Goal: Task Accomplishment & Management: Manage account settings

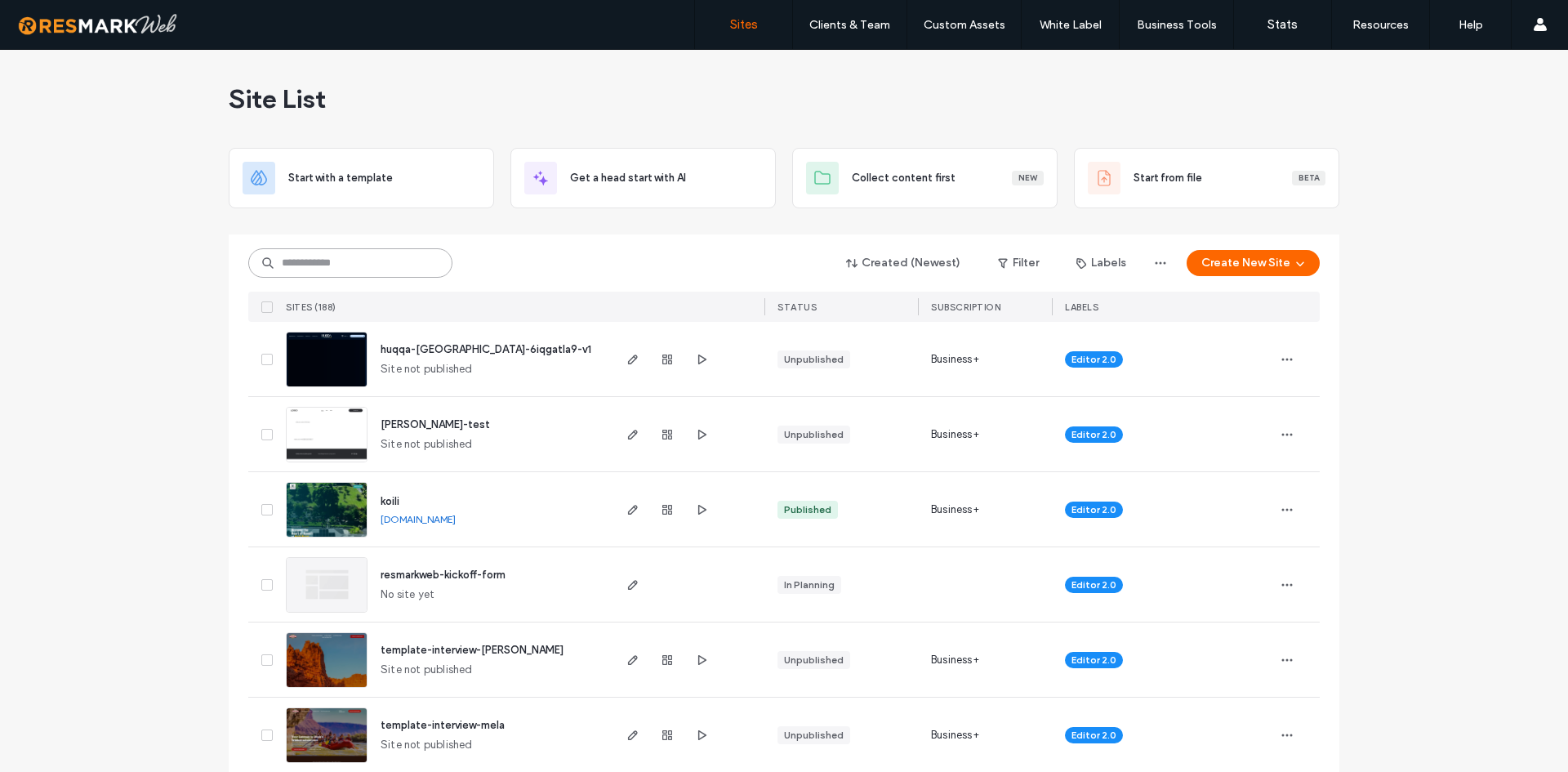
click at [306, 261] on input at bounding box center [351, 263] width 204 height 30
type input "*****"
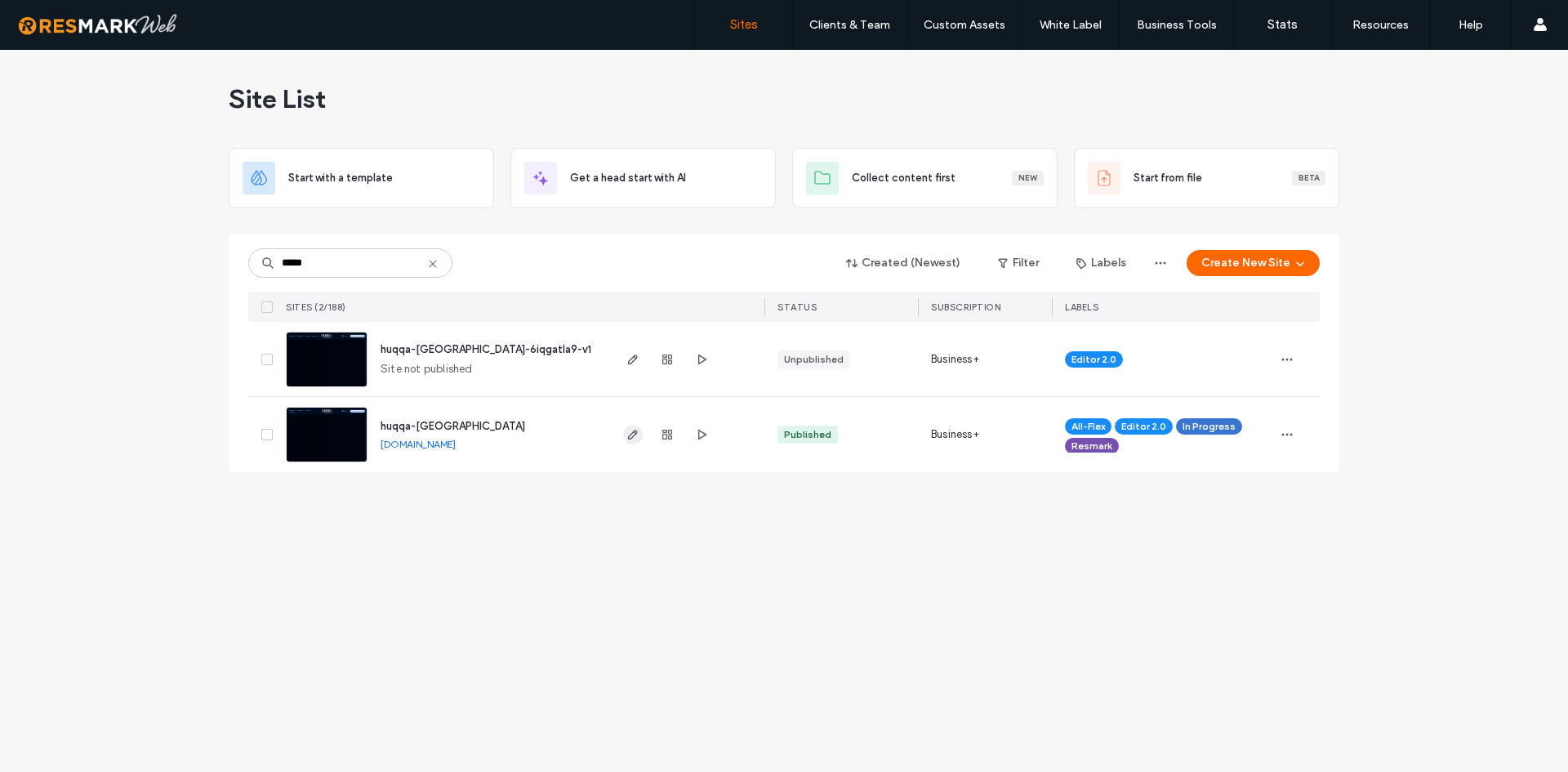
click at [632, 435] on icon "button" at bounding box center [632, 434] width 13 height 13
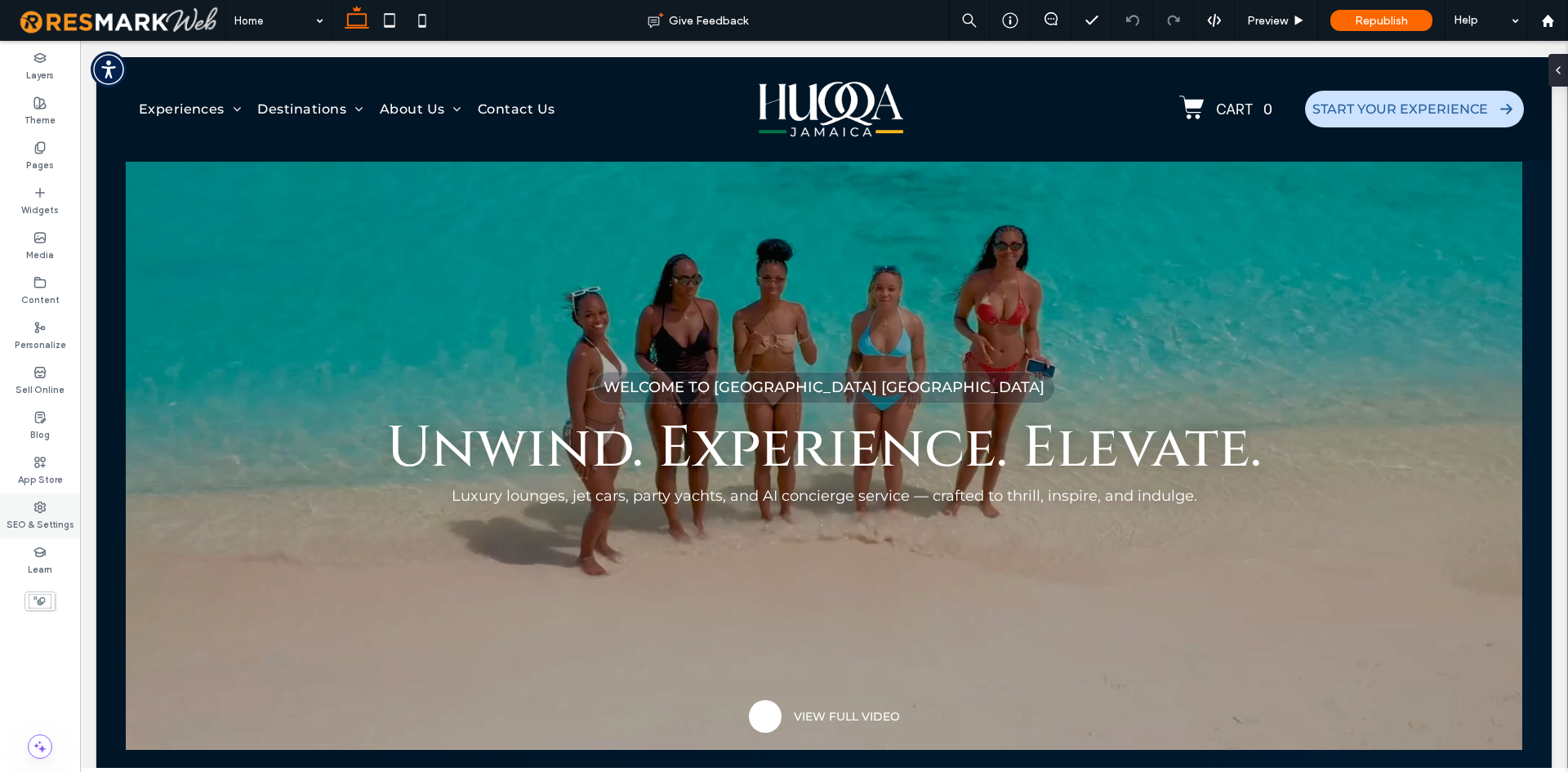
click at [68, 519] on label "SEO & Settings" at bounding box center [41, 523] width 68 height 18
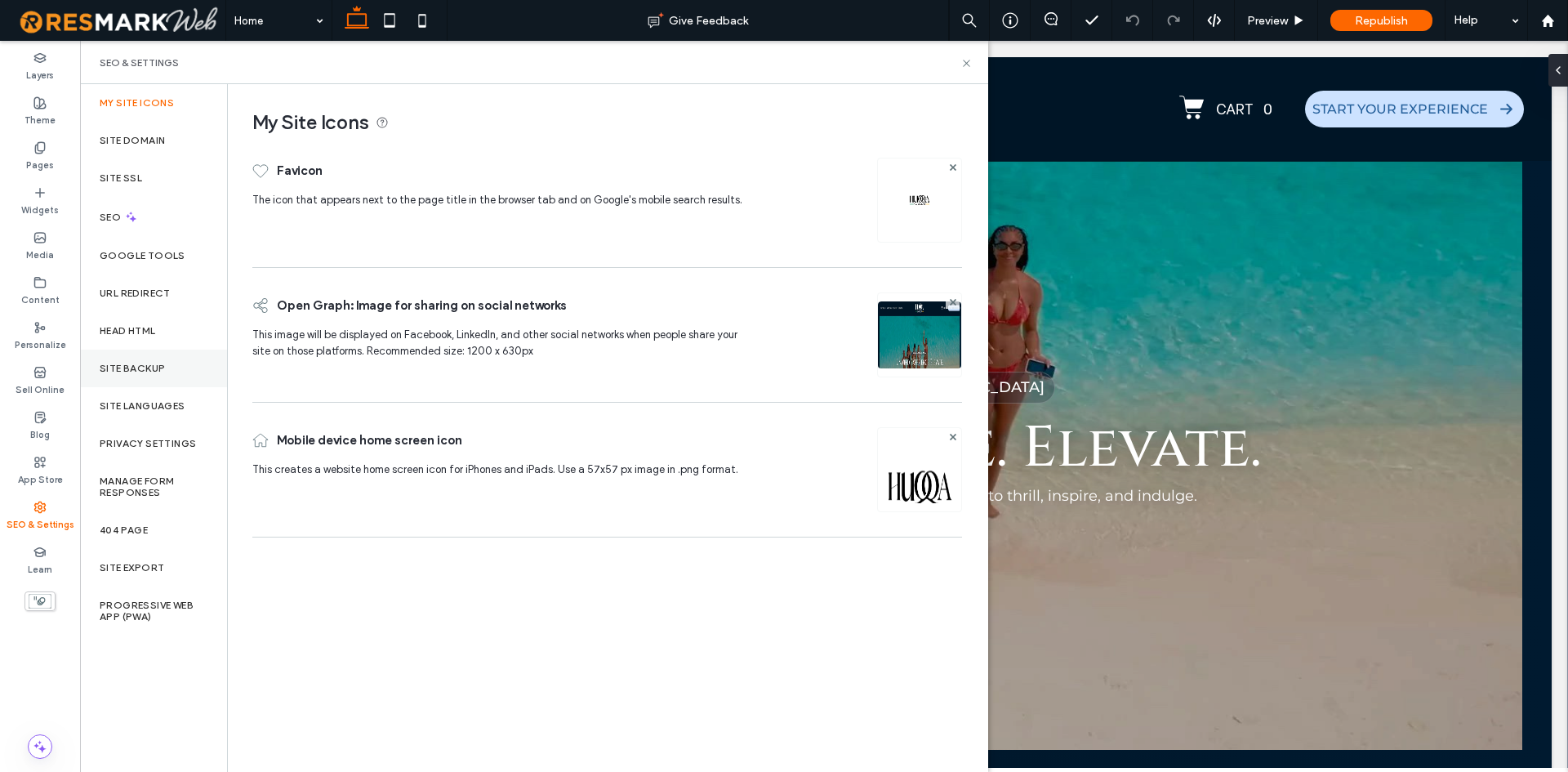
click at [168, 363] on div "Site Backup" at bounding box center [153, 369] width 147 height 37
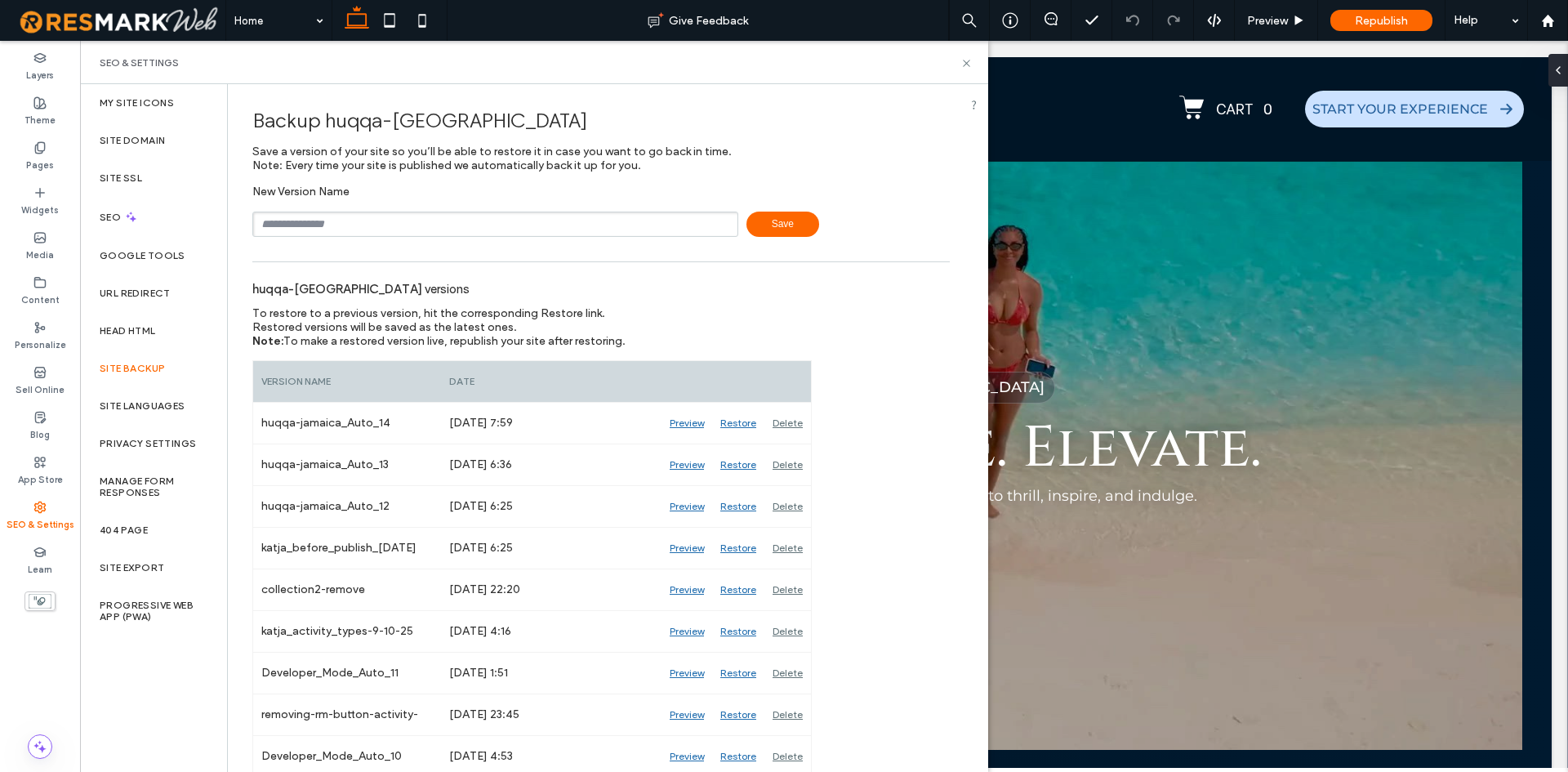
click at [377, 231] on input "text" at bounding box center [495, 225] width 486 height 26
type input "**********"
click at [765, 226] on span "Save" at bounding box center [782, 225] width 72 height 26
drag, startPoint x: 887, startPoint y: 17, endPoint x: 967, endPoint y: 56, distance: 89.0
click at [967, 57] on icon at bounding box center [966, 63] width 12 height 12
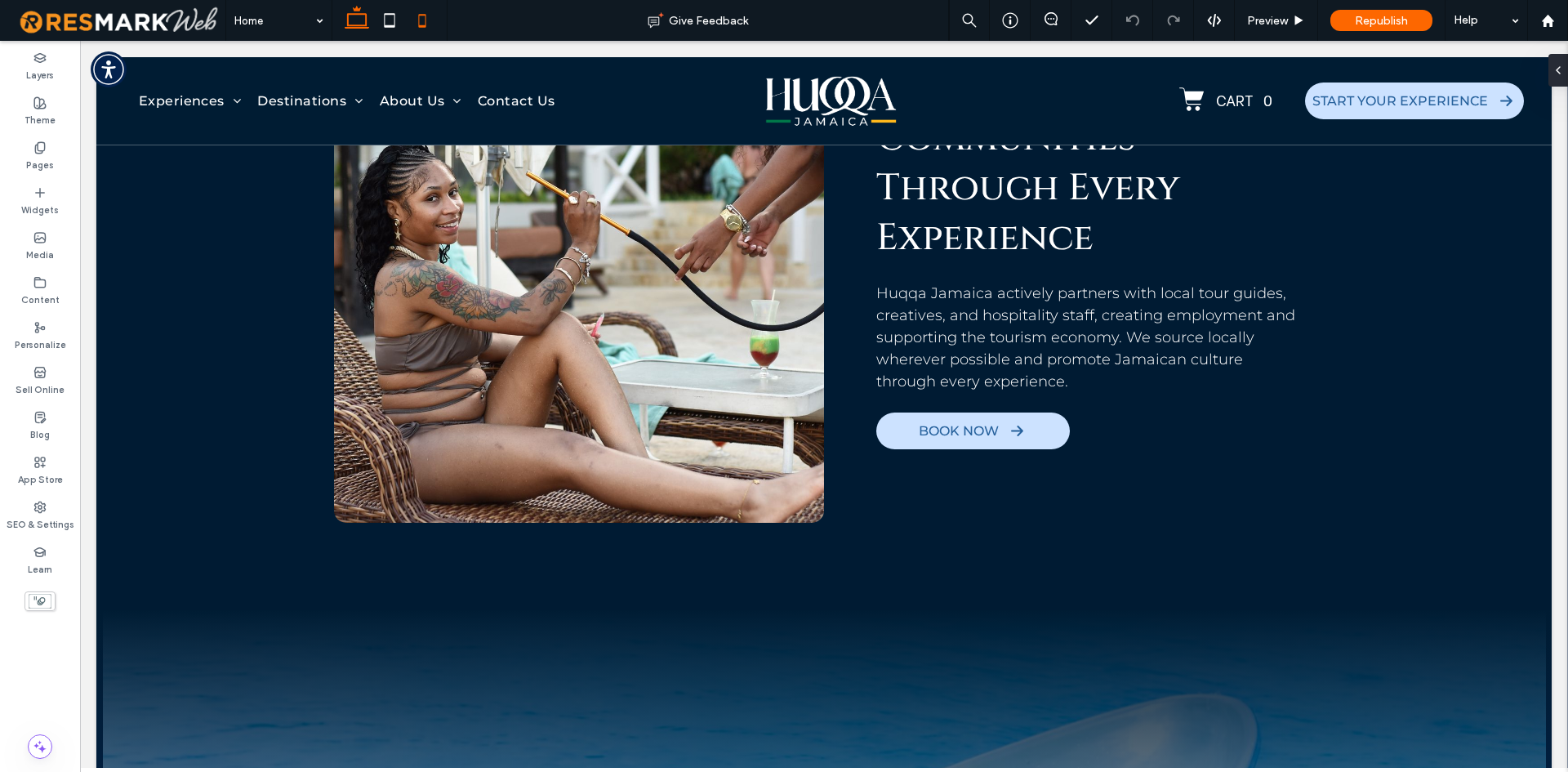
click at [423, 28] on icon at bounding box center [422, 20] width 32 height 32
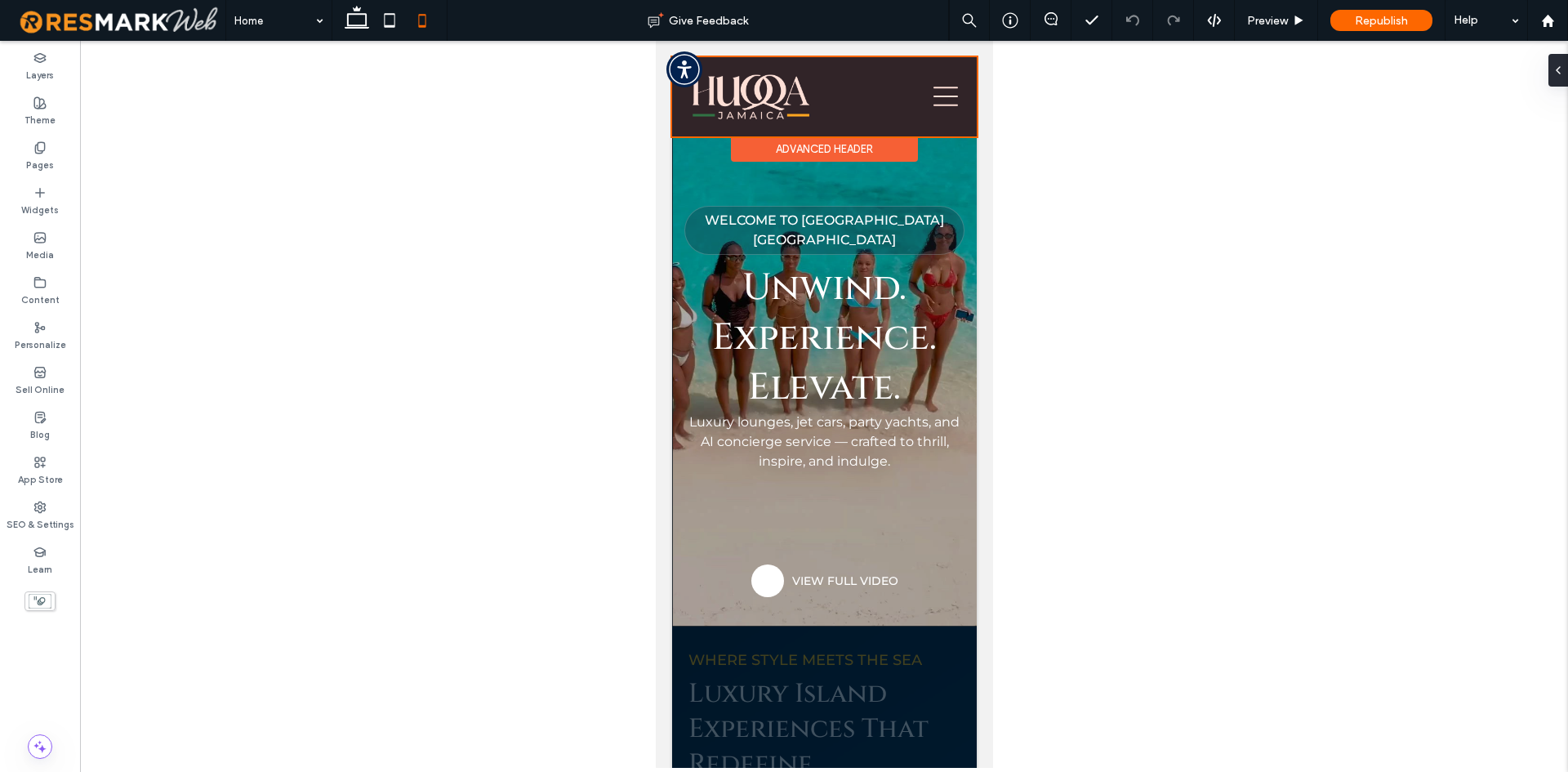
click at [944, 101] on div at bounding box center [824, 96] width 305 height 79
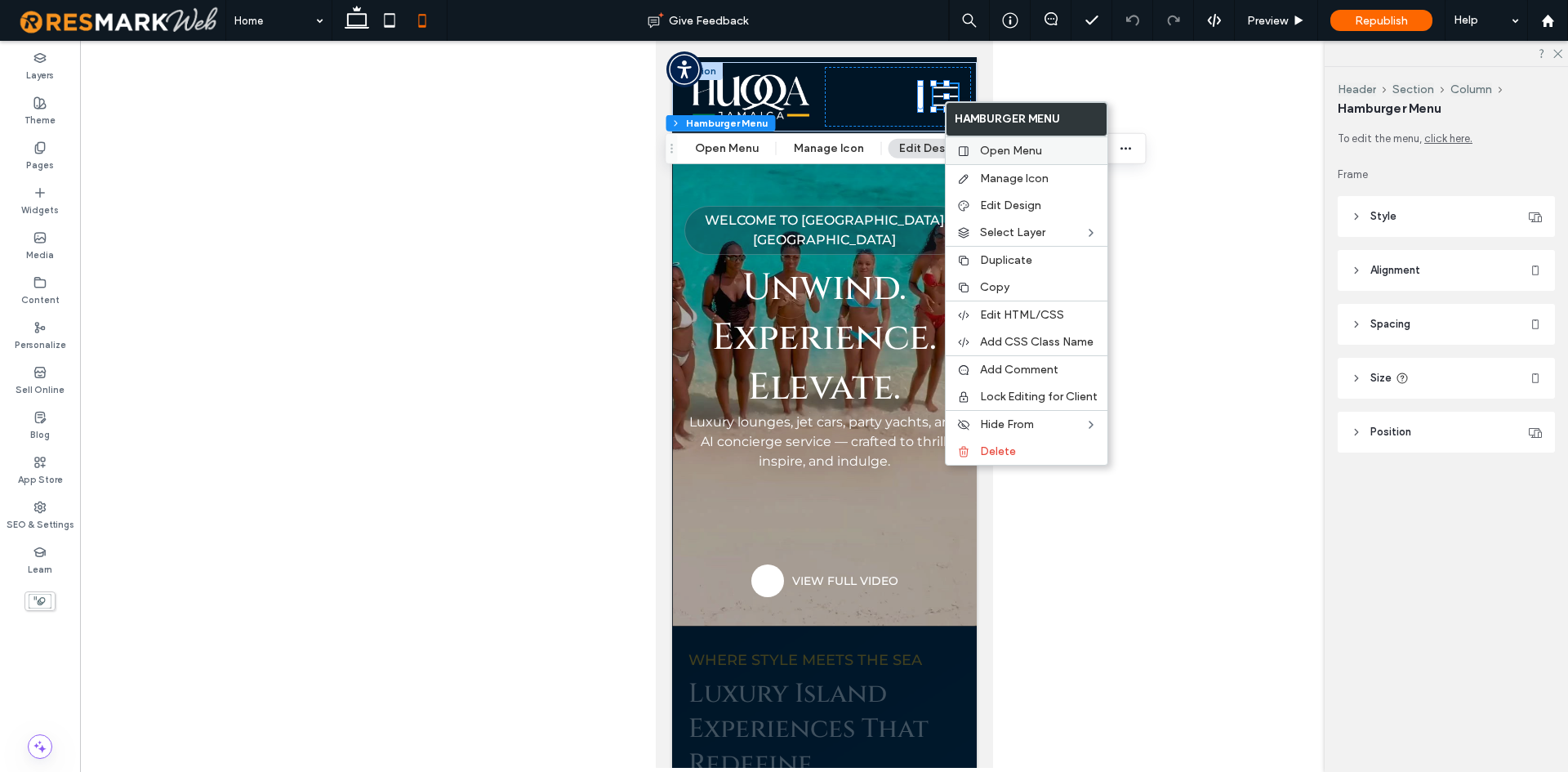
click at [978, 152] on div "Open Menu" at bounding box center [1027, 150] width 162 height 28
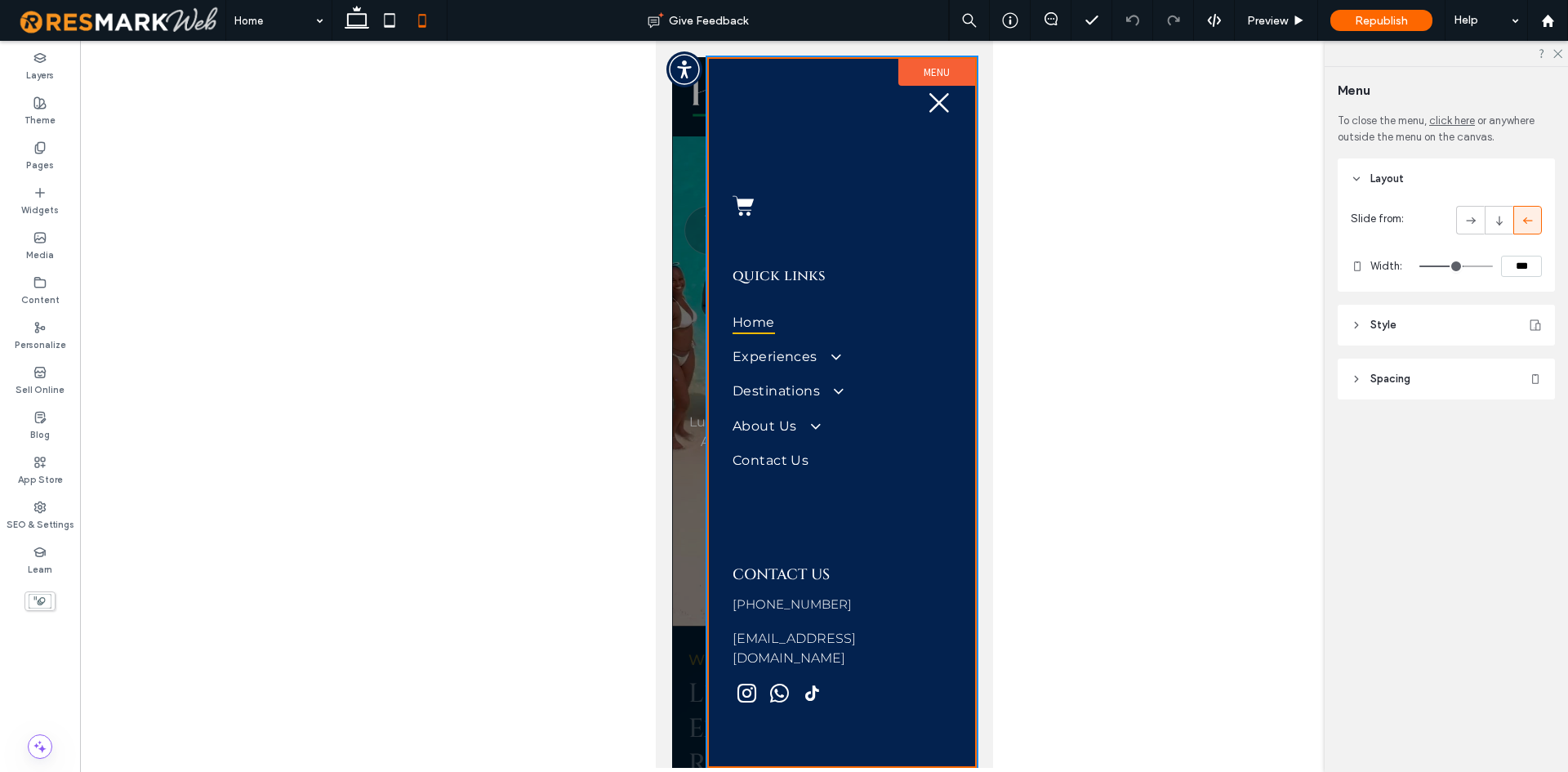
click at [686, 297] on div at bounding box center [824, 412] width 305 height 711
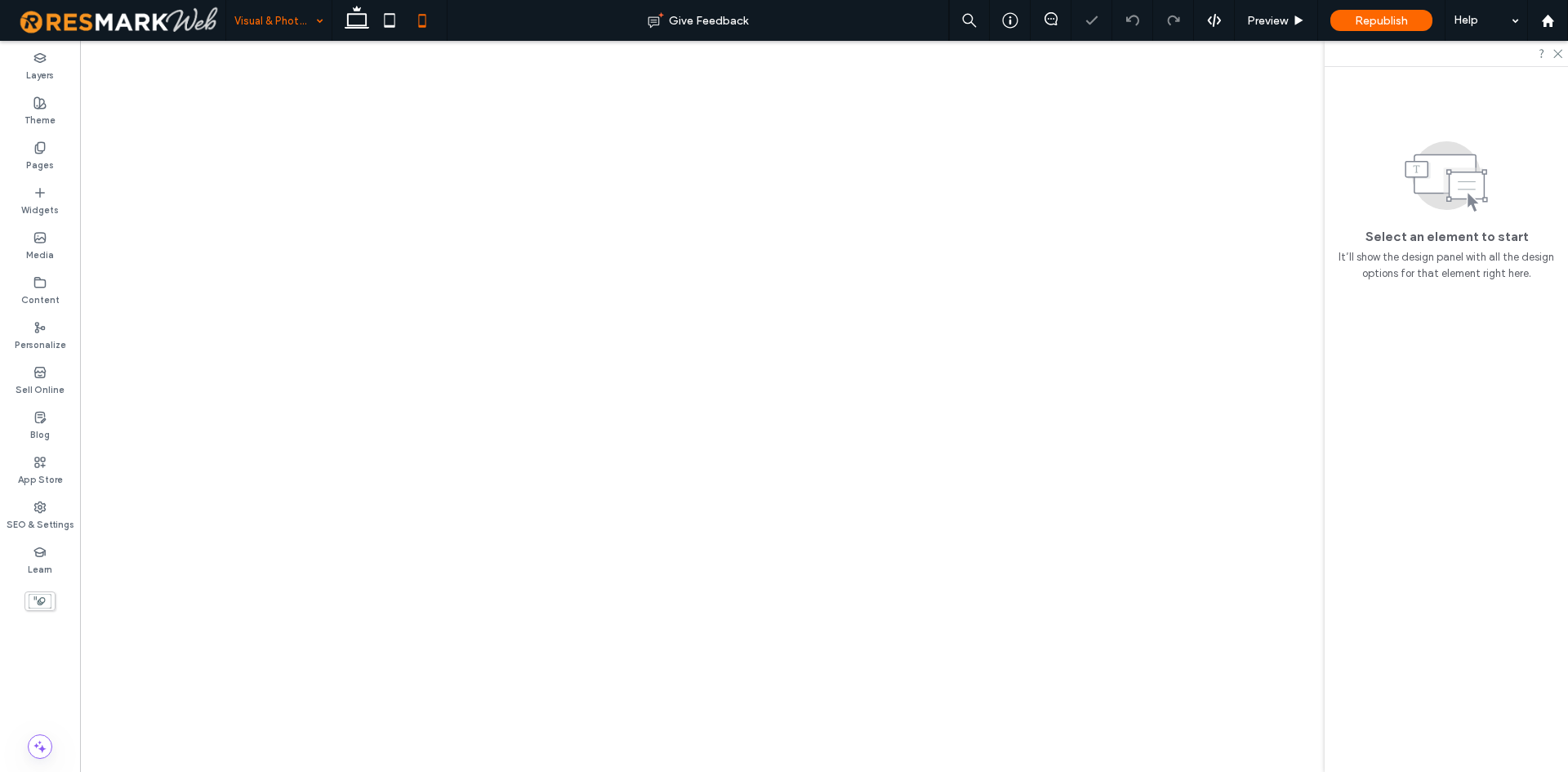
select select
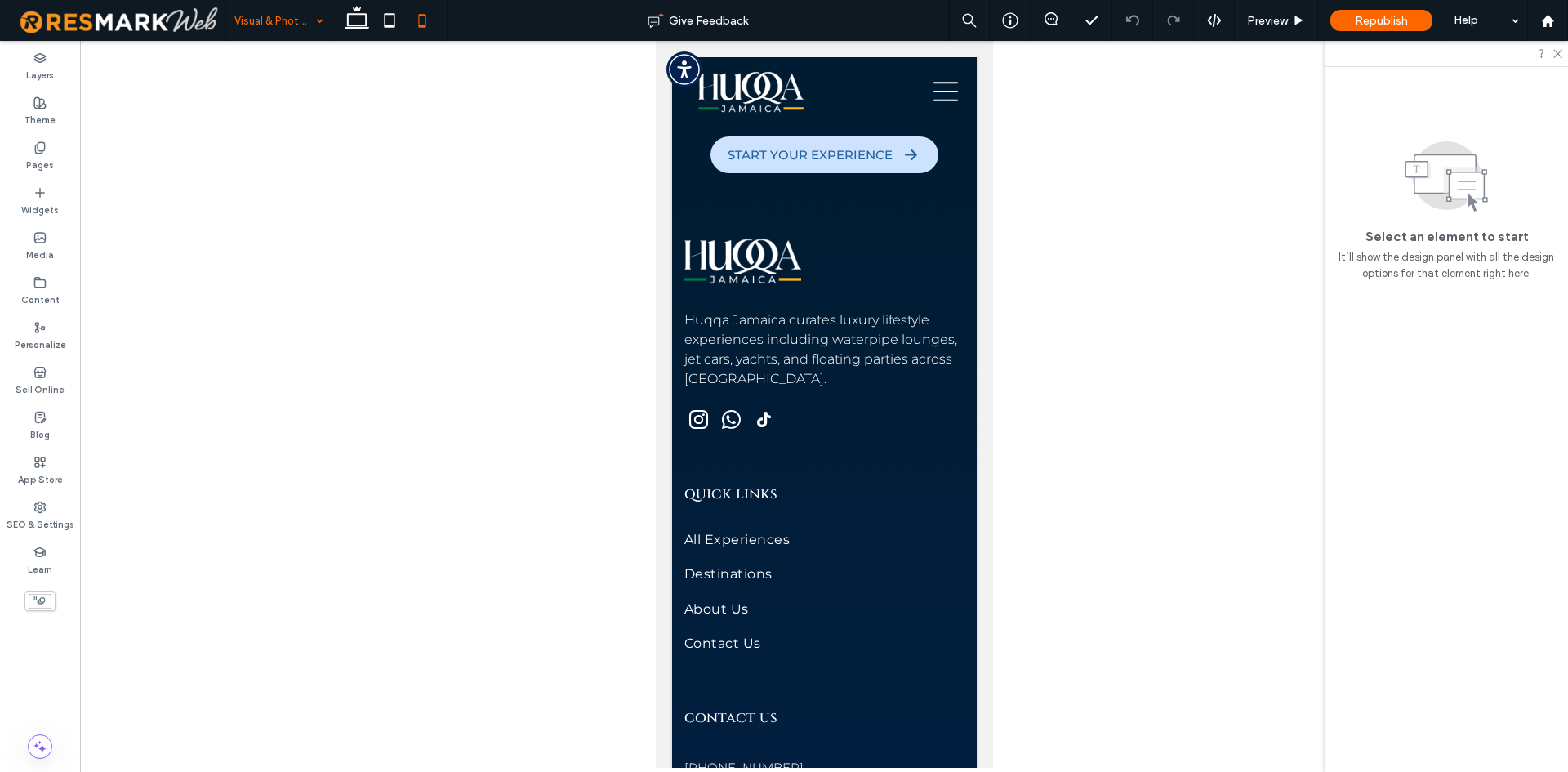
scroll to position [8729, 0]
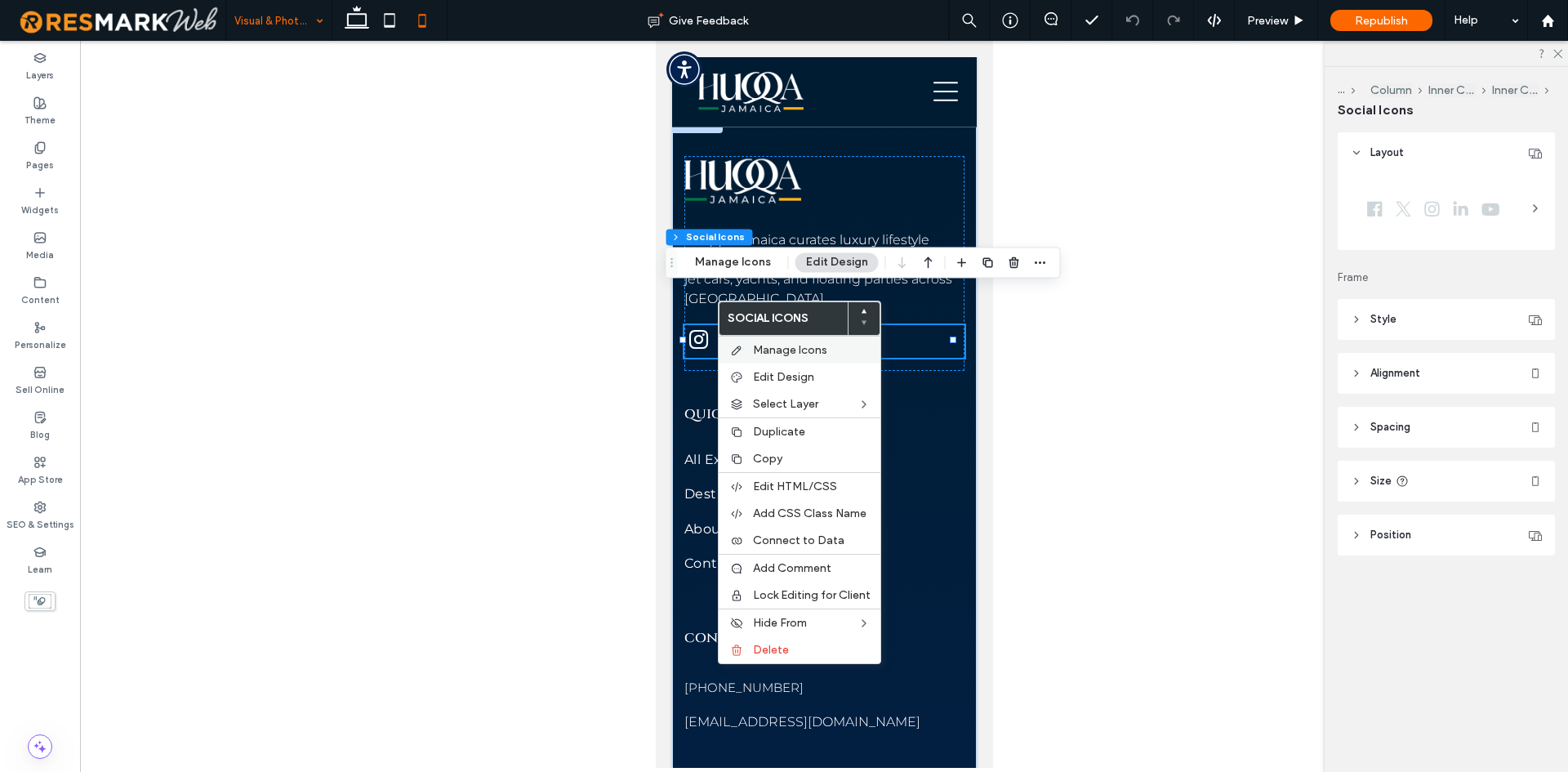
click at [766, 346] on span "Manage Icons" at bounding box center [790, 350] width 74 height 14
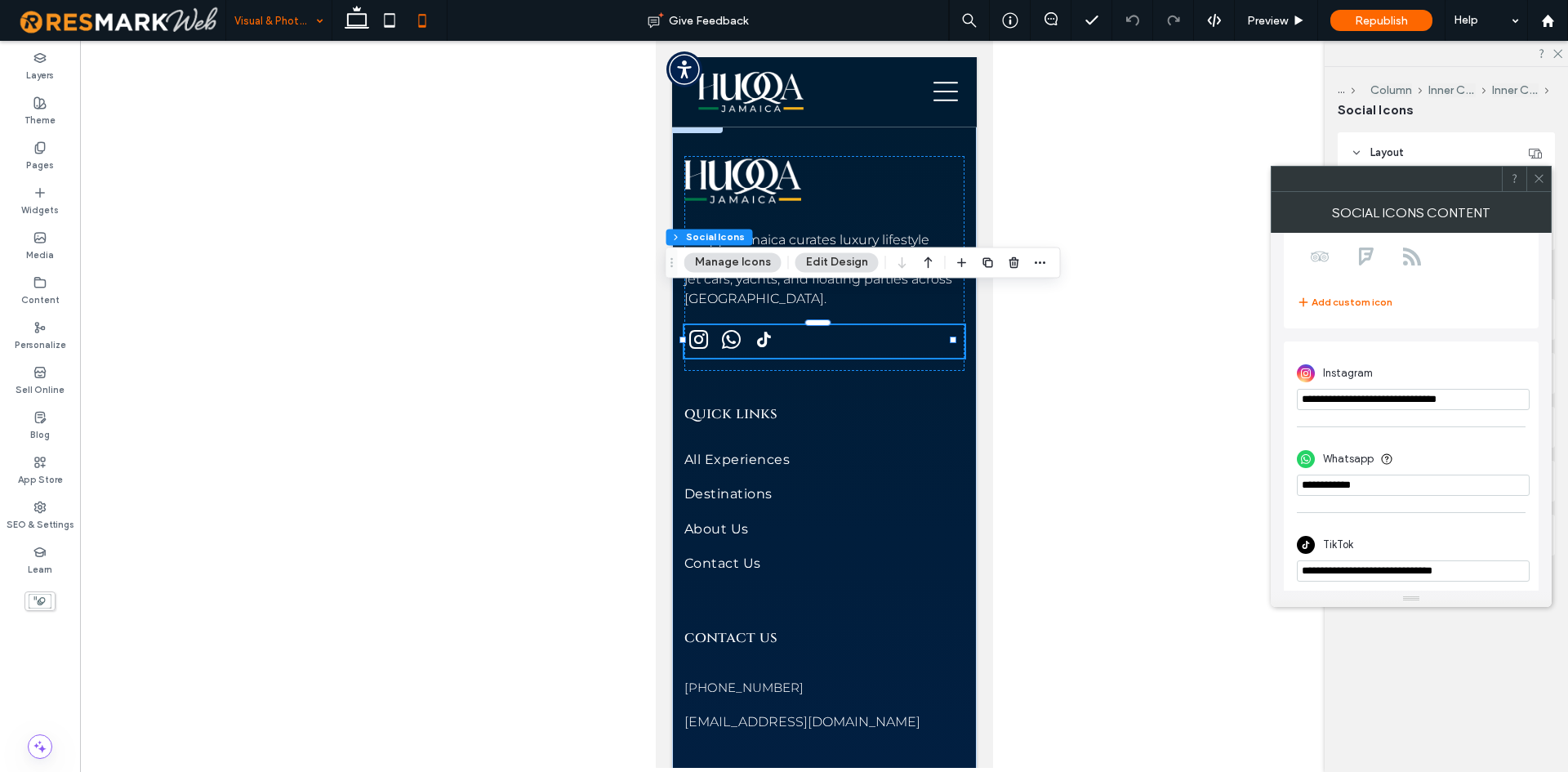
type input "**********"
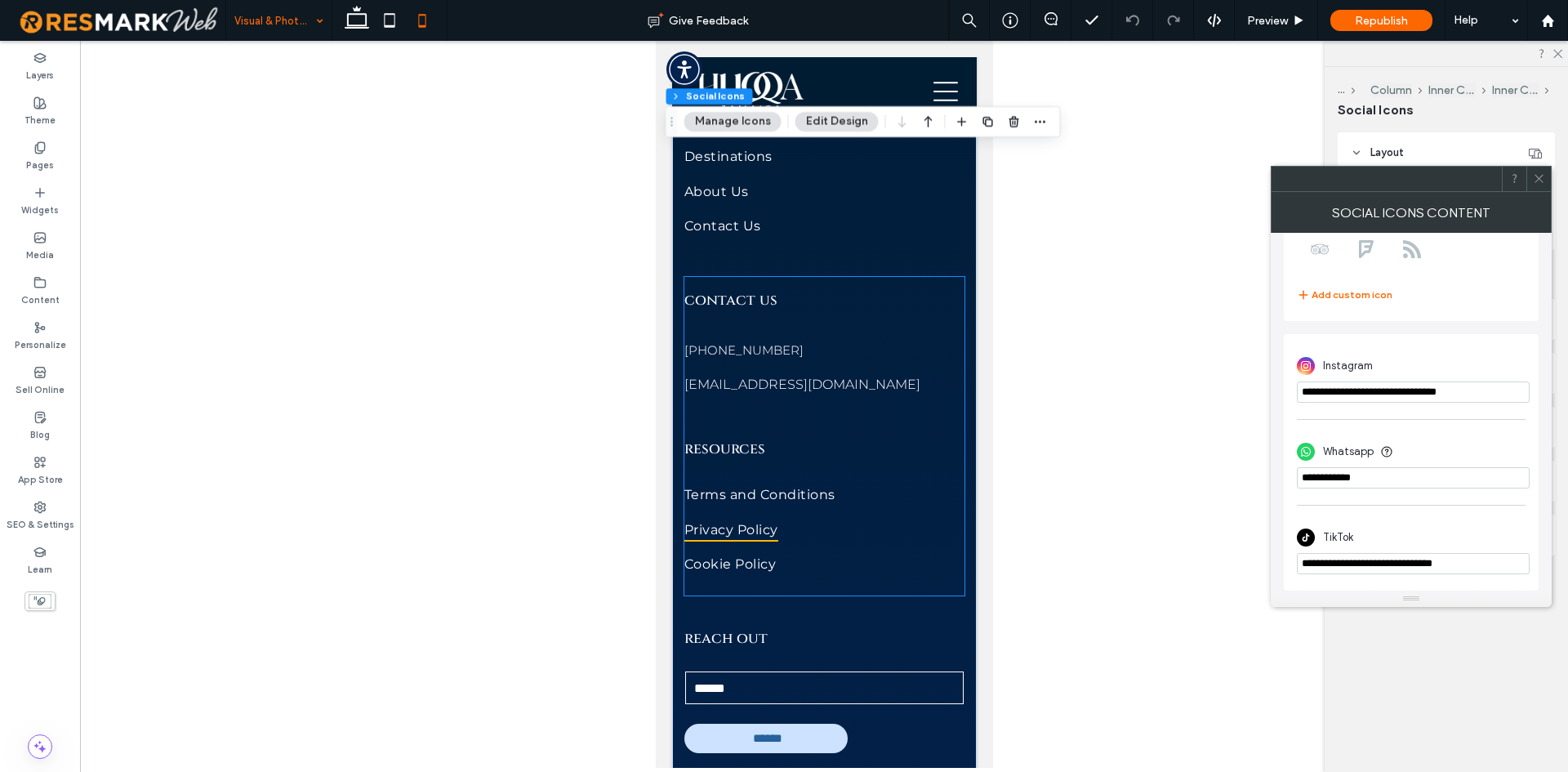
scroll to position [9172, 0]
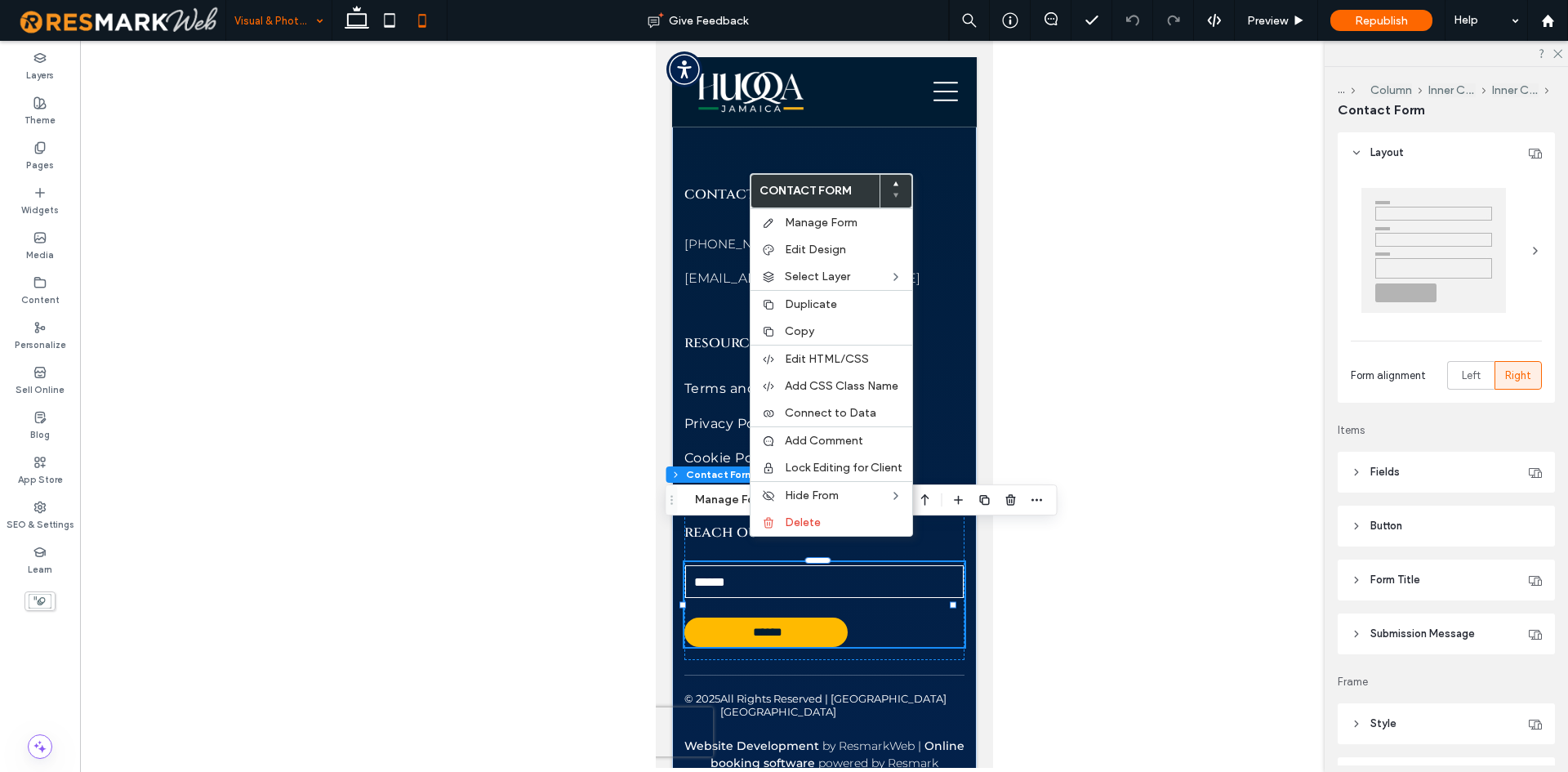
type input "*"
type input "***"
click at [845, 216] on span "Manage Form" at bounding box center [821, 222] width 72 height 14
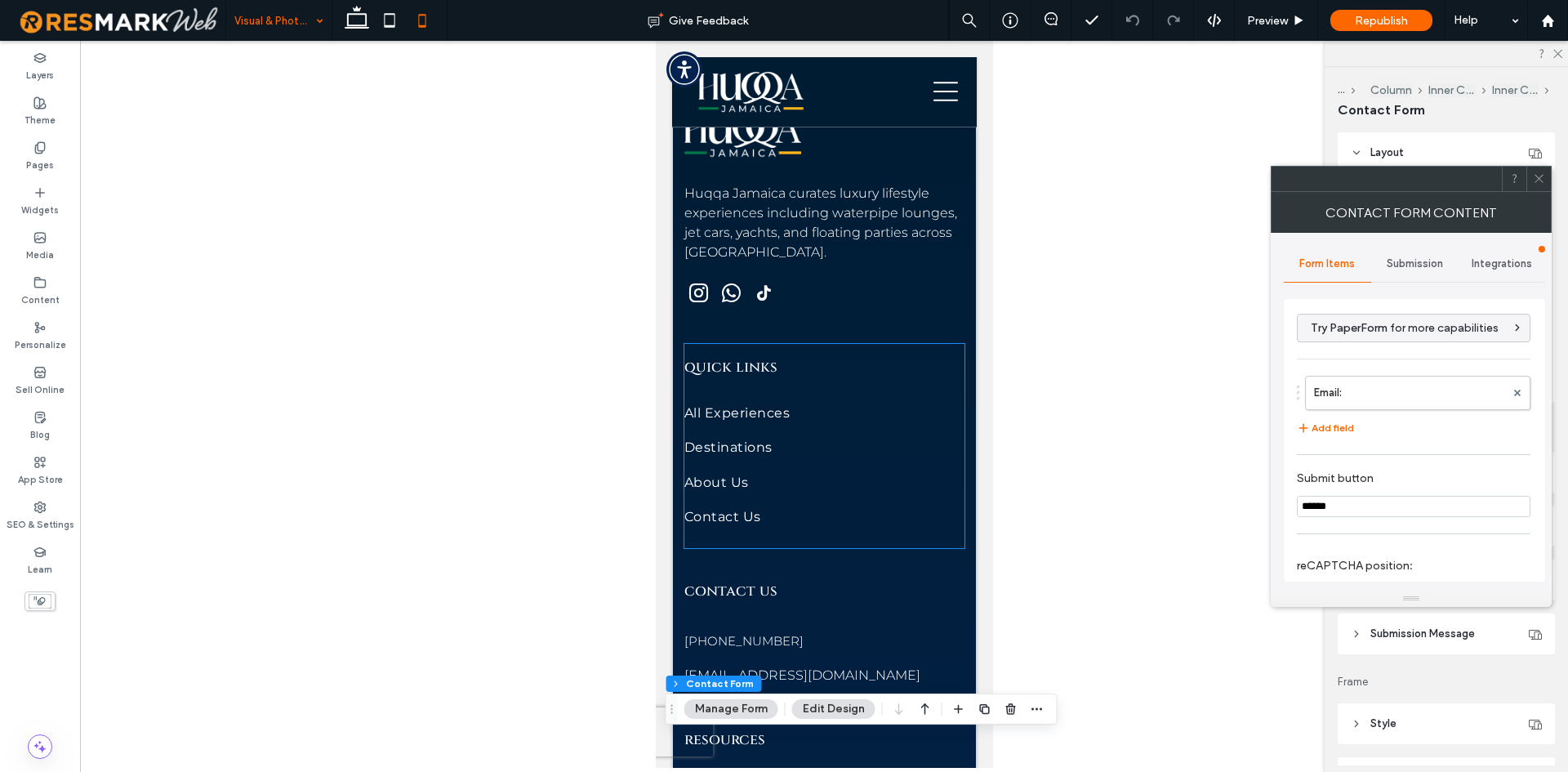
scroll to position [8682, 0]
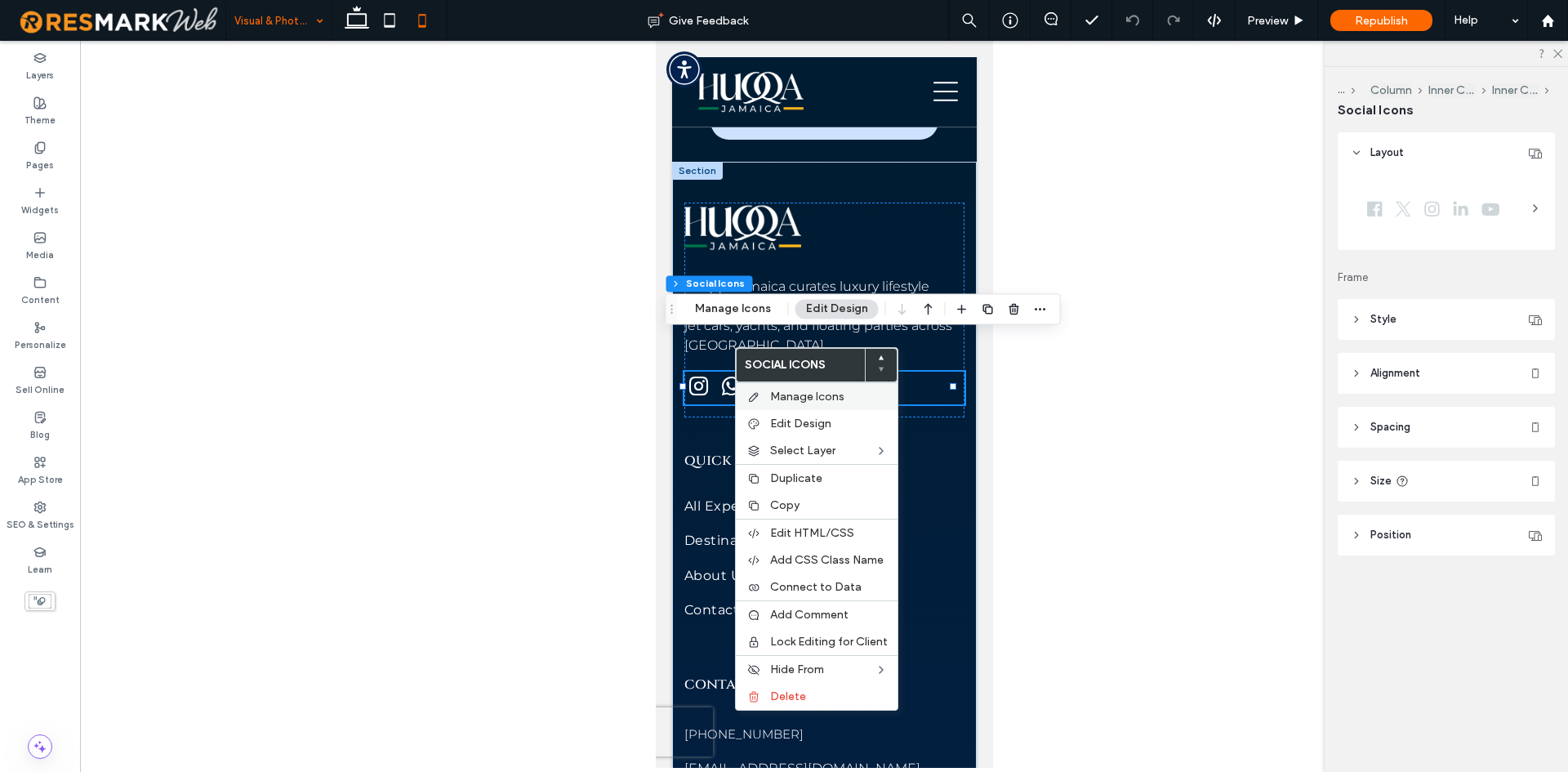
click at [788, 384] on div "Manage Icons" at bounding box center [817, 396] width 162 height 28
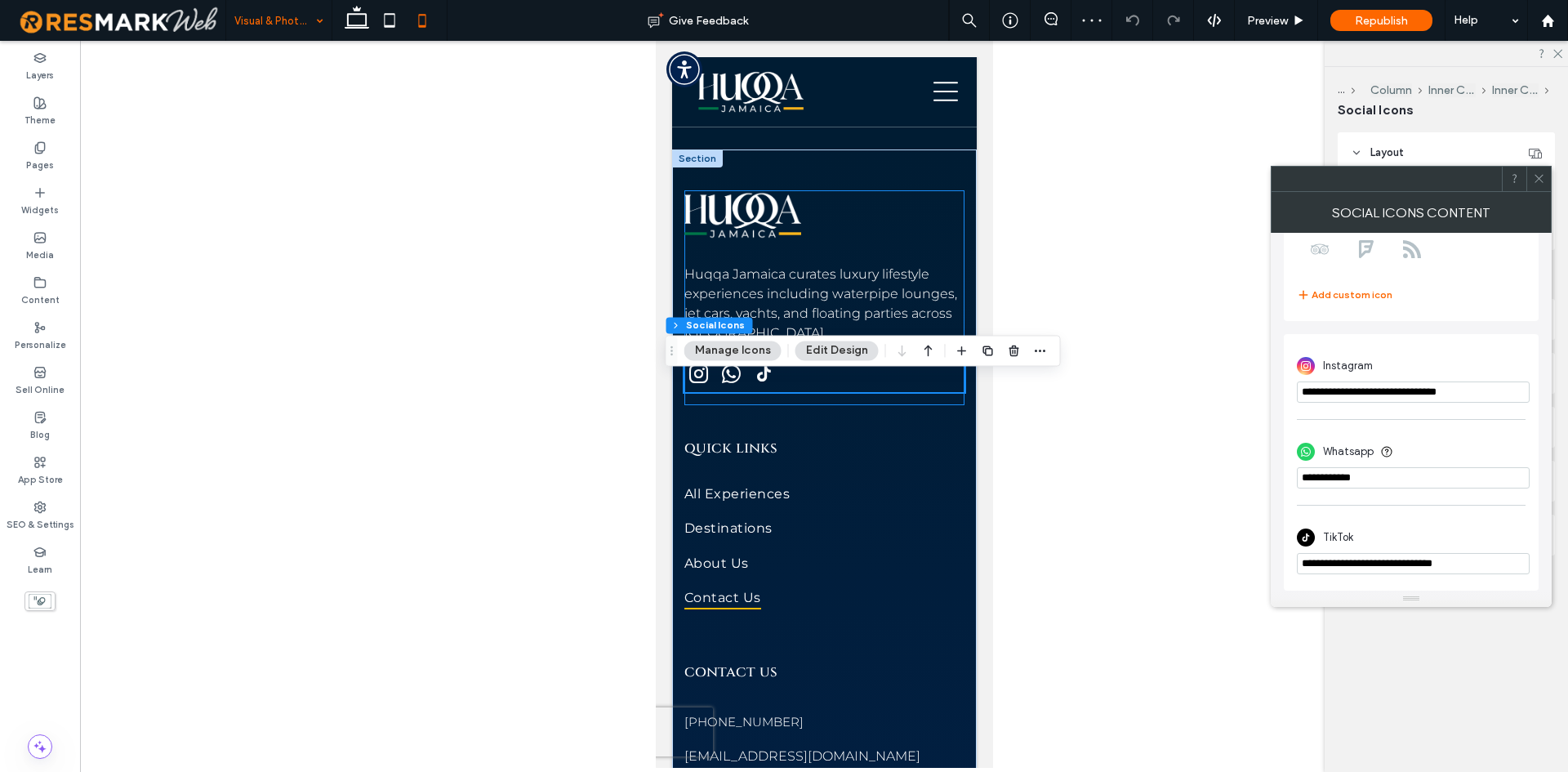
scroll to position [8845, 0]
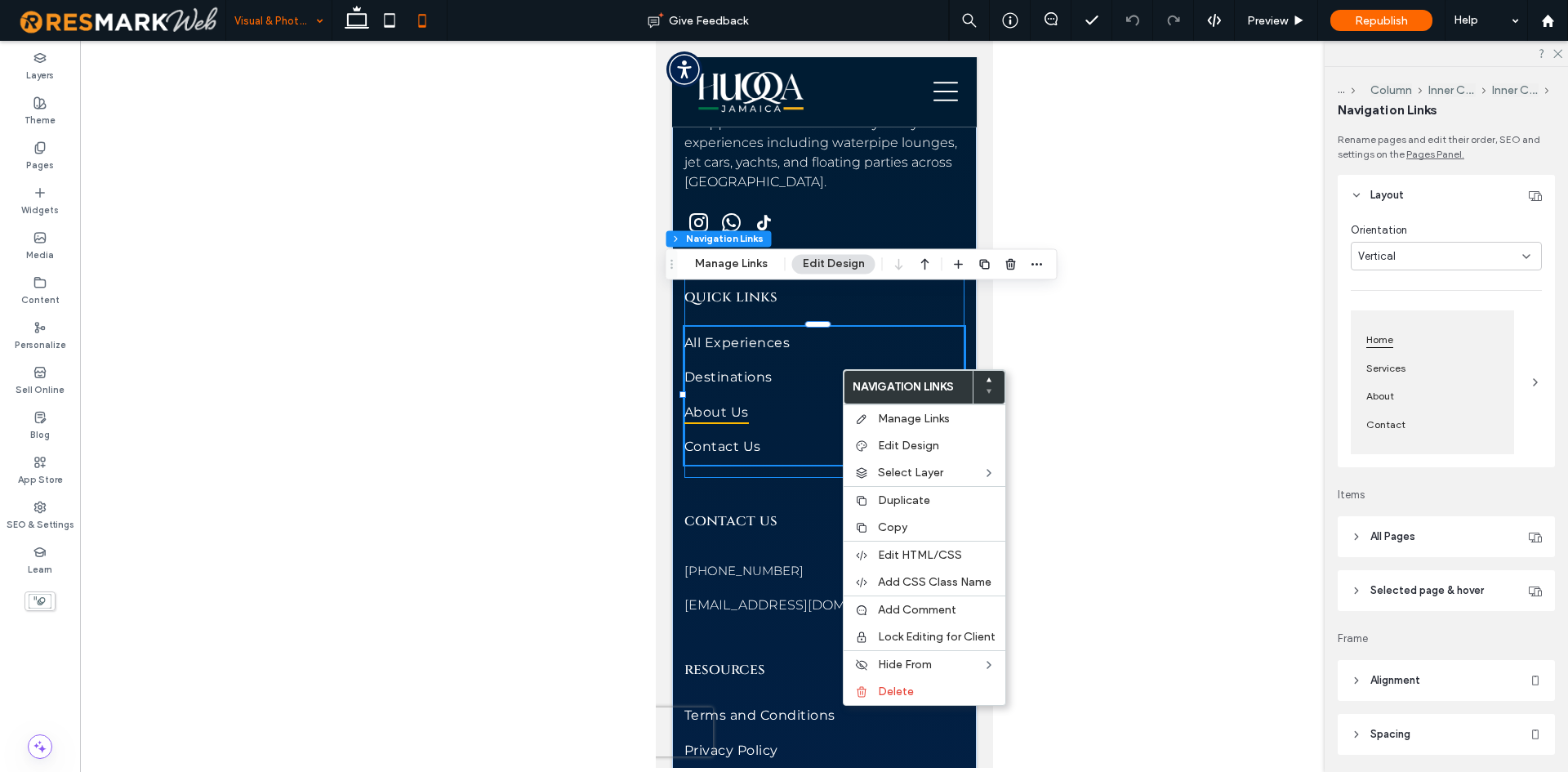
type input "***"
type input "****"
click at [1270, 31] on div "Preview" at bounding box center [1277, 20] width 83 height 41
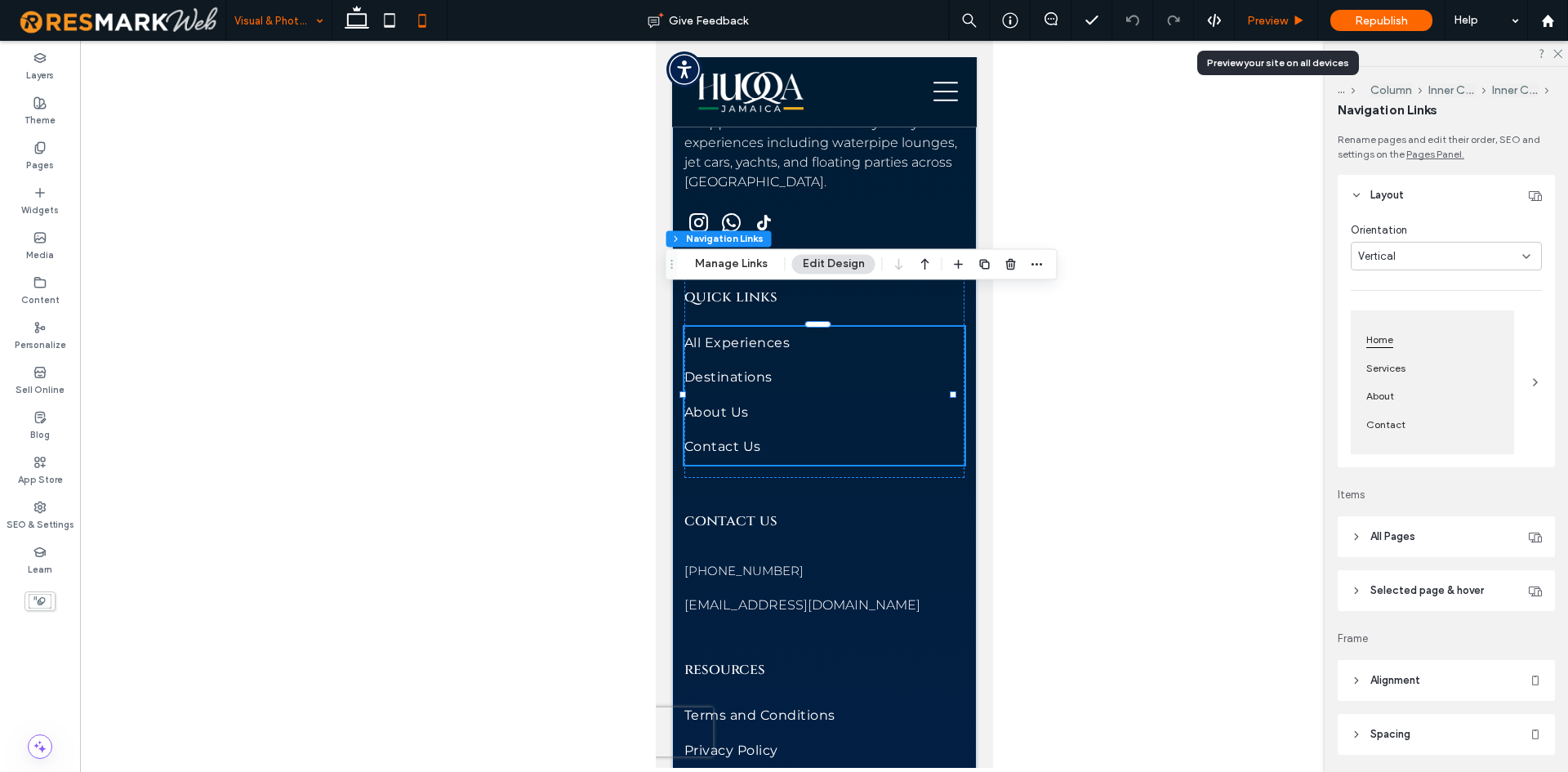
click at [1270, 23] on span "Preview" at bounding box center [1268, 20] width 41 height 14
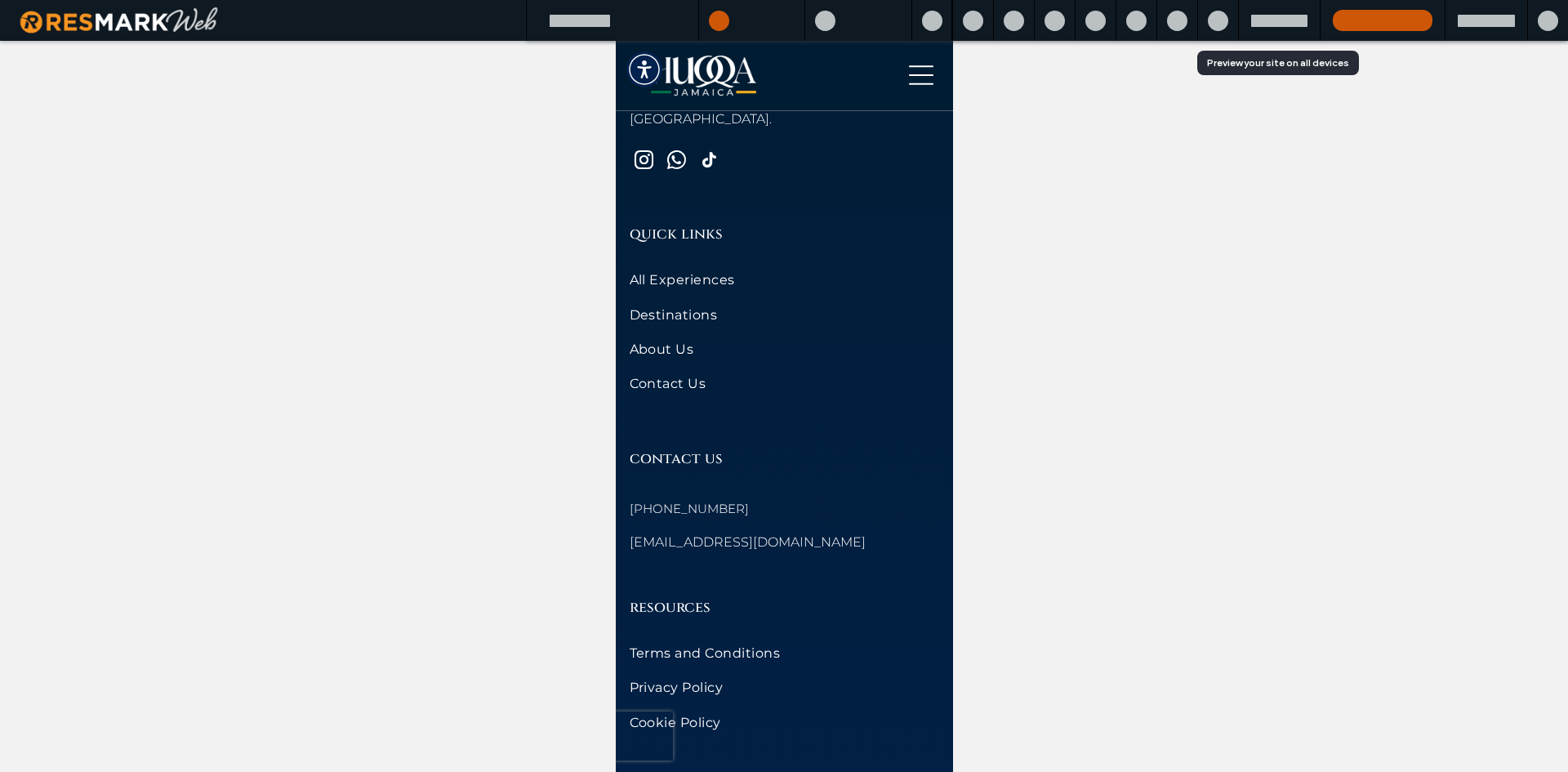
scroll to position [8606, 0]
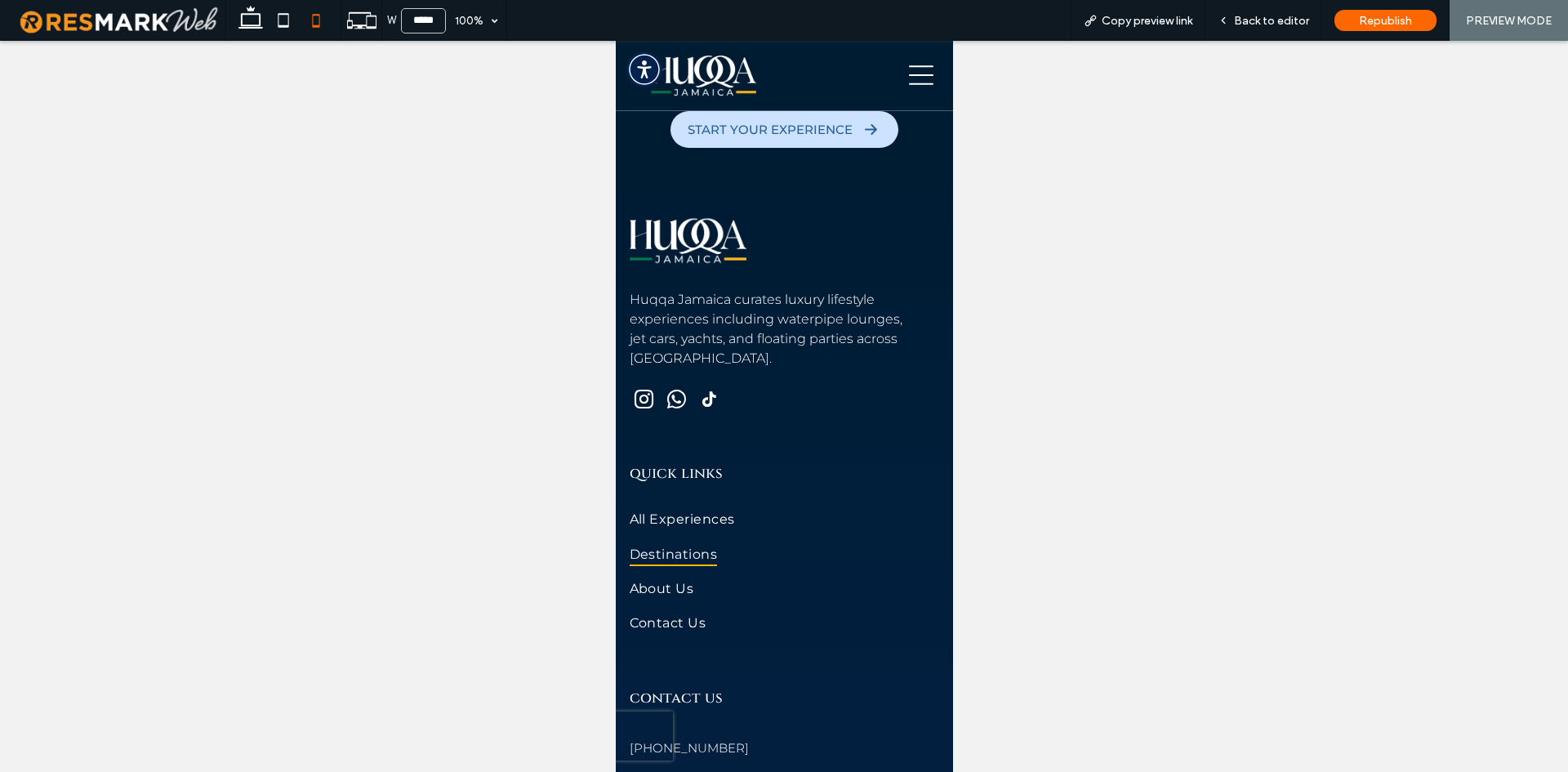
click at [768, 537] on link "Destinations" at bounding box center [784, 551] width 311 height 28
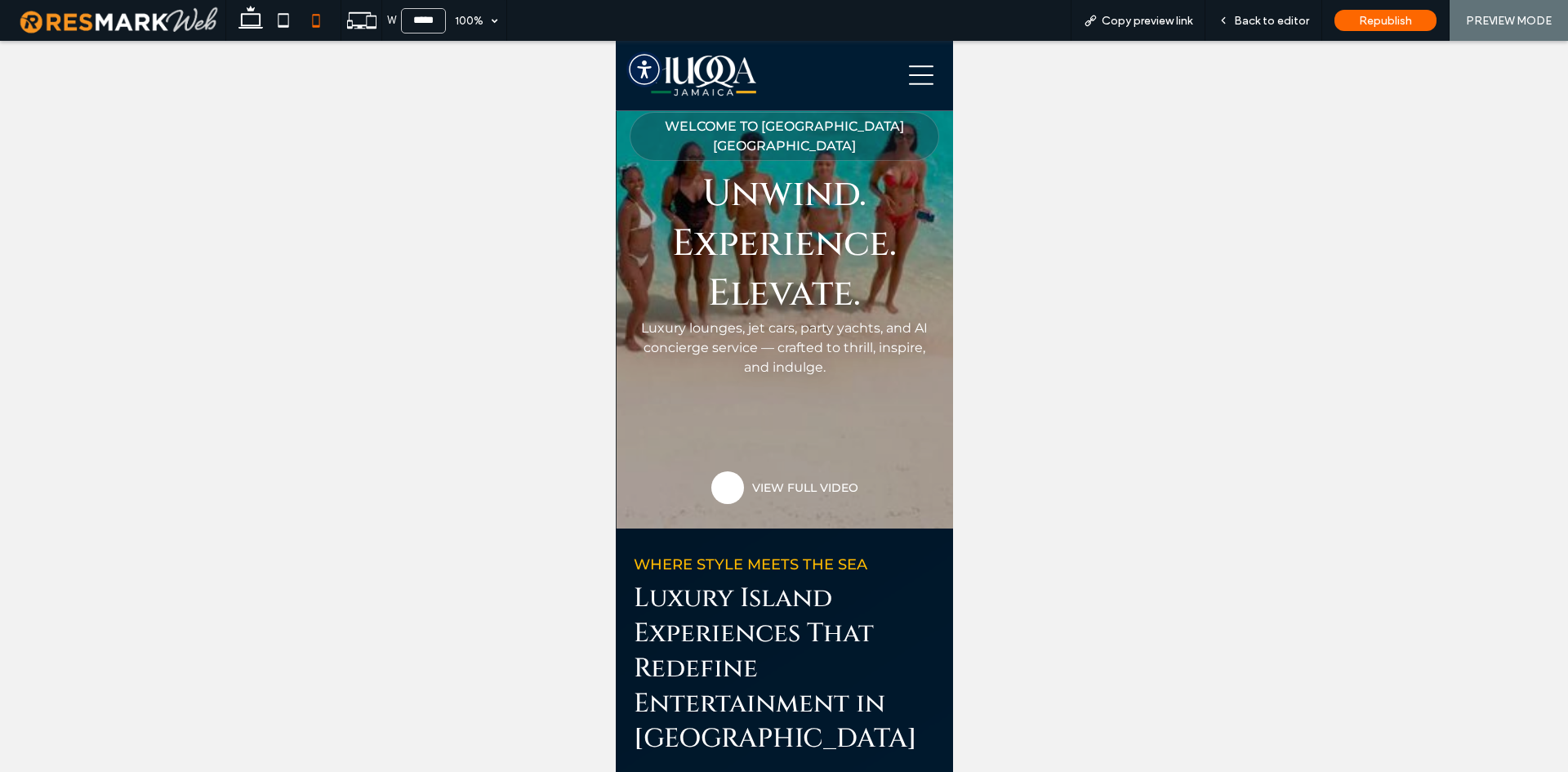
scroll to position [237, 0]
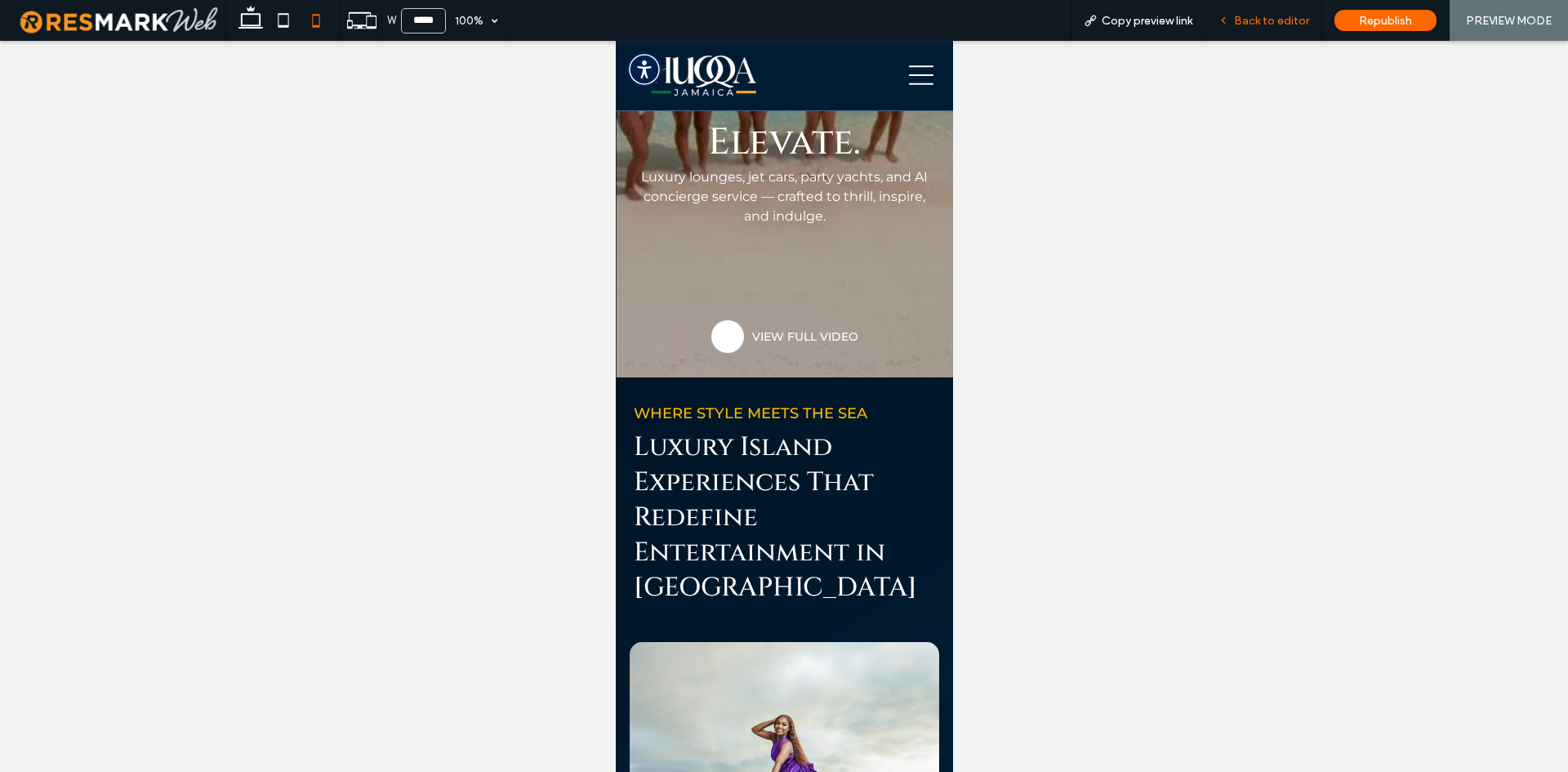
click at [1269, 23] on span "Back to editor" at bounding box center [1272, 20] width 75 height 14
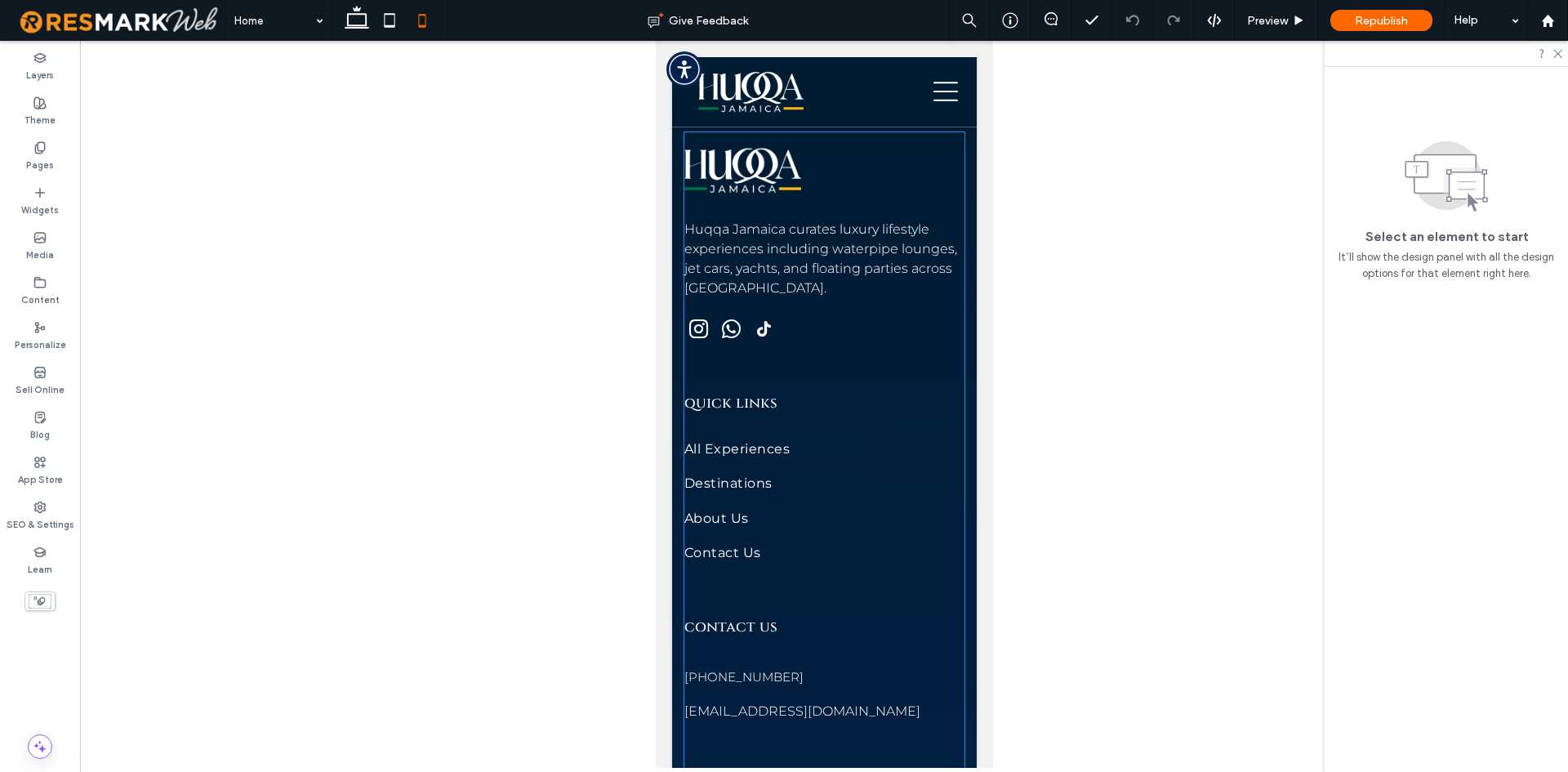
scroll to position [10401, 0]
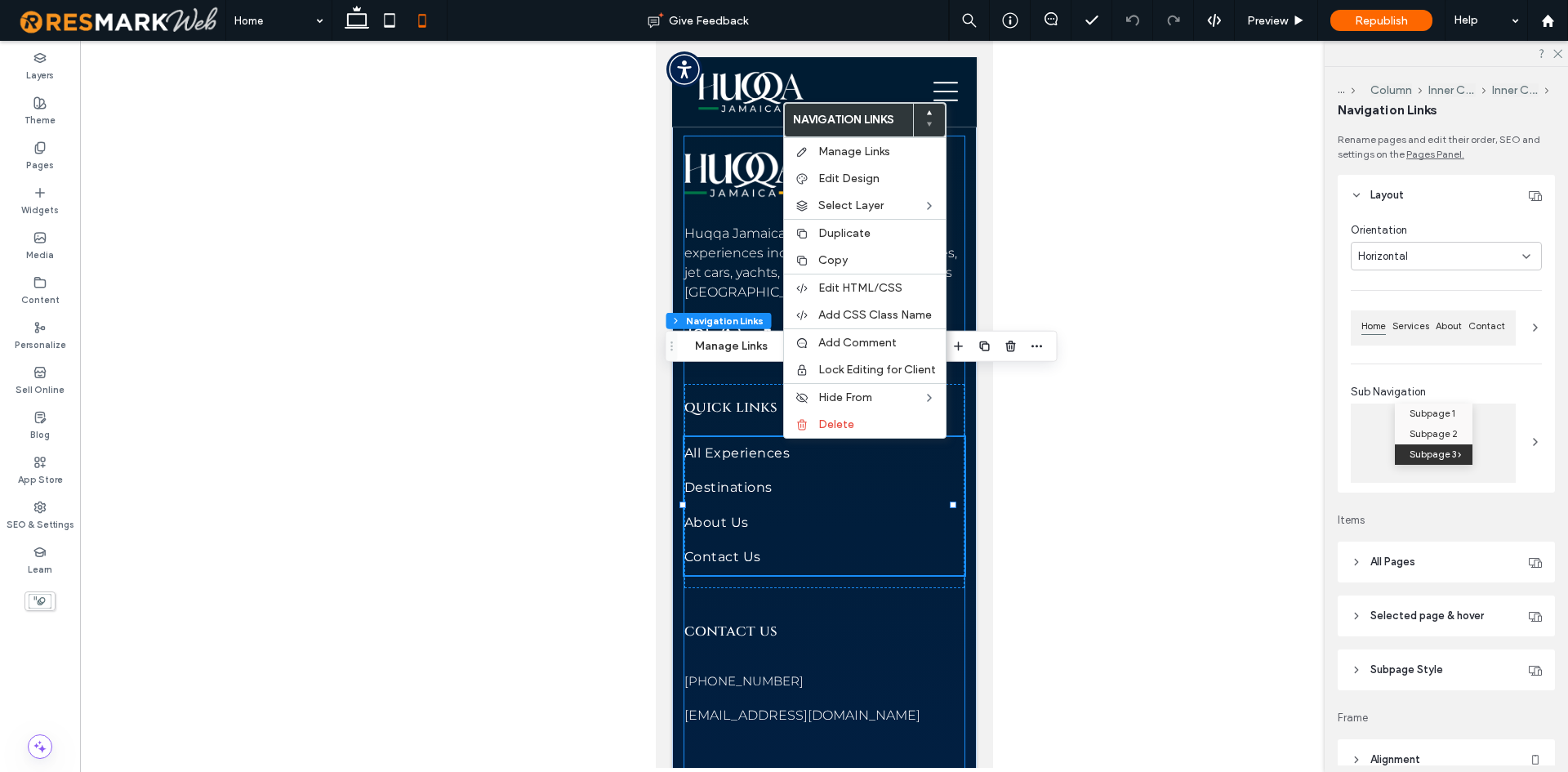
type input "***"
type input "****"
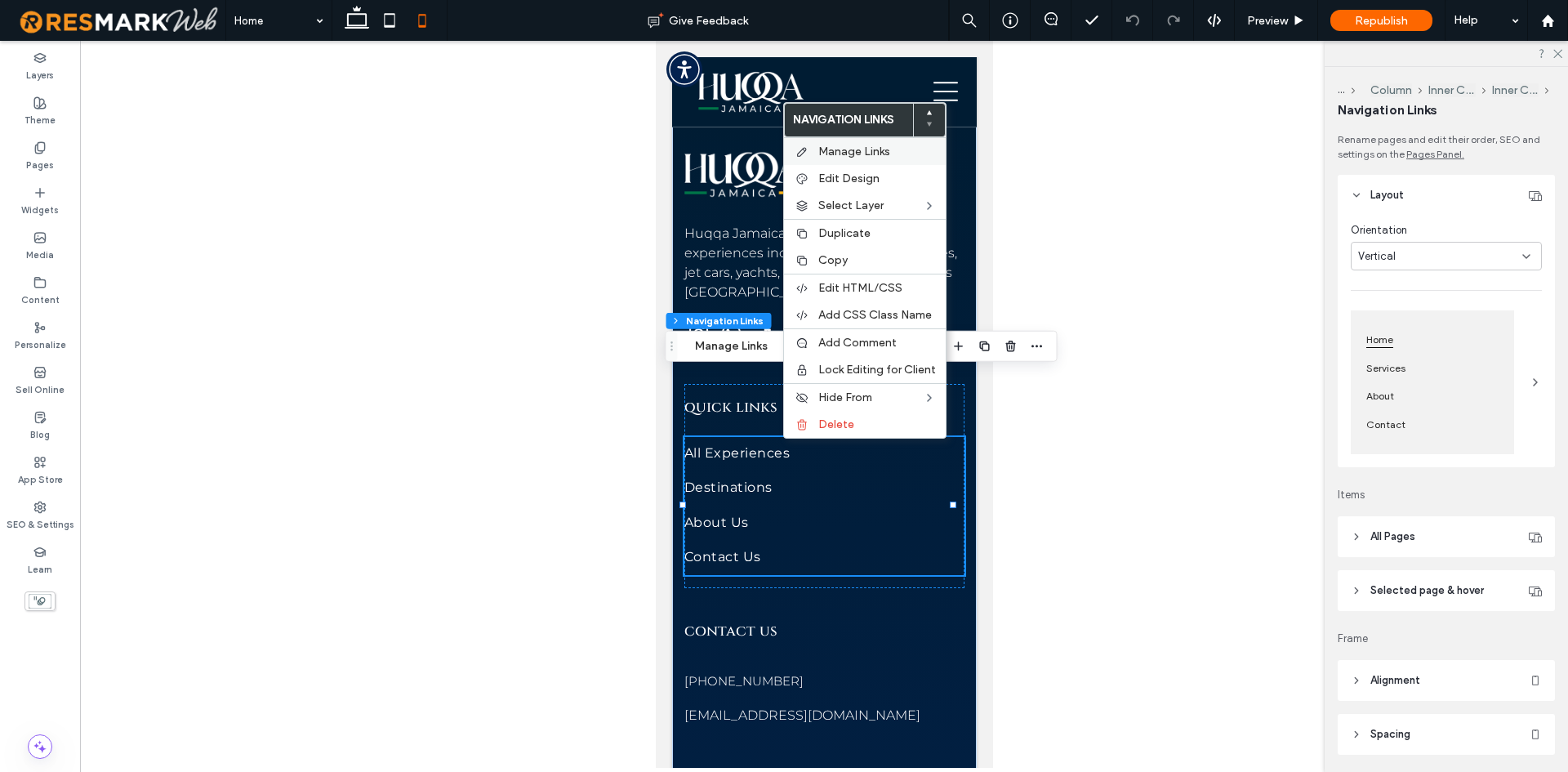
click at [865, 148] on span "Manage Links" at bounding box center [854, 152] width 72 height 14
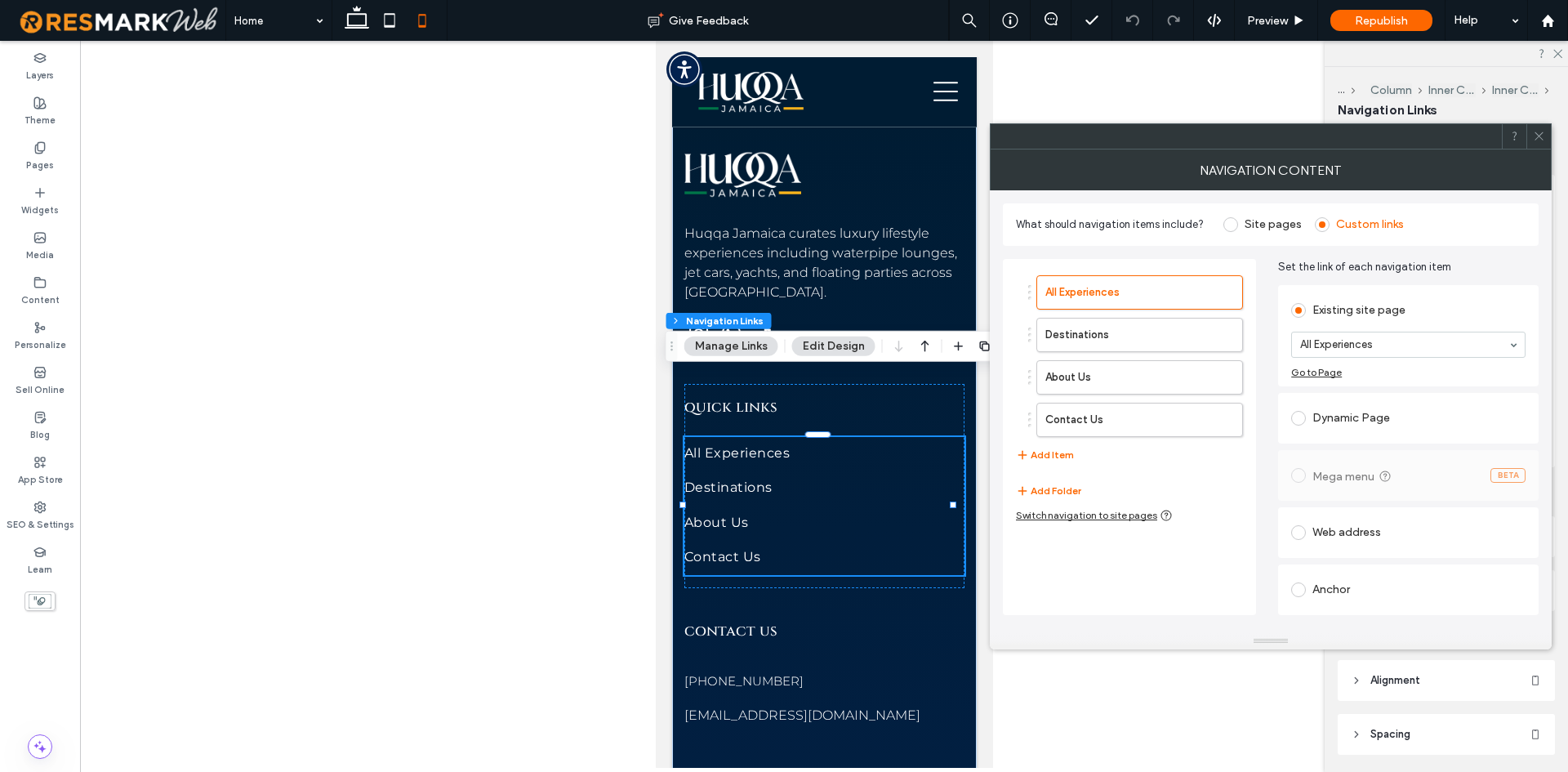
click at [1067, 312] on ol "All Experiences Destinations About Us Contact Us" at bounding box center [1130, 356] width 227 height 162
click at [1067, 333] on label "Destinations" at bounding box center [1113, 335] width 136 height 32
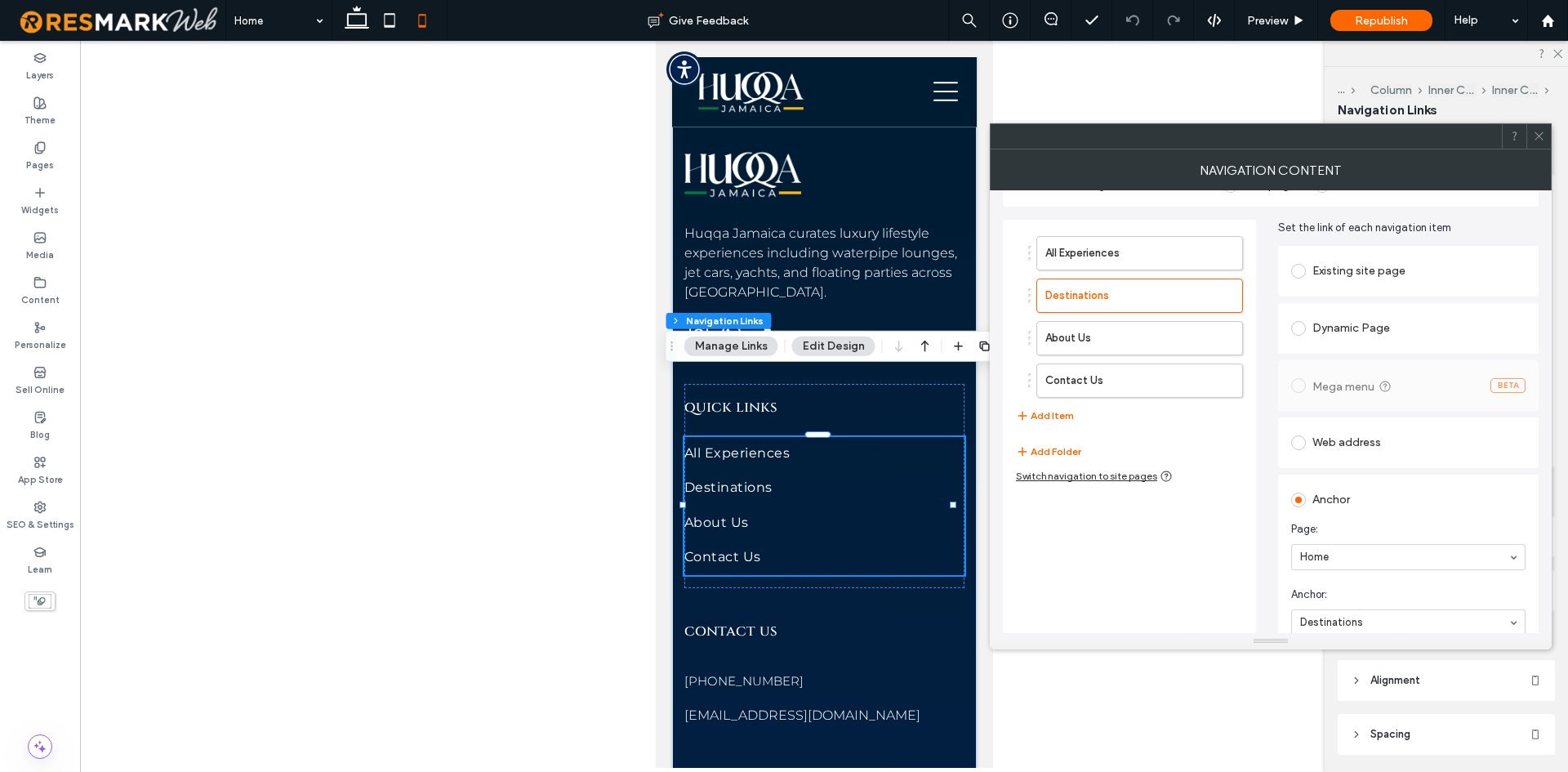
scroll to position [58, 0]
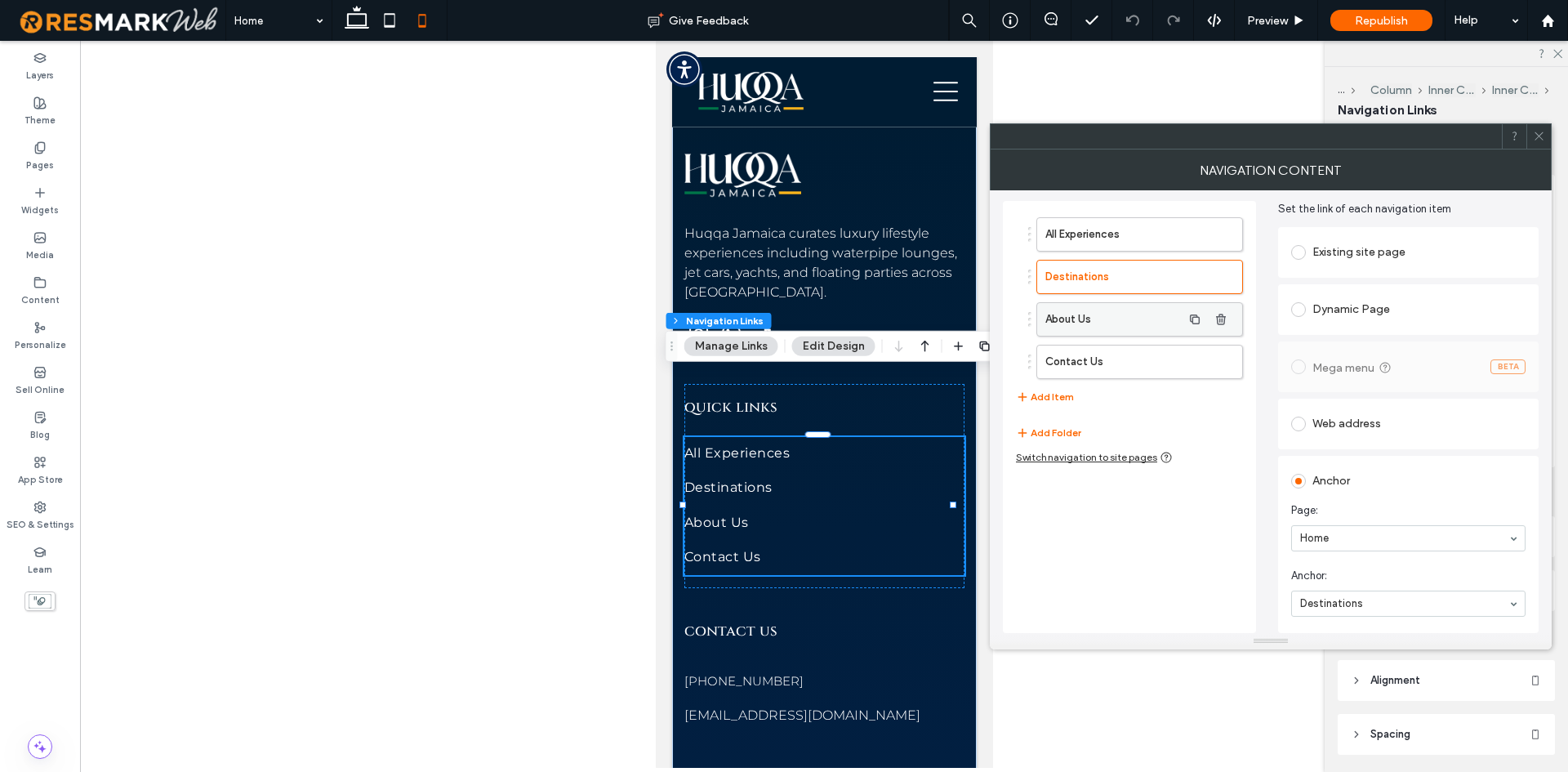
click at [1119, 320] on label "About Us" at bounding box center [1113, 319] width 136 height 32
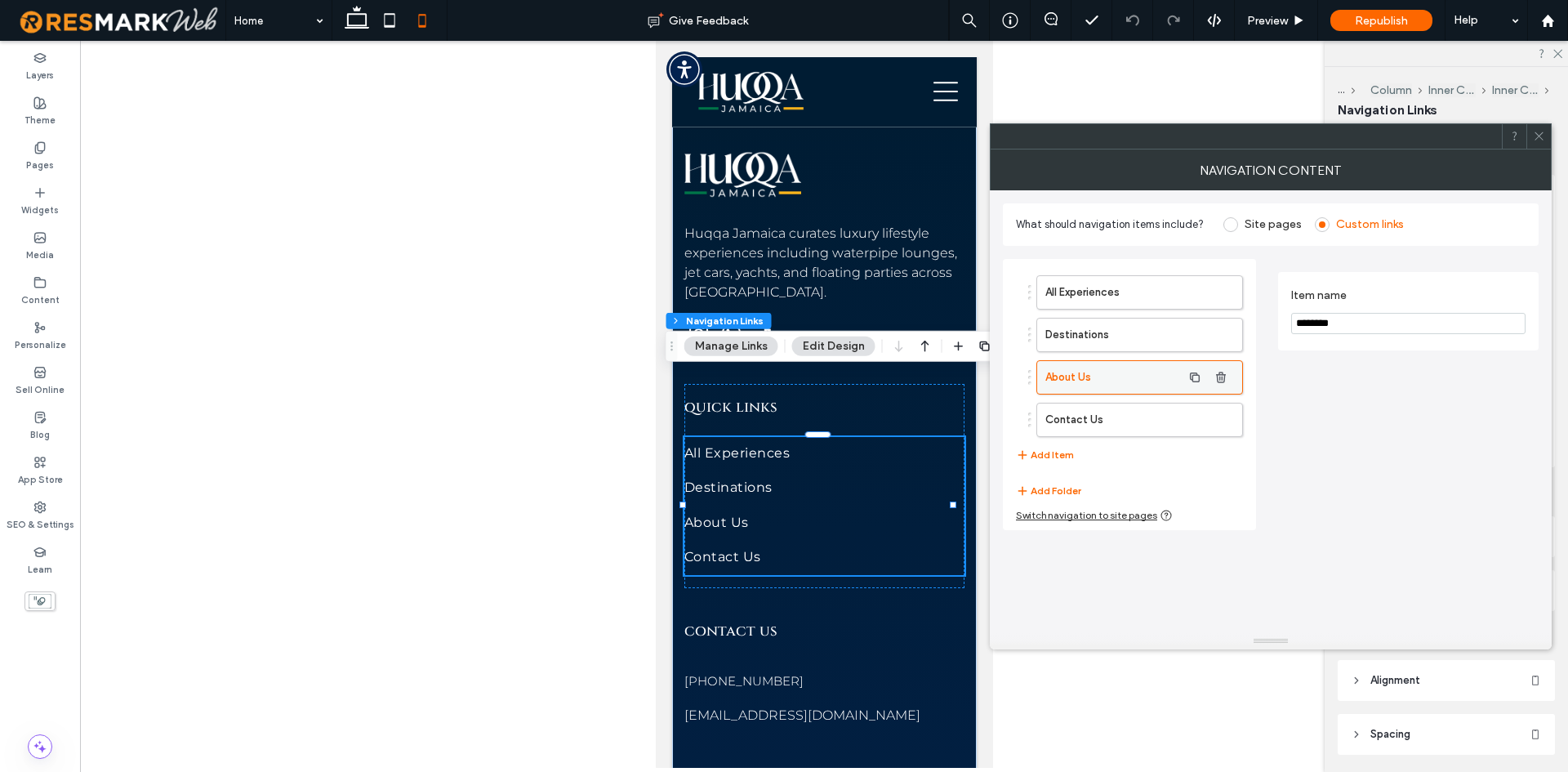
scroll to position [0, 0]
click at [1124, 397] on ol "All Experiences Destinations About Us Contact Us" at bounding box center [1130, 356] width 227 height 162
click at [1122, 409] on label "Contact Us" at bounding box center [1113, 420] width 136 height 32
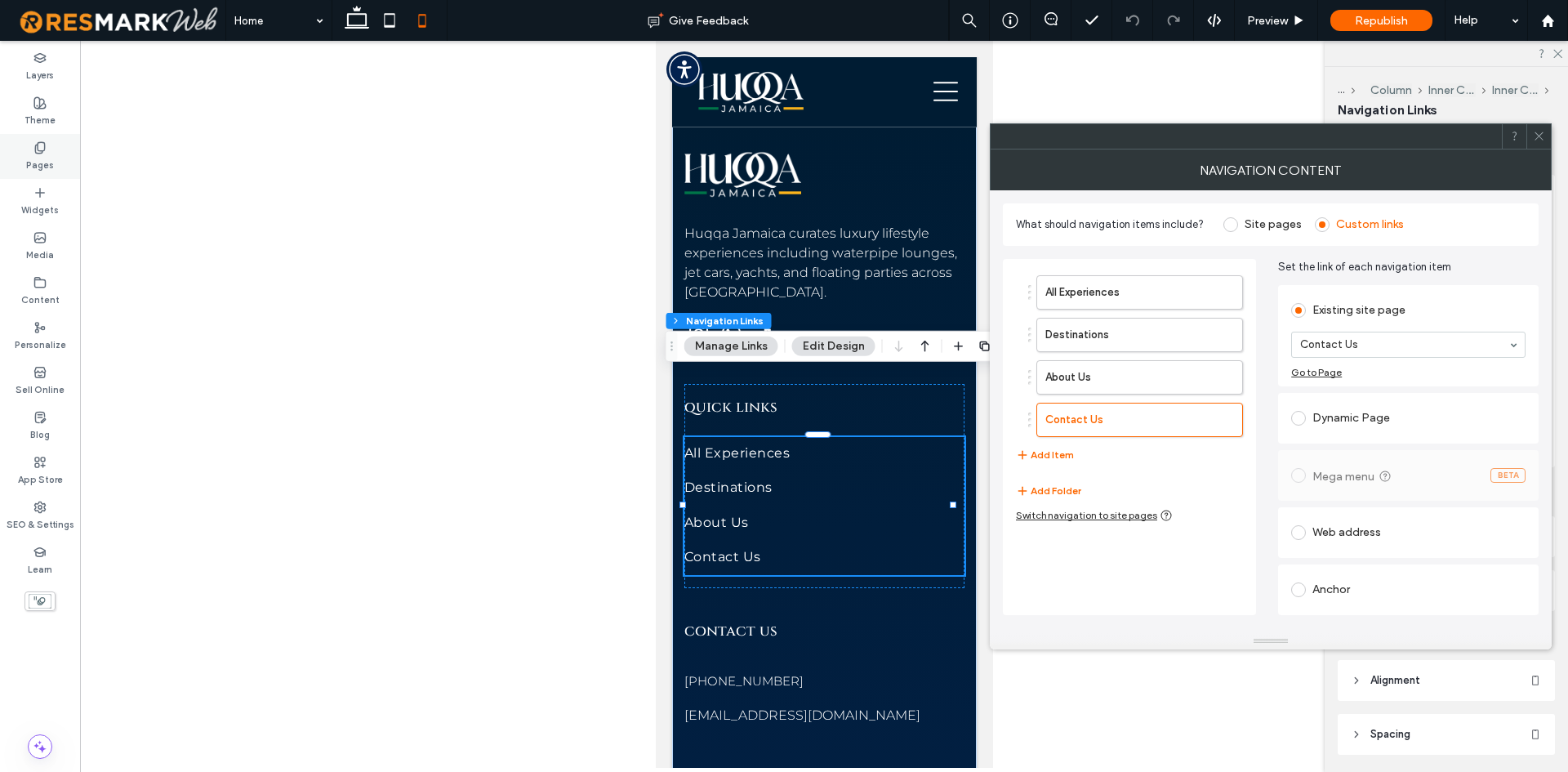
click at [59, 169] on div "Pages" at bounding box center [40, 156] width 80 height 45
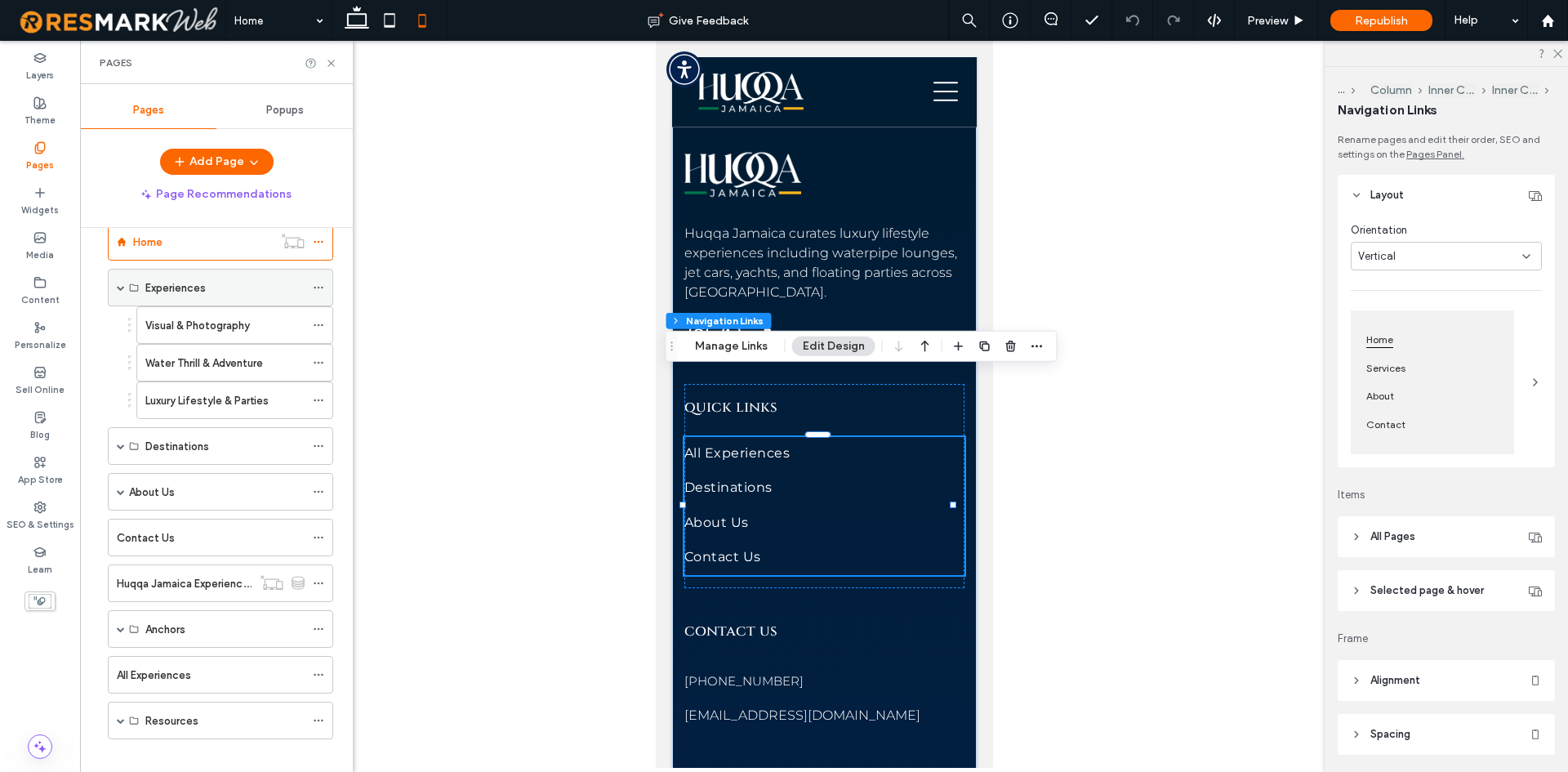
scroll to position [49, 0]
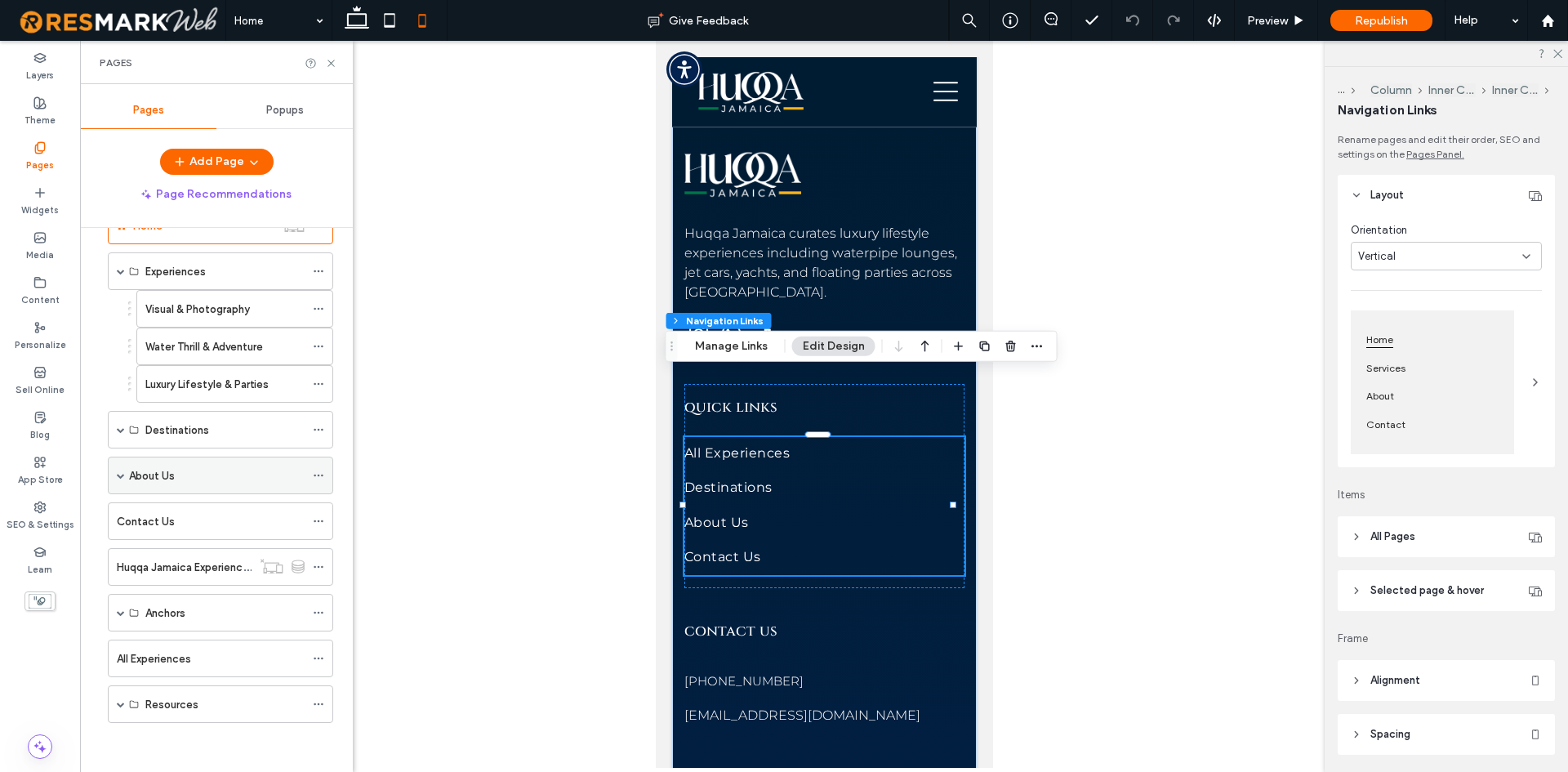
click at [161, 484] on div "About Us" at bounding box center [217, 475] width 175 height 36
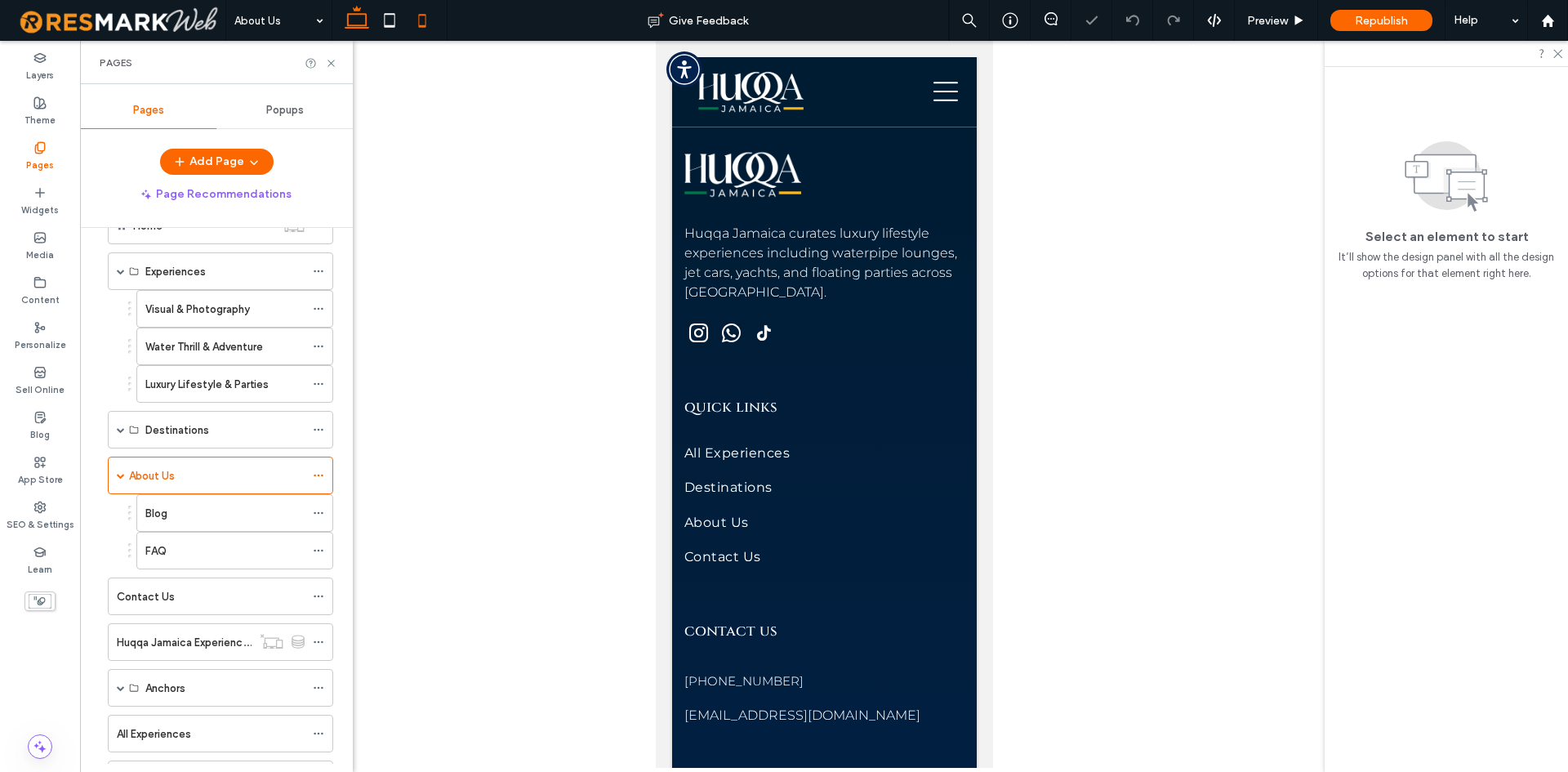
click at [352, 10] on icon at bounding box center [357, 20] width 32 height 32
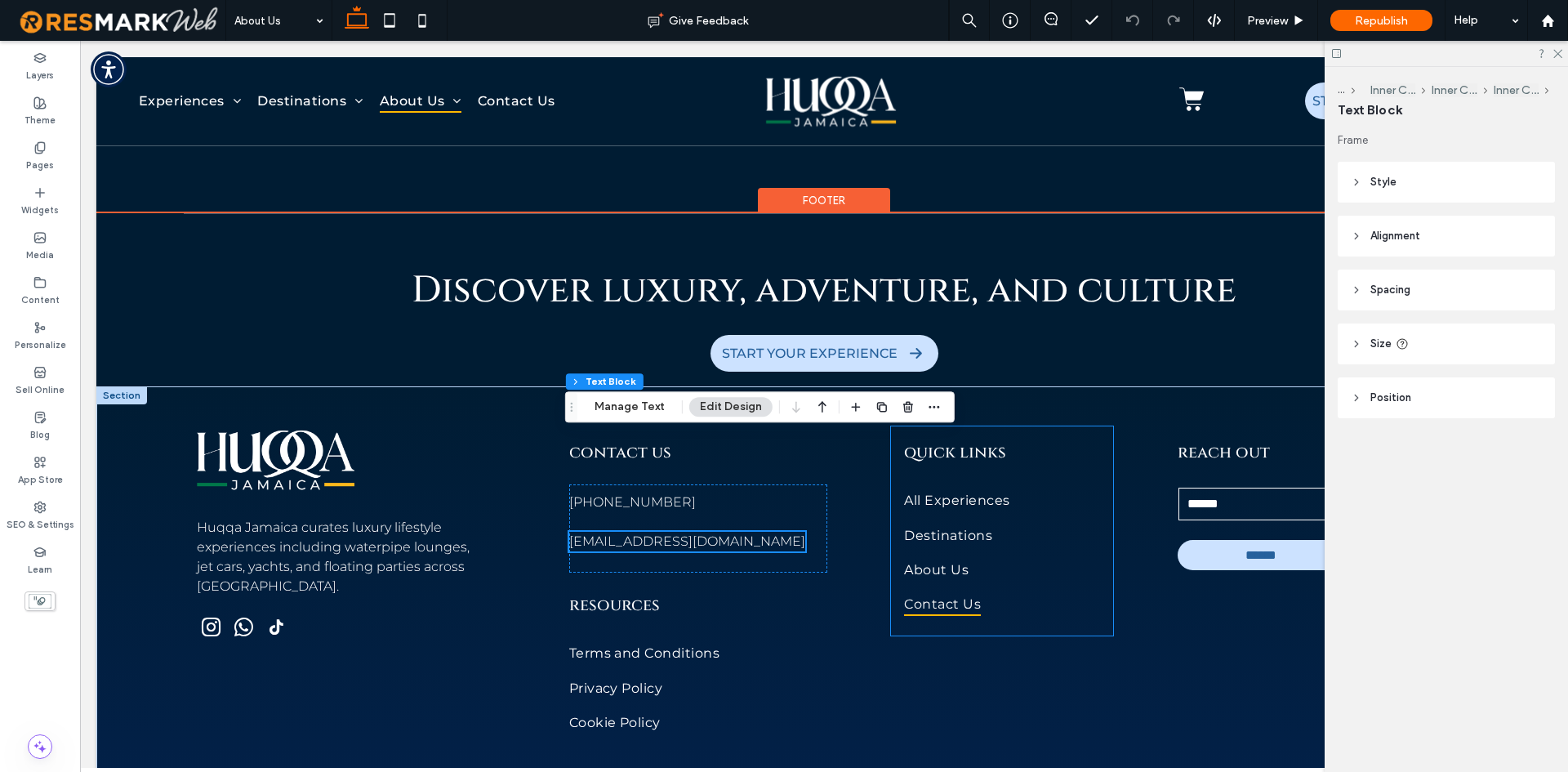
scroll to position [5012, 0]
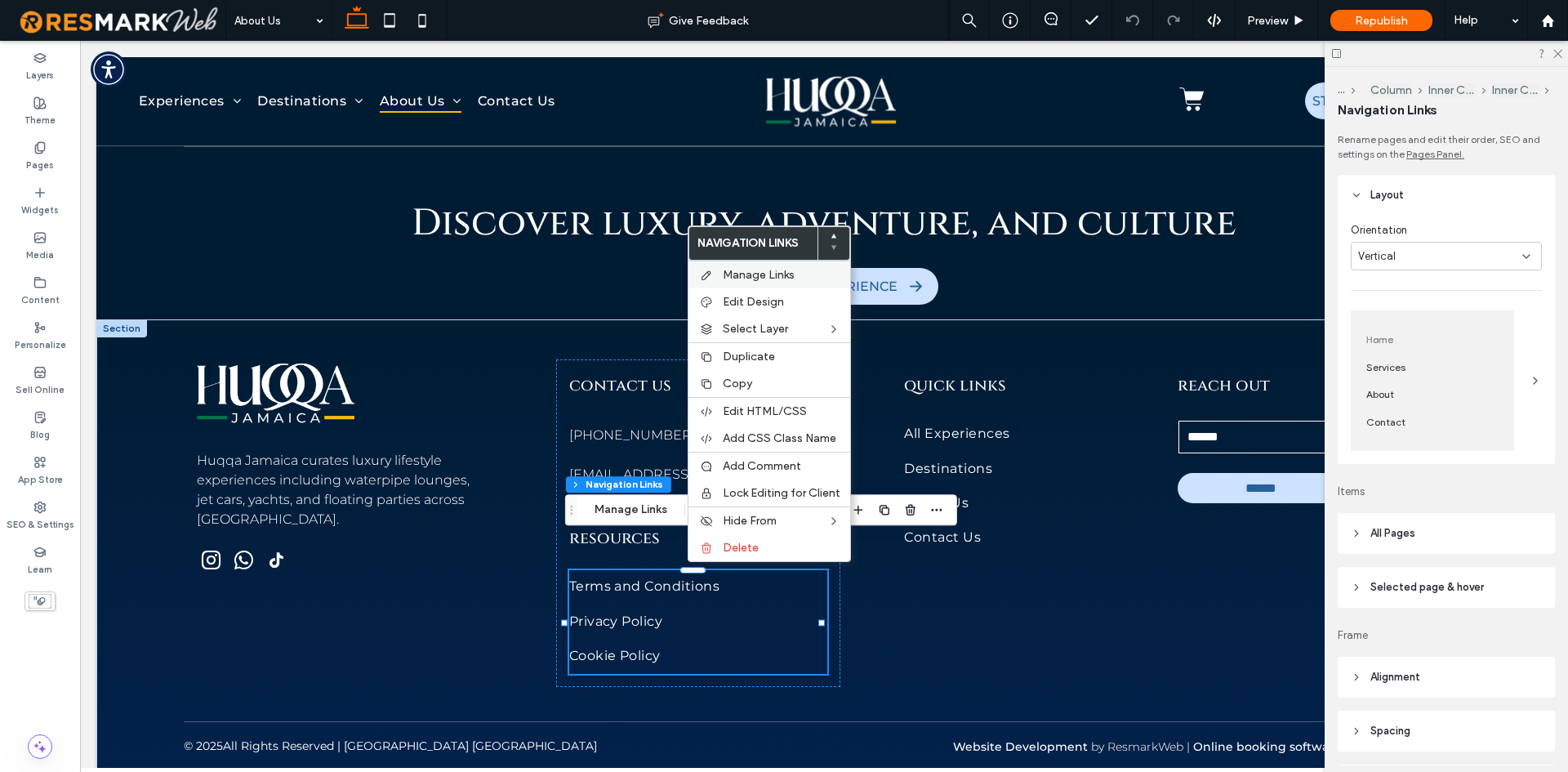
click at [754, 272] on span "Manage Links" at bounding box center [758, 275] width 72 height 14
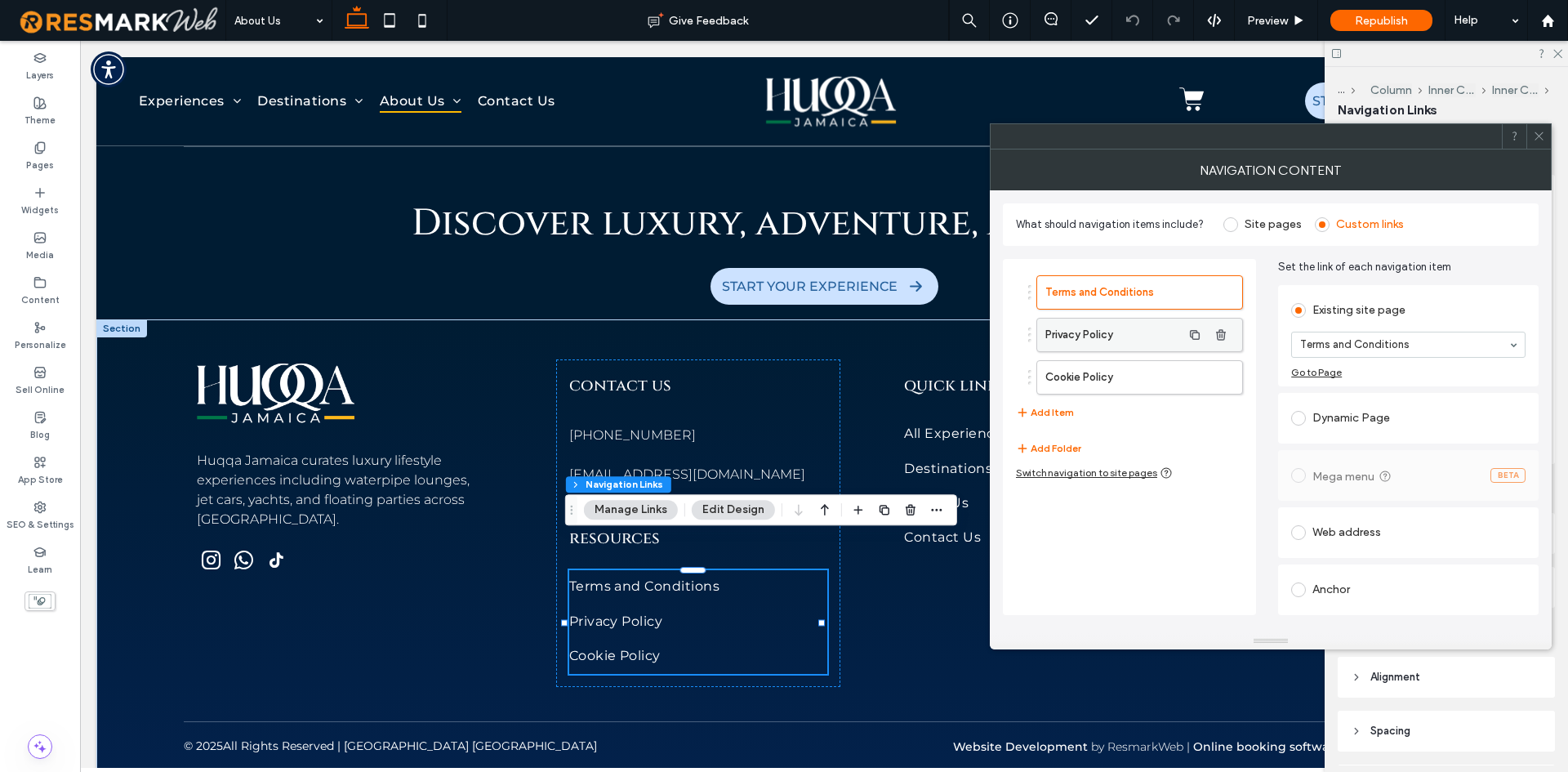
click at [1106, 332] on label "Privacy Policy" at bounding box center [1113, 335] width 136 height 32
click at [1104, 373] on label "Cookie Policy" at bounding box center [1113, 377] width 136 height 32
click at [1539, 131] on icon at bounding box center [1539, 136] width 12 height 12
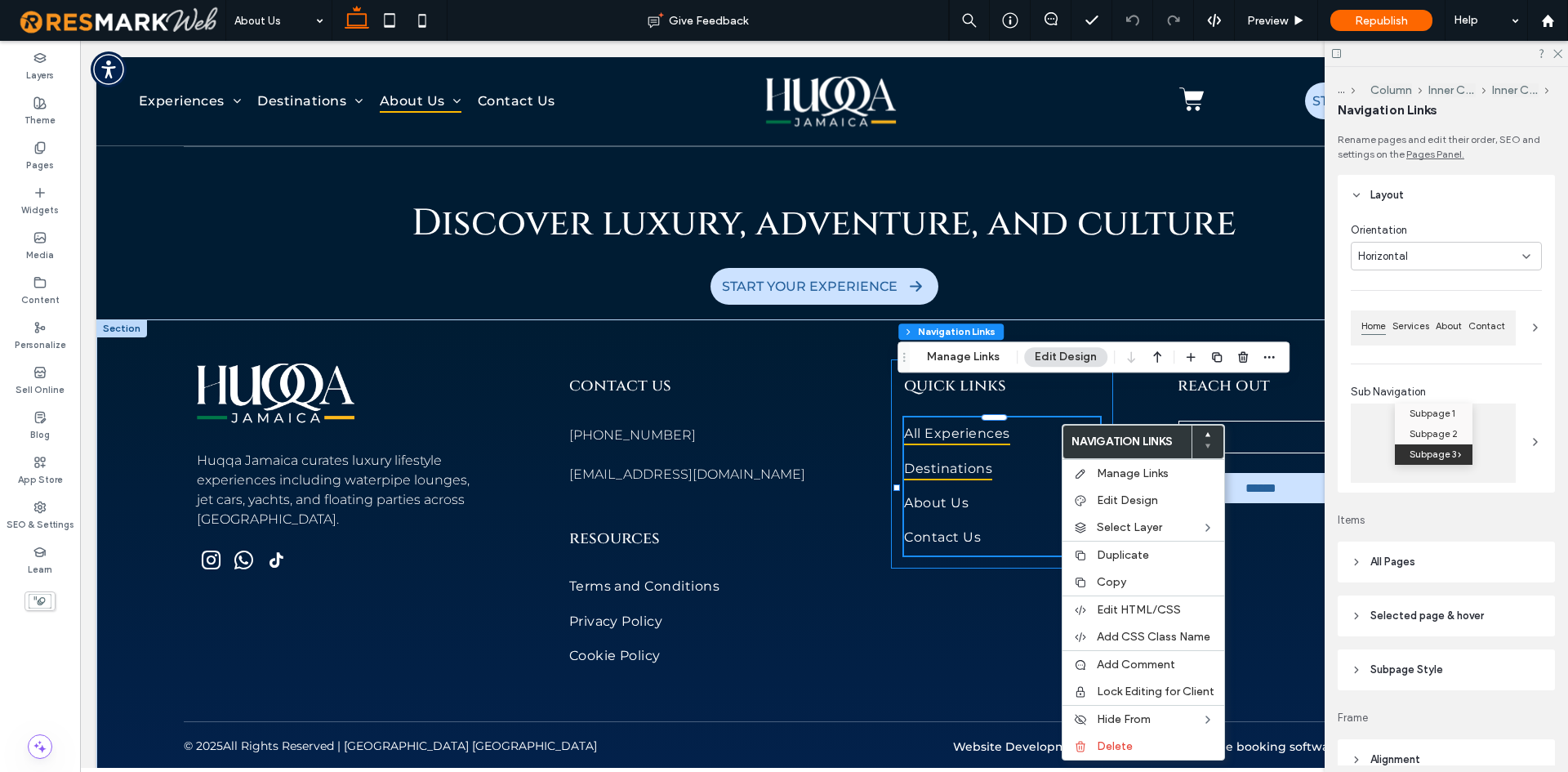
type input "***"
type input "****"
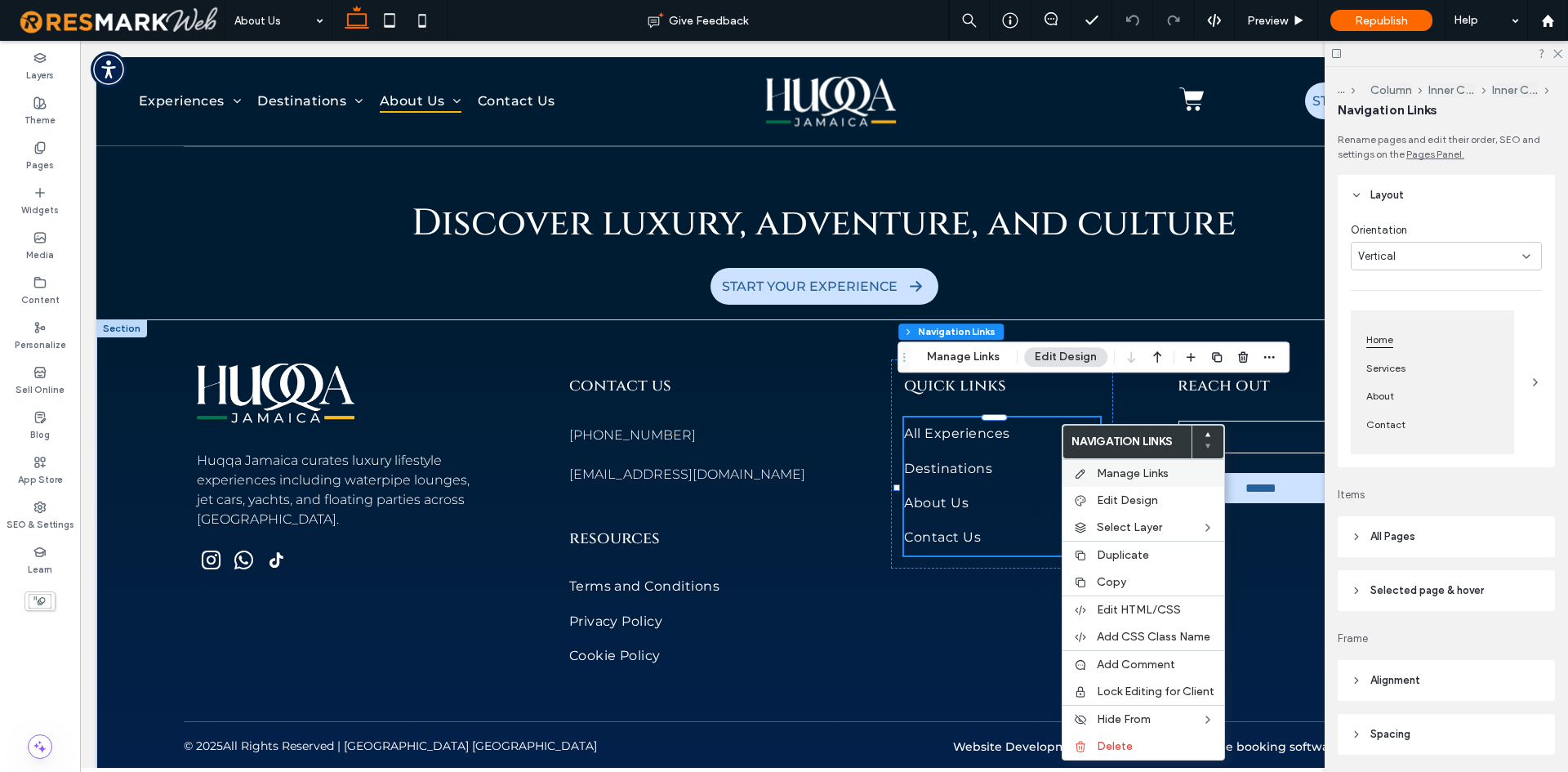
click at [1145, 470] on span "Manage Links" at bounding box center [1133, 473] width 72 height 14
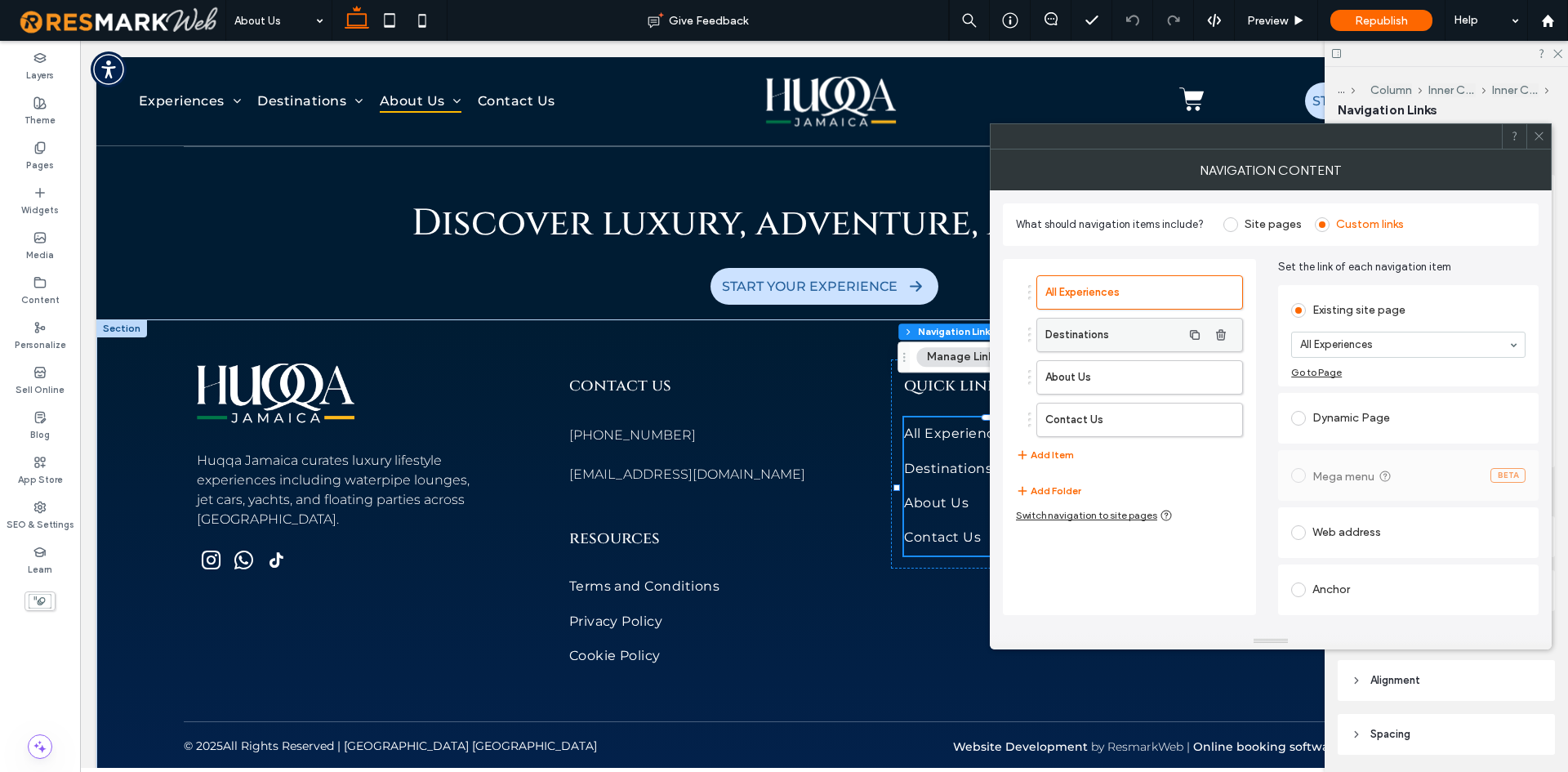
click at [1107, 342] on label "Destinations" at bounding box center [1113, 335] width 136 height 32
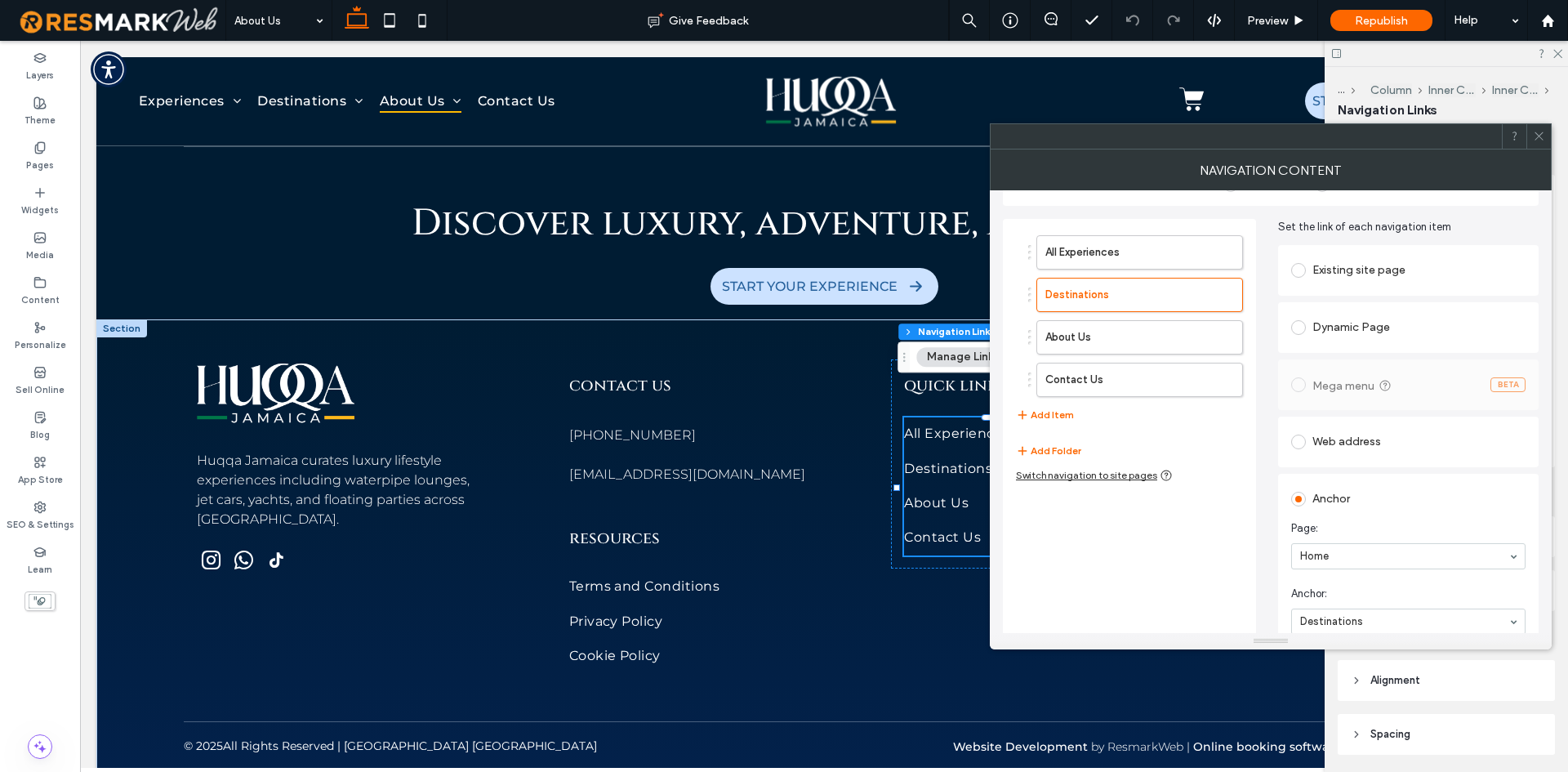
scroll to position [58, 0]
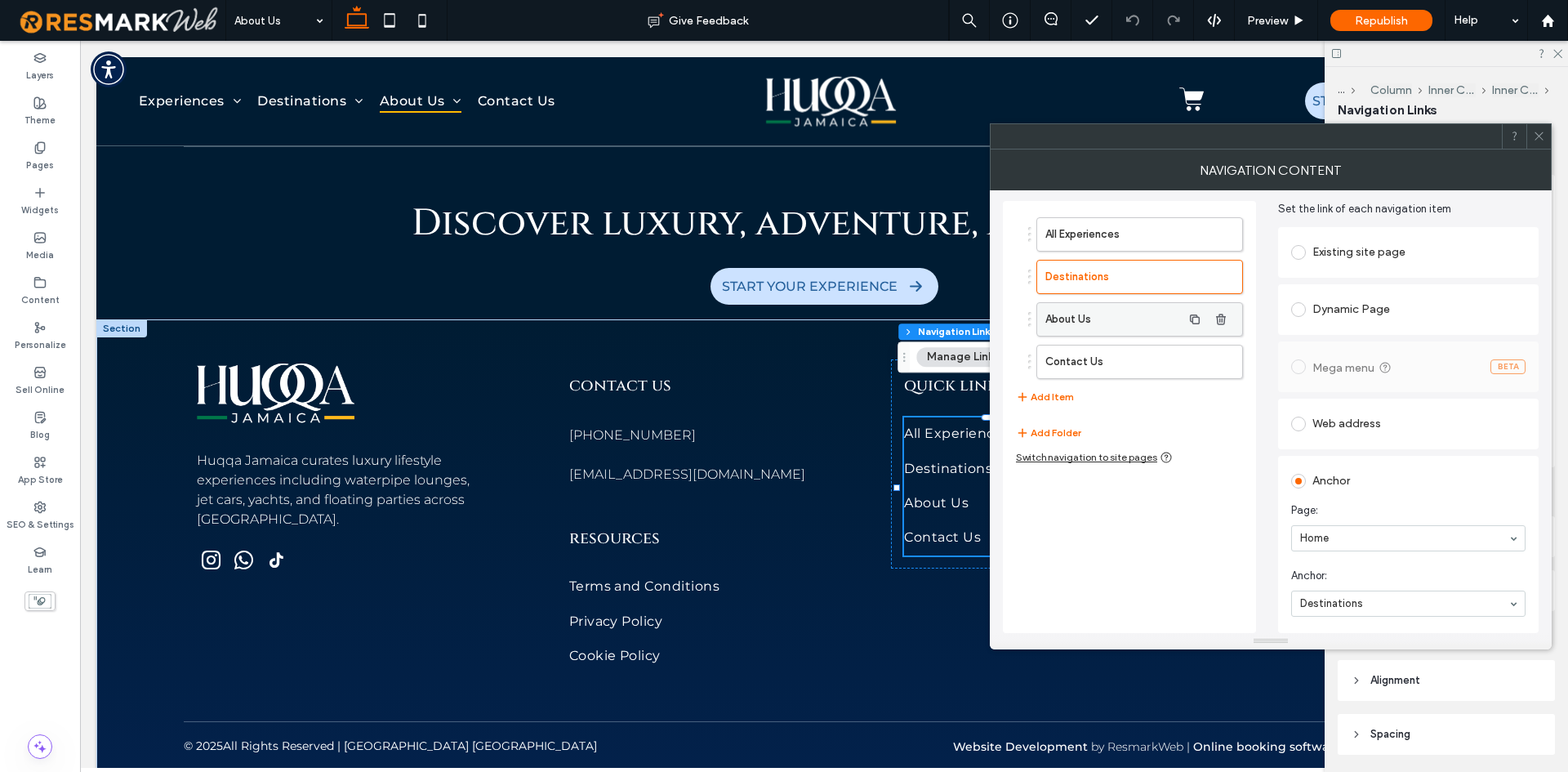
click at [1126, 323] on label "About Us" at bounding box center [1113, 319] width 136 height 32
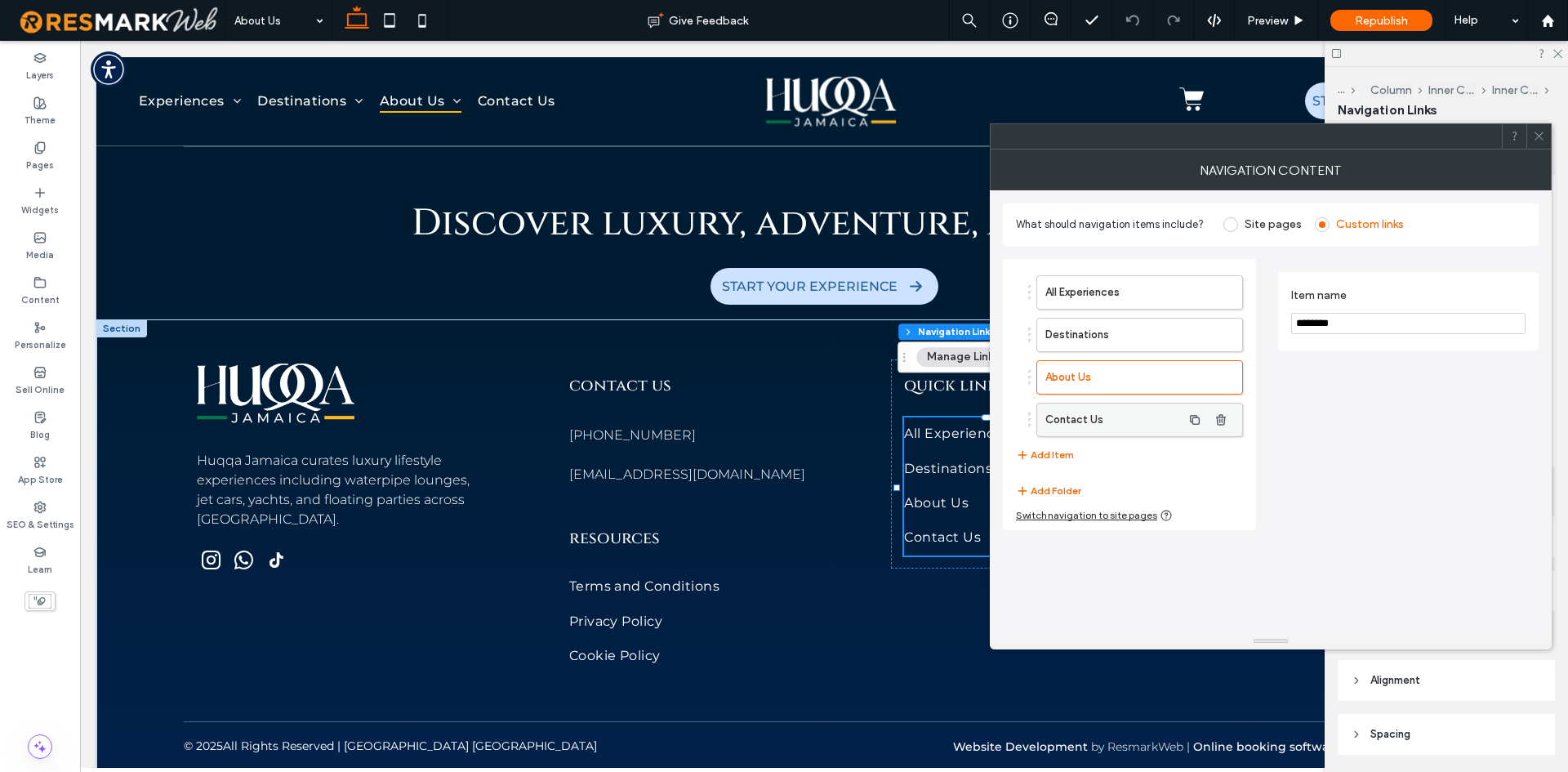
click at [1110, 413] on label "Contact Us" at bounding box center [1113, 420] width 136 height 32
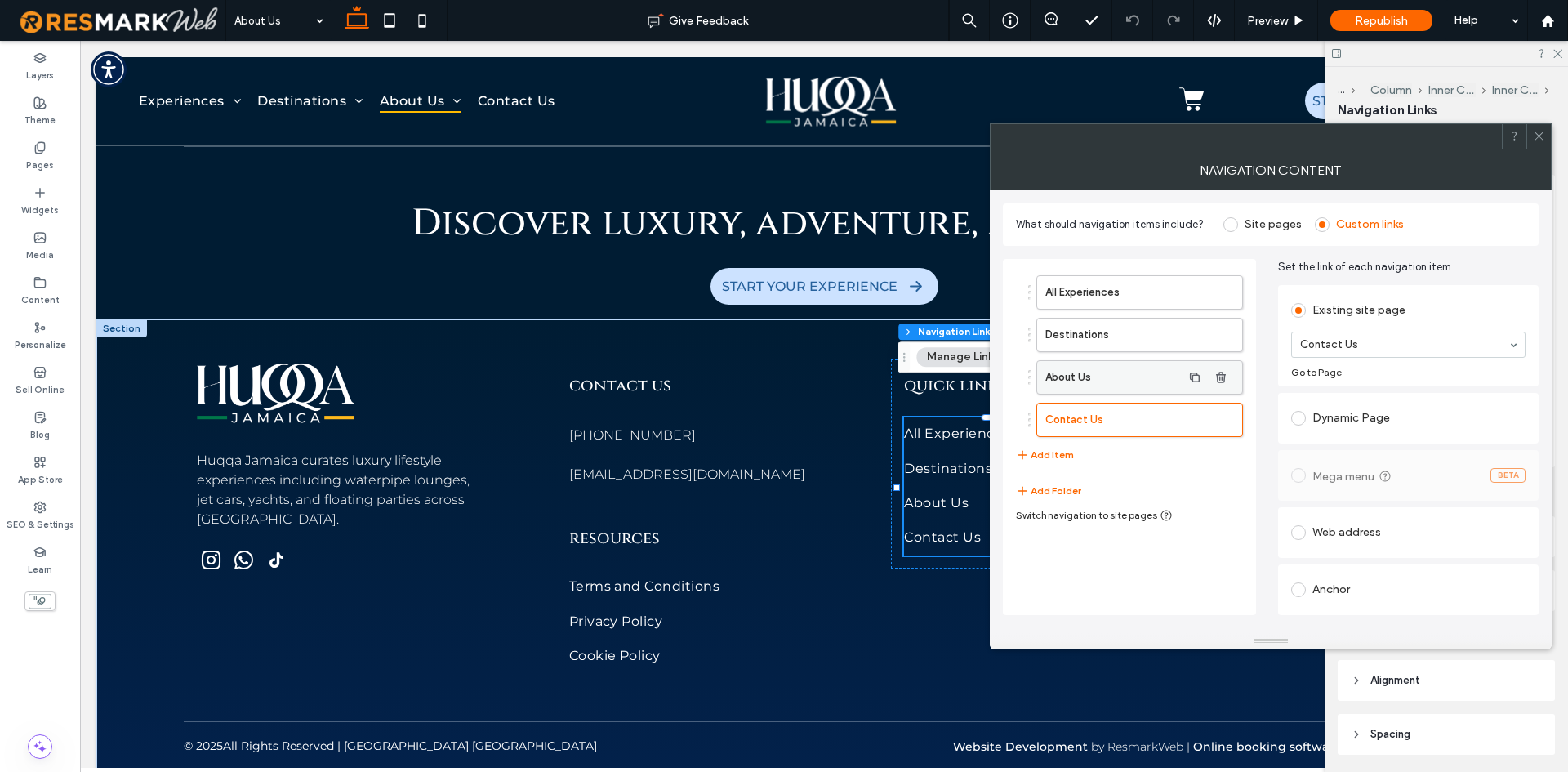
click at [1110, 375] on label "About Us" at bounding box center [1113, 377] width 136 height 32
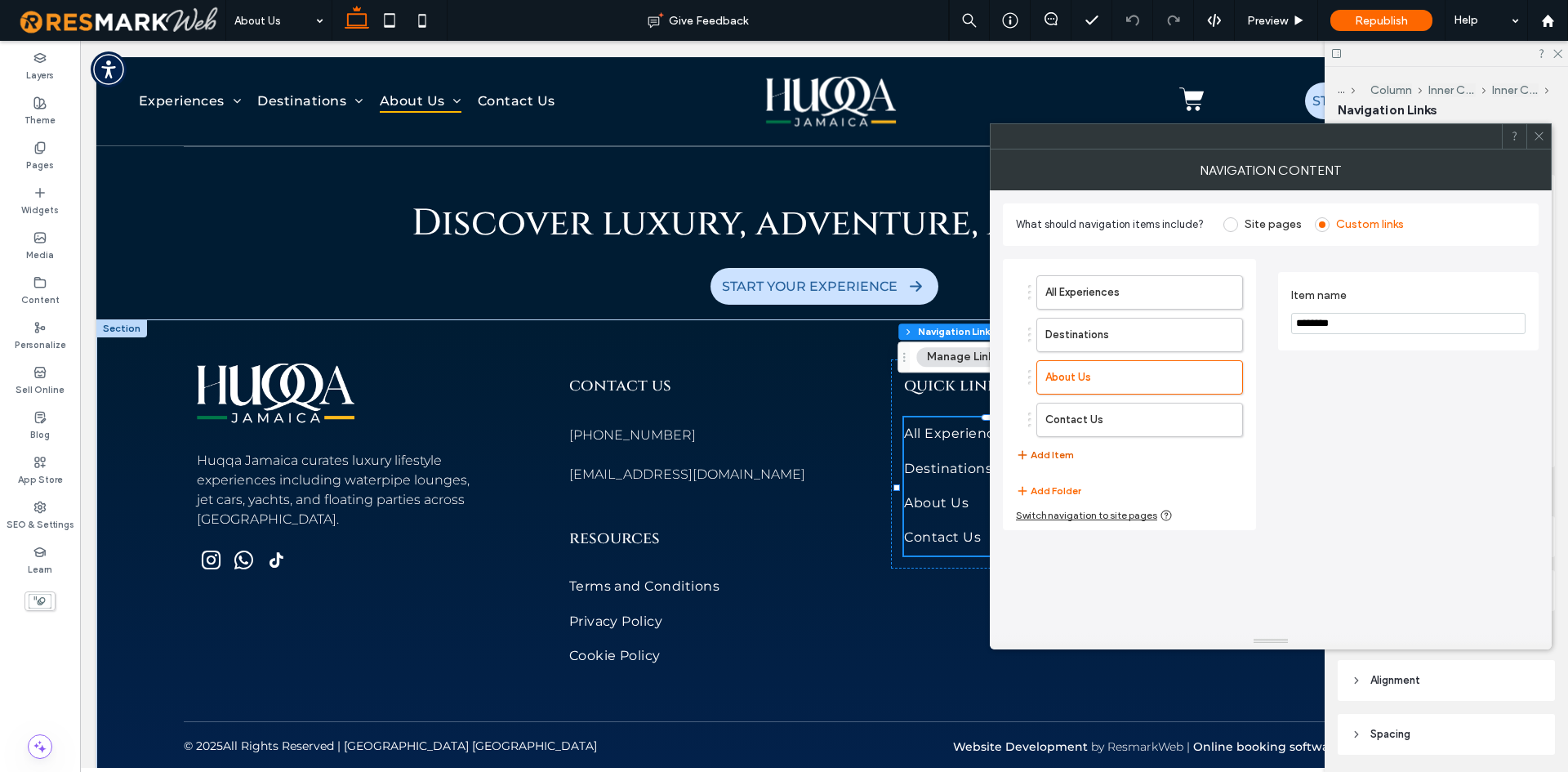
click at [1055, 459] on button "Add Item" at bounding box center [1045, 455] width 58 height 20
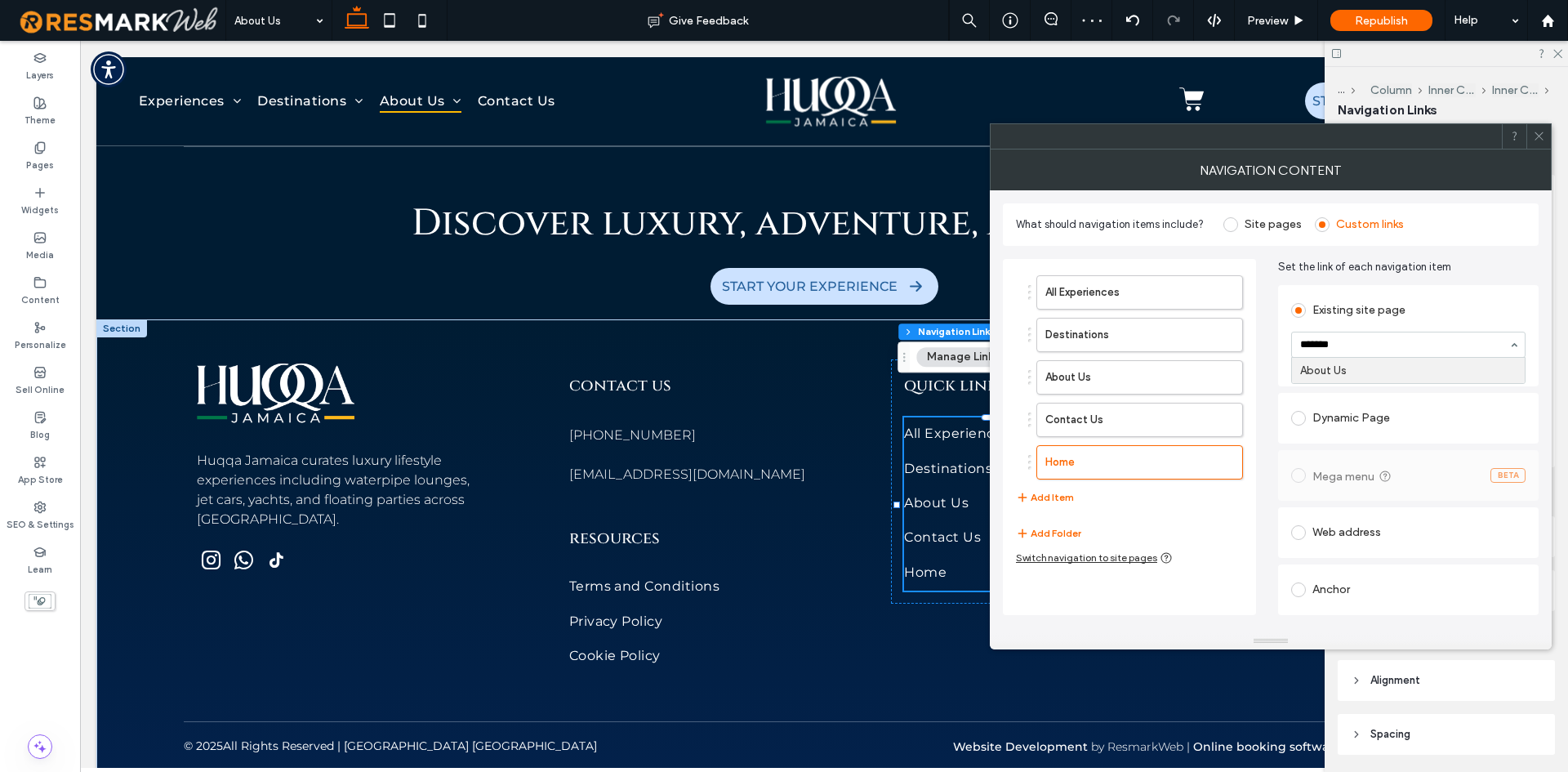
type input "********"
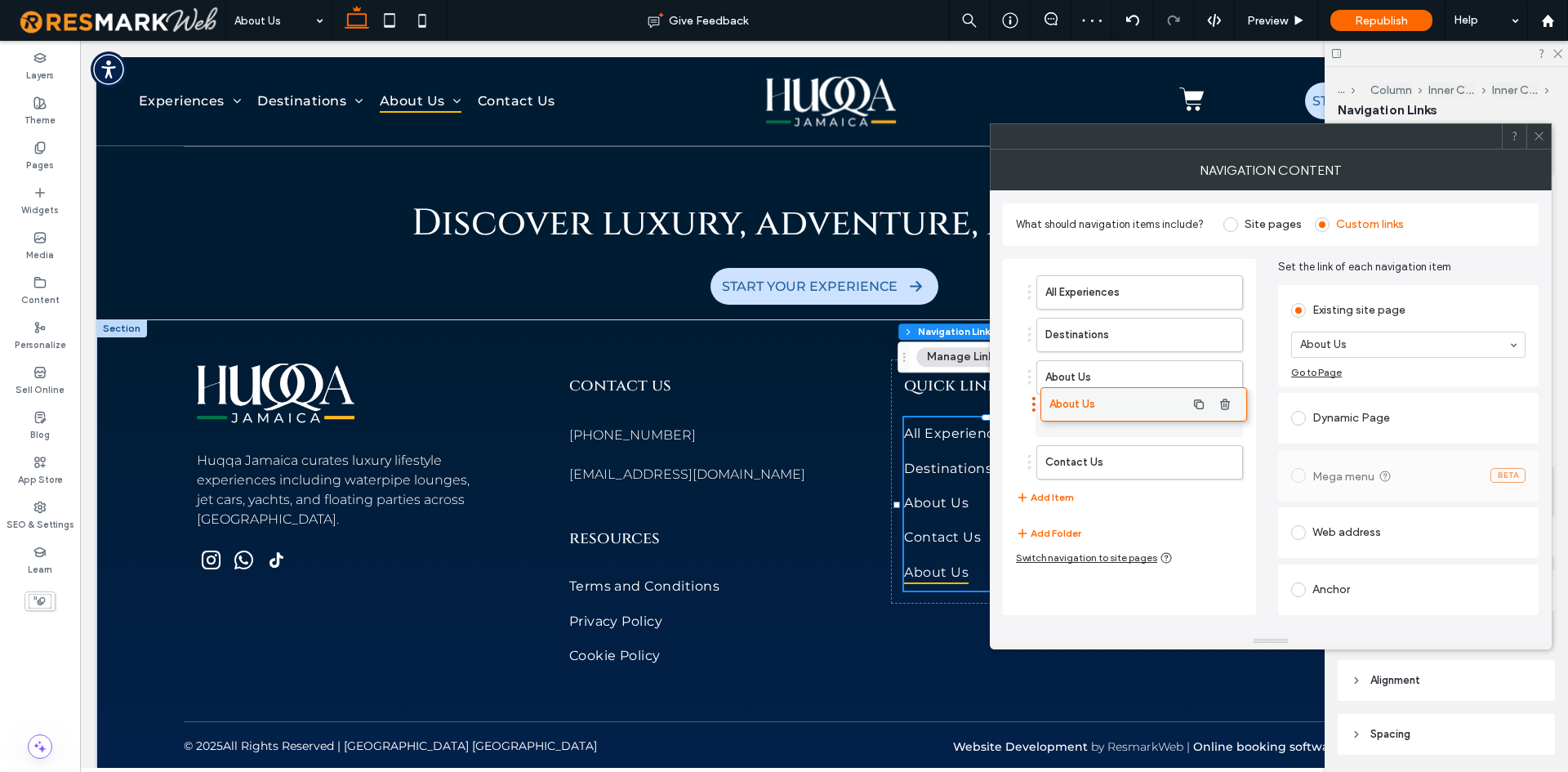
drag, startPoint x: 1084, startPoint y: 436, endPoint x: 1085, endPoint y: 400, distance: 36.0
click at [1102, 455] on label "Contact Us" at bounding box center [1113, 462] width 136 height 32
click at [1120, 415] on label "About Us" at bounding box center [1113, 420] width 136 height 32
click at [1103, 373] on label "About Us" at bounding box center [1113, 377] width 136 height 32
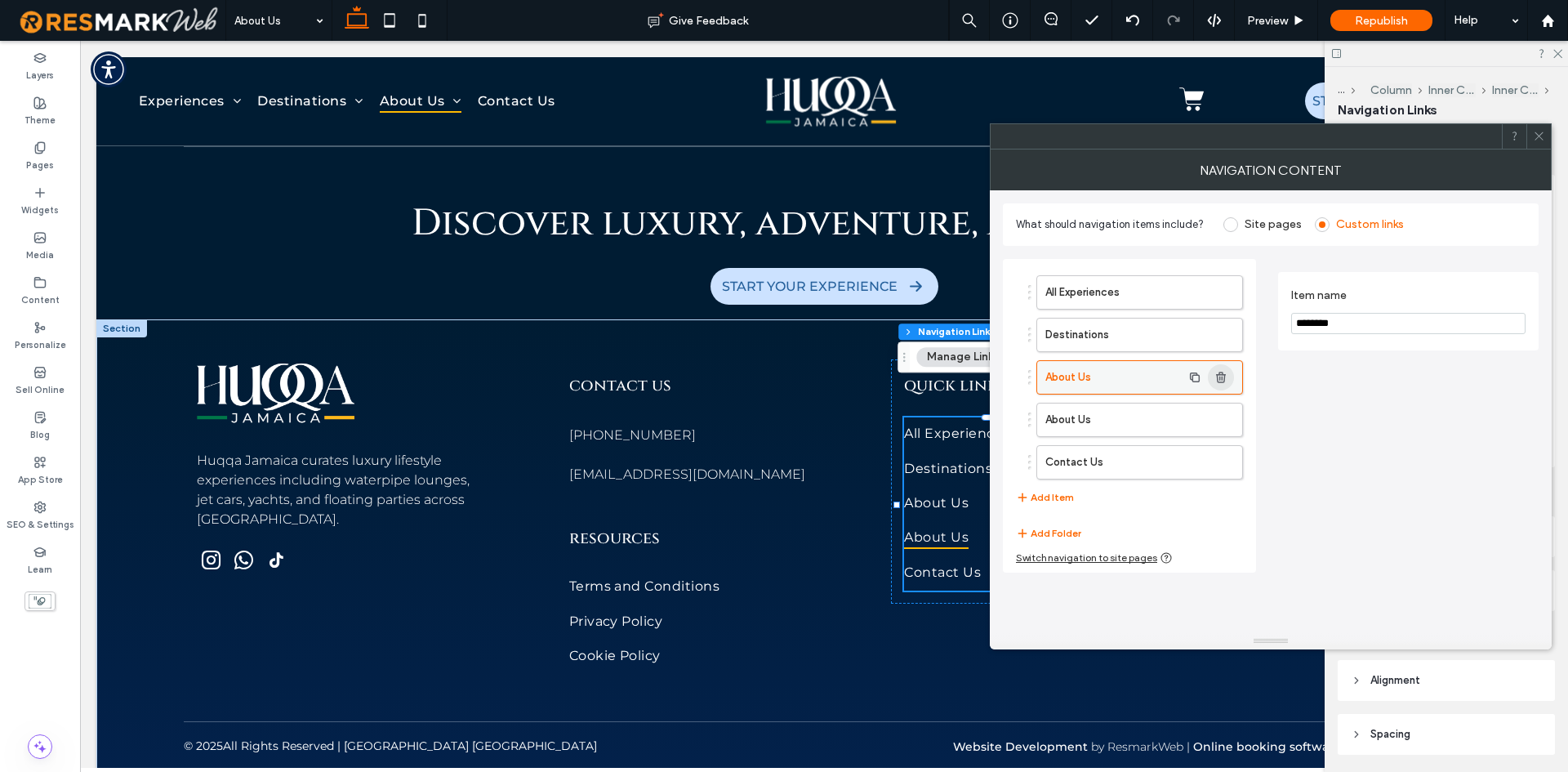
click at [1218, 381] on use "button" at bounding box center [1222, 377] width 10 height 10
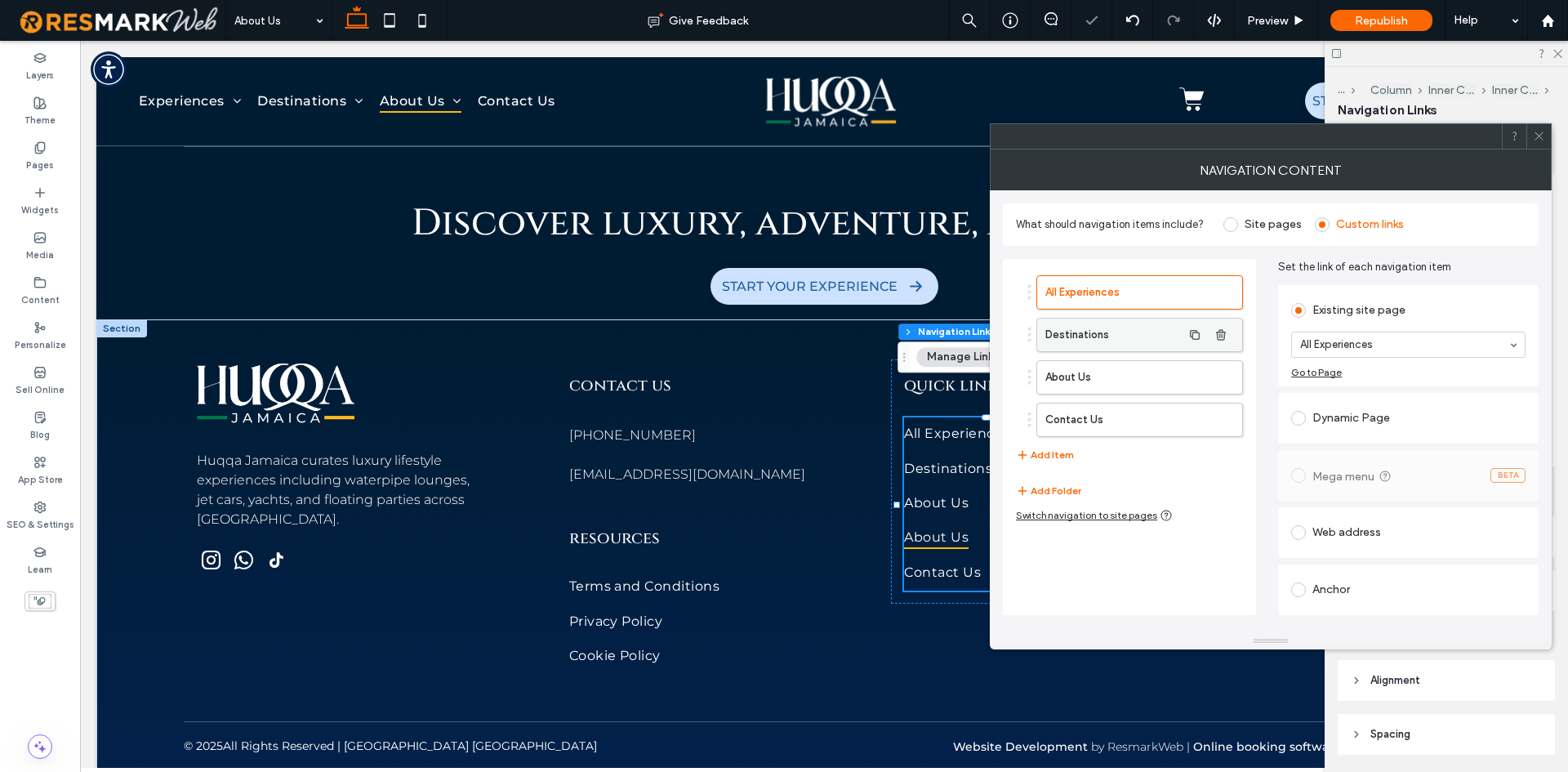
click at [1082, 329] on label "Destinations" at bounding box center [1113, 335] width 136 height 32
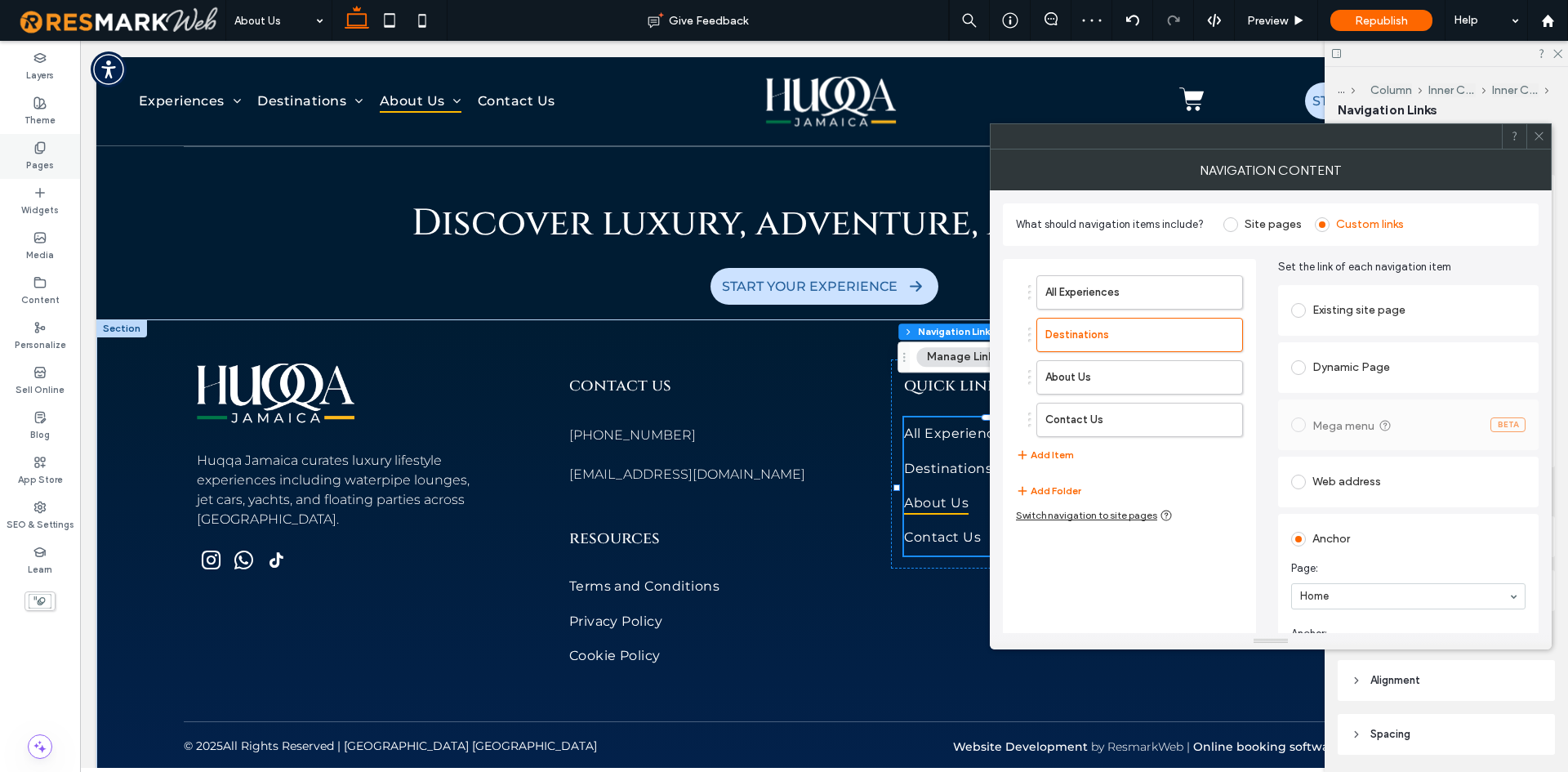
click at [69, 155] on div "Pages" at bounding box center [40, 156] width 80 height 45
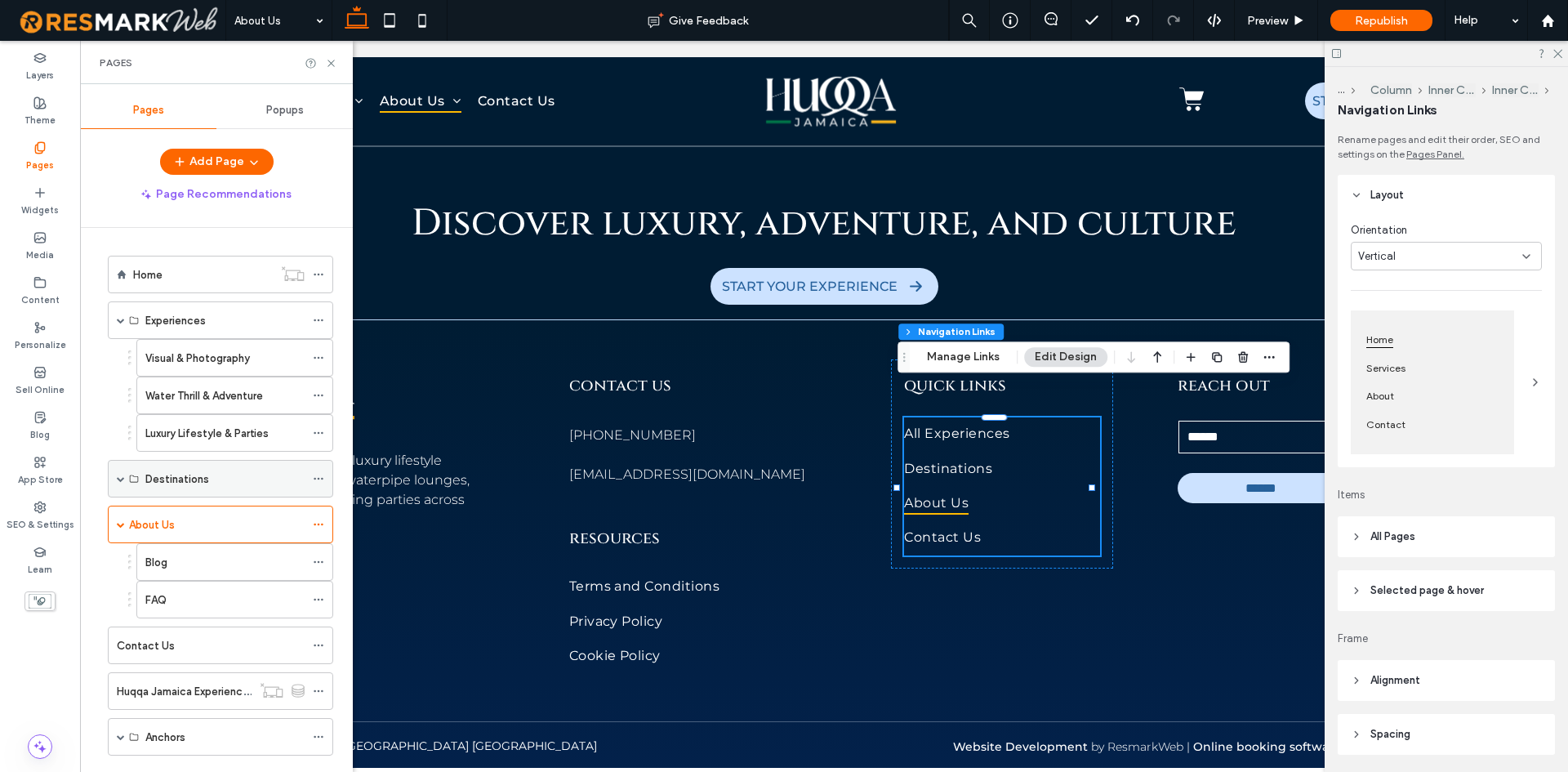
click at [117, 477] on span at bounding box center [121, 478] width 9 height 9
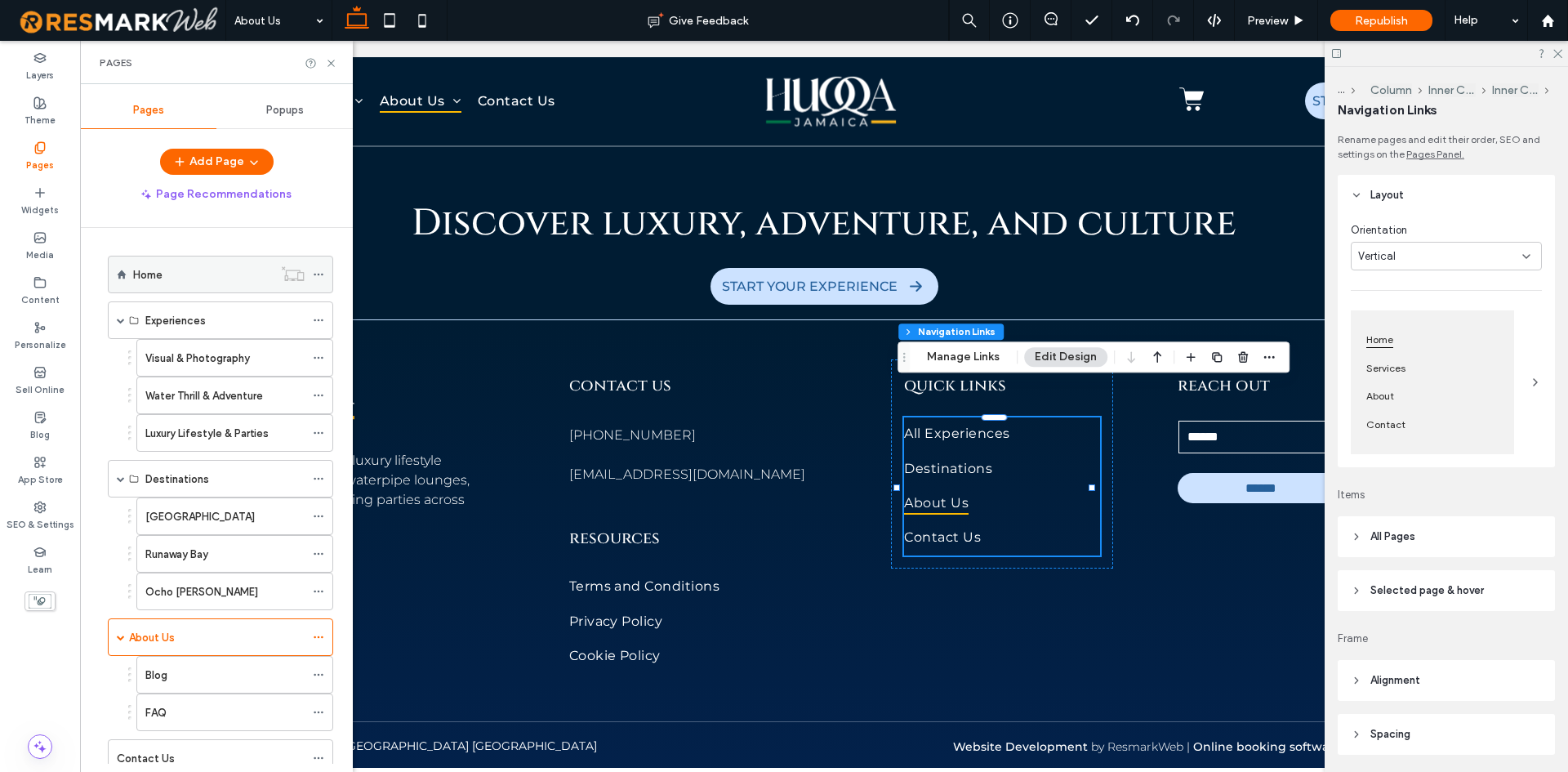
click at [197, 279] on div "Home" at bounding box center [203, 275] width 140 height 17
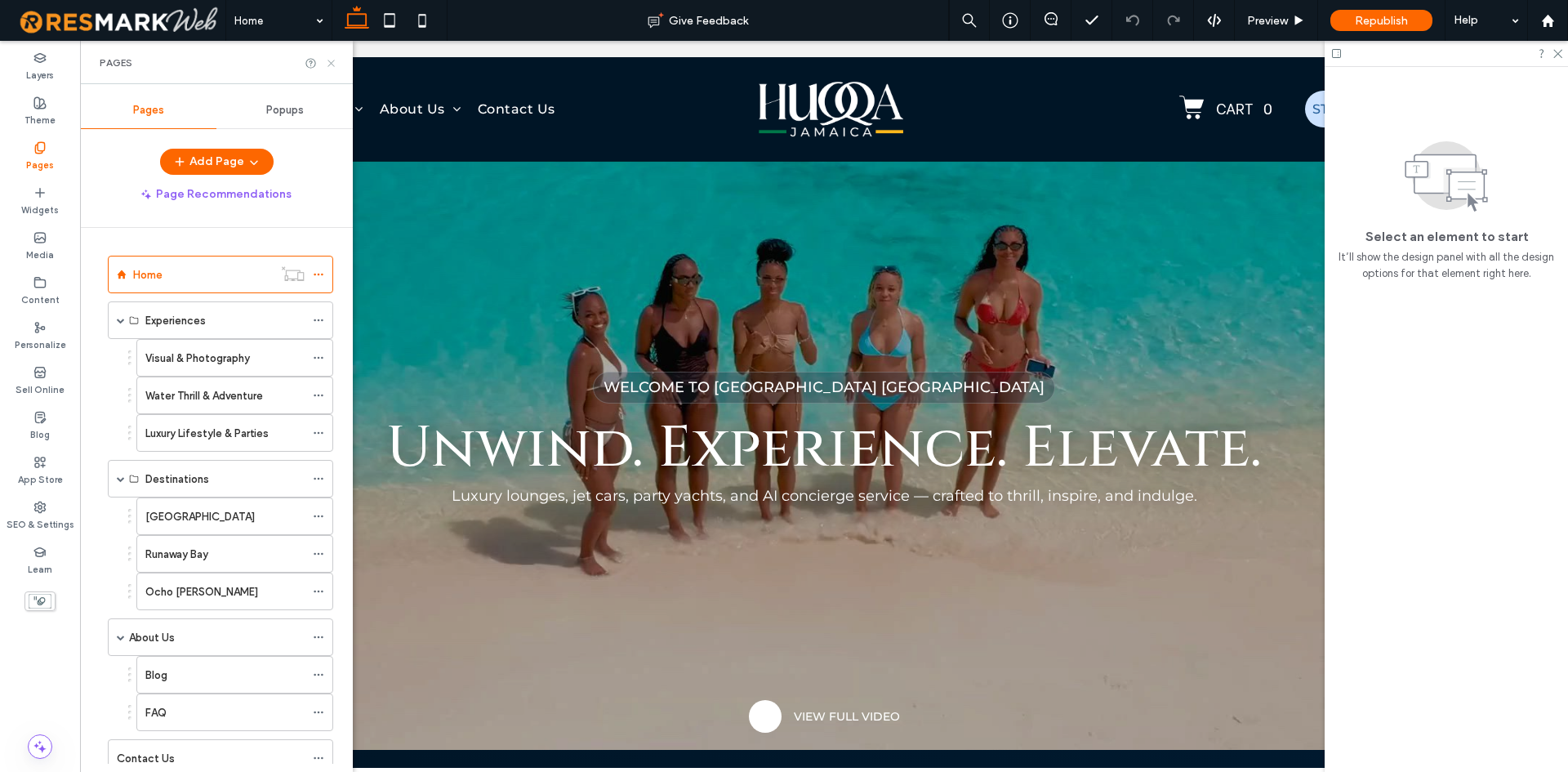
click at [330, 60] on icon at bounding box center [331, 63] width 12 height 12
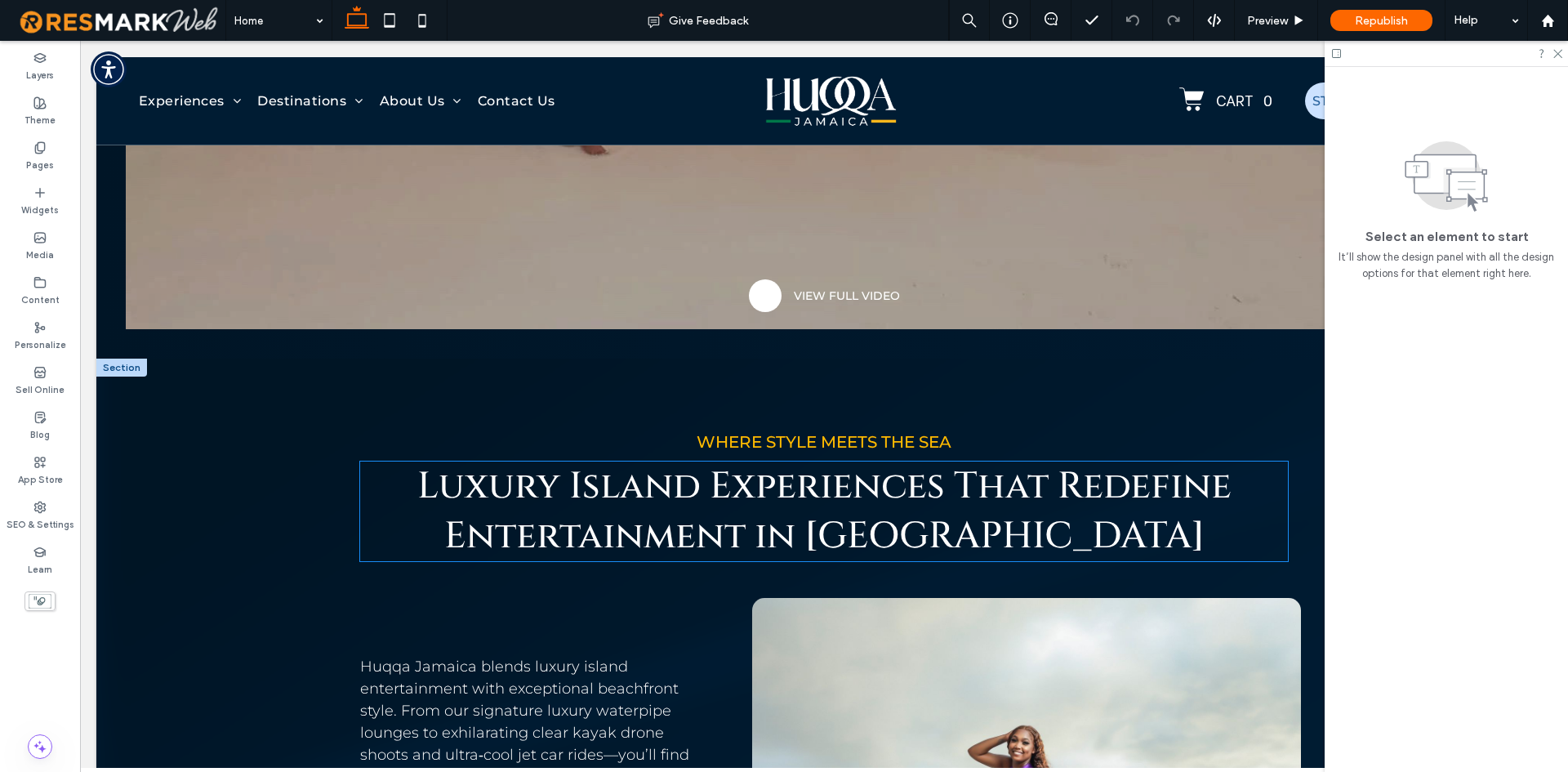
scroll to position [719, 0]
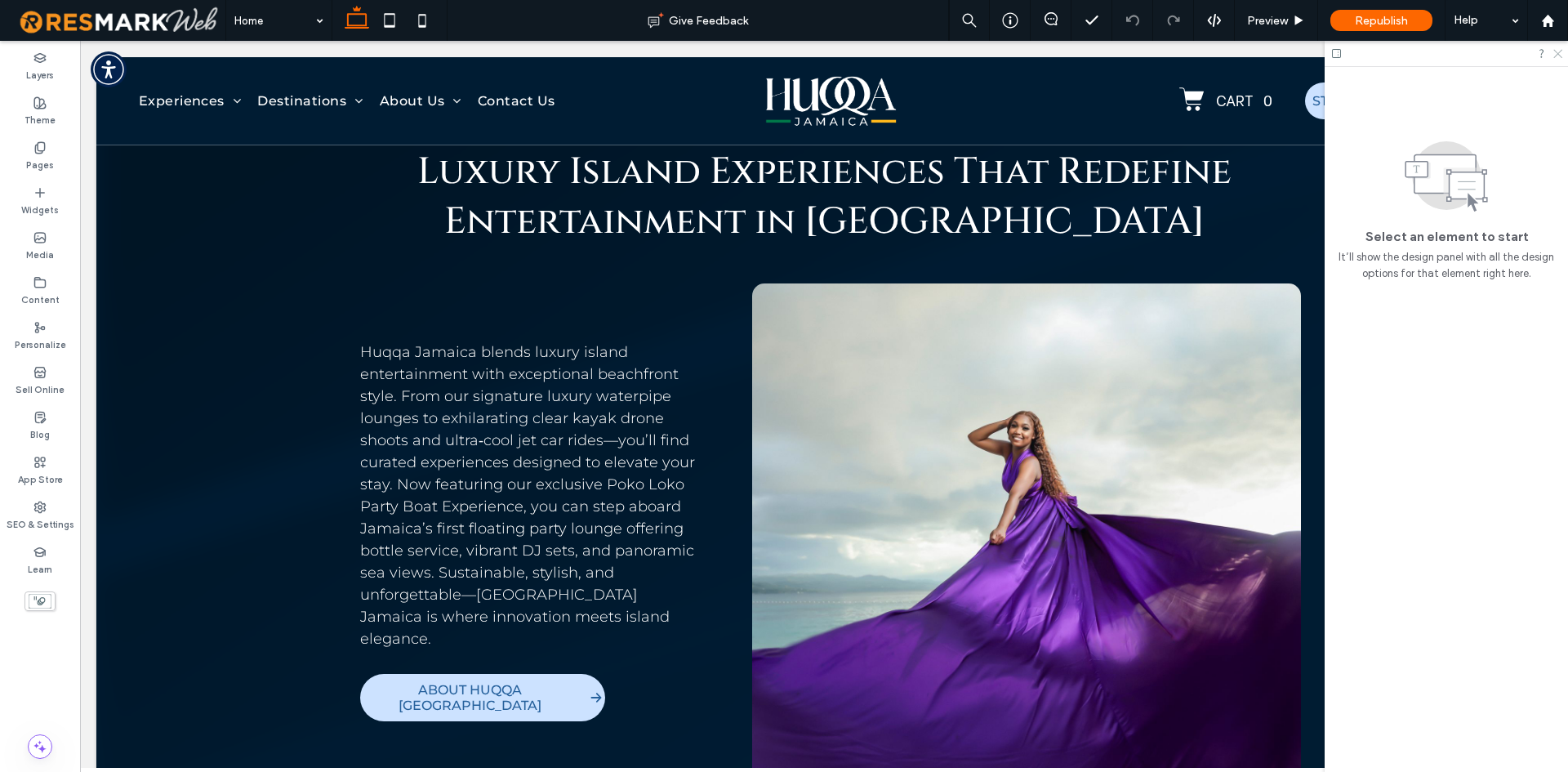
click at [1557, 55] on use at bounding box center [1558, 54] width 9 height 9
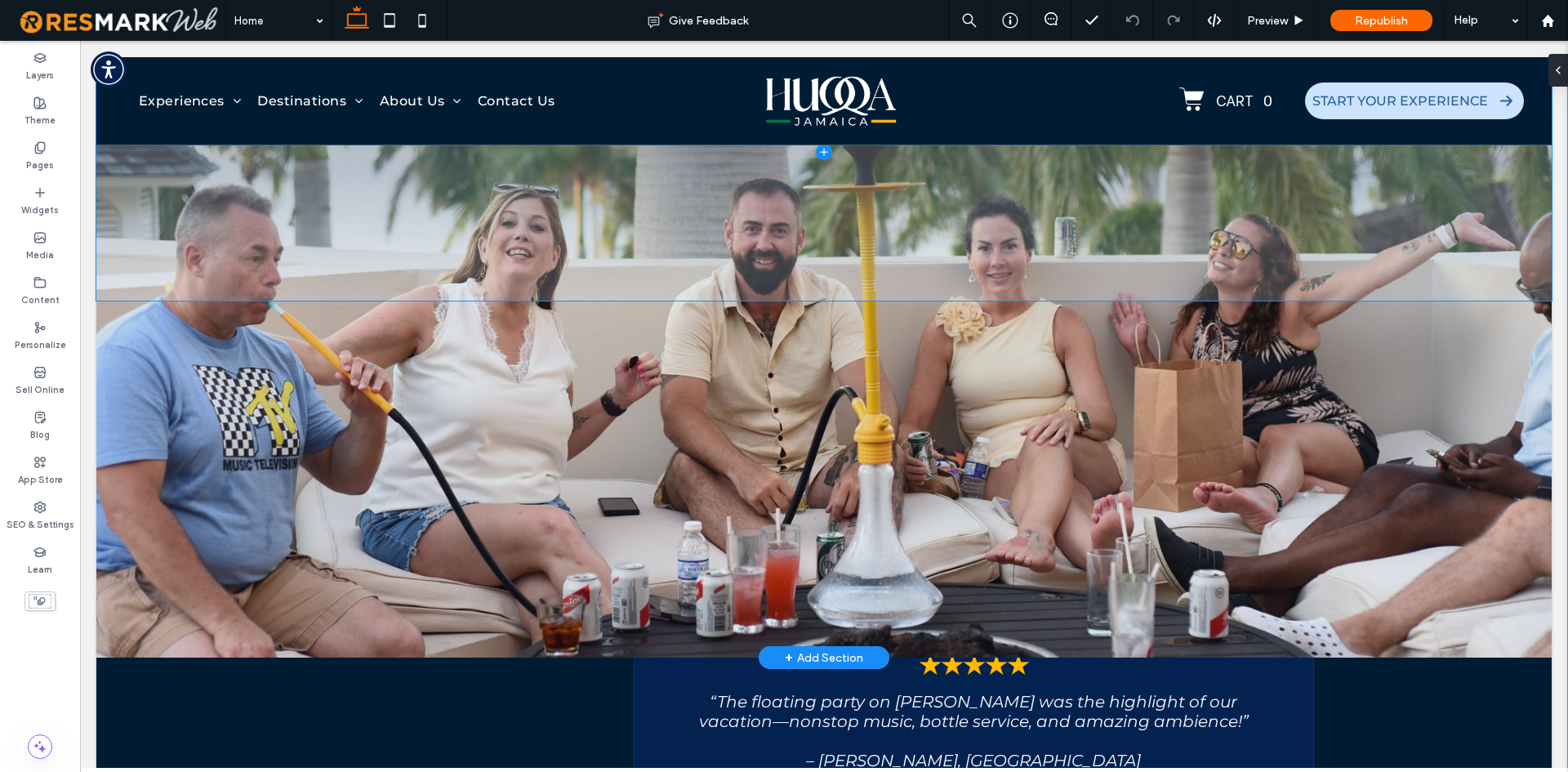
scroll to position [5130, 0]
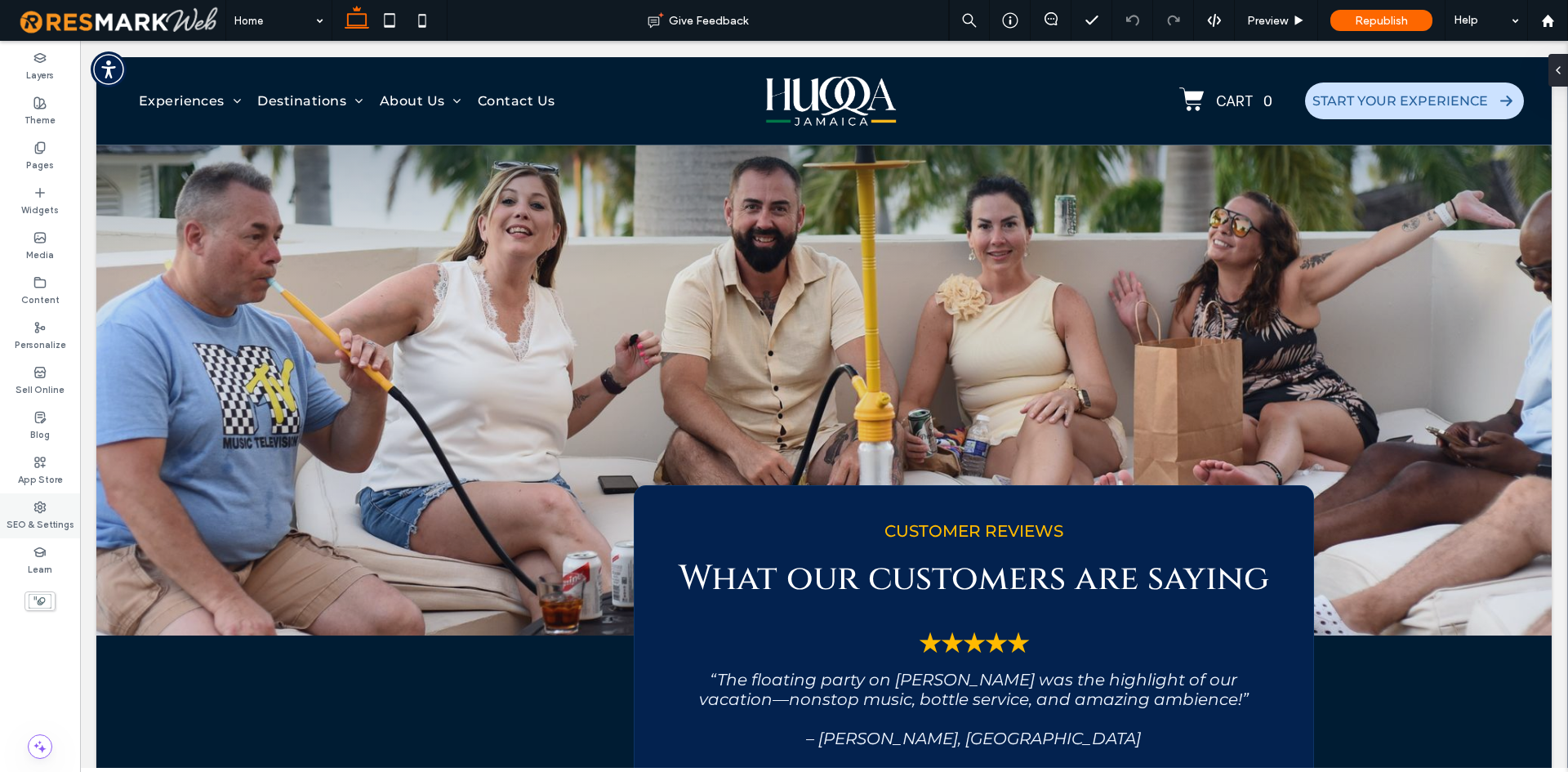
click at [69, 508] on div "SEO & Settings" at bounding box center [40, 516] width 80 height 45
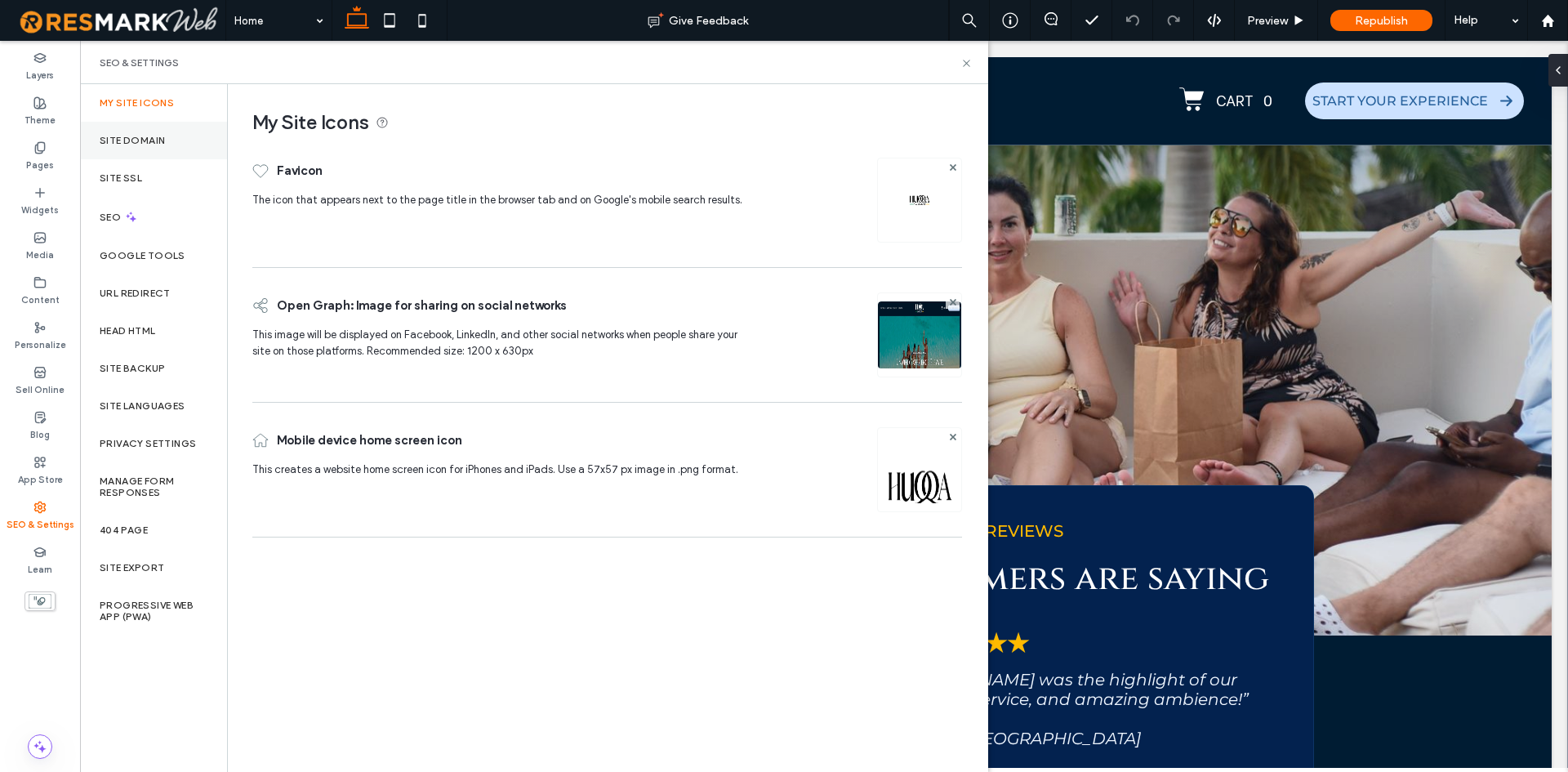
click at [160, 148] on div "Site Domain" at bounding box center [153, 140] width 147 height 37
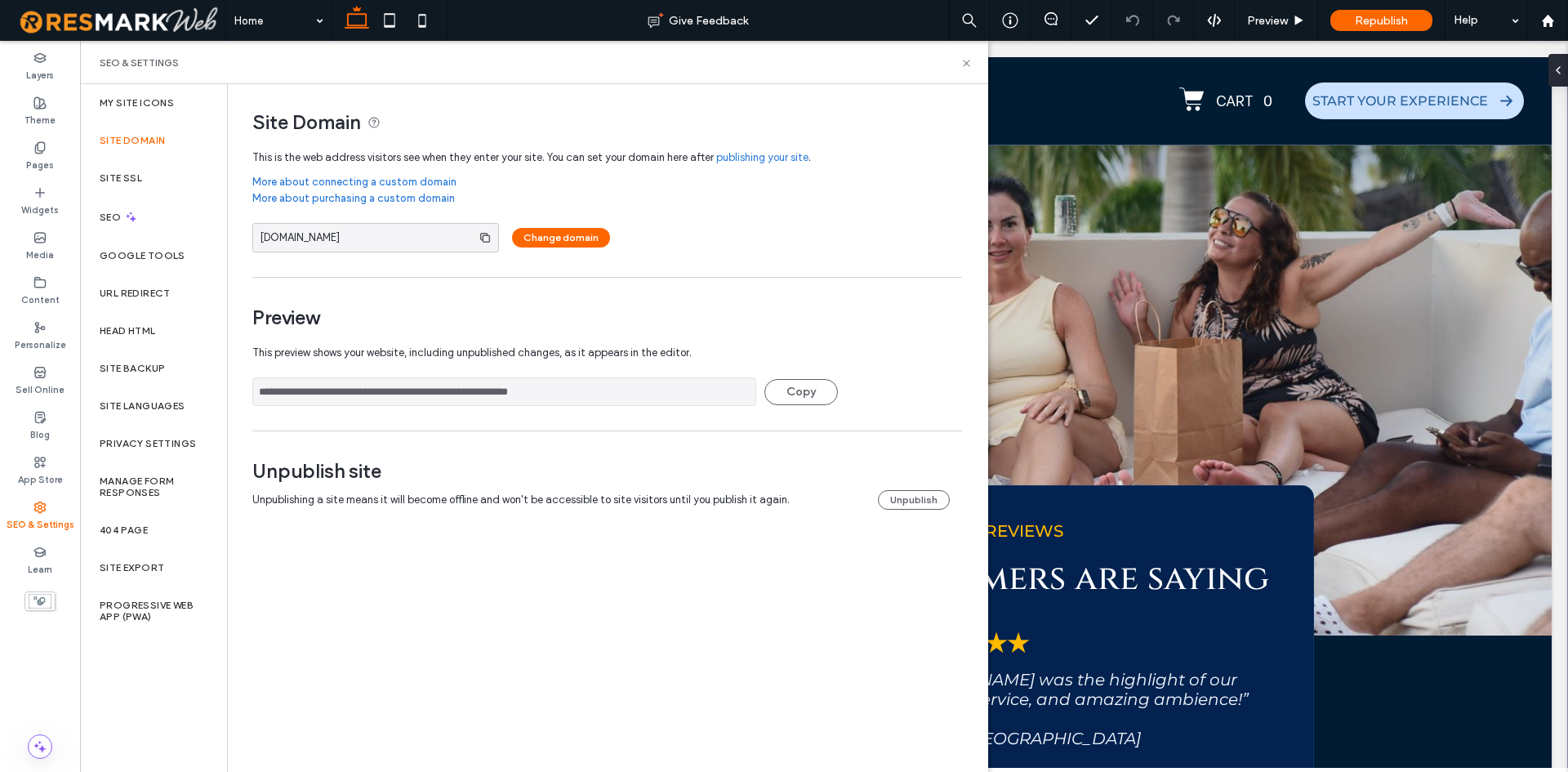
click at [451, 395] on input "**********" at bounding box center [504, 392] width 504 height 29
click at [451, 394] on input "**********" at bounding box center [504, 392] width 504 height 29
click at [963, 60] on icon at bounding box center [966, 63] width 12 height 12
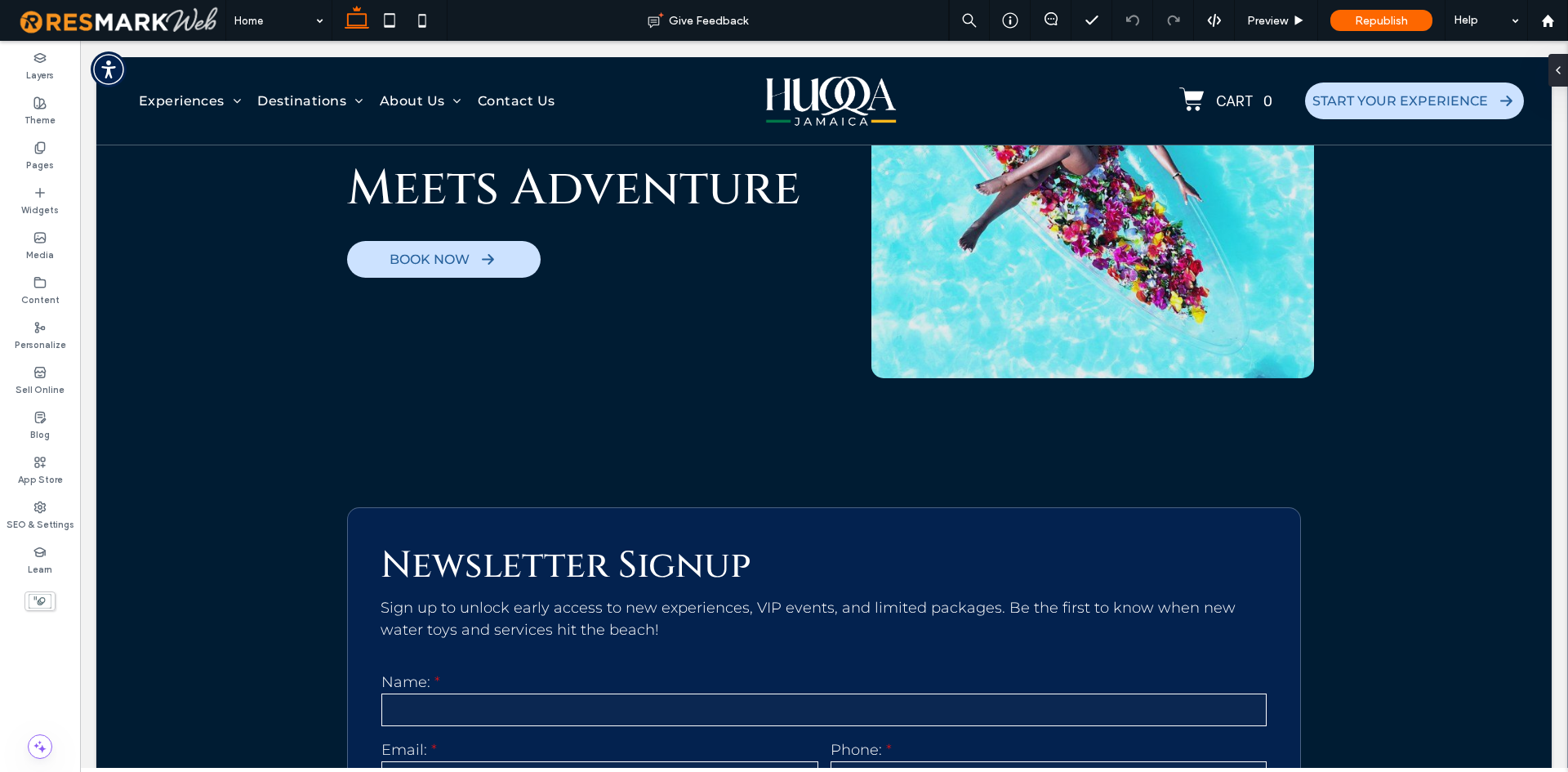
scroll to position [8890, 0]
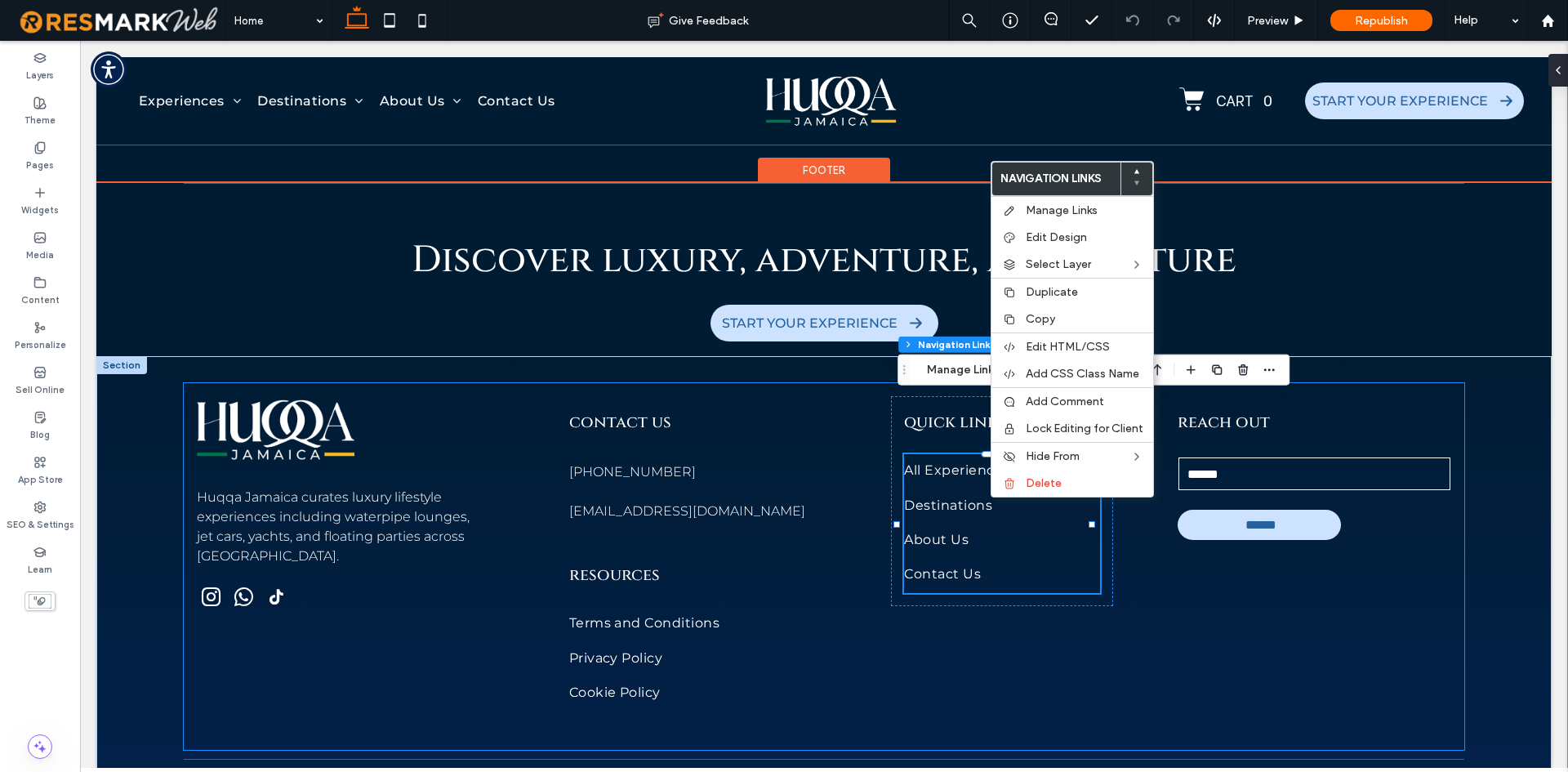
type input "***"
type input "****"
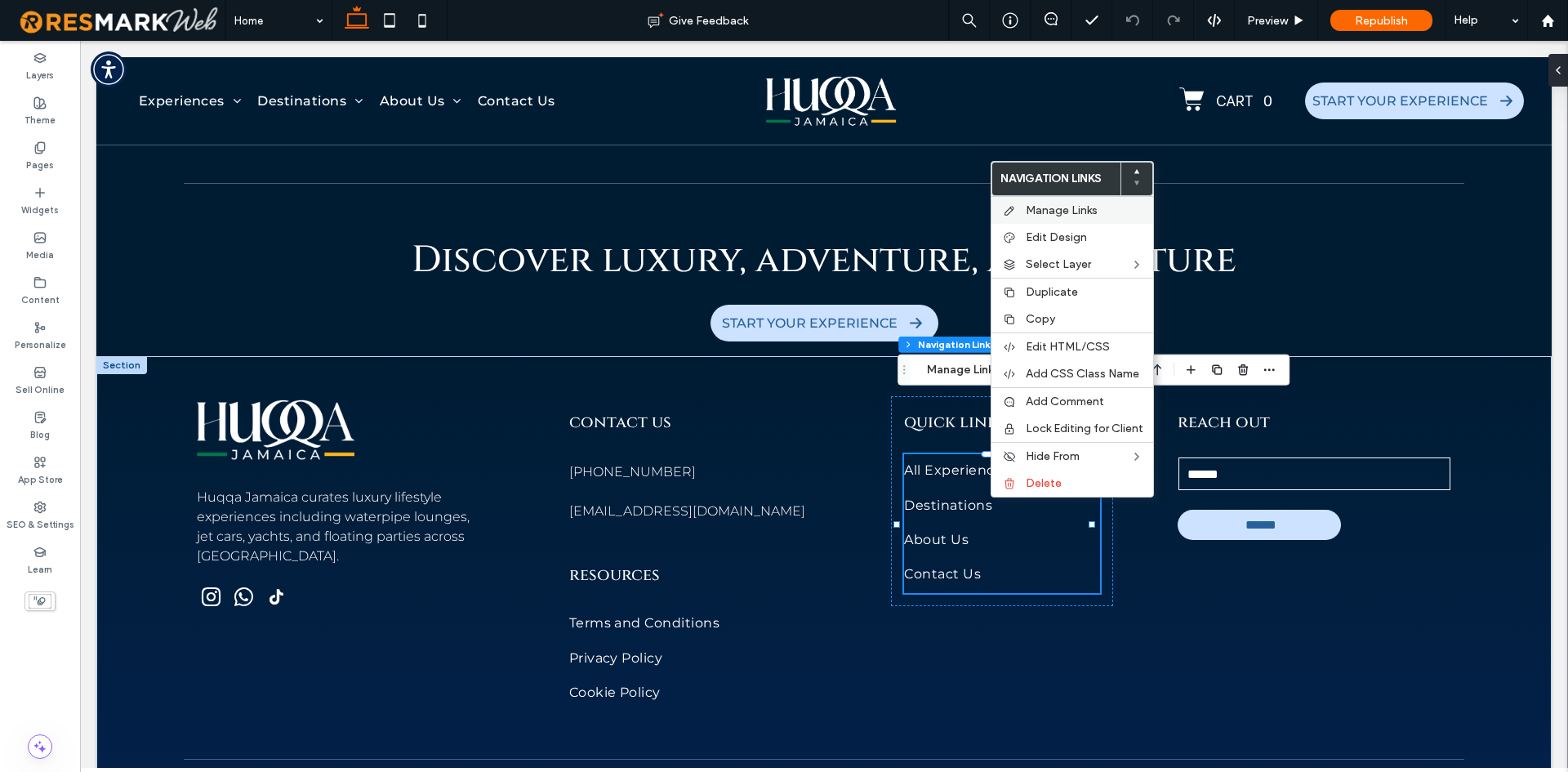
click at [1063, 209] on span "Manage Links" at bounding box center [1062, 210] width 72 height 14
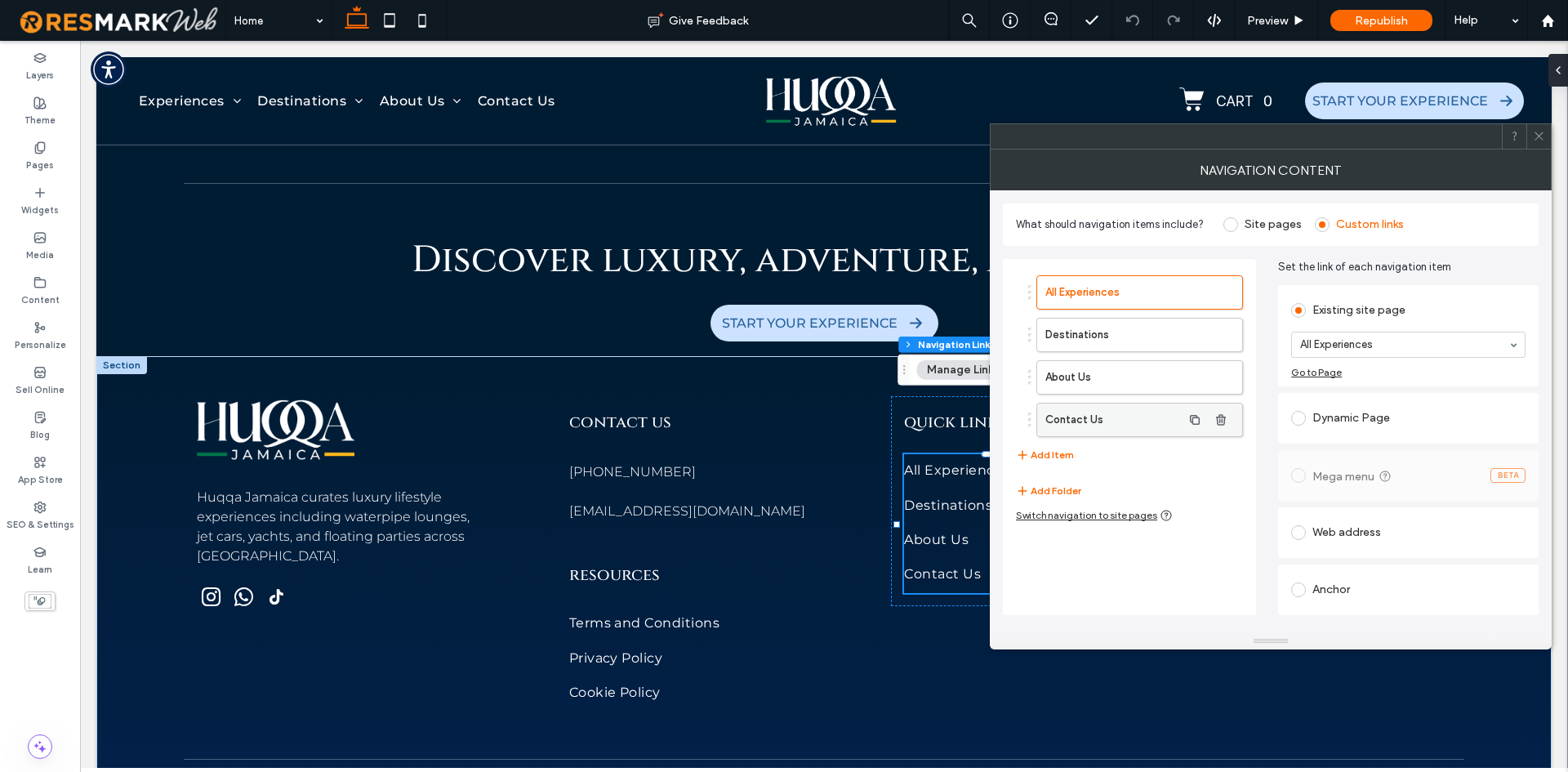
click at [1107, 416] on label "Contact Us" at bounding box center [1113, 420] width 136 height 32
click at [1103, 377] on label "About Us" at bounding box center [1113, 377] width 136 height 32
click at [1102, 341] on label "Destinations" at bounding box center [1113, 335] width 136 height 32
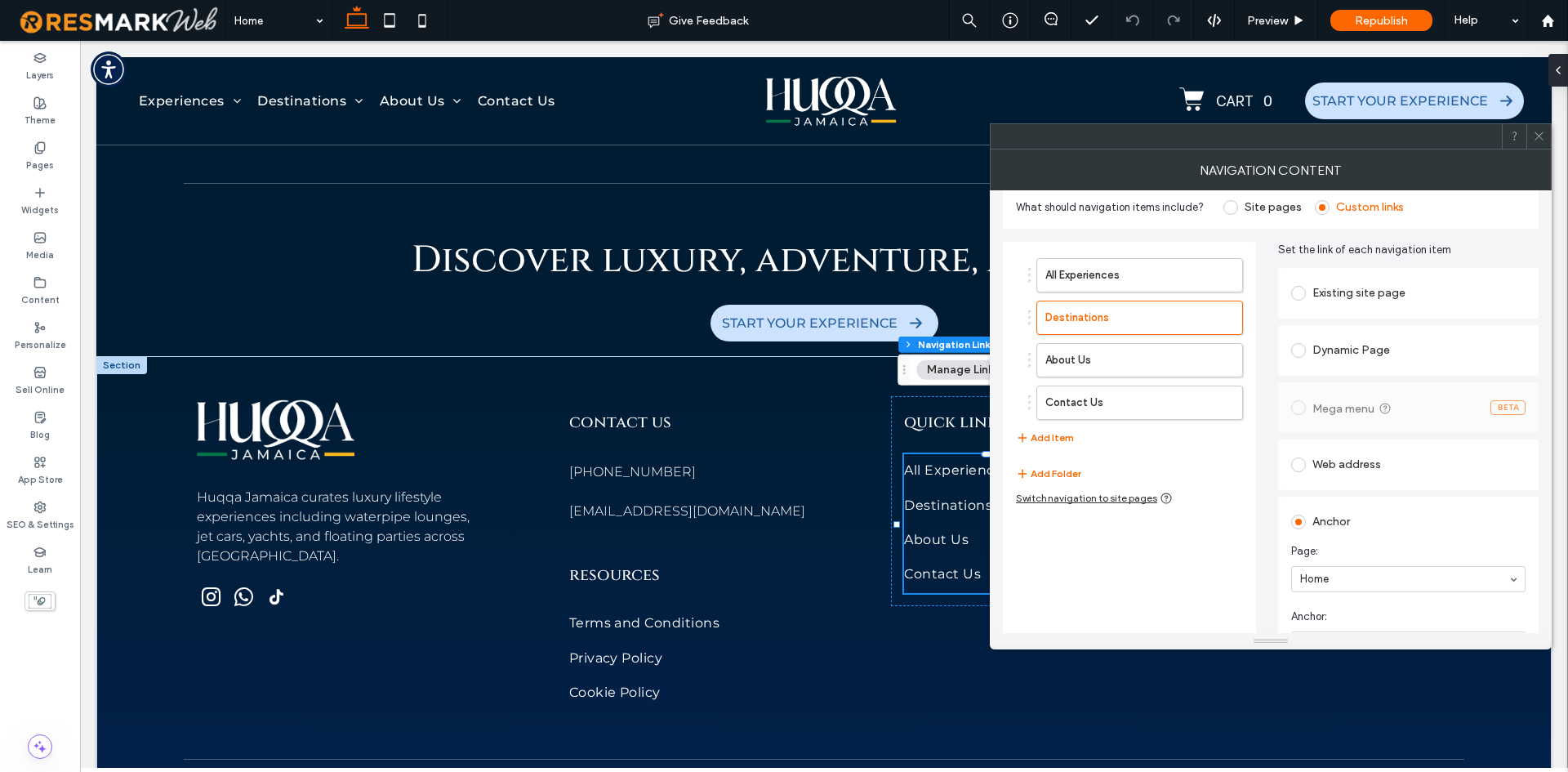
scroll to position [0, 0]
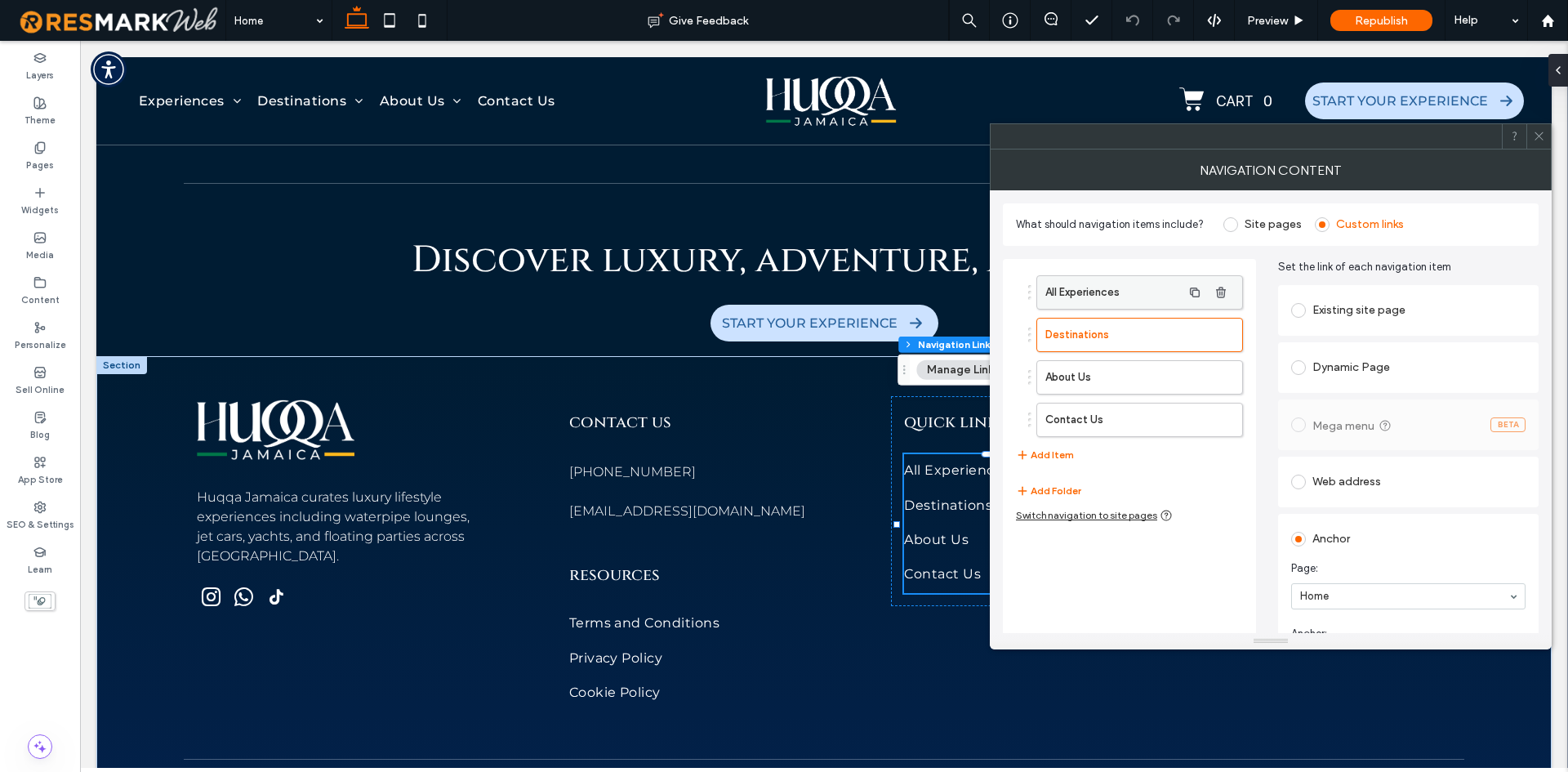
click at [1083, 283] on label "All Experiences" at bounding box center [1113, 292] width 136 height 32
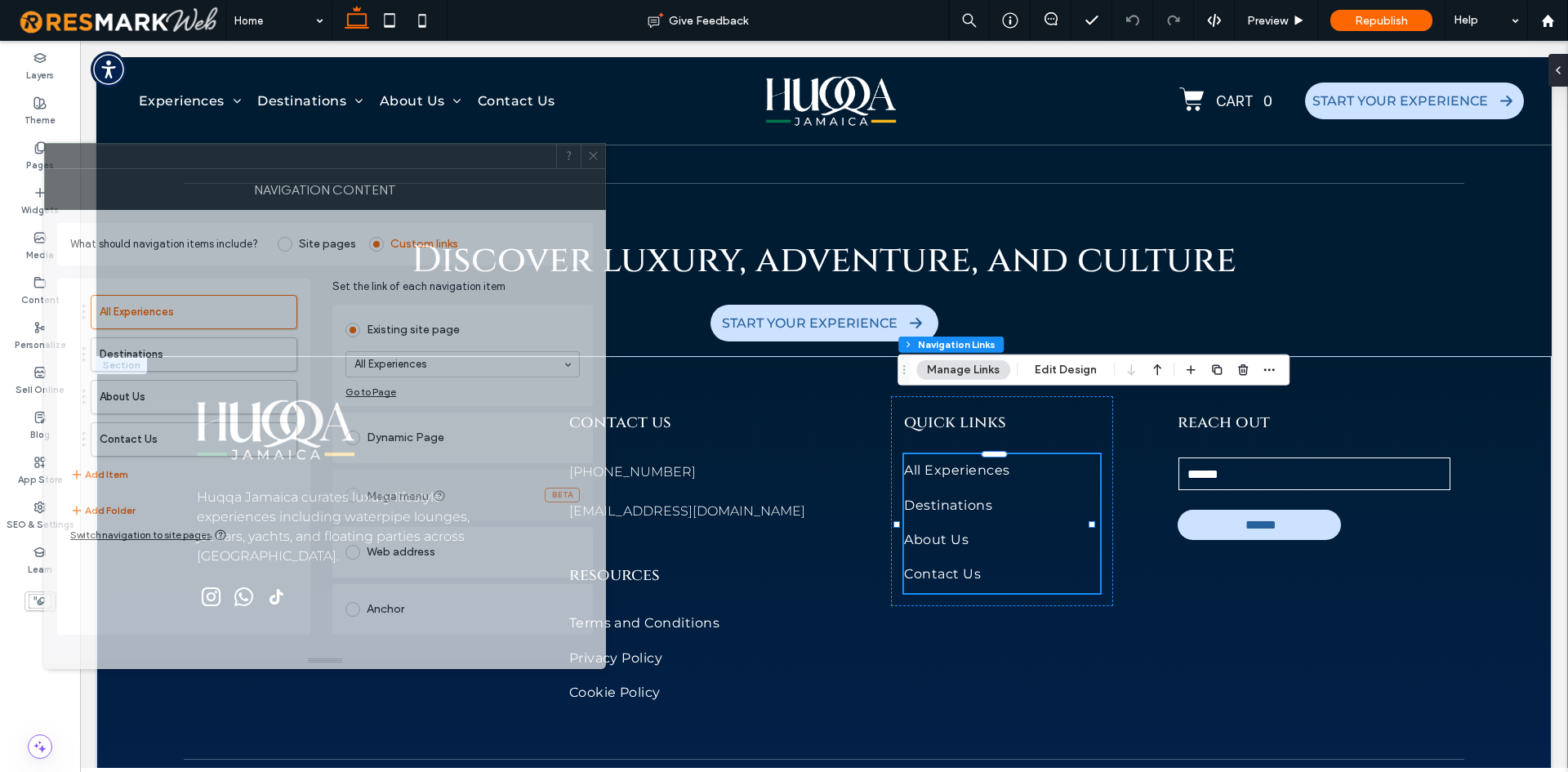
drag, startPoint x: 990, startPoint y: 187, endPoint x: 306, endPoint y: 171, distance: 684.2
click at [306, 171] on div "NAVIGATION CONTENT" at bounding box center [325, 190] width 562 height 41
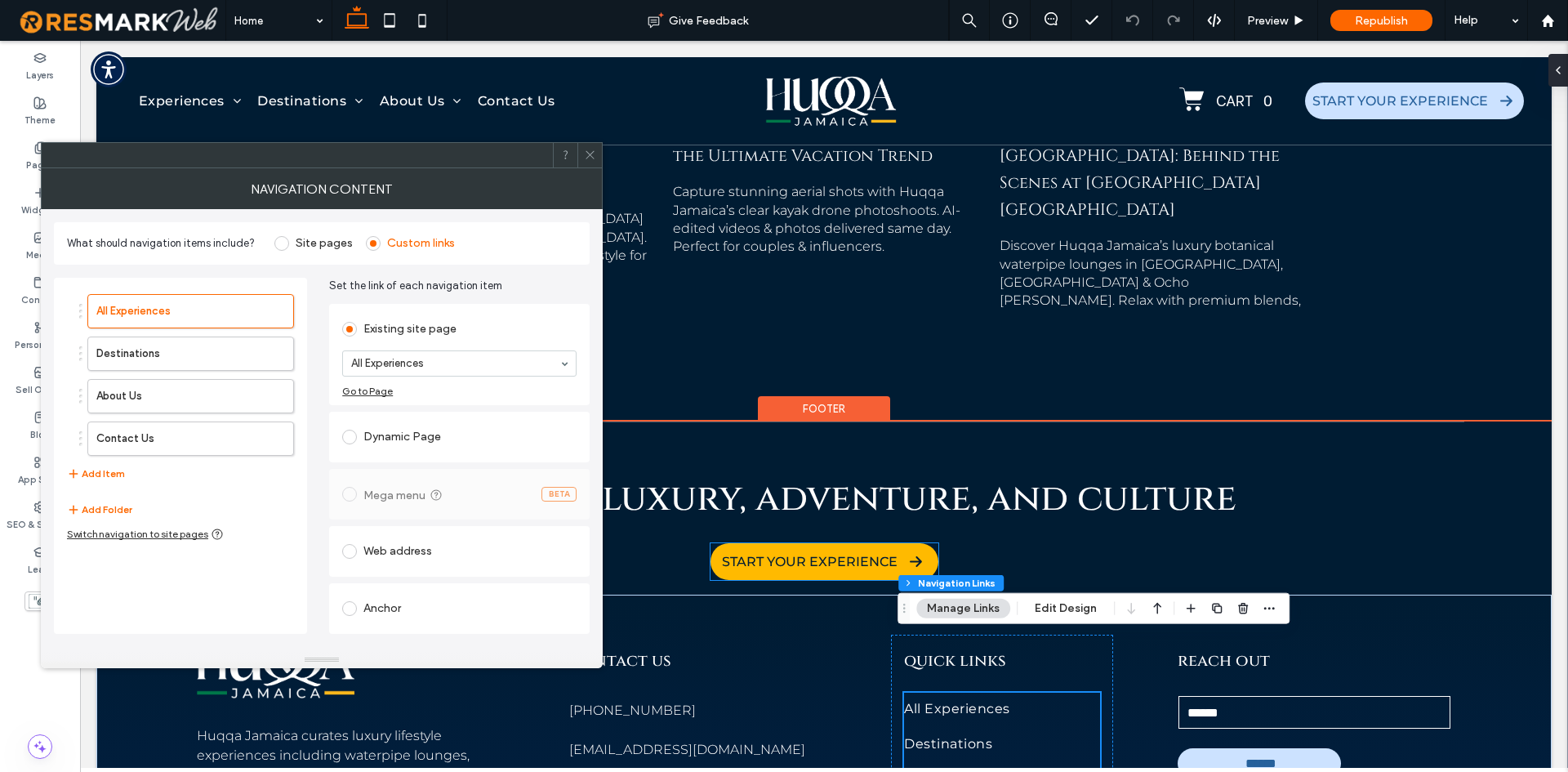
scroll to position [8645, 0]
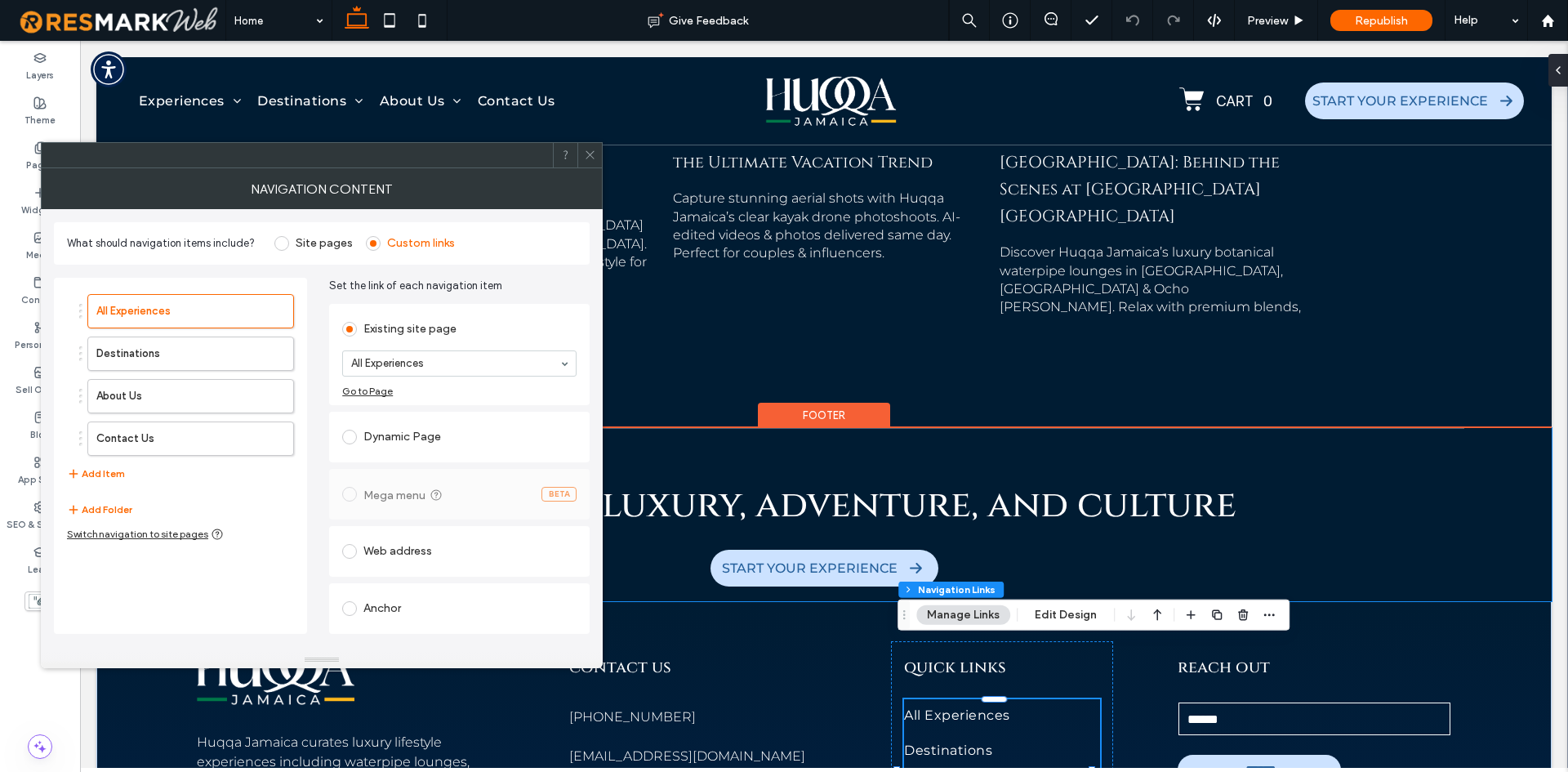
click at [1376, 539] on div "Discover luxury, adventure, and culture START YOUR EXPERIENCE" at bounding box center [824, 514] width 1456 height 173
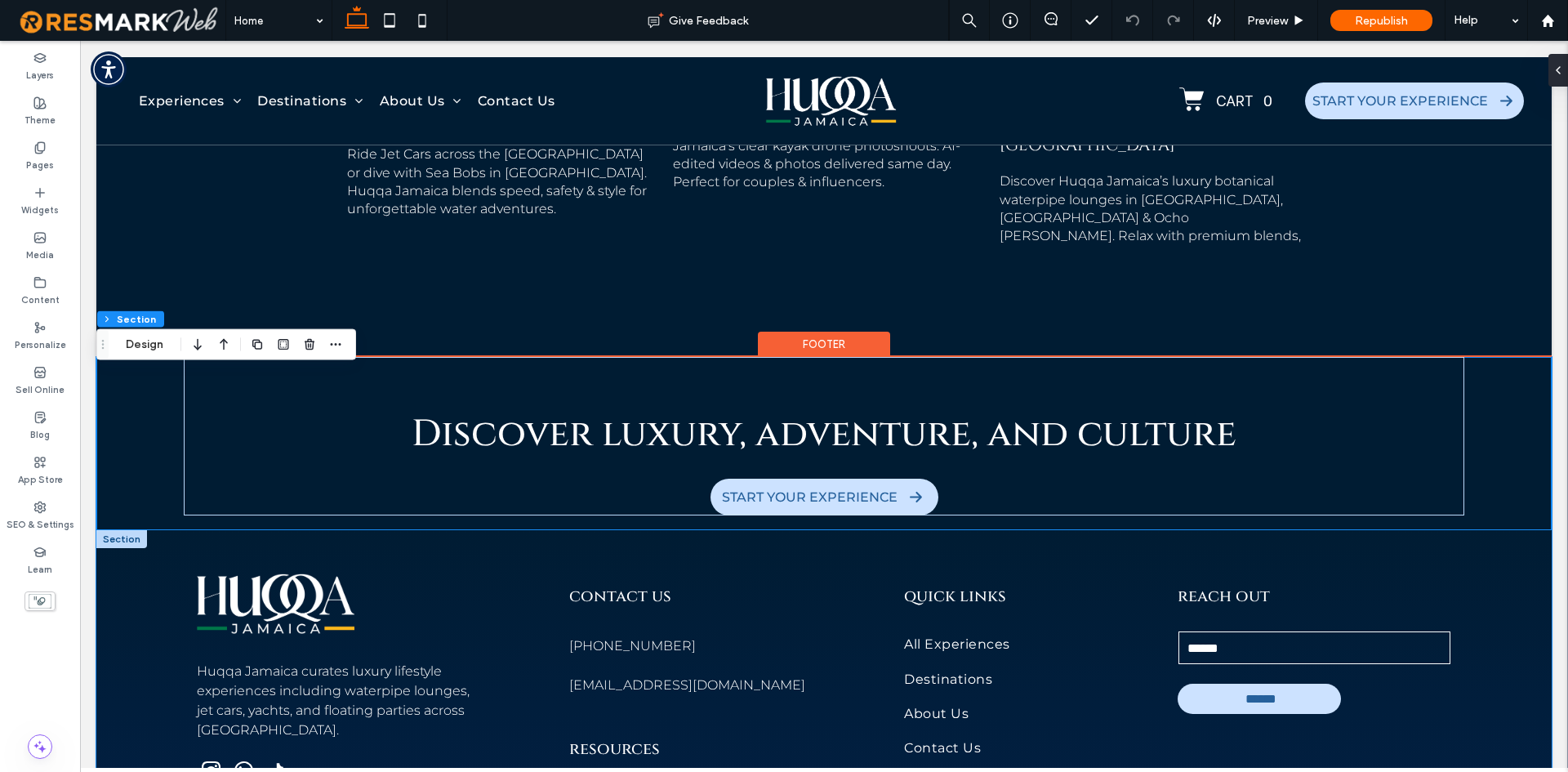
scroll to position [8890, 0]
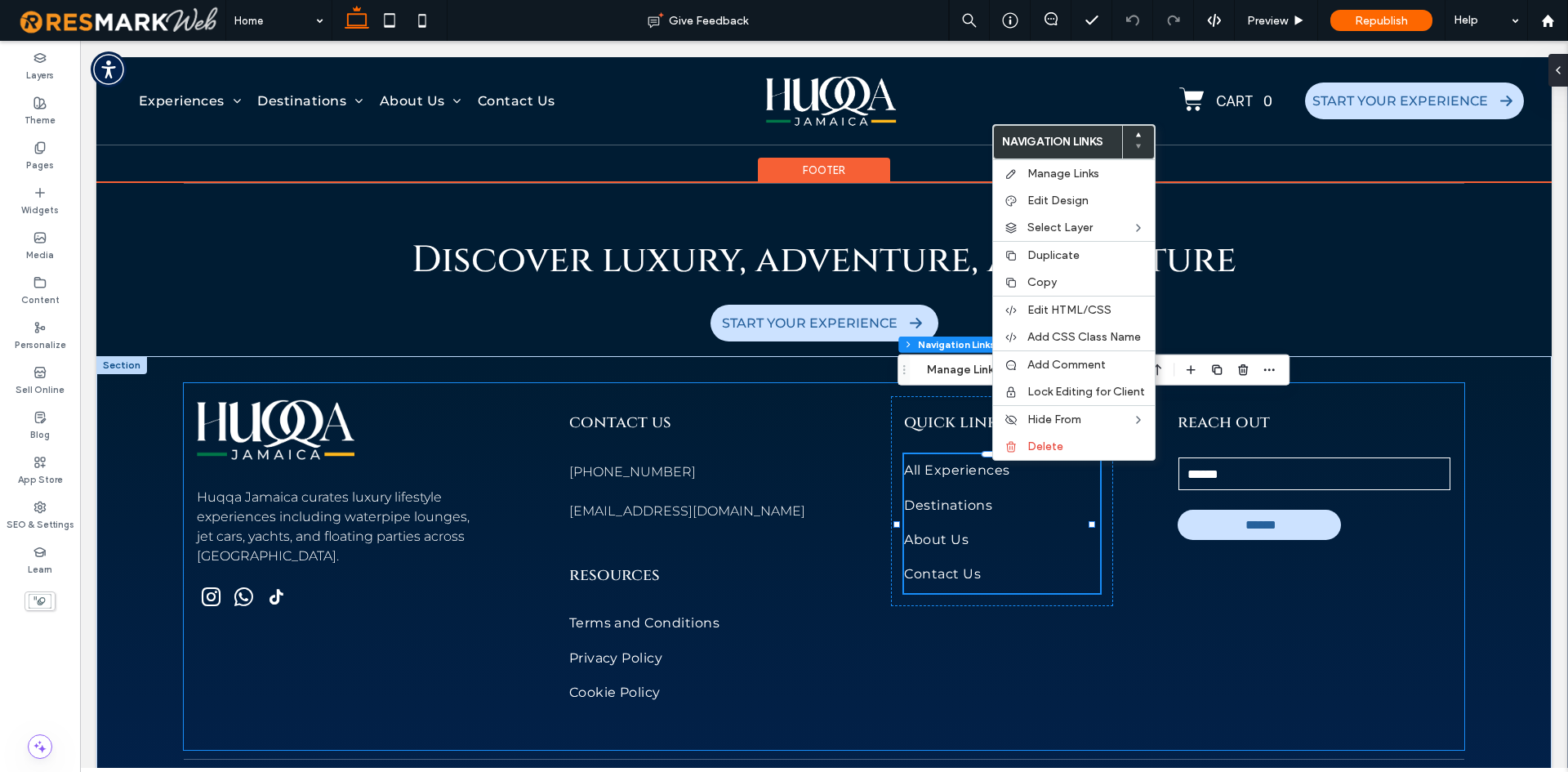
type input "***"
type input "****"
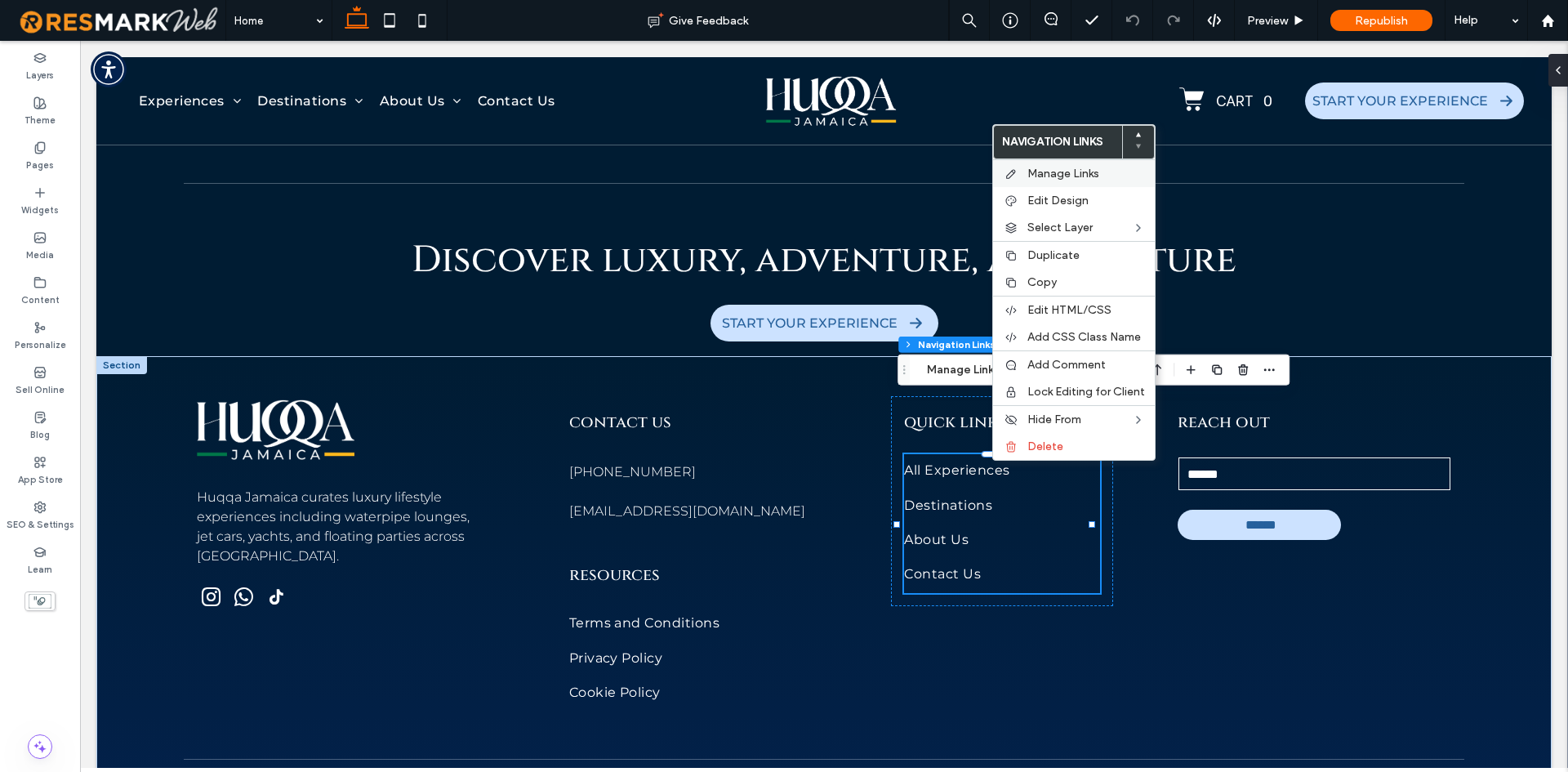
click at [1054, 185] on div "Manage Links" at bounding box center [1074, 173] width 162 height 28
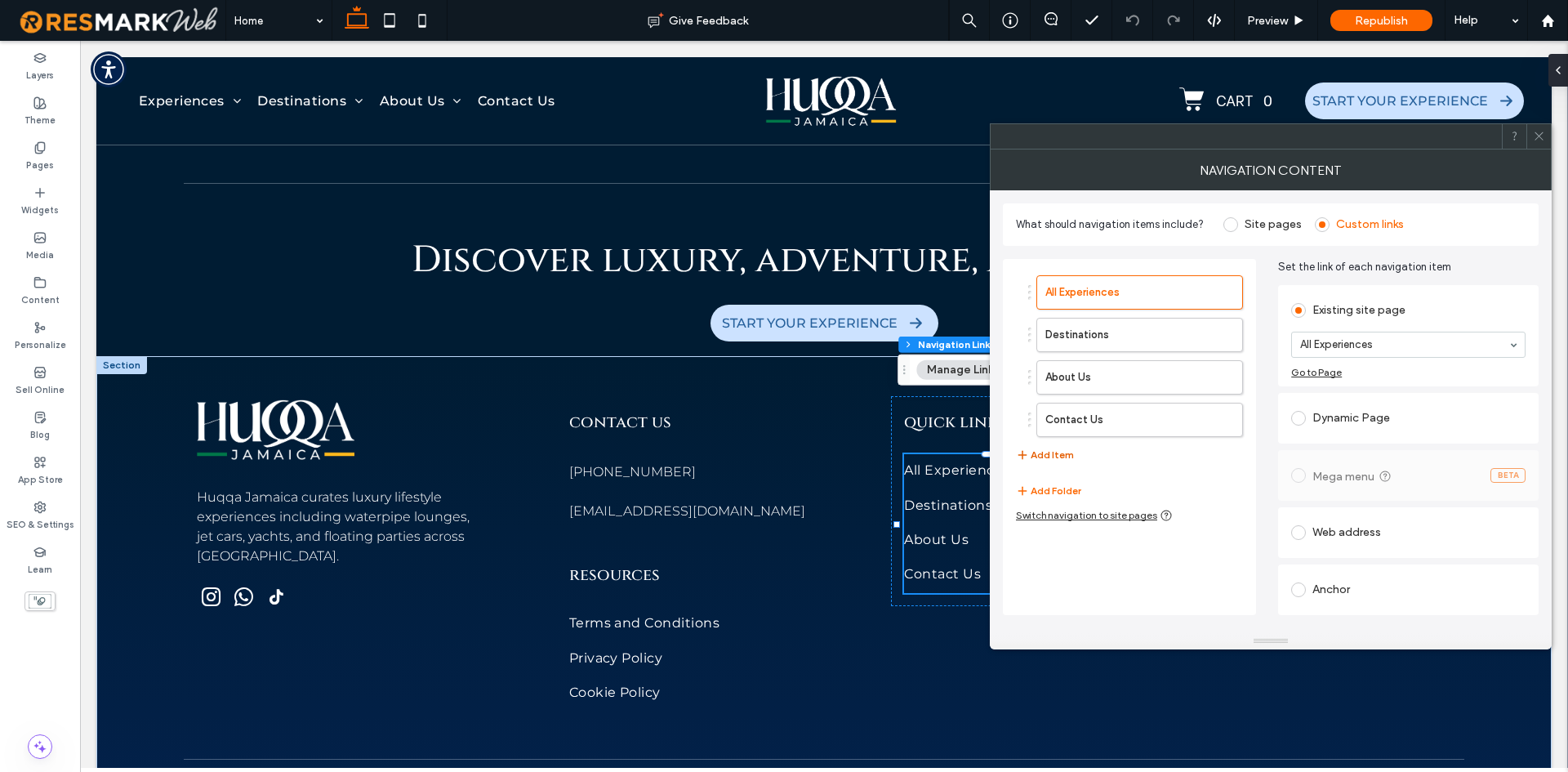
click at [1047, 453] on button "Add Item" at bounding box center [1045, 455] width 58 height 20
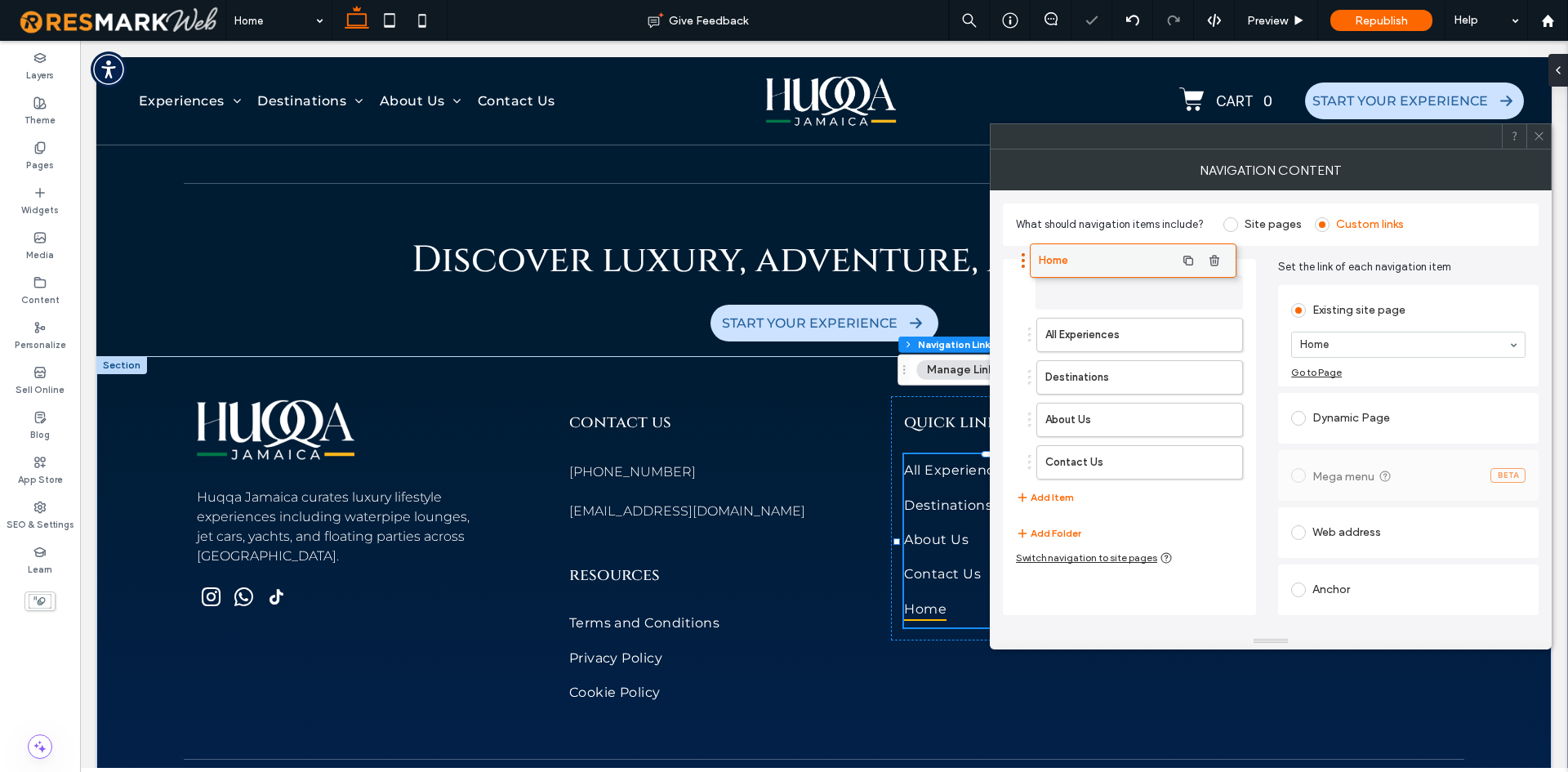
drag, startPoint x: 1092, startPoint y: 465, endPoint x: 1085, endPoint y: 263, distance: 202.1
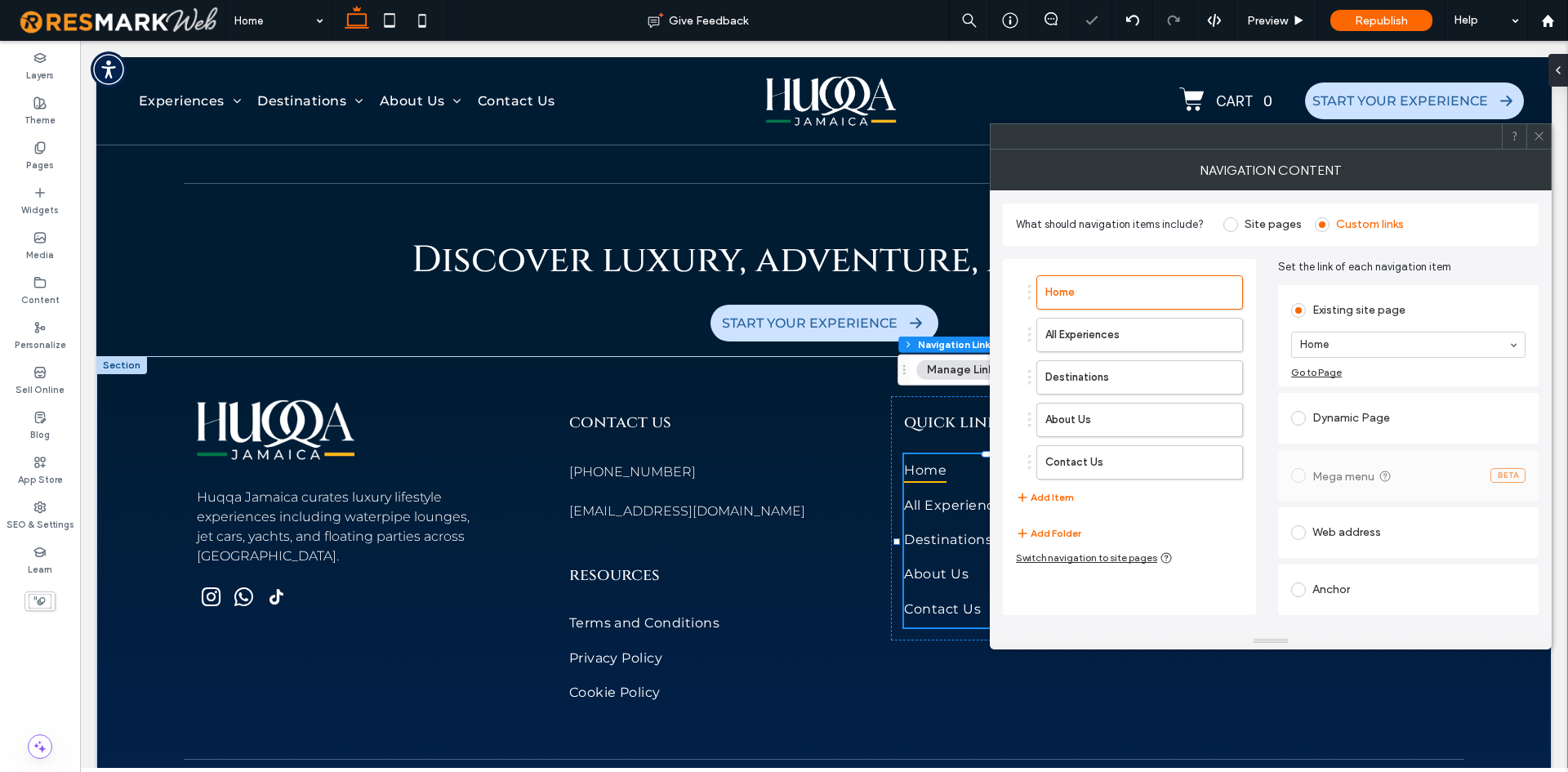
click at [1541, 131] on icon at bounding box center [1539, 136] width 12 height 12
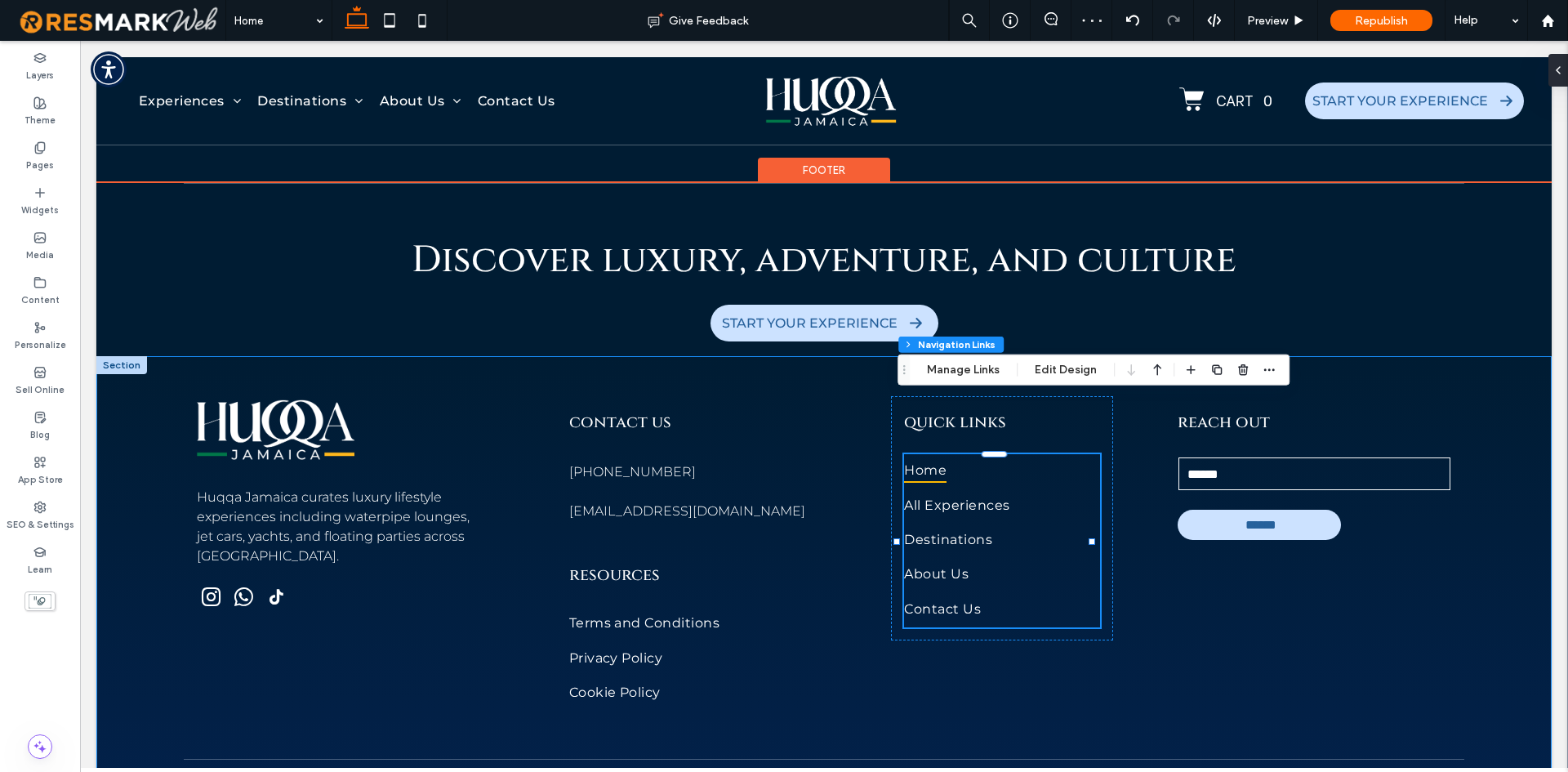
click at [1477, 496] on div "Huqqa Jamaica curates luxury lifestyle experiences including waterpipe lounges,…" at bounding box center [824, 589] width 1456 height 466
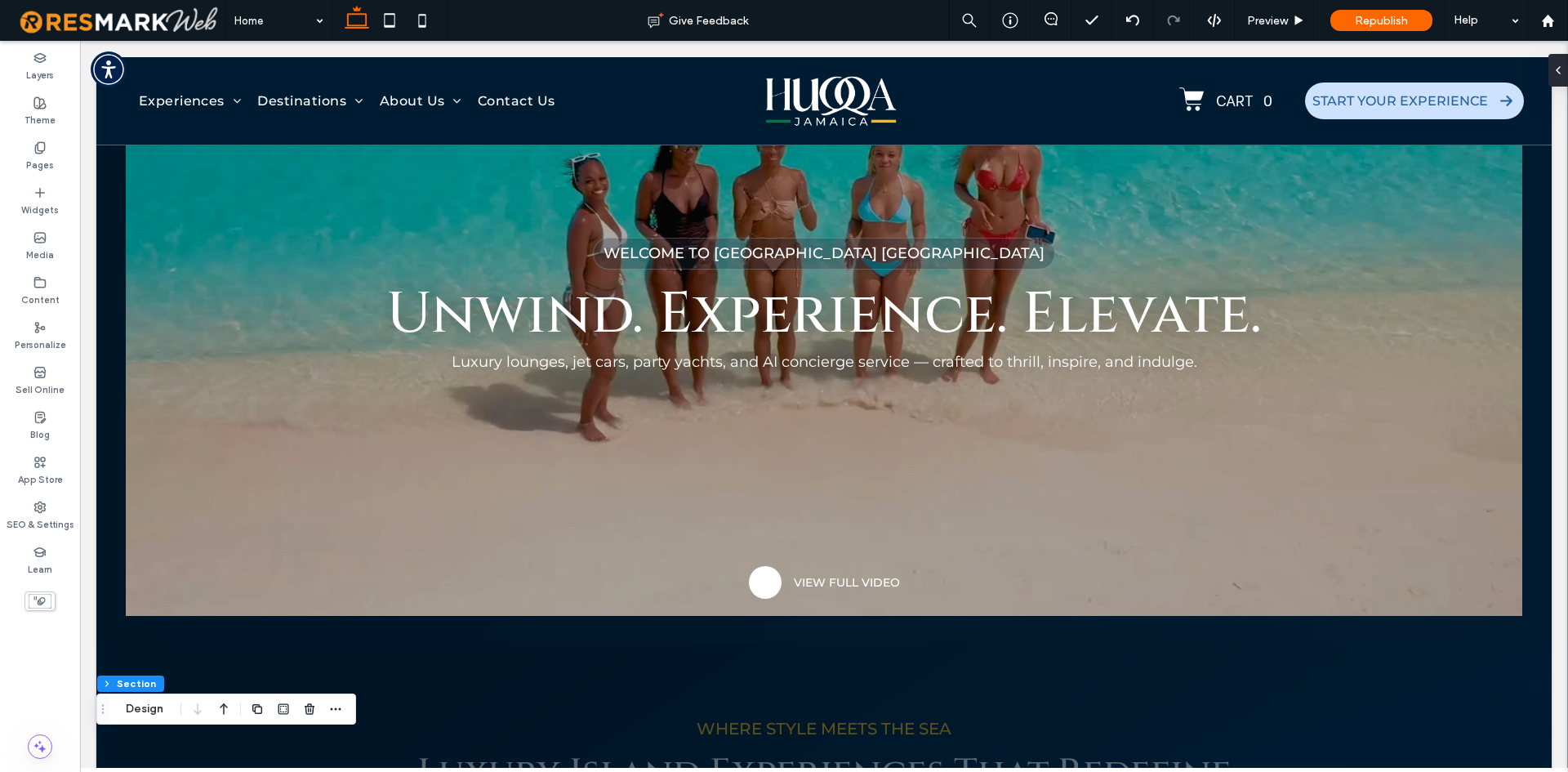
scroll to position [0, 0]
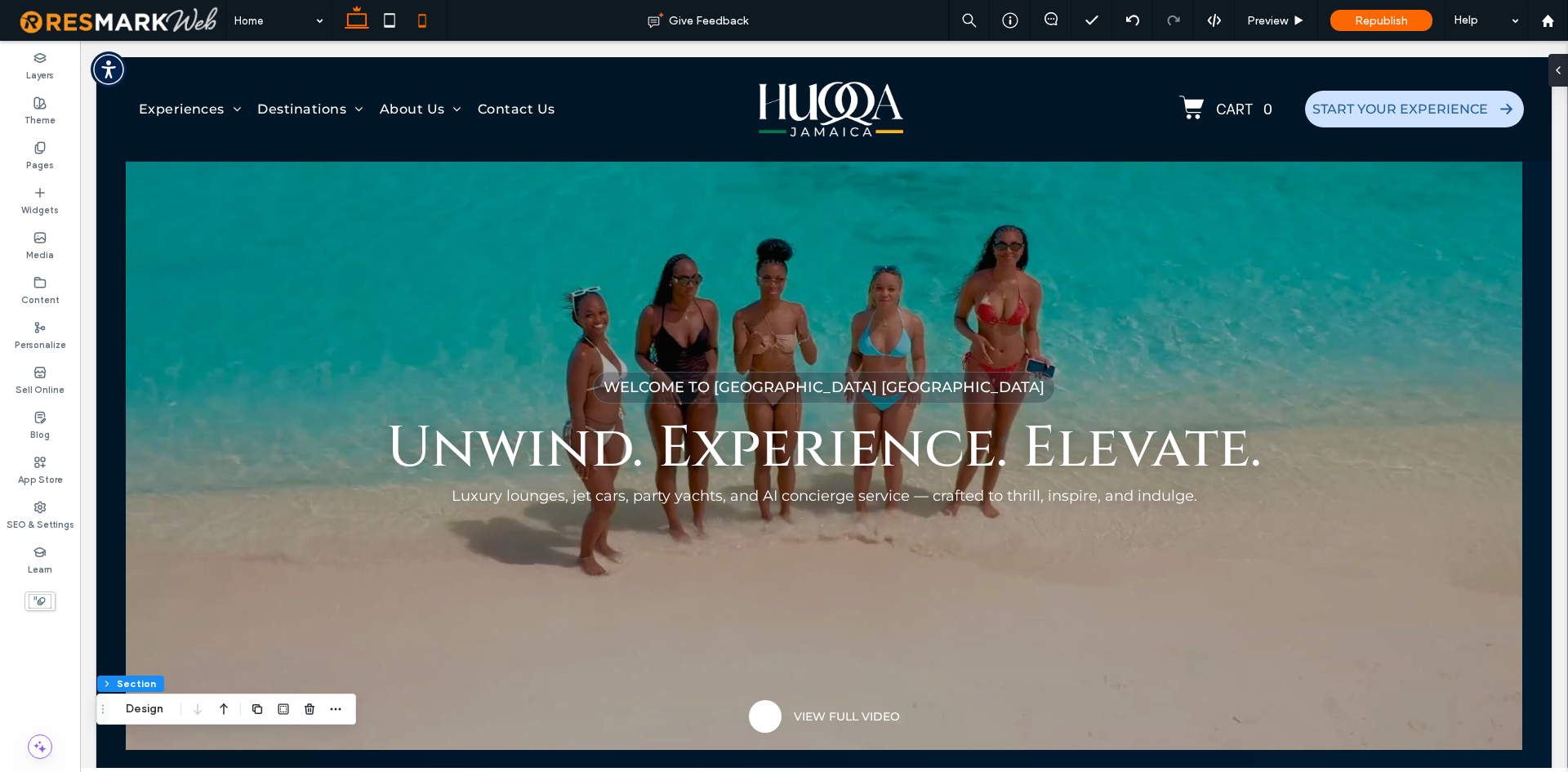
click at [423, 23] on icon at bounding box center [422, 20] width 32 height 32
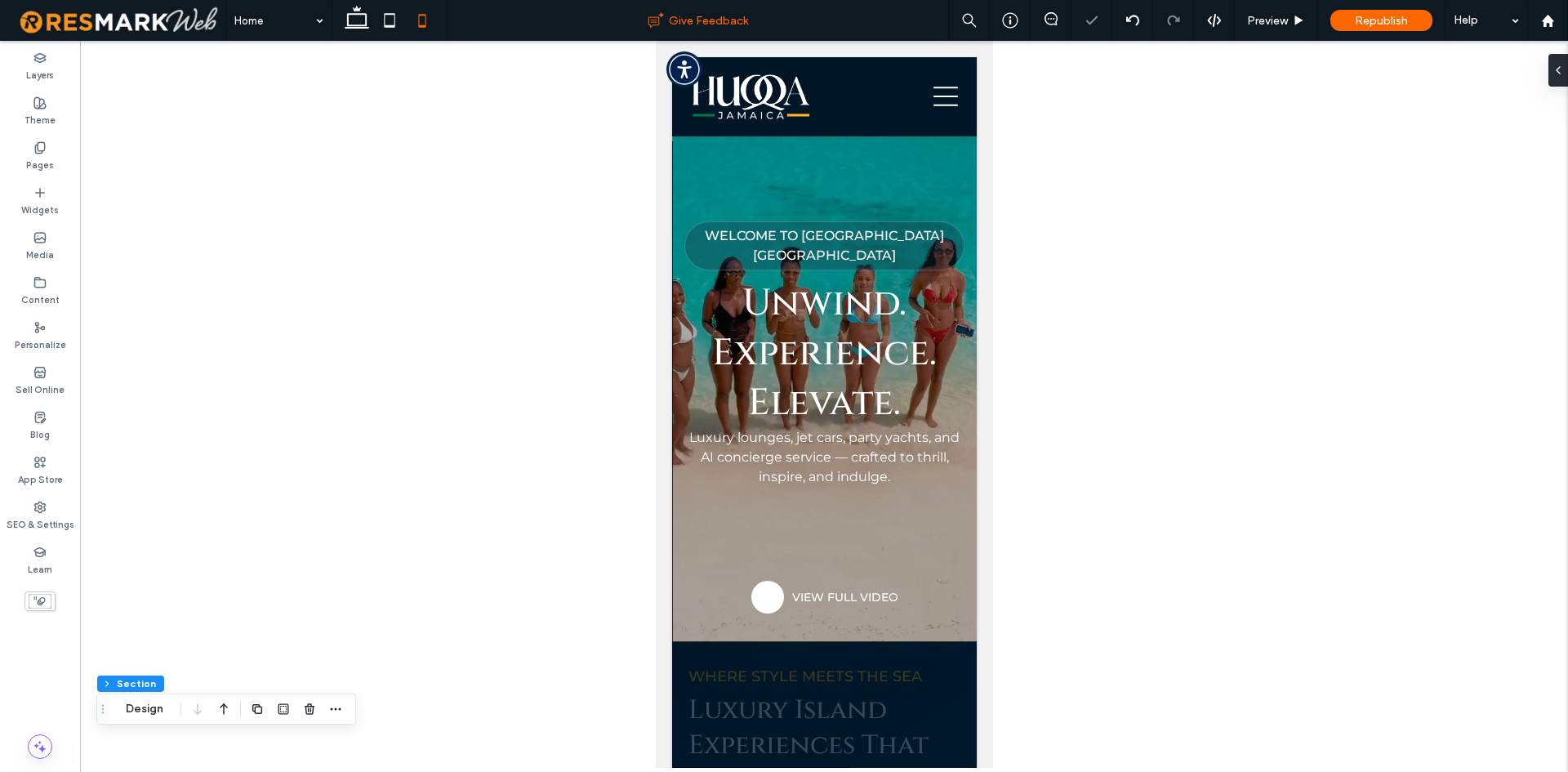
type input "**"
type input "****"
type input "*"
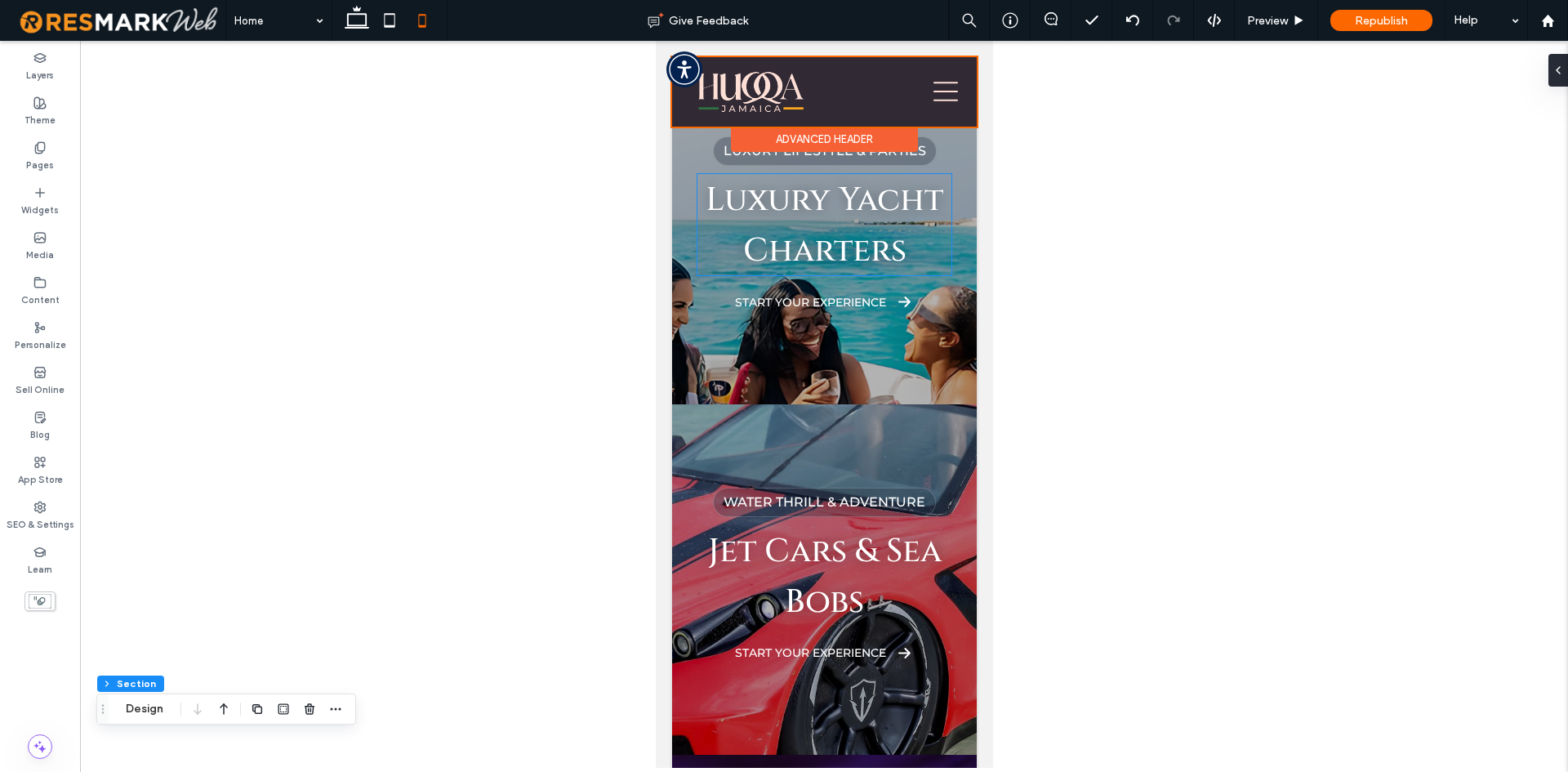
scroll to position [2937, 0]
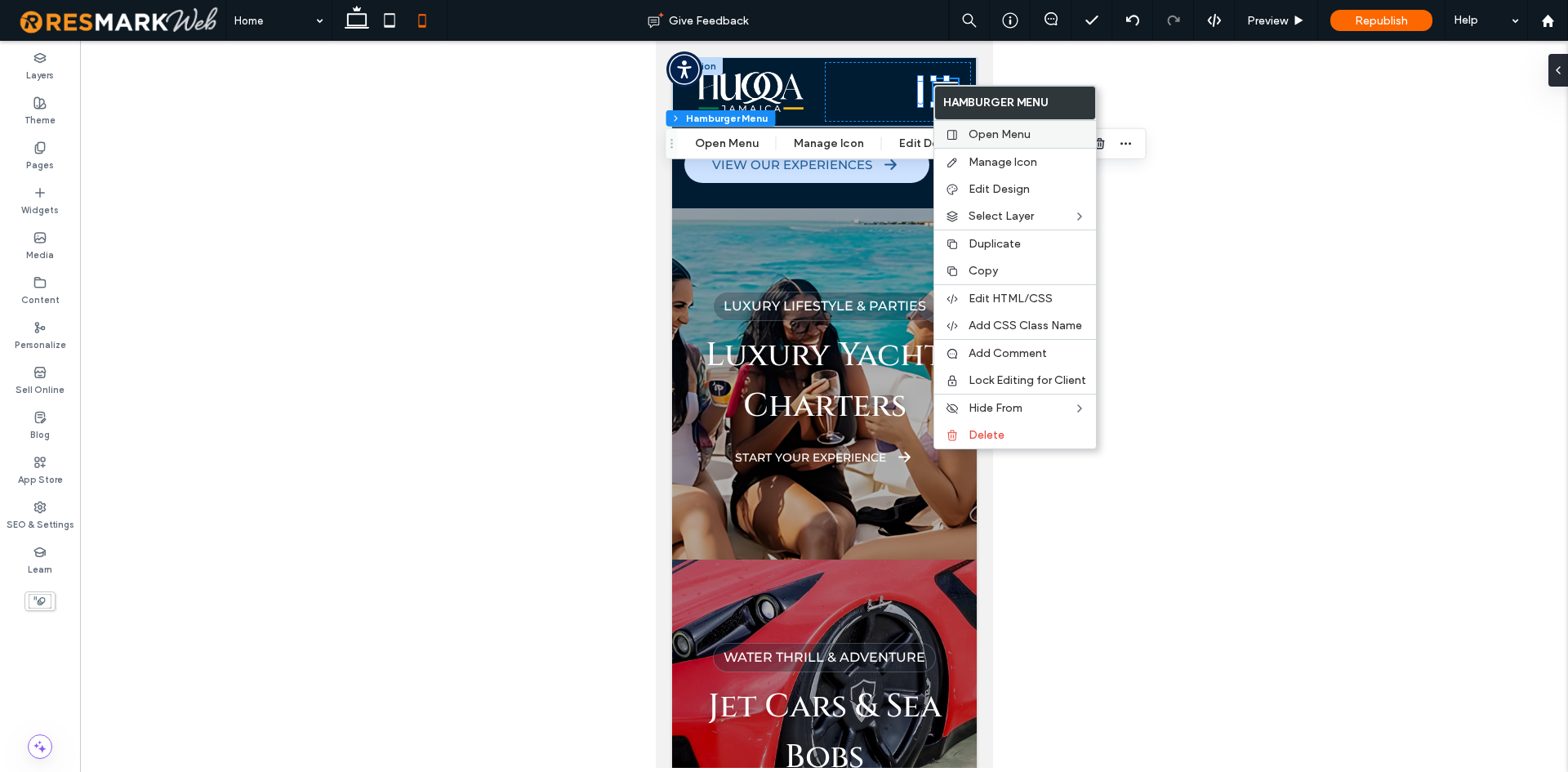
click at [971, 120] on div "Open Menu" at bounding box center [1016, 134] width 162 height 28
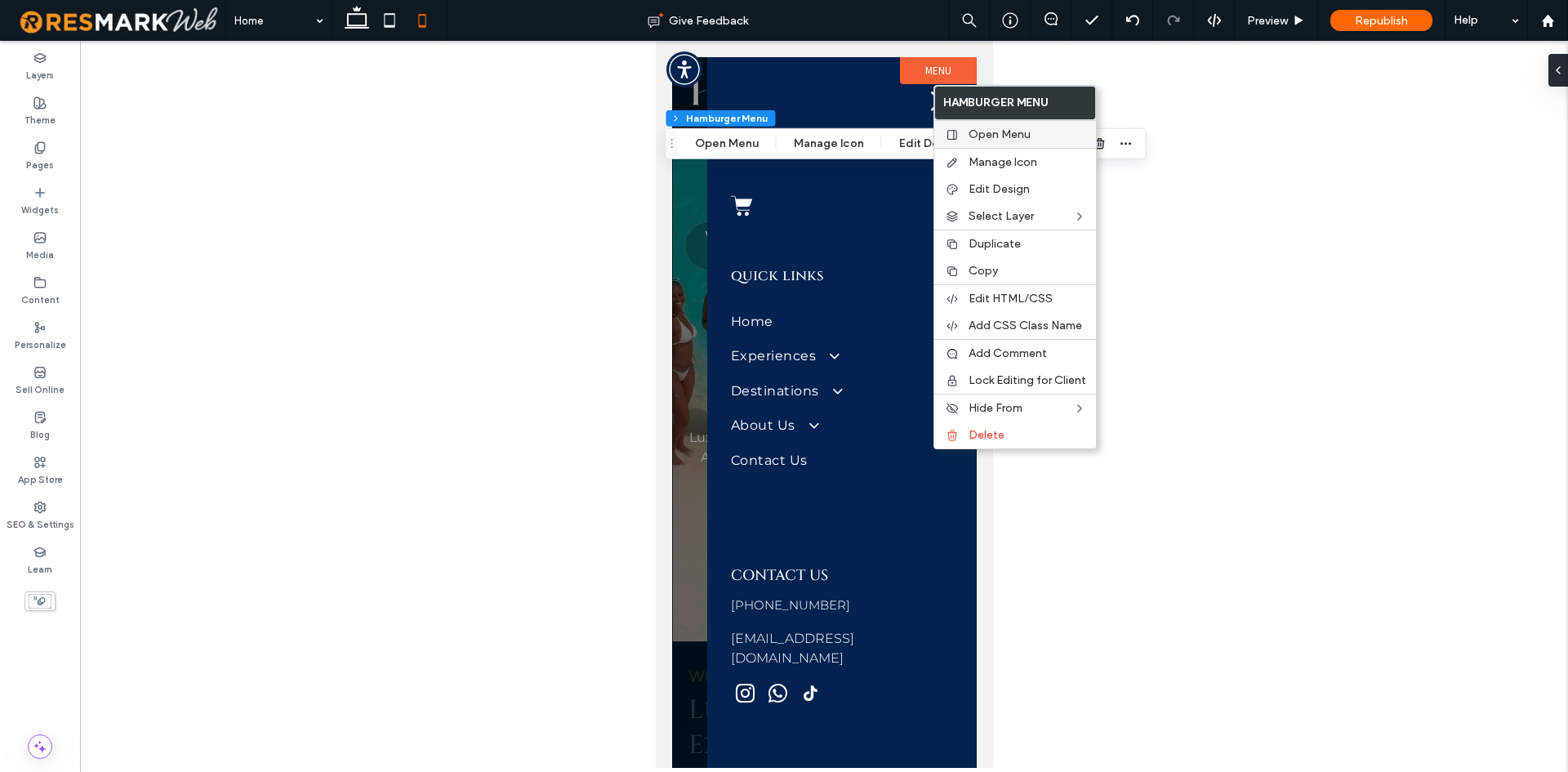
scroll to position [0, 0]
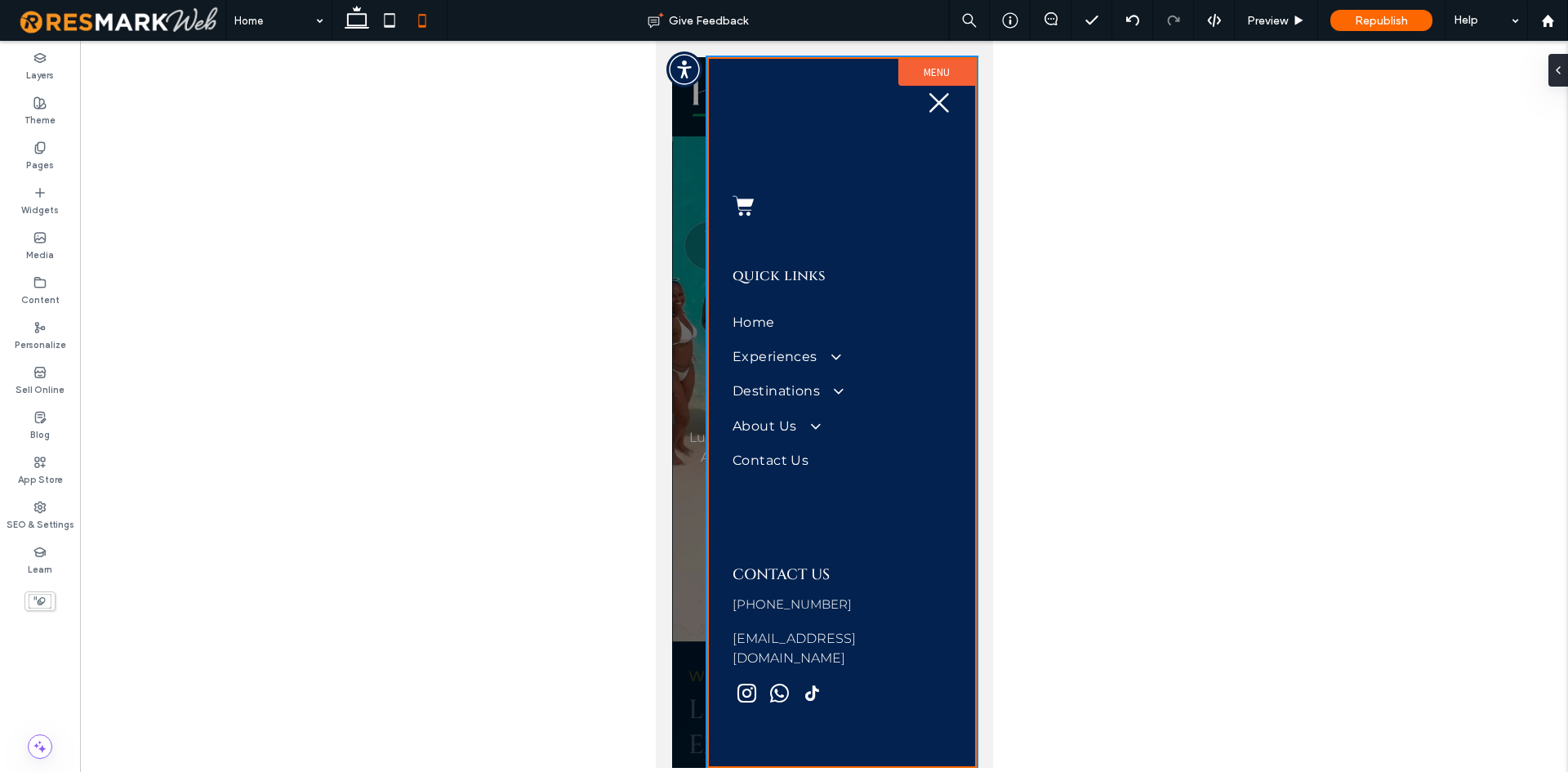
click at [703, 578] on div at bounding box center [824, 412] width 305 height 711
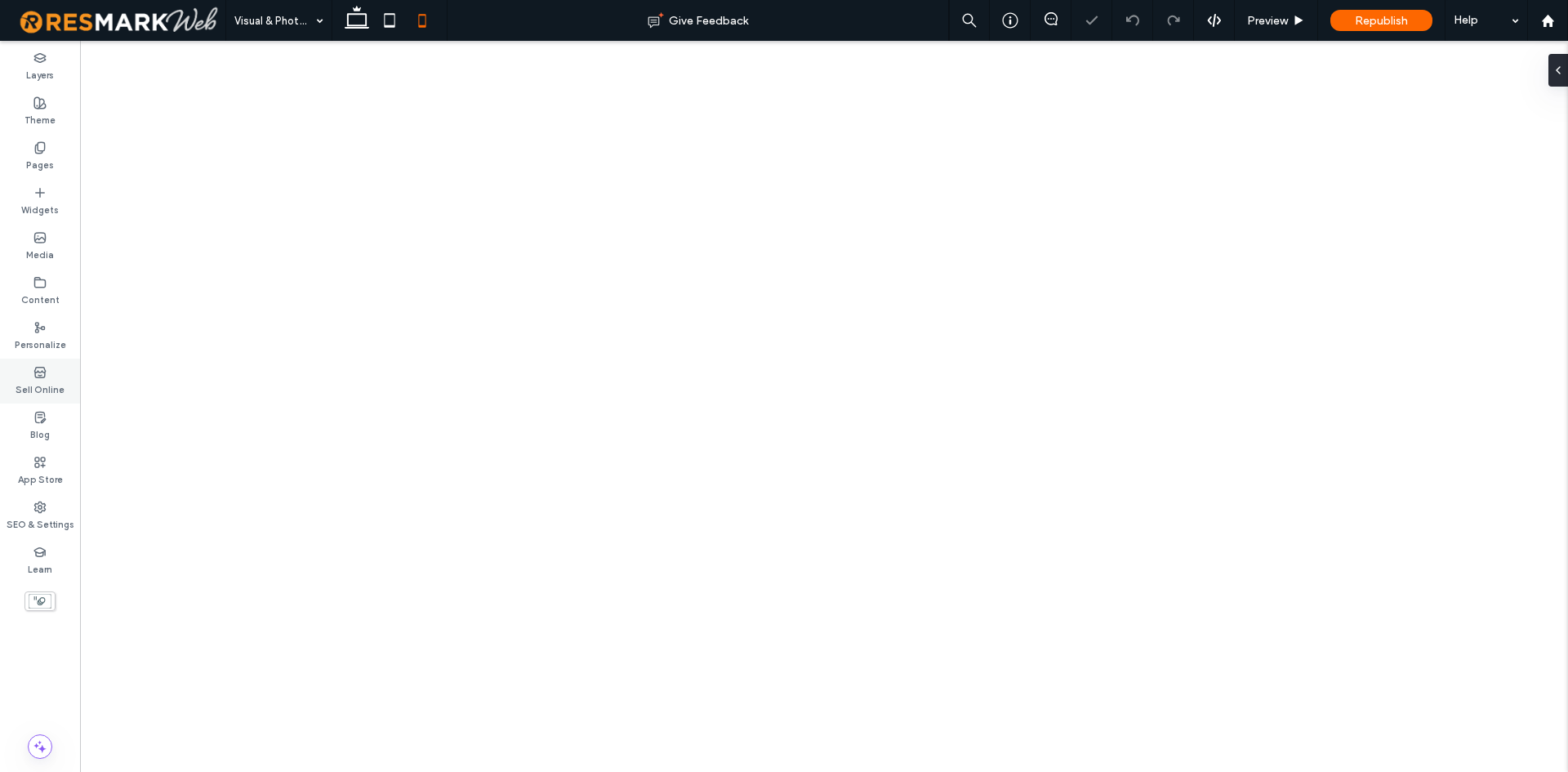
select select
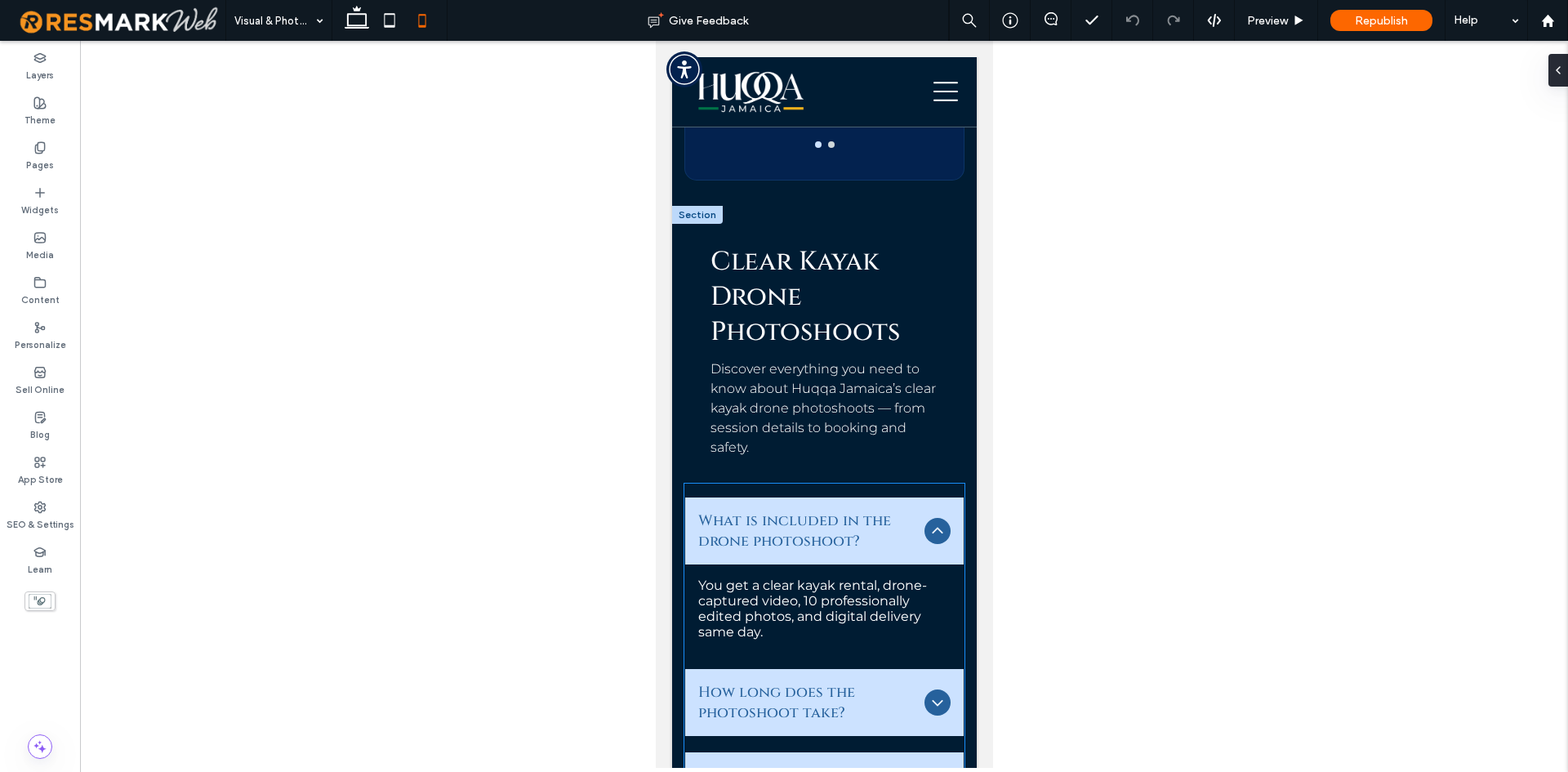
scroll to position [5544, 0]
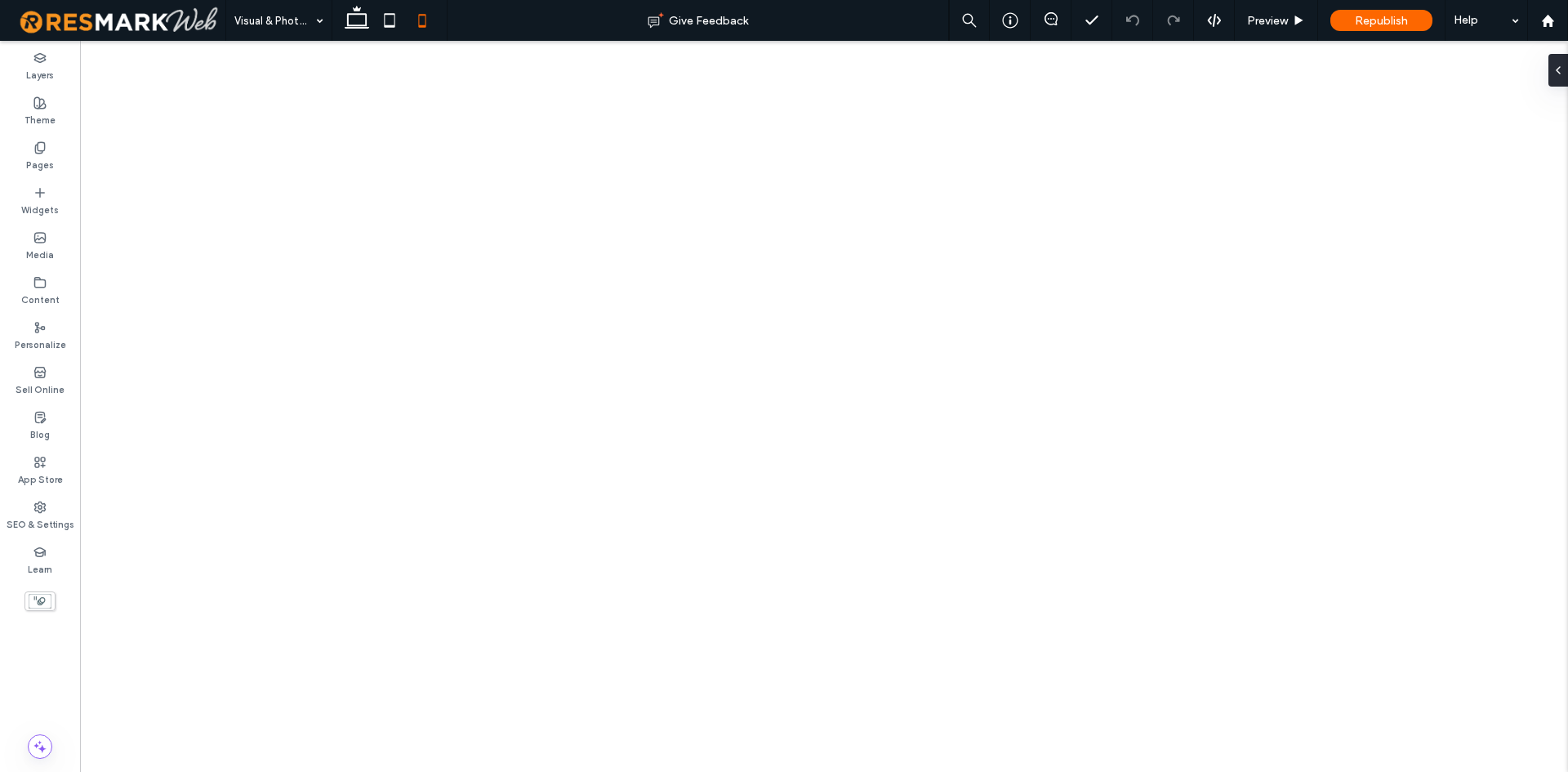
select select
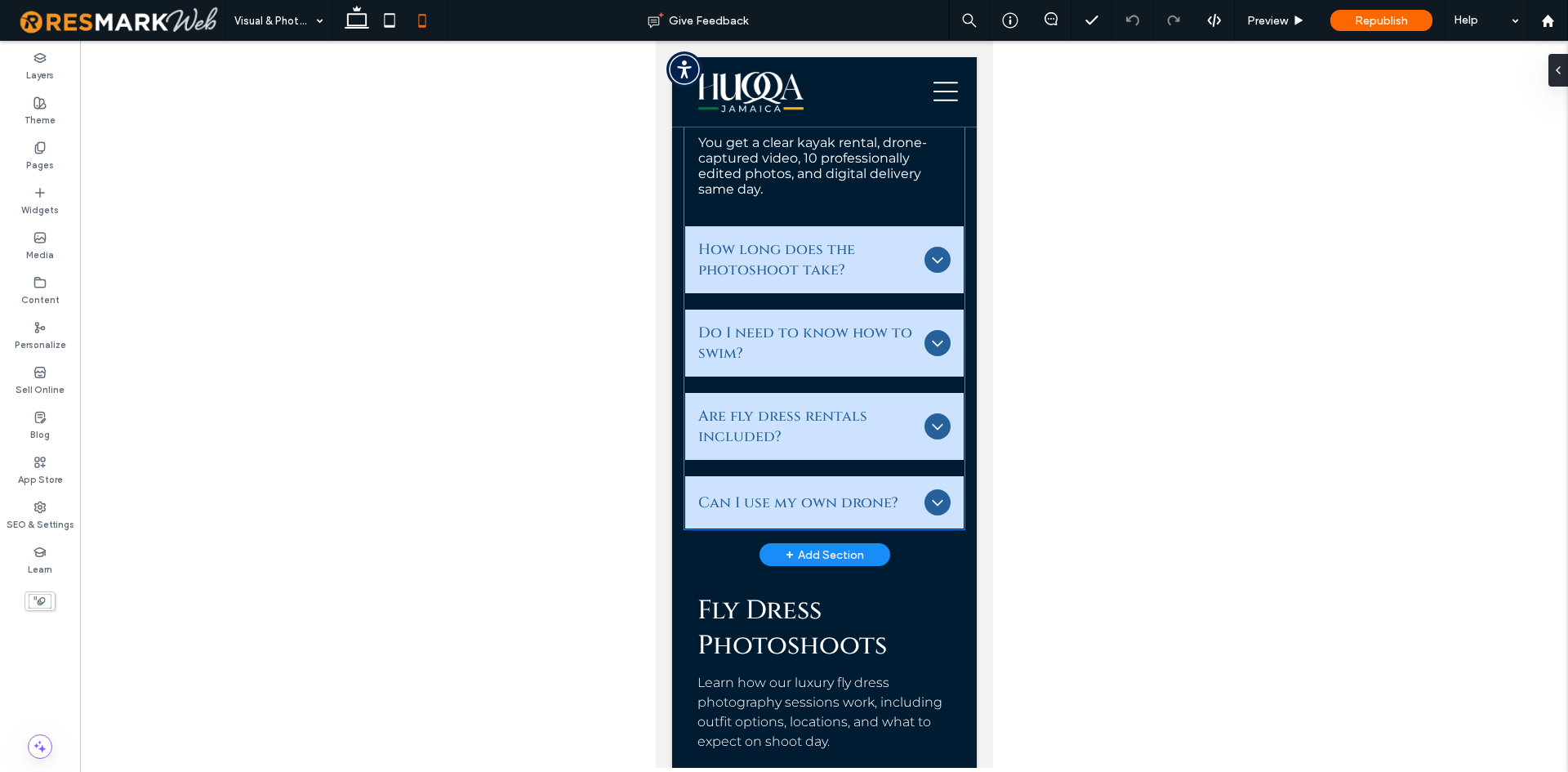
scroll to position [5953, 0]
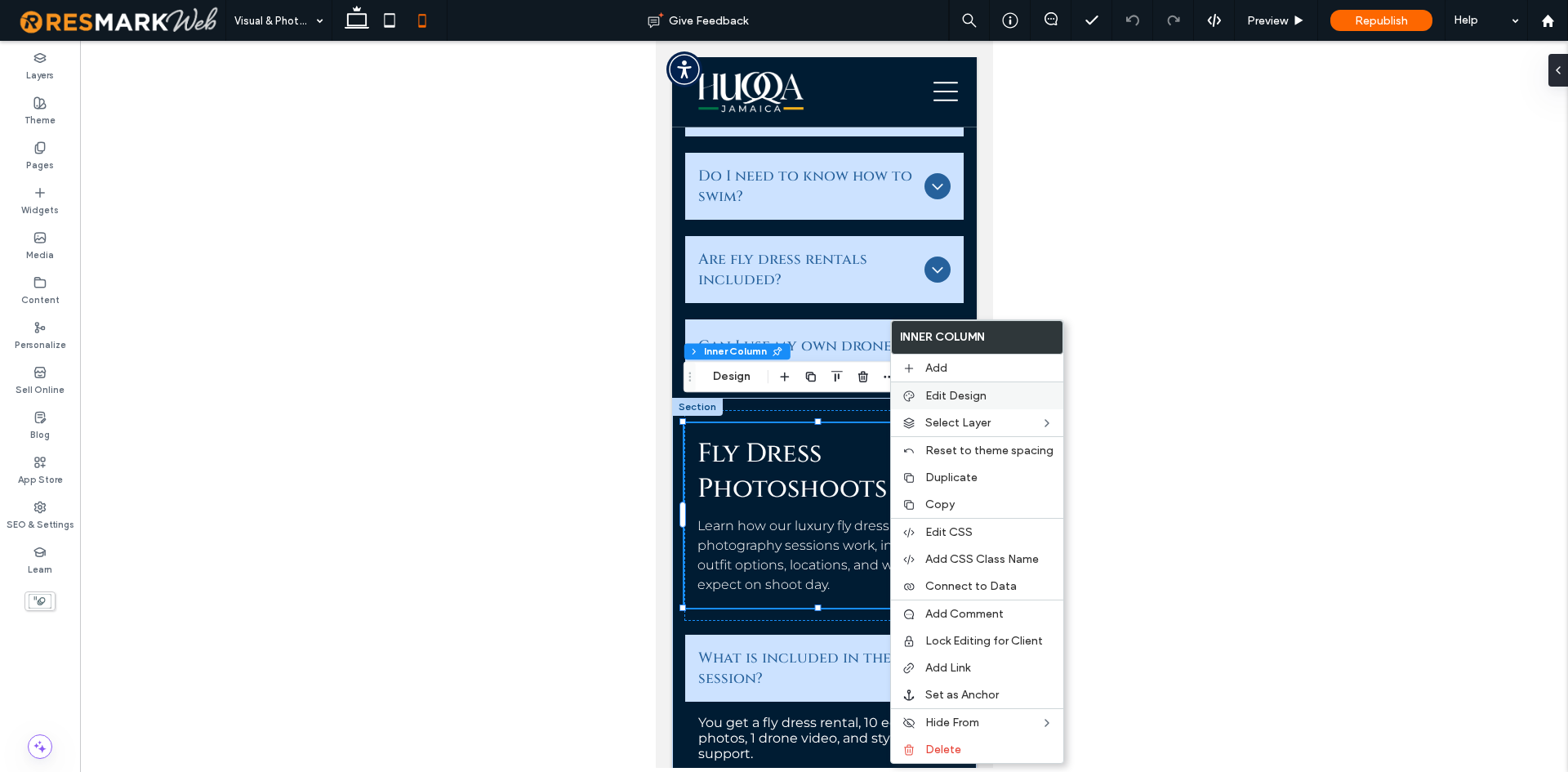
click at [948, 398] on span "Edit Design" at bounding box center [956, 396] width 61 height 14
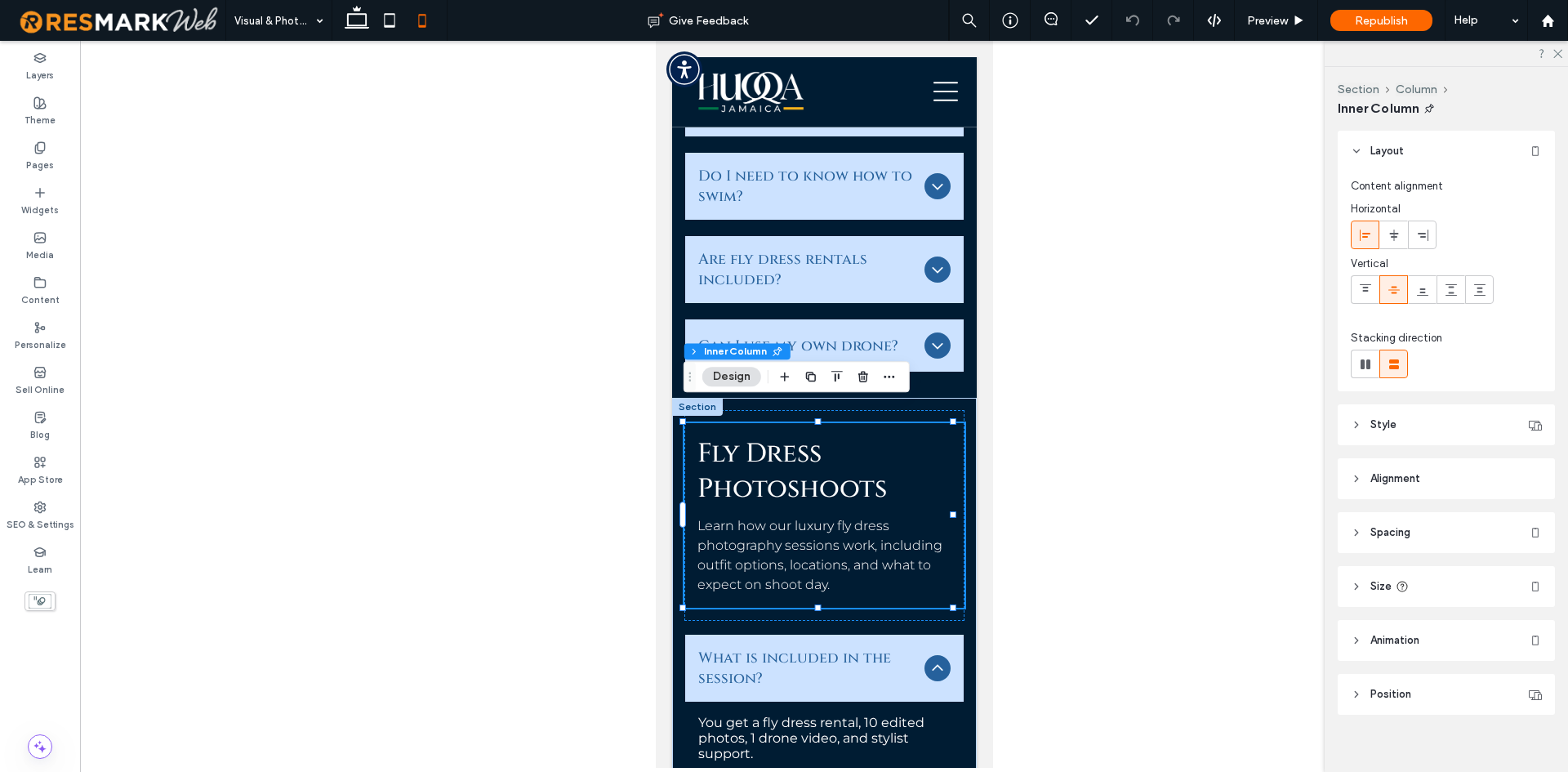
click at [1421, 580] on header "Size" at bounding box center [1446, 586] width 217 height 41
click at [1429, 535] on header "Spacing" at bounding box center [1446, 533] width 217 height 41
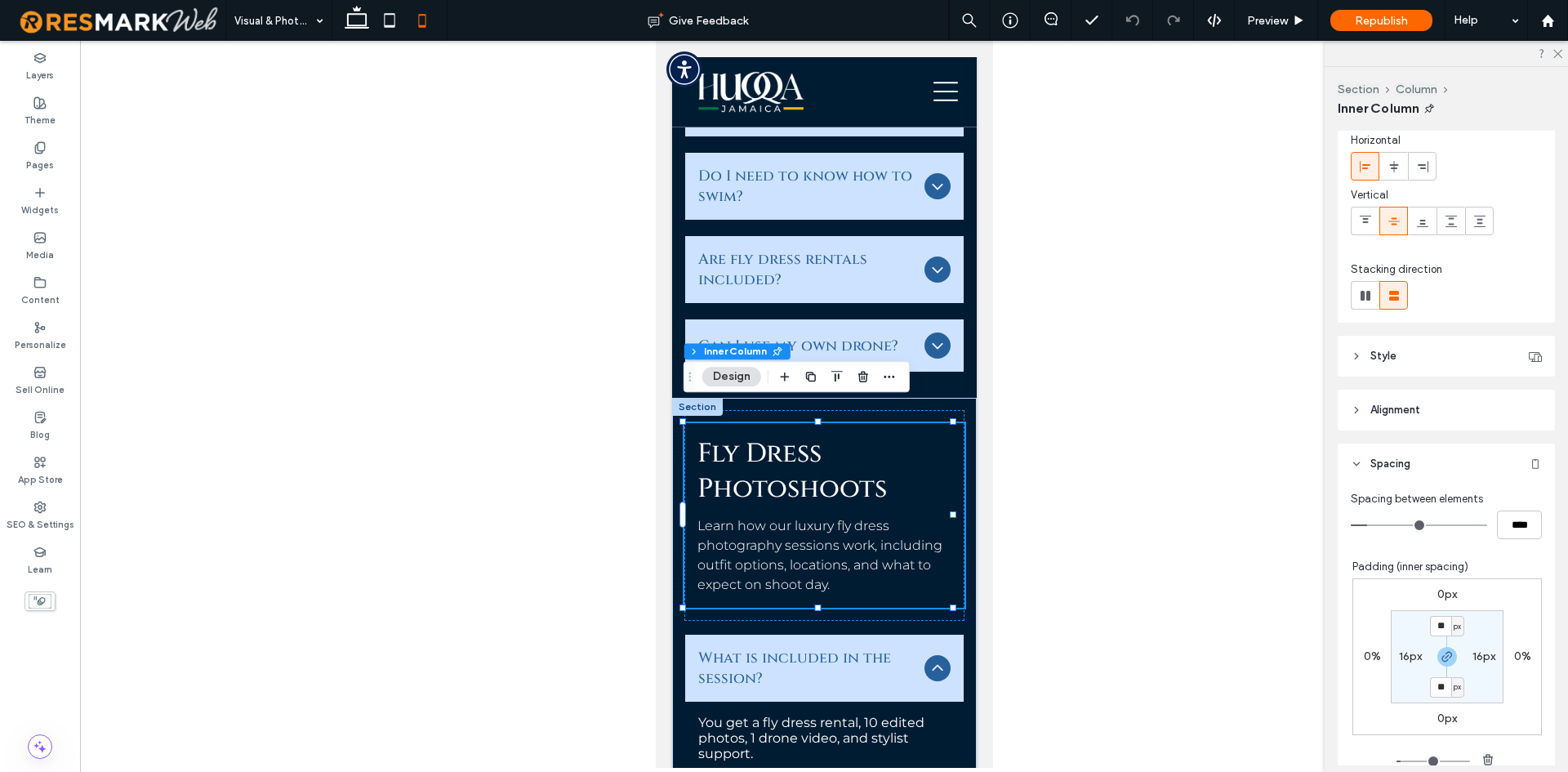
scroll to position [163, 0]
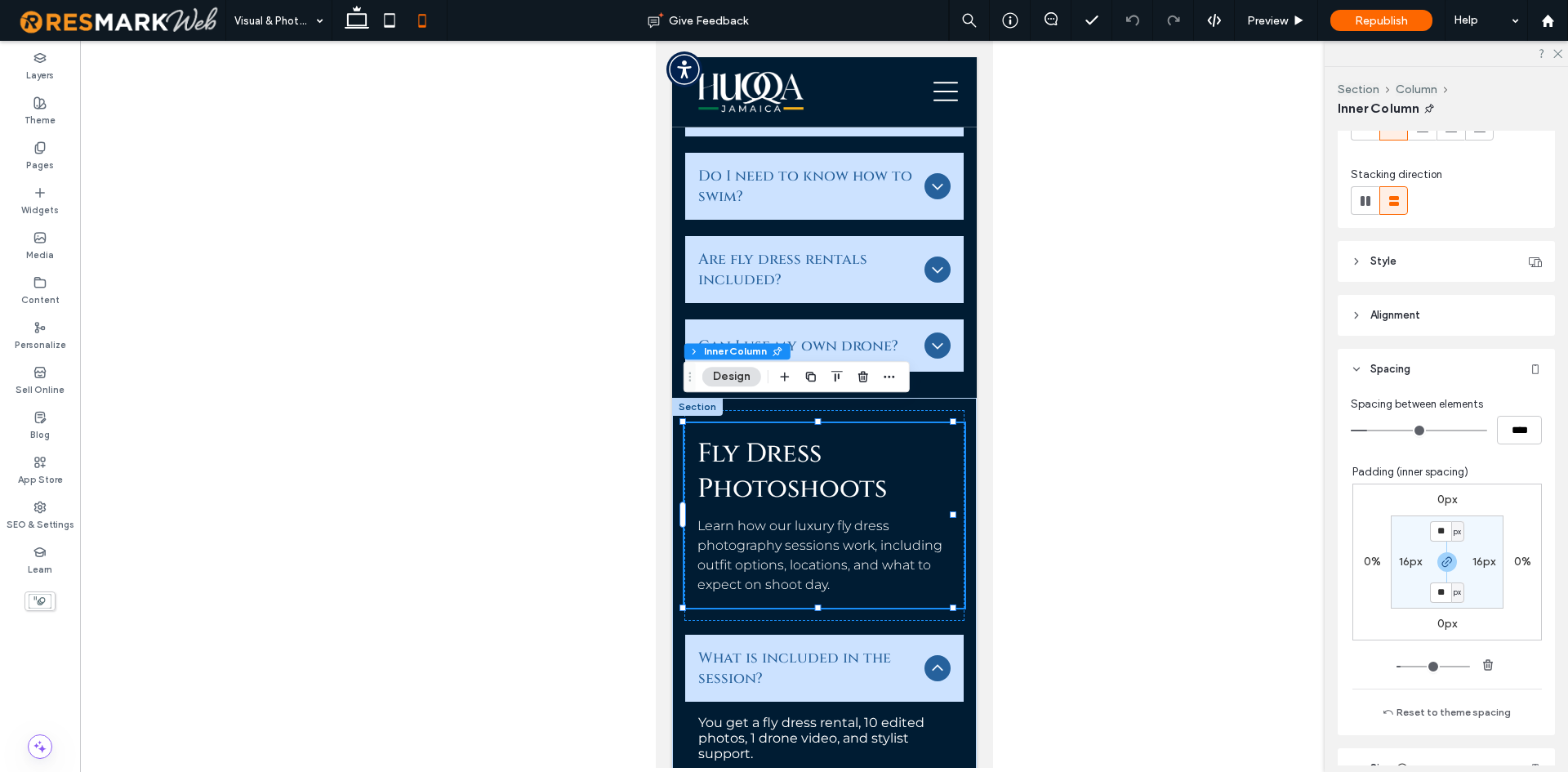
click at [1404, 550] on section "** px 16px ** px 16px" at bounding box center [1447, 561] width 112 height 93
click at [1401, 557] on label "16px" at bounding box center [1411, 562] width 23 height 14
type input "*"
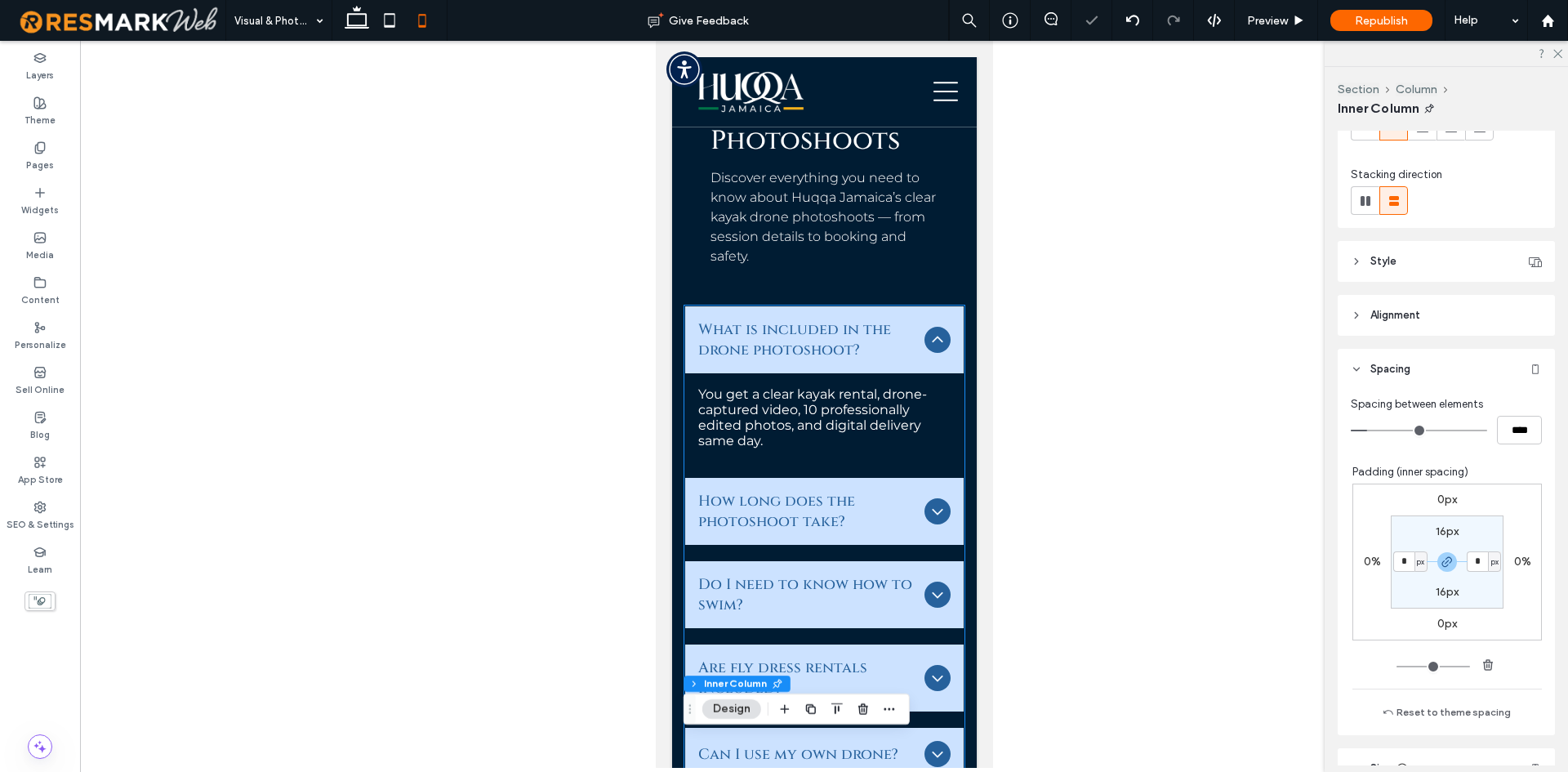
scroll to position [5381, 0]
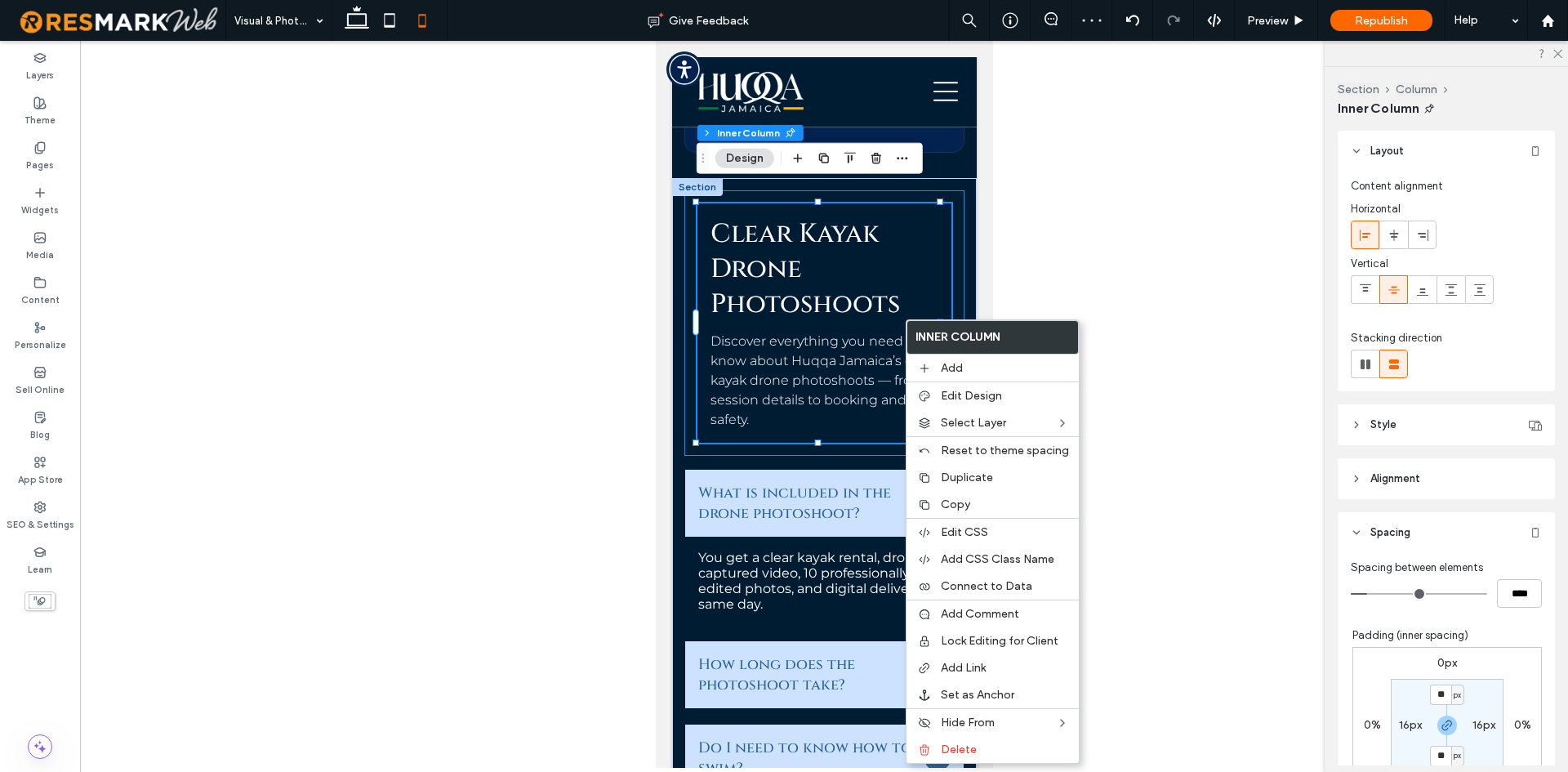
click at [692, 429] on div "Clear Kayak Drone Photoshoots Discover everything you need to know about Huqqa …" at bounding box center [823, 323] width 280 height 266
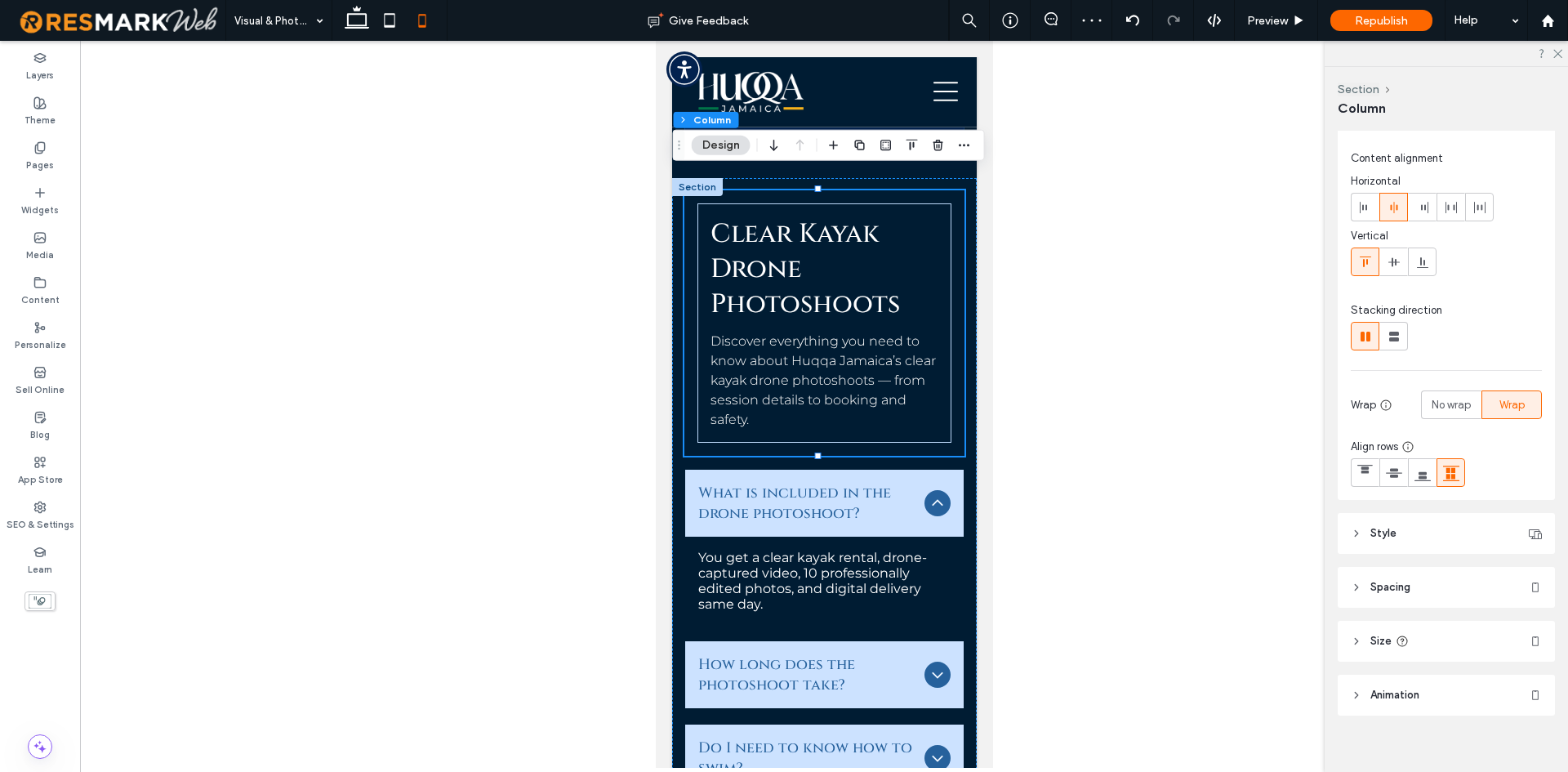
scroll to position [43, 0]
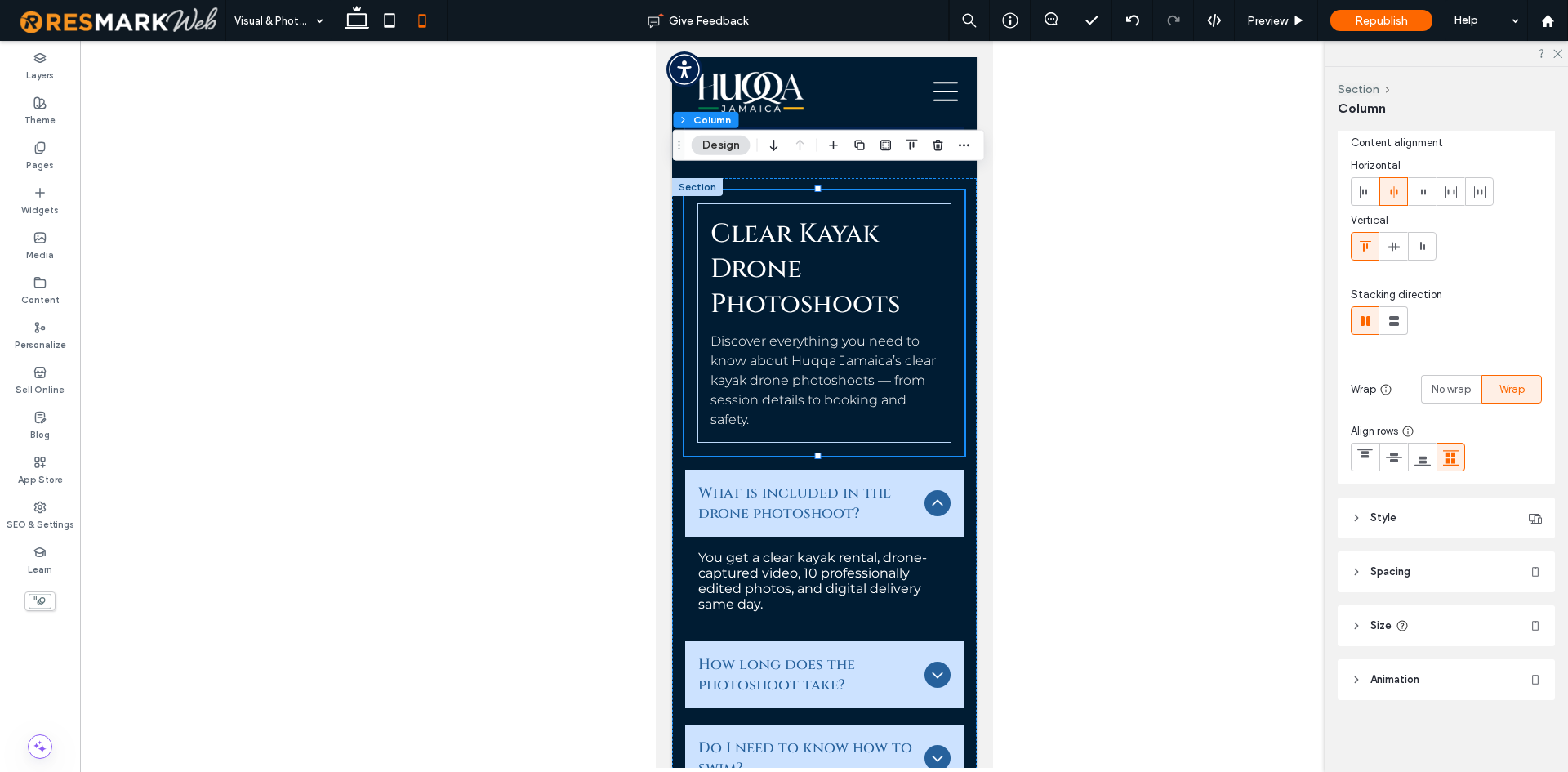
click at [1423, 580] on header "Spacing" at bounding box center [1446, 572] width 217 height 41
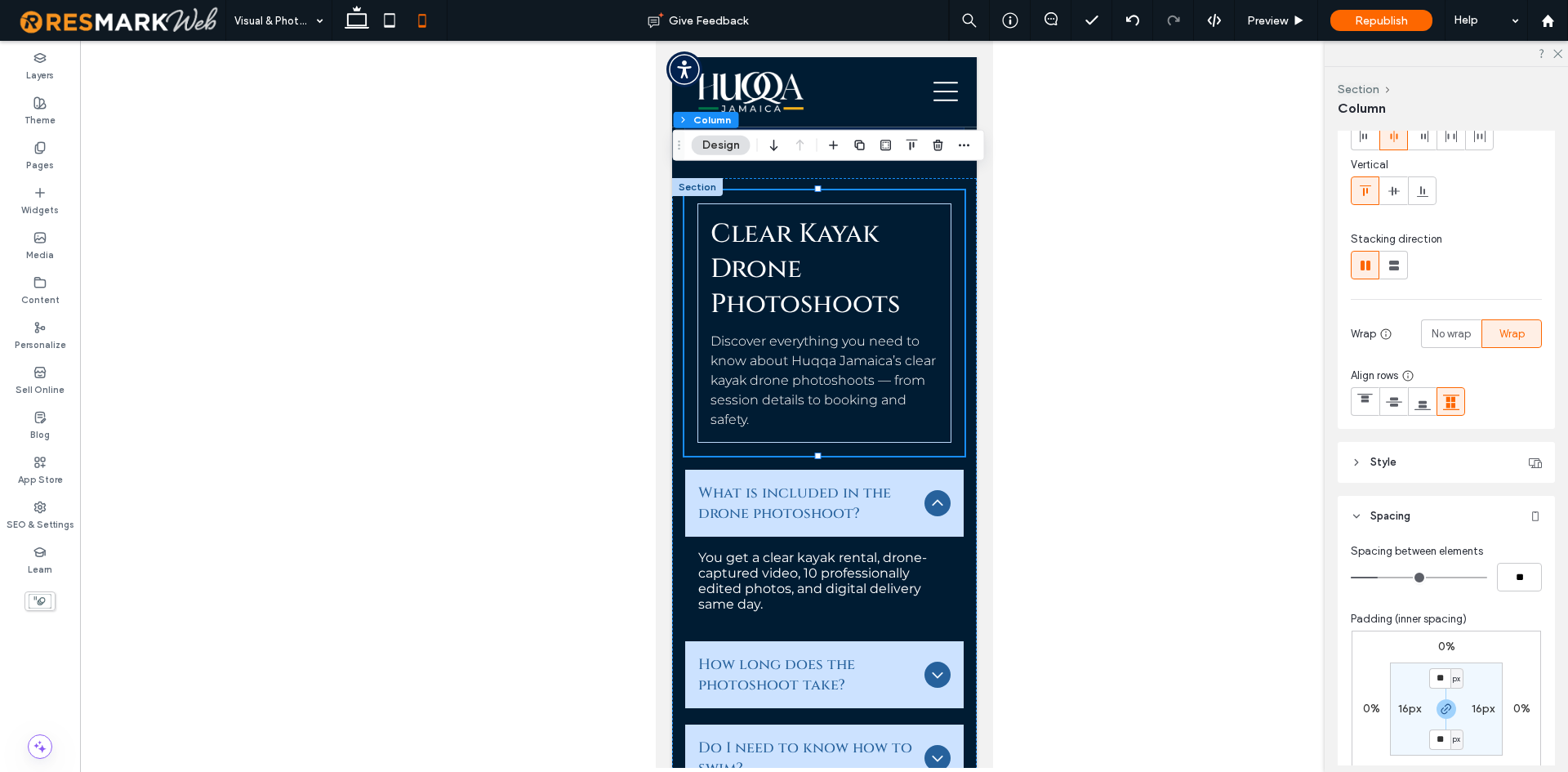
scroll to position [125, 0]
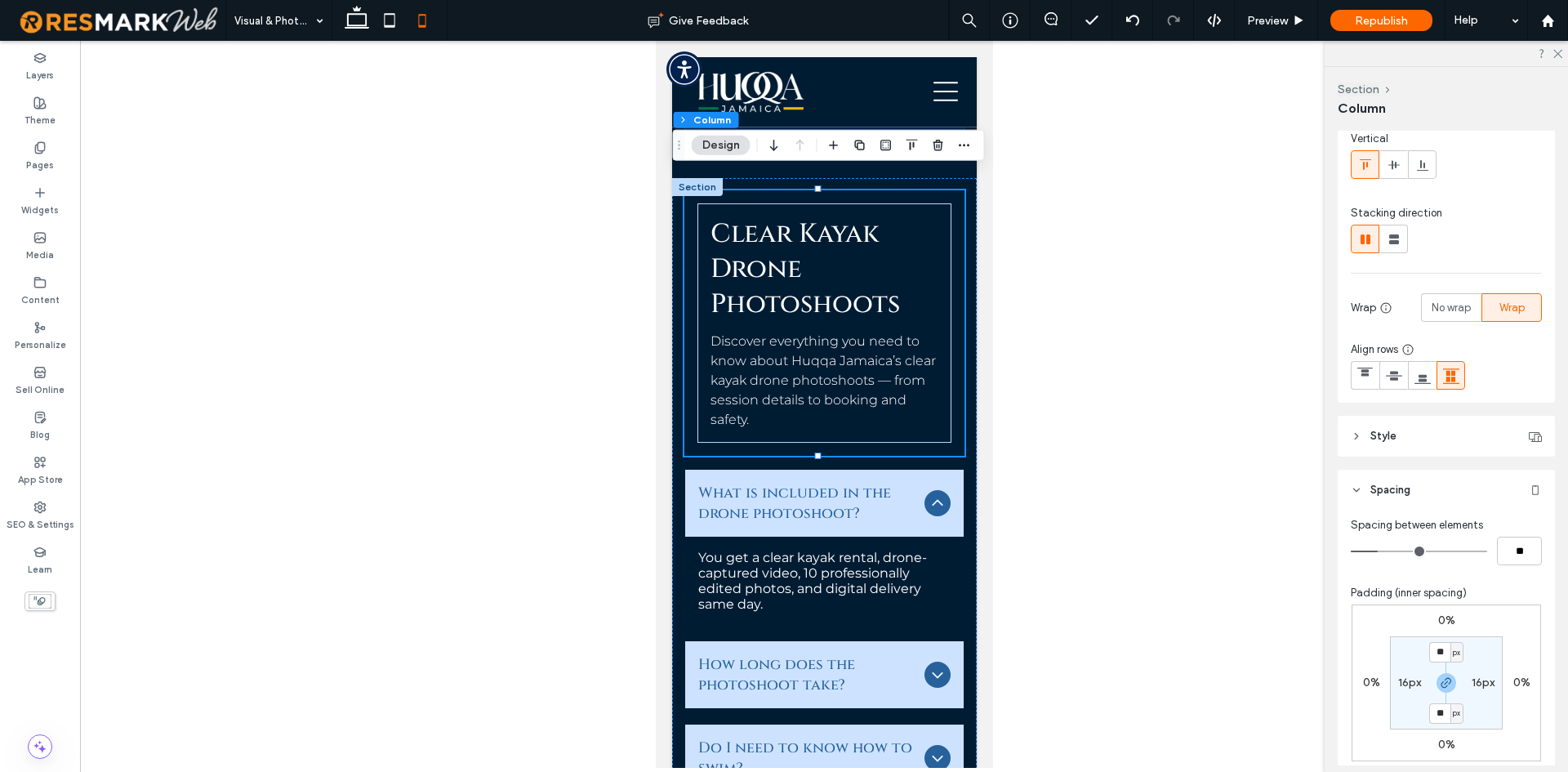
click at [1406, 671] on section "** px 16px ** px 16px" at bounding box center [1446, 682] width 112 height 93
click at [1408, 678] on label "16px" at bounding box center [1410, 683] width 23 height 14
type input "*"
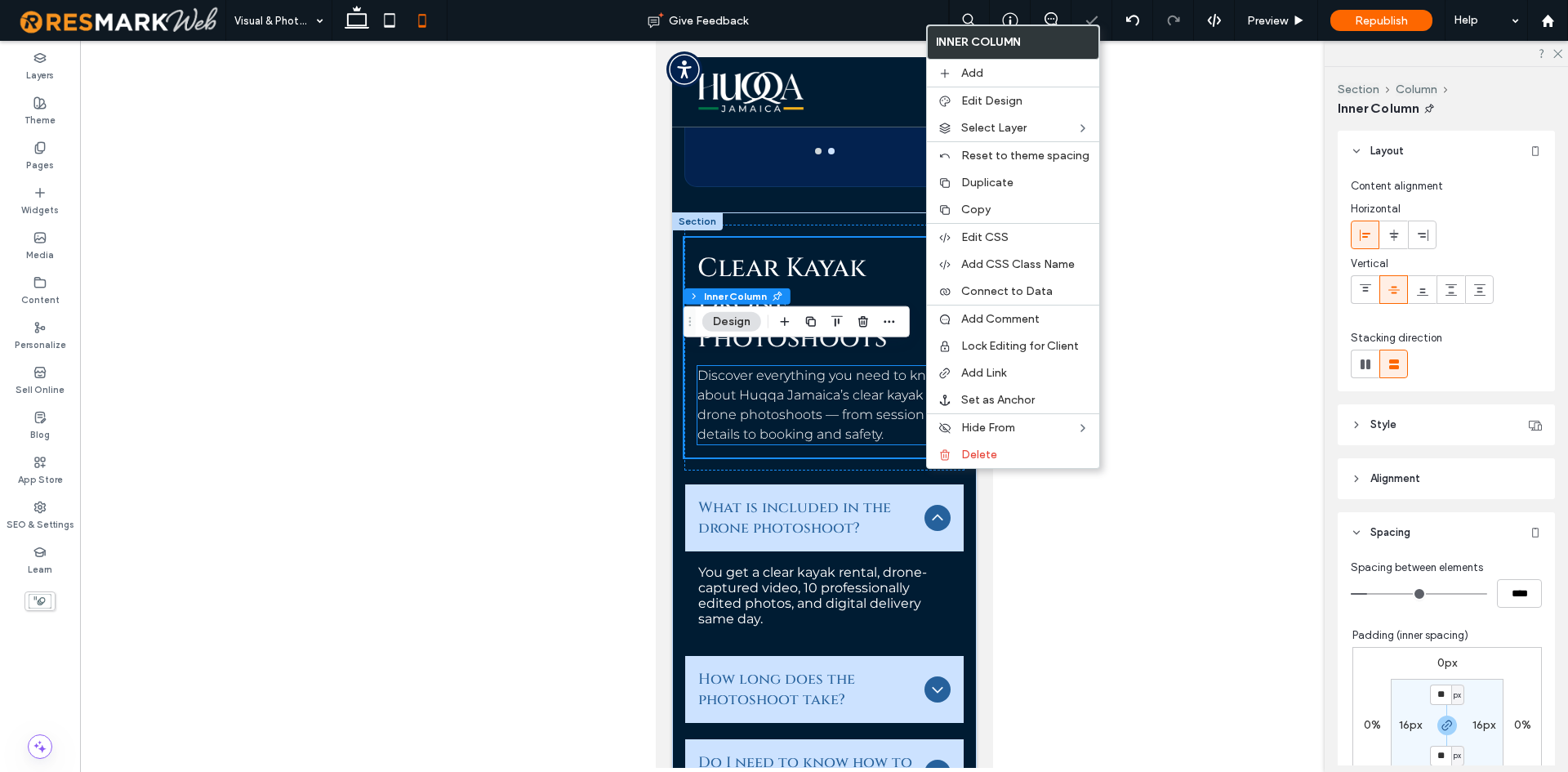
scroll to position [5463, 0]
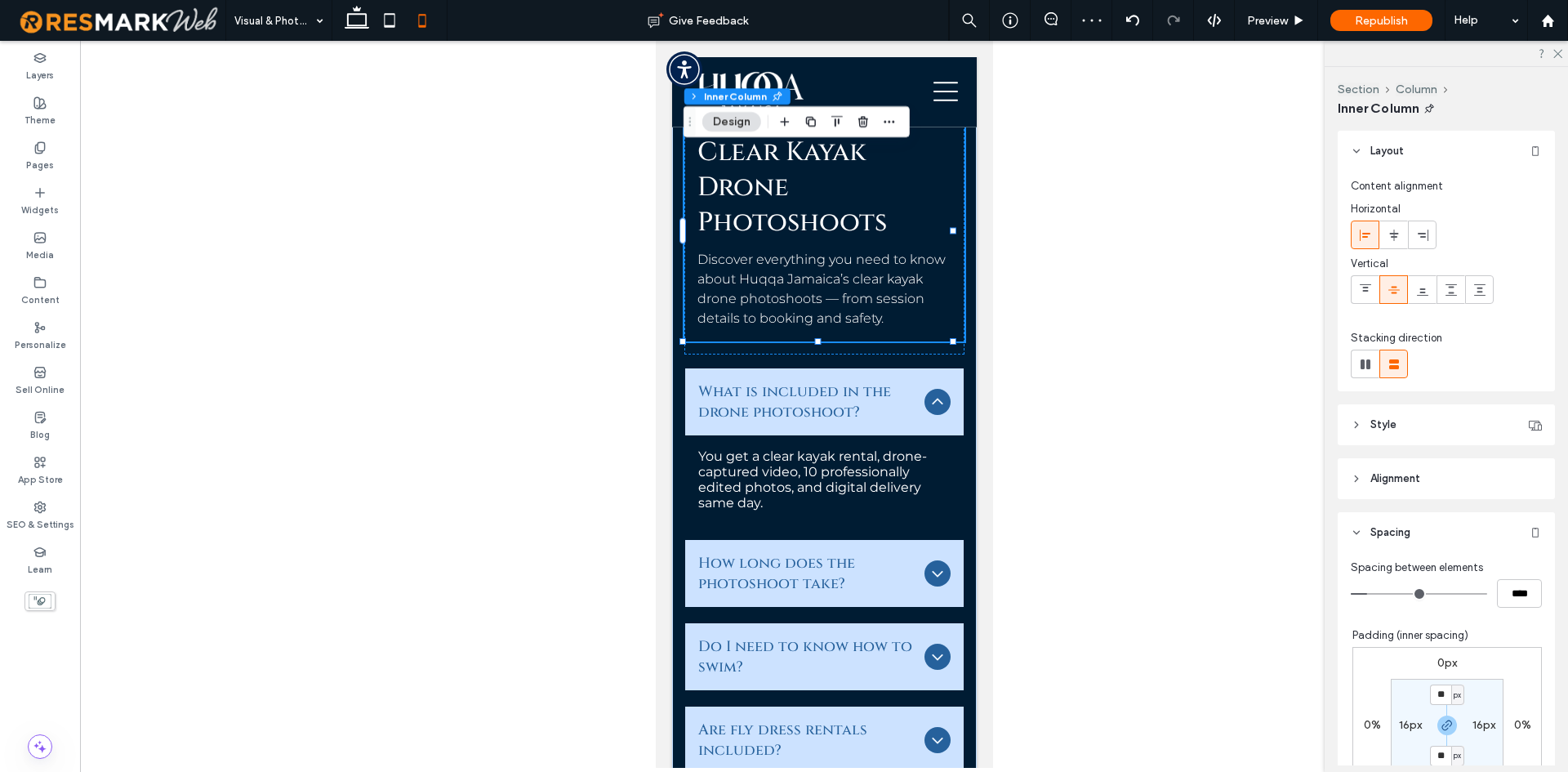
click at [1399, 728] on label "16px" at bounding box center [1411, 724] width 23 height 14
type input "*"
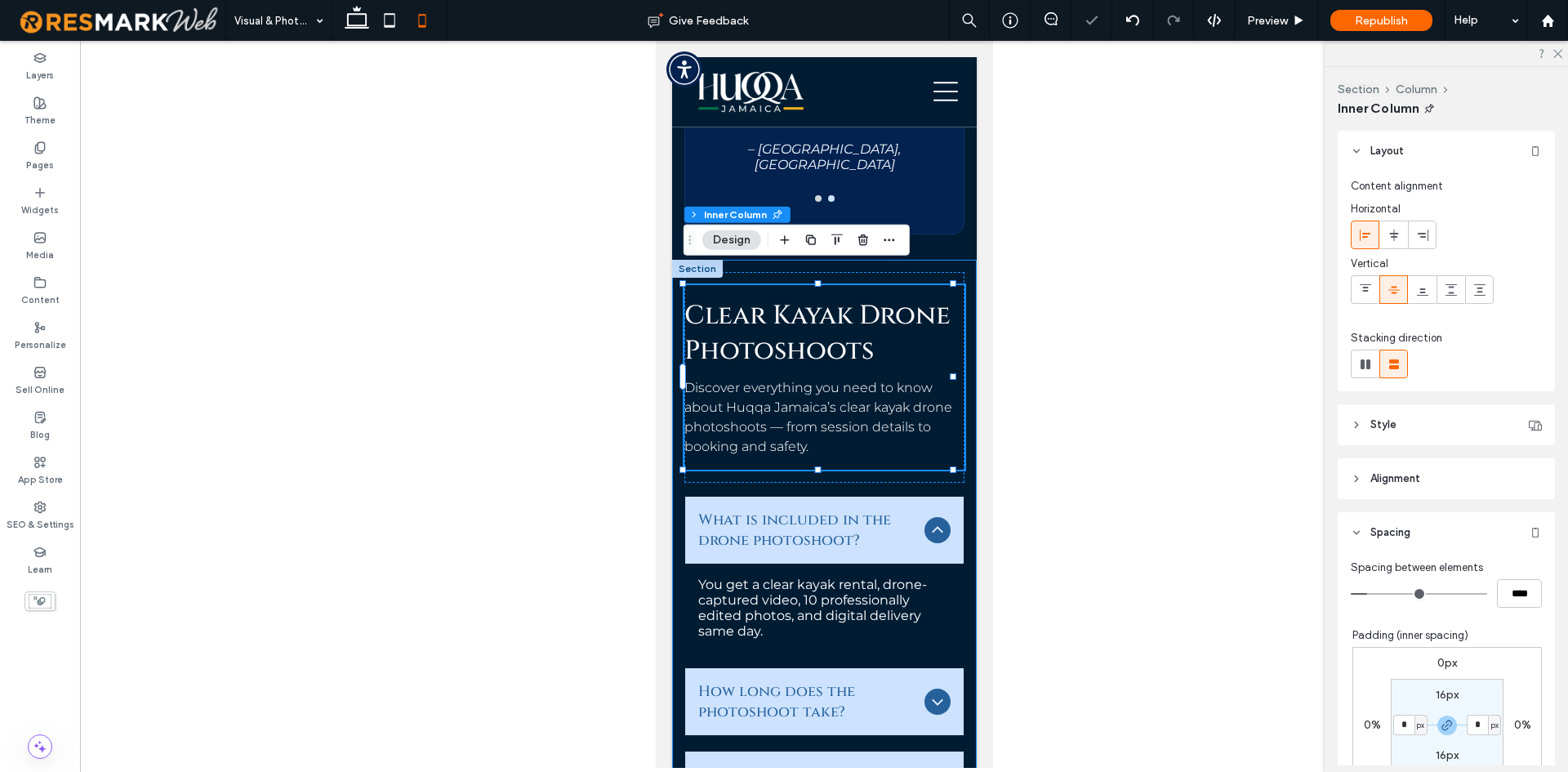
click at [961, 458] on div "Clear Kayak Drone Photoshoots Discover everything you need to know about Huqqa …" at bounding box center [824, 627] width 305 height 736
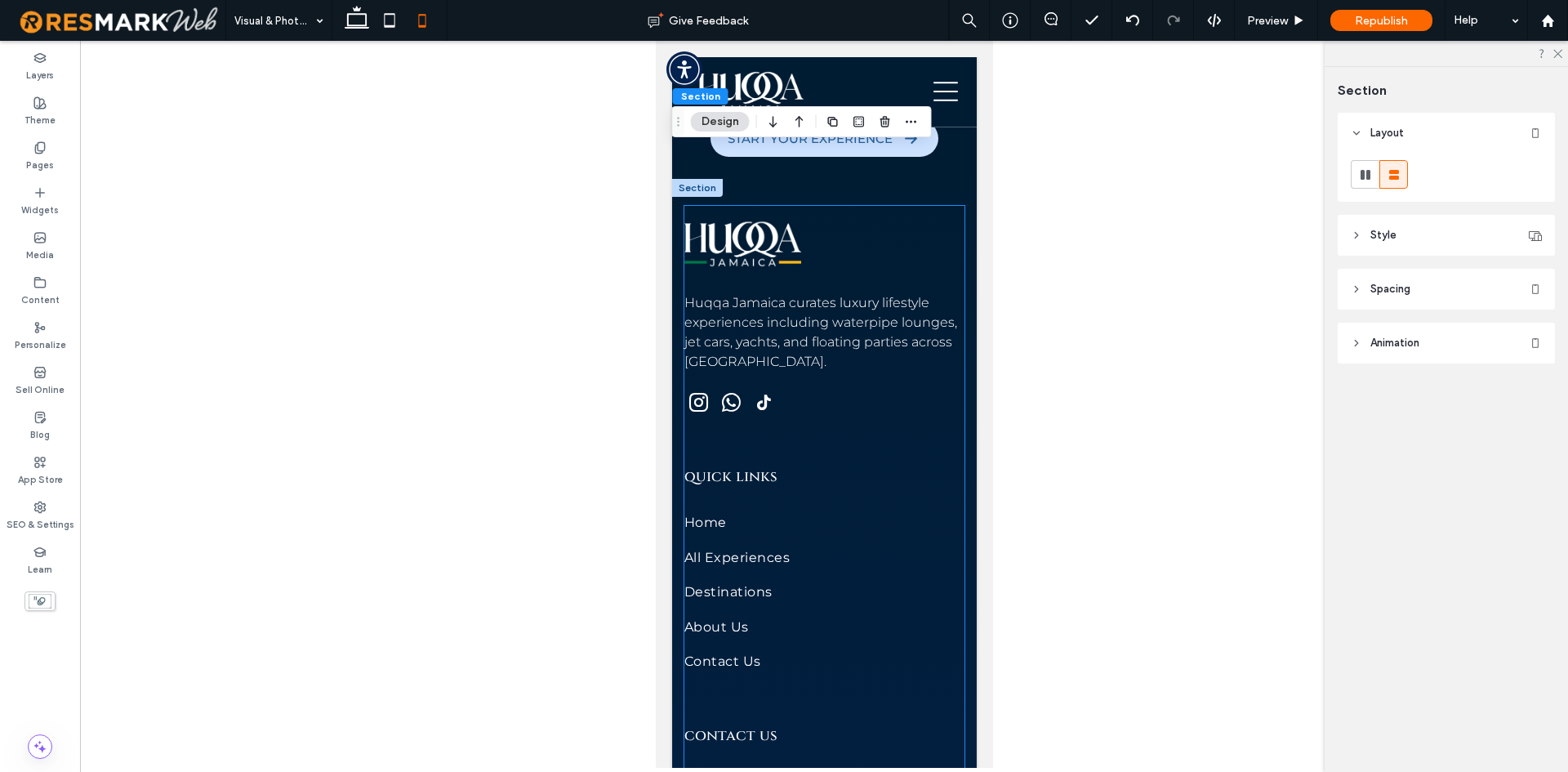
scroll to position [8498, 0]
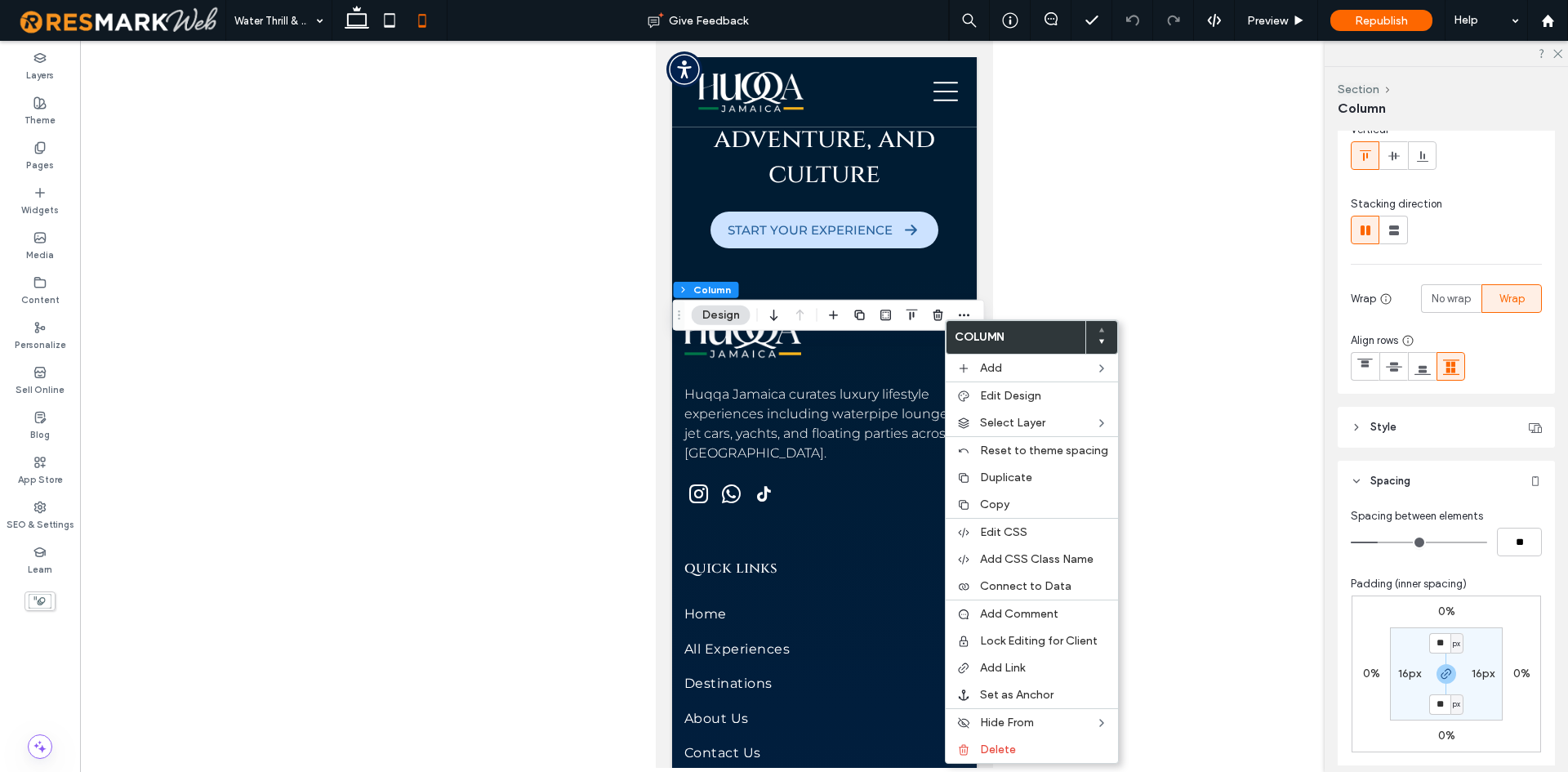
scroll to position [245, 0]
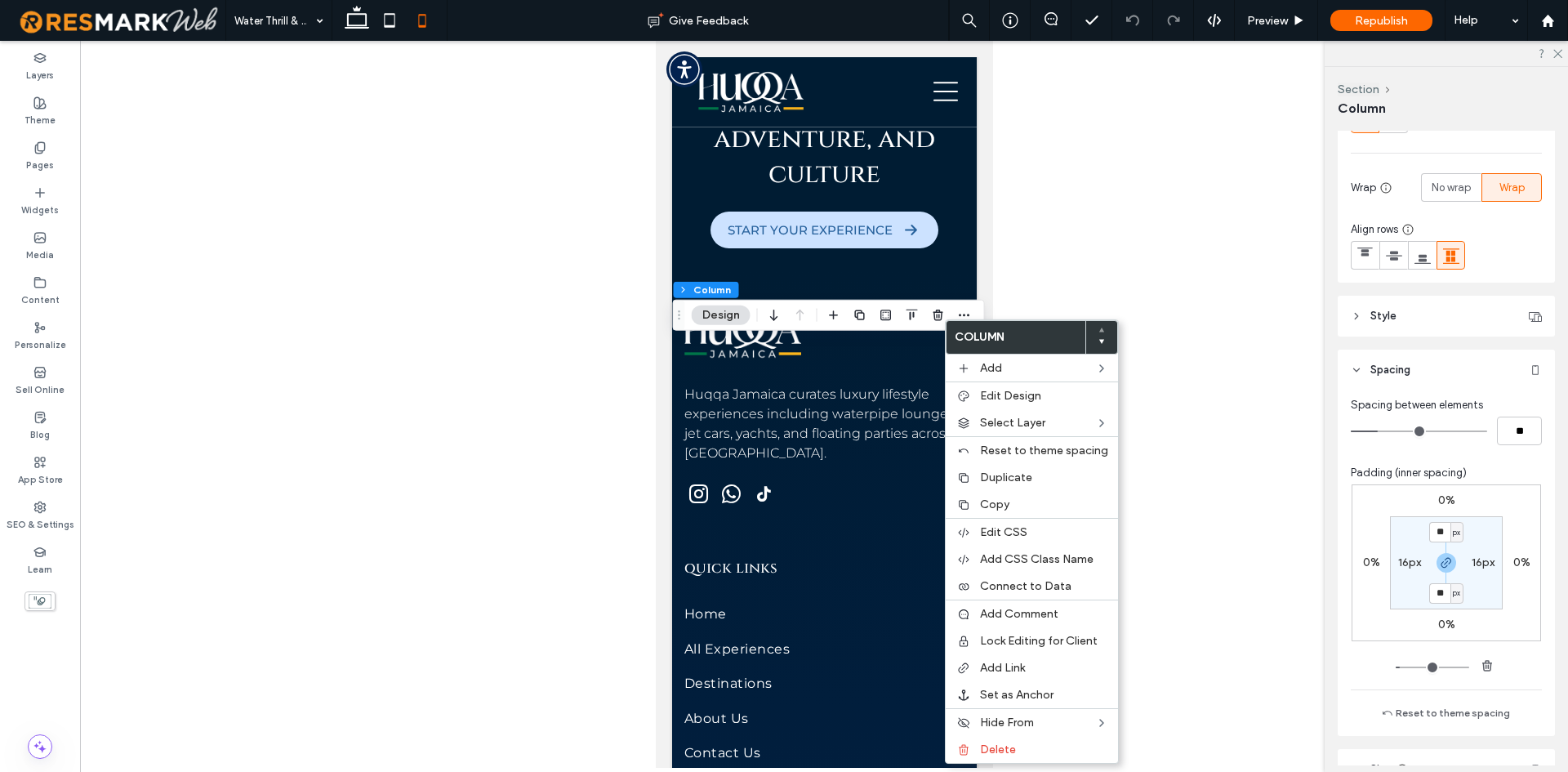
click at [1399, 557] on label "16px" at bounding box center [1410, 562] width 23 height 14
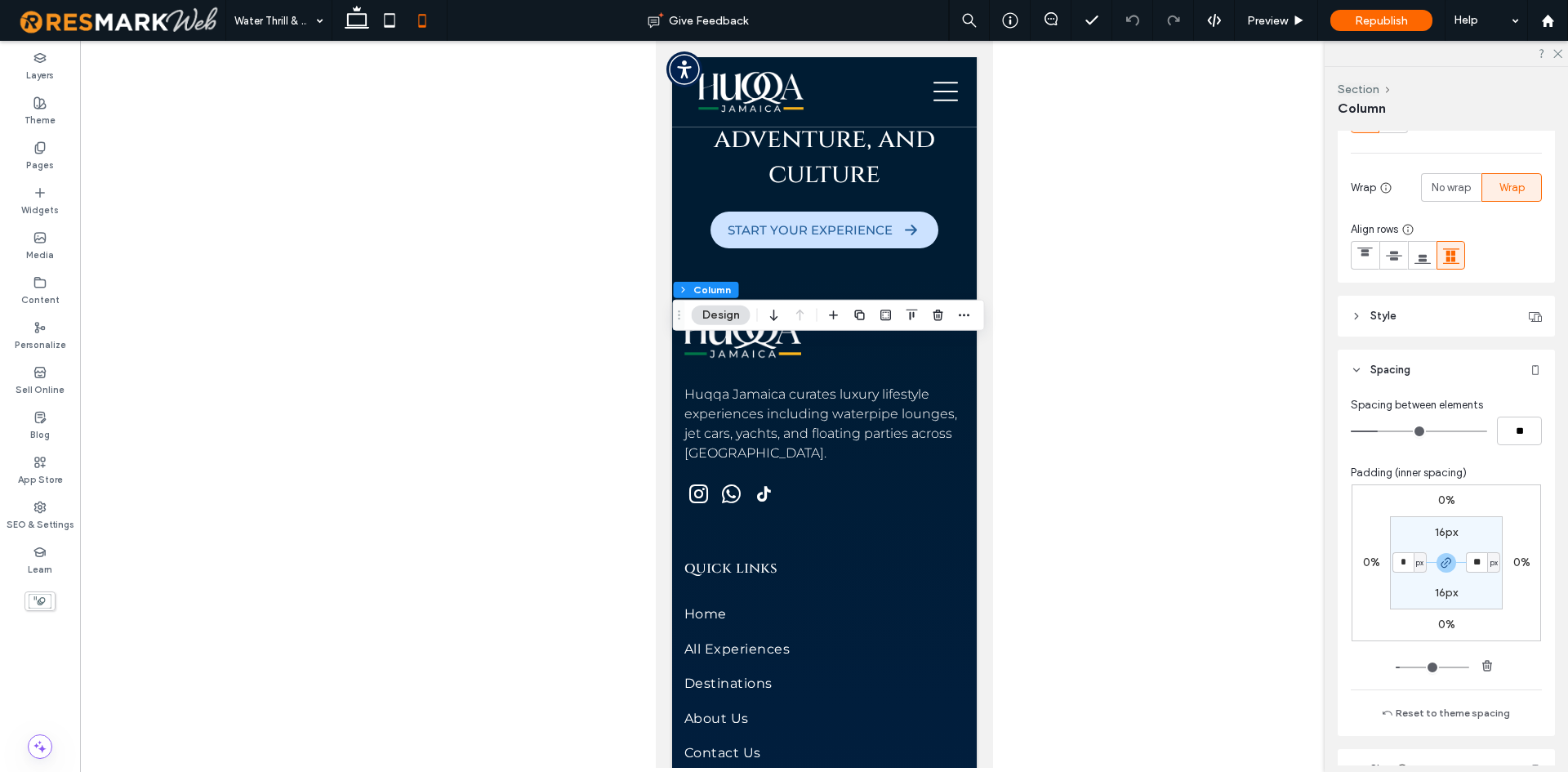
type input "*"
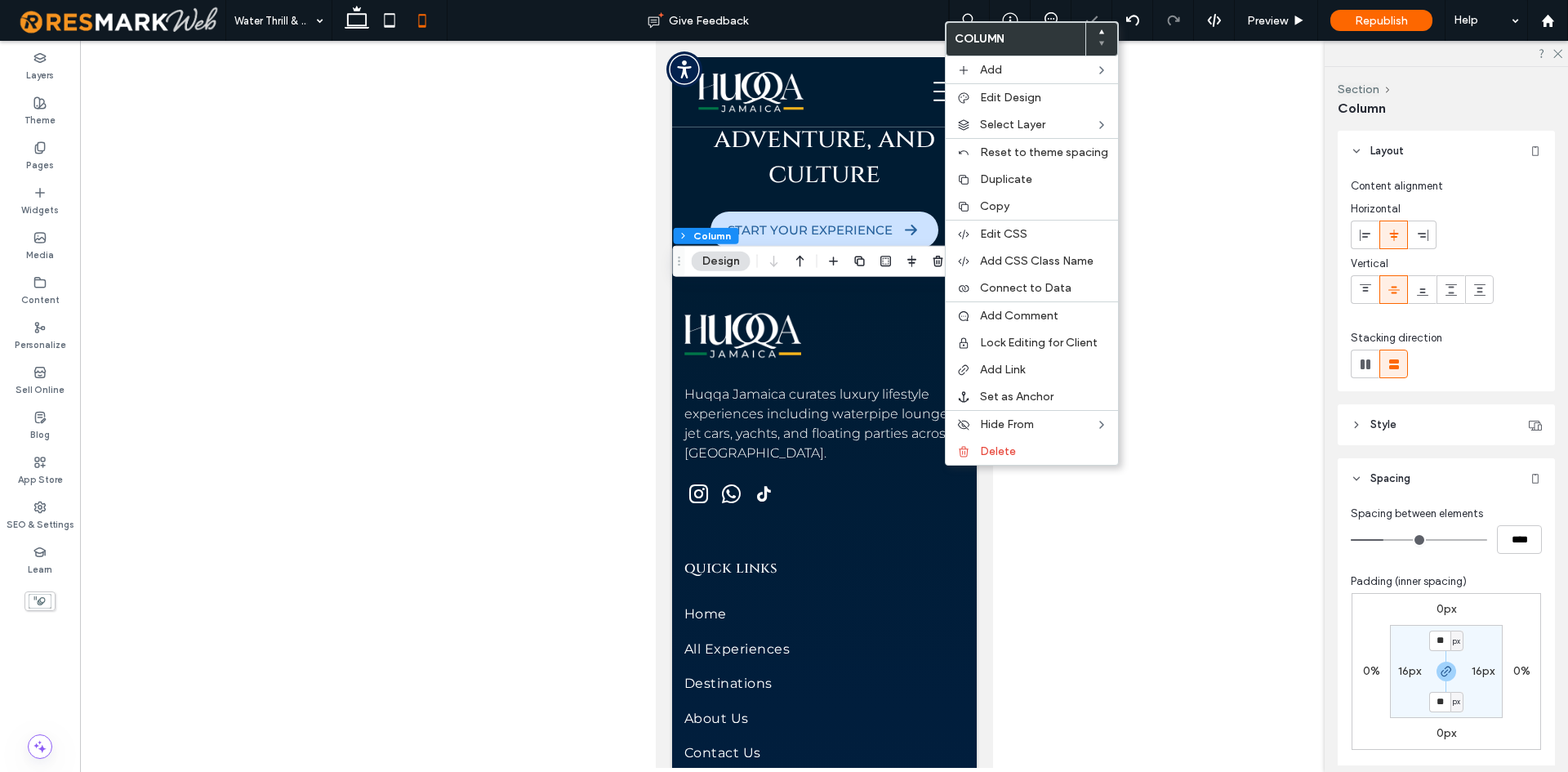
click at [1399, 666] on label "16px" at bounding box center [1410, 671] width 23 height 14
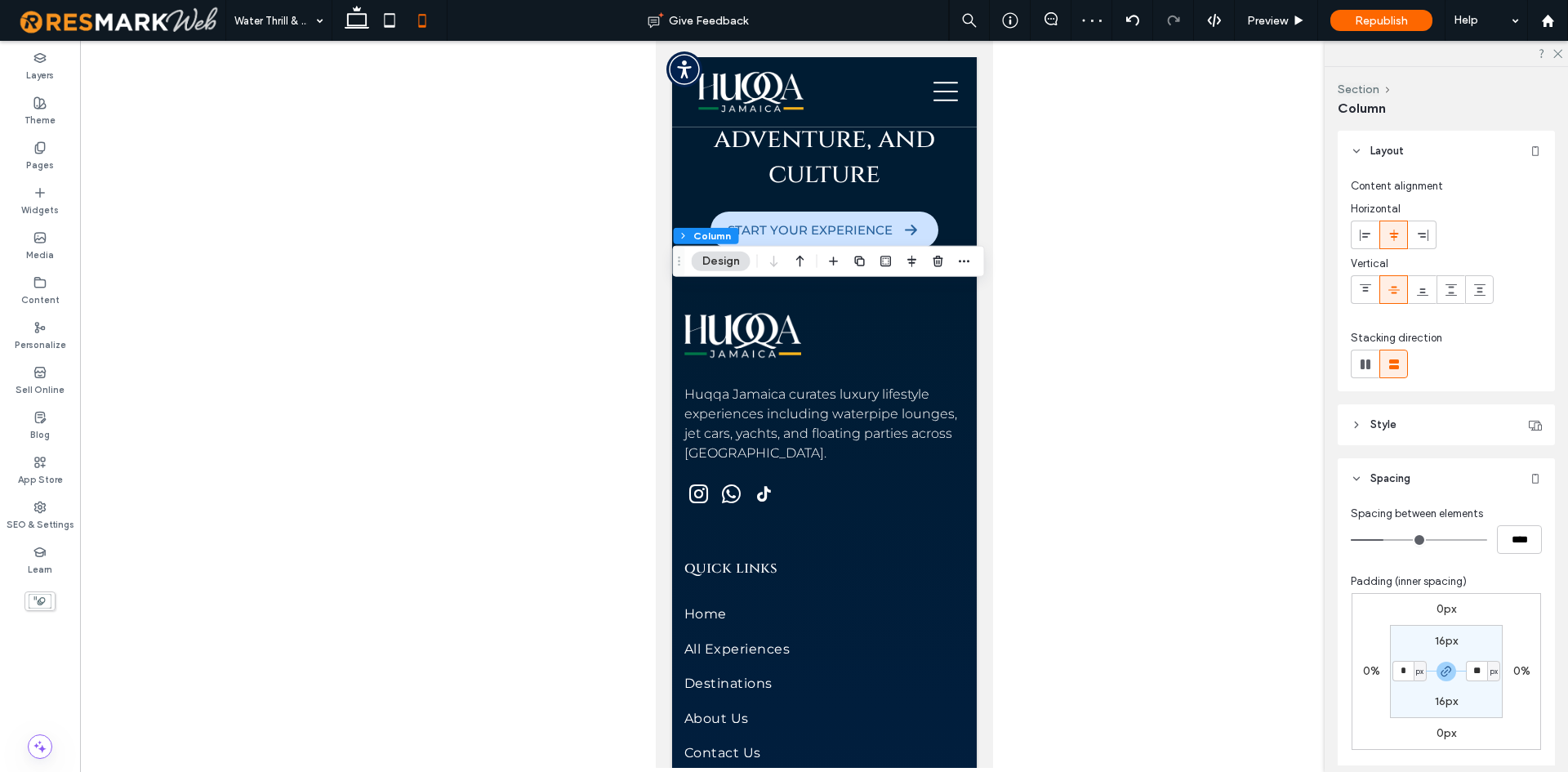
type input "*"
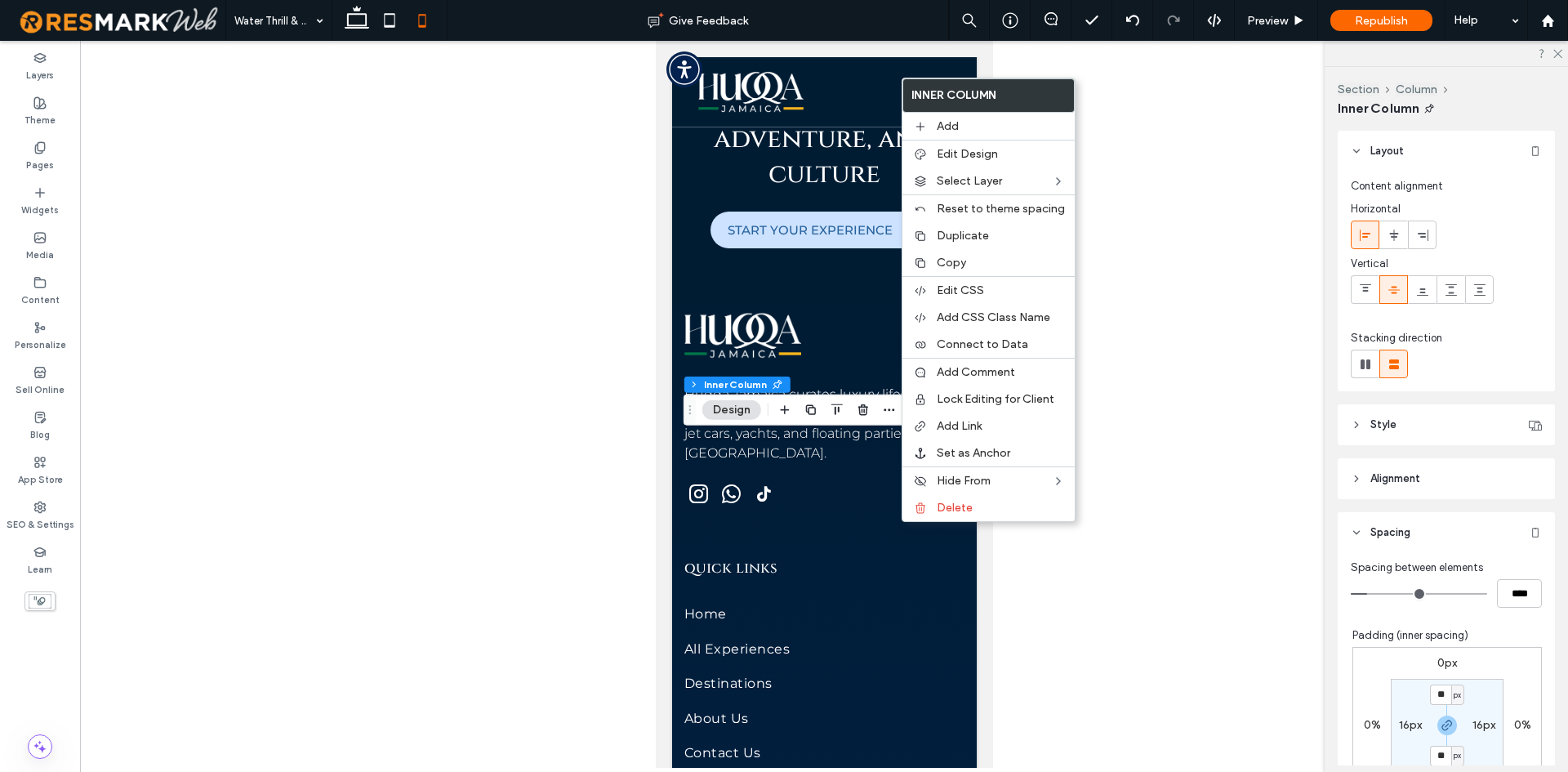
click at [1382, 721] on div "0%" at bounding box center [1372, 724] width 37 height 14
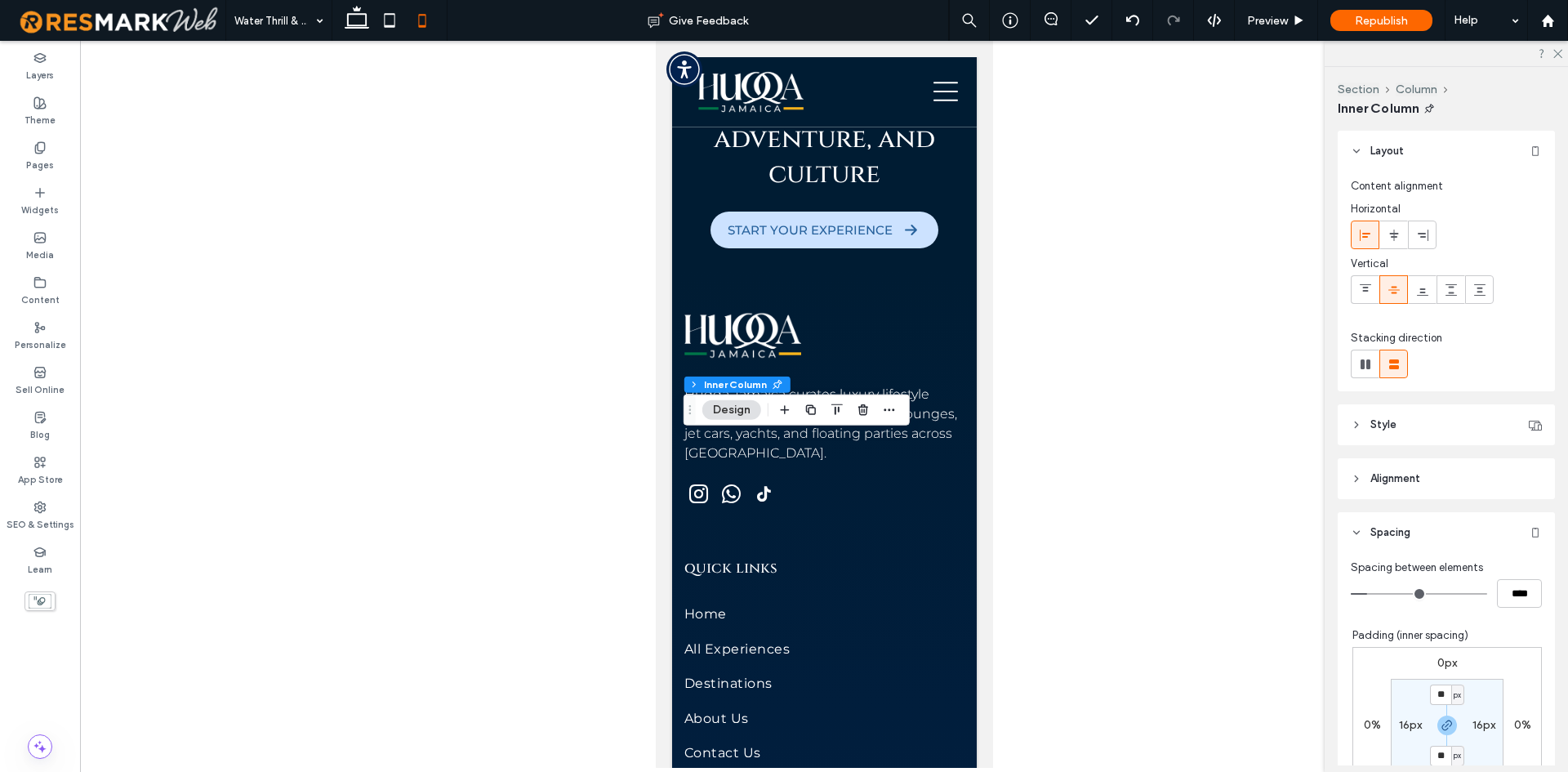
click at [1399, 721] on label "16px" at bounding box center [1411, 724] width 23 height 14
type input "*"
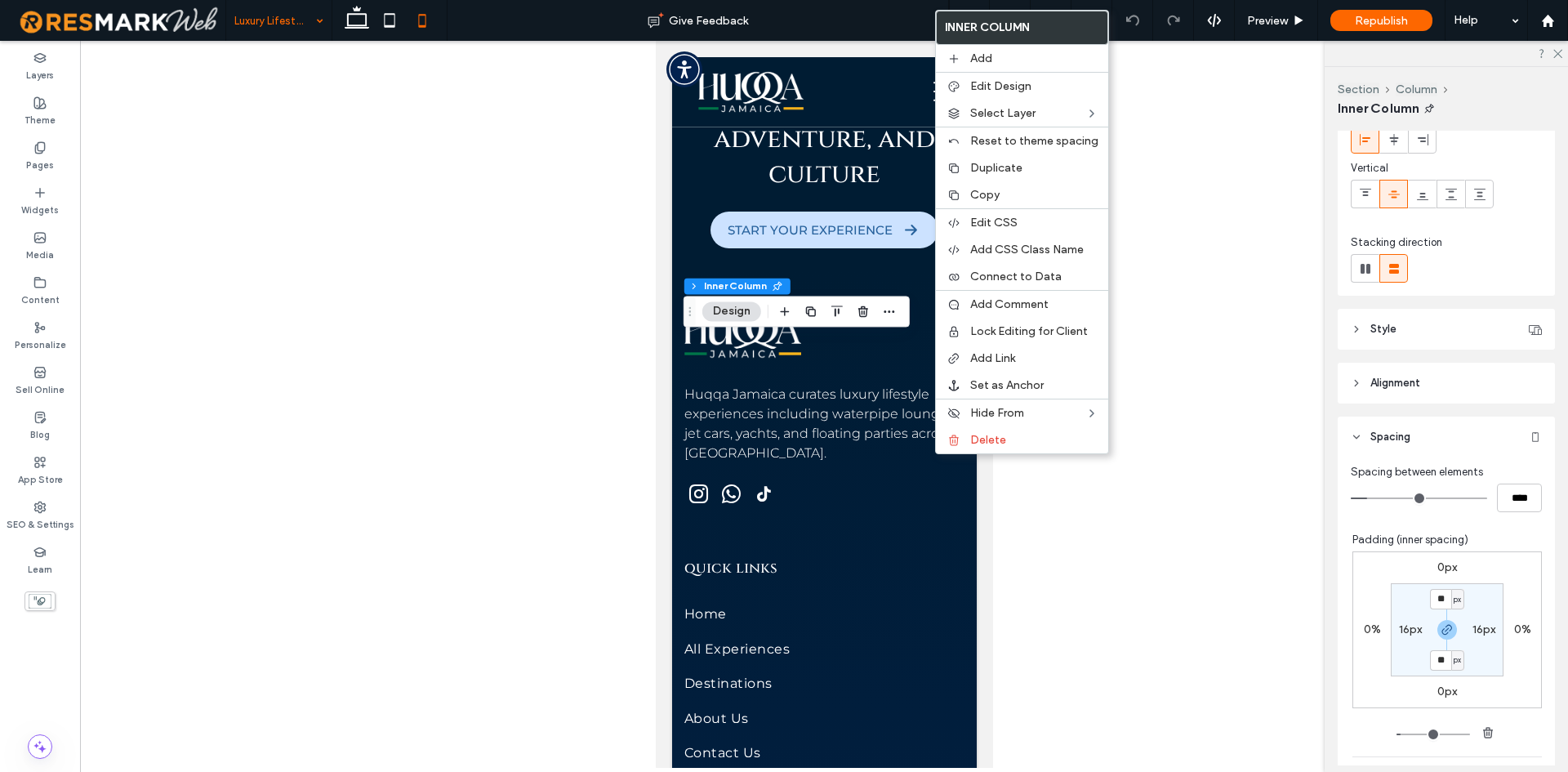
scroll to position [245, 0]
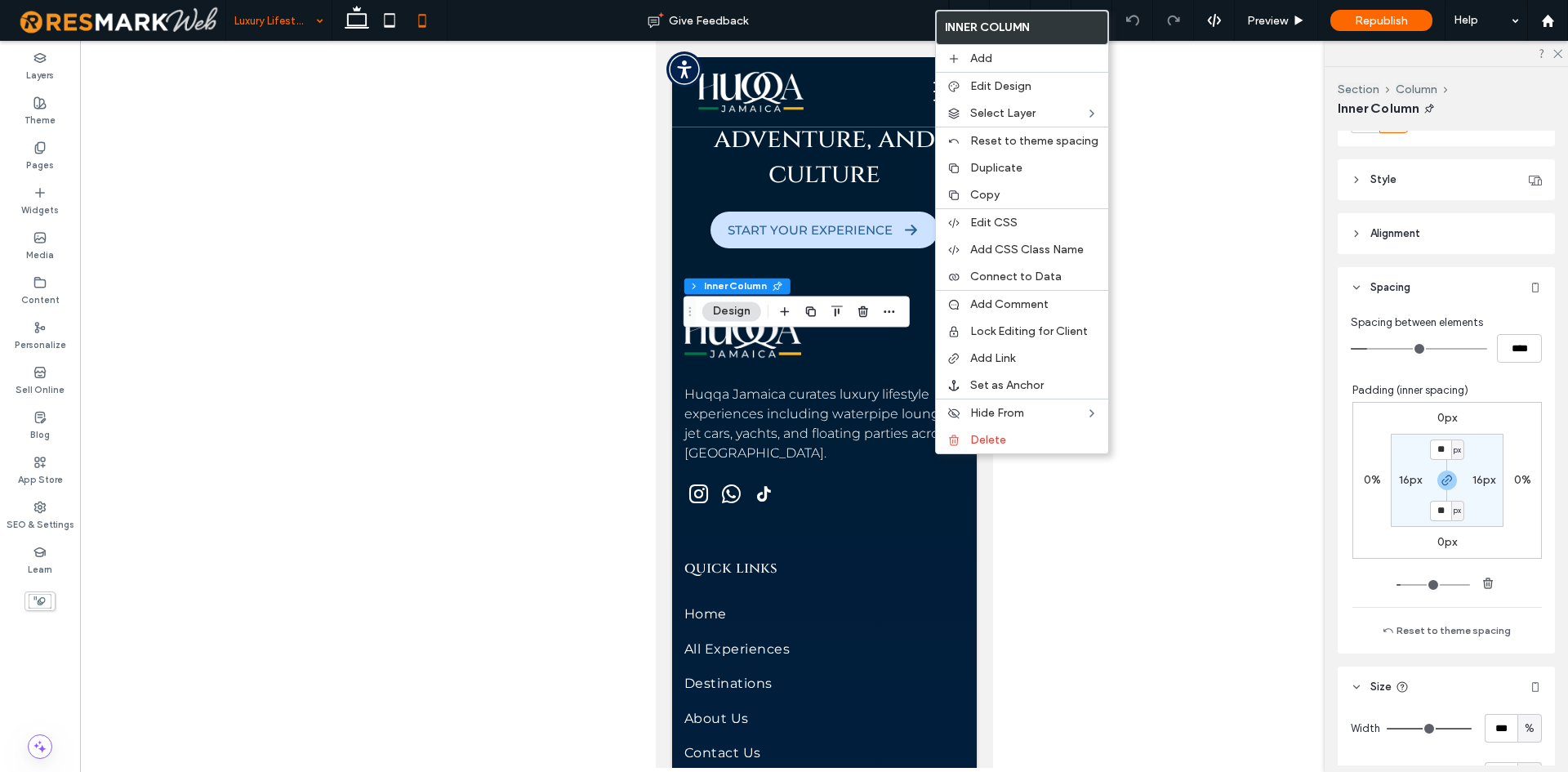
click at [1400, 473] on label "16px" at bounding box center [1411, 480] width 23 height 14
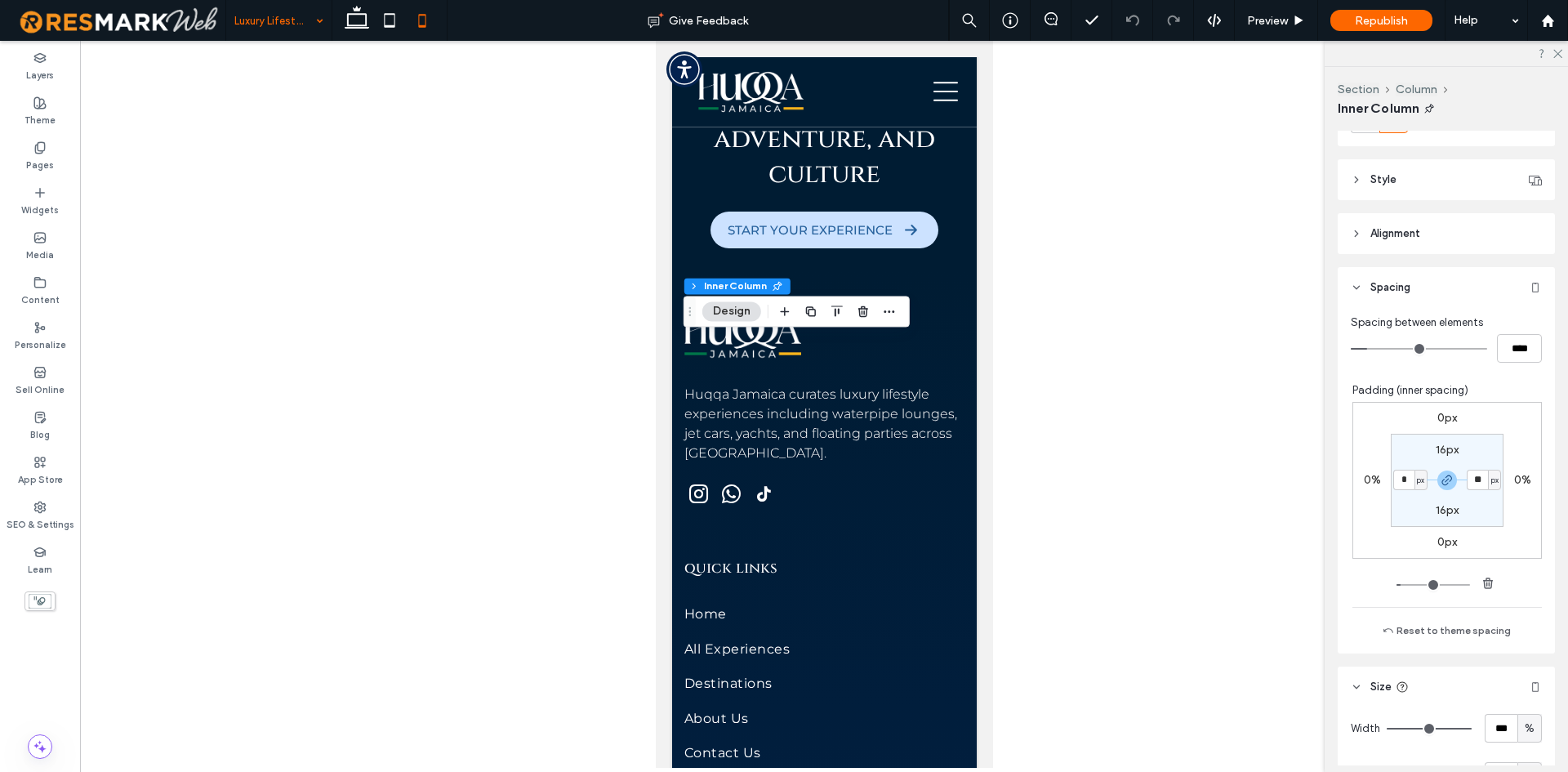
type input "*"
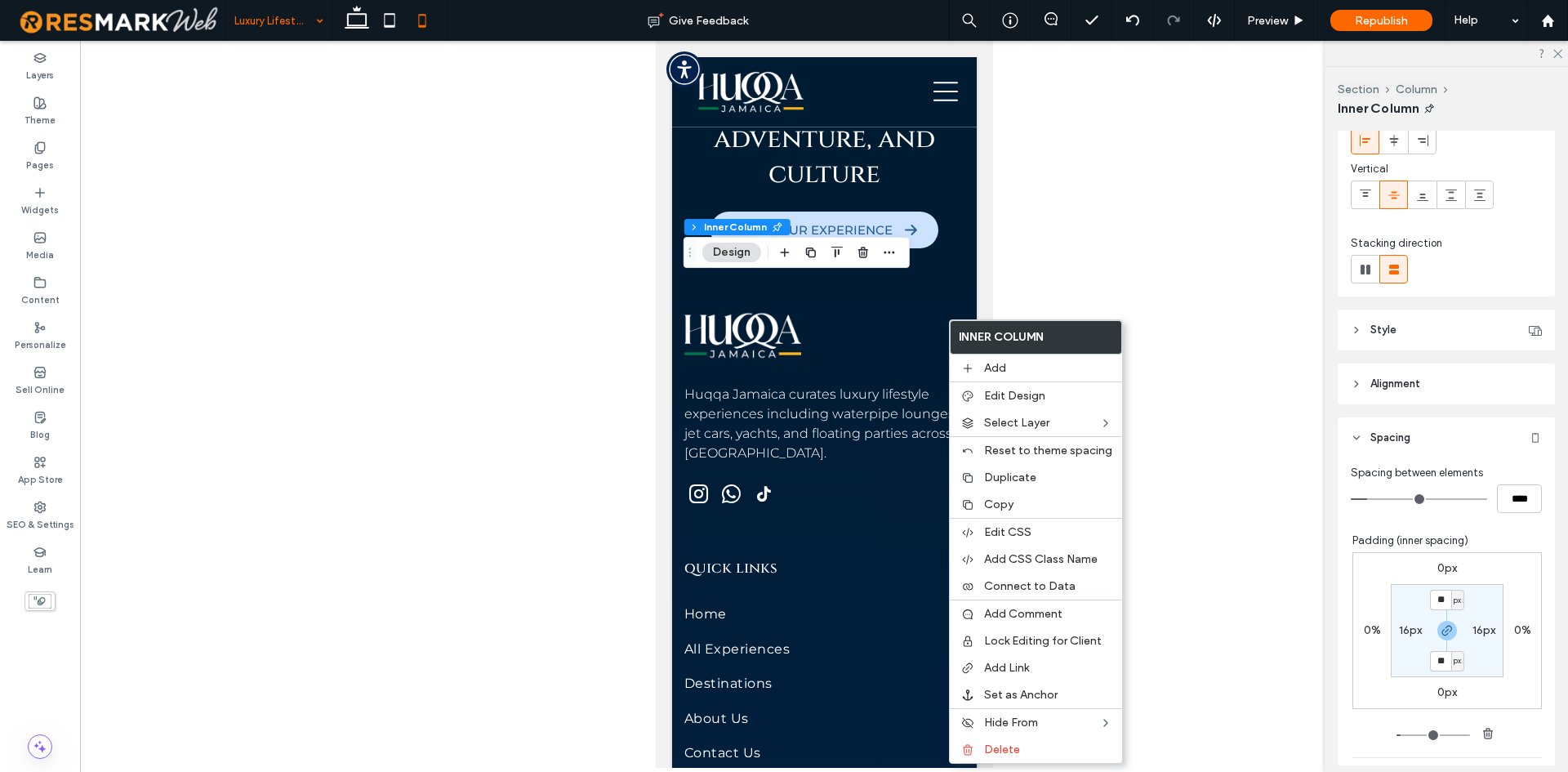
scroll to position [163, 0]
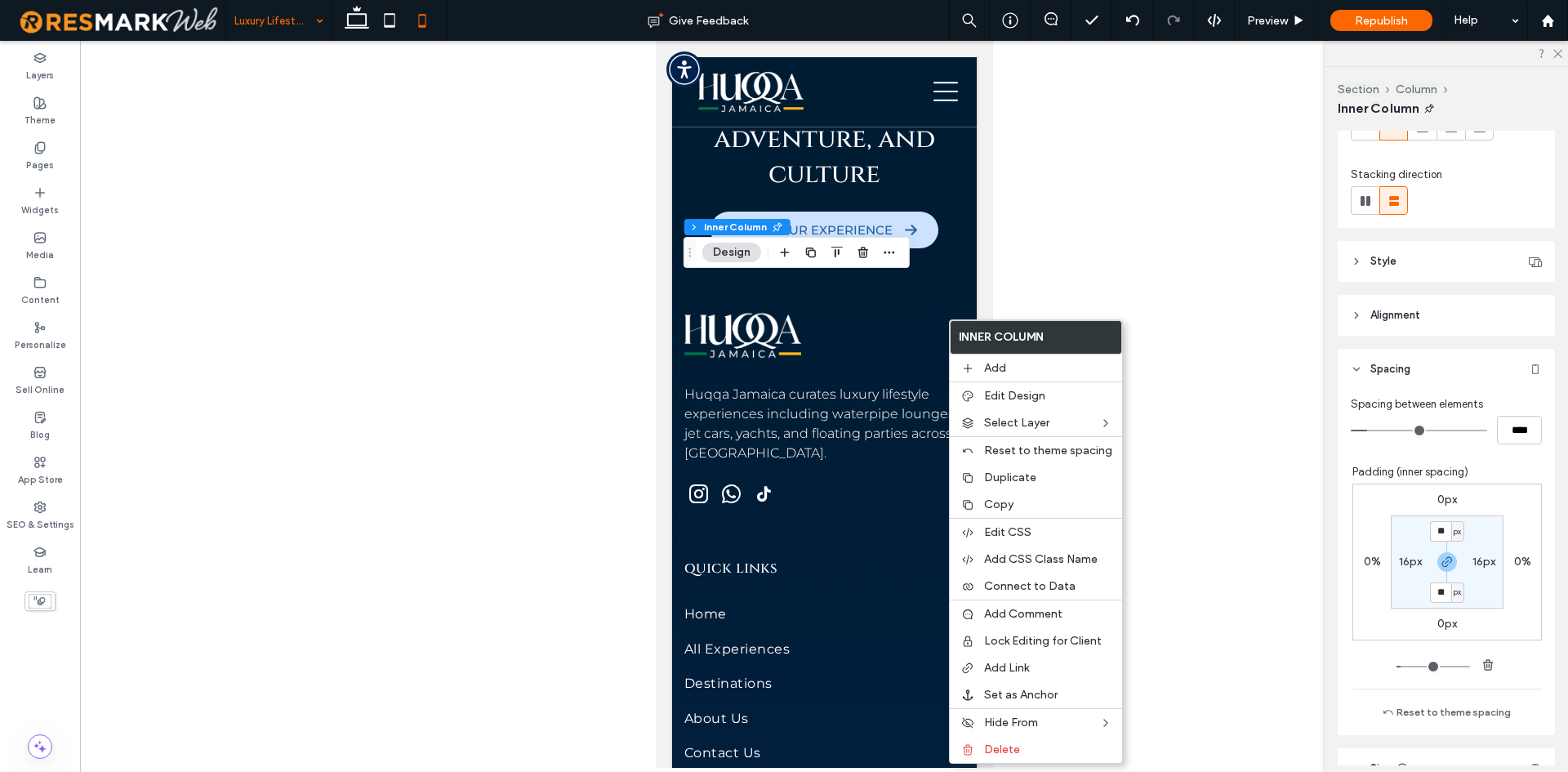
click at [1406, 567] on label "16px" at bounding box center [1411, 562] width 23 height 14
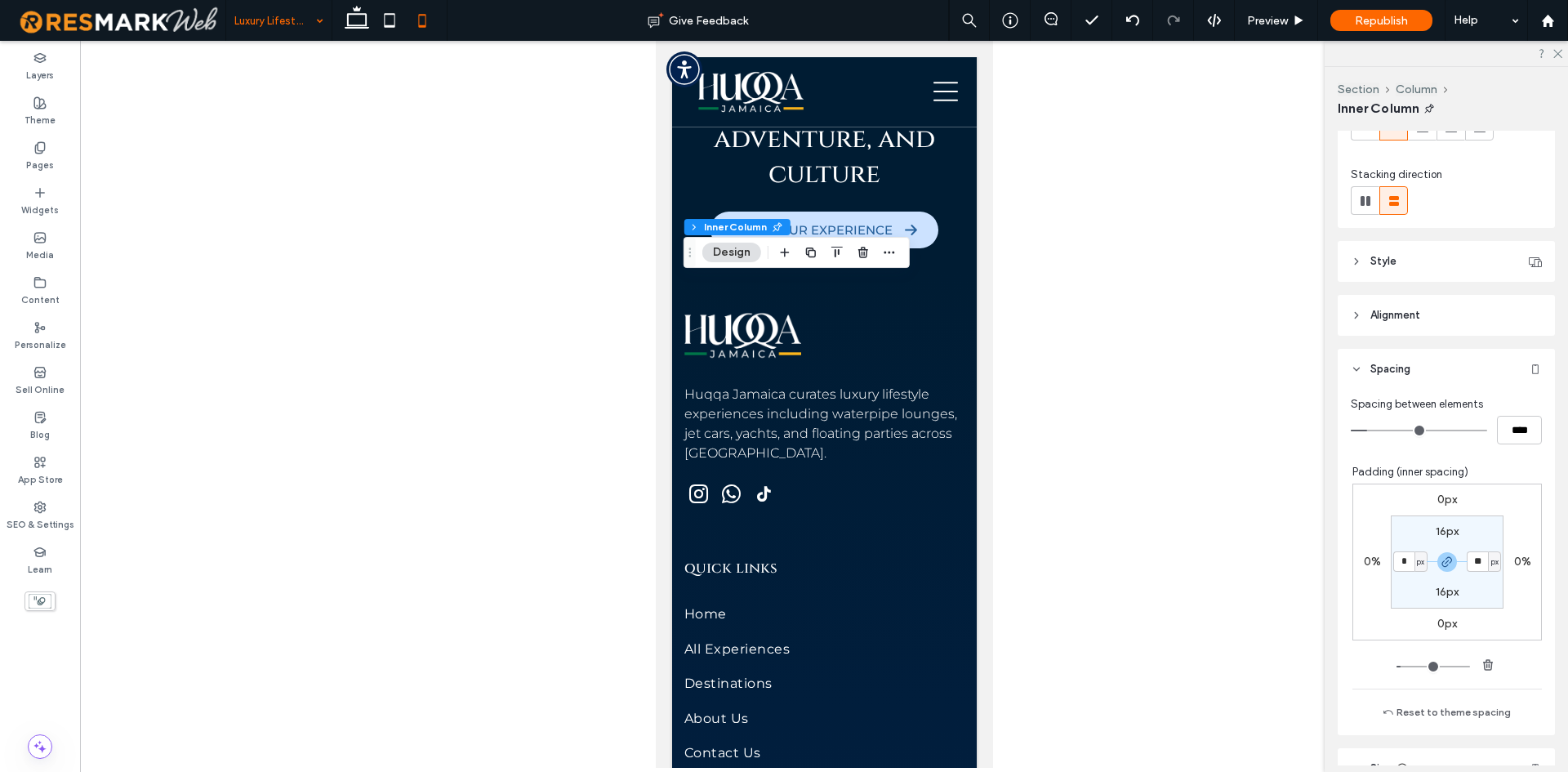
type input "*"
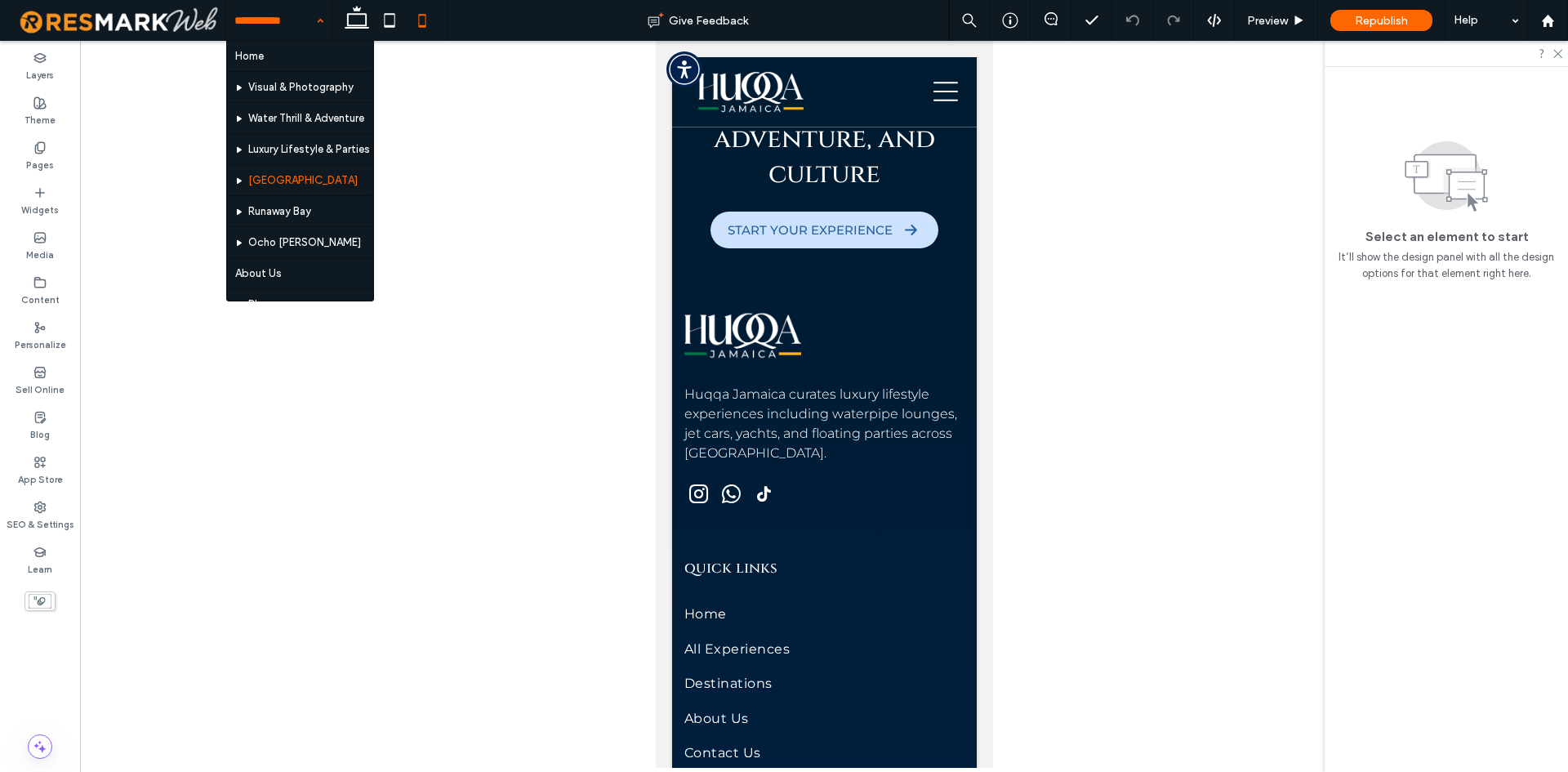
click at [306, 21] on input at bounding box center [274, 20] width 81 height 41
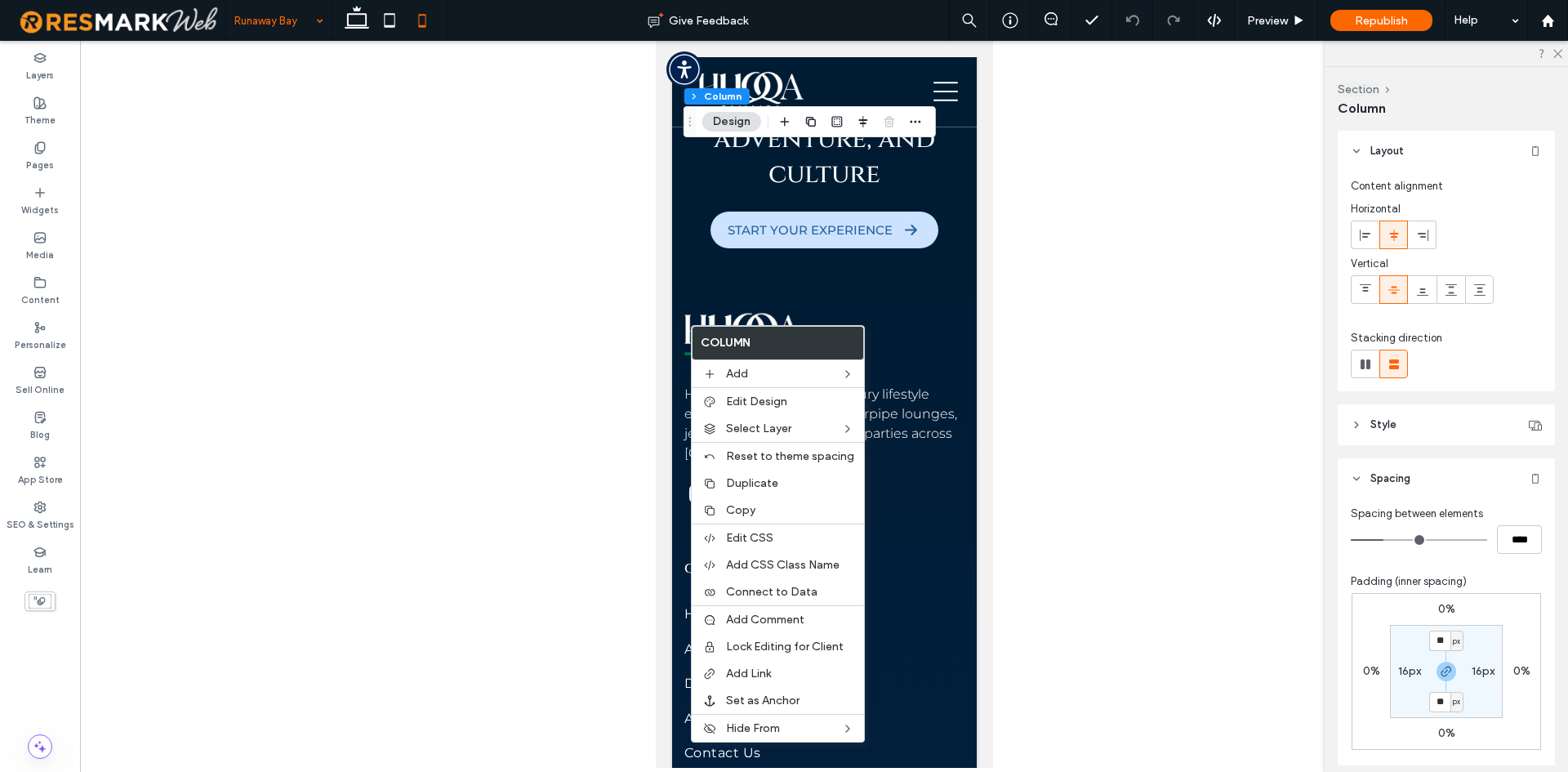
click at [1422, 675] on div "16px" at bounding box center [1409, 671] width 37 height 14
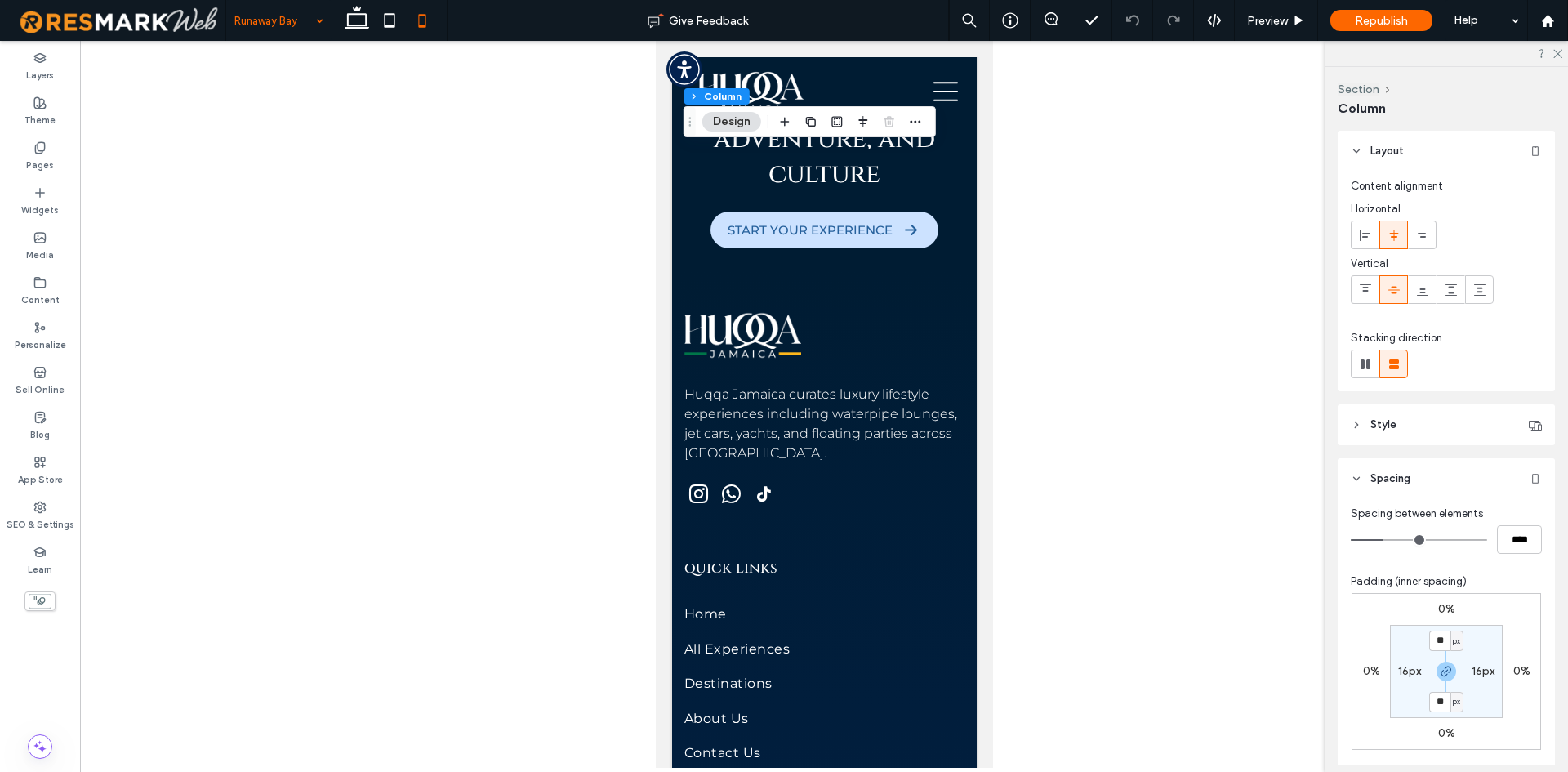
click at [1403, 672] on label "16px" at bounding box center [1410, 671] width 23 height 14
type input "*"
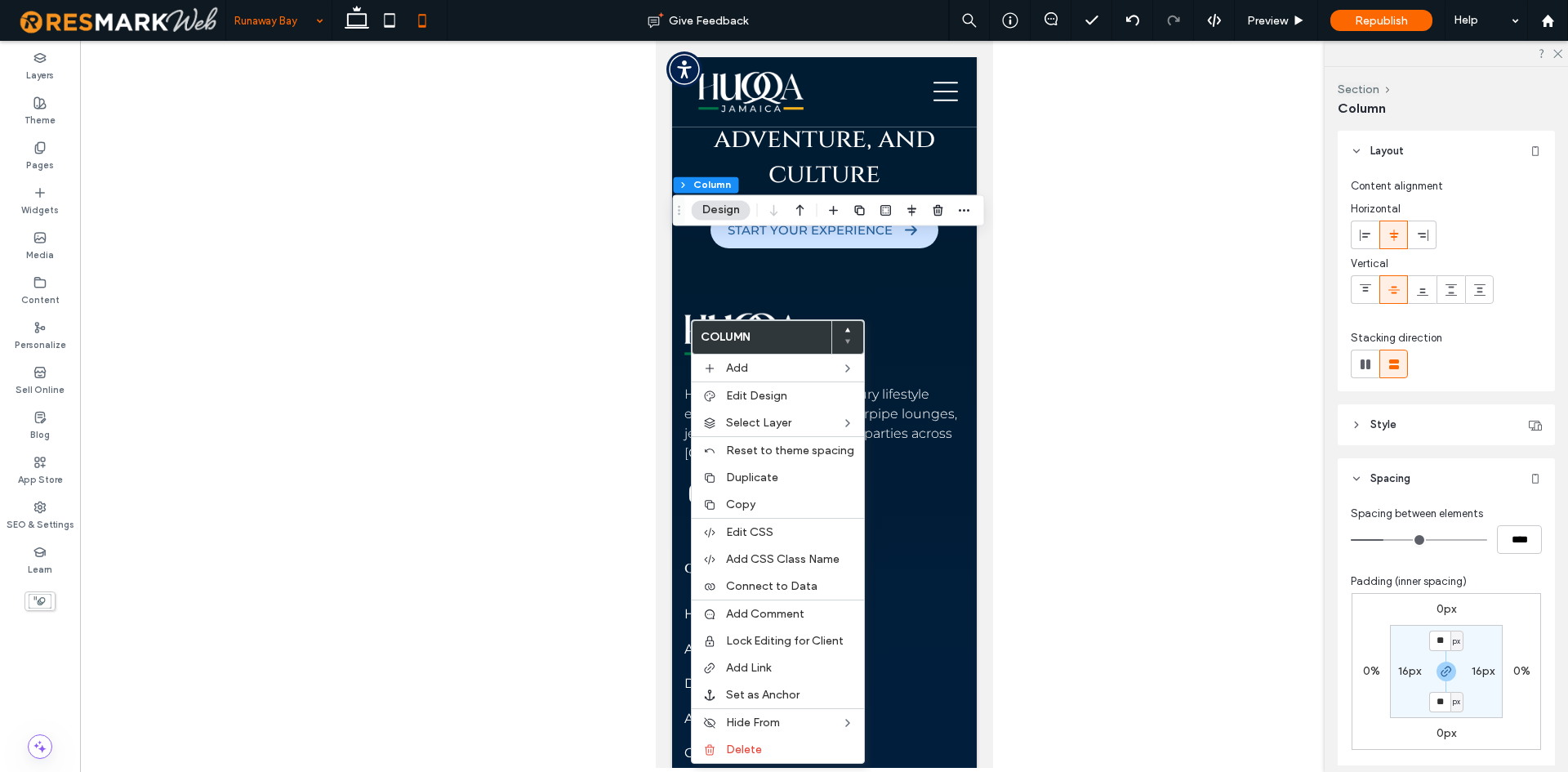
click at [1412, 666] on label "16px" at bounding box center [1410, 671] width 23 height 14
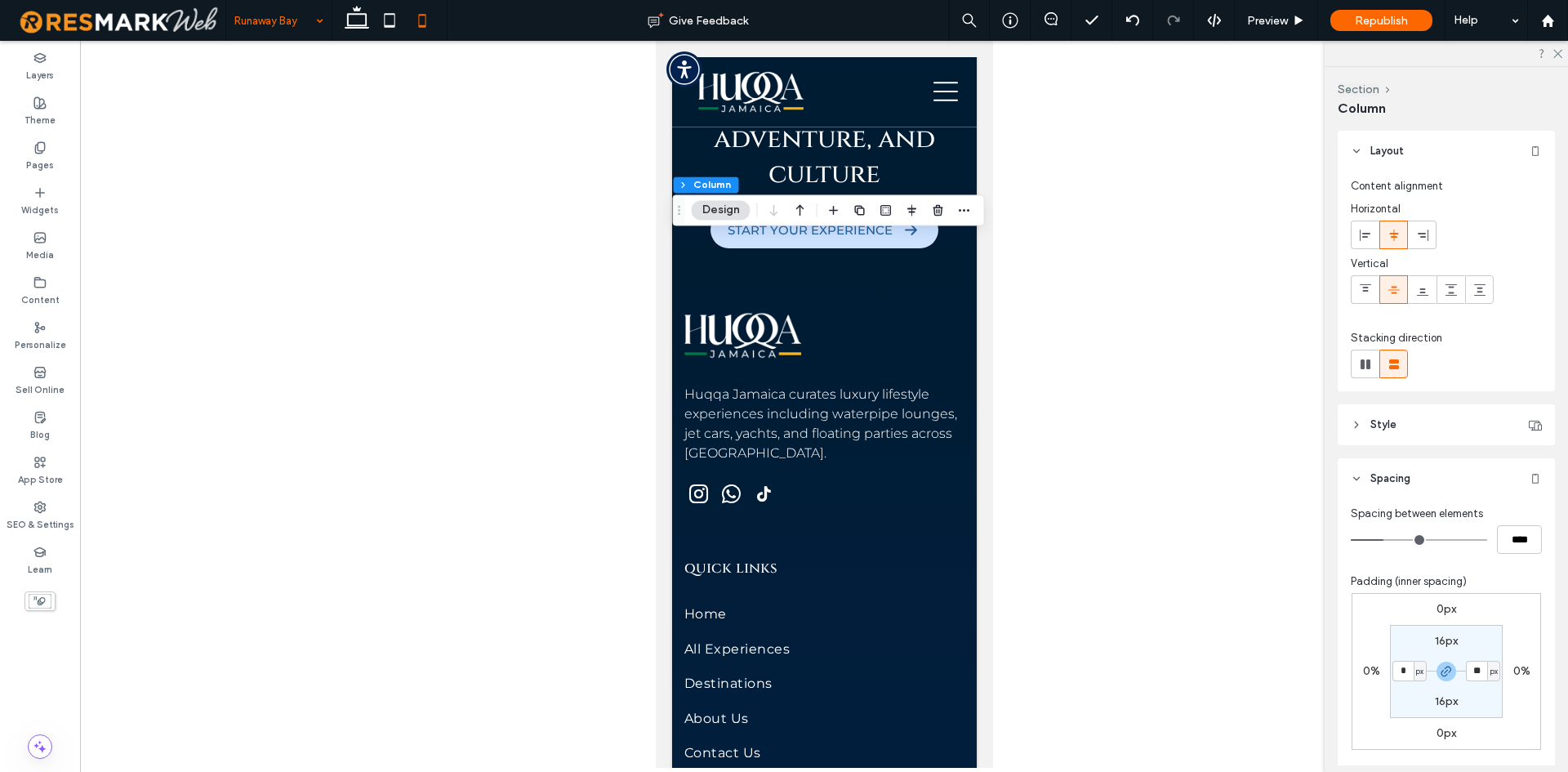
type input "*"
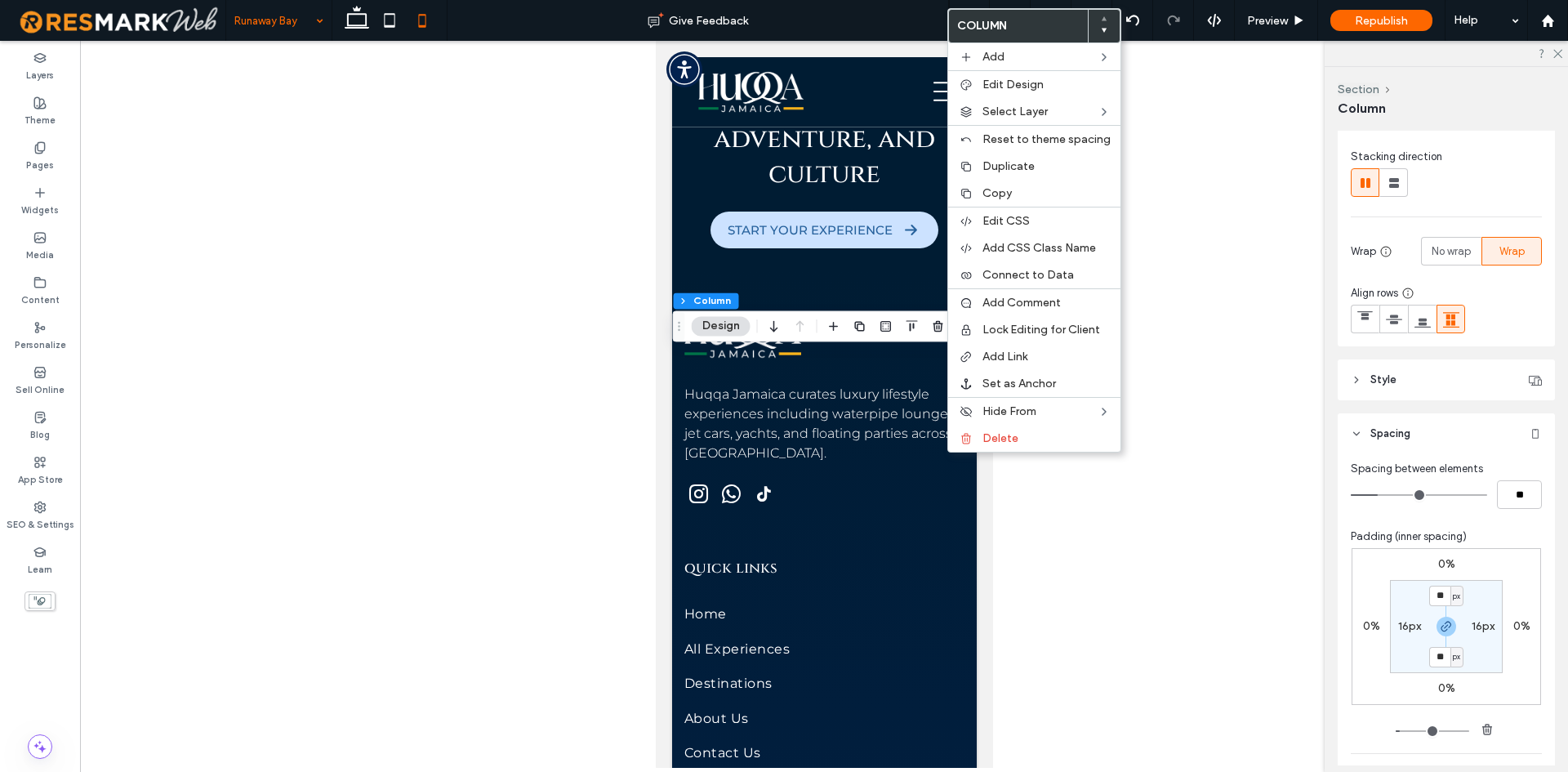
scroll to position [327, 0]
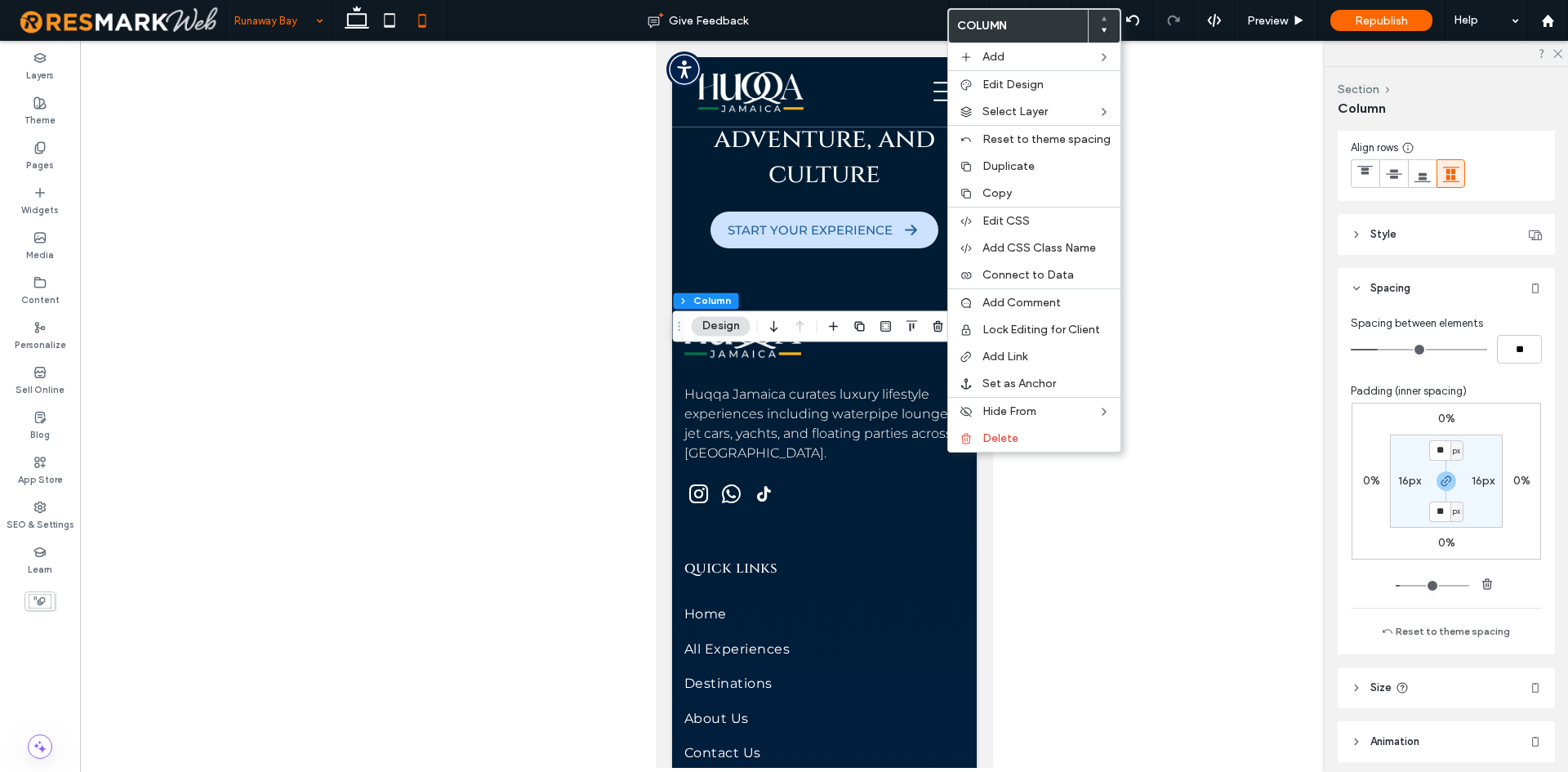
click at [1399, 489] on section "** px 16px ** px 16px" at bounding box center [1446, 480] width 112 height 93
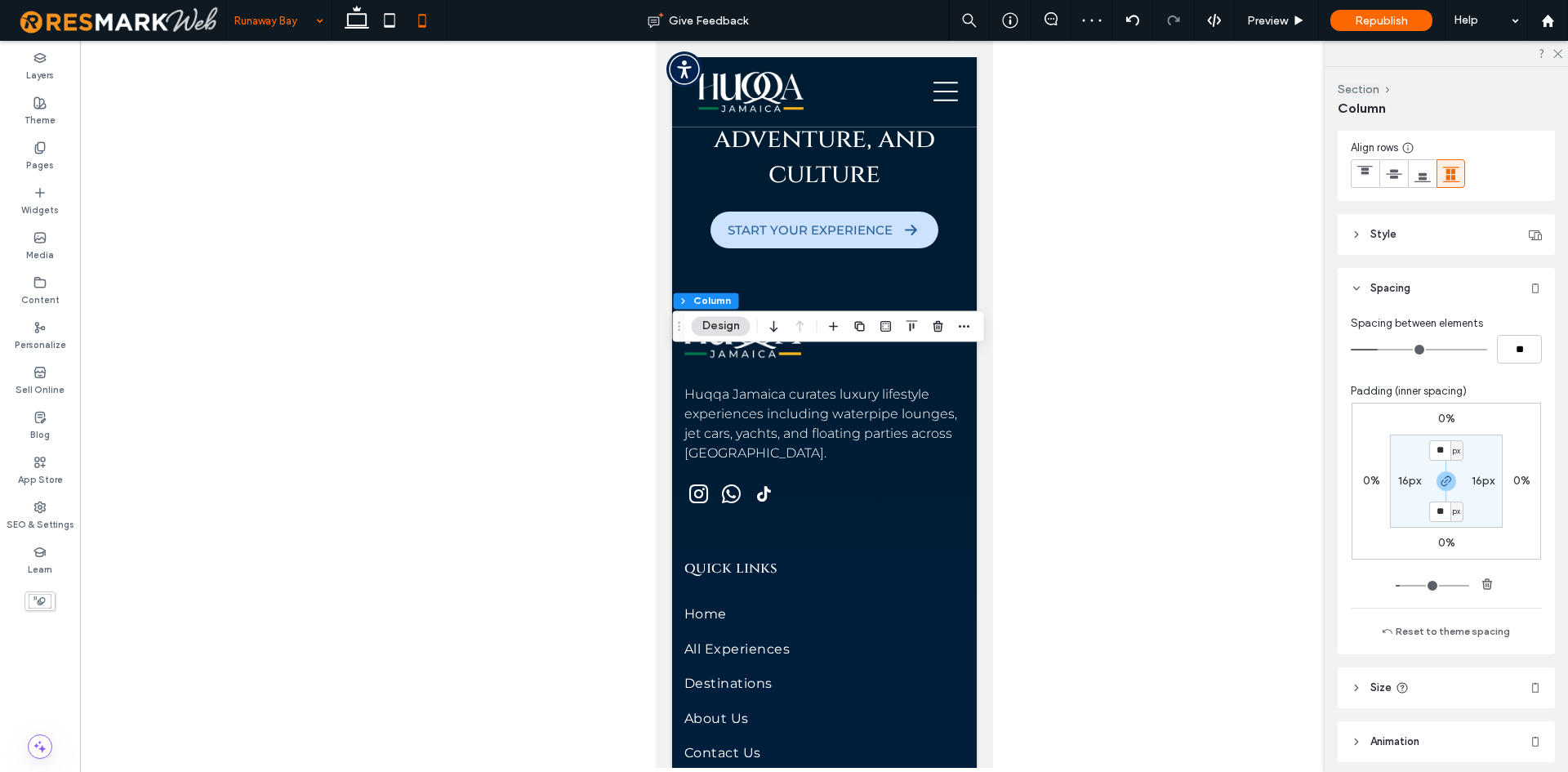
click at [1399, 489] on section "** px 16px ** px 16px" at bounding box center [1446, 480] width 112 height 93
click at [1399, 477] on label "16px" at bounding box center [1410, 481] width 23 height 14
type input "*"
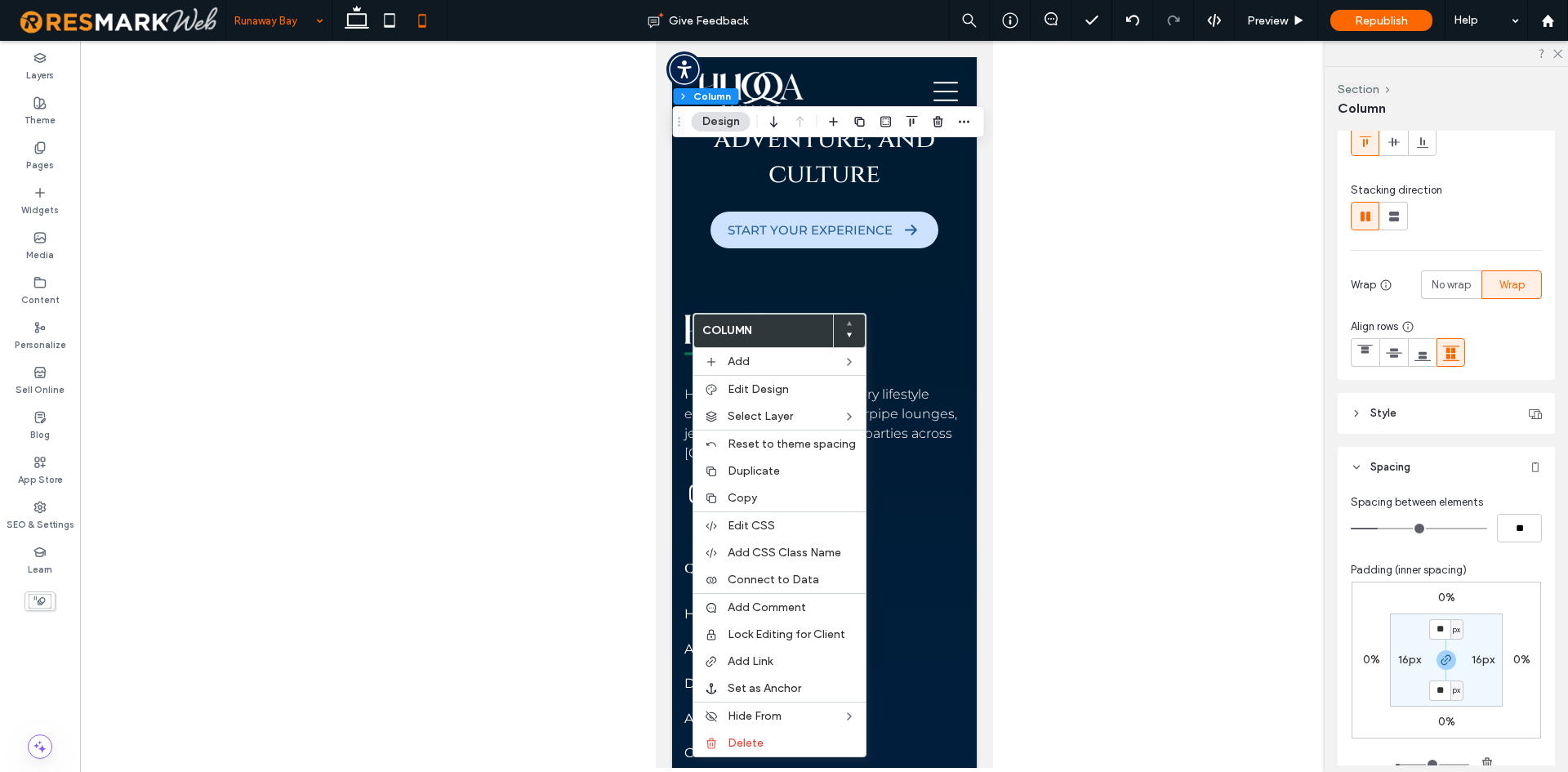
scroll to position [245, 0]
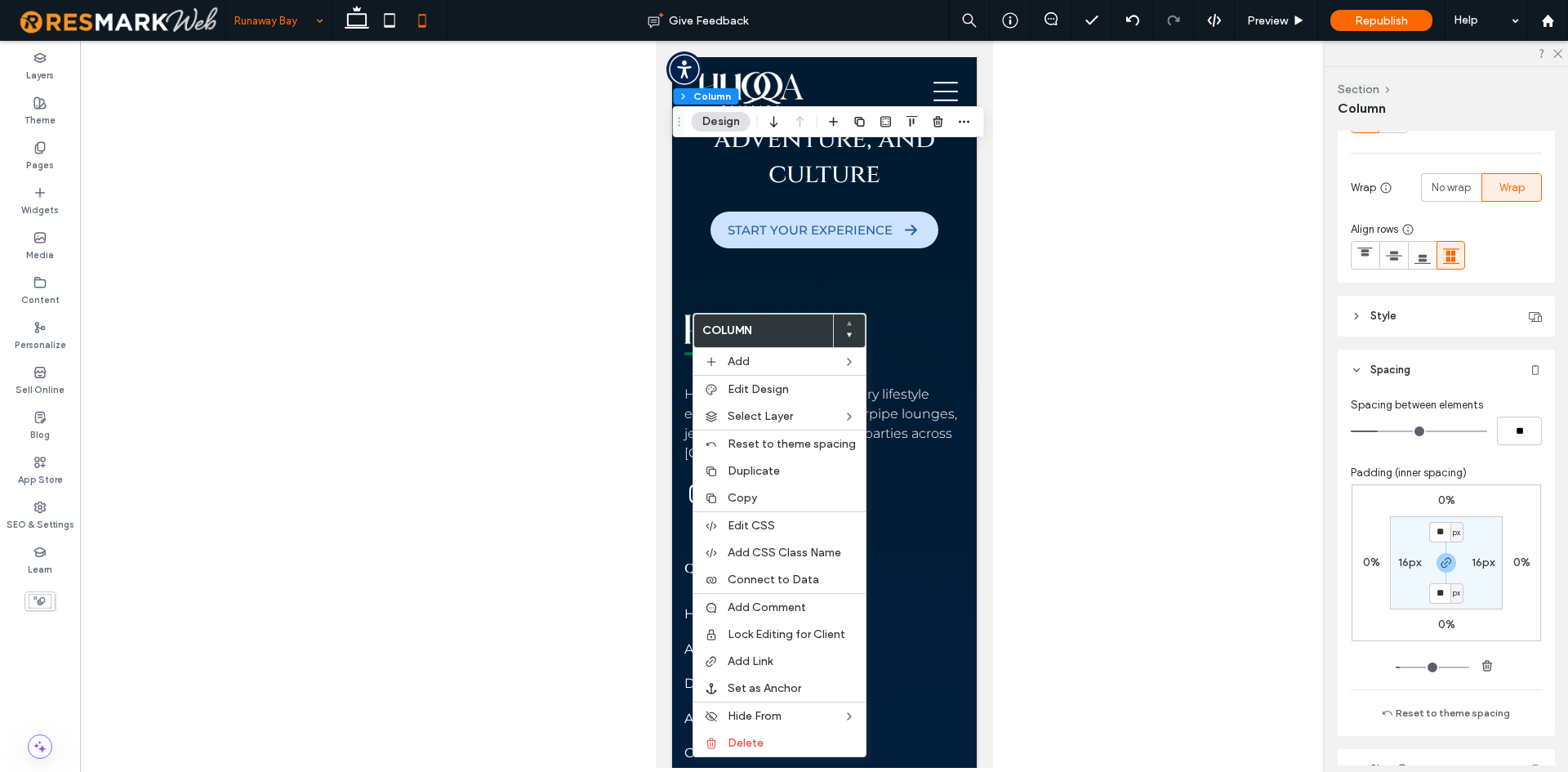
click at [1402, 567] on label "16px" at bounding box center [1410, 562] width 23 height 14
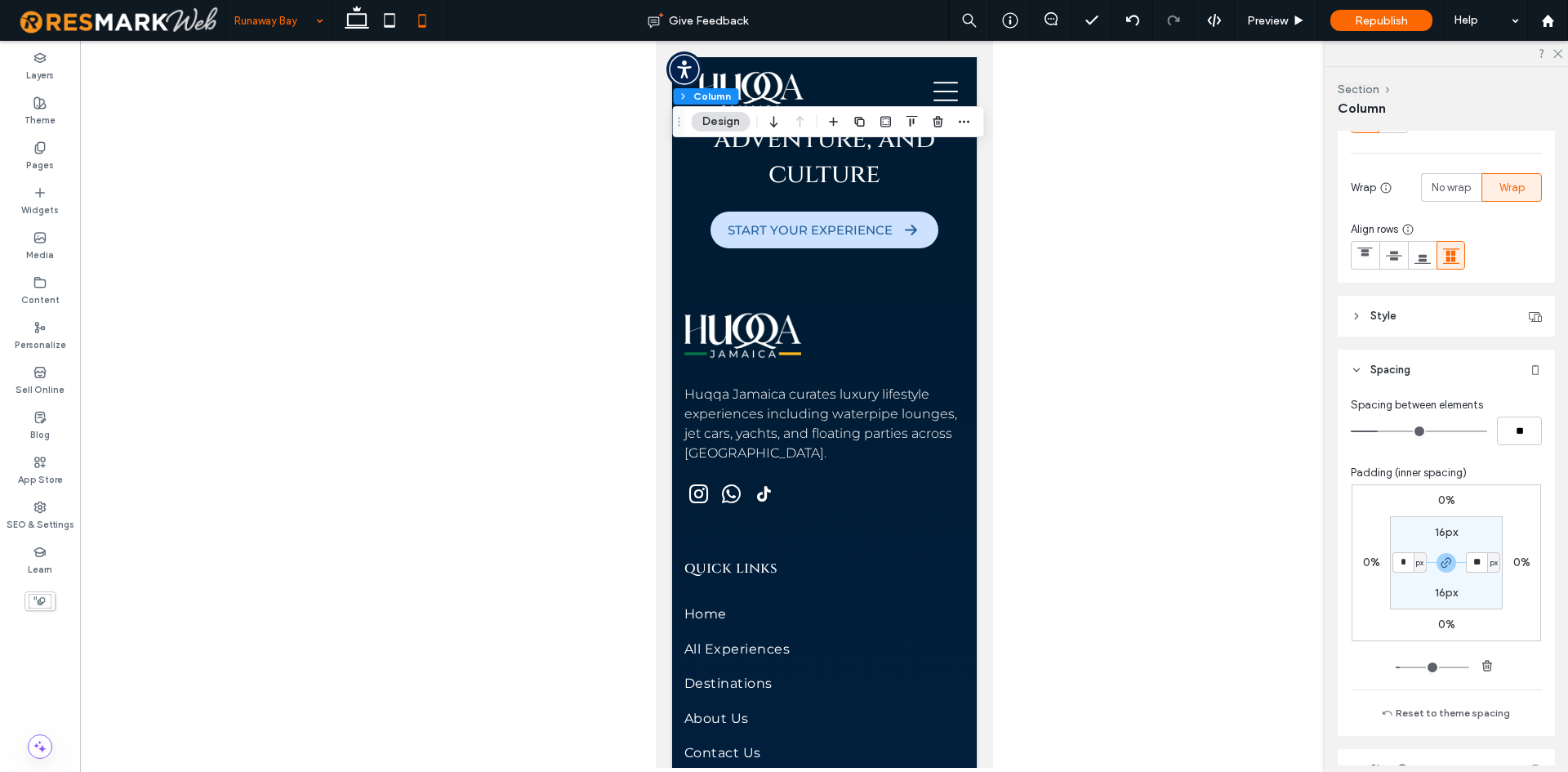
type input "*"
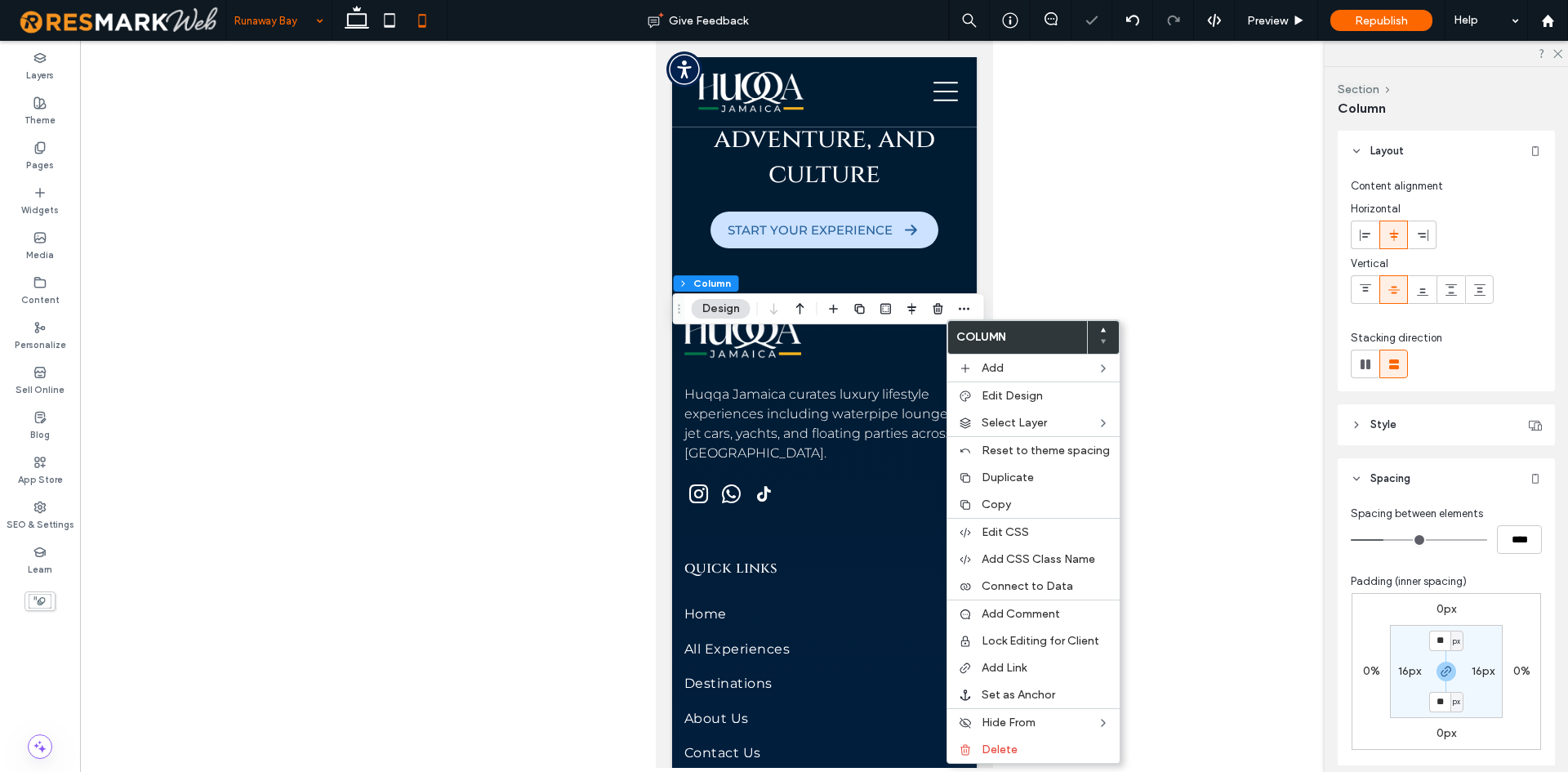
click at [1414, 671] on label "16px" at bounding box center [1410, 671] width 23 height 14
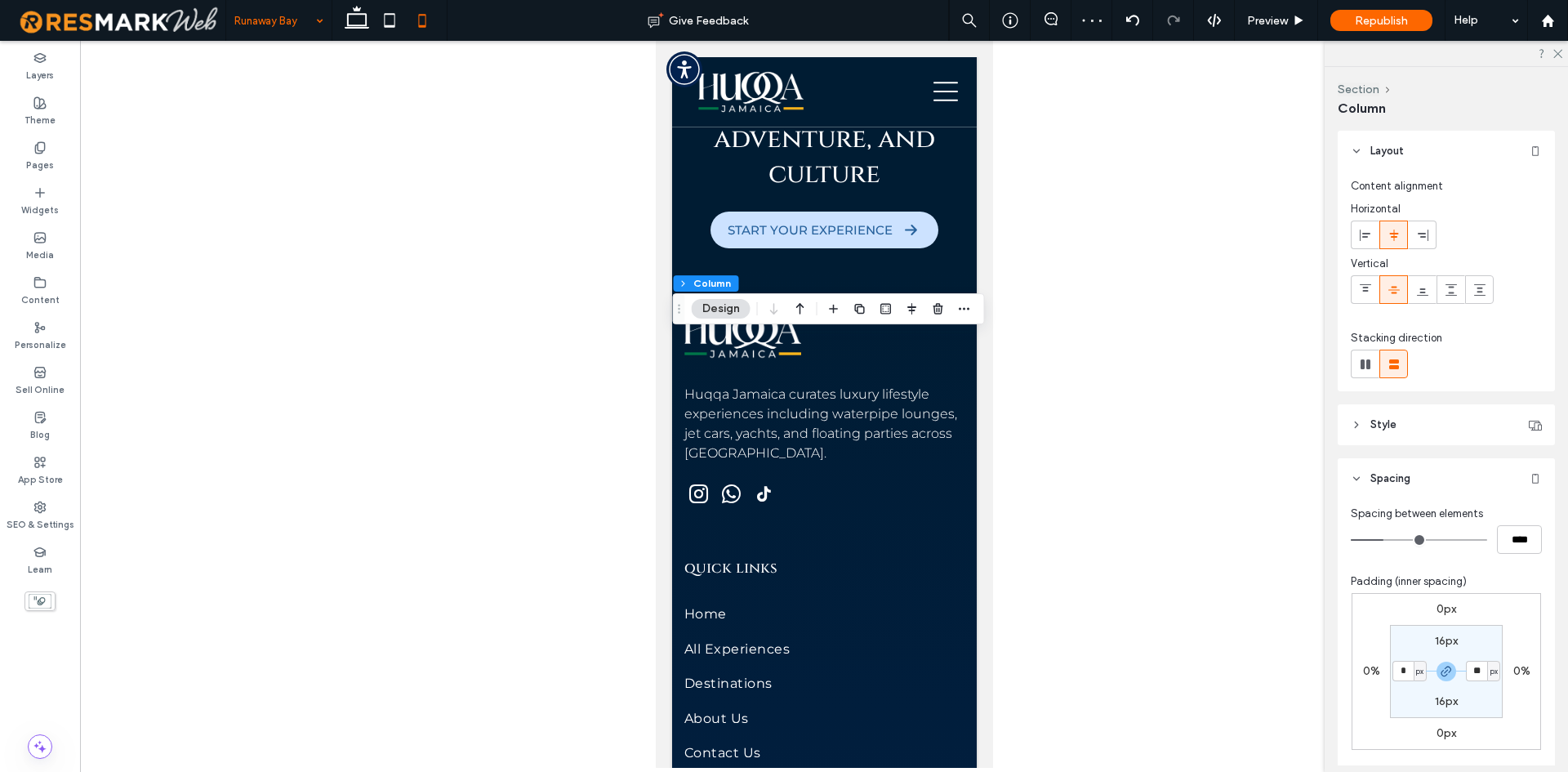
type input "*"
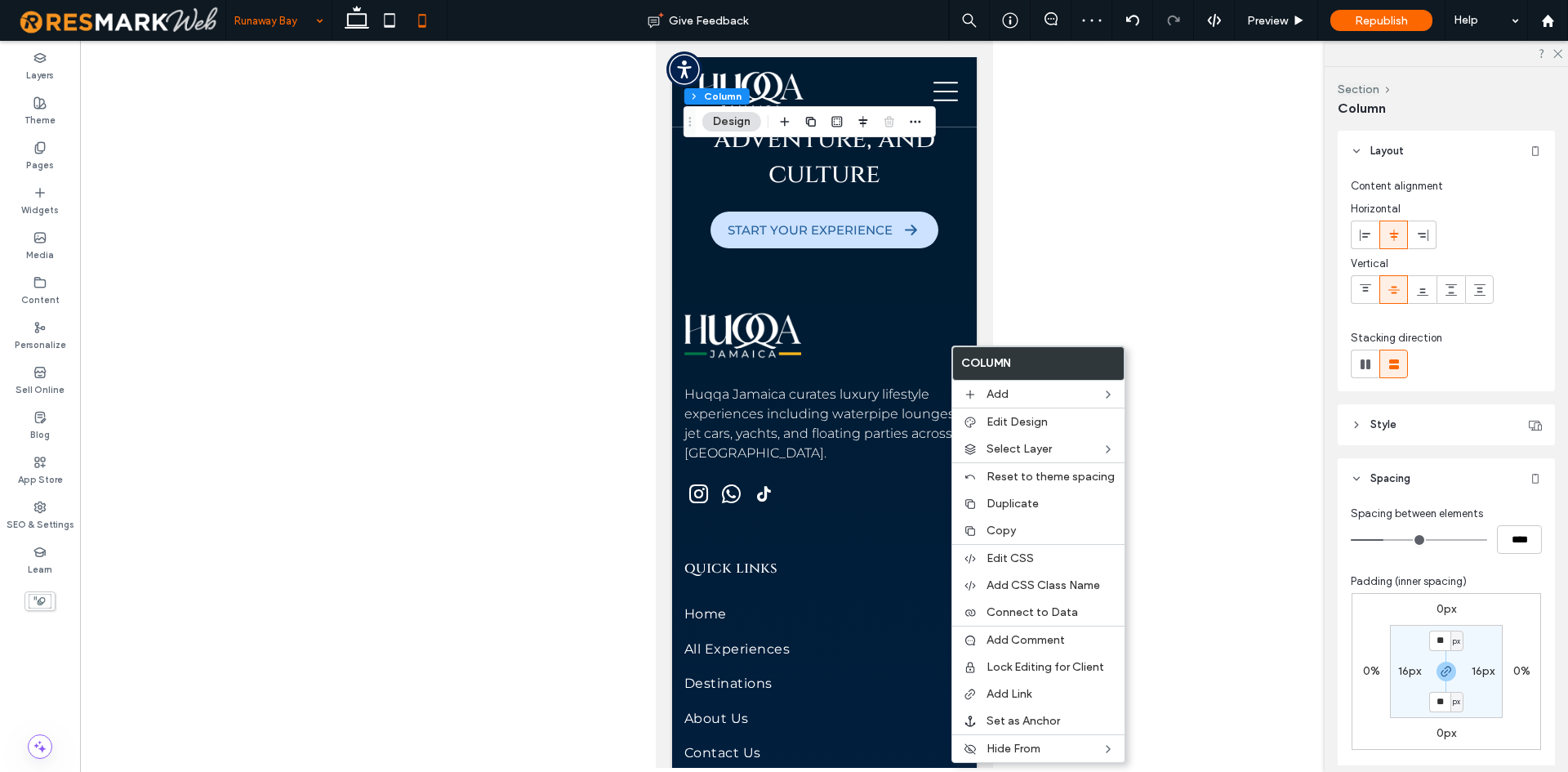
click at [1404, 662] on section "** px 16px ** px 16px" at bounding box center [1446, 671] width 112 height 93
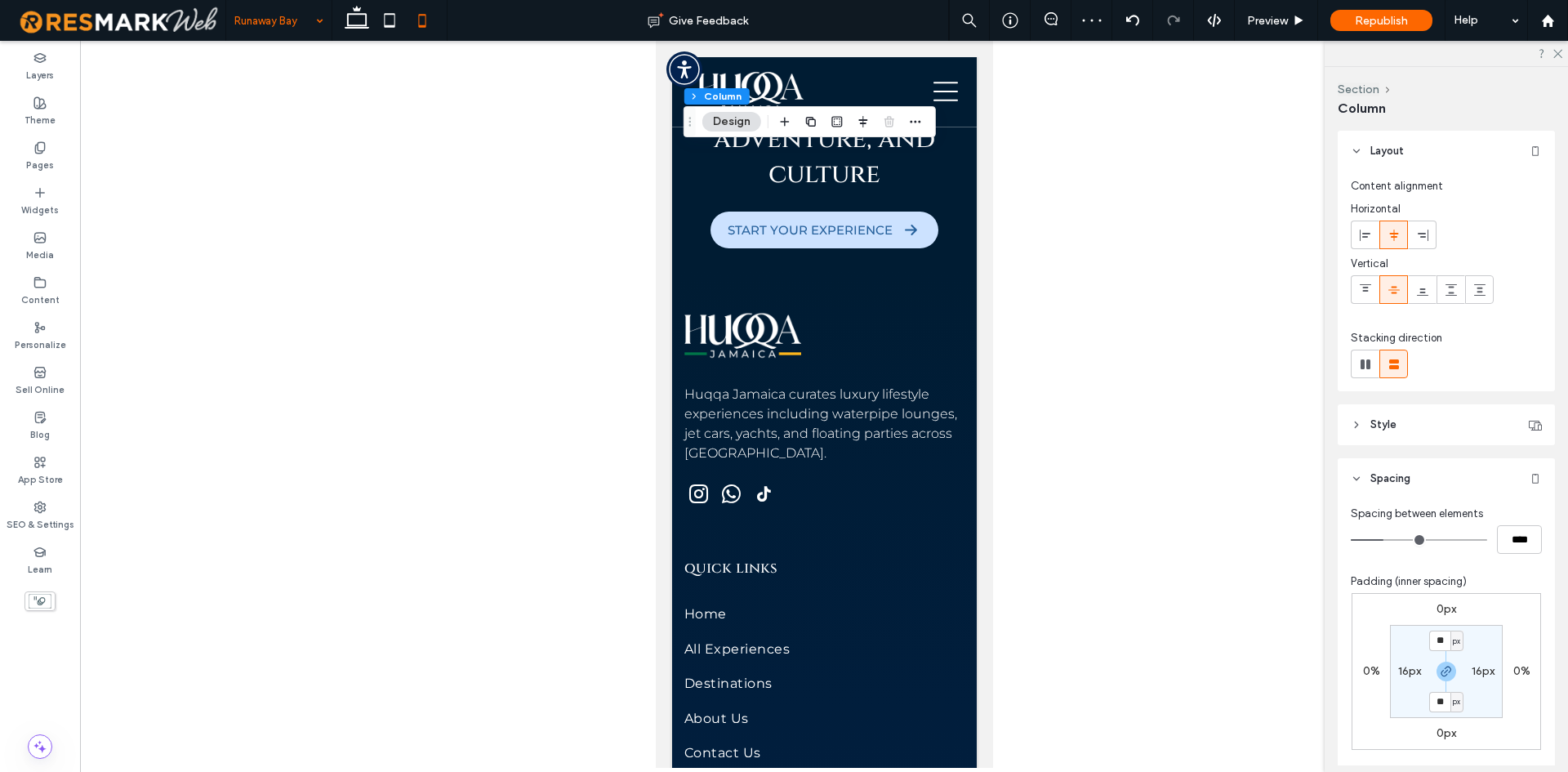
click at [1405, 677] on label "16px" at bounding box center [1410, 671] width 23 height 14
type input "*"
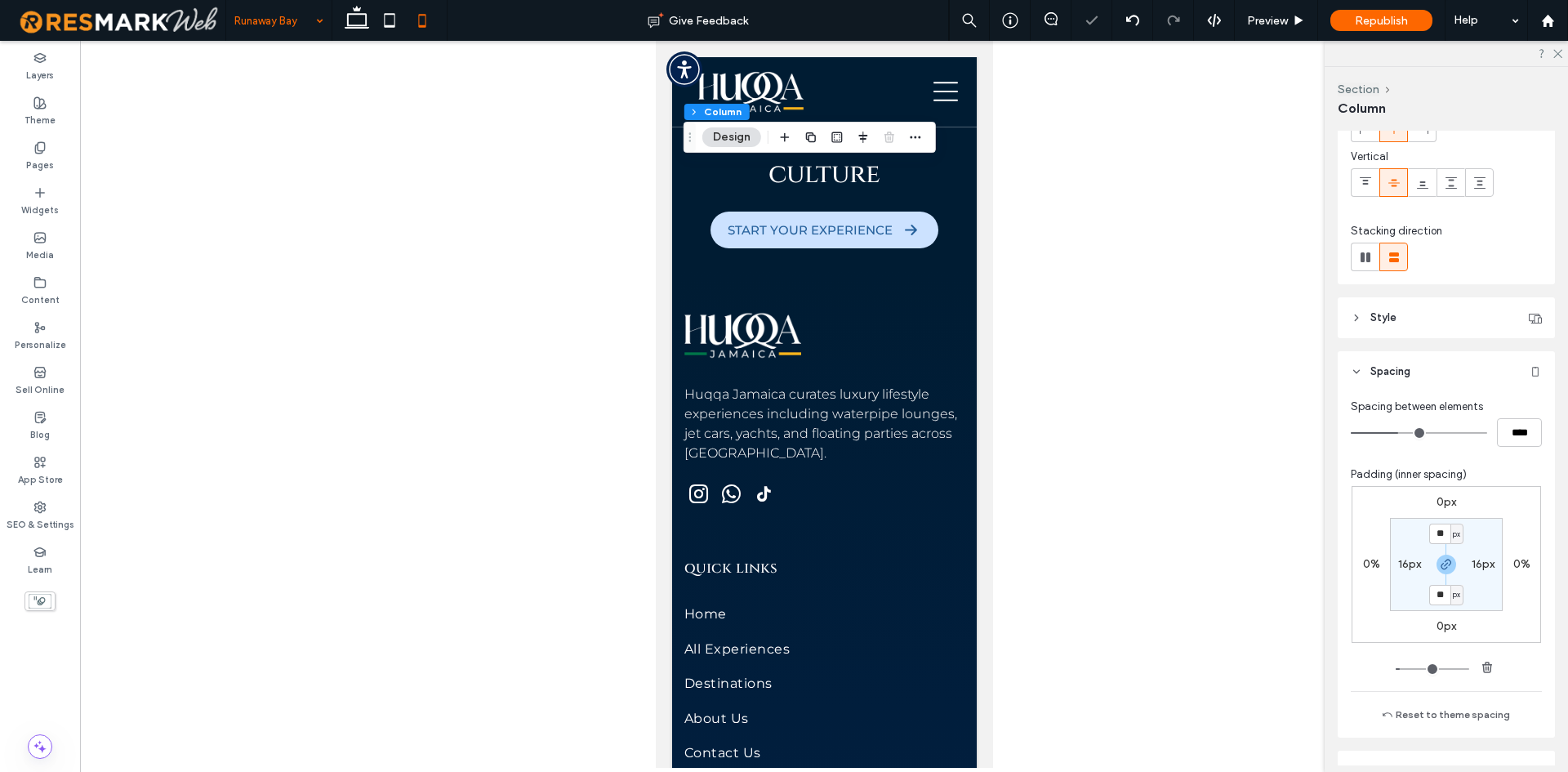
scroll to position [252, 0]
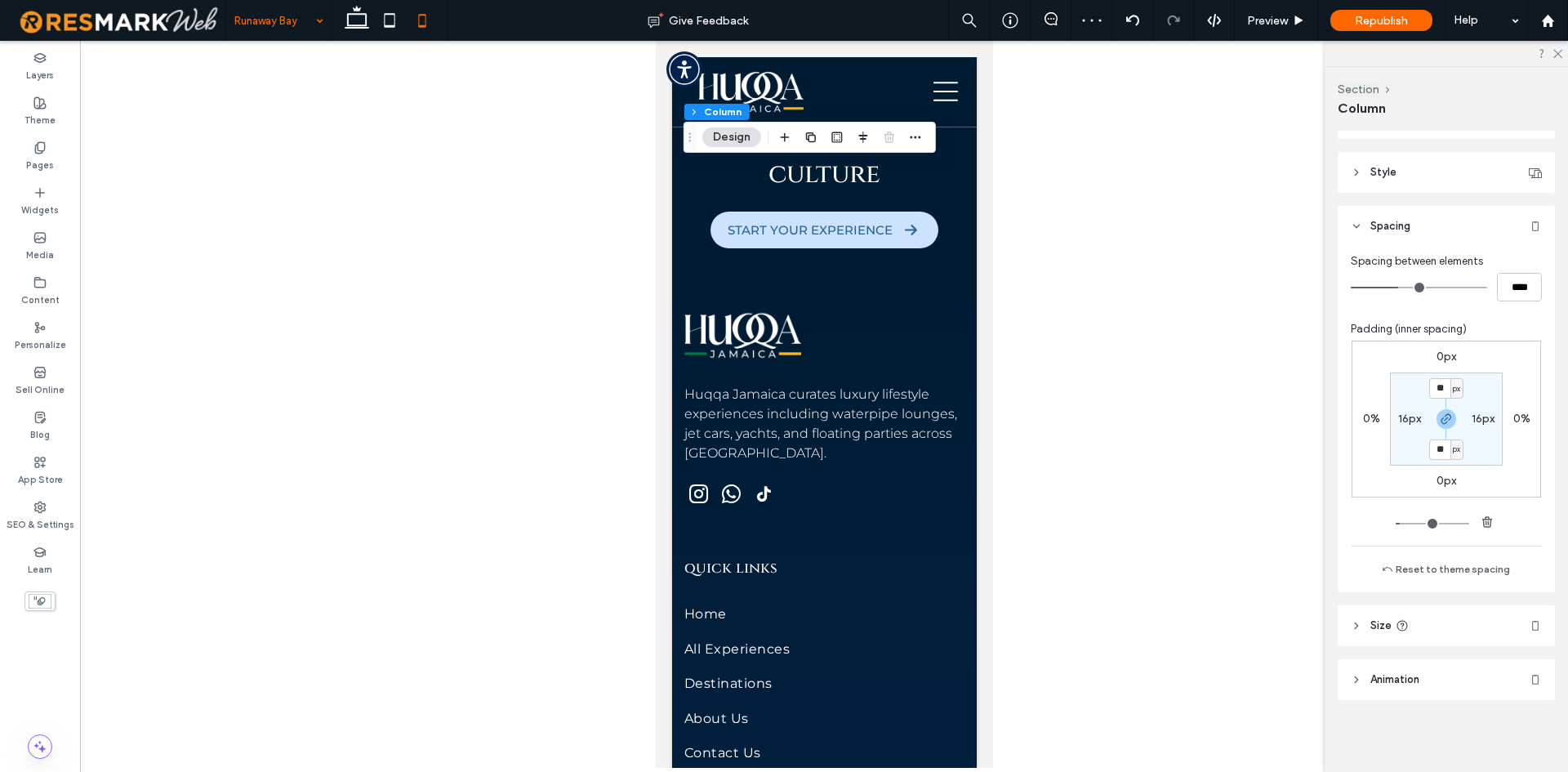
click at [1405, 418] on label "16px" at bounding box center [1410, 419] width 23 height 14
type input "*"
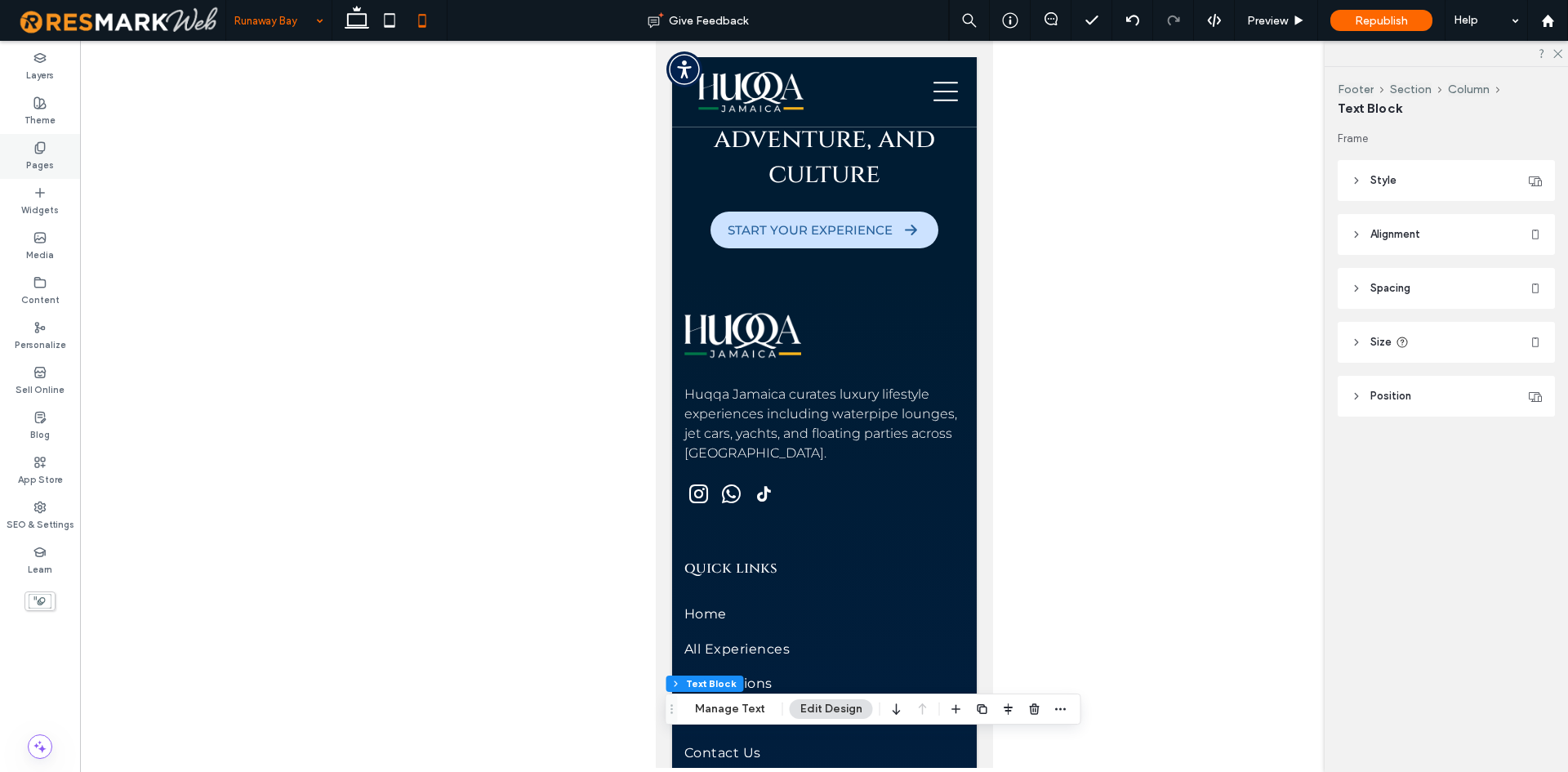
click at [42, 171] on label "Pages" at bounding box center [40, 163] width 28 height 18
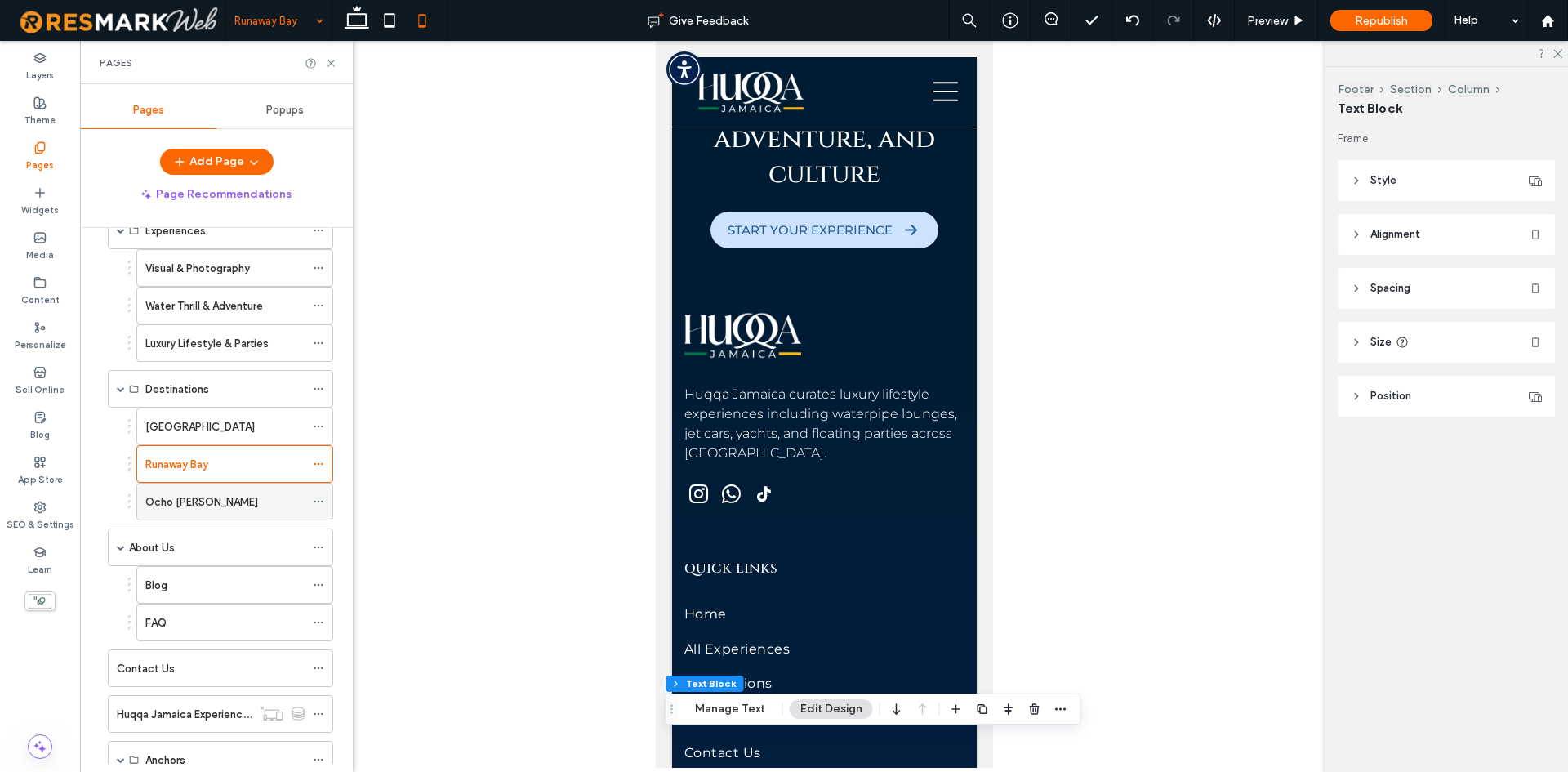
scroll to position [163, 0]
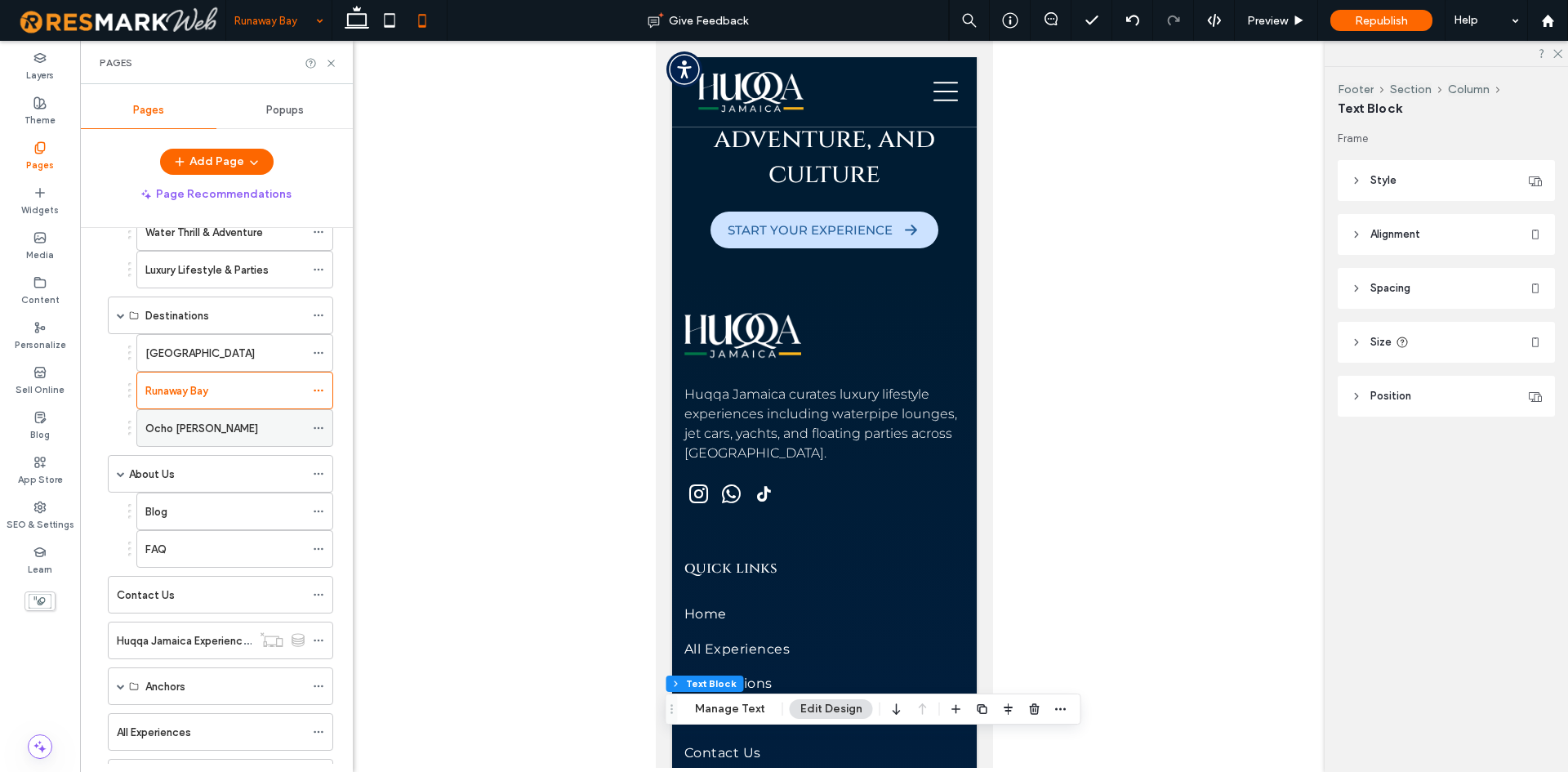
click at [203, 426] on div "Ocho [PERSON_NAME]" at bounding box center [225, 428] width 159 height 17
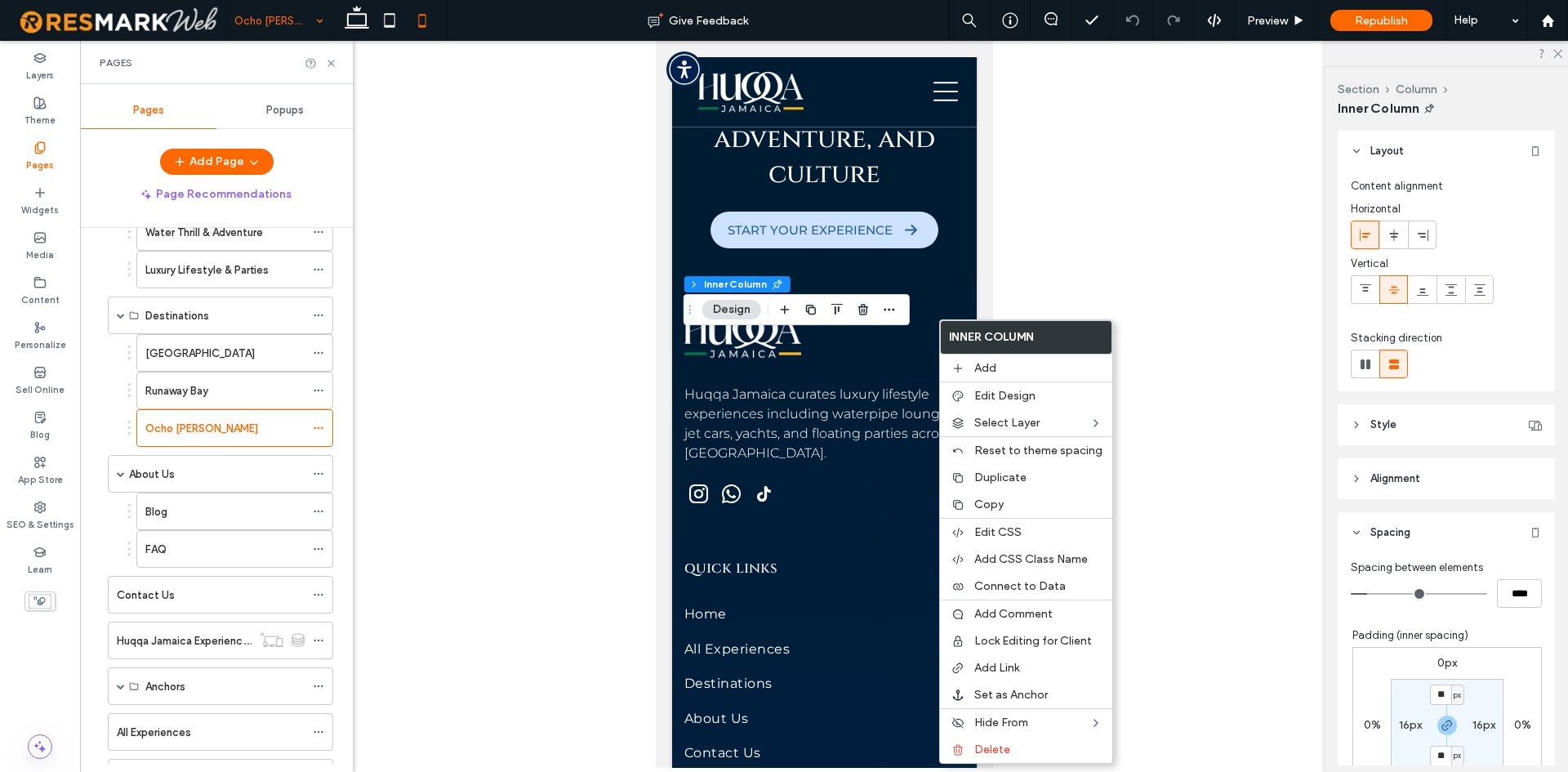
scroll to position [245, 0]
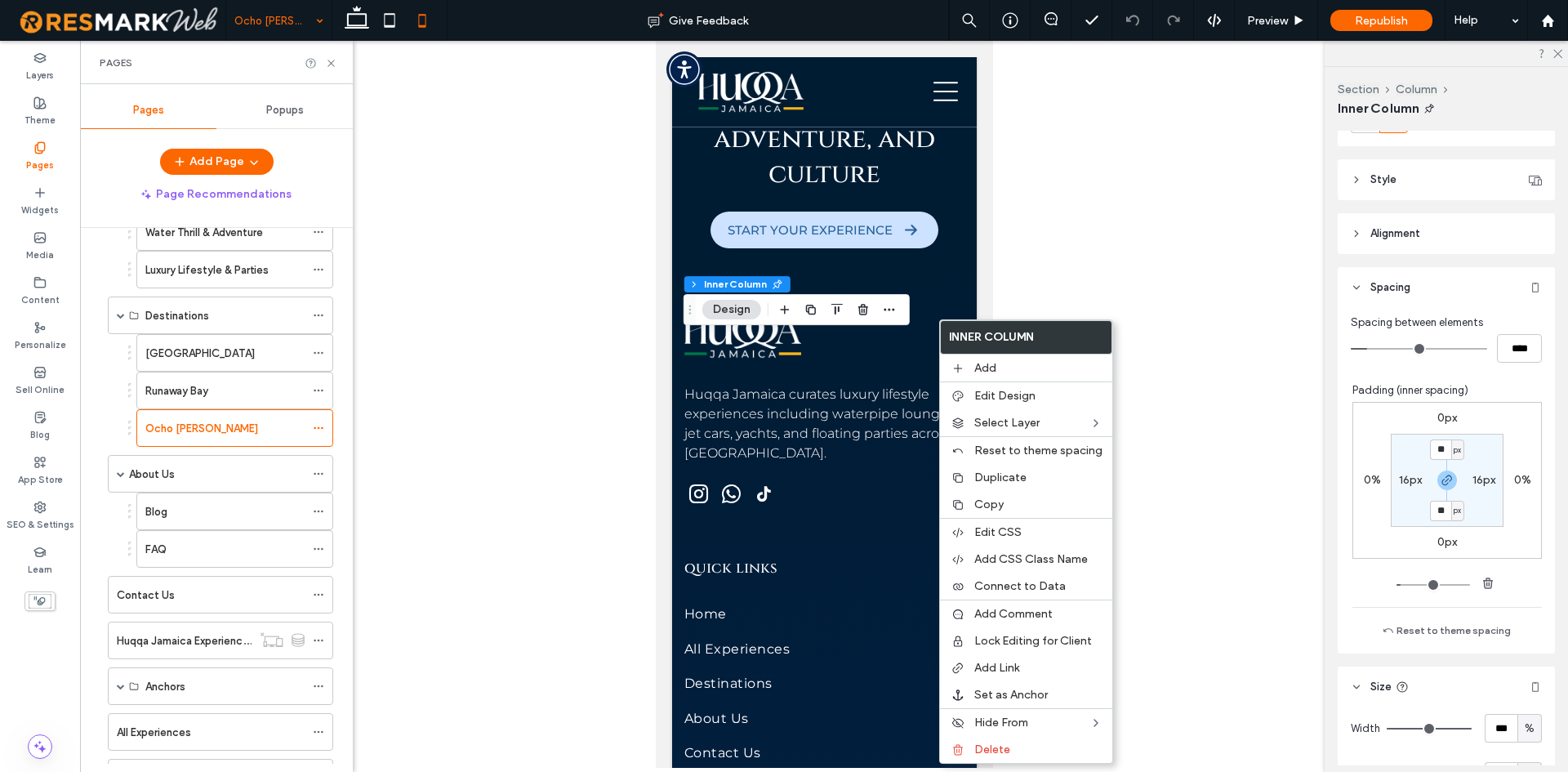
click at [1402, 484] on label "16px" at bounding box center [1411, 480] width 23 height 14
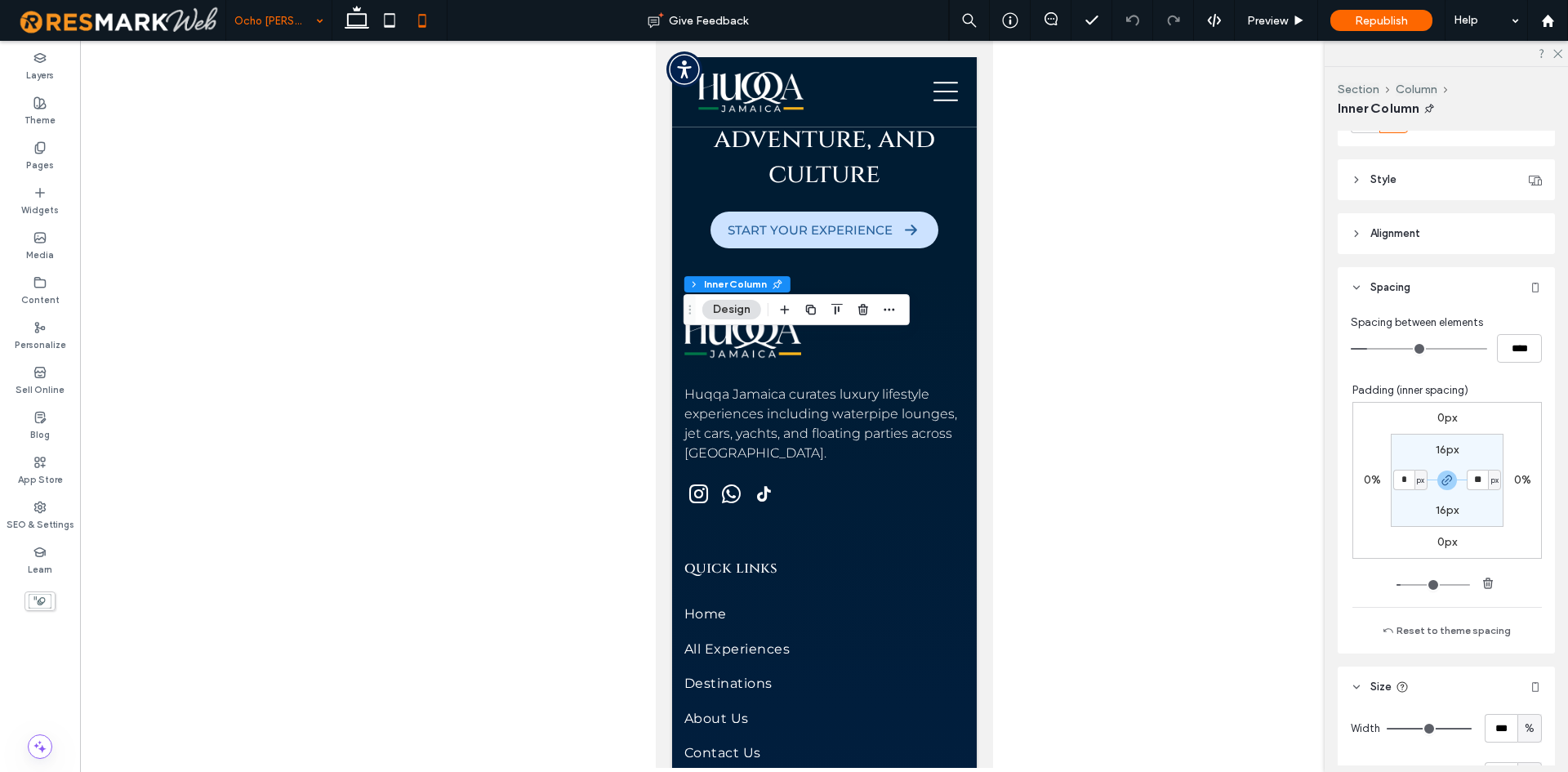
type input "*"
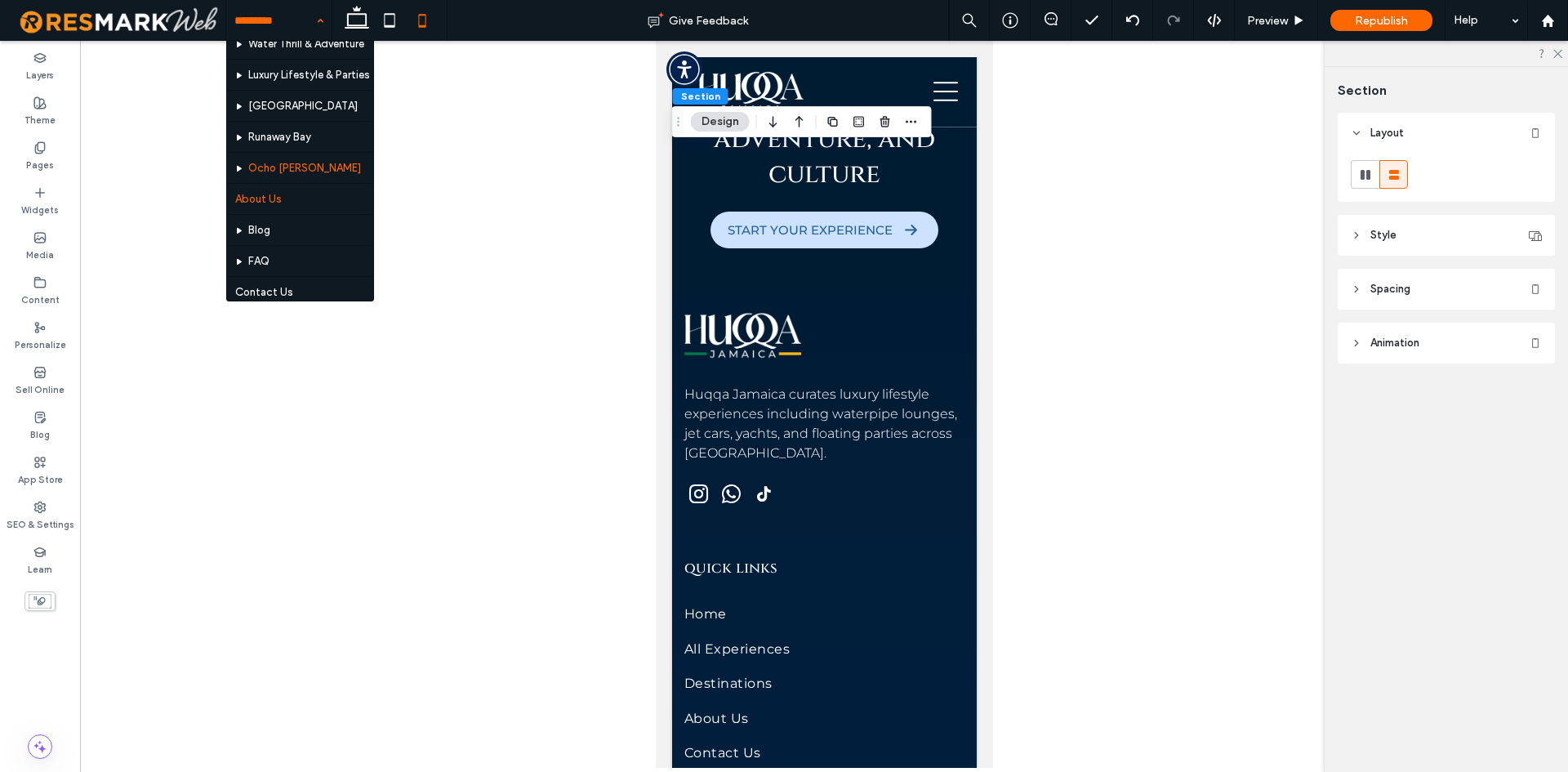
scroll to position [71, 0]
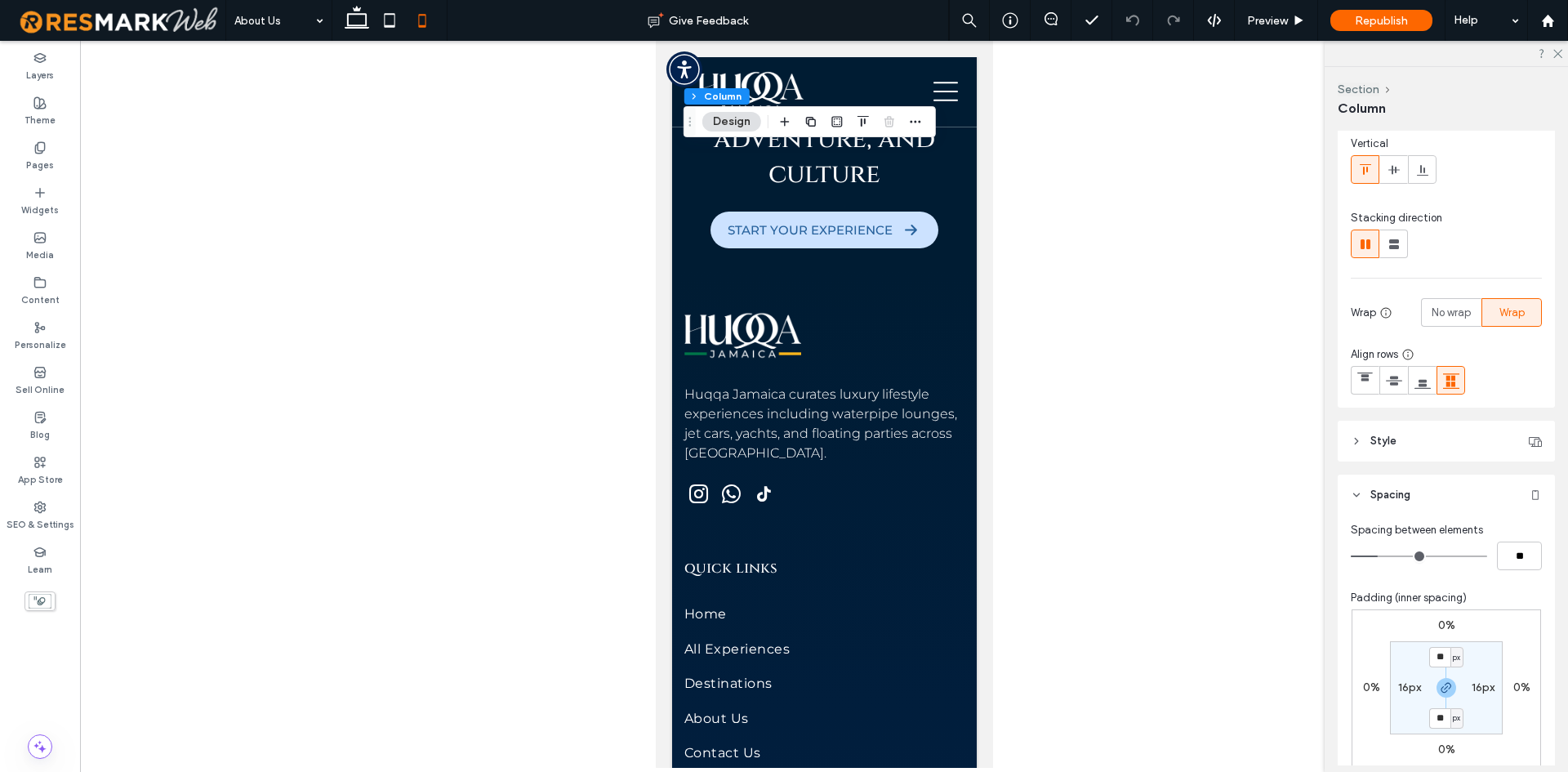
scroll to position [245, 0]
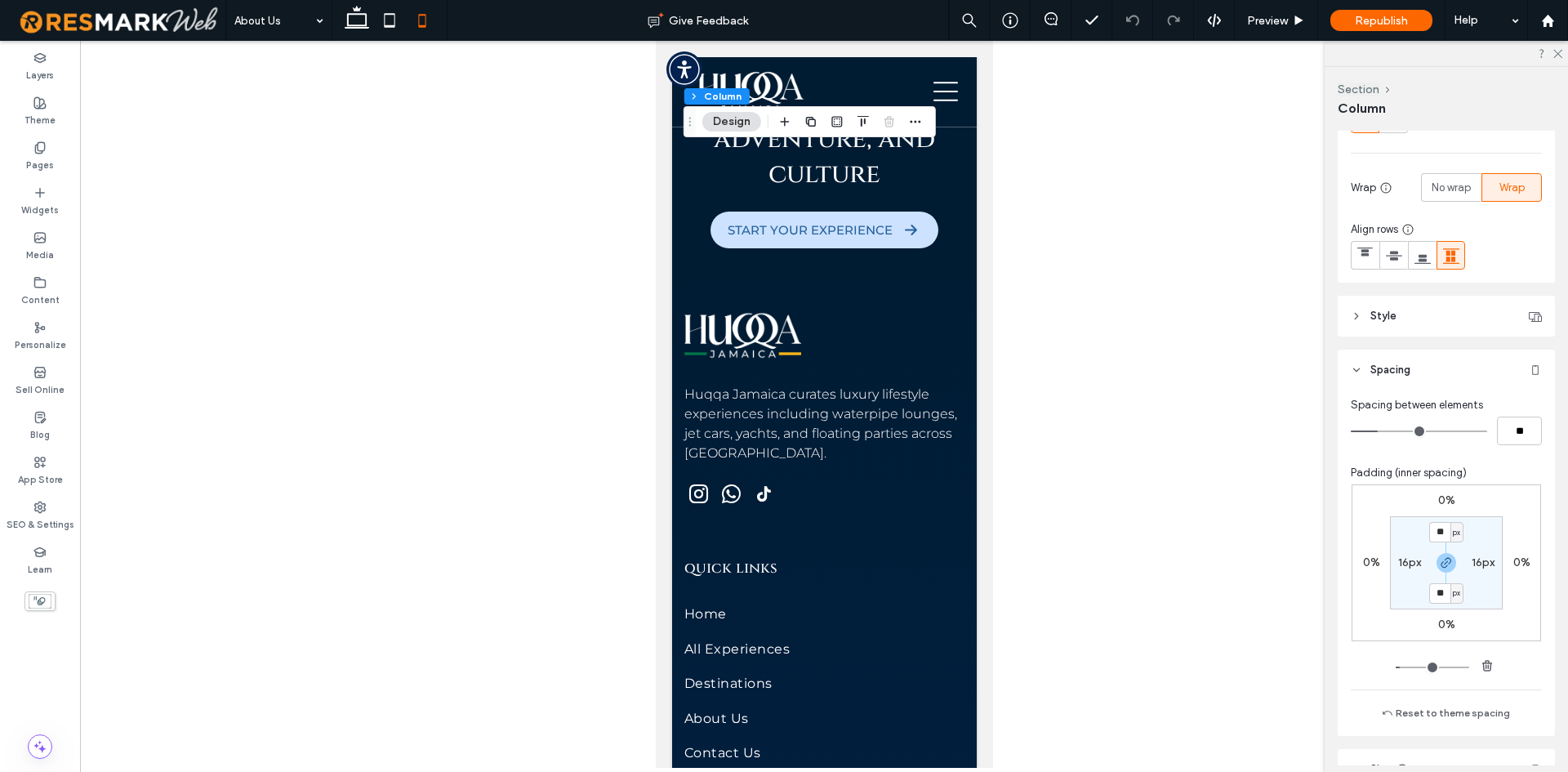
click at [1413, 558] on label "16px" at bounding box center [1410, 562] width 23 height 14
type input "*"
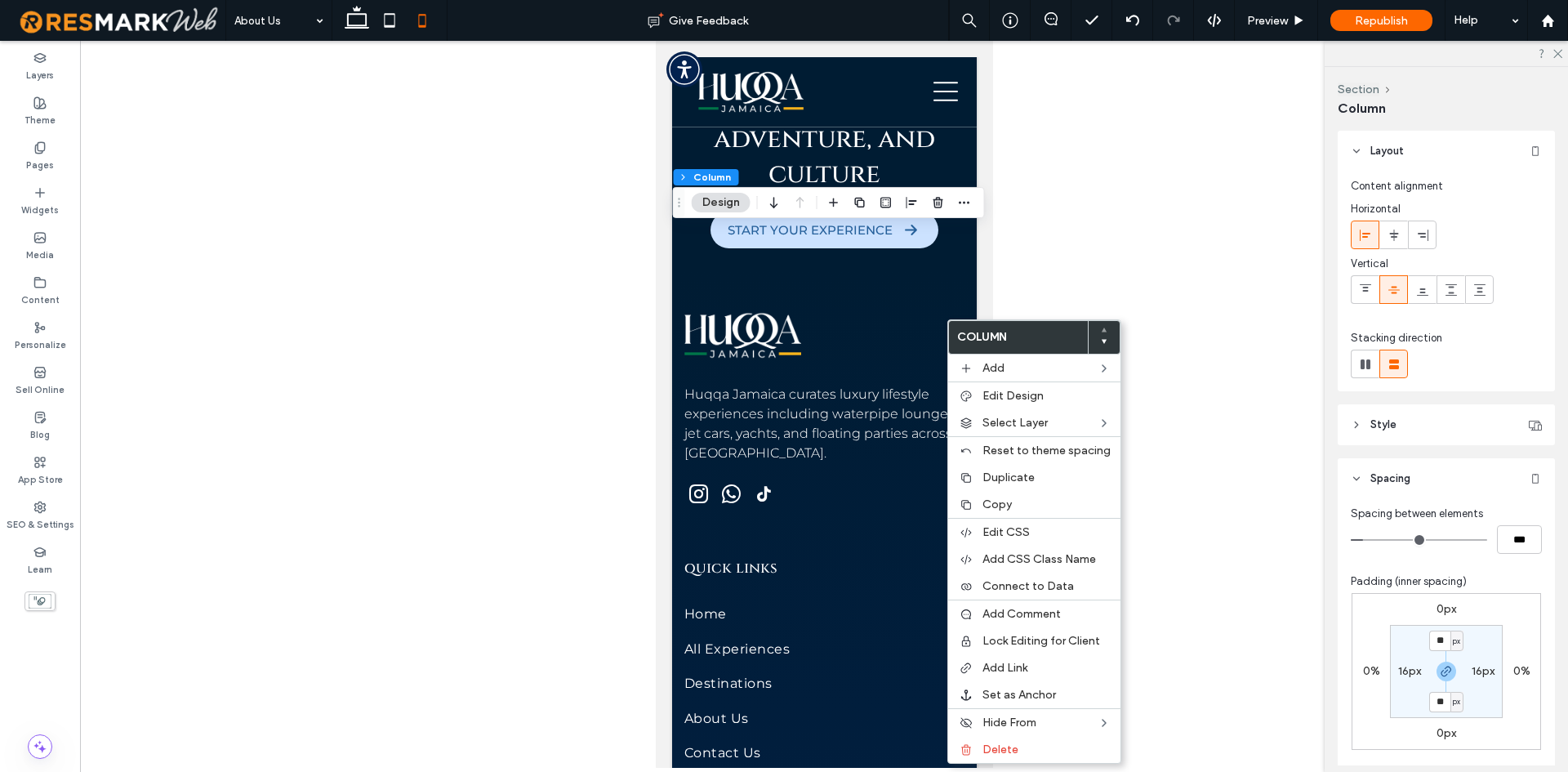
scroll to position [163, 0]
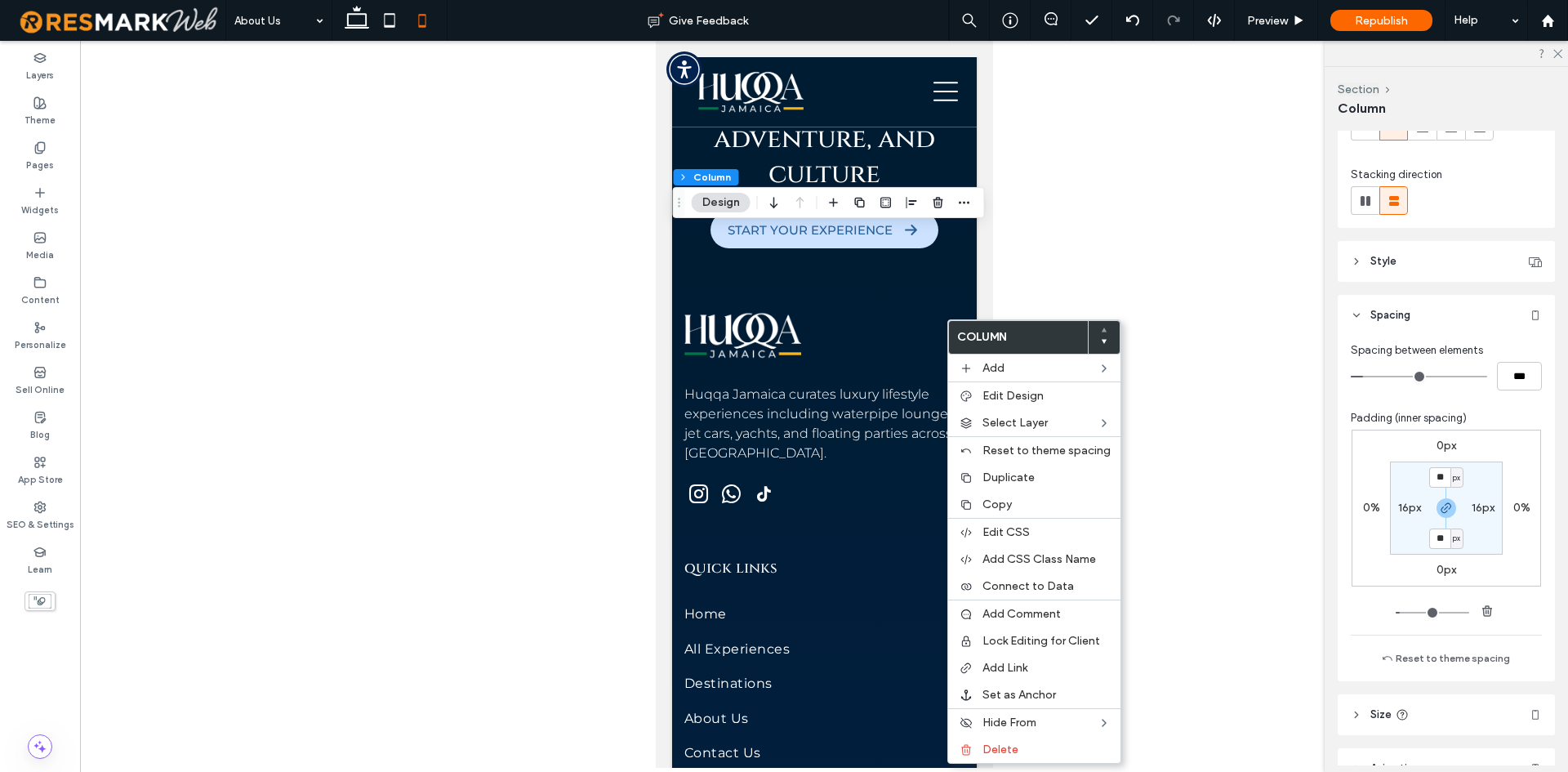
click at [1399, 503] on label "16px" at bounding box center [1410, 507] width 23 height 14
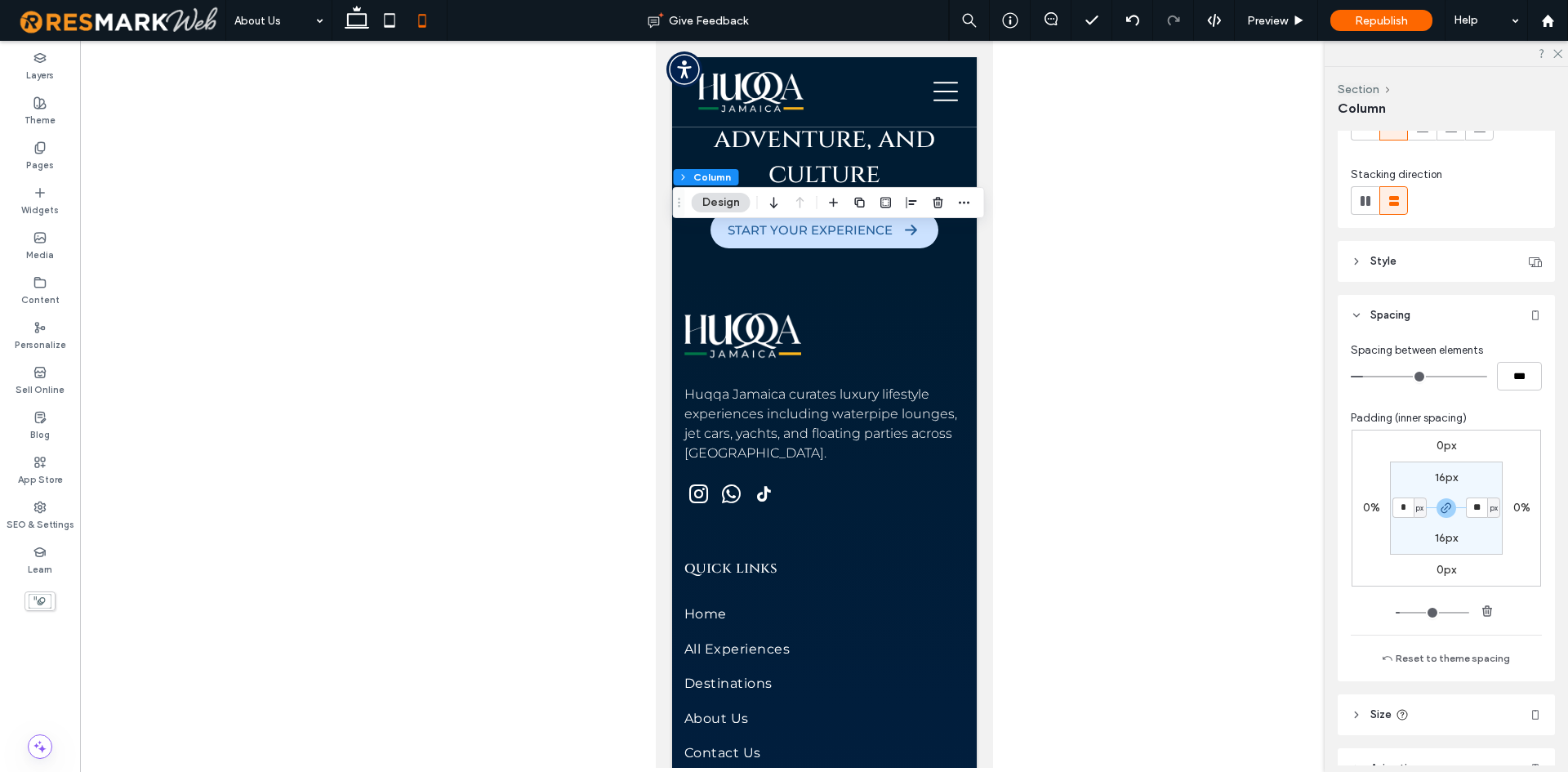
type input "*"
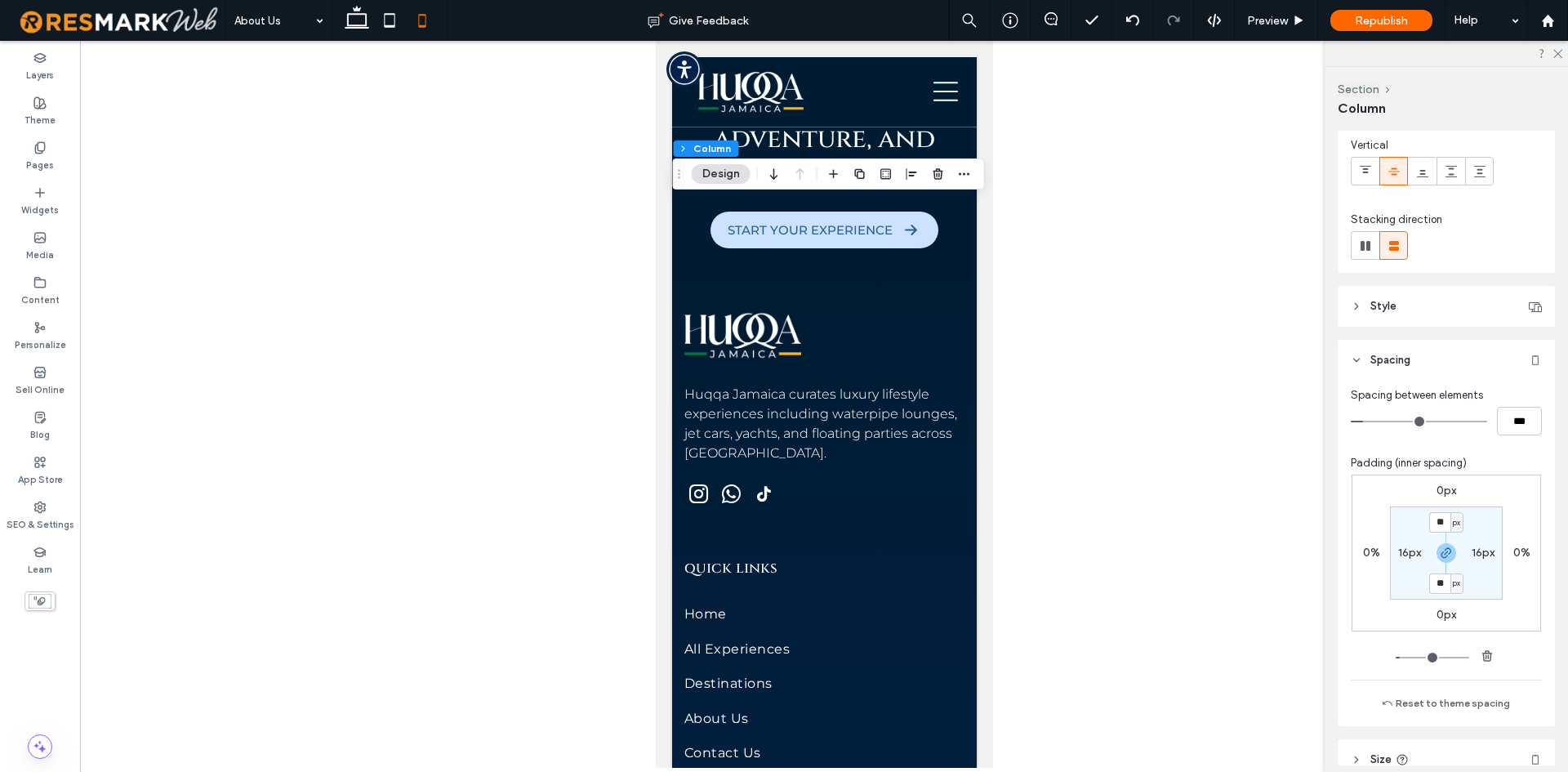
scroll to position [245, 0]
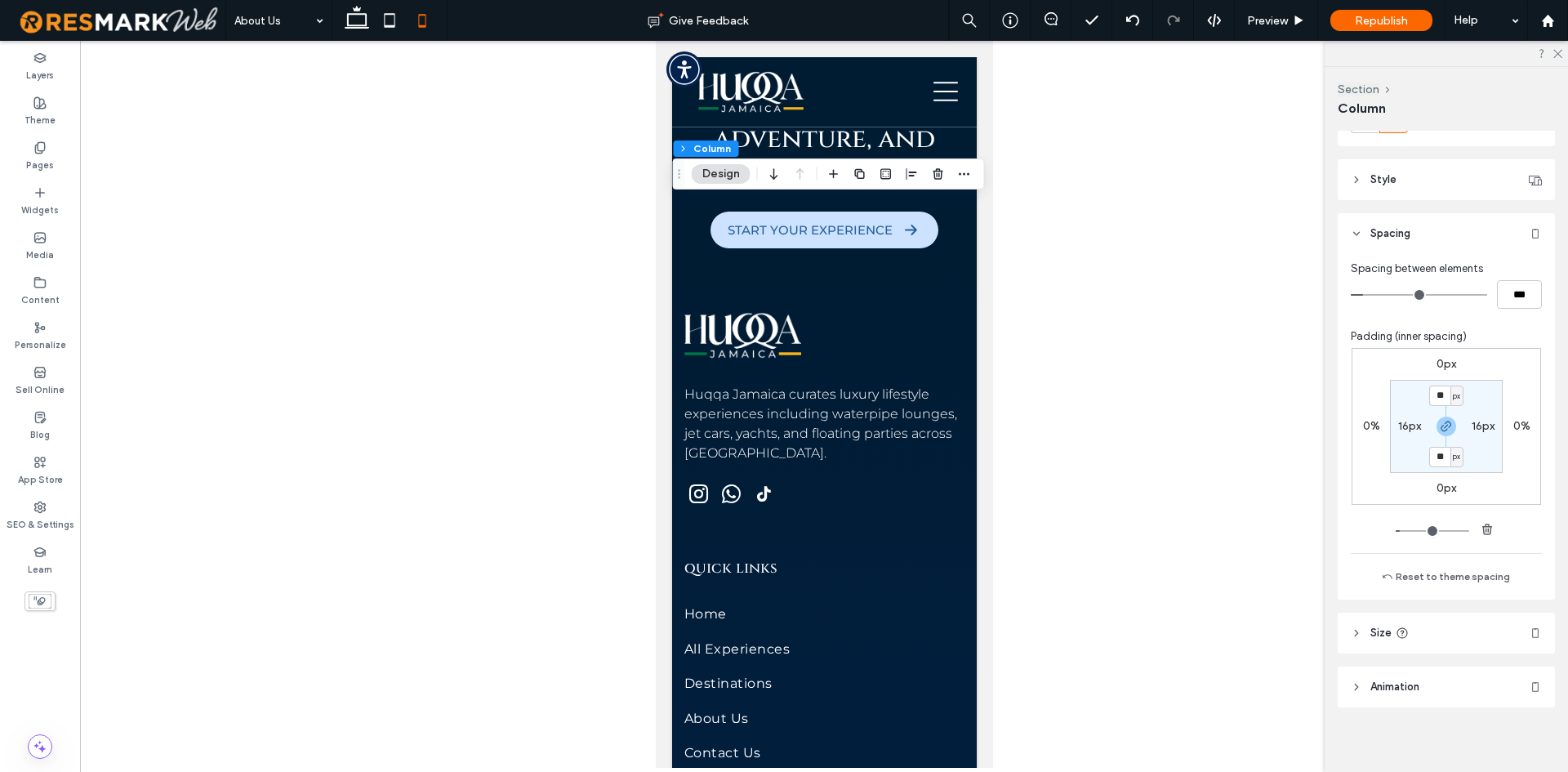
click at [1399, 429] on label "16px" at bounding box center [1410, 426] width 23 height 14
type input "*"
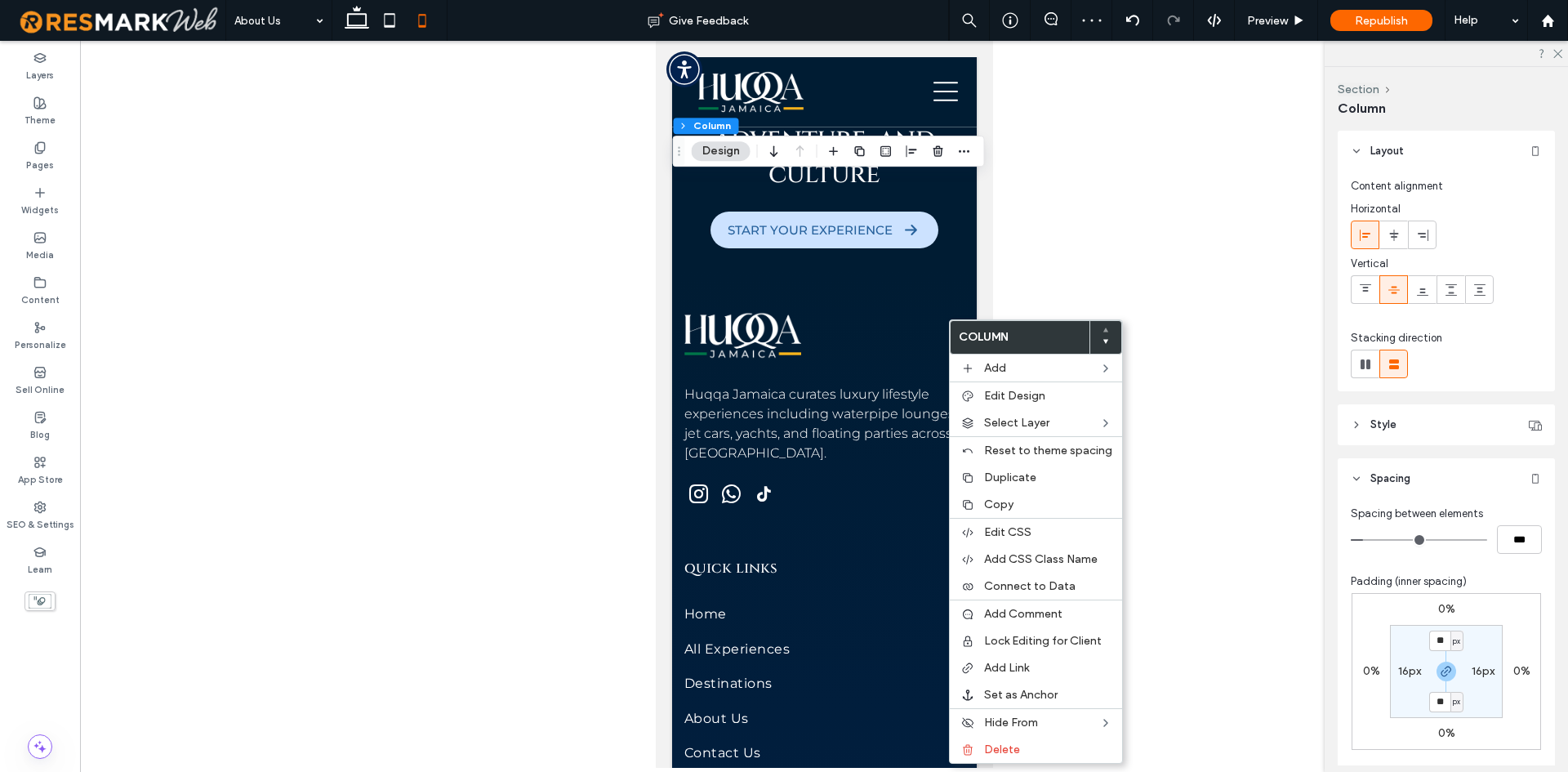
click at [1405, 663] on section "** px 16px ** px 16px" at bounding box center [1446, 671] width 112 height 93
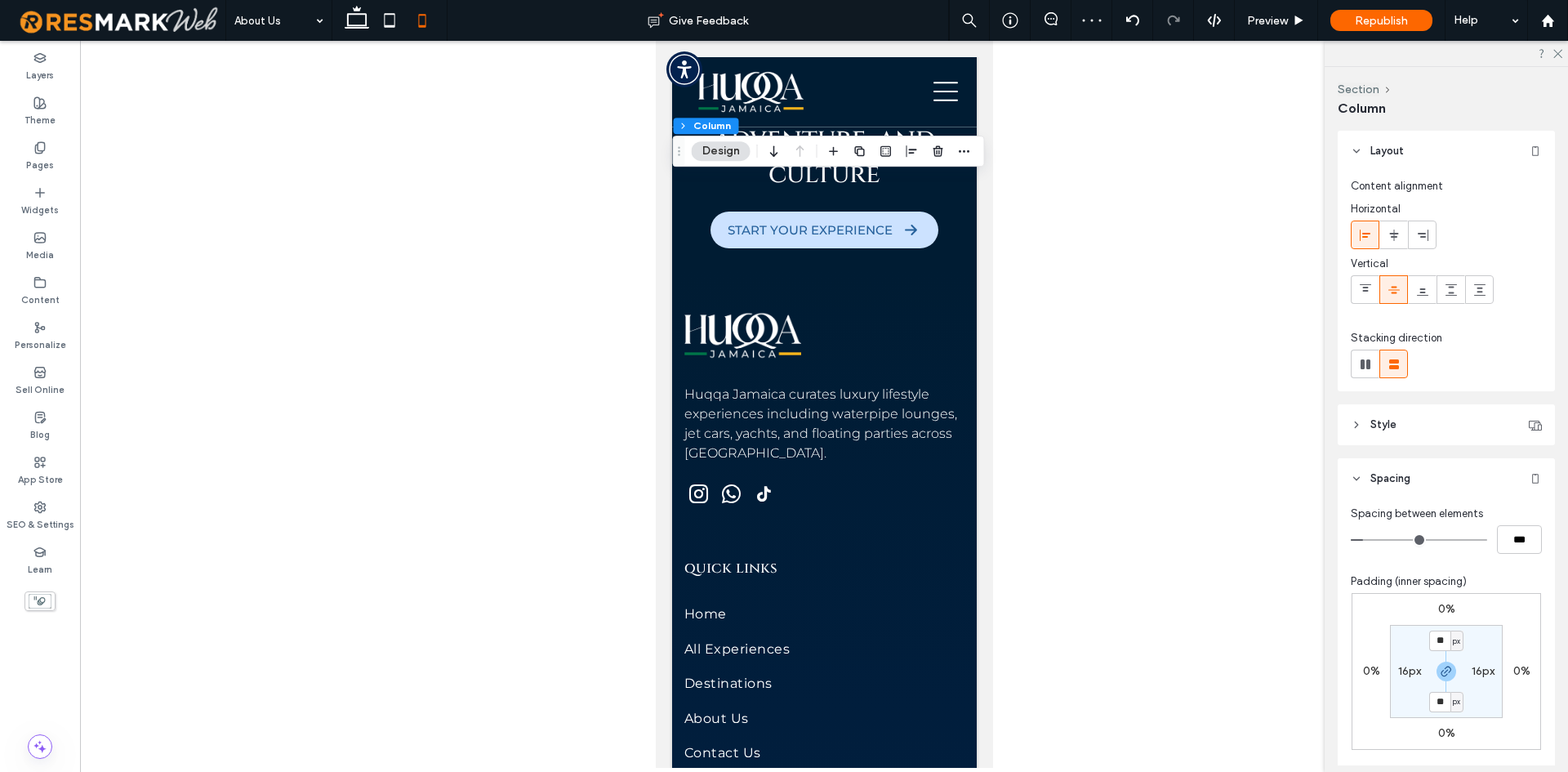
click at [1408, 670] on label "16px" at bounding box center [1410, 671] width 23 height 14
type input "*"
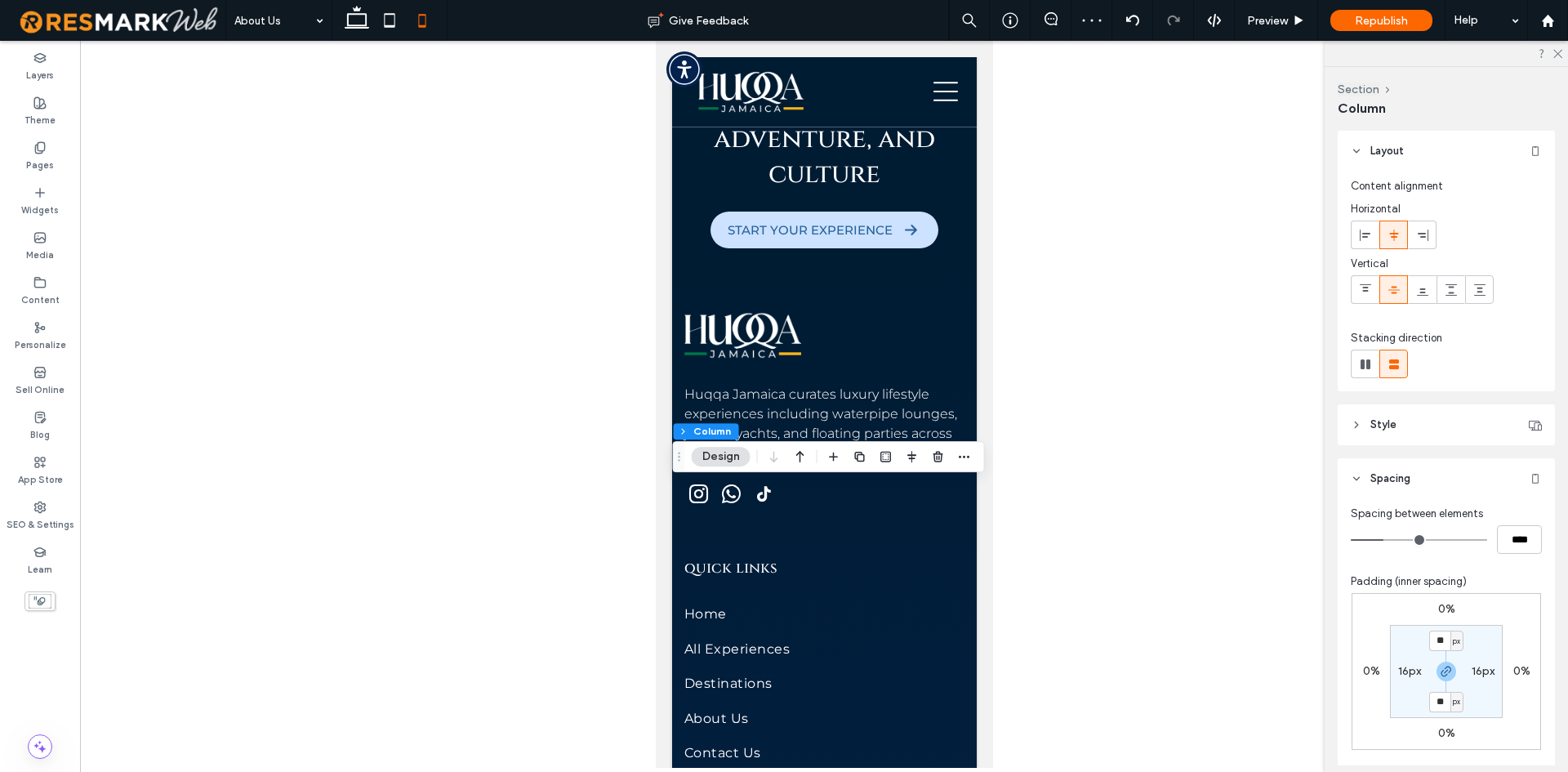
click at [1409, 670] on label "16px" at bounding box center [1410, 671] width 23 height 14
type input "*"
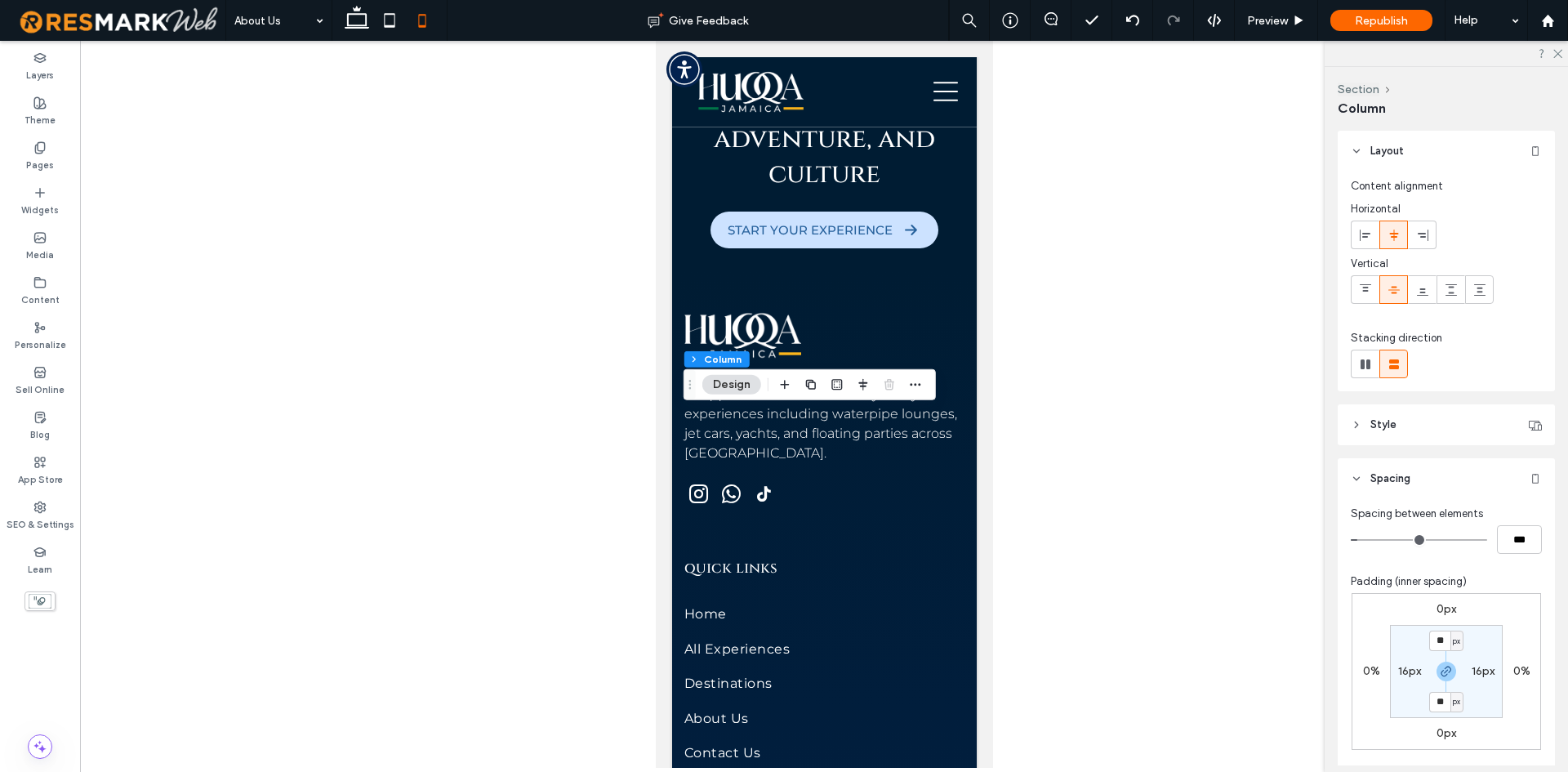
click at [1405, 680] on section "** px 16px ** px 16px" at bounding box center [1446, 671] width 112 height 93
click at [1402, 677] on label "16px" at bounding box center [1410, 671] width 23 height 14
type input "*"
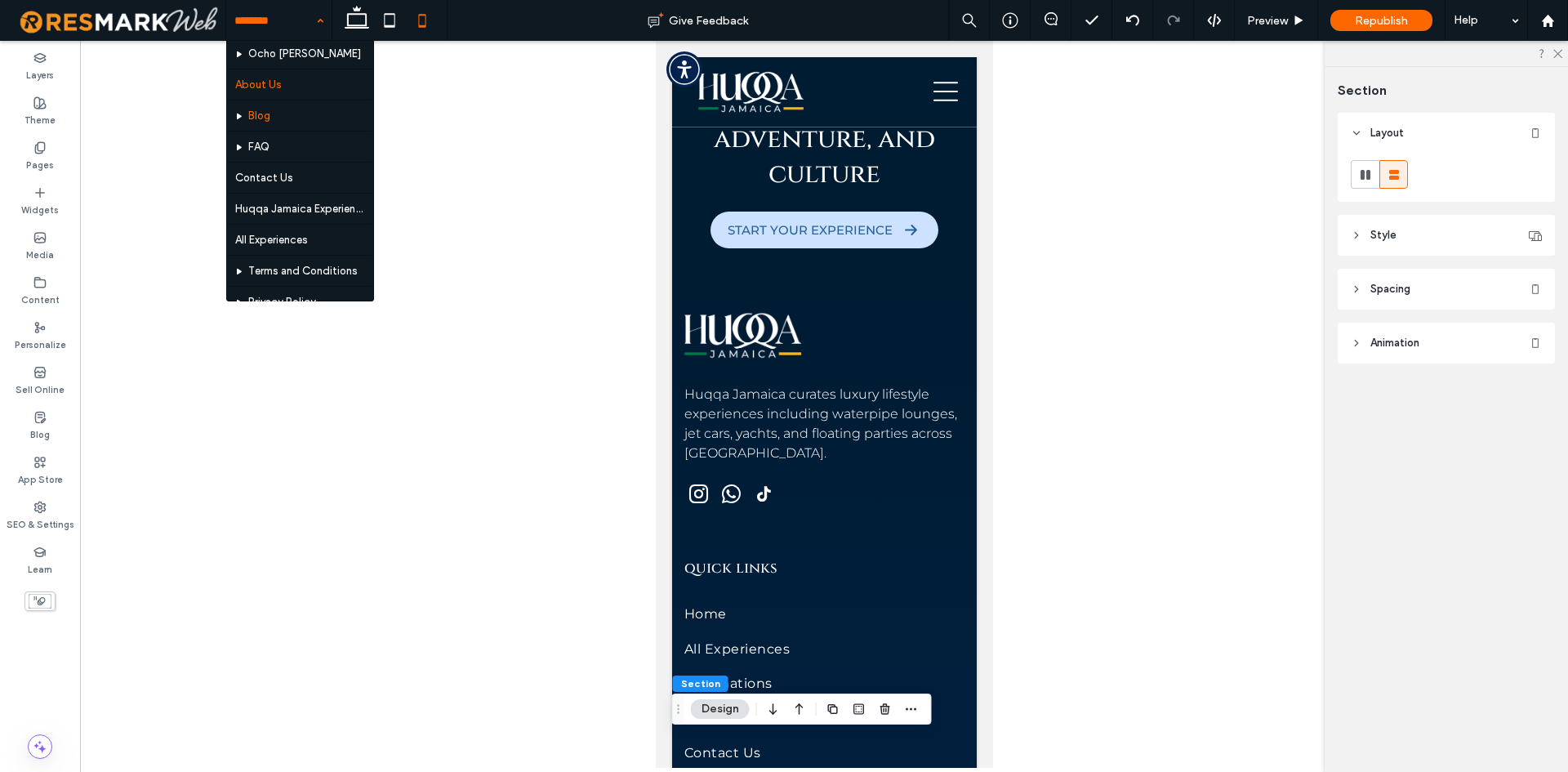
scroll to position [152, 0]
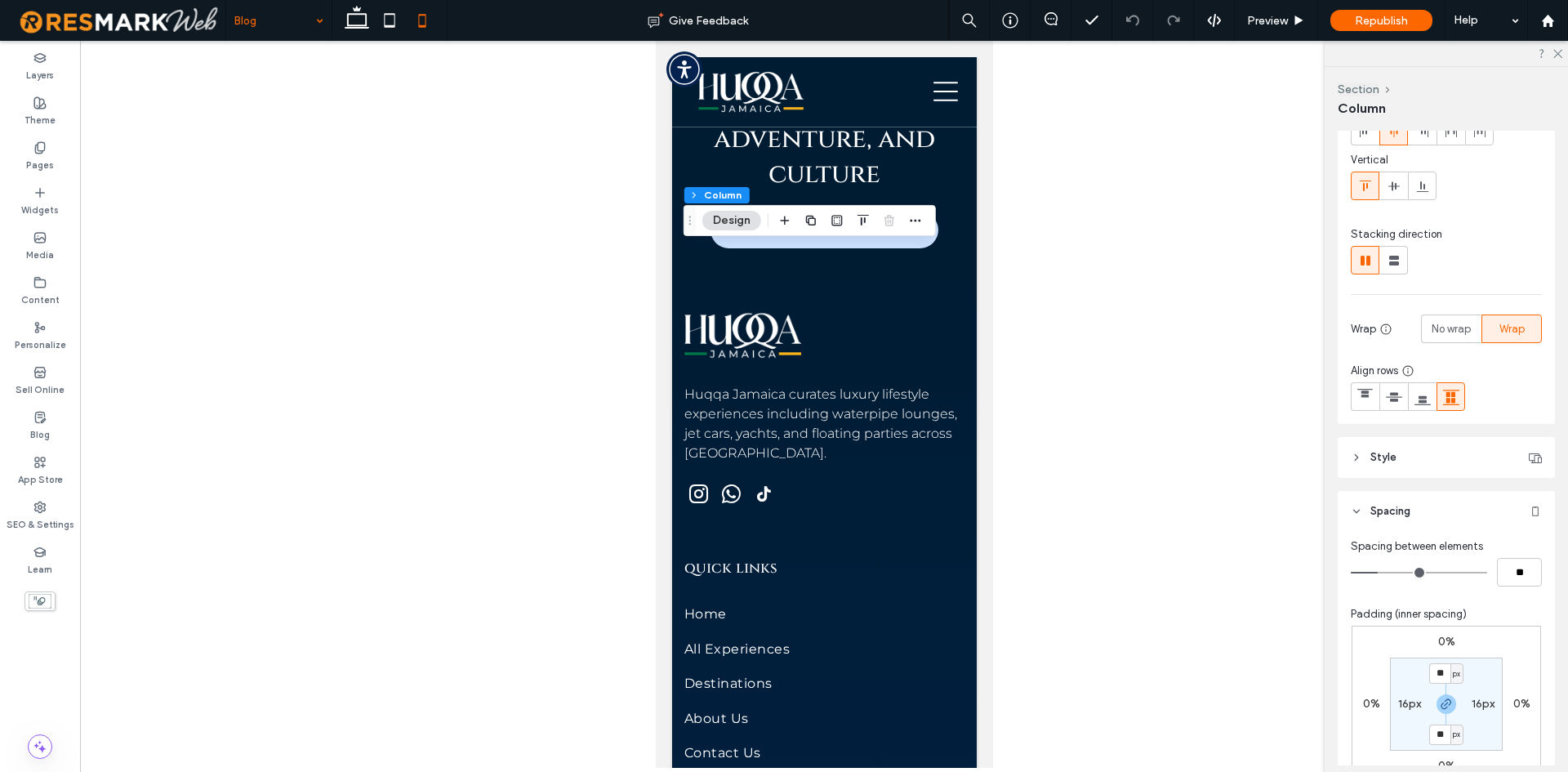
scroll to position [245, 0]
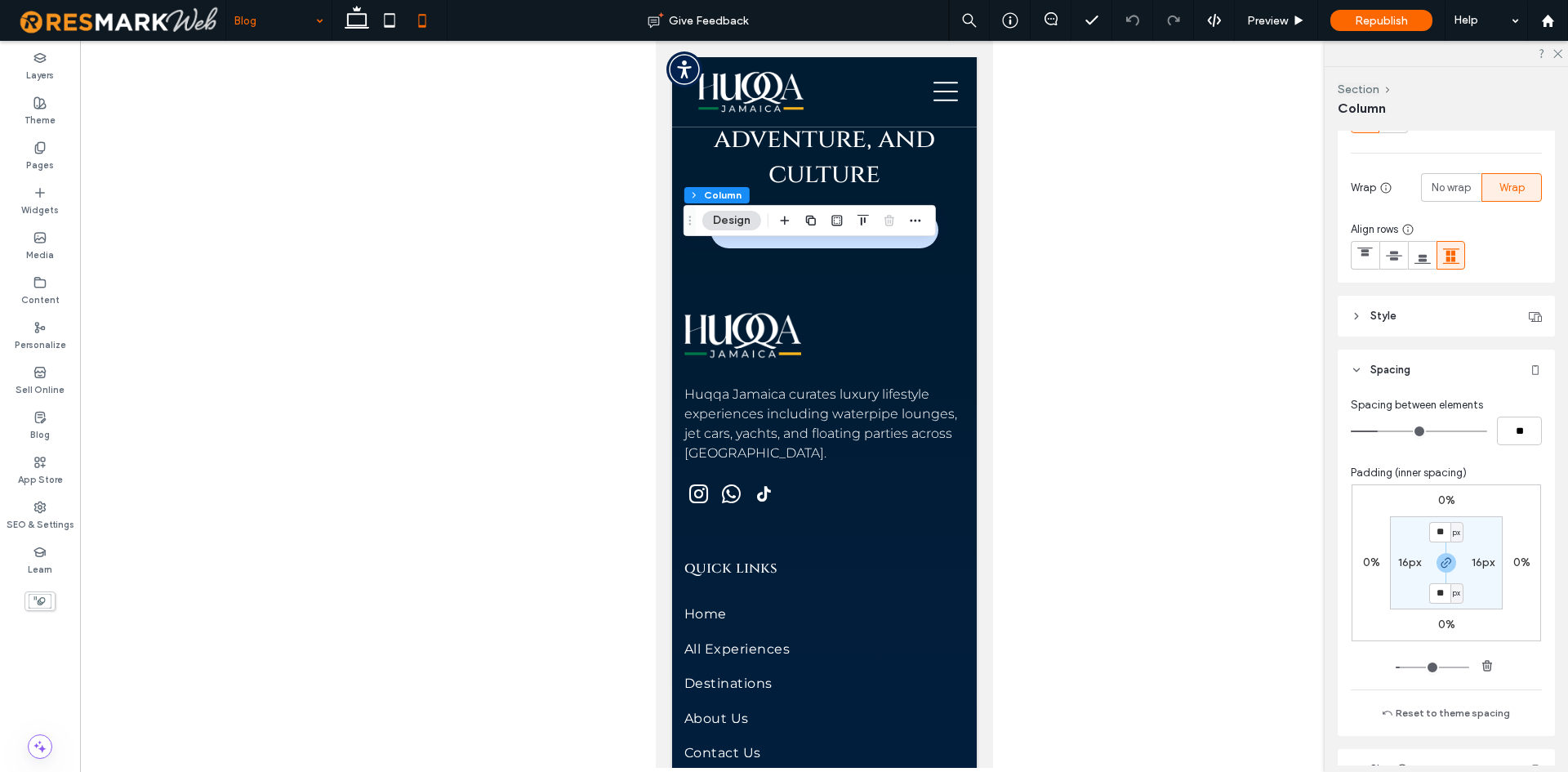
click at [1402, 557] on label "16px" at bounding box center [1410, 562] width 23 height 14
type input "*"
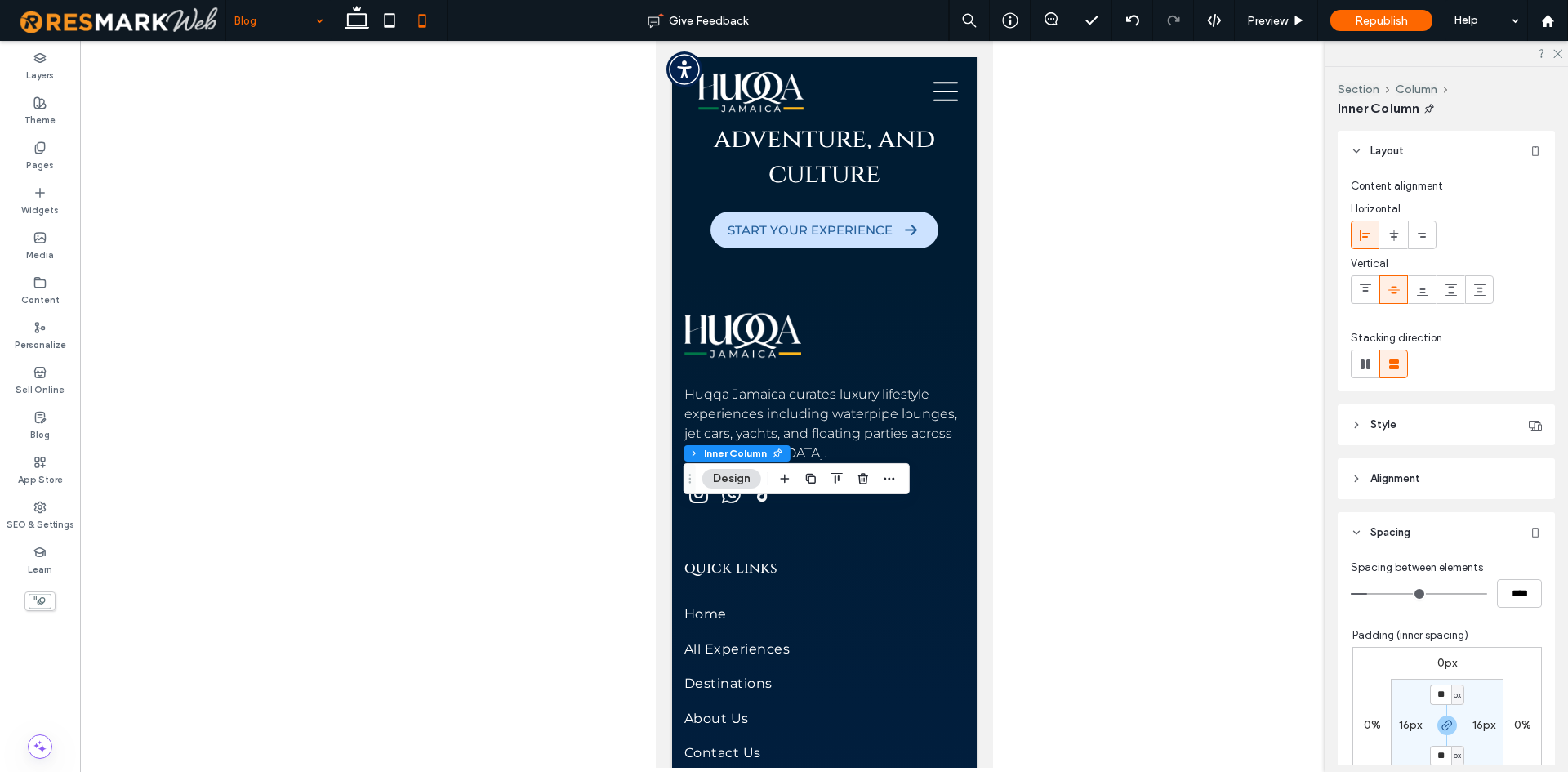
click at [1400, 718] on label "16px" at bounding box center [1411, 724] width 23 height 14
type input "*"
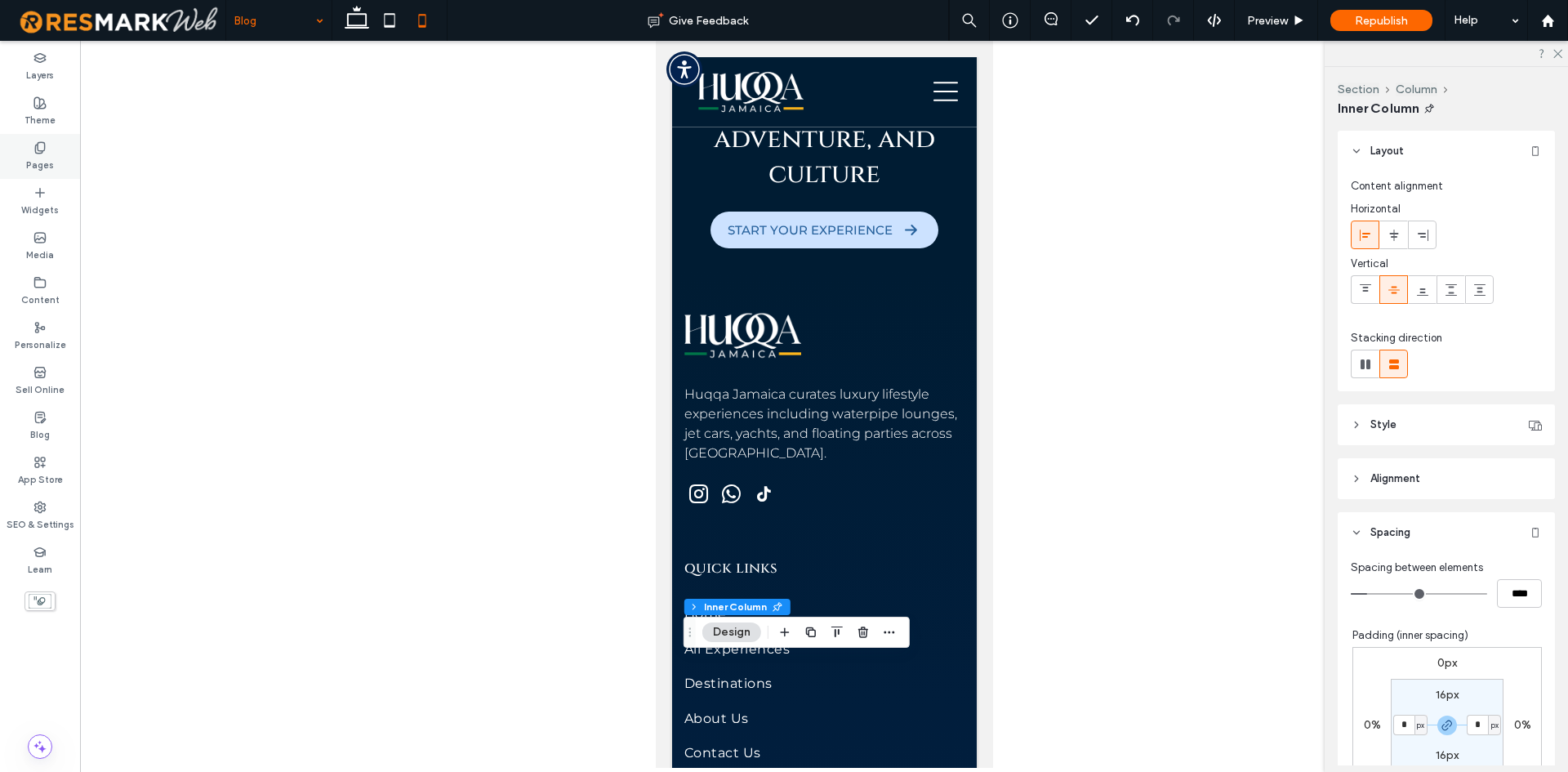
click at [48, 157] on label "Pages" at bounding box center [40, 163] width 28 height 18
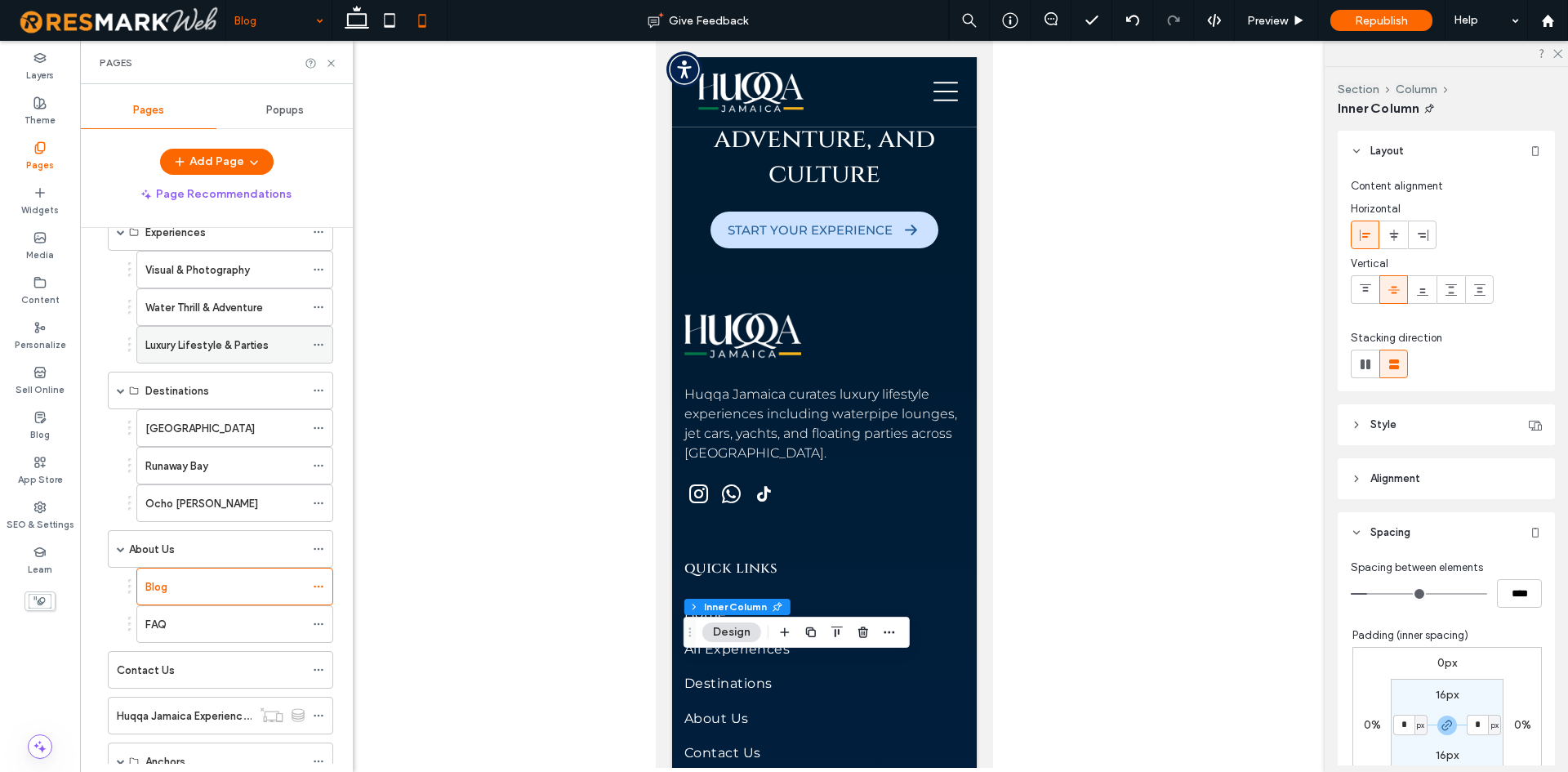
scroll to position [237, 0]
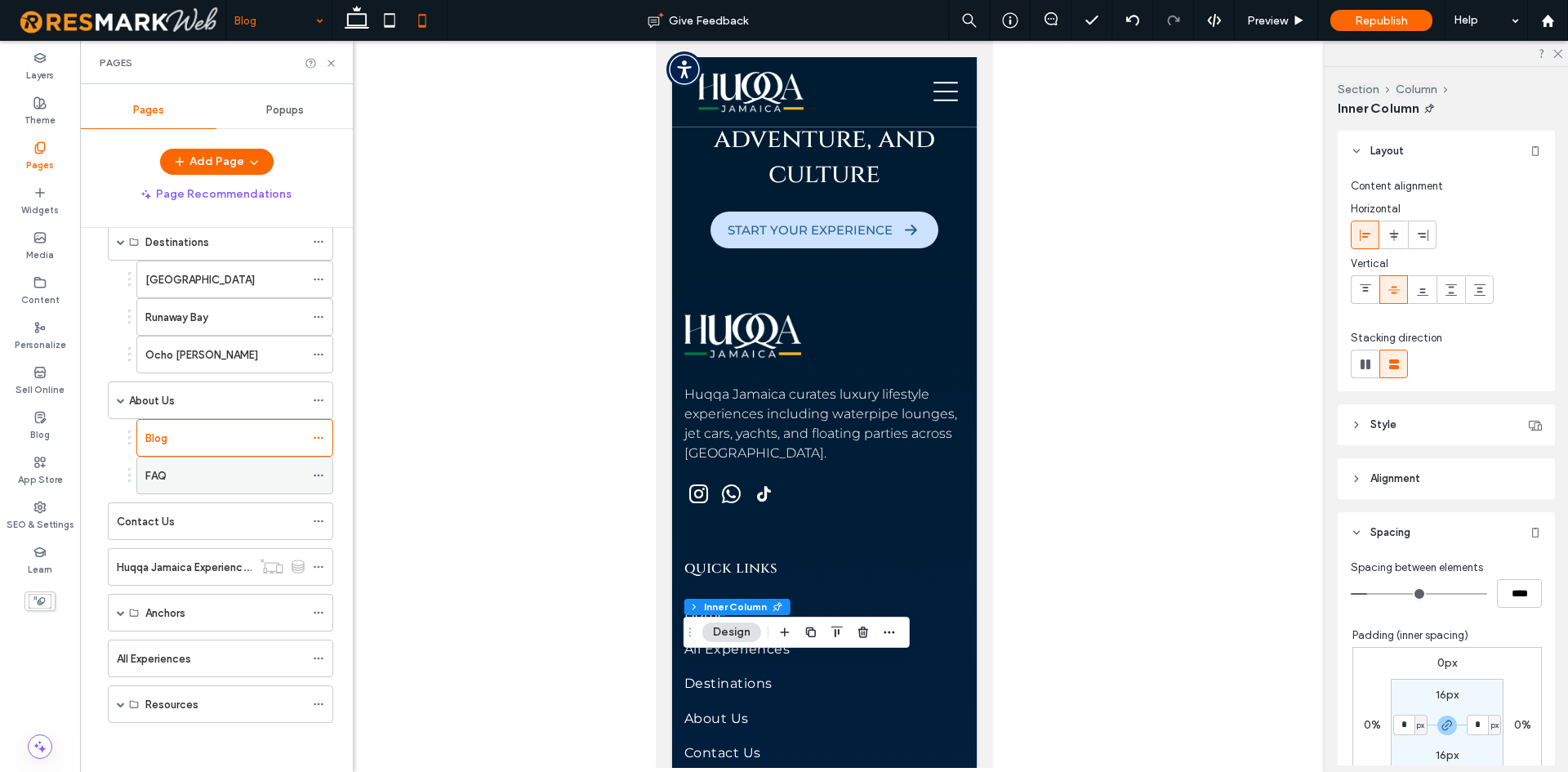
click at [243, 472] on div "FAQ" at bounding box center [225, 476] width 159 height 17
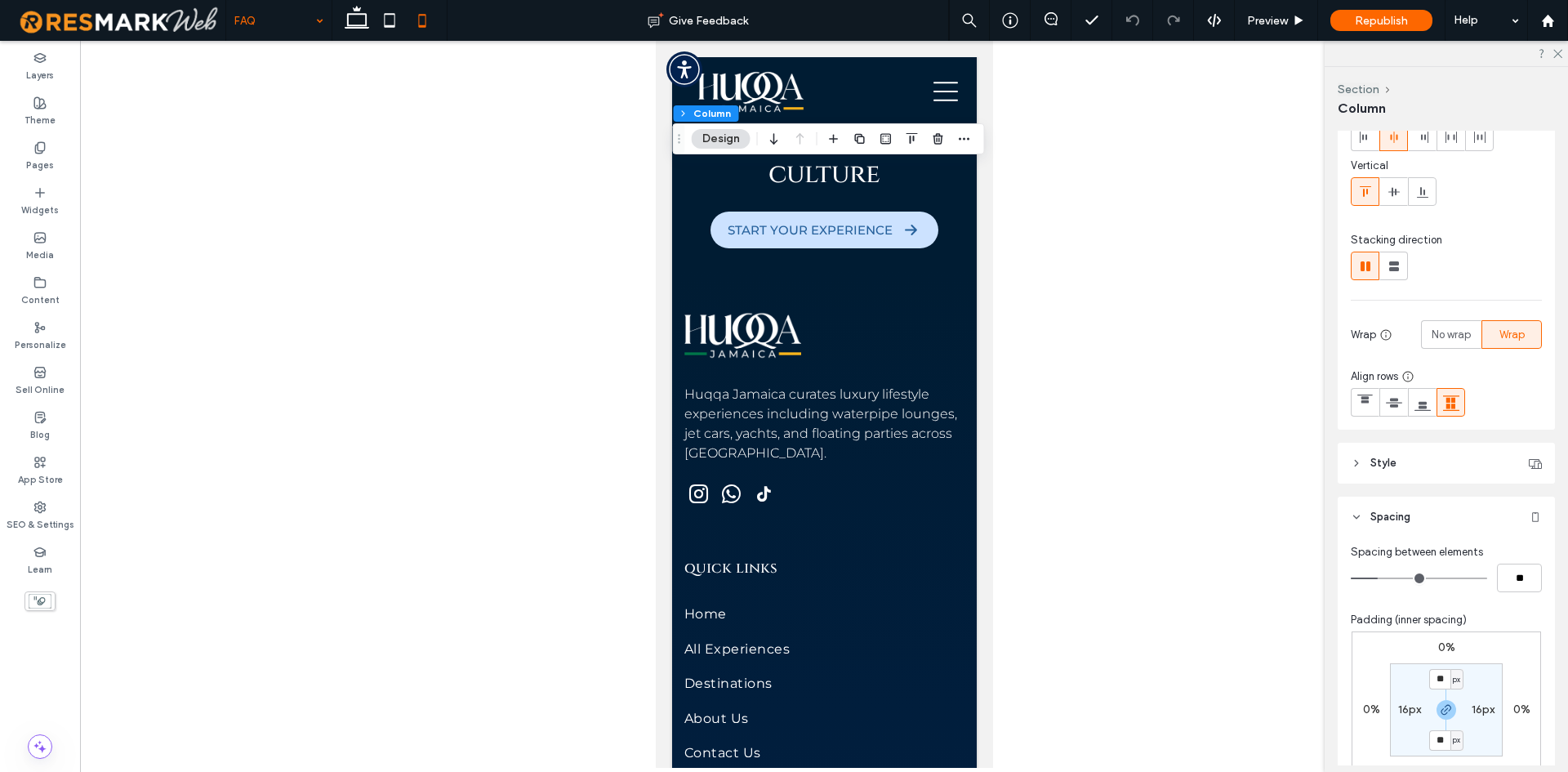
scroll to position [327, 0]
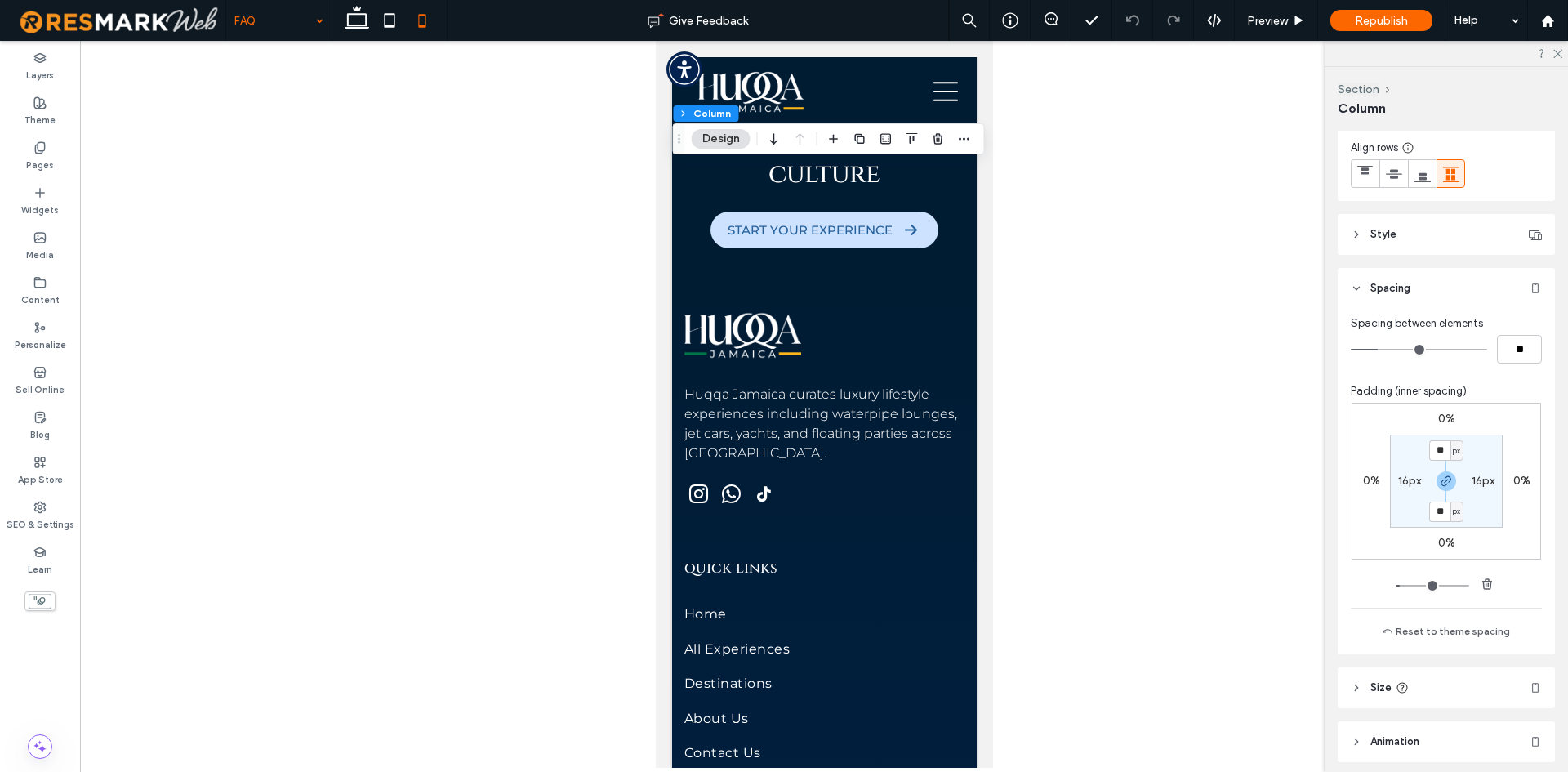
click at [1399, 483] on label "16px" at bounding box center [1410, 481] width 23 height 14
type input "*"
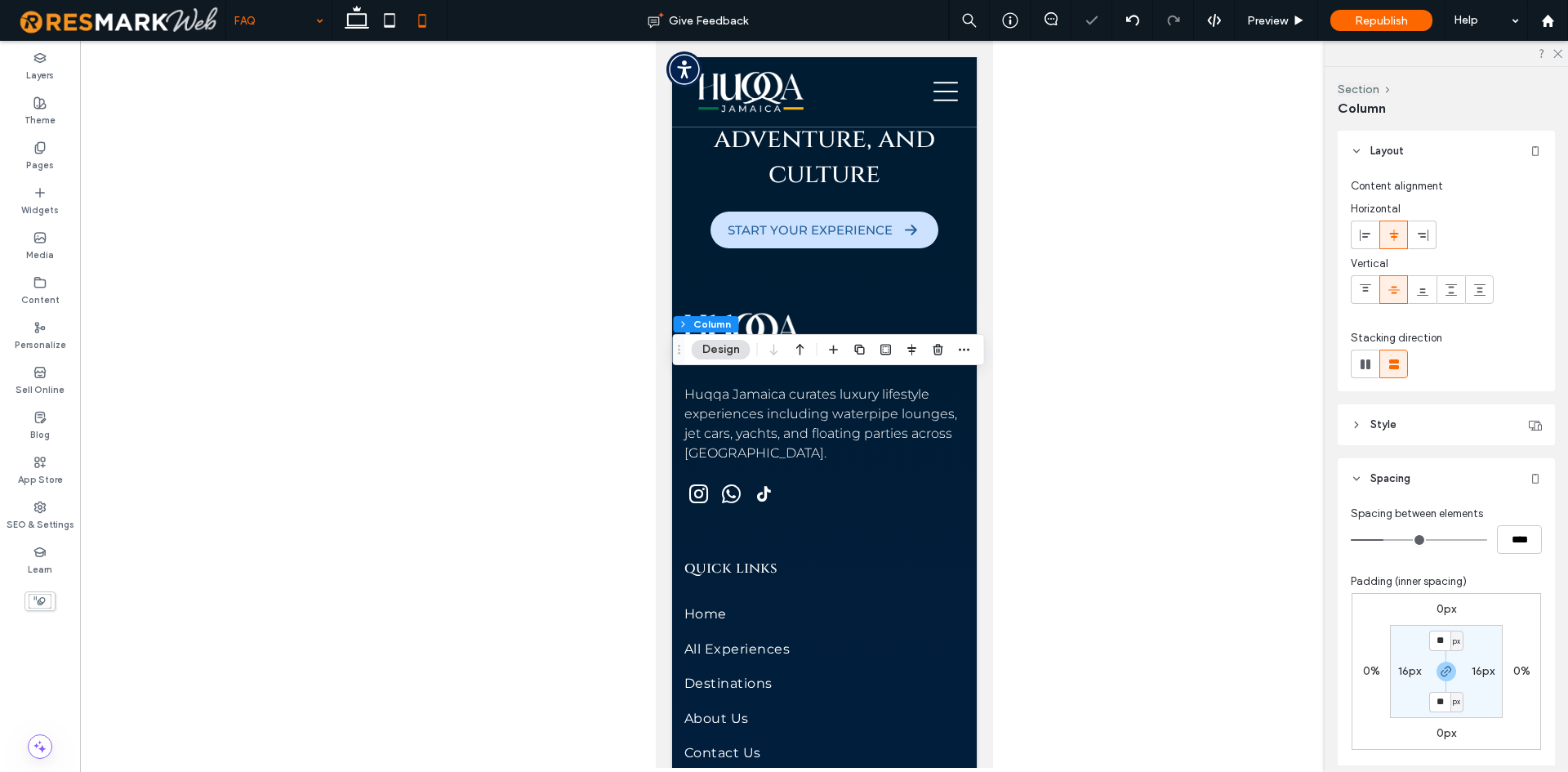
click at [1408, 675] on label "16px" at bounding box center [1410, 671] width 23 height 14
type input "*"
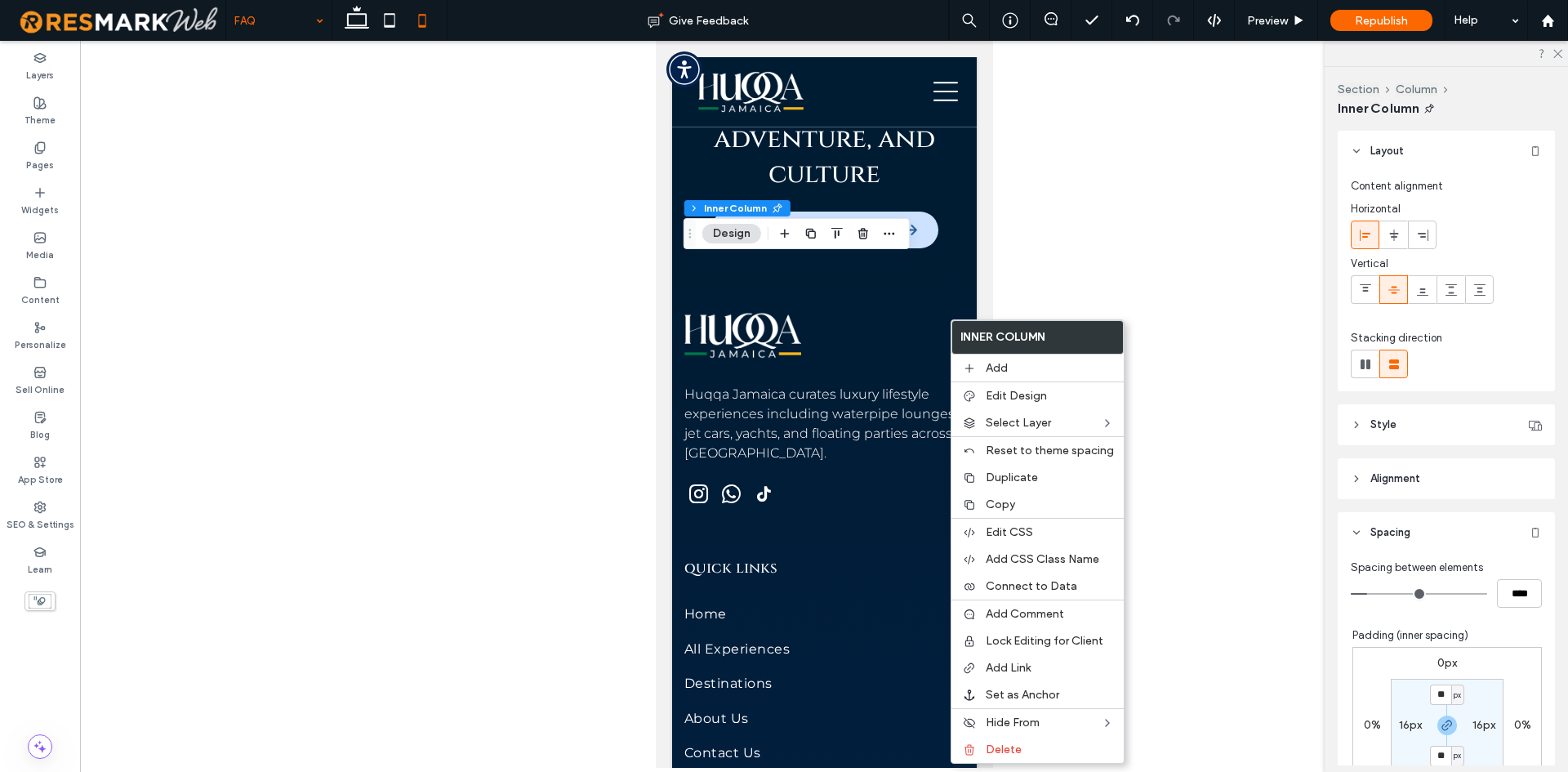
click at [1413, 716] on section "** px 16px ** px 16px" at bounding box center [1447, 724] width 112 height 93
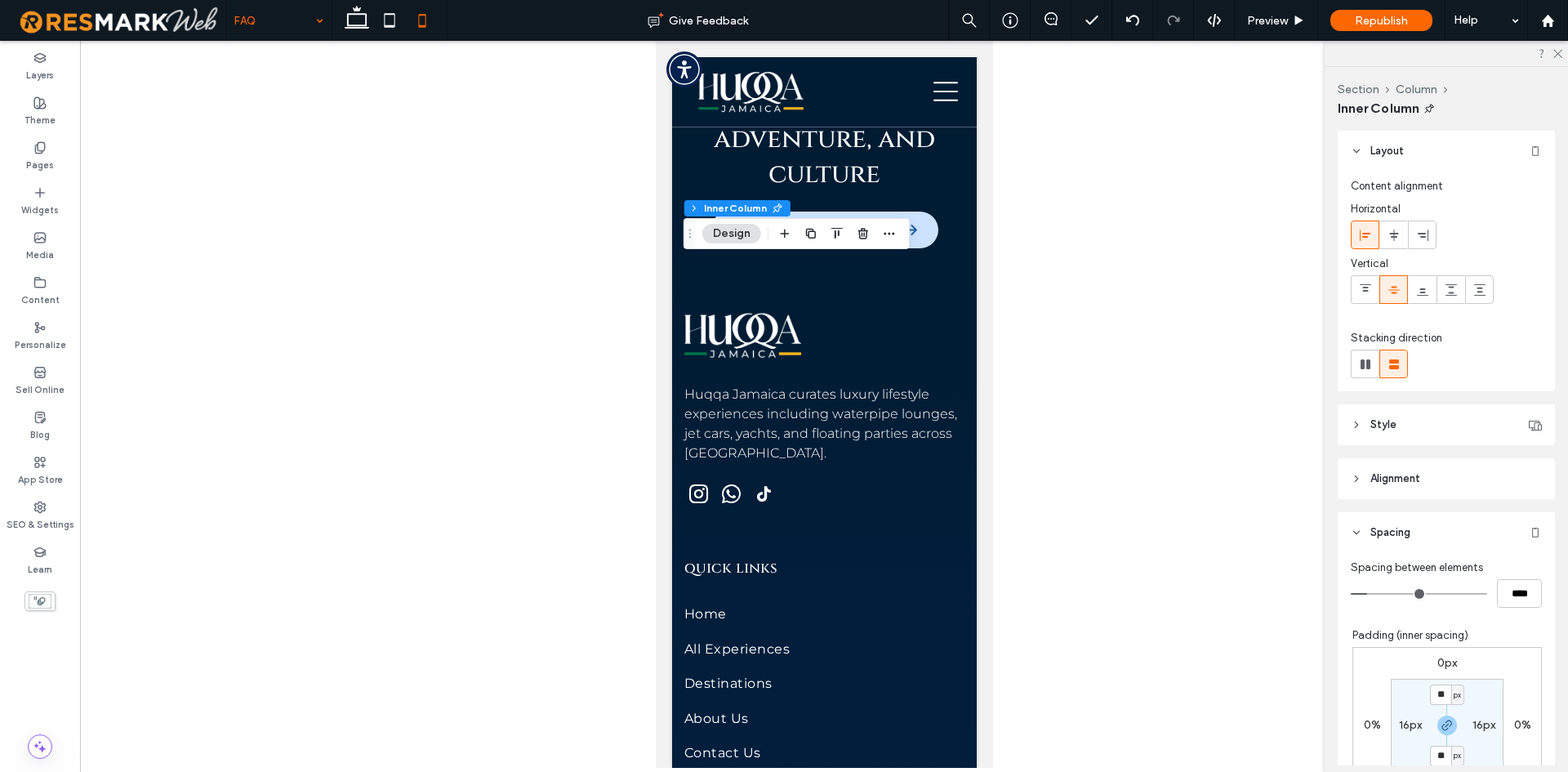
click at [1408, 722] on label "16px" at bounding box center [1411, 724] width 23 height 14
type input "*"
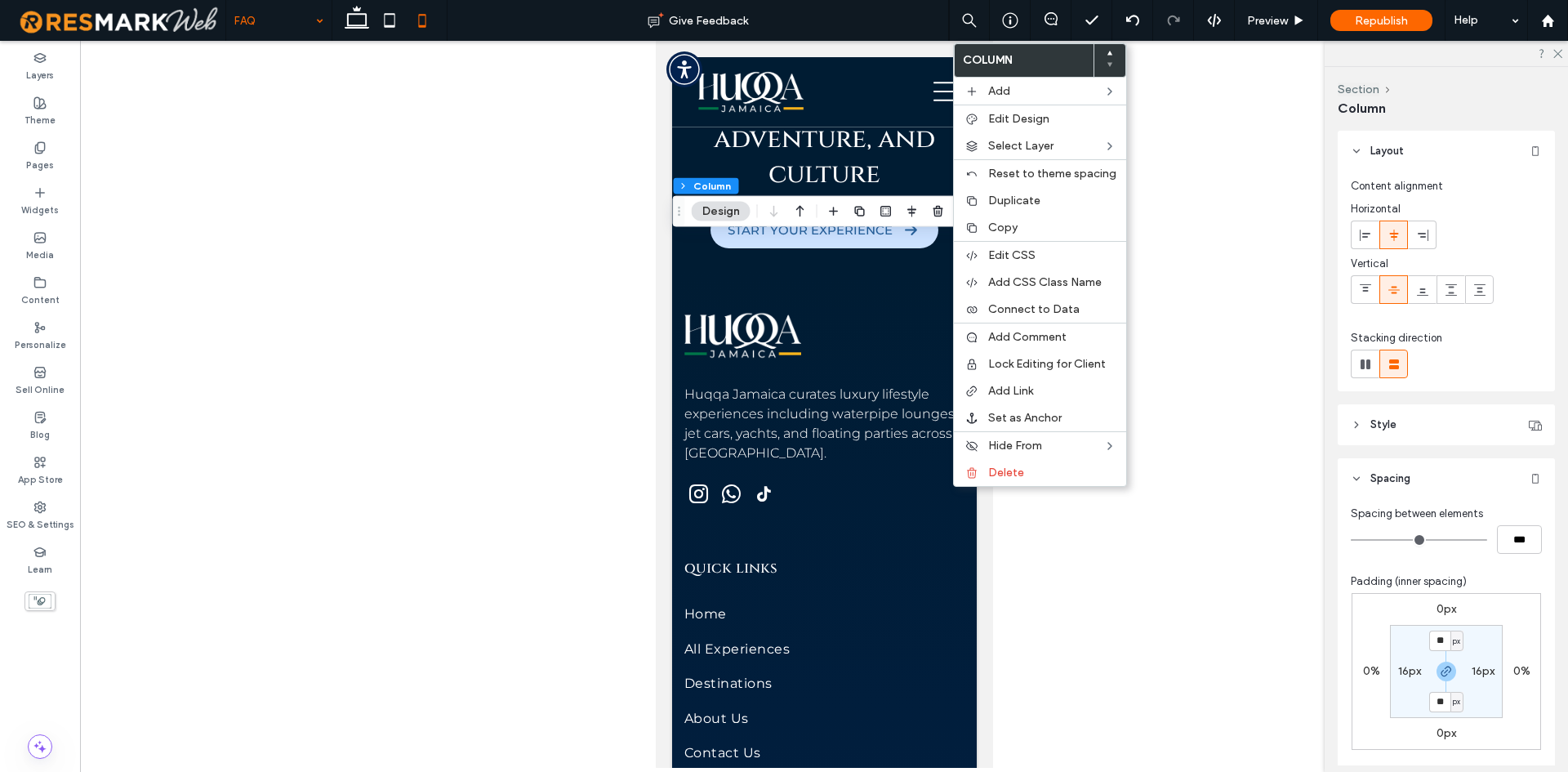
click at [1418, 676] on div "16px" at bounding box center [1409, 671] width 37 height 14
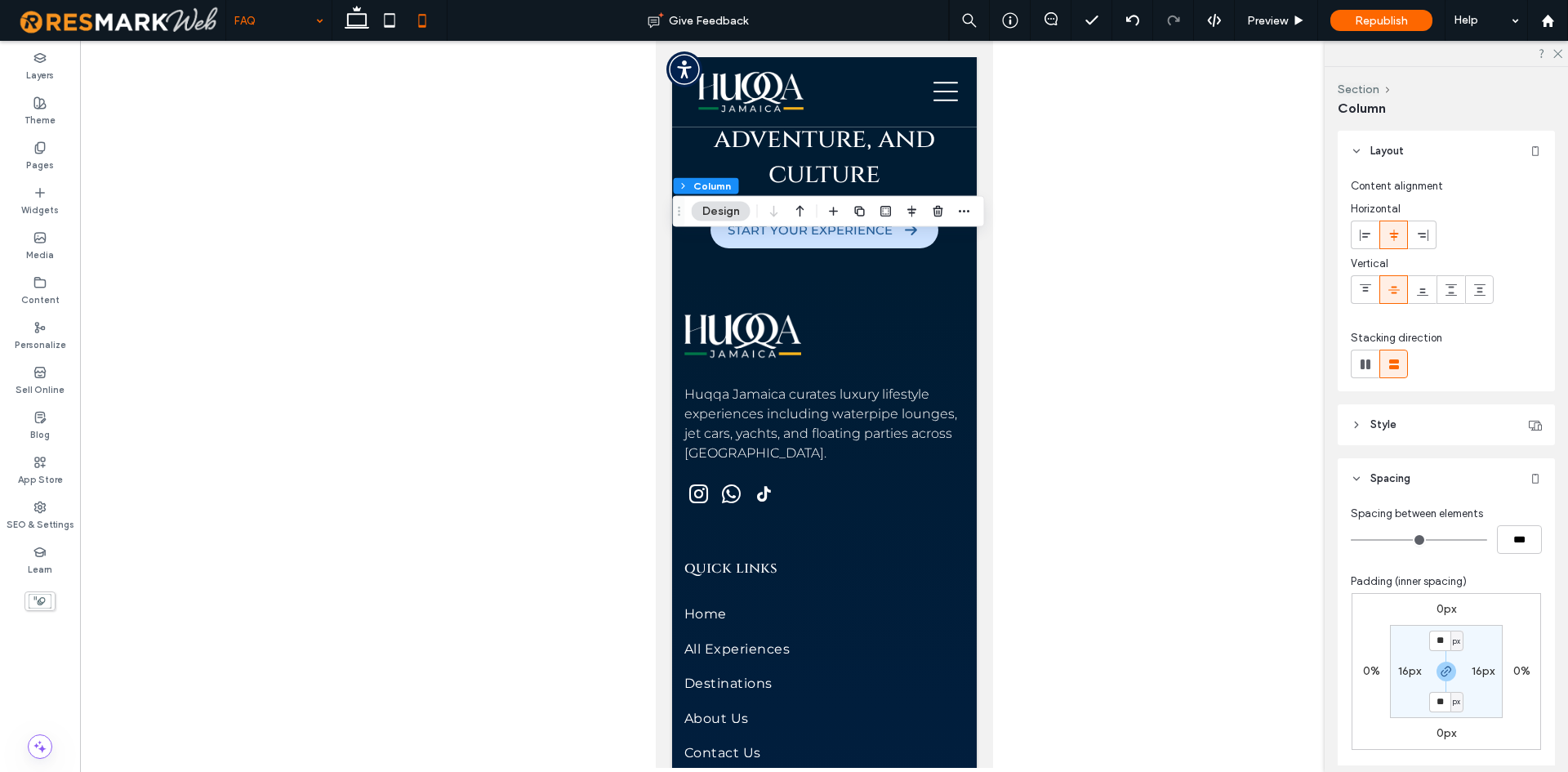
click at [1416, 675] on label "16px" at bounding box center [1410, 671] width 23 height 14
type input "*"
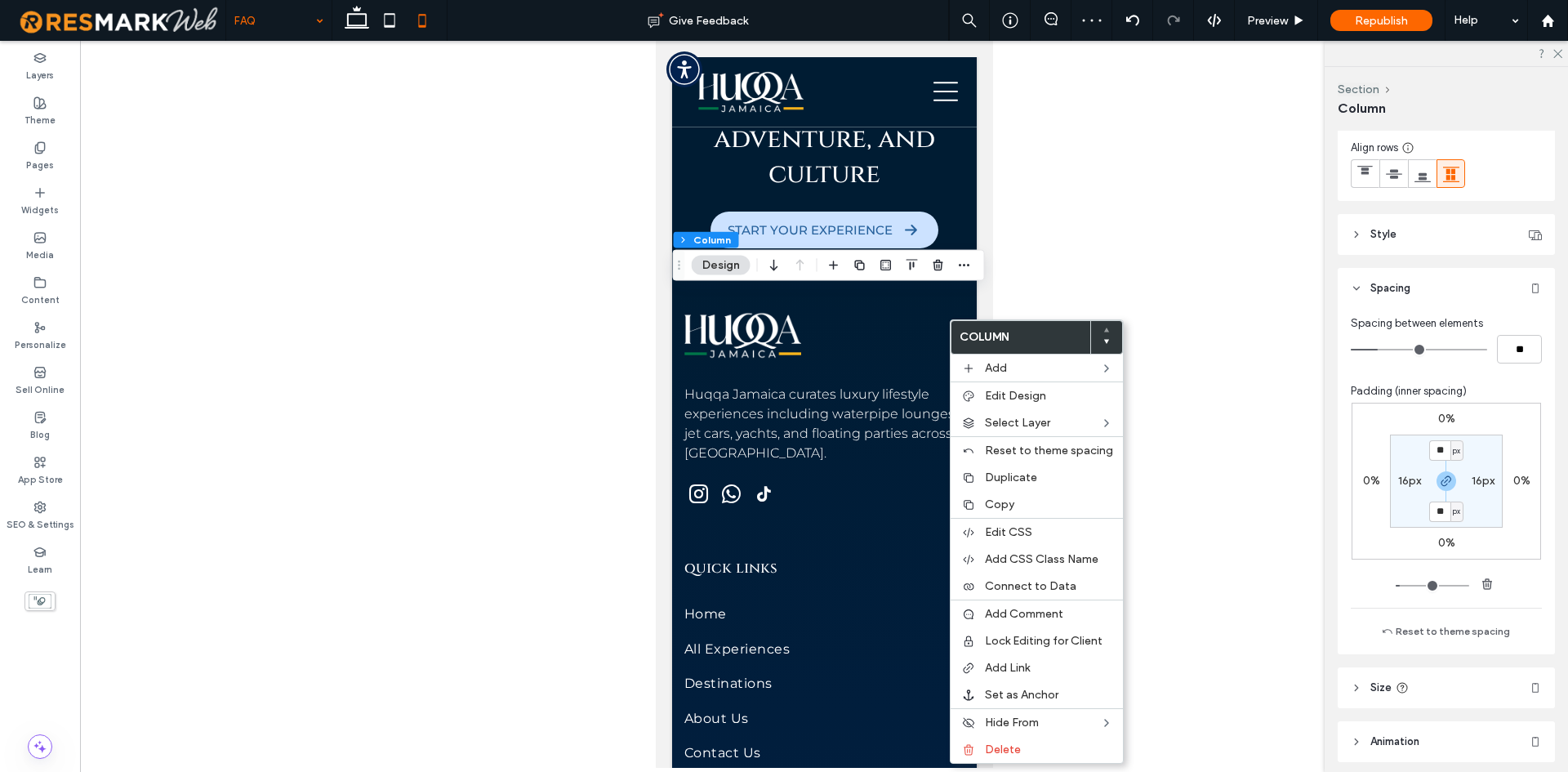
click at [1411, 486] on label "16px" at bounding box center [1410, 481] width 23 height 14
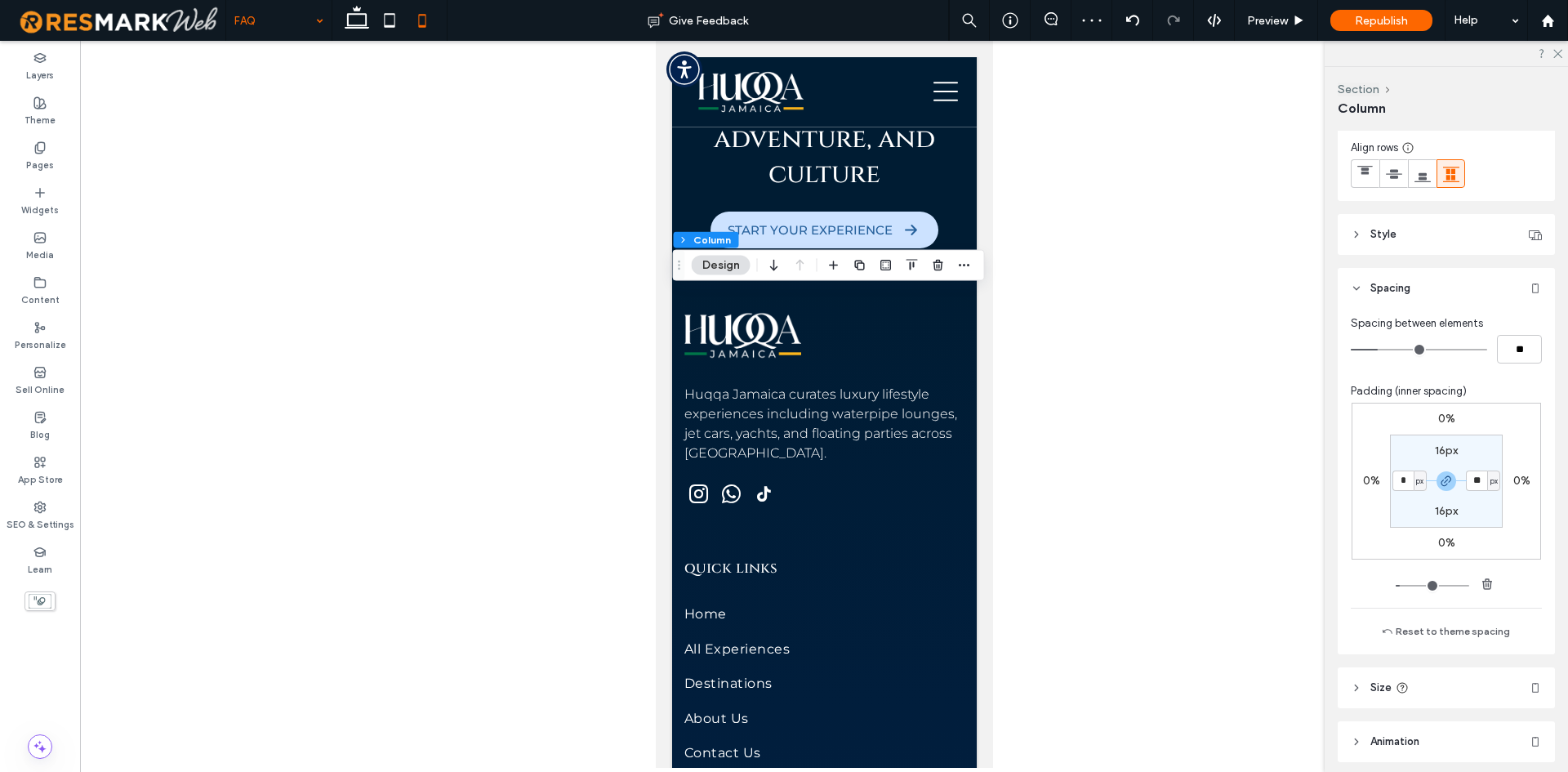
type input "*"
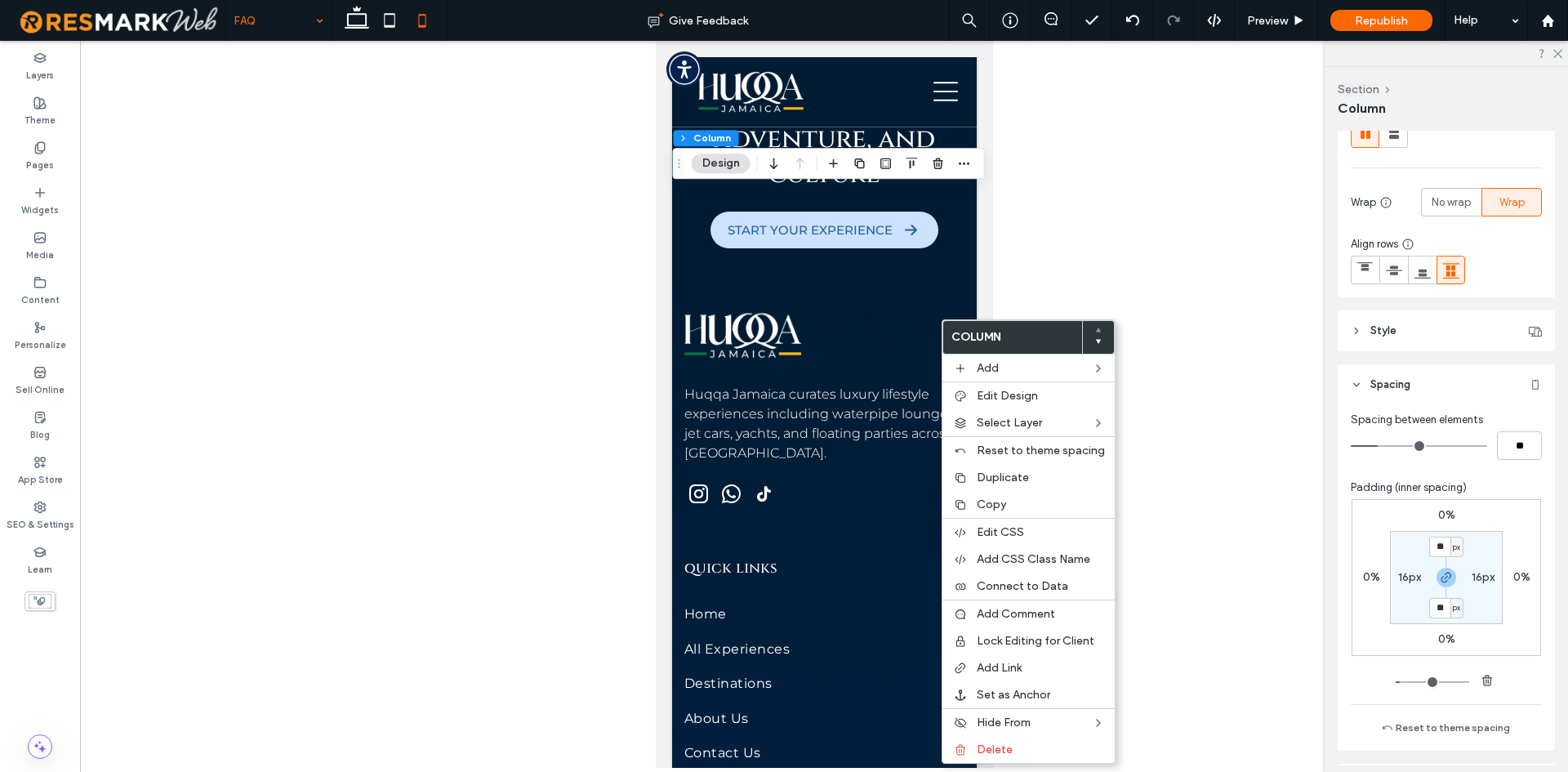
scroll to position [245, 0]
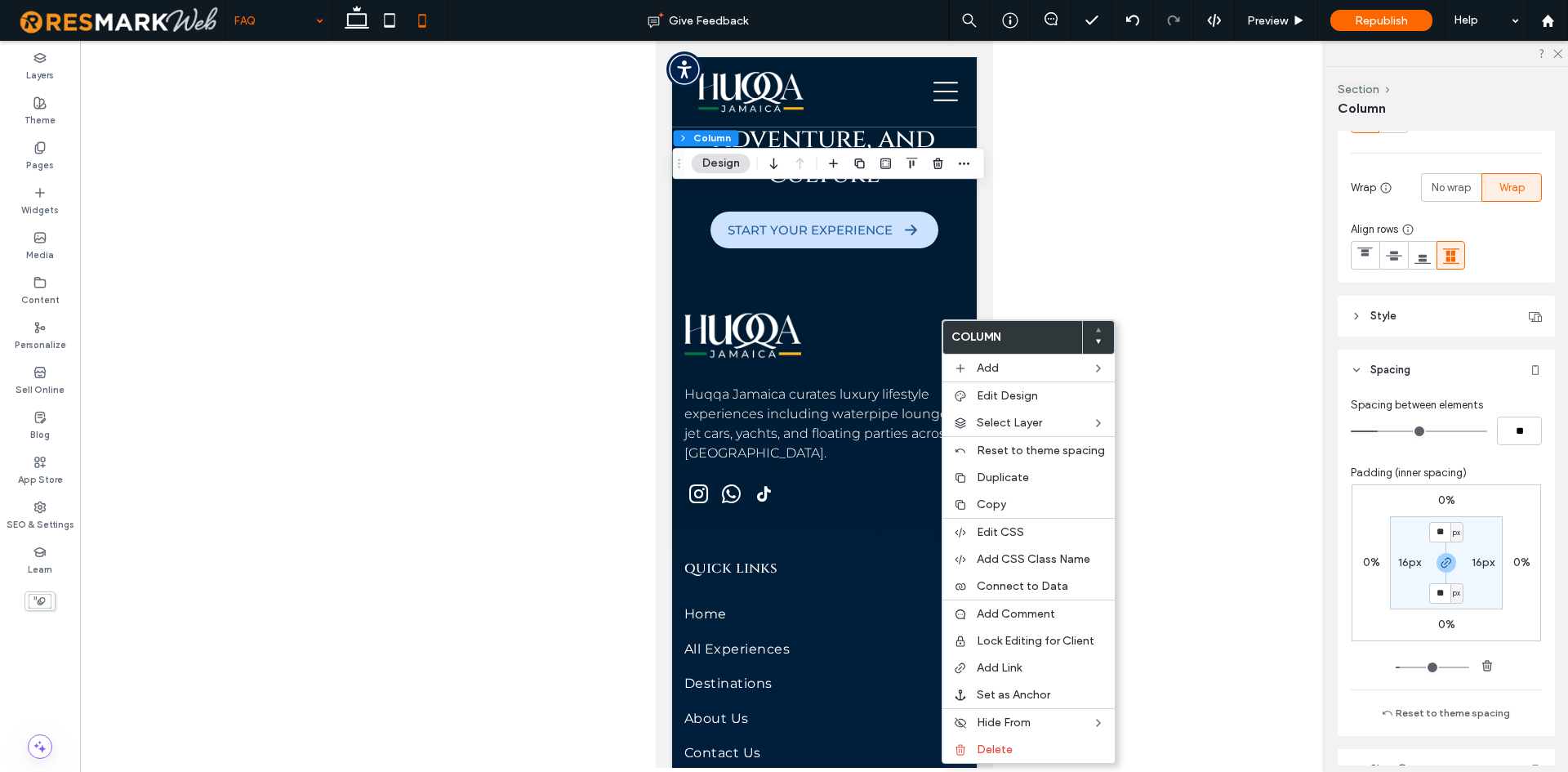
click at [1405, 563] on label "16px" at bounding box center [1410, 562] width 23 height 14
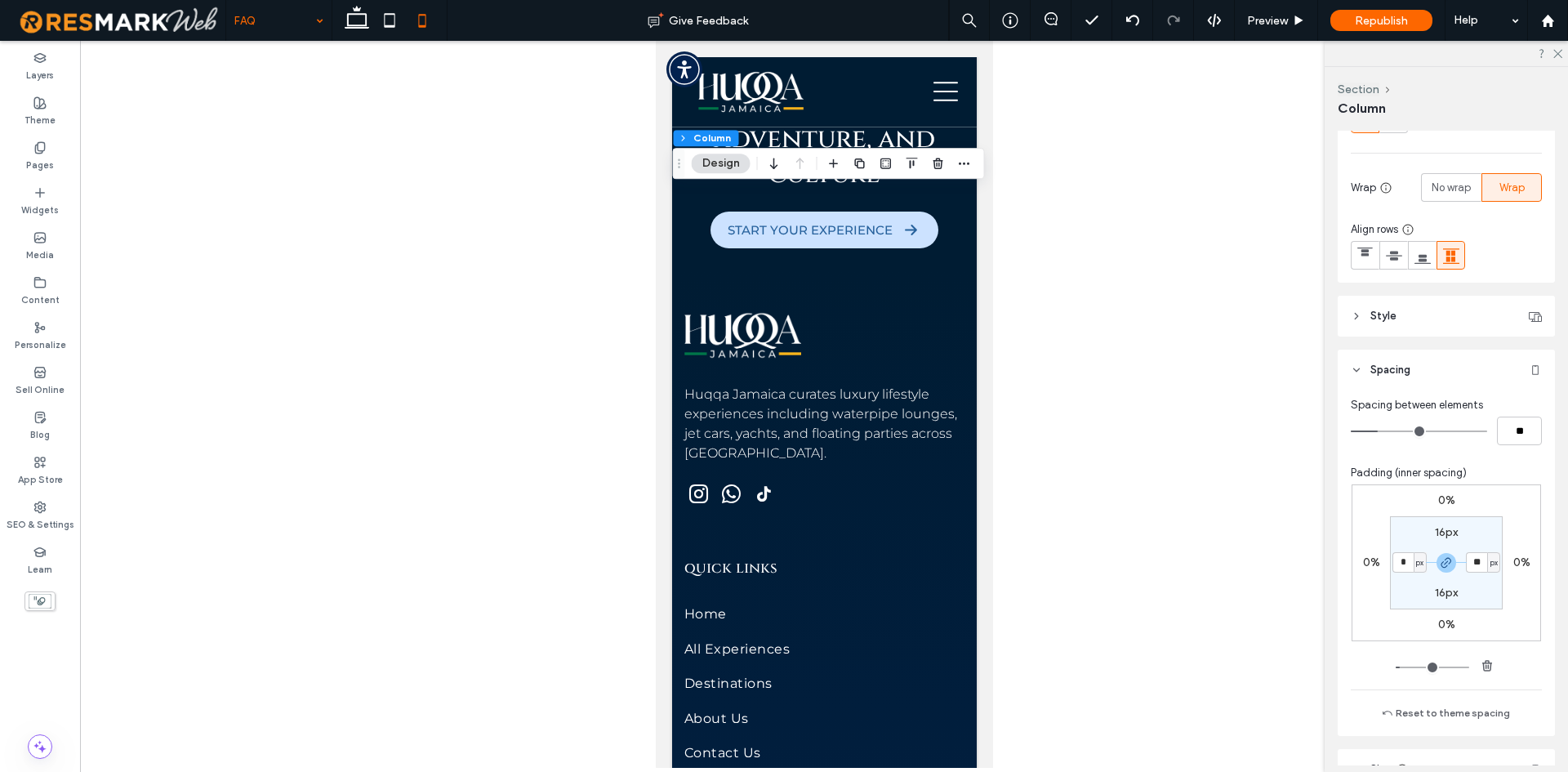
type input "*"
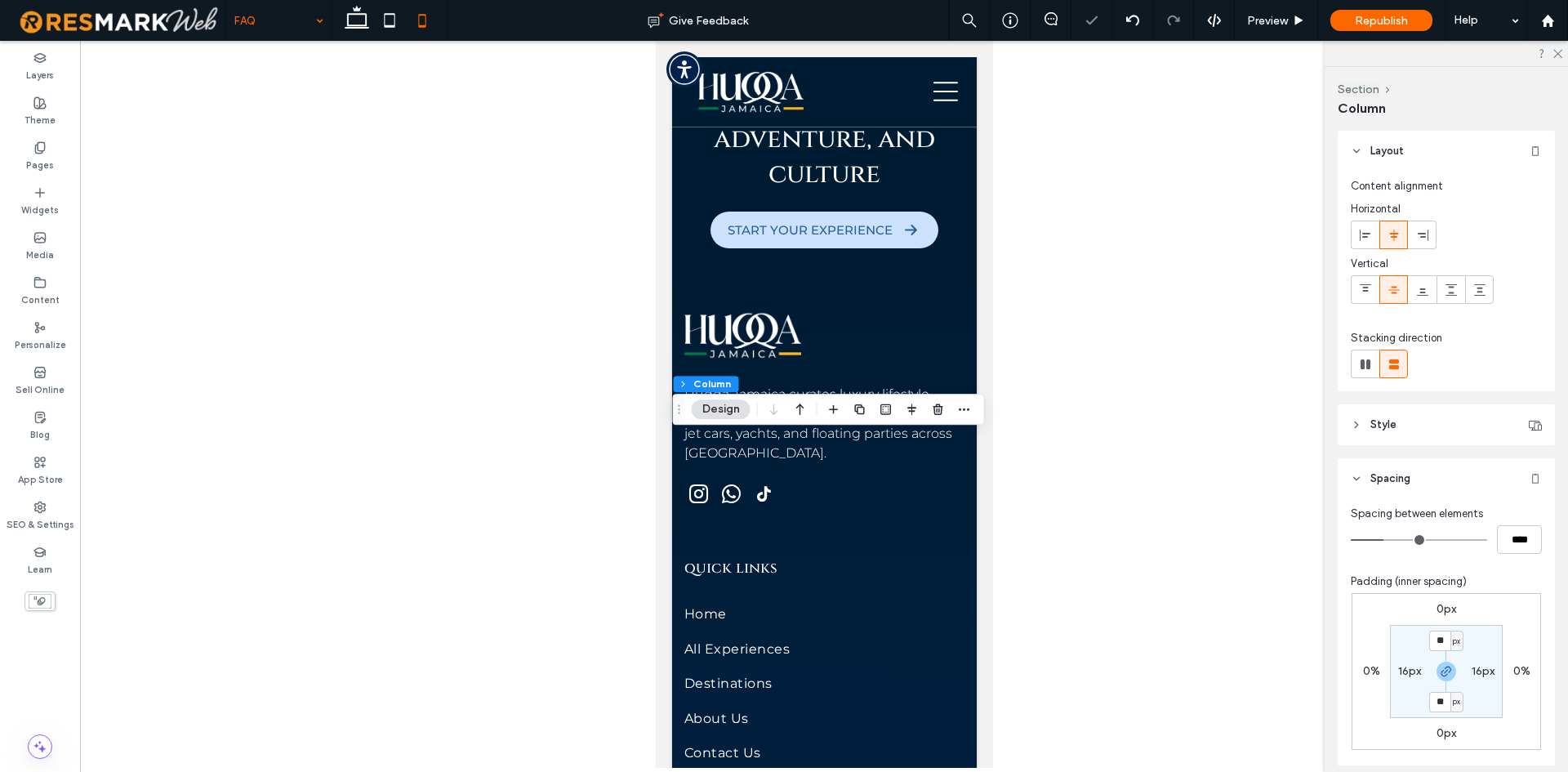
click at [1404, 670] on label "16px" at bounding box center [1410, 671] width 23 height 14
type input "*"
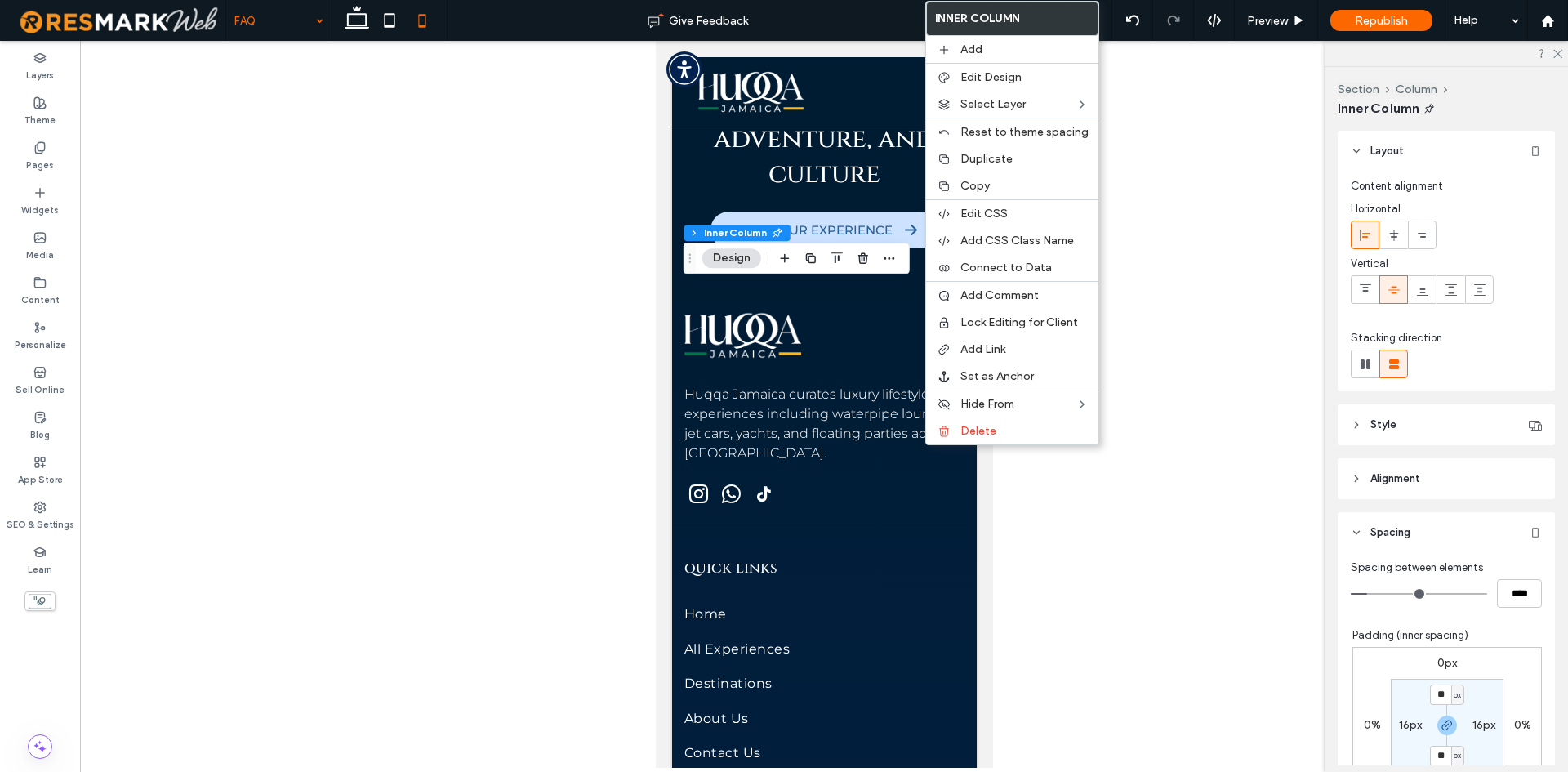
click at [1402, 724] on label "16px" at bounding box center [1411, 724] width 23 height 14
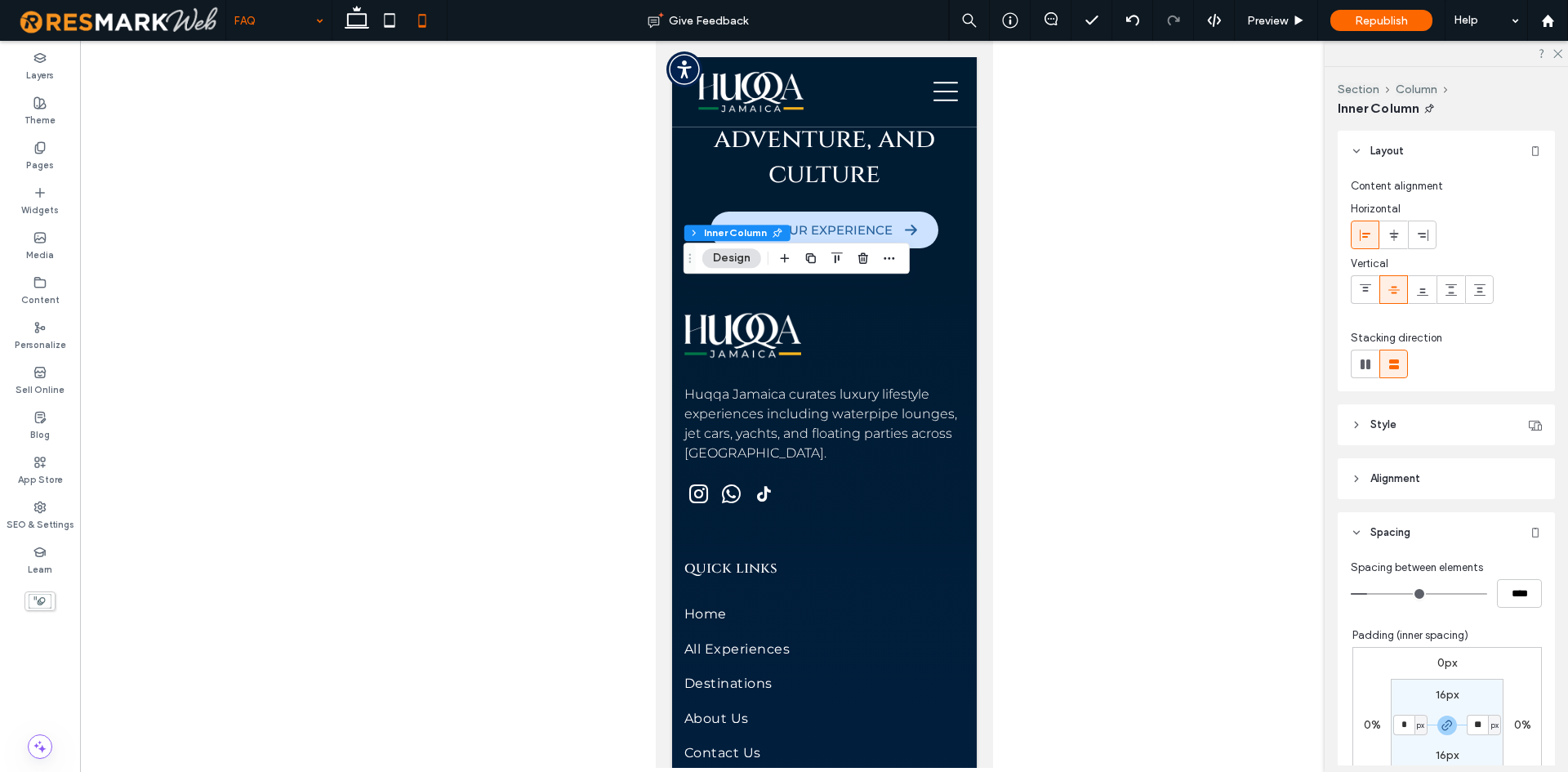
type input "*"
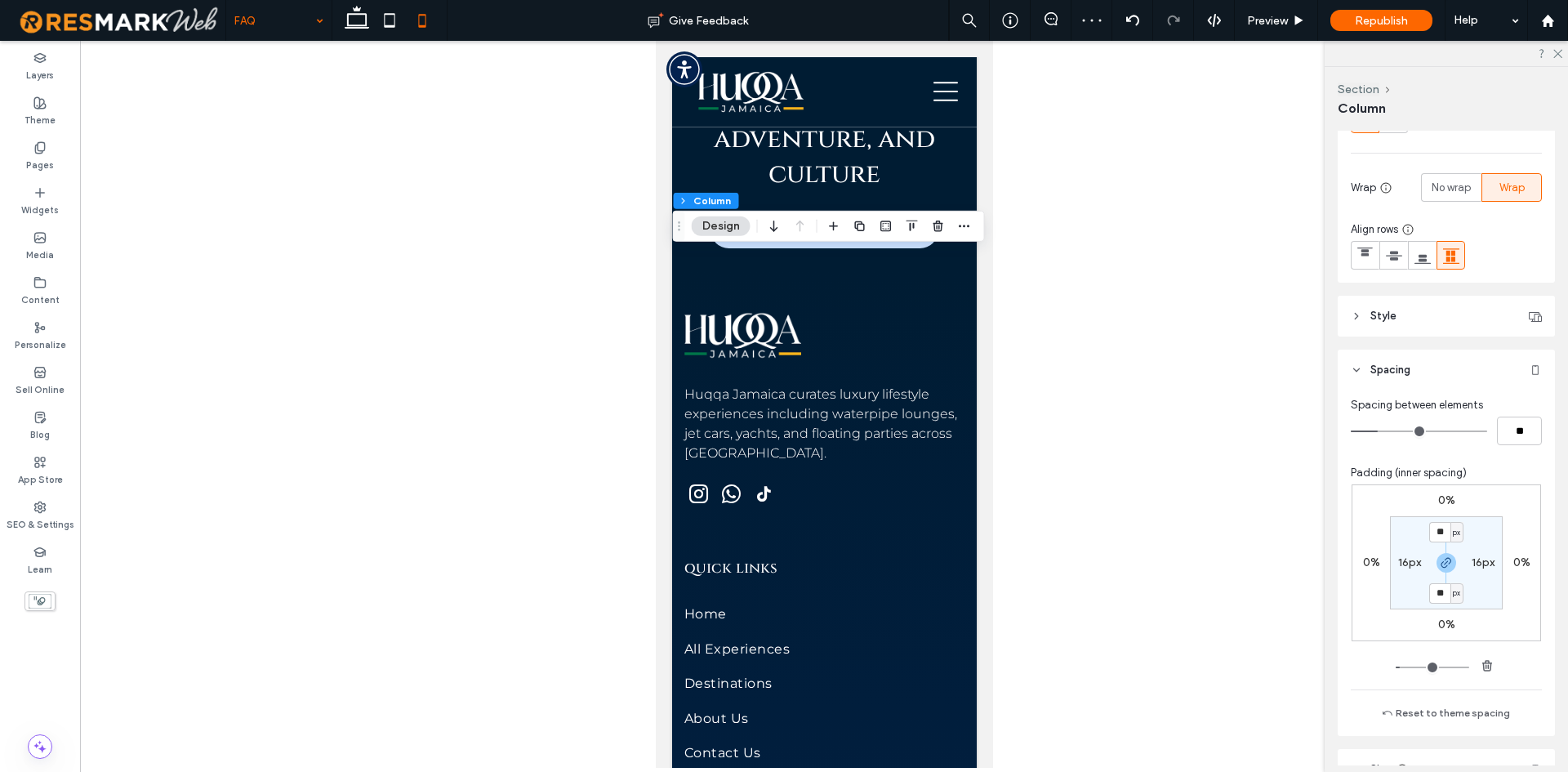
click at [1399, 555] on label "16px" at bounding box center [1410, 562] width 23 height 14
type input "*"
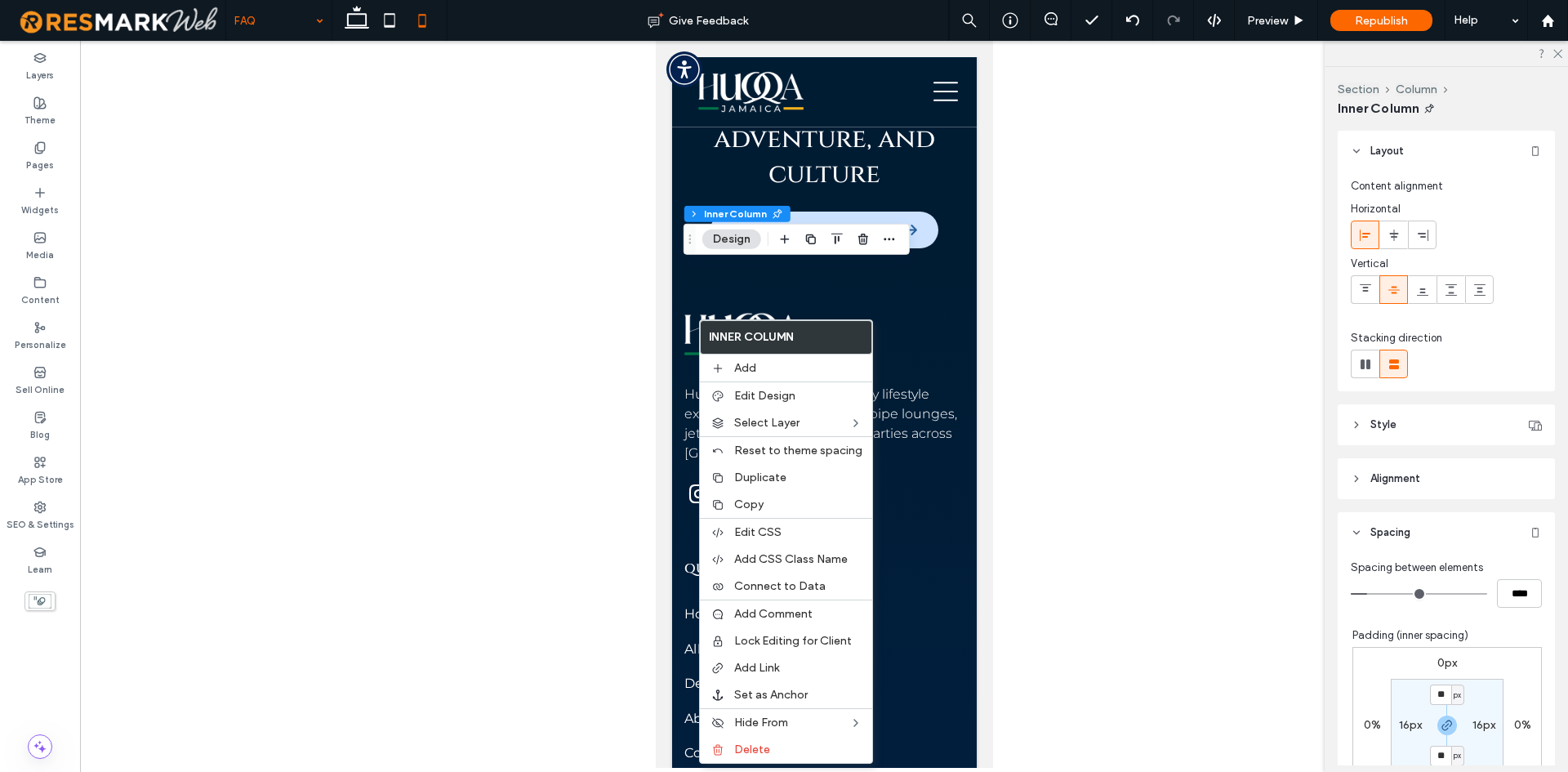
click at [1402, 728] on label "16px" at bounding box center [1411, 724] width 23 height 14
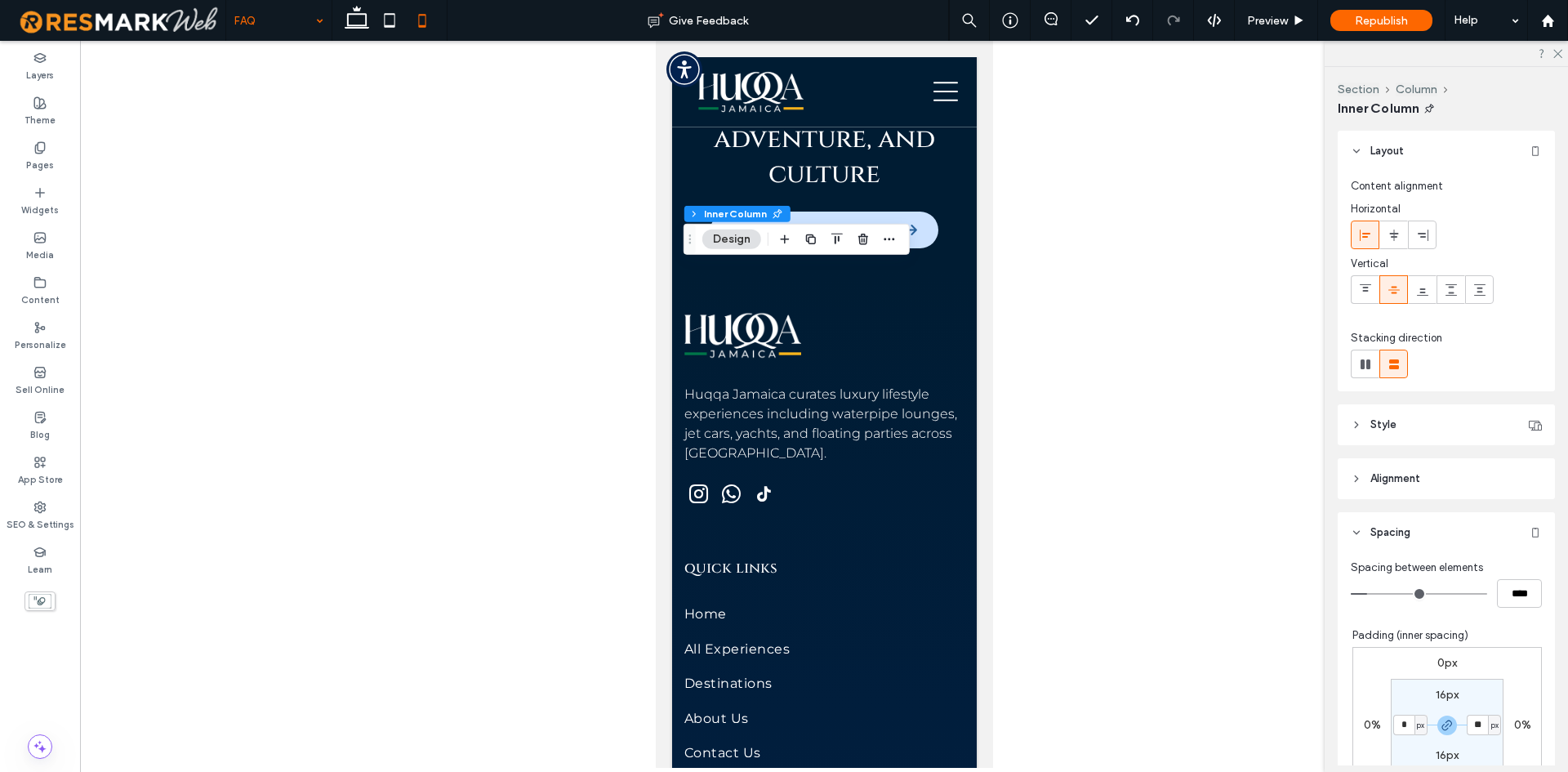
type input "*"
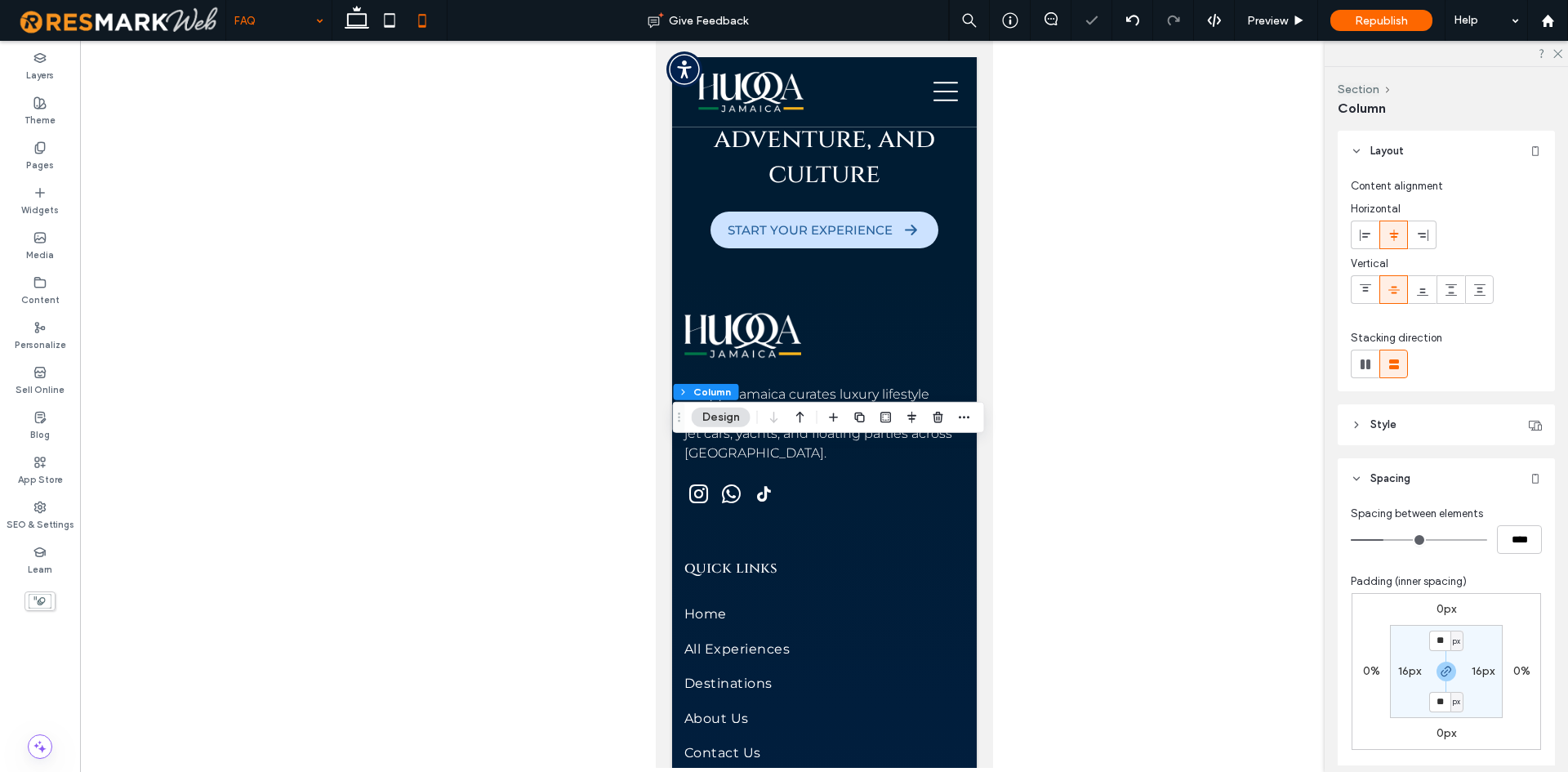
click at [1405, 666] on label "16px" at bounding box center [1410, 671] width 23 height 14
type input "*"
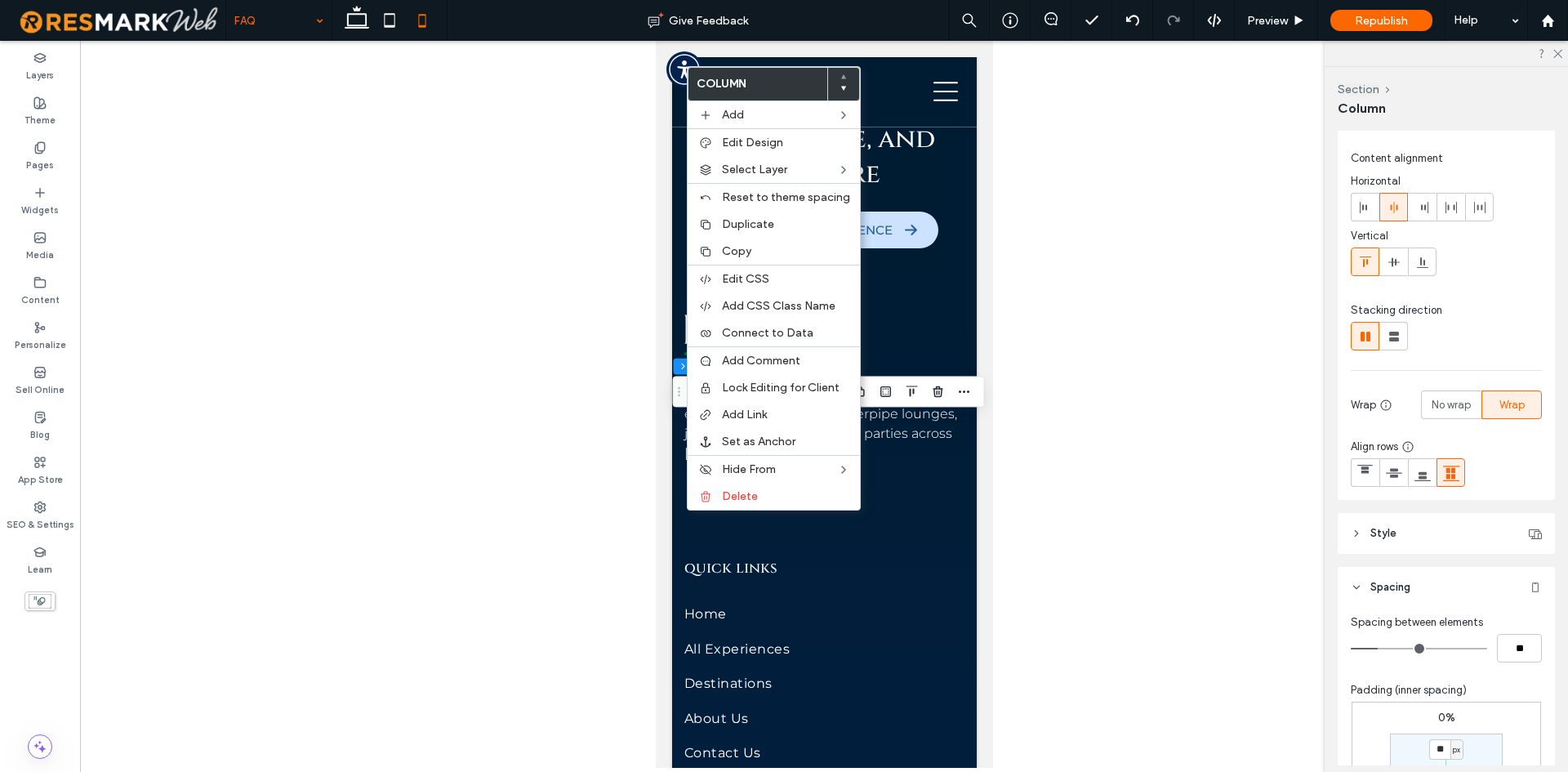
scroll to position [163, 0]
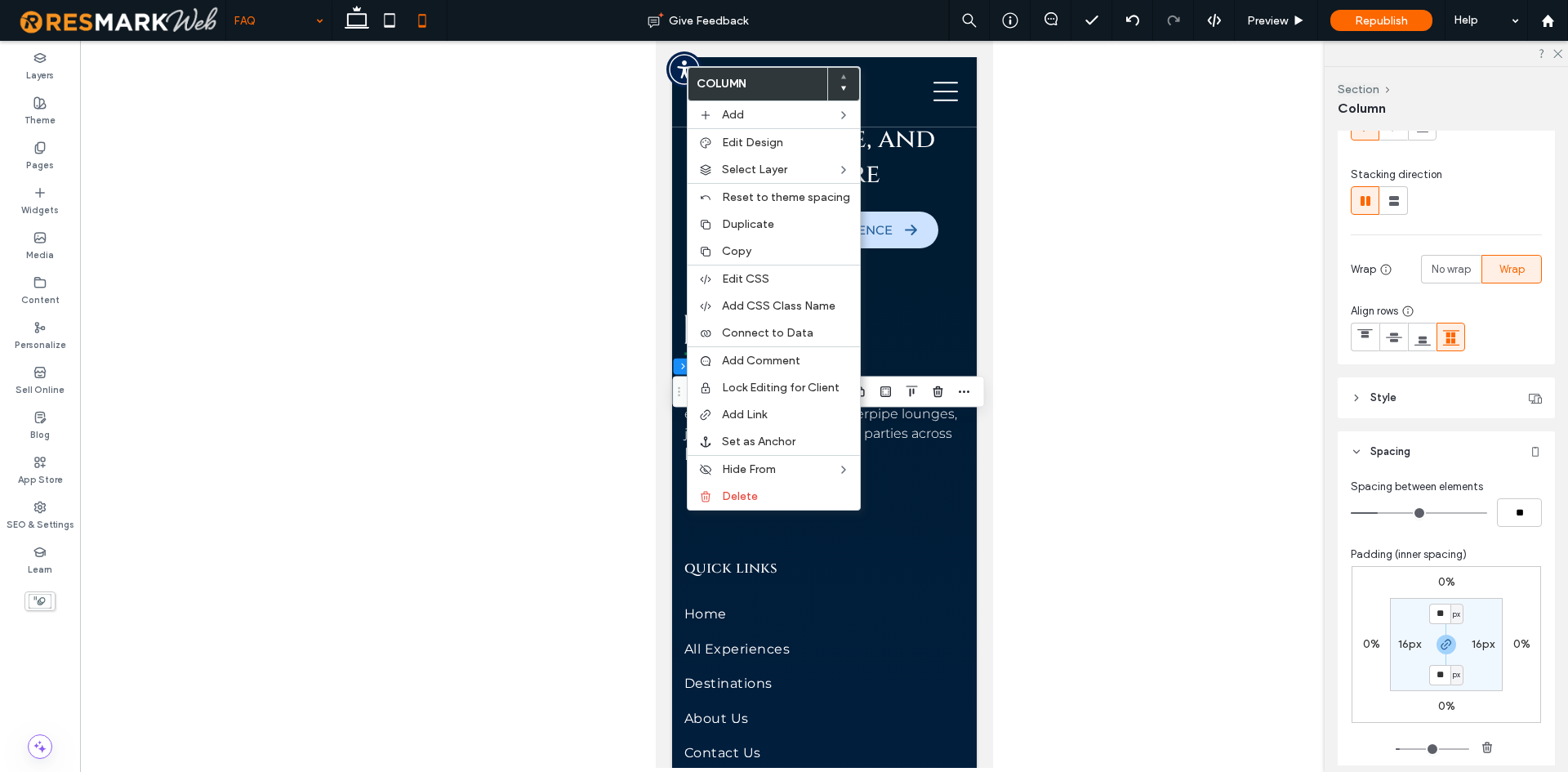
click at [1412, 644] on label "16px" at bounding box center [1410, 643] width 23 height 14
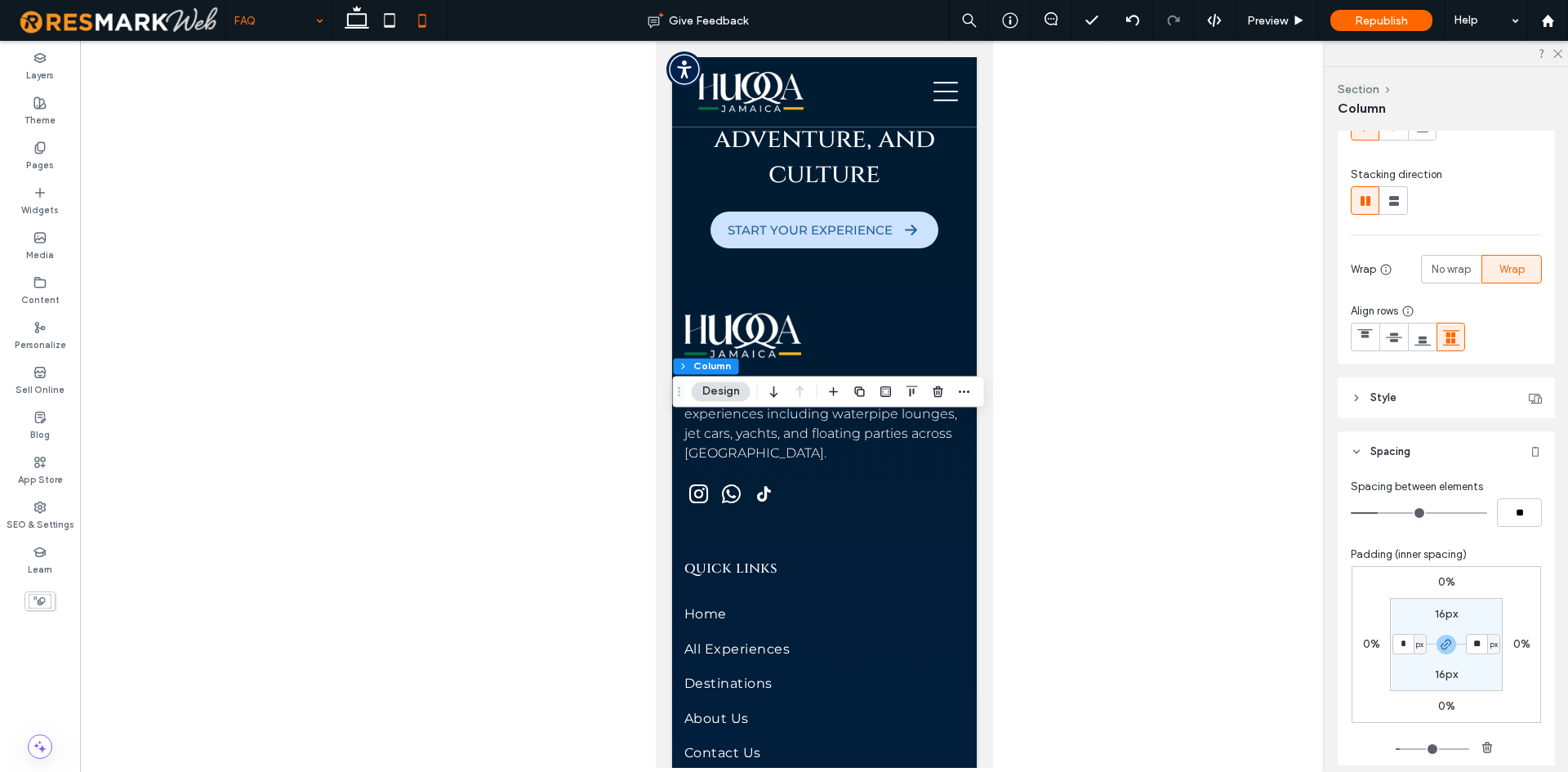
type input "*"
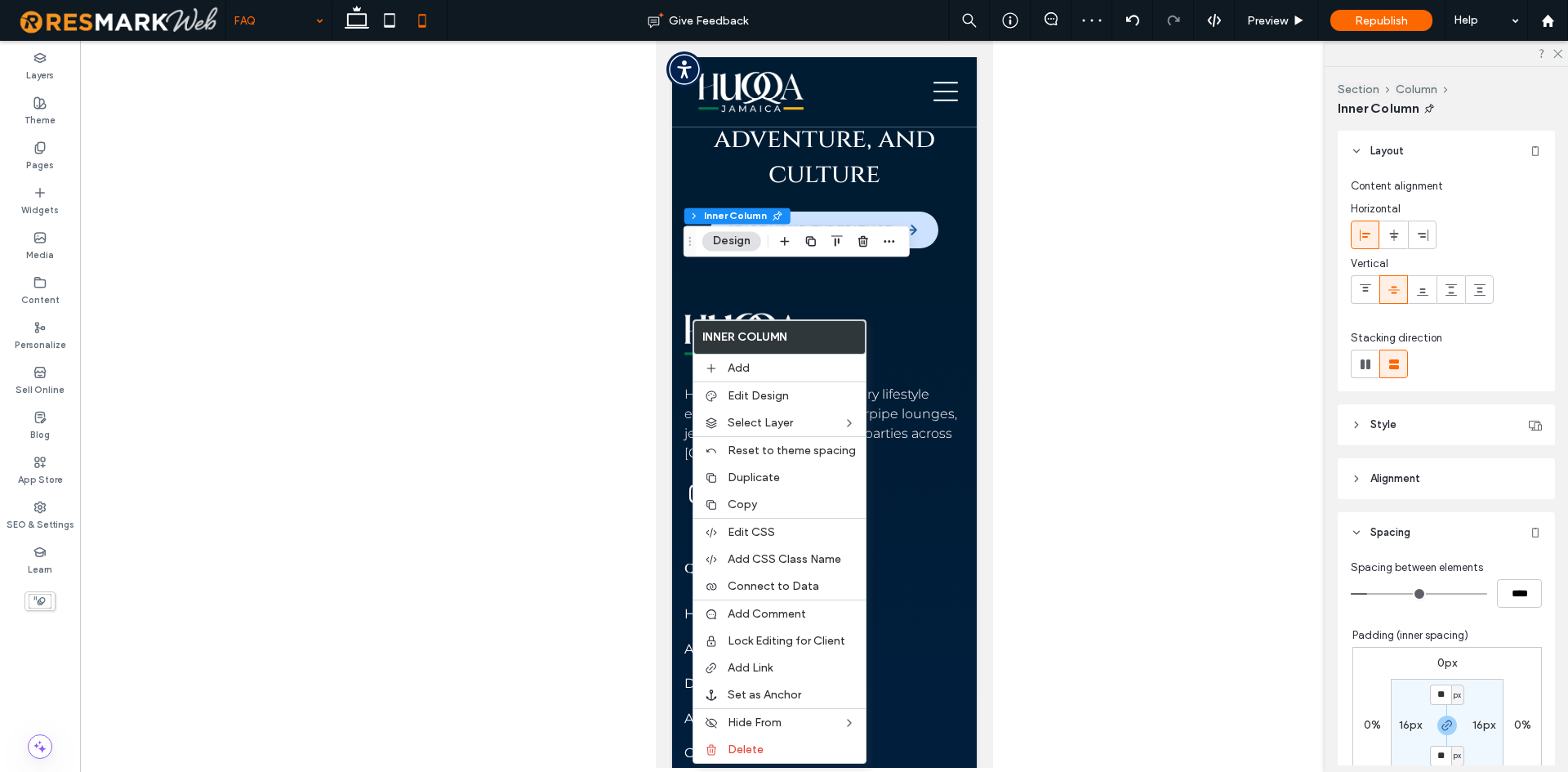
click at [1399, 732] on div "16px" at bounding box center [1411, 724] width 23 height 14
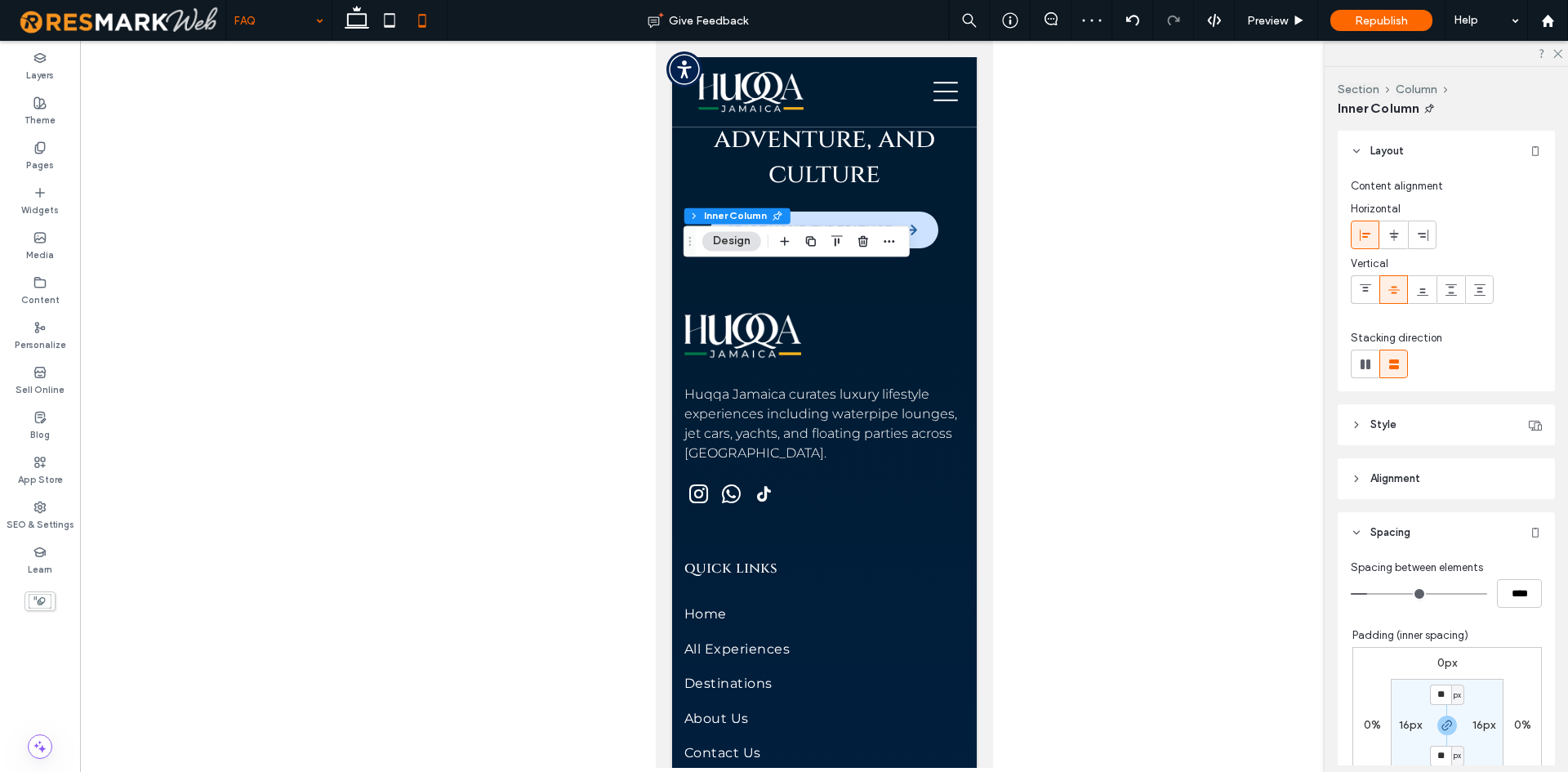
click at [1400, 721] on label "16px" at bounding box center [1411, 724] width 23 height 14
type input "*"
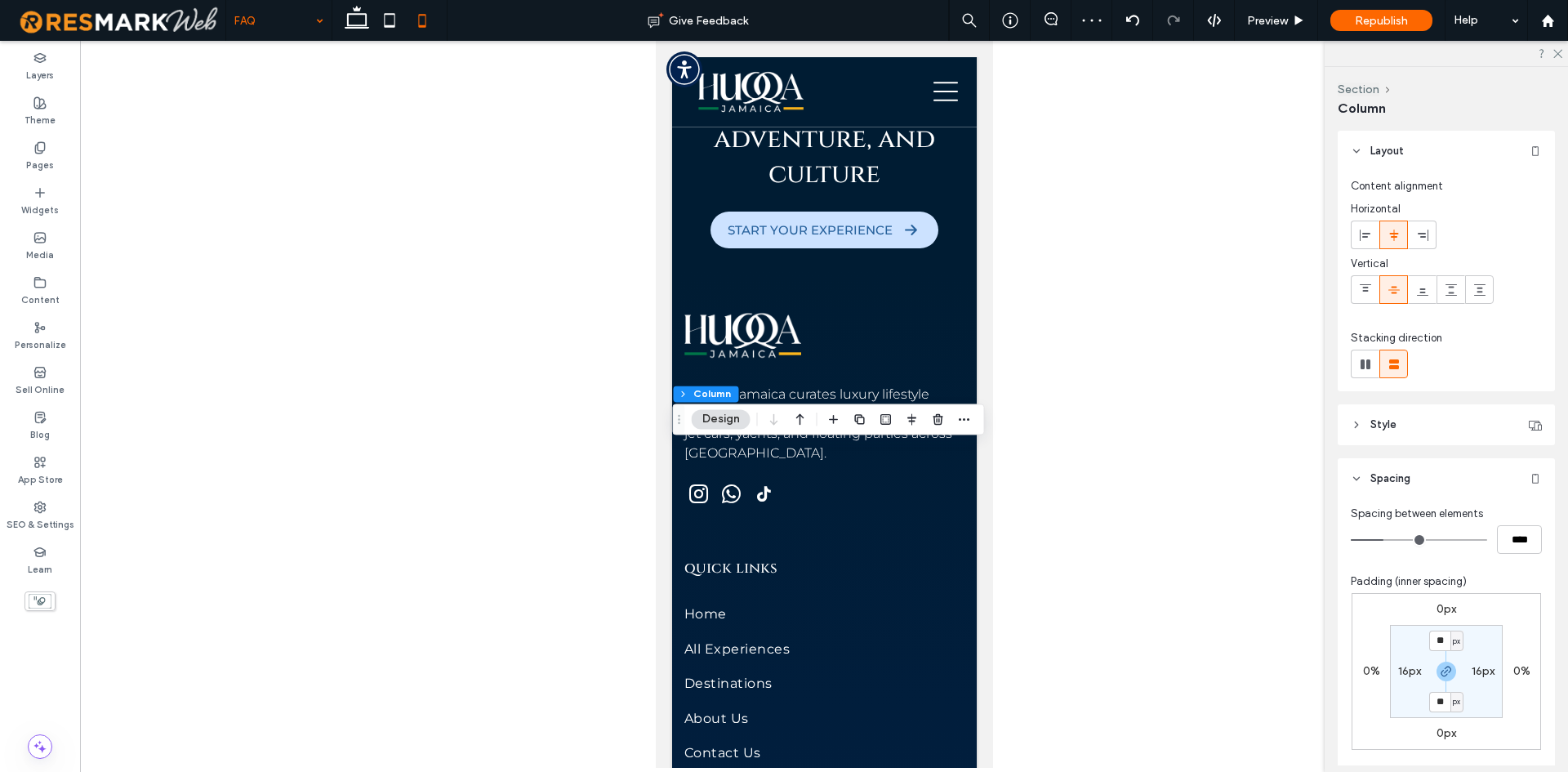
click at [1405, 674] on label "16px" at bounding box center [1410, 671] width 23 height 14
click at [1405, 674] on input "**" at bounding box center [1403, 671] width 21 height 20
type input "*"
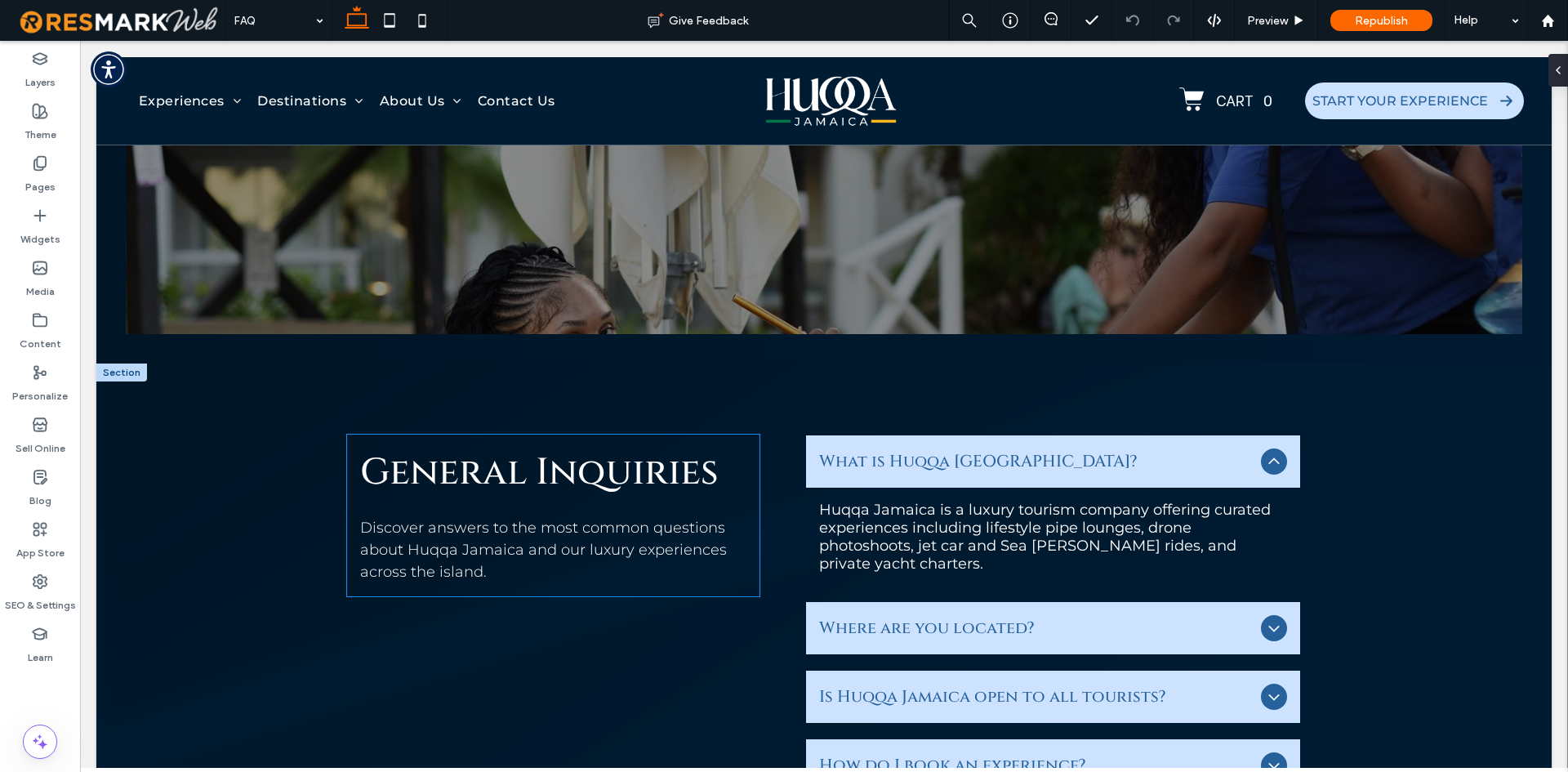
scroll to position [556, 0]
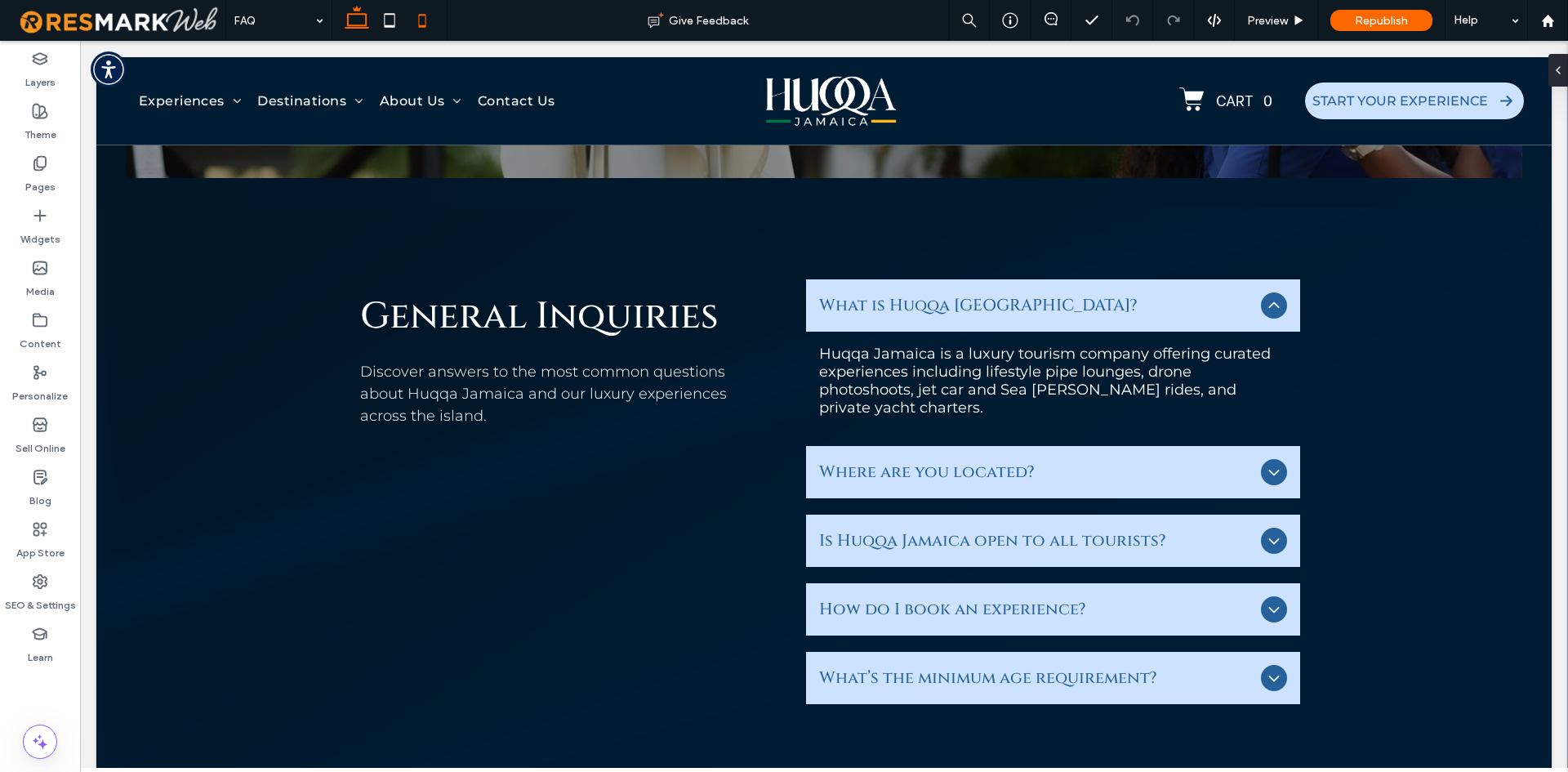
click at [414, 32] on icon at bounding box center [422, 20] width 32 height 32
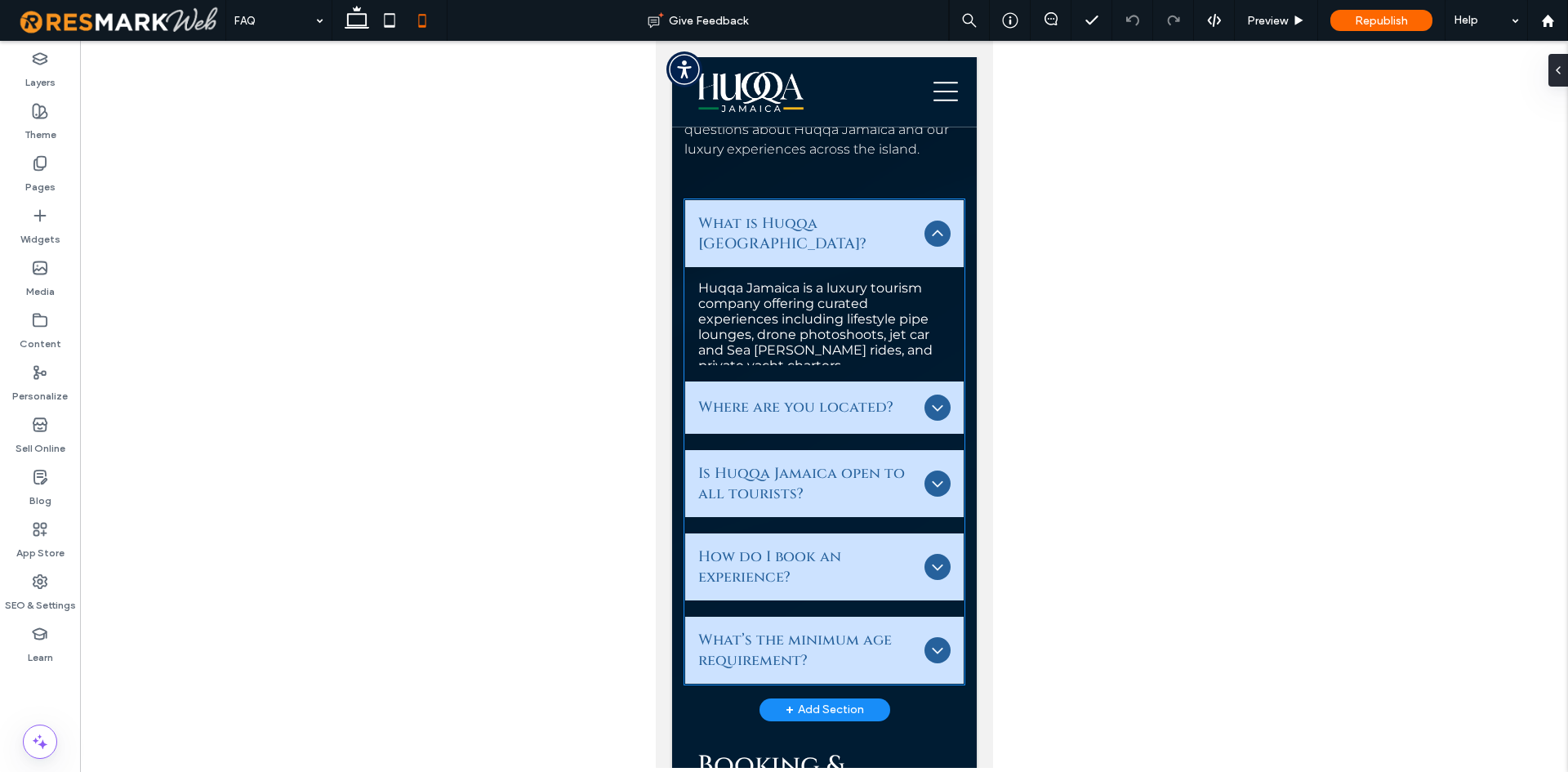
scroll to position [592, 0]
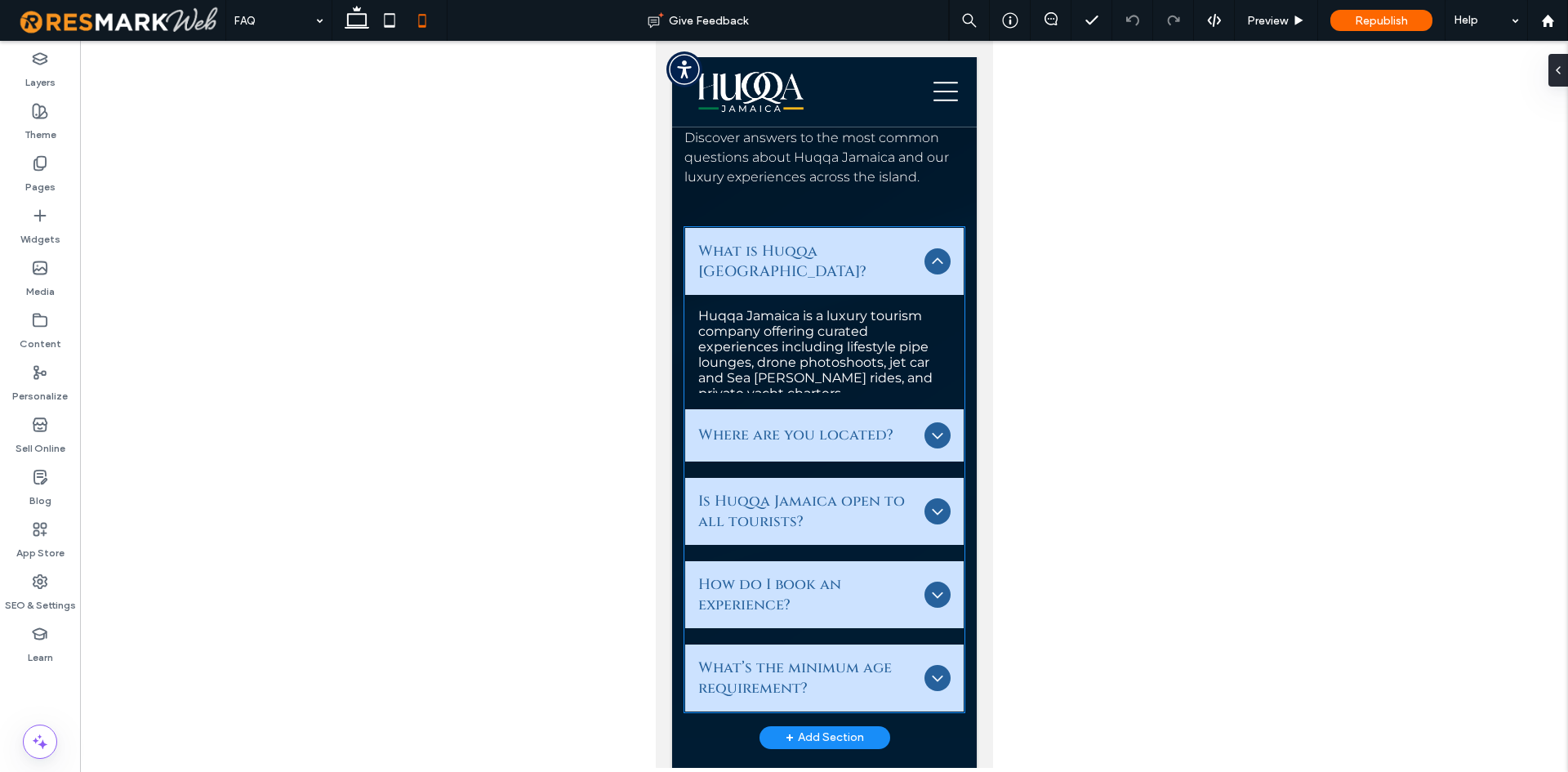
click at [781, 425] on span "Where are you located?" at bounding box center [807, 435] width 220 height 20
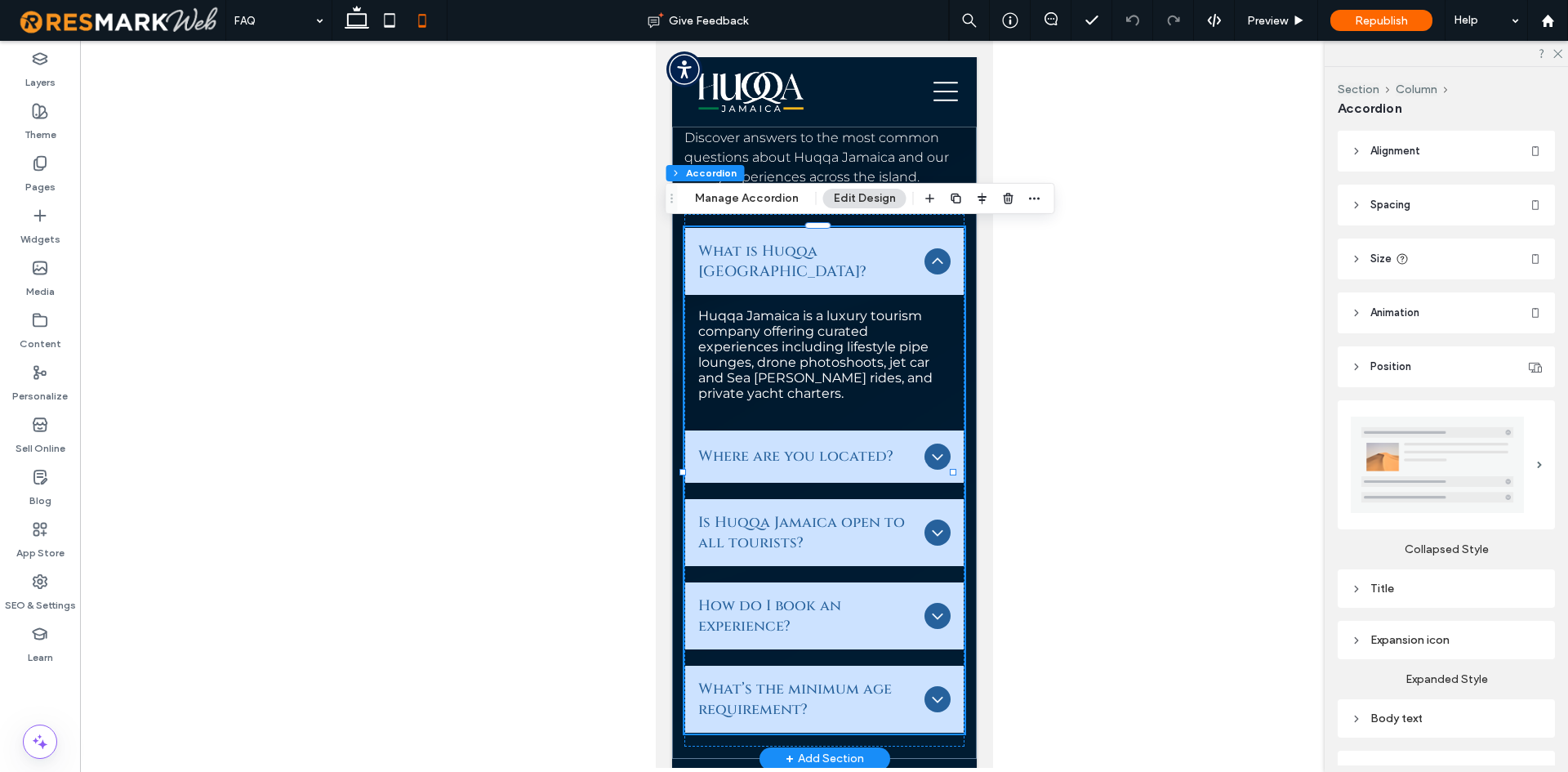
click at [788, 446] on span "Where are you located?" at bounding box center [807, 456] width 220 height 20
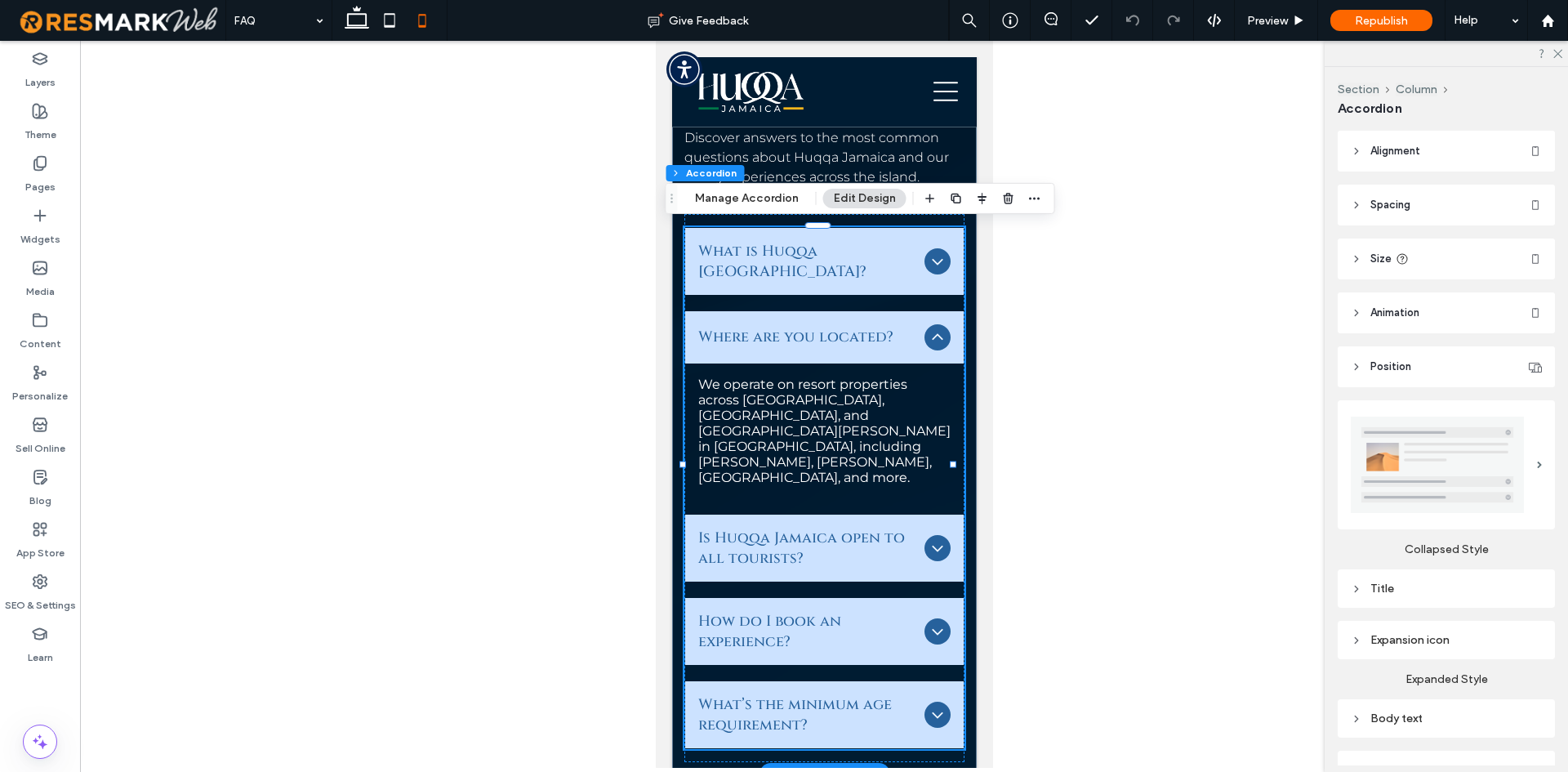
click at [819, 528] on span "Is Huqqa Jamaica open to all tourists?" at bounding box center [807, 548] width 220 height 41
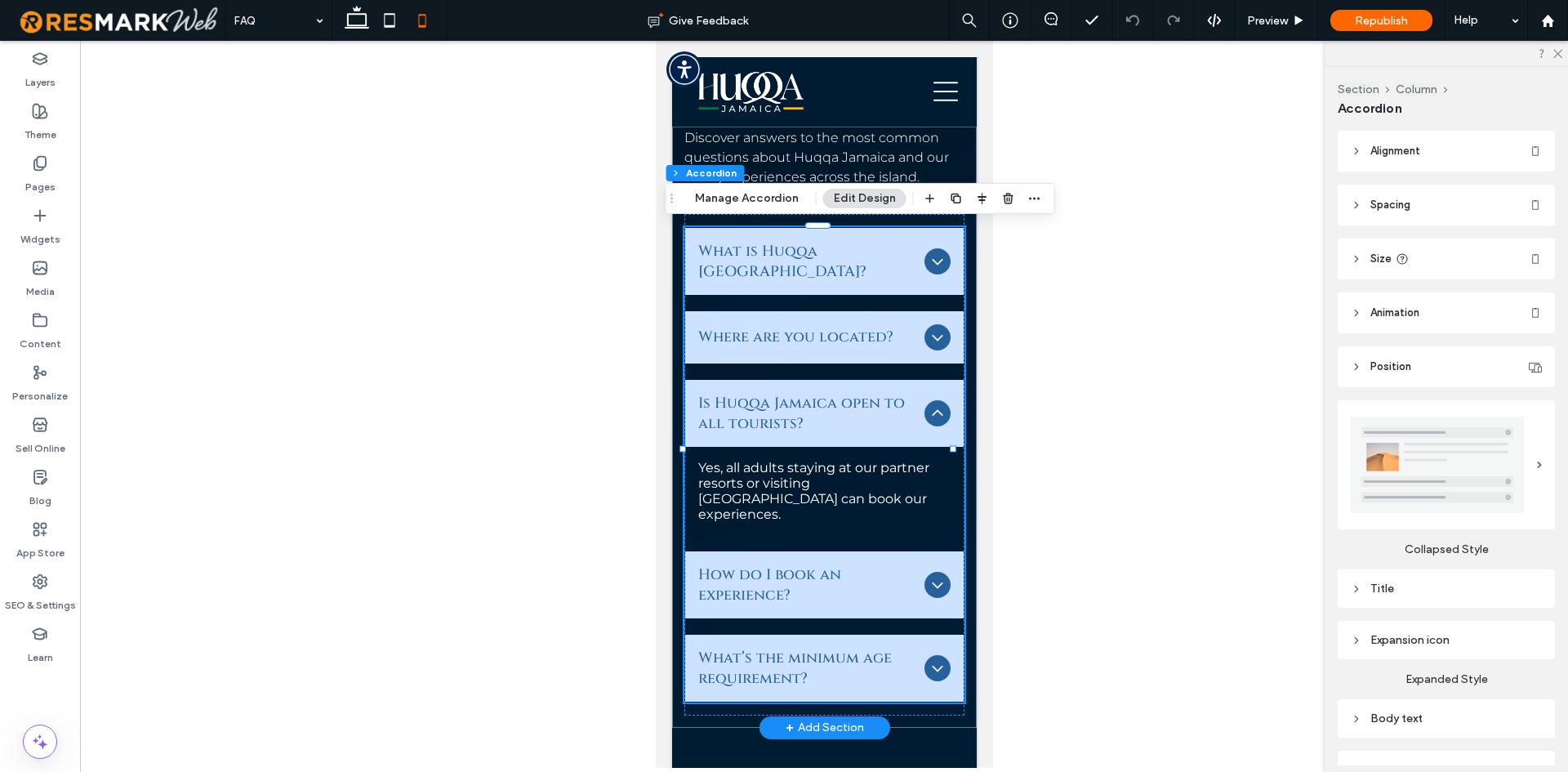
click at [884, 247] on span "What is Huqqa Jamaica?" at bounding box center [807, 261] width 220 height 41
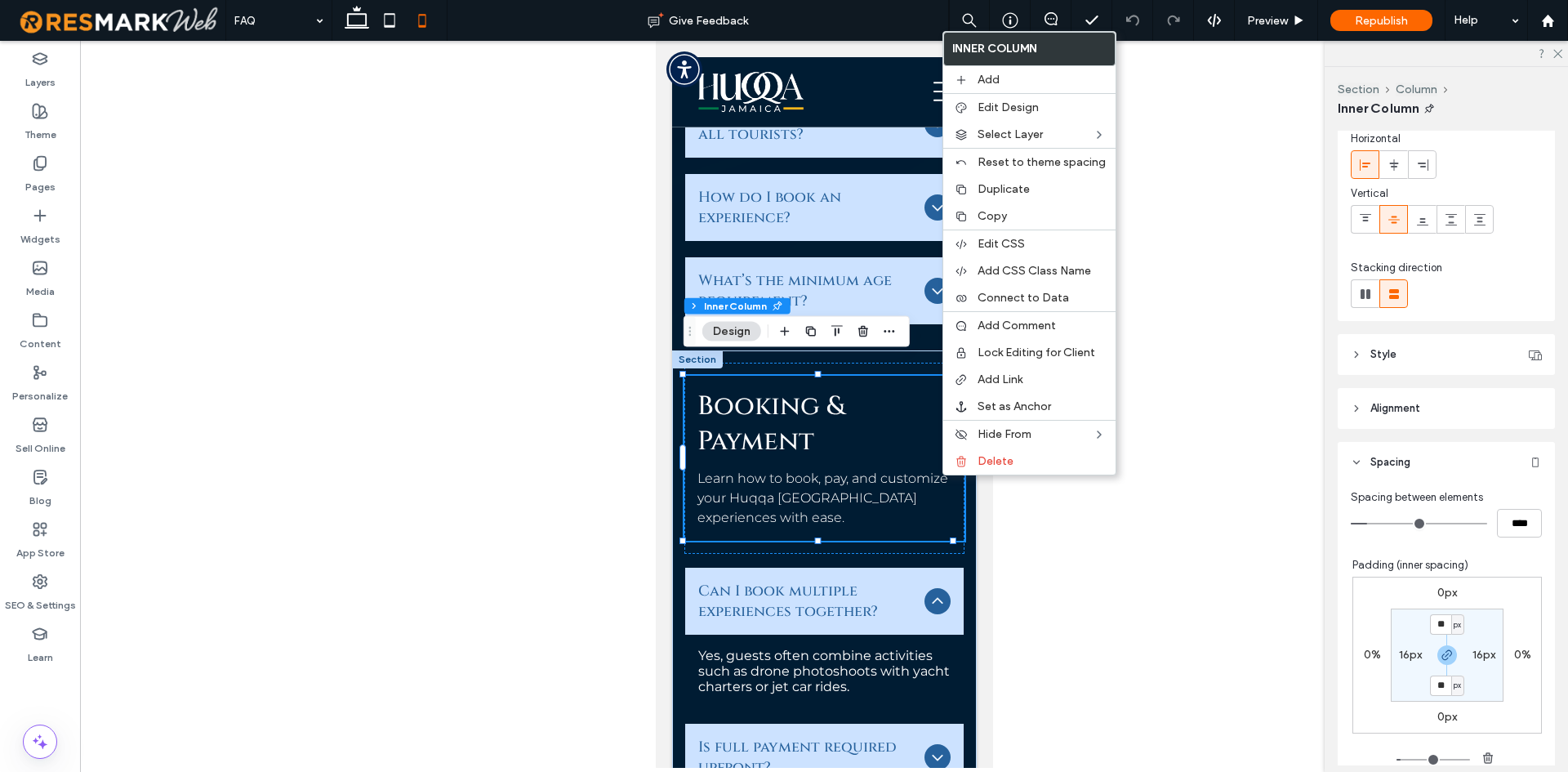
scroll to position [163, 0]
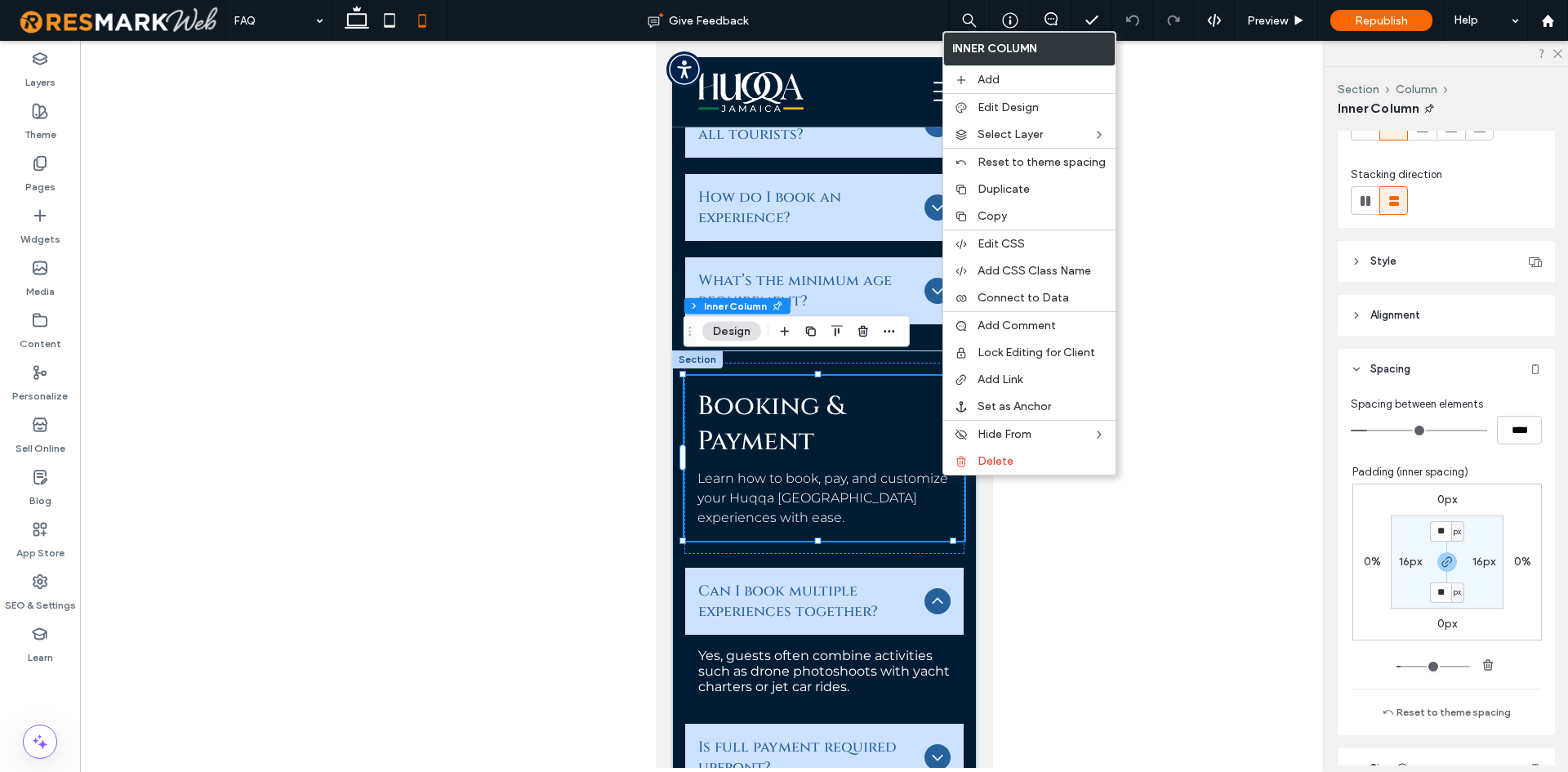
click at [1411, 562] on label "16px" at bounding box center [1411, 562] width 23 height 14
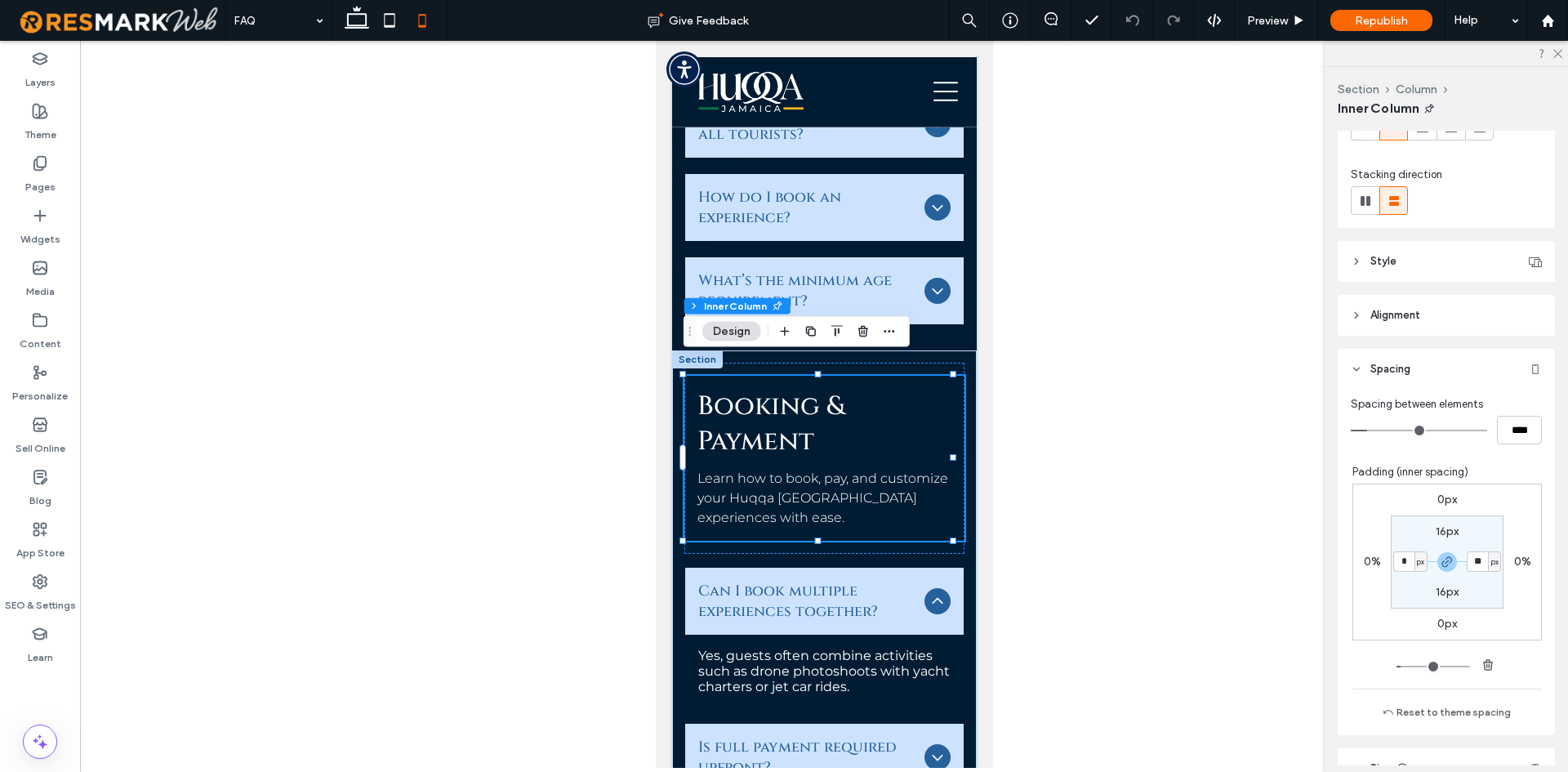
type input "*"
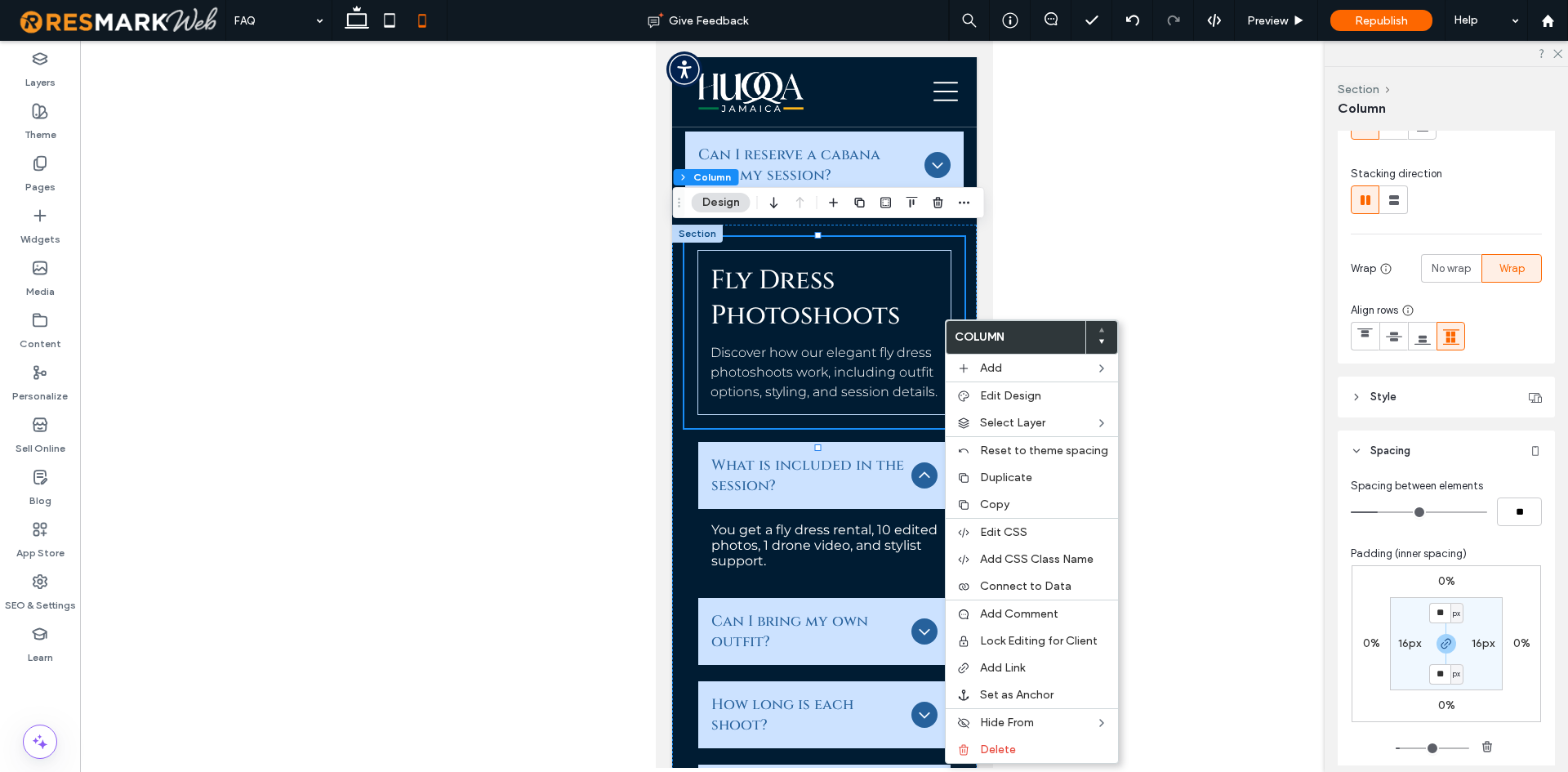
scroll to position [327, 0]
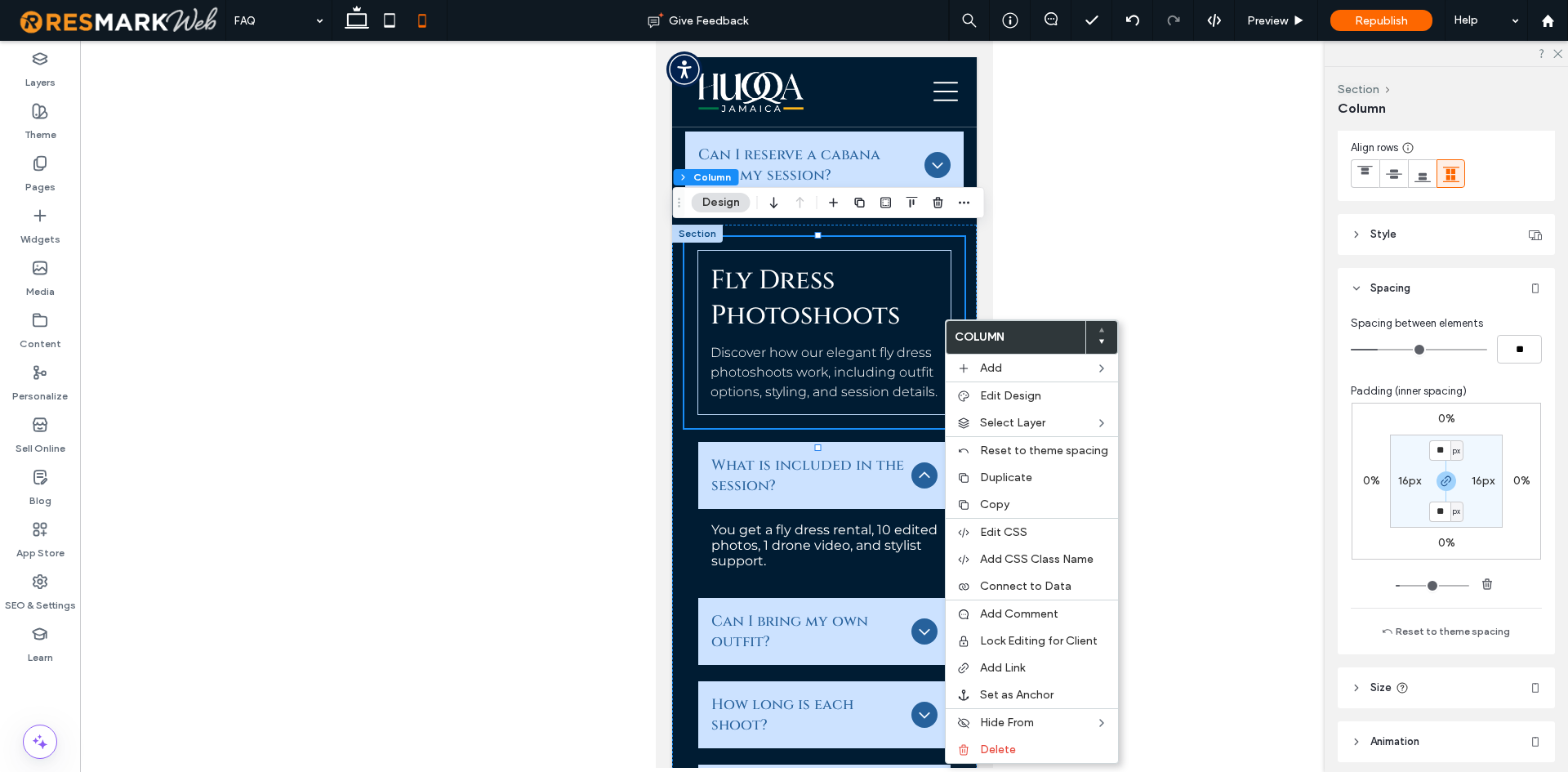
click at [1408, 485] on label "16px" at bounding box center [1410, 481] width 23 height 14
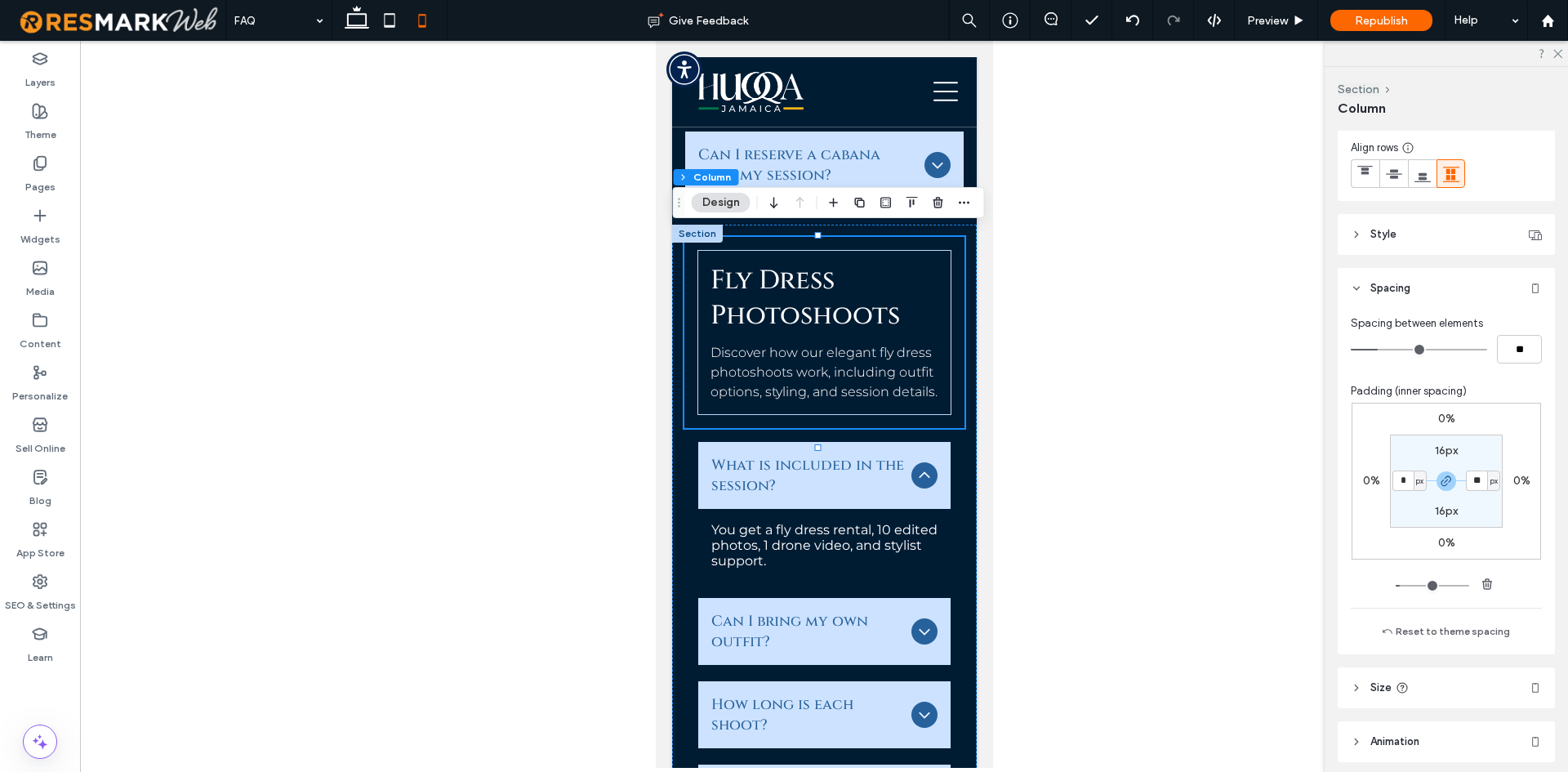
type input "*"
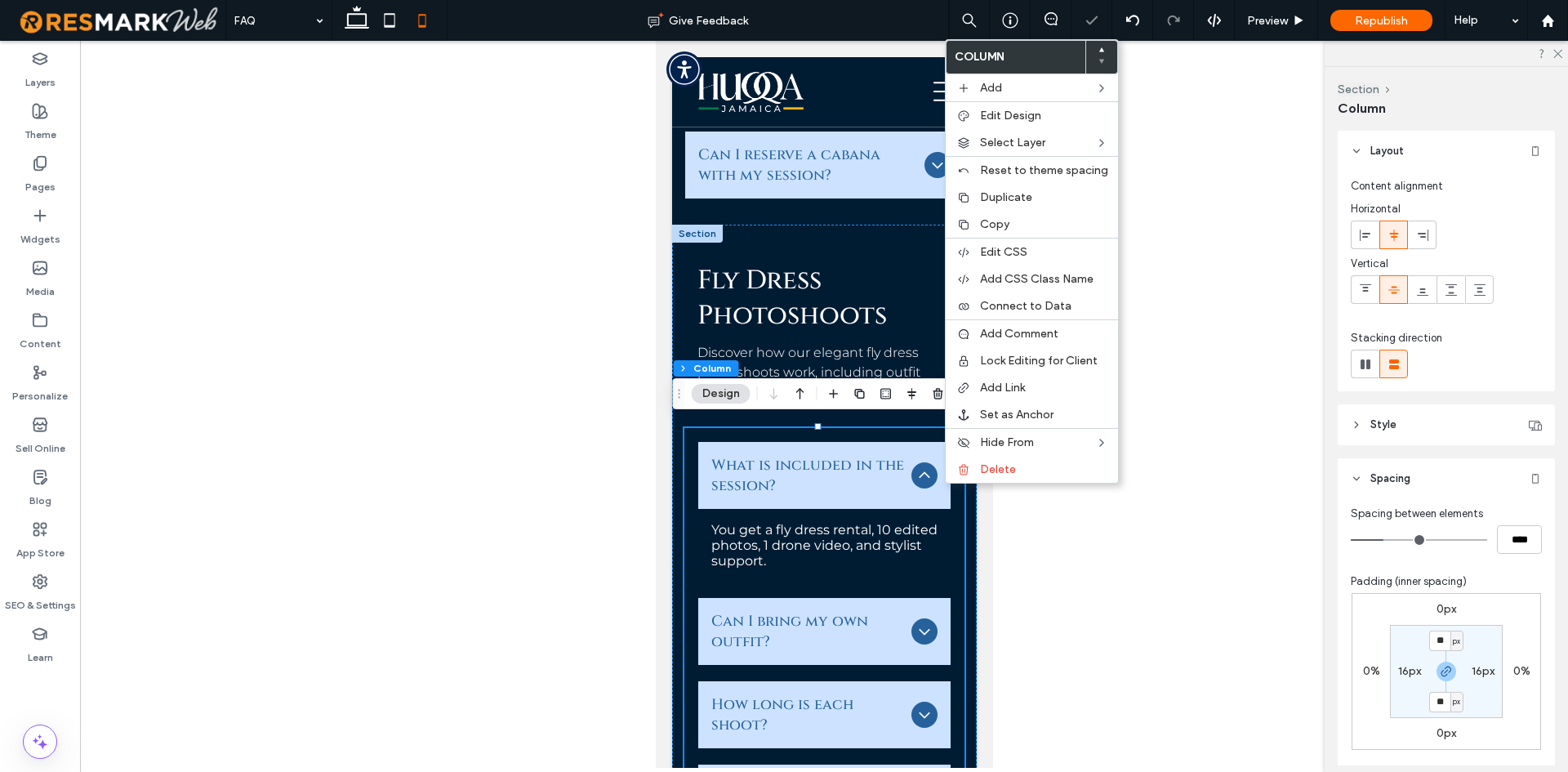
click at [1412, 672] on label "16px" at bounding box center [1410, 671] width 23 height 14
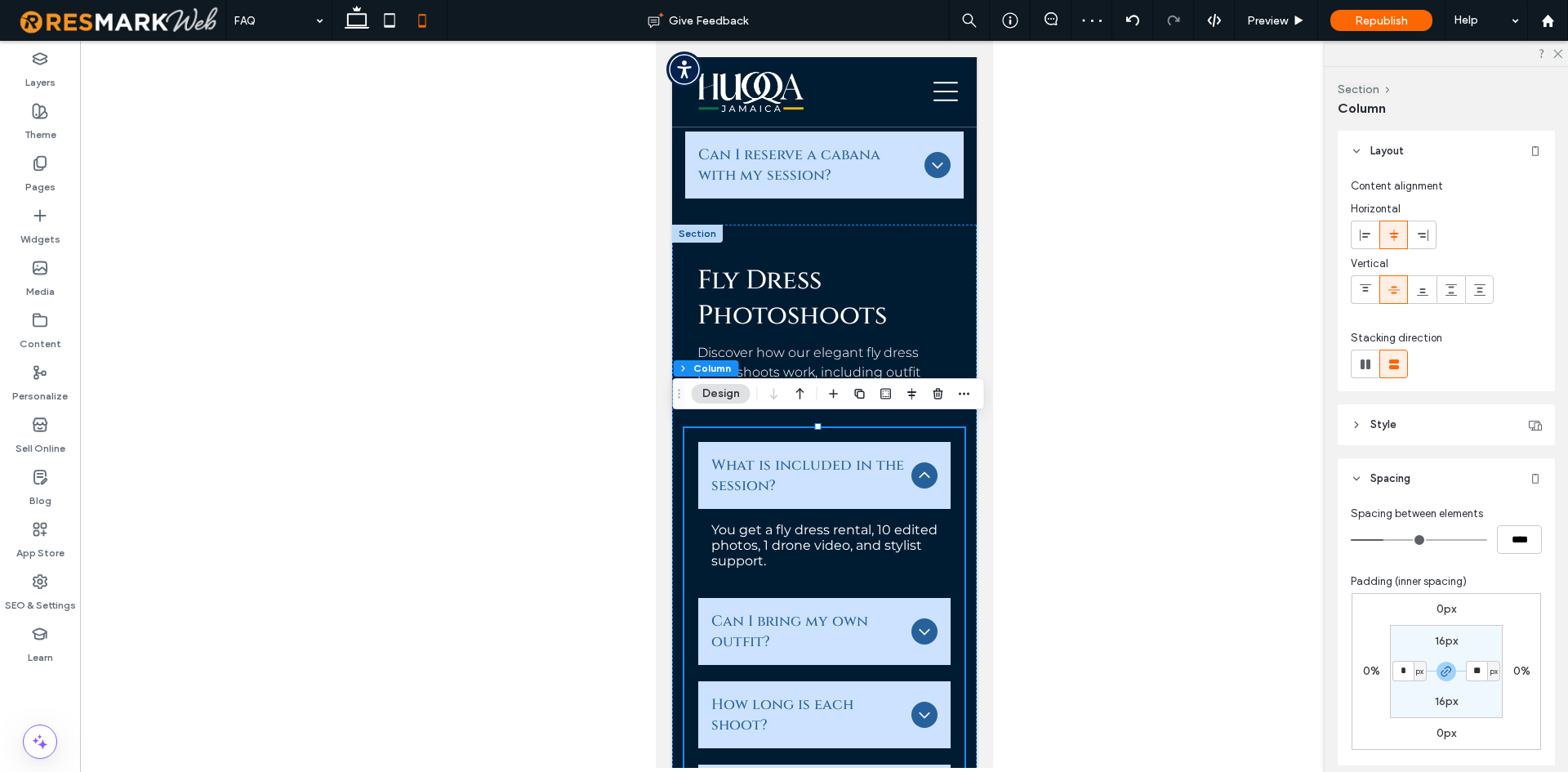
type input "*"
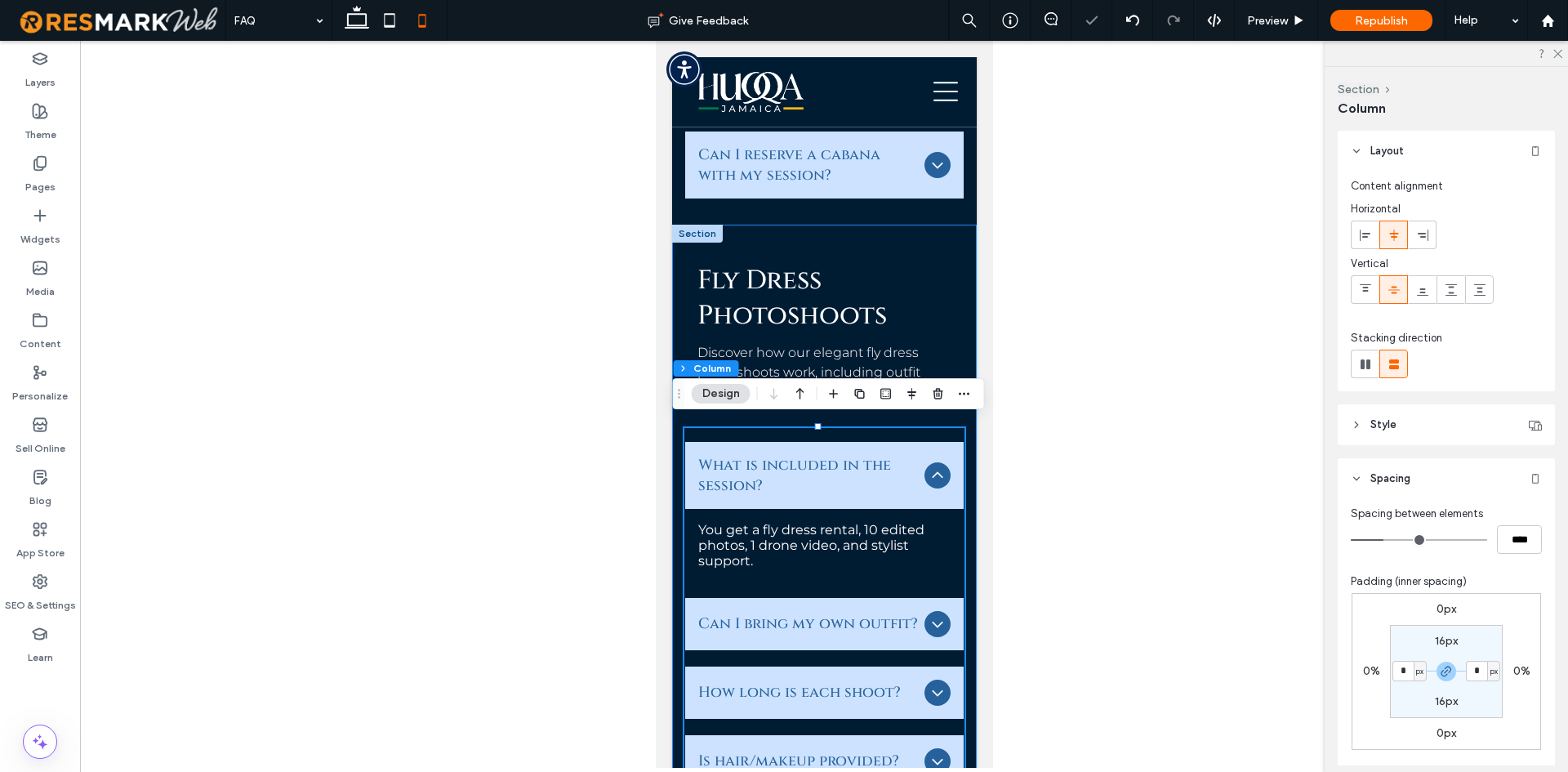
click at [958, 479] on div "What is included in the session? You get a fly dress rental, 10 edited photos, …" at bounding box center [824, 561] width 305 height 672
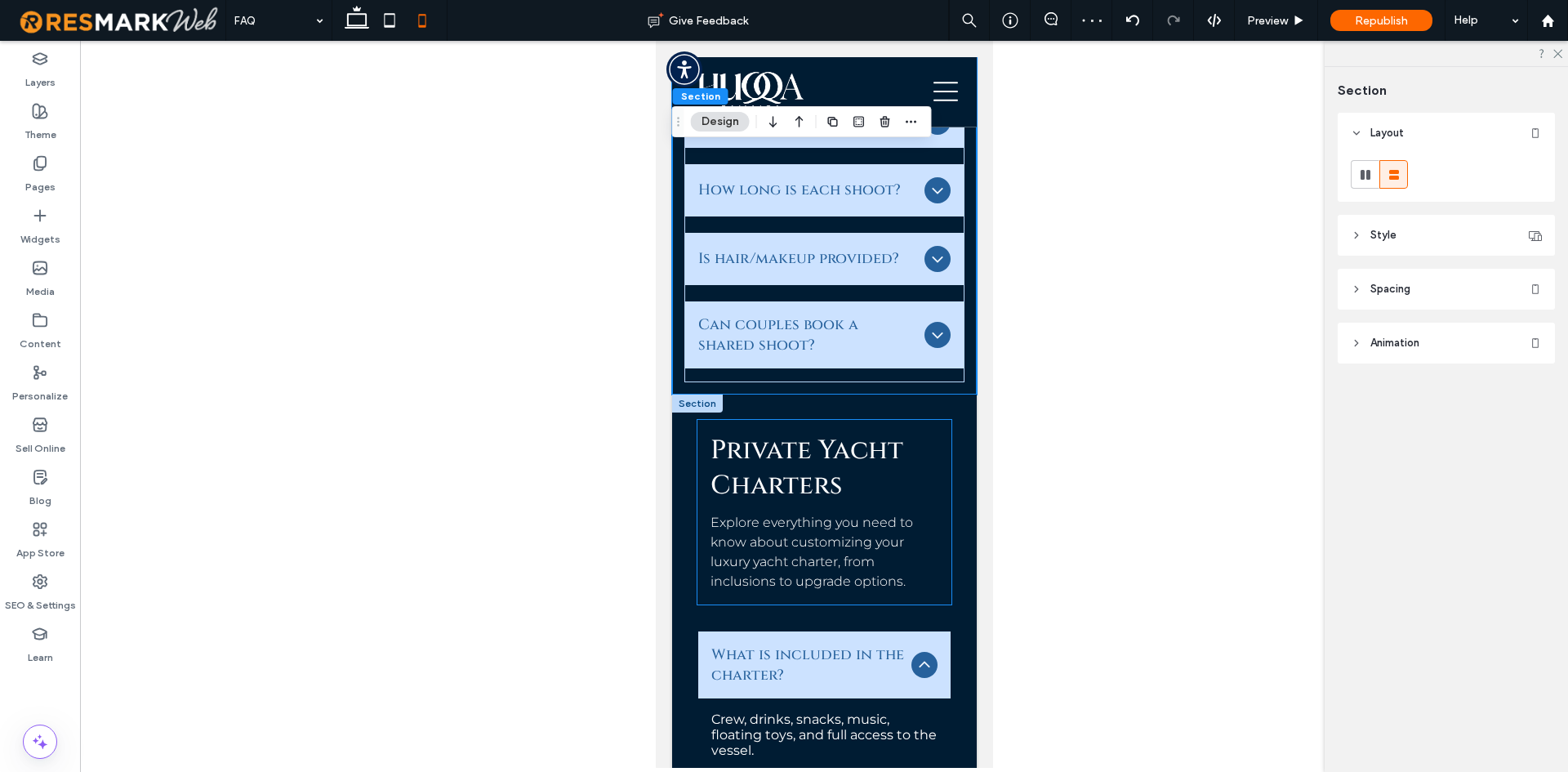
scroll to position [4429, 0]
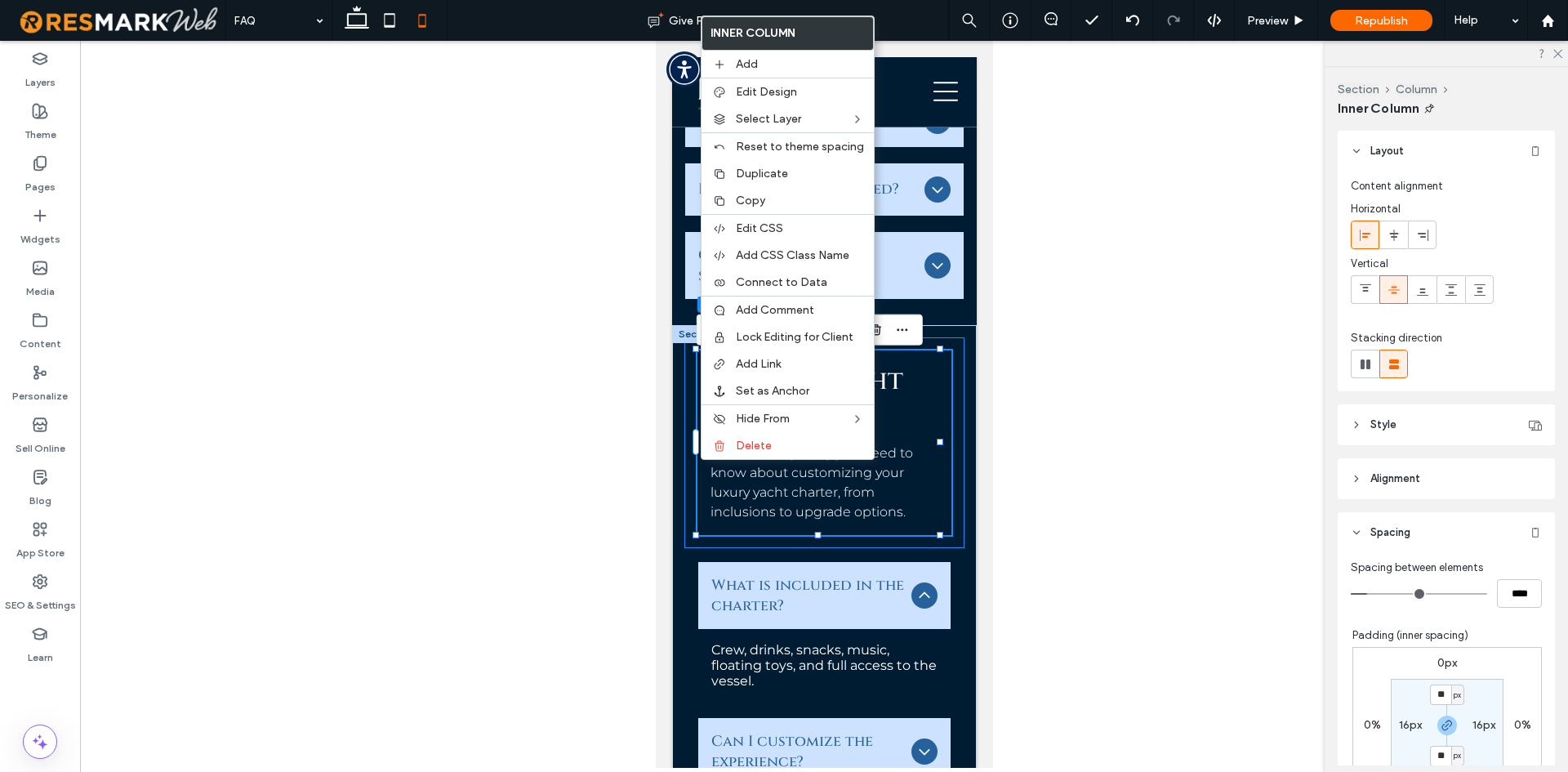
click at [686, 525] on div "Private Yacht Charters Explore everything you need to know about customizing yo…" at bounding box center [823, 443] width 280 height 211
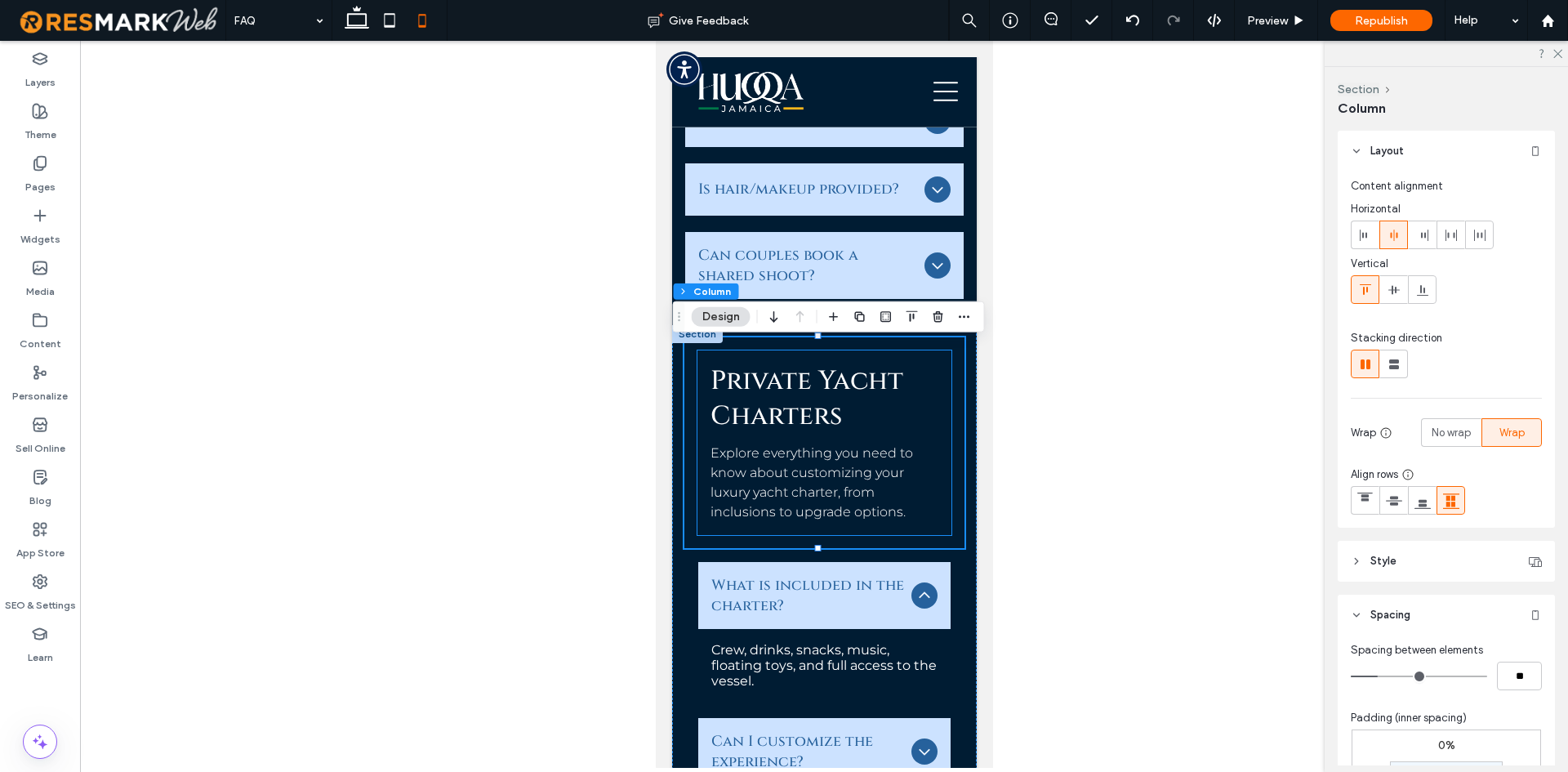
click at [706, 519] on div "Private Yacht Charters Explore everything you need to know about customizing yo…" at bounding box center [823, 443] width 254 height 185
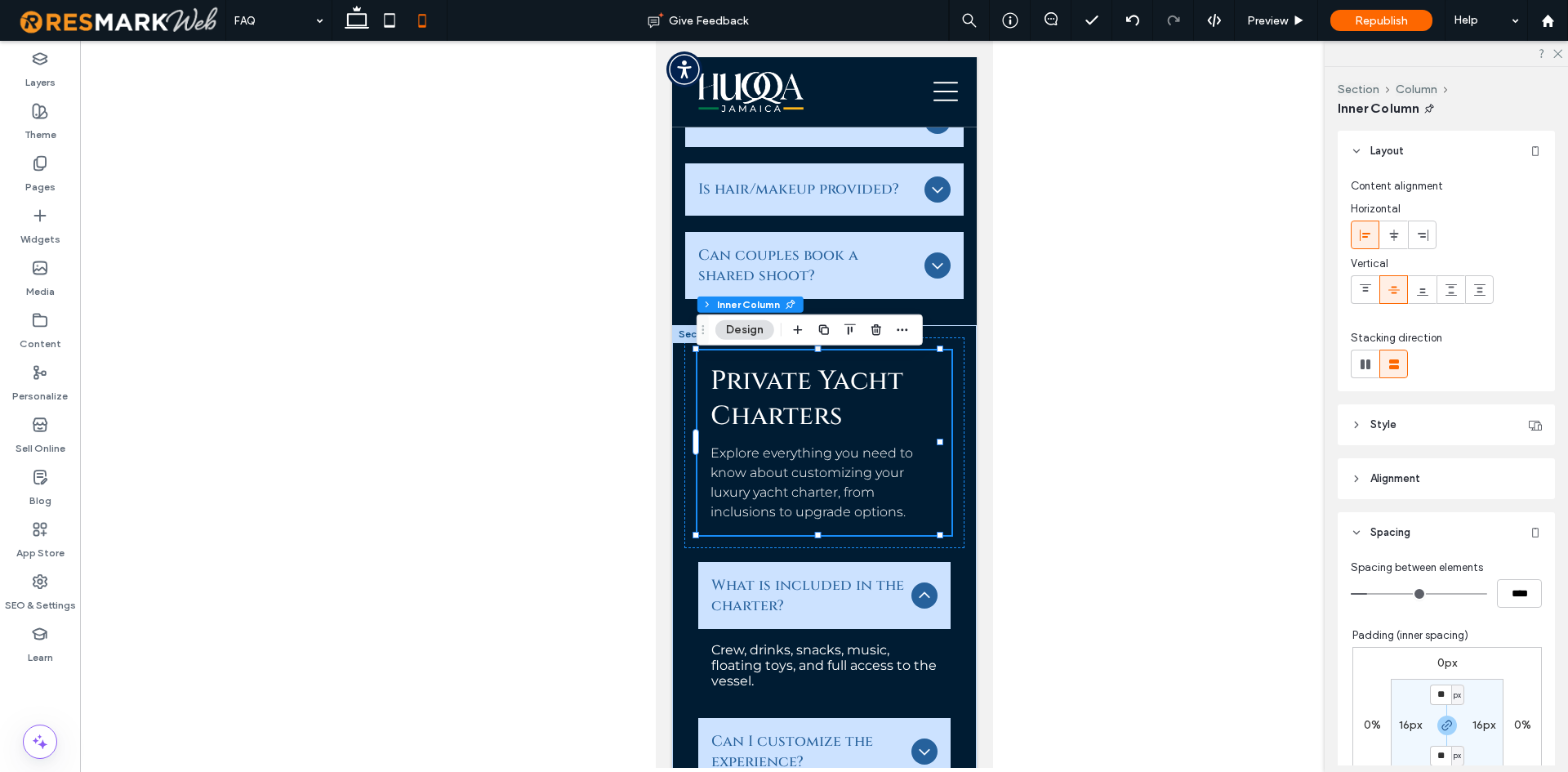
click at [1403, 735] on section "** px 16px ** px 16px" at bounding box center [1447, 724] width 112 height 93
click at [1399, 729] on label "16px" at bounding box center [1411, 724] width 23 height 14
type input "*"
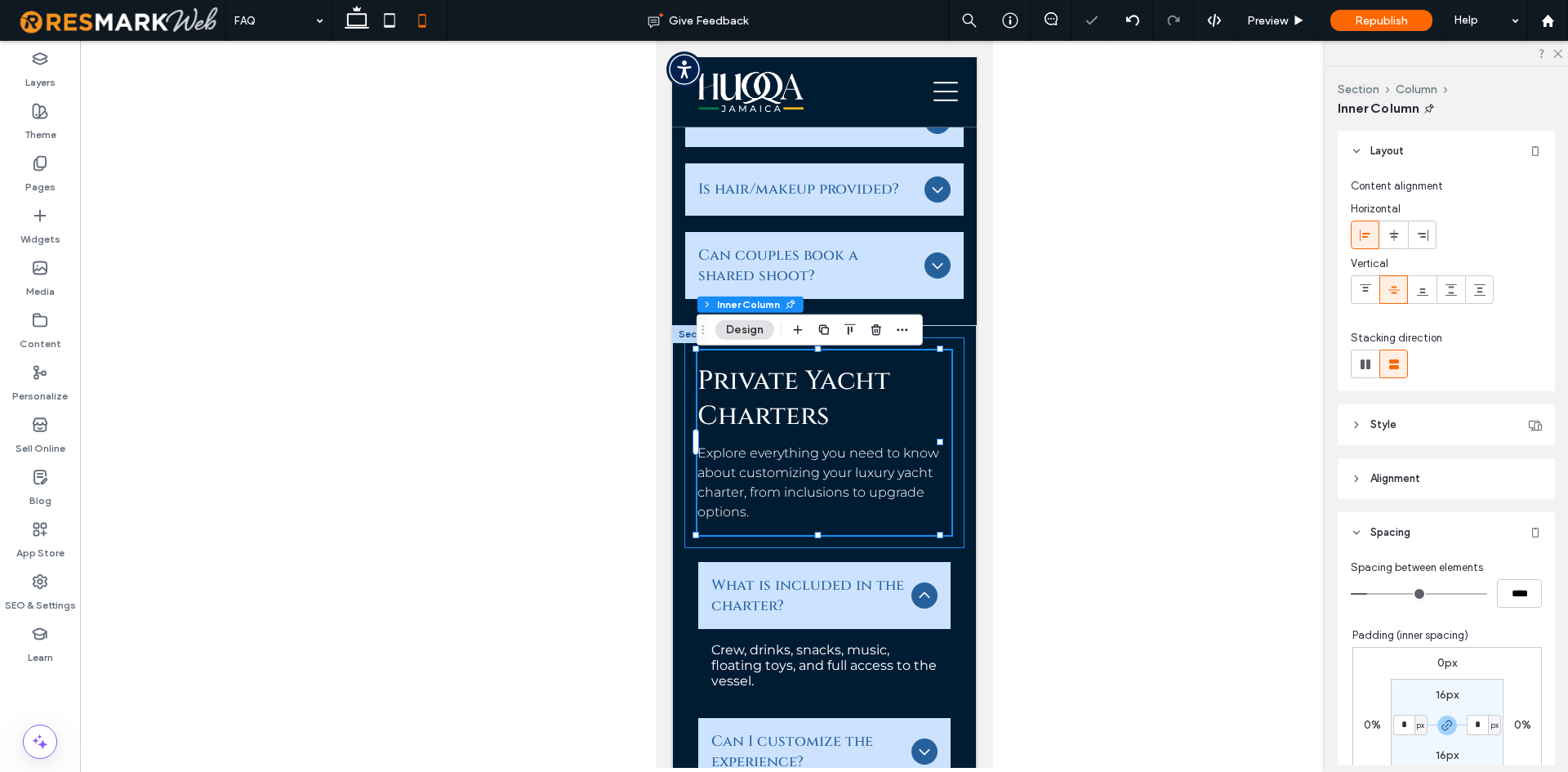
click at [693, 500] on div "Private Yacht Charters Explore everything you need to know about customizing yo…" at bounding box center [823, 443] width 280 height 211
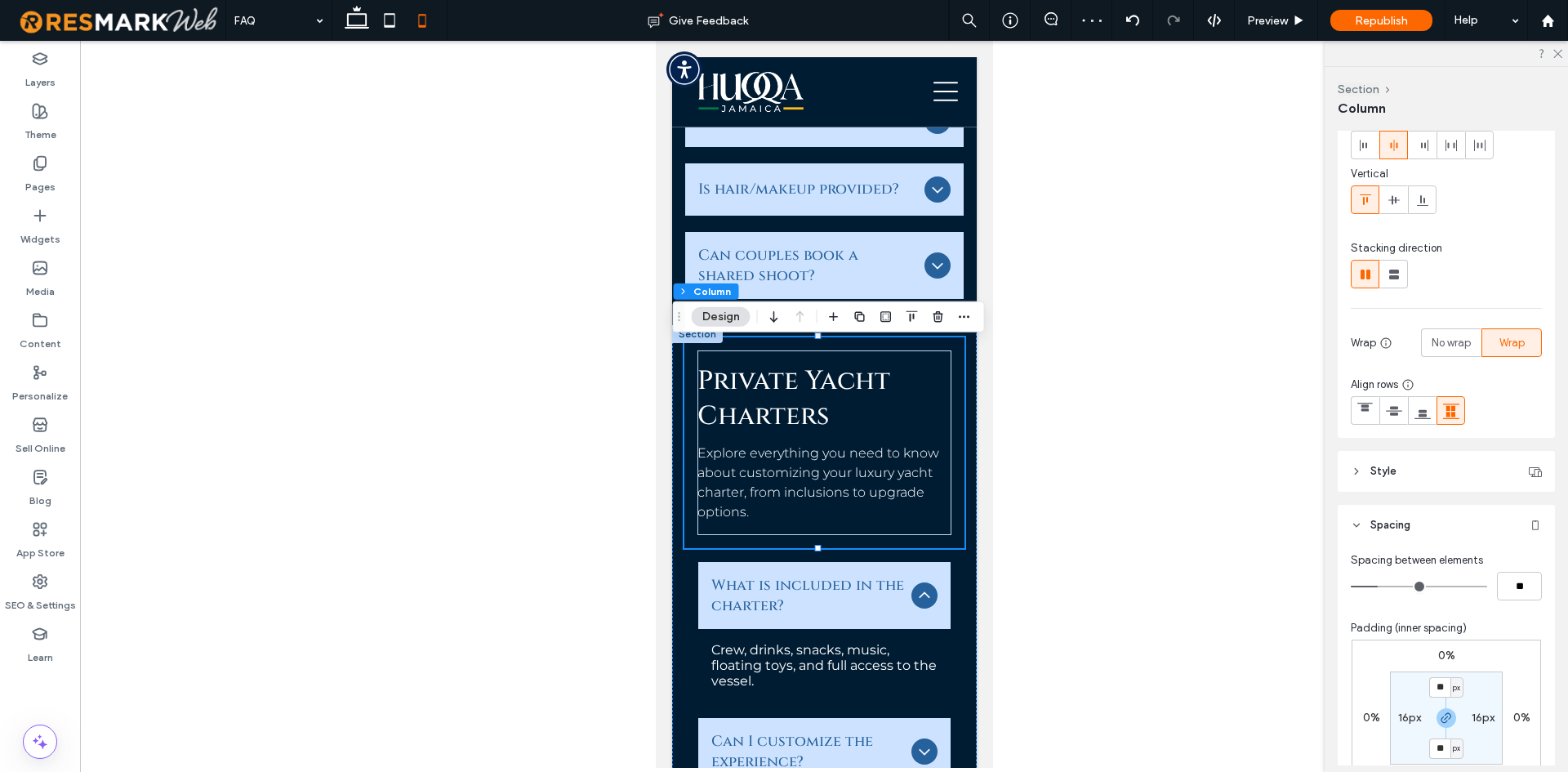
scroll to position [245, 0]
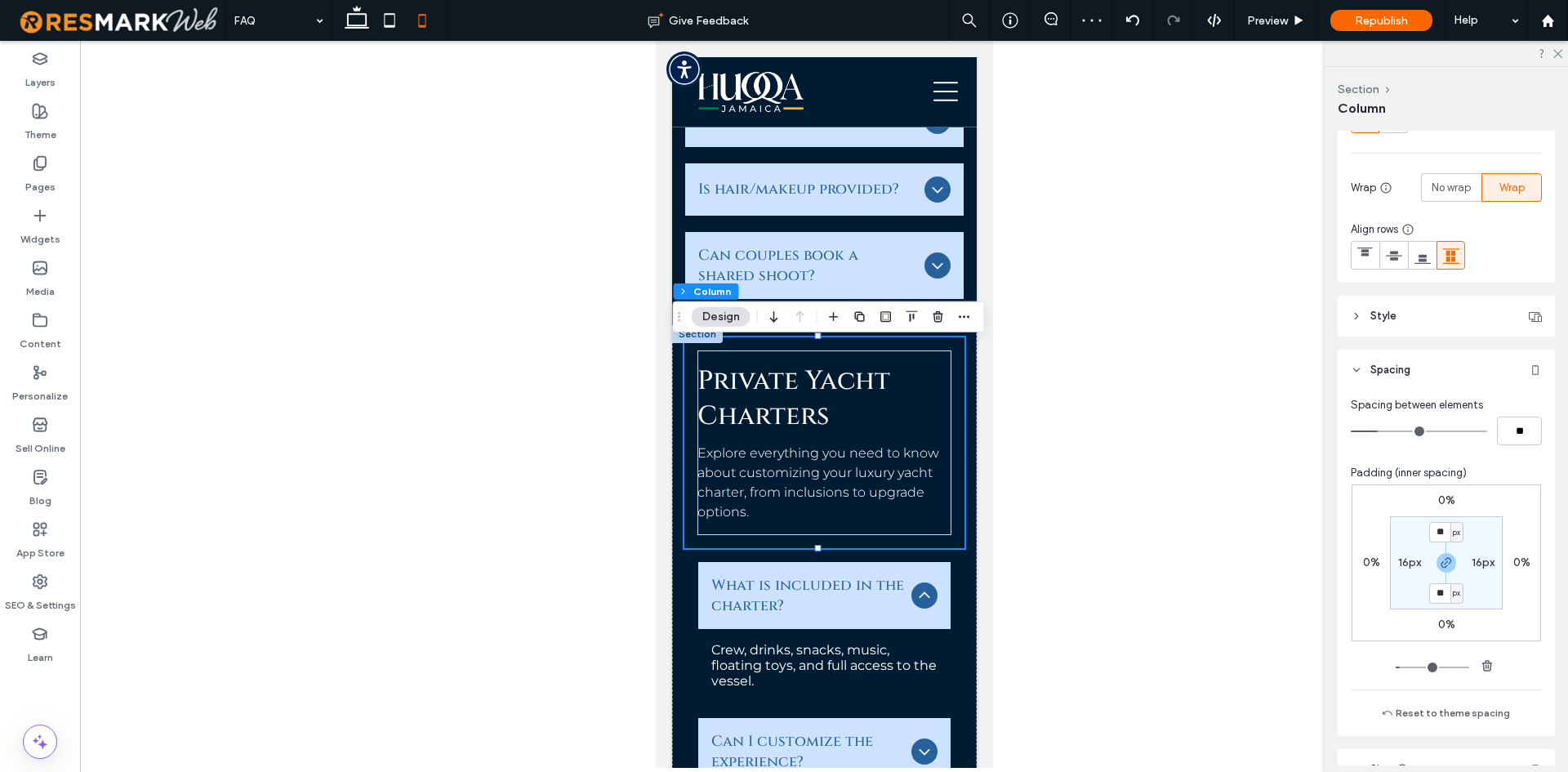
click at [1405, 559] on label "16px" at bounding box center [1410, 562] width 23 height 14
type input "*"
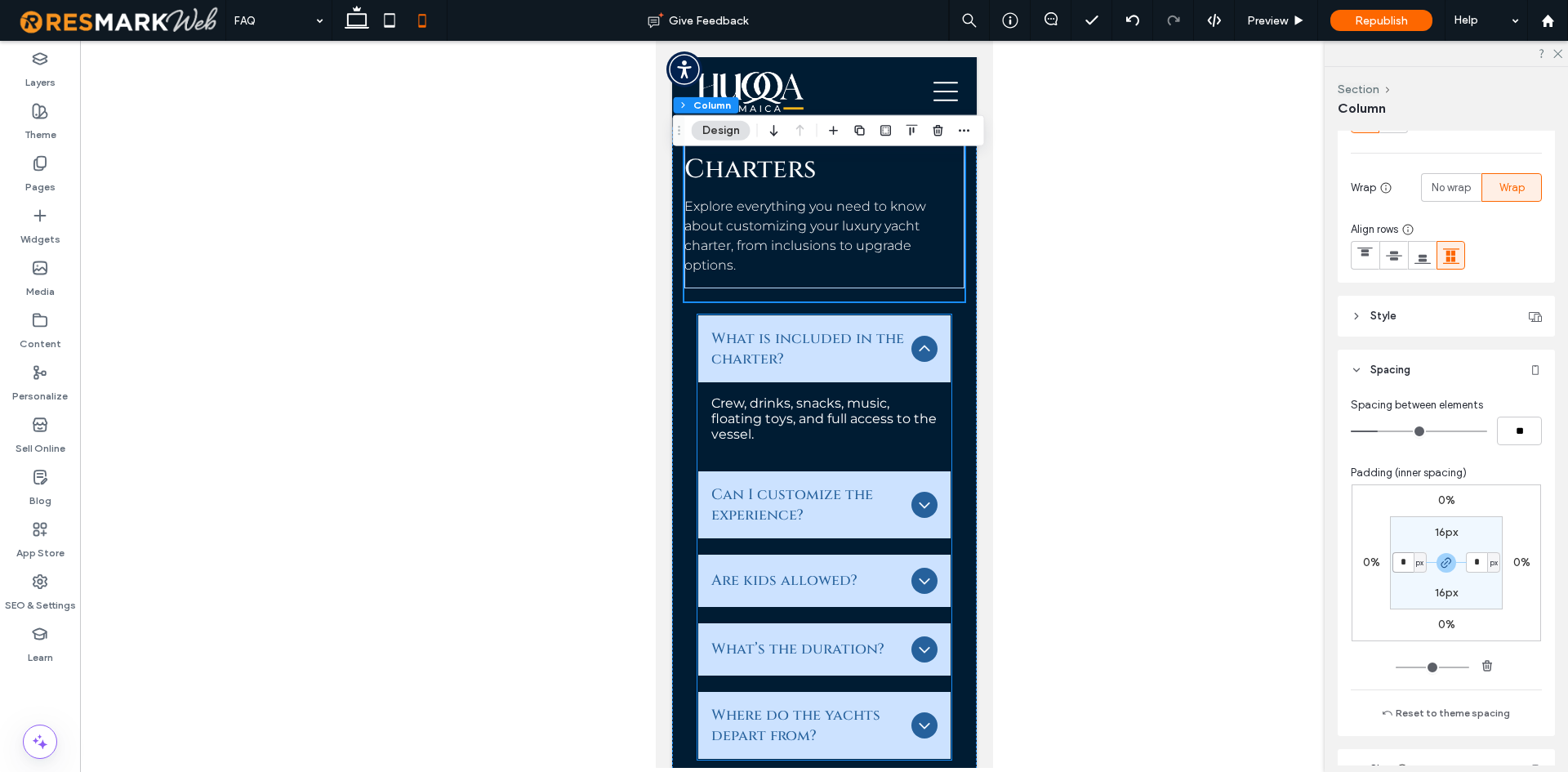
scroll to position [4756, 0]
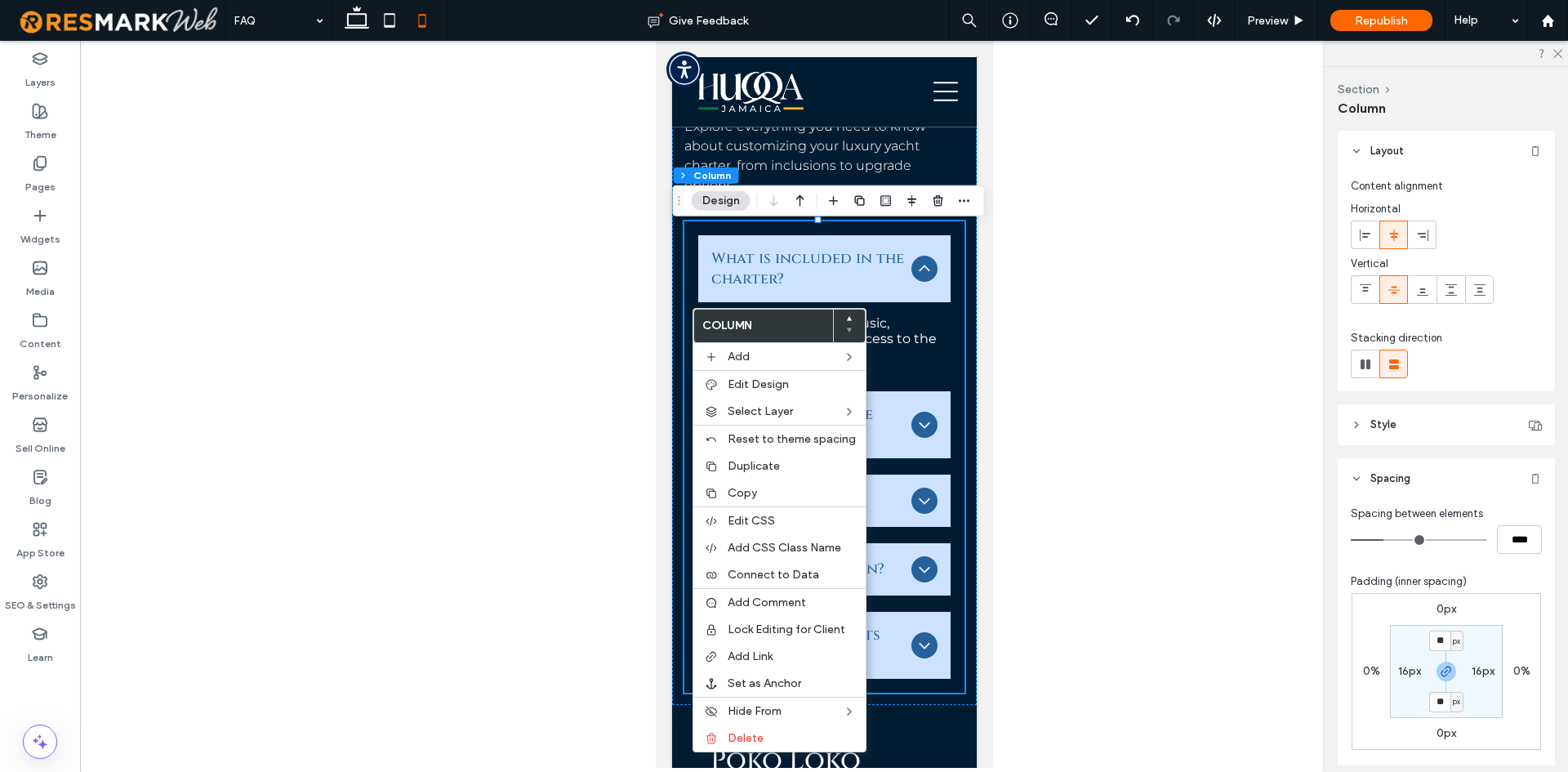
click at [1399, 666] on label "16px" at bounding box center [1410, 671] width 23 height 14
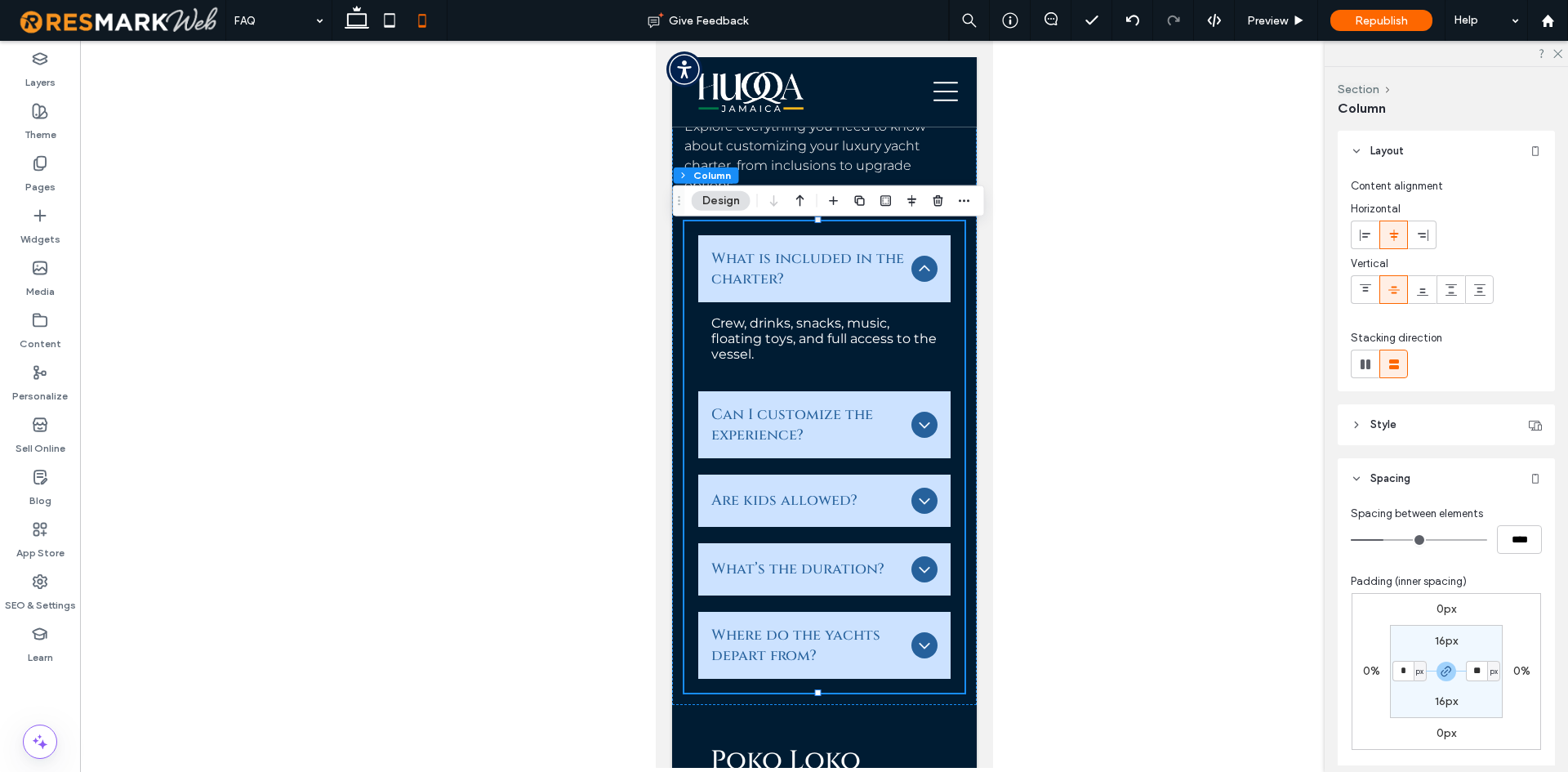
type input "*"
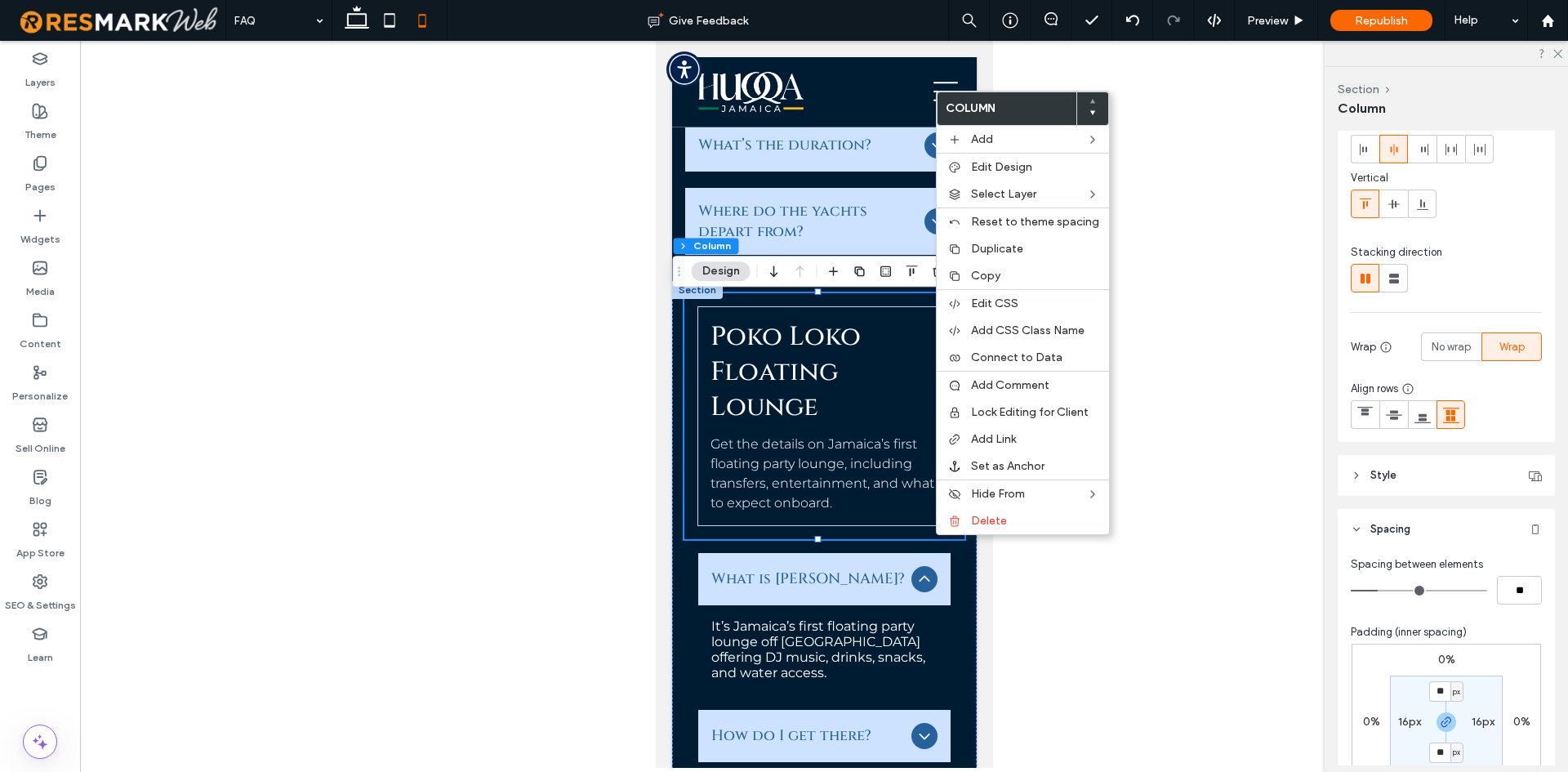
scroll to position [245, 0]
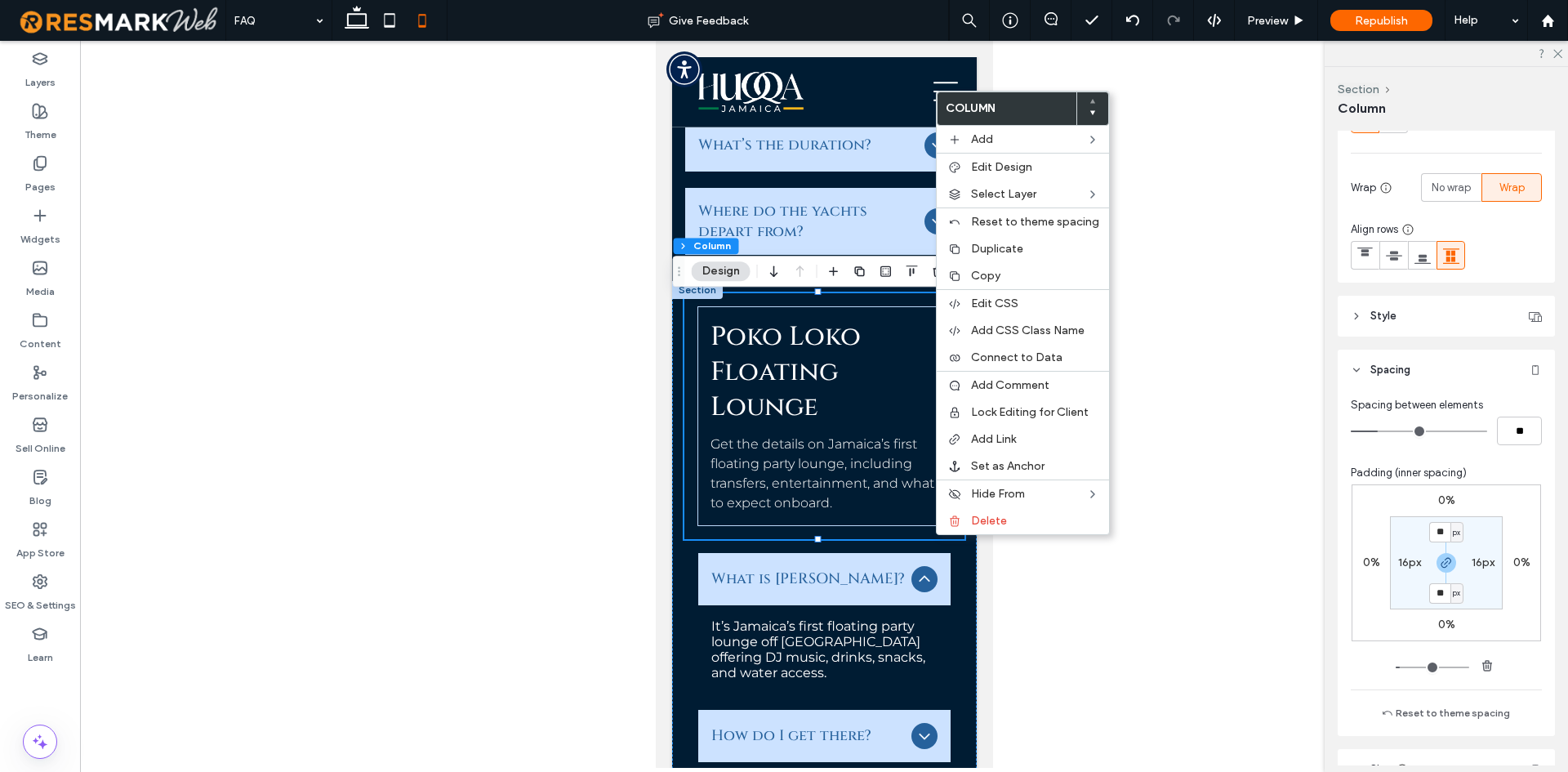
click at [1416, 558] on label "16px" at bounding box center [1410, 562] width 23 height 14
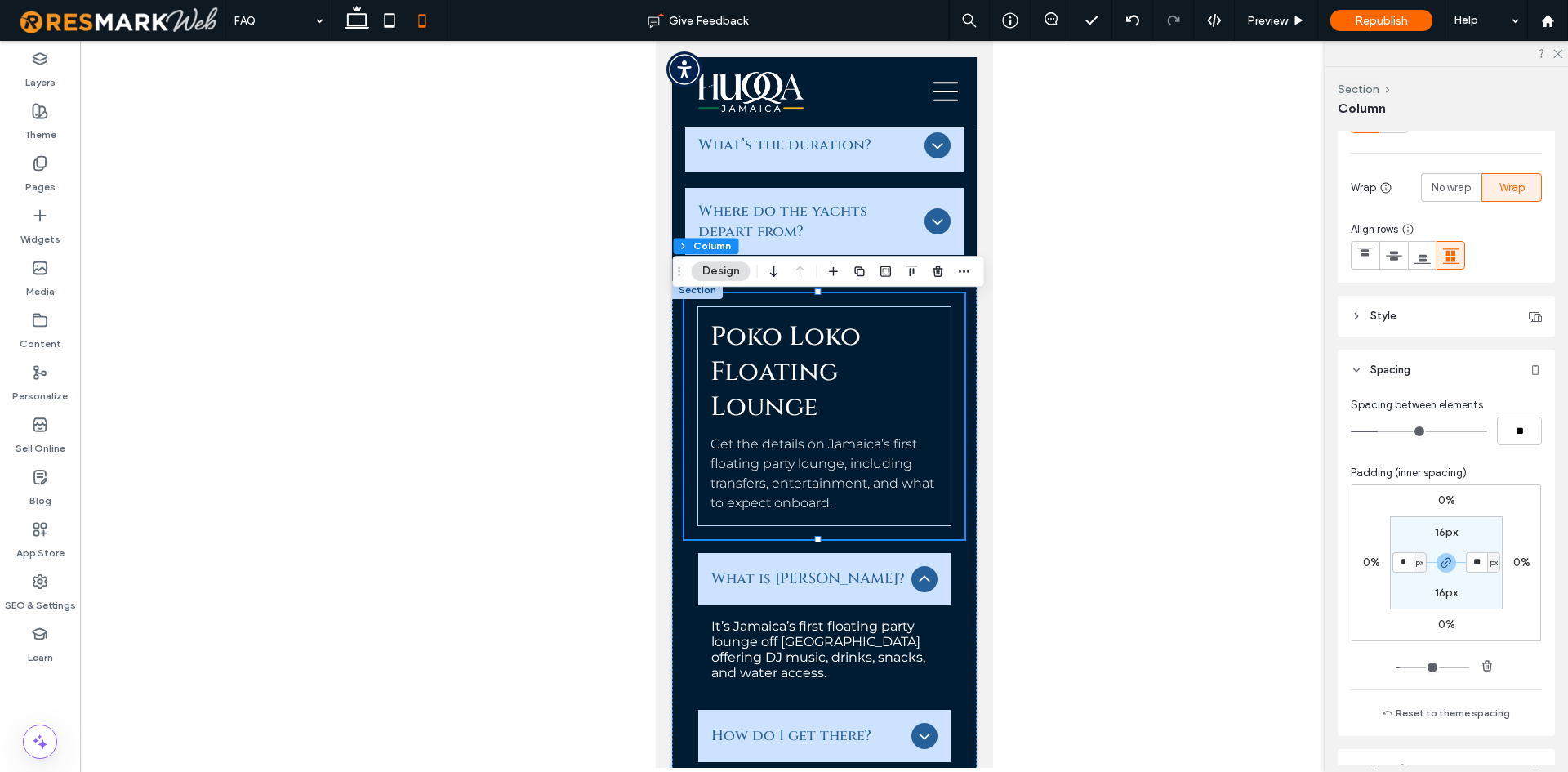
type input "*"
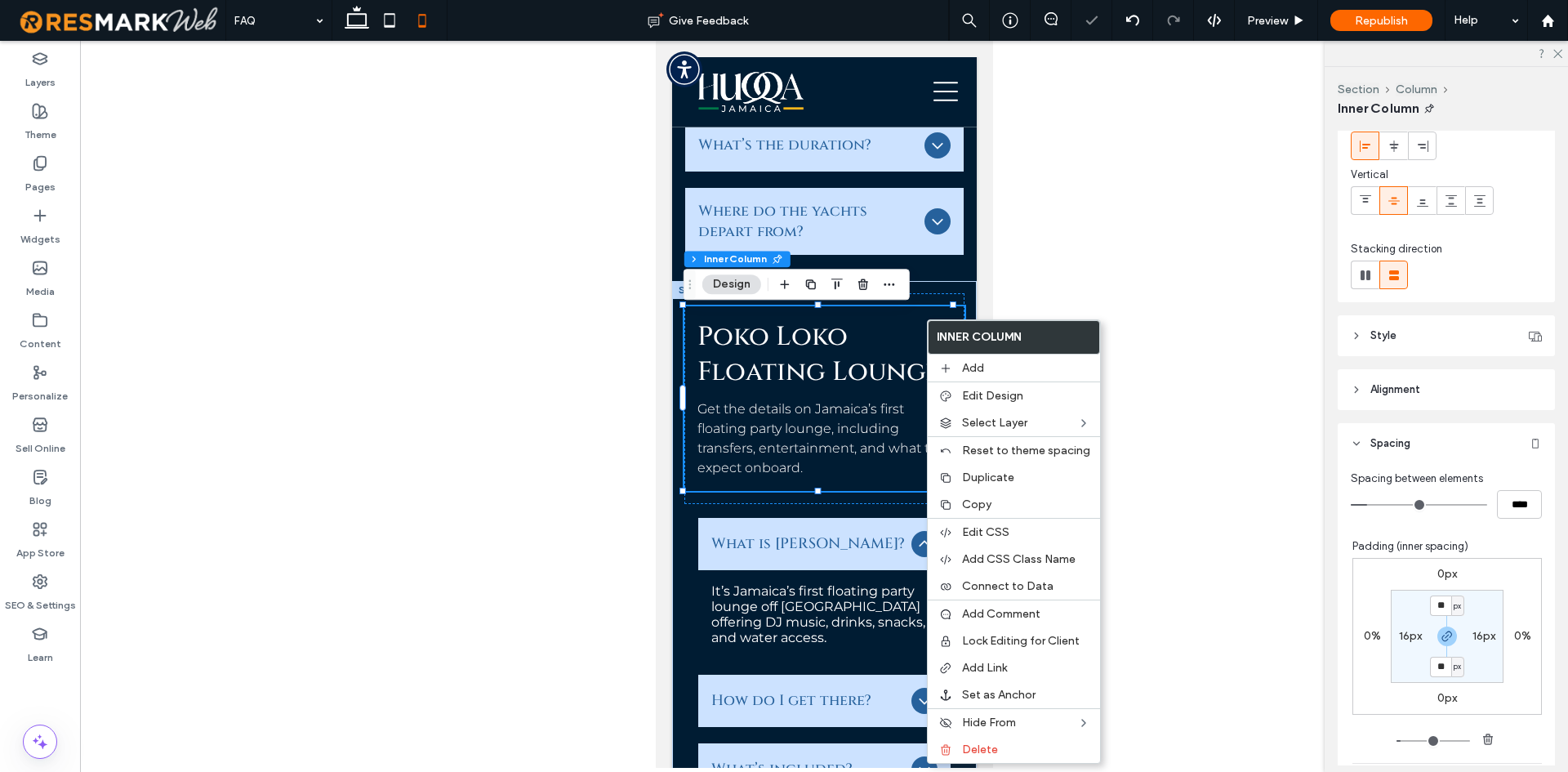
scroll to position [327, 0]
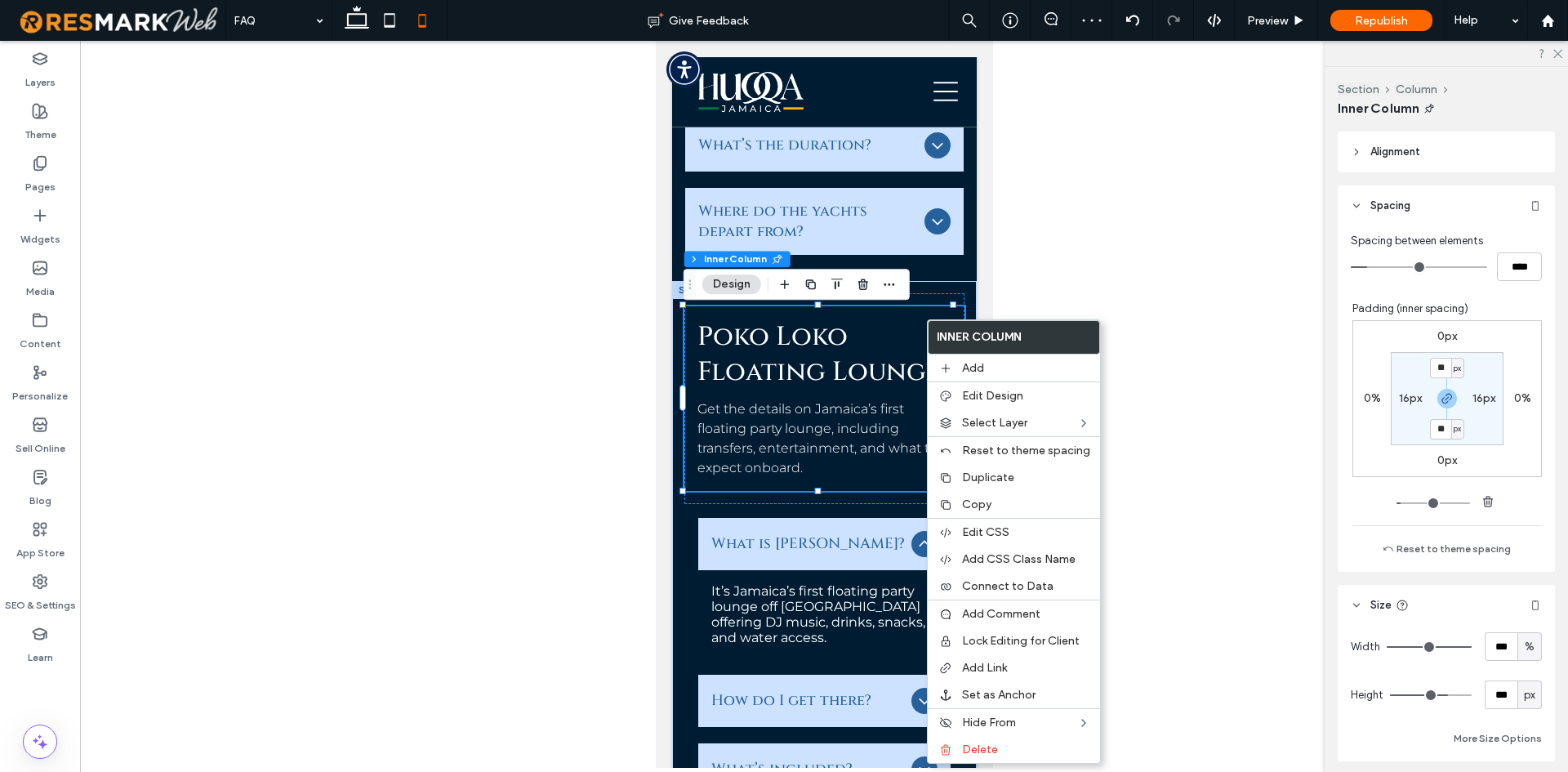
click at [1403, 398] on label "16px" at bounding box center [1411, 398] width 23 height 14
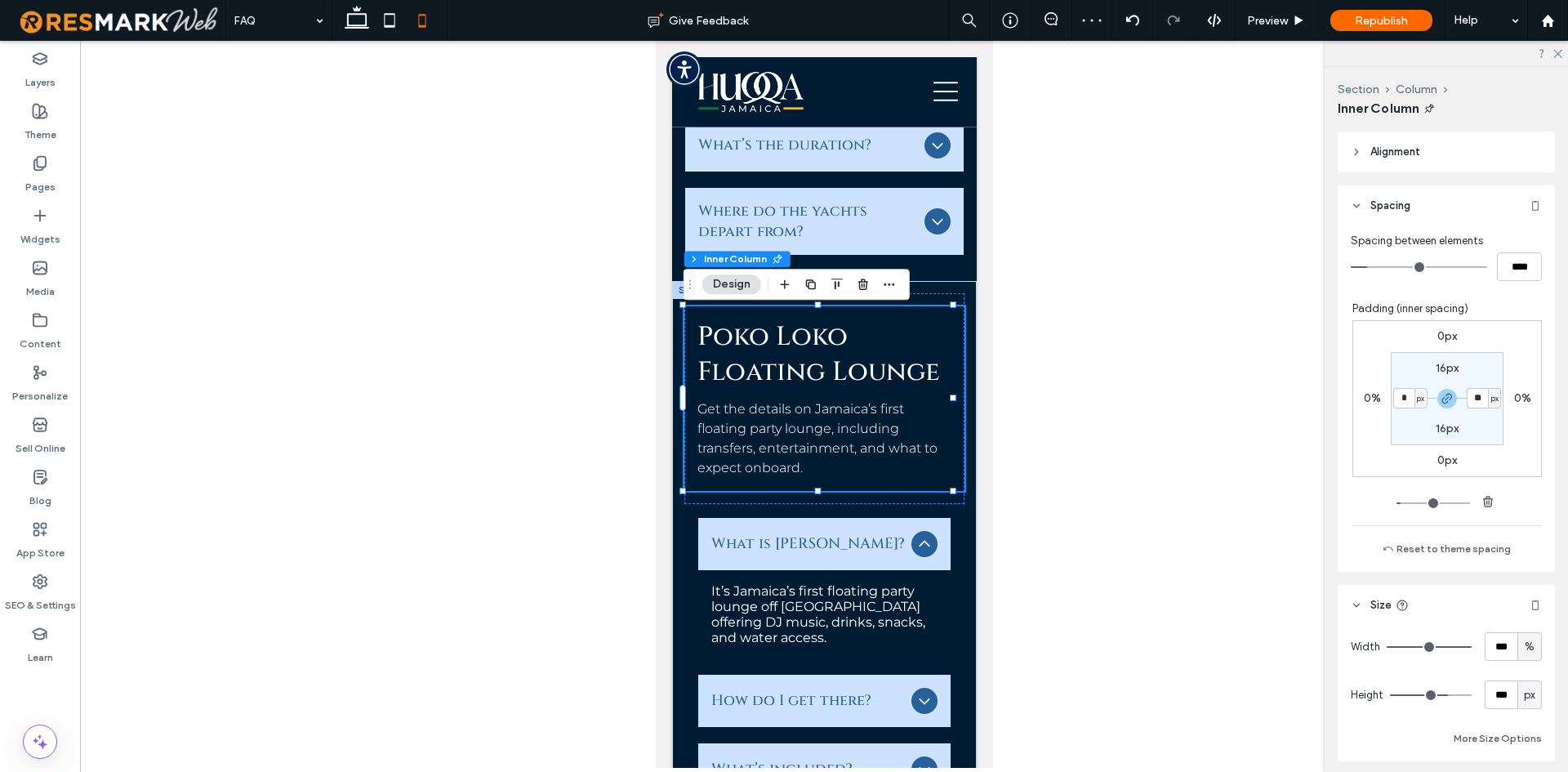
type input "*"
click at [684, 560] on div "What is Poko Loko? It’s Jamaica’s first floating party lounge off Mahogany Beac…" at bounding box center [823, 725] width 280 height 443
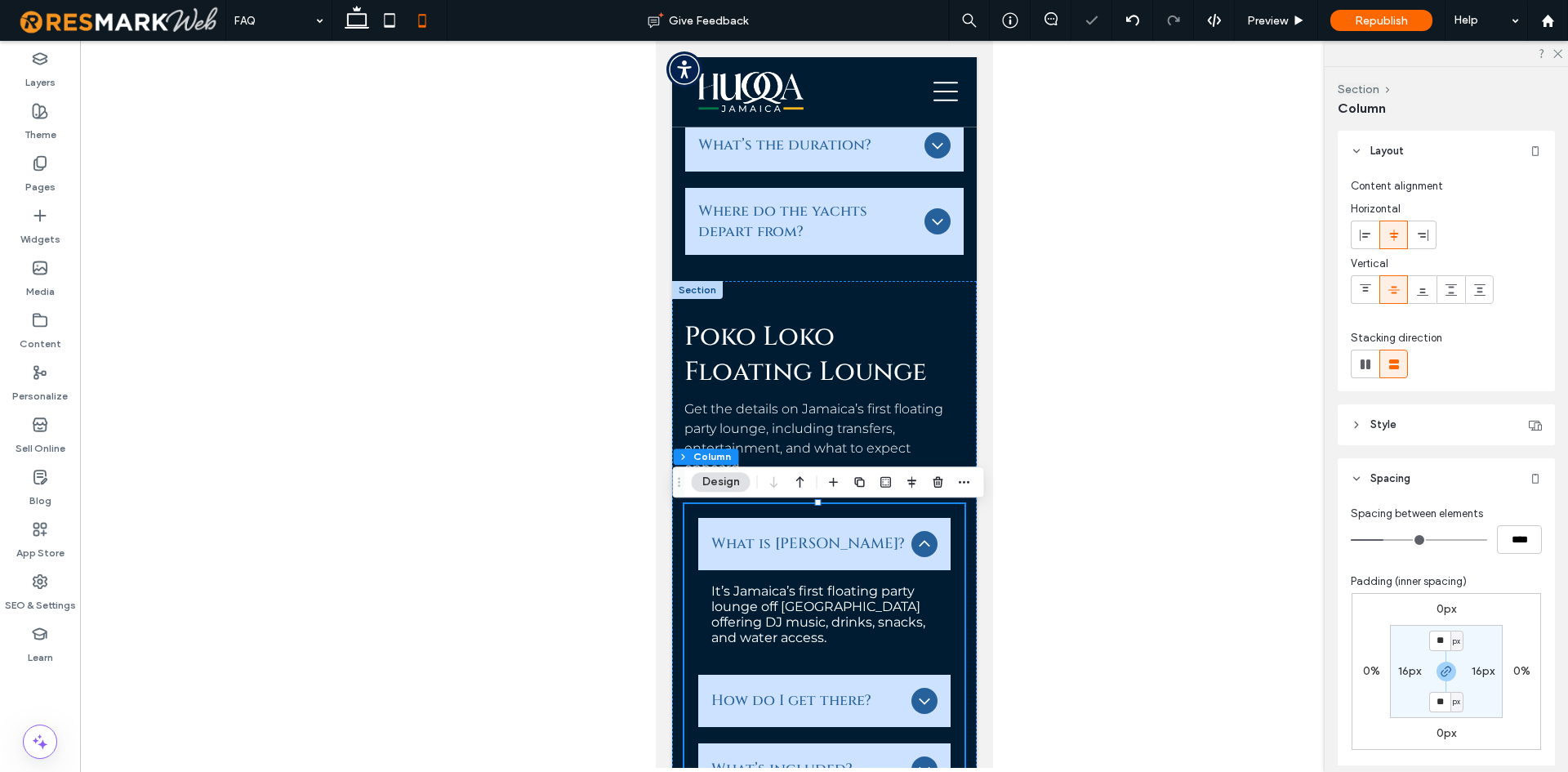
click at [1399, 677] on label "16px" at bounding box center [1410, 671] width 23 height 14
type input "*"
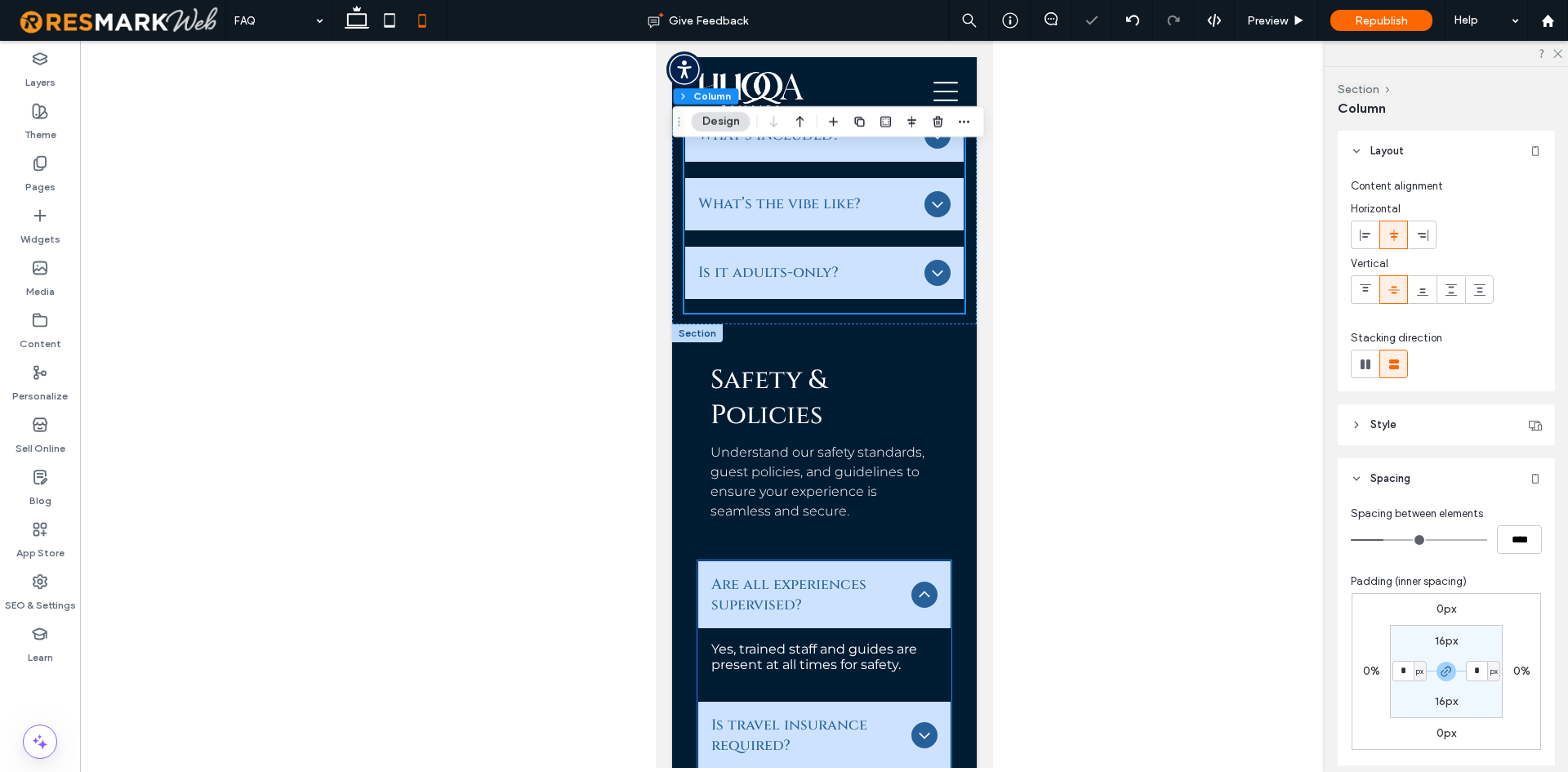
scroll to position [5899, 0]
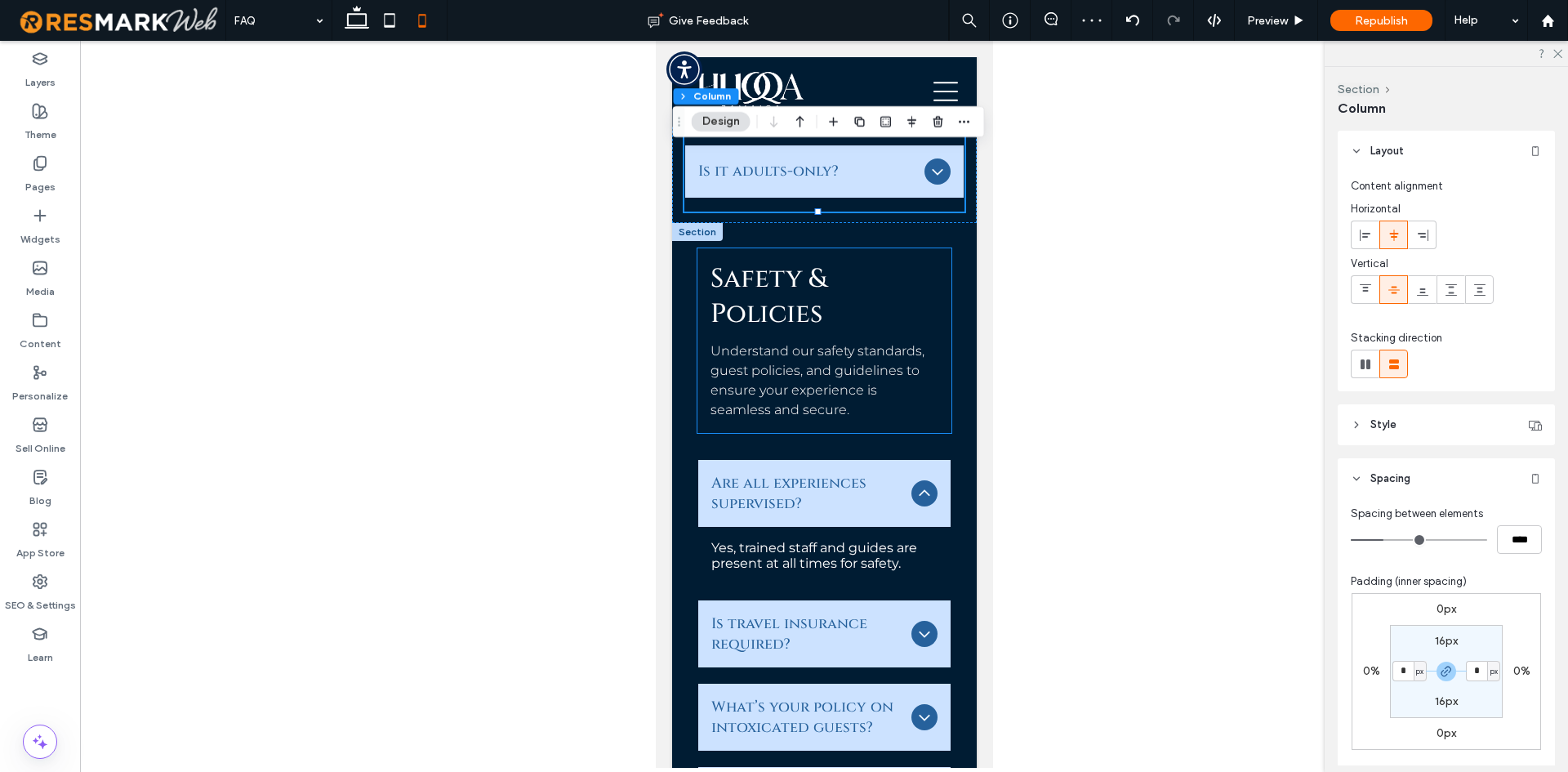
click at [699, 416] on div "Safety & Policies Understand our safety standards, guest policies, and guidelin…" at bounding box center [823, 340] width 254 height 185
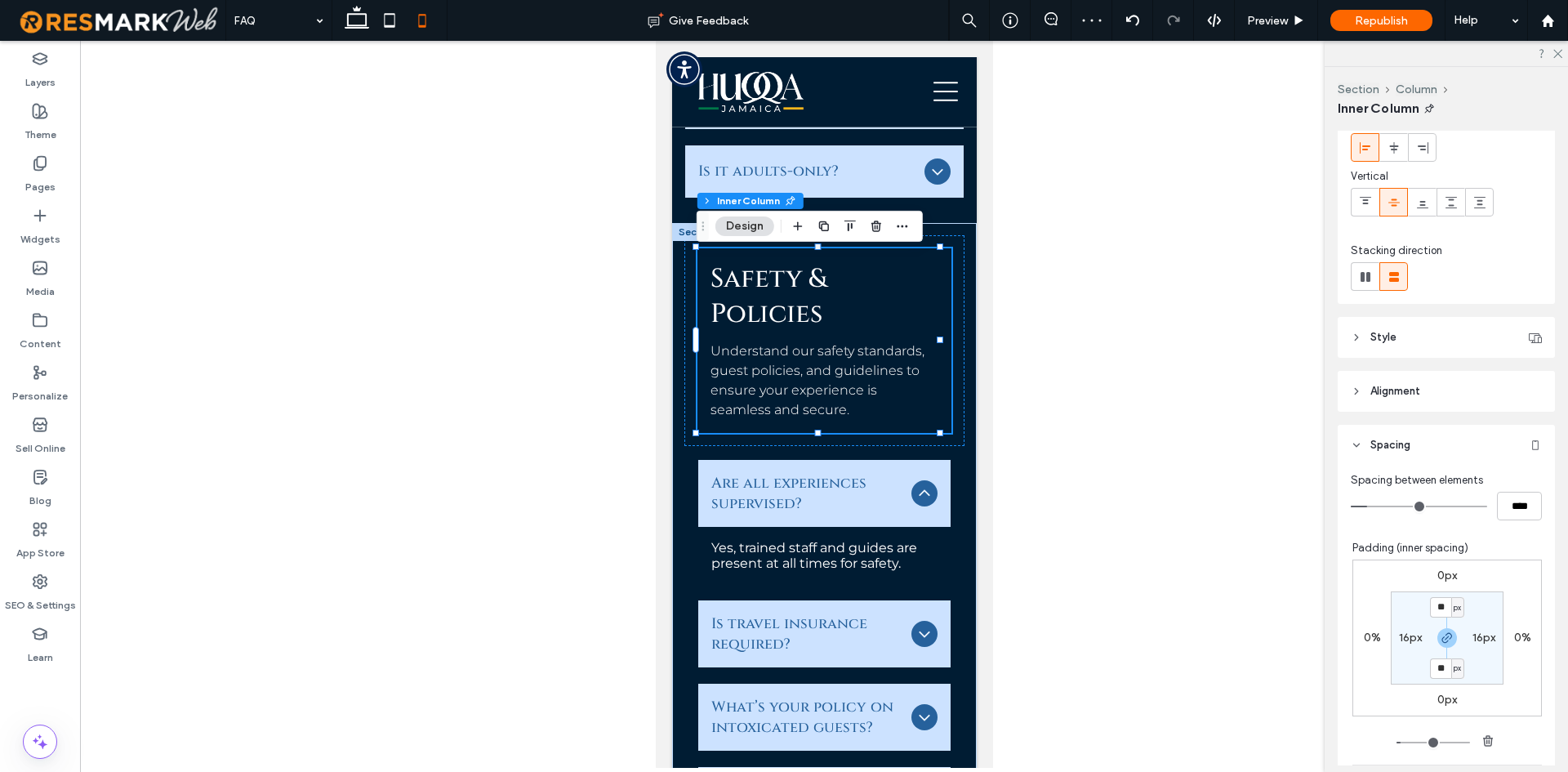
scroll to position [163, 0]
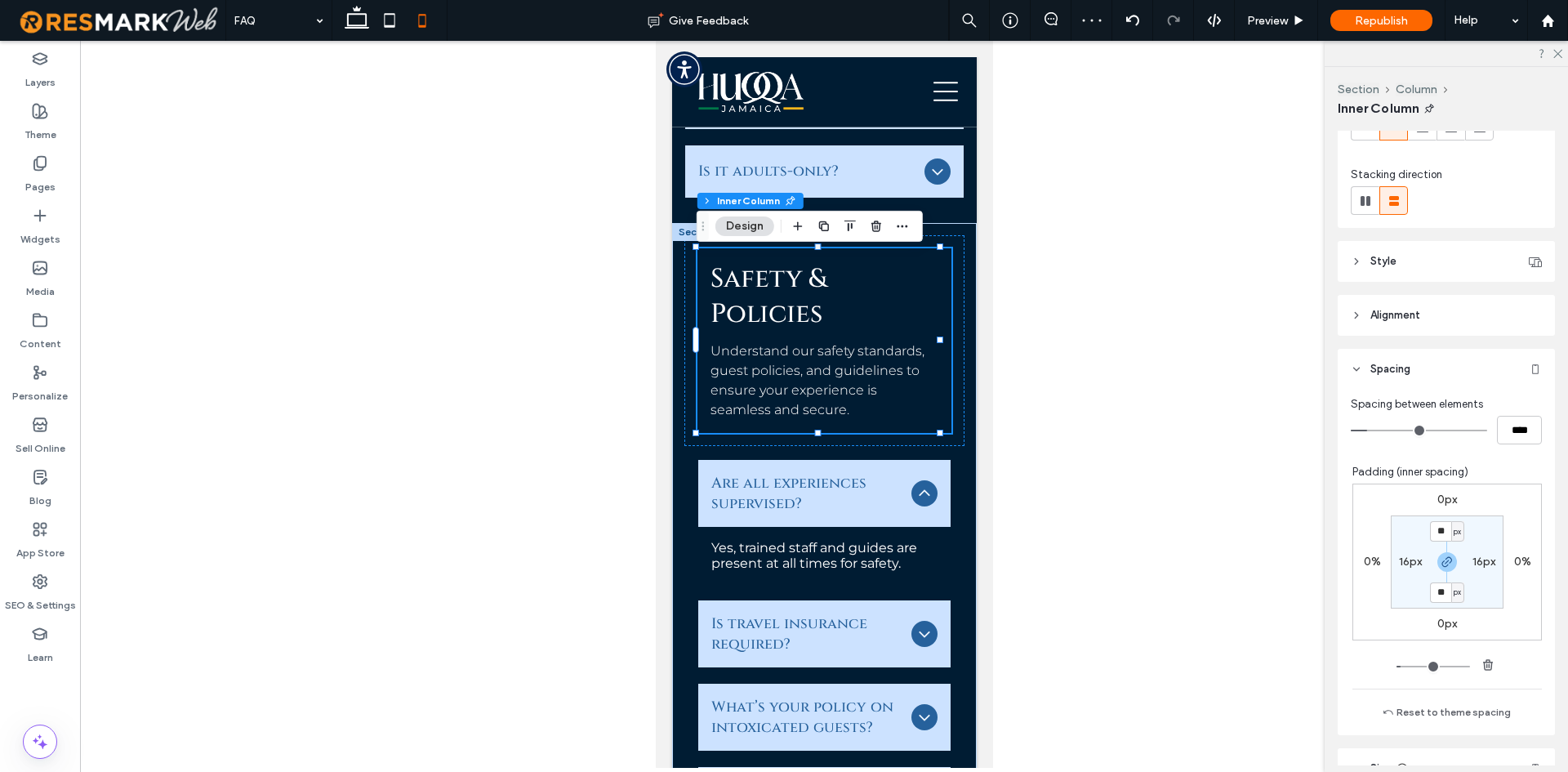
click at [1405, 568] on label "16px" at bounding box center [1411, 562] width 23 height 14
type input "*"
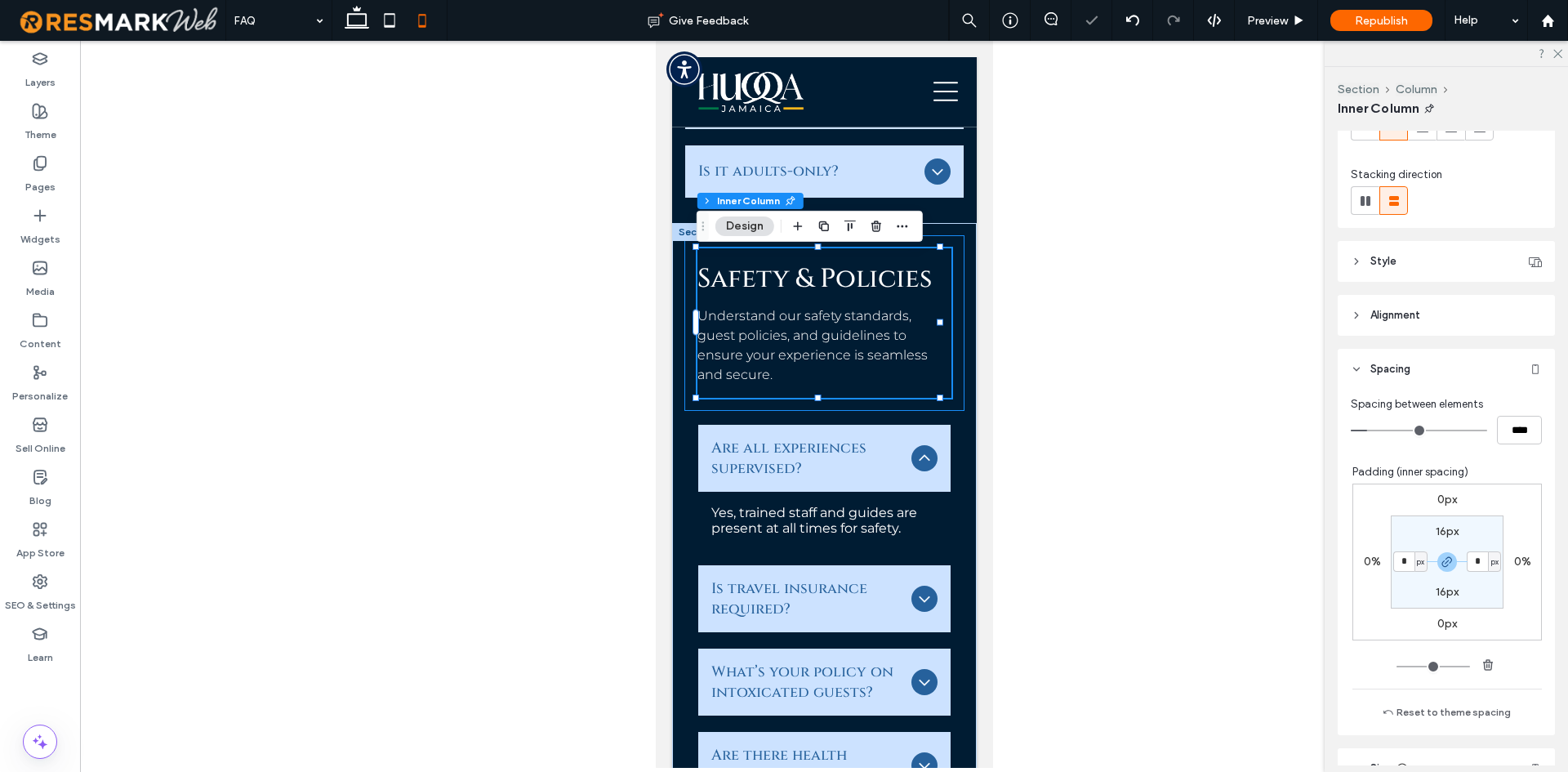
click at [687, 353] on div "Safety & Policies Understand our safety standards, guest policies, and guidelin…" at bounding box center [823, 323] width 280 height 175
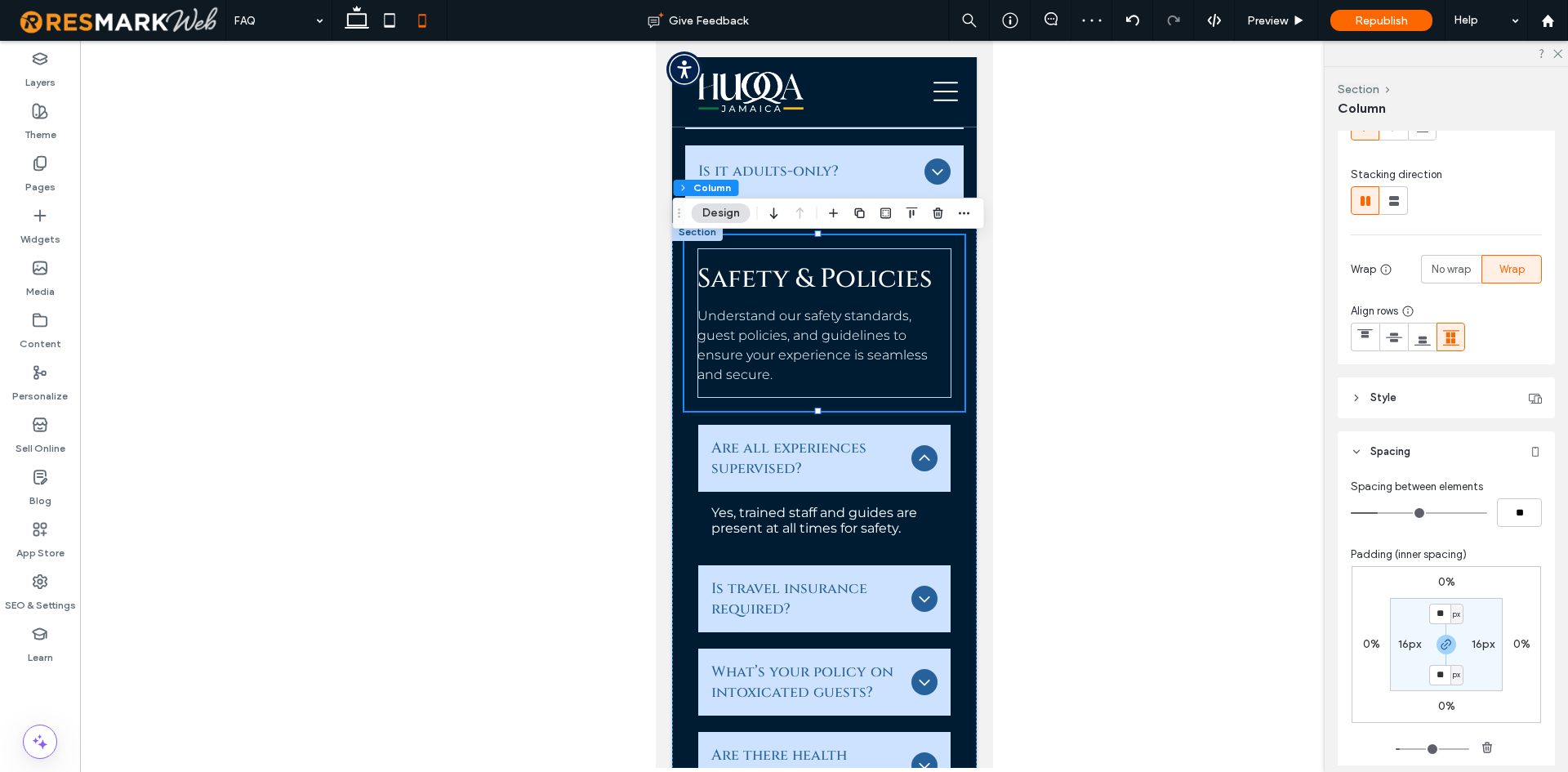
click at [1399, 649] on label "16px" at bounding box center [1410, 643] width 23 height 14
type input "*"
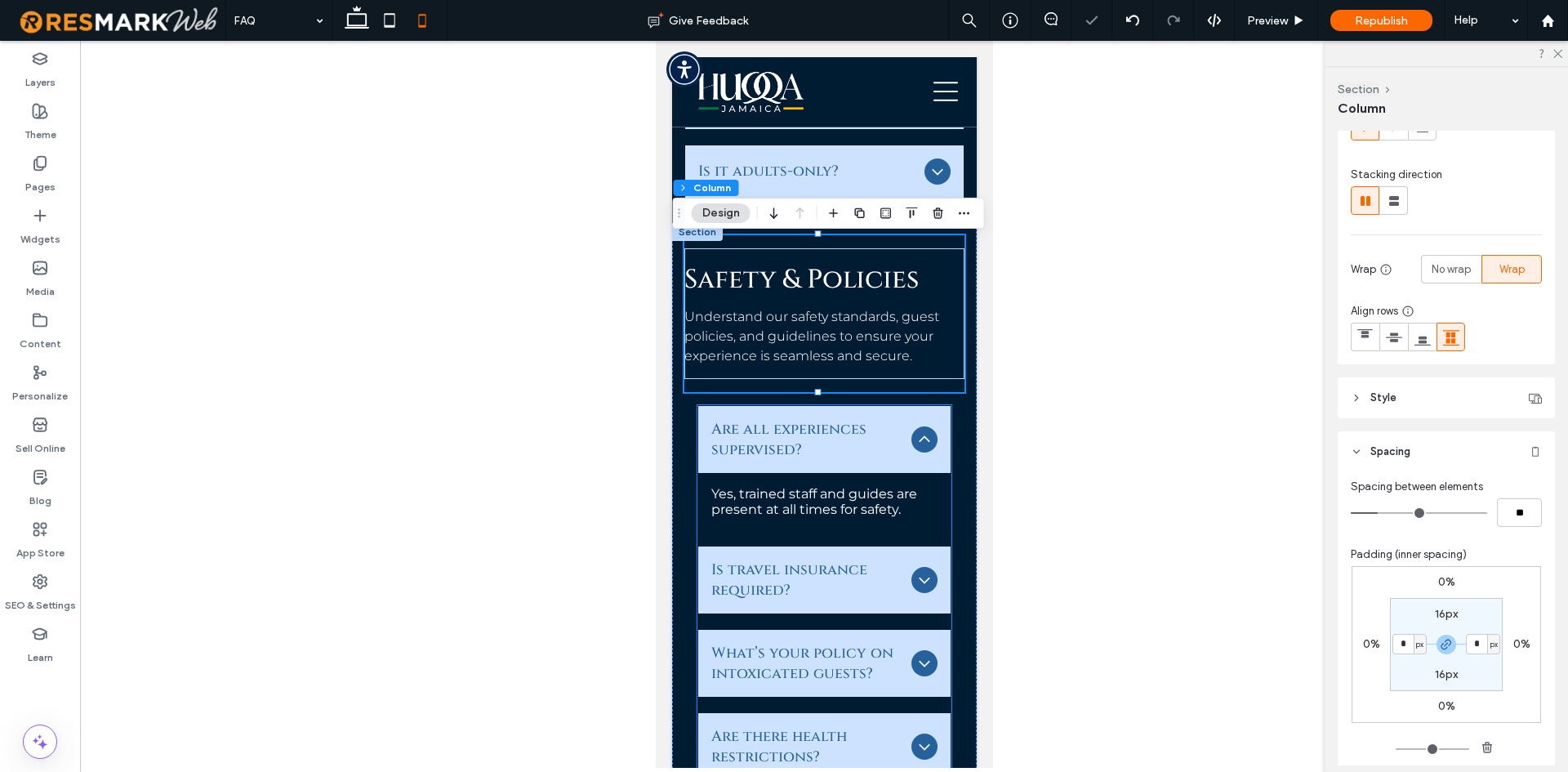
click at [697, 433] on div "Are all experiences supervised?" at bounding box center [823, 439] width 252 height 67
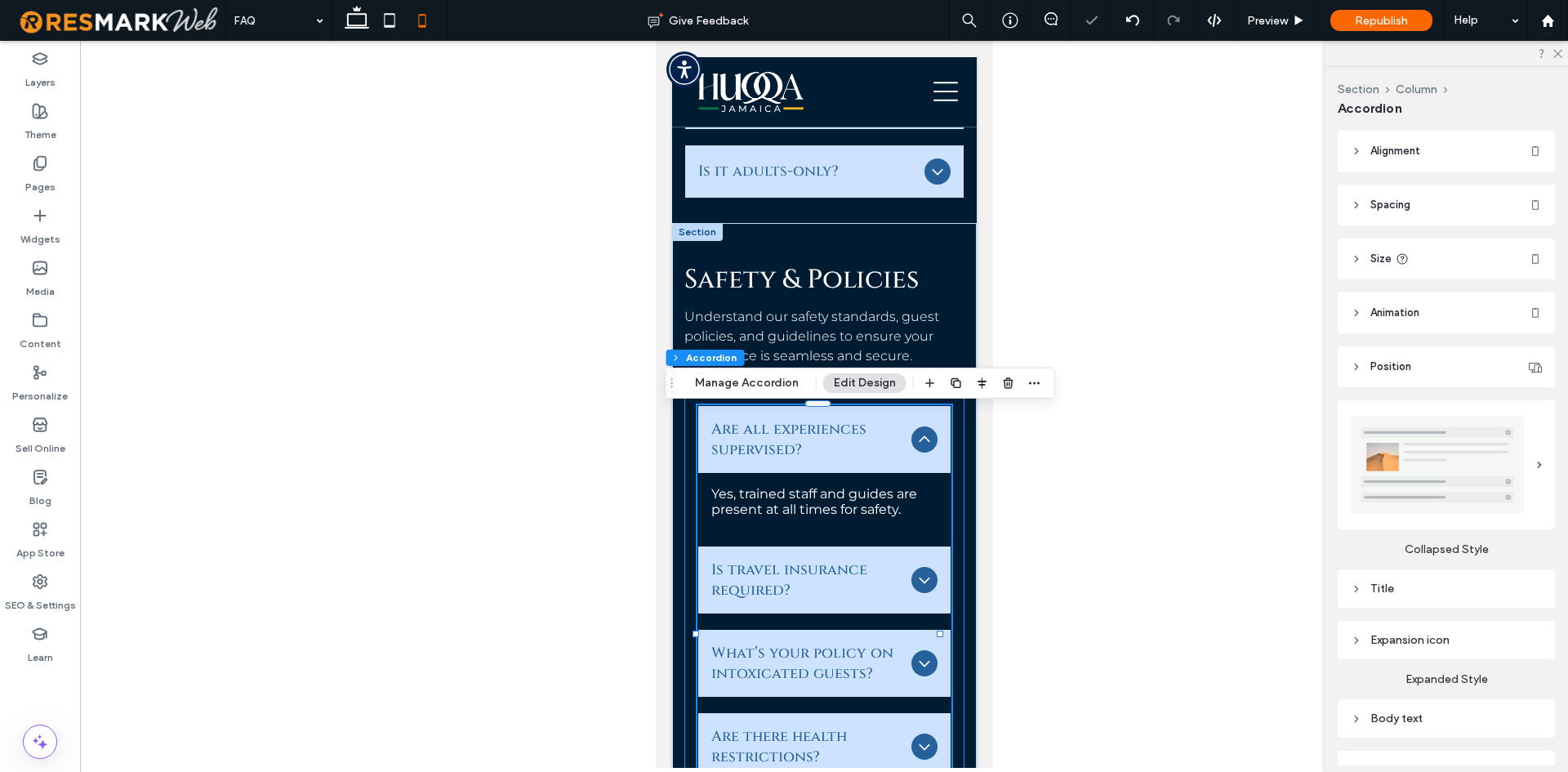
click at [695, 432] on div "Are all experiences supervised? Yes, trained staff and guides are present at al…" at bounding box center [823, 627] width 280 height 471
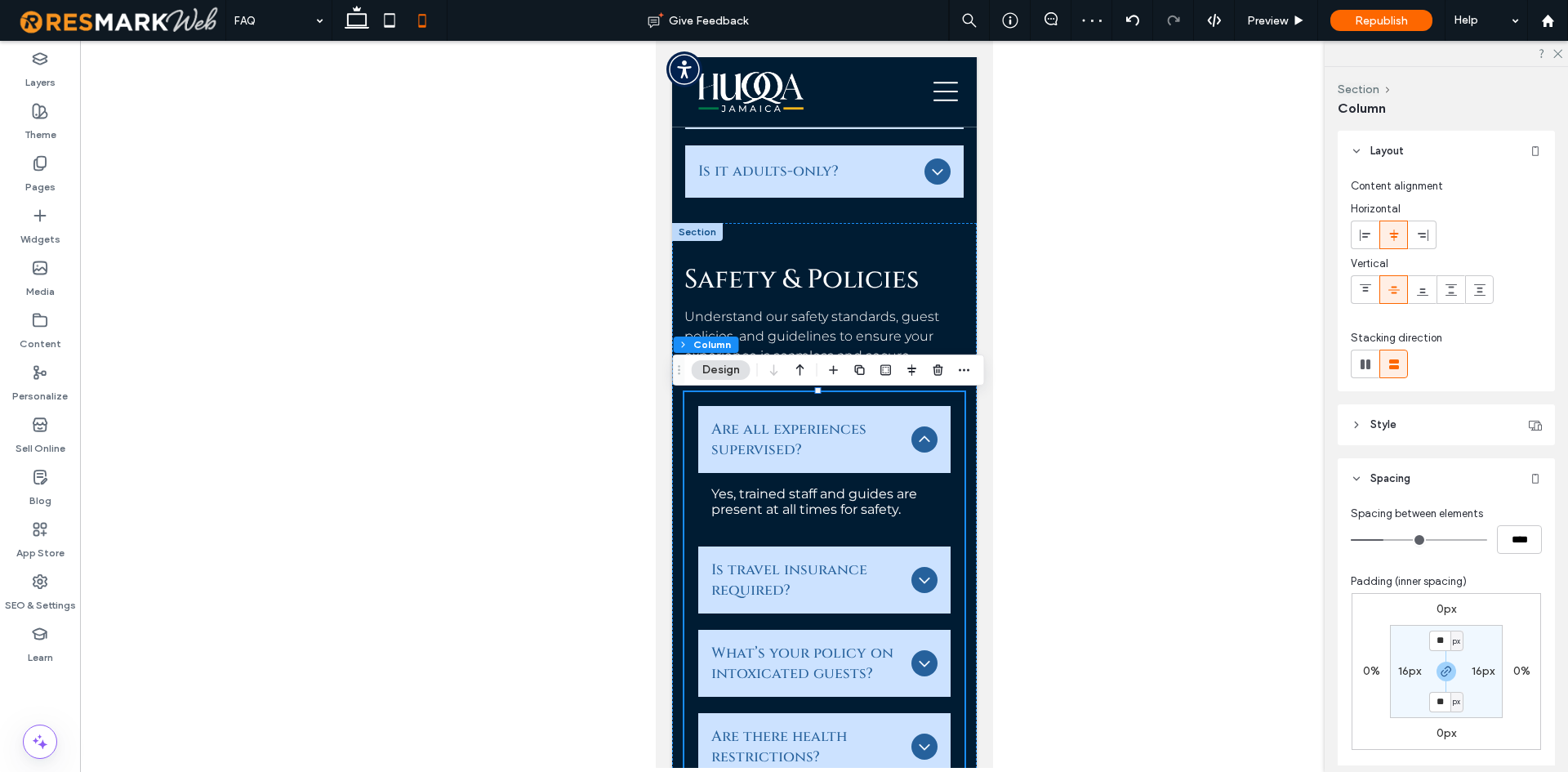
click at [1399, 671] on label "16px" at bounding box center [1410, 671] width 23 height 14
type input "*"
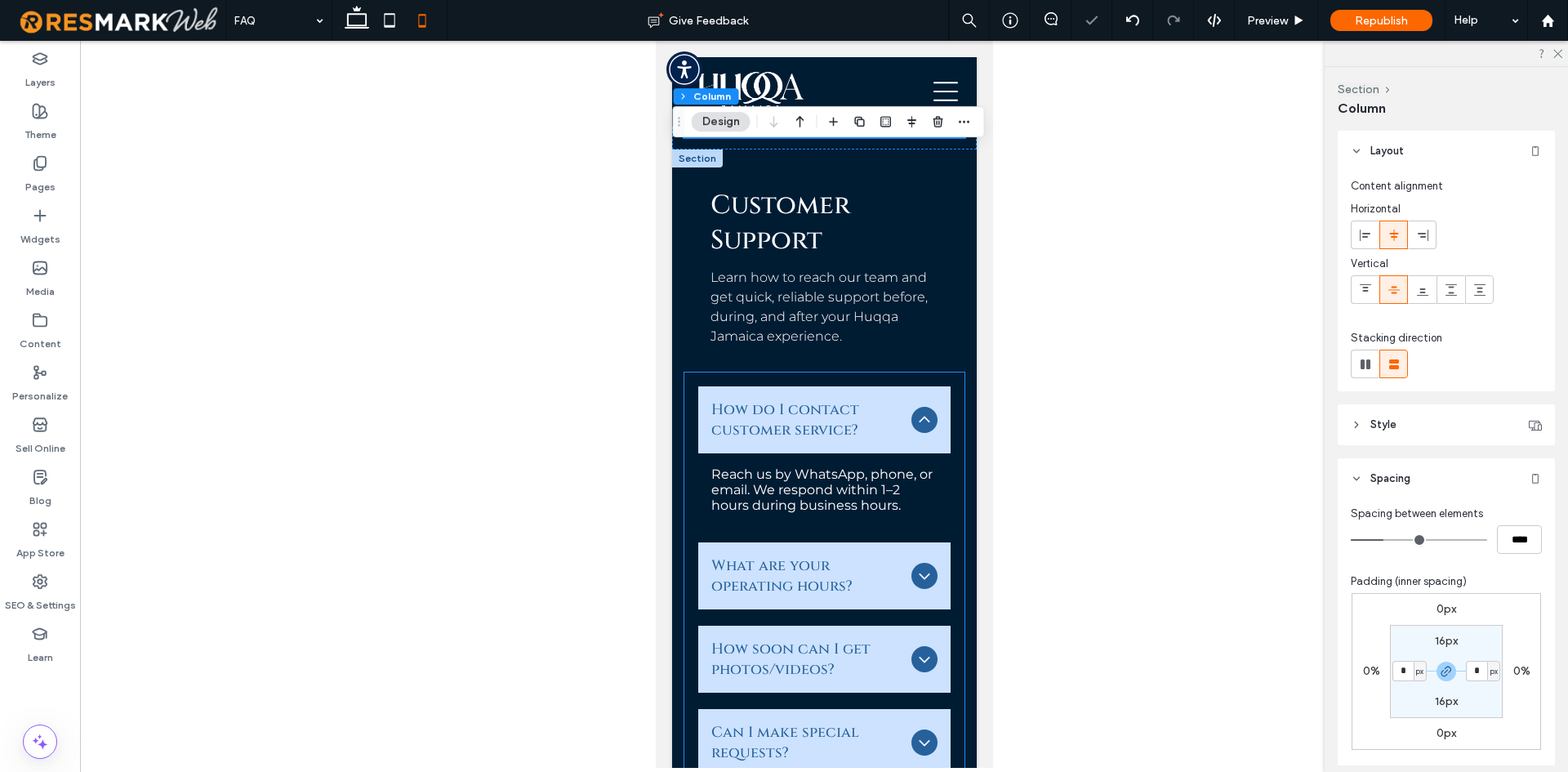
scroll to position [6471, 0]
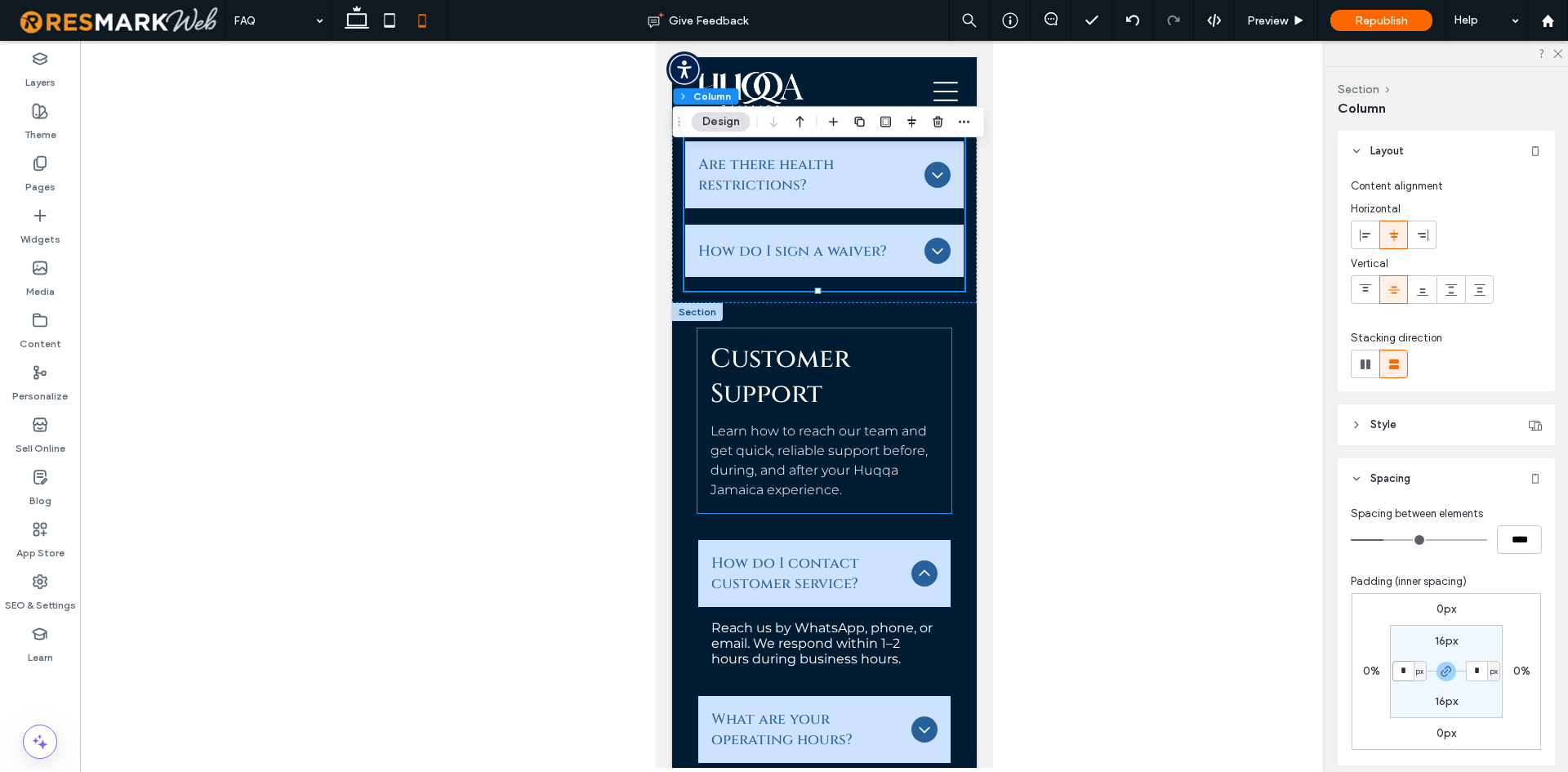
click at [700, 415] on div "Customer Support Learn how to reach our team and get quick, reliable support be…" at bounding box center [823, 420] width 254 height 185
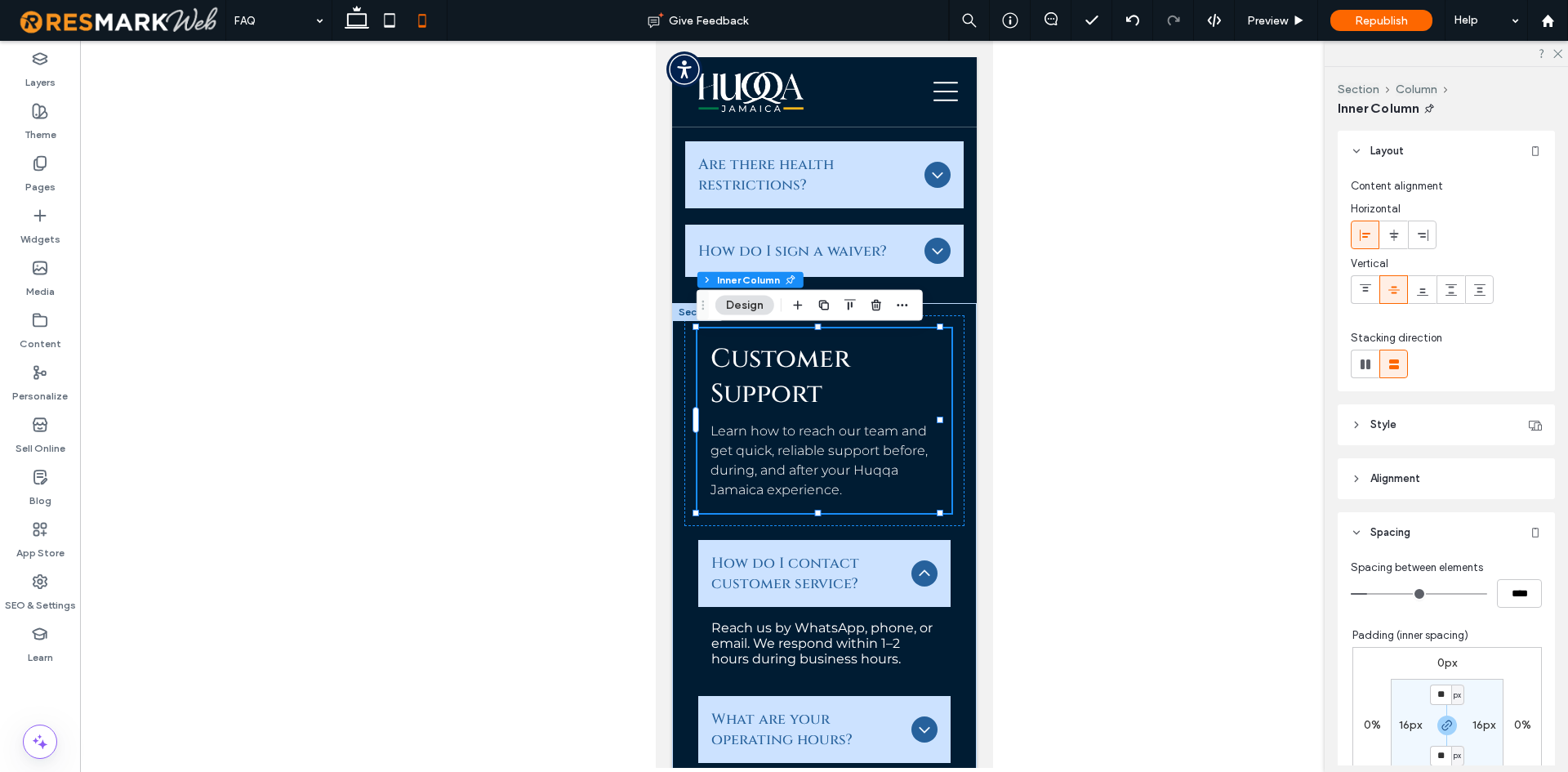
click at [1399, 725] on label "16px" at bounding box center [1411, 724] width 23 height 14
type input "*"
click at [1377, 688] on div "0px 0% 0px 0% 16px * px 16px * px" at bounding box center [1447, 725] width 190 height 157
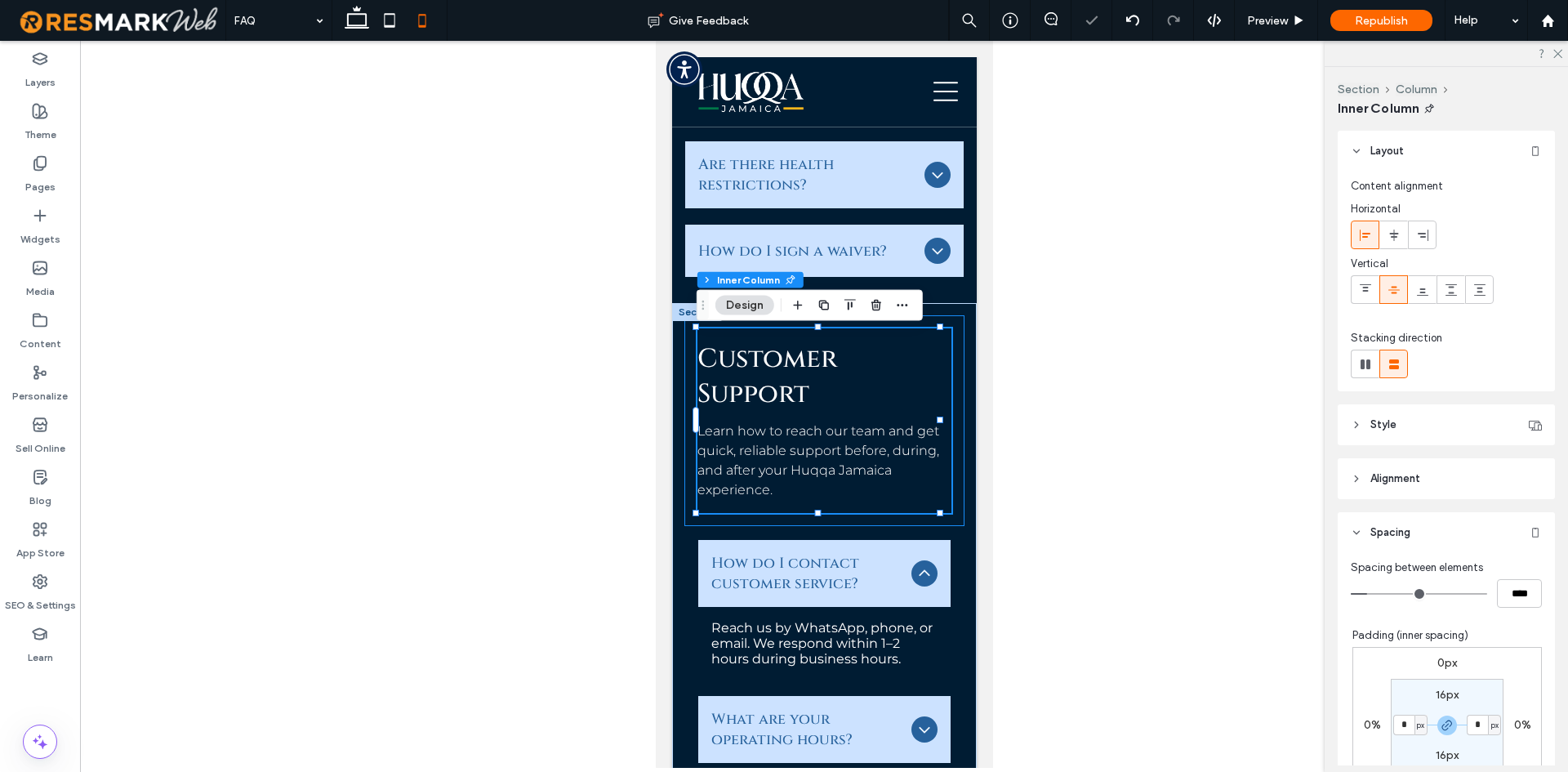
click at [685, 501] on div "Customer Support Learn how to reach our team and get quick, reliable support be…" at bounding box center [823, 420] width 280 height 211
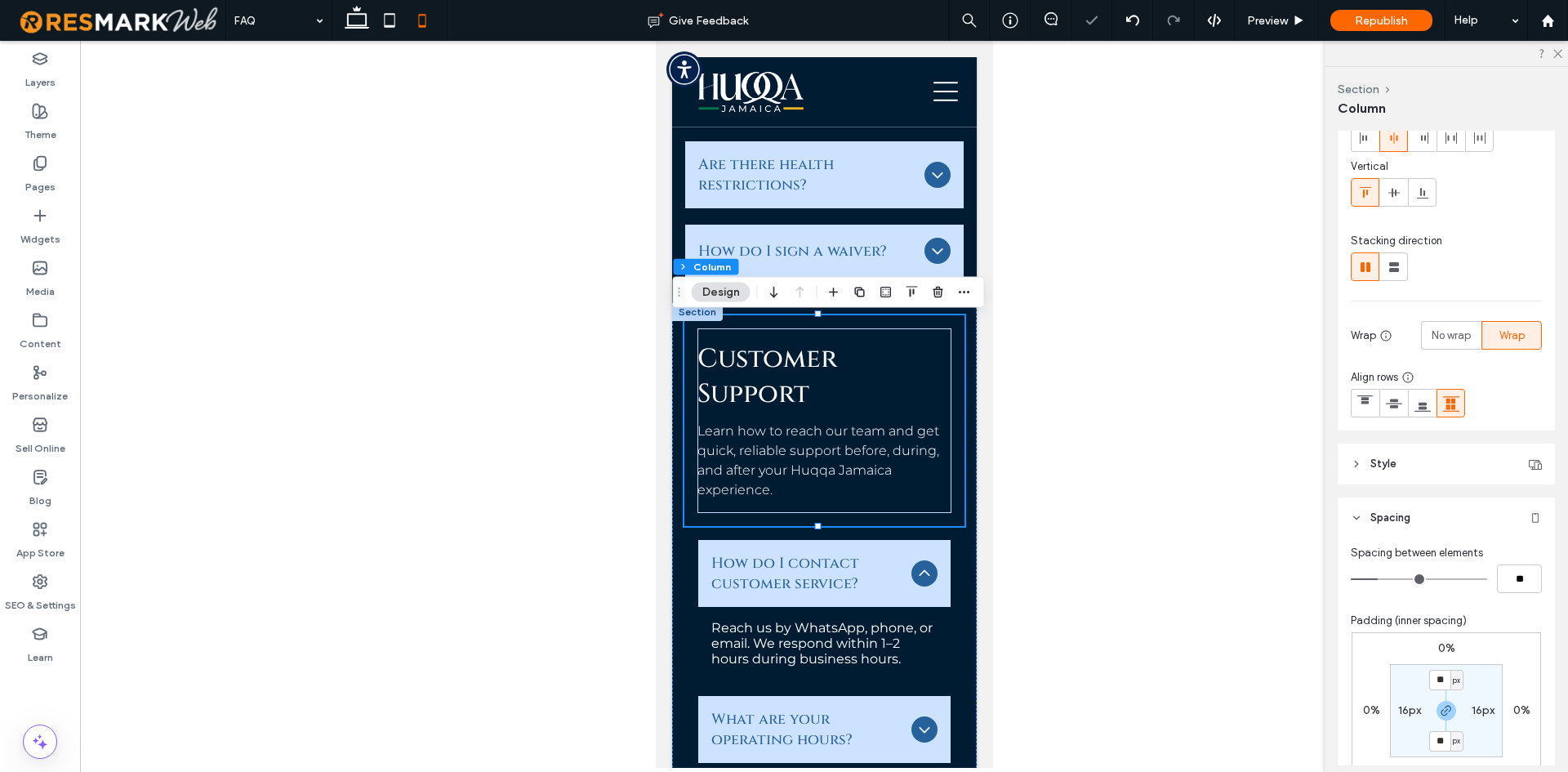
scroll to position [245, 0]
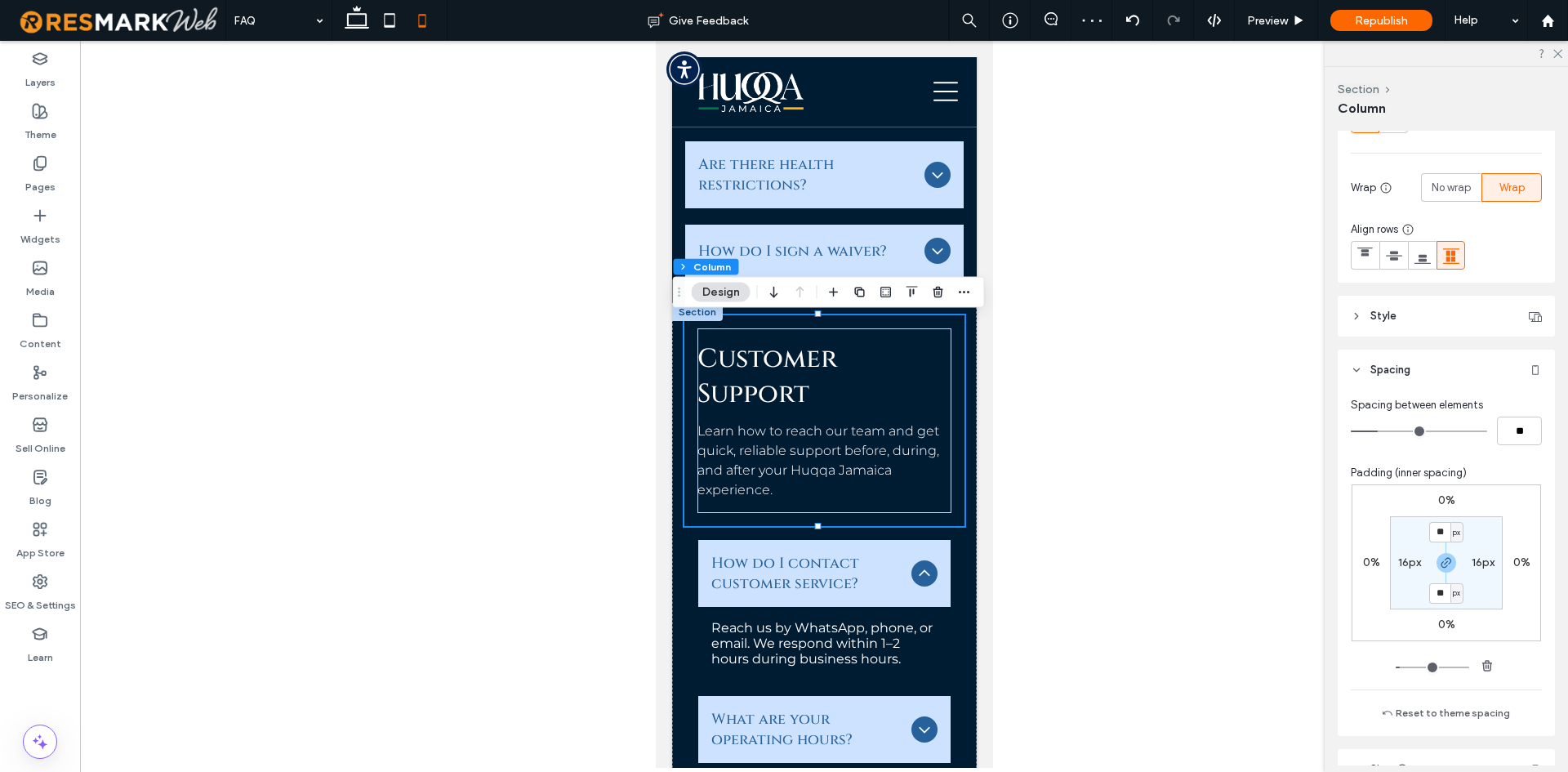
click at [1402, 567] on label "16px" at bounding box center [1410, 562] width 23 height 14
type input "*"
click at [1362, 598] on div "0% 0% 0% 0% 16px * px 16px * px" at bounding box center [1446, 563] width 190 height 157
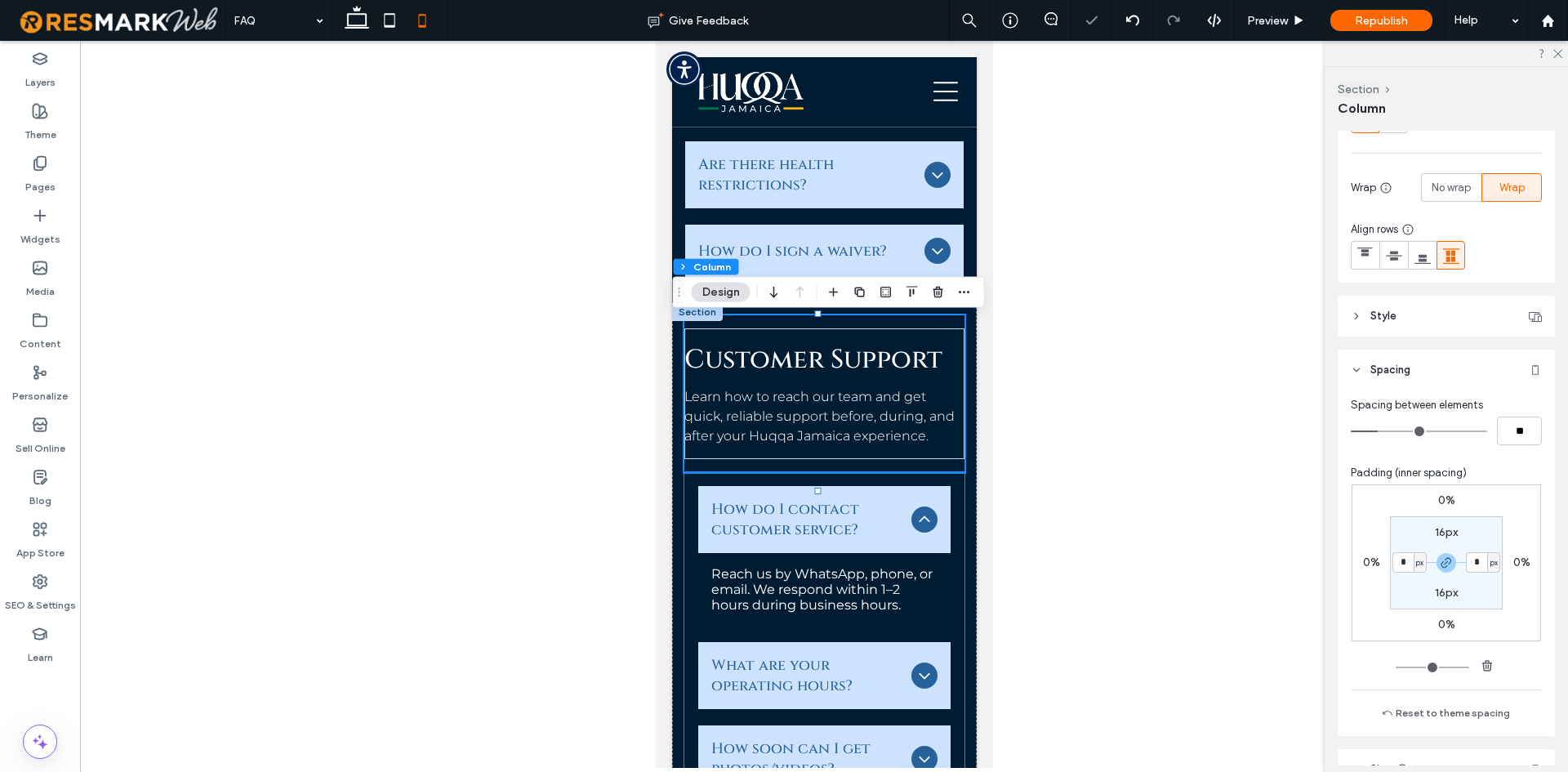
click at [684, 587] on div "How do I contact customer service? Reach us by WhatsApp, phone, or email. We re…" at bounding box center [823, 723] width 280 height 500
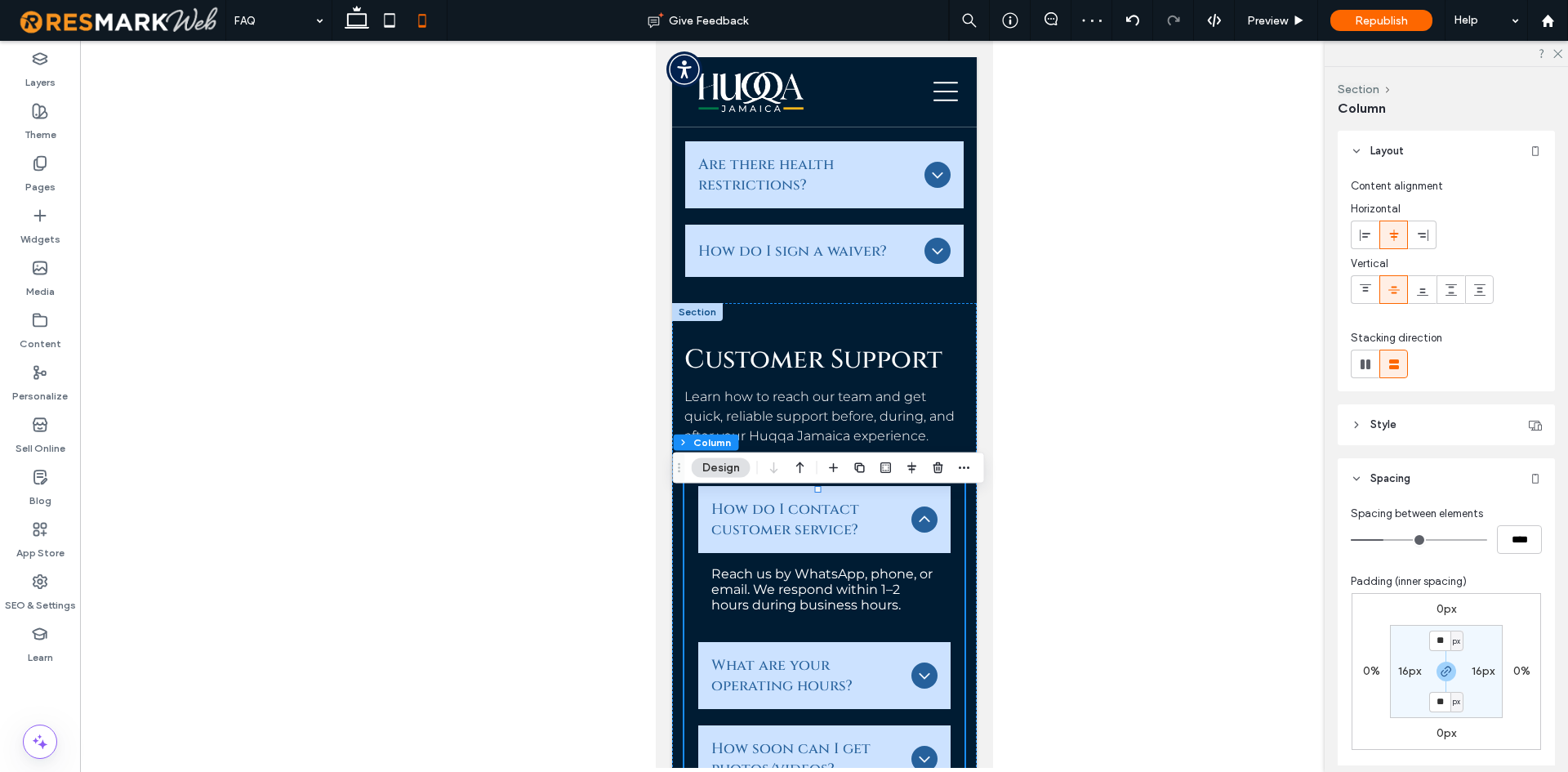
click at [1399, 672] on label "16px" at bounding box center [1410, 671] width 23 height 14
type input "*"
click at [1375, 695] on div "0px 0% 0px 0% 16px * px 16px * px" at bounding box center [1446, 672] width 190 height 157
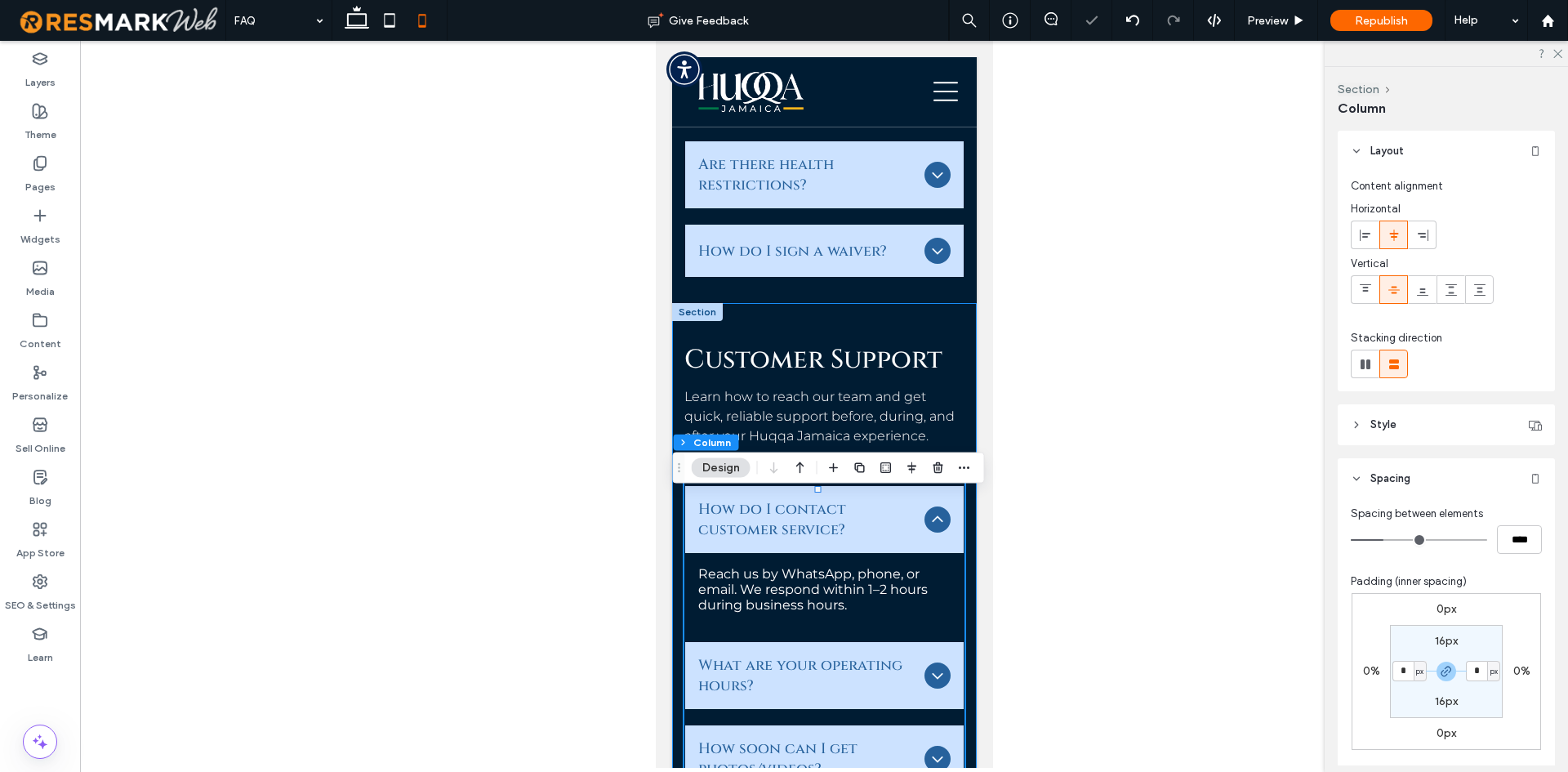
click at [954, 400] on div "How do I contact customer service? Reach us by WhatsApp, phone, or email. We re…" at bounding box center [824, 639] width 305 height 673
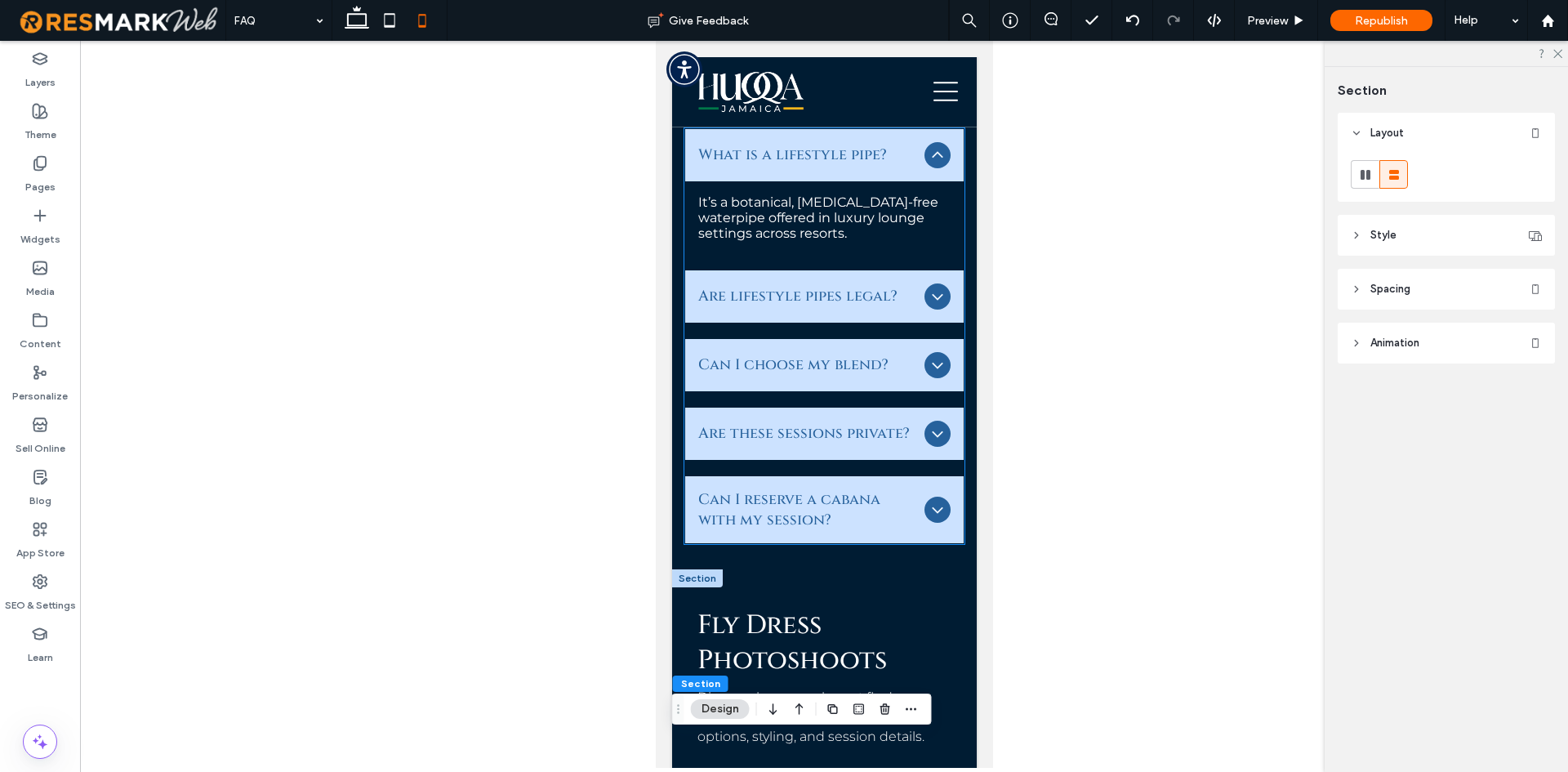
scroll to position [3920, 0]
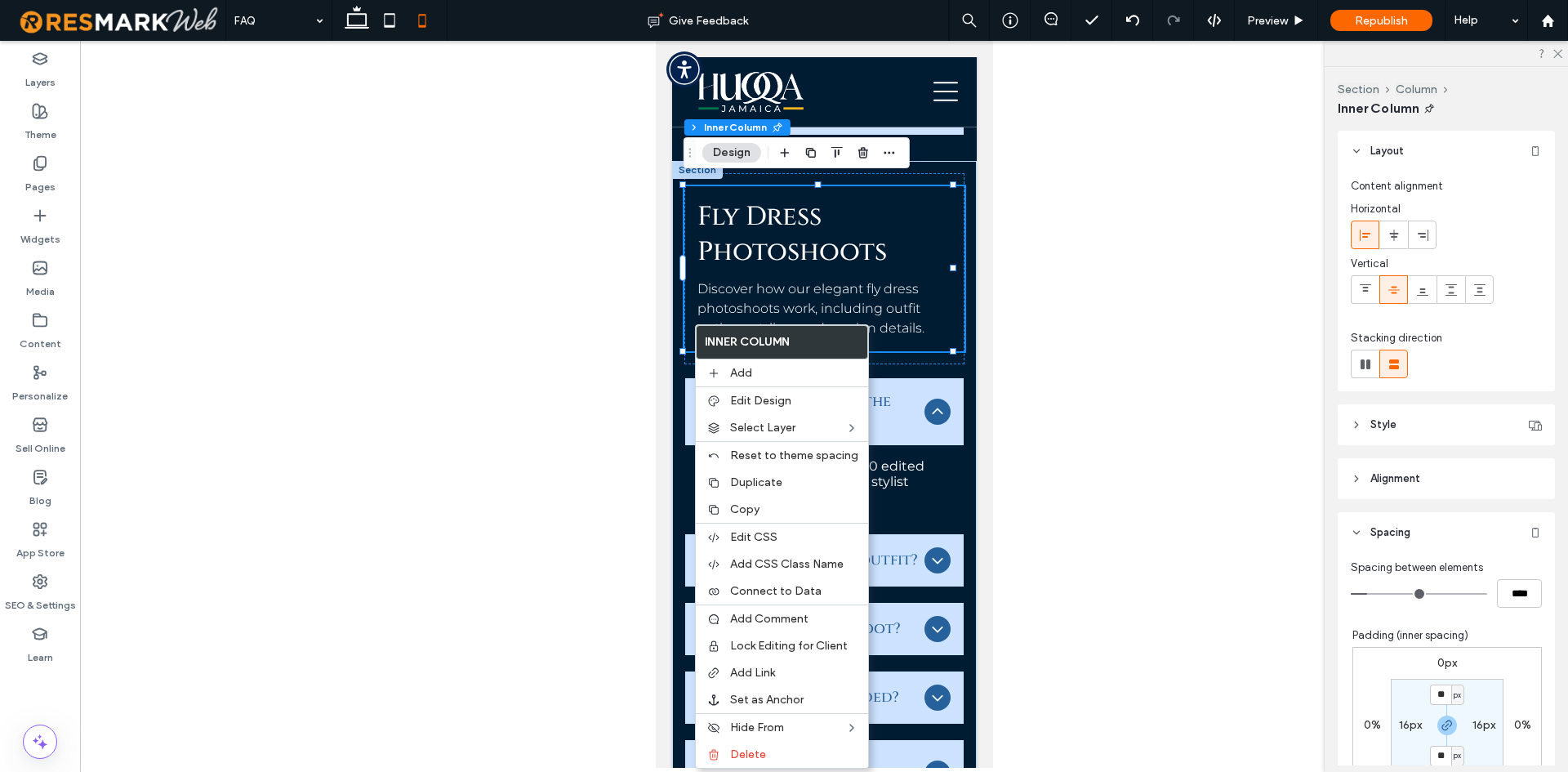
click at [1399, 722] on label "16px" at bounding box center [1411, 724] width 23 height 14
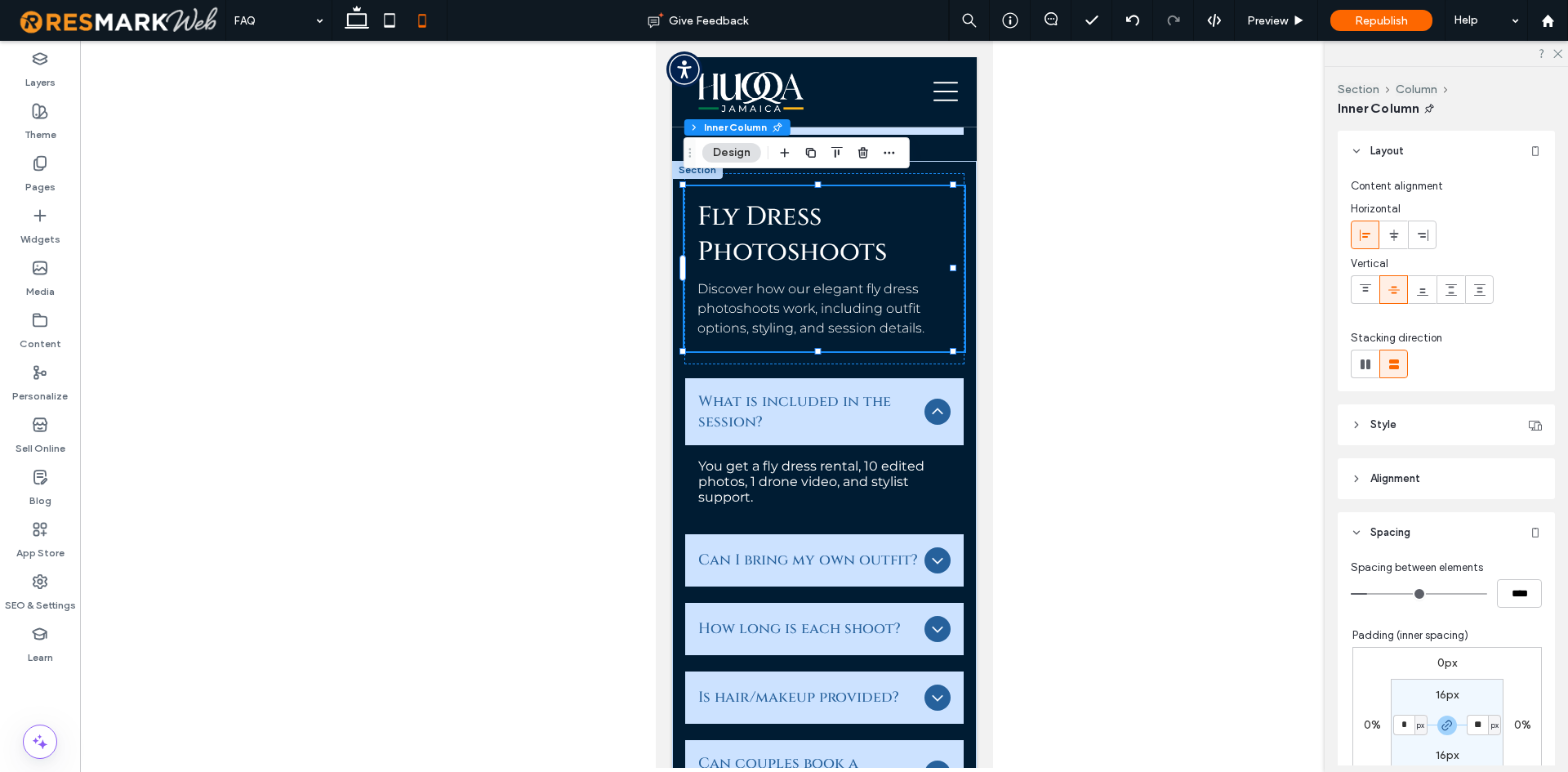
type input "*"
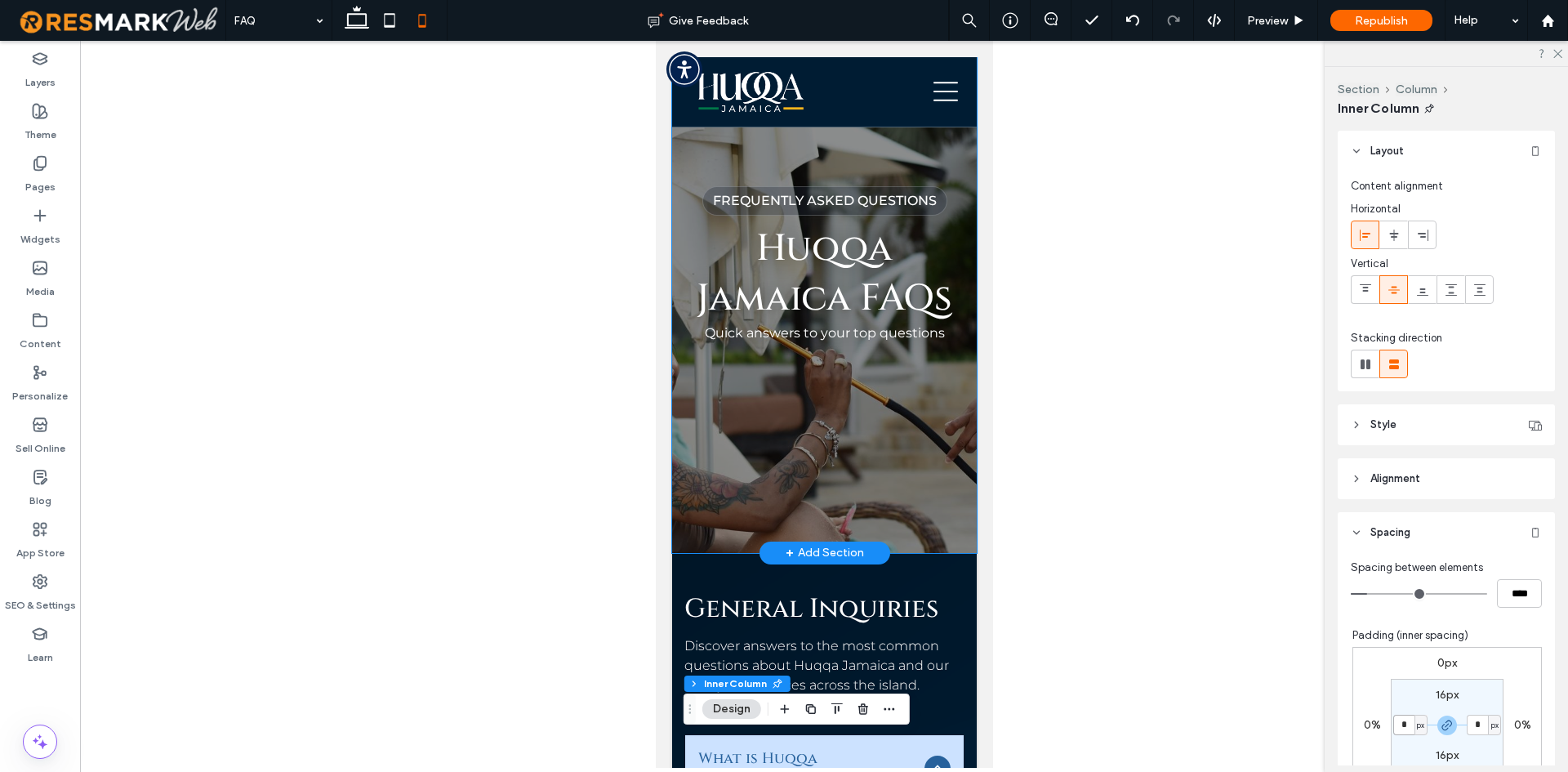
scroll to position [0, 0]
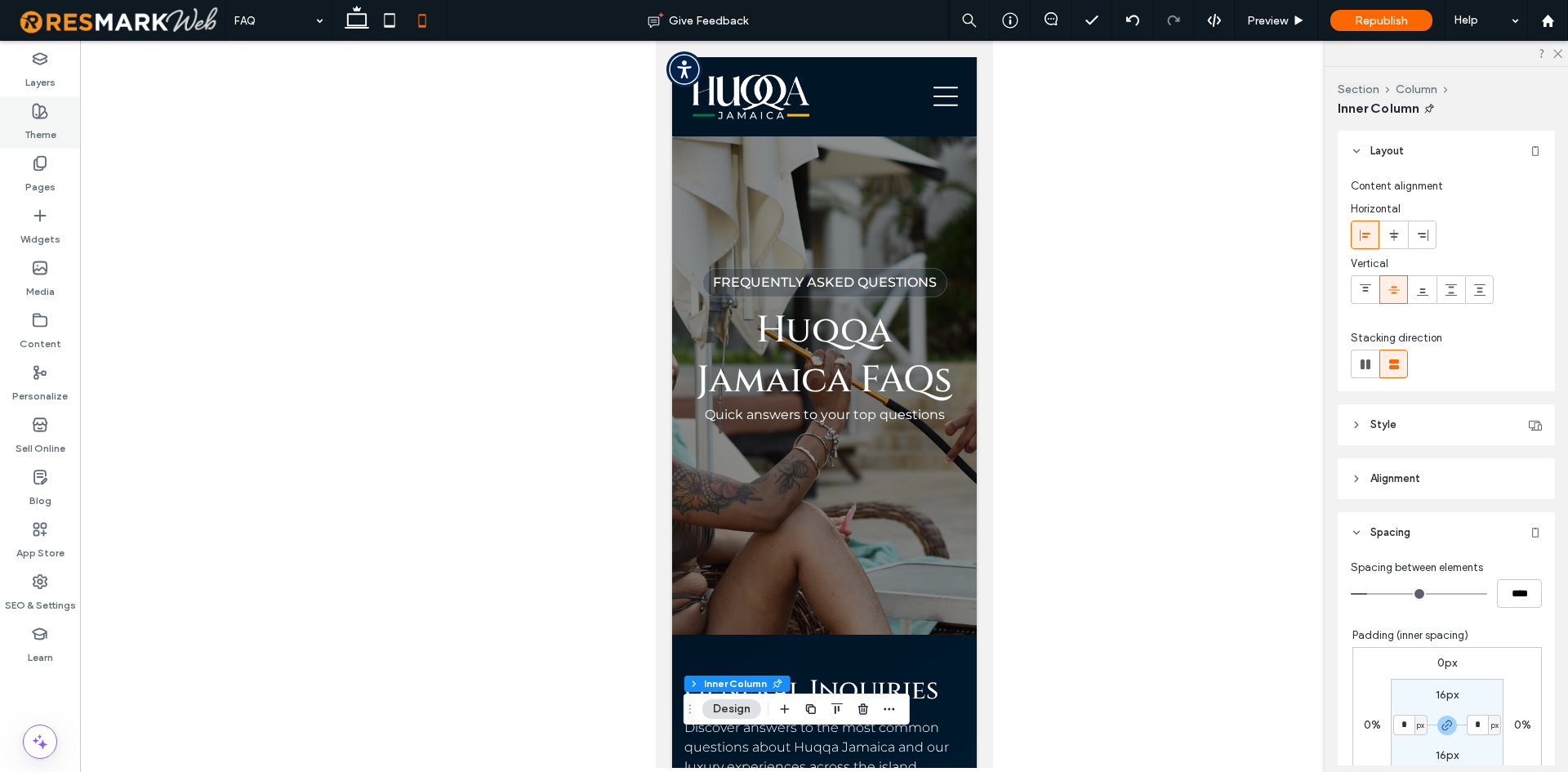
click at [36, 136] on label "Theme" at bounding box center [40, 130] width 31 height 23
click at [34, 159] on icon at bounding box center [39, 163] width 16 height 16
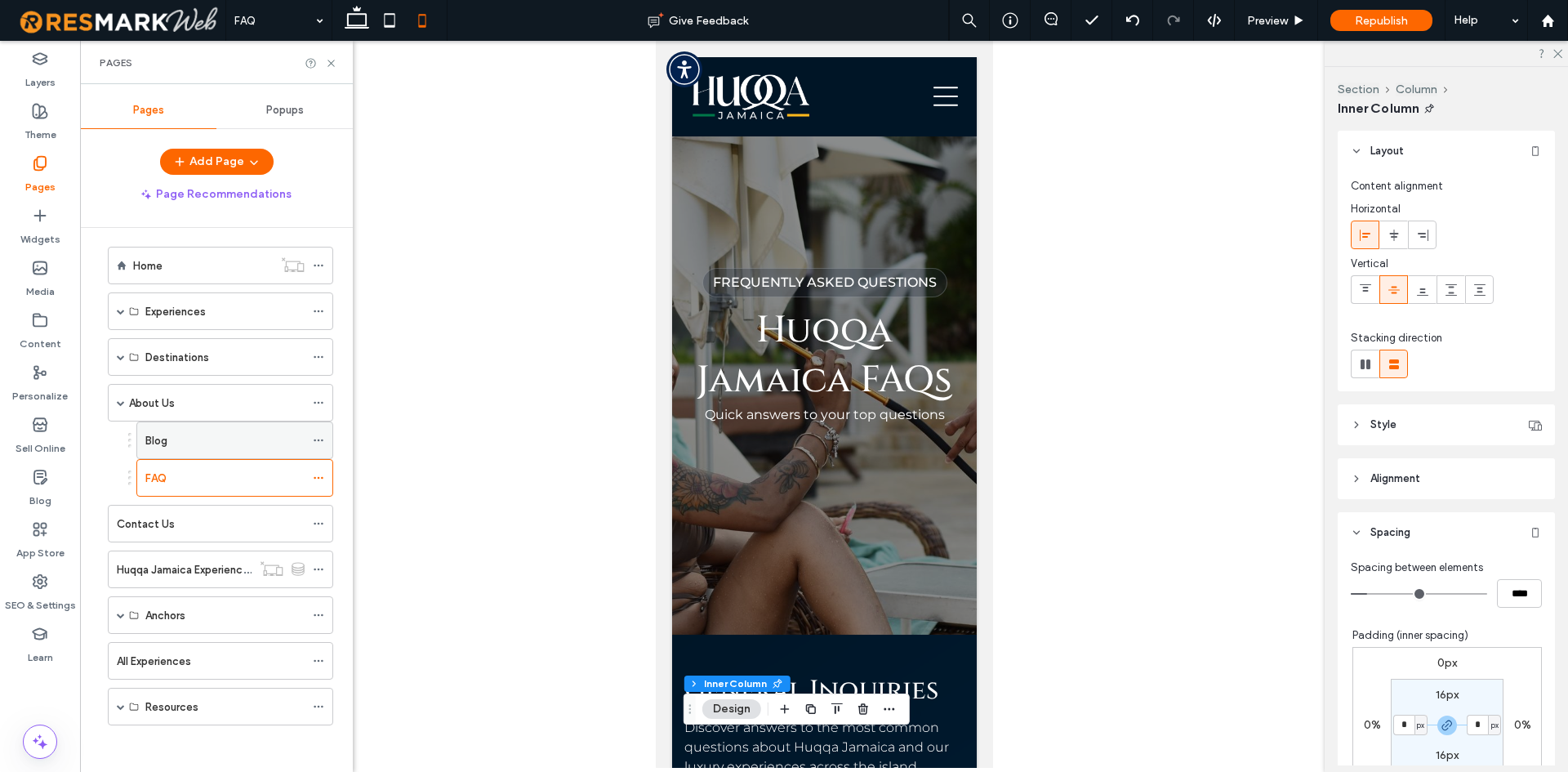
scroll to position [11, 0]
click at [172, 529] on div "Contact Us" at bounding box center [210, 522] width 188 height 17
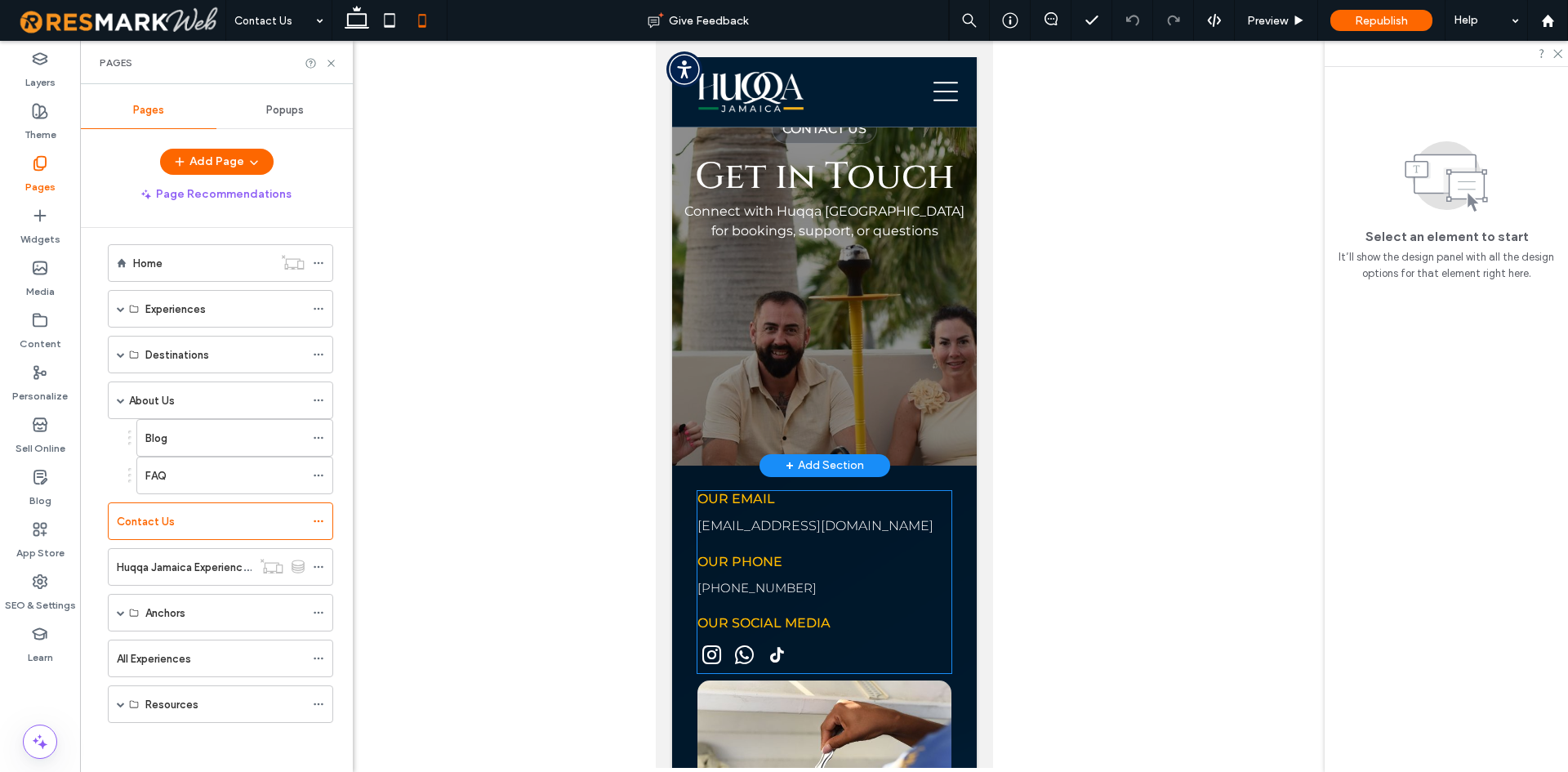
scroll to position [327, 0]
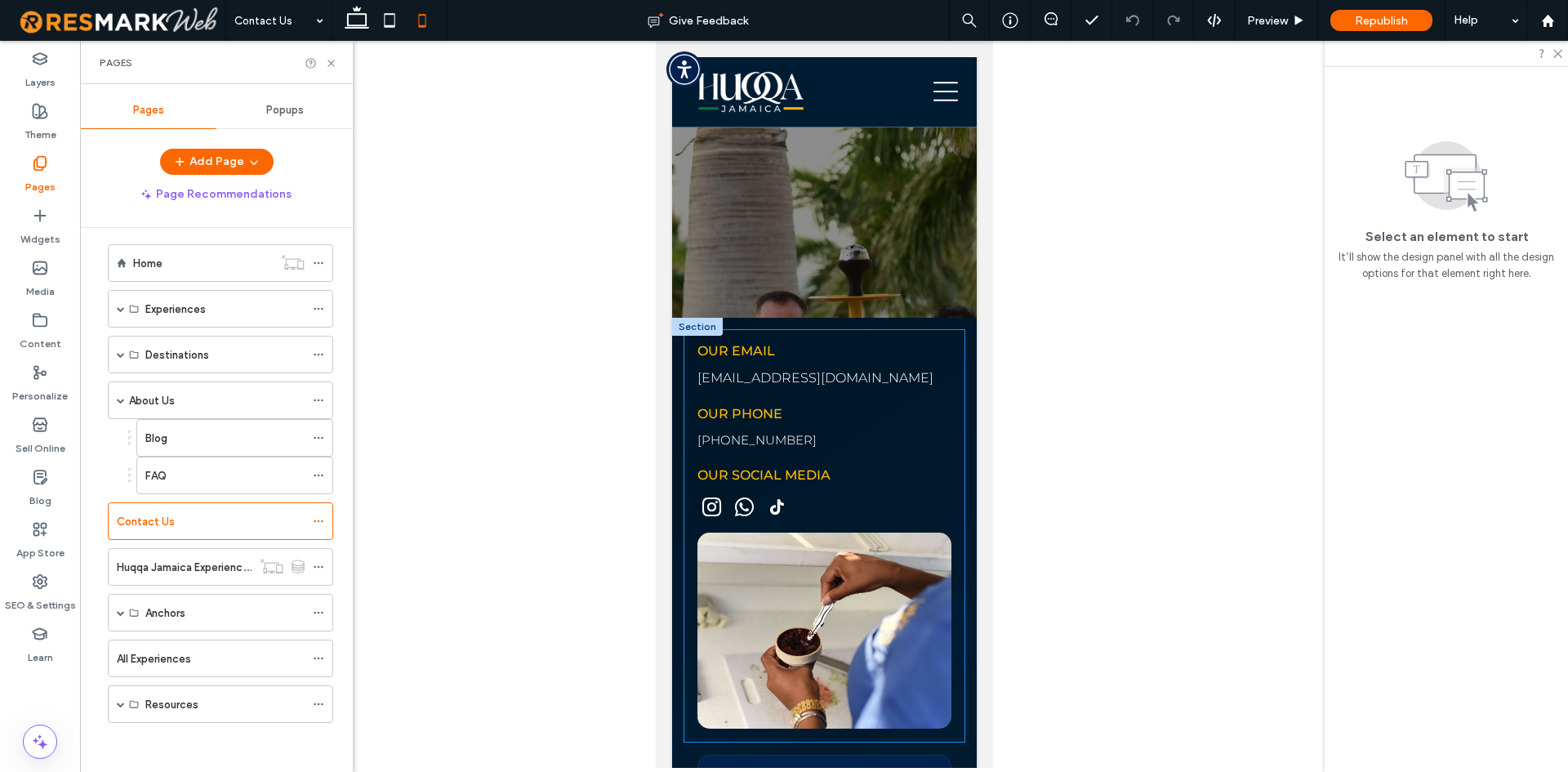
click at [690, 447] on div "Our Email info@huqqajamaica.com Our Phone +1 (876) 555-1234 Our Social Media" at bounding box center [823, 536] width 280 height 413
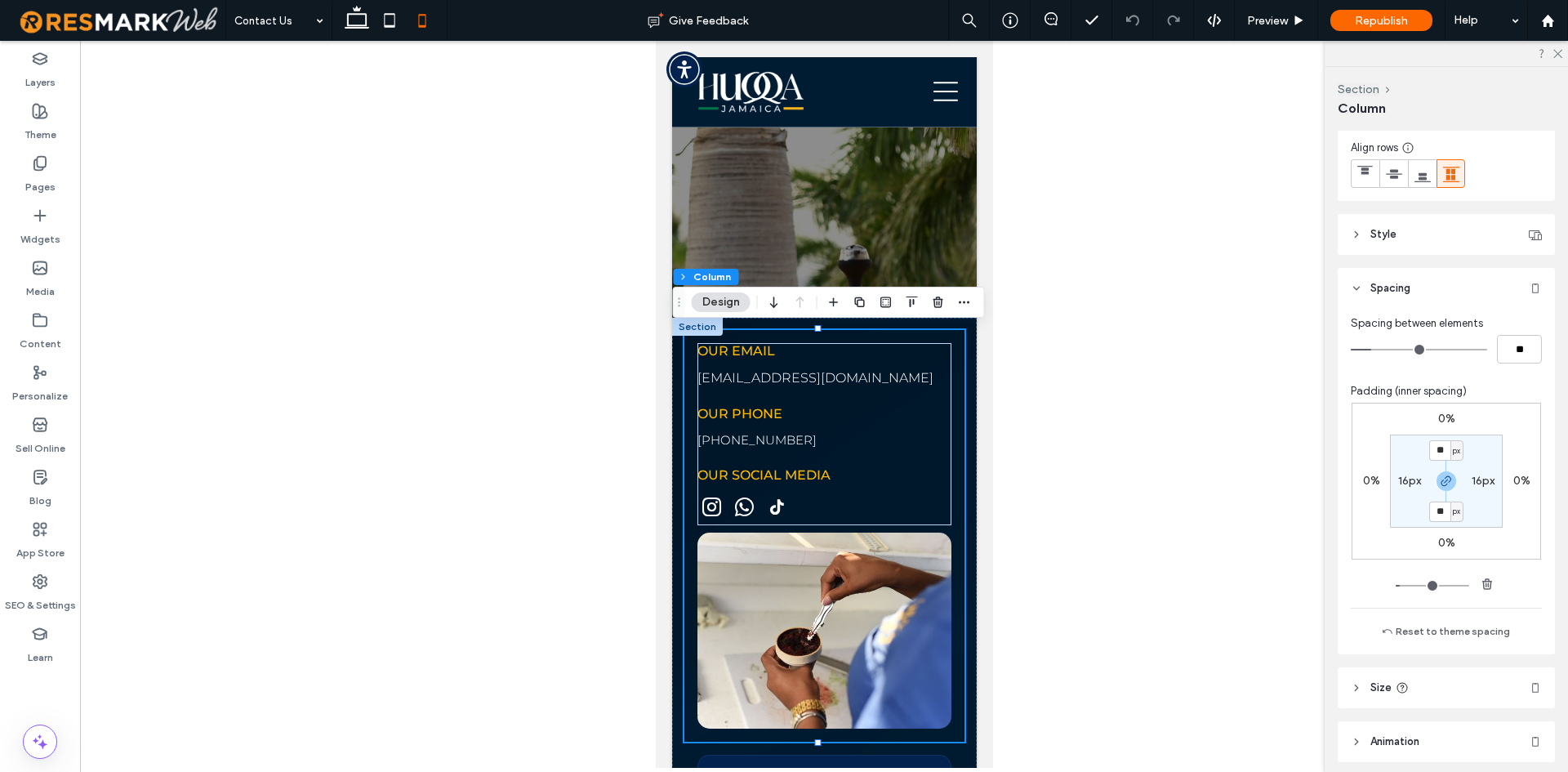
click at [1401, 476] on label "16px" at bounding box center [1410, 481] width 23 height 14
type input "*"
click at [1390, 500] on section "16px * px 16px * px" at bounding box center [1446, 480] width 112 height 93
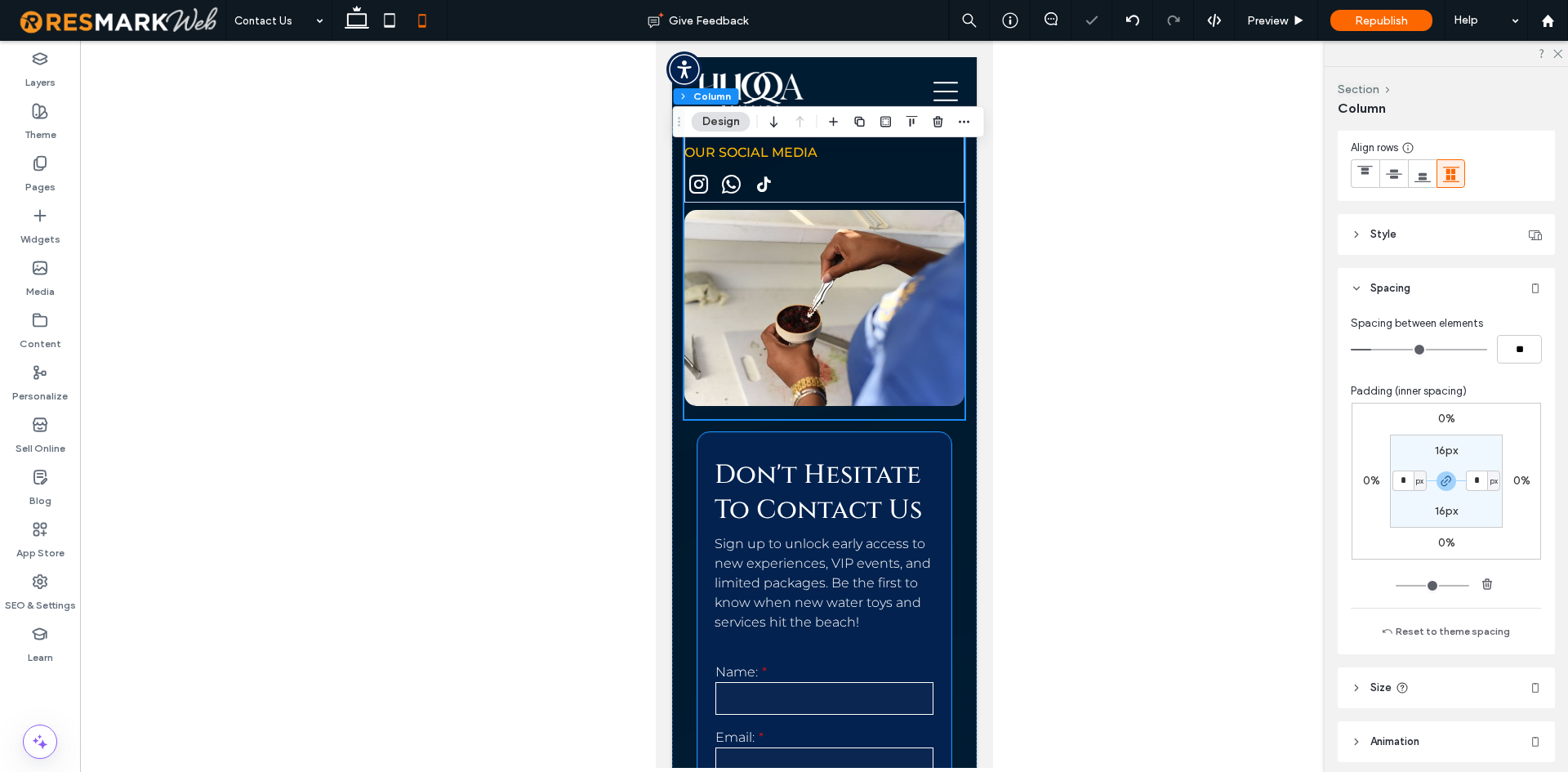
scroll to position [735, 0]
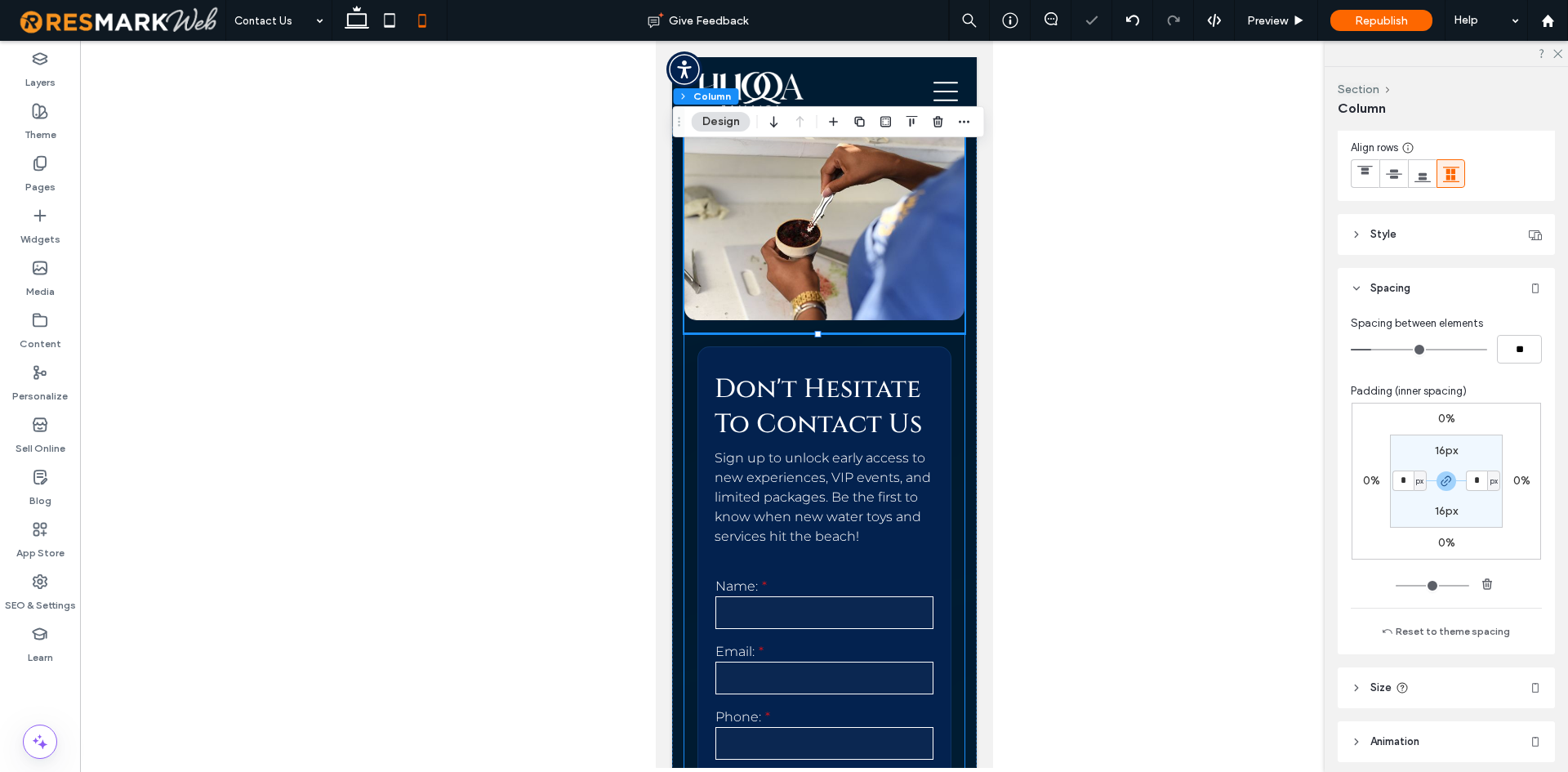
click at [685, 463] on div "**********" at bounding box center [823, 638] width 280 height 612
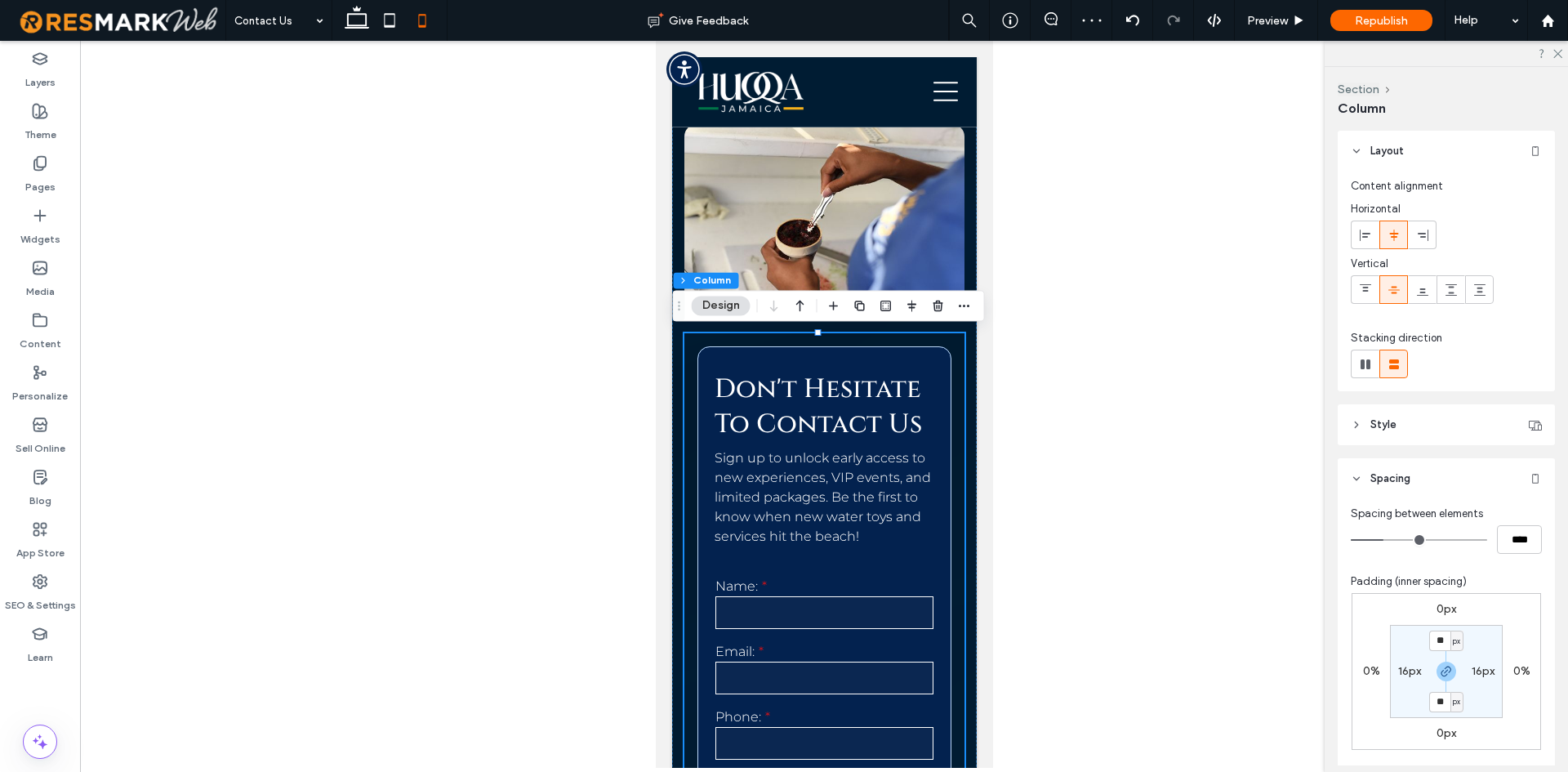
drag, startPoint x: 1403, startPoint y: 649, endPoint x: 1402, endPoint y: 660, distance: 11.0
click at [1403, 655] on section "** px 16px ** px 16px" at bounding box center [1446, 671] width 112 height 93
click at [1400, 677] on label "16px" at bounding box center [1410, 671] width 23 height 14
type input "*"
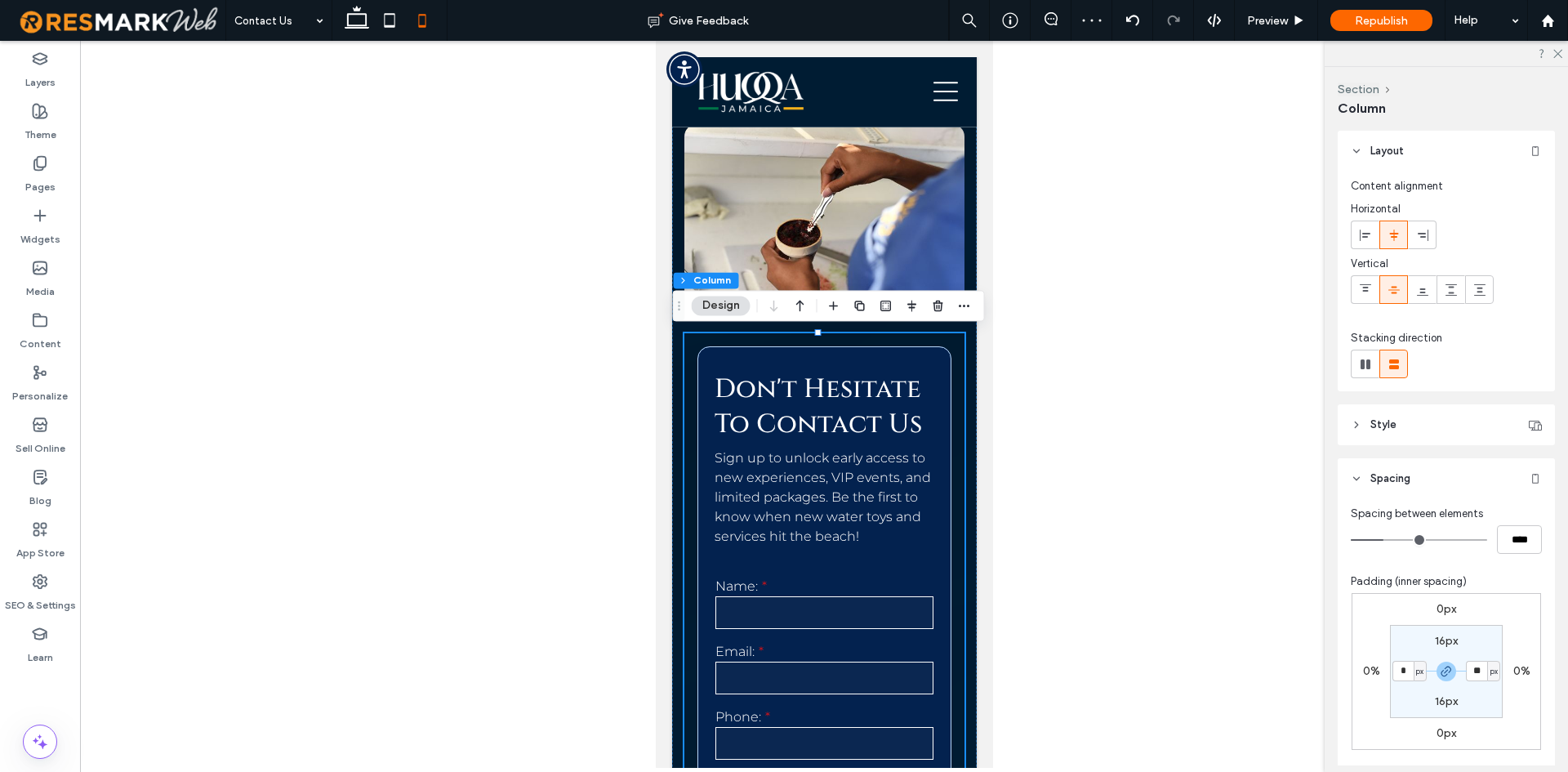
type input "*"
click at [1401, 632] on section "16px * px 16px * px" at bounding box center [1446, 671] width 112 height 93
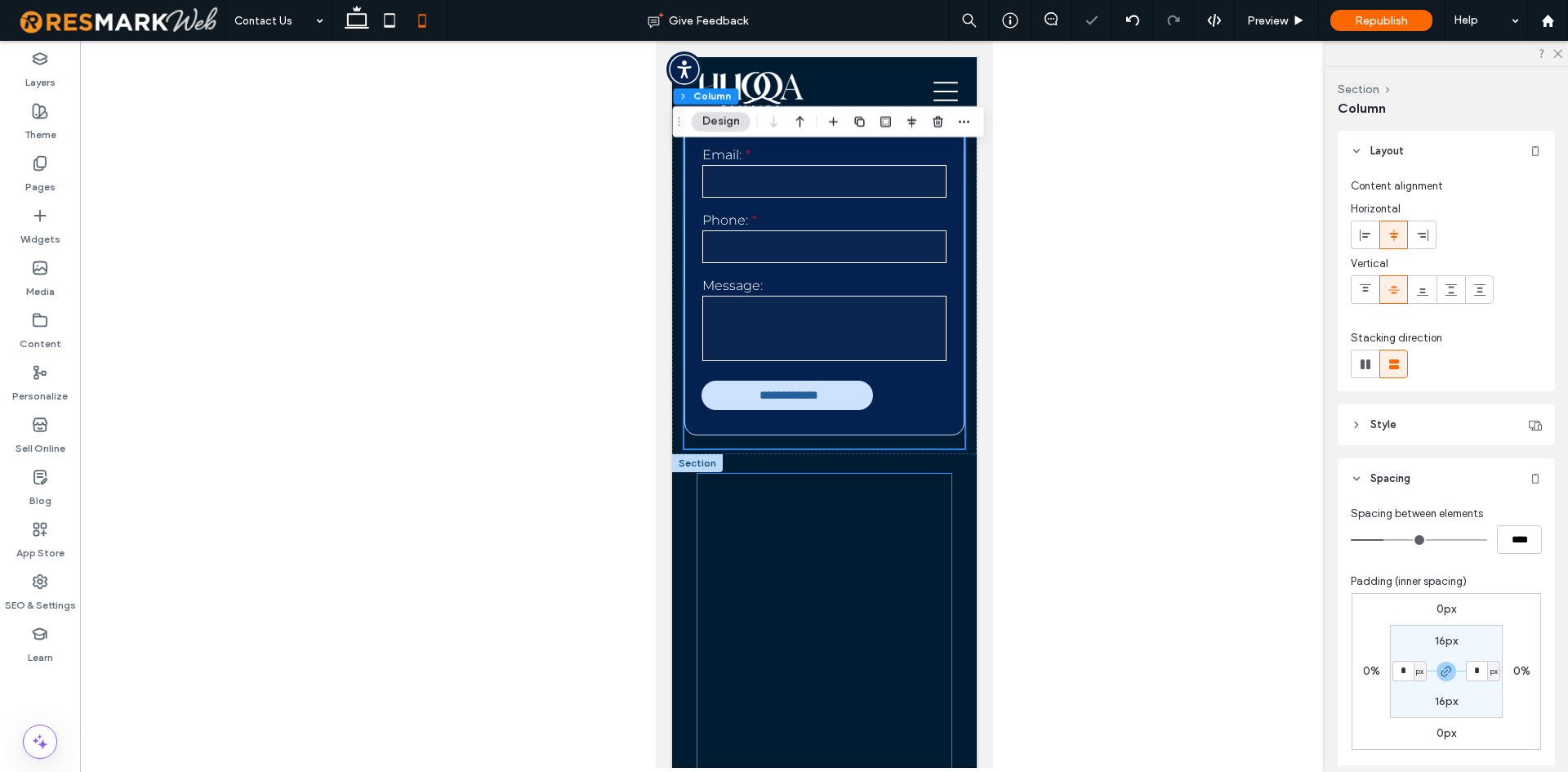
scroll to position [1388, 0]
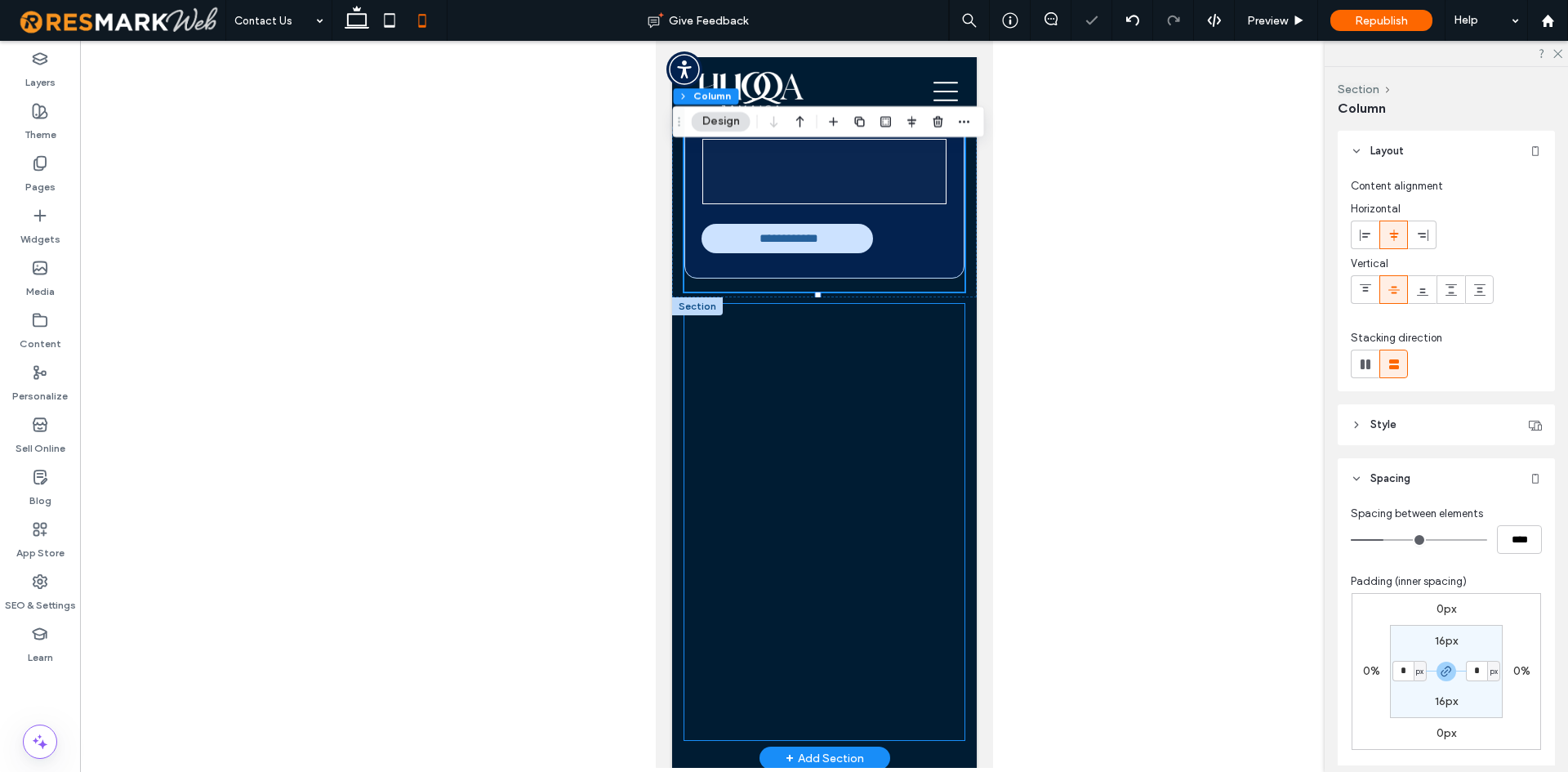
click at [694, 444] on div at bounding box center [823, 522] width 280 height 436
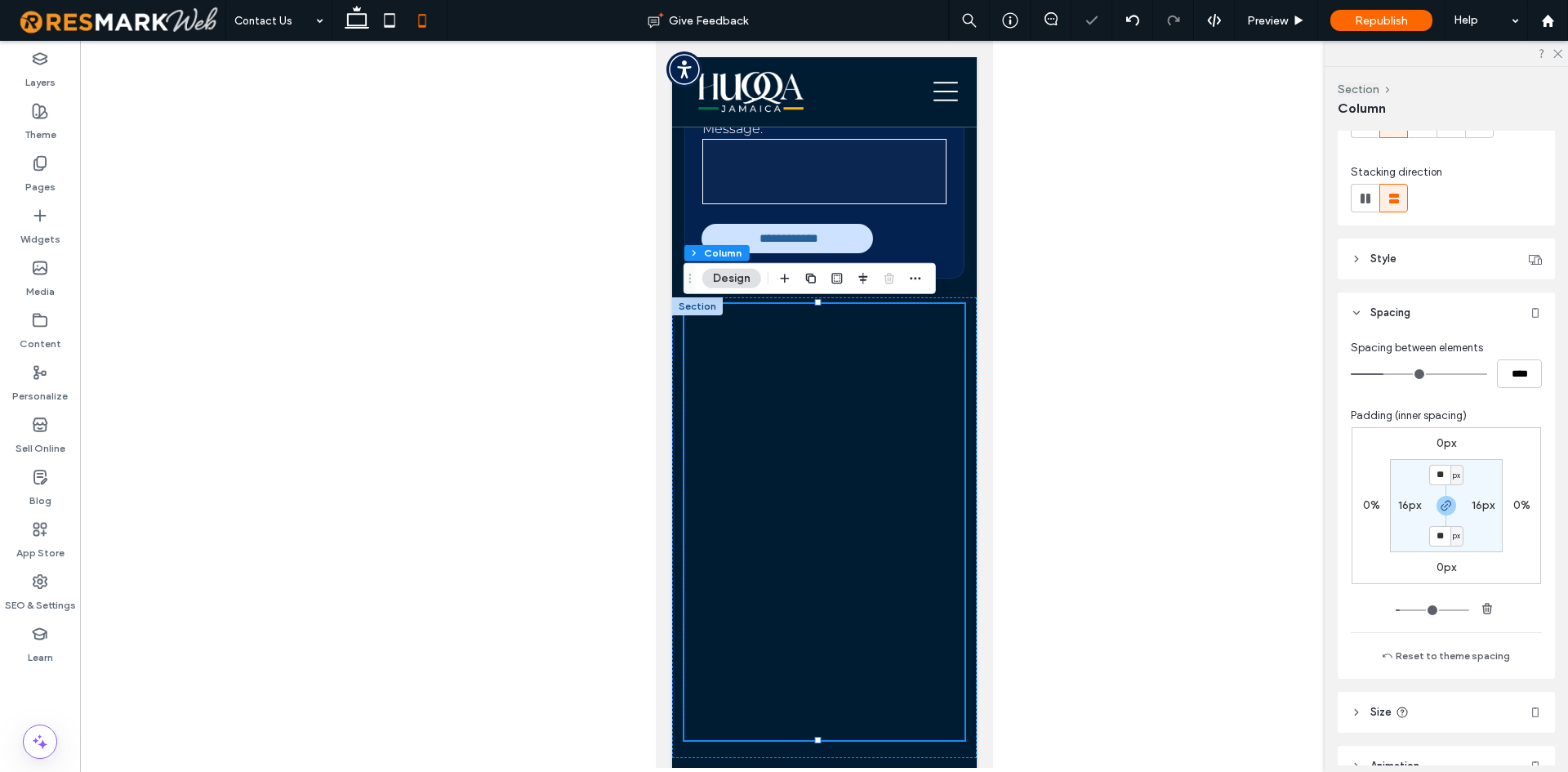
scroll to position [245, 0]
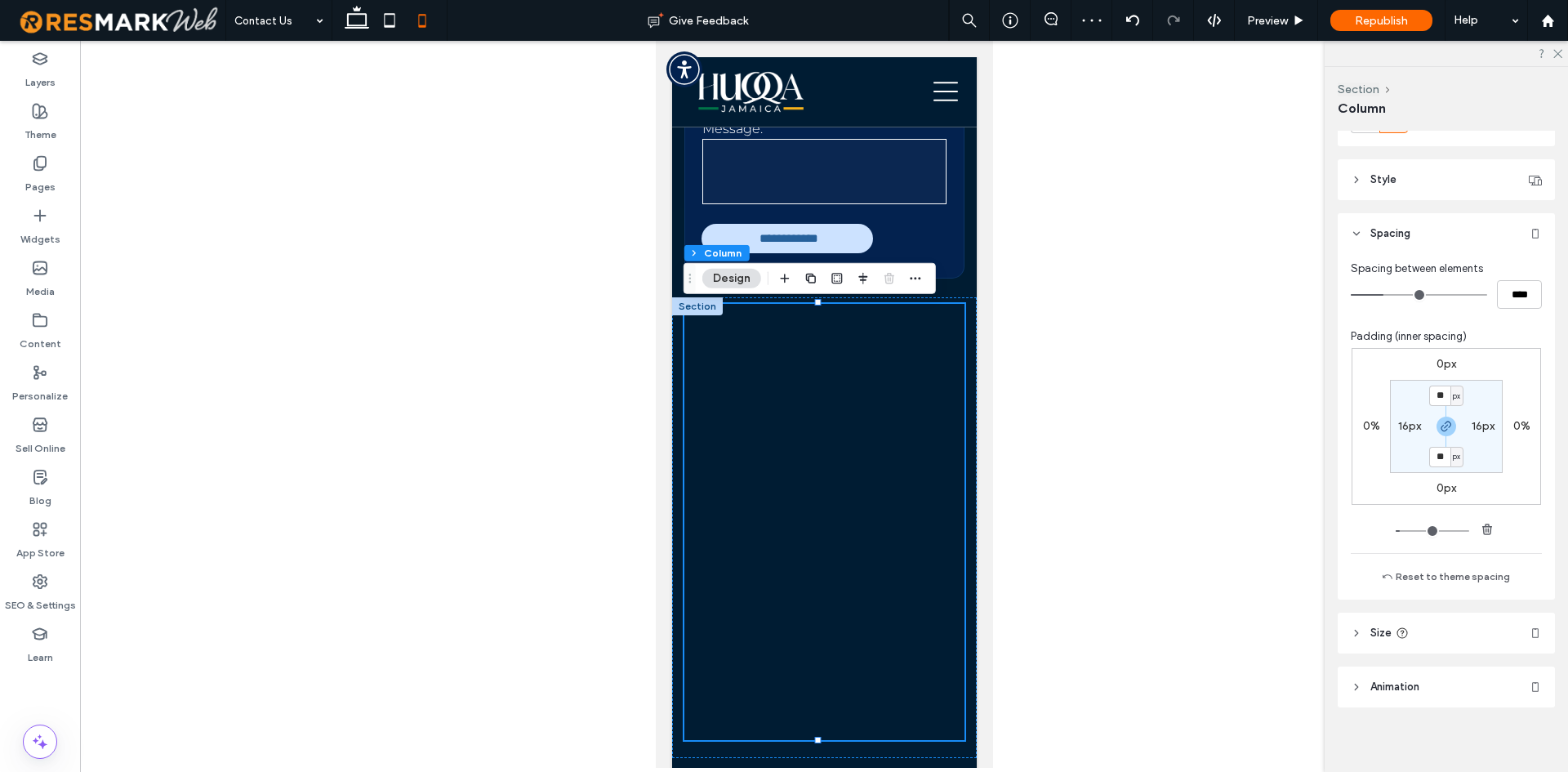
click at [1410, 427] on label "16px" at bounding box center [1410, 426] width 23 height 14
type input "*"
click at [1399, 449] on section "16px * px 16px * px" at bounding box center [1446, 426] width 112 height 93
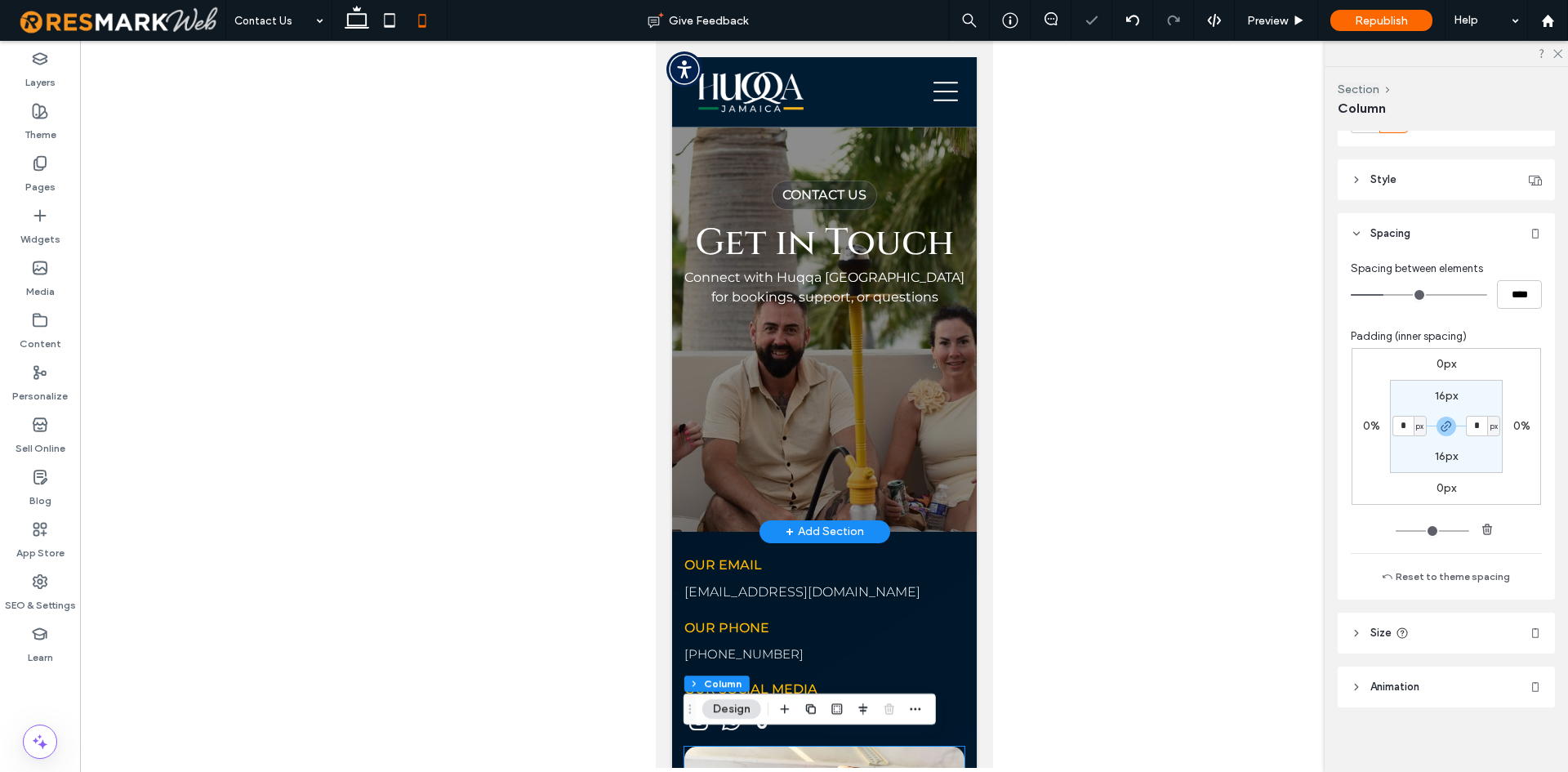
scroll to position [0, 0]
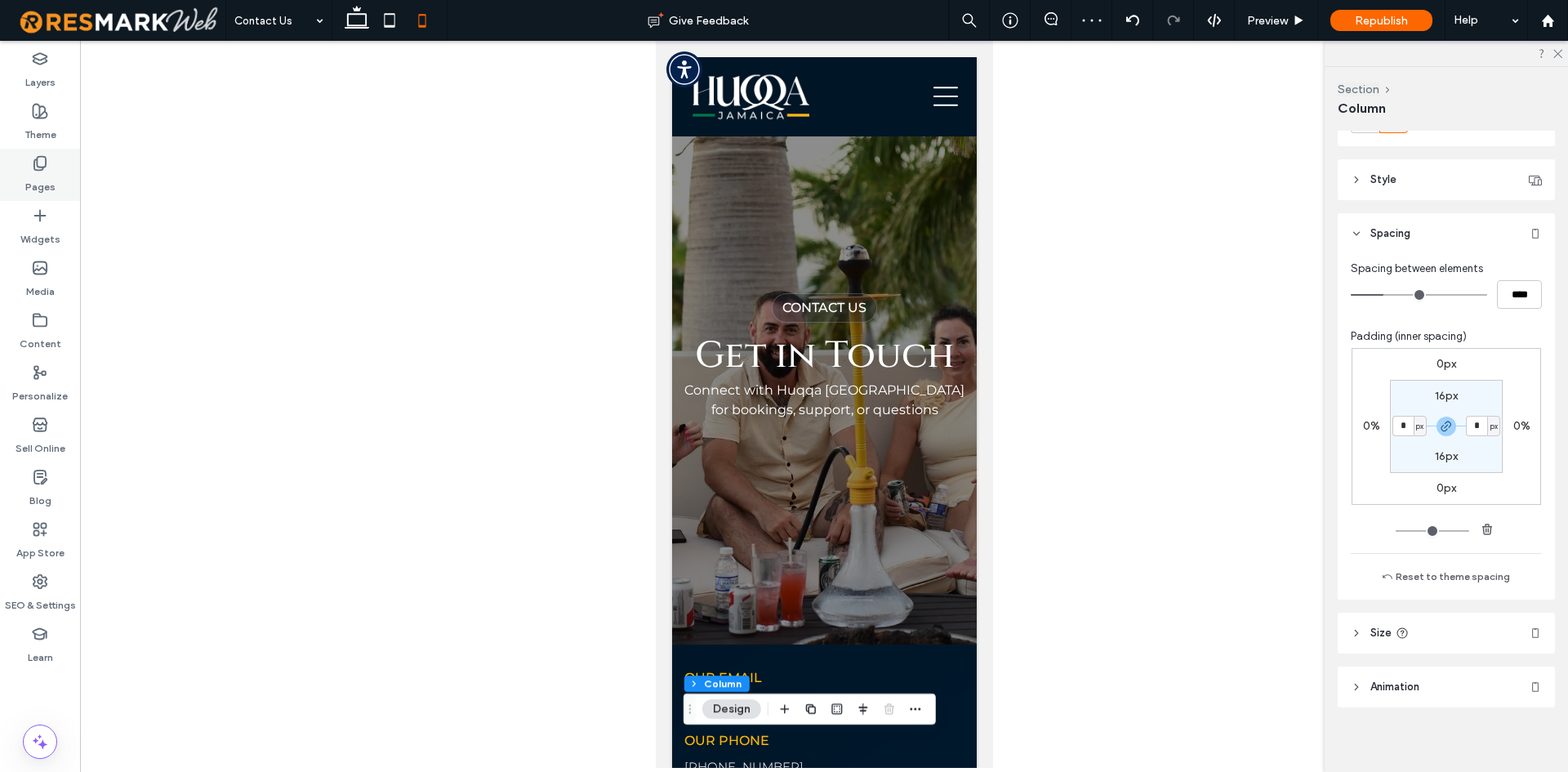
click at [55, 174] on div "Pages" at bounding box center [40, 174] width 80 height 52
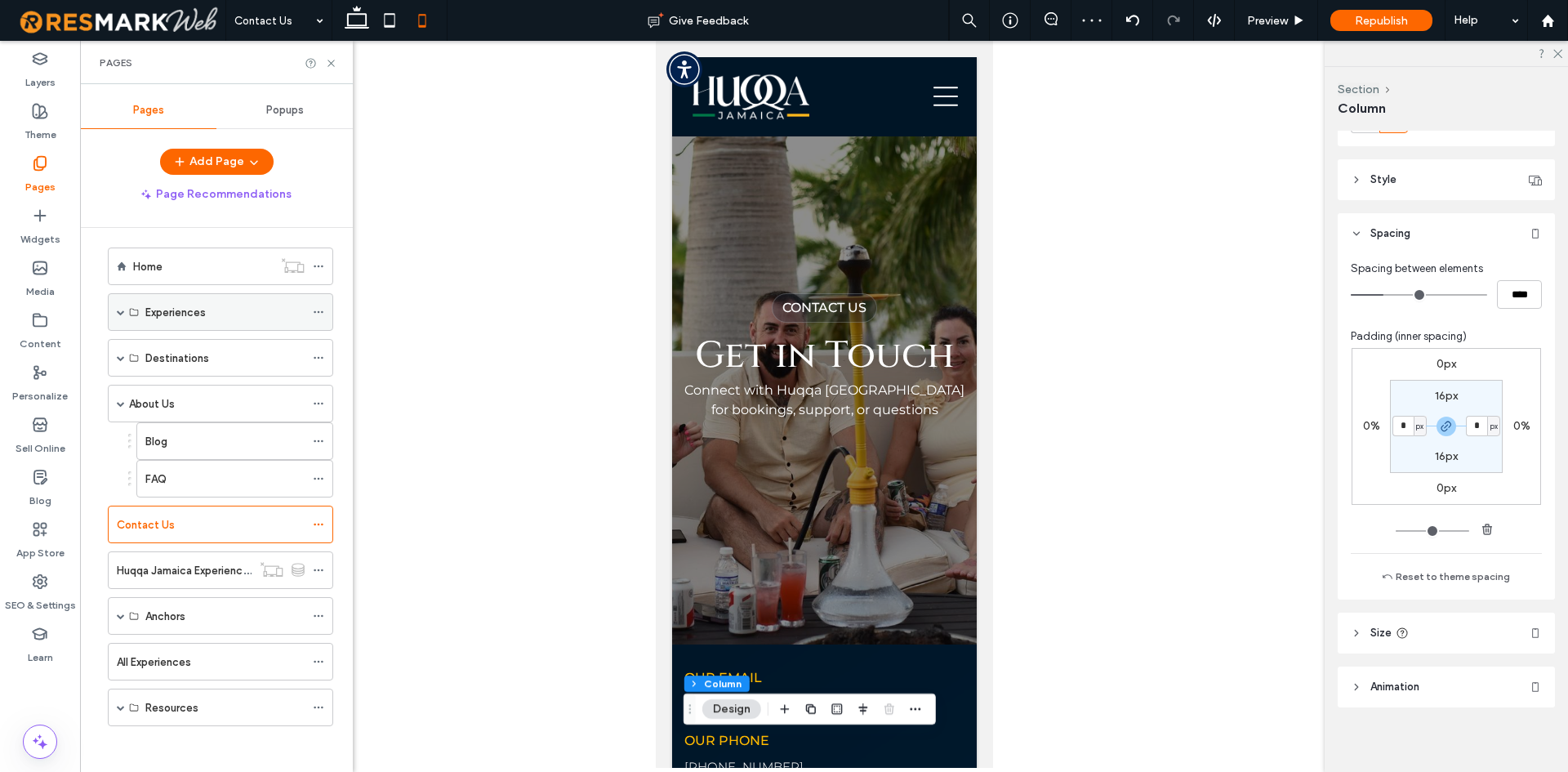
scroll to position [11, 0]
click at [209, 569] on label "Huqqa Jamaica Experiences" at bounding box center [186, 568] width 138 height 29
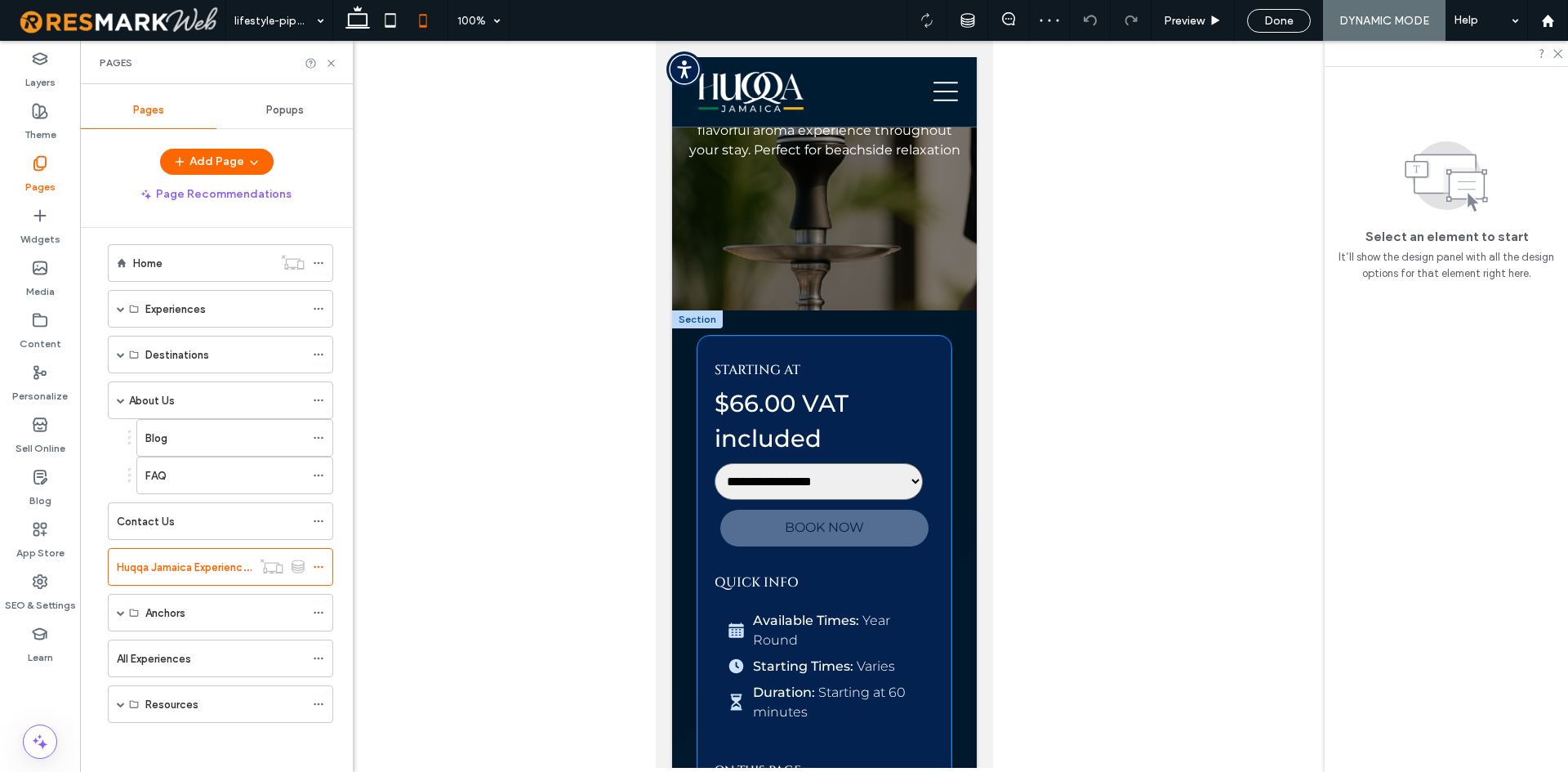
scroll to position [399, 0]
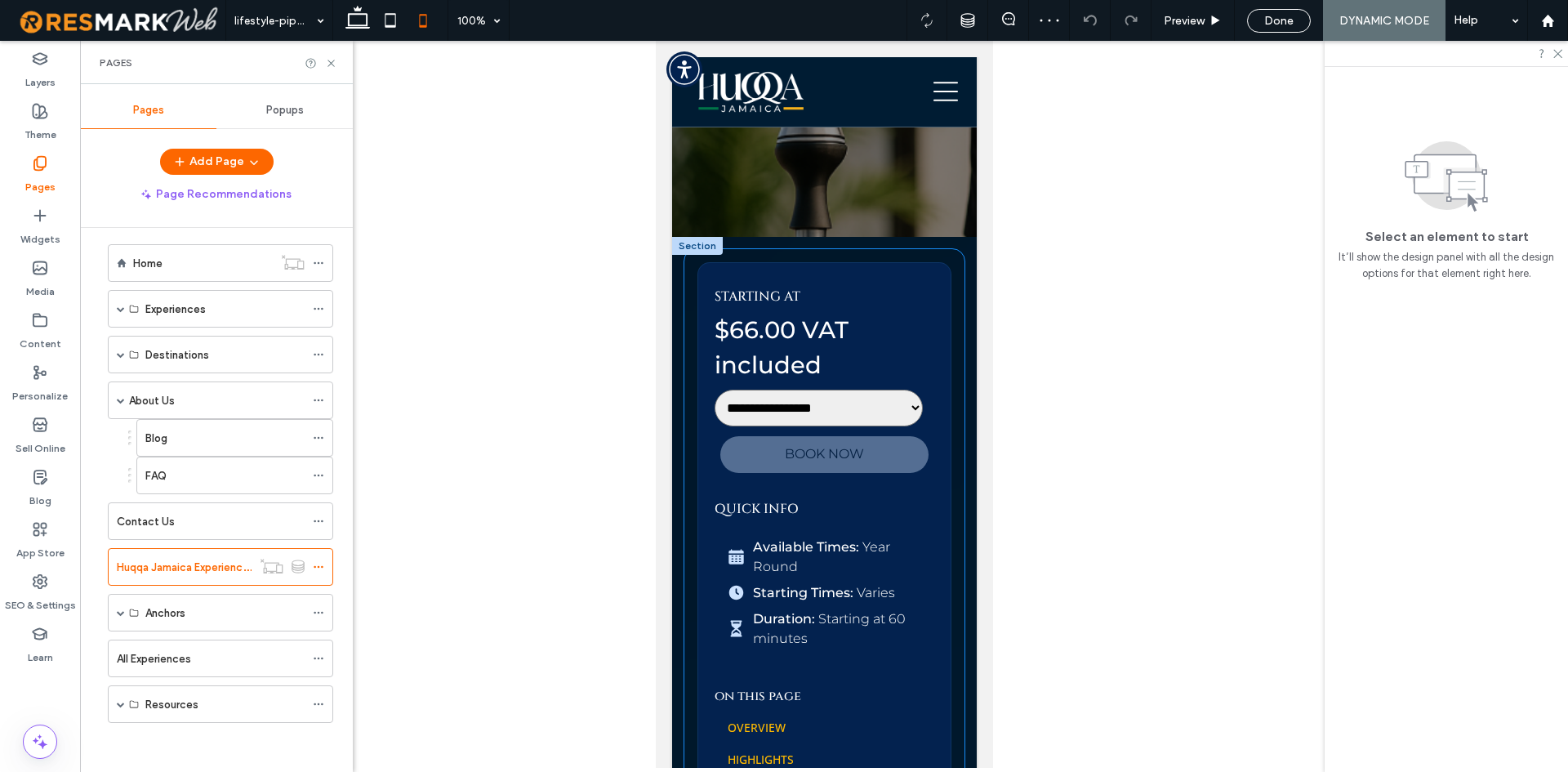
click at [684, 498] on div "**********" at bounding box center [823, 579] width 280 height 660
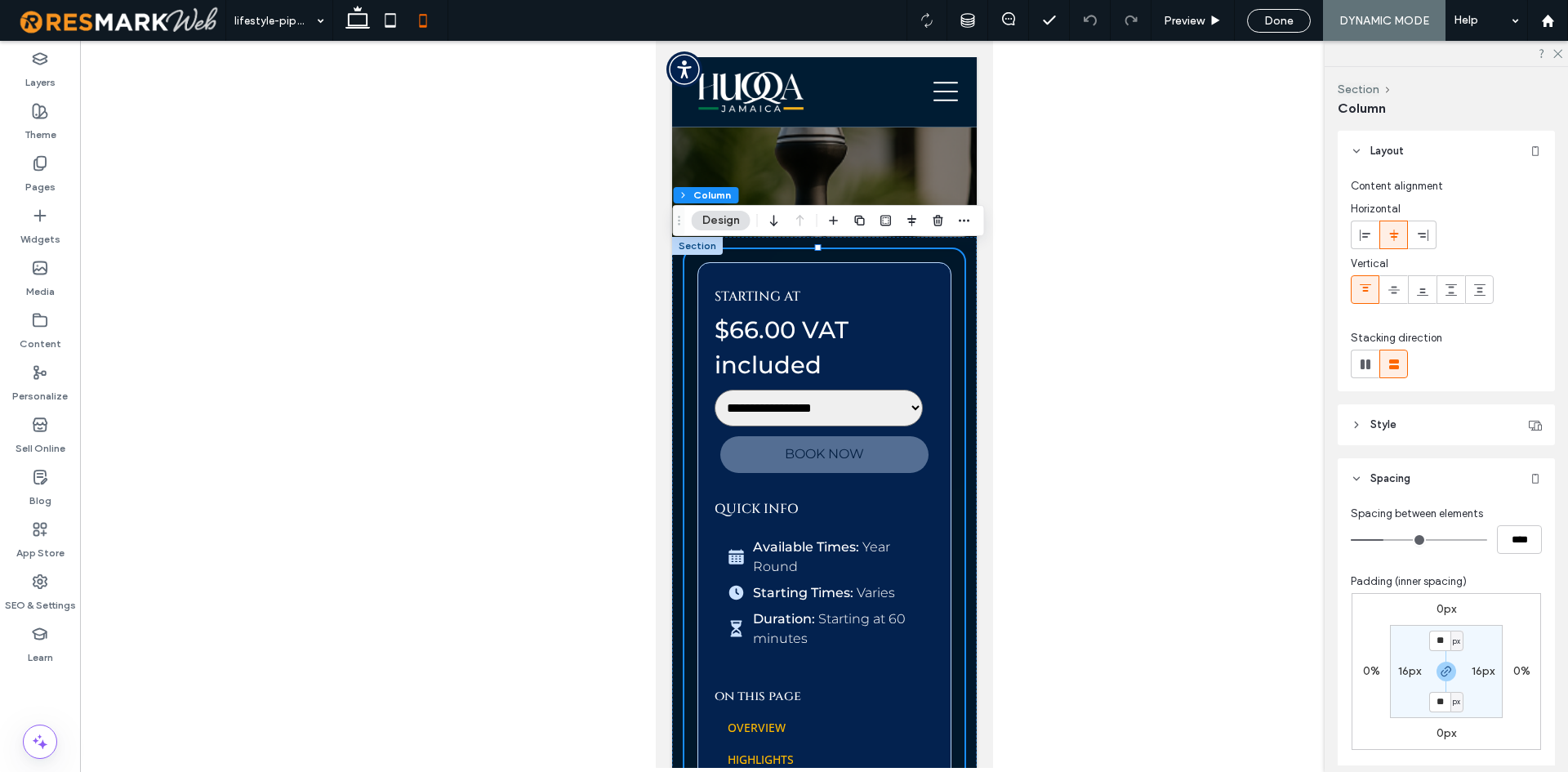
click at [1400, 671] on label "16px" at bounding box center [1410, 671] width 23 height 14
type input "*"
click at [1380, 700] on div "0px 0% 0px 0% 16px * px 16px * px" at bounding box center [1446, 672] width 190 height 157
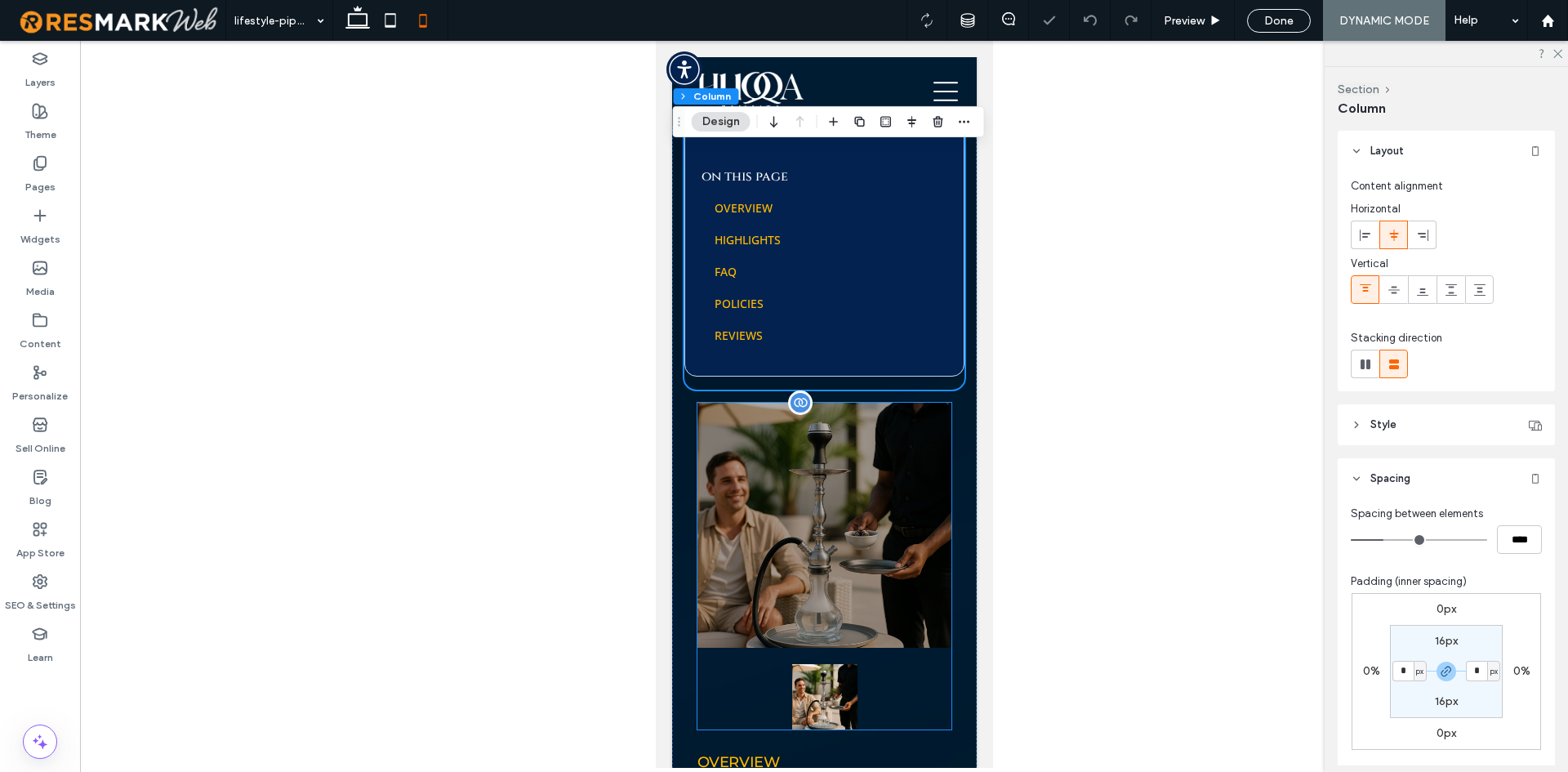
scroll to position [971, 0]
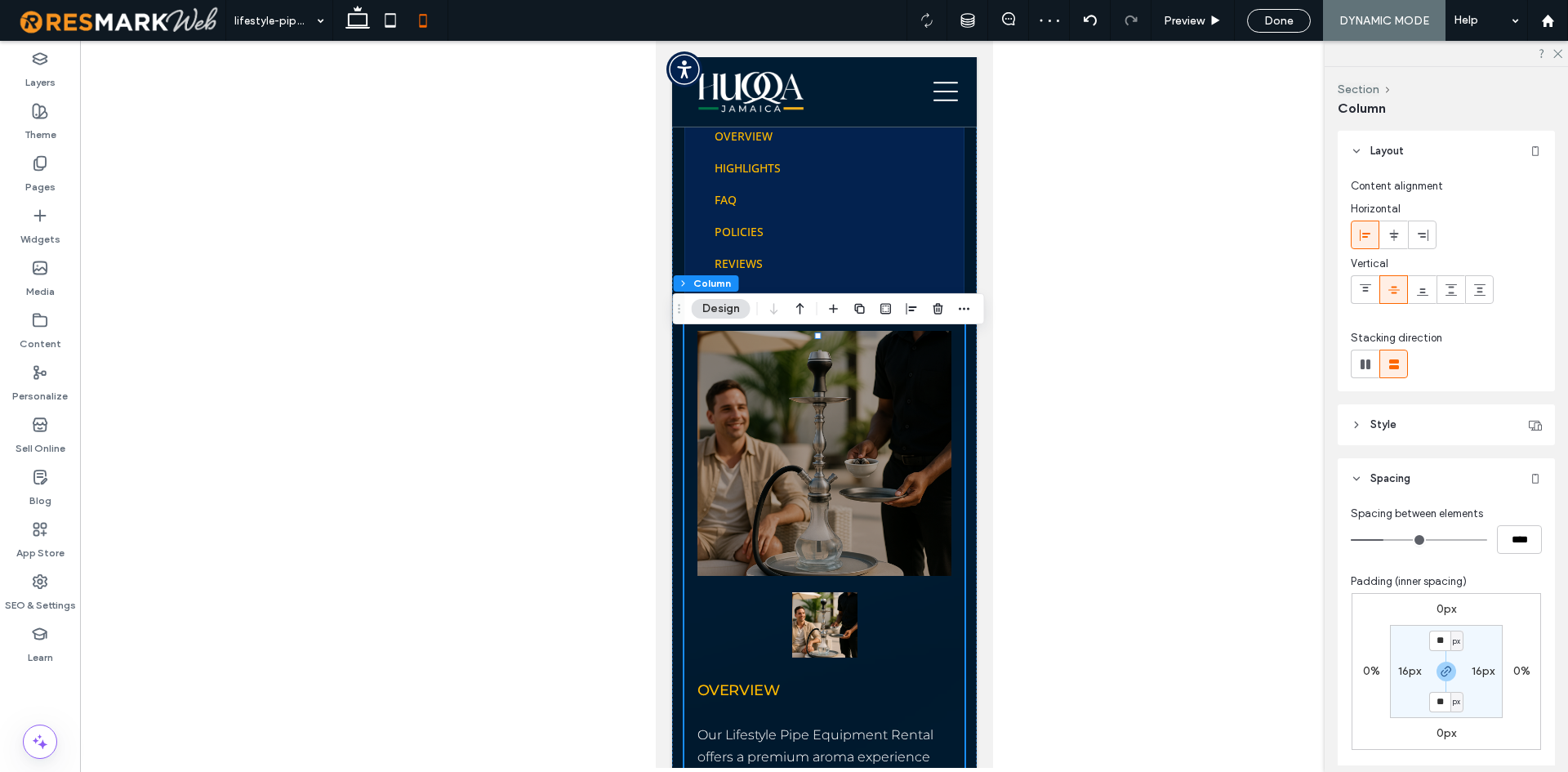
click at [1399, 671] on label "16px" at bounding box center [1410, 671] width 23 height 14
type input "*"
drag, startPoint x: 1393, startPoint y: 698, endPoint x: 1360, endPoint y: 695, distance: 33.1
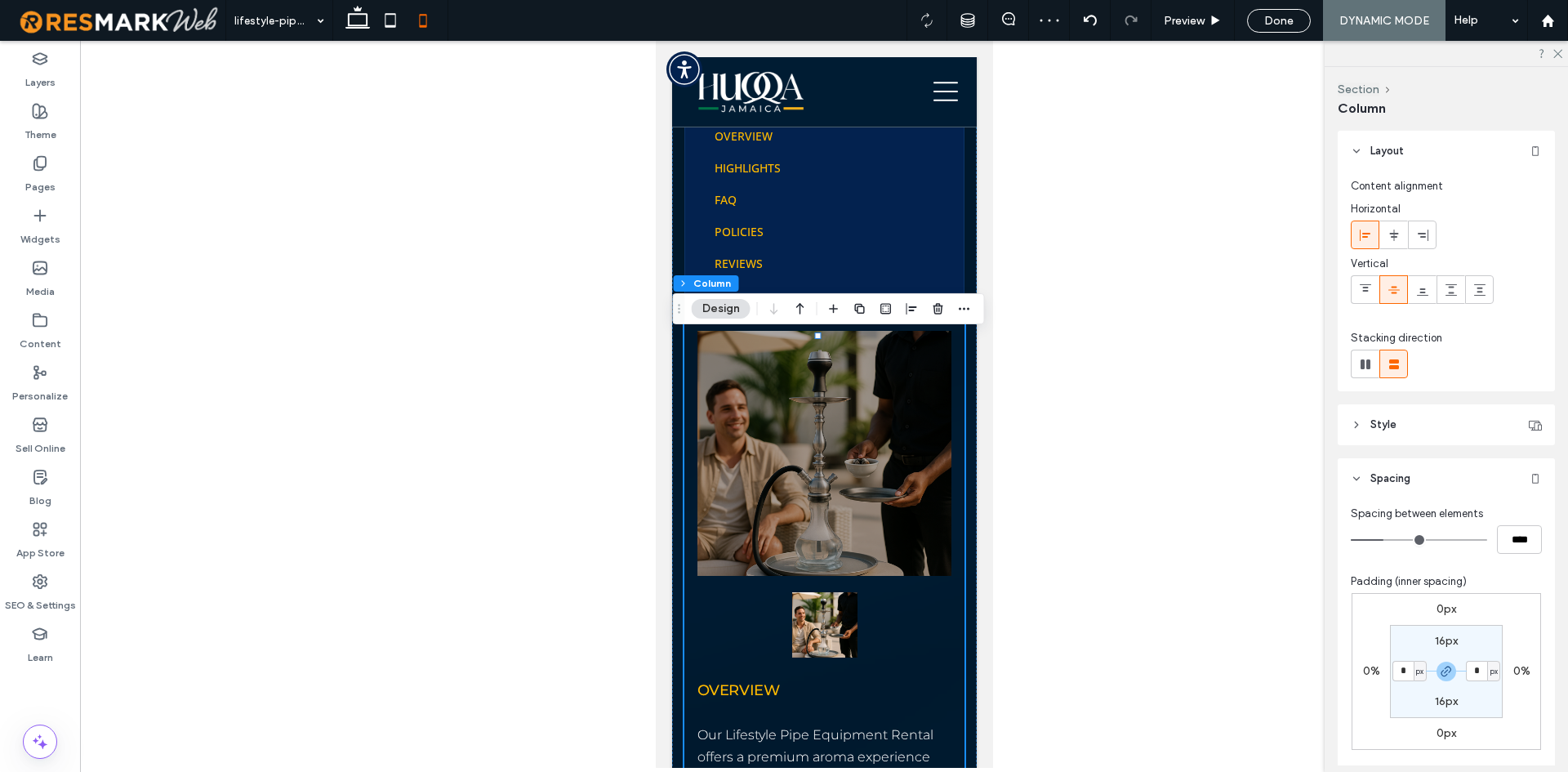
click at [1393, 698] on section "16px * px 16px * px" at bounding box center [1446, 671] width 112 height 93
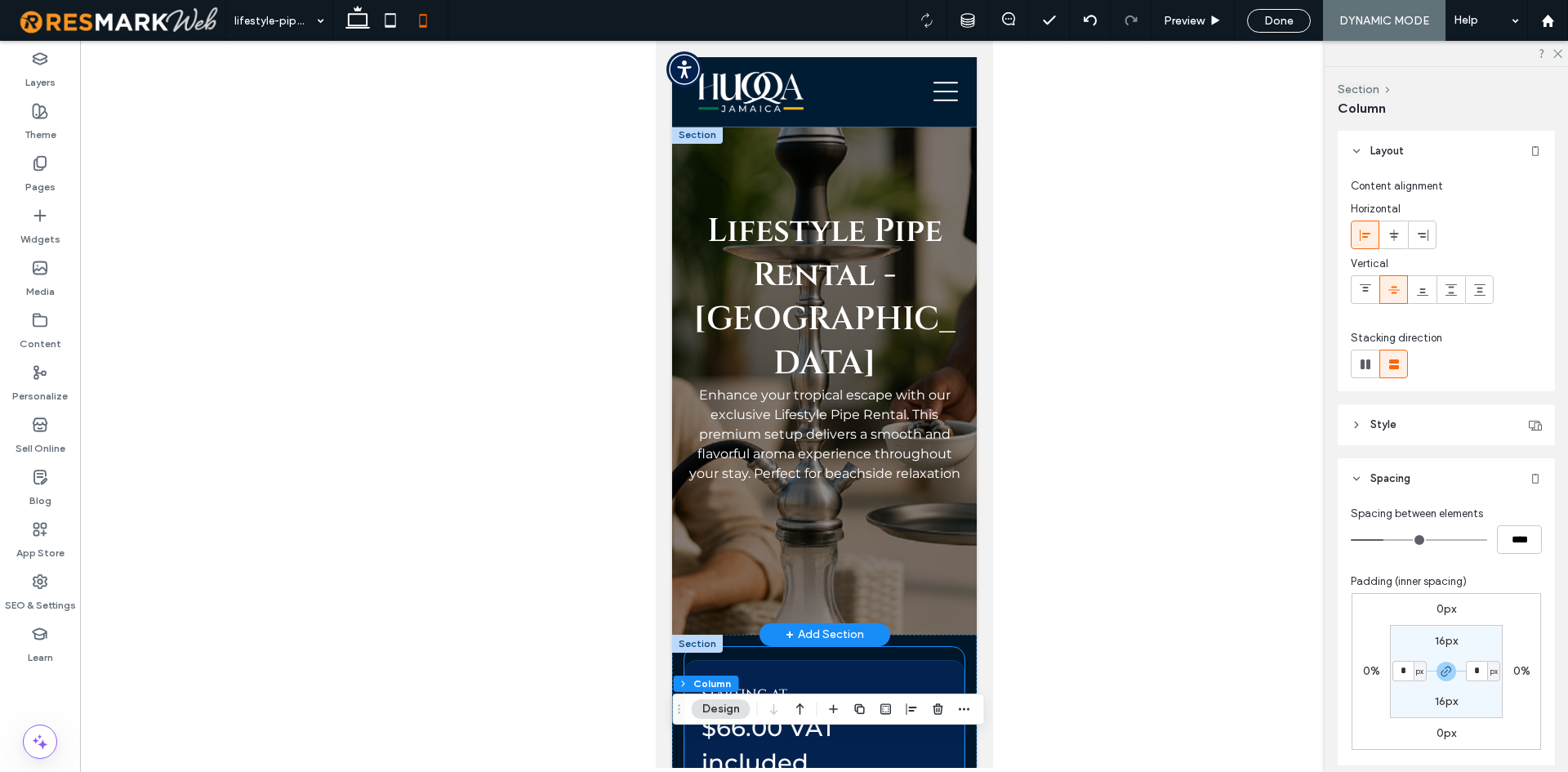
scroll to position [409, 0]
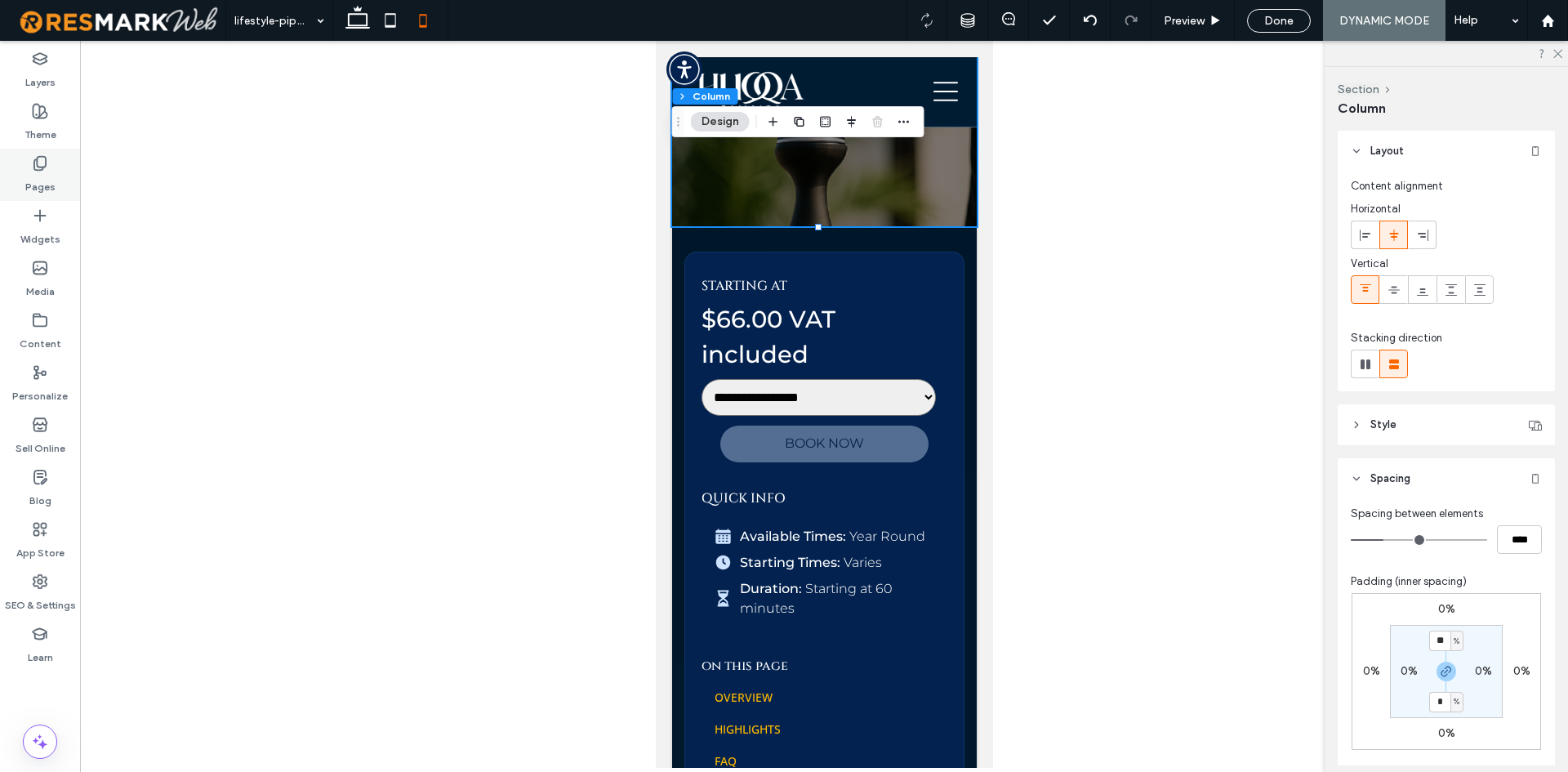
click at [61, 180] on div "Pages" at bounding box center [40, 174] width 80 height 52
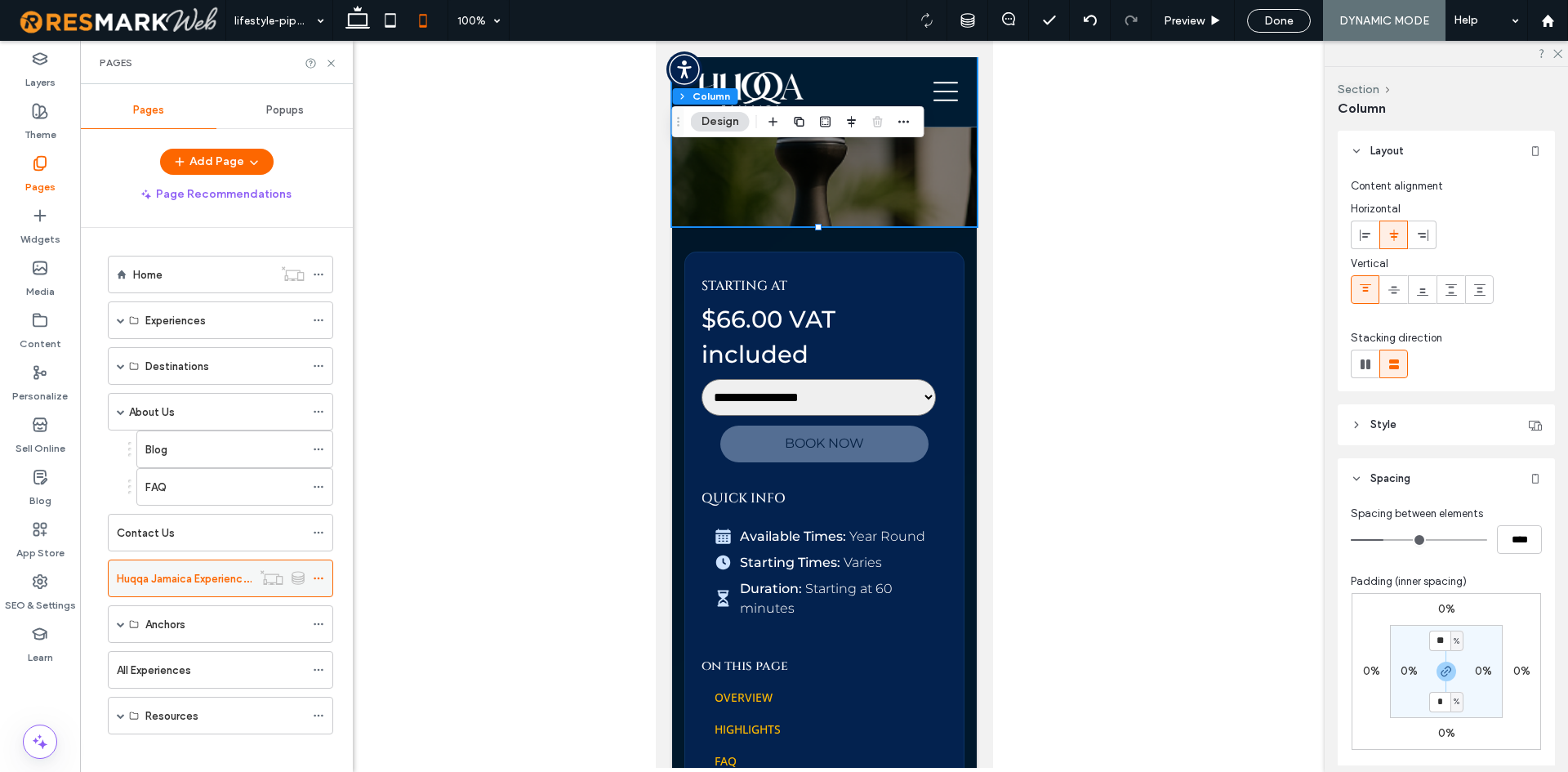
click at [320, 574] on icon at bounding box center [318, 578] width 11 height 11
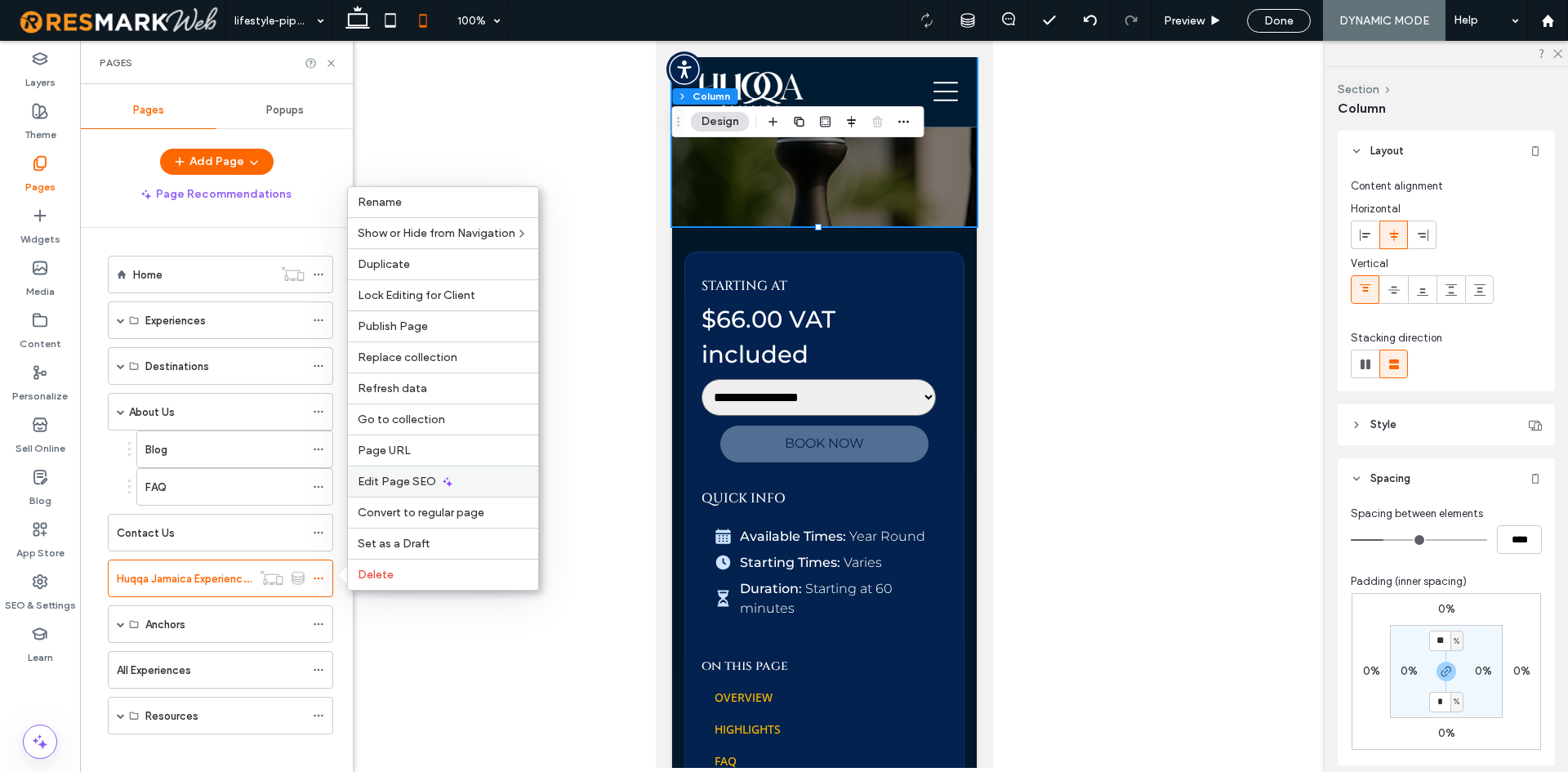
click at [426, 474] on span "Edit Page SEO" at bounding box center [397, 481] width 78 height 14
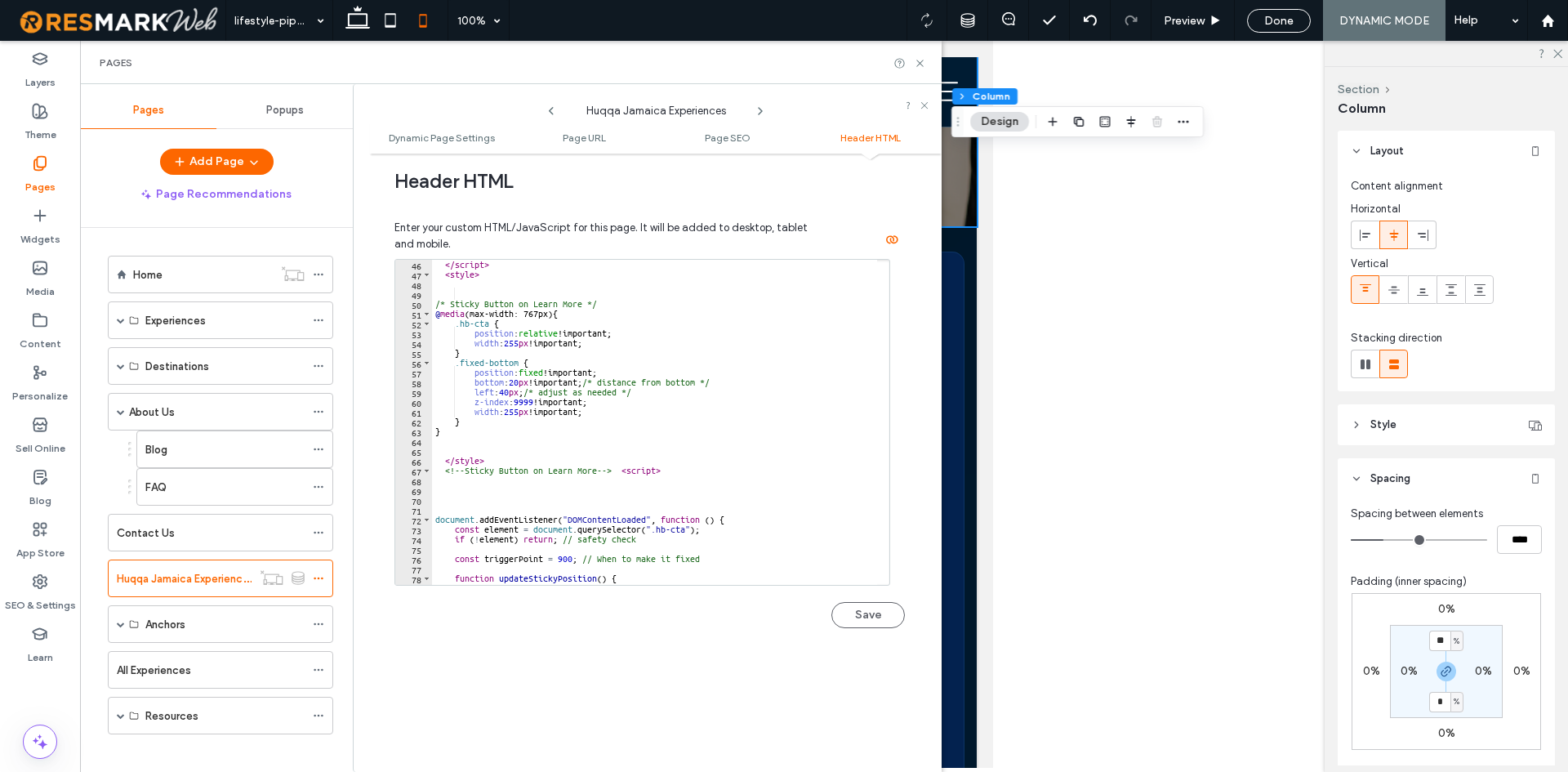
scroll to position [441, 0]
click at [514, 344] on div "</ script > < style > /* Sticky Button on Learn More */ @ media (max-width: 767…" at bounding box center [747, 426] width 629 height 333
click at [522, 349] on div "</ script > < style > /* Sticky Button on Learn More */ @ media (max-width: 767…" at bounding box center [655, 422] width 445 height 325
click at [523, 339] on div "</ script > < style > /* Sticky Button on Learn More */ @ media (max-width: 767…" at bounding box center [747, 426] width 629 height 333
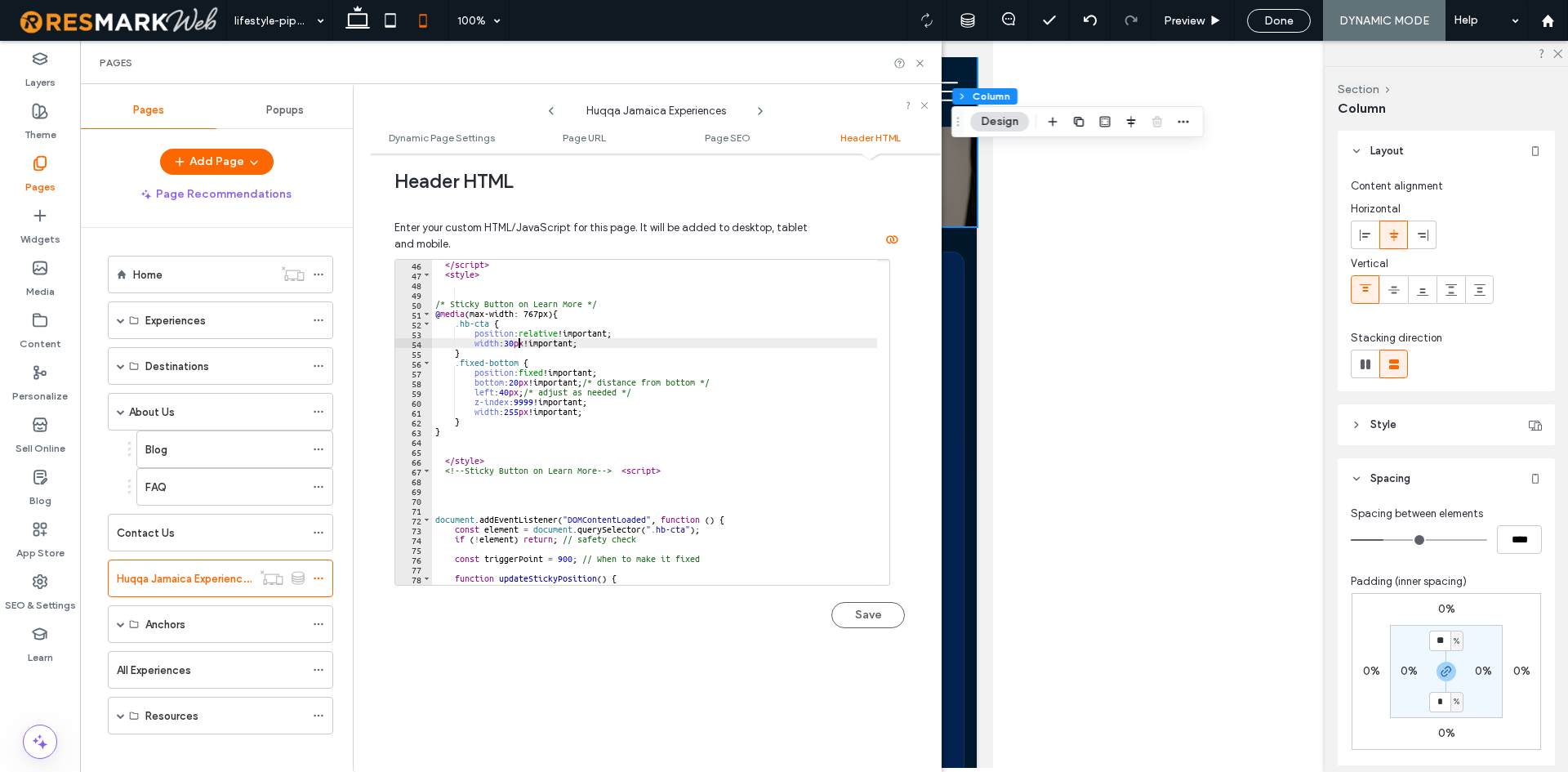
scroll to position [0, 8]
click at [524, 411] on div "</ script > < style > /* Sticky Button on Learn More */ @ media (max-width: 767…" at bounding box center [747, 426] width 629 height 333
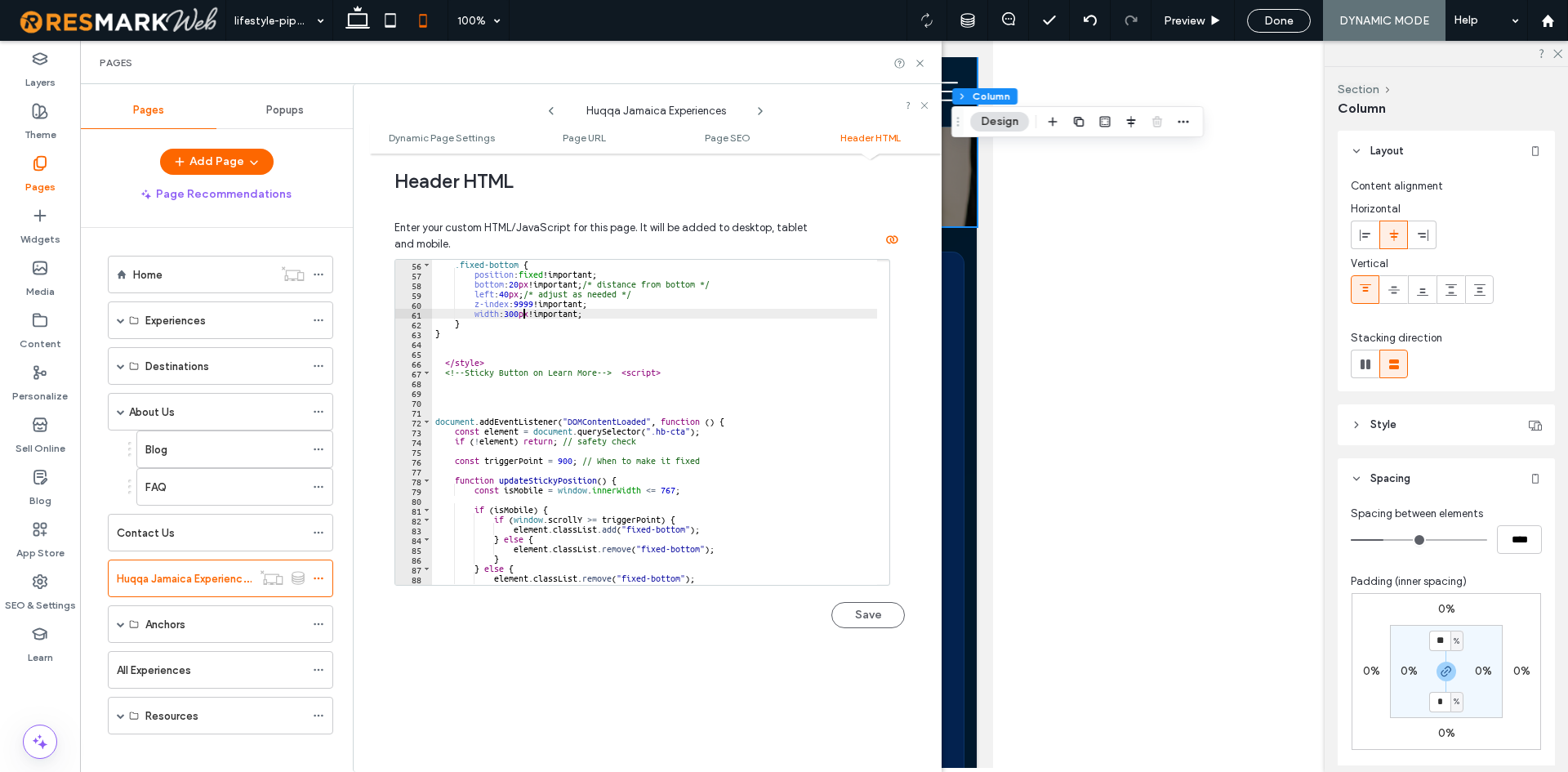
scroll to position [637, 0]
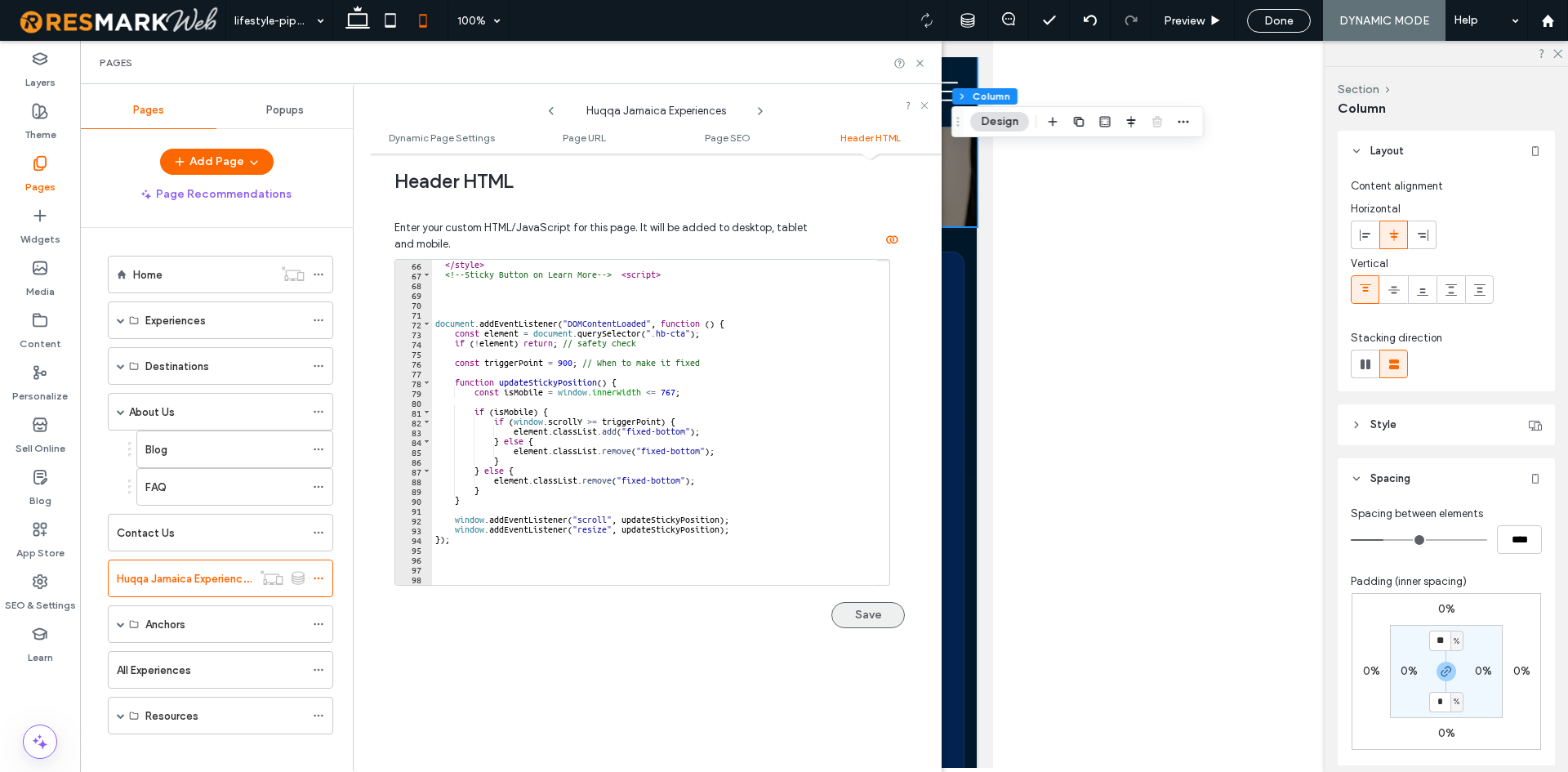
type textarea "**********"
click at [832, 615] on button "Save" at bounding box center [868, 615] width 73 height 26
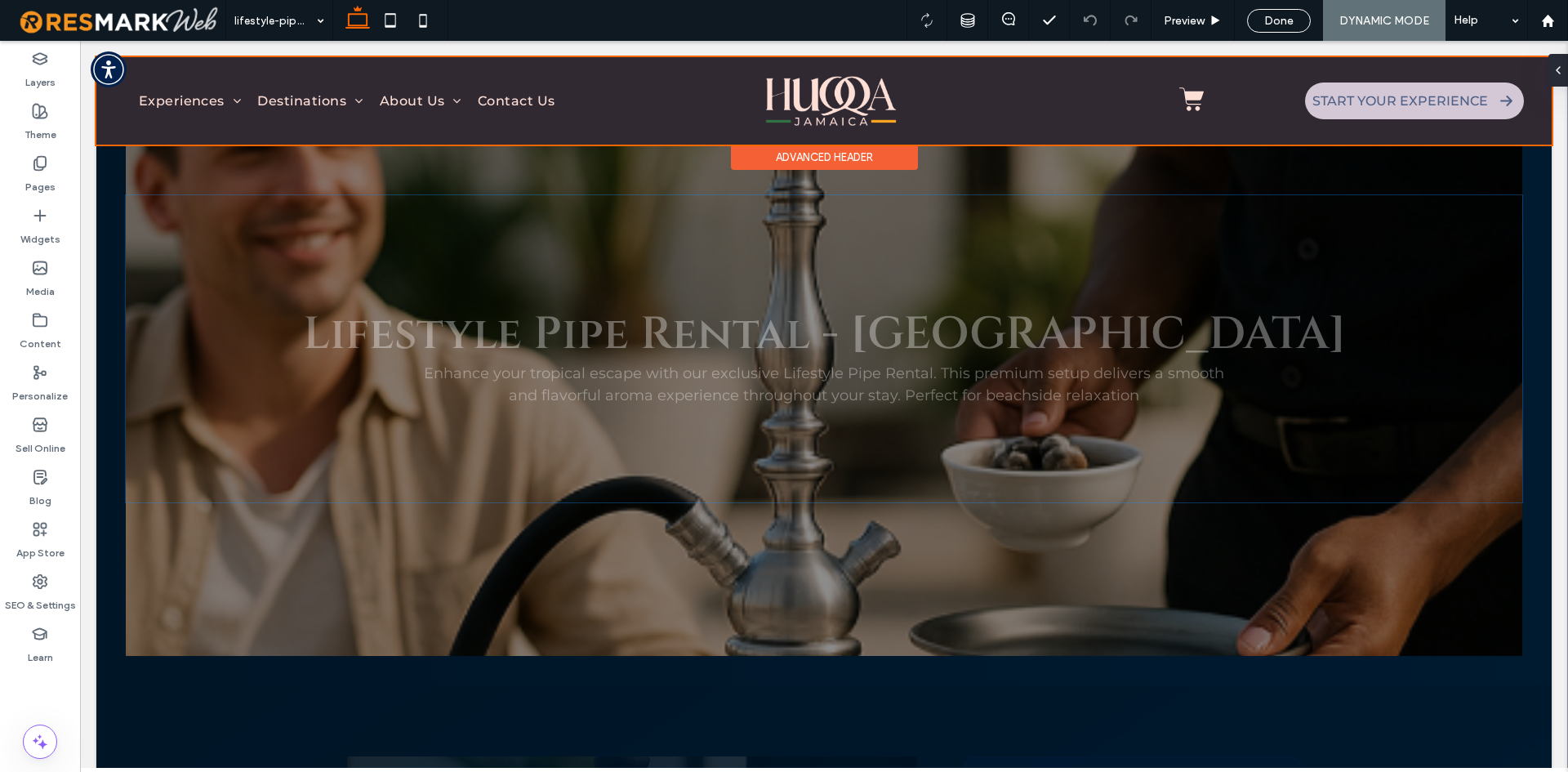
scroll to position [163, 0]
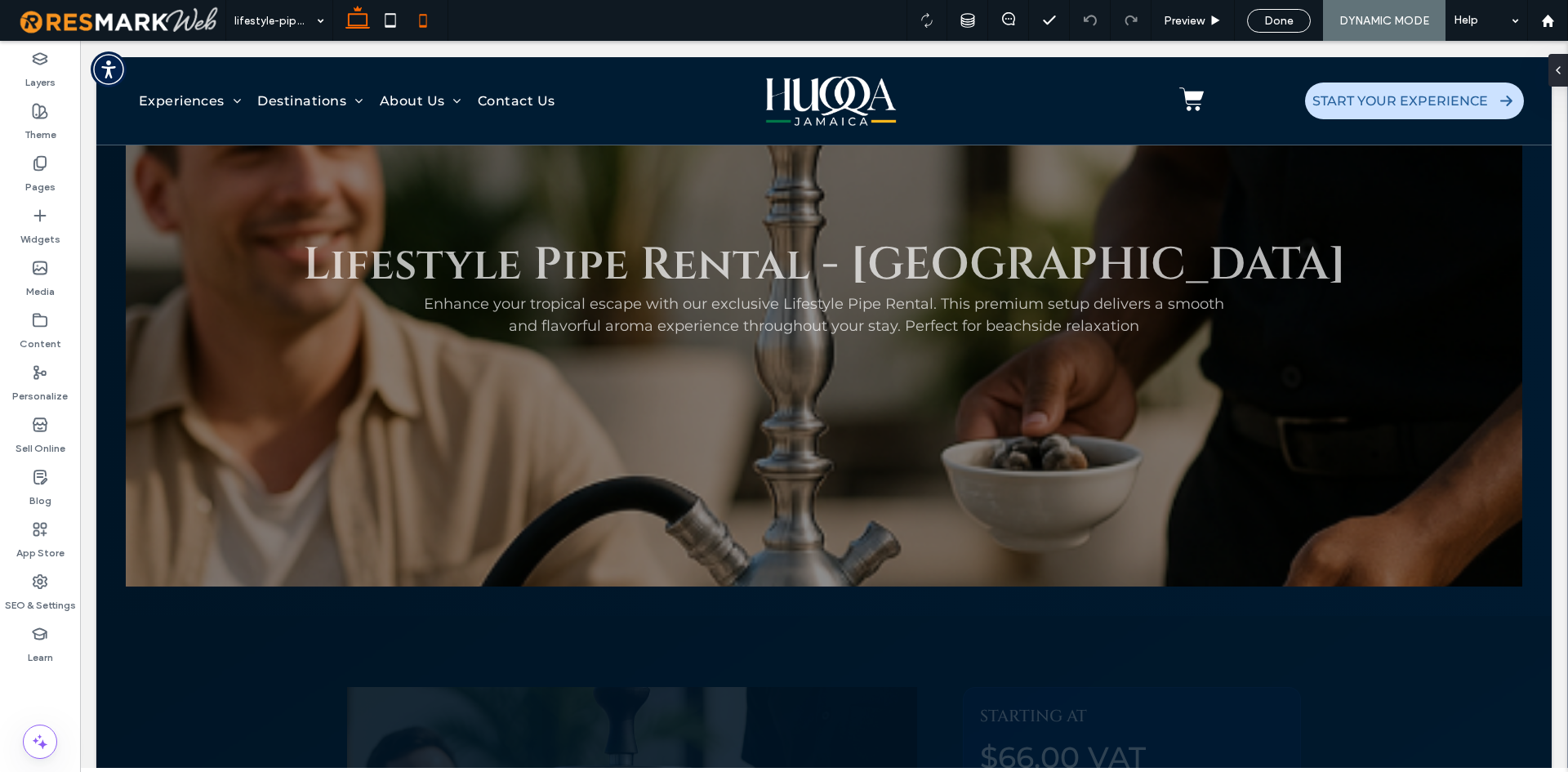
click at [433, 24] on icon at bounding box center [423, 20] width 32 height 32
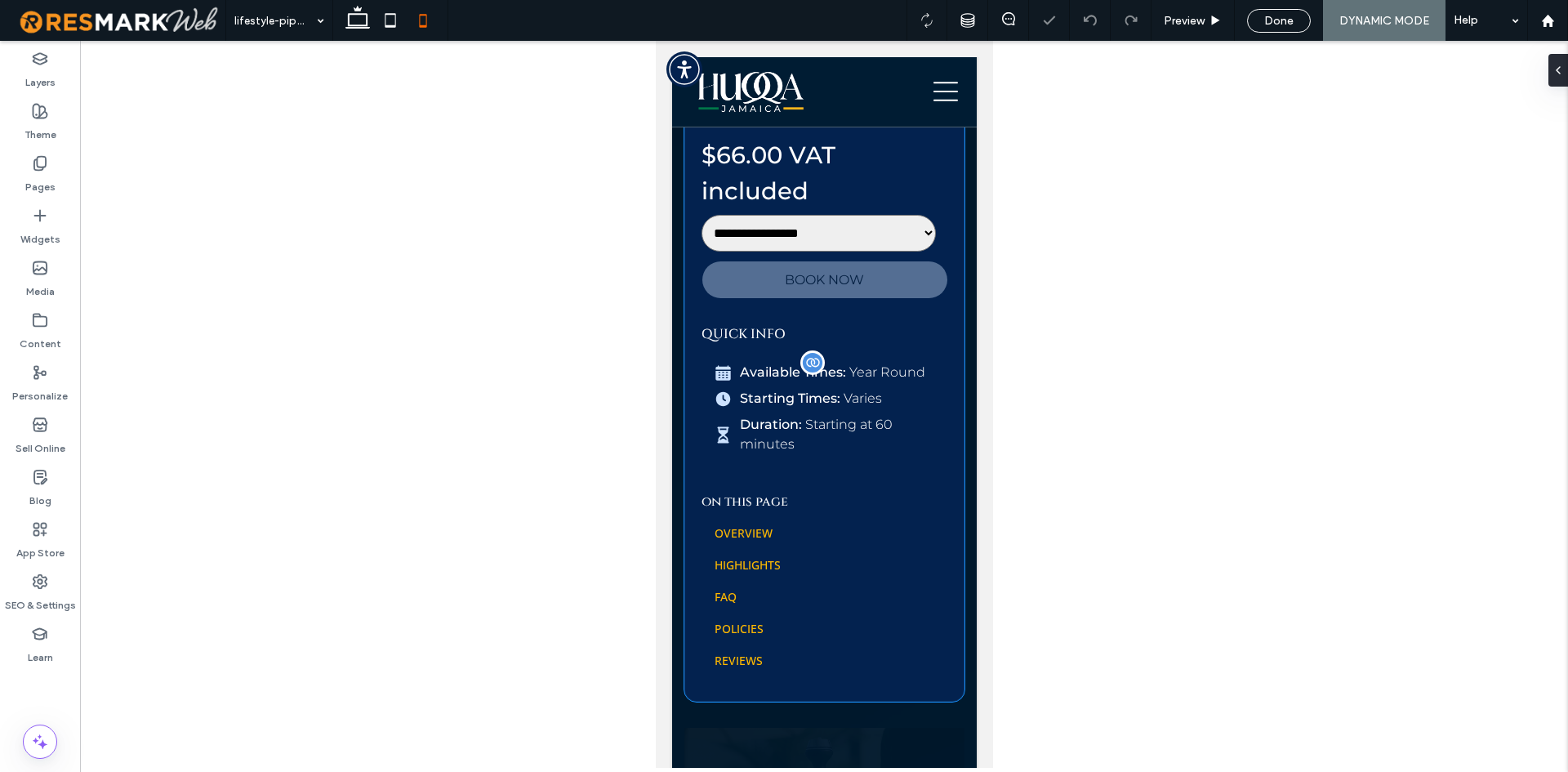
scroll to position [490, 0]
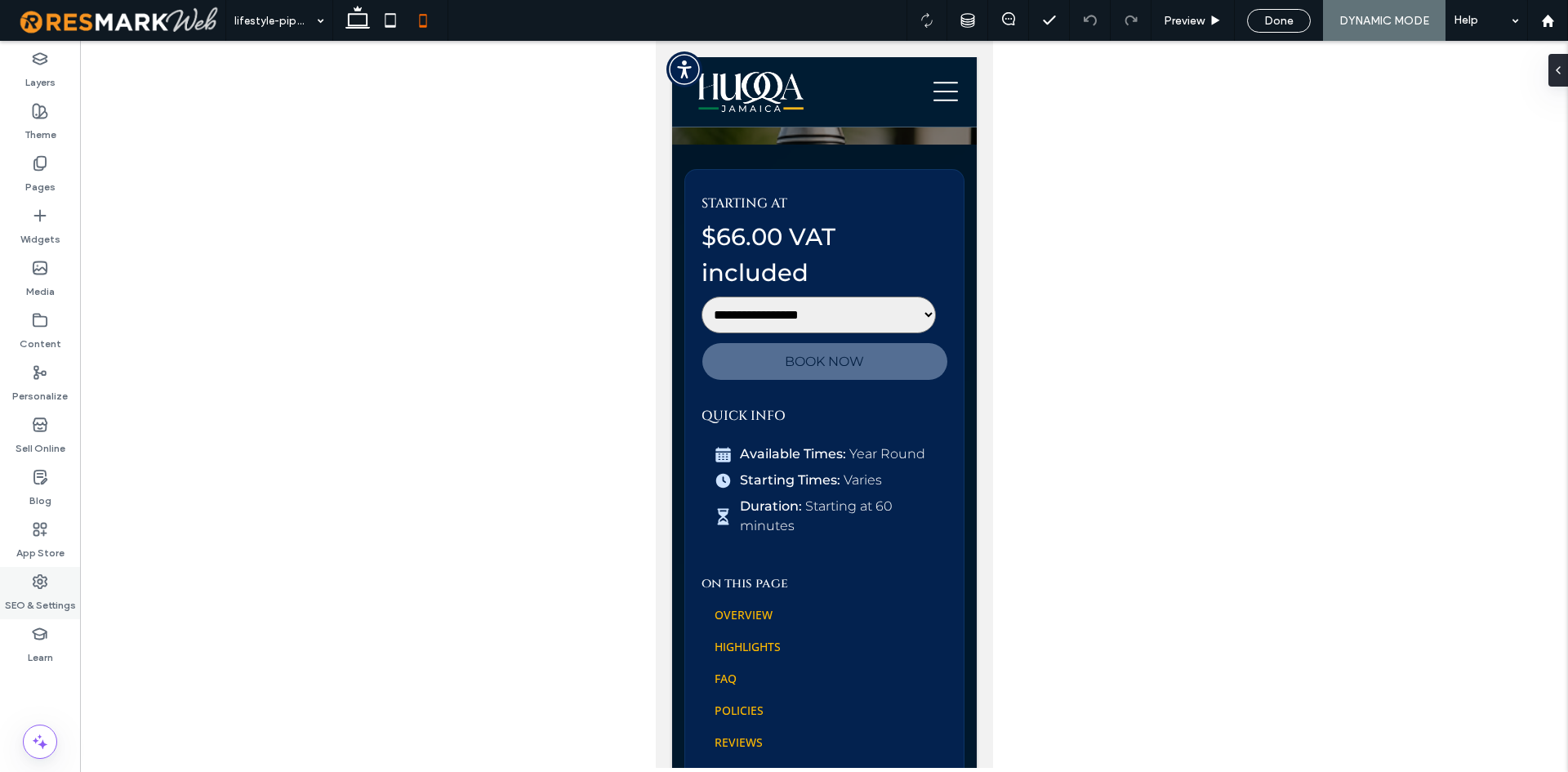
click at [46, 590] on label "SEO & Settings" at bounding box center [40, 601] width 71 height 23
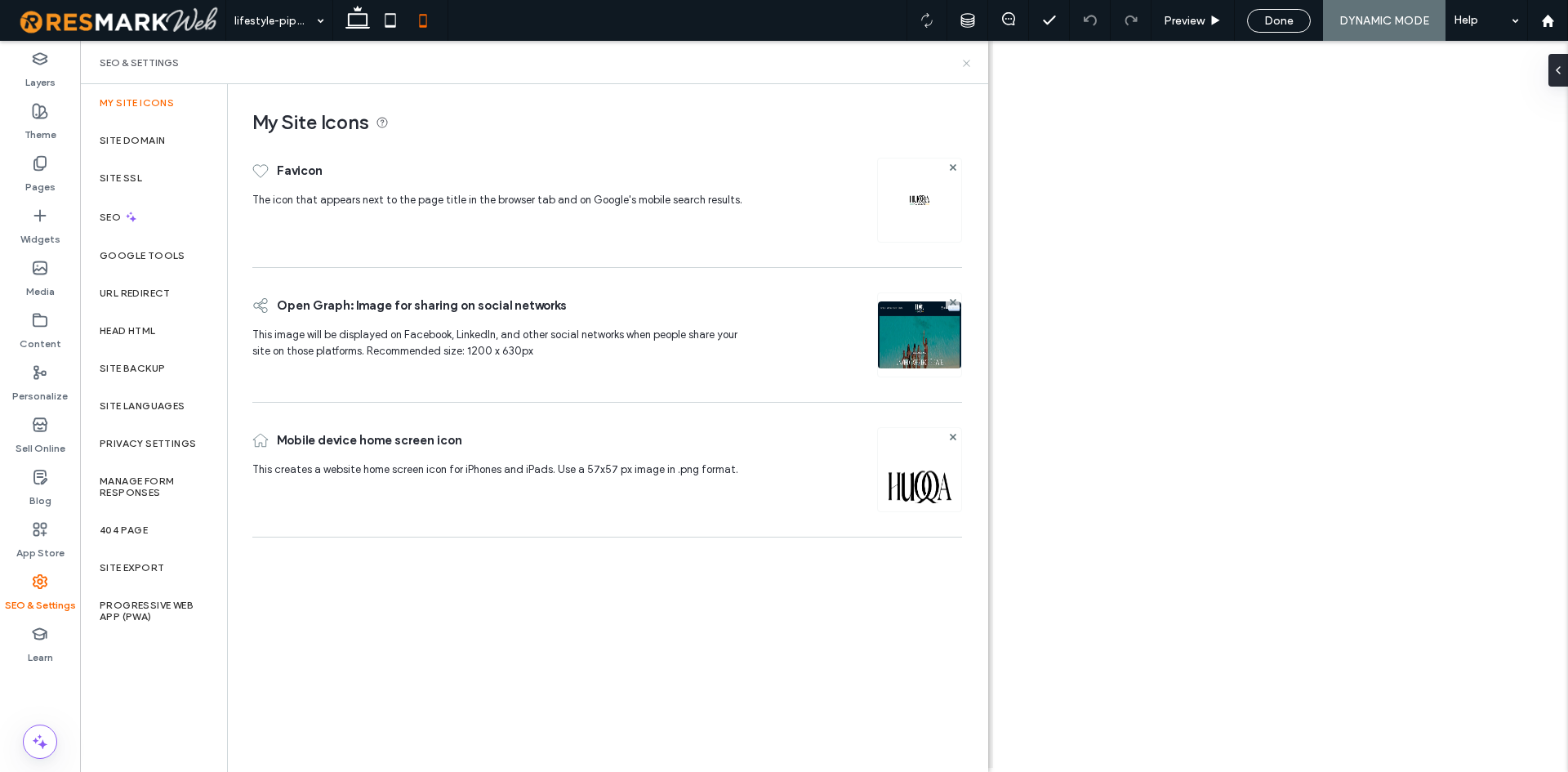
click at [969, 63] on icon at bounding box center [966, 63] width 12 height 12
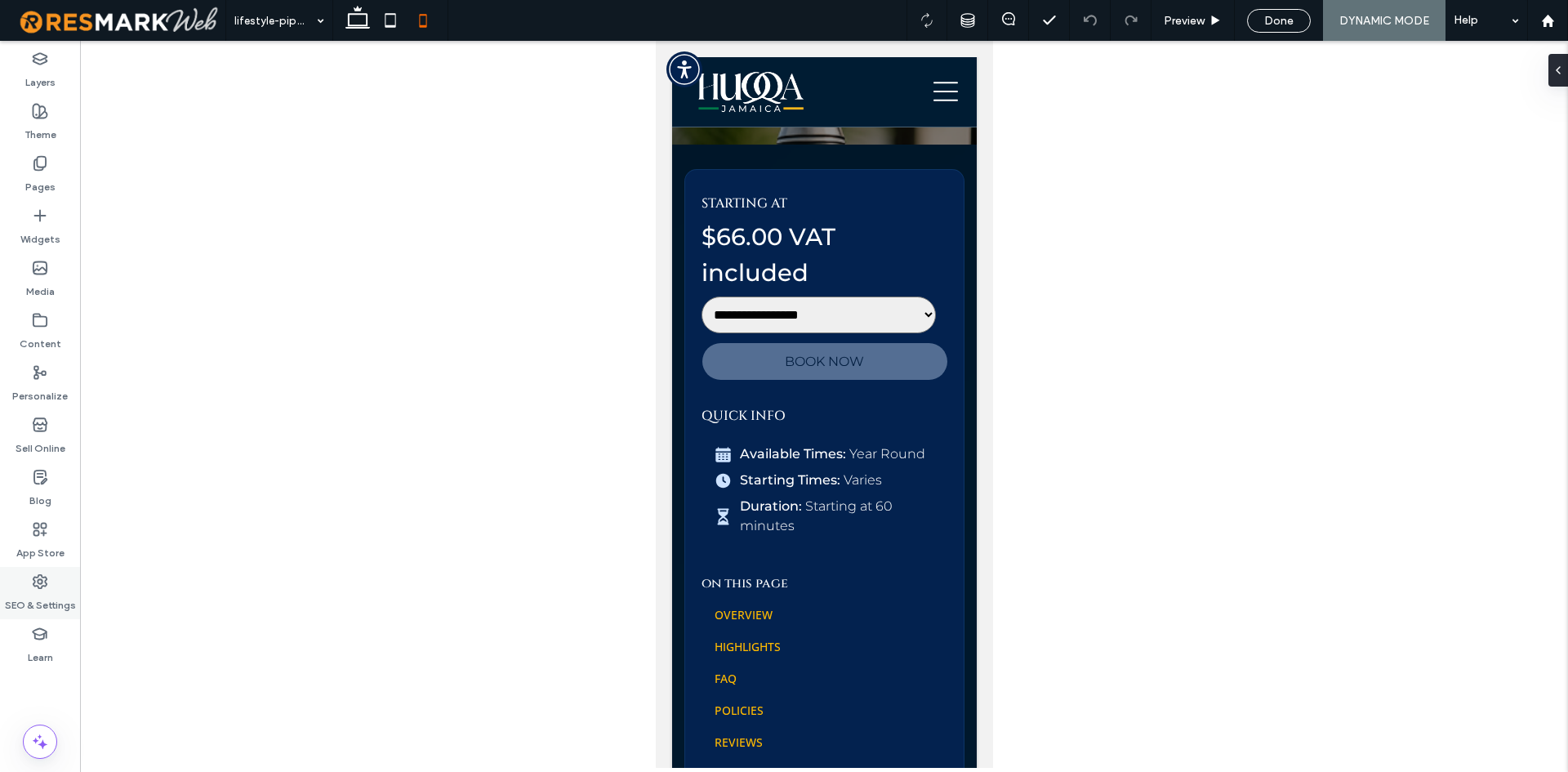
click at [69, 583] on div "SEO & Settings" at bounding box center [40, 592] width 80 height 52
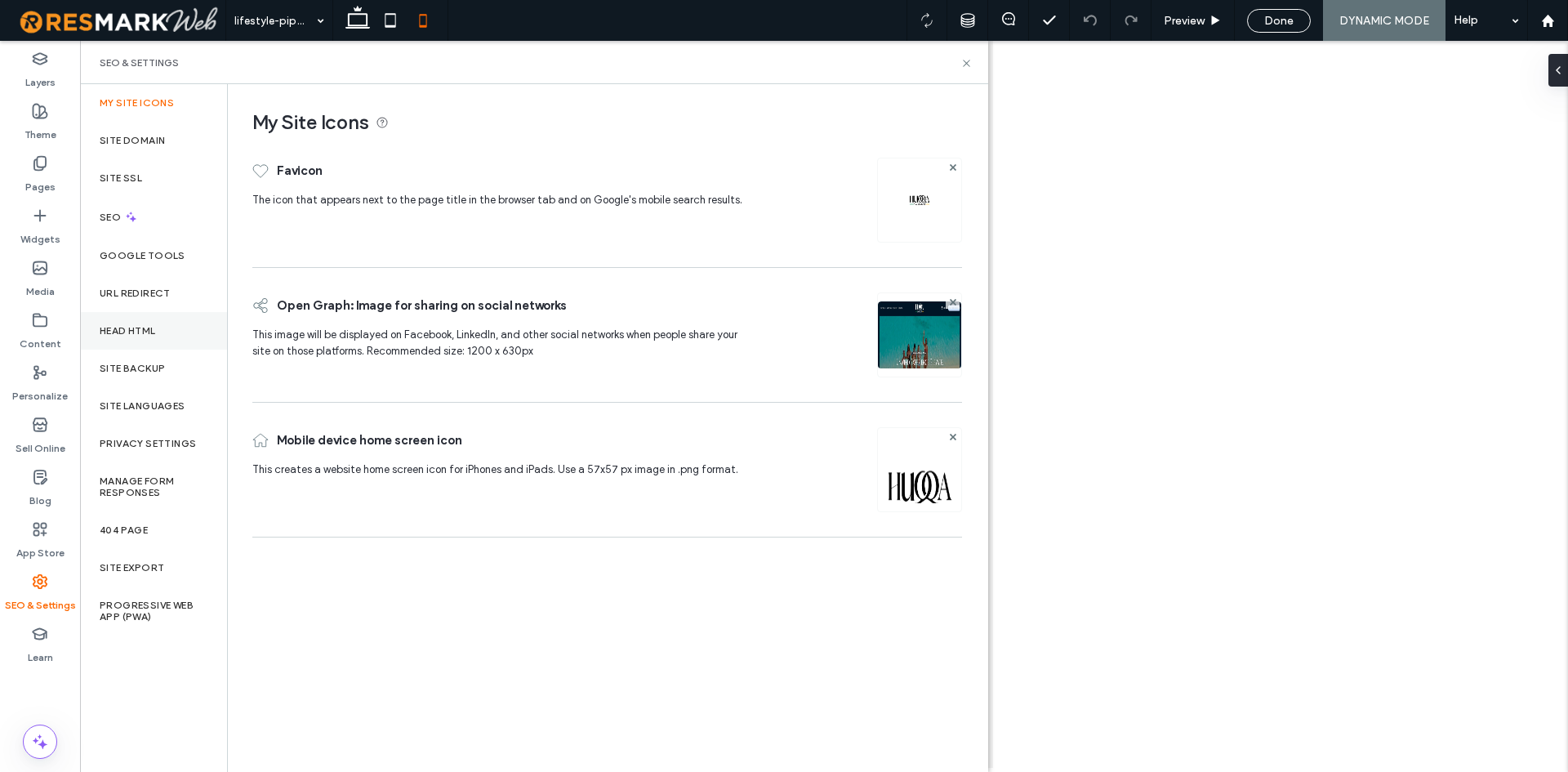
click at [172, 332] on div "Head HTML" at bounding box center [153, 331] width 147 height 37
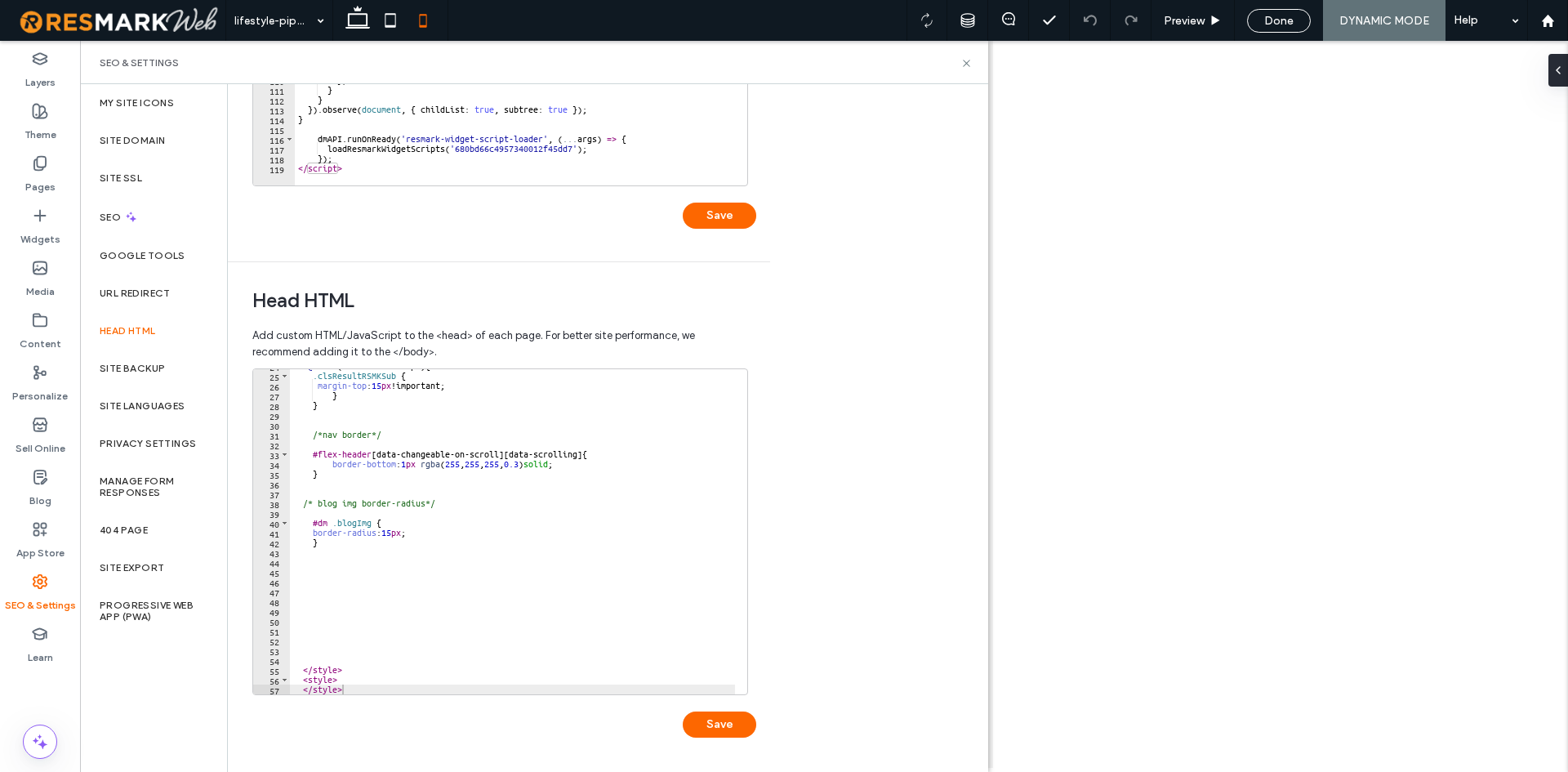
scroll to position [0, 0]
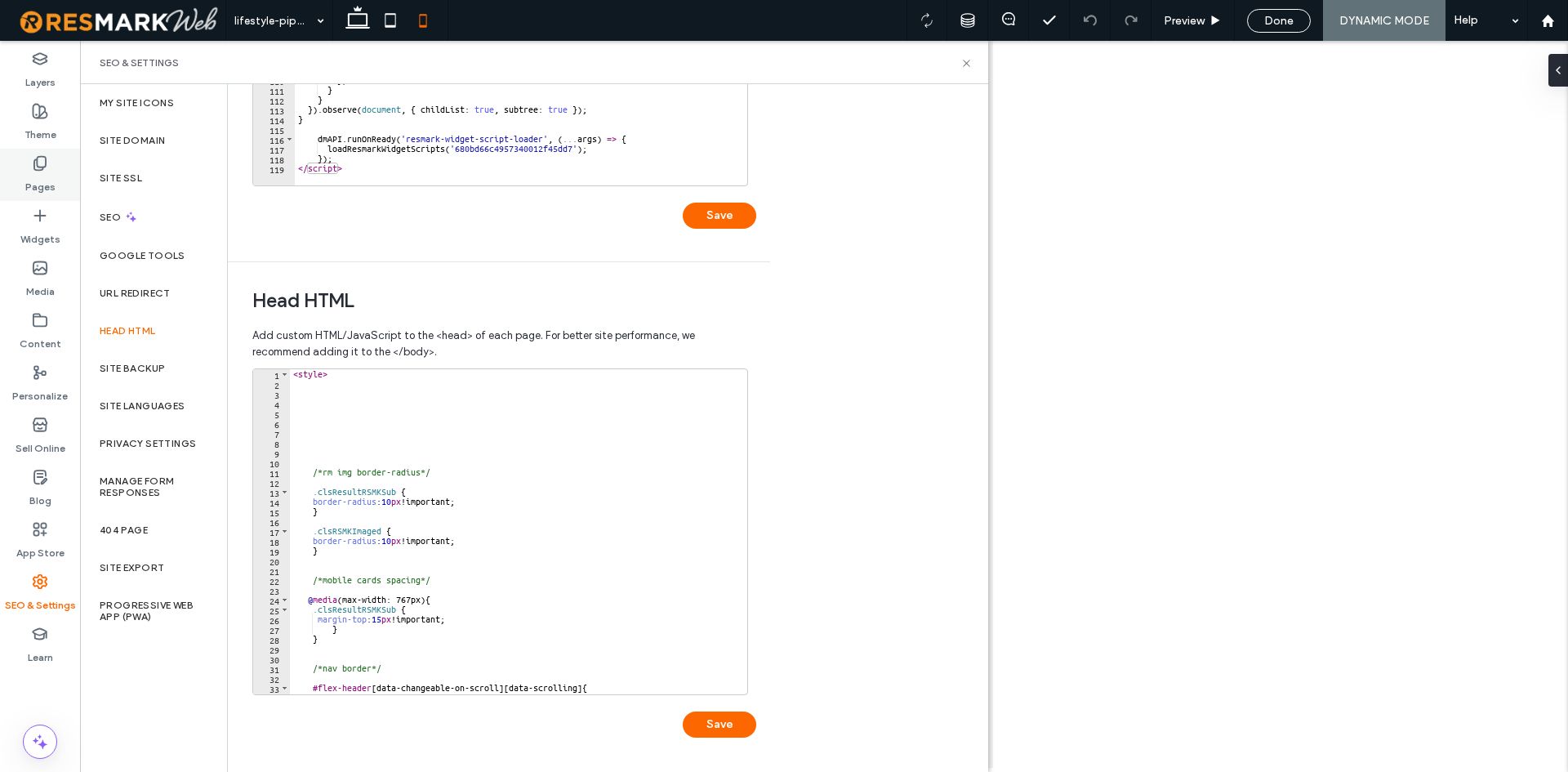
click at [55, 180] on div "Pages" at bounding box center [40, 174] width 80 height 52
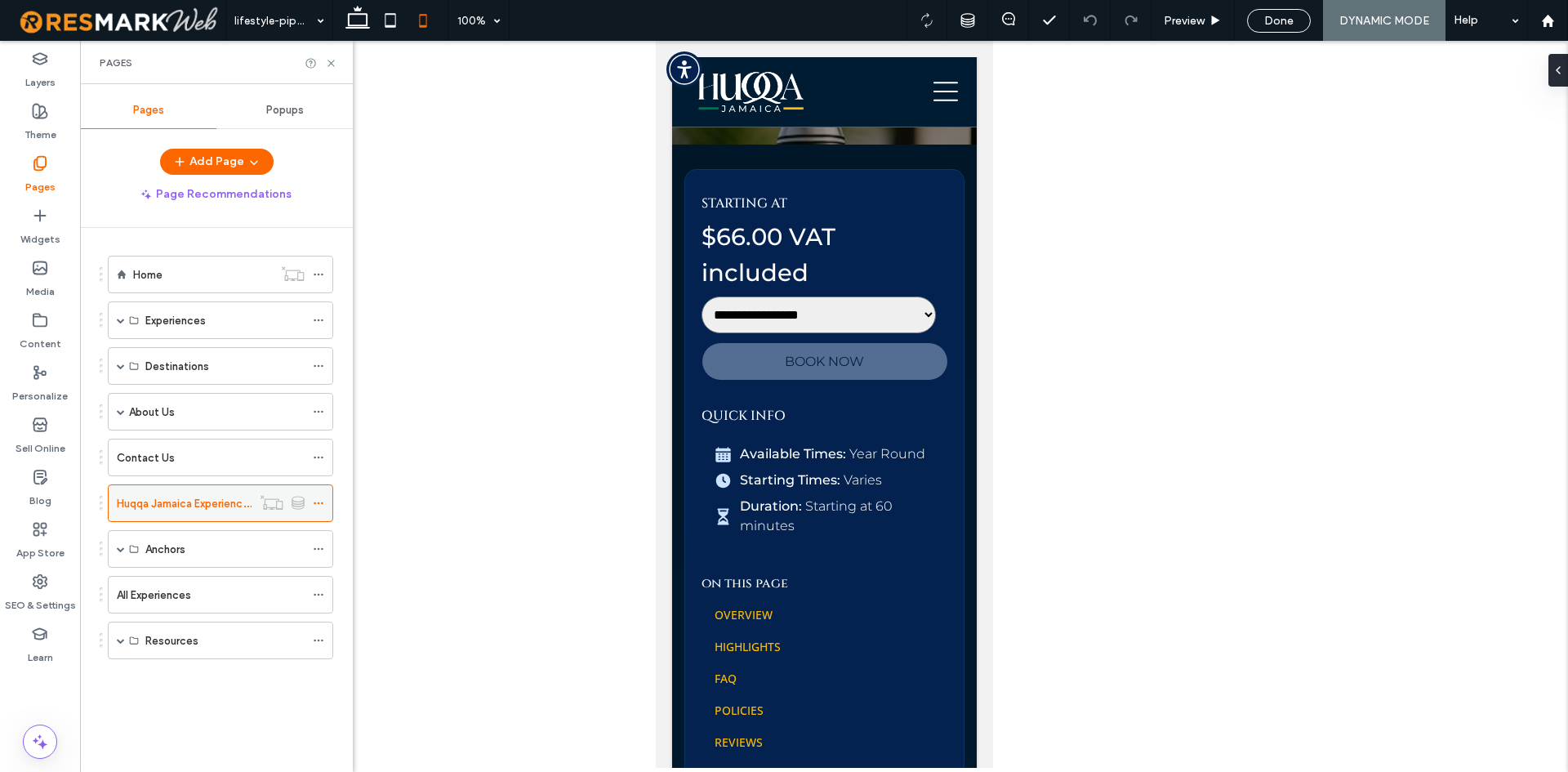
click at [325, 502] on div at bounding box center [322, 503] width 20 height 25
click at [323, 495] on span at bounding box center [318, 503] width 11 height 25
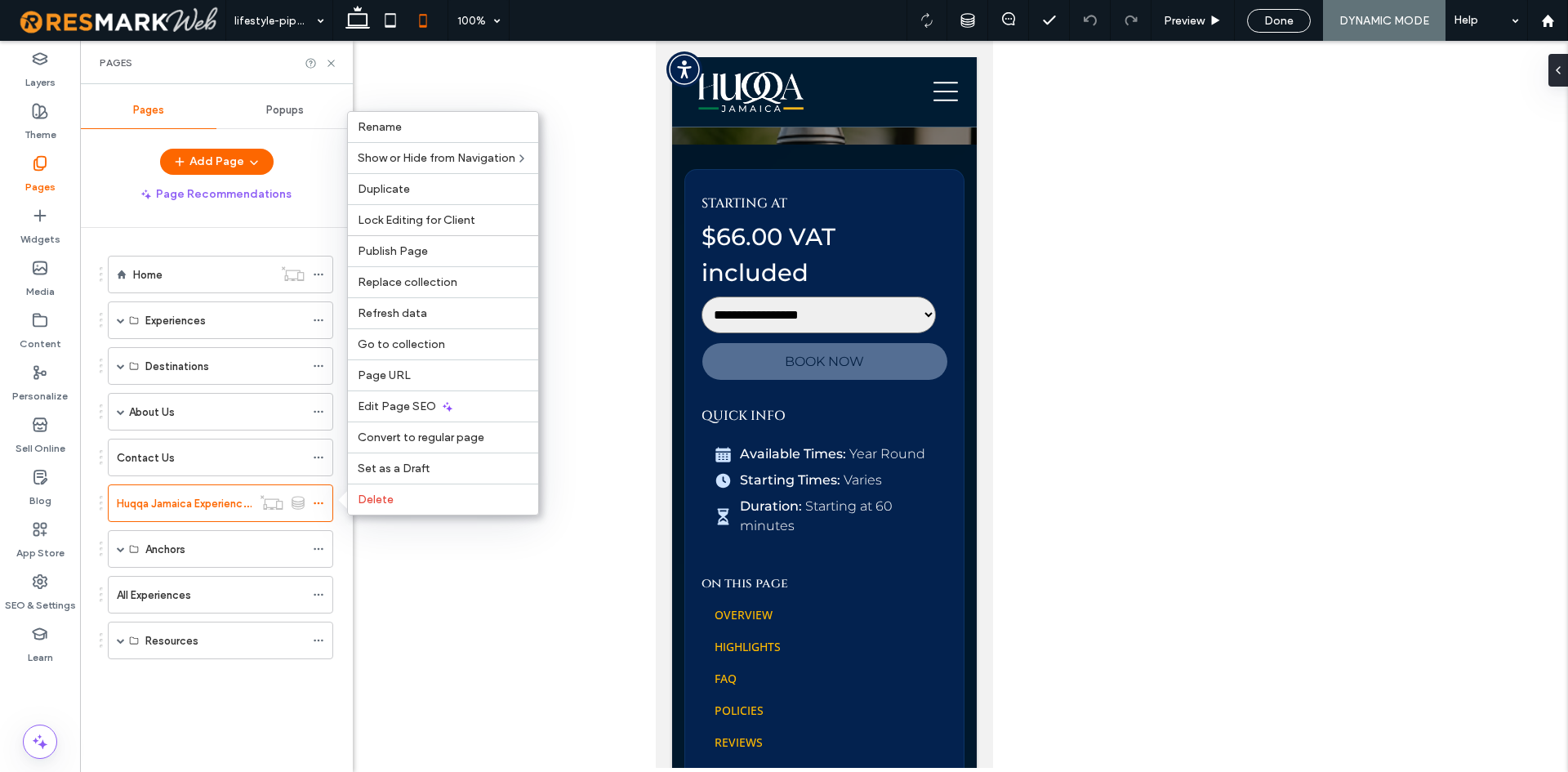
drag, startPoint x: 417, startPoint y: 396, endPoint x: 279, endPoint y: 156, distance: 276.8
click at [417, 397] on div "Edit Page SEO" at bounding box center [444, 406] width 191 height 31
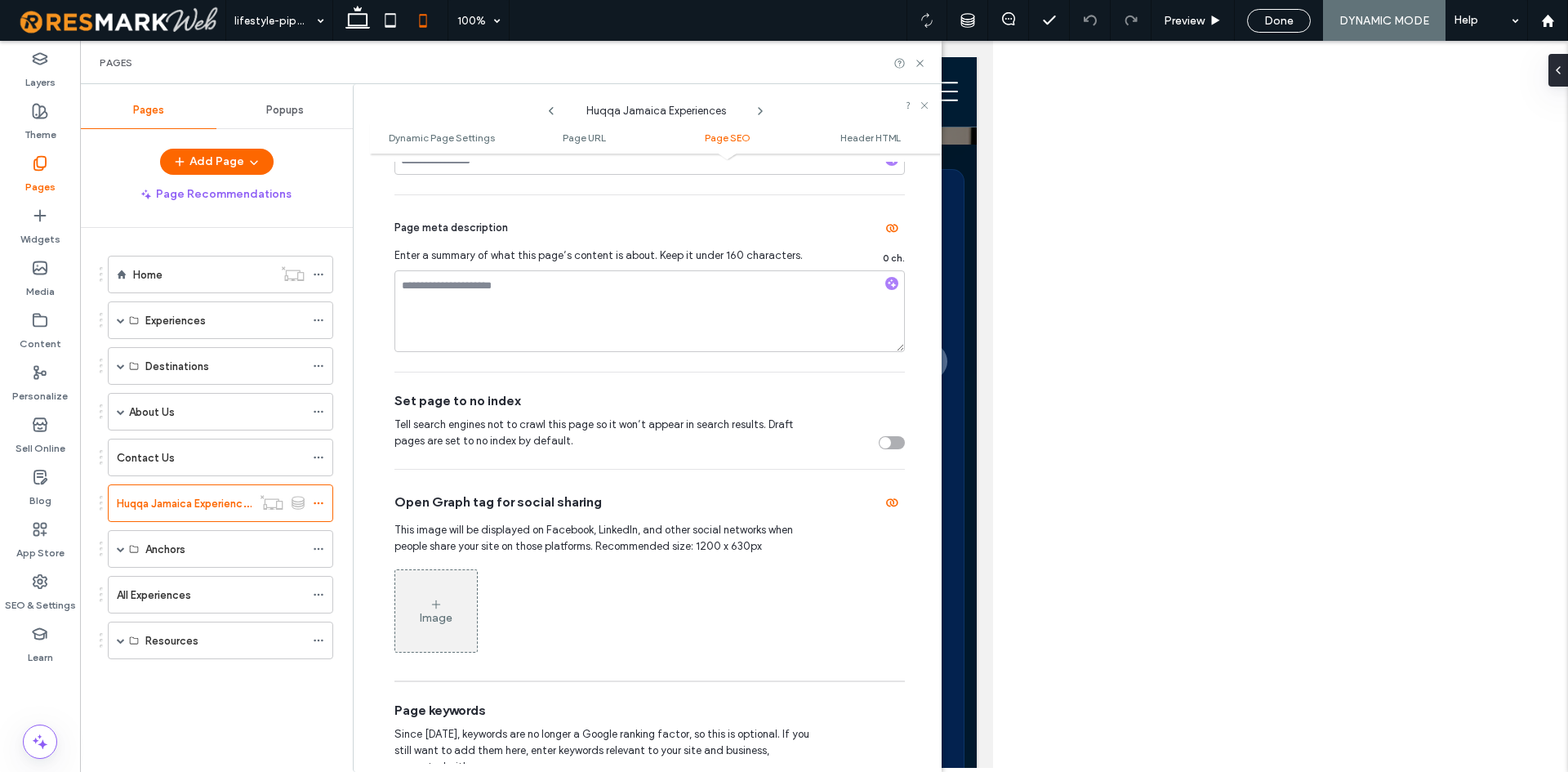
scroll to position [817, 0]
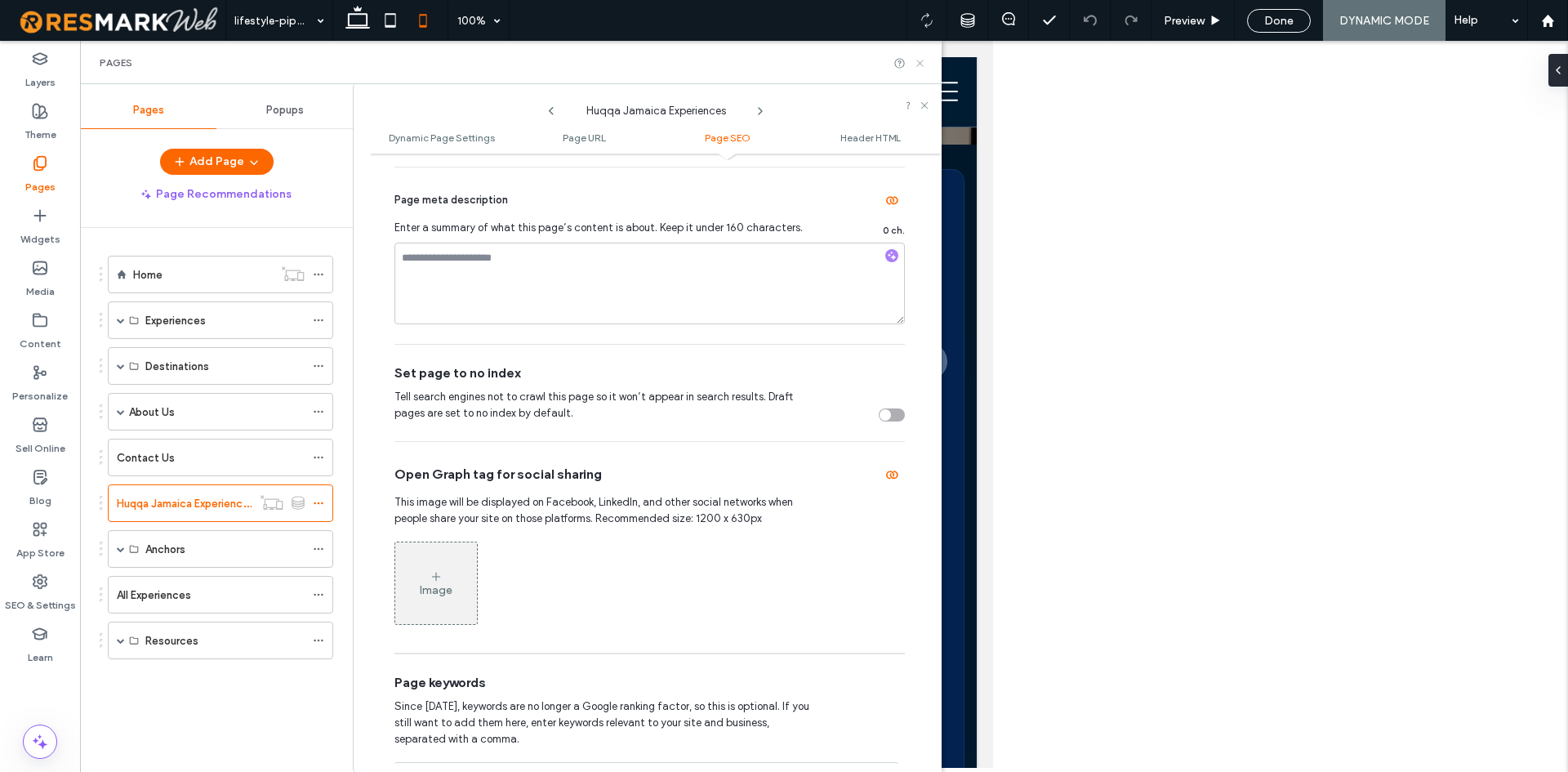
click at [924, 64] on icon at bounding box center [920, 63] width 12 height 12
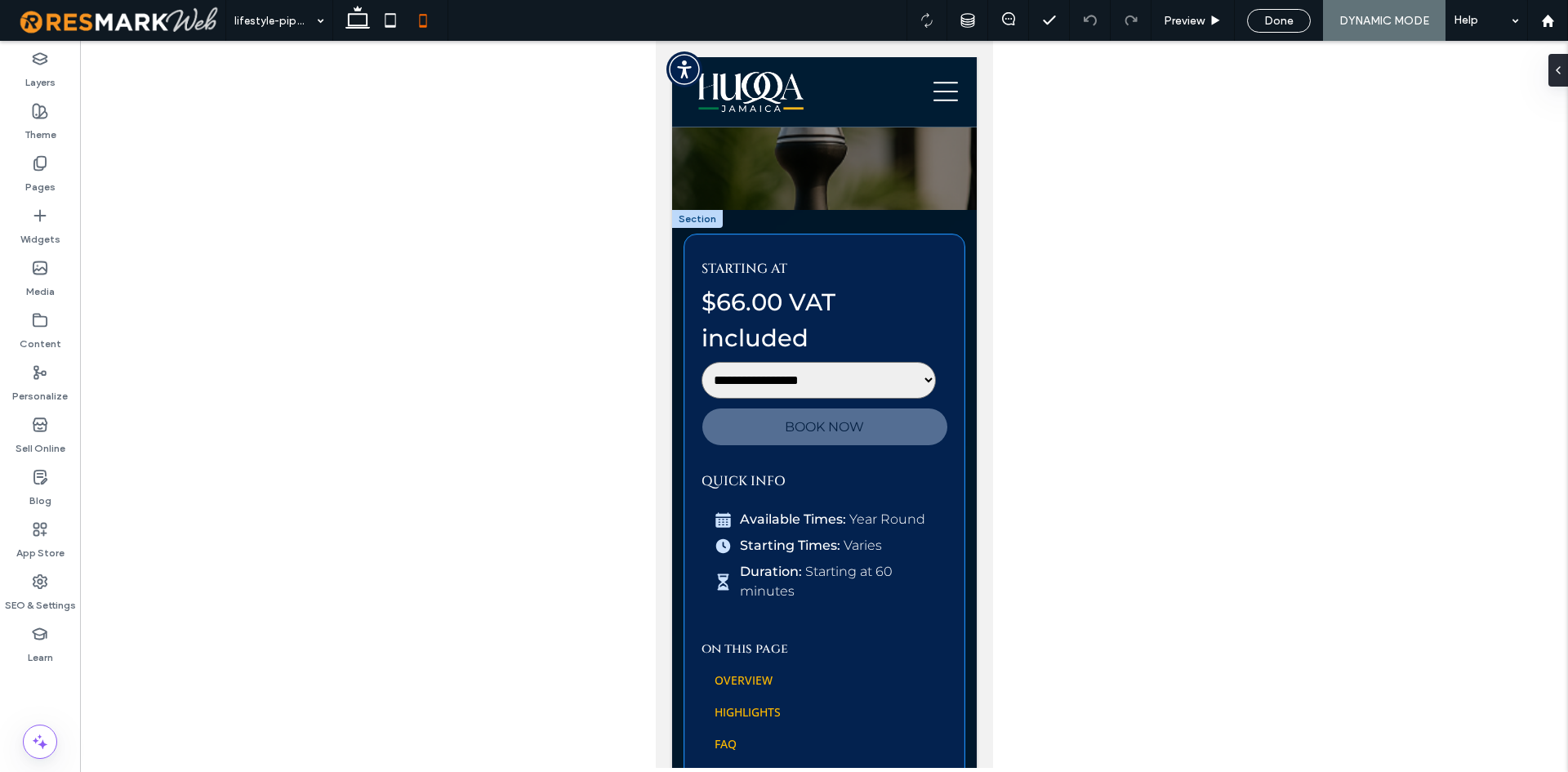
scroll to position [409, 0]
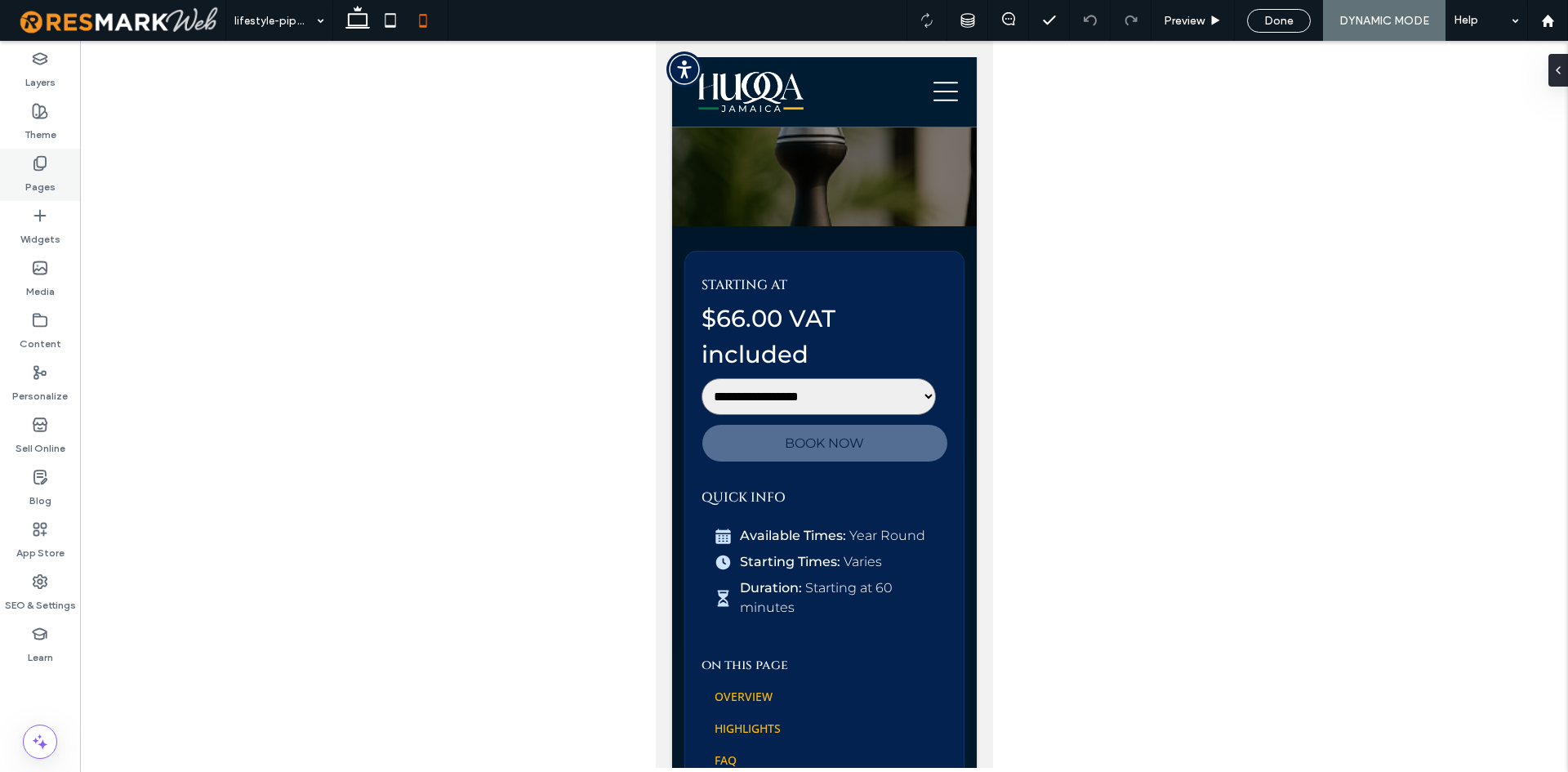
click at [66, 165] on div "Pages" at bounding box center [40, 174] width 80 height 52
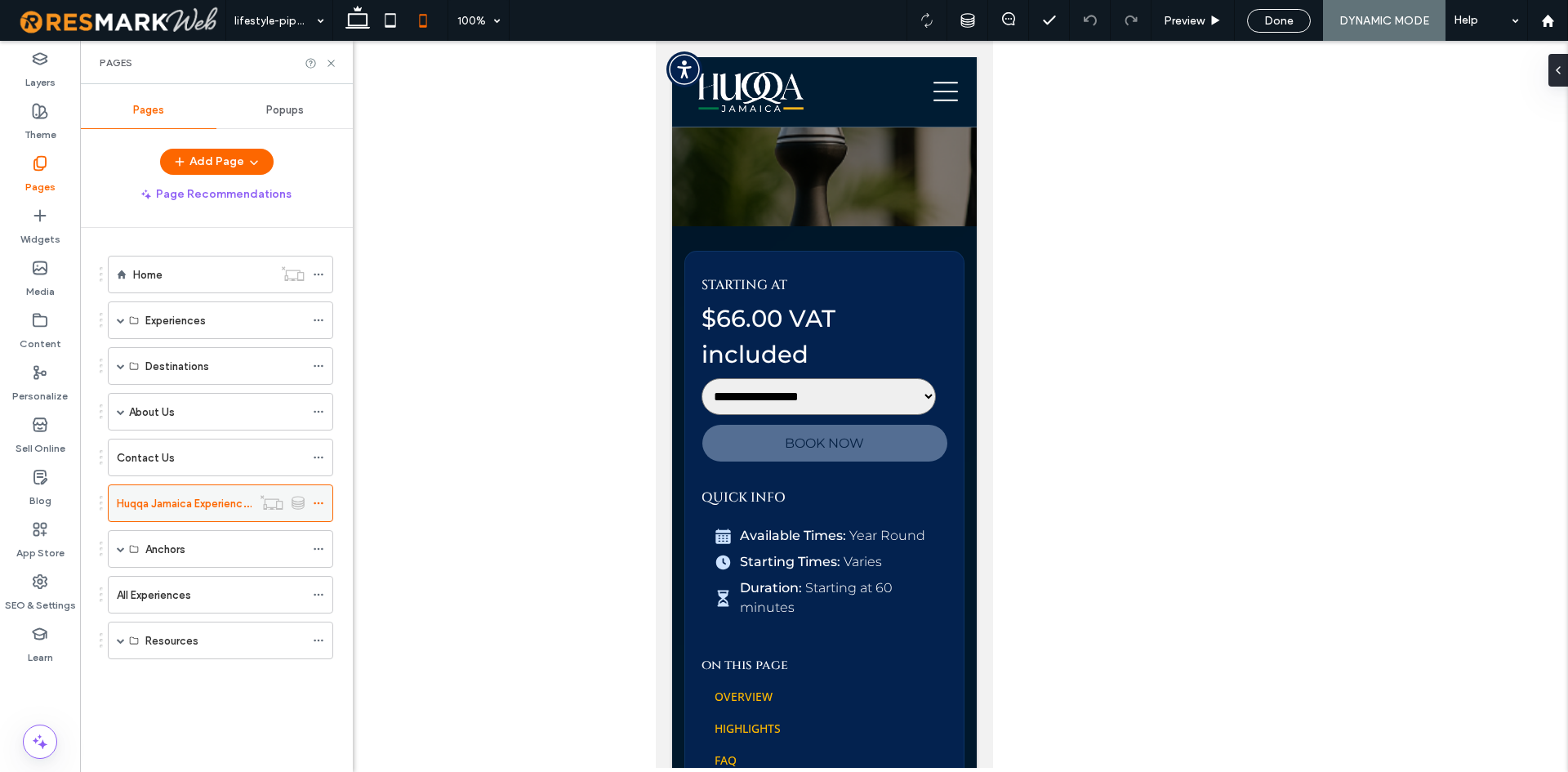
click at [310, 498] on div at bounding box center [283, 501] width 61 height 16
click at [311, 498] on div at bounding box center [283, 501] width 61 height 16
click at [314, 497] on icon at bounding box center [318, 502] width 11 height 11
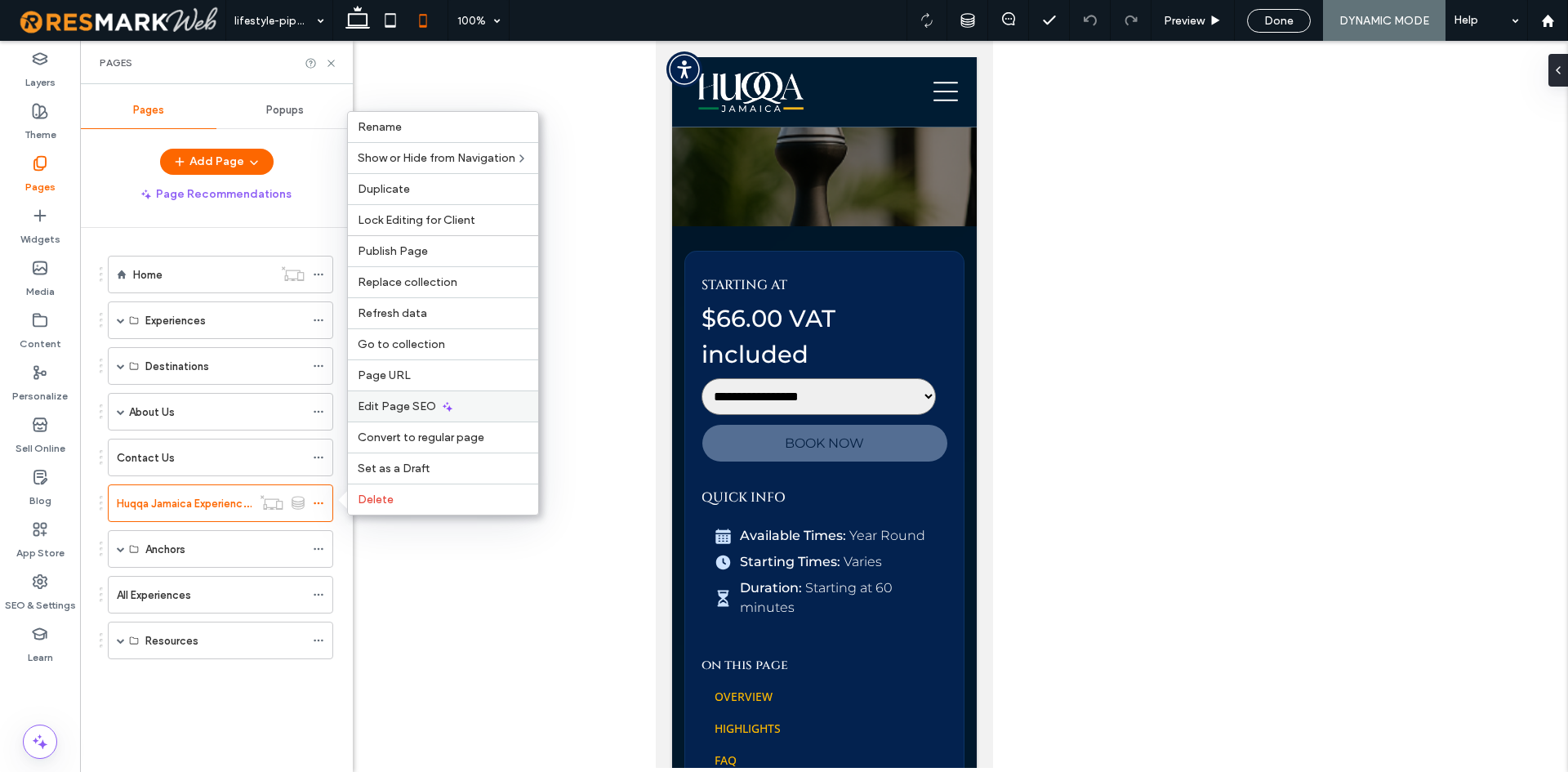
click at [415, 404] on span "Edit Page SEO" at bounding box center [397, 406] width 78 height 14
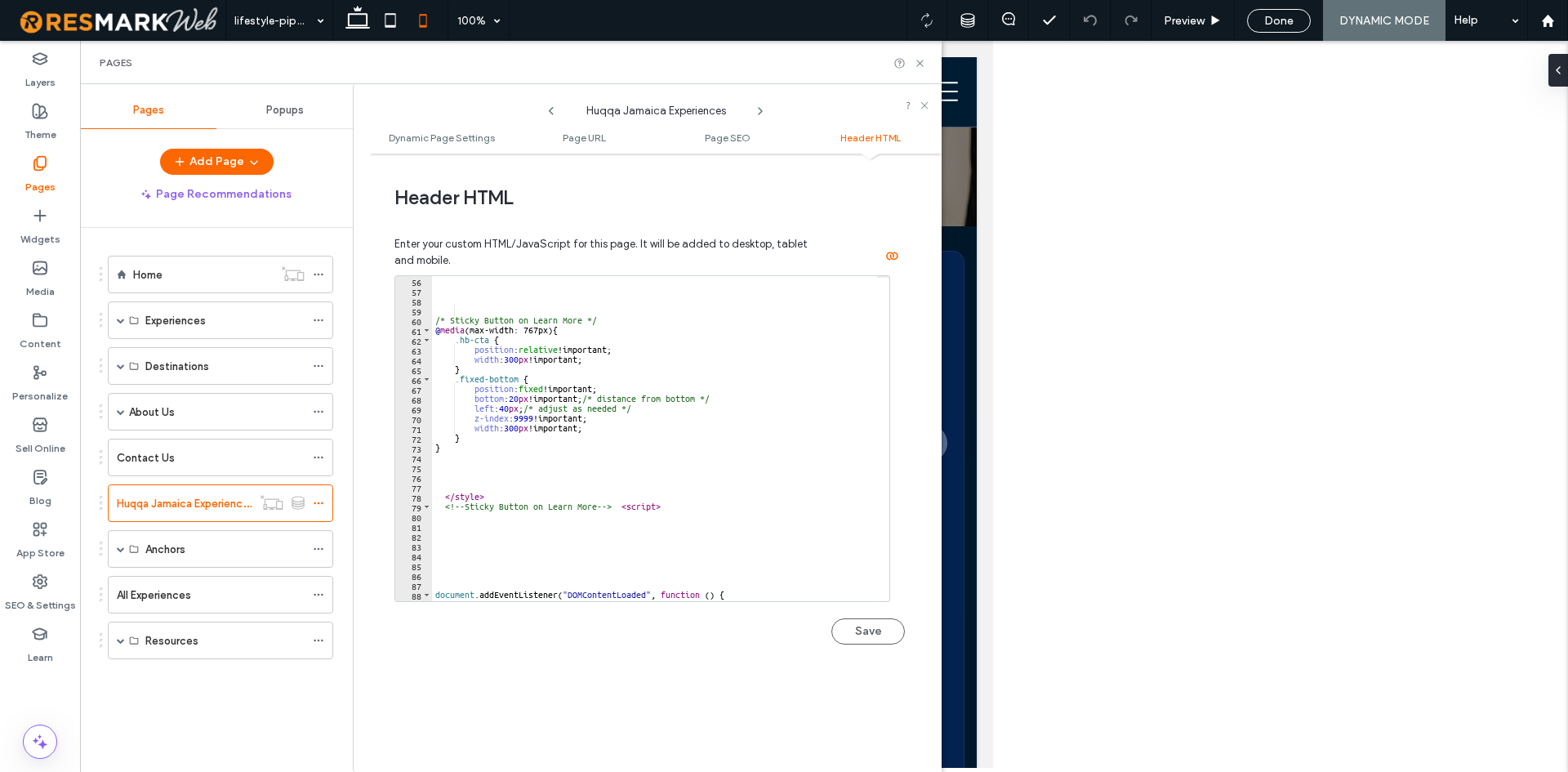
scroll to position [539, 0]
click at [518, 363] on div "/* Sticky Button on Learn More */ @ media (max-width: 767px) { .hb-cta { positi…" at bounding box center [747, 442] width 629 height 333
click at [505, 360] on div "/* Sticky Button on Learn More */ @ media (max-width: 767px) { .hb-cta { positi…" at bounding box center [747, 442] width 629 height 333
click at [514, 358] on div "/* Sticky Button on Learn More */ @ media (max-width: 767px) { .hb-cta { positi…" at bounding box center [747, 442] width 629 height 333
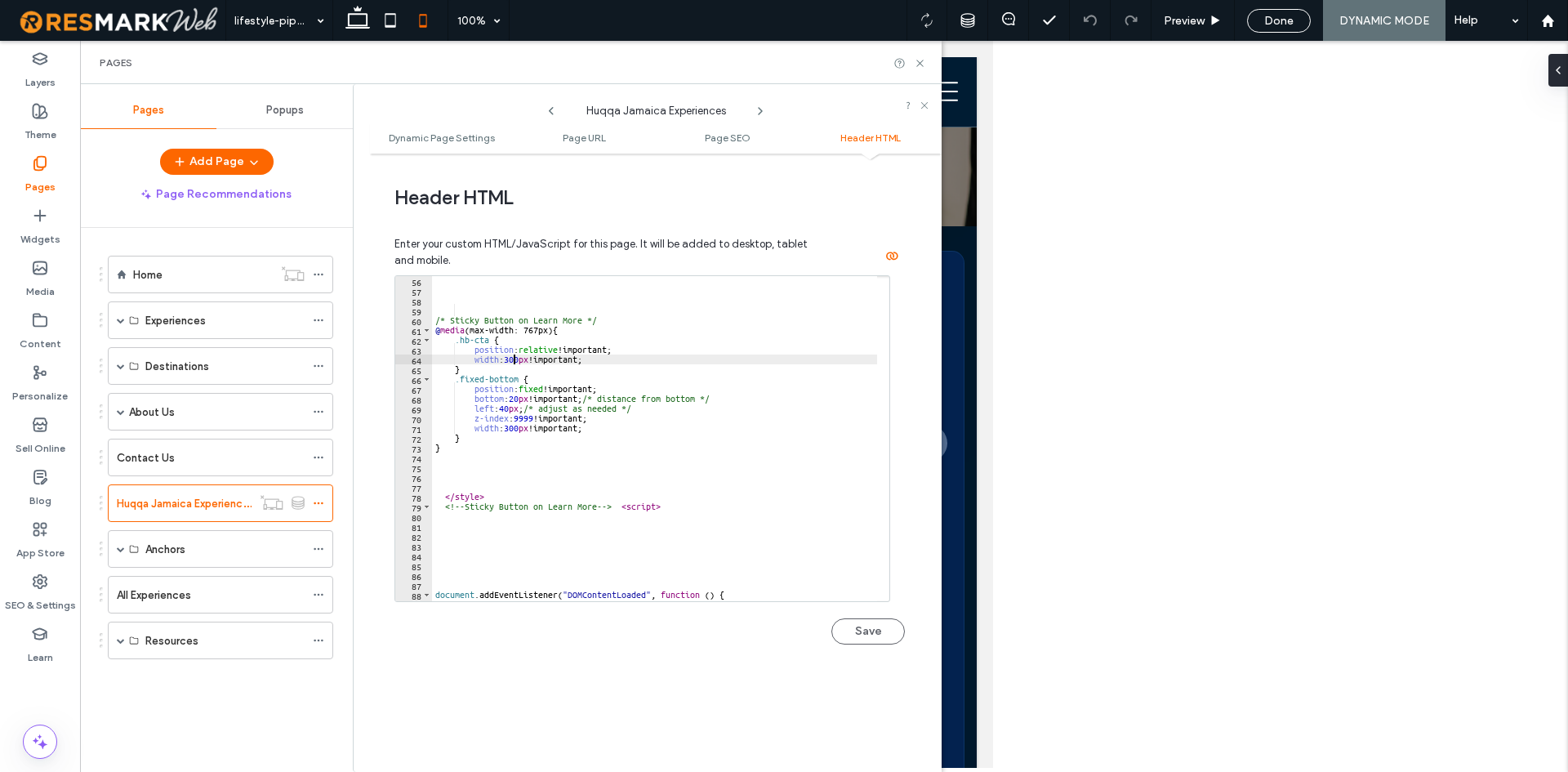
click at [518, 360] on div "/* Sticky Button on Learn More */ @ media (max-width: 767px) { .hb-cta { positi…" at bounding box center [747, 442] width 629 height 333
click at [514, 426] on div "/* Sticky Button on Learn More */ @ media (max-width: 767px) { .hb-cta { positi…" at bounding box center [747, 442] width 629 height 333
type textarea "**********"
click at [884, 636] on button "Save" at bounding box center [868, 631] width 73 height 26
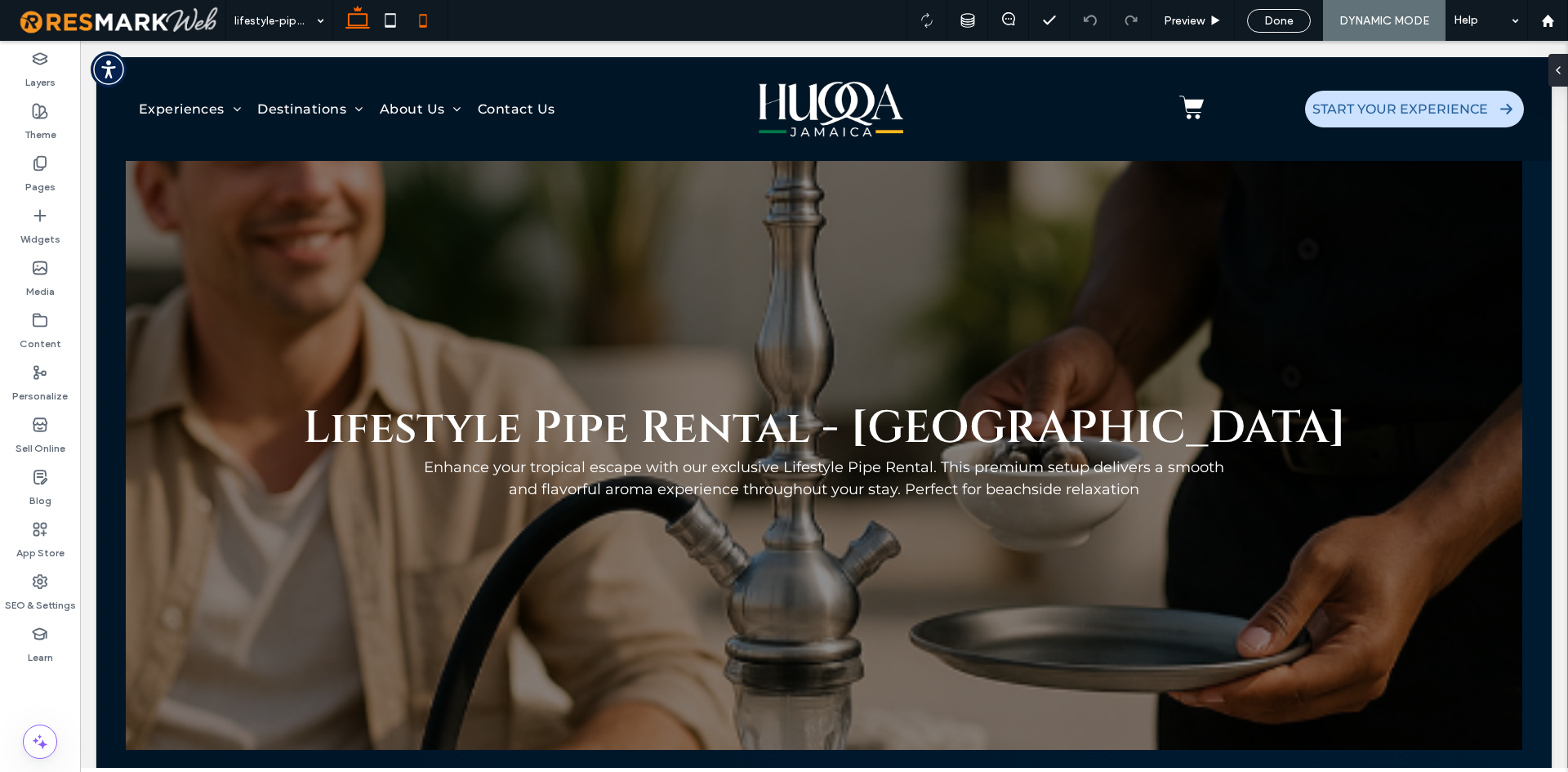
click at [413, 25] on icon at bounding box center [423, 20] width 32 height 32
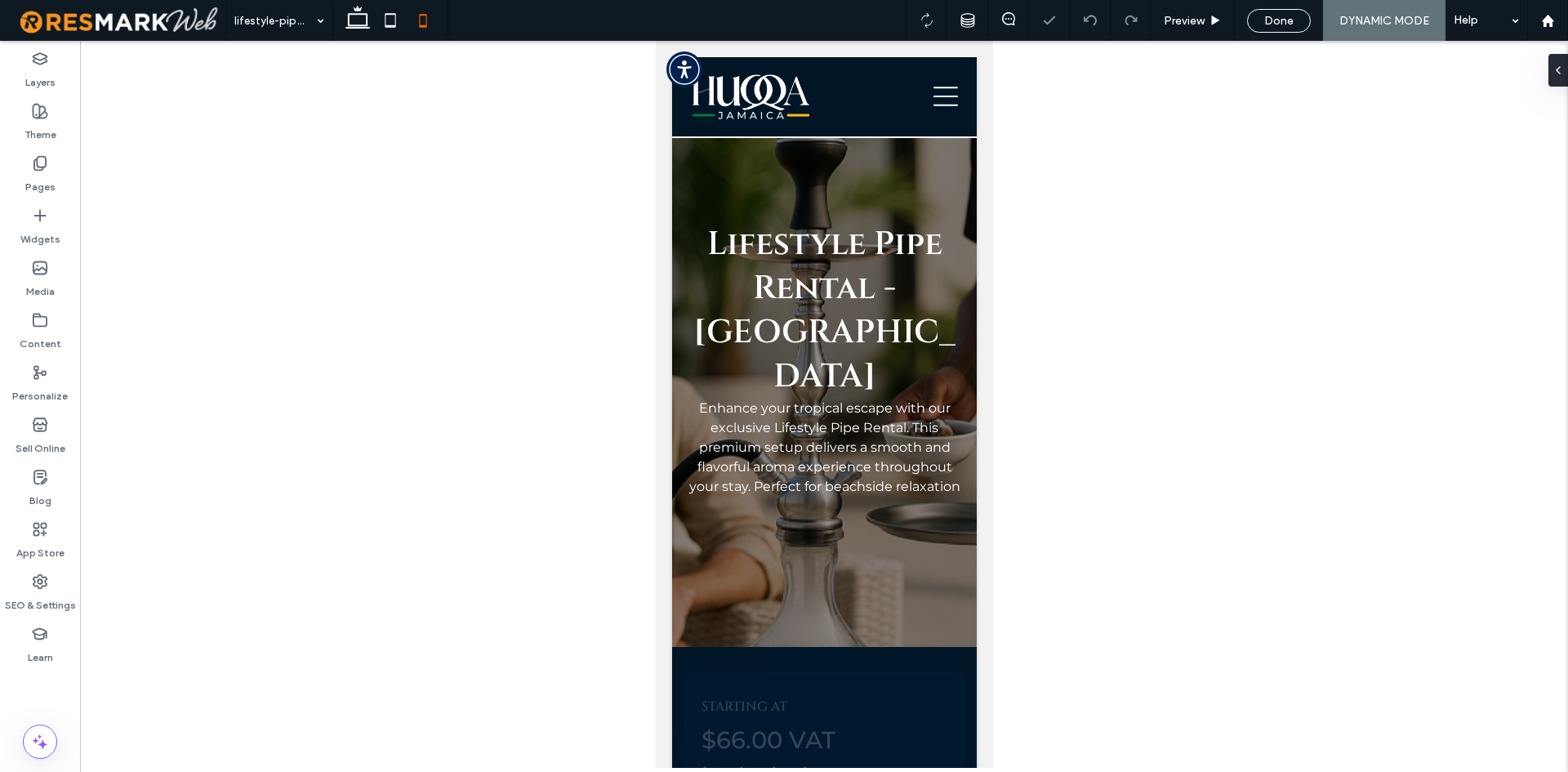
drag, startPoint x: 611, startPoint y: 190, endPoint x: 628, endPoint y: 281, distance: 92.6
click at [627, 277] on div at bounding box center [824, 404] width 1488 height 727
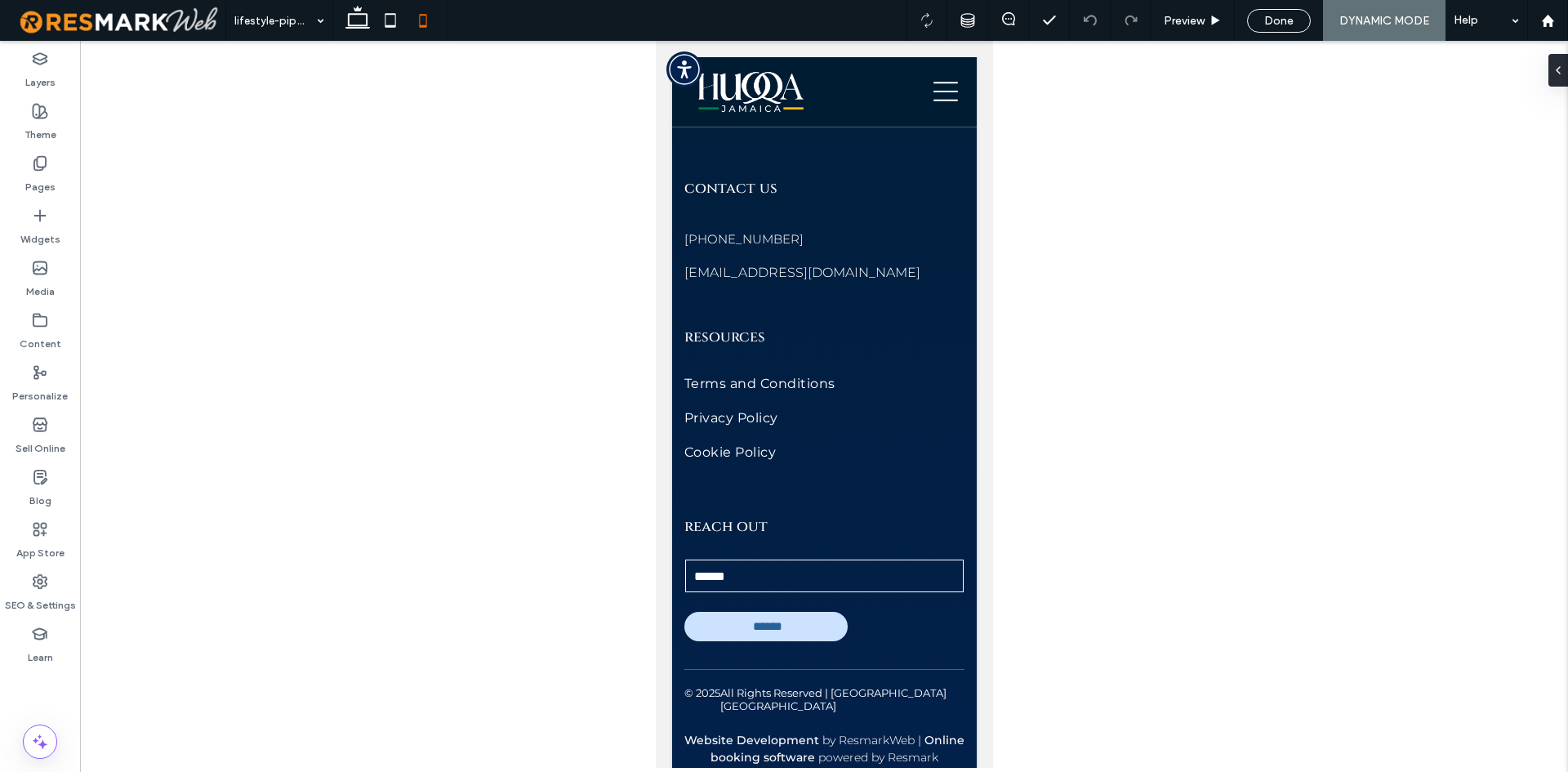
scroll to position [4539, 0]
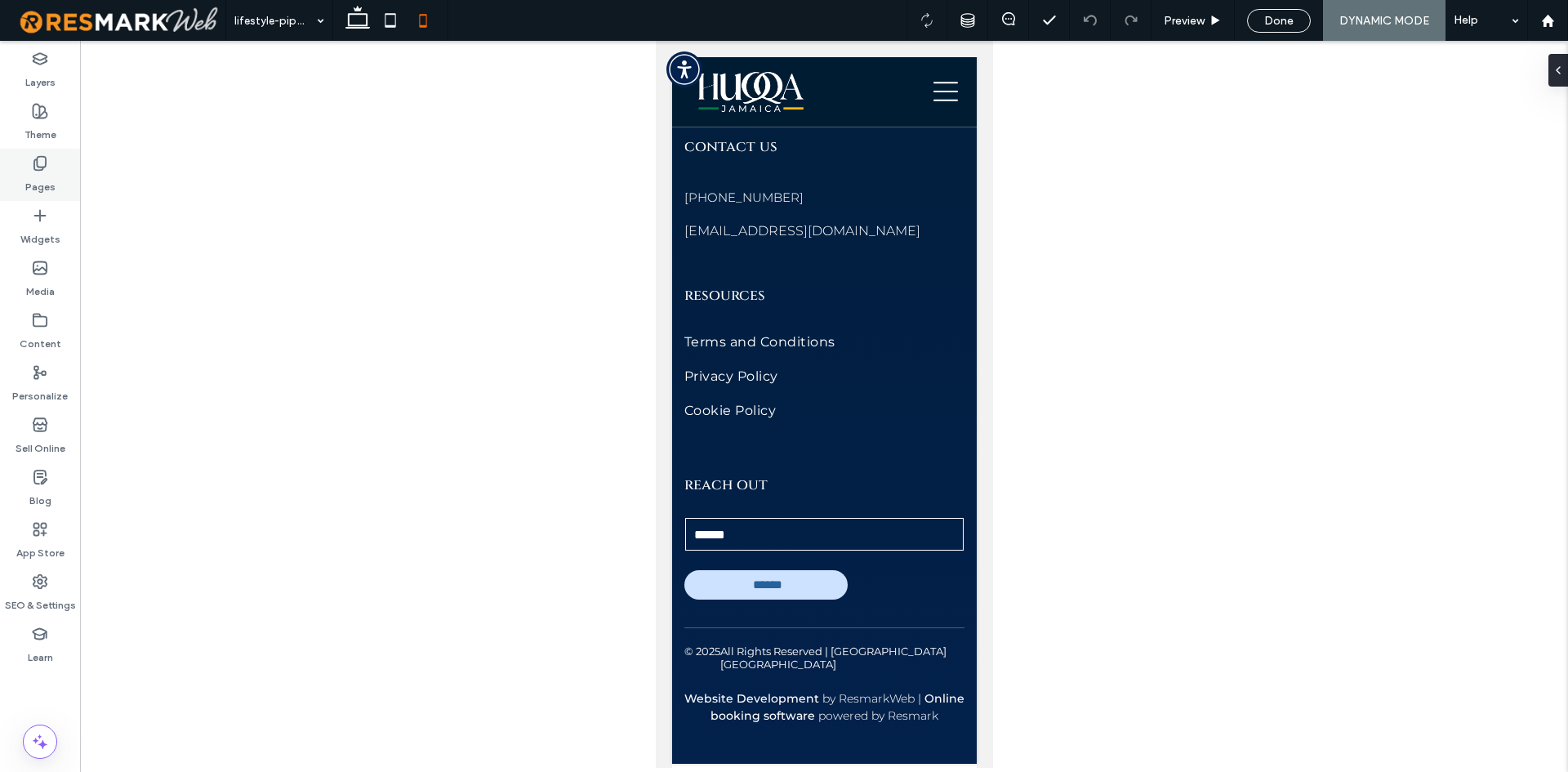
click at [63, 166] on div "Pages" at bounding box center [40, 174] width 80 height 52
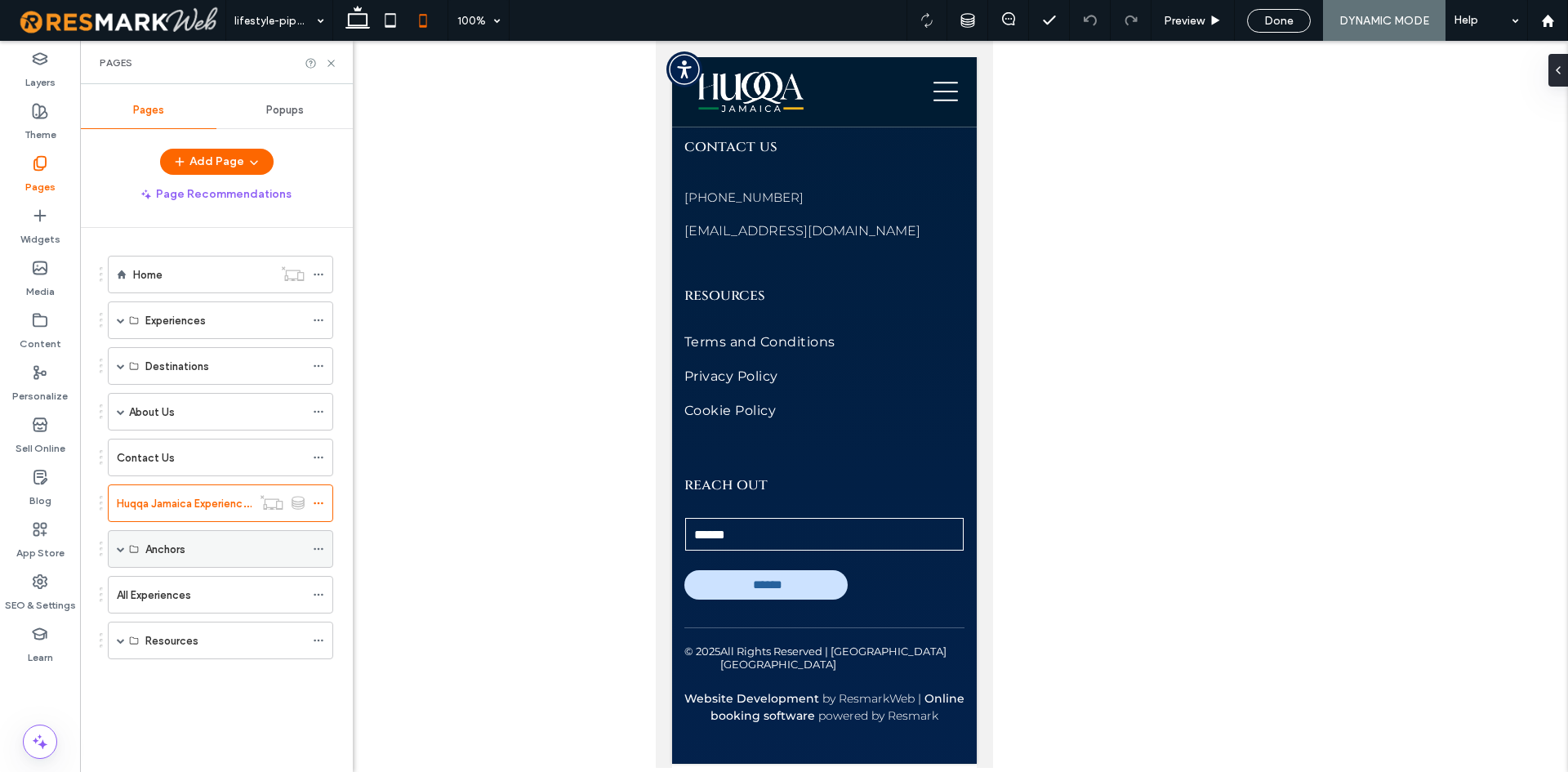
click at [110, 535] on div "Anchors" at bounding box center [220, 549] width 226 height 37
click at [114, 547] on div "Anchors" at bounding box center [220, 549] width 226 height 37
click at [116, 548] on div "Anchors" at bounding box center [220, 549] width 226 height 37
click at [117, 548] on div "Anchors" at bounding box center [220, 549] width 226 height 37
click at [121, 551] on span at bounding box center [121, 549] width 9 height 9
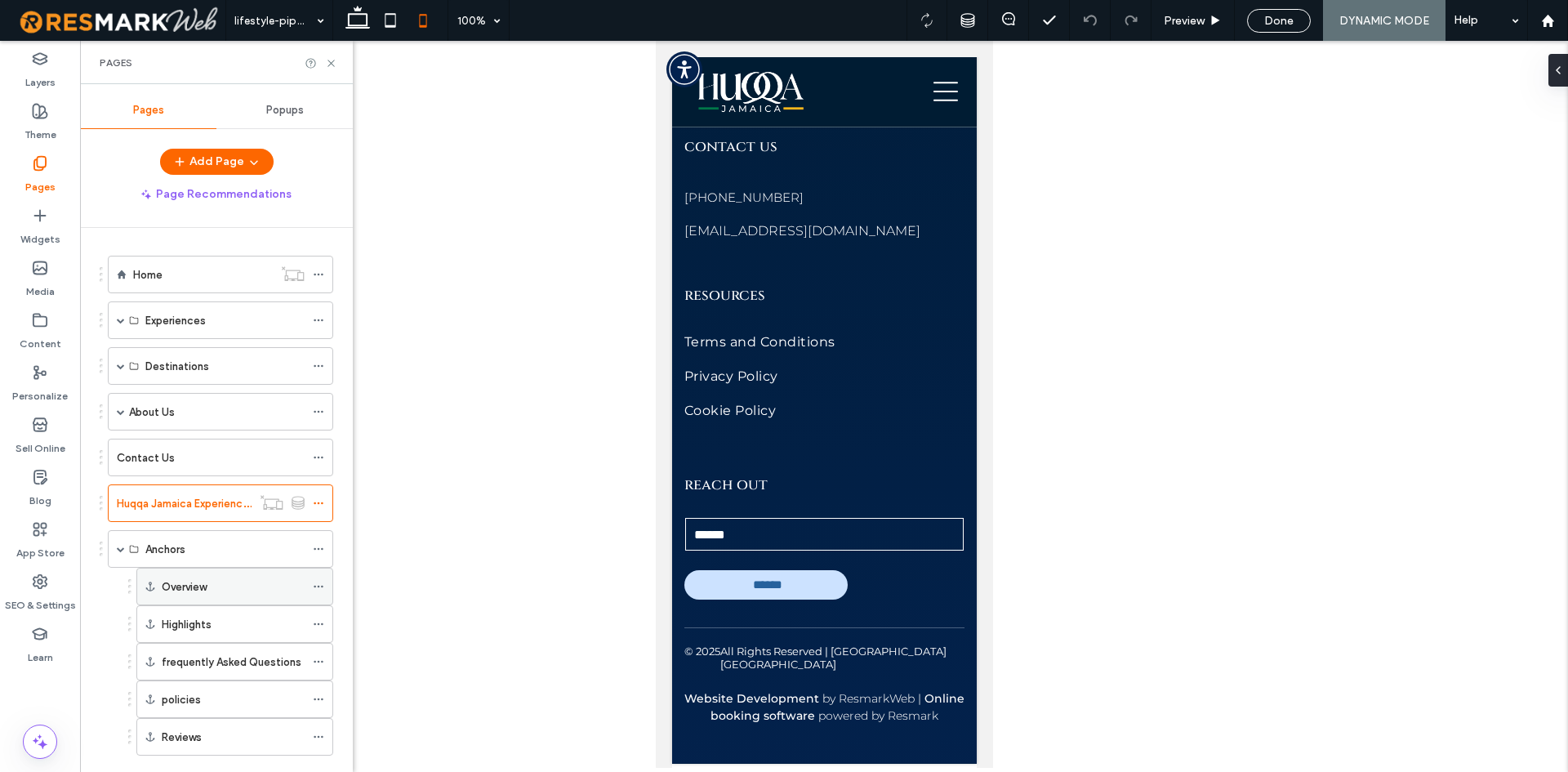
scroll to position [124, 0]
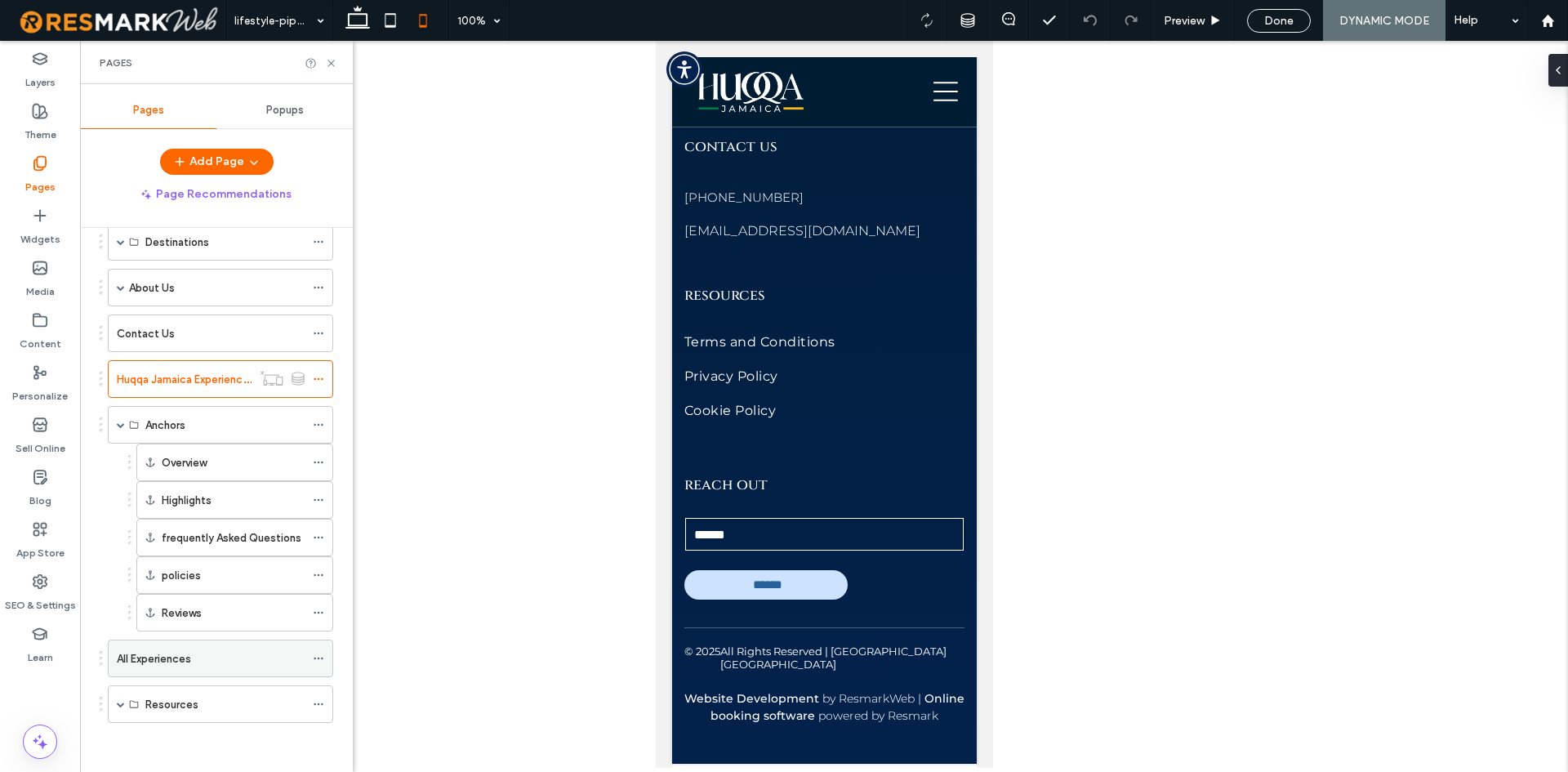
click at [224, 655] on div "All Experiences" at bounding box center [210, 659] width 188 height 17
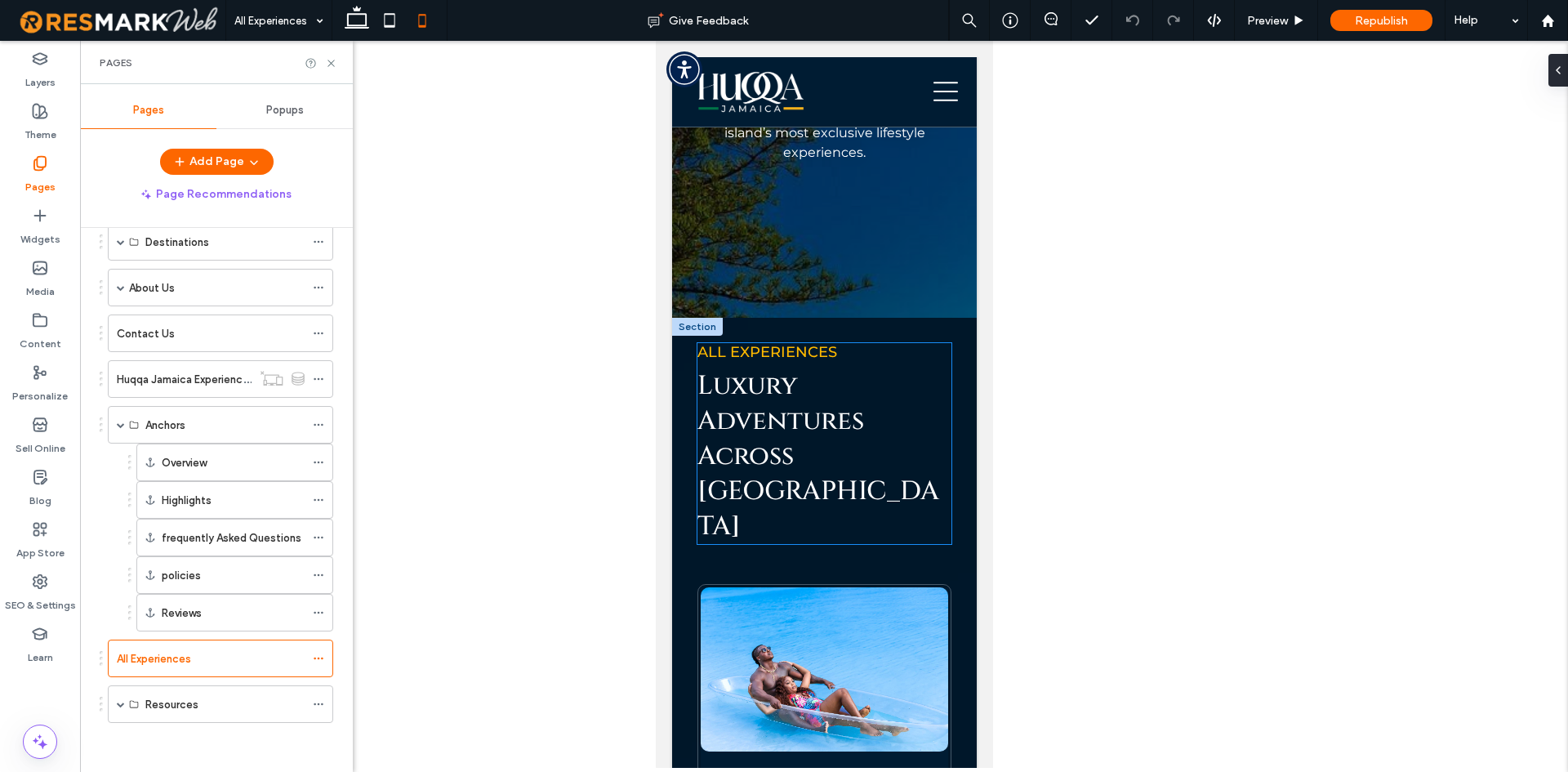
scroll to position [409, 0]
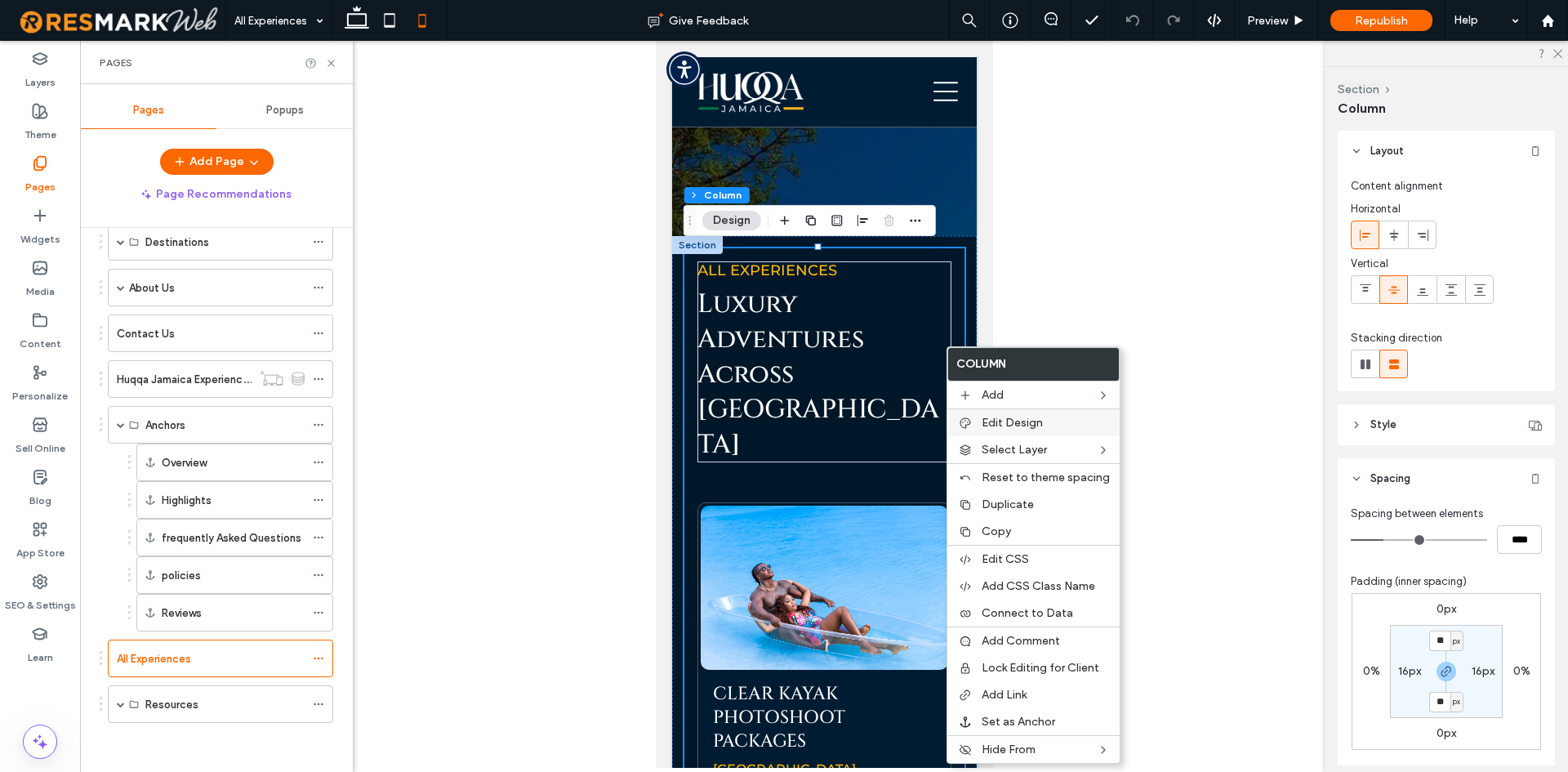
drag, startPoint x: 1019, startPoint y: 420, endPoint x: 1038, endPoint y: 422, distance: 19.1
click at [1019, 419] on span "Edit Design" at bounding box center [1012, 422] width 61 height 14
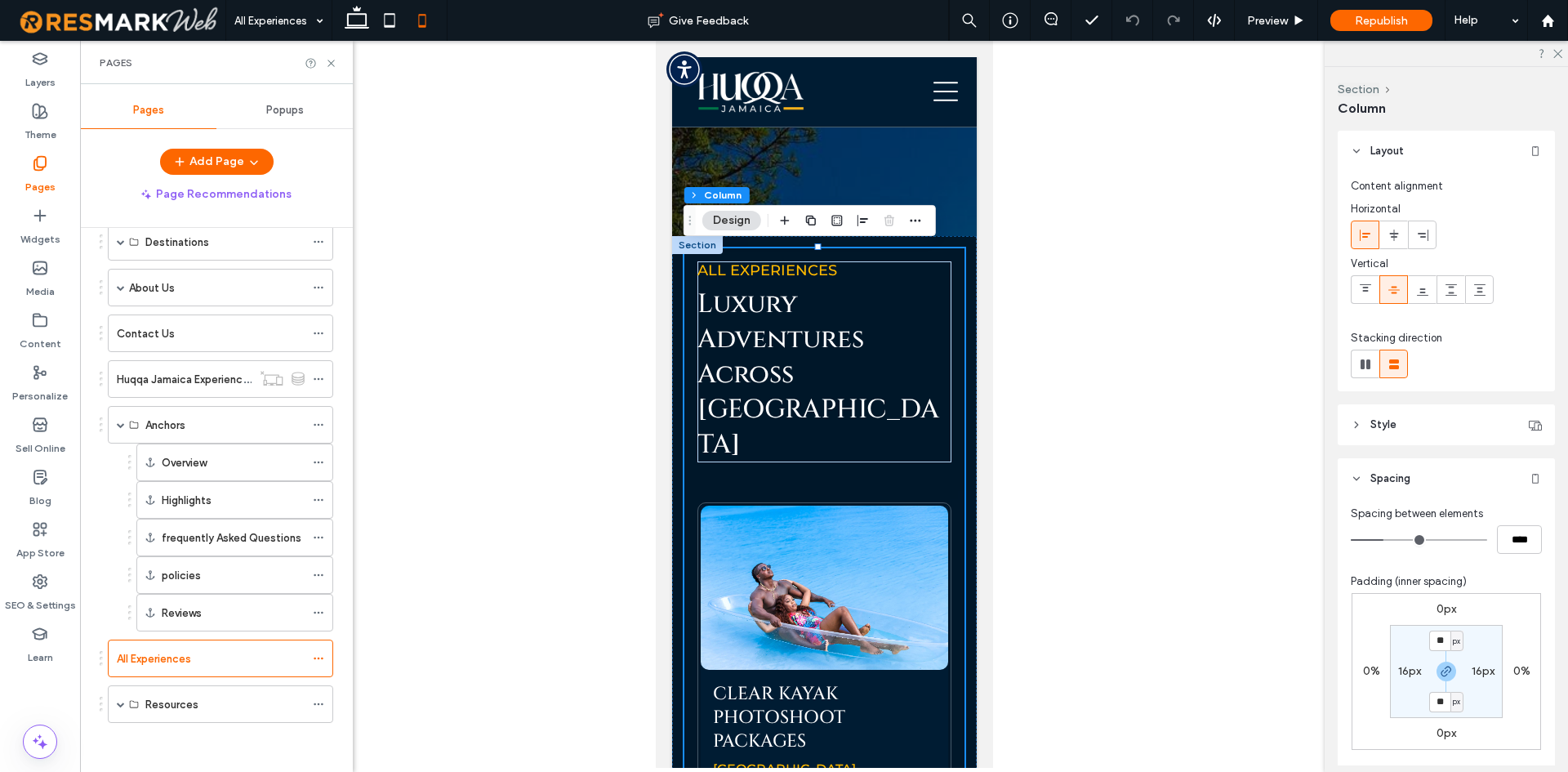
click at [1401, 668] on label "16px" at bounding box center [1410, 671] width 23 height 14
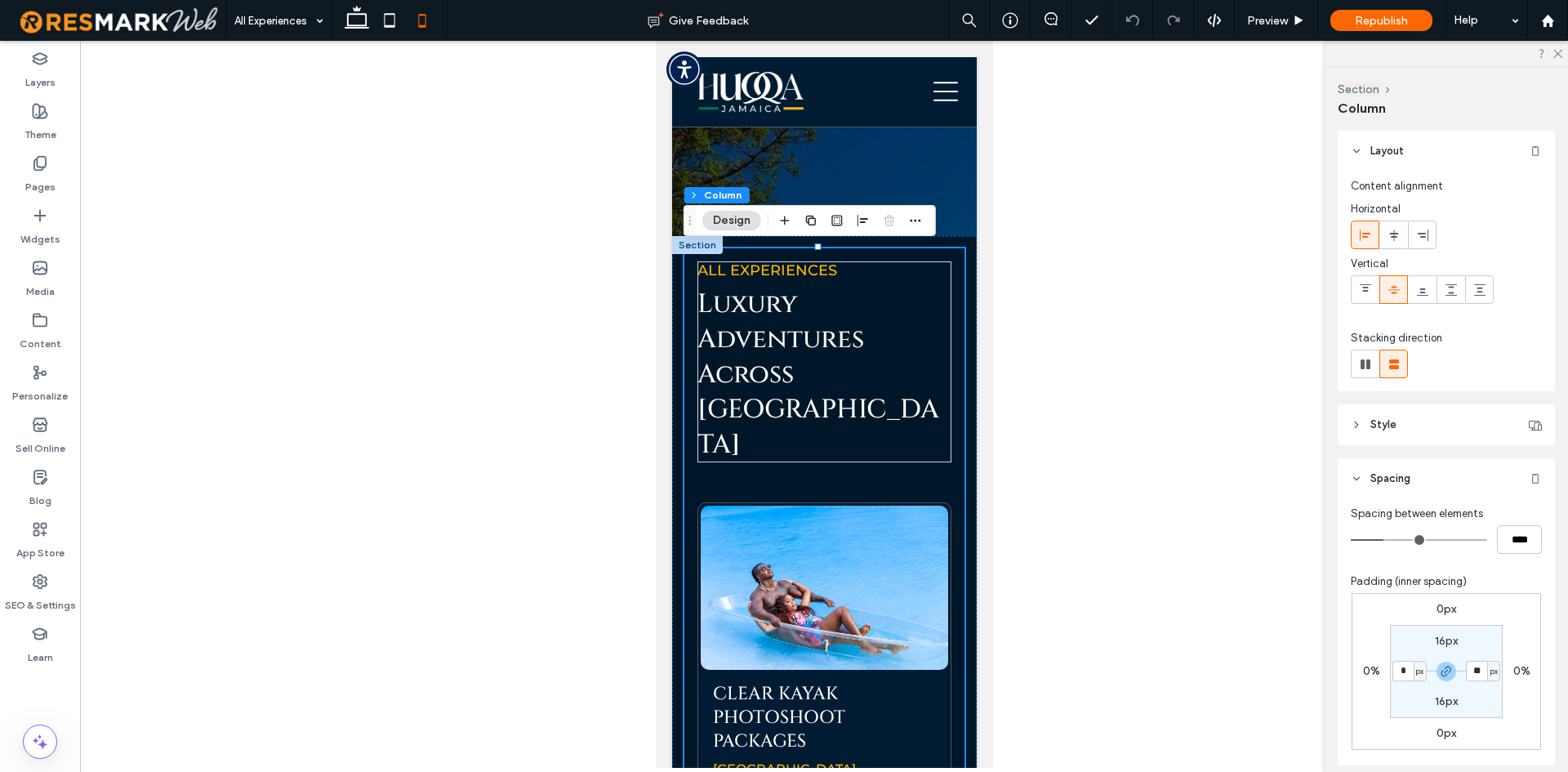
type input "*"
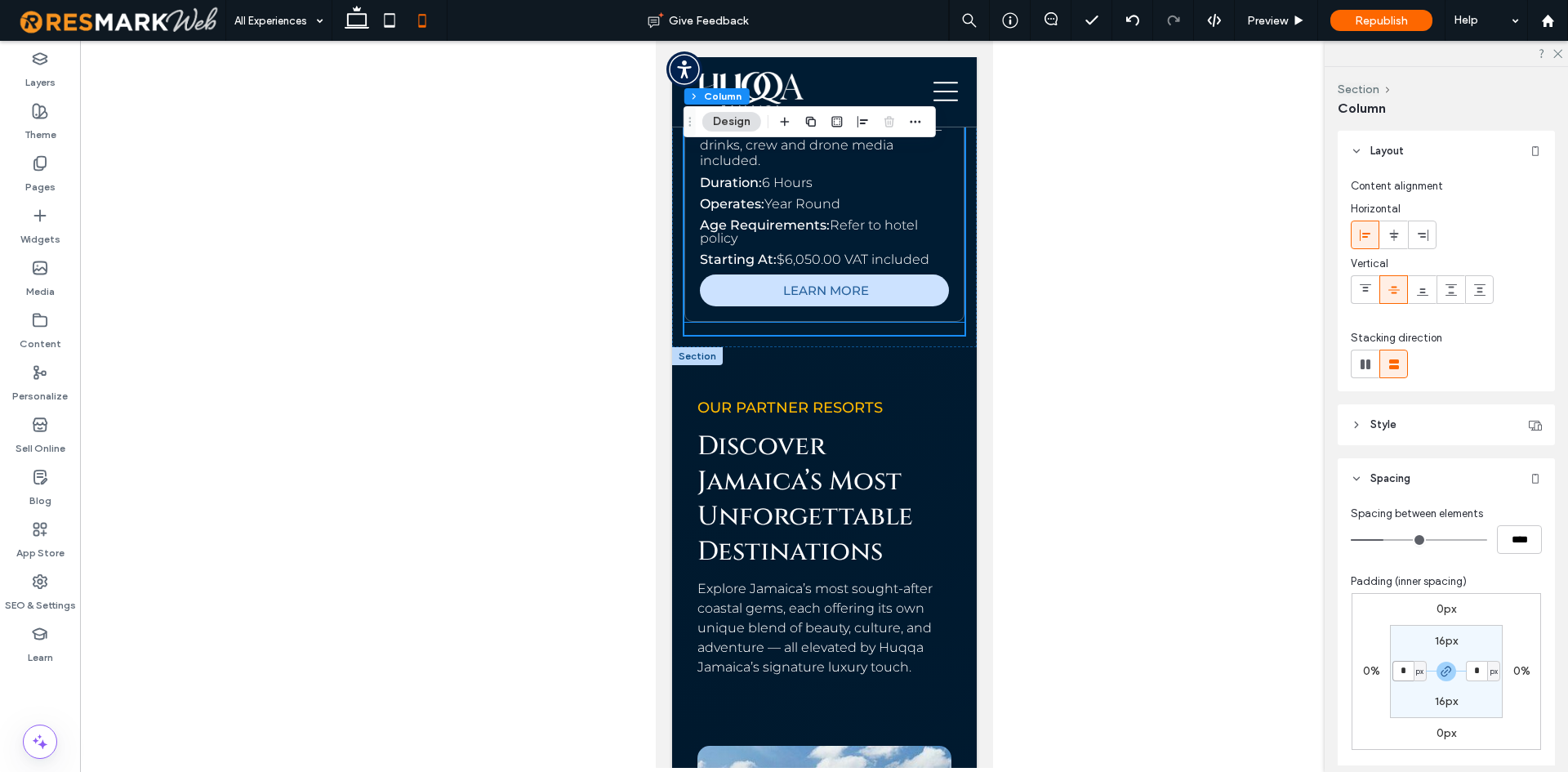
scroll to position [9065, 0]
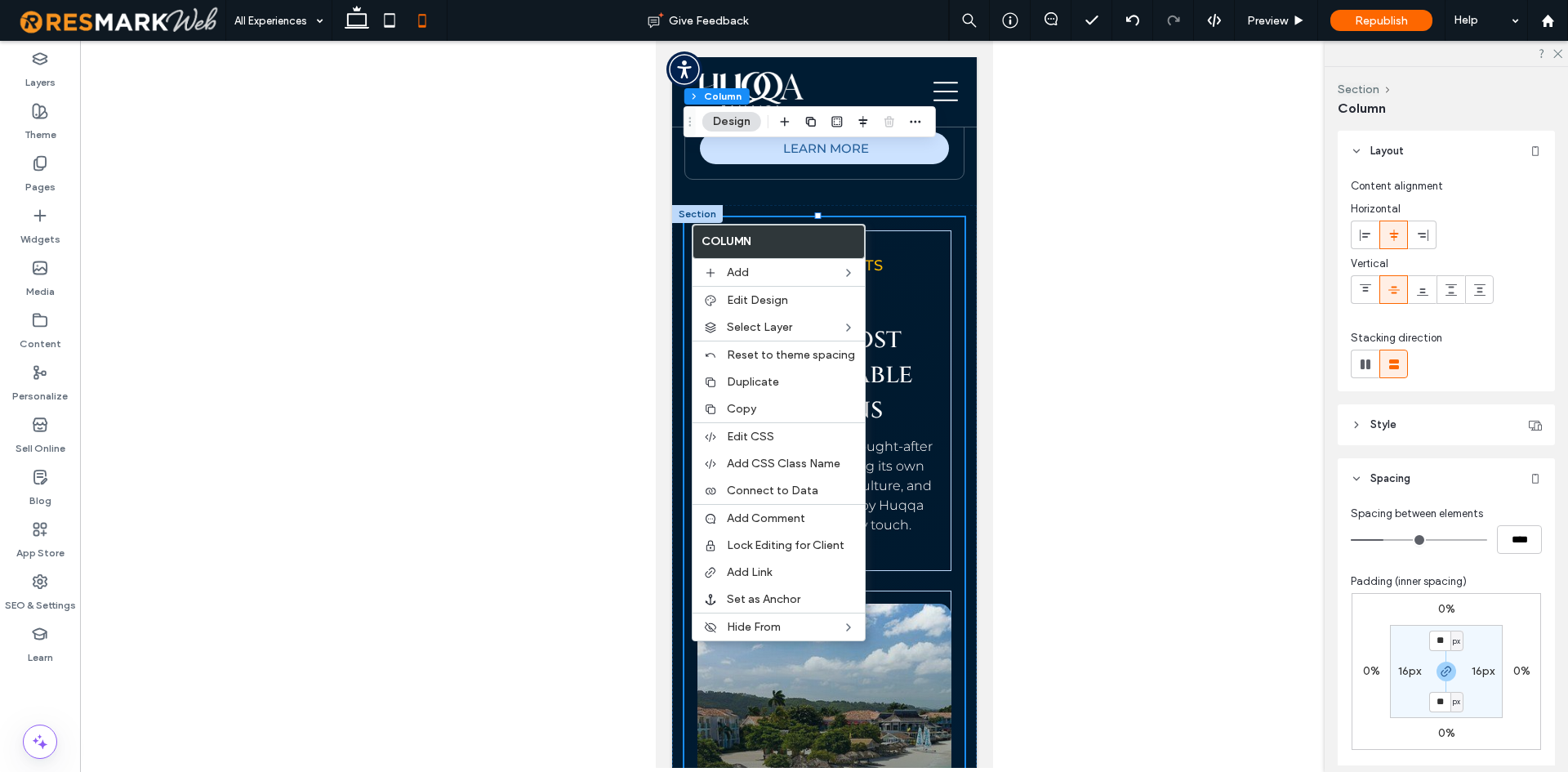
click at [1399, 664] on label "16px" at bounding box center [1410, 671] width 23 height 14
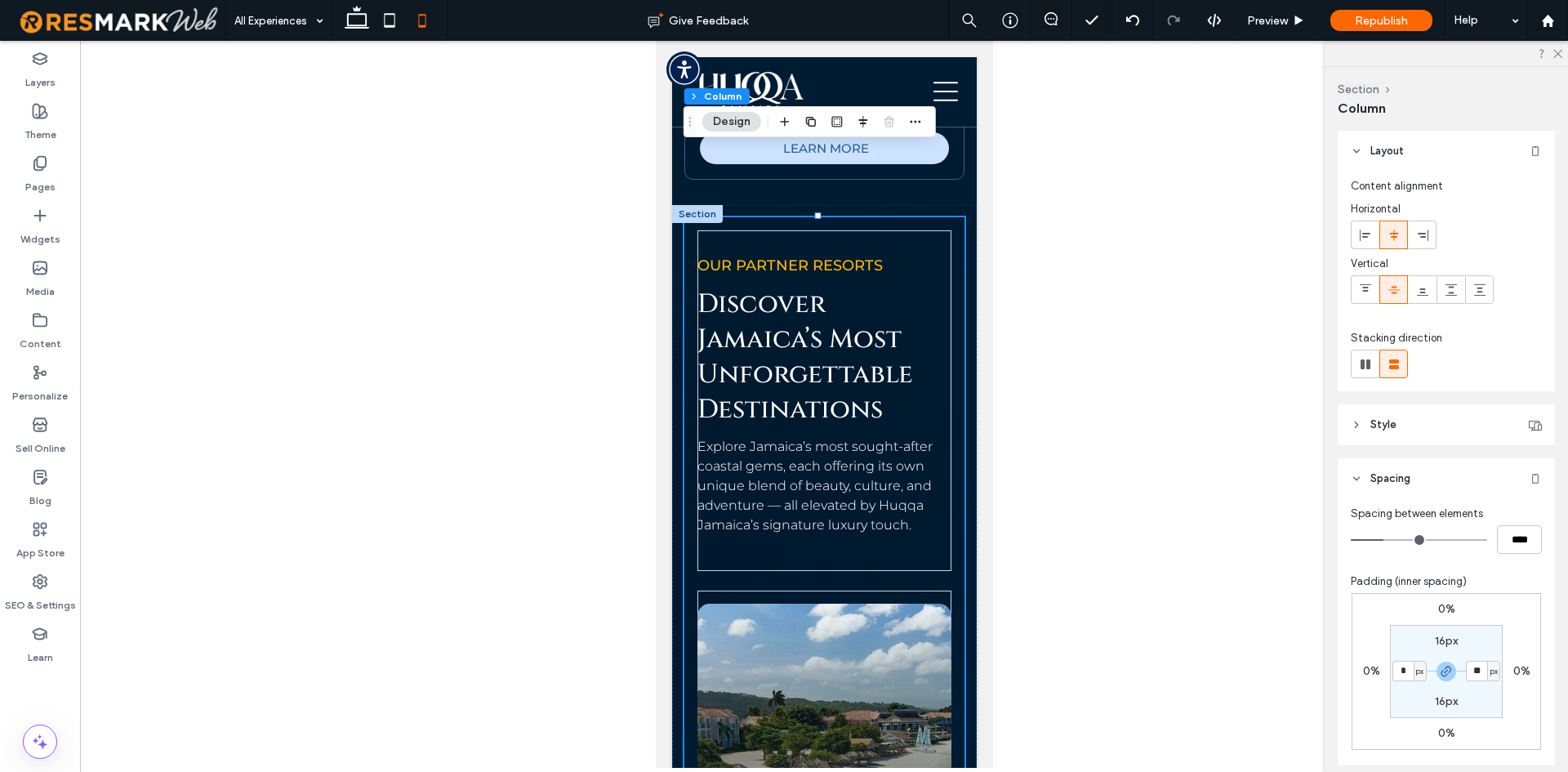
type input "*"
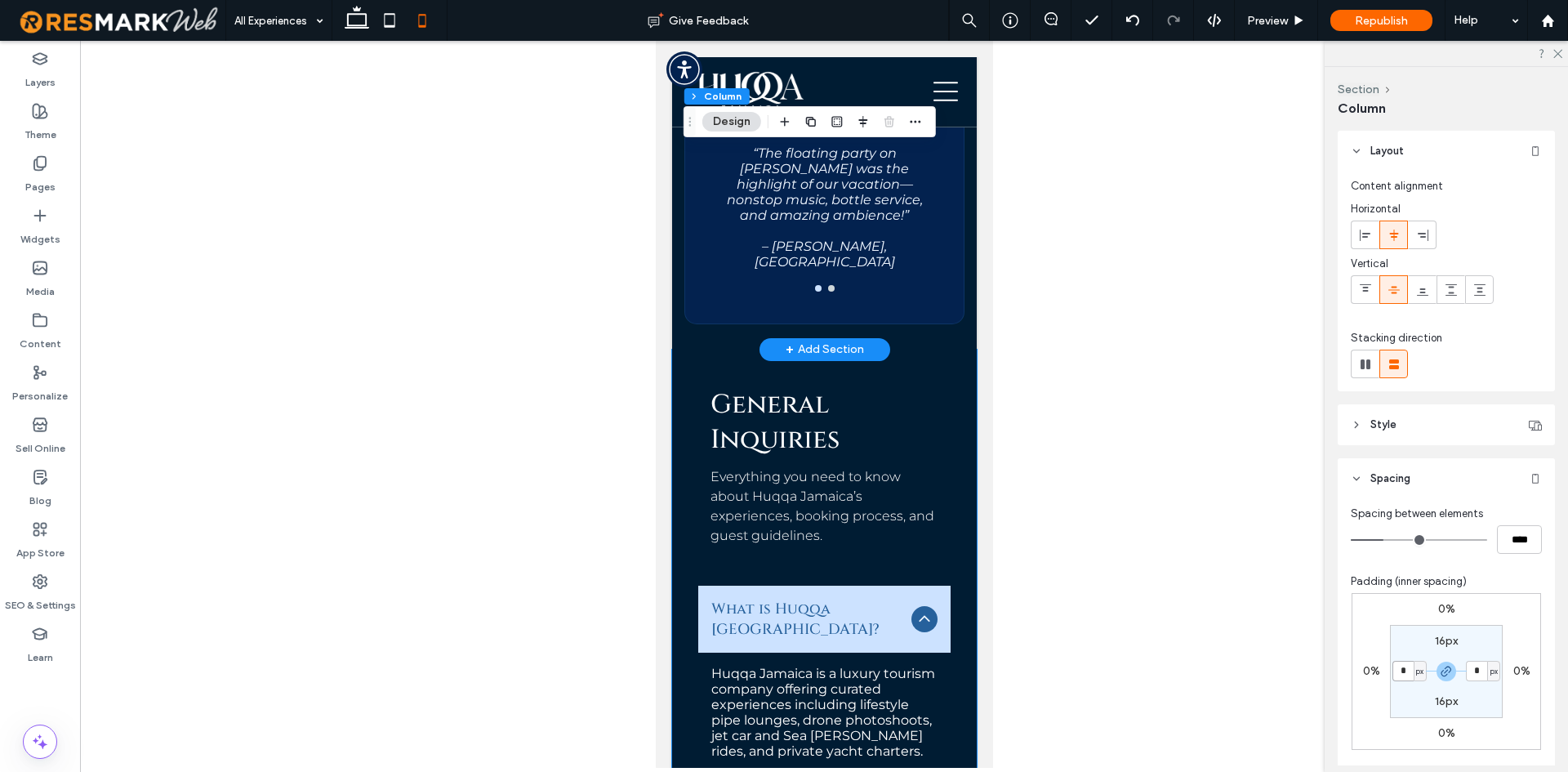
scroll to position [10943, 0]
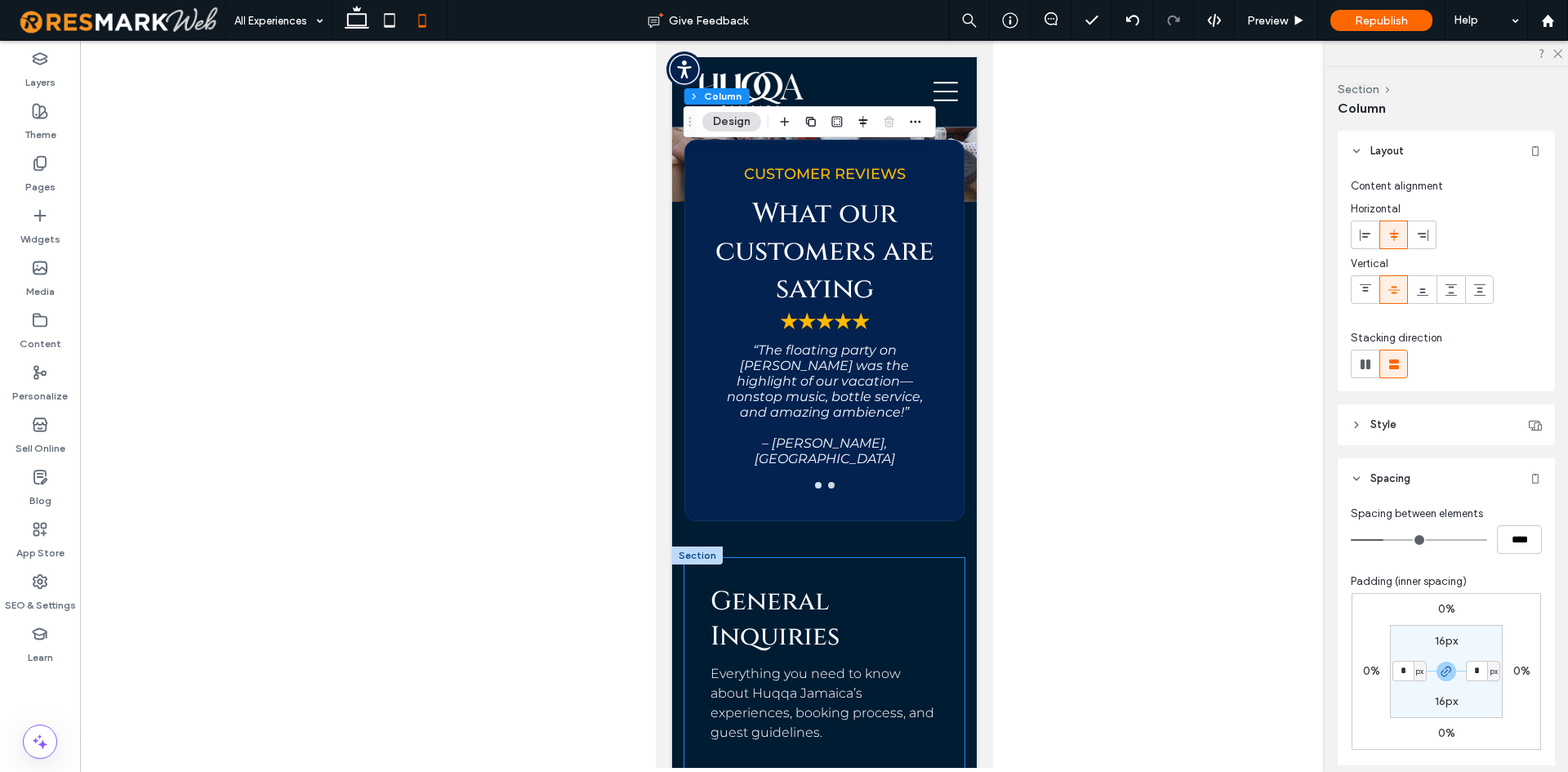
click at [693, 558] on div "General Inquiries Everything you need to know about Huqqa Jamaica’s experiences…" at bounding box center [823, 663] width 280 height 211
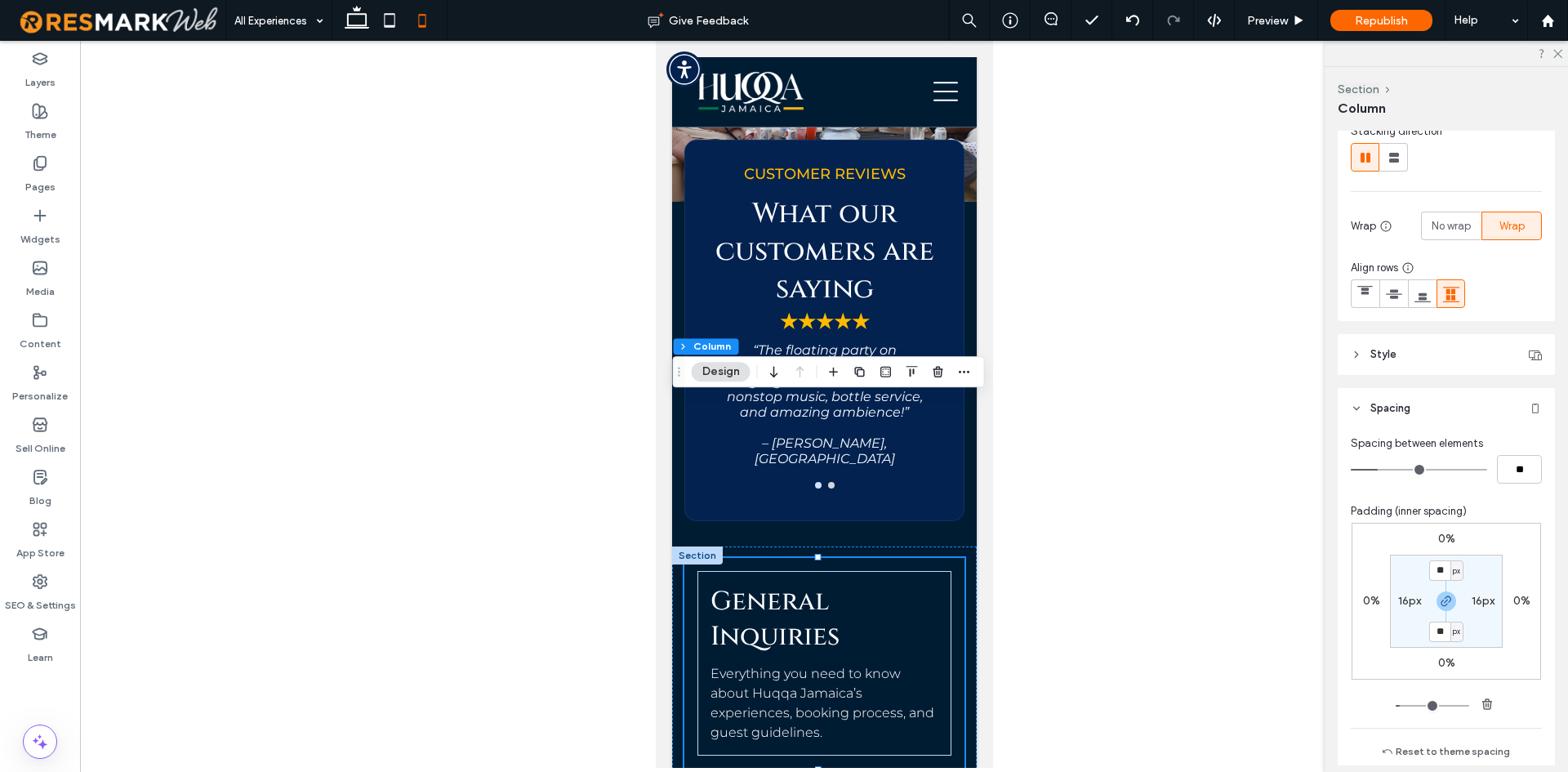
scroll to position [327, 0]
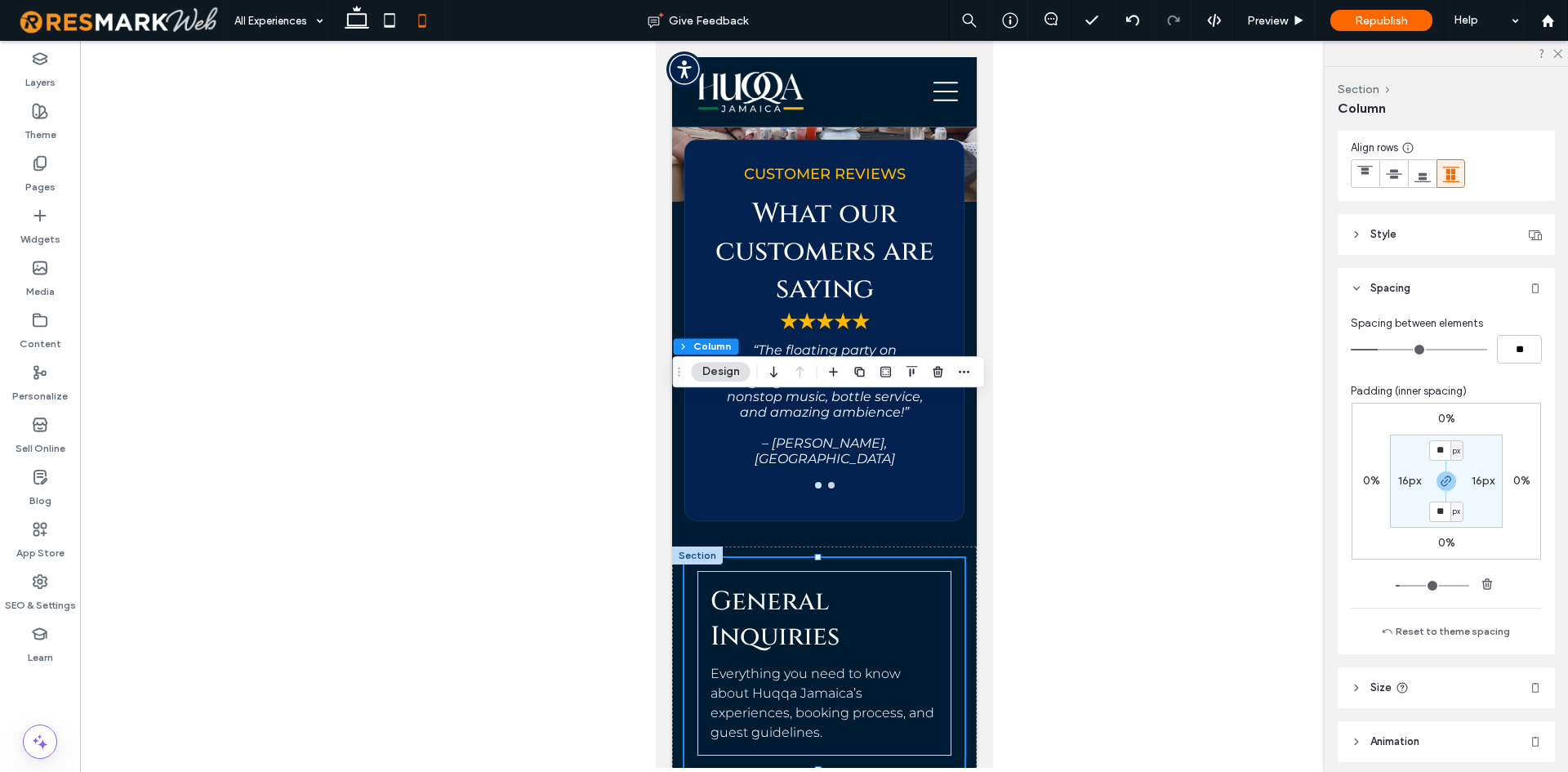
click at [1409, 484] on label "16px" at bounding box center [1410, 481] width 23 height 14
type input "*"
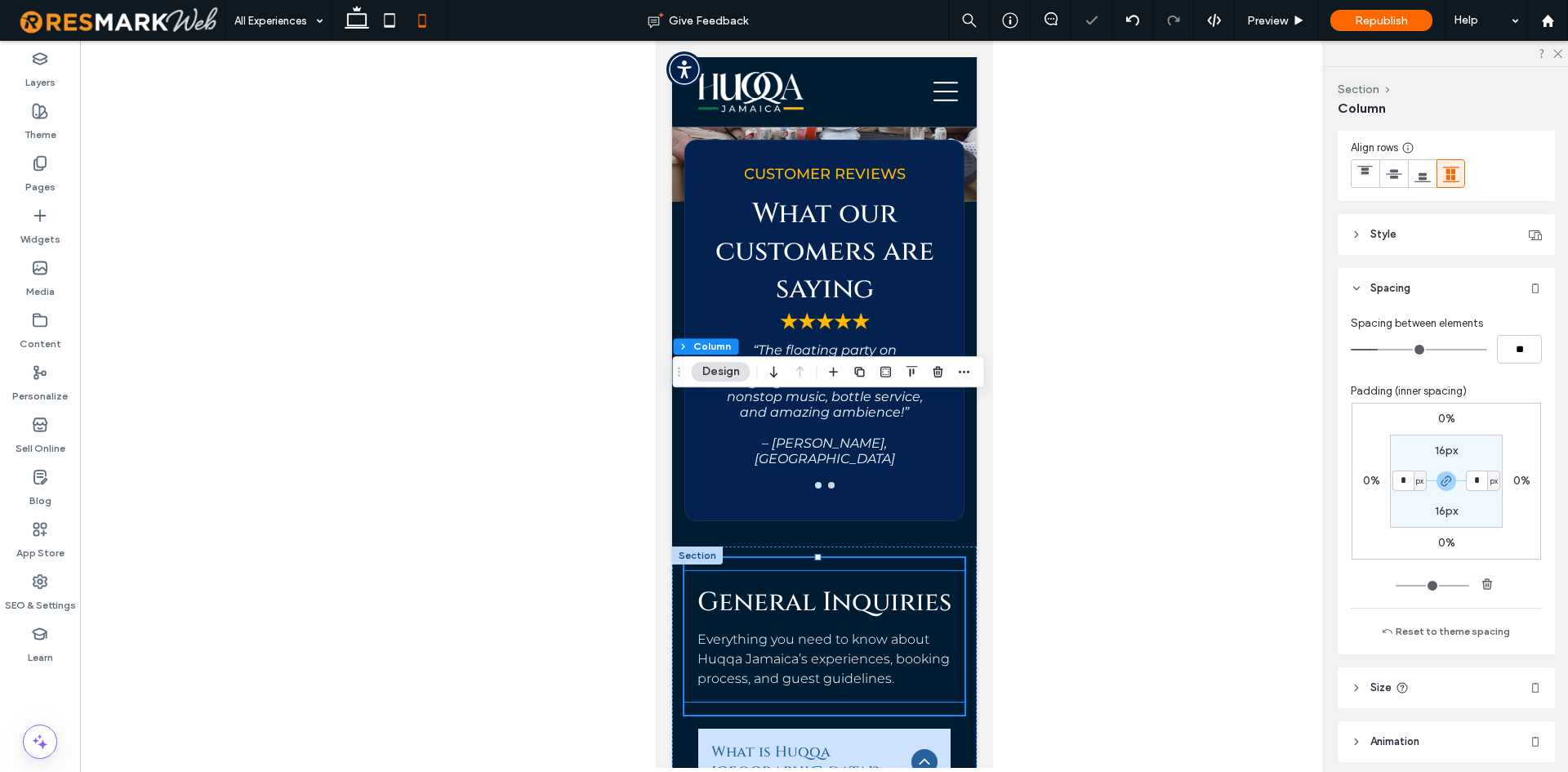
click at [942, 571] on div "General Inquiries Everything you need to know about Huqqa Jamaica’s experiences…" at bounding box center [823, 637] width 280 height 131
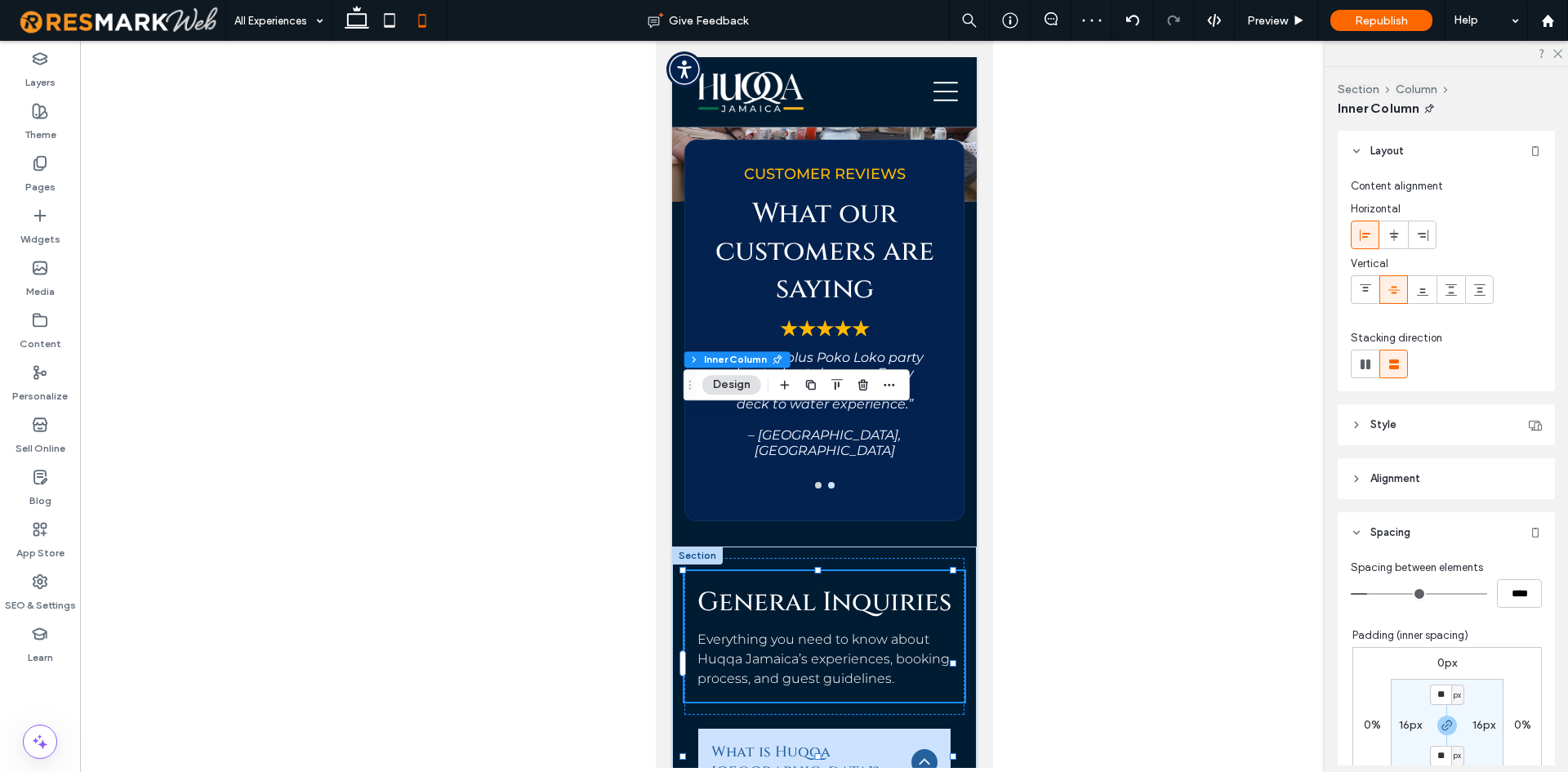
click at [1402, 727] on label "16px" at bounding box center [1411, 724] width 23 height 14
type input "*"
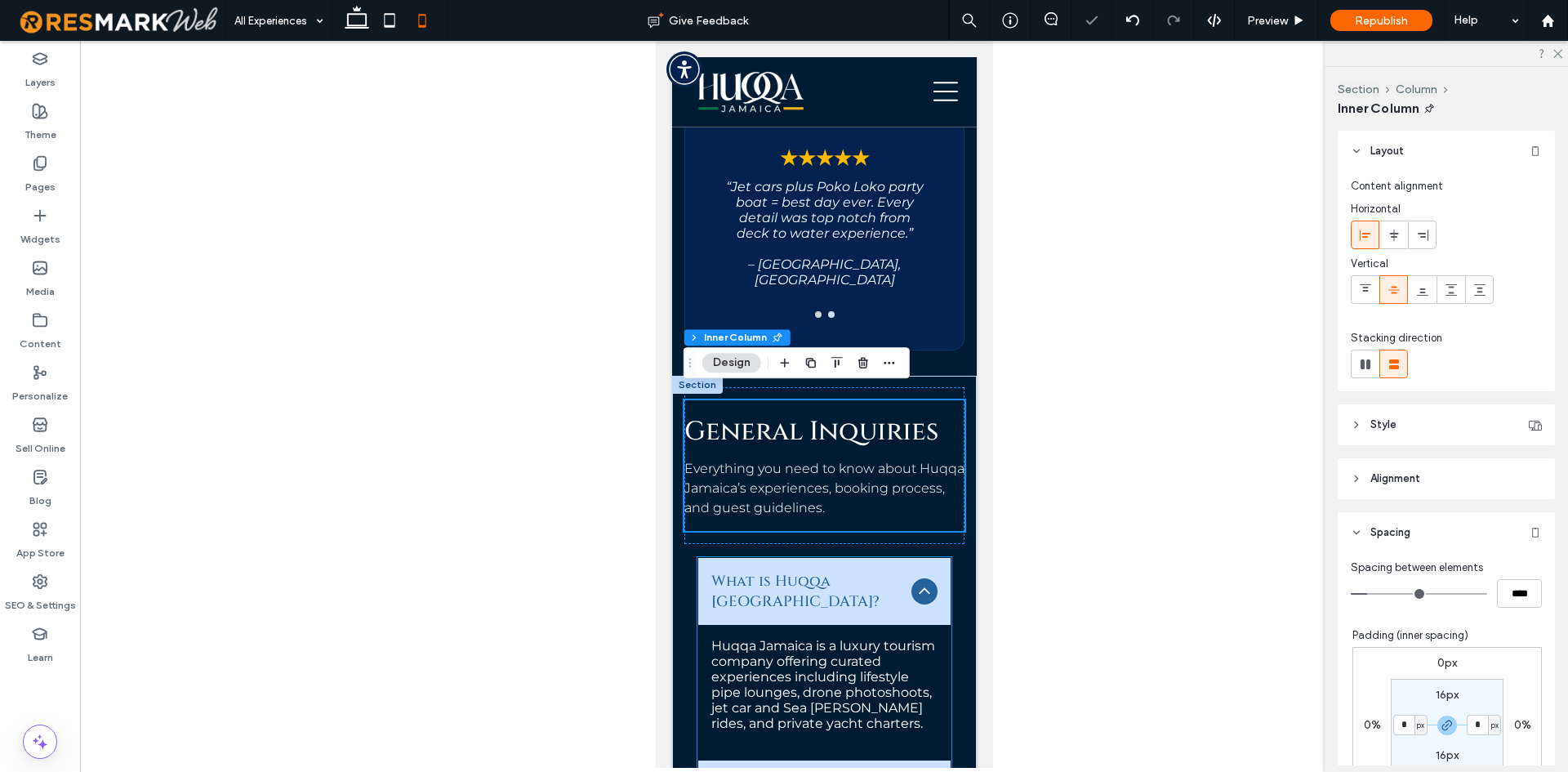
scroll to position [11188, 0]
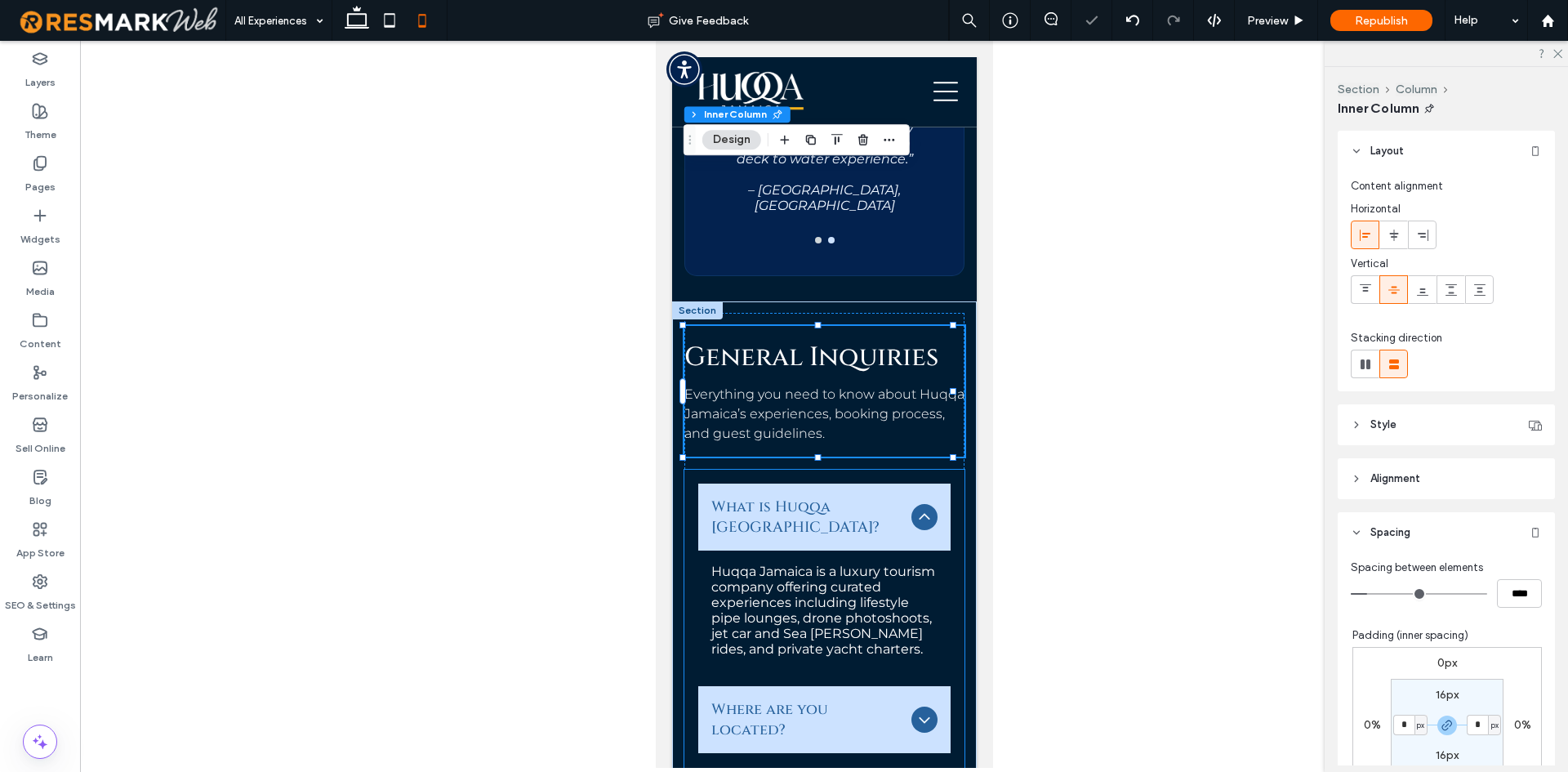
drag, startPoint x: 949, startPoint y: 626, endPoint x: 959, endPoint y: 634, distance: 12.8
click at [949, 626] on div "What is Huqqa Jamaica? Huqqa Jamaica is a luxury tourism company offering curat…" at bounding box center [823, 743] width 280 height 547
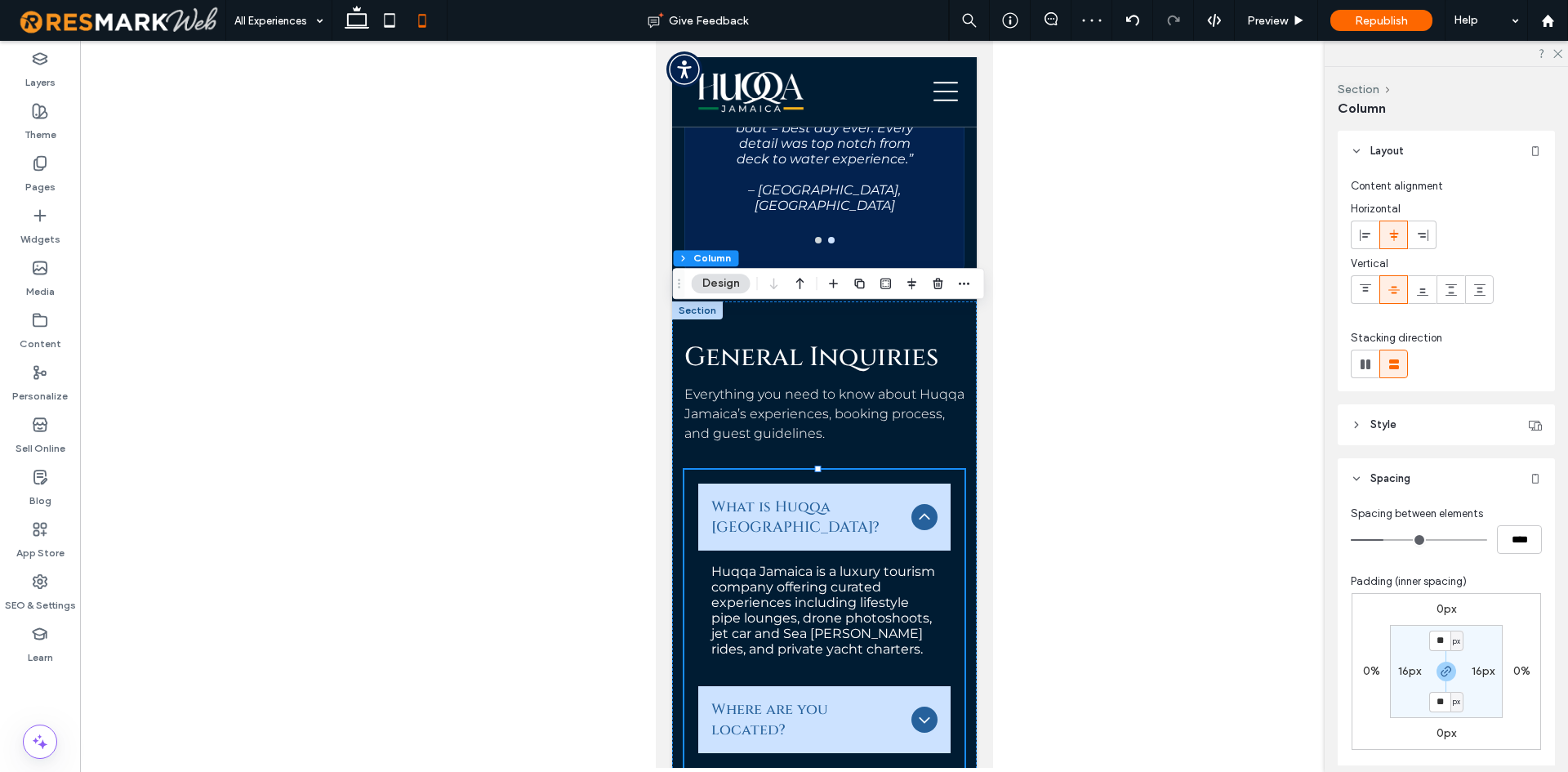
click at [1411, 673] on label "16px" at bounding box center [1410, 671] width 23 height 14
type input "*"
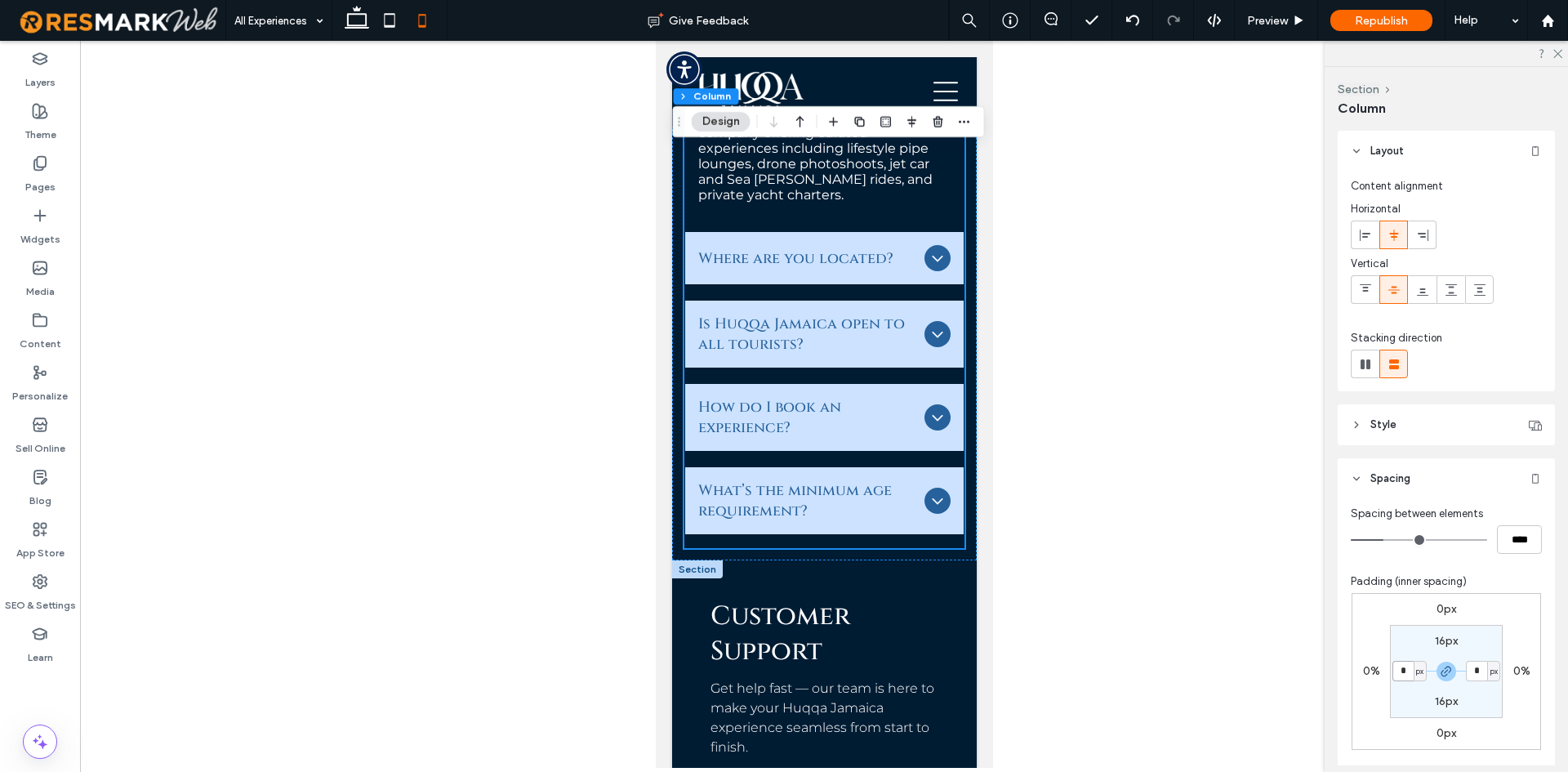
scroll to position [11842, 0]
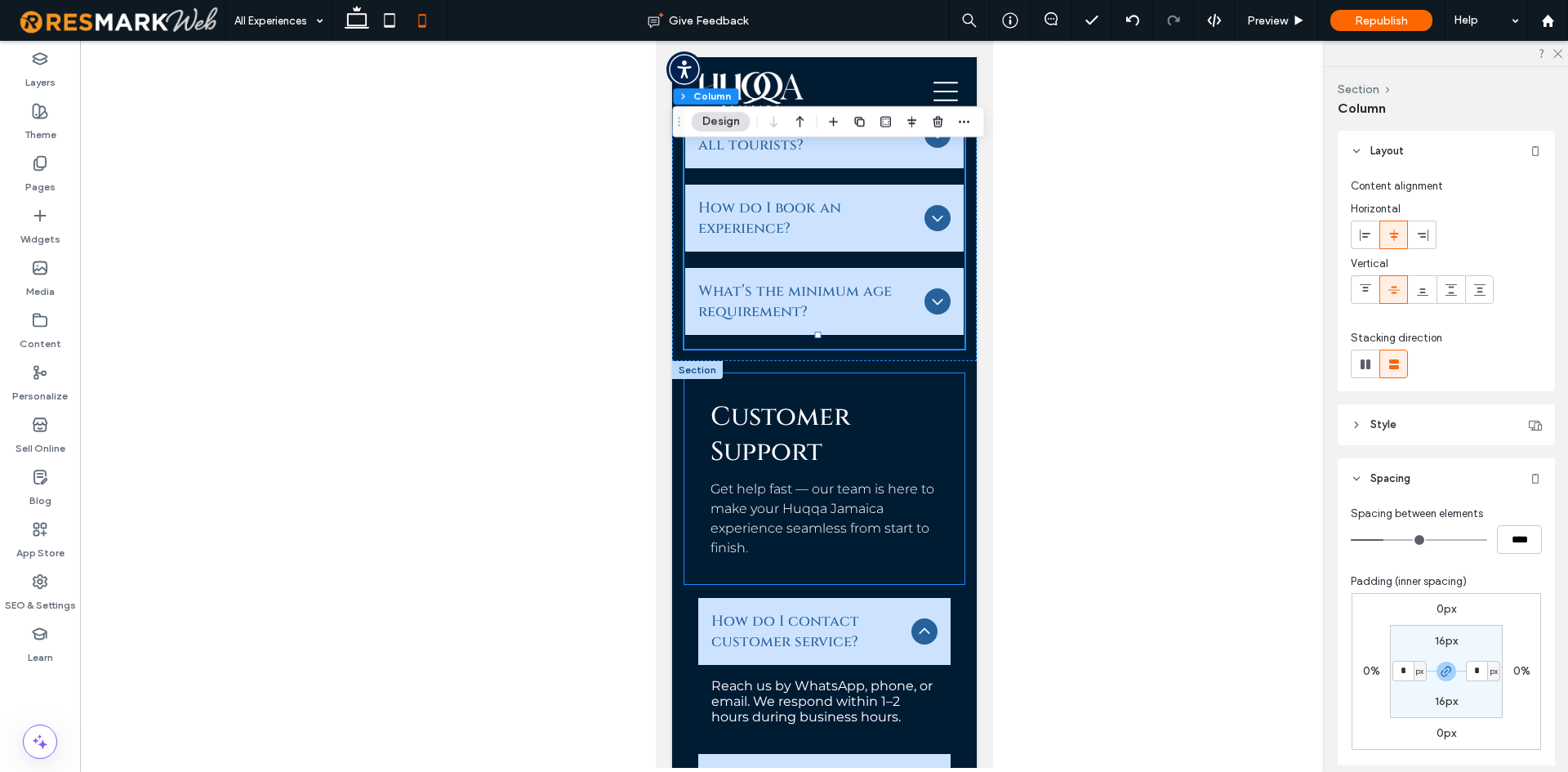
click at [689, 373] on div "Customer Support Get help fast — our team is here to make your Huqqa Jamaica ex…" at bounding box center [823, 478] width 280 height 211
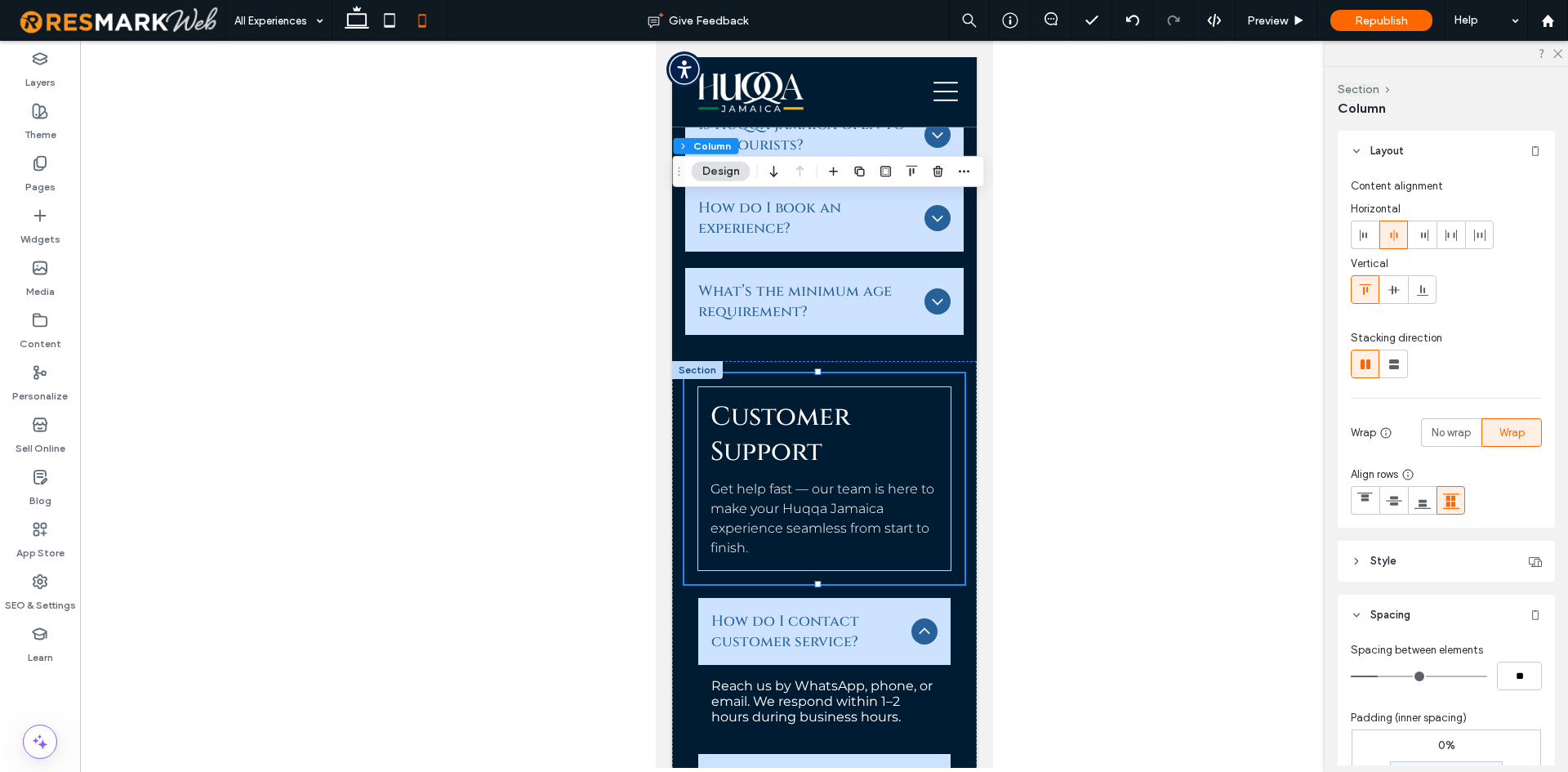
scroll to position [389, 0]
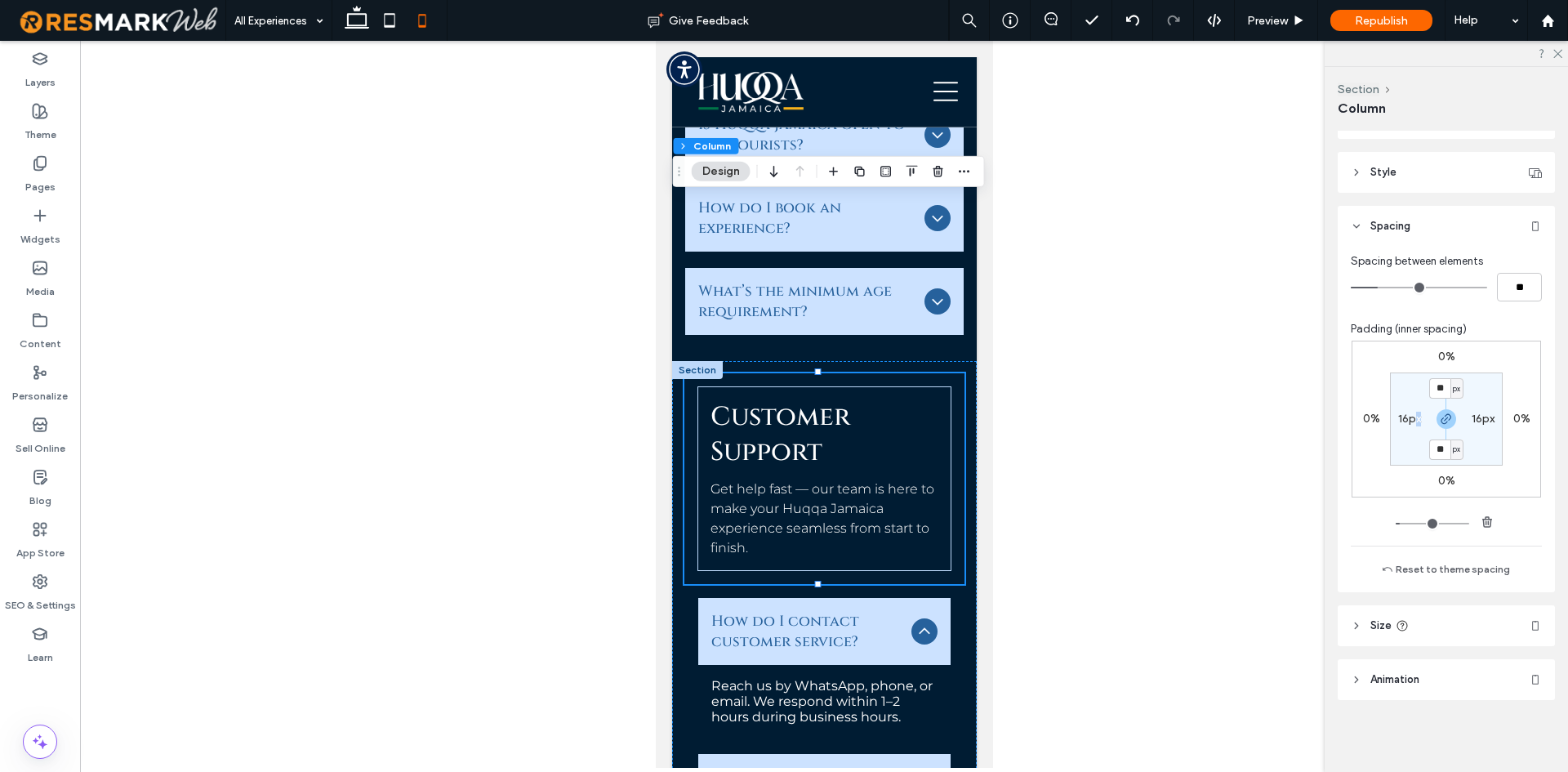
click at [1414, 421] on label "16px" at bounding box center [1410, 419] width 23 height 14
type input "*"
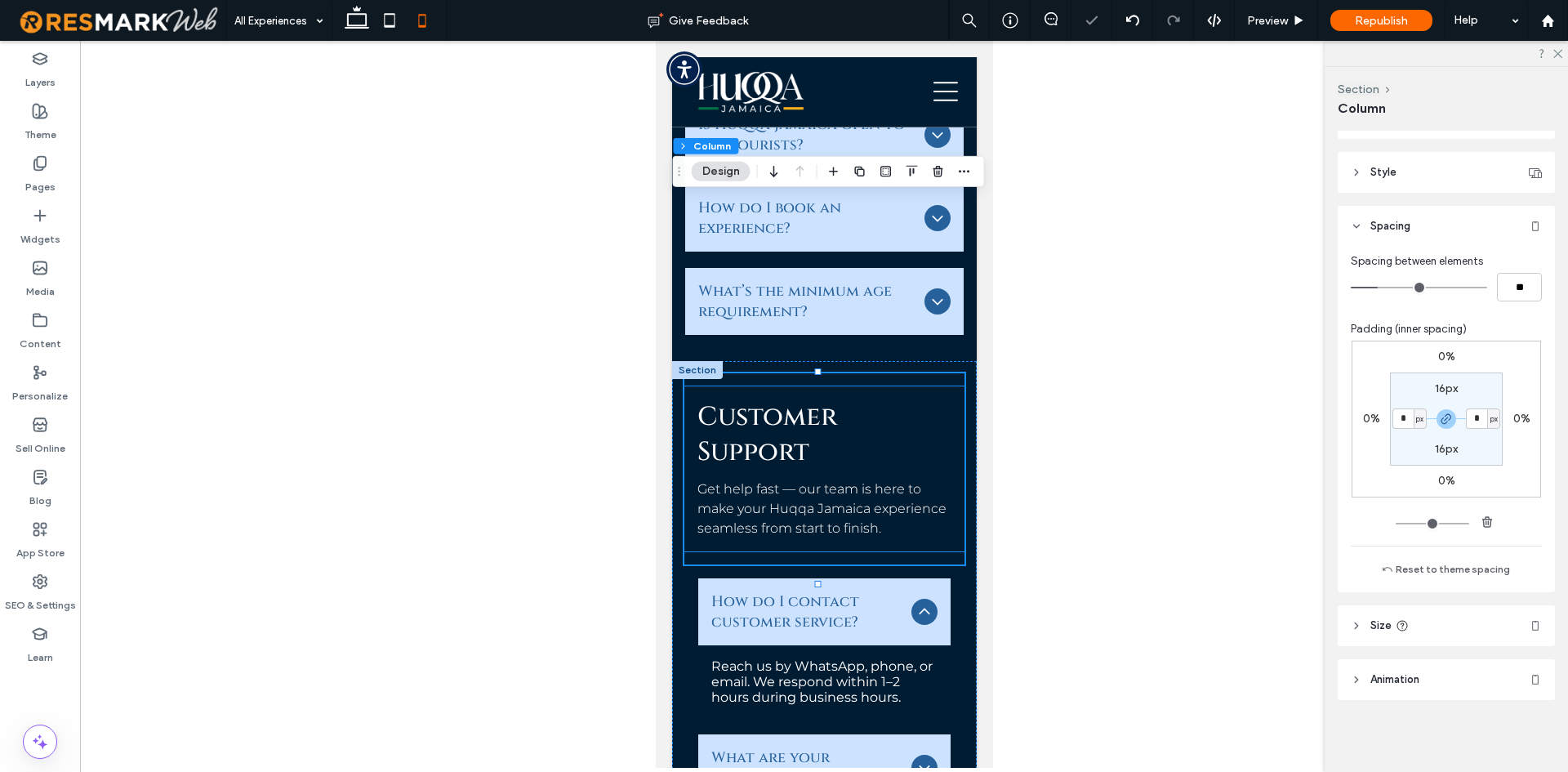
click at [945, 386] on div "Customer Support Get help fast — our team is here to make your Huqqa Jamaica ex…" at bounding box center [823, 469] width 280 height 165
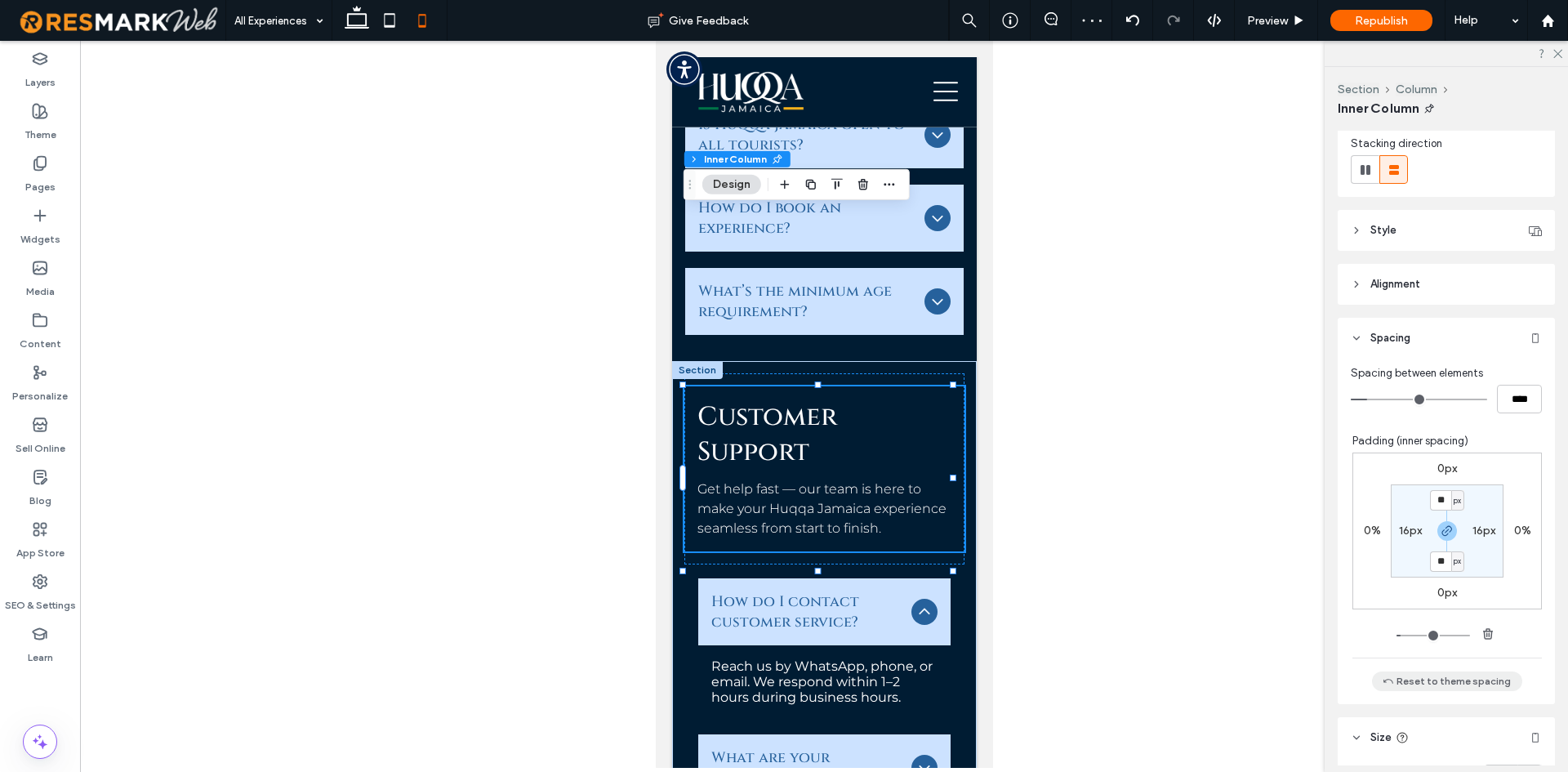
scroll to position [327, 0]
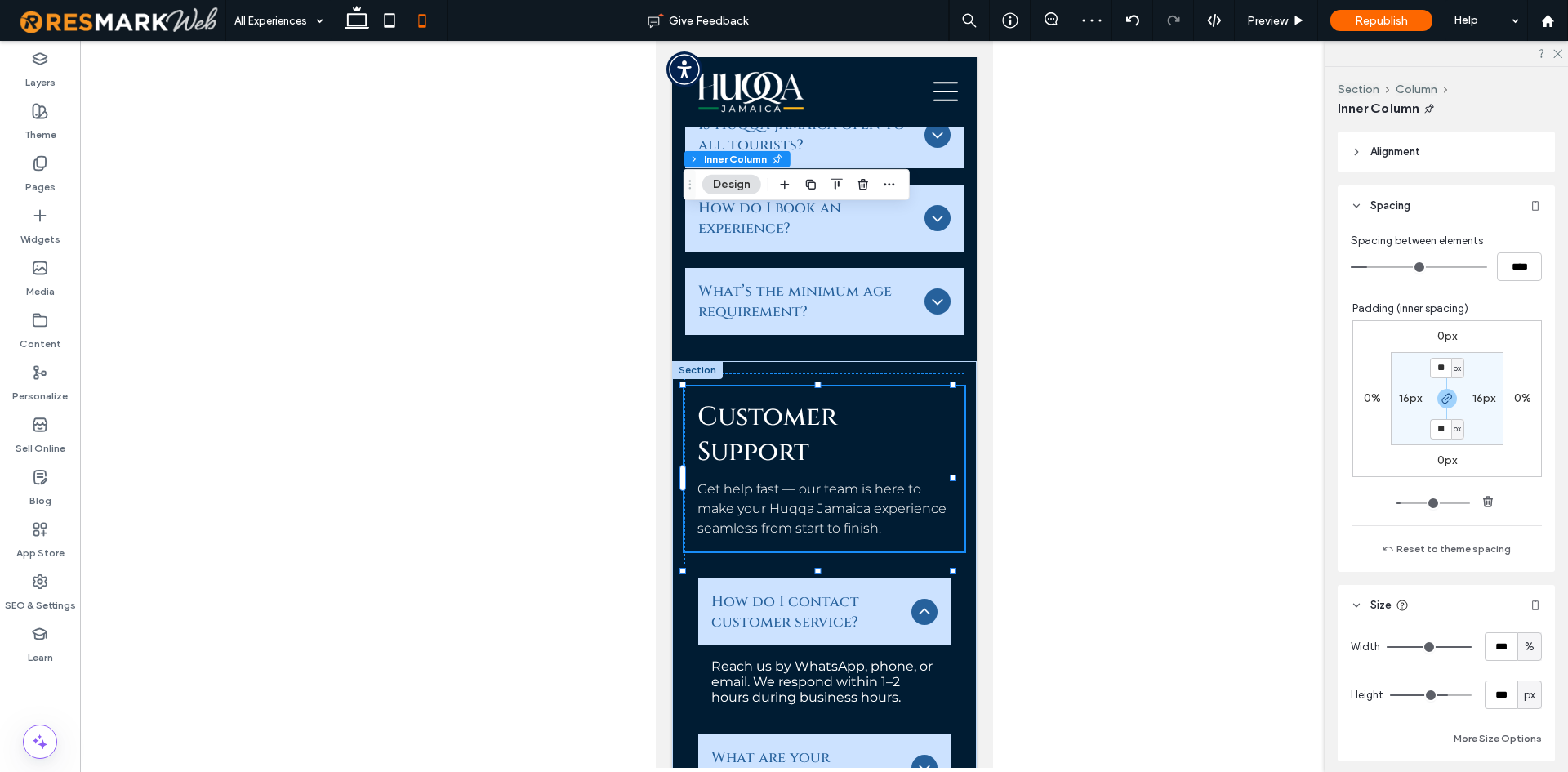
click at [1399, 396] on label "16px" at bounding box center [1411, 398] width 23 height 14
type input "*"
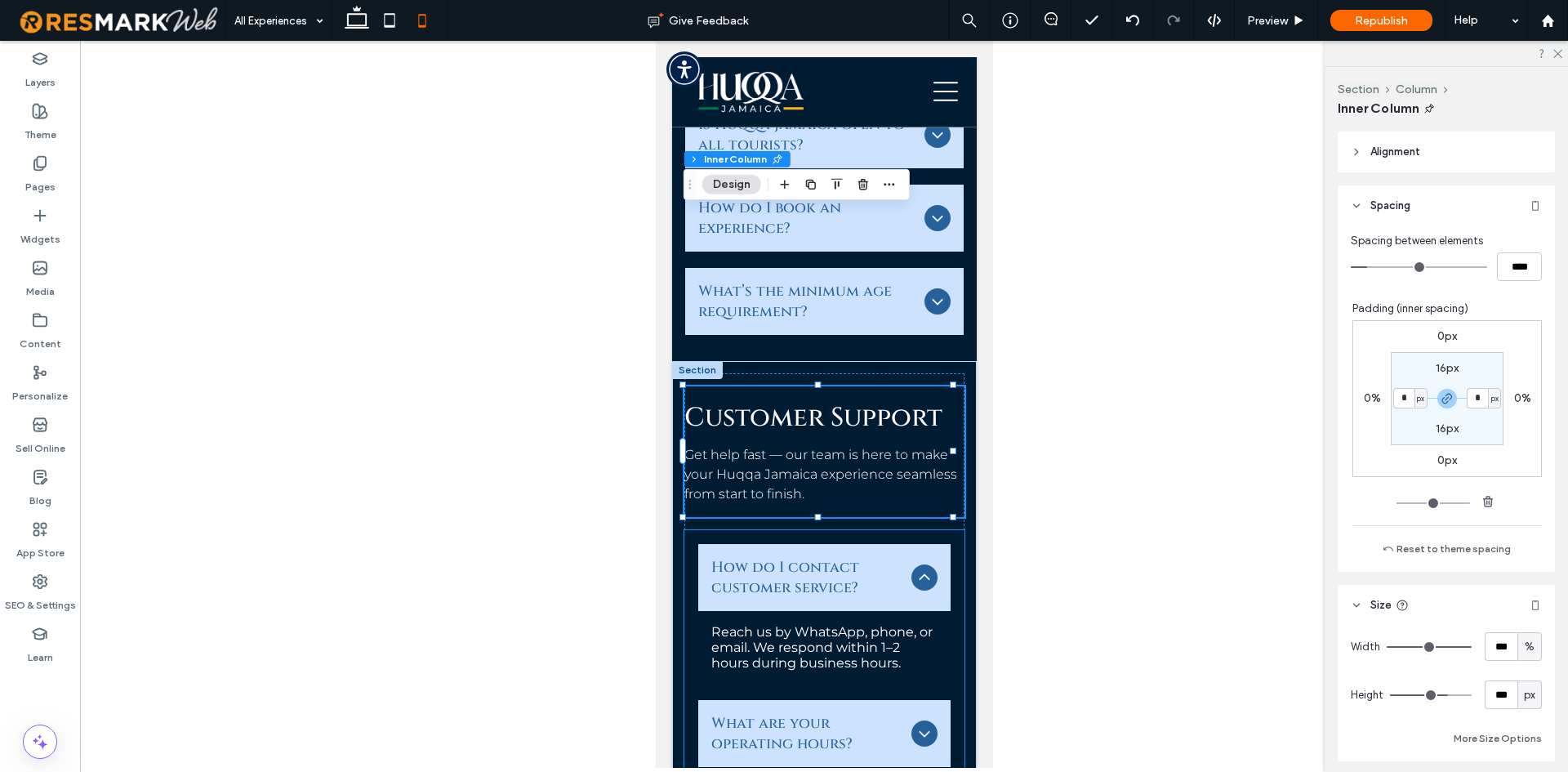
click at [684, 530] on div "How do I contact customer service? Reach us by WhatsApp, phone, or email. We re…" at bounding box center [823, 781] width 280 height 500
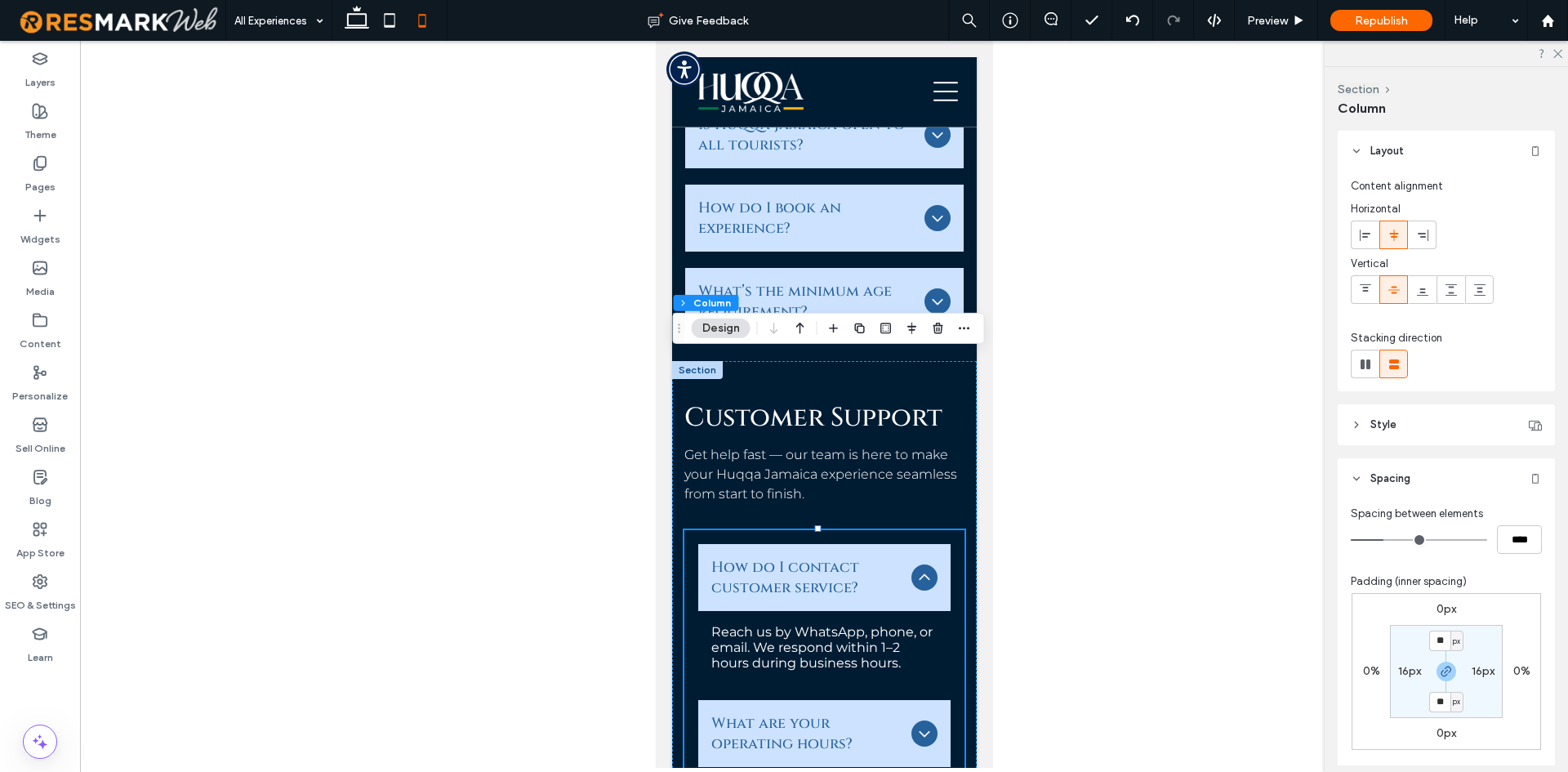
click at [1392, 666] on div "16px" at bounding box center [1409, 671] width 37 height 14
click at [1392, 672] on div "16px" at bounding box center [1409, 671] width 37 height 14
click at [1401, 672] on label "16px" at bounding box center [1410, 671] width 23 height 14
type input "*"
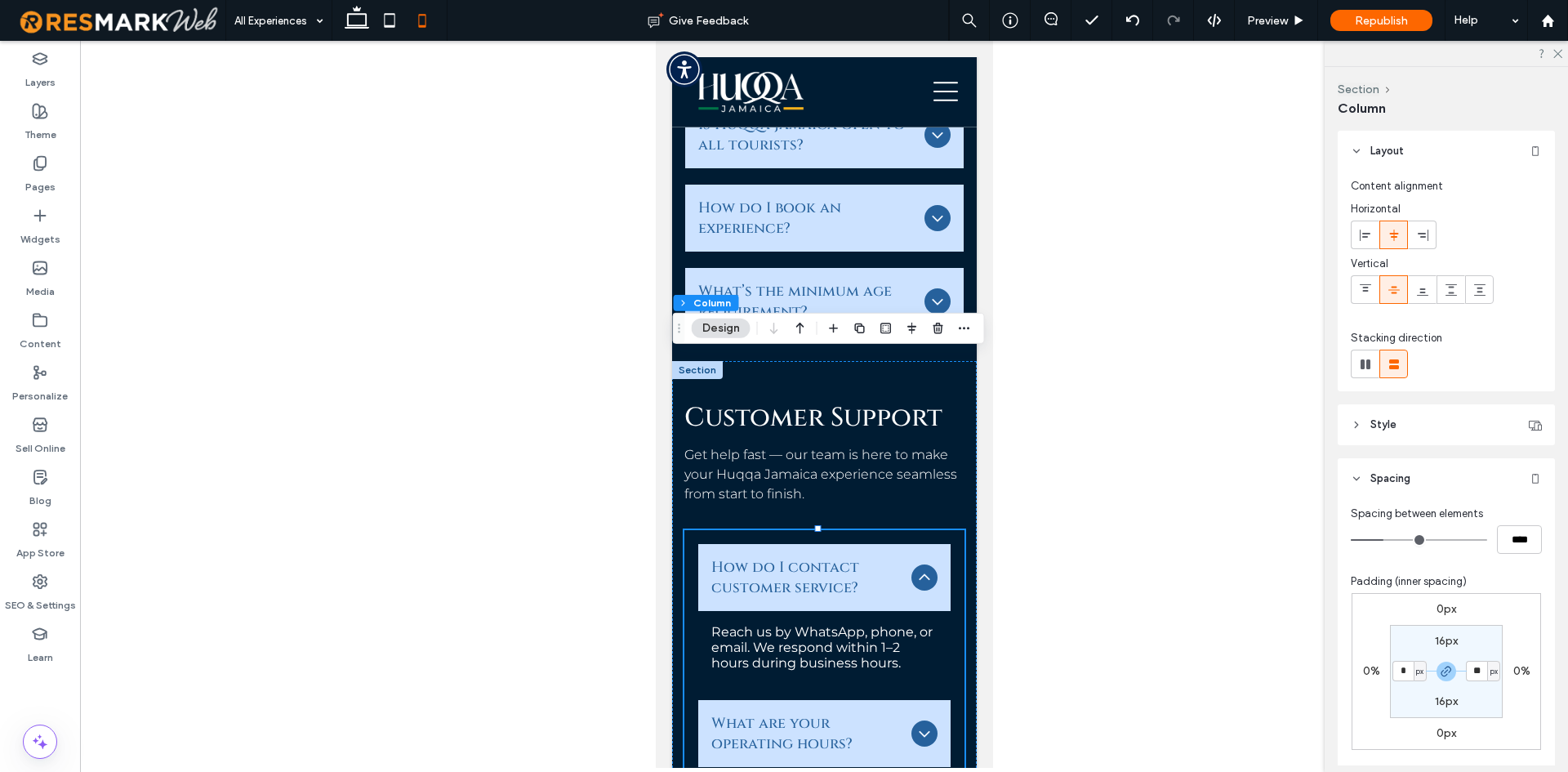
type input "*"
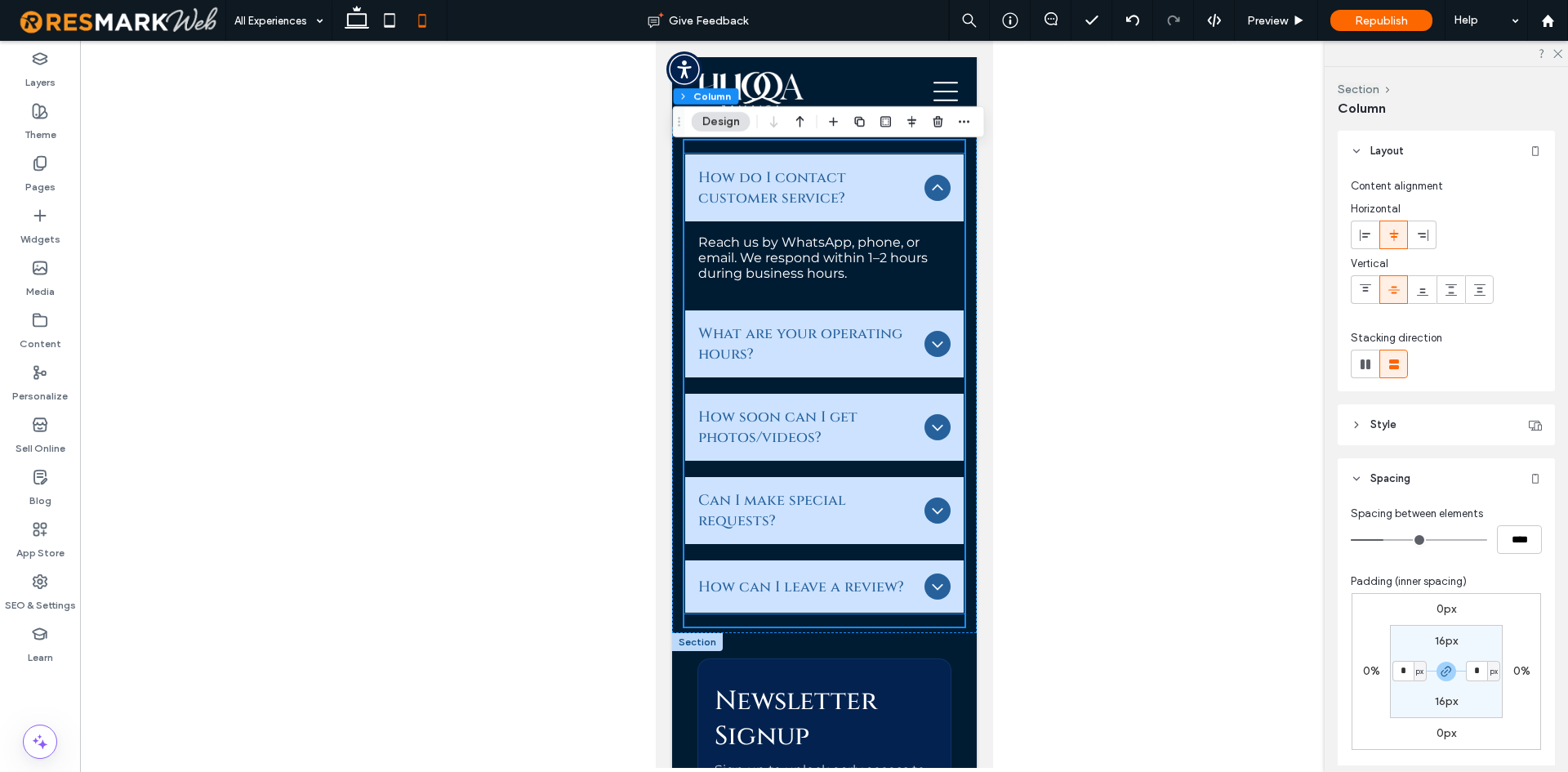
scroll to position [12332, 0]
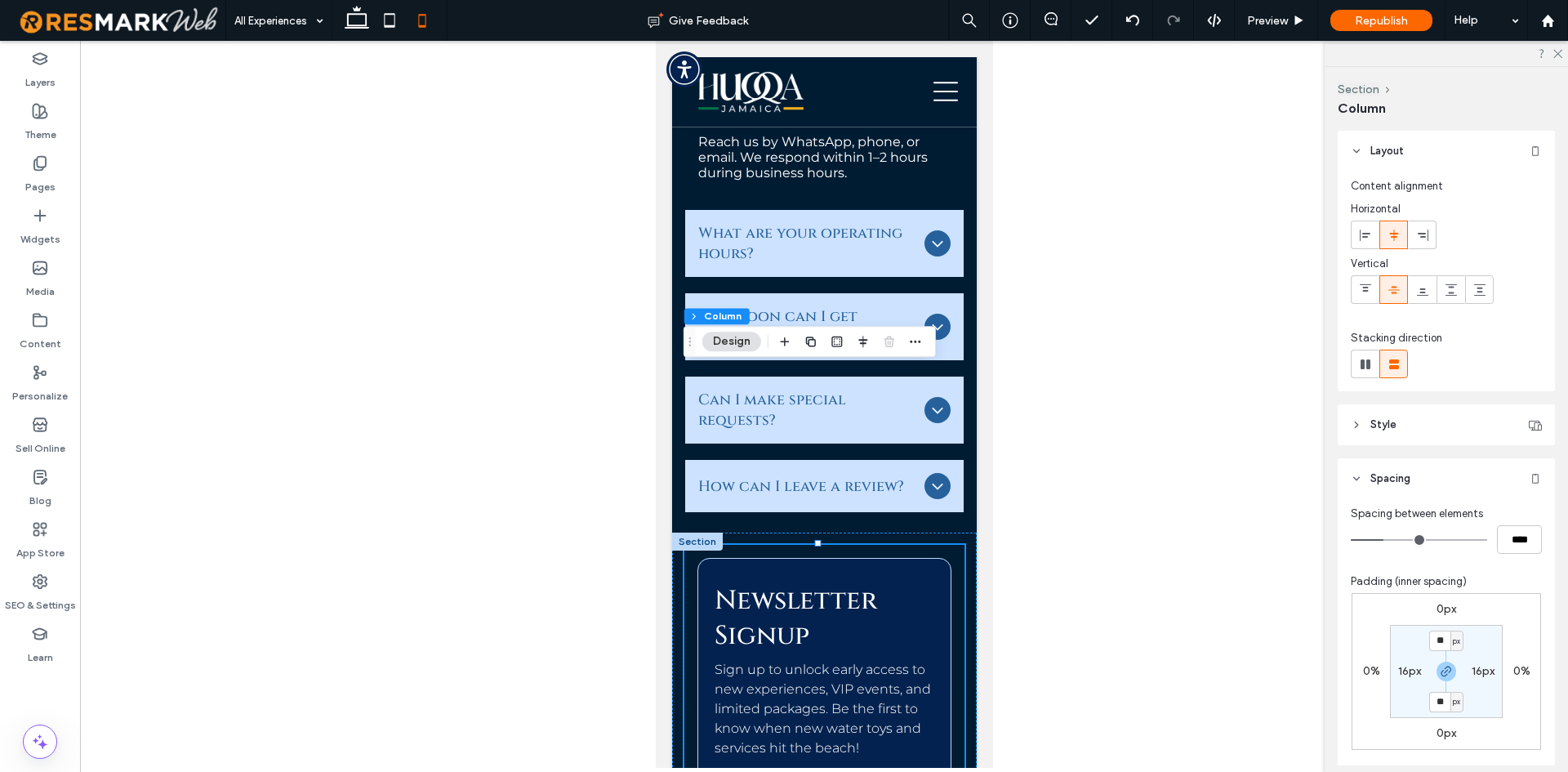
click at [1407, 657] on section "** px 16px ** px 16px" at bounding box center [1446, 671] width 112 height 93
click at [1399, 664] on label "16px" at bounding box center [1410, 671] width 23 height 14
type input "*"
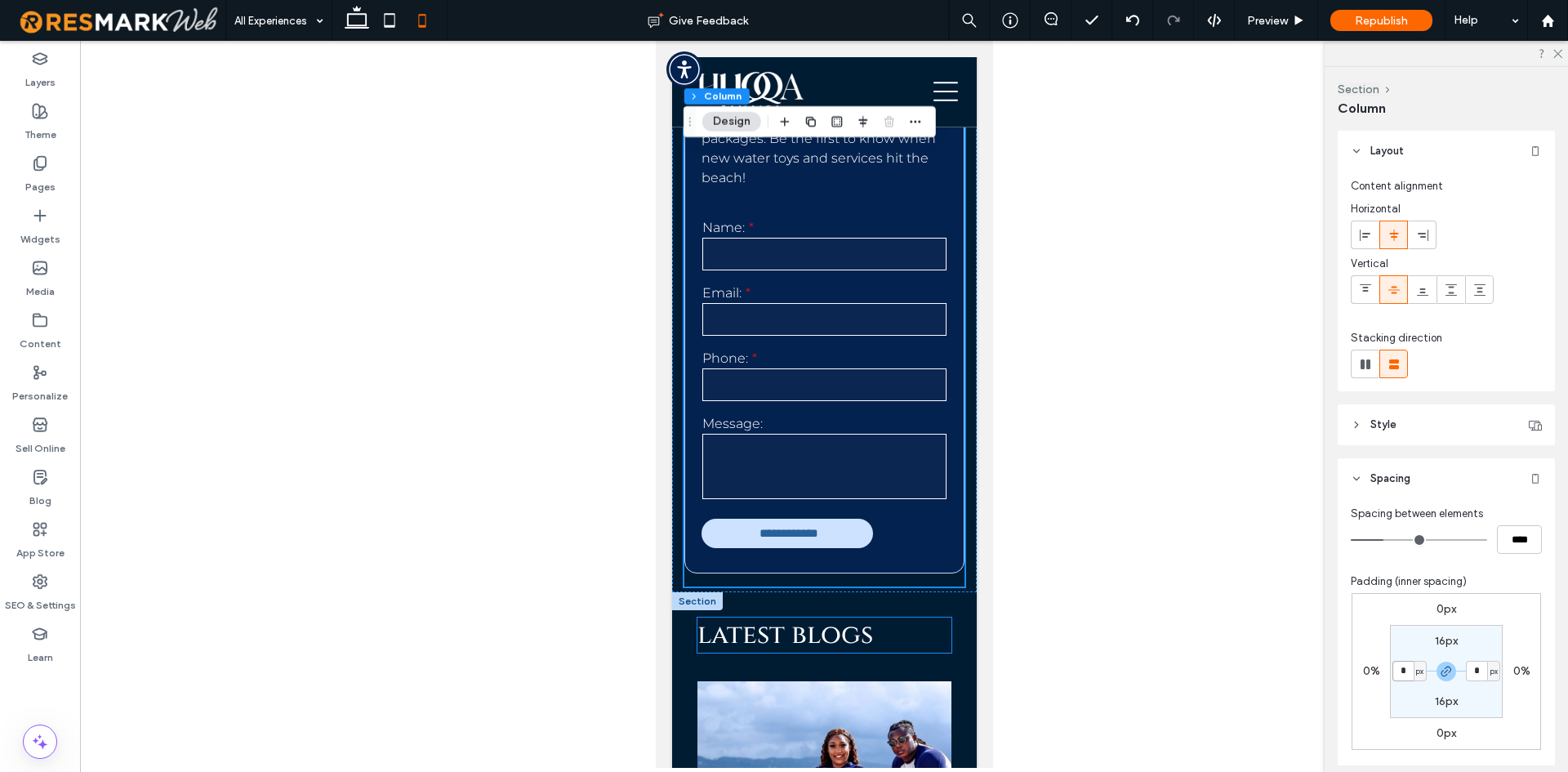
scroll to position [13067, 0]
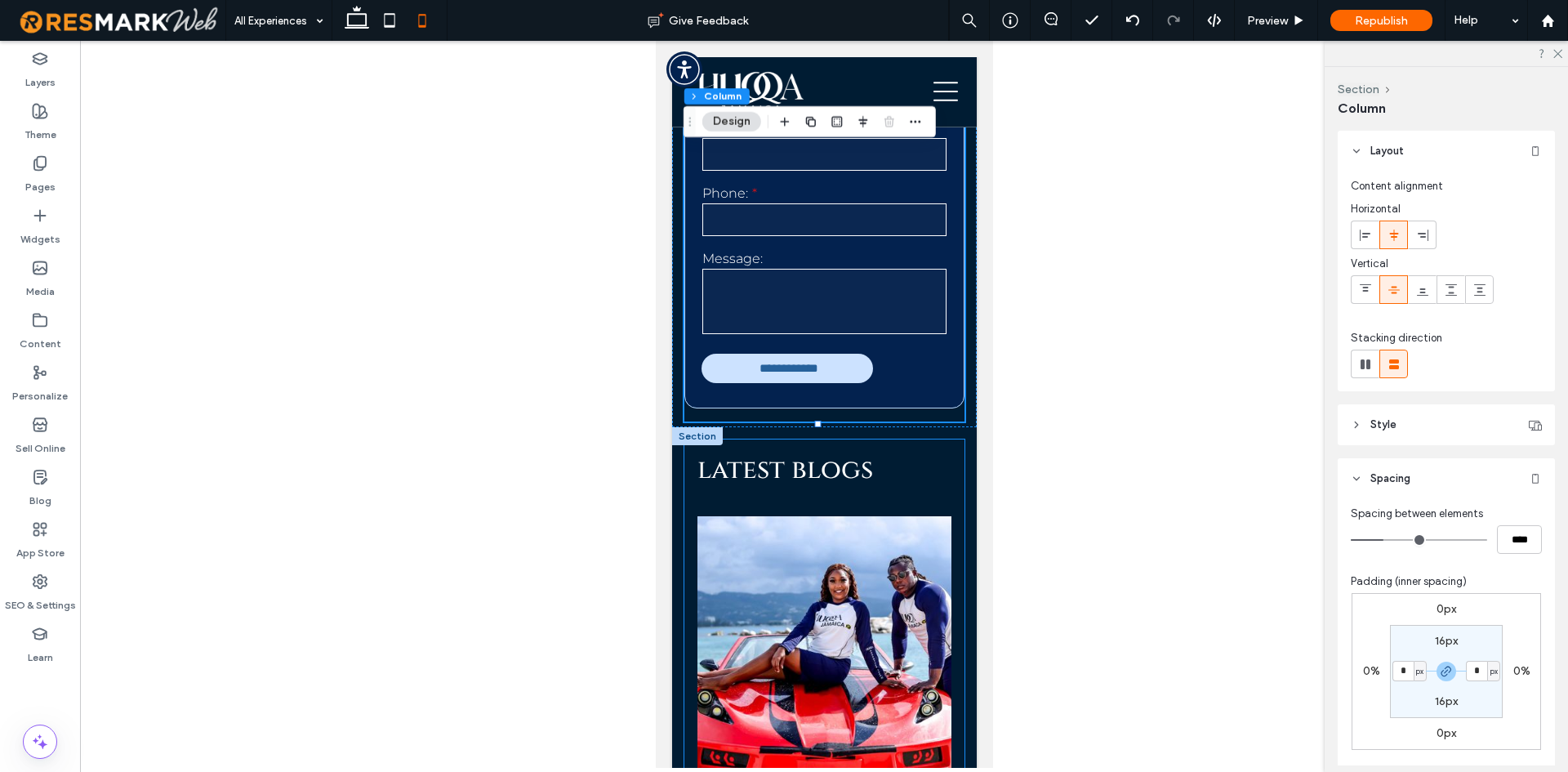
drag, startPoint x: 689, startPoint y: 364, endPoint x: 700, endPoint y: 363, distance: 11.0
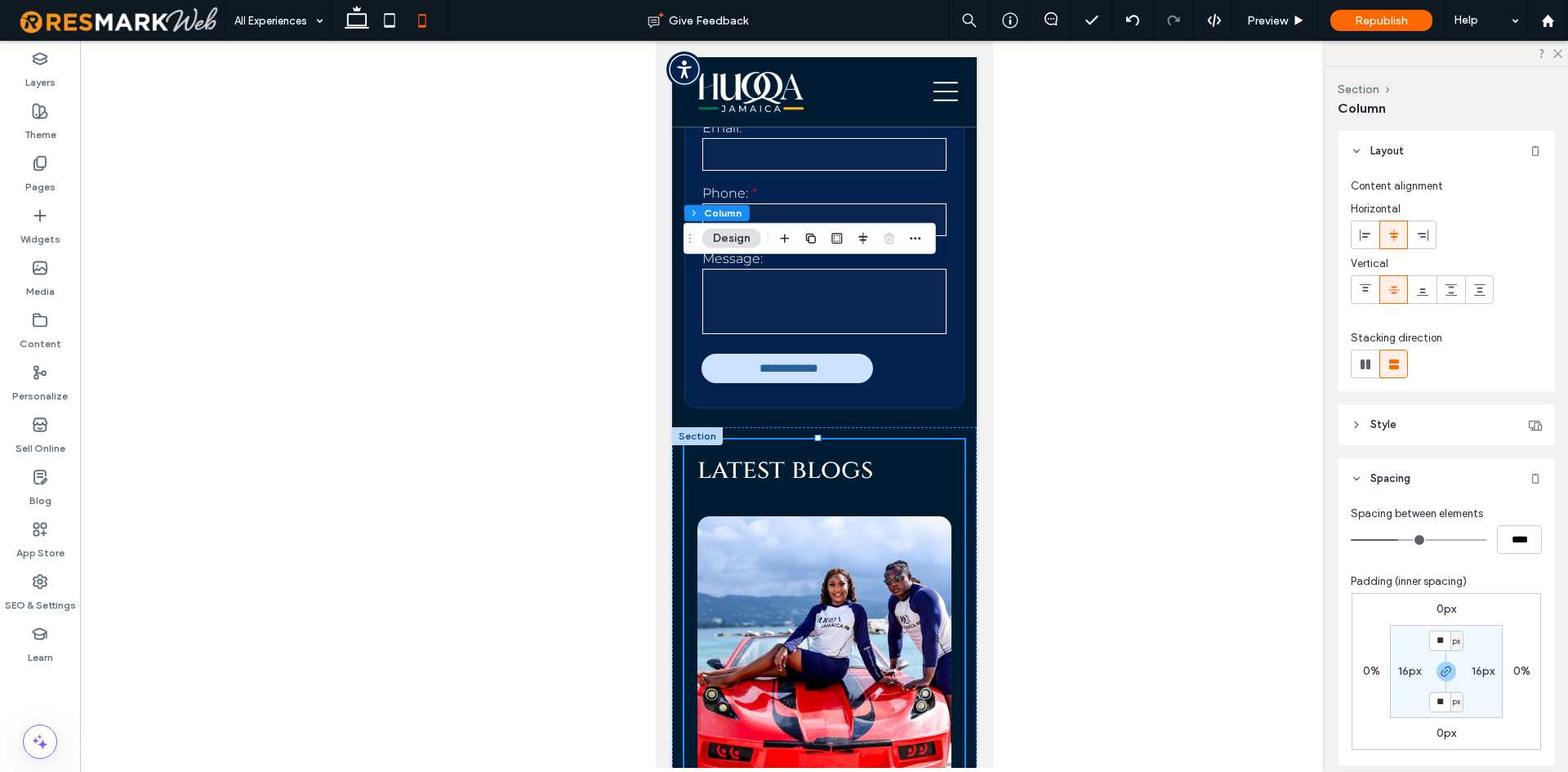
click at [1405, 671] on label "16px" at bounding box center [1410, 671] width 23 height 14
type input "*"
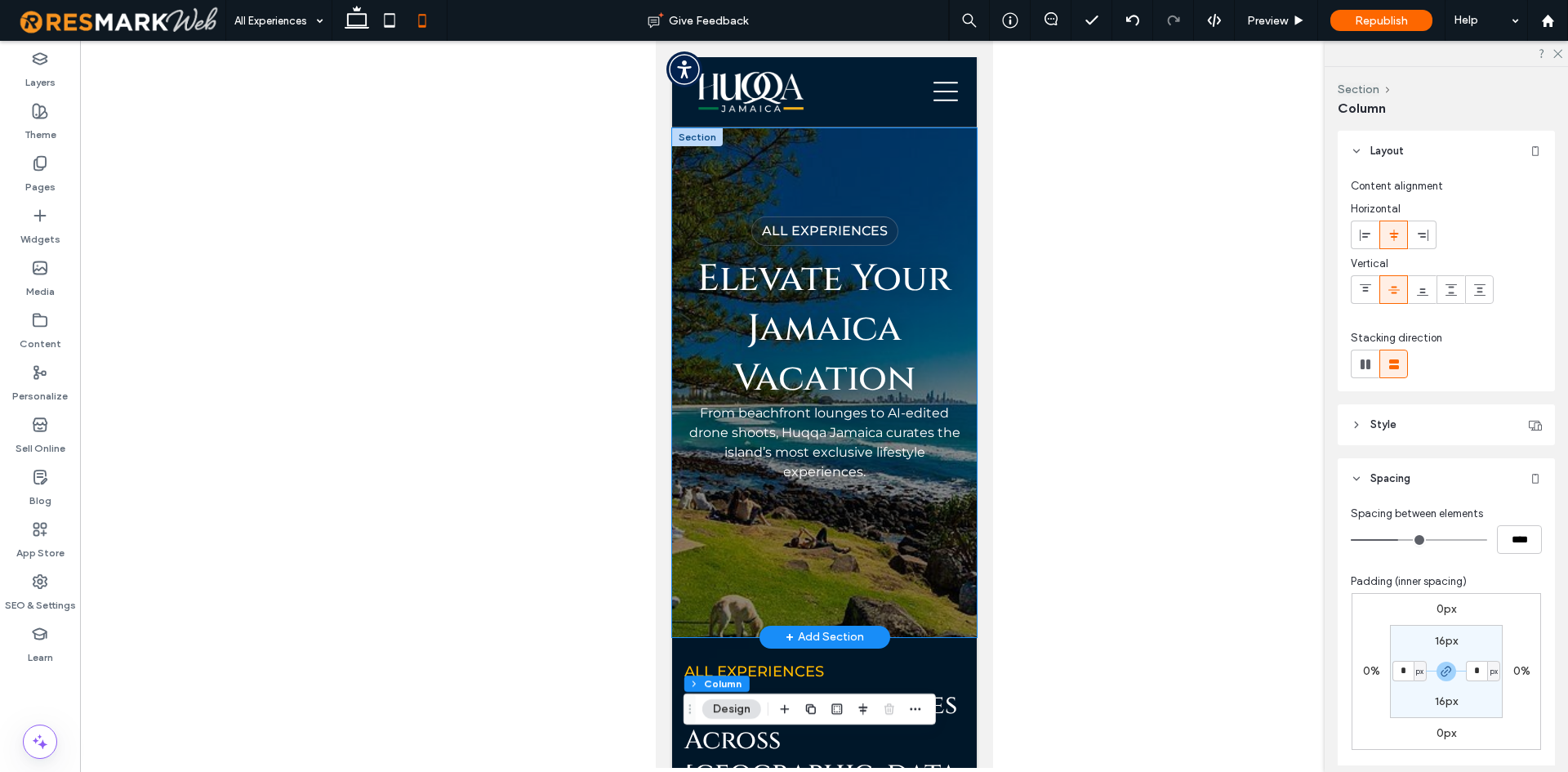
scroll to position [0, 0]
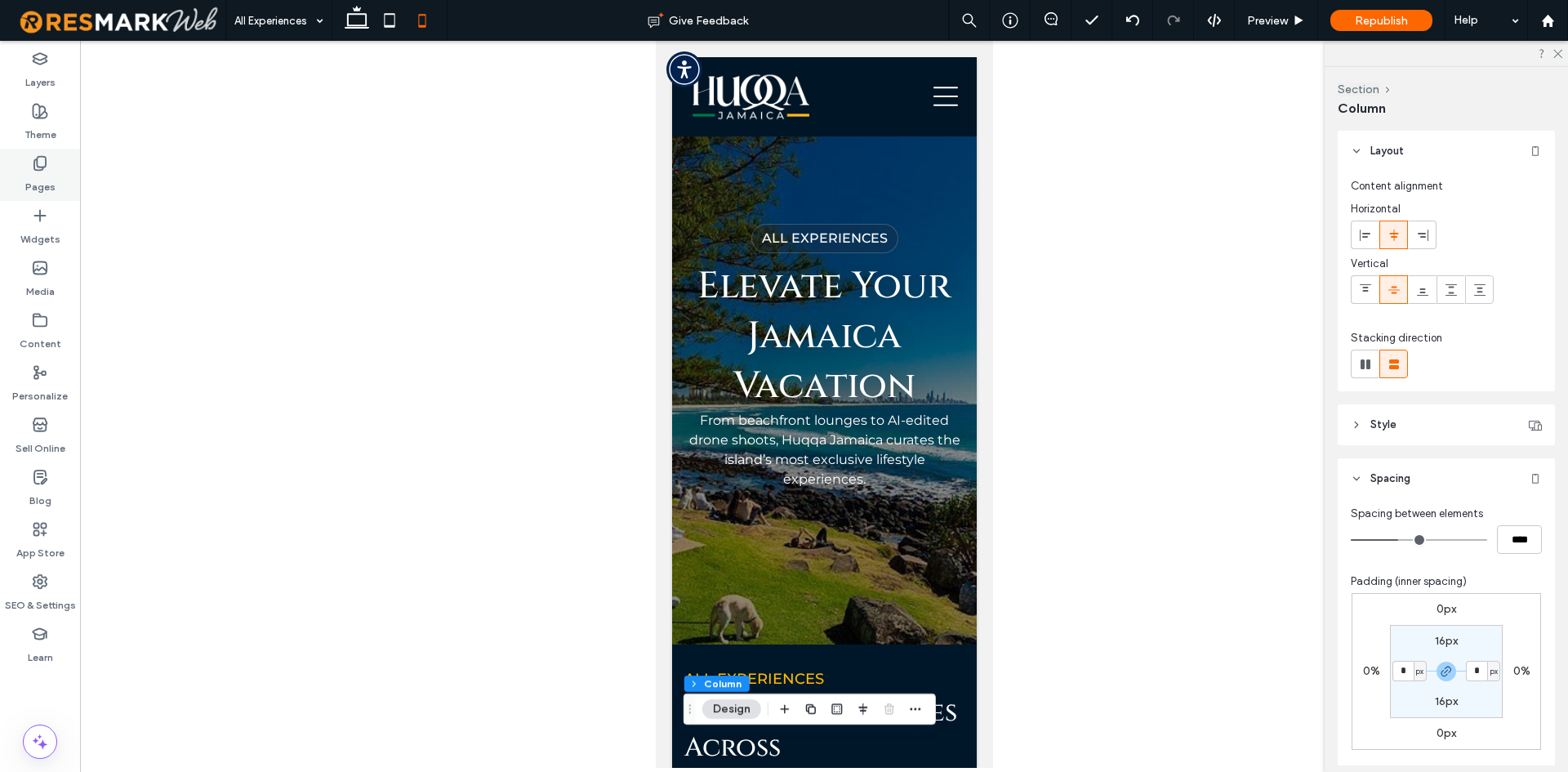
click at [54, 177] on label "Pages" at bounding box center [41, 182] width 31 height 23
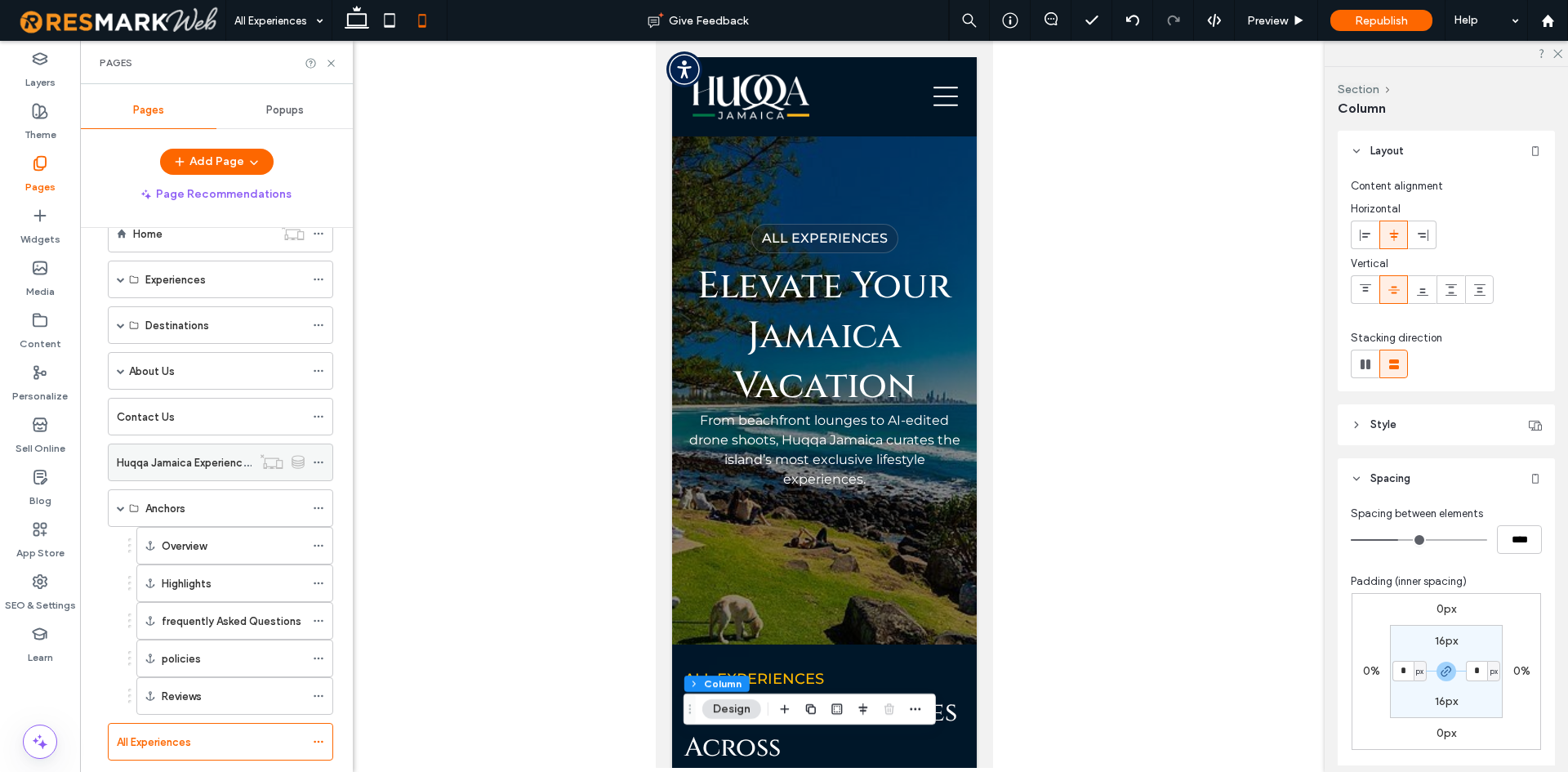
scroll to position [124, 0]
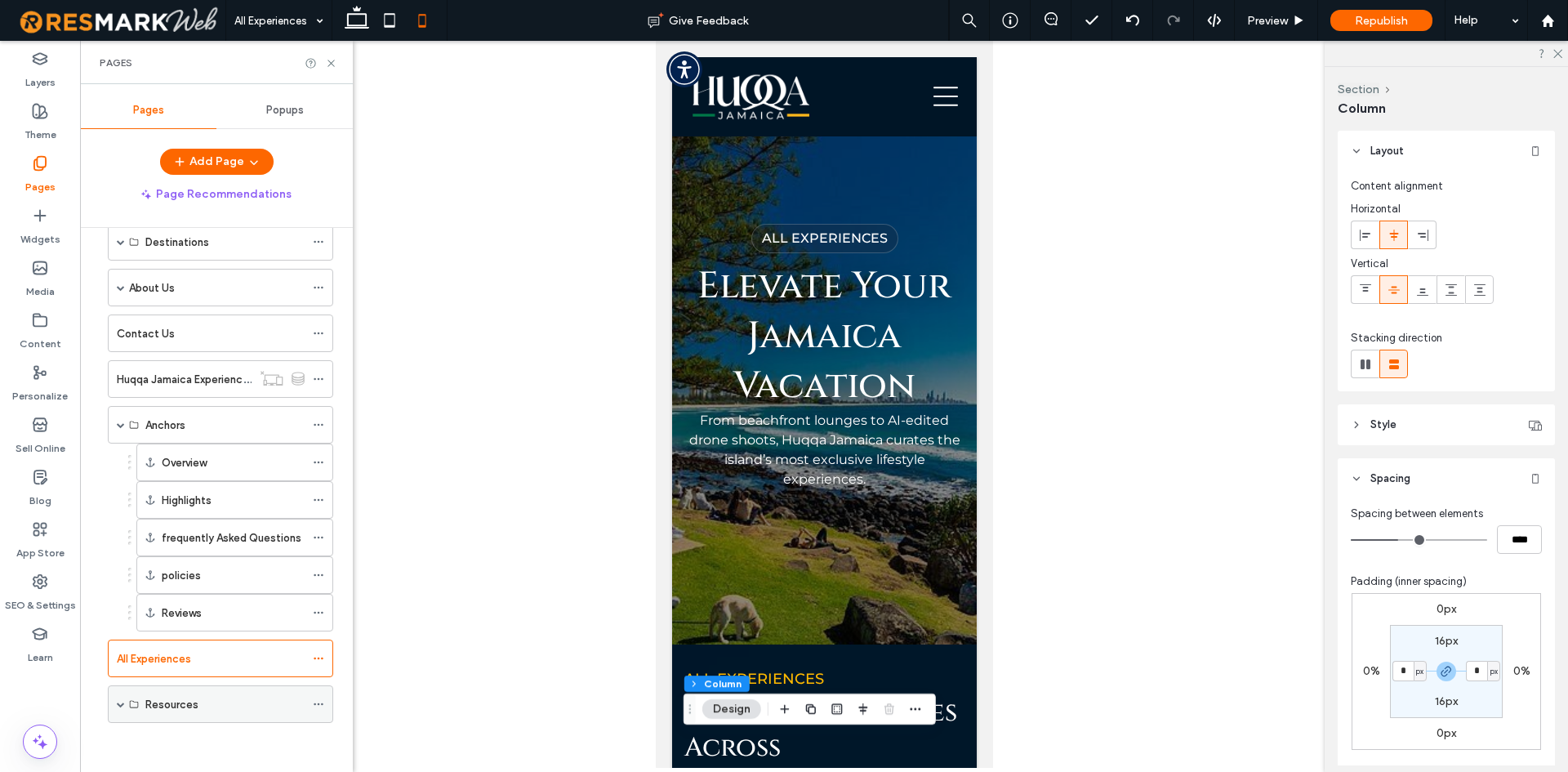
click at [124, 695] on span at bounding box center [121, 704] width 9 height 36
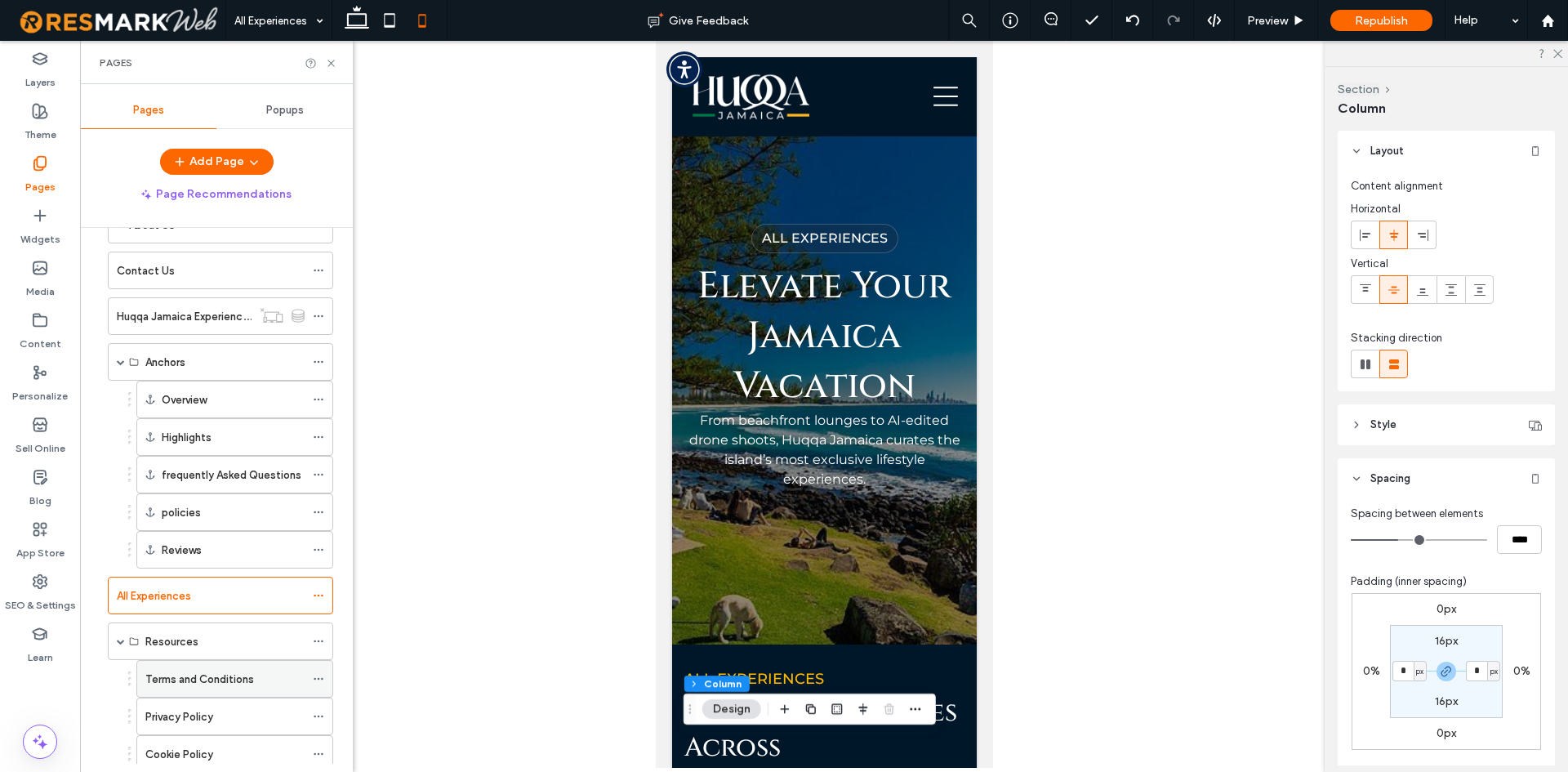
scroll to position [237, 0]
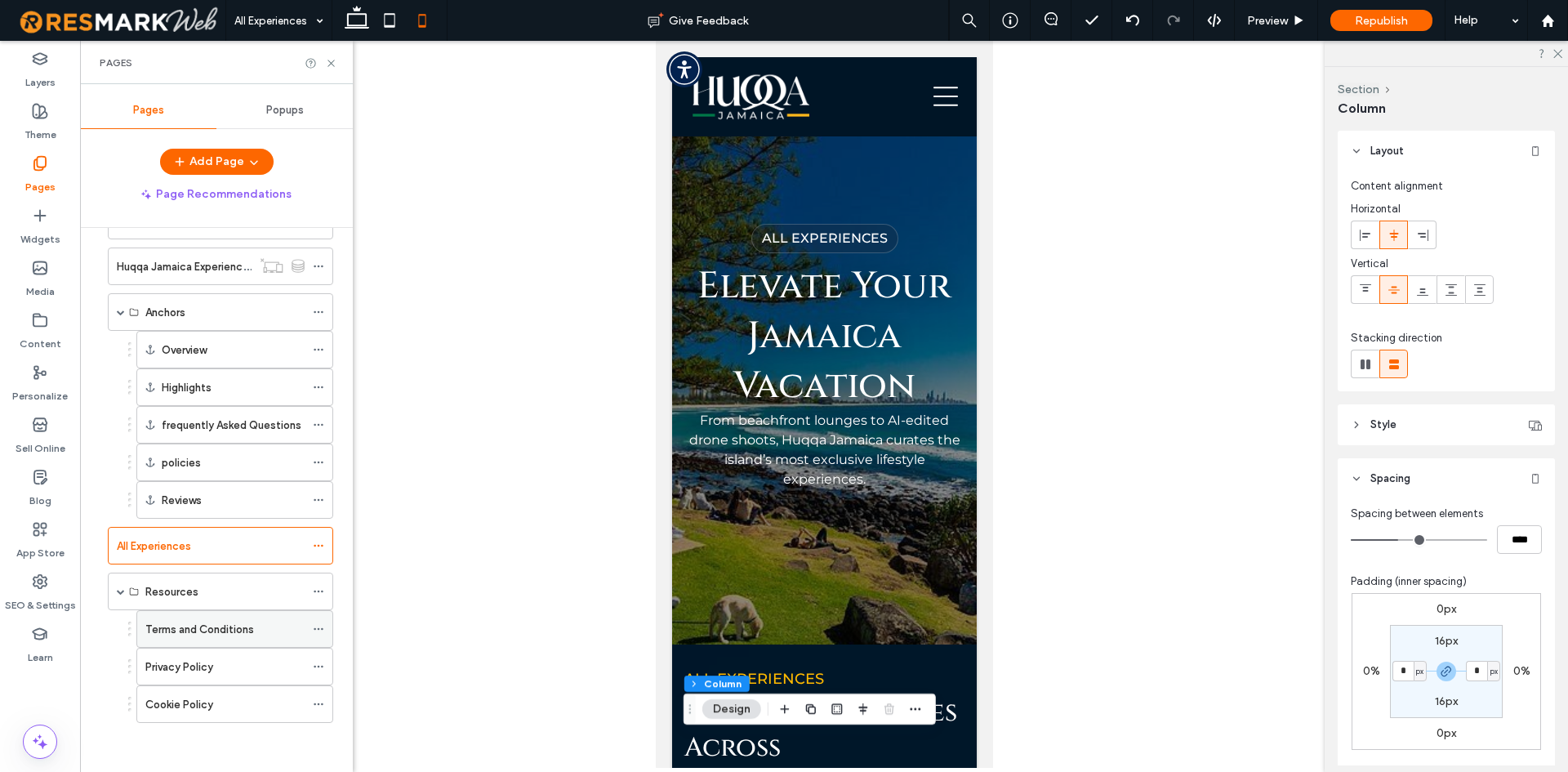
click at [186, 638] on div "Terms and Conditions" at bounding box center [225, 629] width 159 height 36
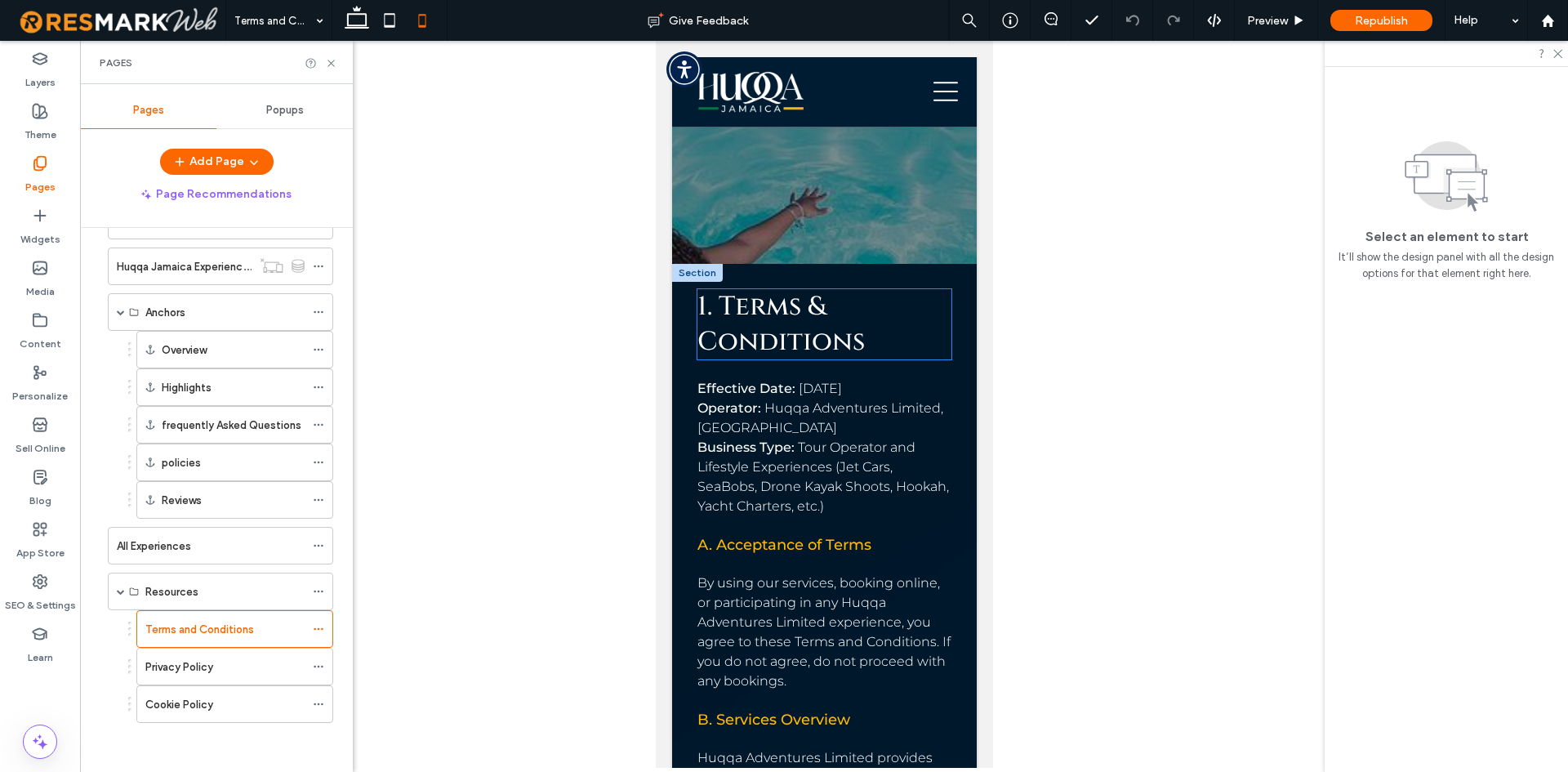
scroll to position [409, 0]
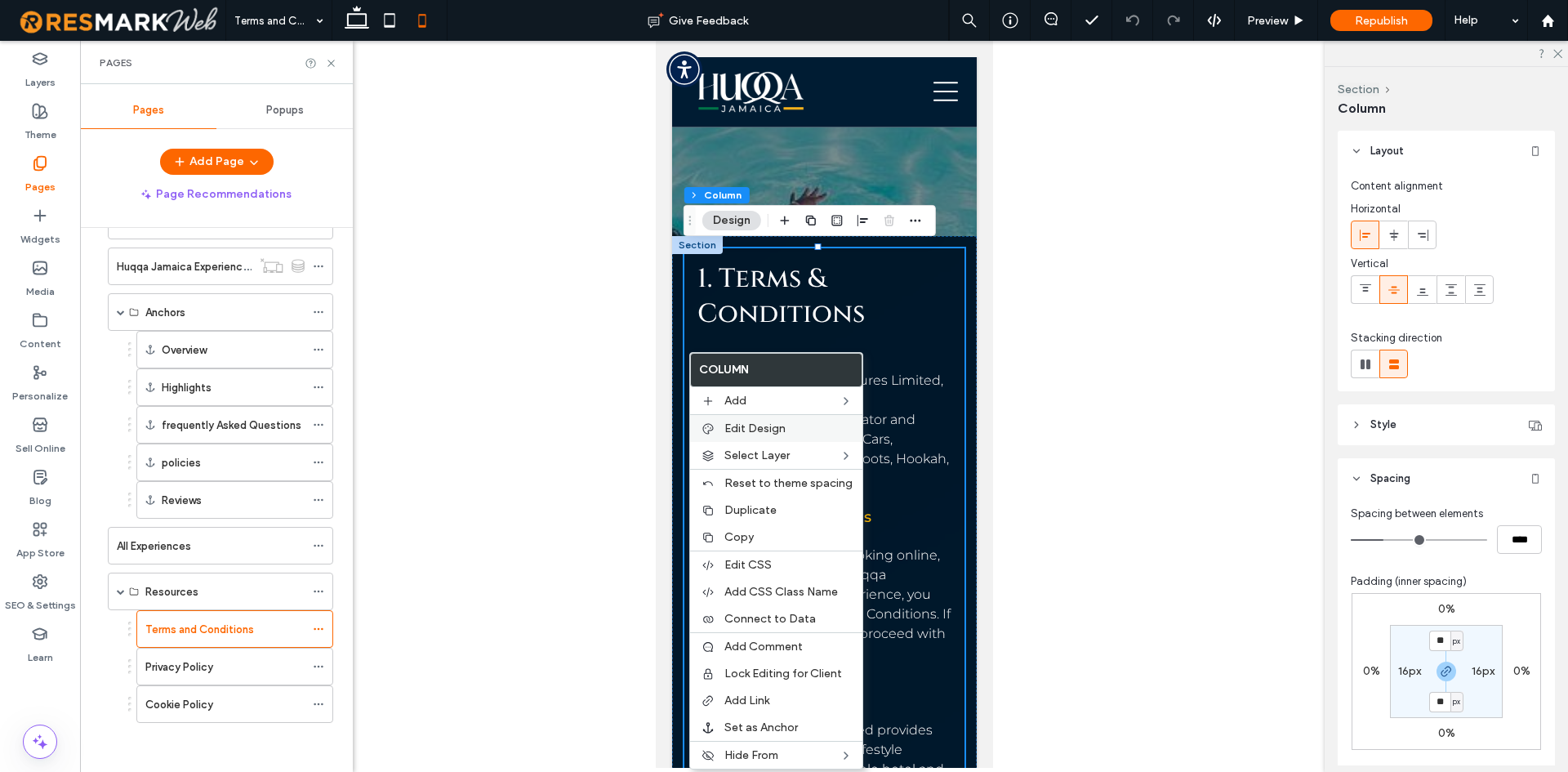
drag, startPoint x: 785, startPoint y: 432, endPoint x: 217, endPoint y: 391, distance: 569.5
click at [785, 432] on label "Edit Design" at bounding box center [788, 428] width 129 height 14
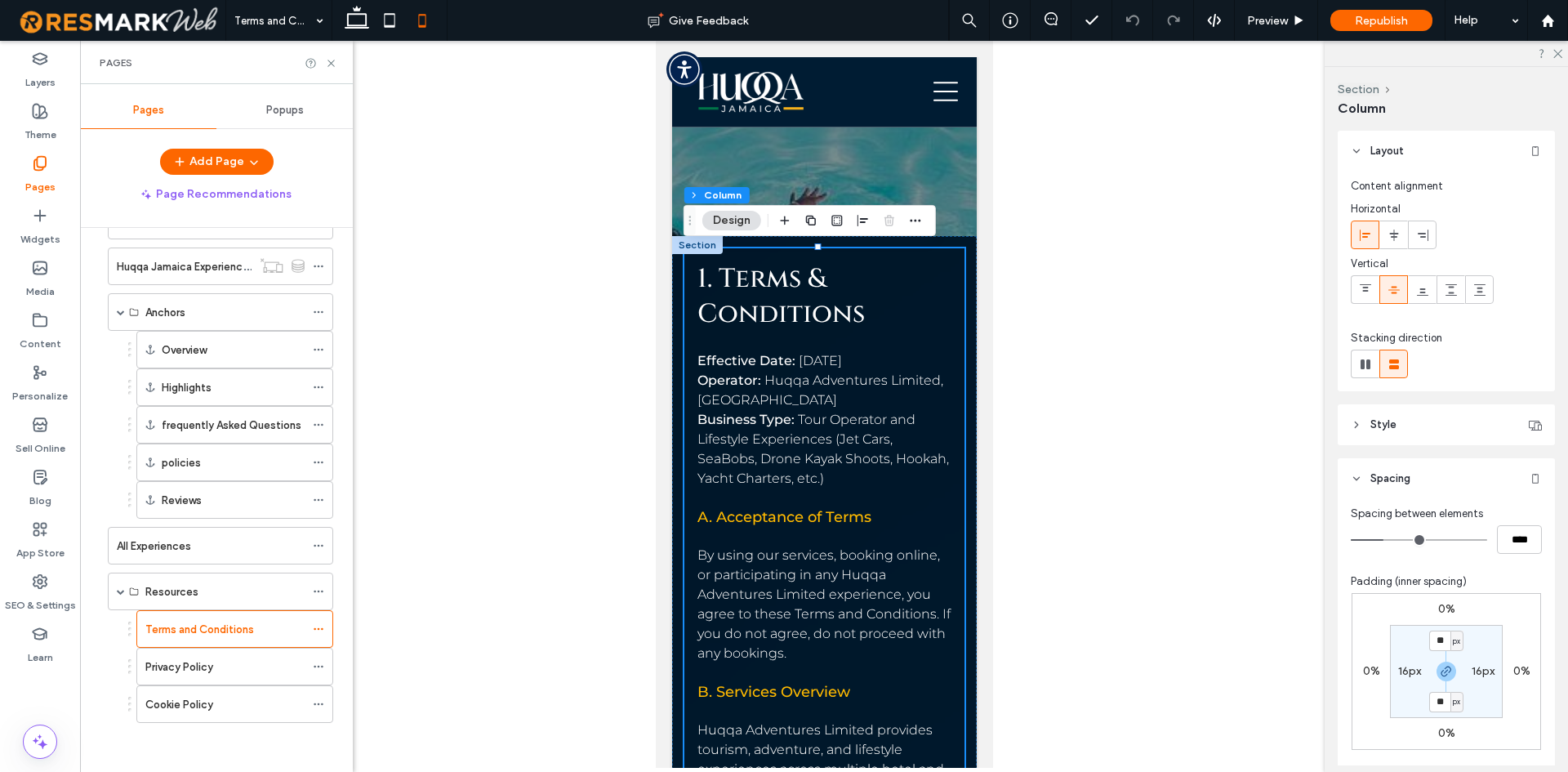
click at [1405, 671] on label "16px" at bounding box center [1410, 671] width 23 height 14
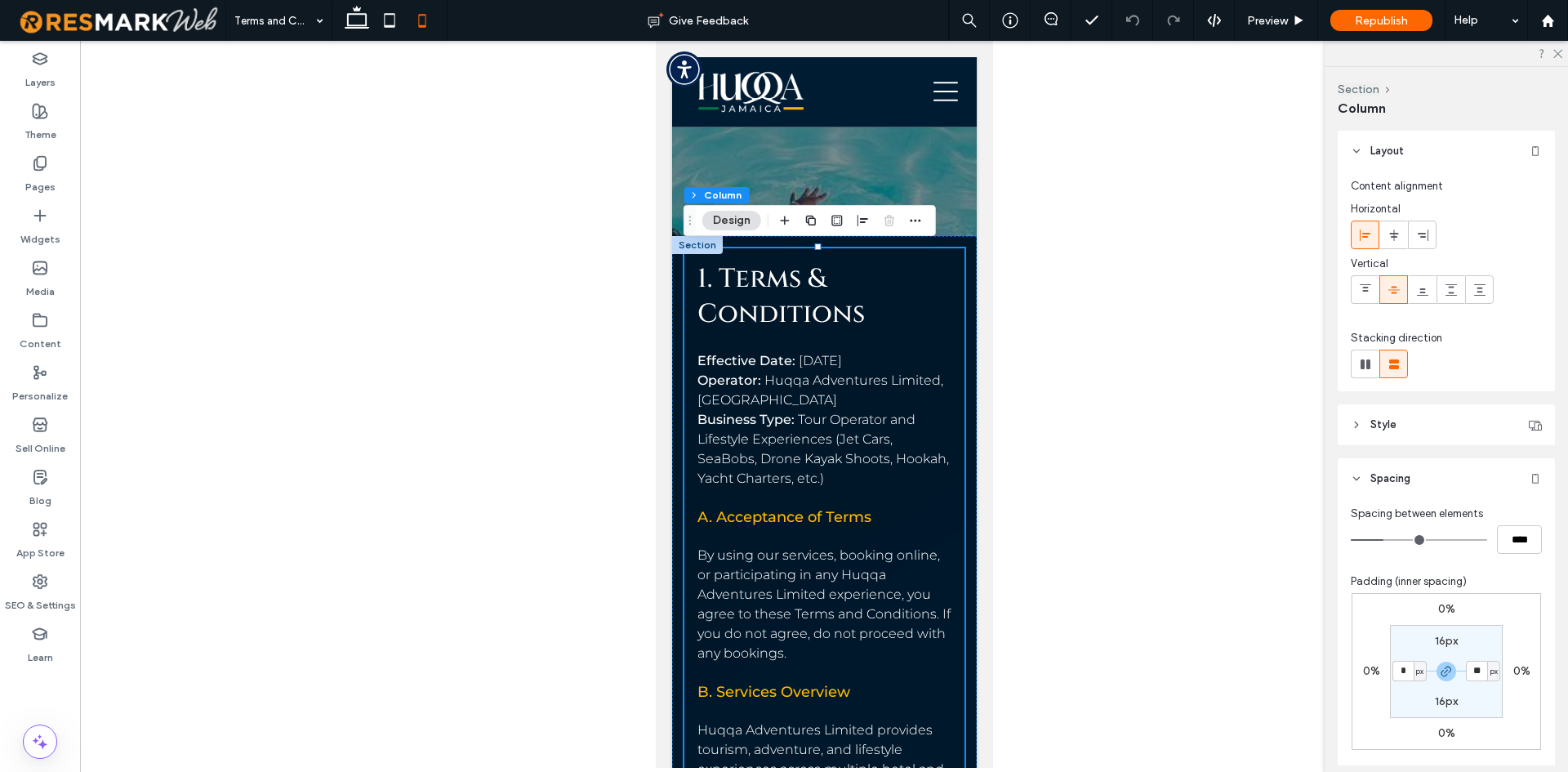
type input "*"
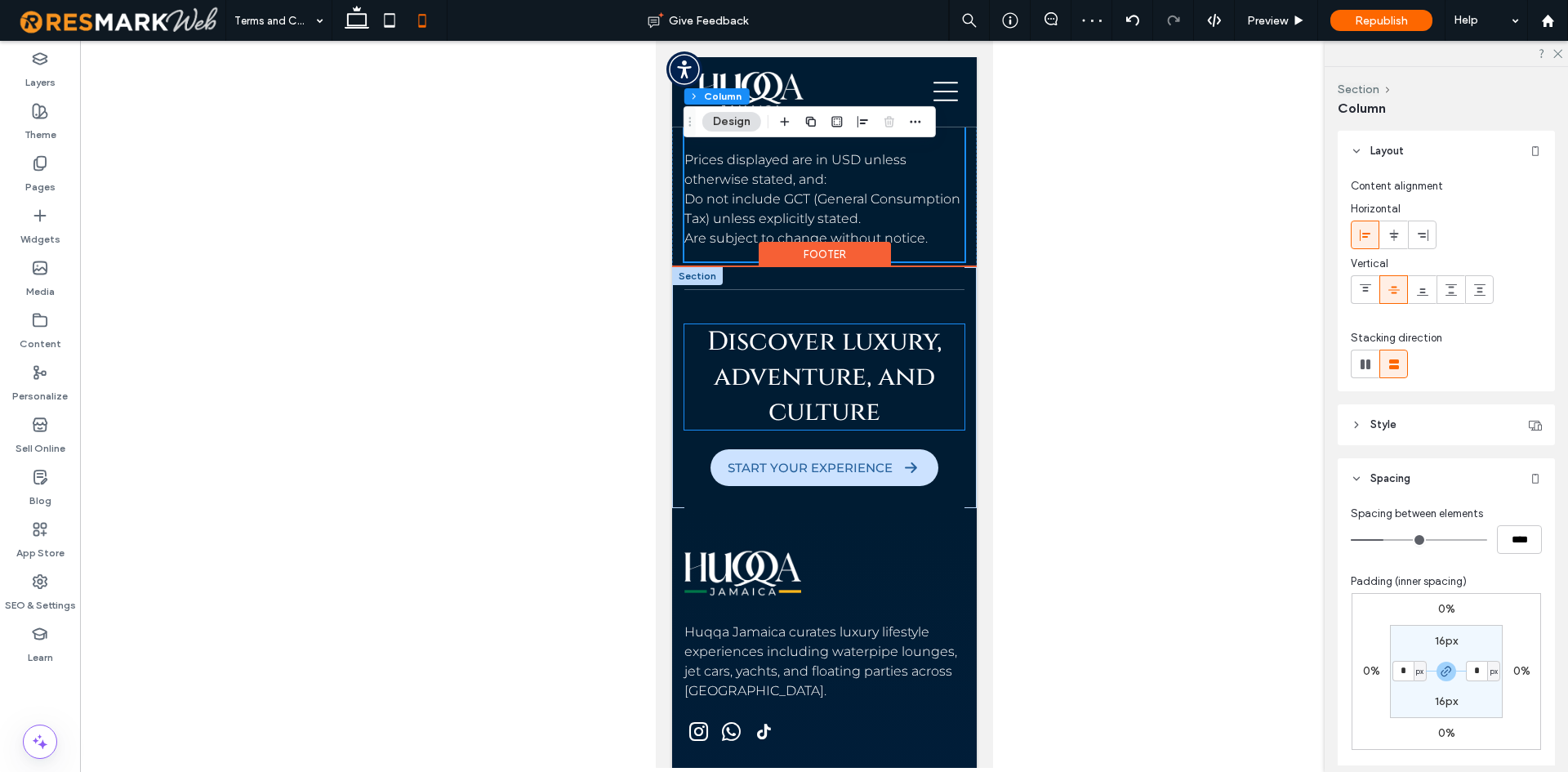
scroll to position [3022, 0]
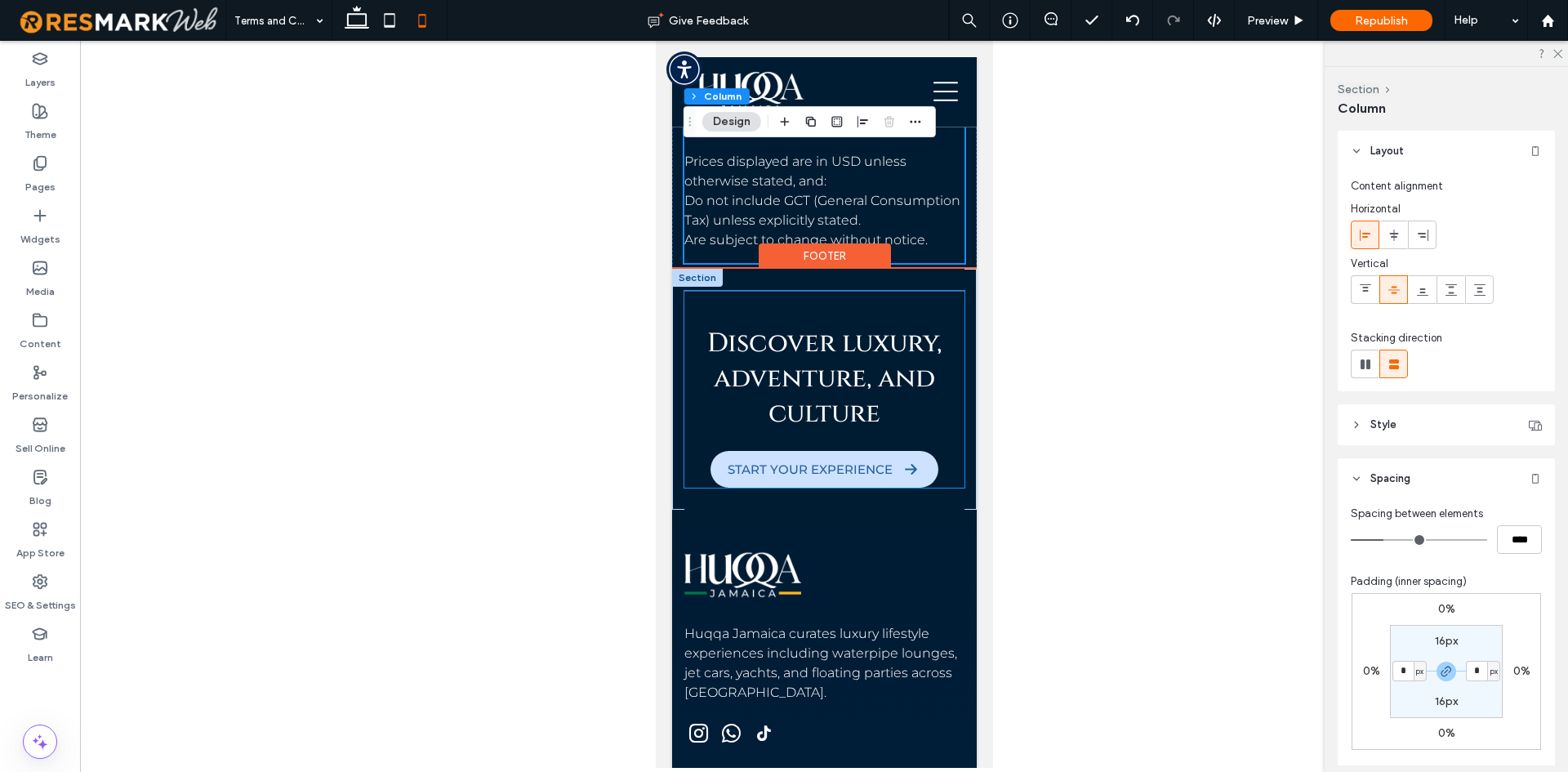
click at [941, 487] on div "Discover luxury, adventure, and culture START YOUR EXPERIENCE" at bounding box center [823, 389] width 280 height 196
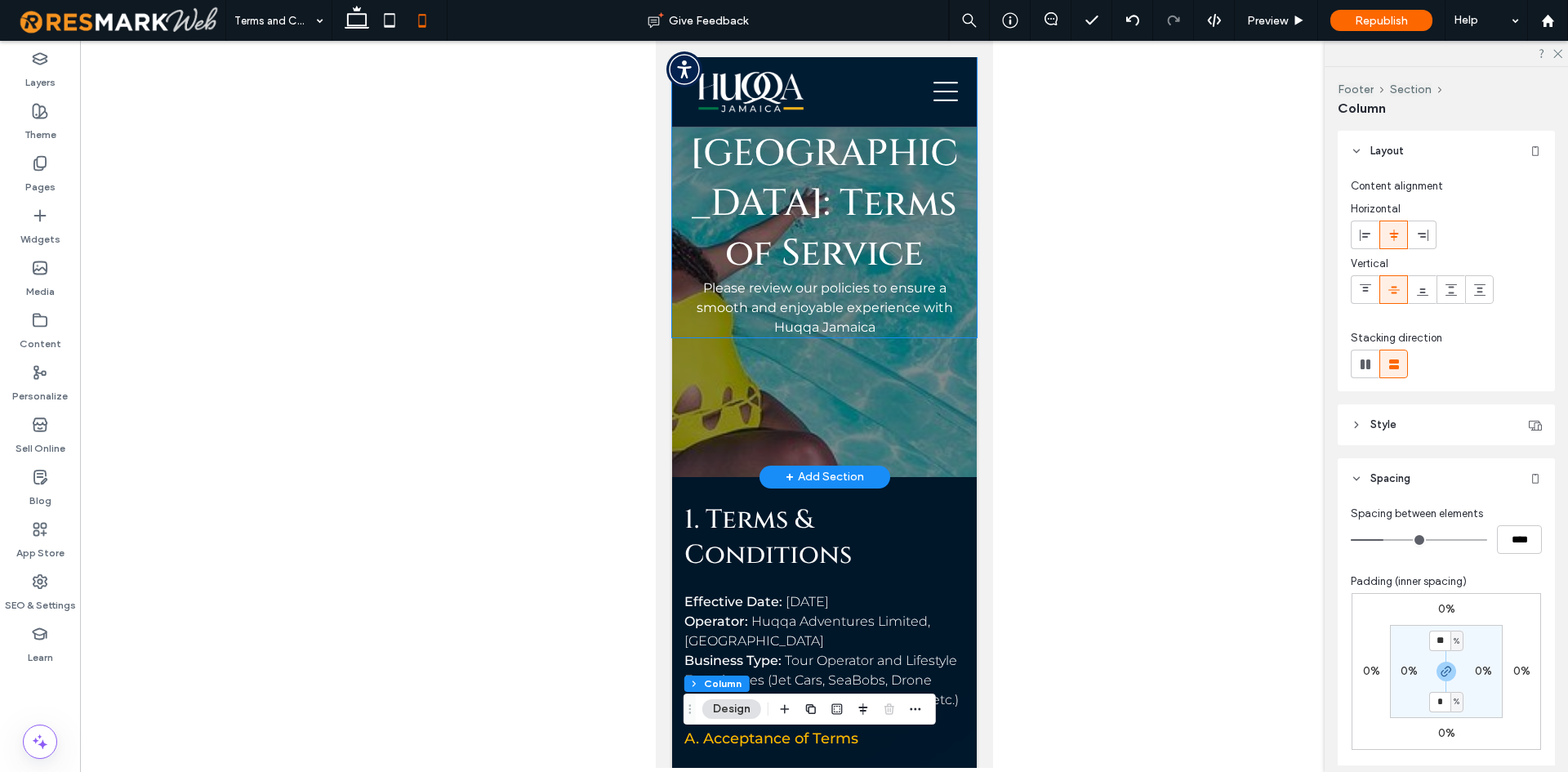
scroll to position [0, 0]
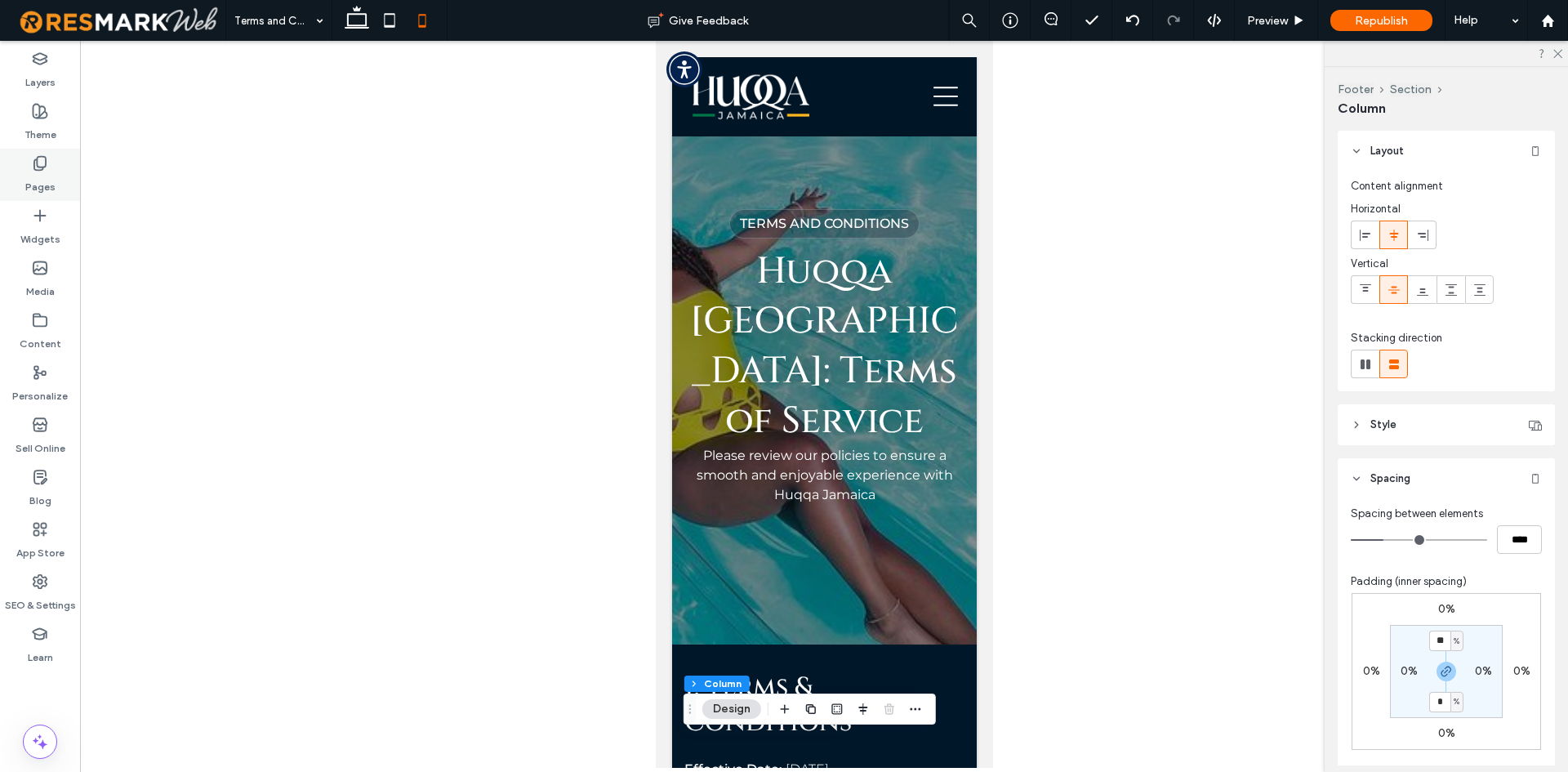
click at [59, 159] on div "Pages" at bounding box center [40, 174] width 80 height 52
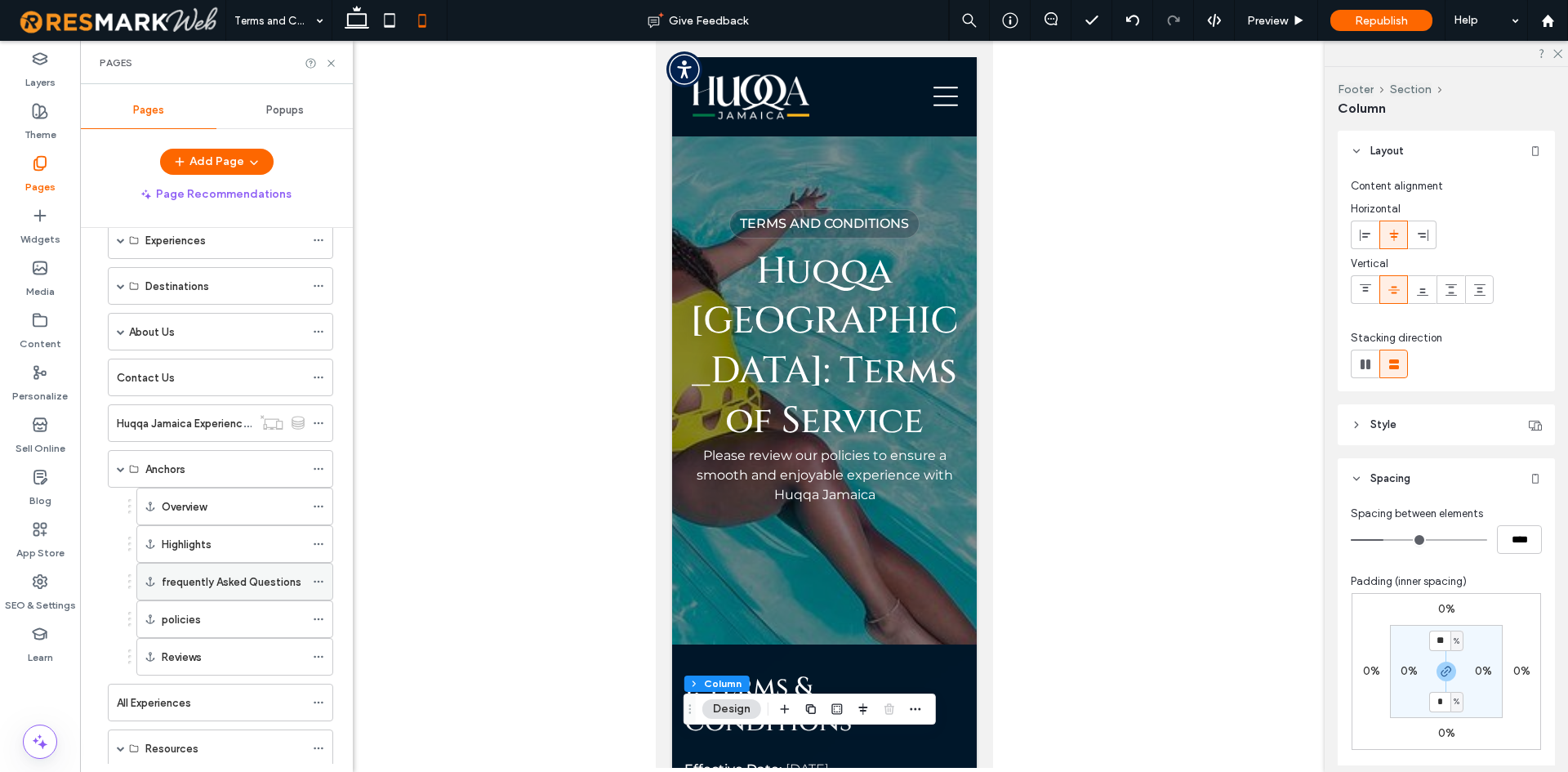
scroll to position [237, 0]
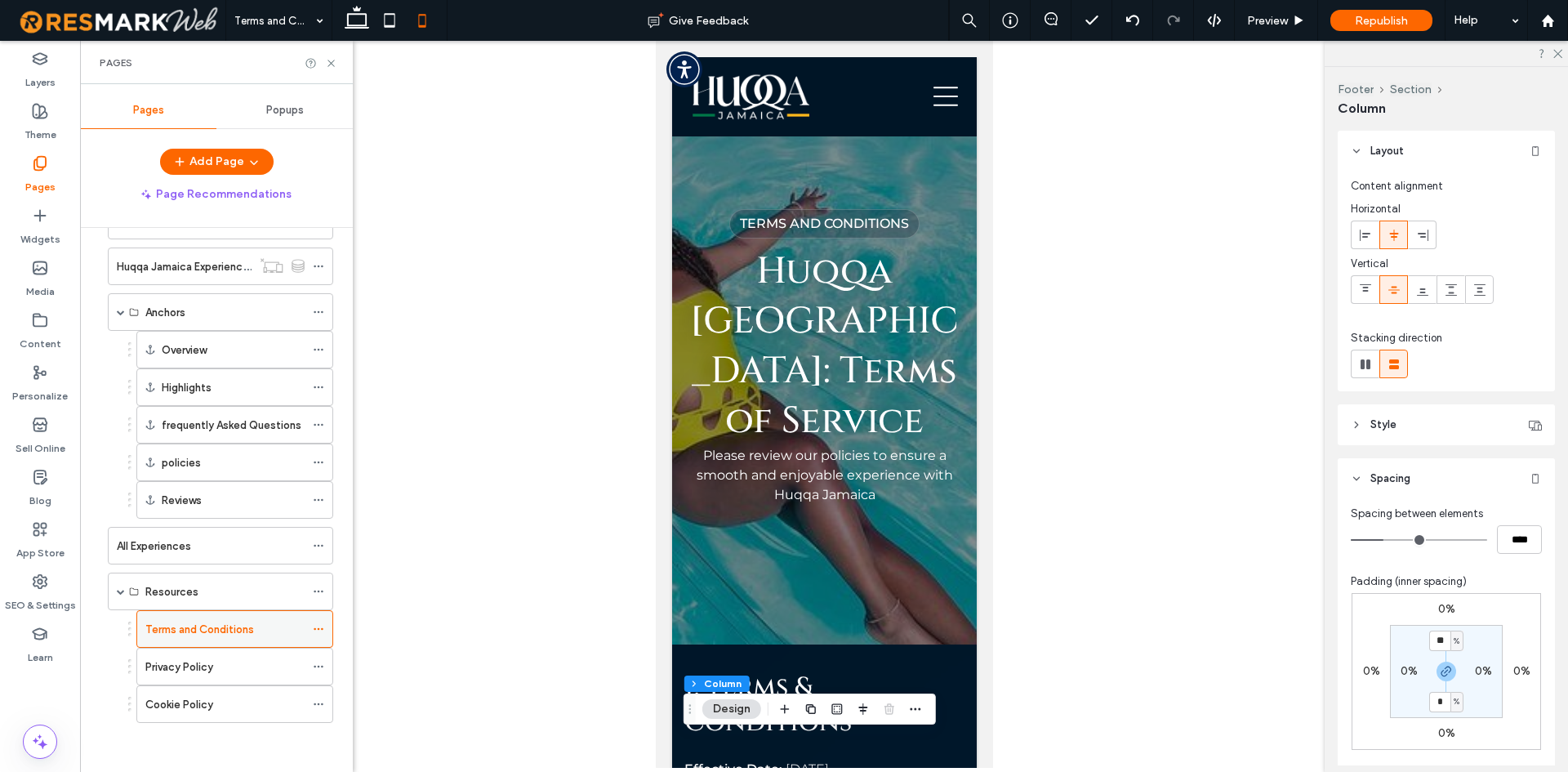
click at [228, 646] on div "Terms and Conditions" at bounding box center [225, 629] width 159 height 36
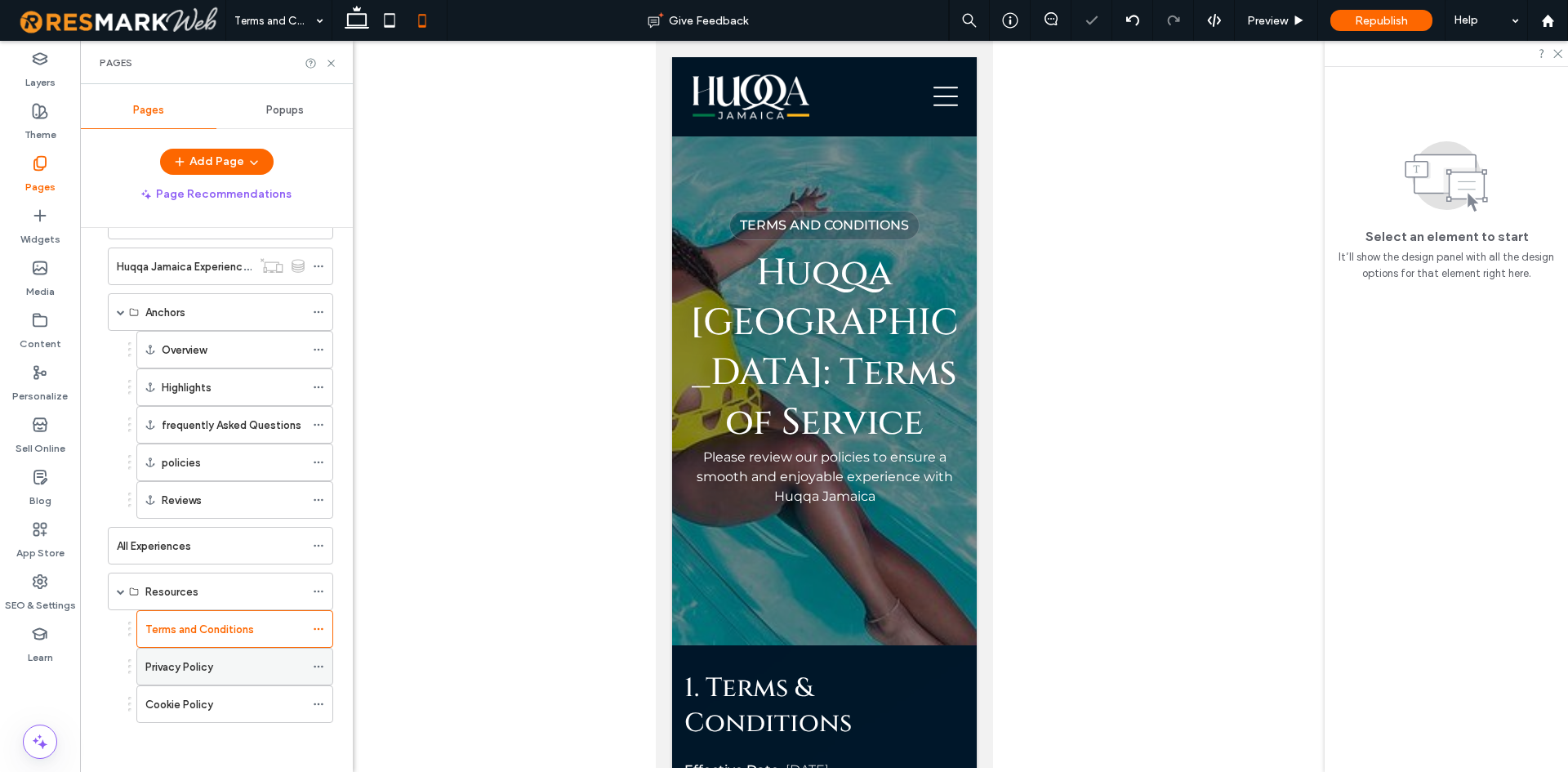
scroll to position [0, 0]
click at [221, 668] on div "Privacy Policy" at bounding box center [225, 666] width 159 height 17
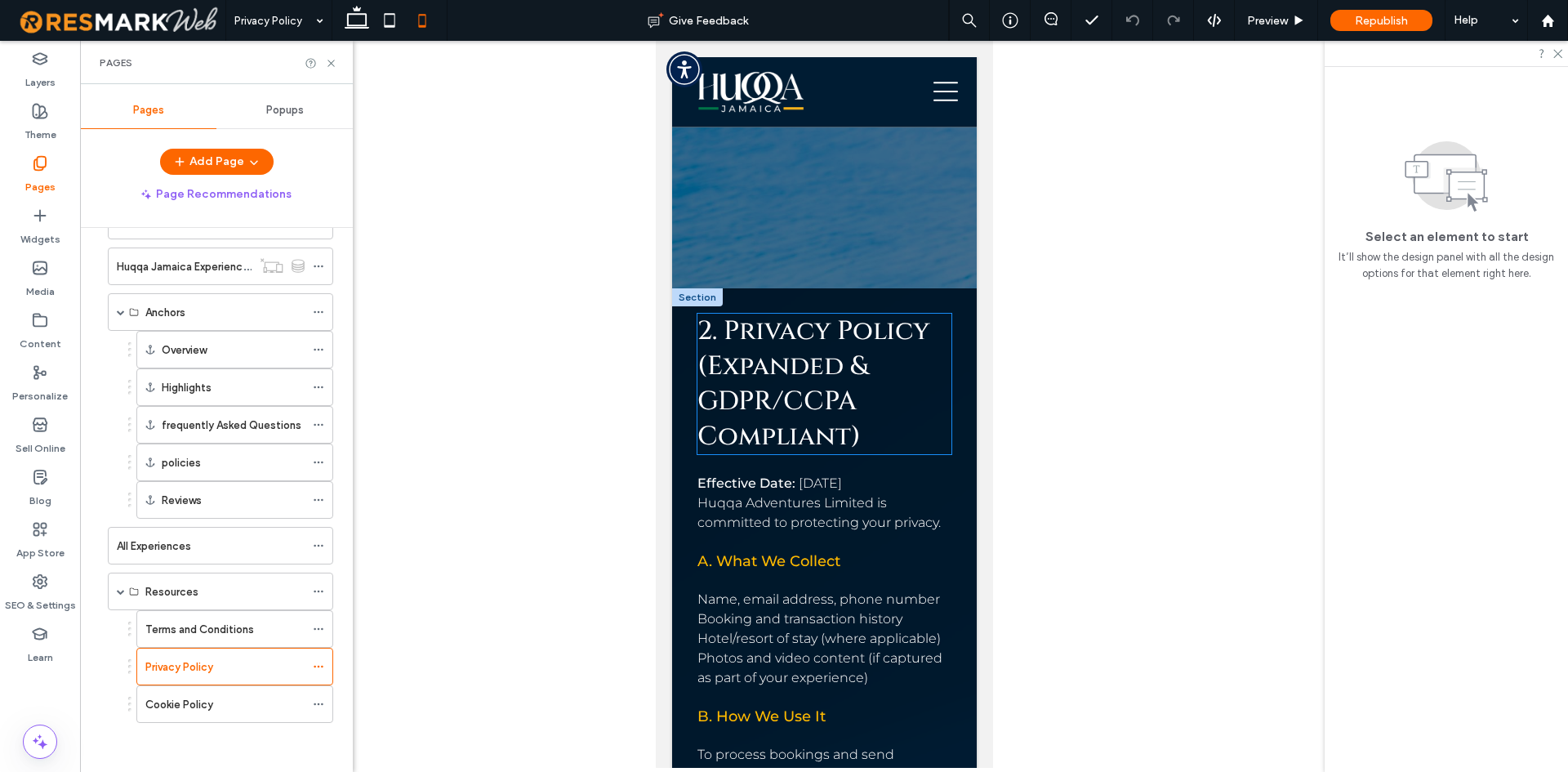
scroll to position [399, 0]
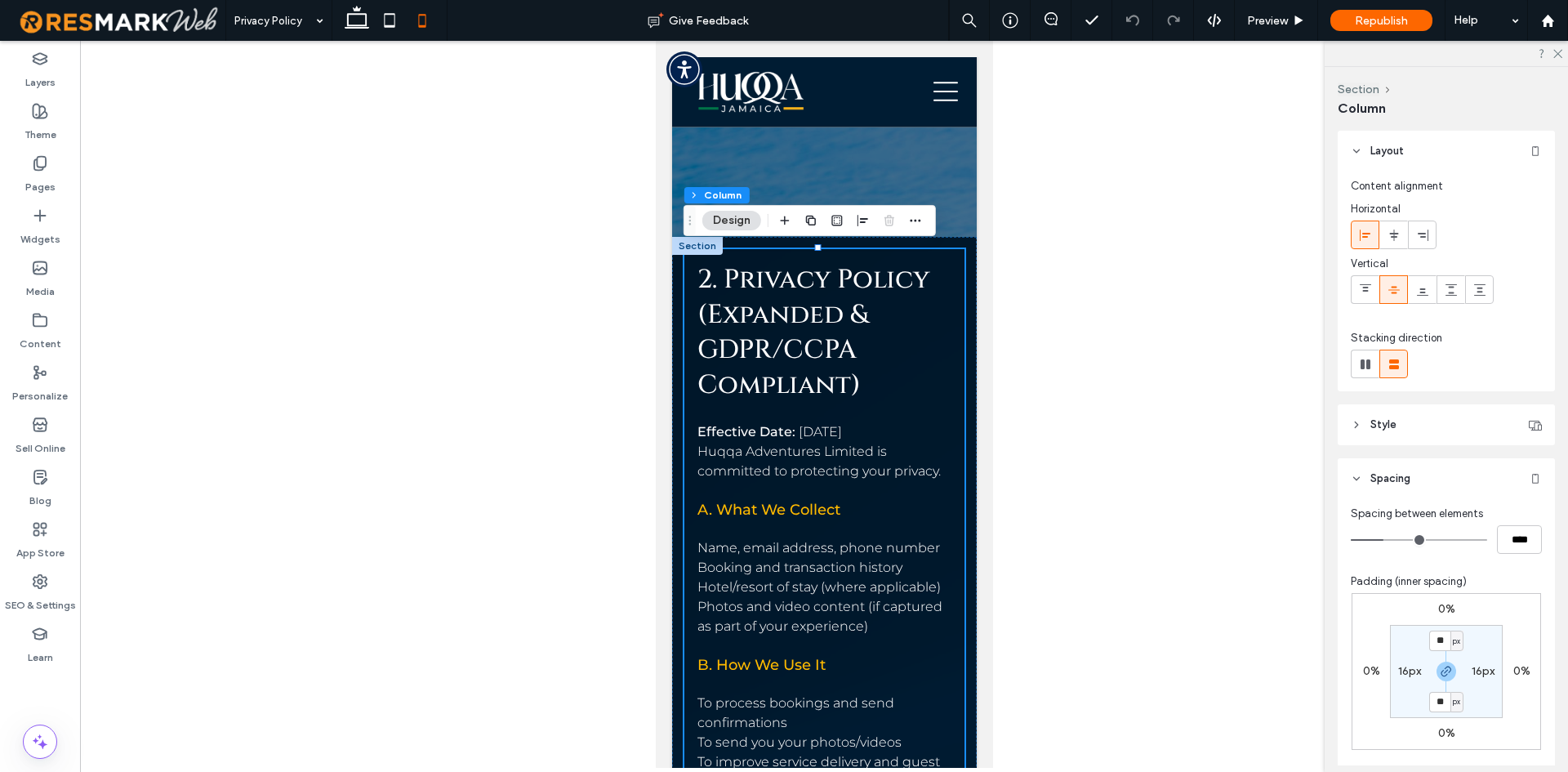
click at [1399, 676] on label "16px" at bounding box center [1410, 671] width 23 height 14
type input "*"
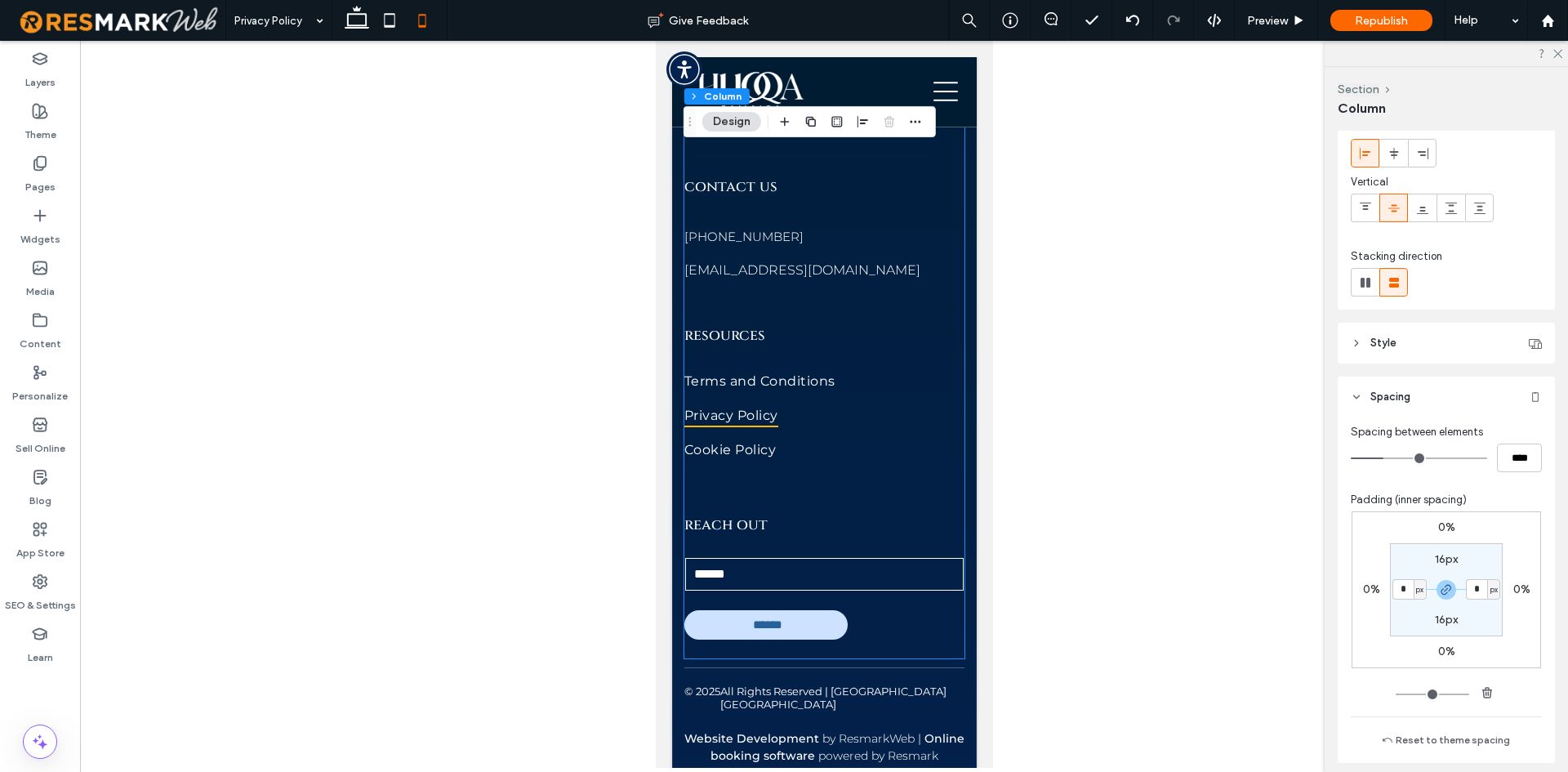
scroll to position [2716, 0]
drag, startPoint x: 32, startPoint y: 162, endPoint x: 49, endPoint y: 169, distance: 18.4
click at [32, 162] on icon at bounding box center [39, 163] width 16 height 16
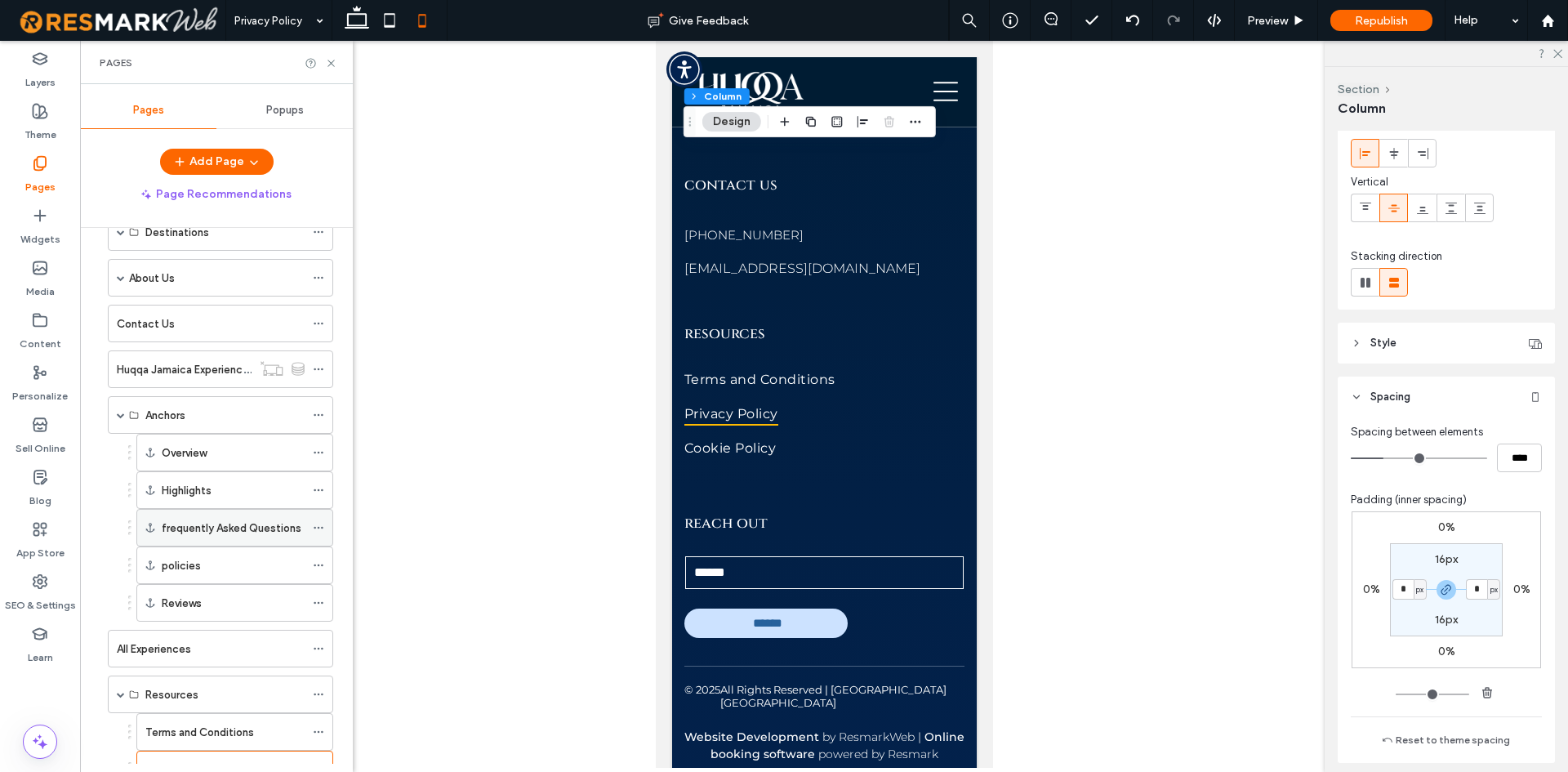
scroll to position [237, 0]
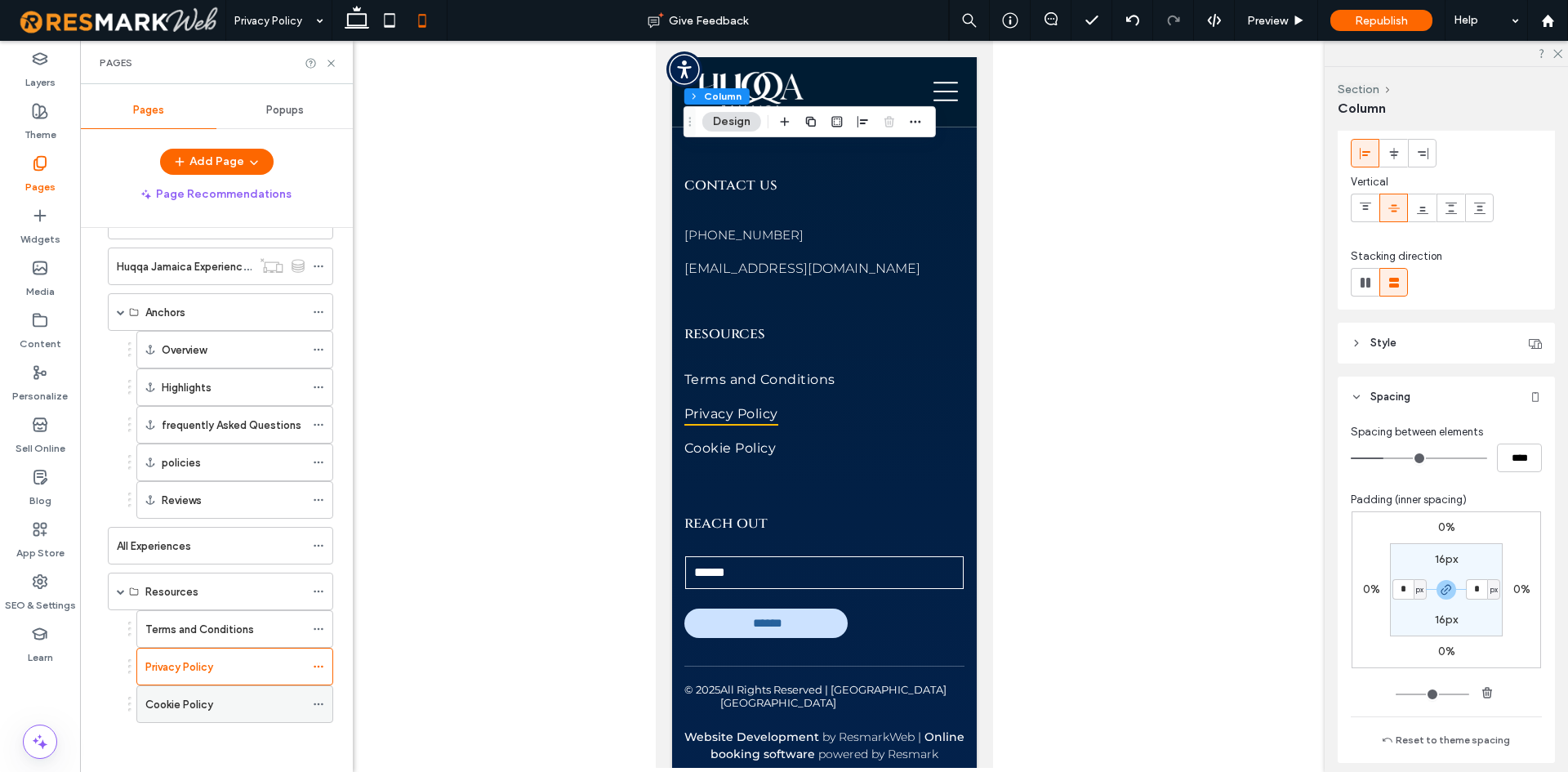
click at [186, 711] on label "Cookie Policy" at bounding box center [180, 705] width 68 height 29
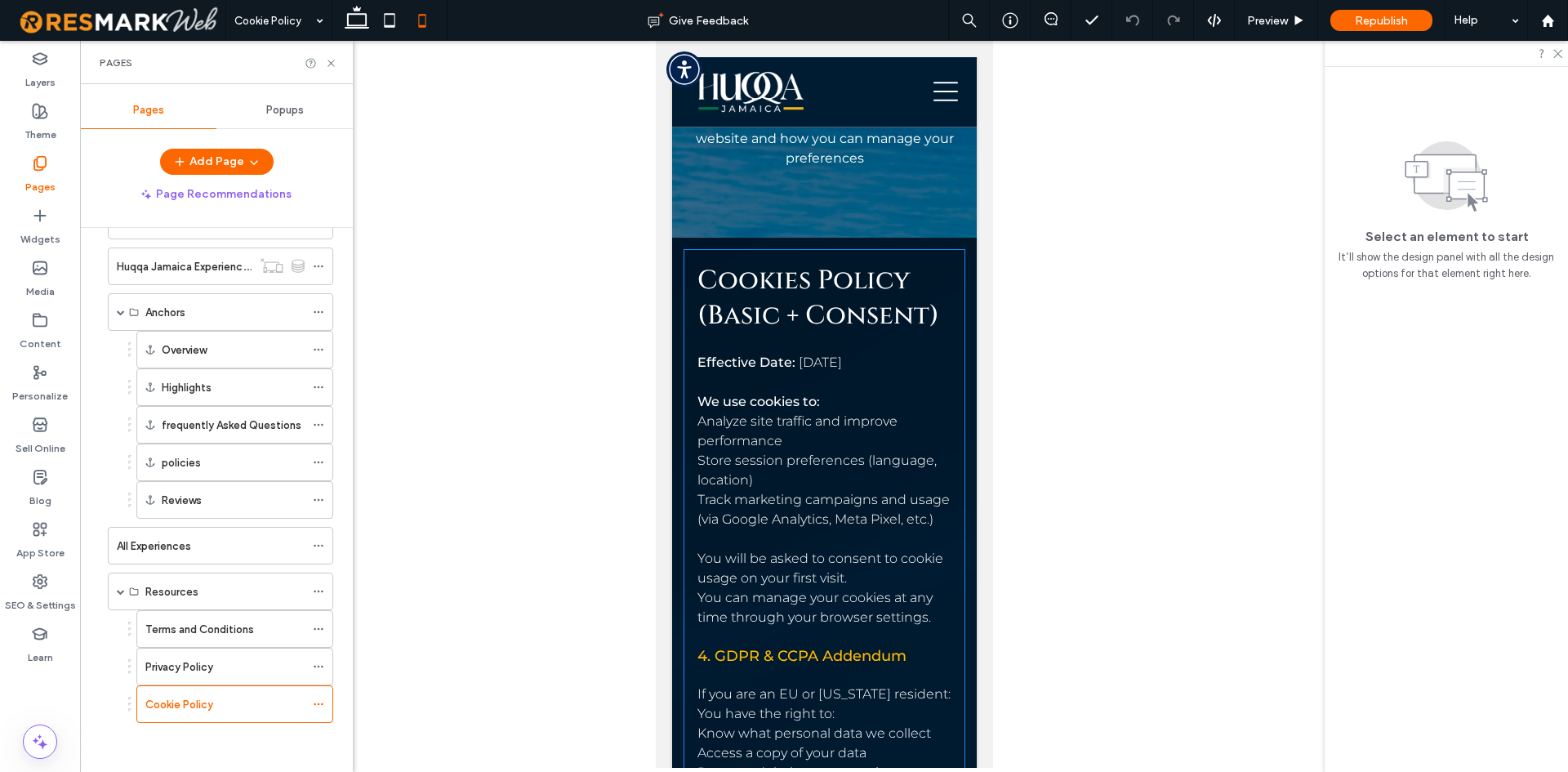
scroll to position [399, 0]
click at [684, 449] on div "Cookies Policy (Basic + Consent) Effective Date: August 1, 2025 We use cookies …" at bounding box center [823, 765] width 280 height 1032
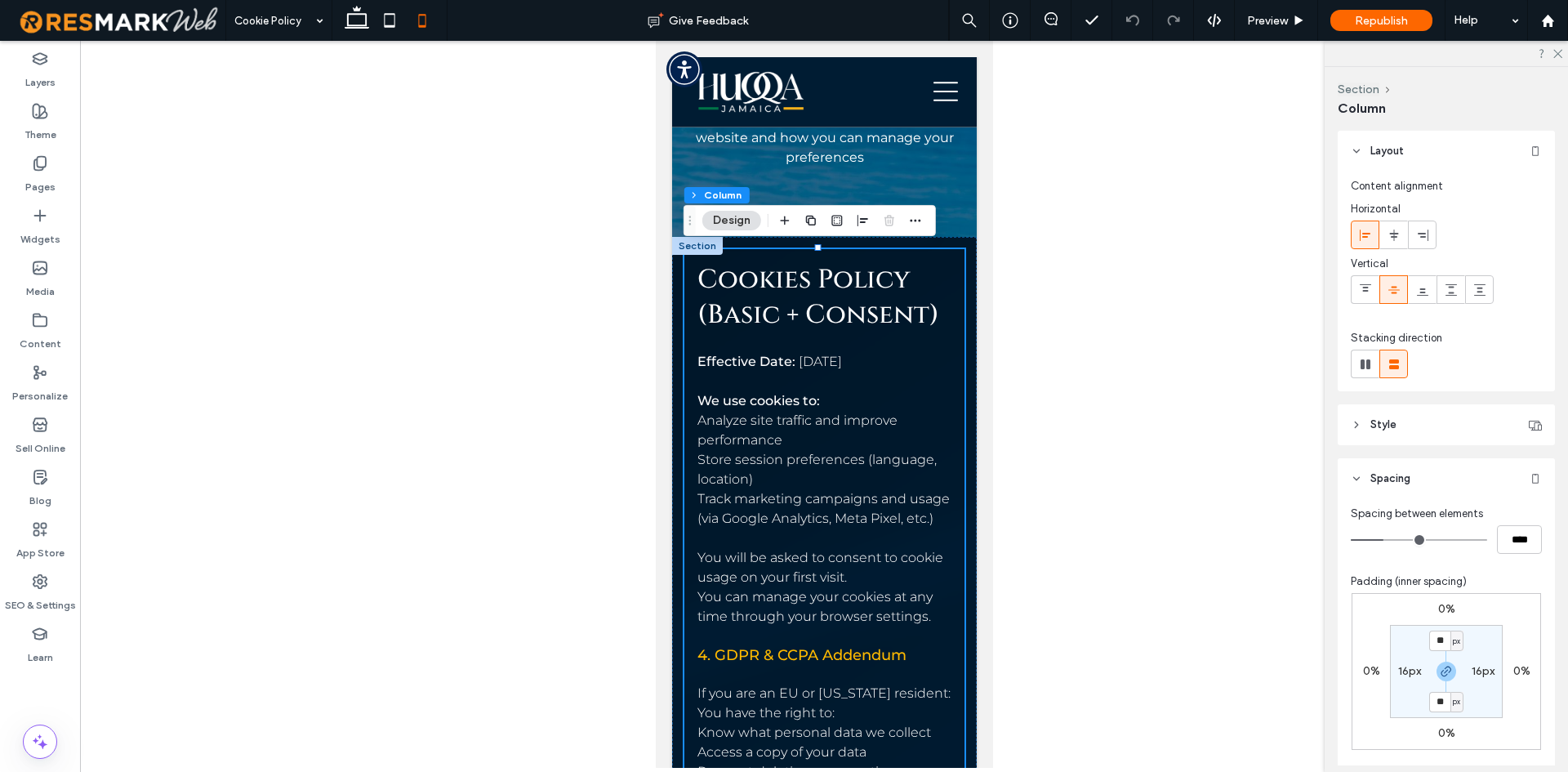
click at [1404, 669] on label "16px" at bounding box center [1410, 671] width 23 height 14
type input "*"
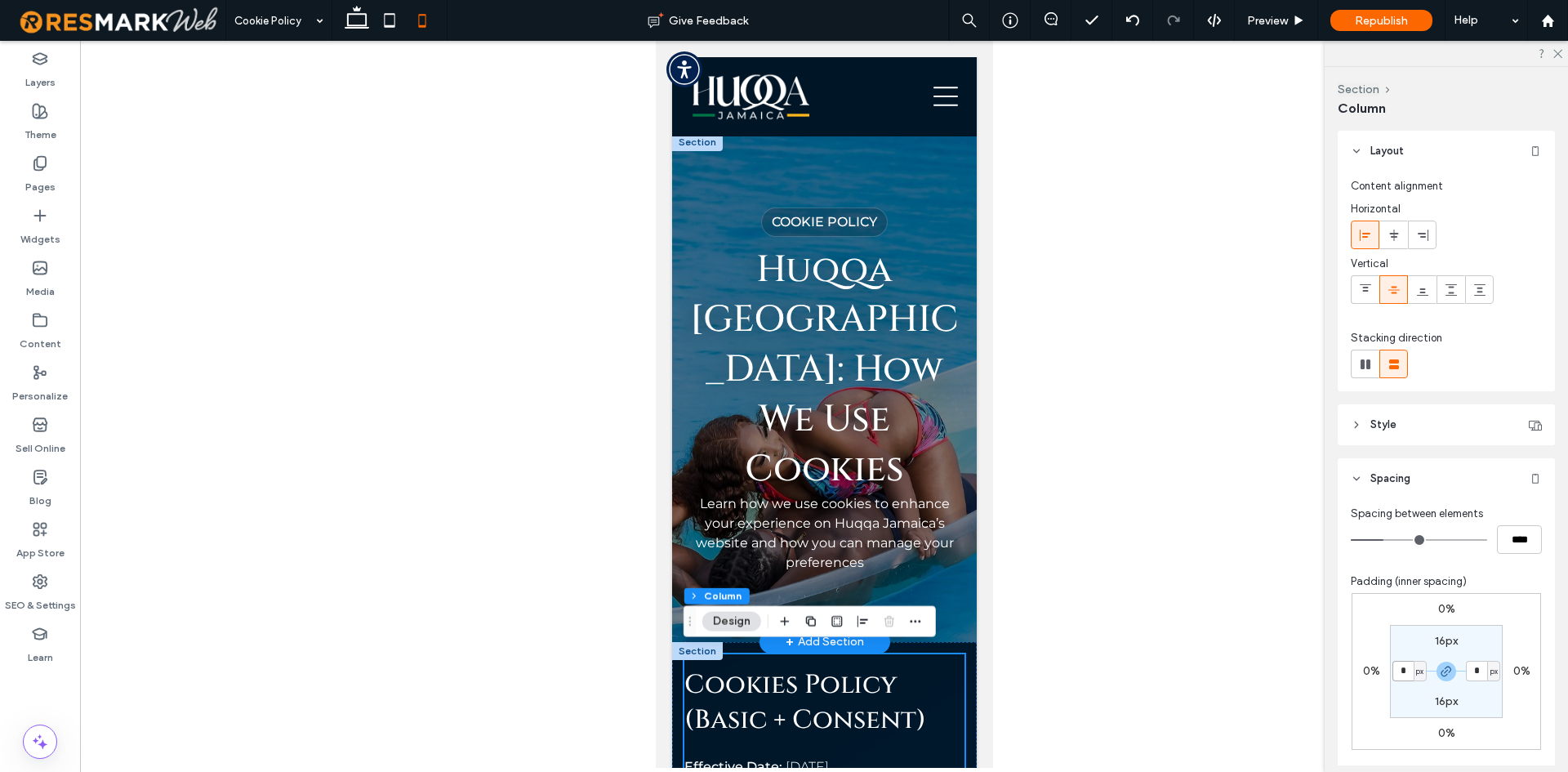
scroll to position [0, 0]
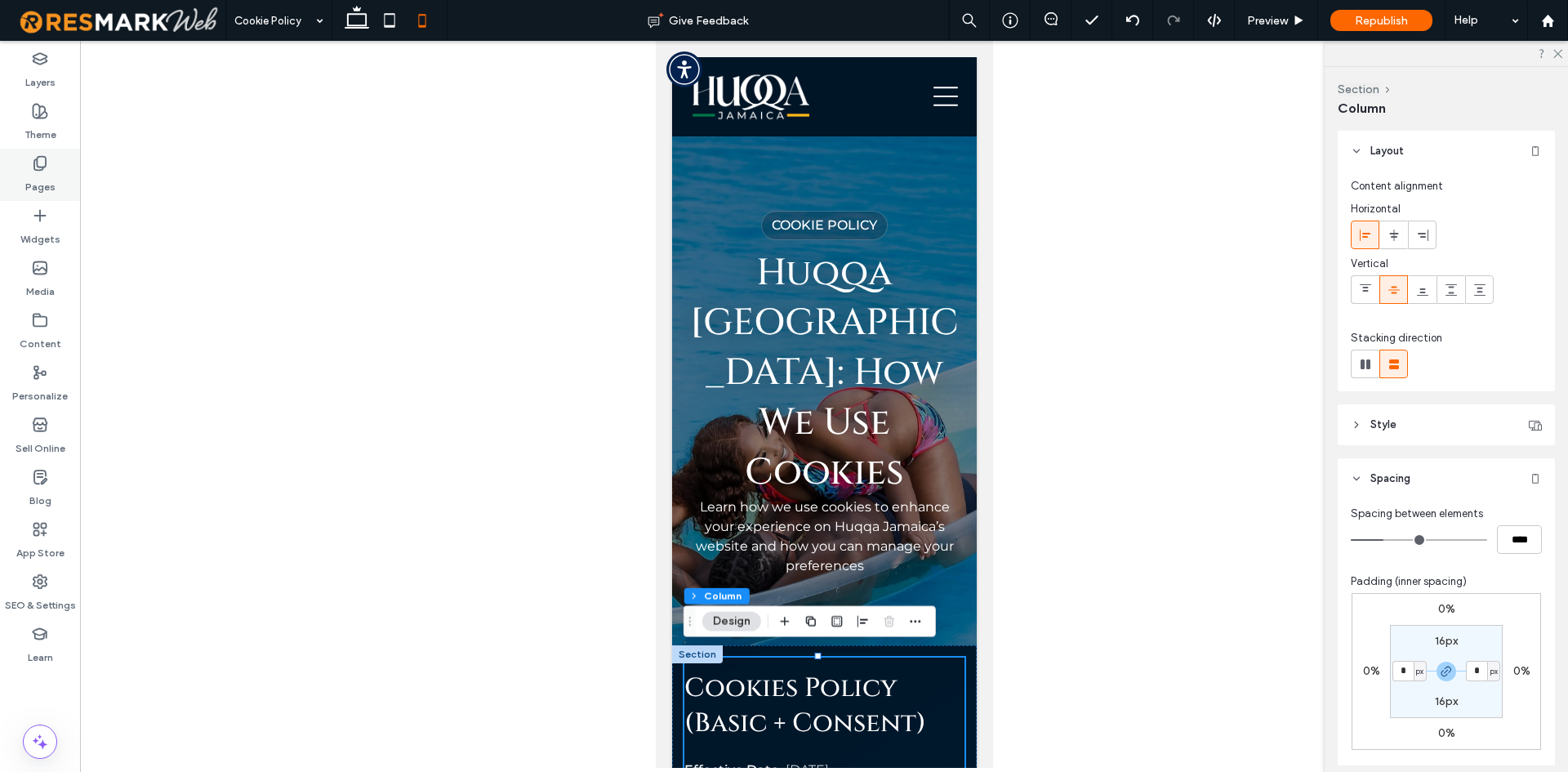
click at [50, 171] on label "Pages" at bounding box center [41, 182] width 31 height 23
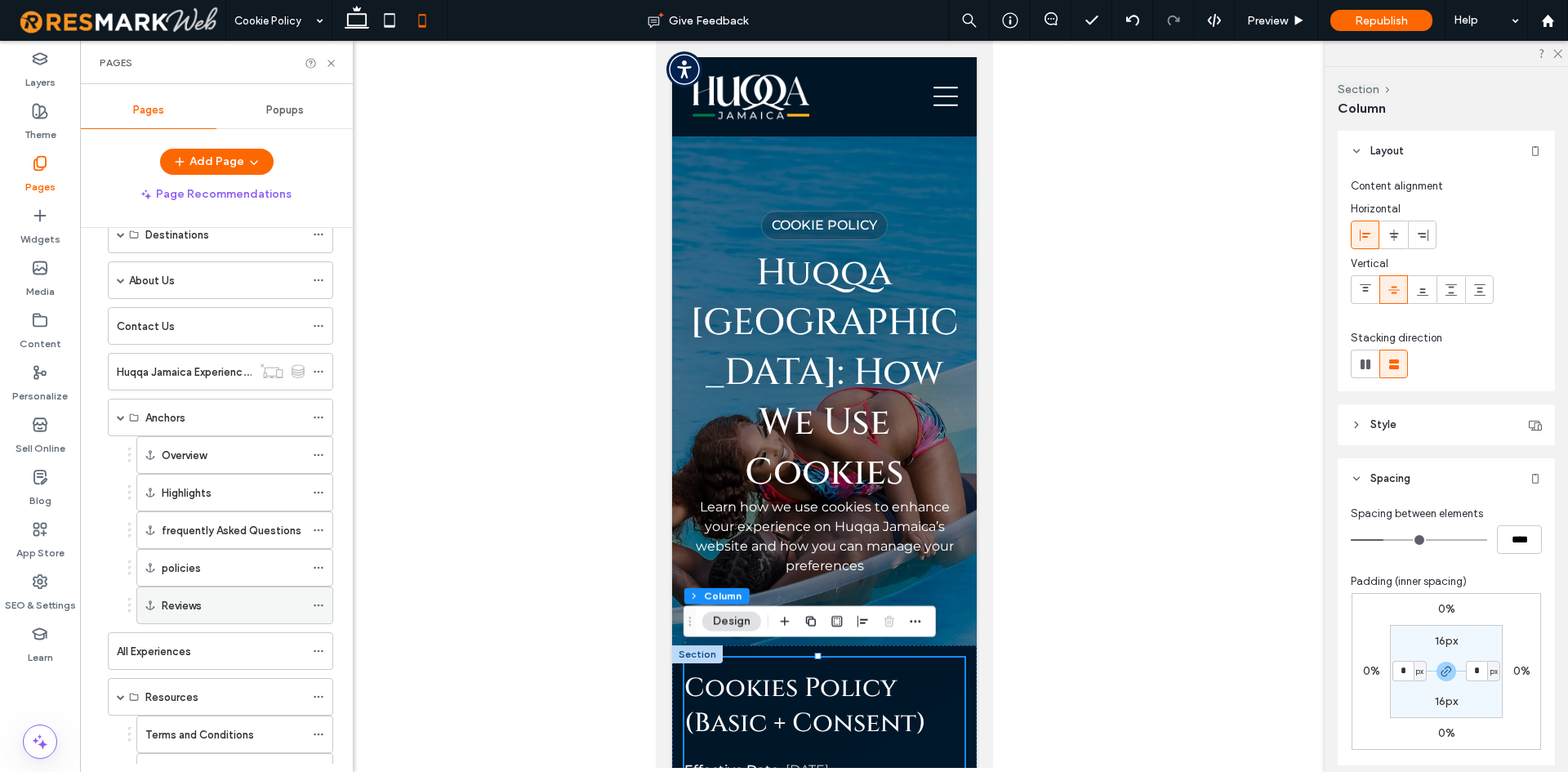
scroll to position [237, 0]
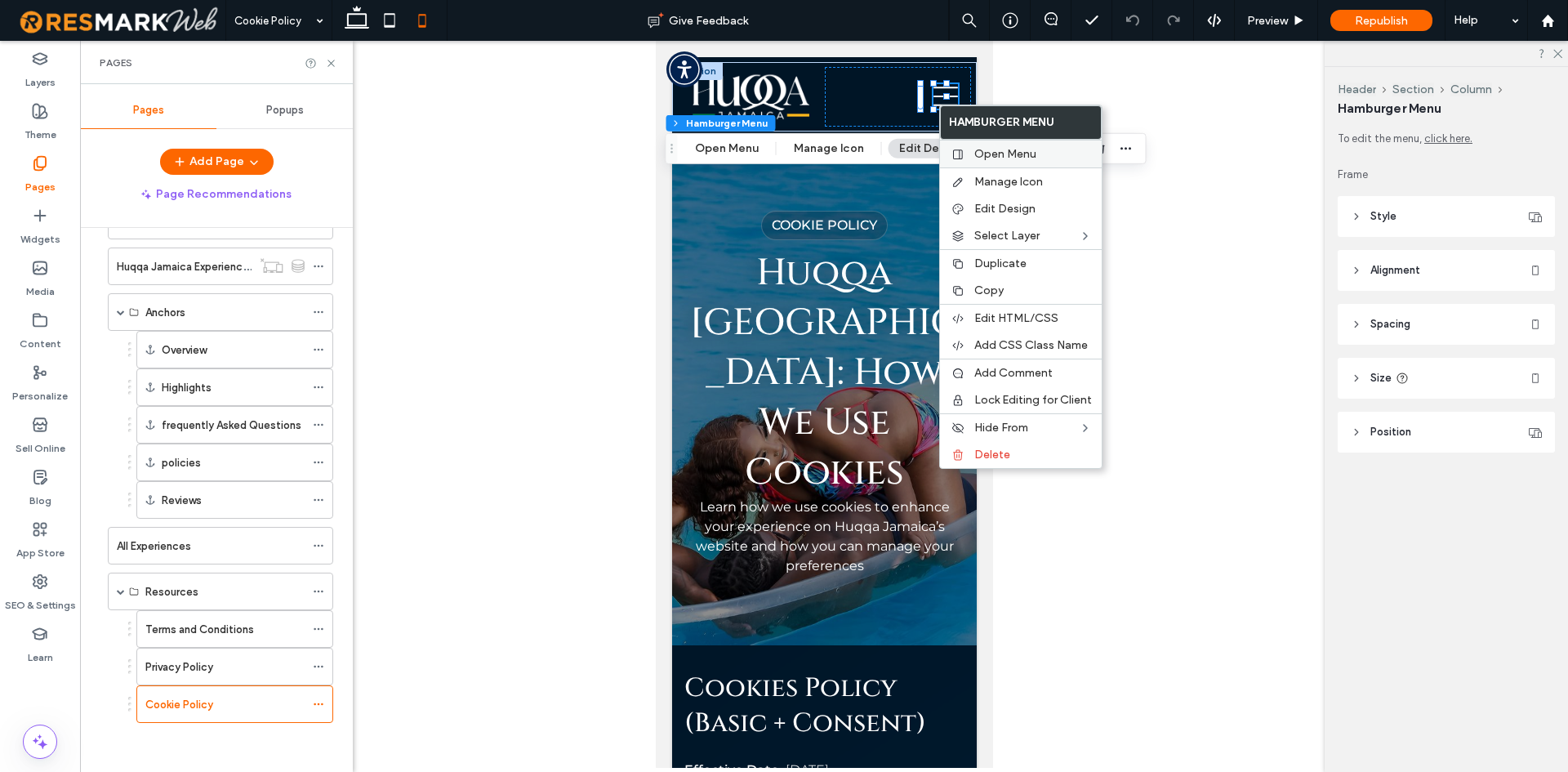
click at [978, 142] on div "Open Menu" at bounding box center [1021, 153] width 162 height 28
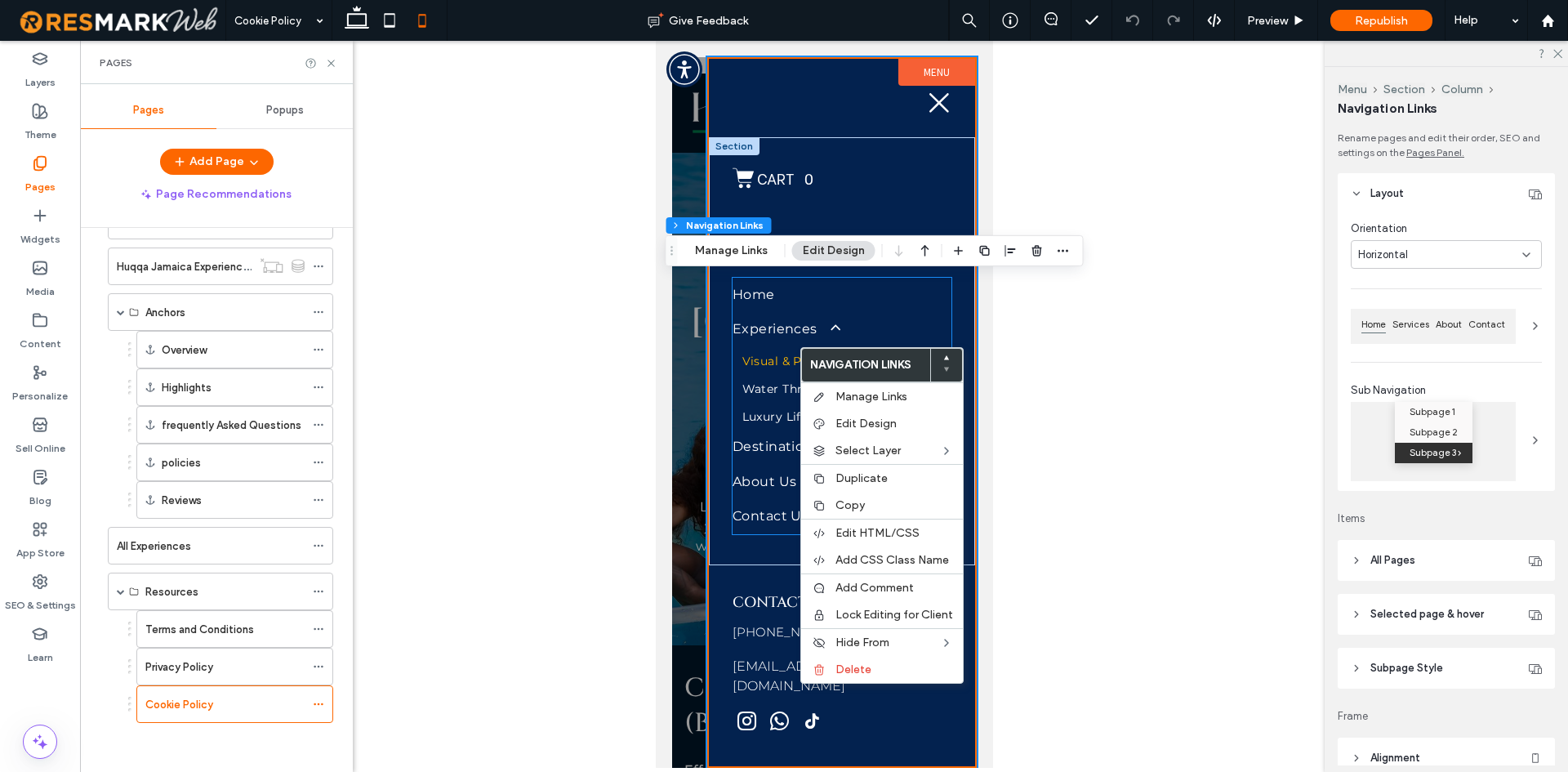
type input "***"
type input "****"
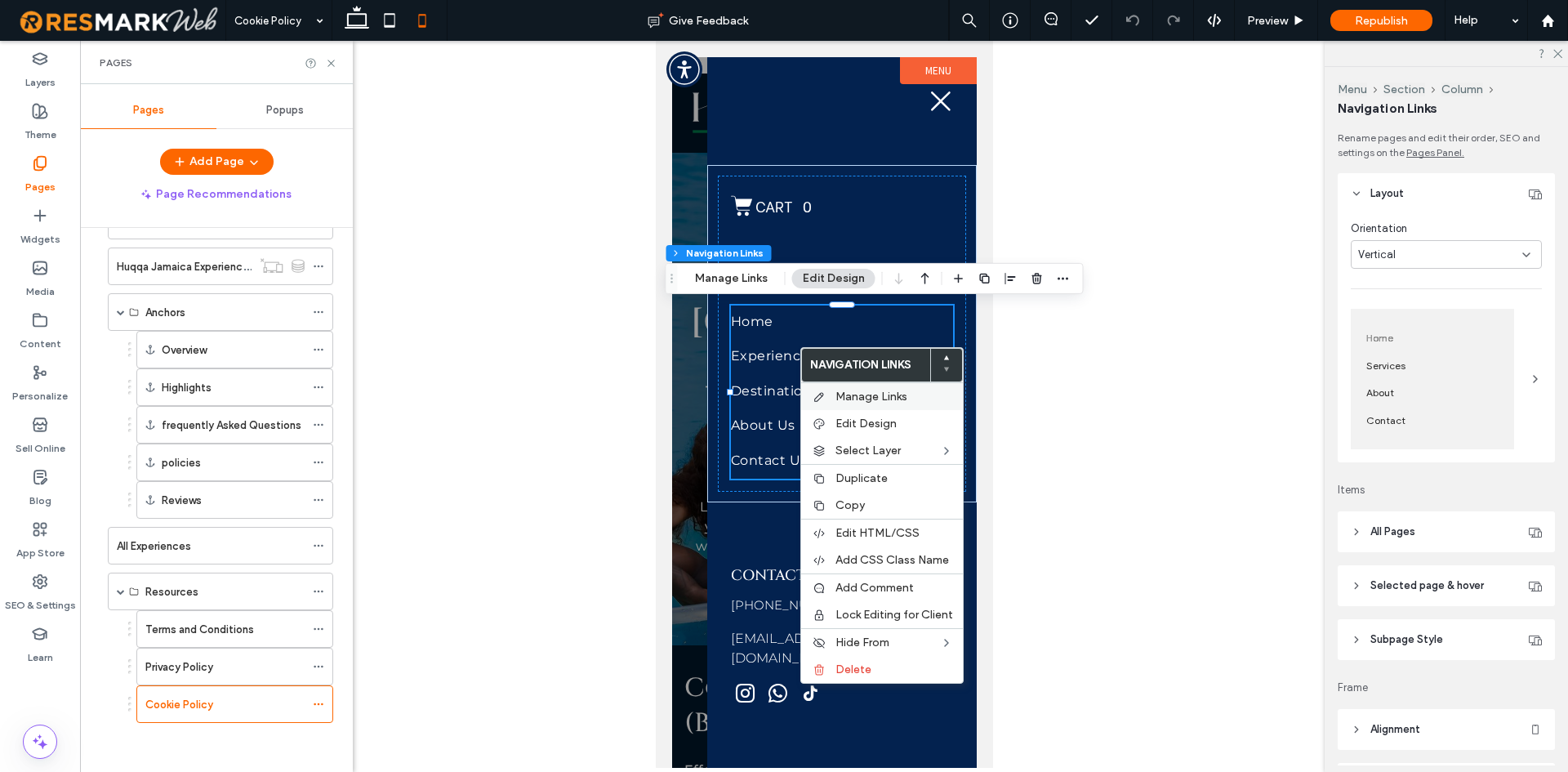
click at [846, 383] on div "Manage Links" at bounding box center [882, 396] width 162 height 28
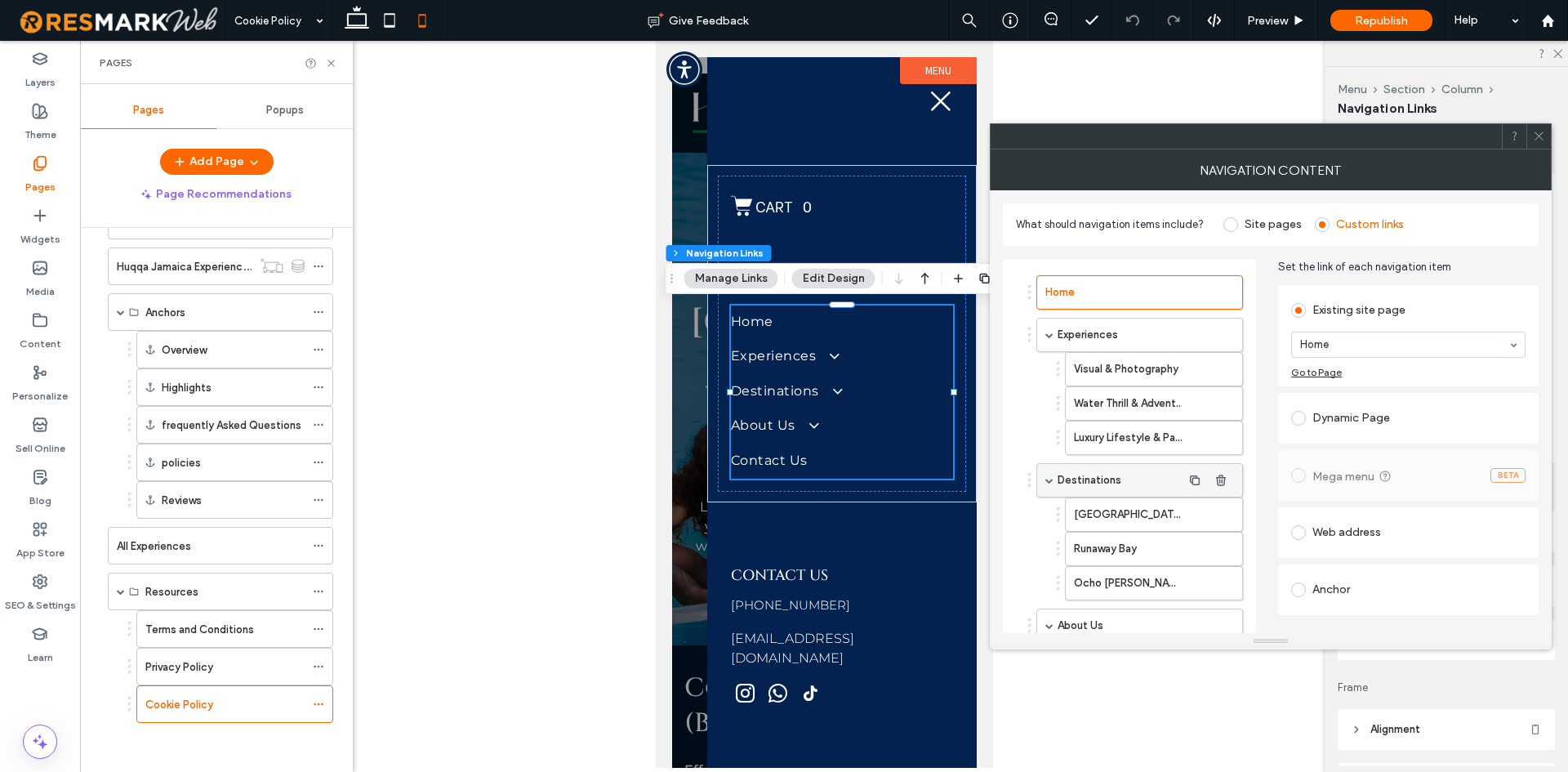
click at [1115, 478] on label "Destinations" at bounding box center [1120, 480] width 124 height 32
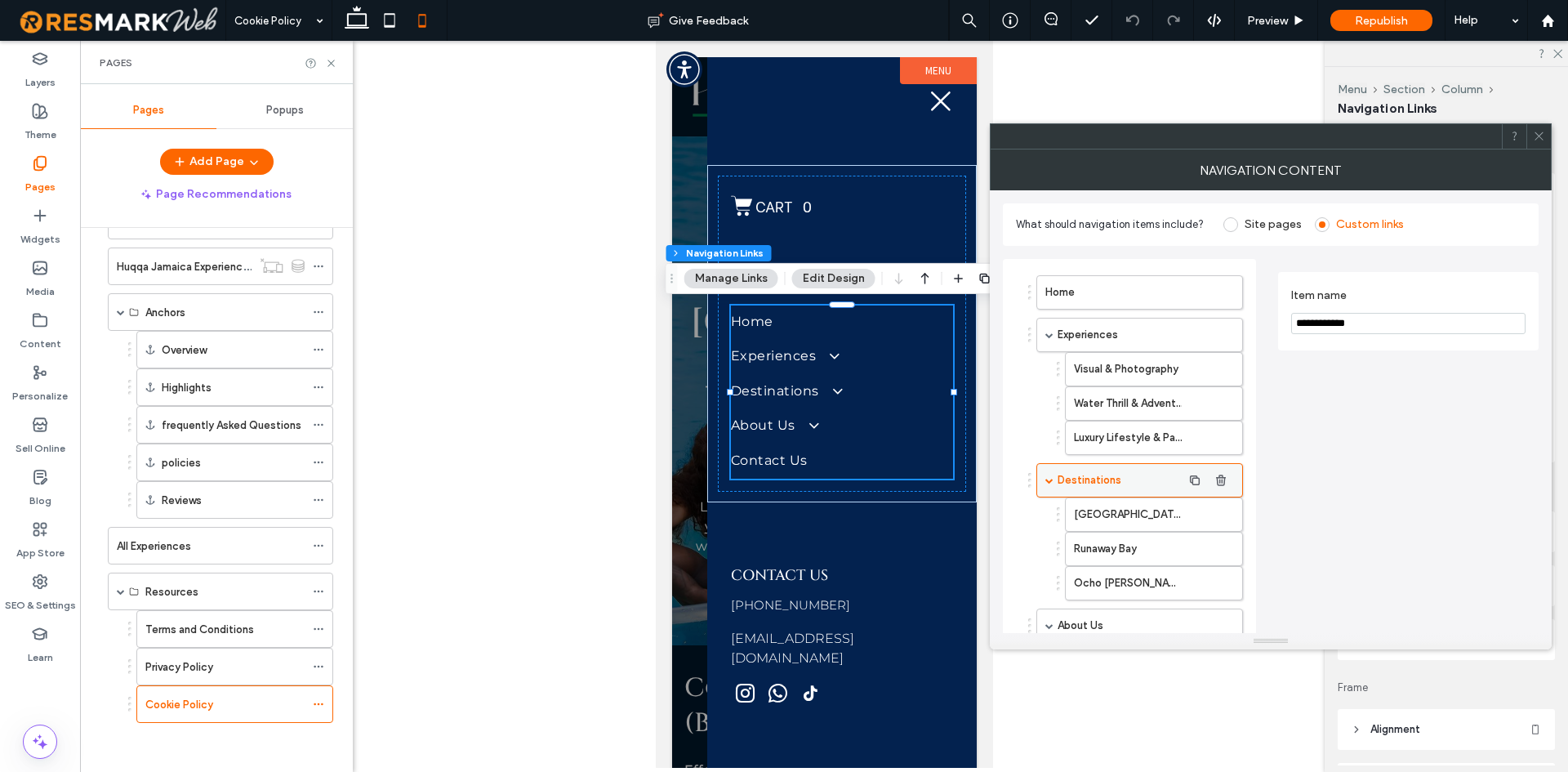
scroll to position [82, 0]
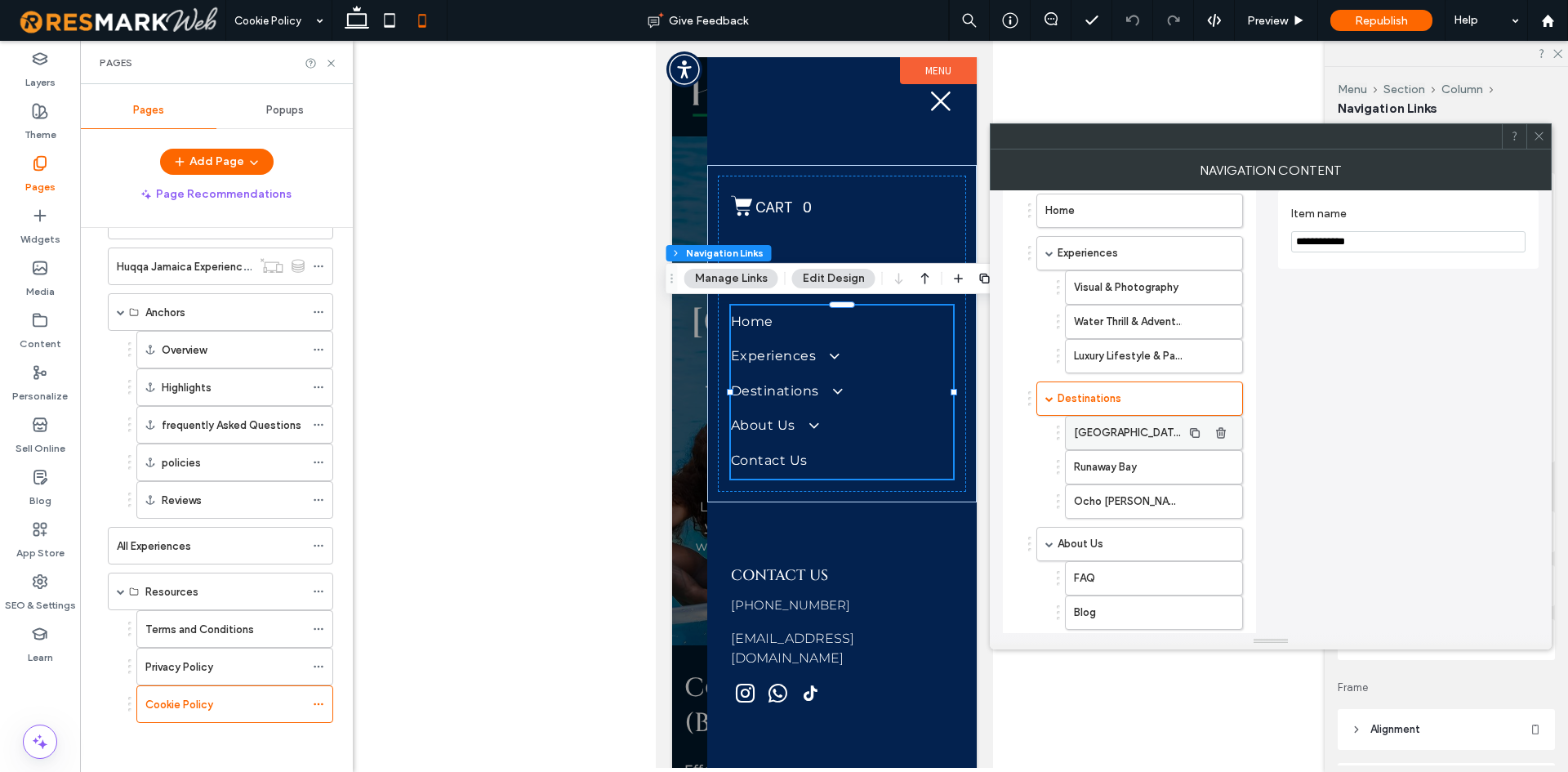
click at [1111, 432] on label "[GEOGRAPHIC_DATA]" at bounding box center [1128, 432] width 108 height 32
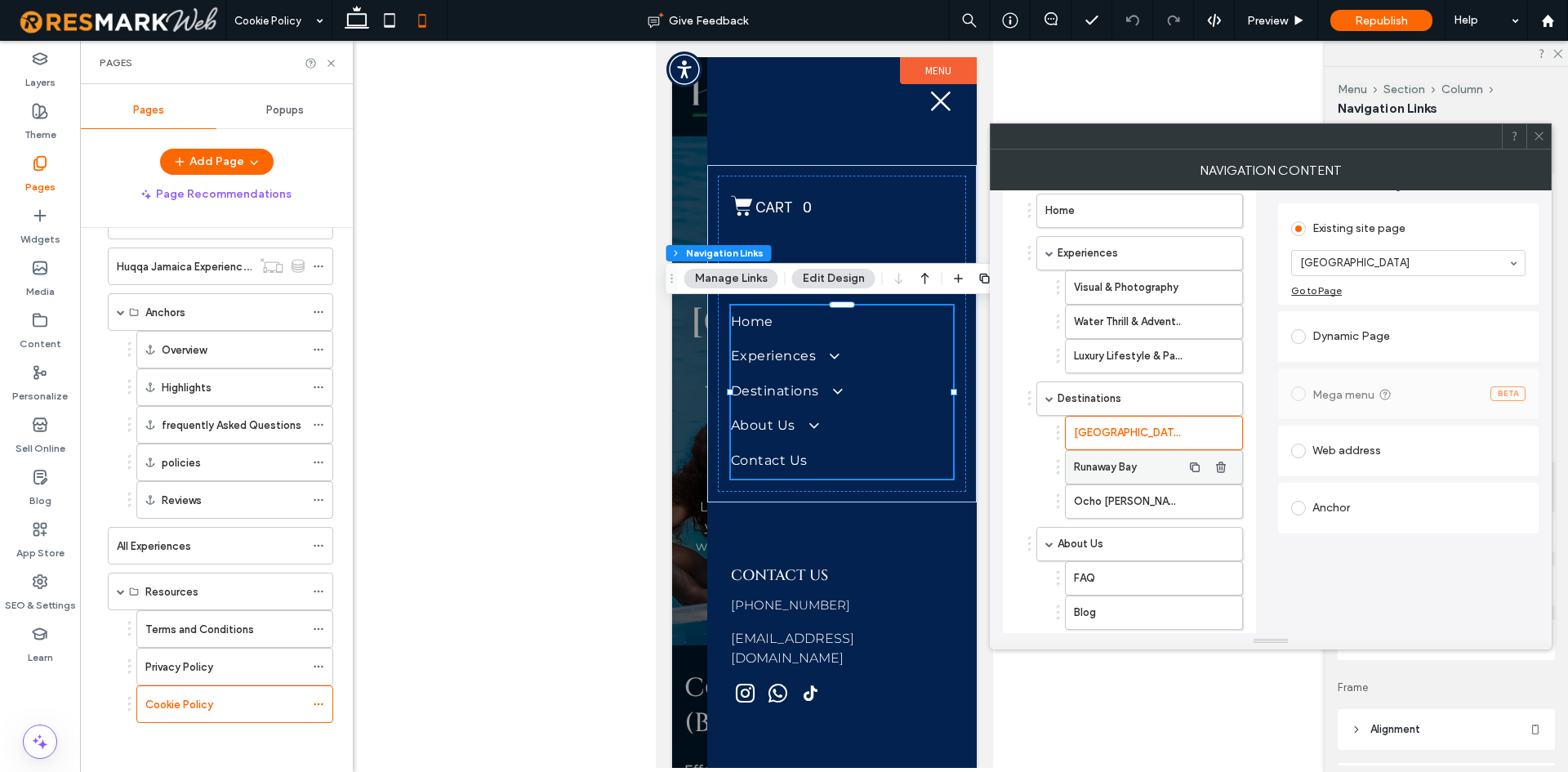
click at [1113, 468] on label "Runaway Bay" at bounding box center [1128, 467] width 108 height 32
click at [1111, 489] on label "Ocho [PERSON_NAME]" at bounding box center [1128, 501] width 108 height 32
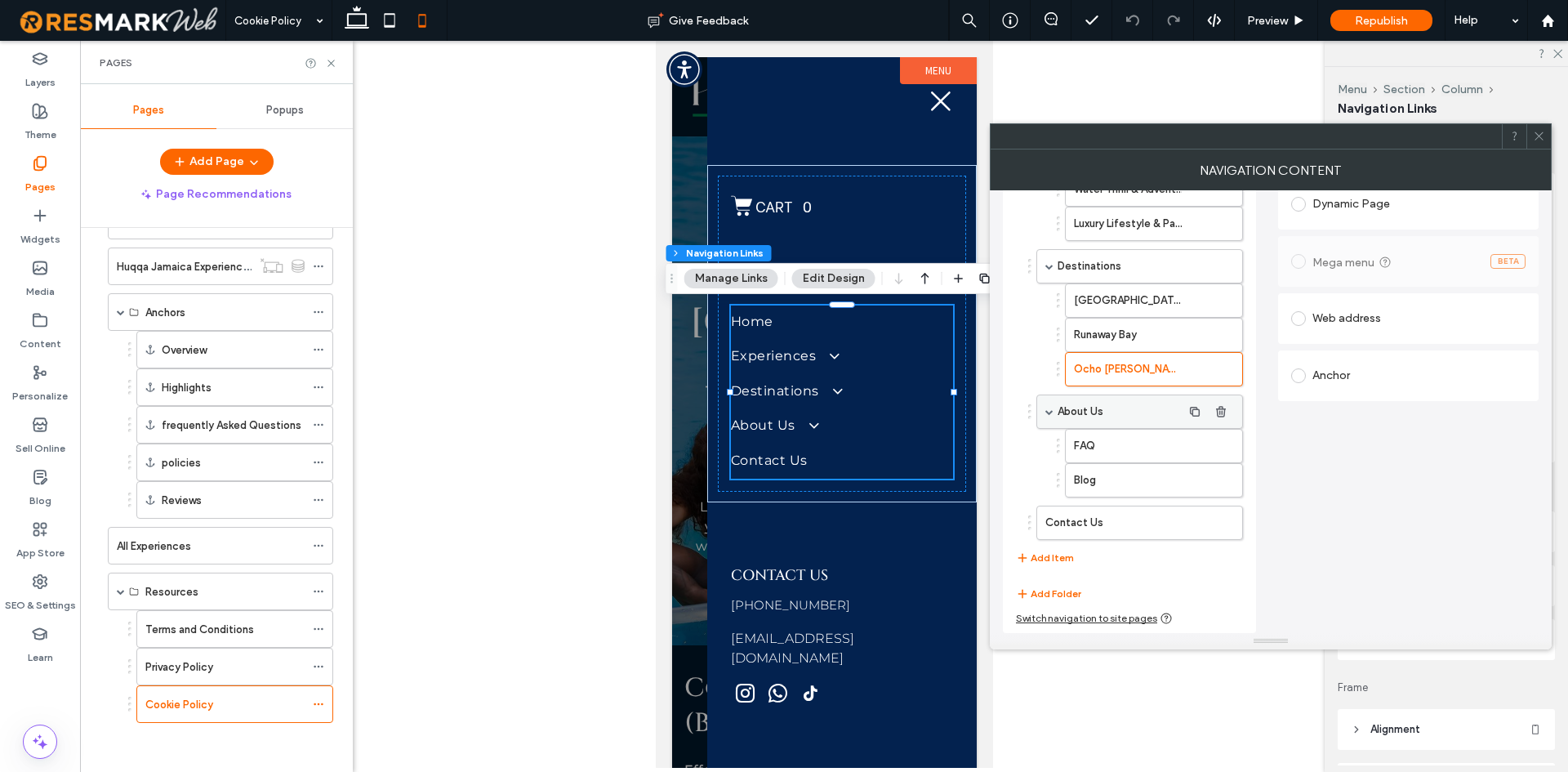
click at [1105, 410] on label "About Us" at bounding box center [1120, 411] width 124 height 32
click at [1111, 443] on label "FAQ" at bounding box center [1128, 446] width 108 height 32
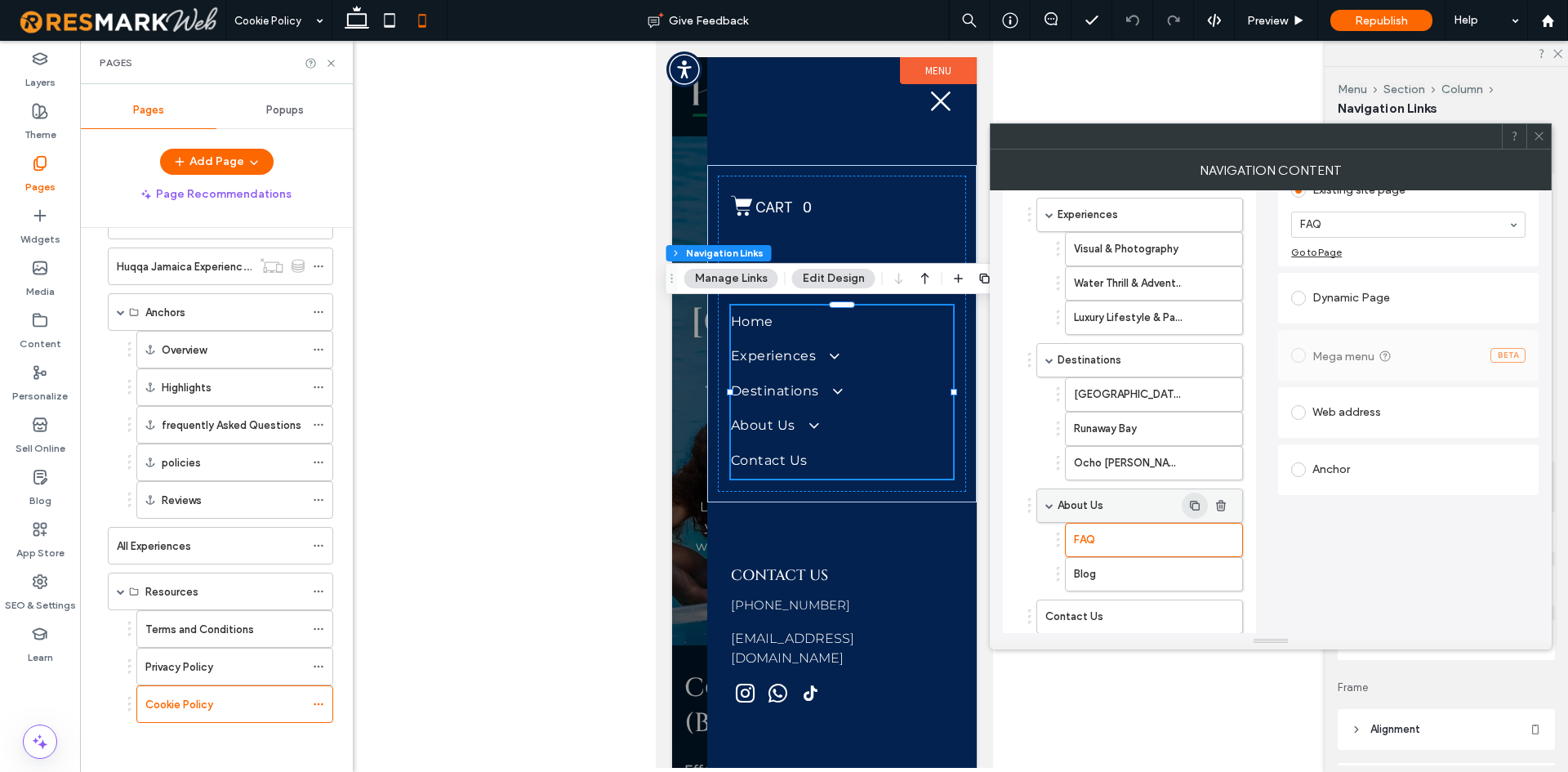
scroll to position [214, 0]
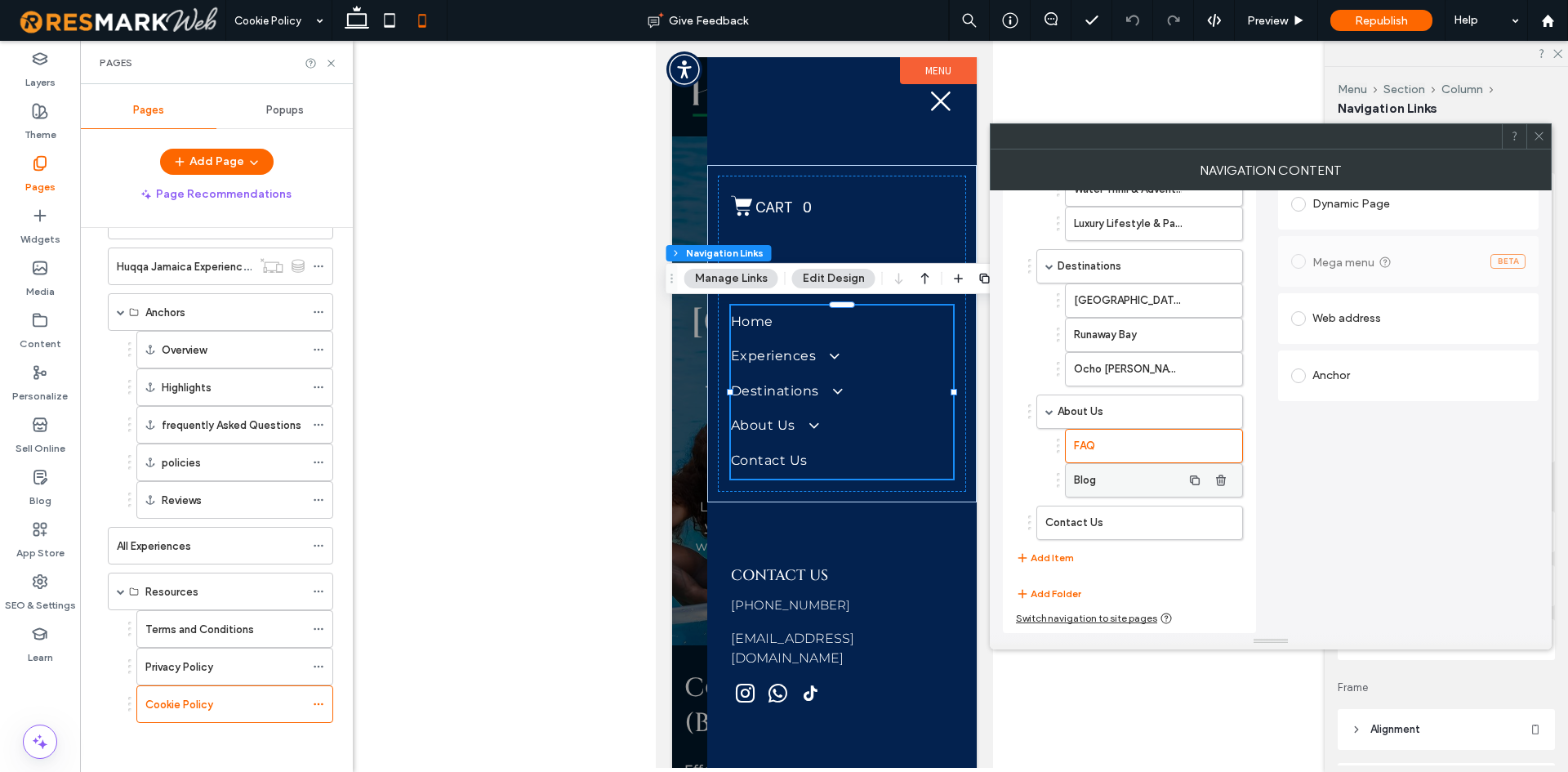
click at [1096, 475] on label "Blog" at bounding box center [1128, 480] width 108 height 32
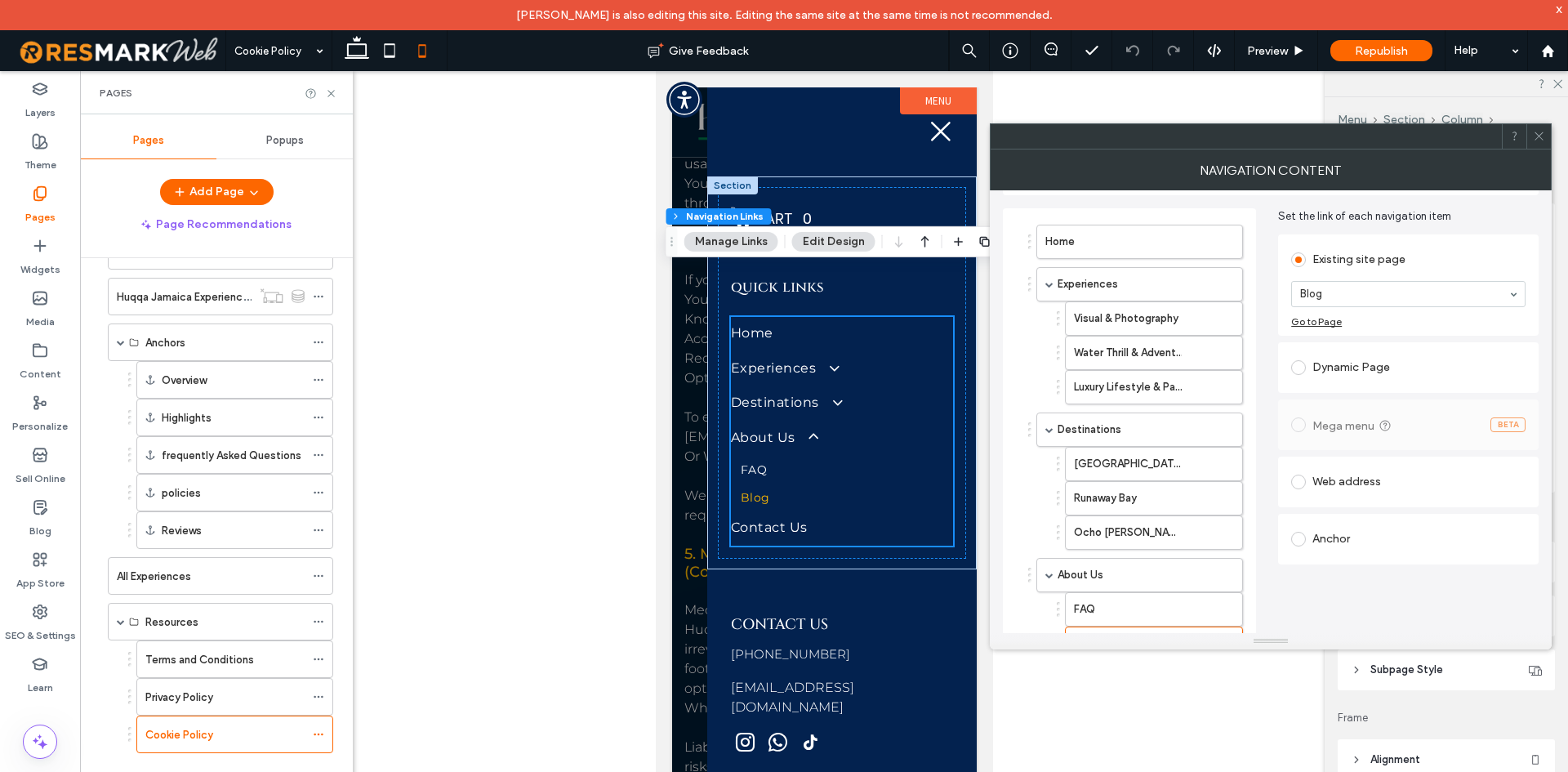
scroll to position [1053, 0]
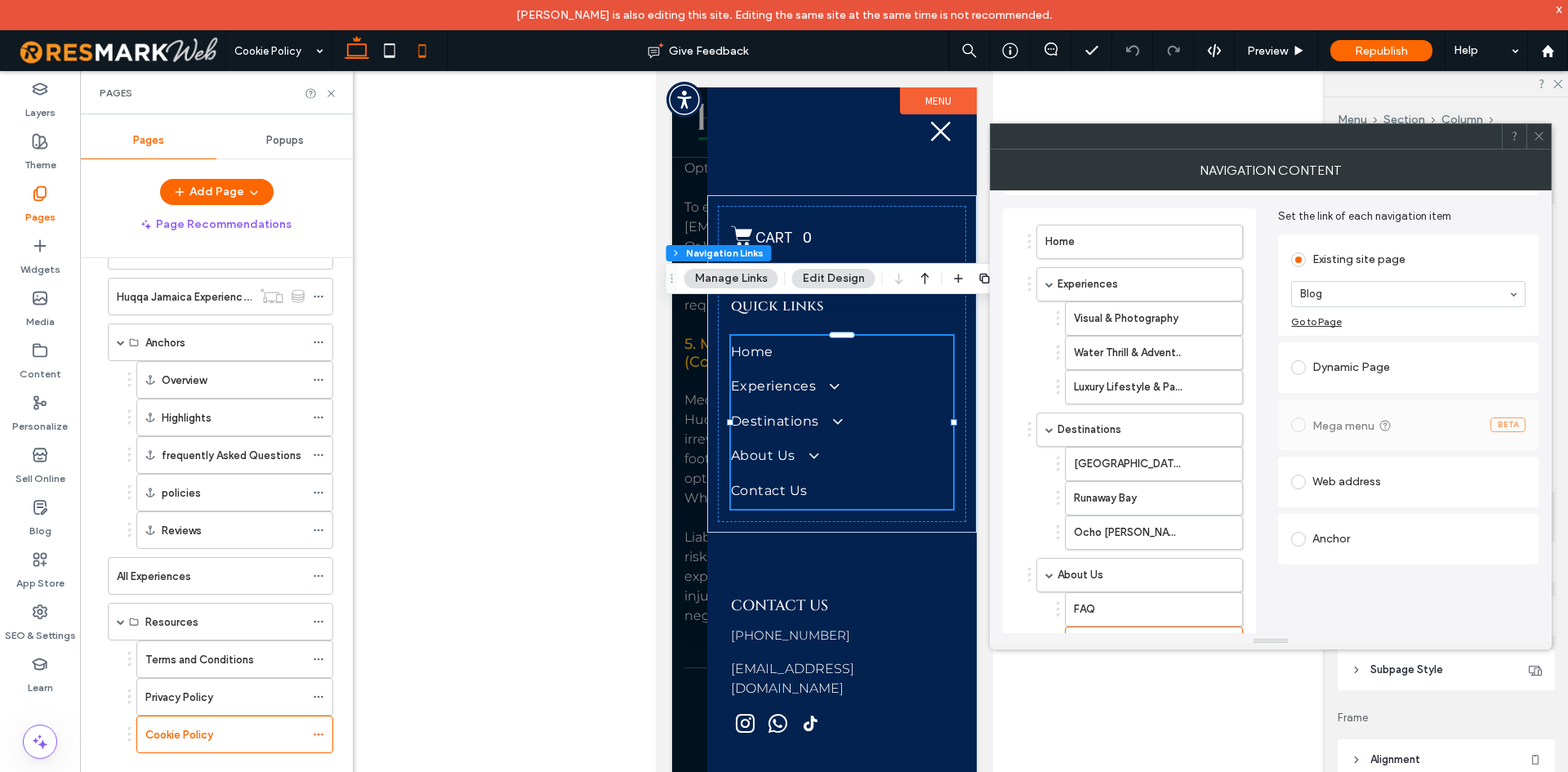
click at [367, 57] on icon at bounding box center [357, 50] width 32 height 32
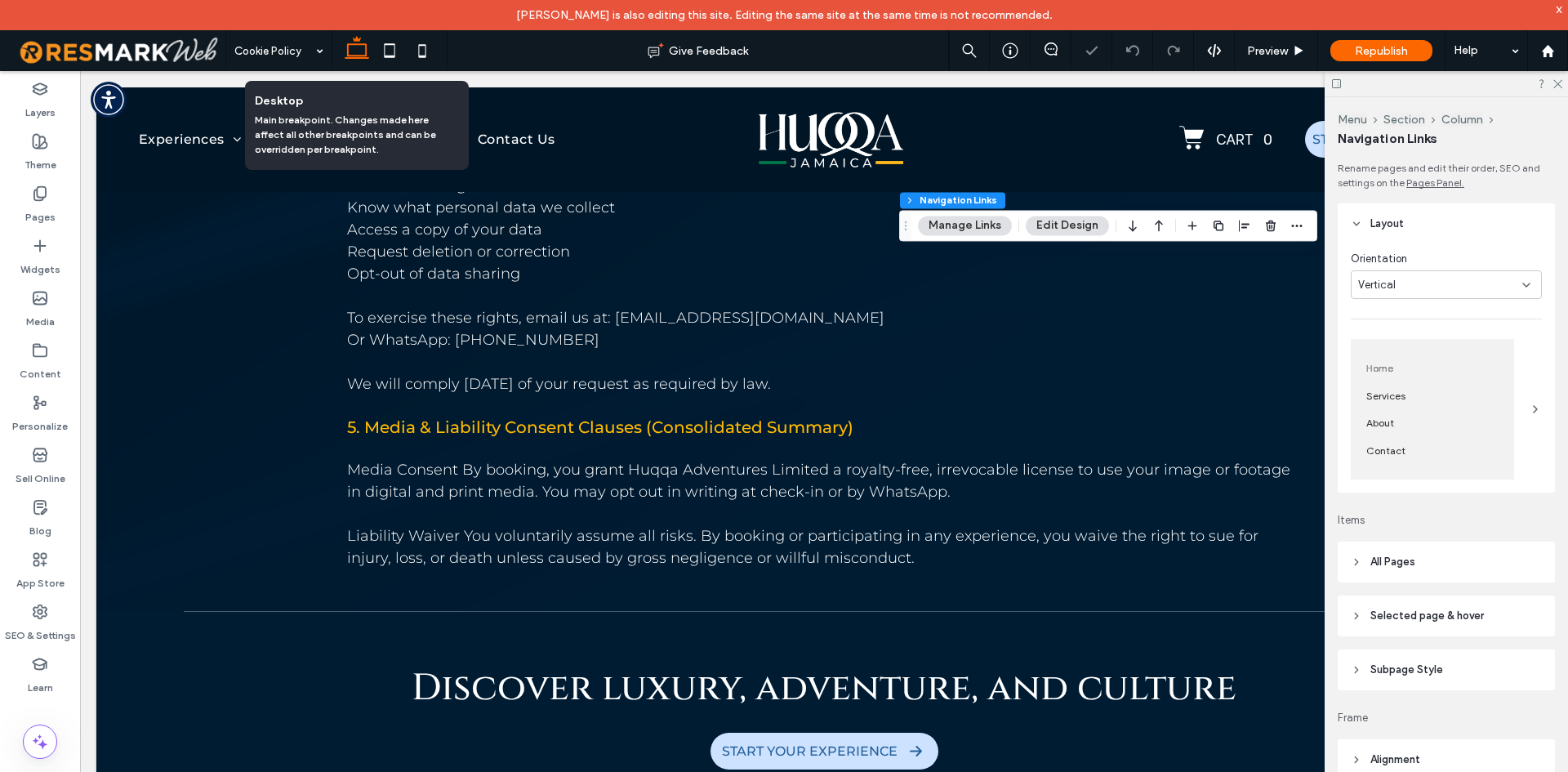
scroll to position [0, 0]
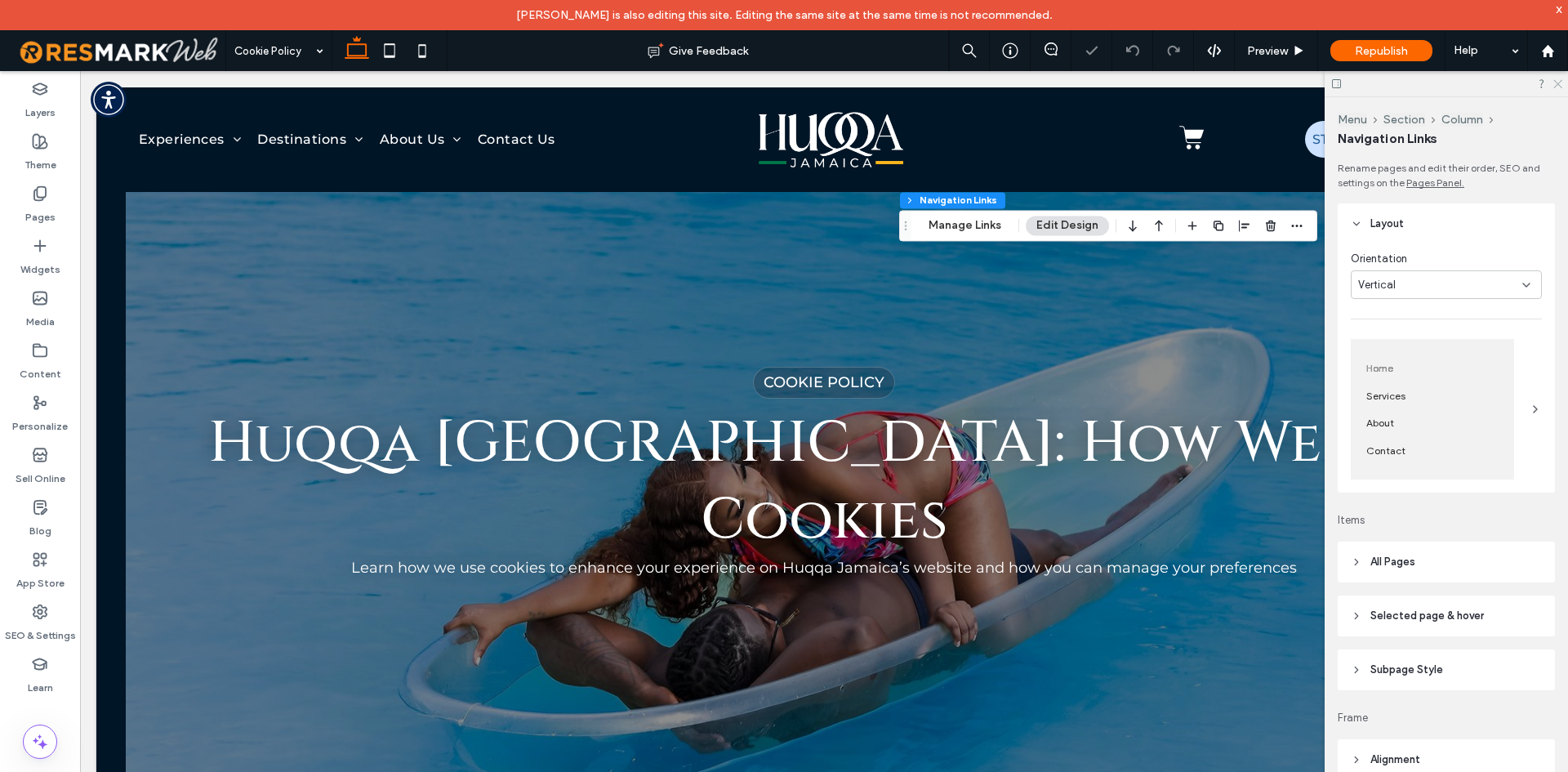
click at [1558, 77] on icon at bounding box center [1557, 83] width 10 height 10
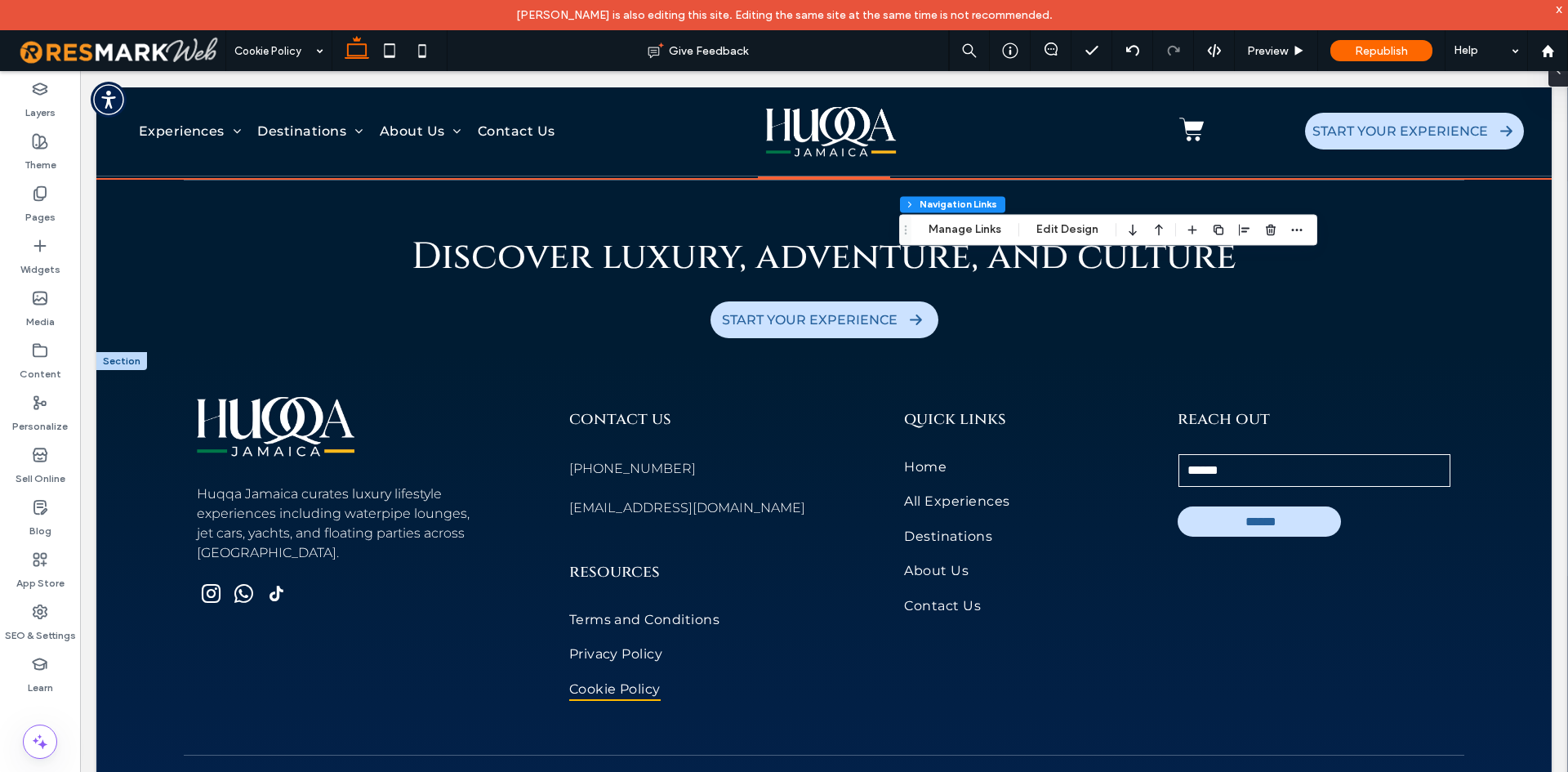
scroll to position [1467, 0]
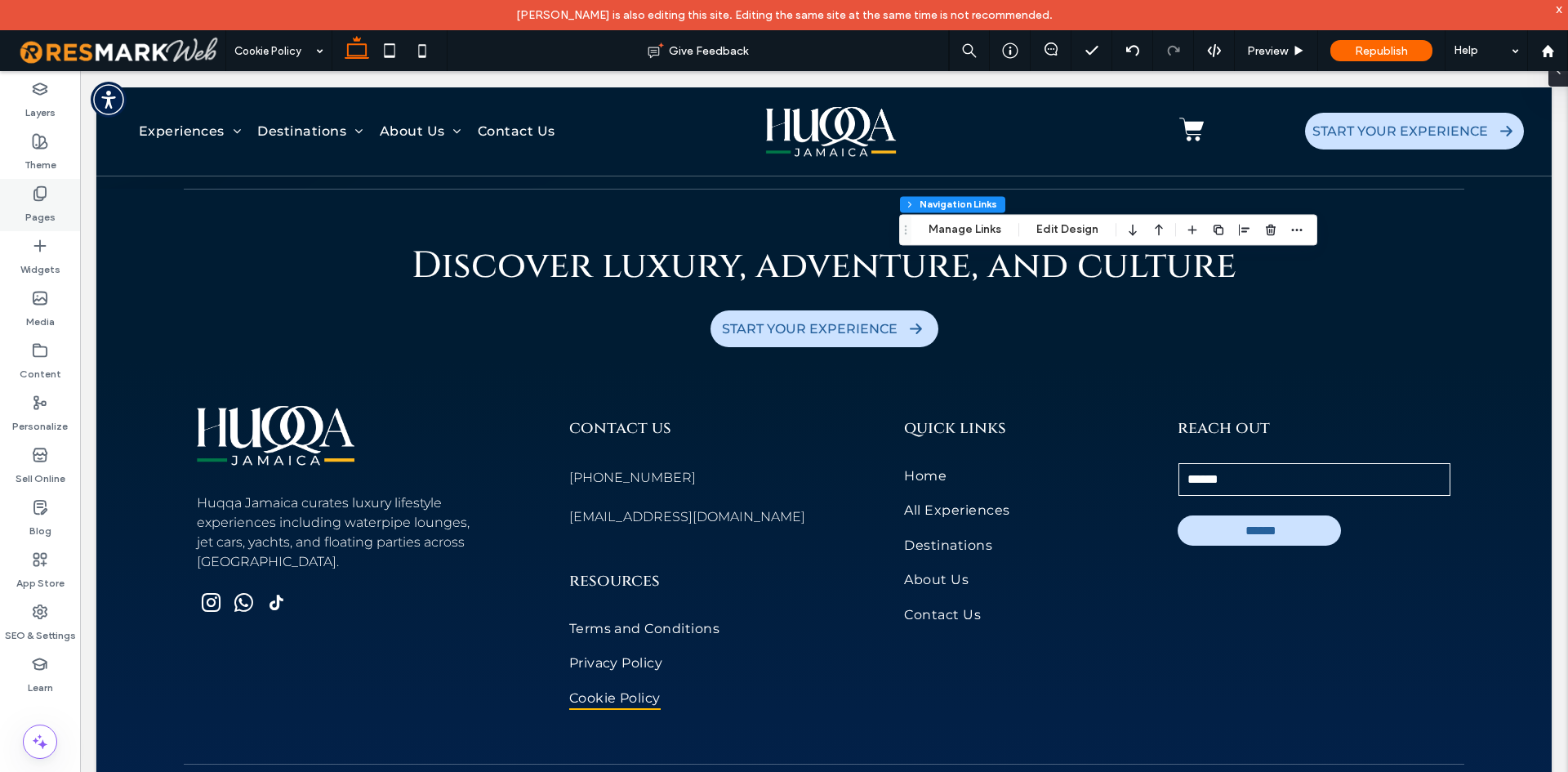
click at [55, 222] on div "Pages" at bounding box center [40, 204] width 80 height 52
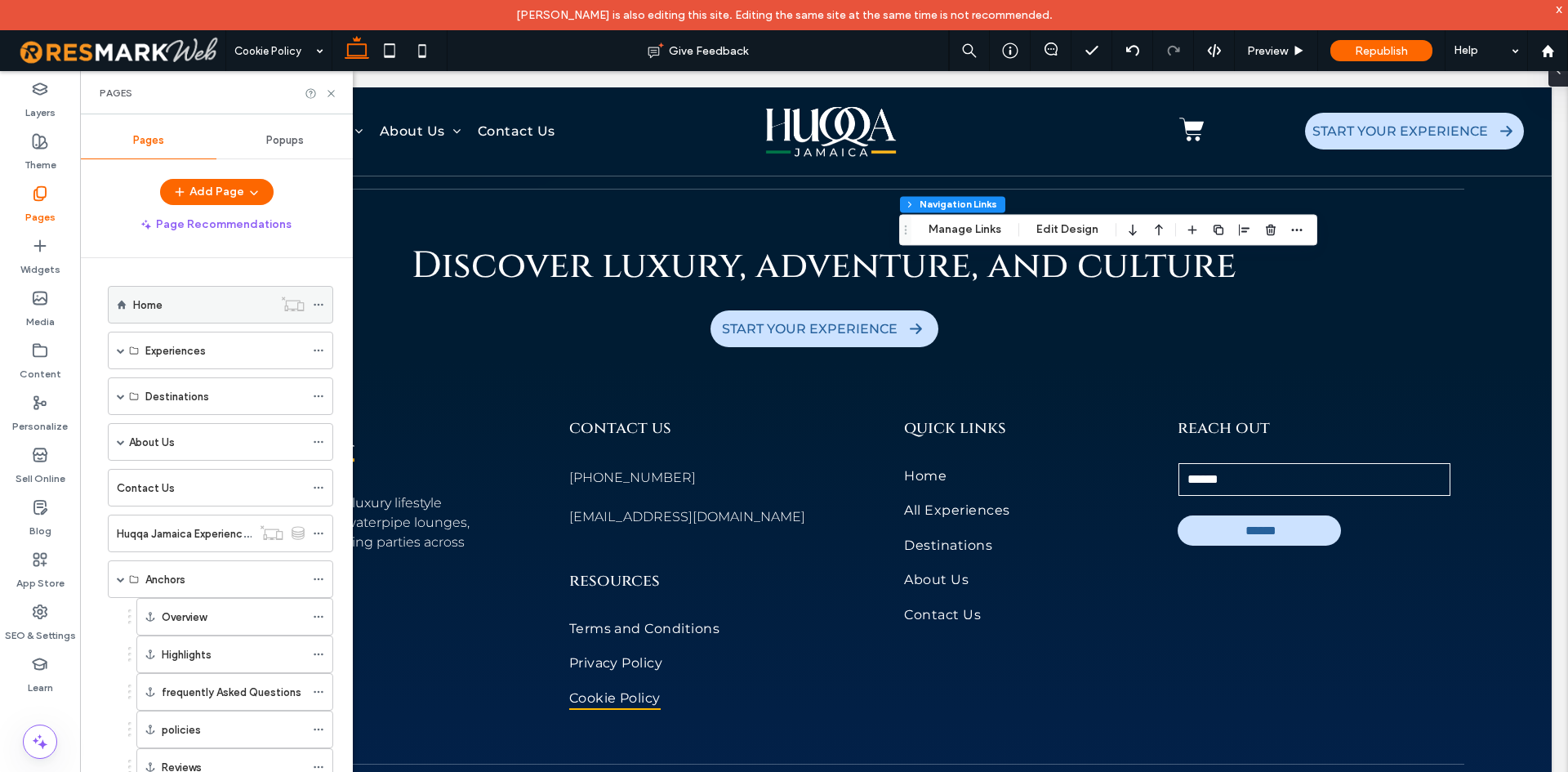
click at [157, 302] on label "Home" at bounding box center [147, 306] width 30 height 29
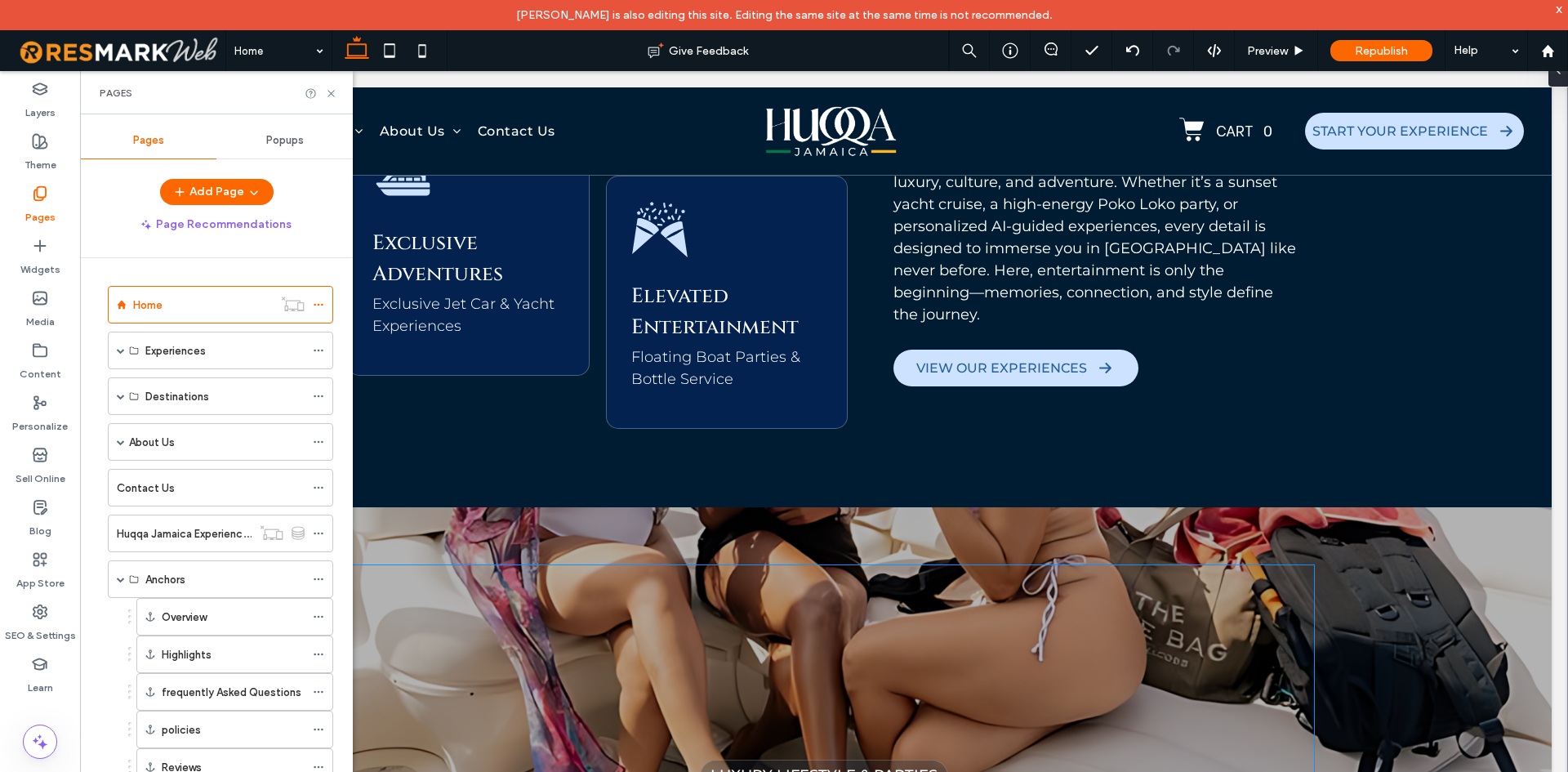
scroll to position [1536, 0]
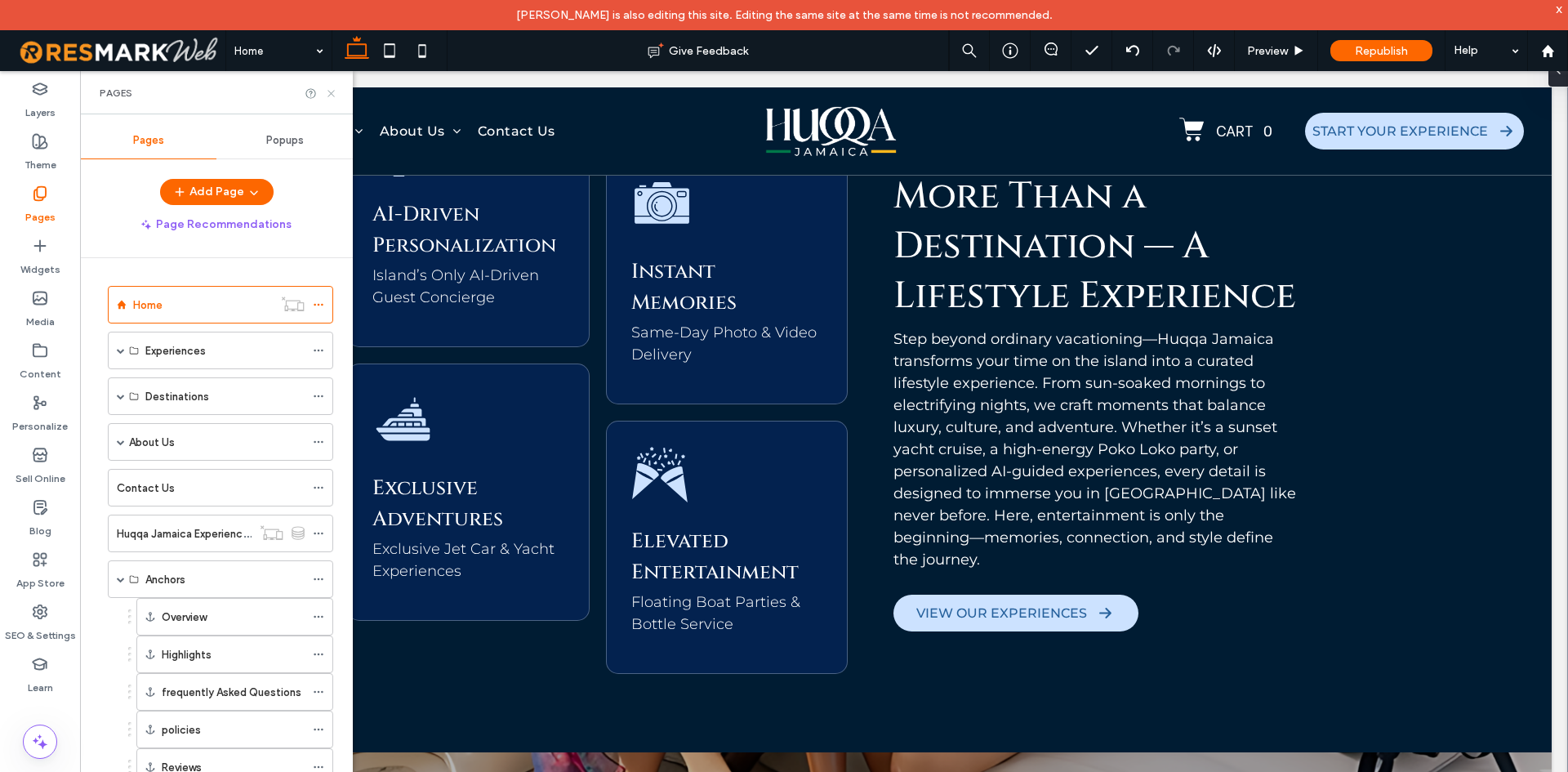
click at [326, 93] on icon at bounding box center [331, 94] width 12 height 12
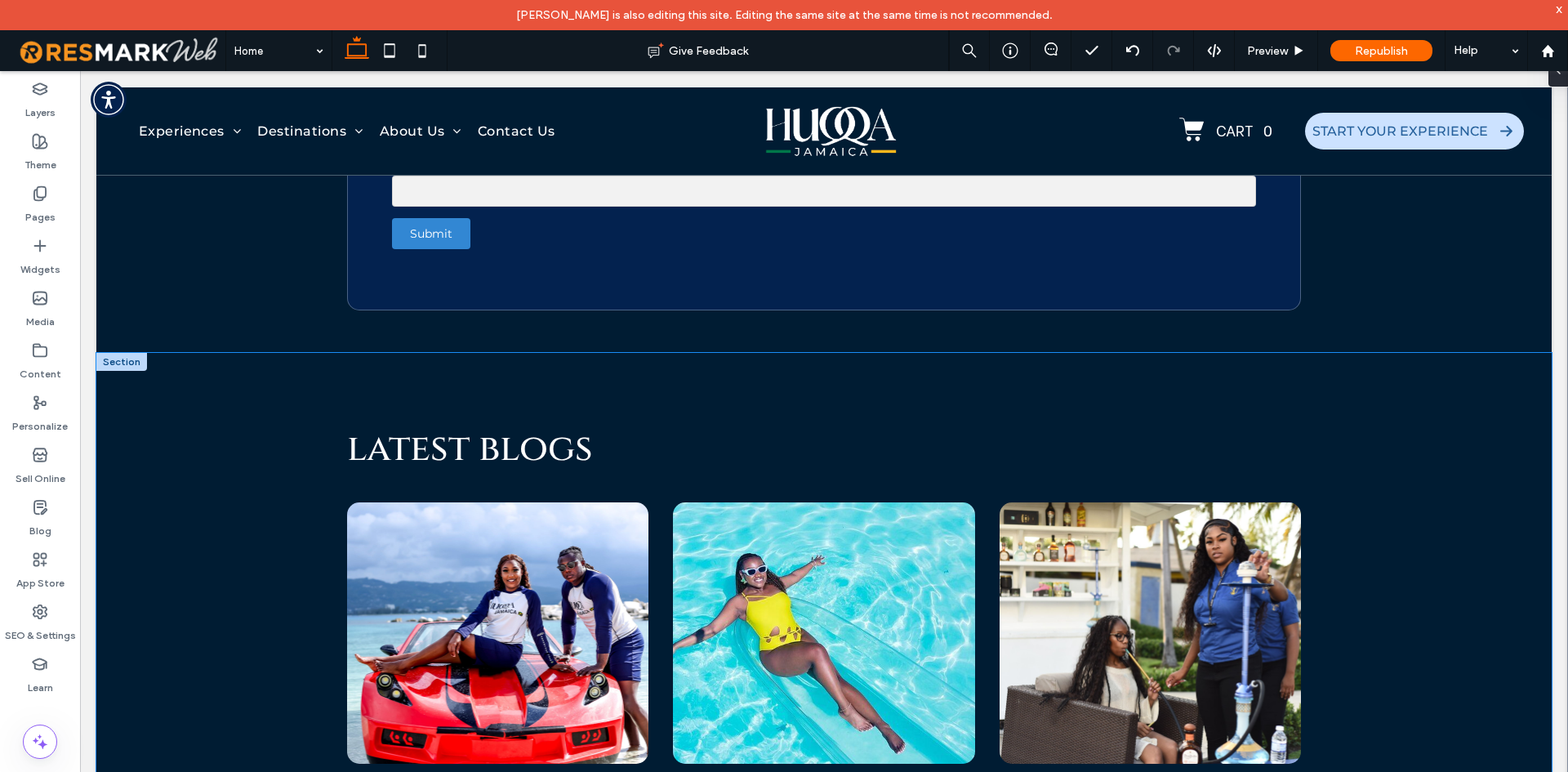
scroll to position [7978, 0]
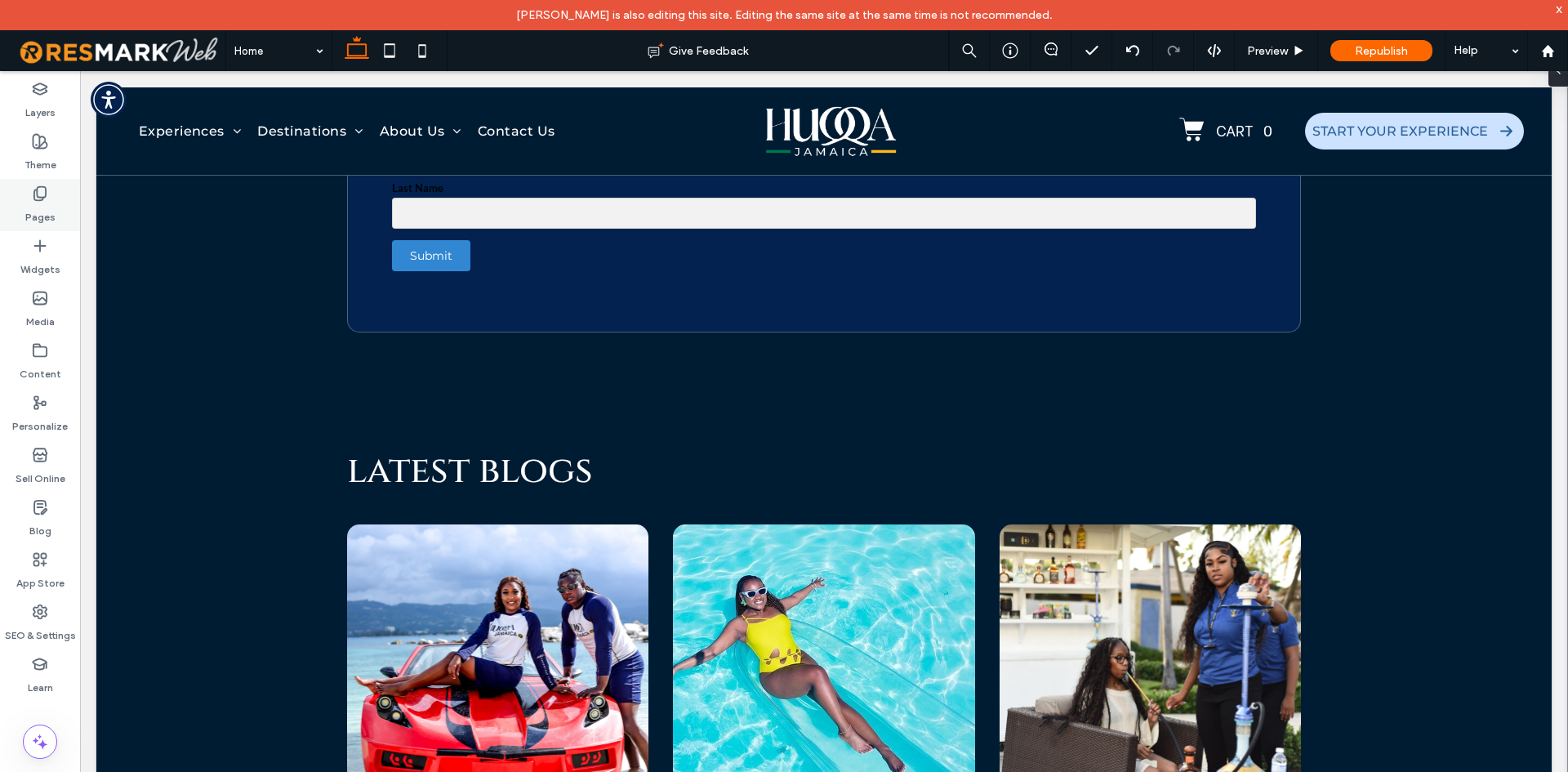
click at [49, 209] on label "Pages" at bounding box center [41, 213] width 31 height 23
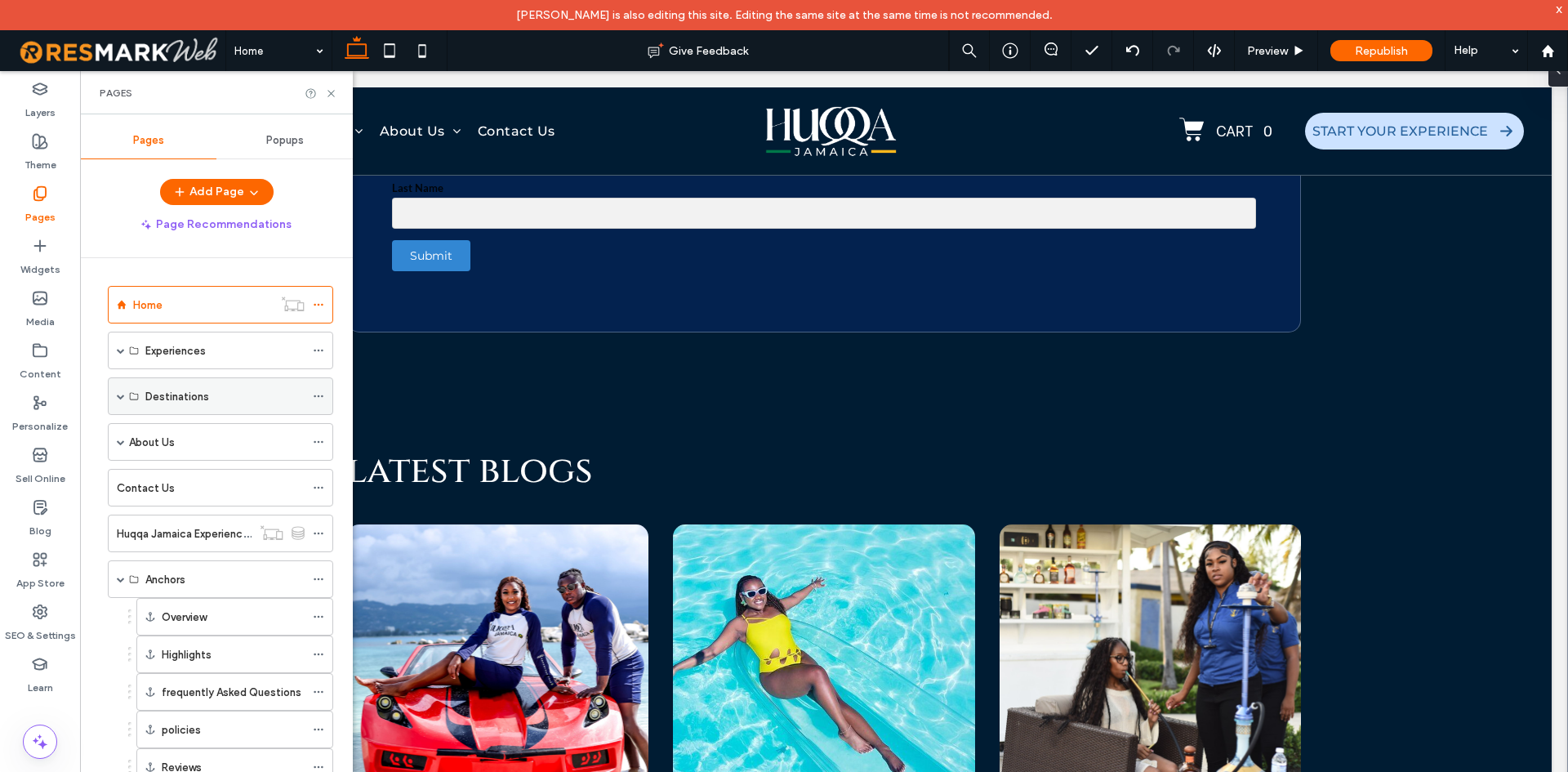
click at [117, 389] on span at bounding box center [121, 396] width 9 height 36
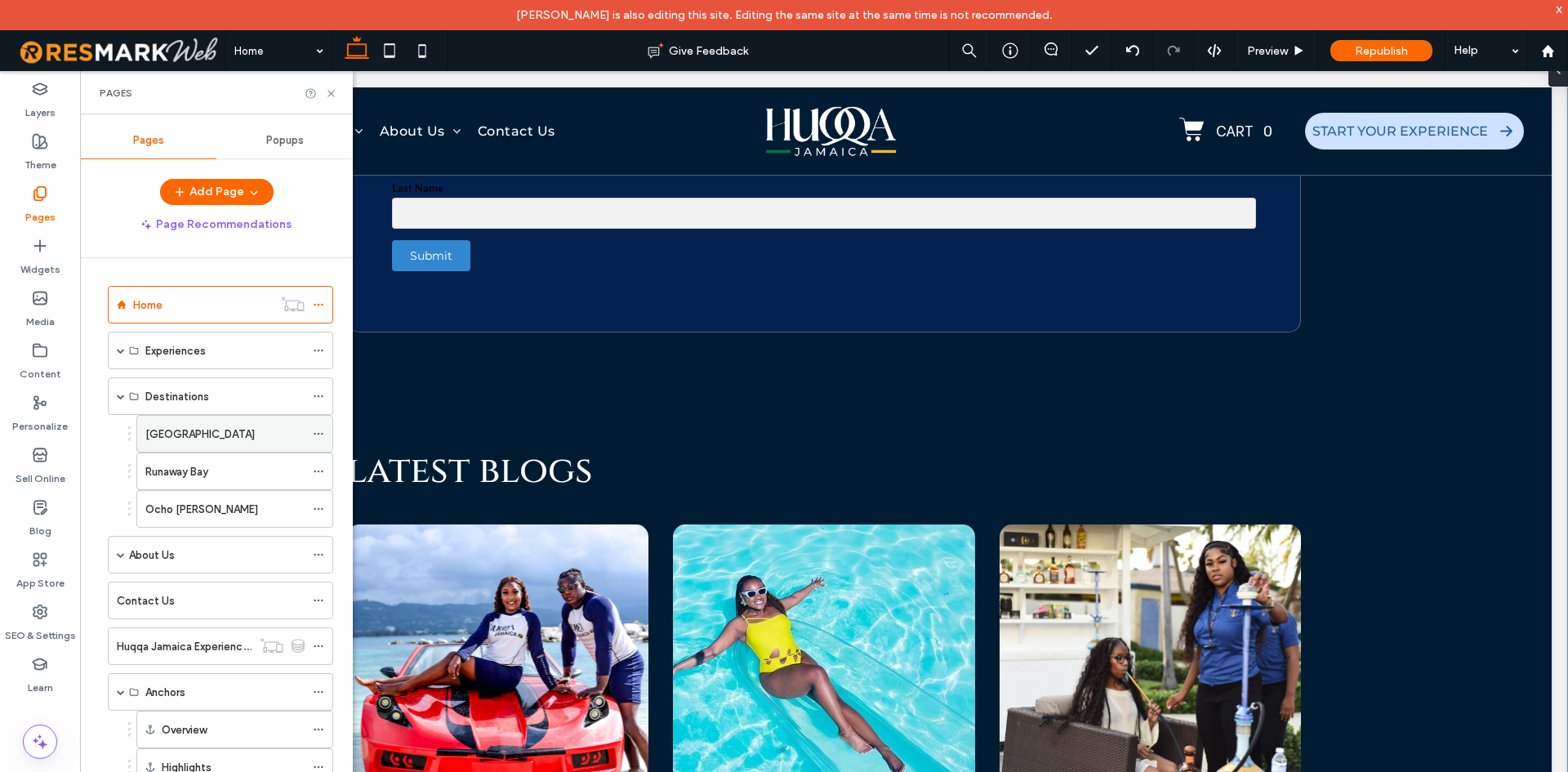
click at [173, 416] on div "[GEOGRAPHIC_DATA]" at bounding box center [225, 433] width 159 height 36
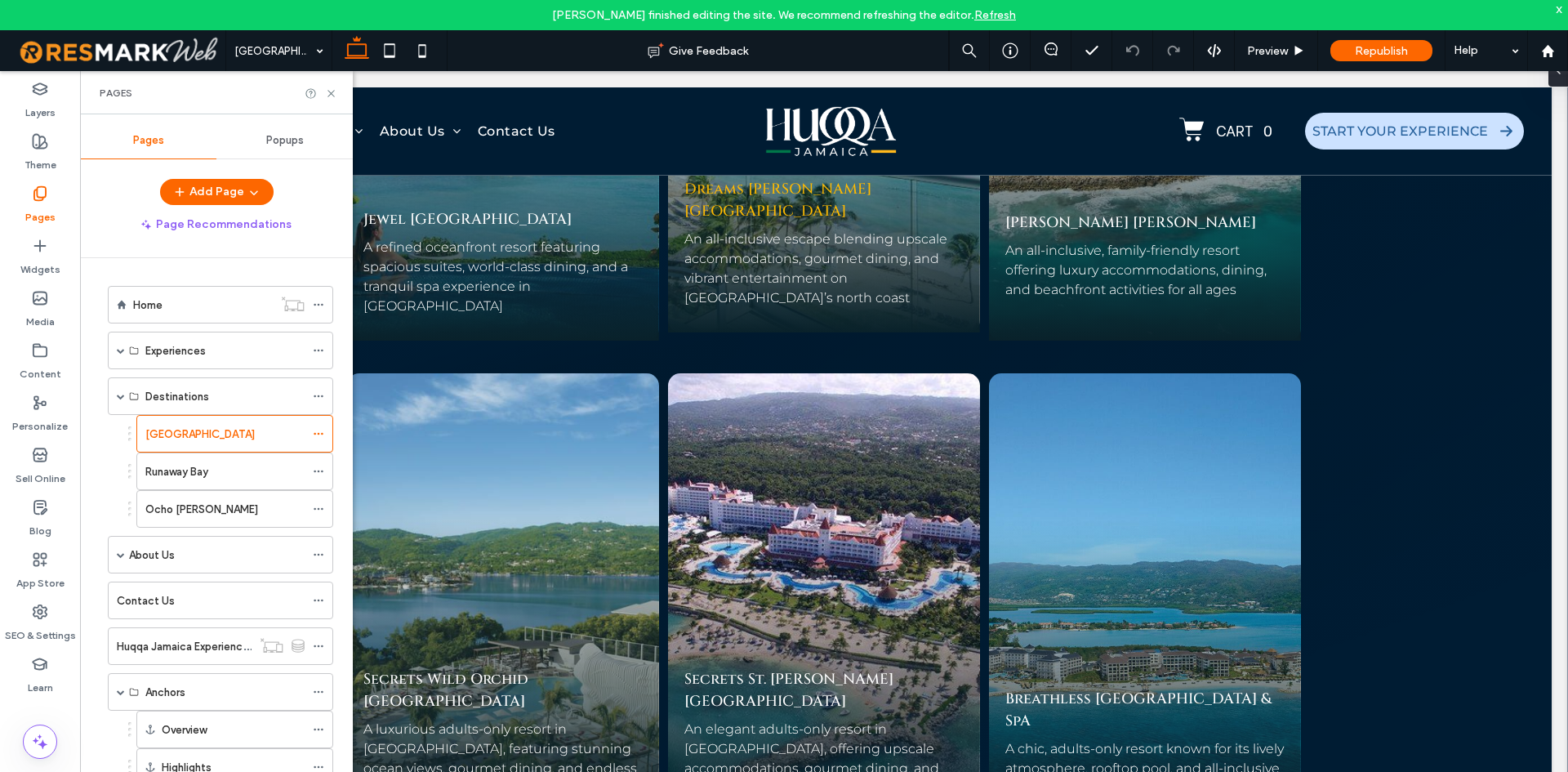
scroll to position [7416, 0]
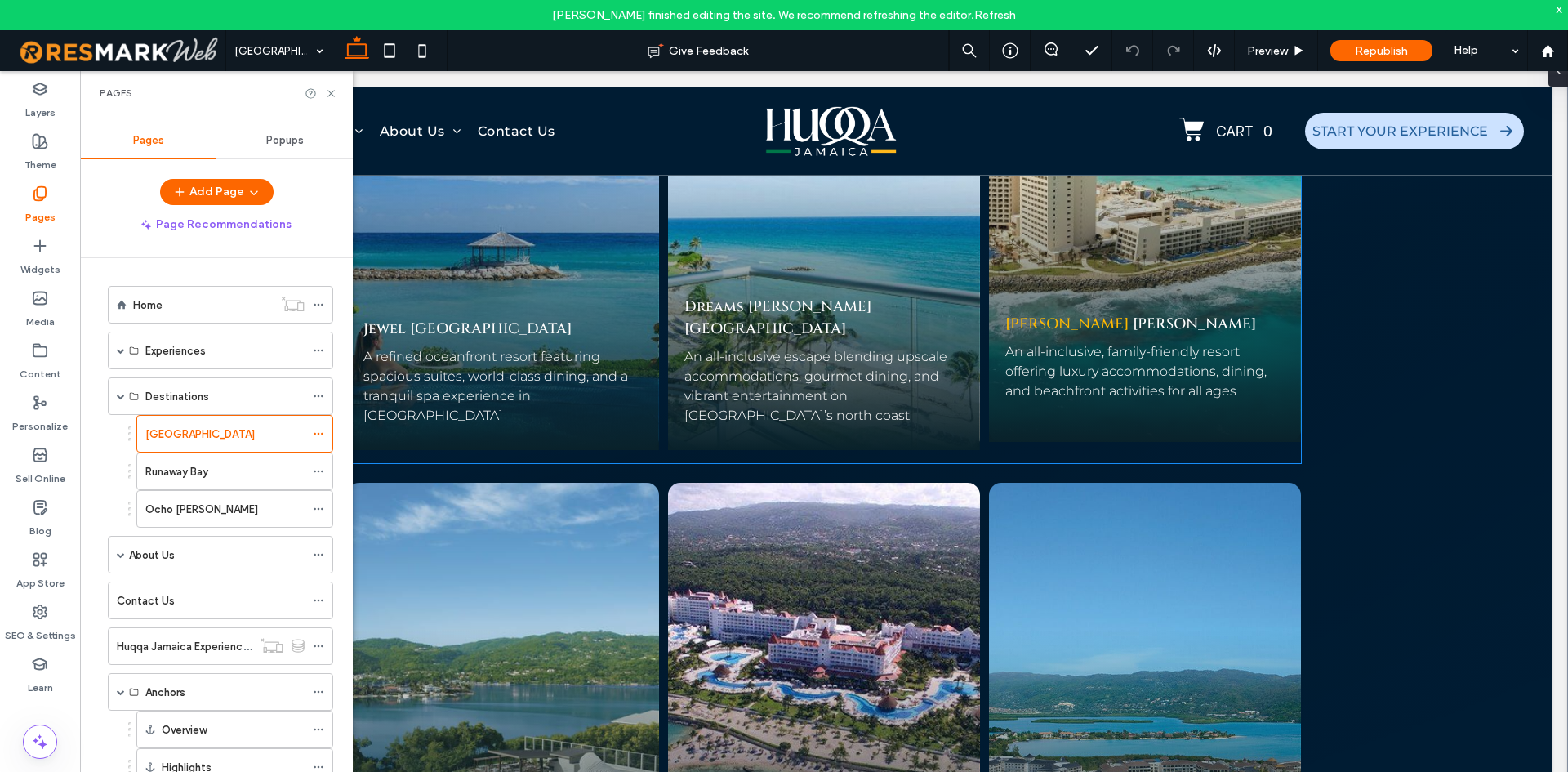
click at [1040, 313] on link "Hyatt Ziva" at bounding box center [1067, 323] width 123 height 20
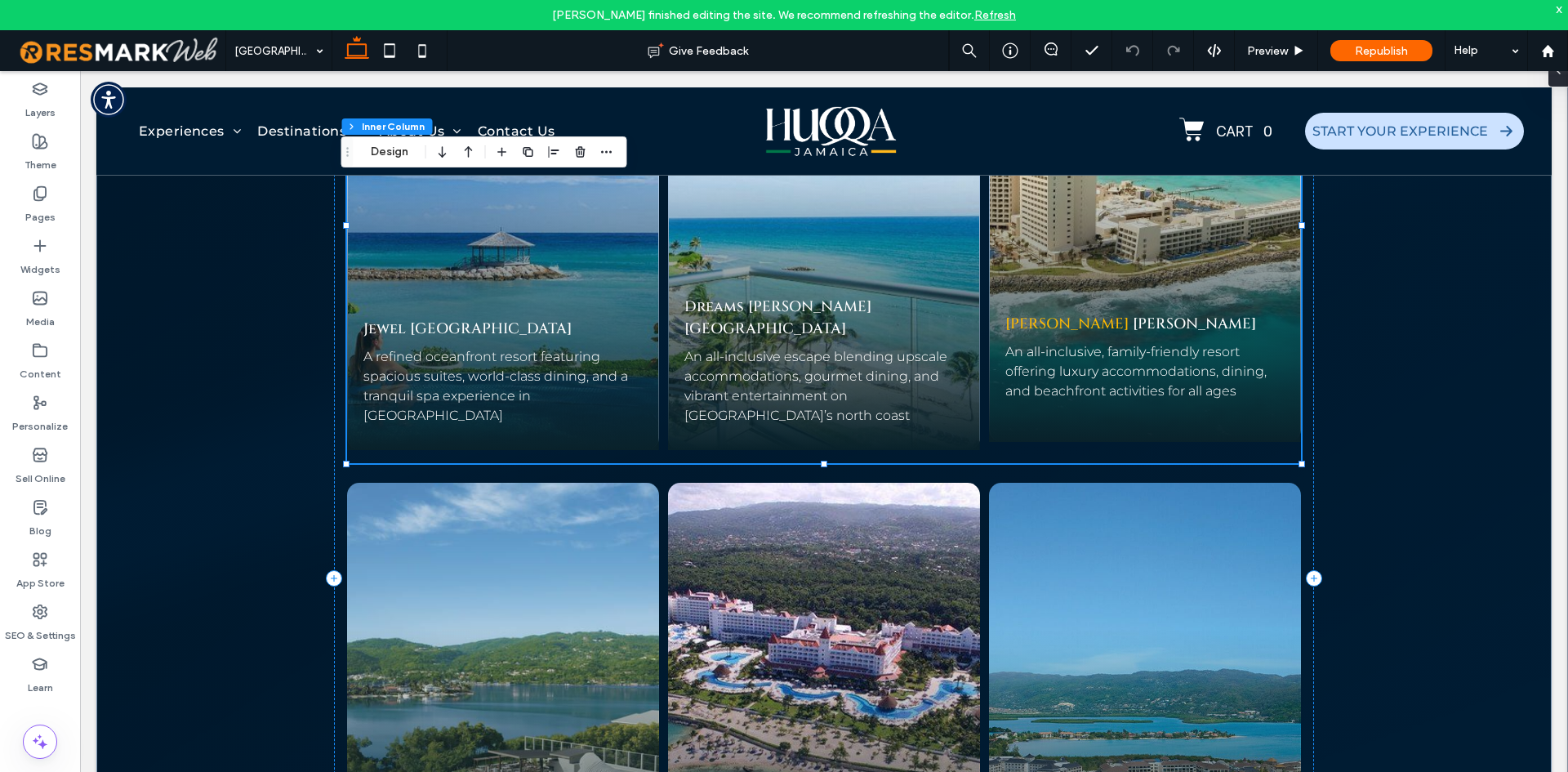
click at [1040, 313] on link "Hyatt Ziva" at bounding box center [1067, 323] width 123 height 20
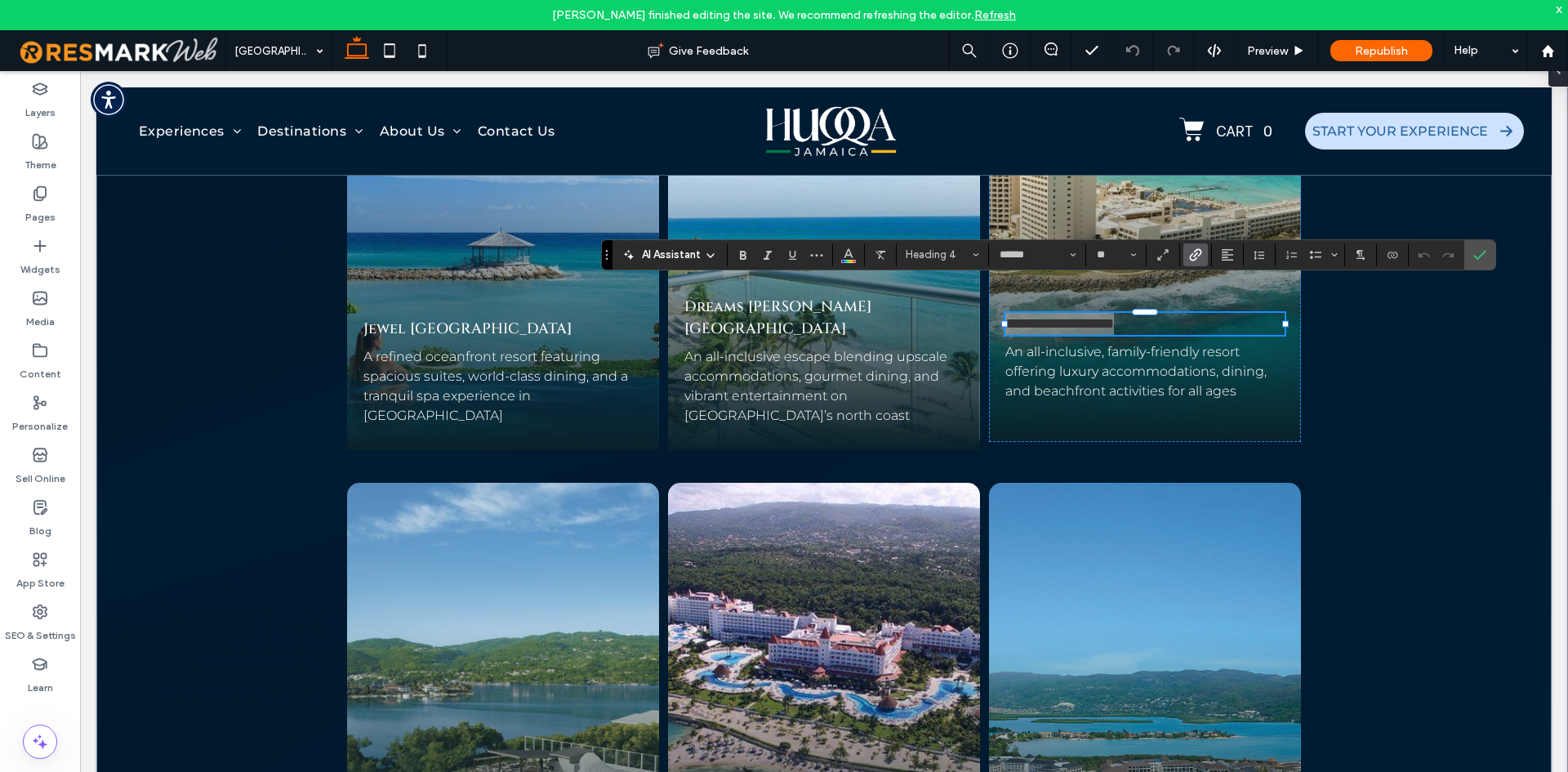
click at [1195, 257] on icon "Link" at bounding box center [1195, 254] width 13 height 13
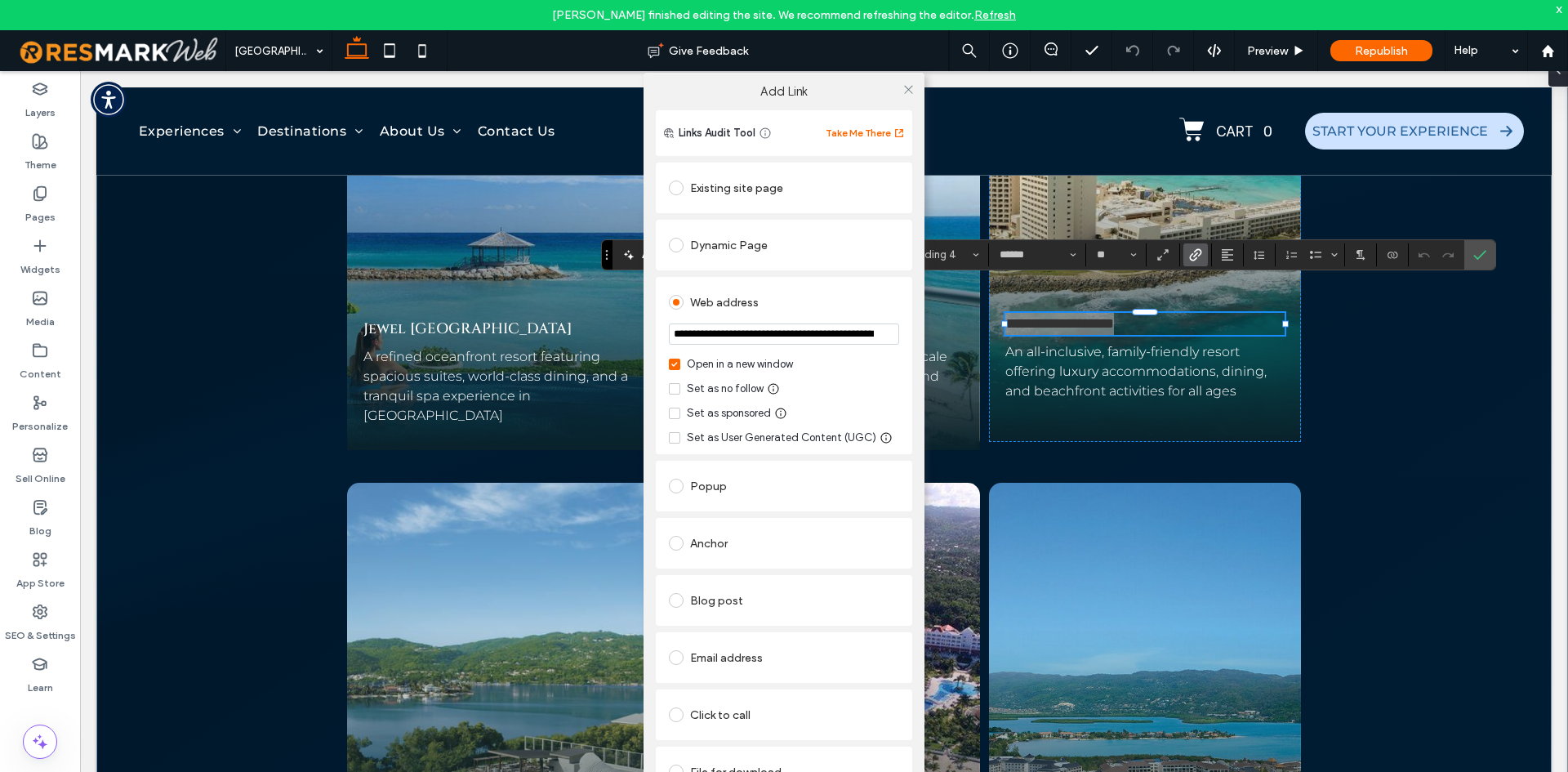
click at [796, 335] on input "**********" at bounding box center [784, 334] width 231 height 21
click at [903, 91] on icon at bounding box center [908, 89] width 12 height 12
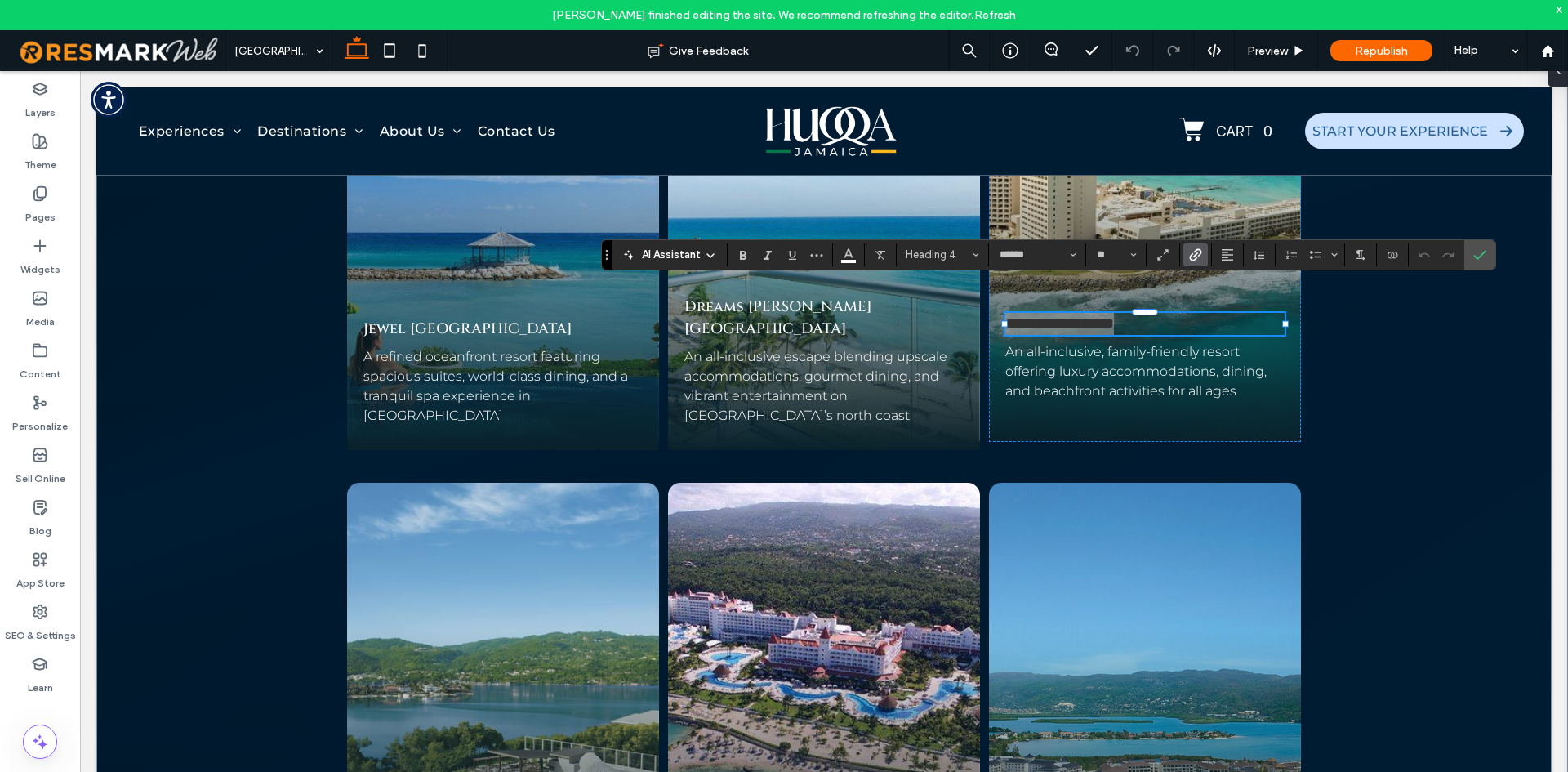
click at [1193, 257] on icon "Link" at bounding box center [1195, 254] width 13 height 13
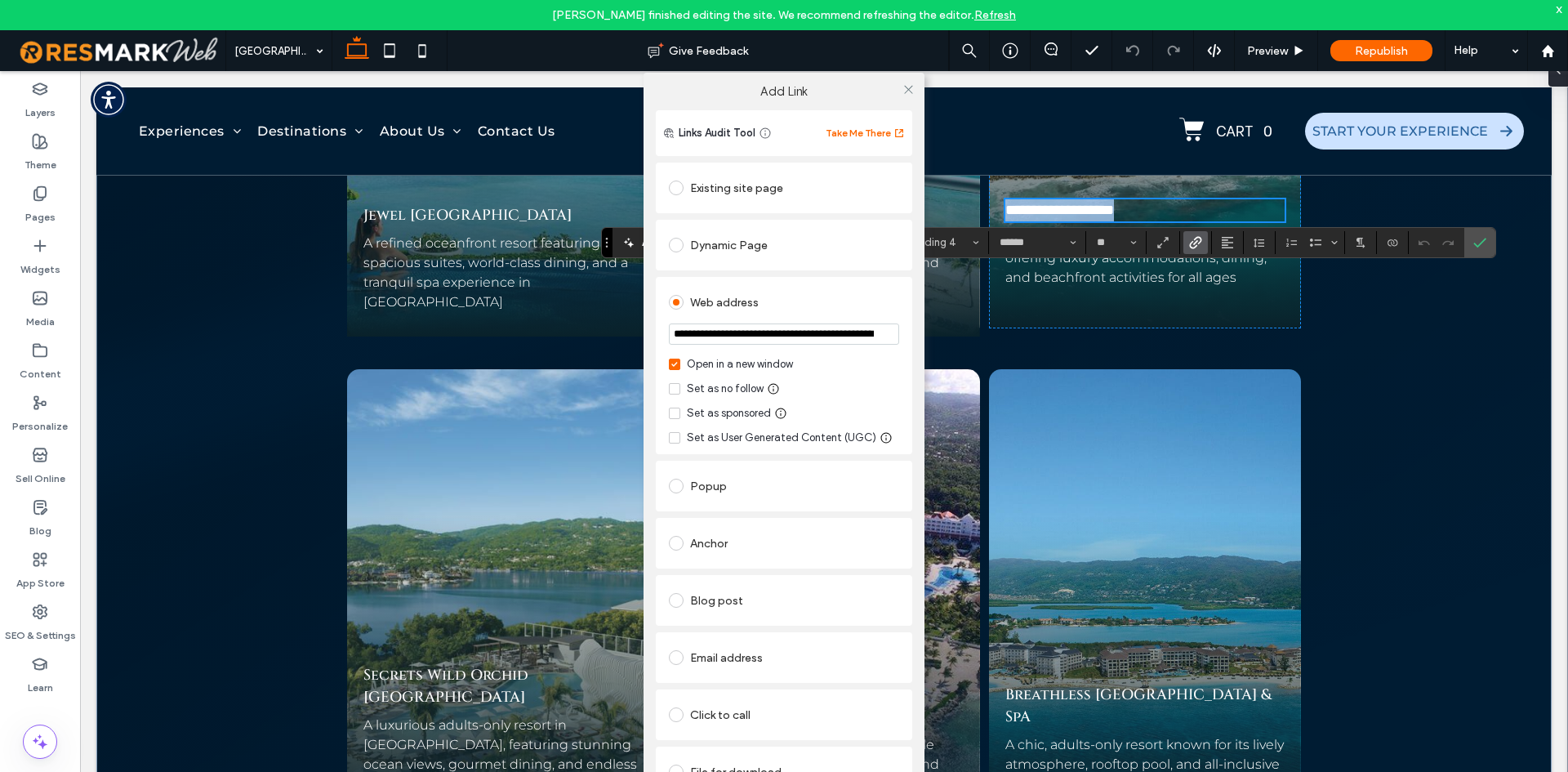
scroll to position [7743, 0]
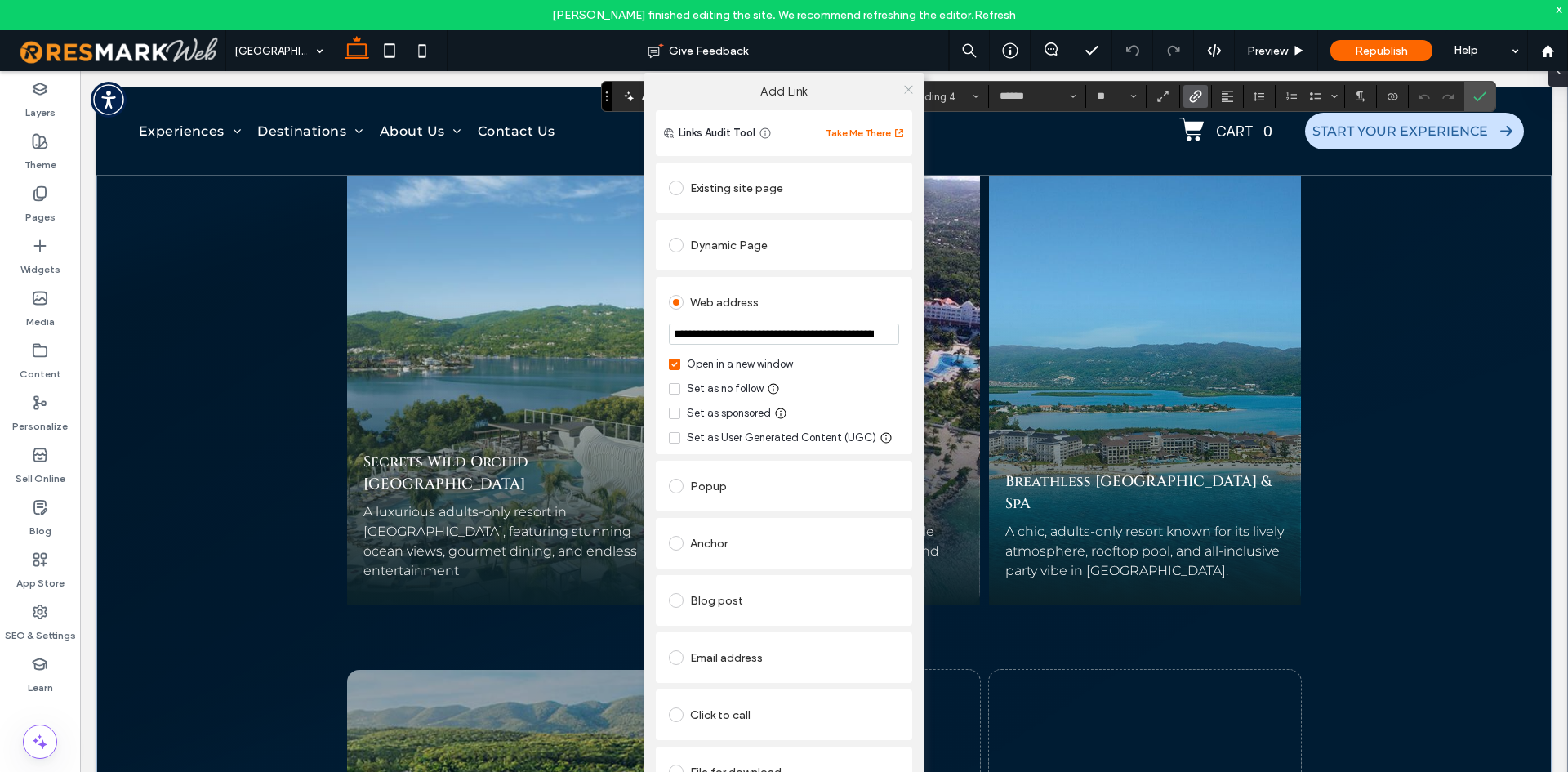
click at [910, 90] on icon at bounding box center [908, 89] width 12 height 12
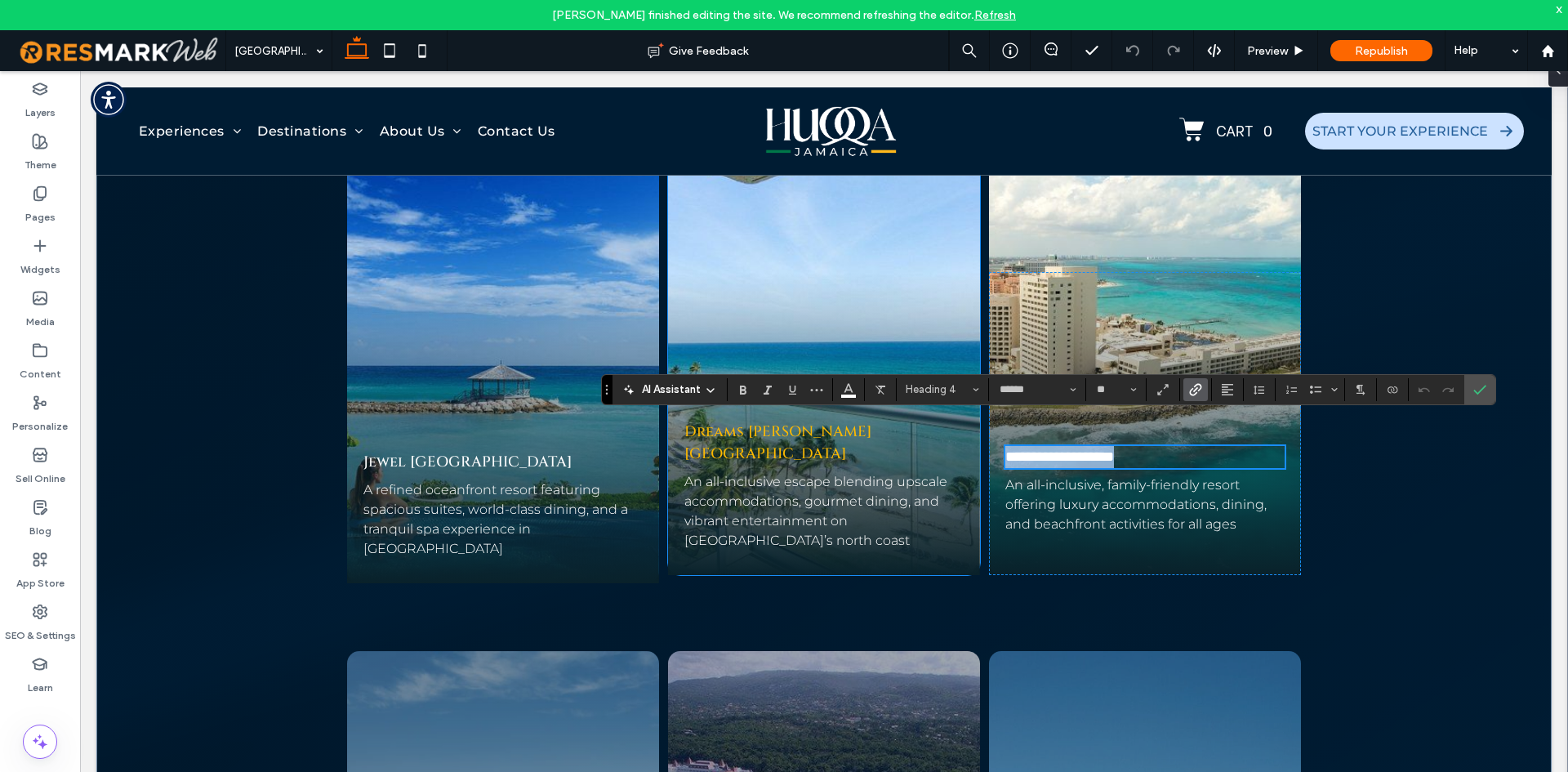
scroll to position [7202, 0]
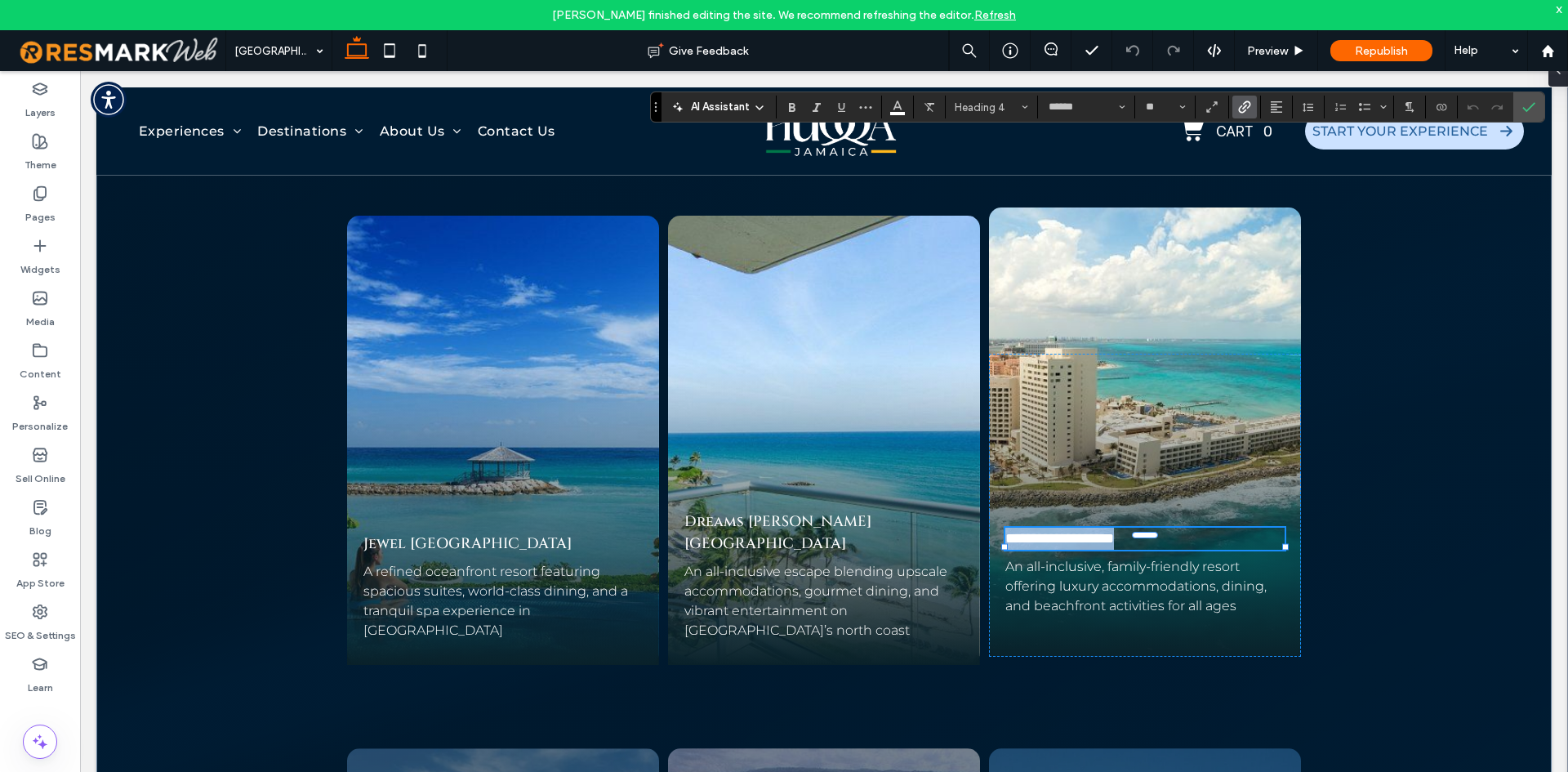
drag, startPoint x: 606, startPoint y: 465, endPoint x: 655, endPoint y: 102, distance: 366.3
click at [655, 102] on icon "Drag" at bounding box center [656, 107] width 3 height 10
click at [1243, 100] on icon "Link" at bounding box center [1245, 106] width 13 height 13
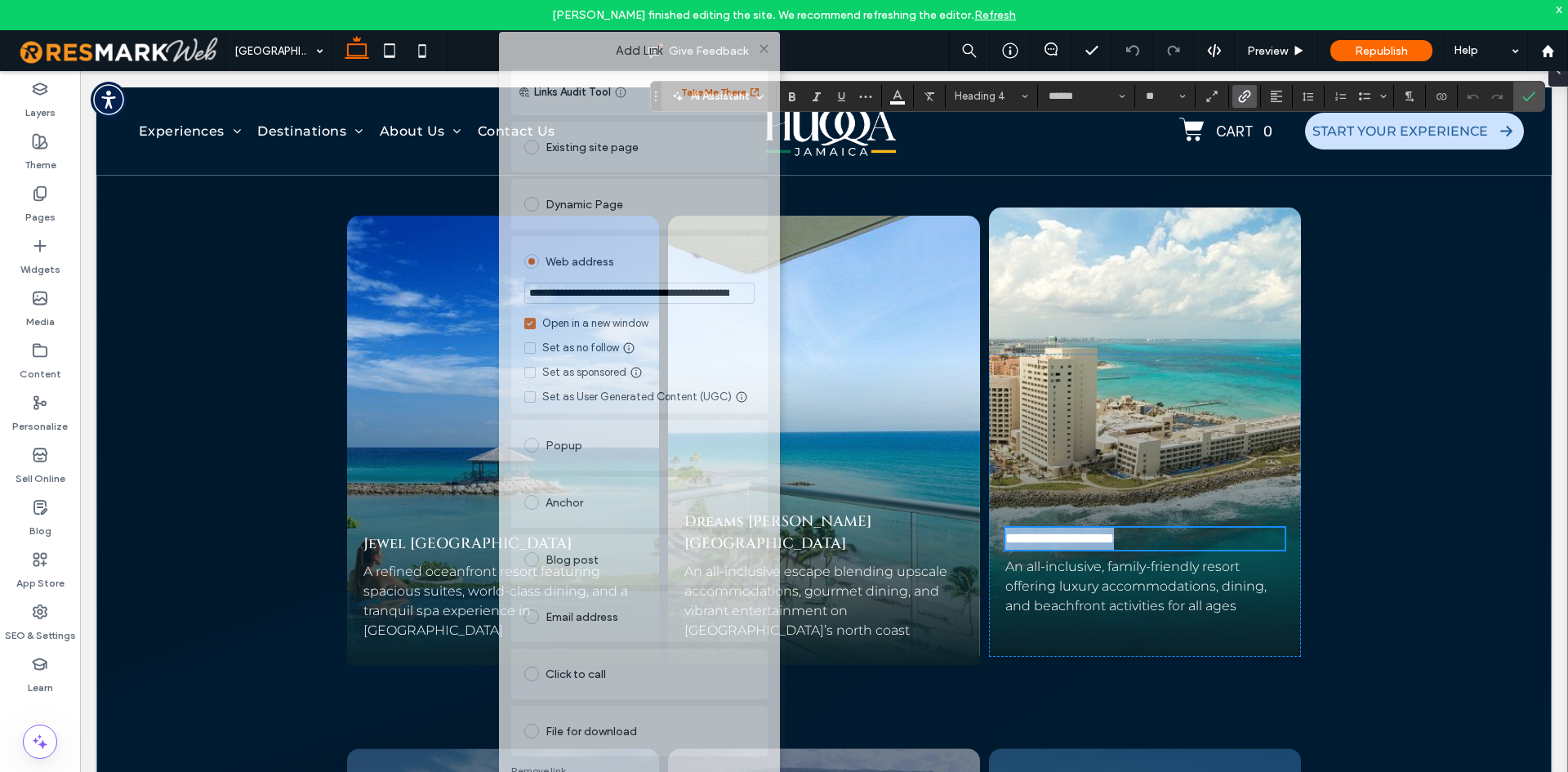
click at [528, 71] on div "**********" at bounding box center [639, 416] width 281 height 770
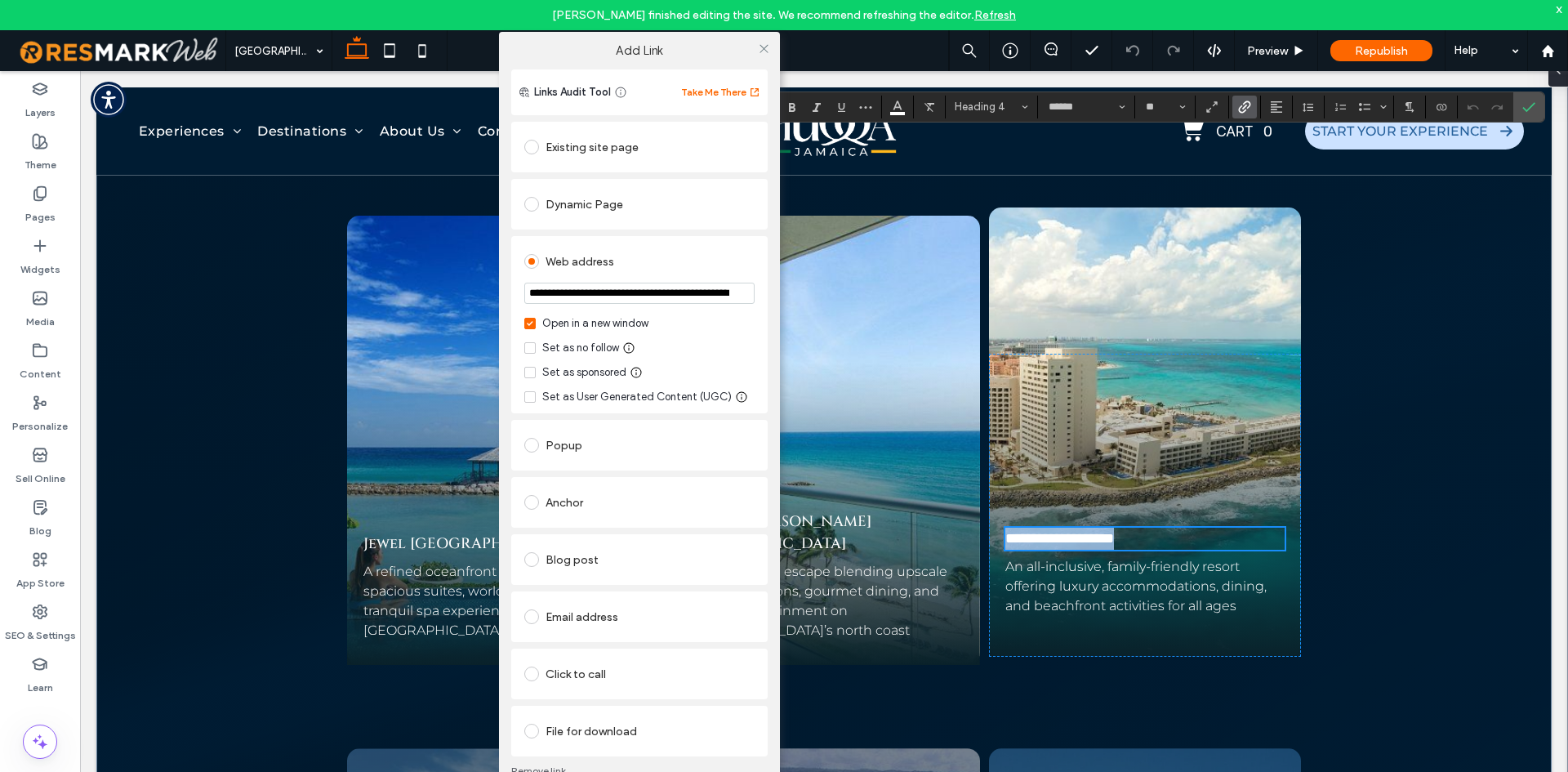
click at [532, 53] on body "Camille Orduna finished editing the site. We recommend refreshing the editor. R…" at bounding box center [784, 386] width 1568 height 772
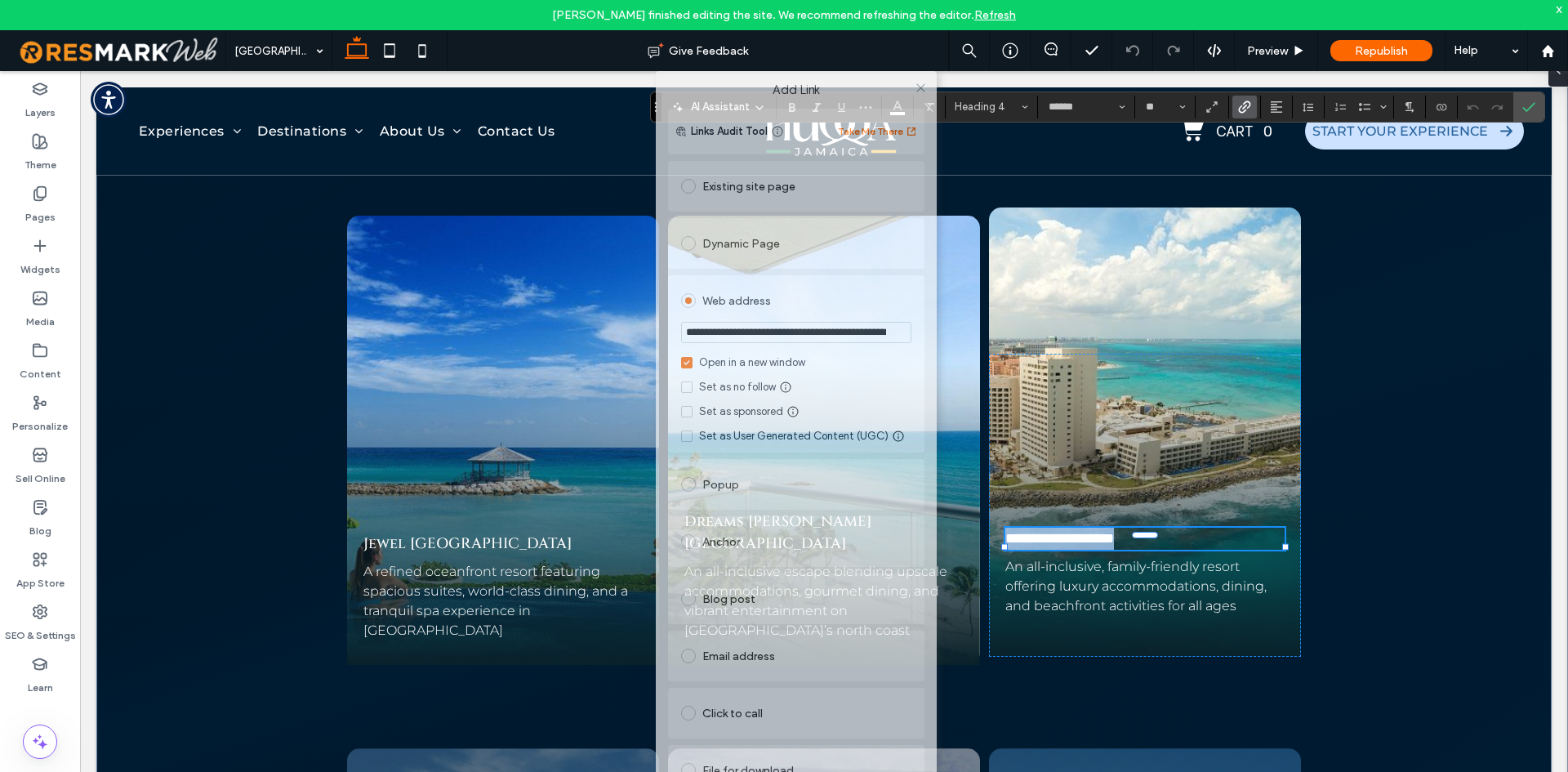
drag, startPoint x: 564, startPoint y: 83, endPoint x: 718, endPoint y: -29, distance: 190.4
click at [718, 0] on html "Camille Orduna finished editing the site. We recommend refreshing the editor. R…" at bounding box center [784, 386] width 1568 height 772
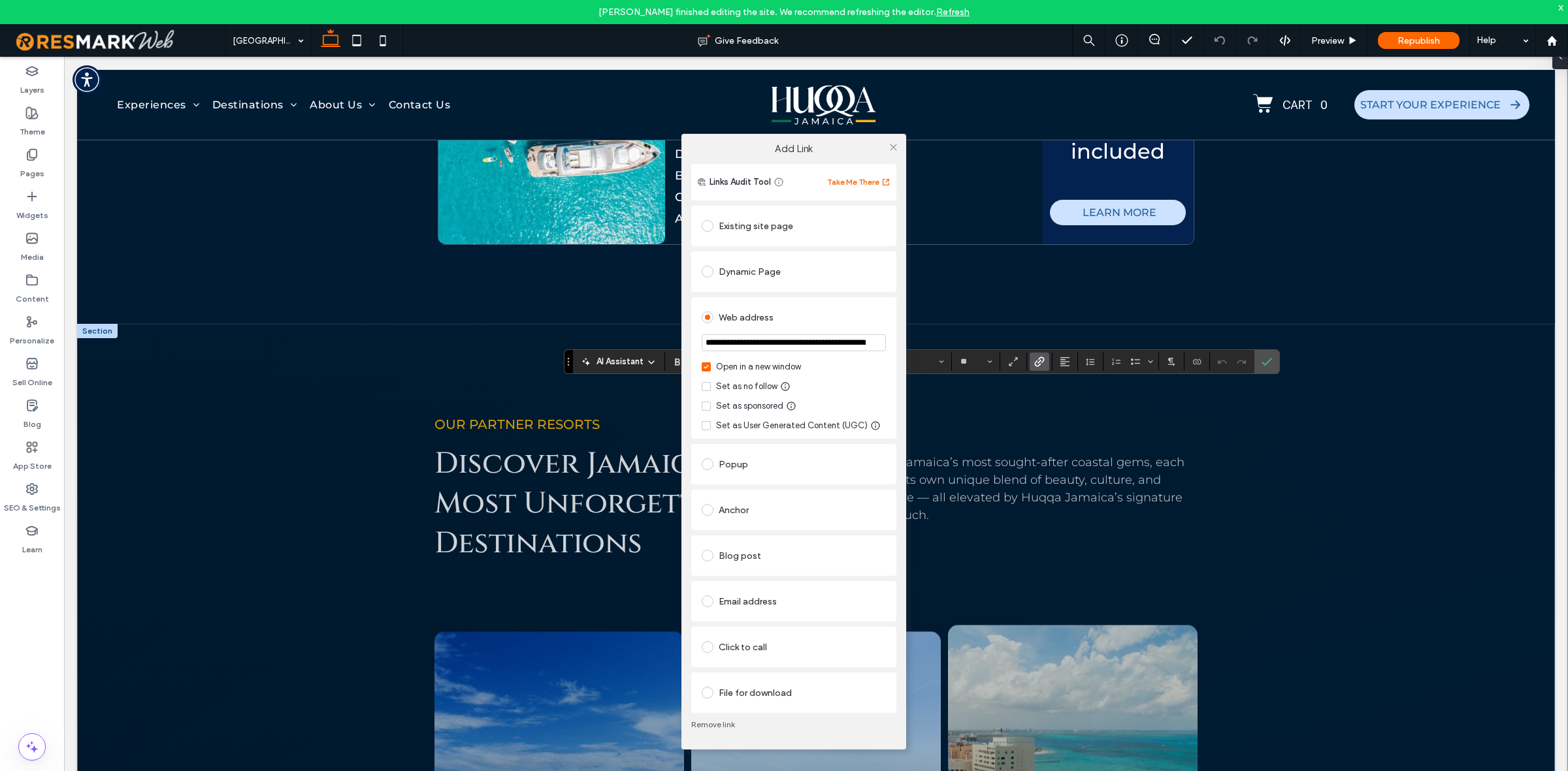
scroll to position [5481, 0]
click at [726, 617] on link "Remove link" at bounding box center [793, 724] width 205 height 10
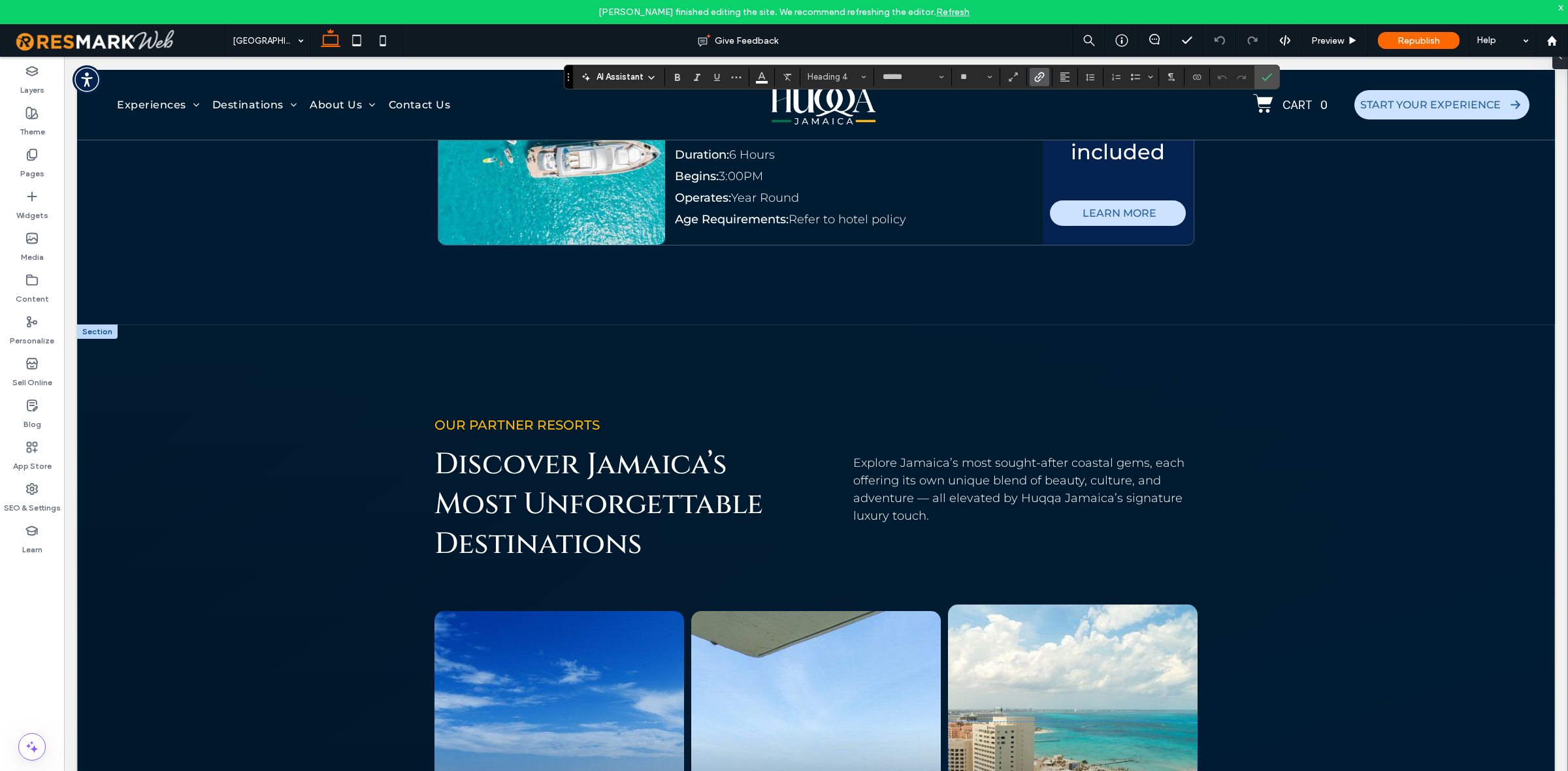
scroll to position [5933, 0]
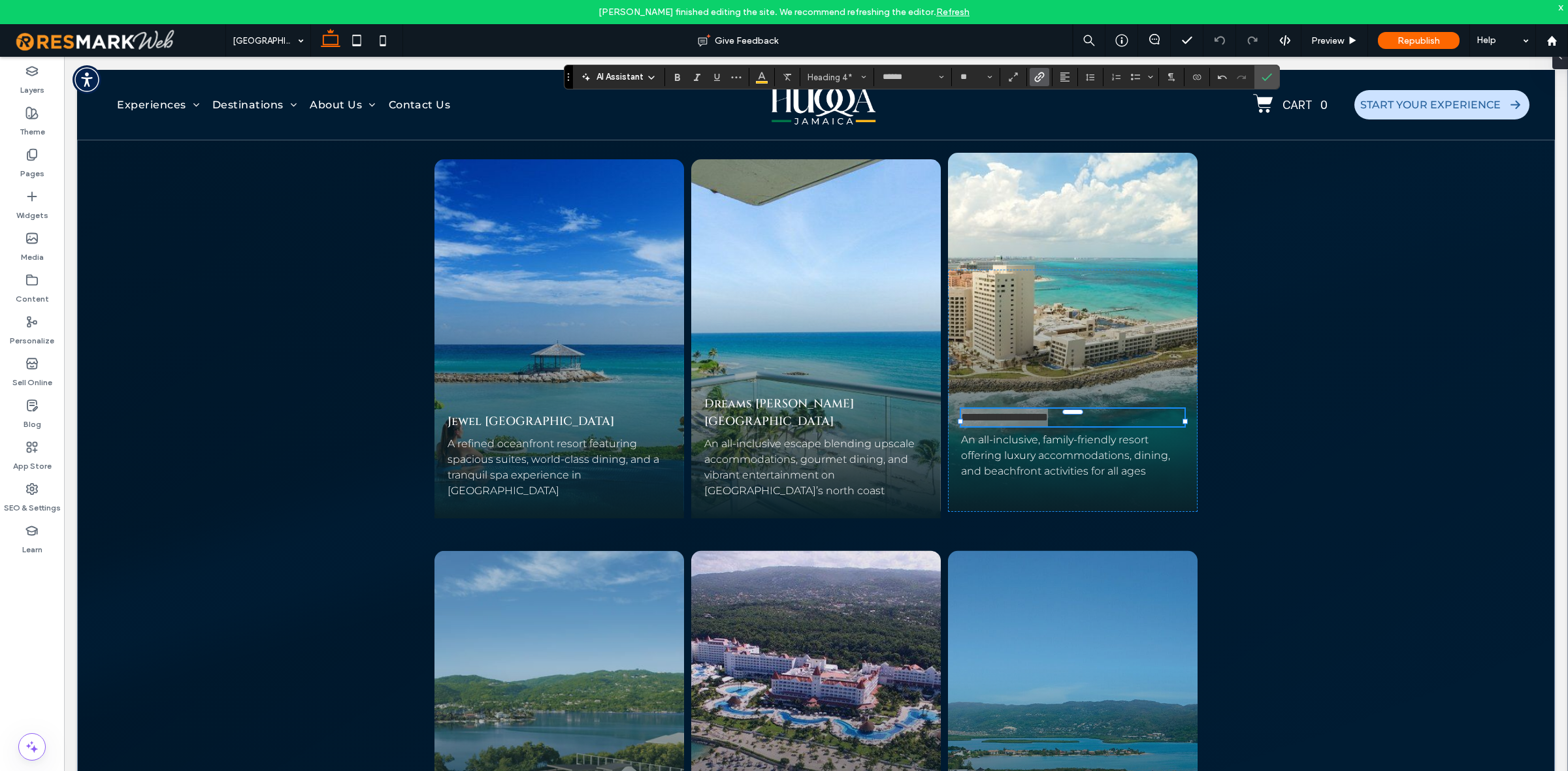
click at [1049, 77] on label "Link" at bounding box center [1039, 77] width 20 height 18
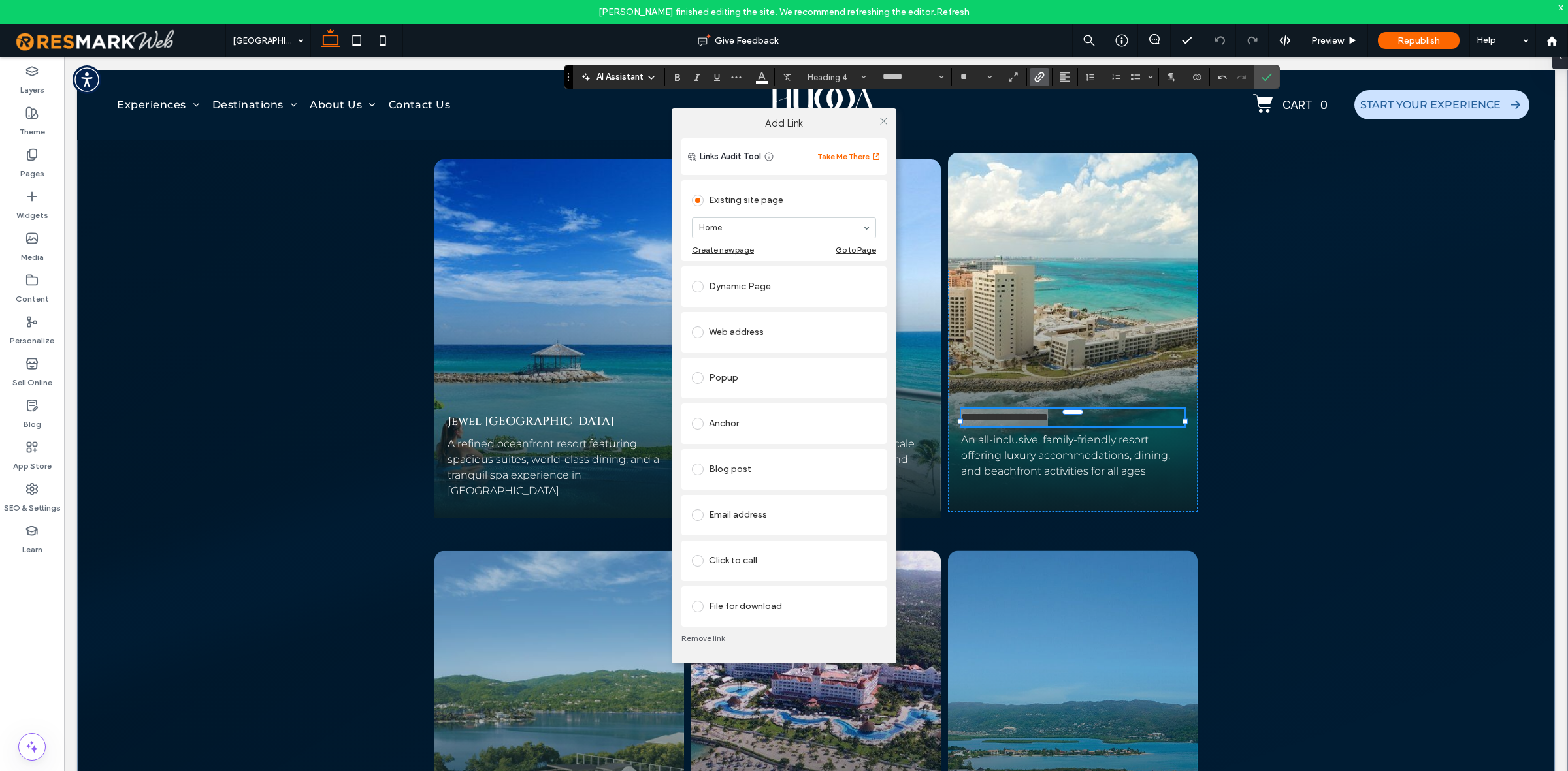
click at [784, 341] on div "Web address" at bounding box center [784, 332] width 185 height 21
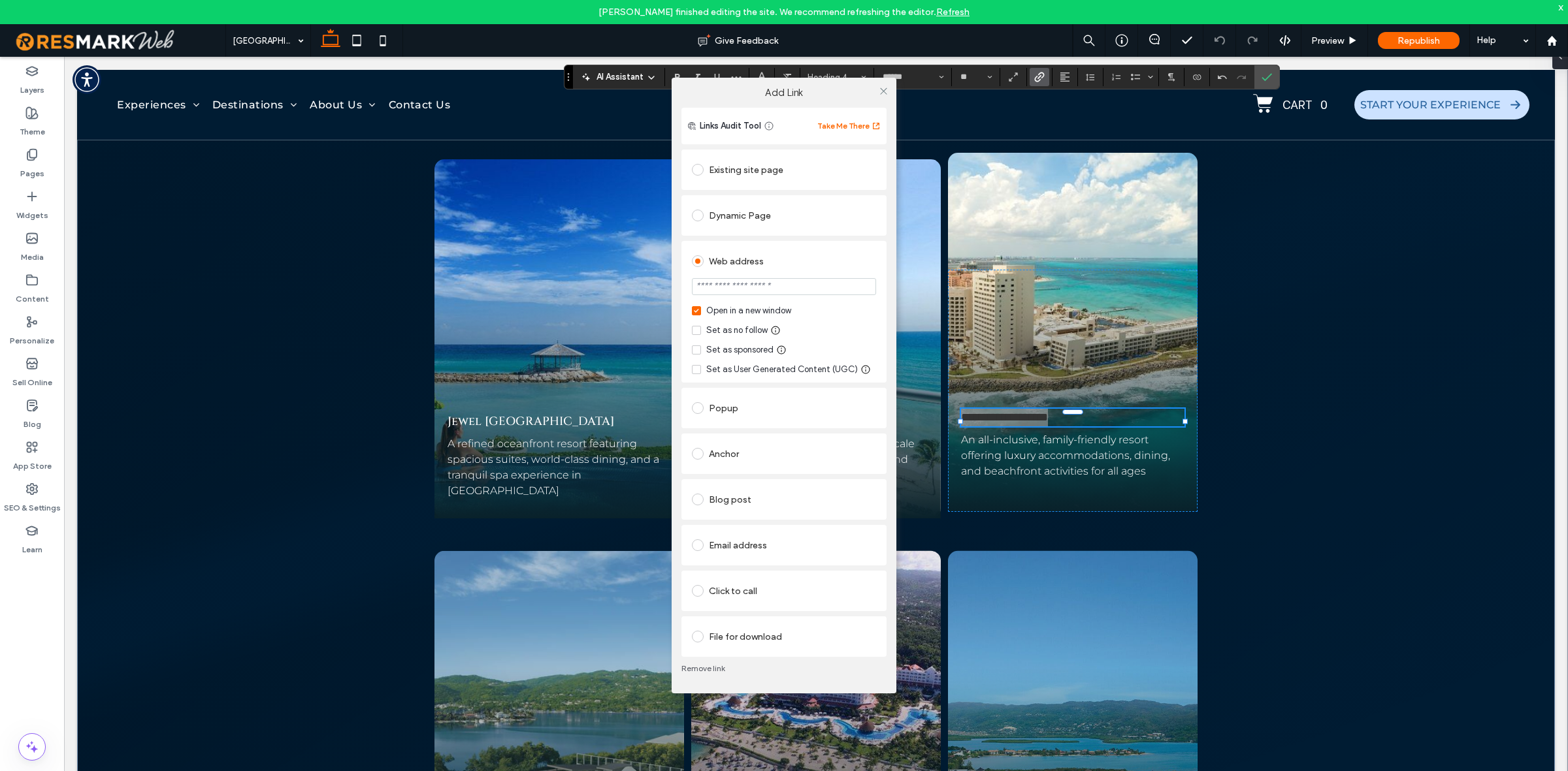
click at [799, 288] on input "url" at bounding box center [784, 286] width 185 height 17
type input "**********"
click at [745, 328] on div "Set as no follow" at bounding box center [737, 330] width 61 height 13
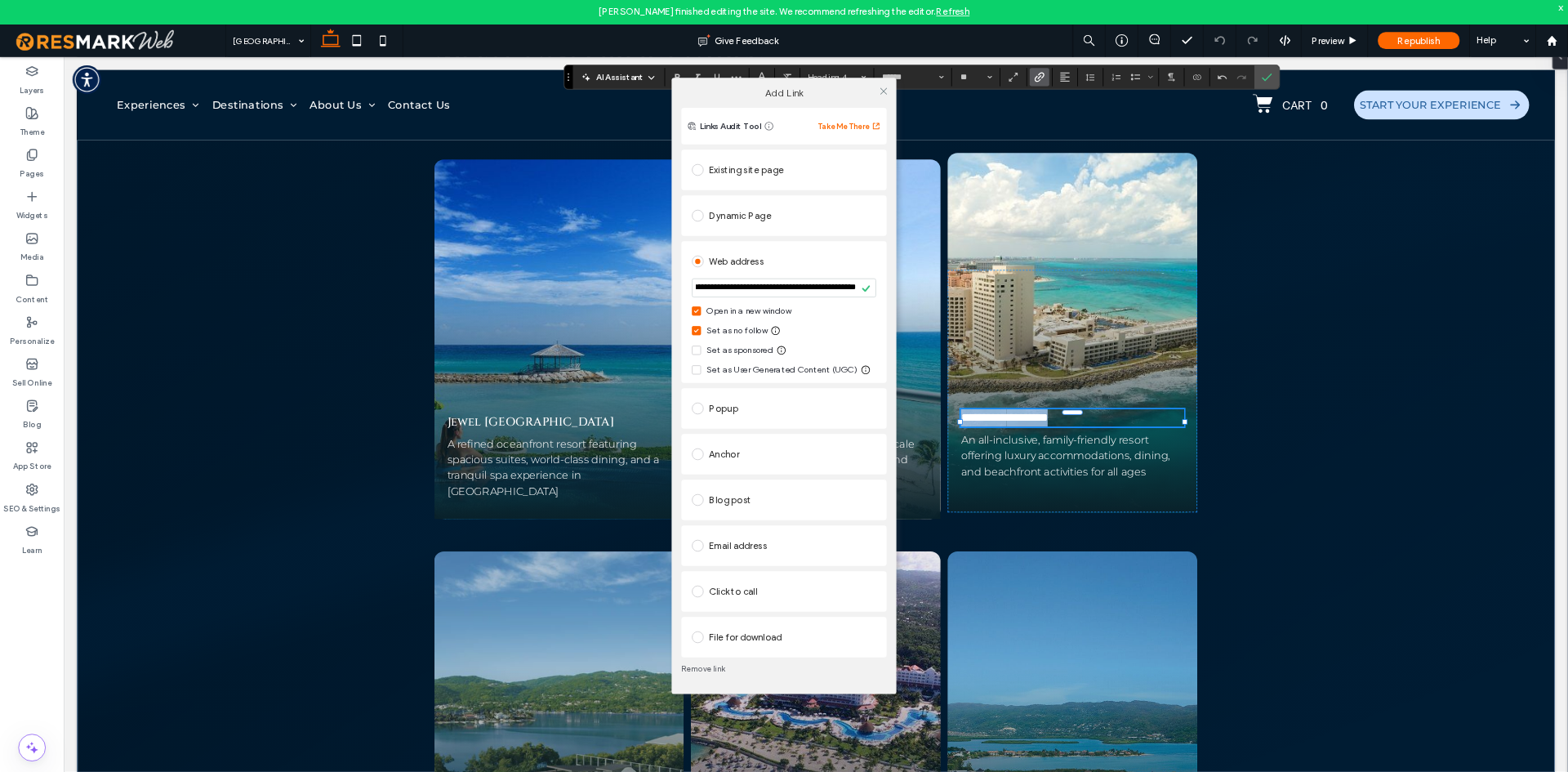
scroll to position [0, 0]
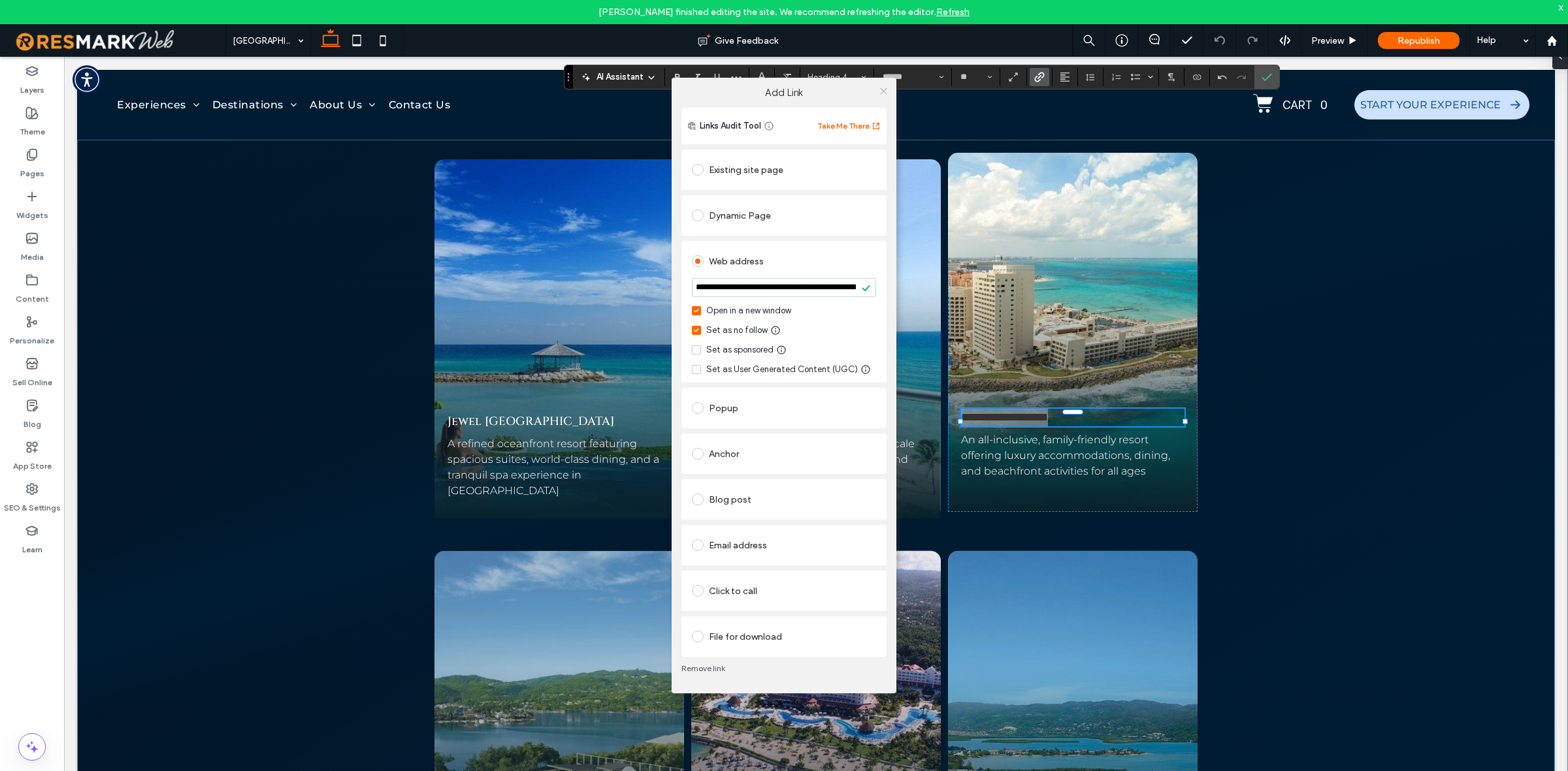
click at [885, 88] on icon at bounding box center [884, 91] width 10 height 10
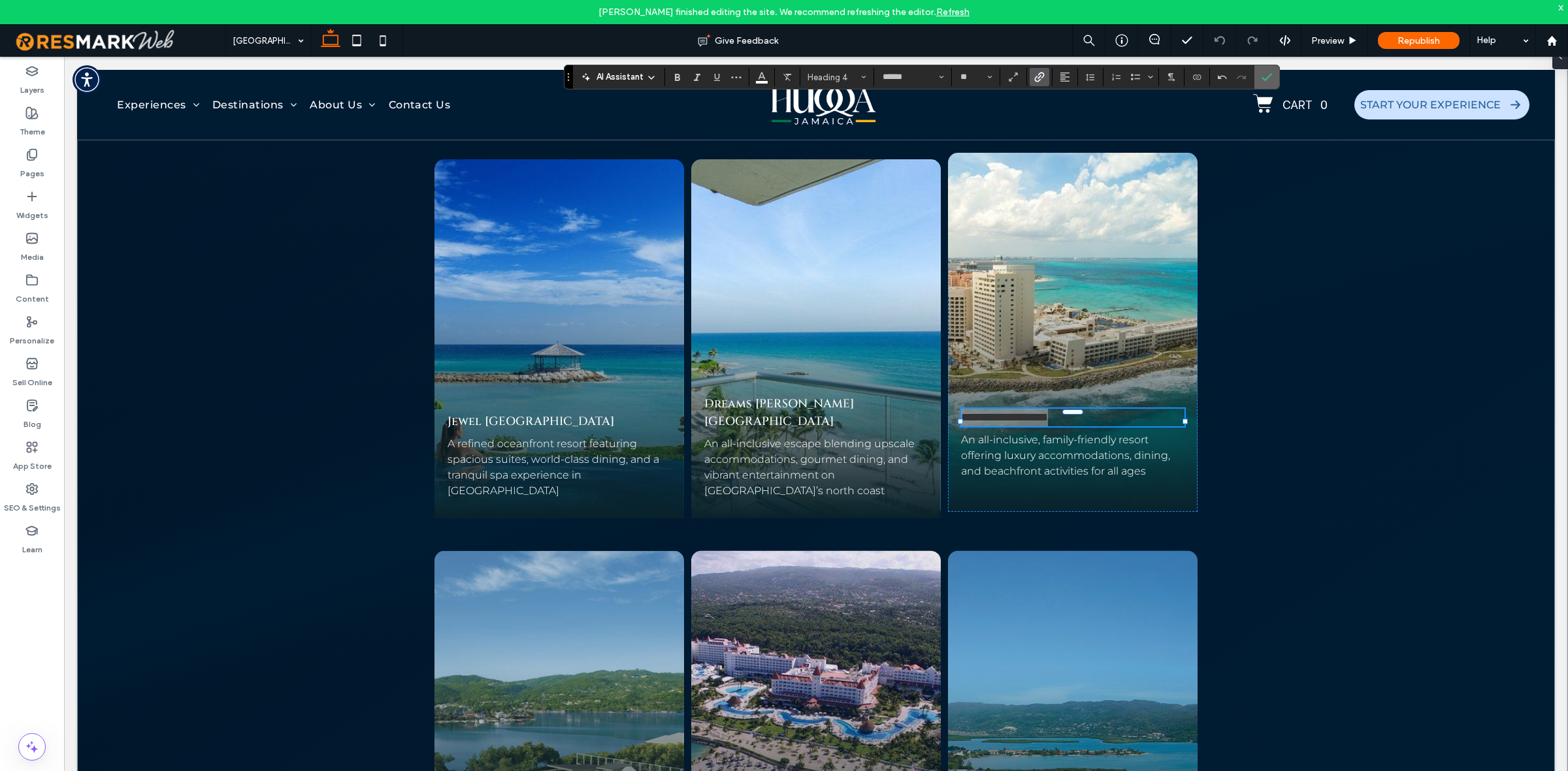
click at [1253, 76] on label "Confirm" at bounding box center [1266, 77] width 20 height 24
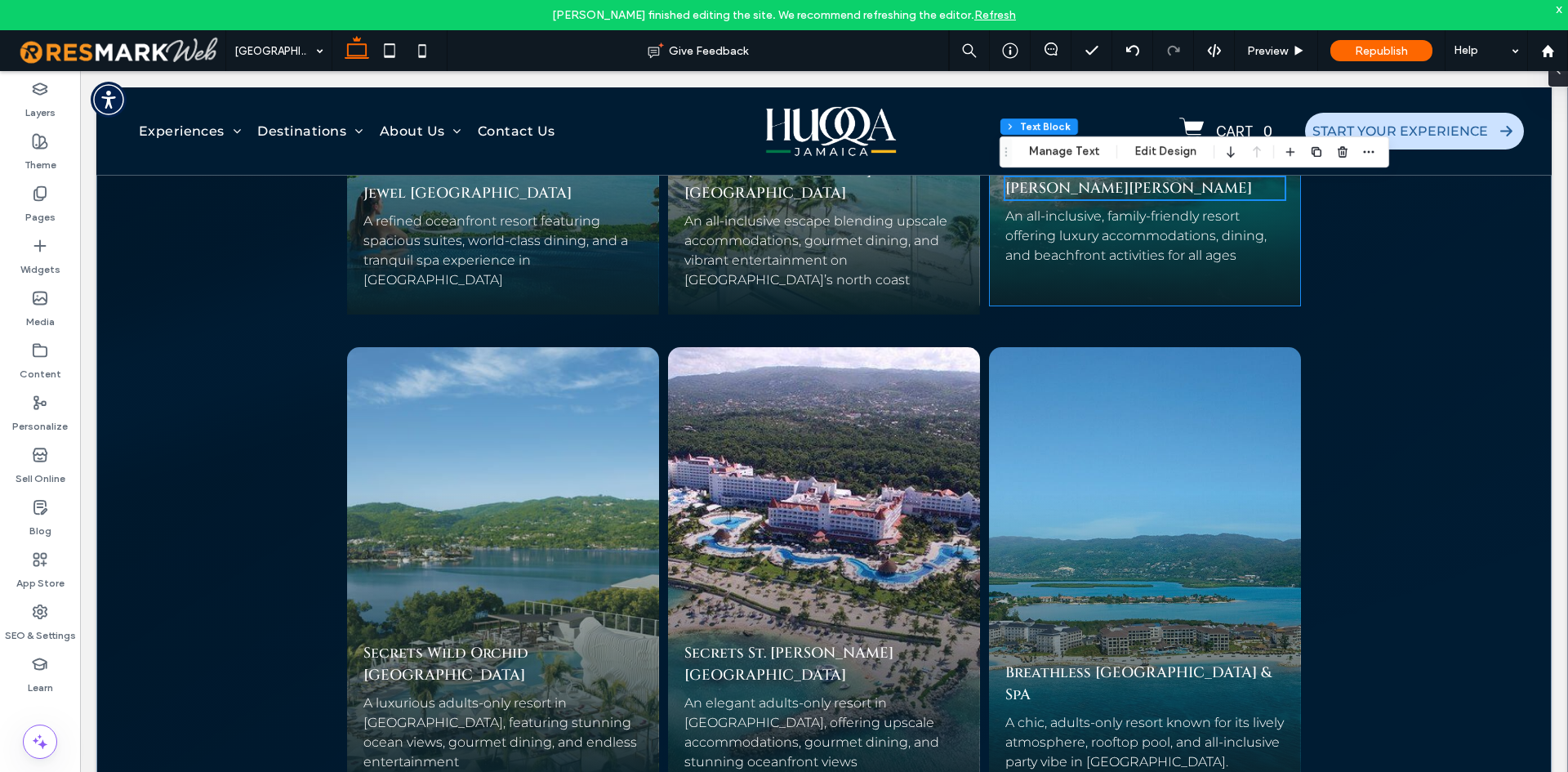
scroll to position [7351, 0]
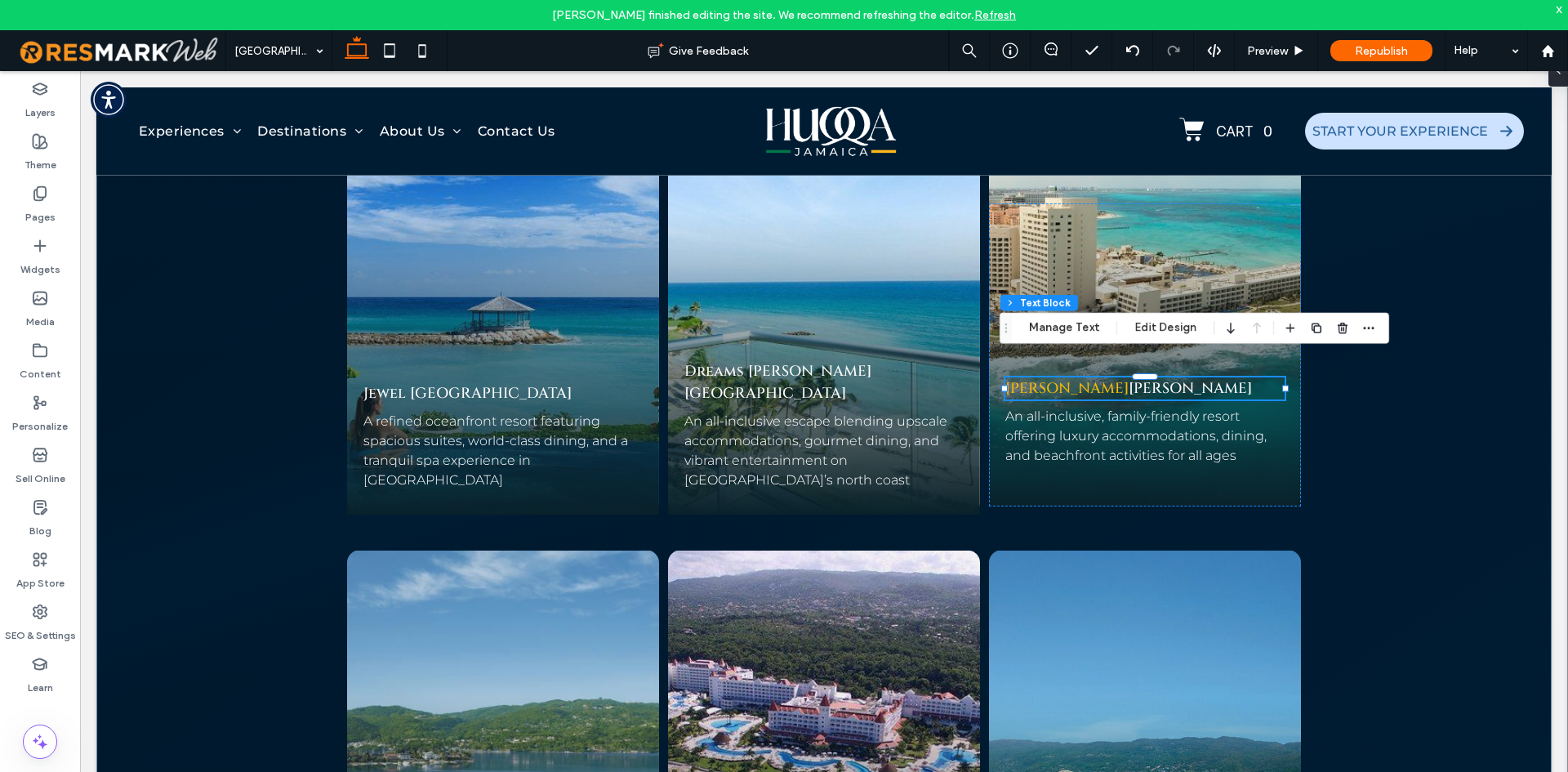
click at [1075, 378] on link "Hyatt Ziva" at bounding box center [1067, 388] width 123 height 20
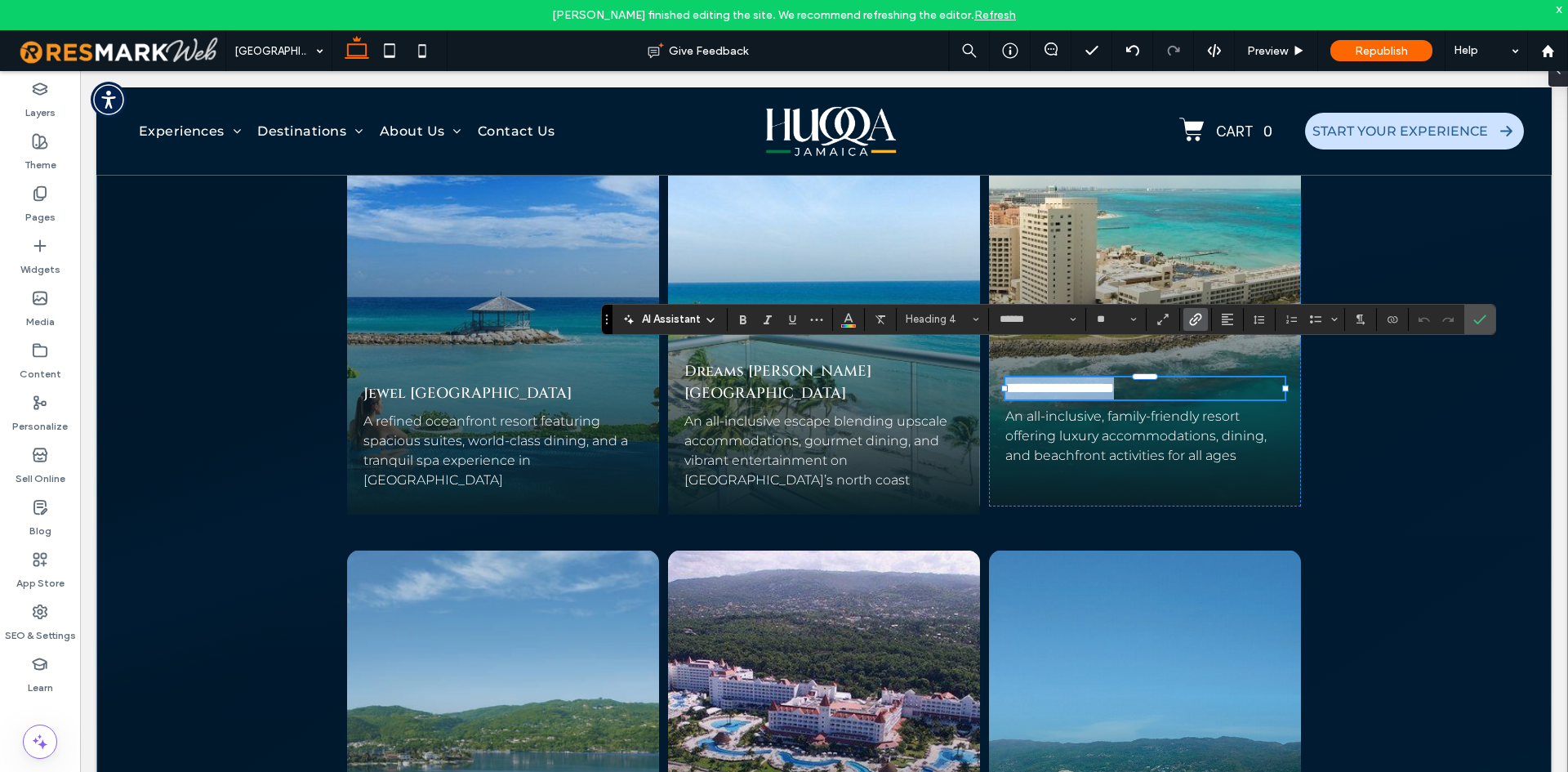
click at [1062, 380] on link "**********" at bounding box center [1033, 387] width 57 height 14
drag, startPoint x: 1084, startPoint y: 358, endPoint x: 1186, endPoint y: 356, distance: 102.0
click at [1186, 377] on h4 "**********" at bounding box center [1145, 388] width 279 height 22
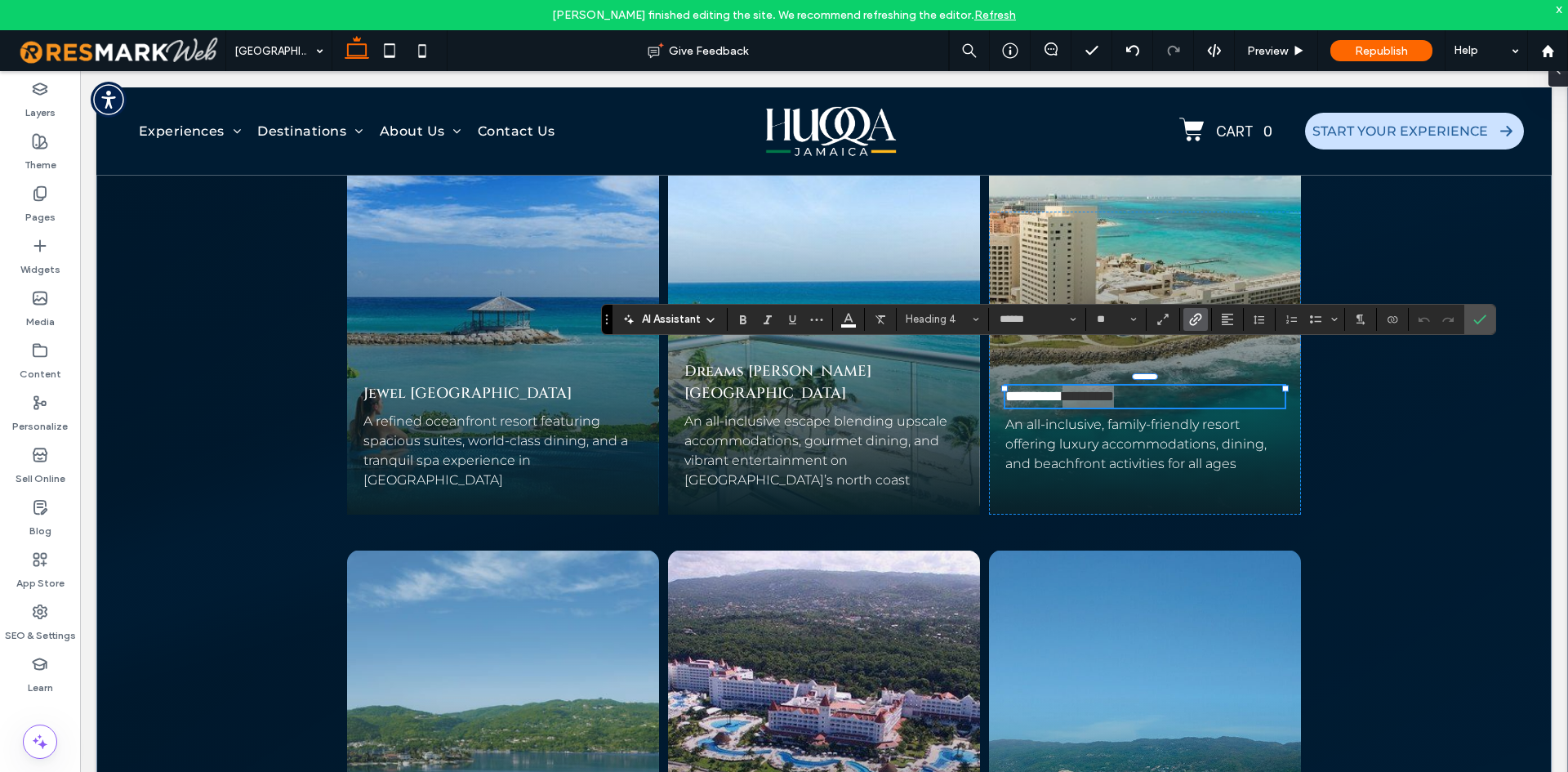
click at [1196, 312] on icon "Link" at bounding box center [1195, 318] width 13 height 13
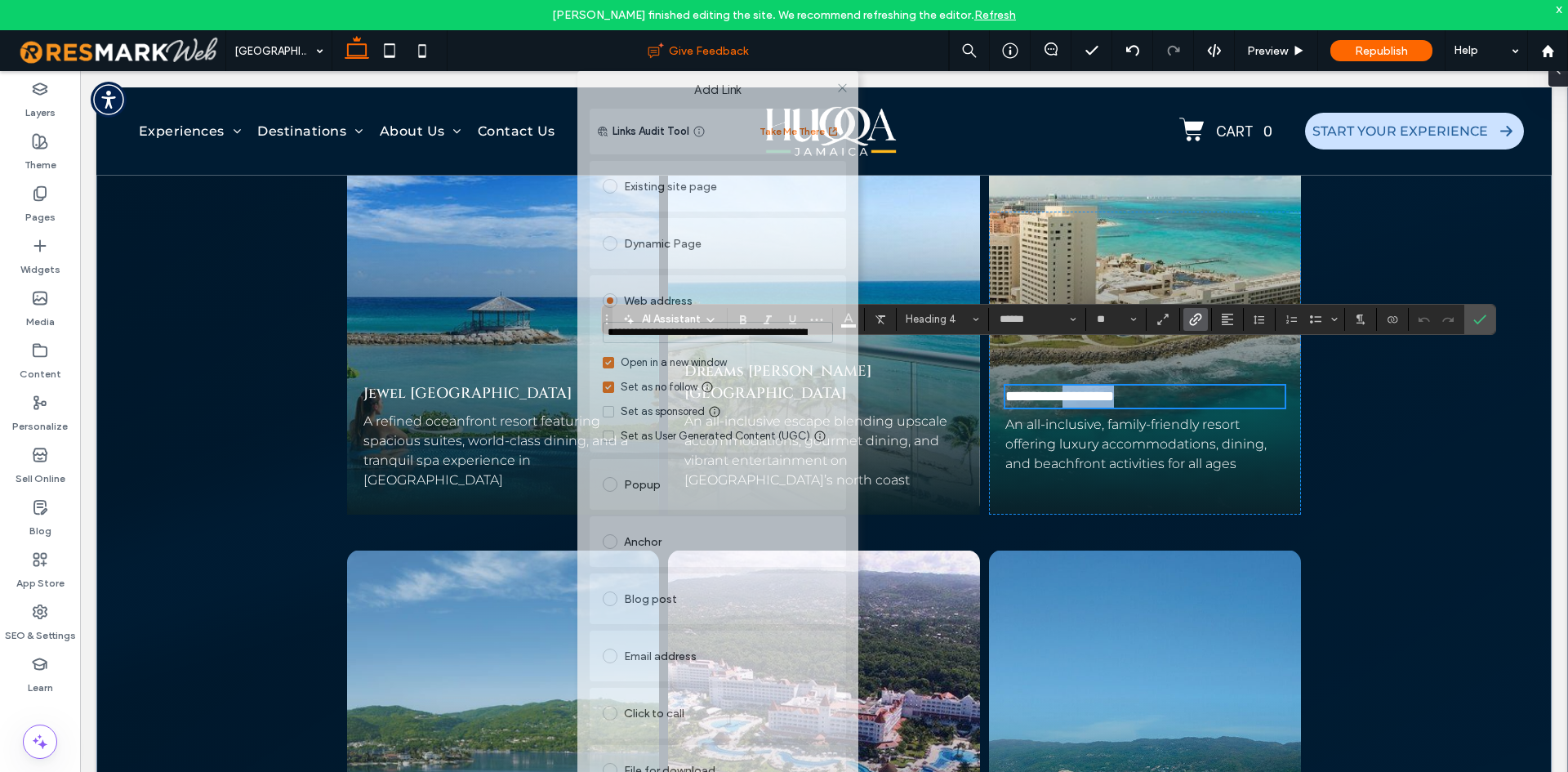
drag, startPoint x: 667, startPoint y: 49, endPoint x: 662, endPoint y: 42, distance: 8.6
click at [662, 42] on body "Camille Orduna finished editing the site. We recommend refreshing the editor. R…" at bounding box center [784, 386] width 1568 height 772
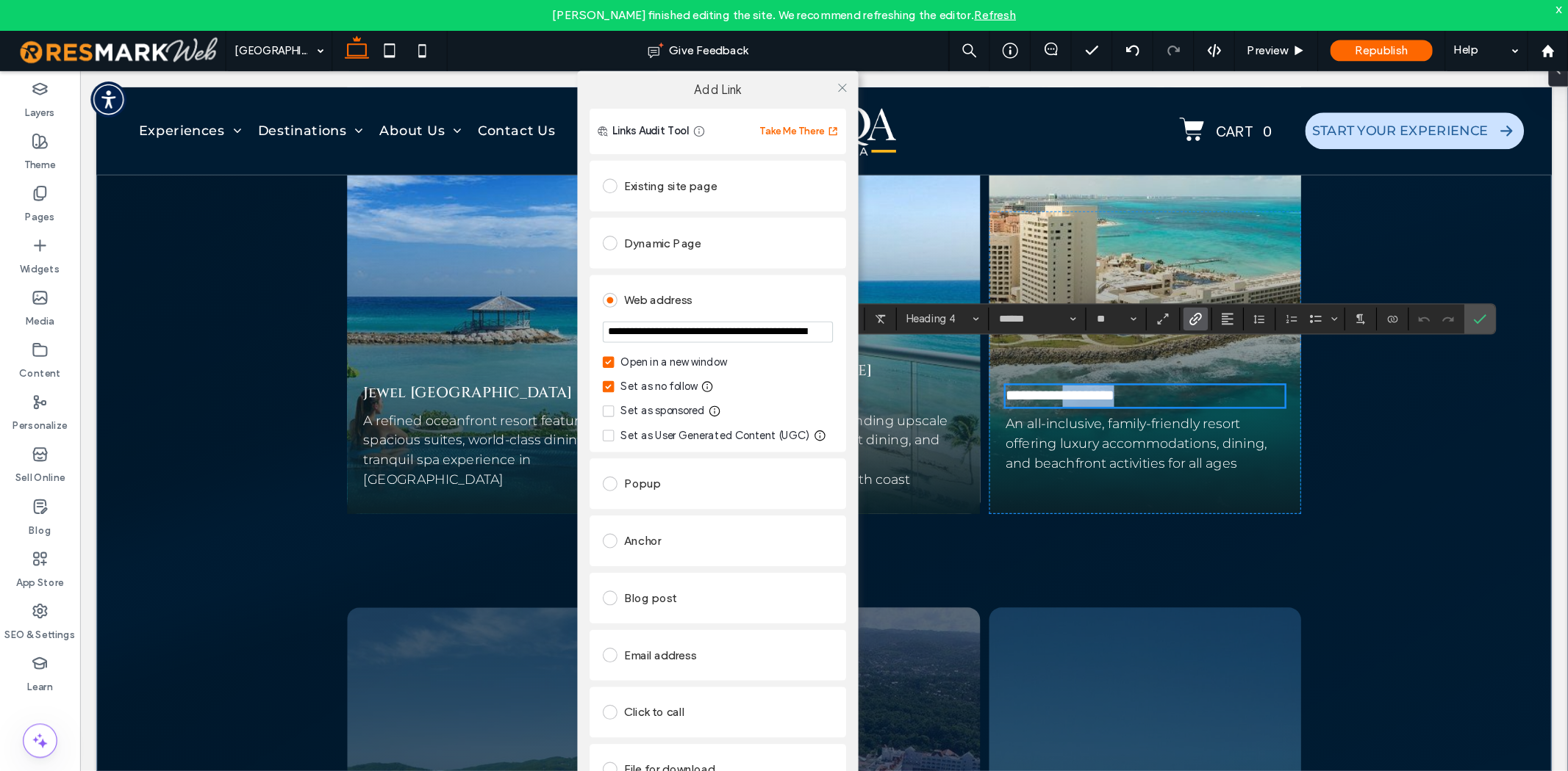
scroll to position [6467, 0]
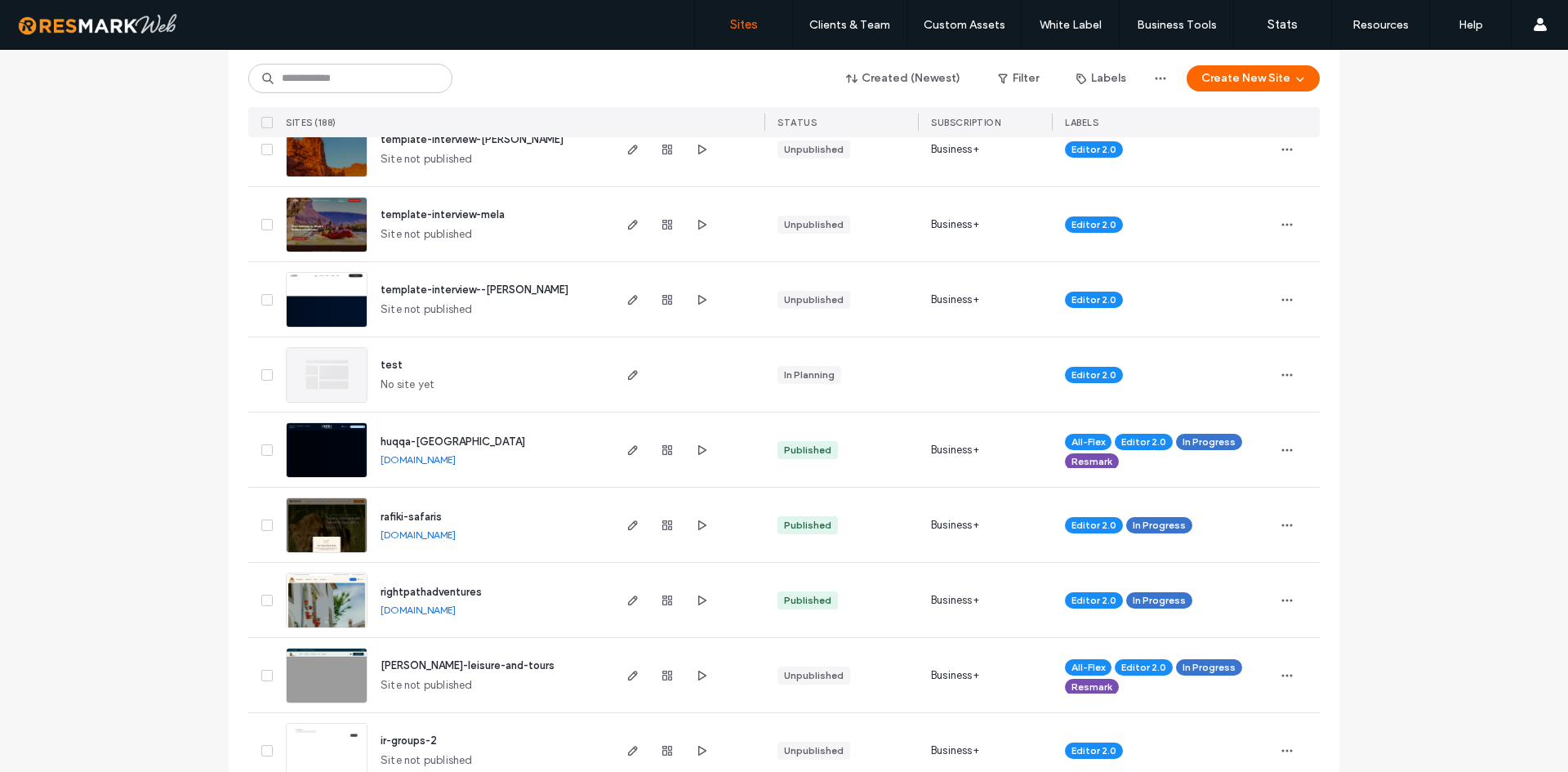
scroll to position [654, 0]
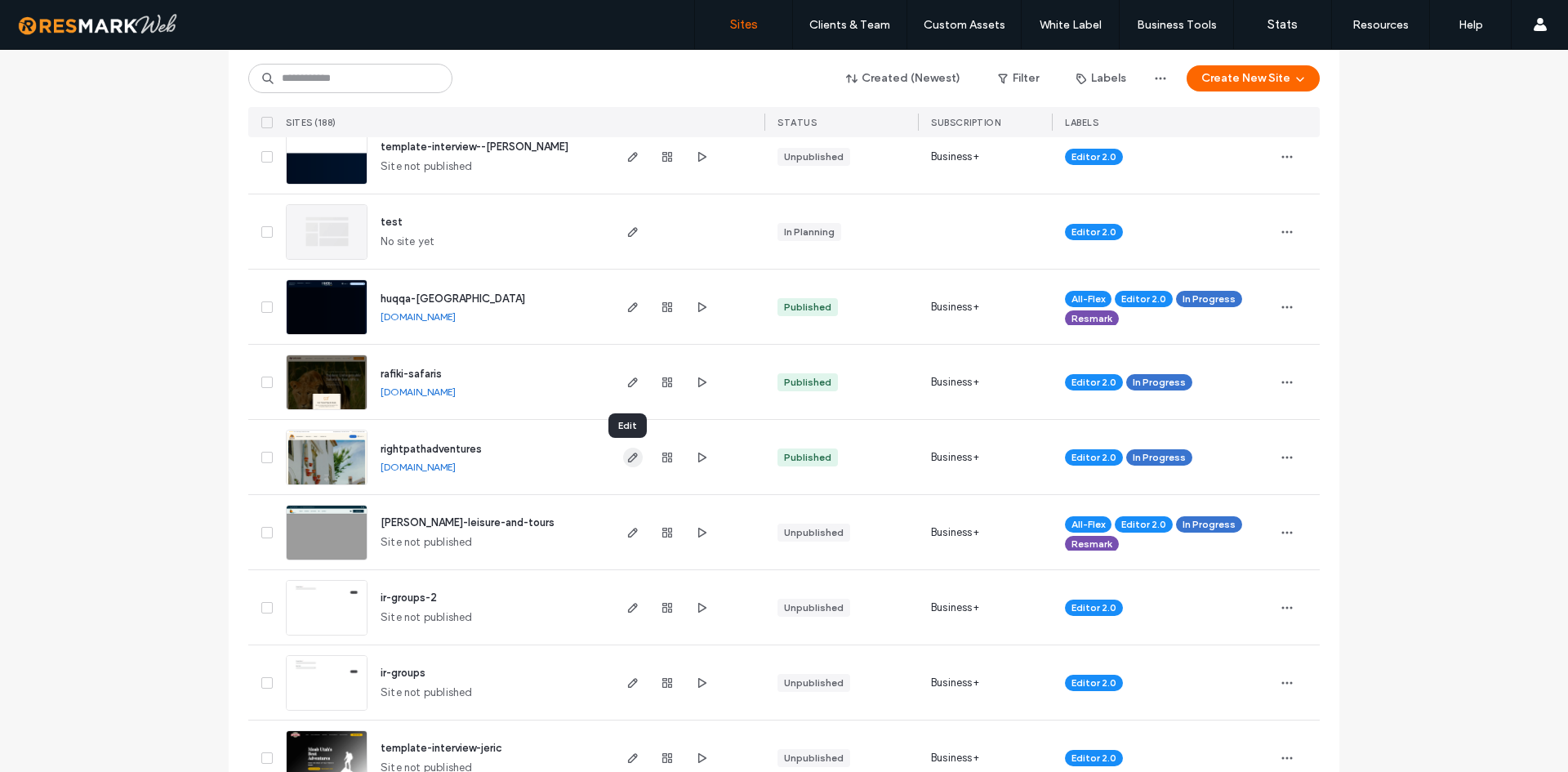
click at [628, 459] on use "button" at bounding box center [633, 458] width 10 height 10
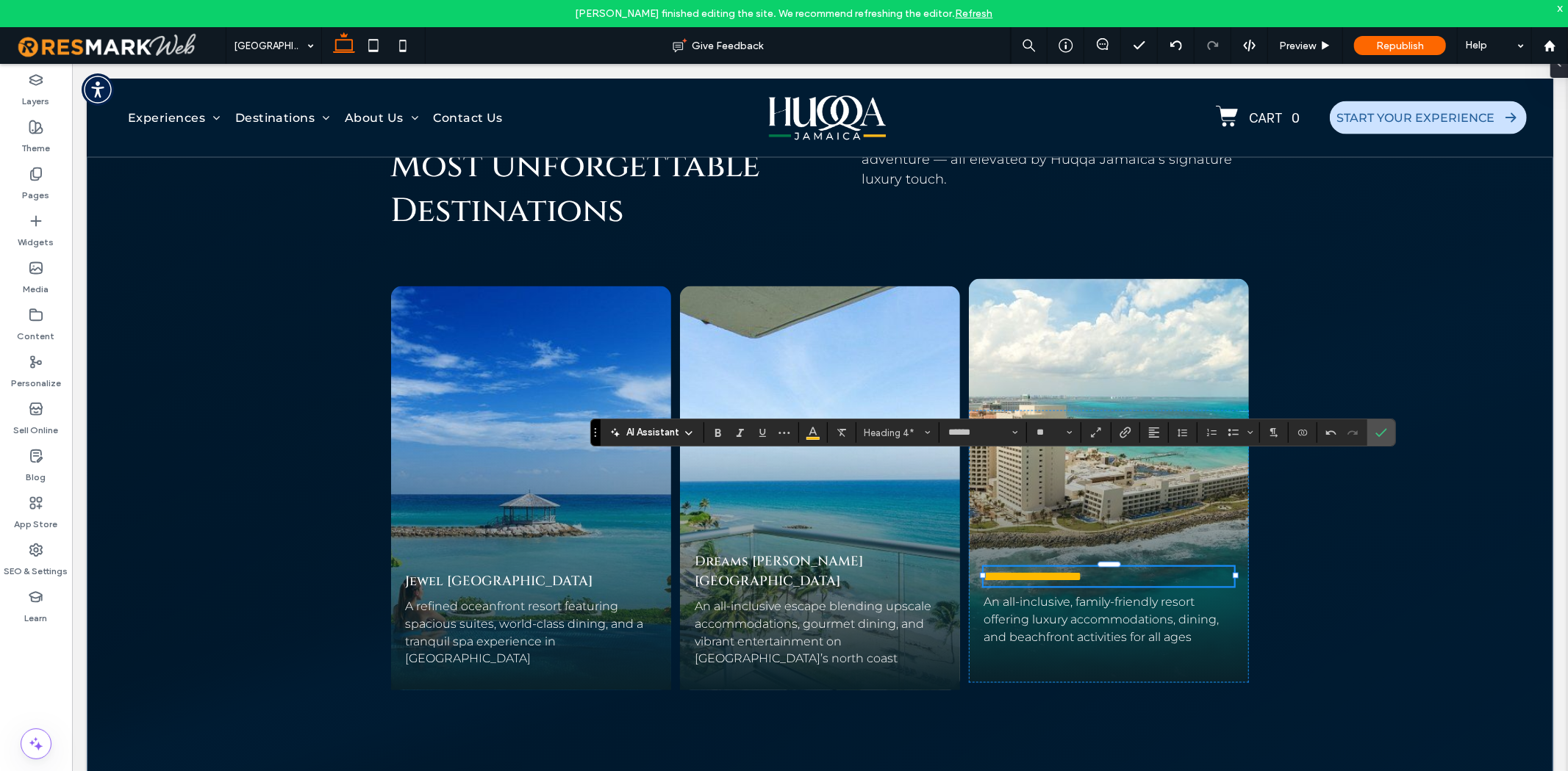
click at [1034, 570] on link "**********" at bounding box center [1008, 576] width 51 height 13
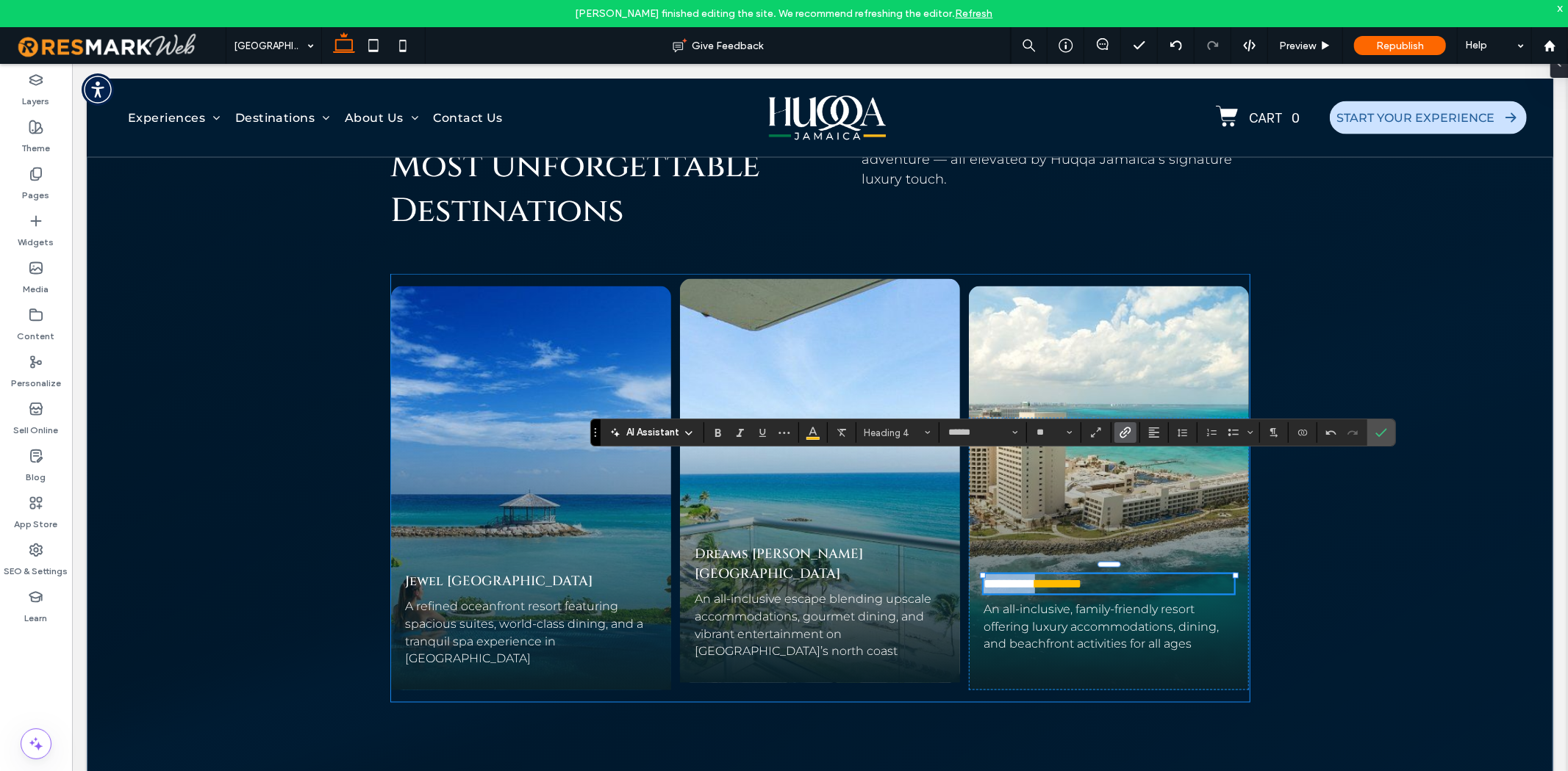
drag, startPoint x: 1049, startPoint y: 553, endPoint x: 948, endPoint y: 544, distance: 101.4
click at [948, 544] on div "**********" at bounding box center [819, 488] width 859 height 427
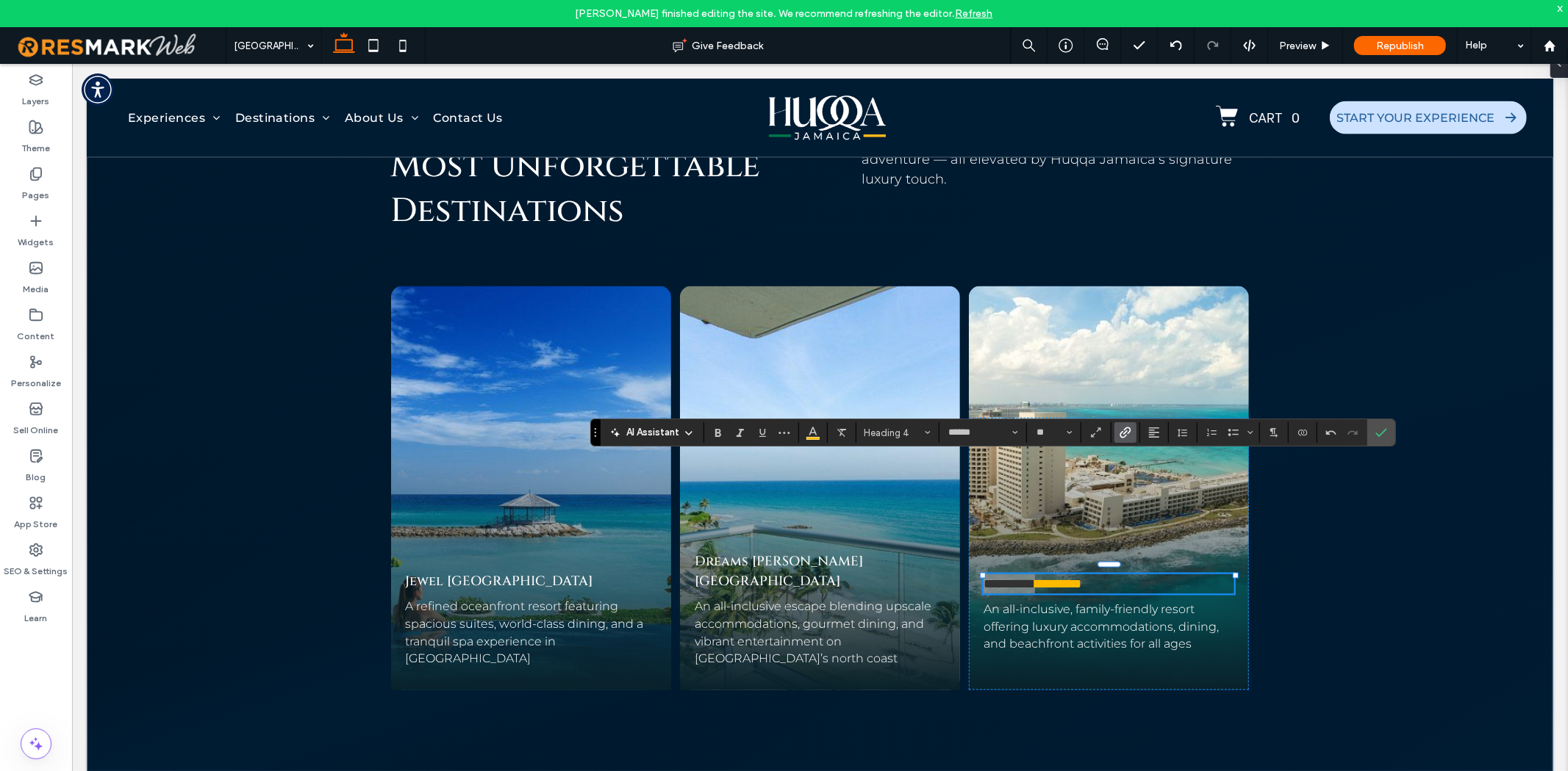
click at [1119, 441] on span "Link" at bounding box center [1122, 433] width 7 height 21
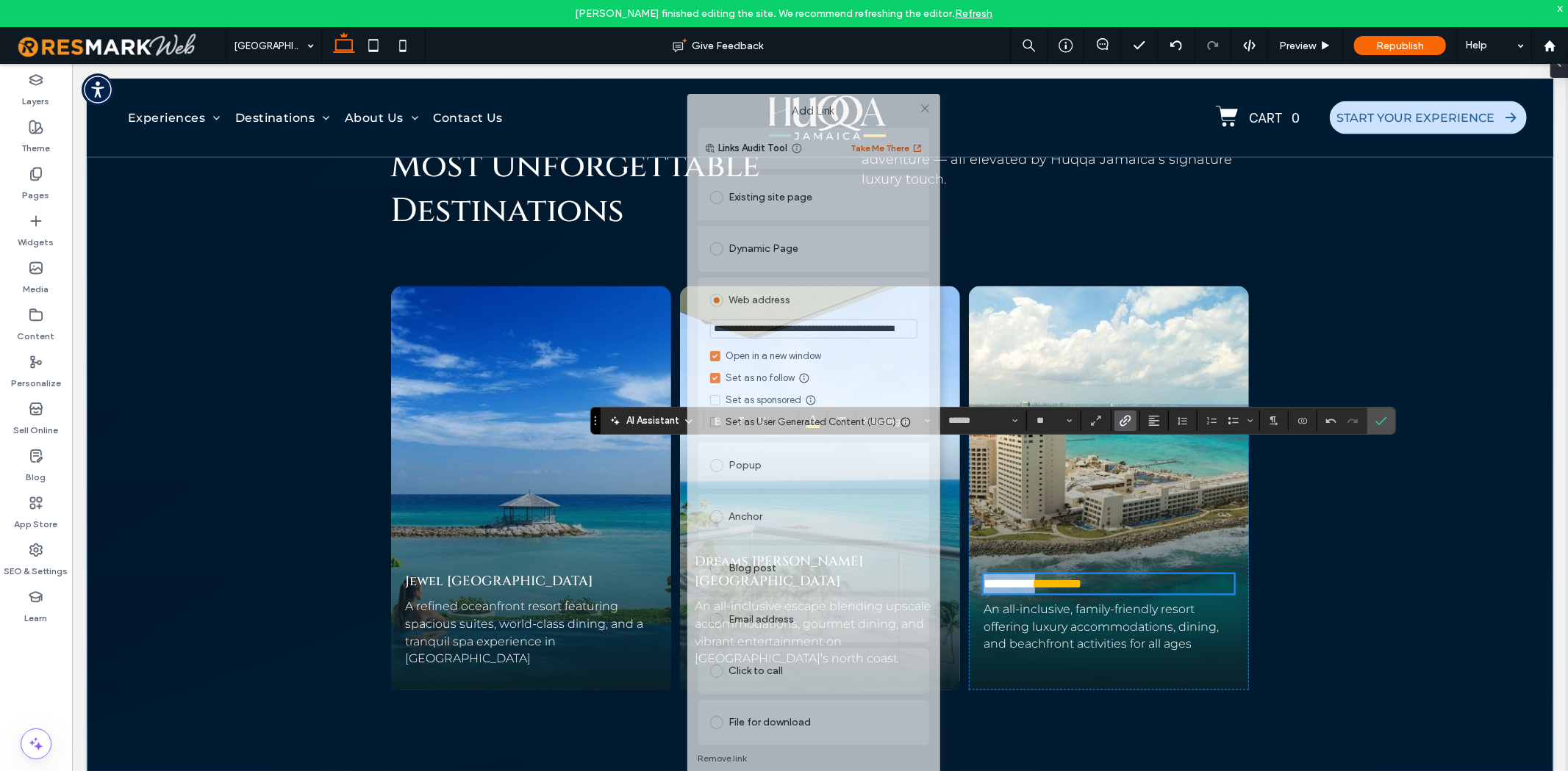
scroll to position [6467, 0]
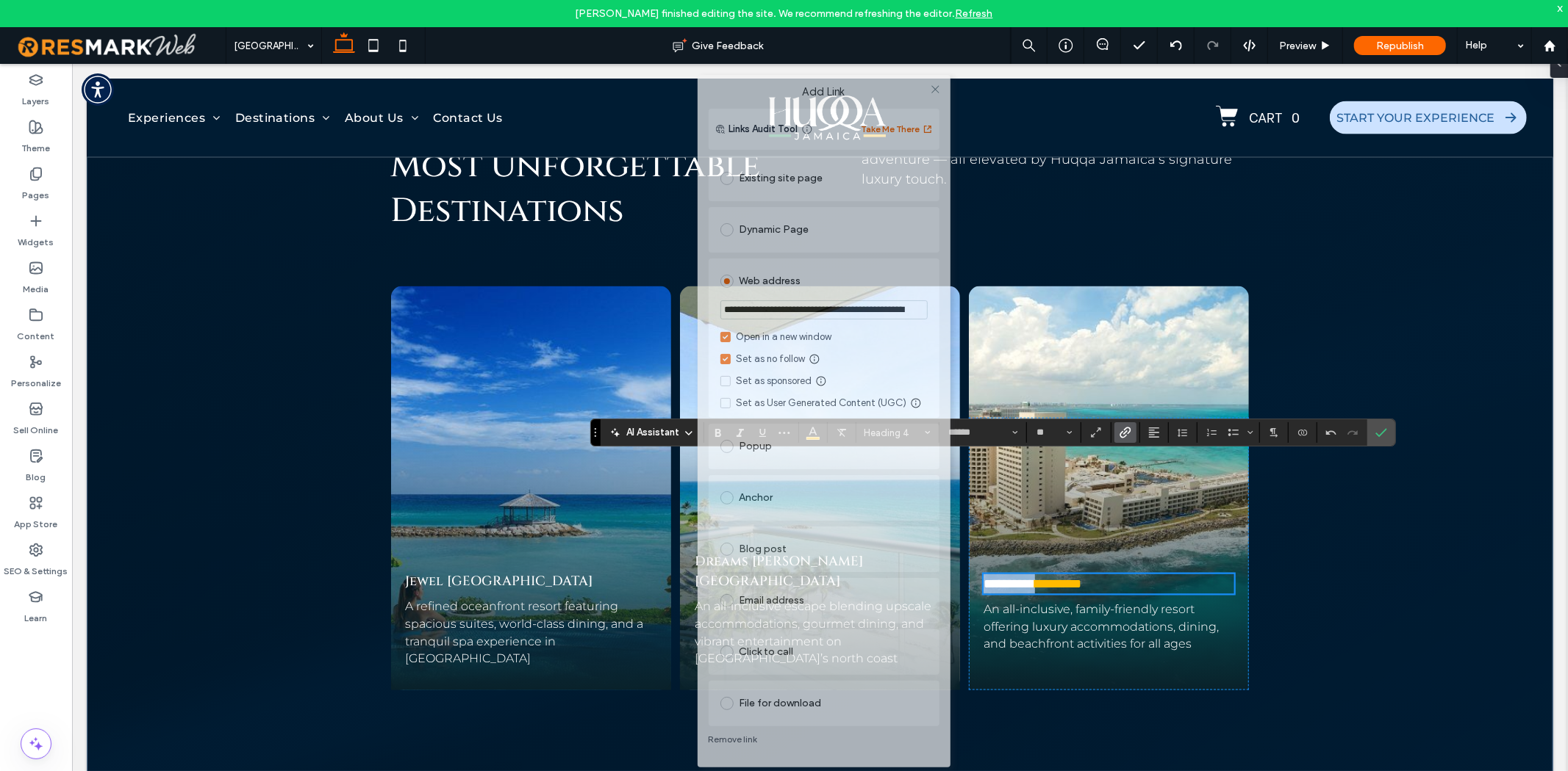
drag, startPoint x: 728, startPoint y: 106, endPoint x: 738, endPoint y: 87, distance: 21.5
click at [738, 87] on label "Add Link" at bounding box center [823, 91] width 232 height 13
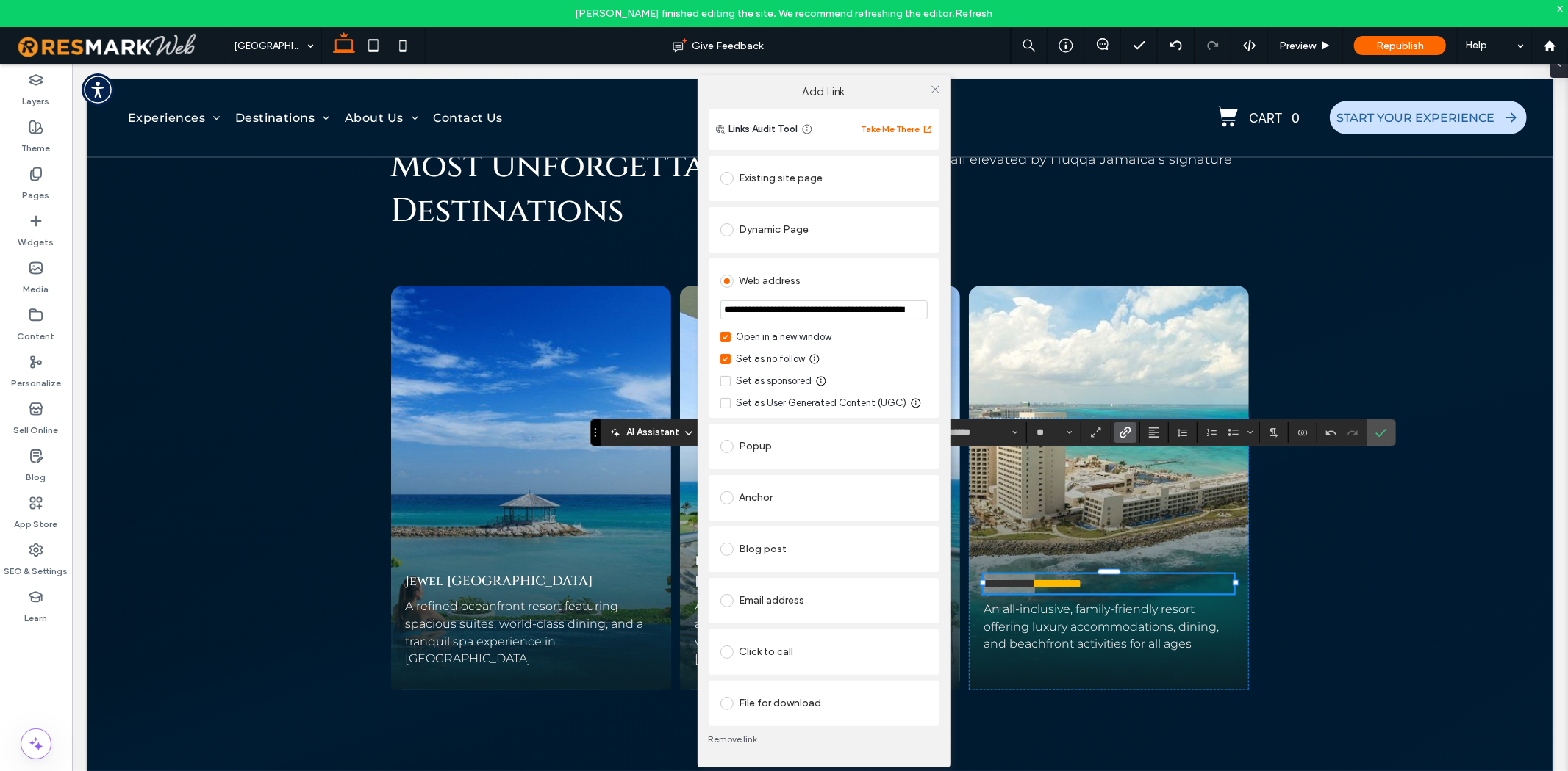
click at [730, 736] on link "Remove link" at bounding box center [823, 740] width 231 height 11
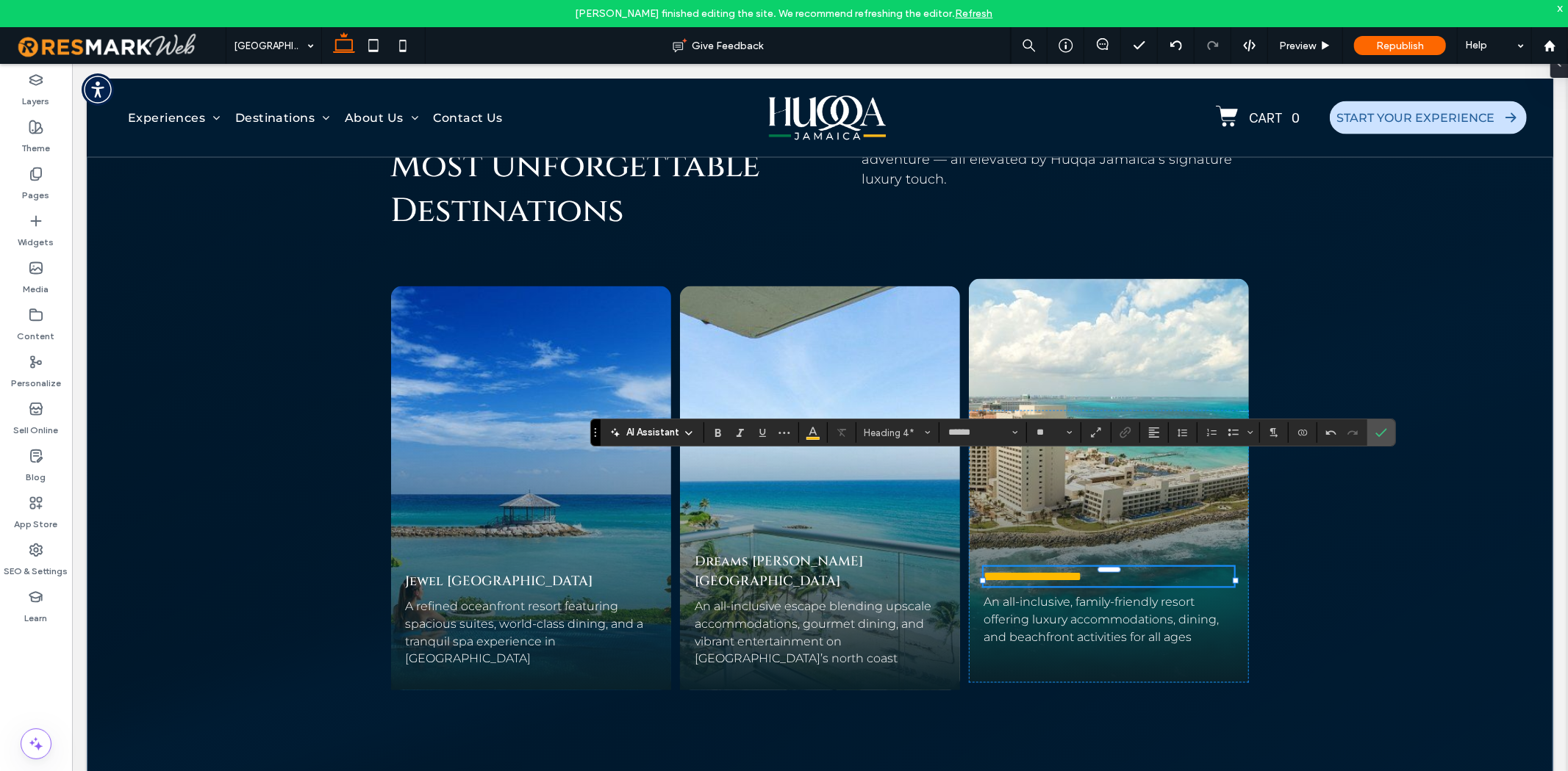
click at [1080, 570] on span "*********" at bounding box center [1057, 576] width 46 height 13
click at [1056, 570] on span "*********" at bounding box center [1057, 576] width 46 height 13
click at [1034, 570] on span "**********" at bounding box center [1008, 576] width 51 height 13
click at [1039, 570] on span "**********" at bounding box center [1011, 576] width 57 height 13
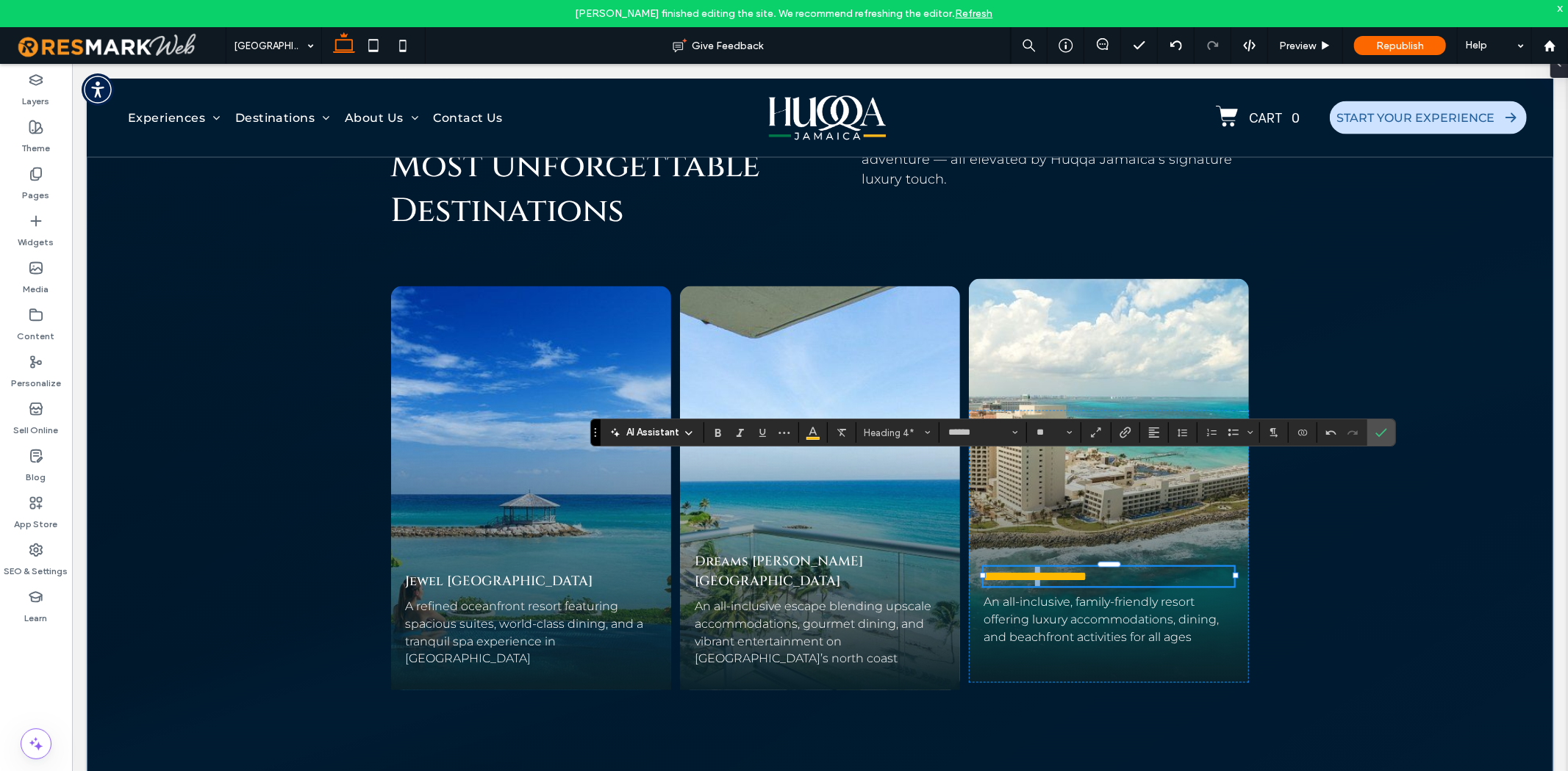
click at [1039, 570] on span "**********" at bounding box center [1011, 576] width 57 height 13
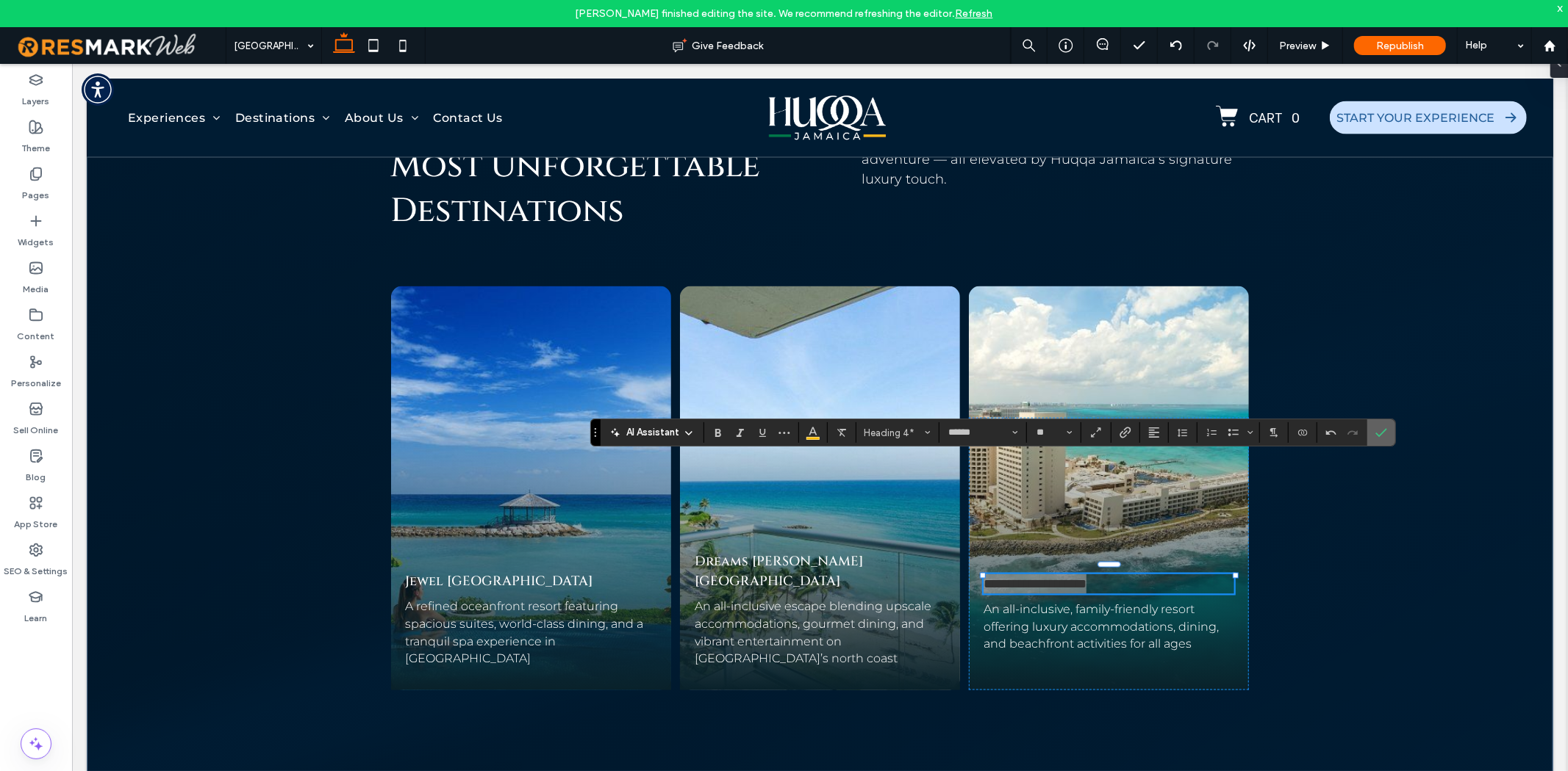
click at [1377, 431] on icon "Confirm" at bounding box center [1380, 432] width 11 height 11
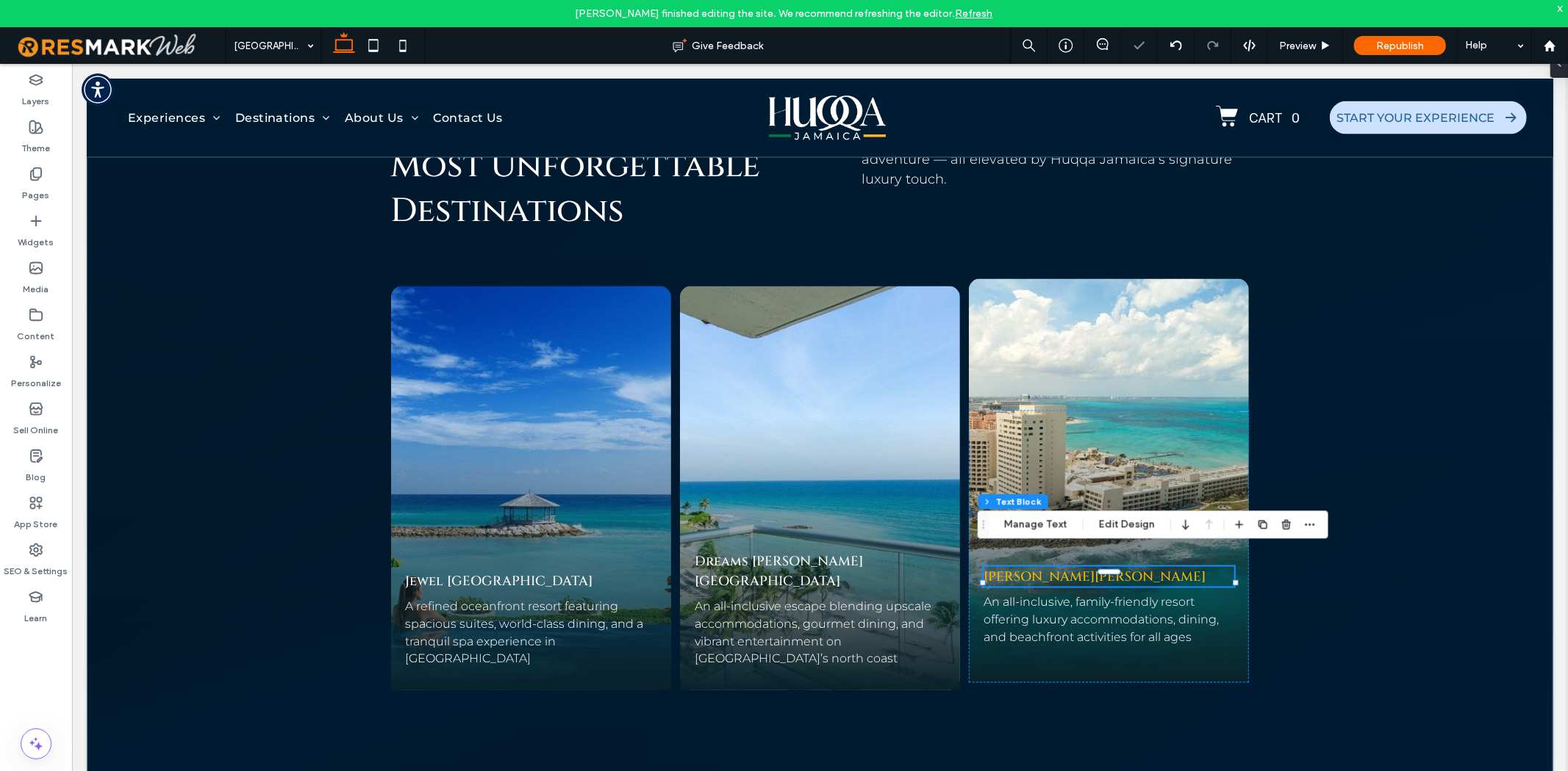
click at [1041, 567] on span "[PERSON_NAME]" at bounding box center [1038, 577] width 111 height 18
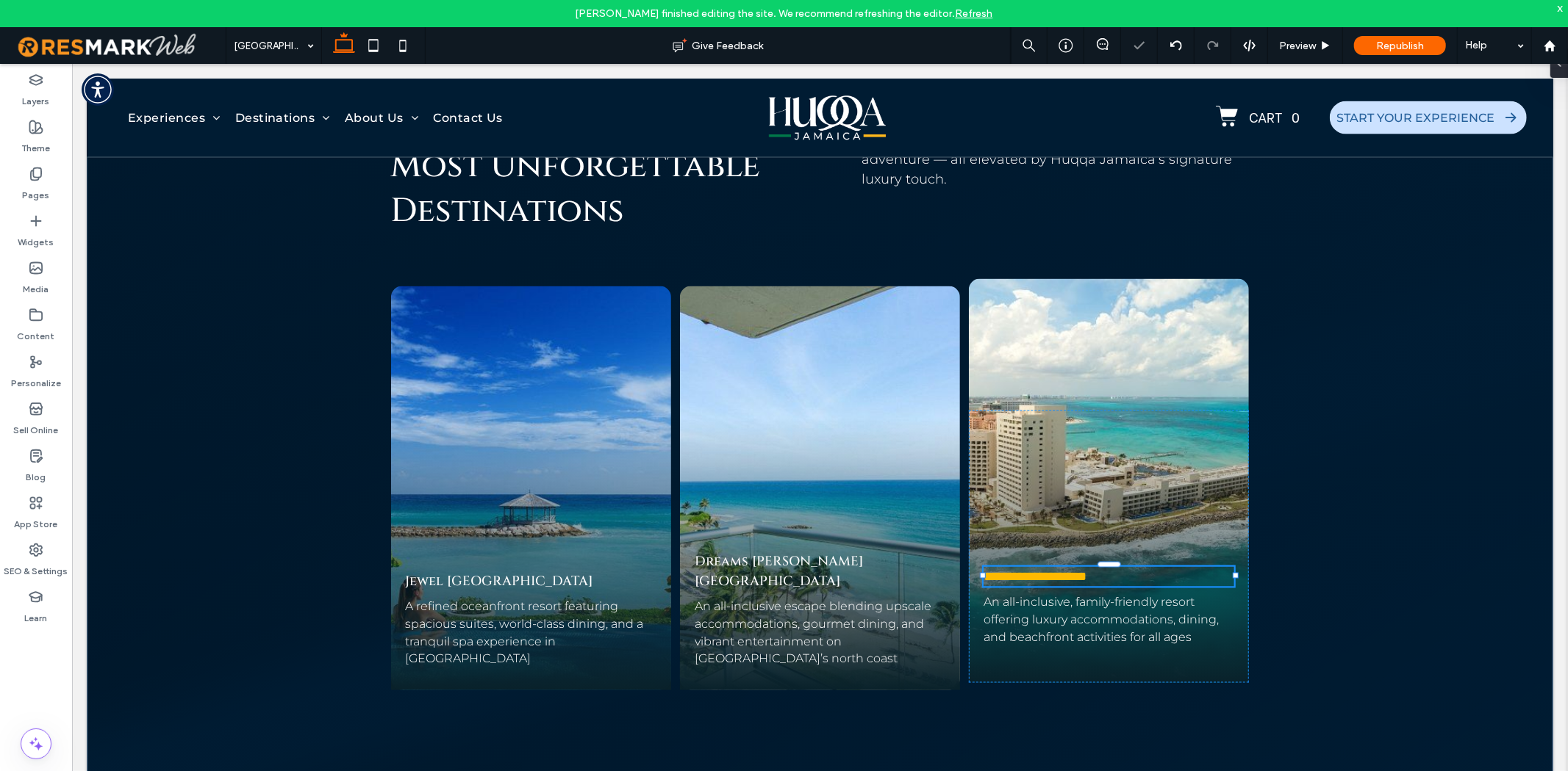
click at [1039, 570] on span "**********" at bounding box center [1011, 576] width 57 height 13
type input "******"
type input "**"
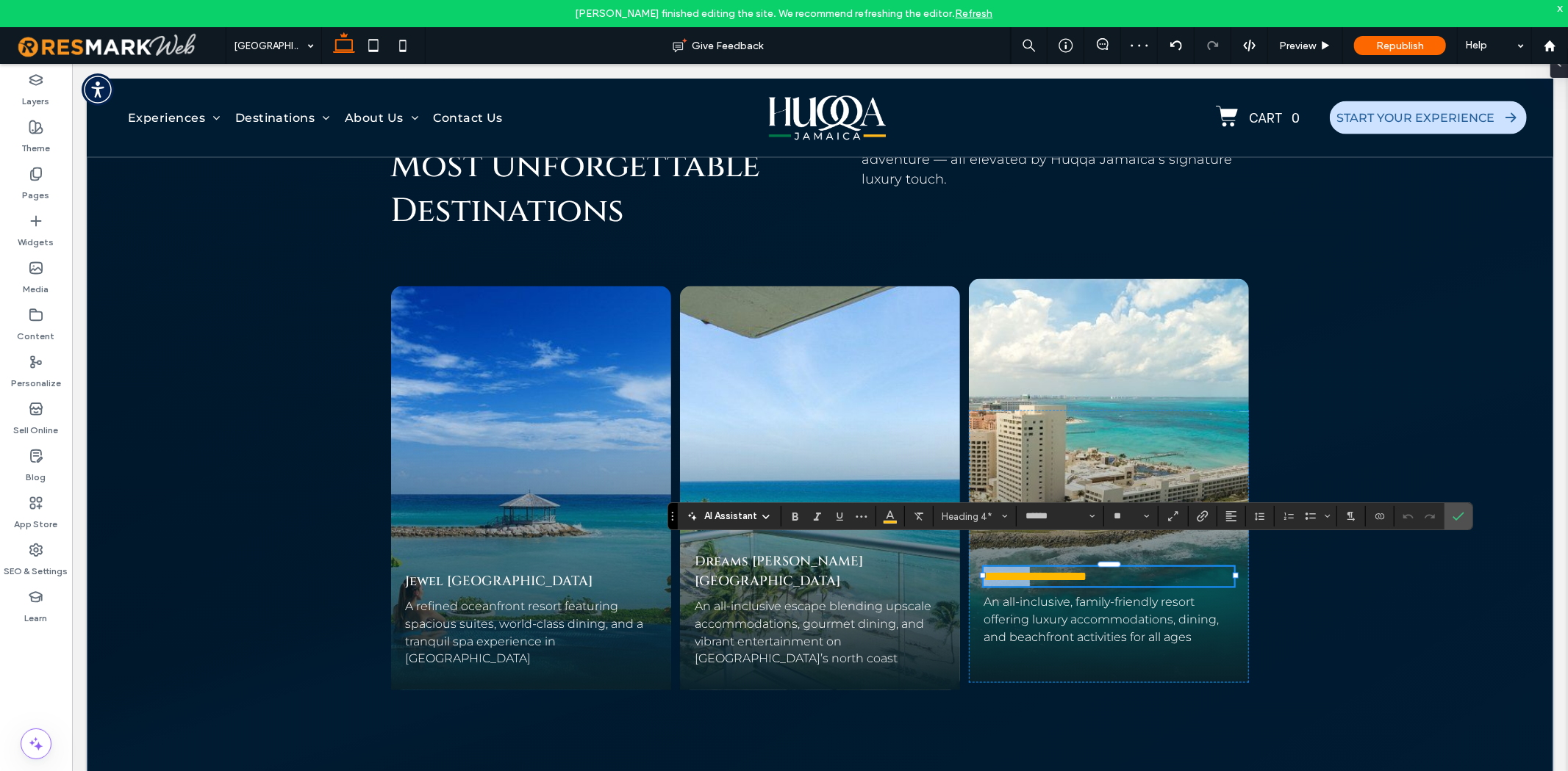
click at [1039, 570] on span "**********" at bounding box center [1011, 576] width 57 height 13
click at [1067, 570] on span "*********" at bounding box center [1062, 576] width 46 height 13
click at [1056, 570] on span "*********" at bounding box center [1062, 576] width 46 height 13
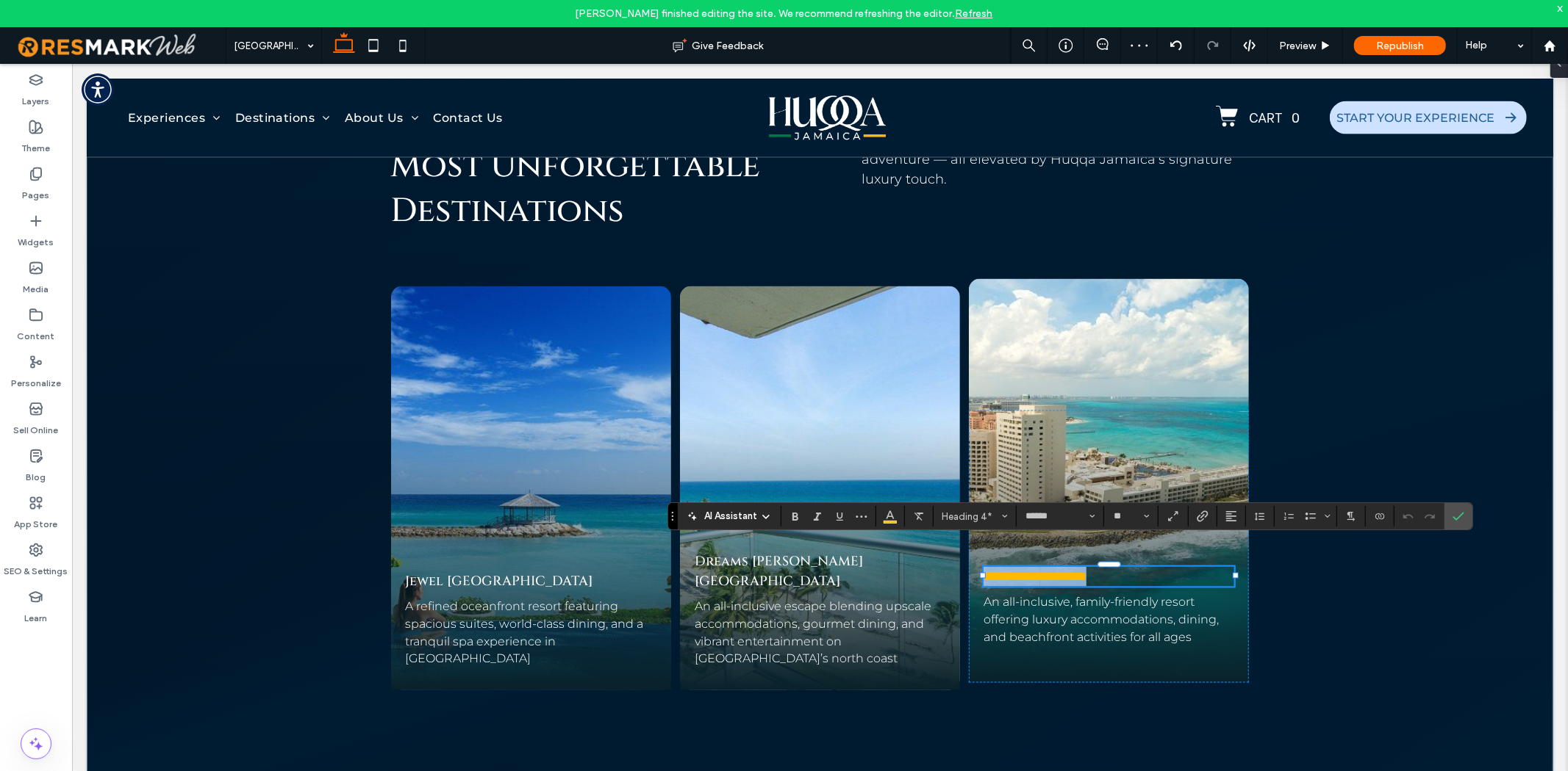
click at [1056, 570] on span "*********" at bounding box center [1062, 576] width 46 height 13
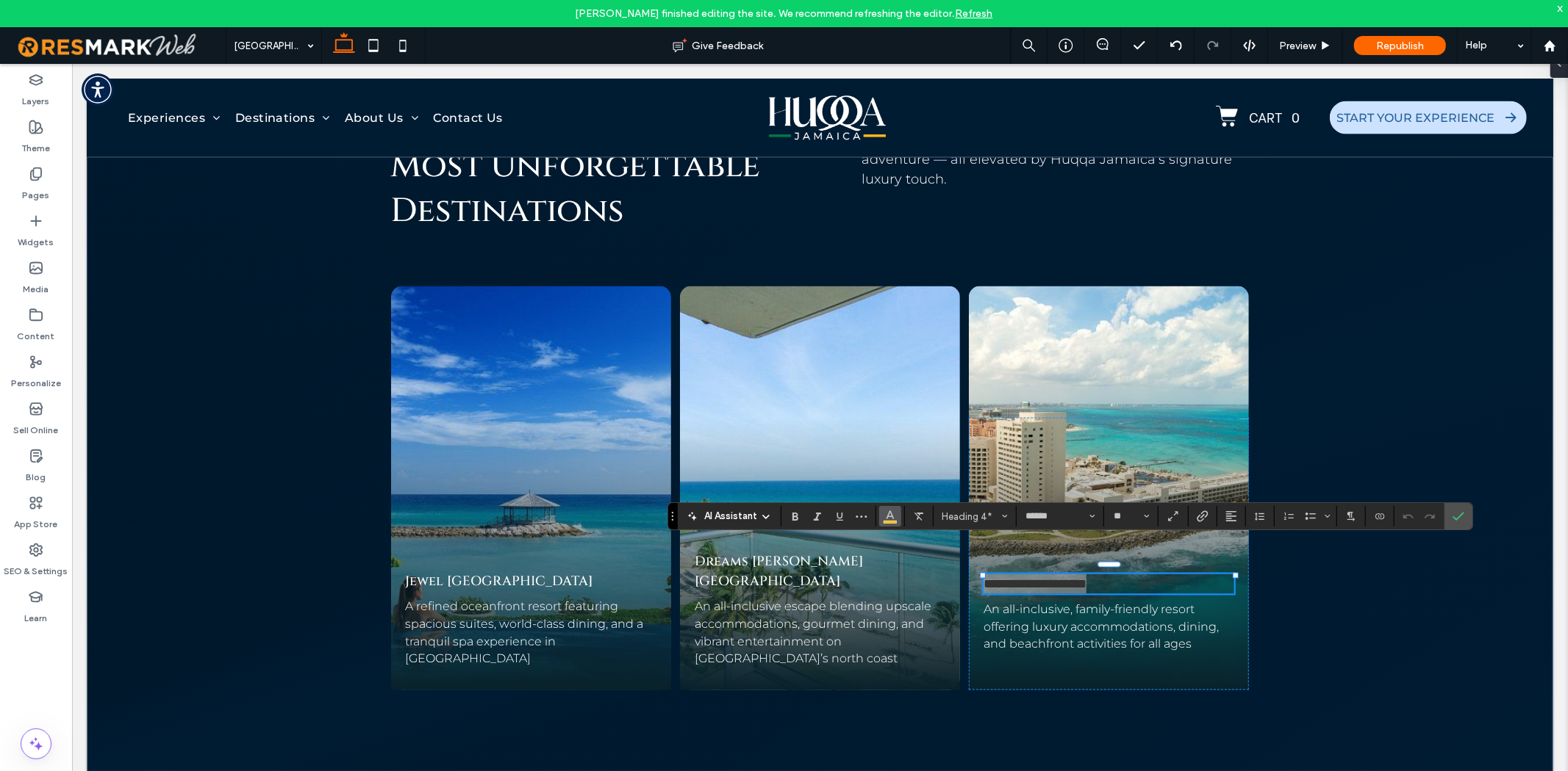
click at [894, 517] on icon "Color" at bounding box center [889, 515] width 11 height 11
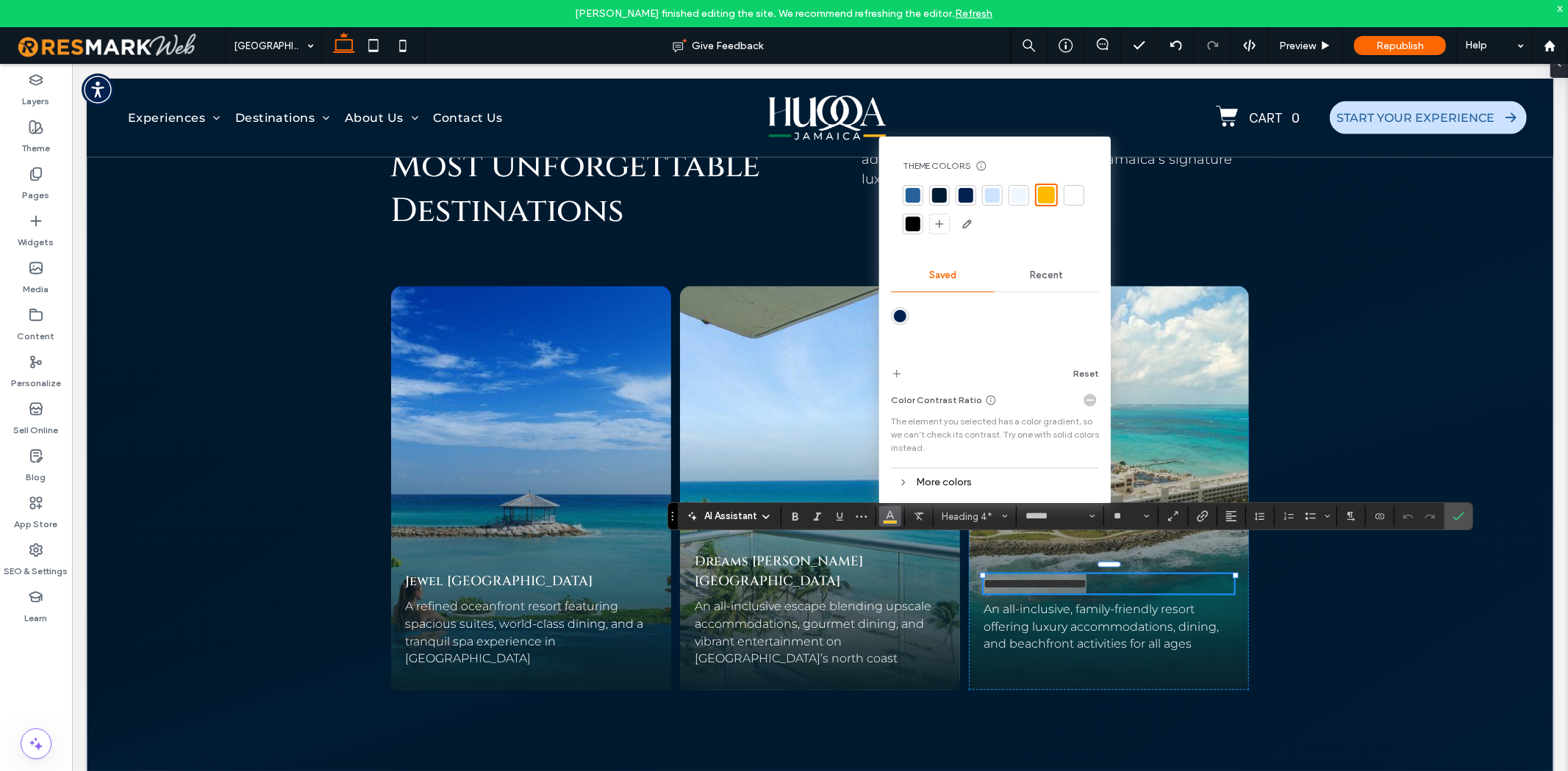
click at [1075, 191] on div at bounding box center [1073, 195] width 15 height 15
click at [1199, 520] on use "Link" at bounding box center [1202, 517] width 11 height 11
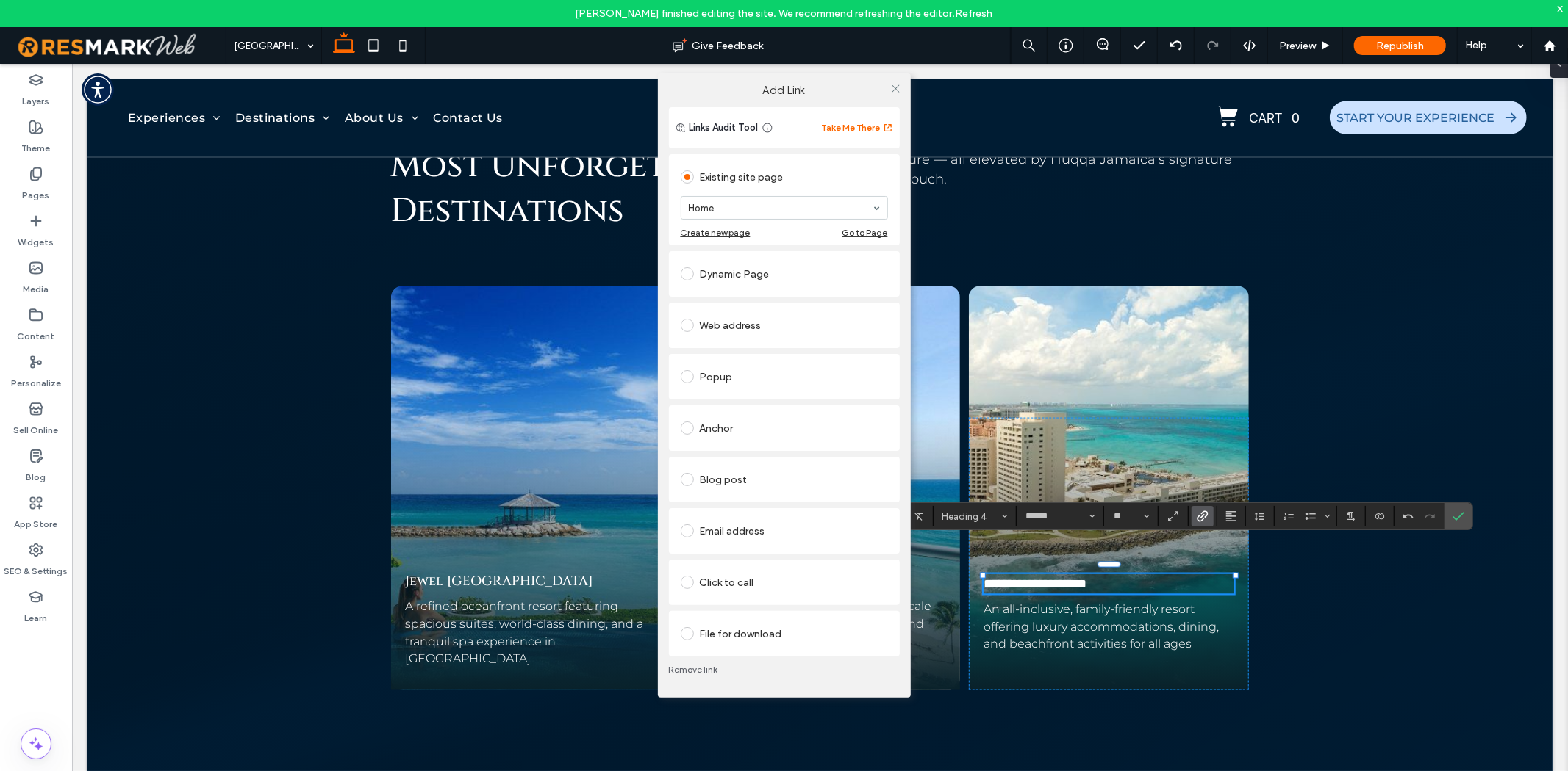
click at [752, 317] on div "Web address" at bounding box center [784, 325] width 208 height 24
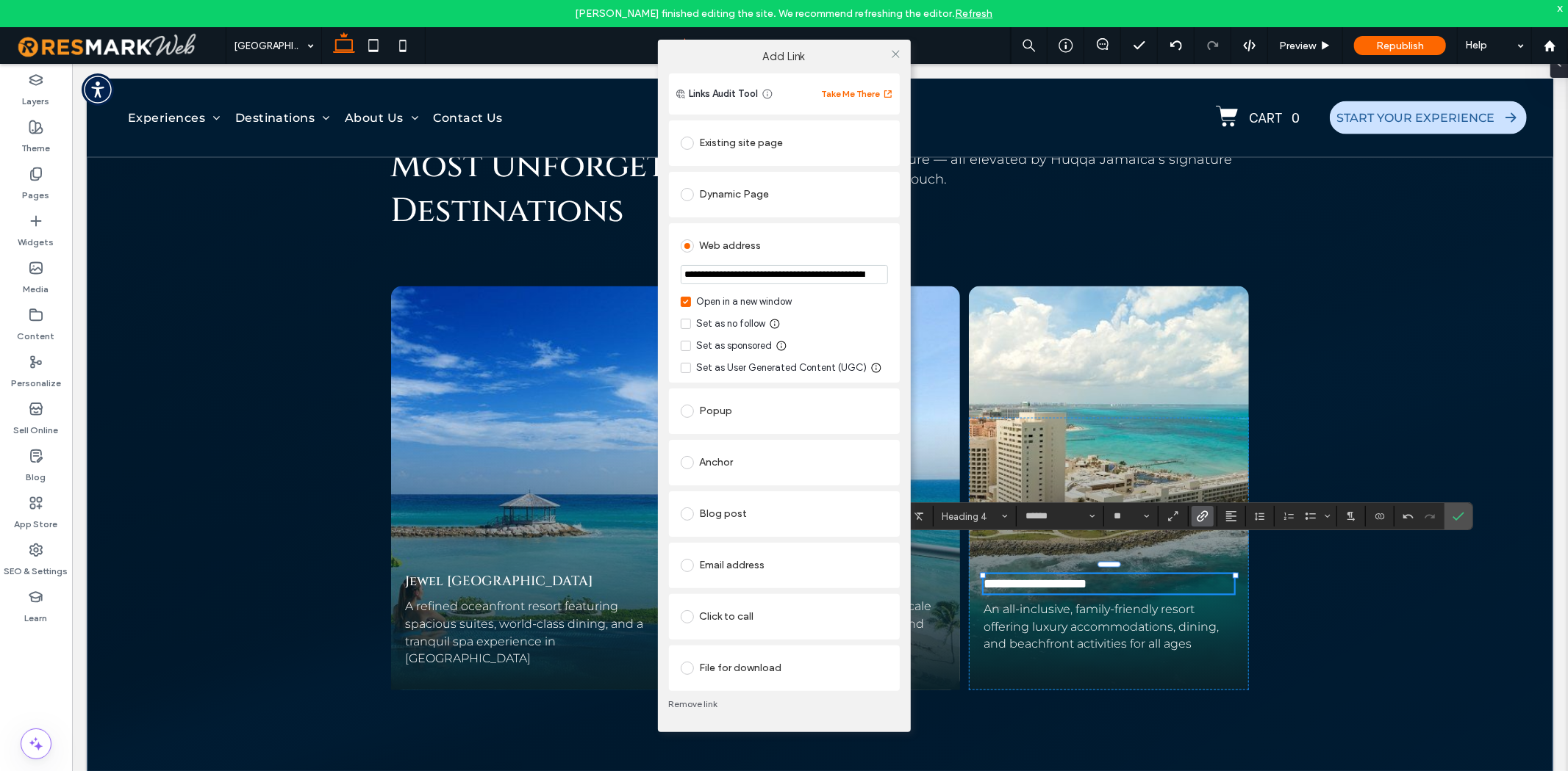
scroll to position [0, 50]
type input "**********"
click at [737, 318] on div "Set as no follow" at bounding box center [732, 324] width 69 height 15
click at [897, 51] on icon at bounding box center [895, 54] width 11 height 11
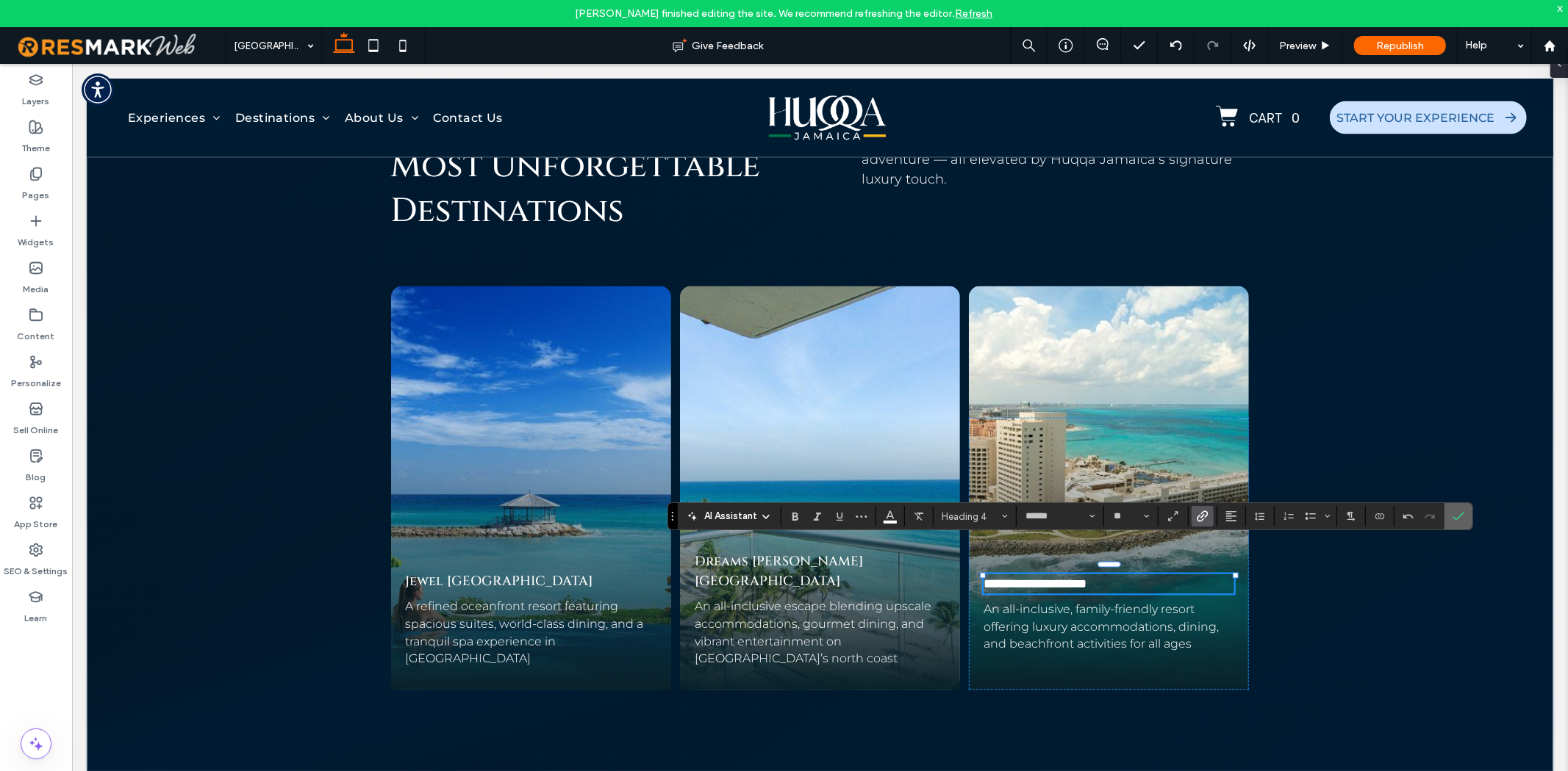
click at [1457, 515] on icon "Confirm" at bounding box center [1458, 516] width 11 height 11
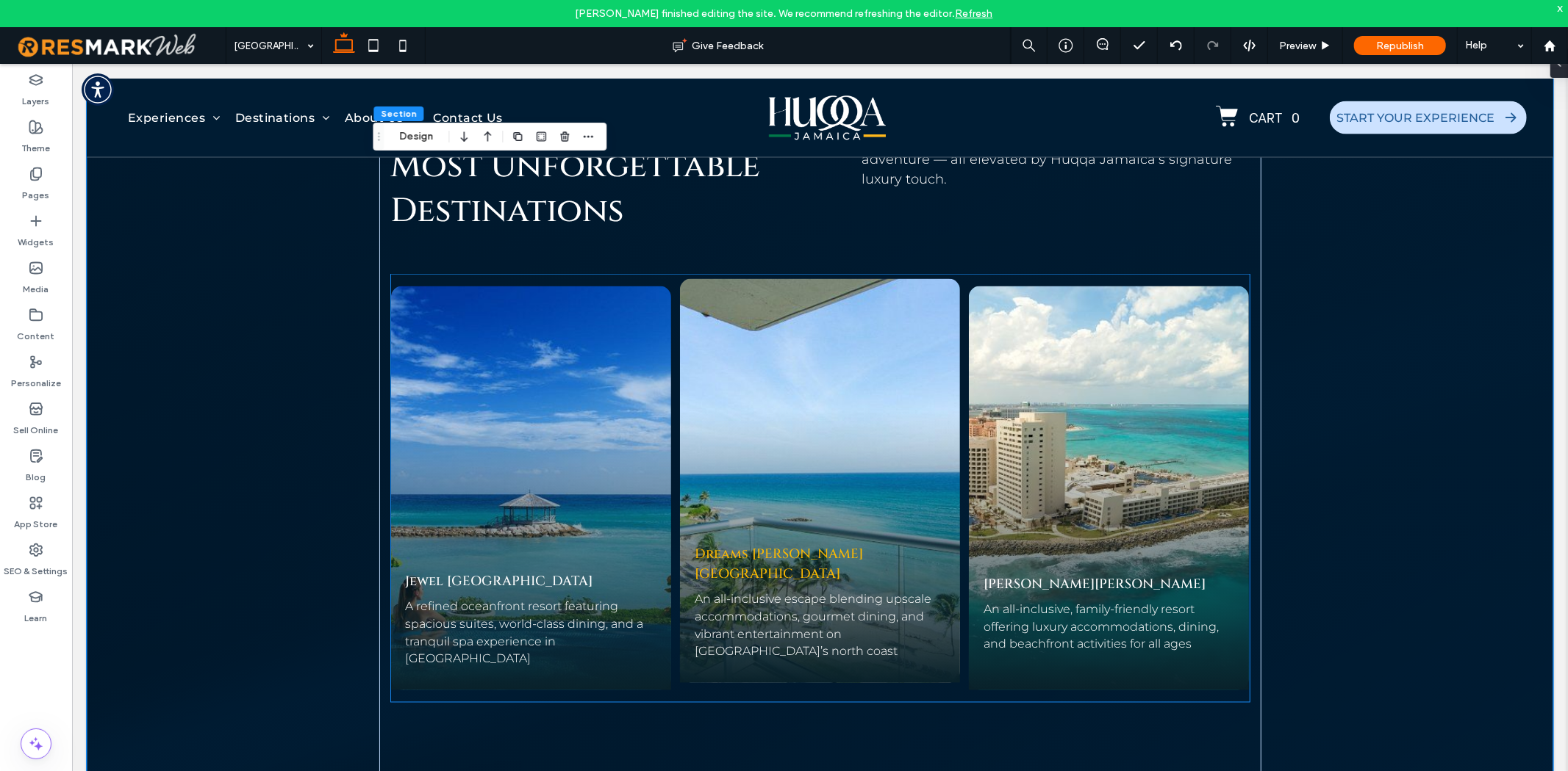
click at [823, 545] on link "Dreams [PERSON_NAME][GEOGRAPHIC_DATA]" at bounding box center [778, 564] width 169 height 38
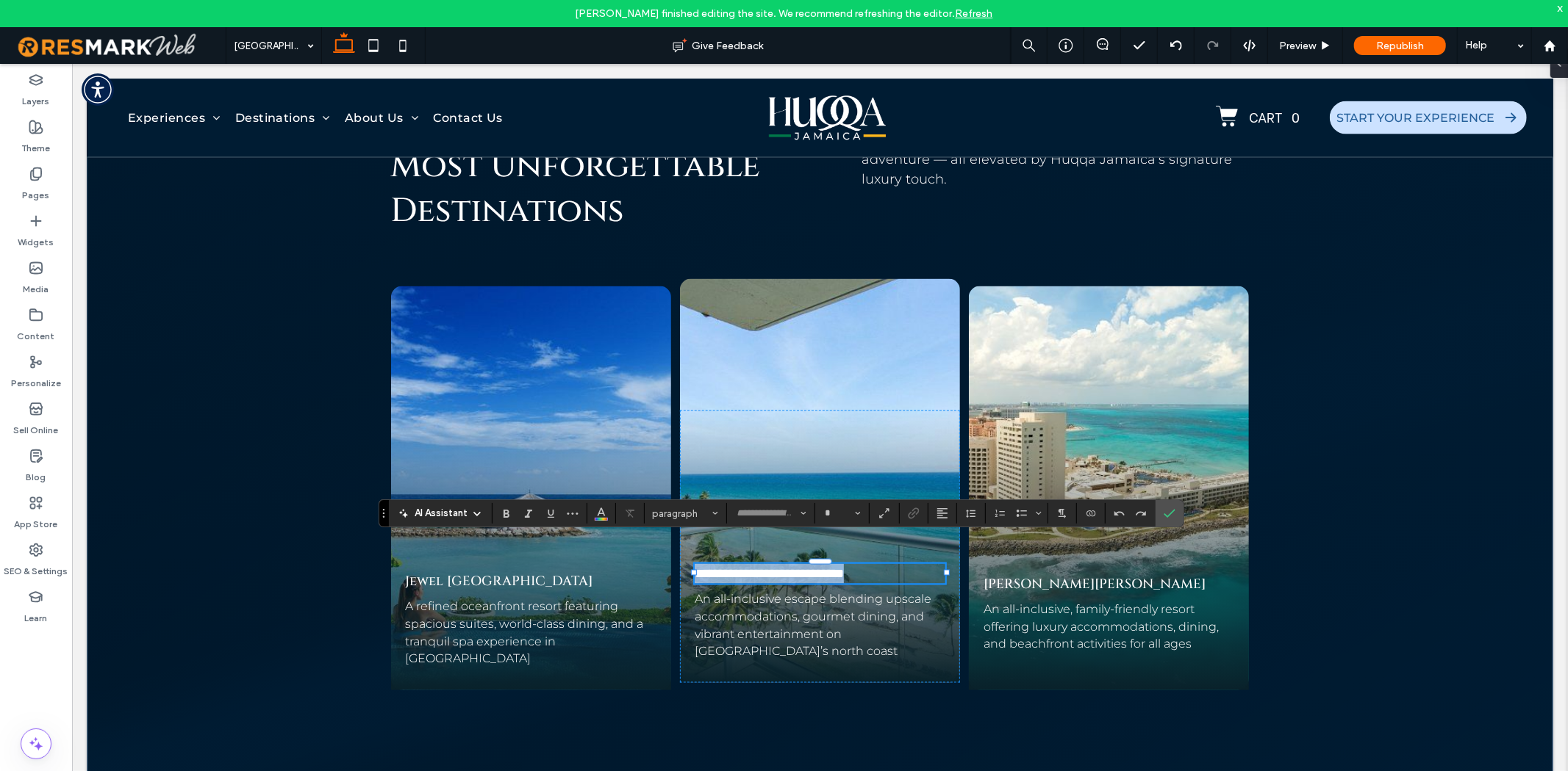
type input "******"
type input "**"
click at [1166, 505] on label "Confirm" at bounding box center [1169, 513] width 22 height 27
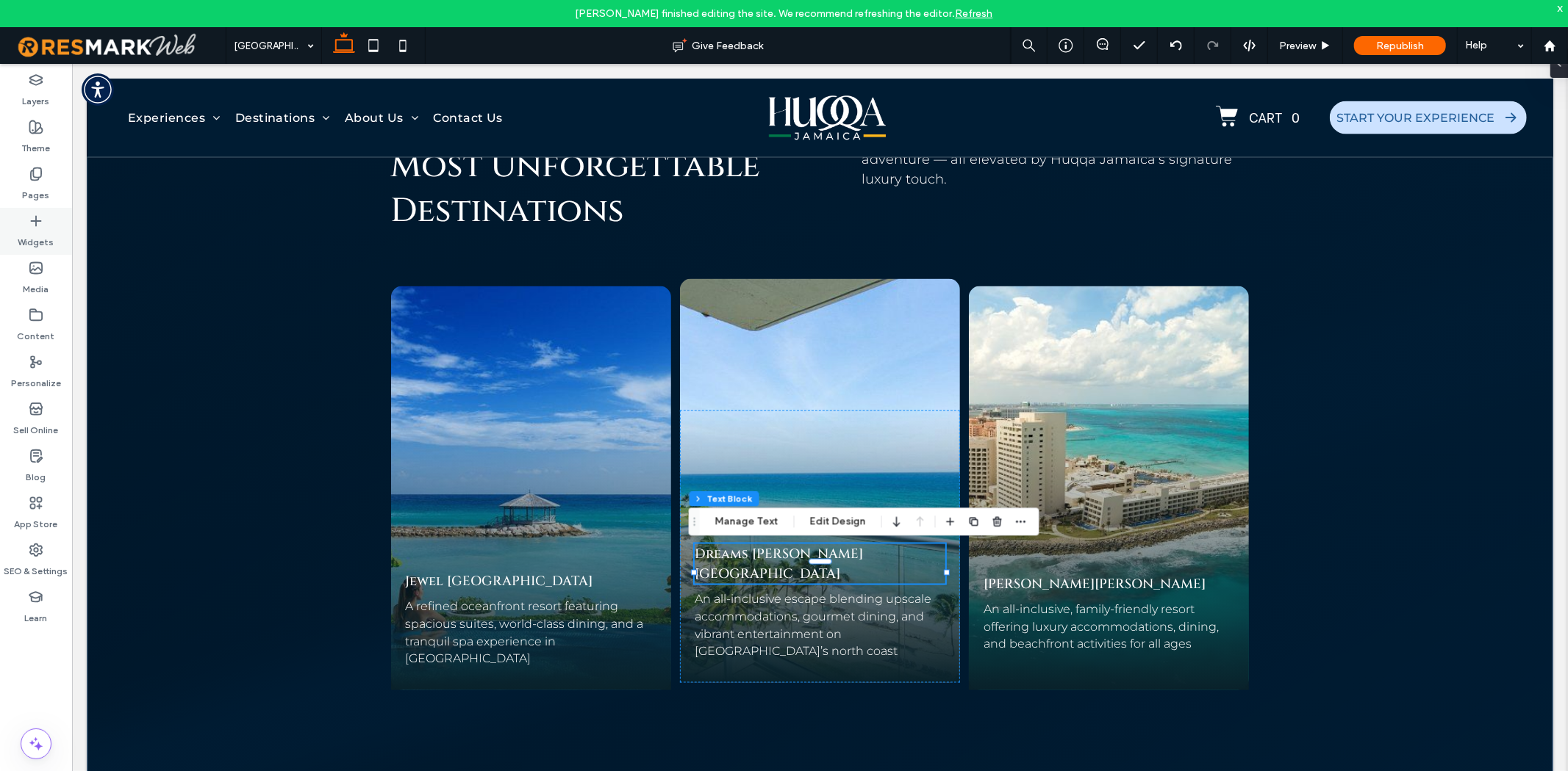
click at [44, 217] on div "Widgets" at bounding box center [36, 231] width 72 height 47
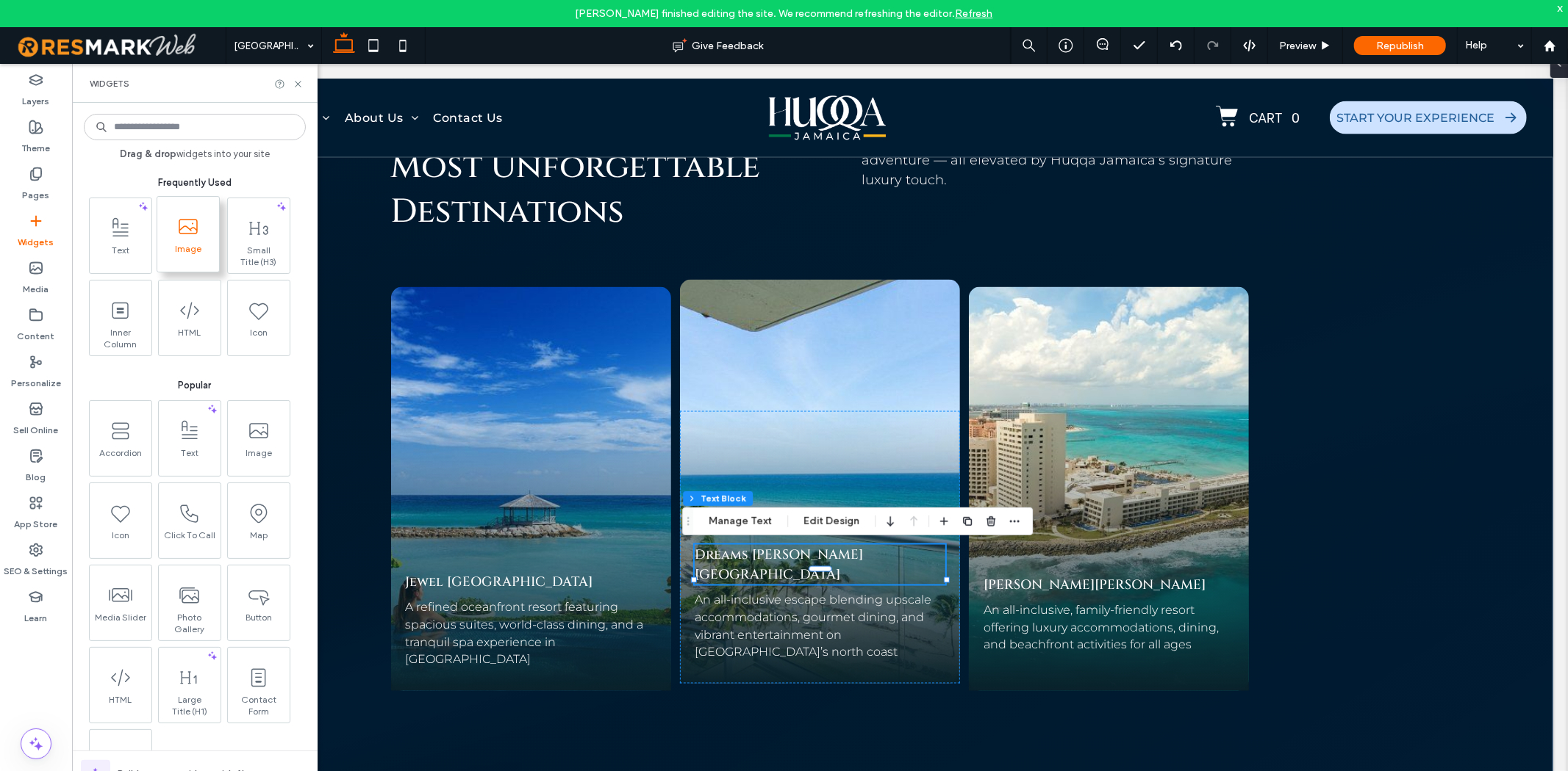
scroll to position [6467, 0]
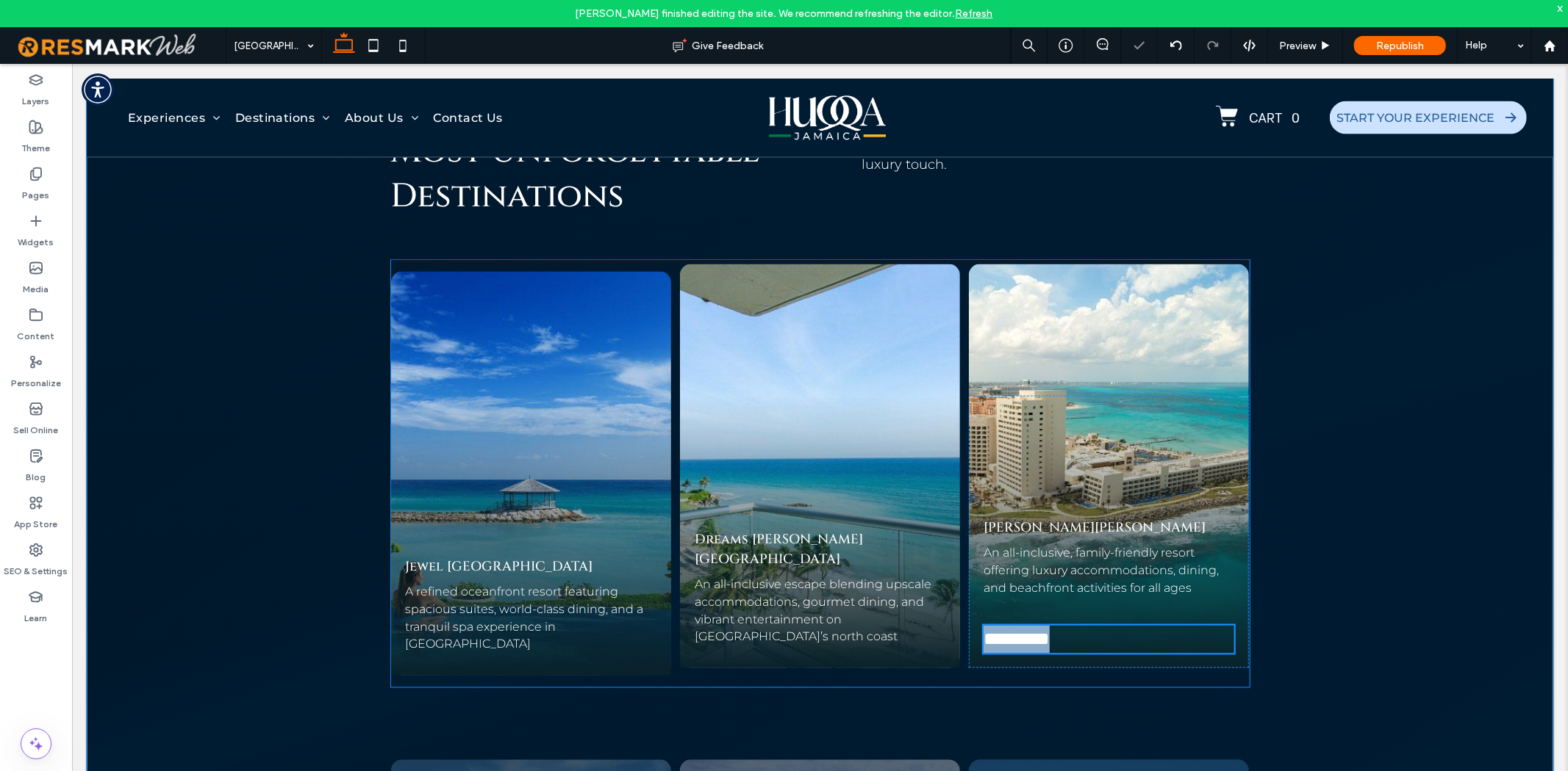
type input "******"
type input "**"
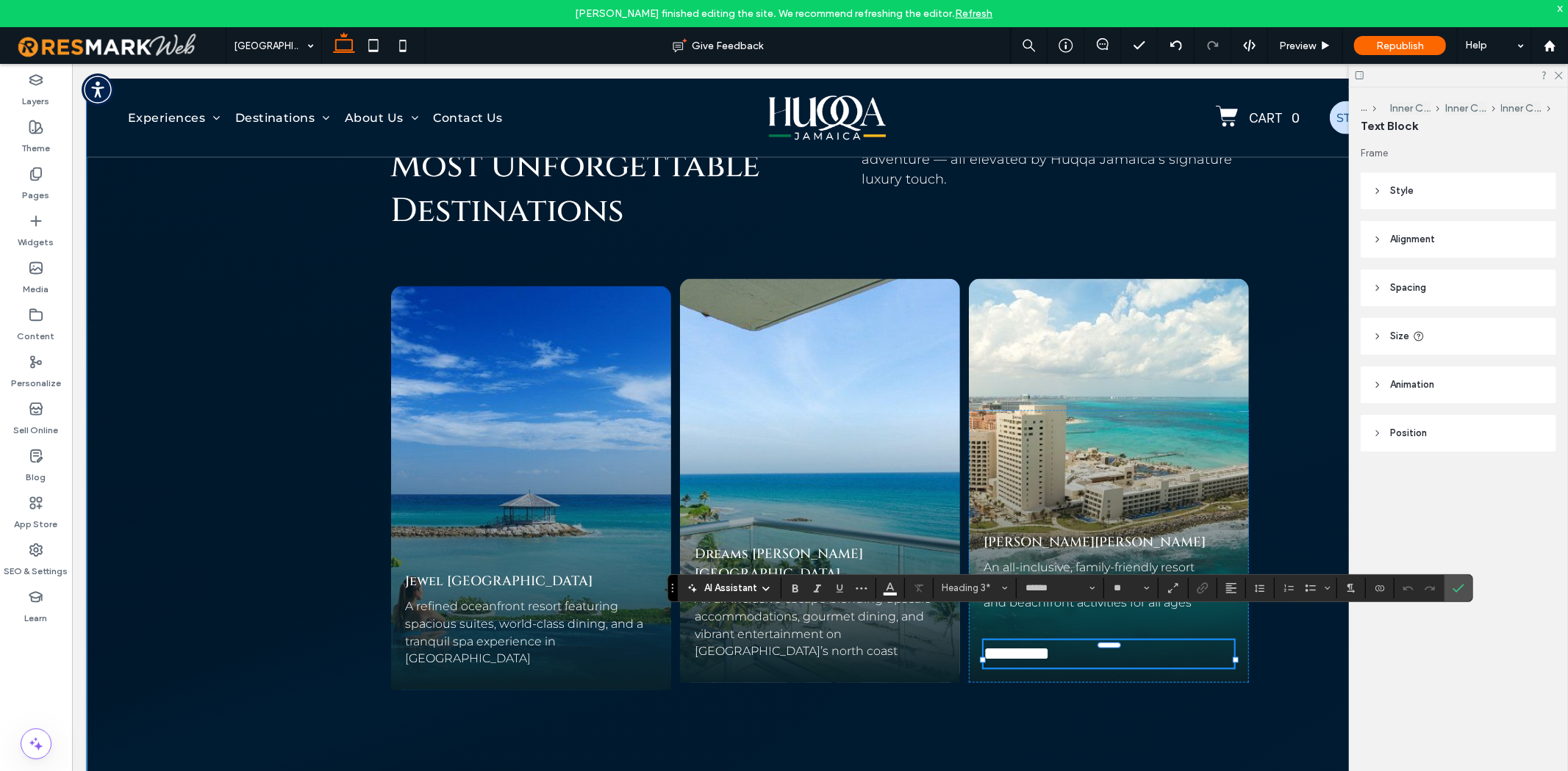
click at [1091, 640] on h3 "*********" at bounding box center [1108, 654] width 251 height 28
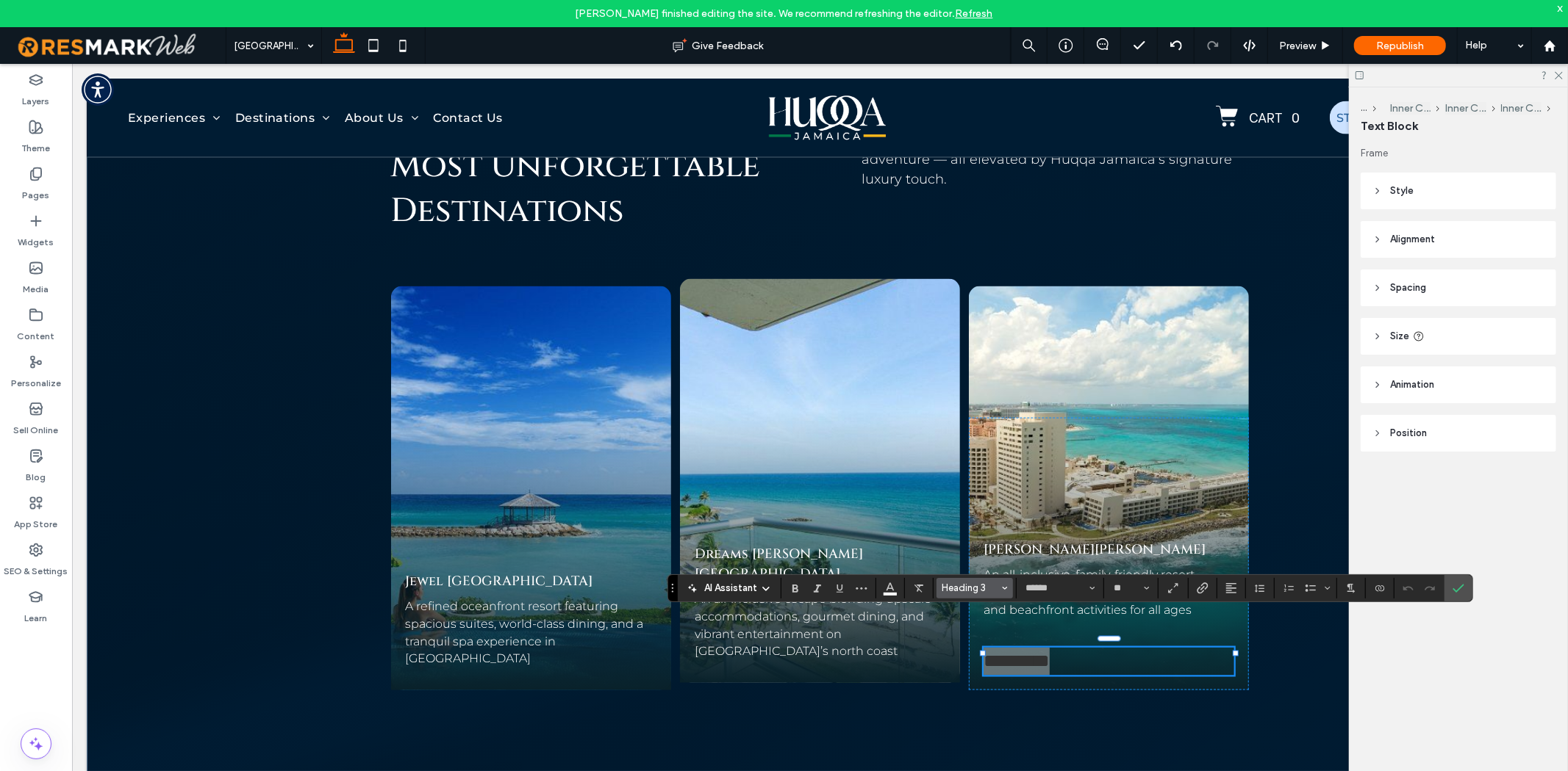
click at [1005, 586] on icon "Styles" at bounding box center [1005, 589] width 6 height 6
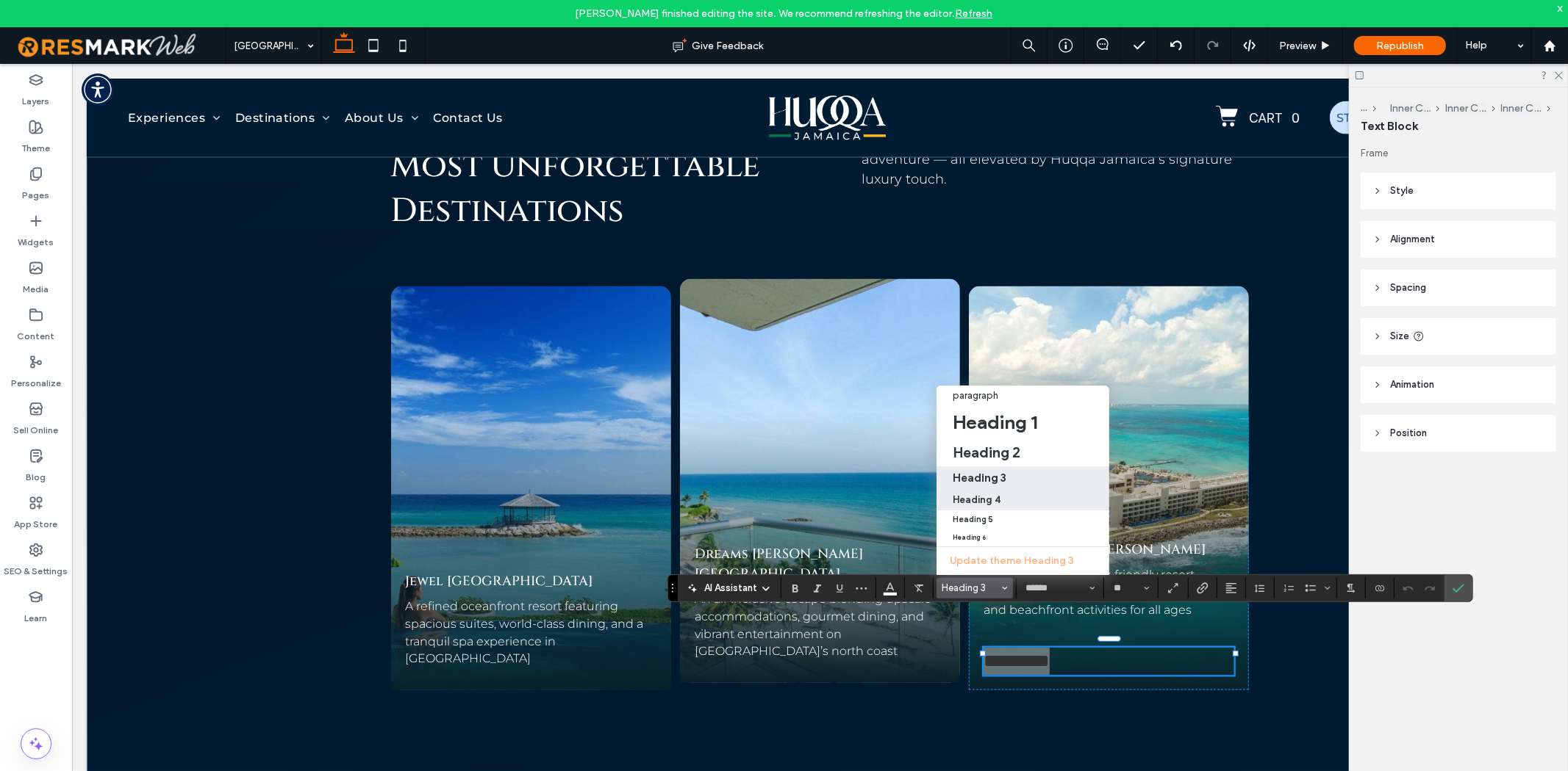
click at [1042, 495] on div "Heading 4" at bounding box center [1023, 500] width 140 height 11
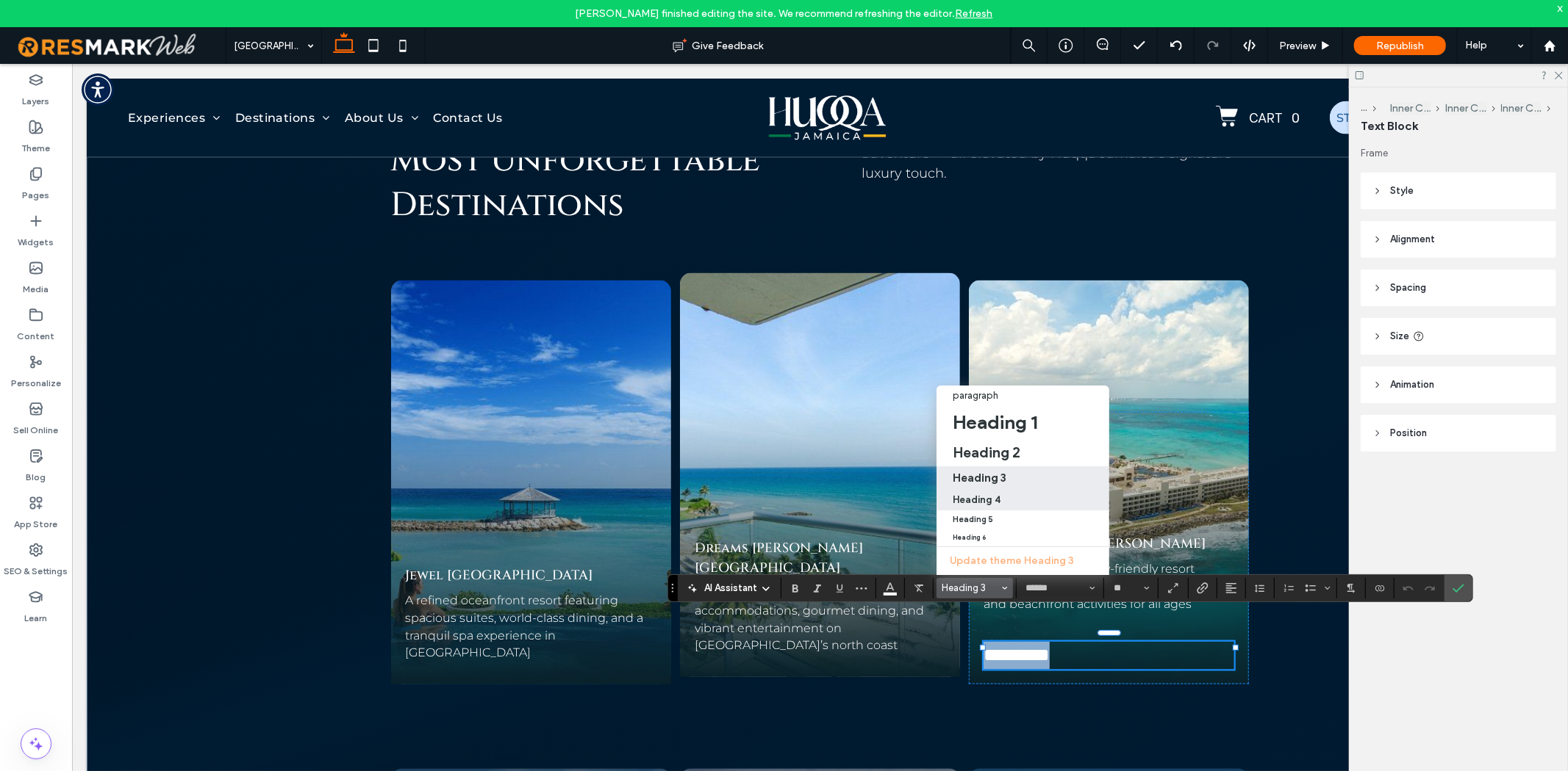
type input "**********"
type input "**"
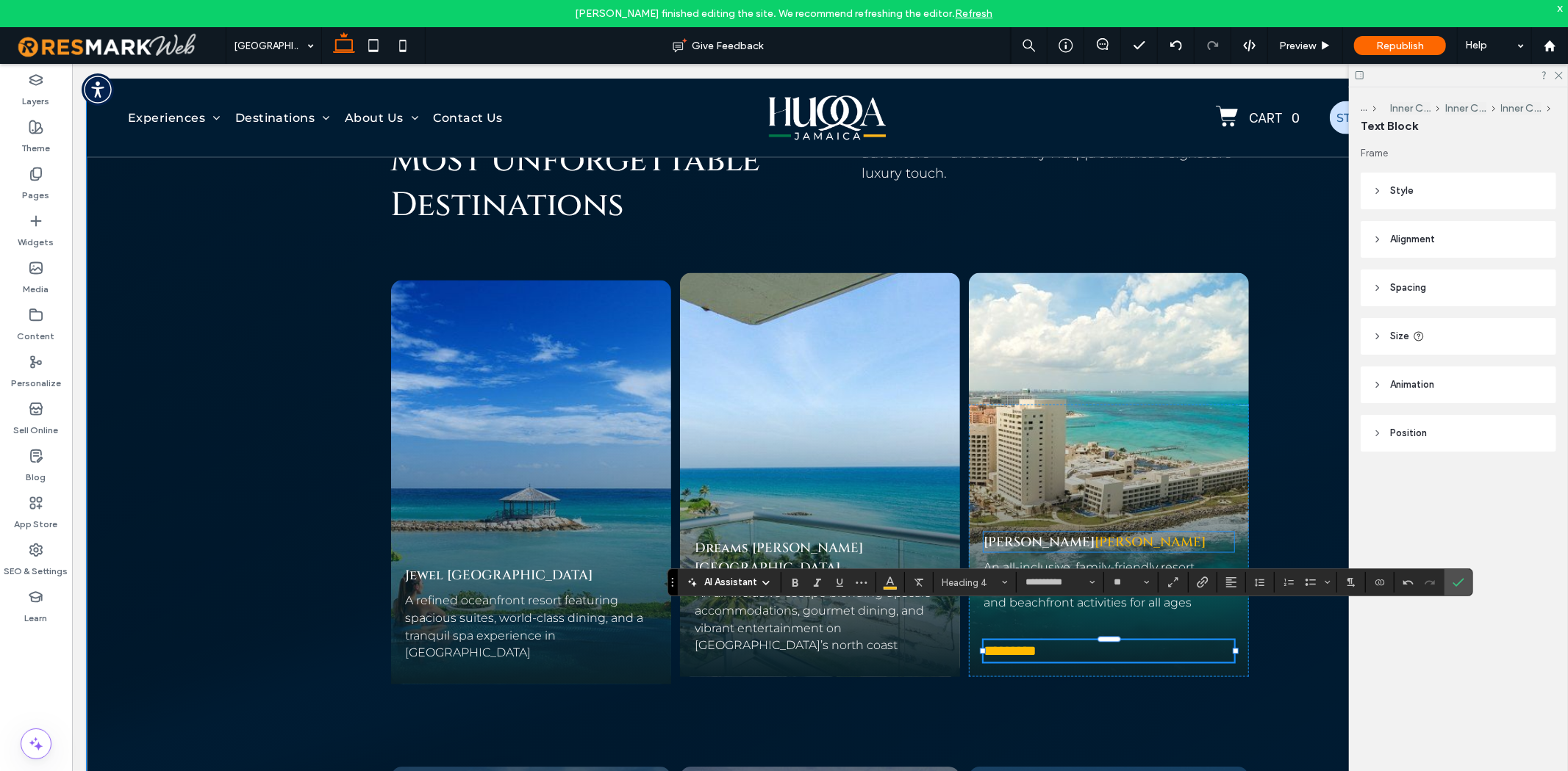
click at [1094, 533] on link "[PERSON_NAME]" at bounding box center [1149, 542] width 111 height 18
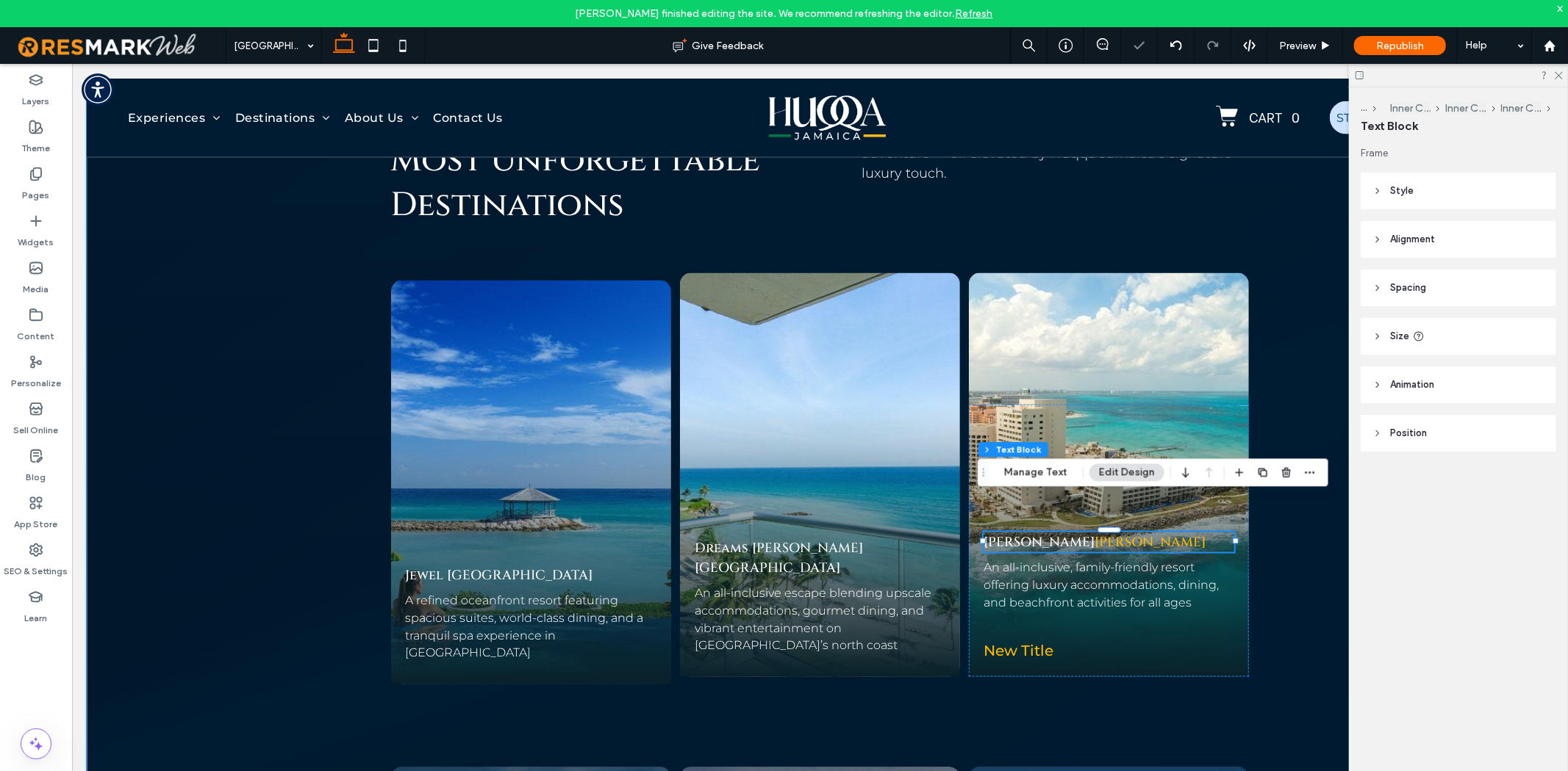
click at [1083, 532] on div "[PERSON_NAME] [PERSON_NAME]" at bounding box center [1108, 542] width 251 height 20
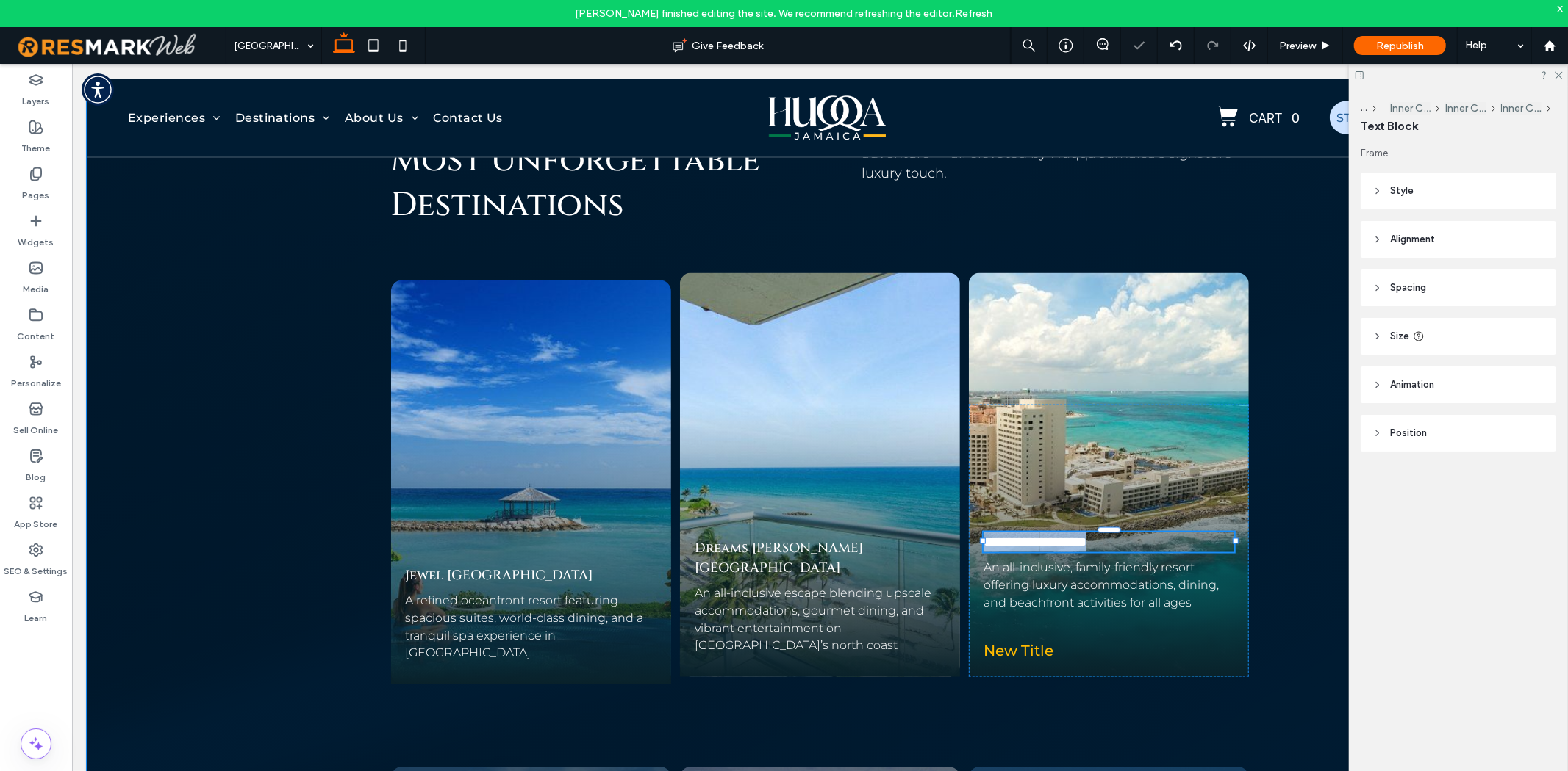
type input "******"
type input "**"
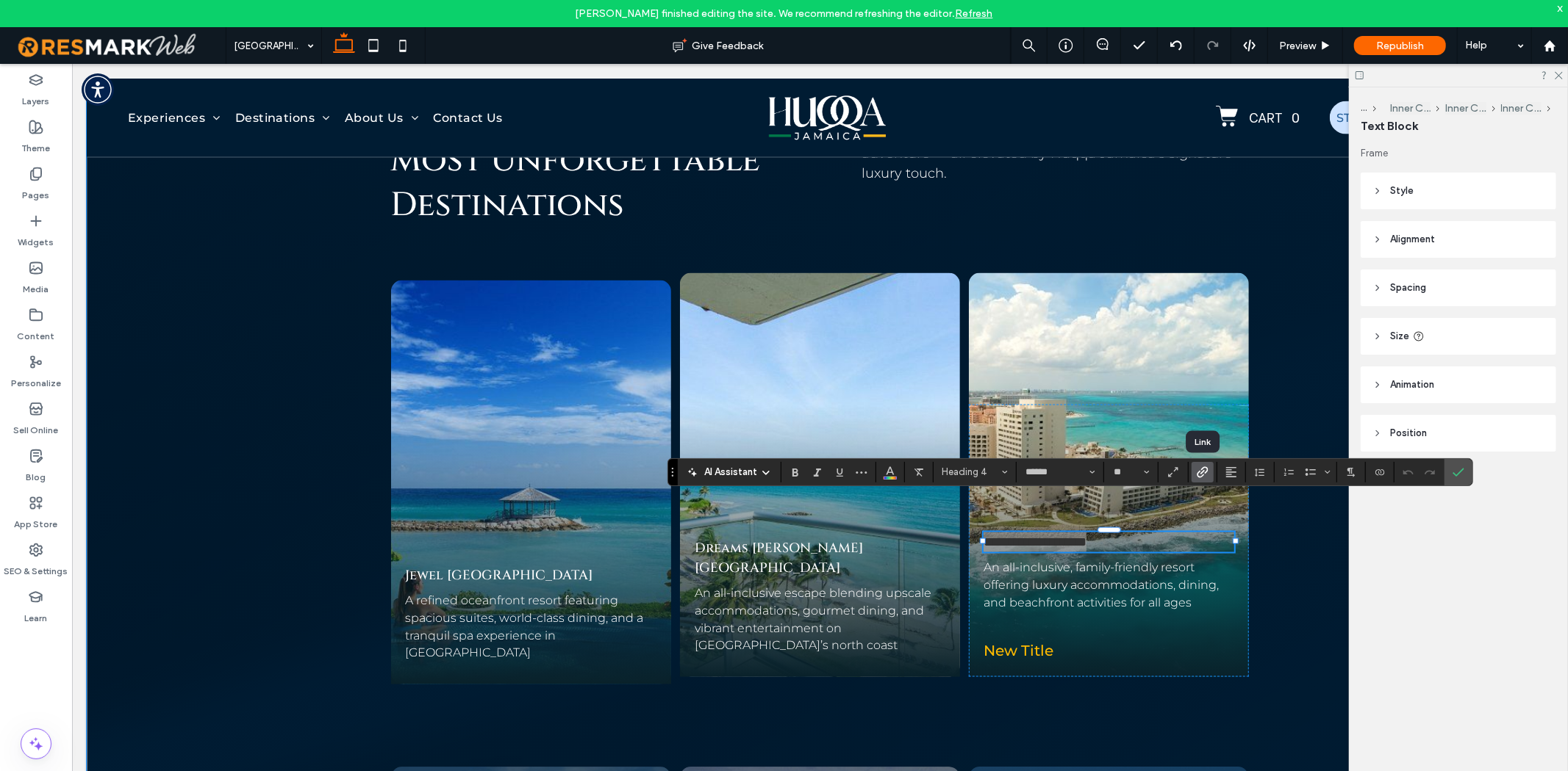
click at [1207, 466] on icon "Link" at bounding box center [1202, 472] width 11 height 11
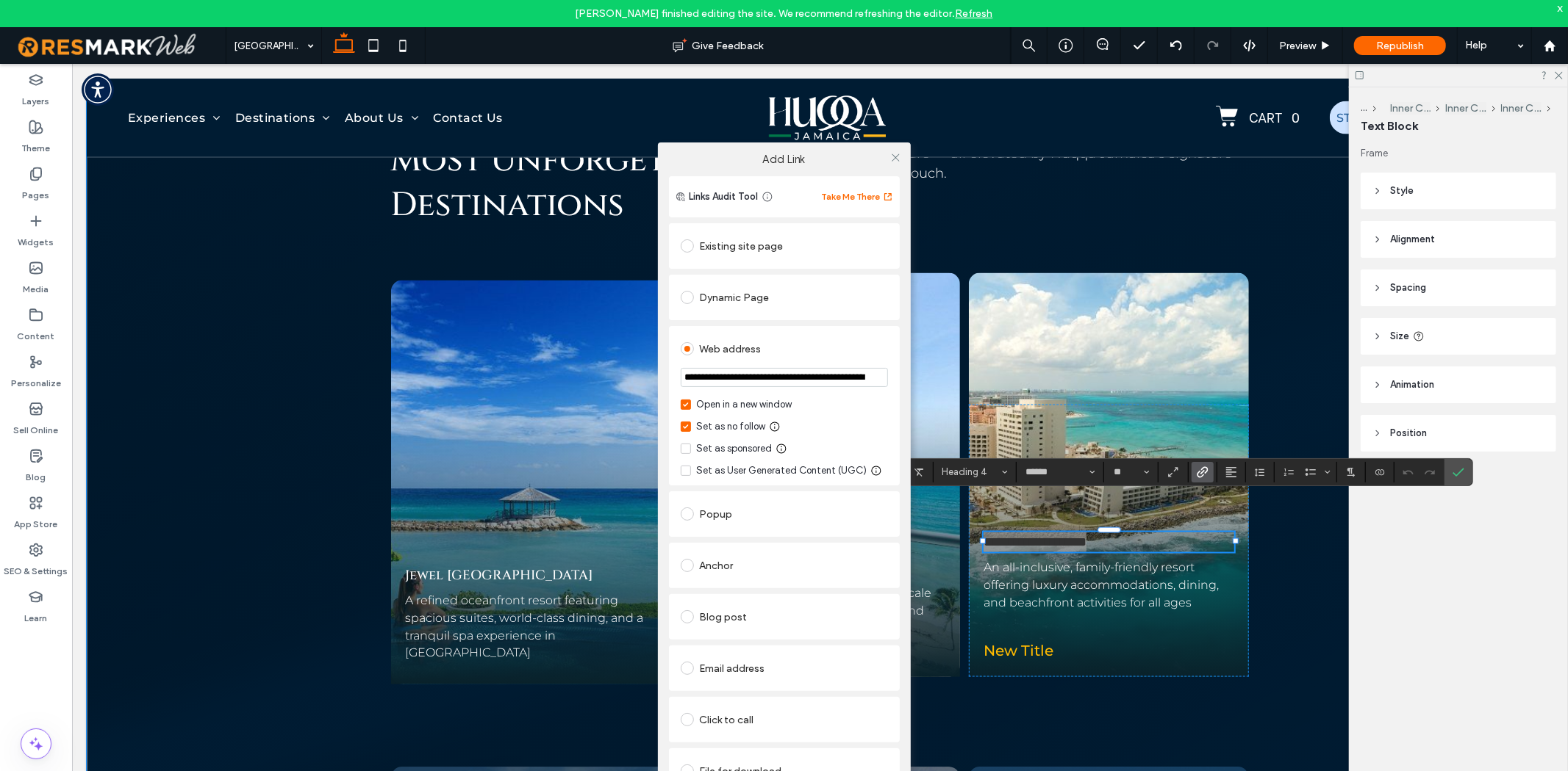
click at [809, 376] on input "**********" at bounding box center [784, 377] width 208 height 19
click at [895, 379] on div "**********" at bounding box center [784, 406] width 231 height 159
click at [895, 382] on div "**********" at bounding box center [784, 406] width 231 height 159
click at [899, 157] on icon at bounding box center [895, 158] width 11 height 11
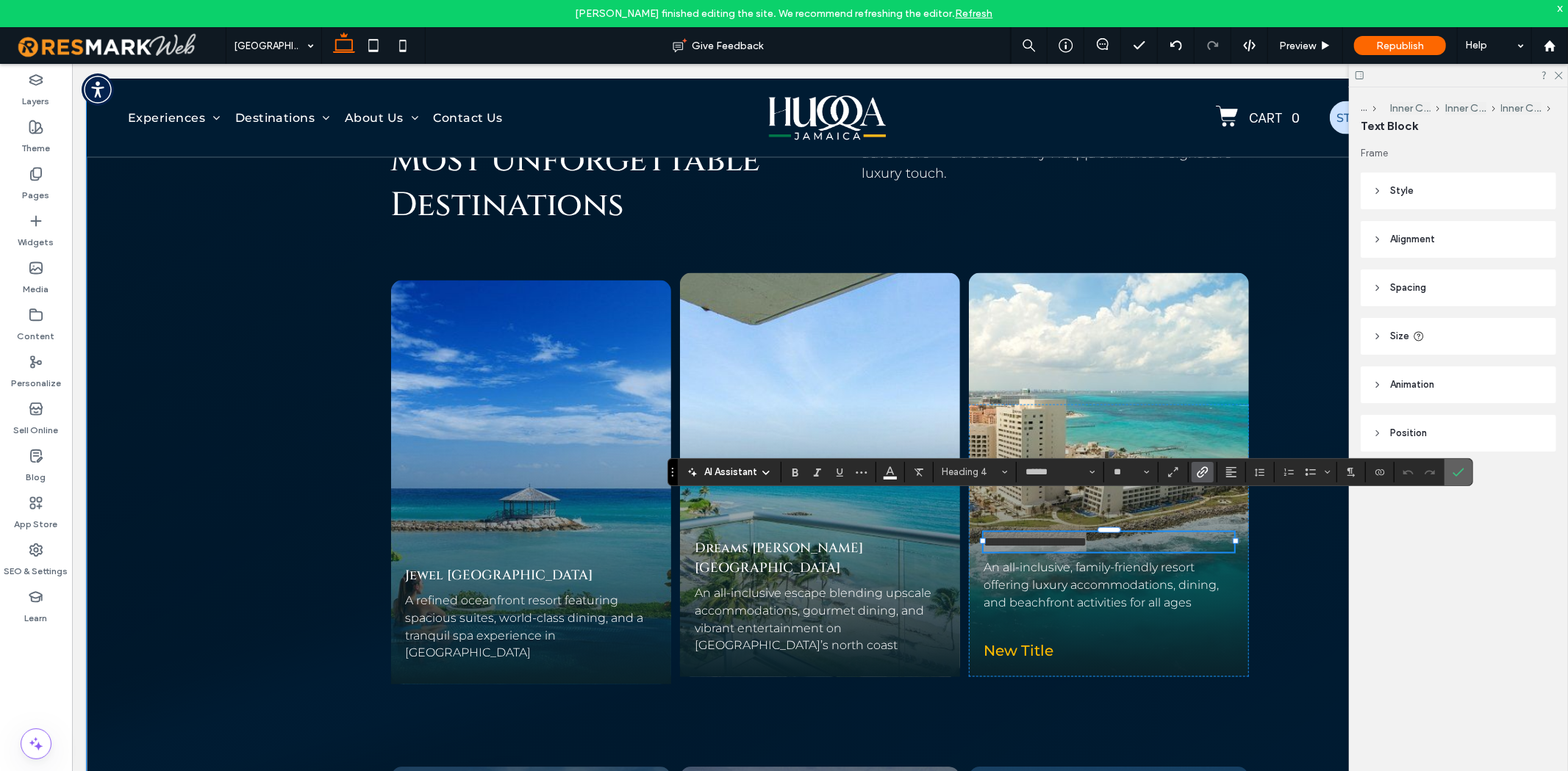
click at [1456, 468] on icon "Confirm" at bounding box center [1458, 472] width 11 height 11
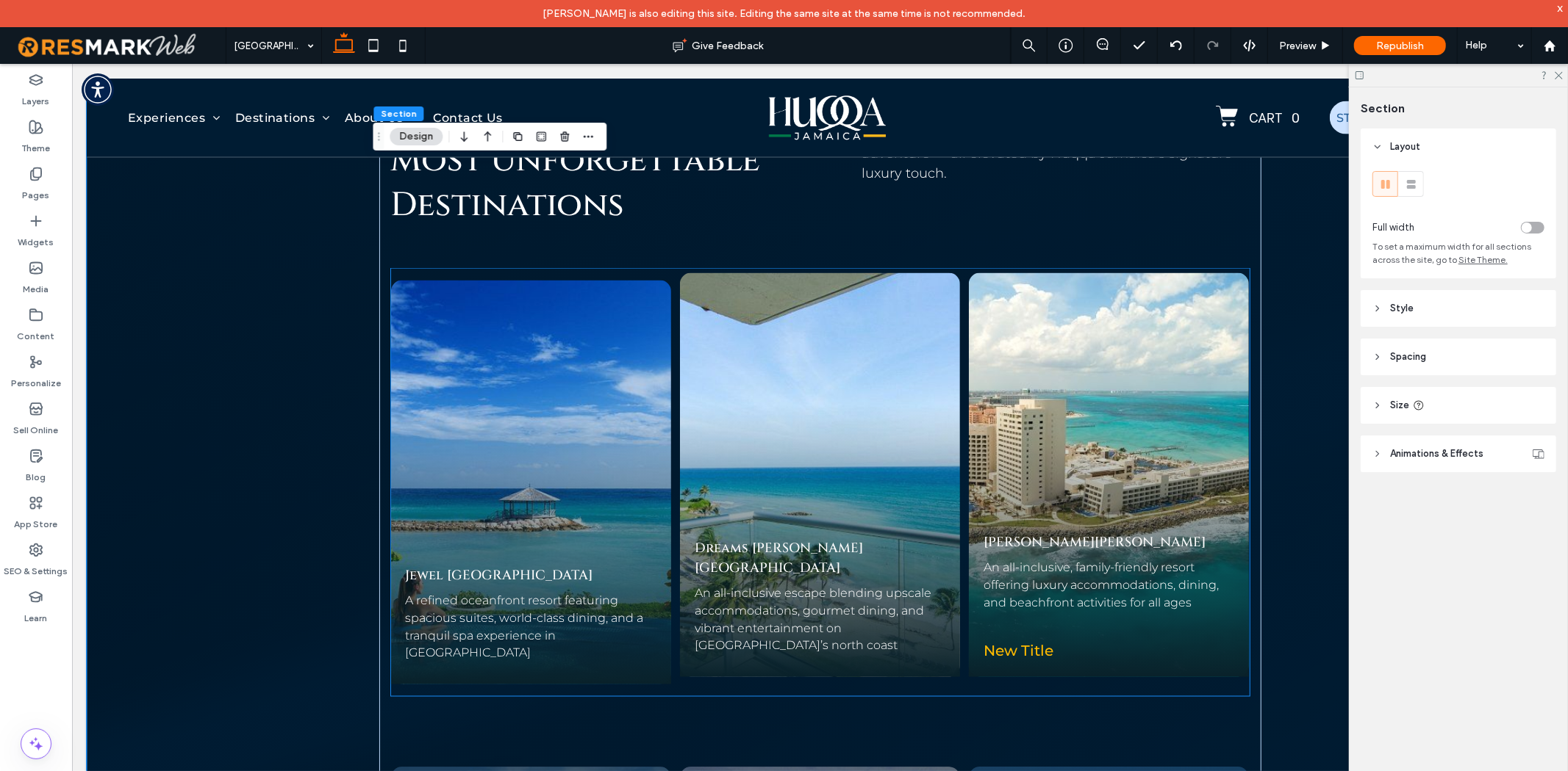
click at [1032, 642] on span "New Title" at bounding box center [1017, 651] width 70 height 18
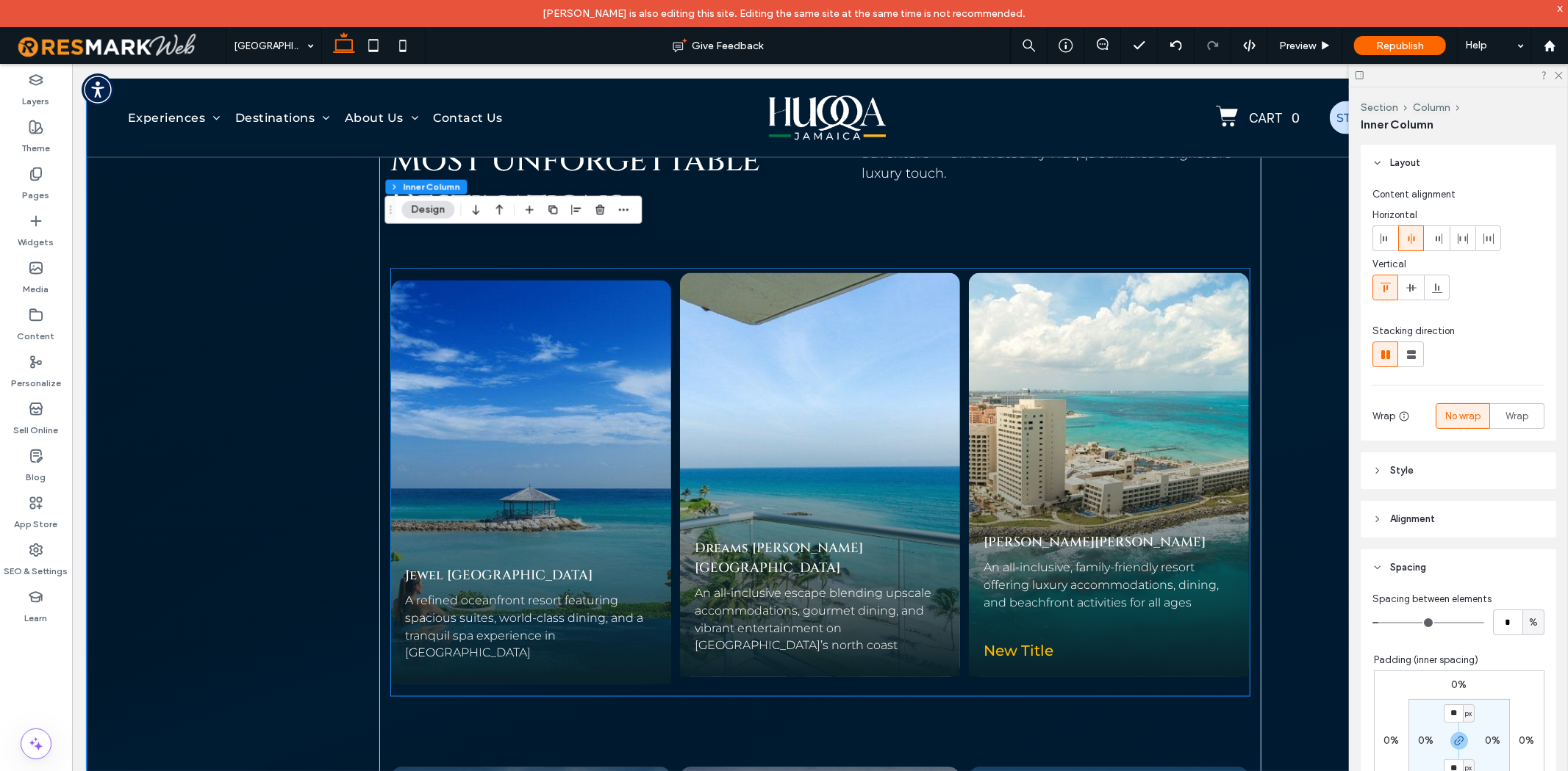
click at [1032, 642] on span "New Title" at bounding box center [1017, 651] width 70 height 18
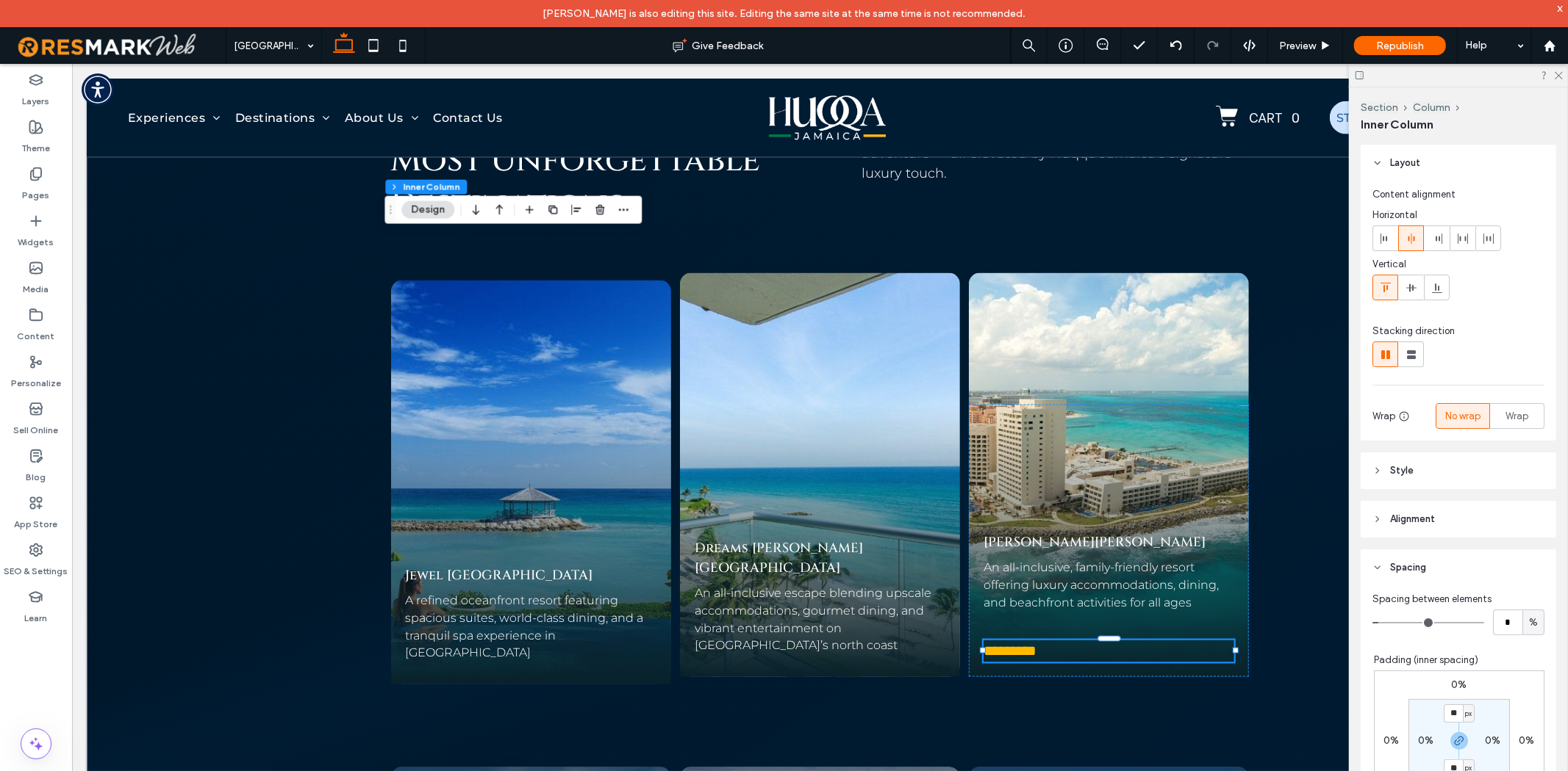
click at [1032, 644] on span "*********" at bounding box center [1009, 651] width 53 height 15
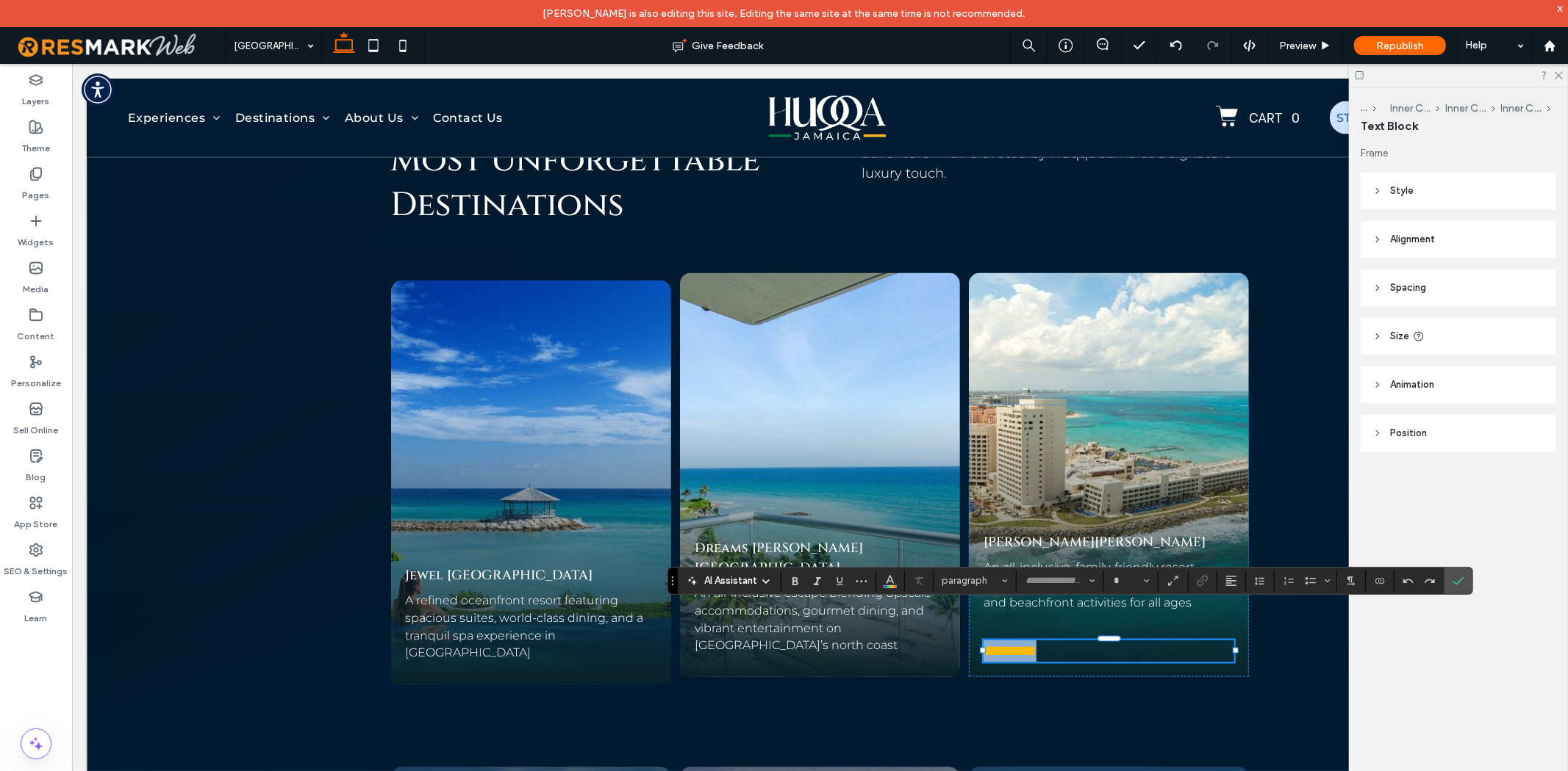
type input "**********"
type input "**"
click at [1094, 533] on link "Rose Hall" at bounding box center [1149, 542] width 111 height 18
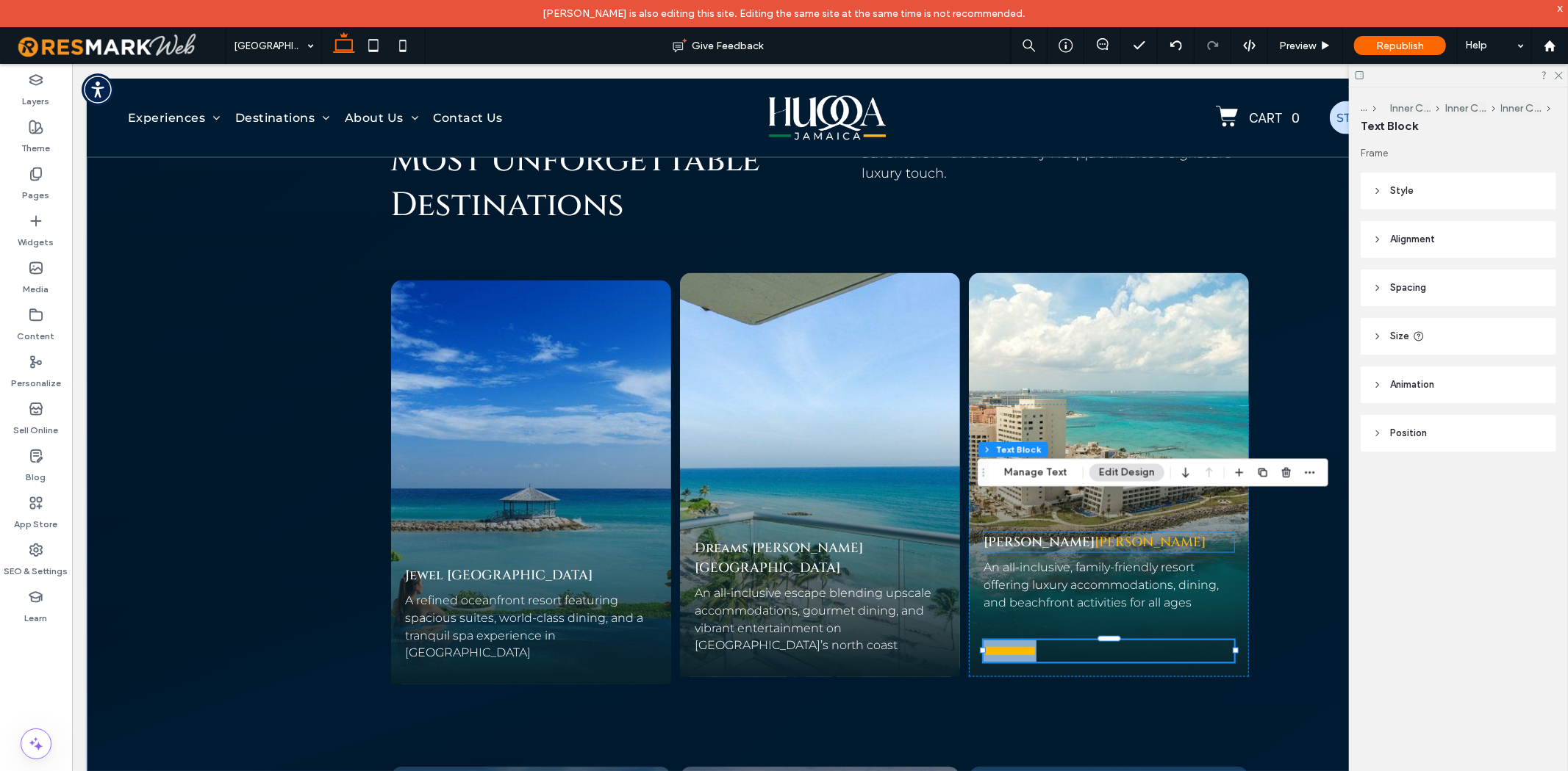
click at [1066, 532] on div "Hyatt Ziva Rose Hall" at bounding box center [1108, 542] width 251 height 20
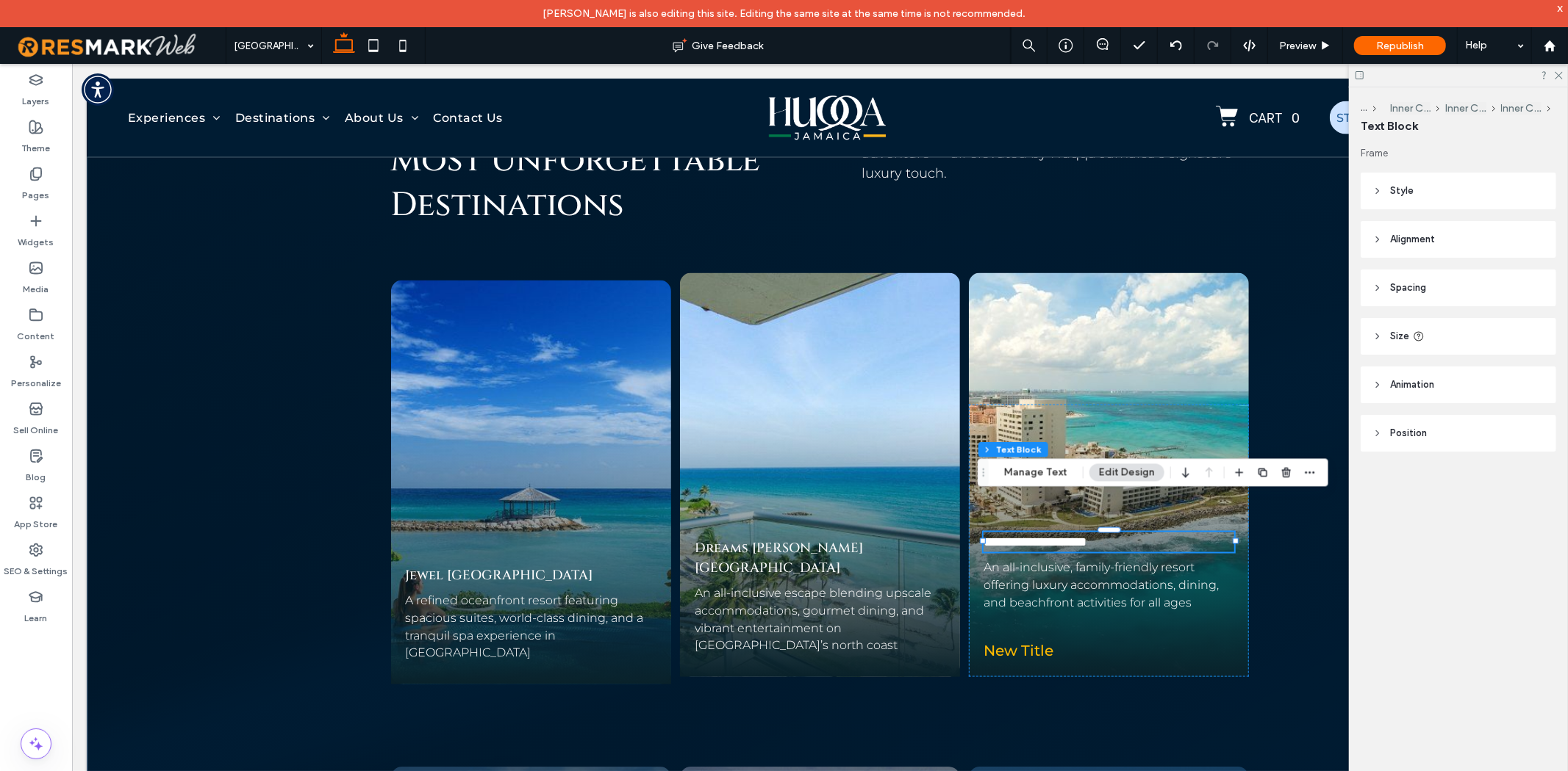
click at [1066, 535] on link "*********" at bounding box center [1062, 541] width 46 height 13
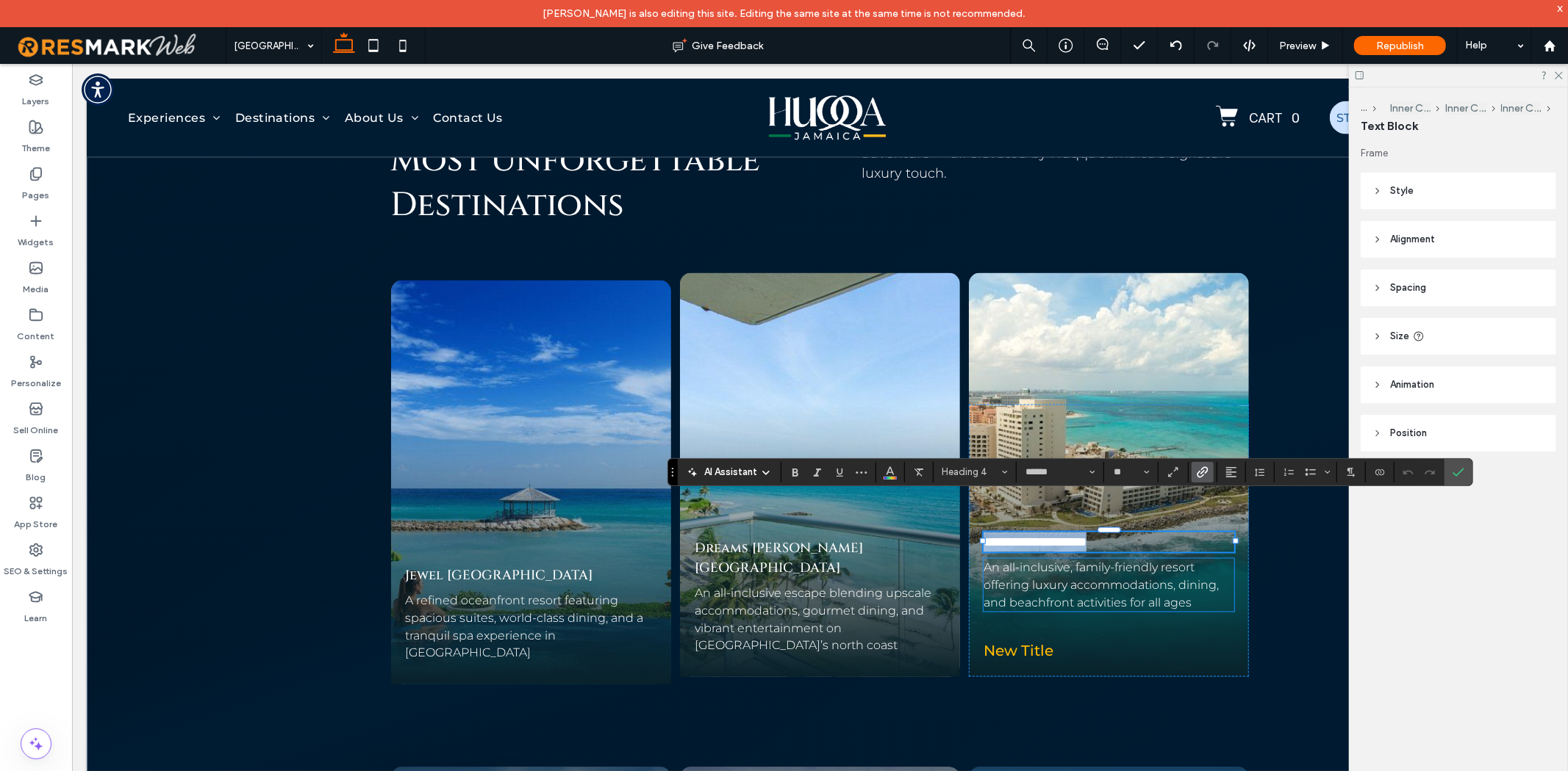
copy h4 "**********"
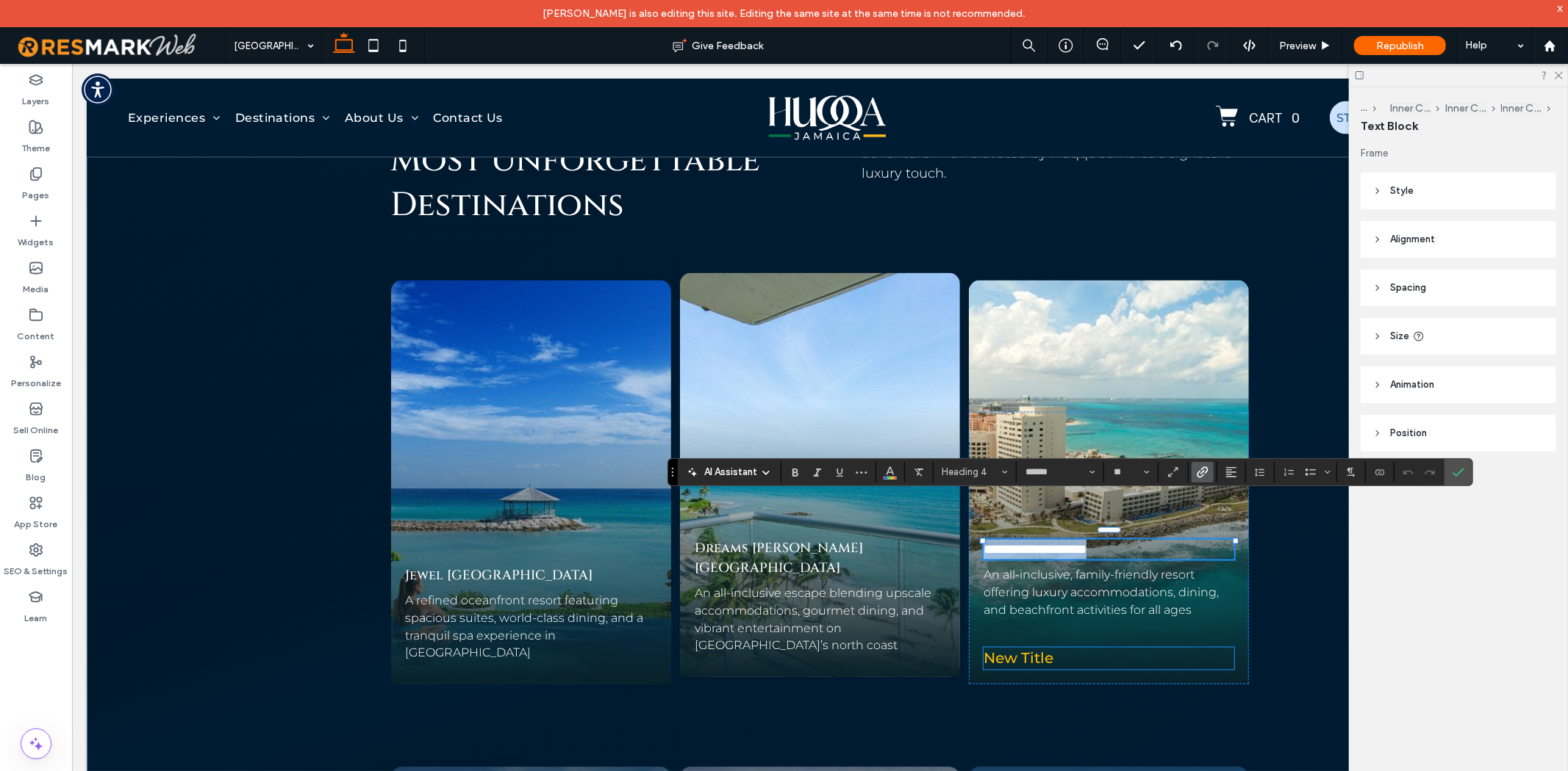
click at [1020, 649] on span "New Title" at bounding box center [1017, 658] width 70 height 18
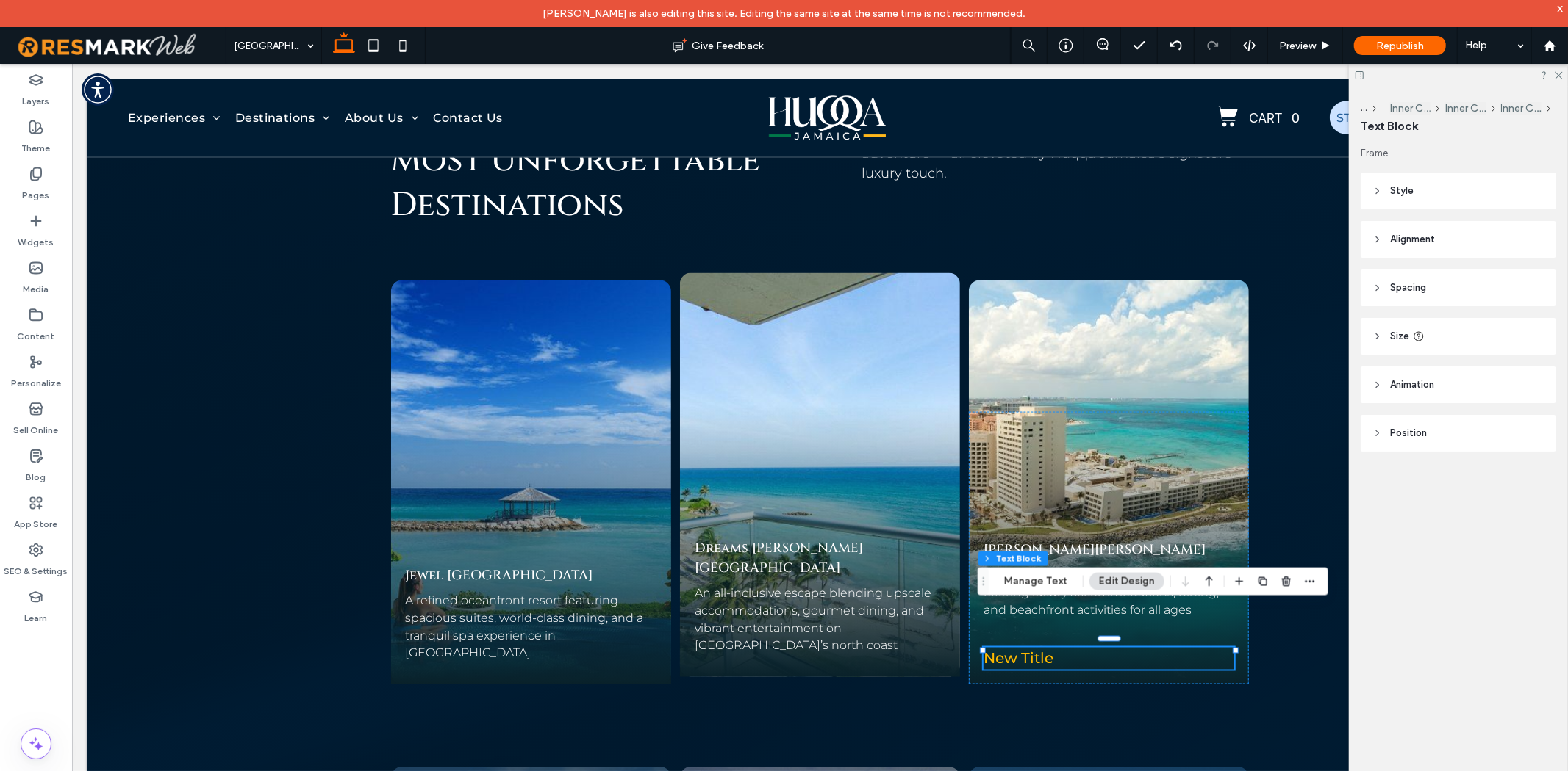
click at [1020, 647] on div "New Title" at bounding box center [1108, 658] width 251 height 22
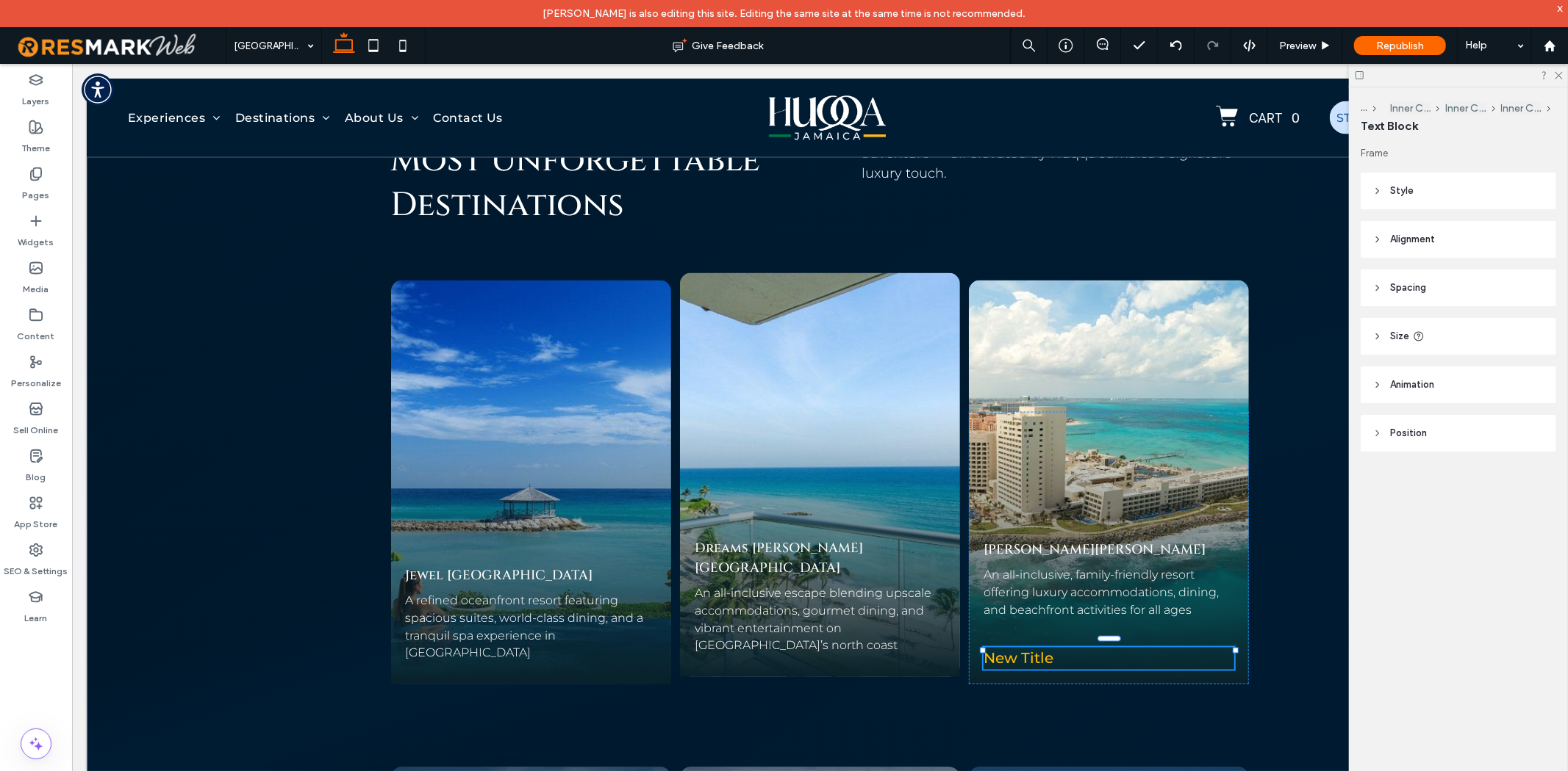
type input "**********"
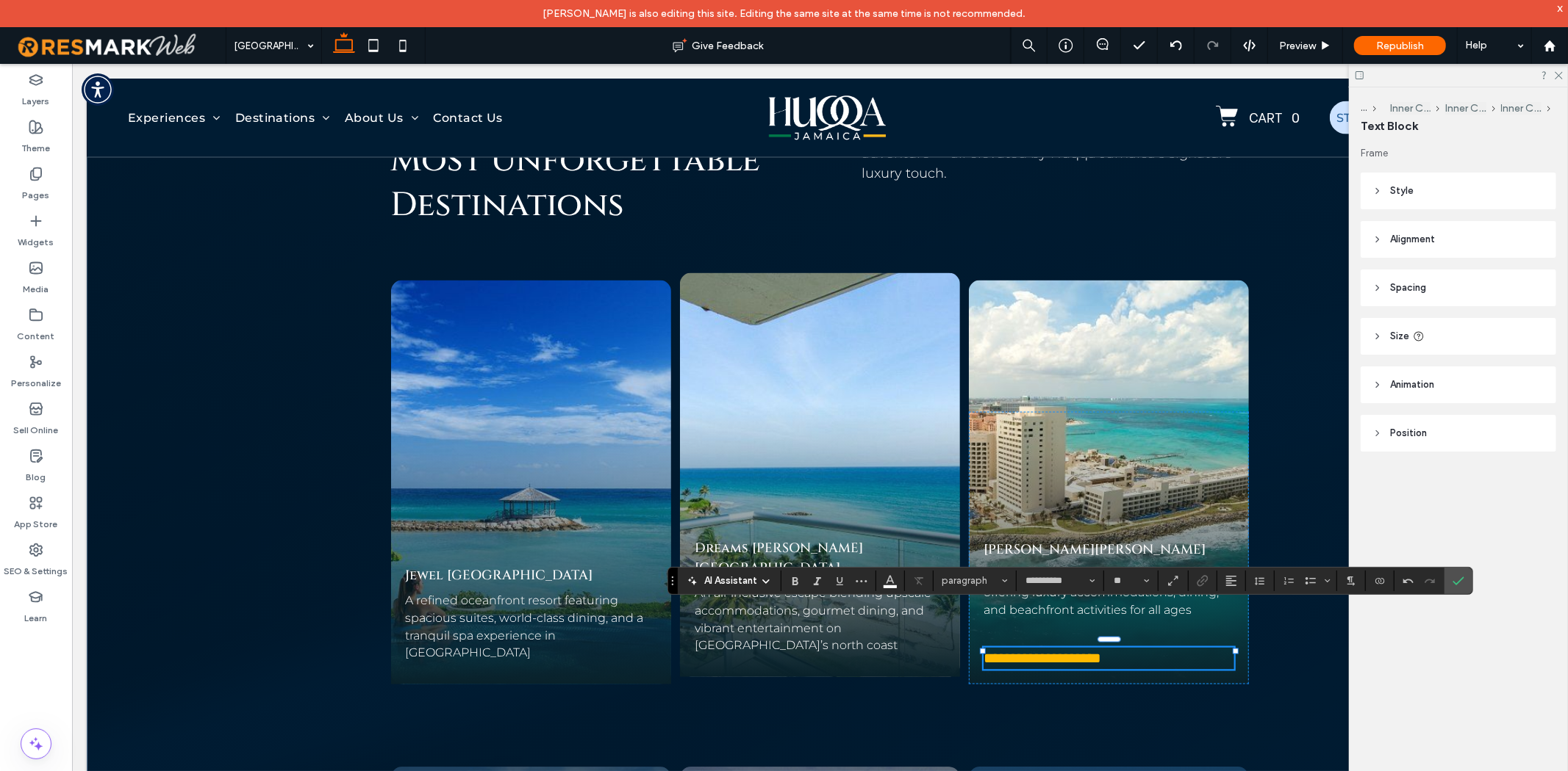
type input "**"
click at [1038, 651] on span "**********" at bounding box center [1042, 658] width 118 height 15
click at [1094, 540] on link "Rose Hall" at bounding box center [1149, 549] width 111 height 18
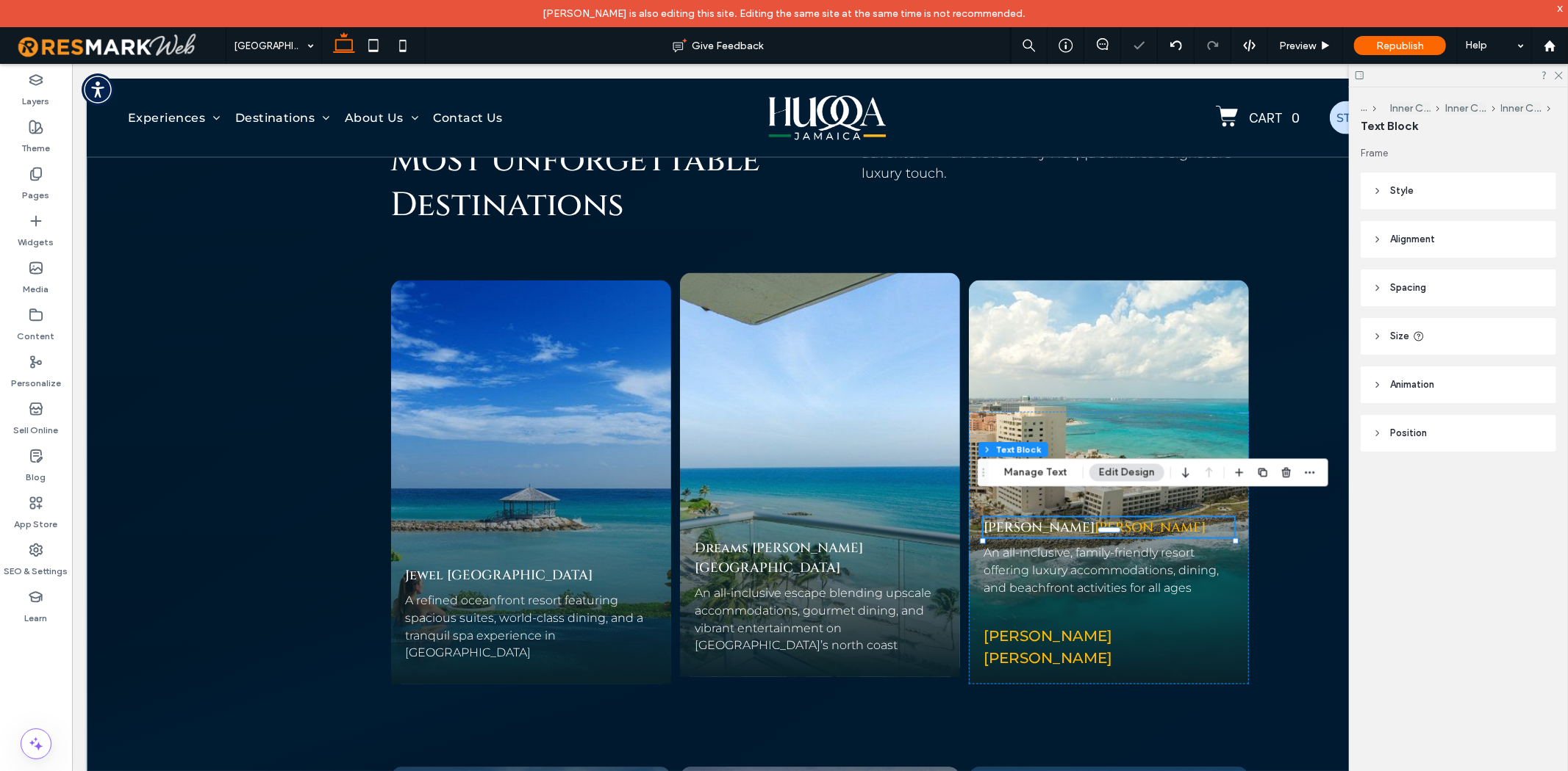
click at [1056, 517] on div "Hyatt Ziva Rose Hall" at bounding box center [1108, 527] width 251 height 20
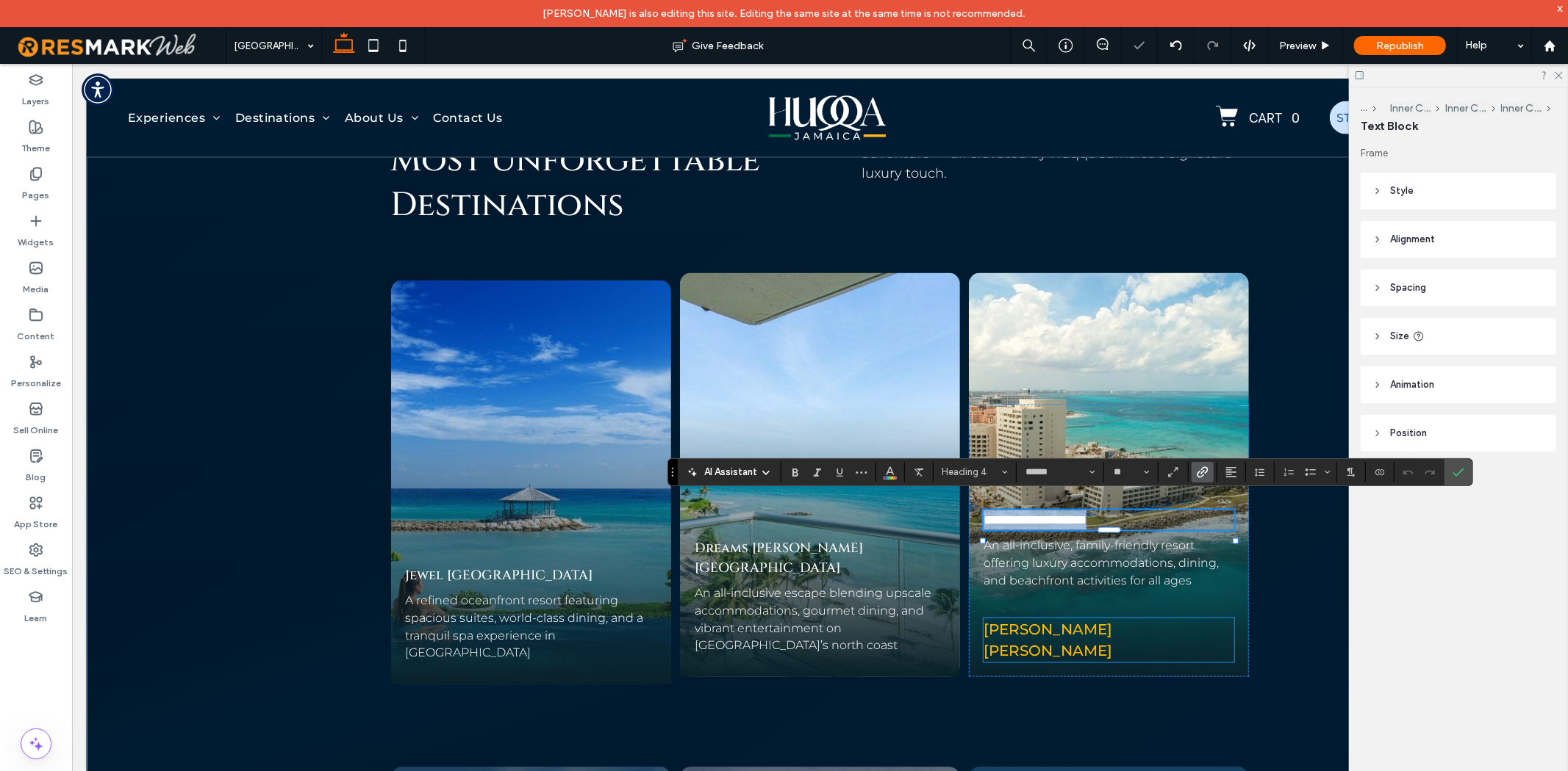
click at [1028, 624] on span "Hyatt Ziva Rose Hall" at bounding box center [1047, 640] width 129 height 40
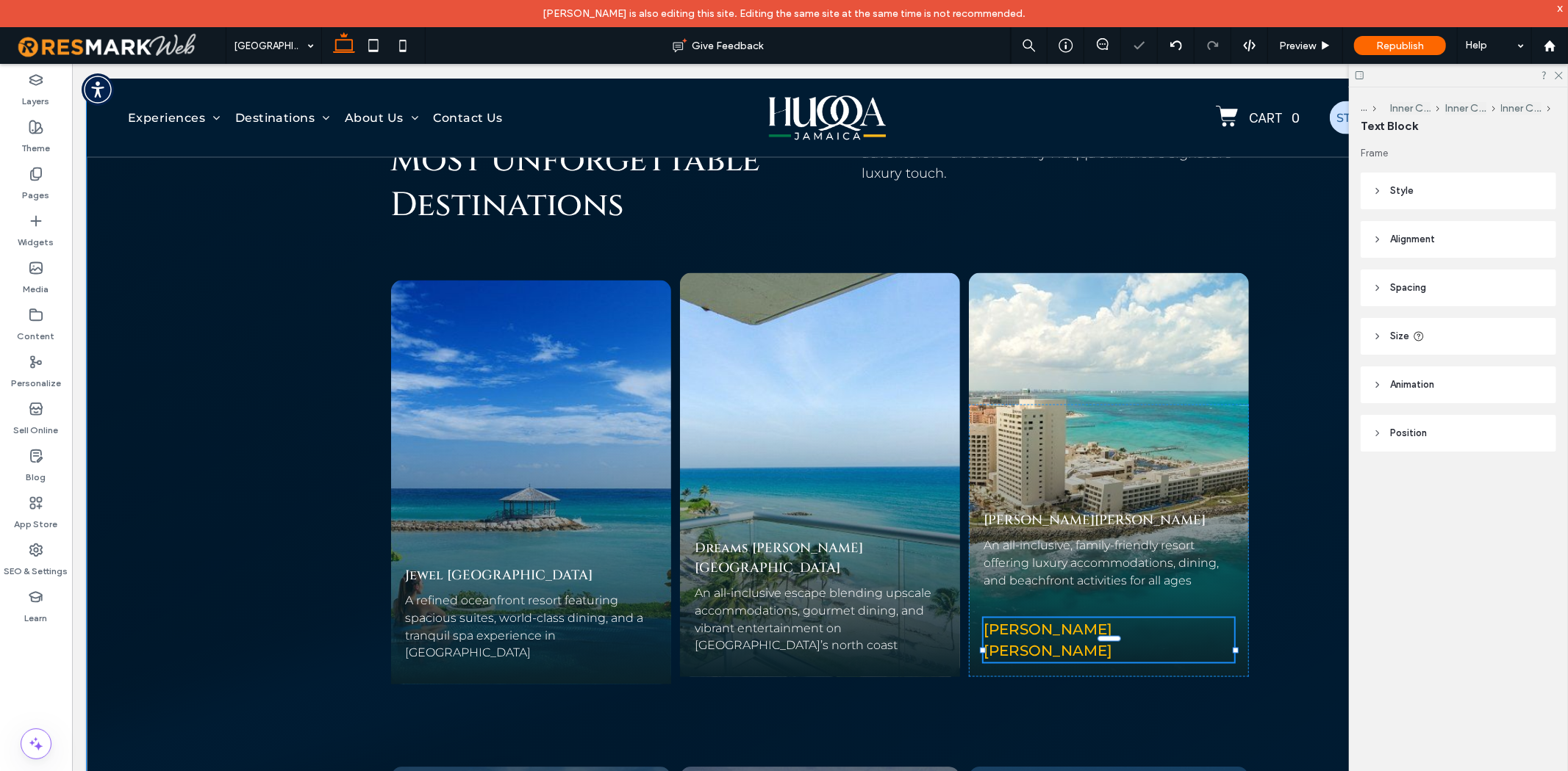
click at [1028, 624] on div "Hyatt Ziva Rose Hall" at bounding box center [1108, 640] width 251 height 44
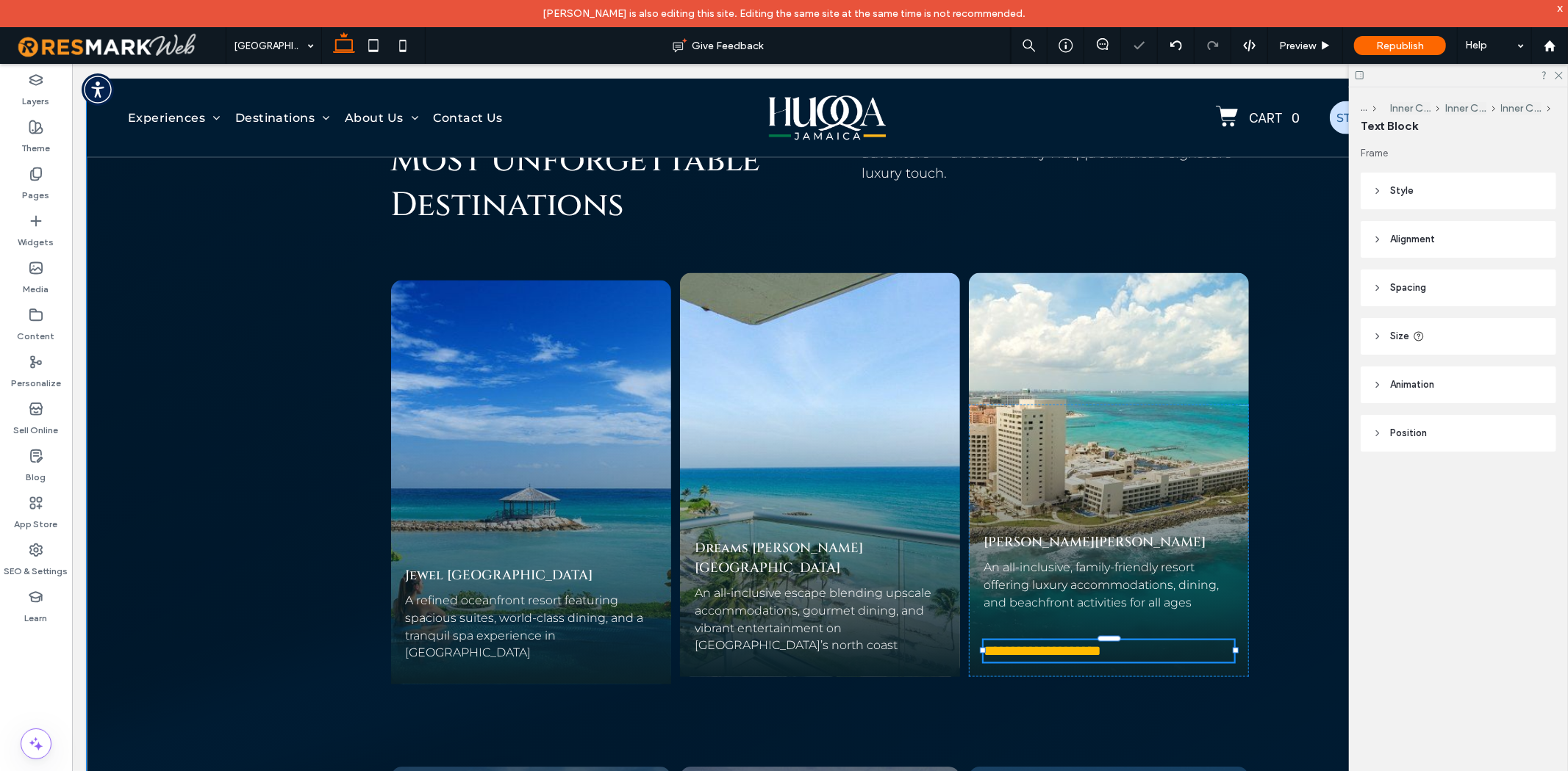
type input "**********"
type input "**"
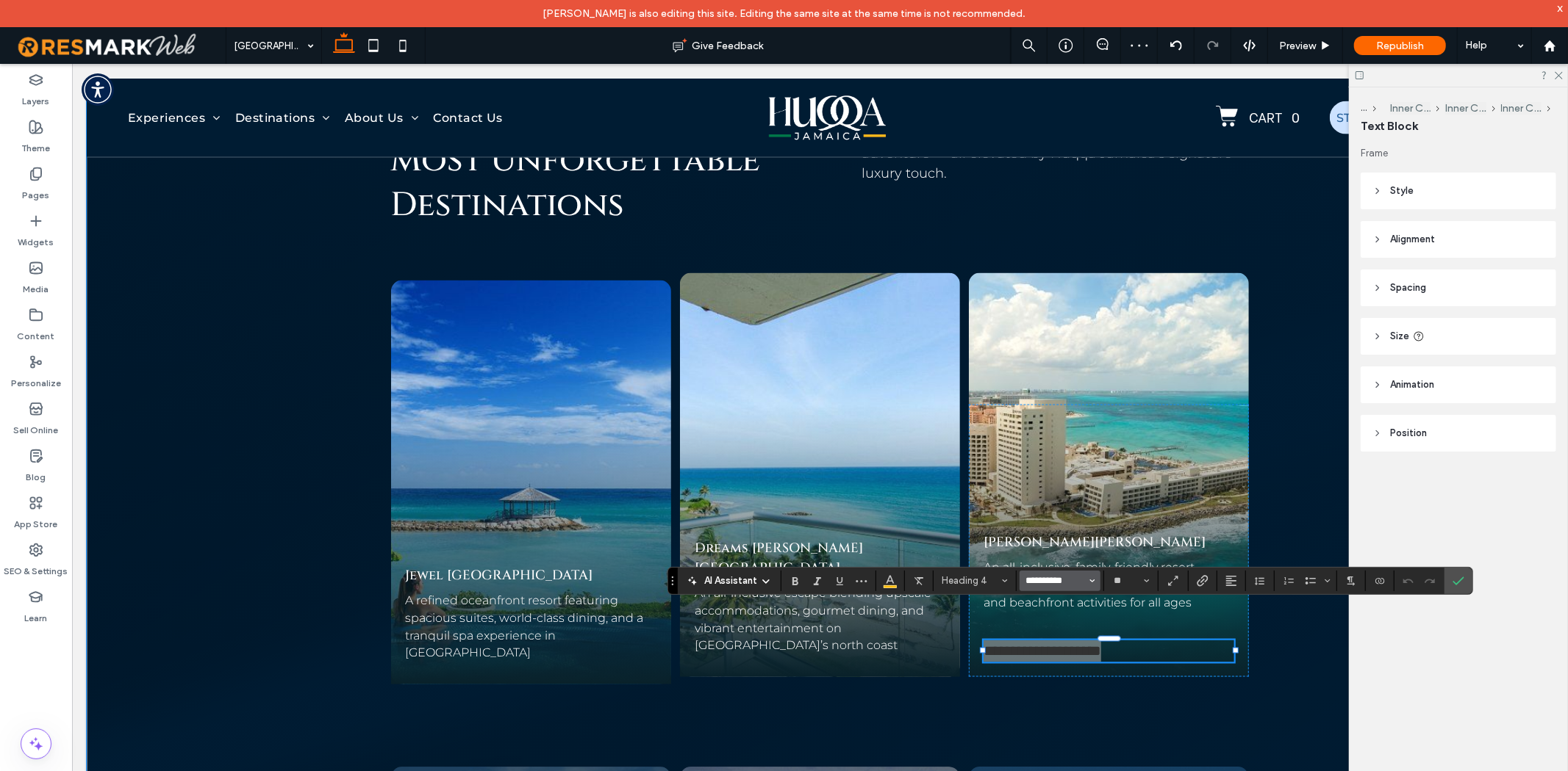
click at [1083, 578] on input "**********" at bounding box center [1056, 580] width 63 height 11
click at [1044, 551] on div "Cinzel" at bounding box center [1068, 556] width 64 height 13
type input "******"
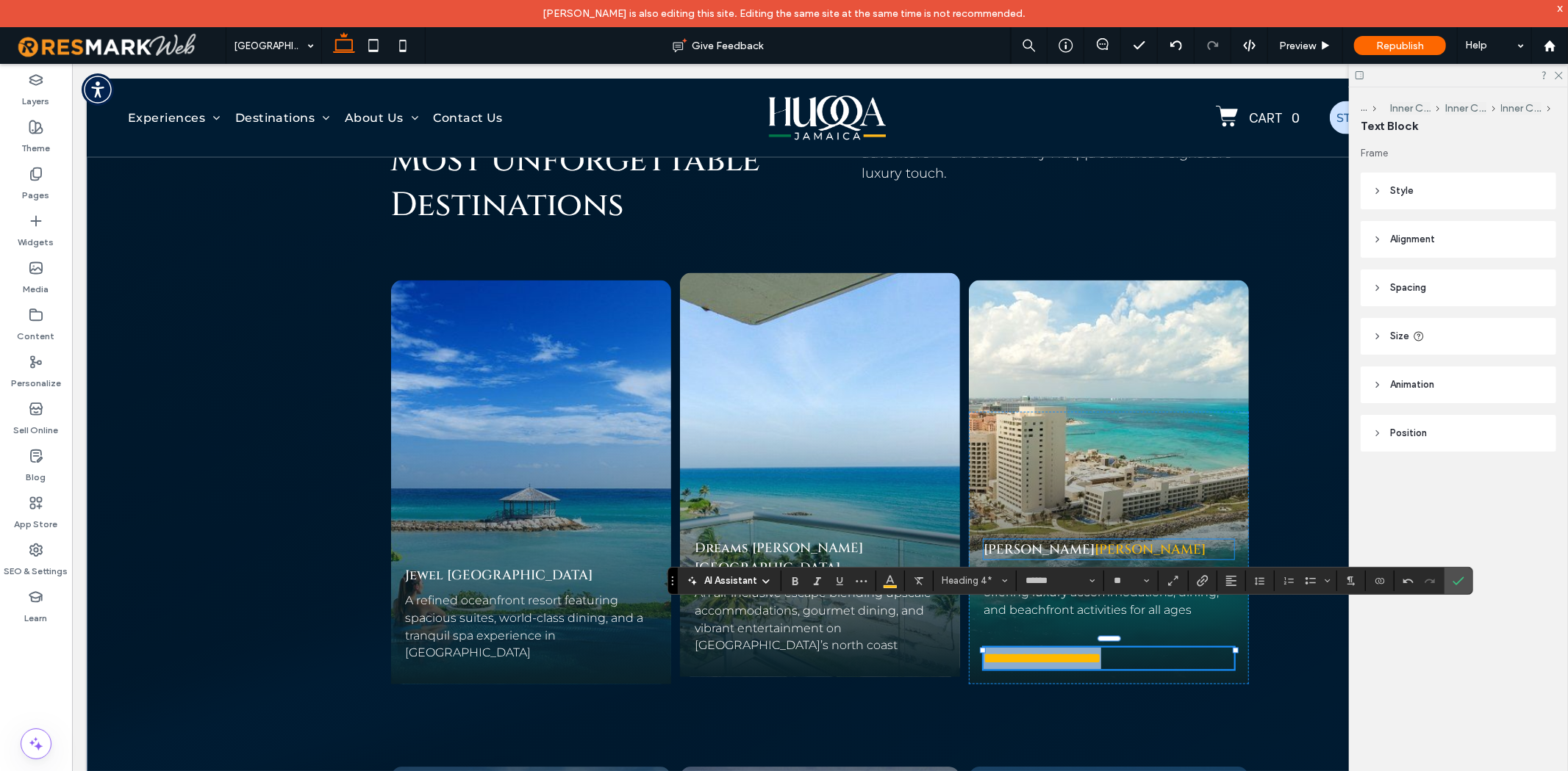
click at [1094, 540] on link "Rose Hall" at bounding box center [1149, 549] width 111 height 18
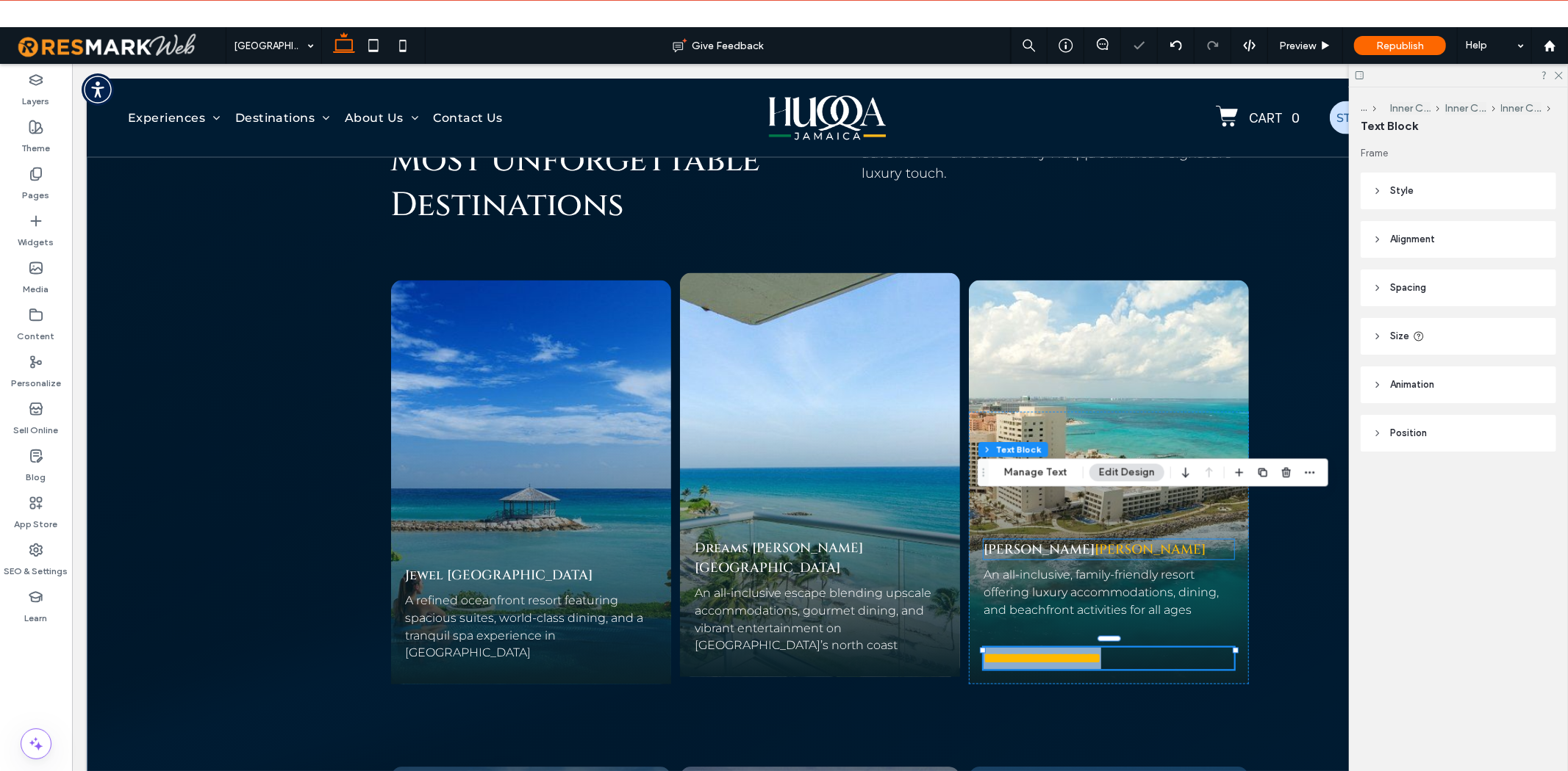
click at [1094, 540] on link "Rose Hall" at bounding box center [1149, 549] width 111 height 18
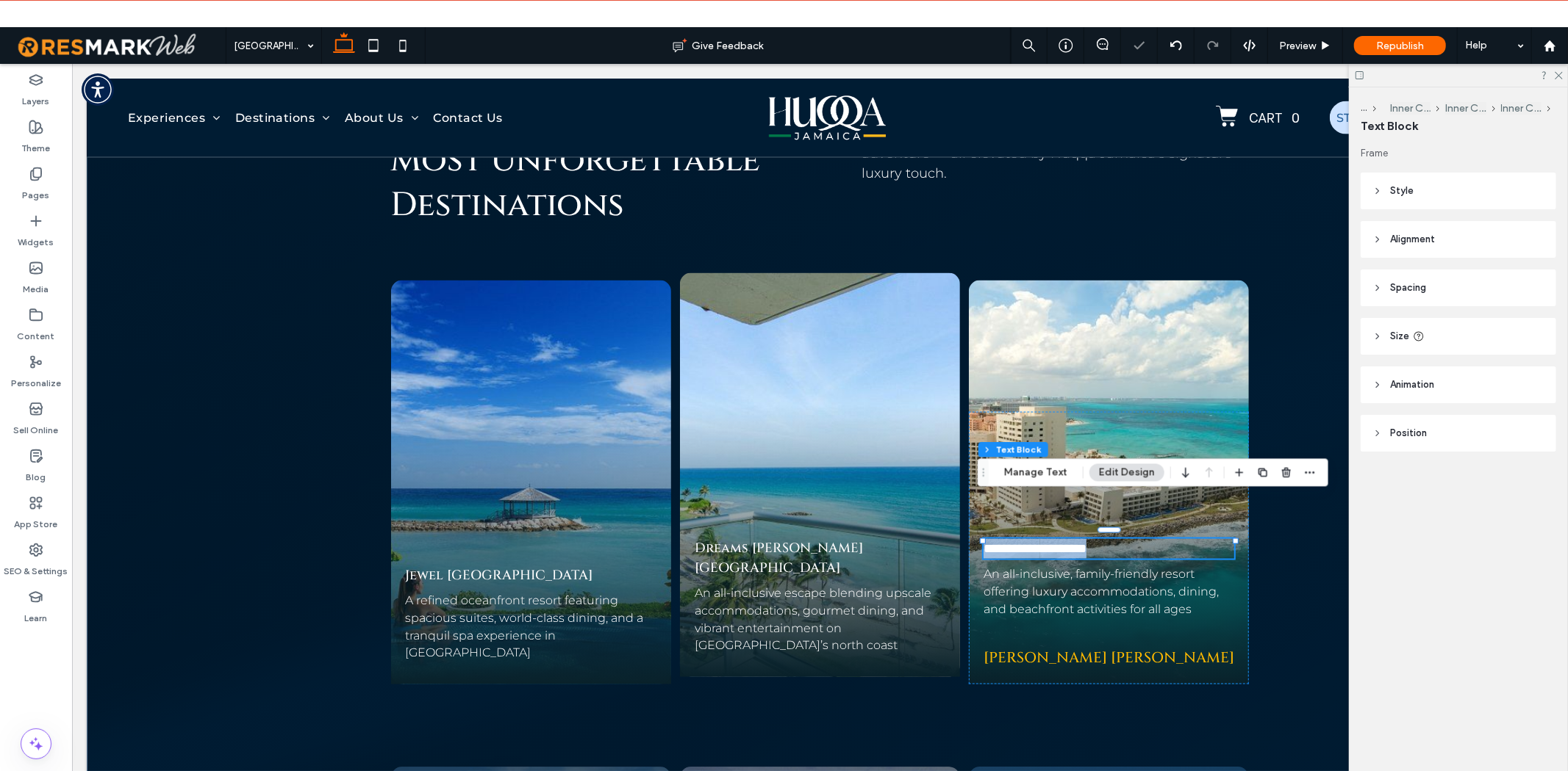
click at [1062, 541] on link "*********" at bounding box center [1062, 547] width 46 height 13
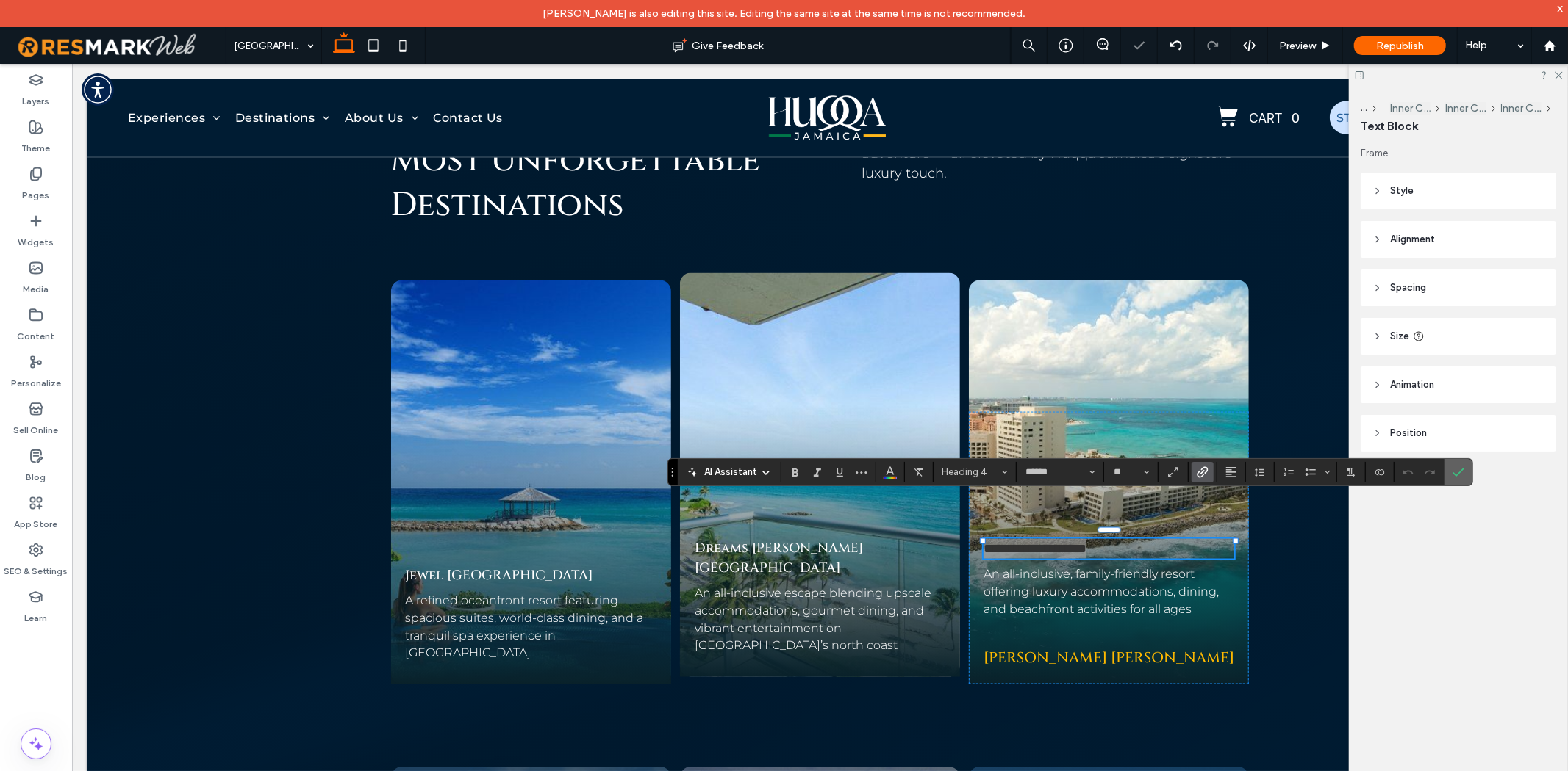
click at [1467, 475] on label "Confirm" at bounding box center [1458, 472] width 22 height 27
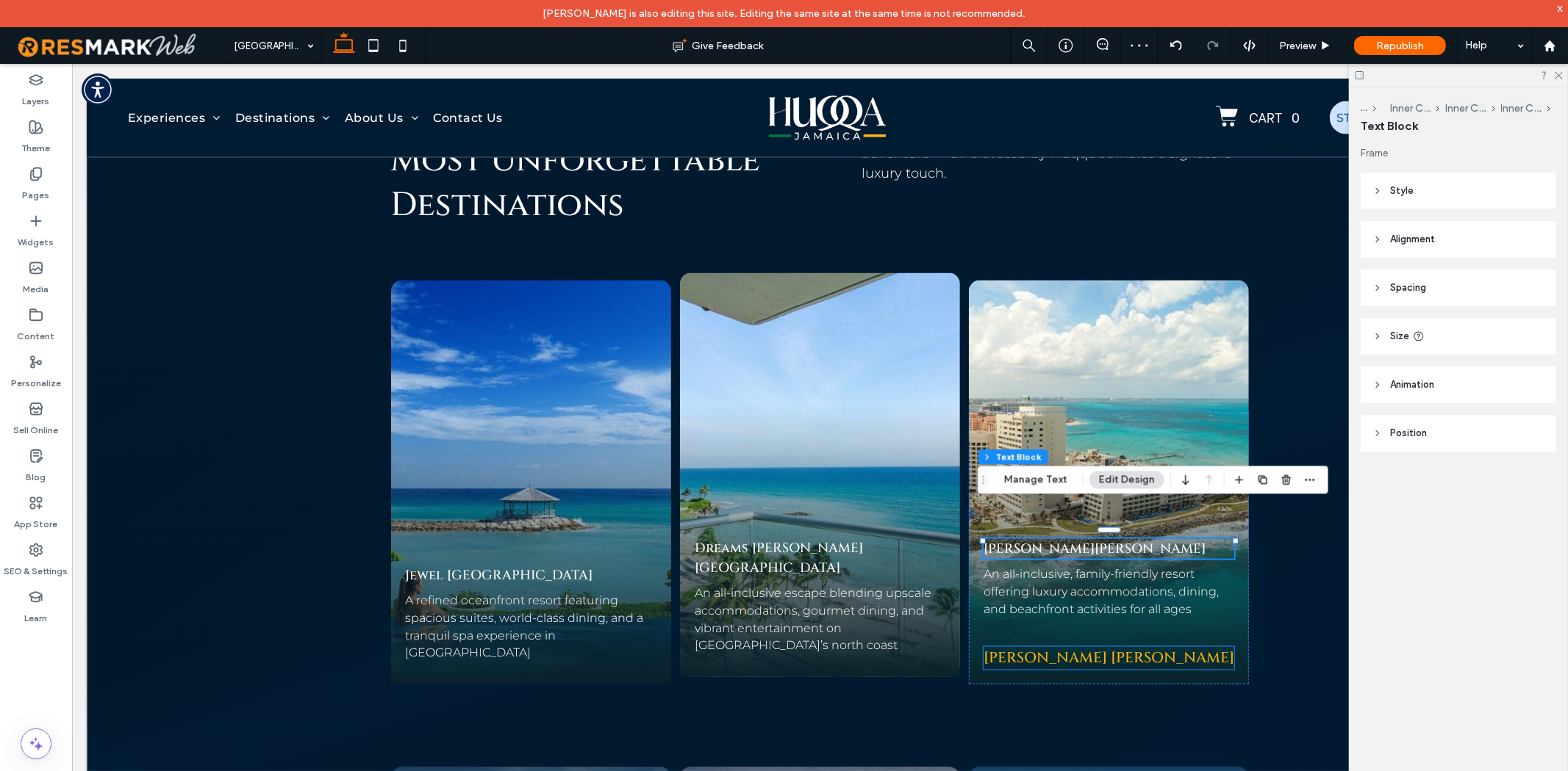
click at [1142, 646] on div "Hyatt Ziva Rose Hall" at bounding box center [1108, 658] width 251 height 23
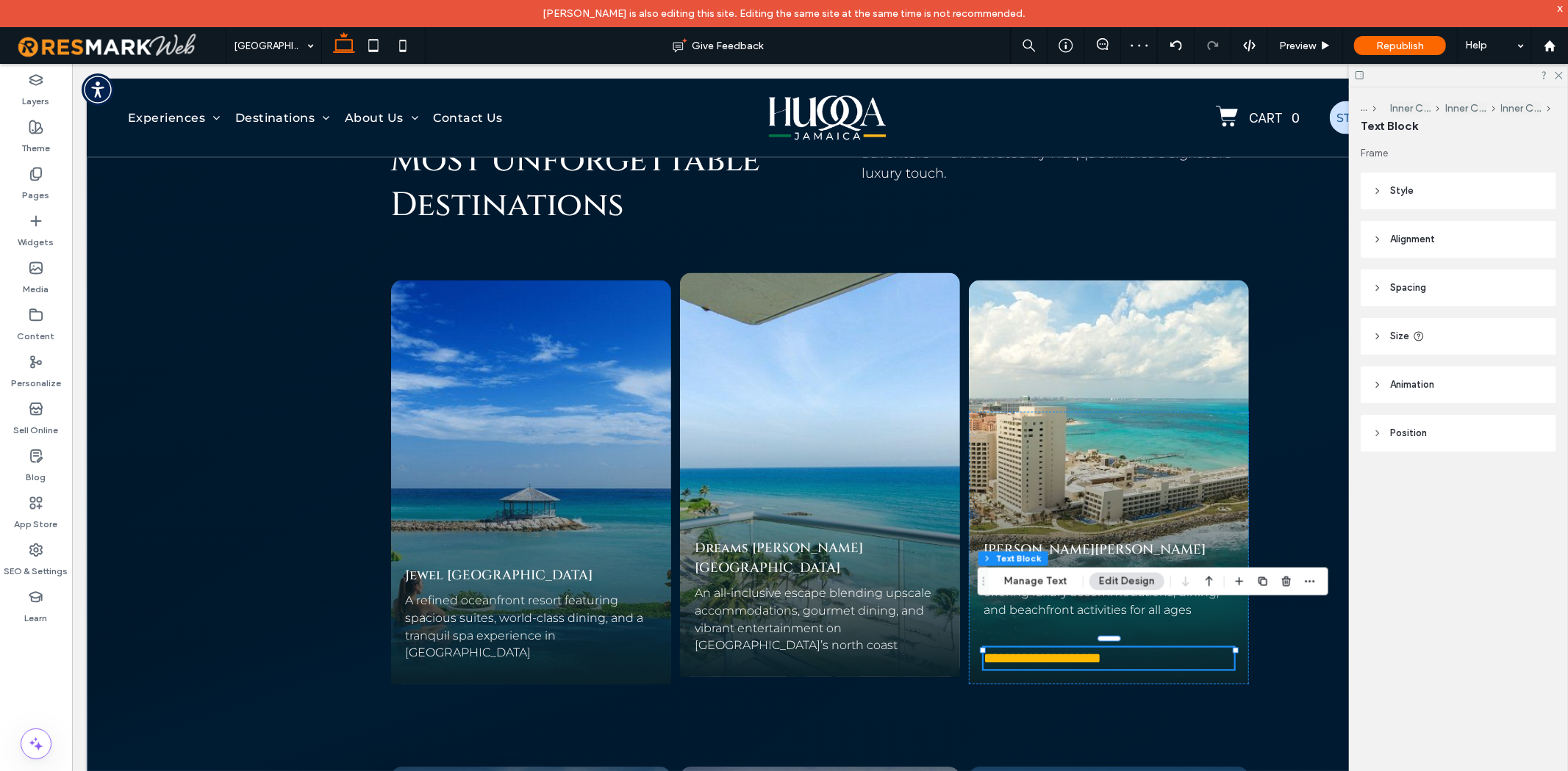
click at [1142, 647] on div "**********" at bounding box center [1108, 658] width 251 height 22
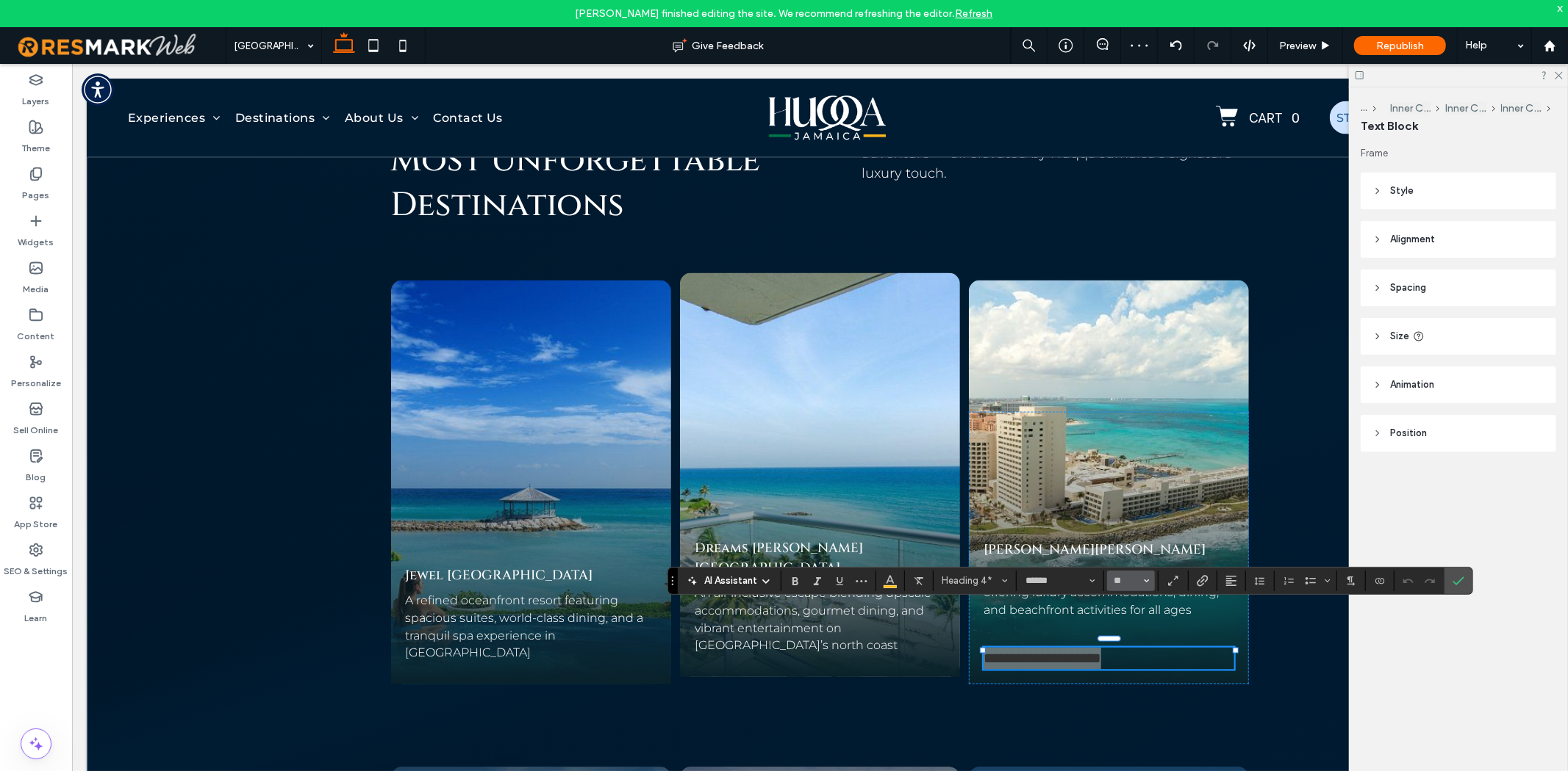
drag, startPoint x: 1134, startPoint y: 584, endPoint x: 1069, endPoint y: 532, distance: 83.2
click at [1134, 584] on input "**" at bounding box center [1126, 580] width 28 height 11
type input "**"
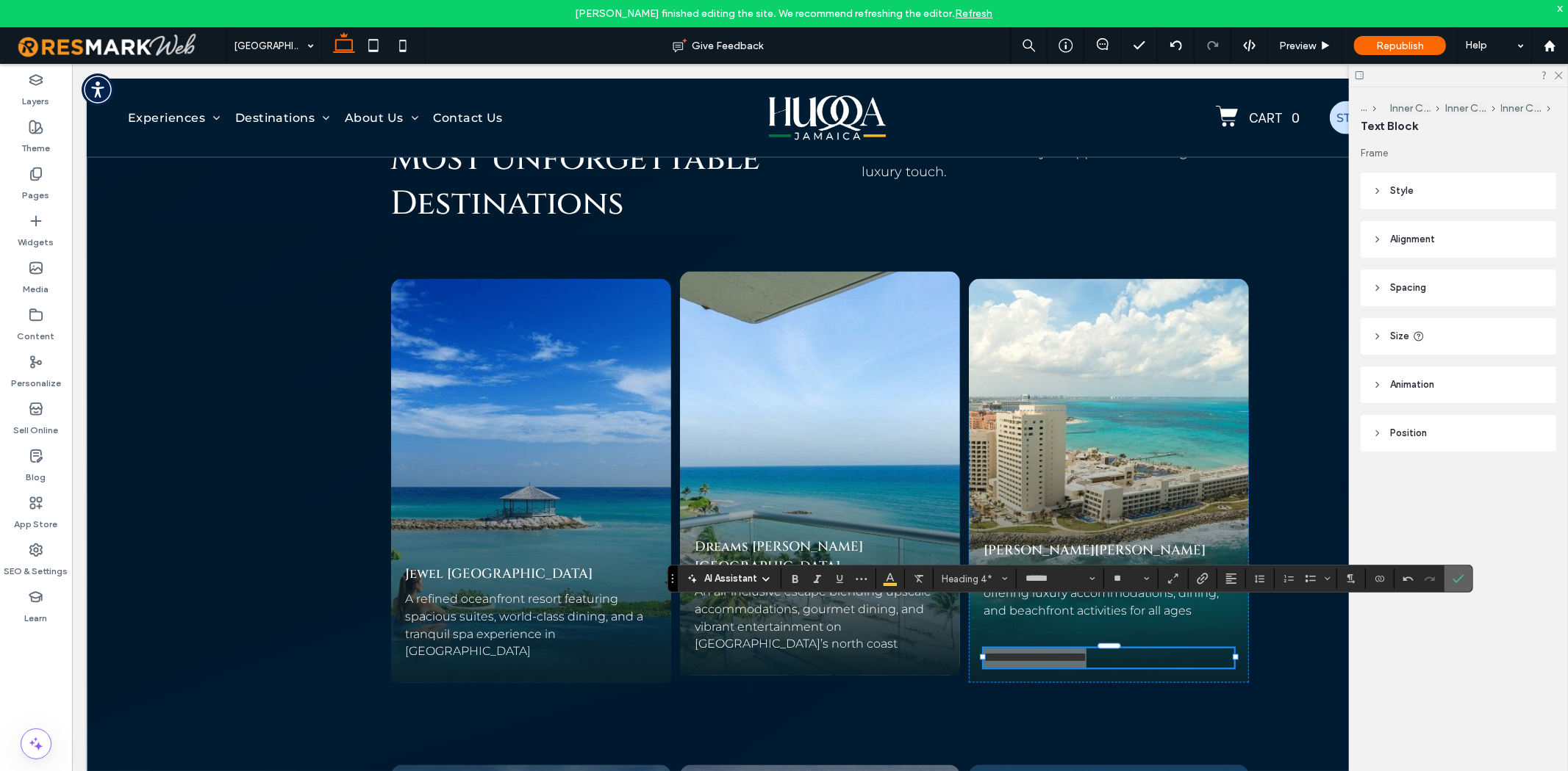
click at [1463, 575] on icon "Confirm" at bounding box center [1458, 578] width 11 height 11
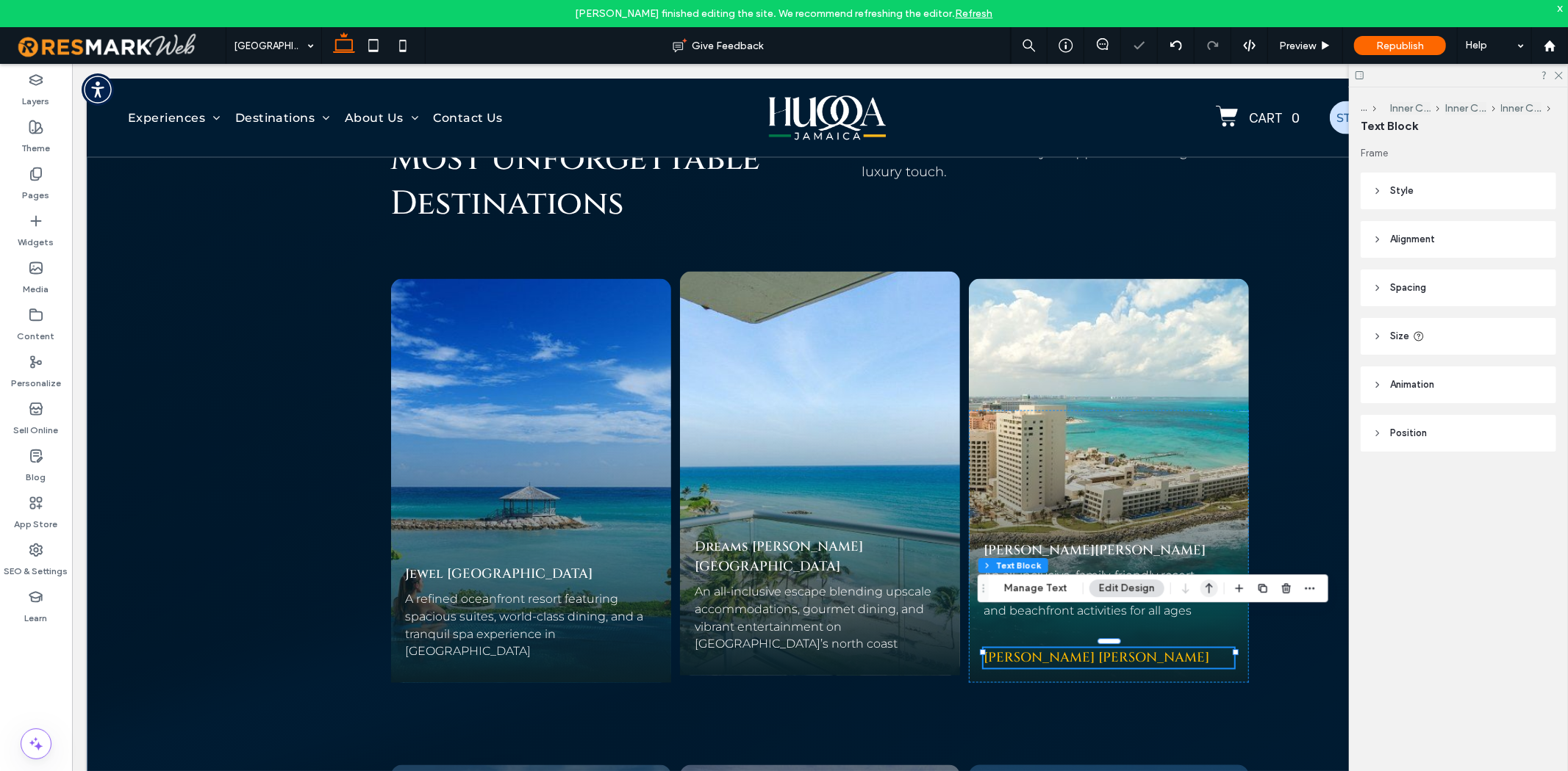
click at [1207, 584] on use "button" at bounding box center [1210, 589] width 8 height 10
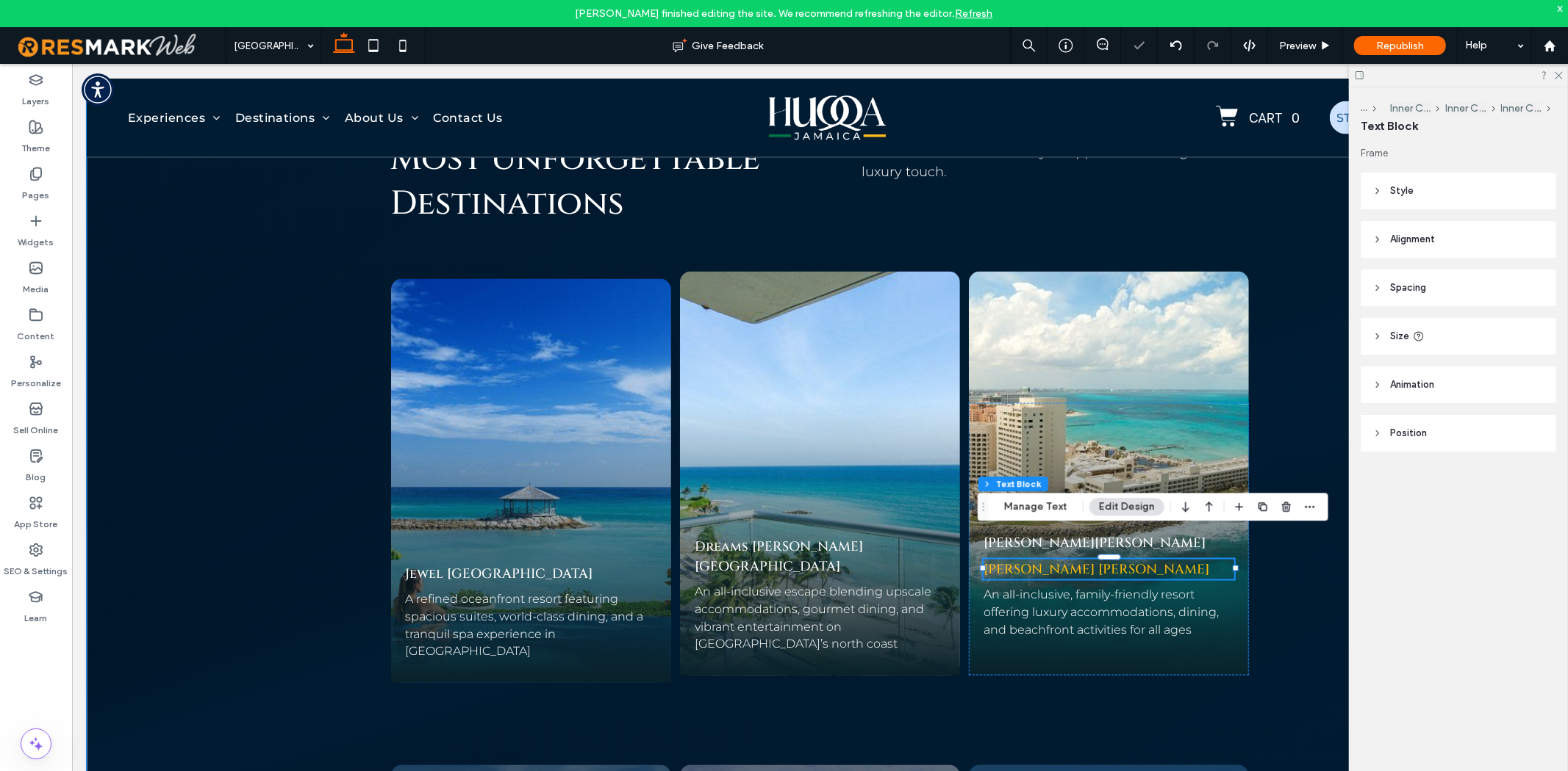
click at [1042, 560] on span "Hyatt Ziva Rose Hall" at bounding box center [1095, 569] width 226 height 18
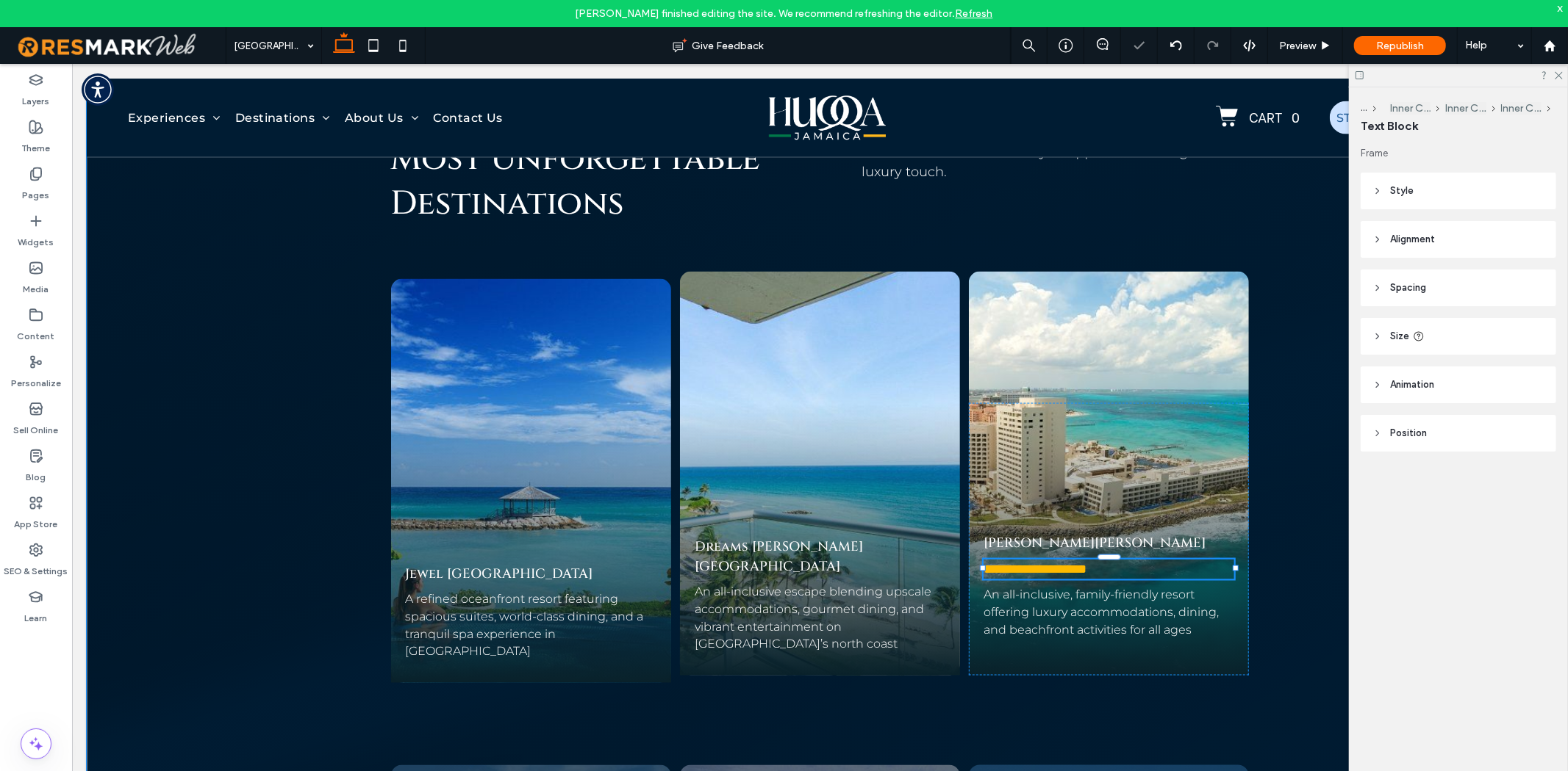
type input "******"
type input "**"
click at [1042, 562] on span "**********" at bounding box center [1034, 568] width 103 height 13
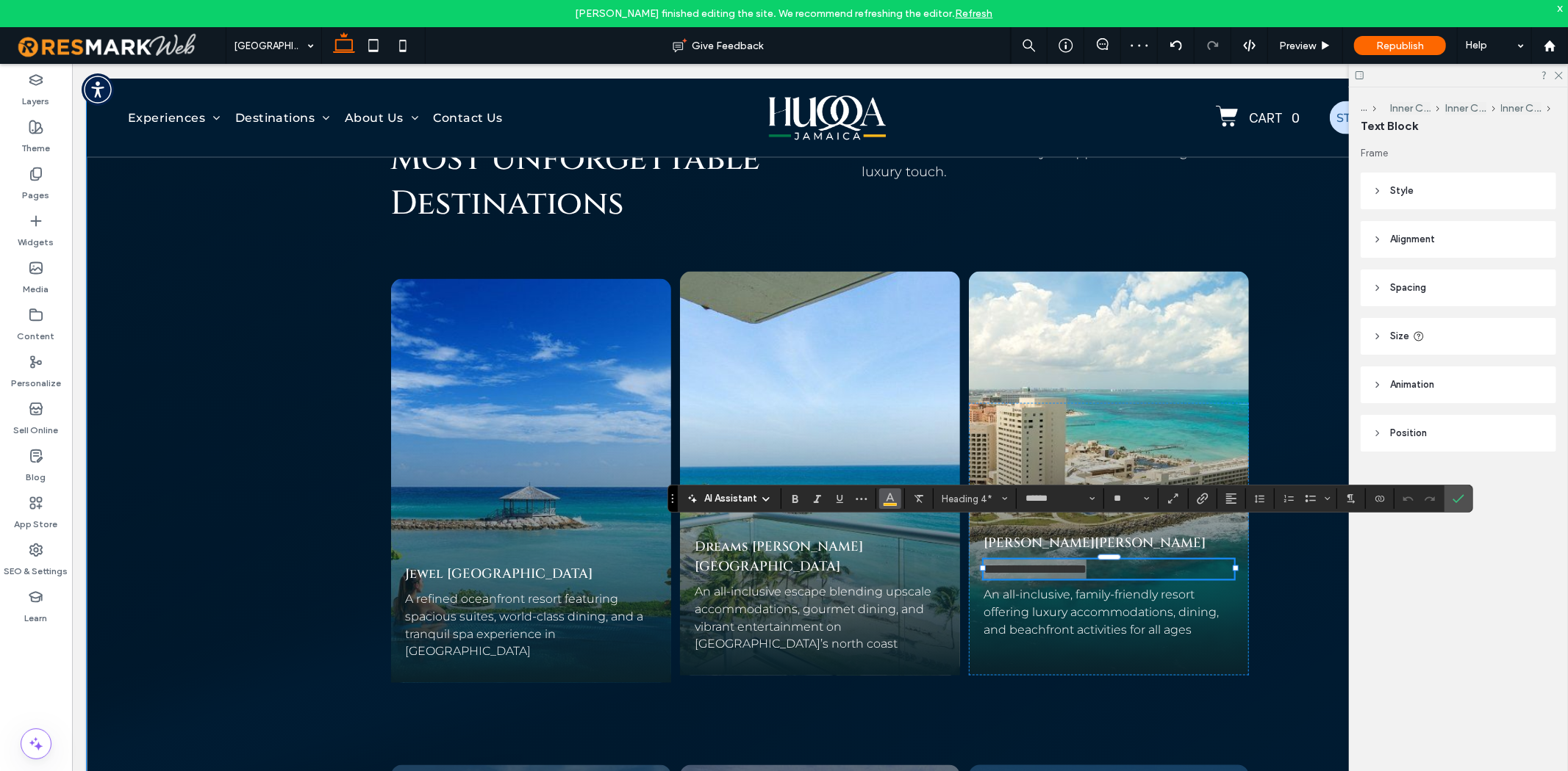
click at [884, 498] on icon "Color" at bounding box center [889, 497] width 11 height 11
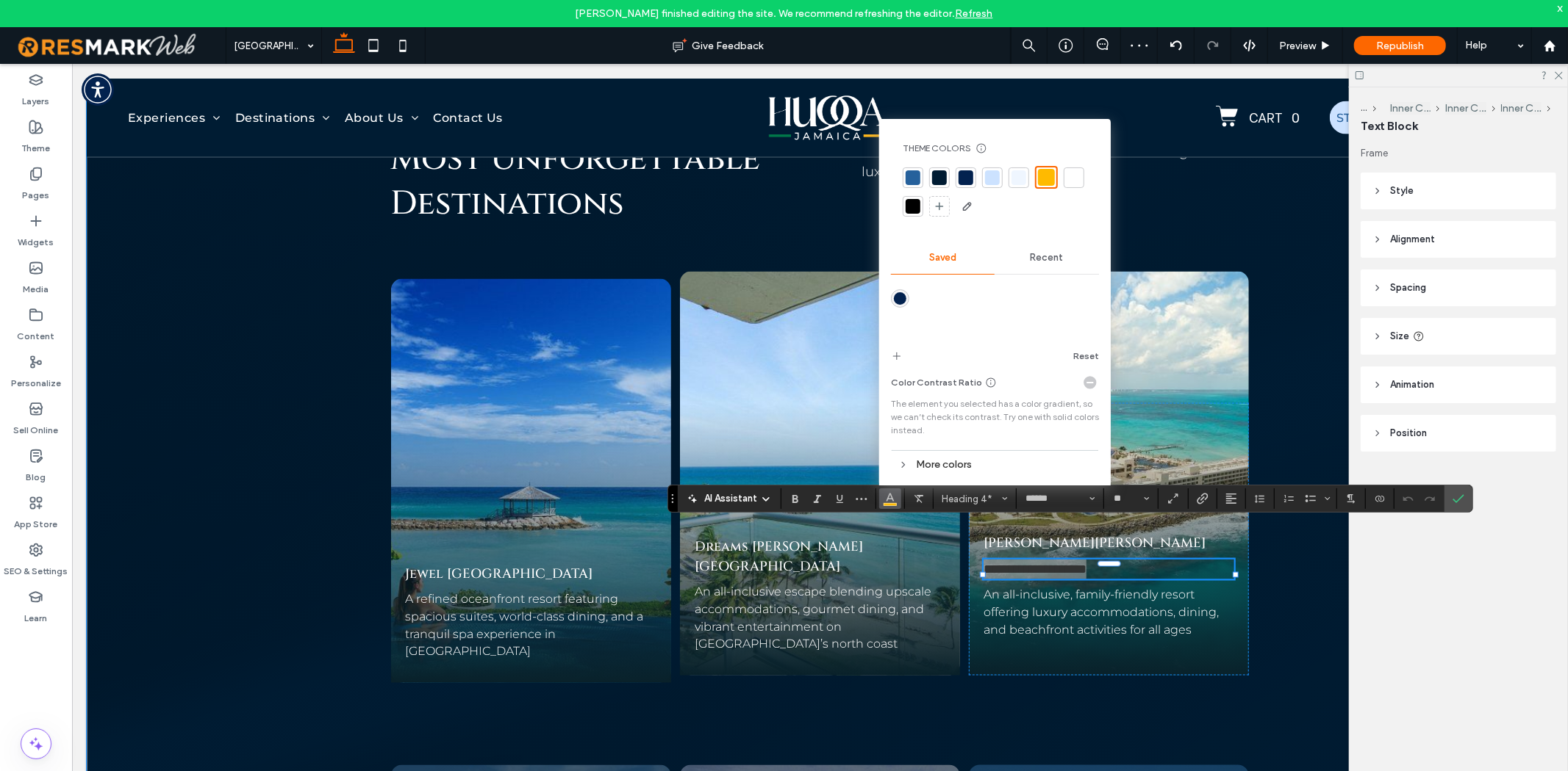
click at [1077, 168] on div at bounding box center [1073, 178] width 21 height 21
click at [1461, 492] on span "Confirm" at bounding box center [1458, 498] width 11 height 25
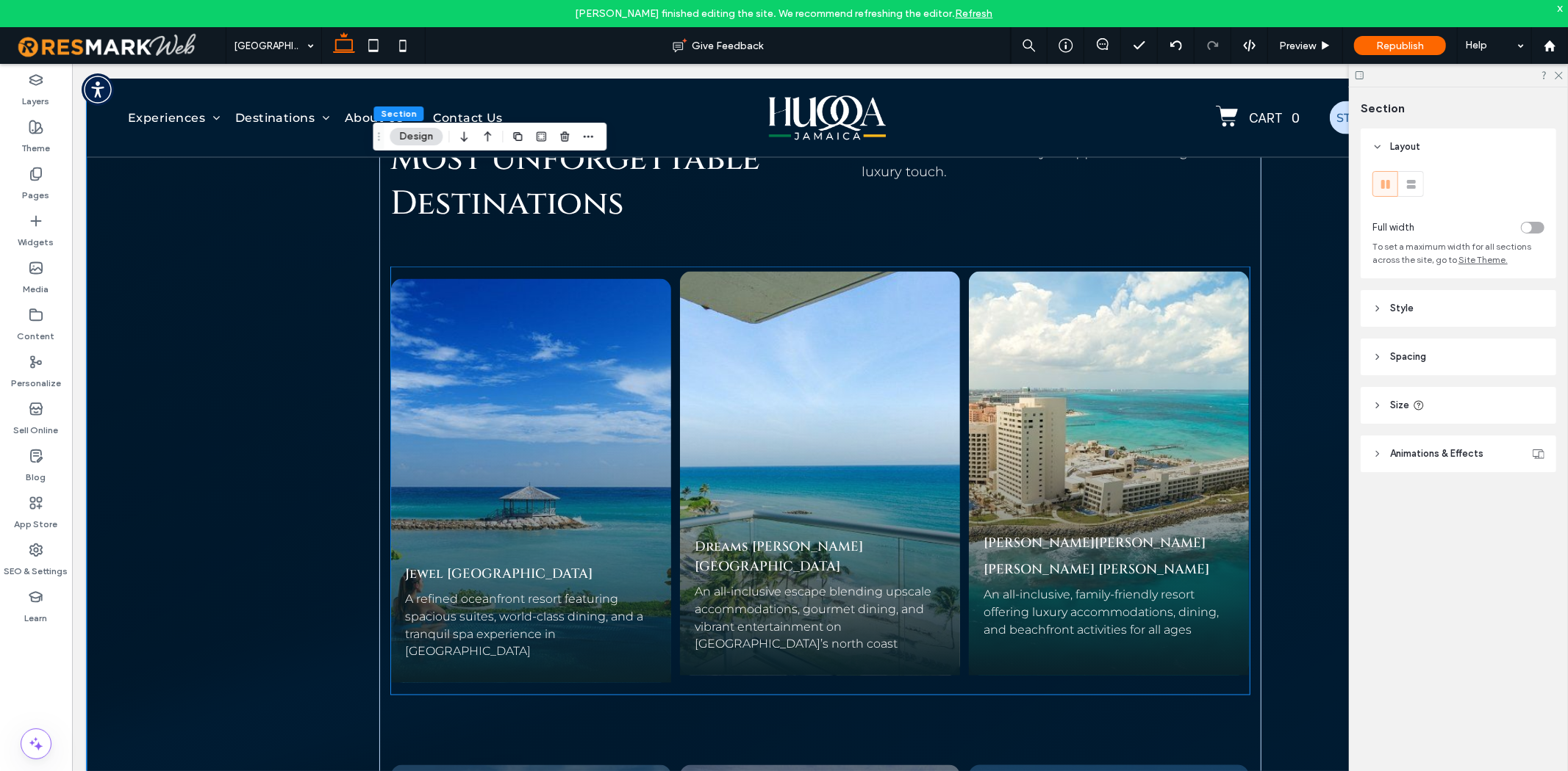
click at [1026, 560] on span "Hyatt Ziva Rose Hall" at bounding box center [1095, 569] width 226 height 18
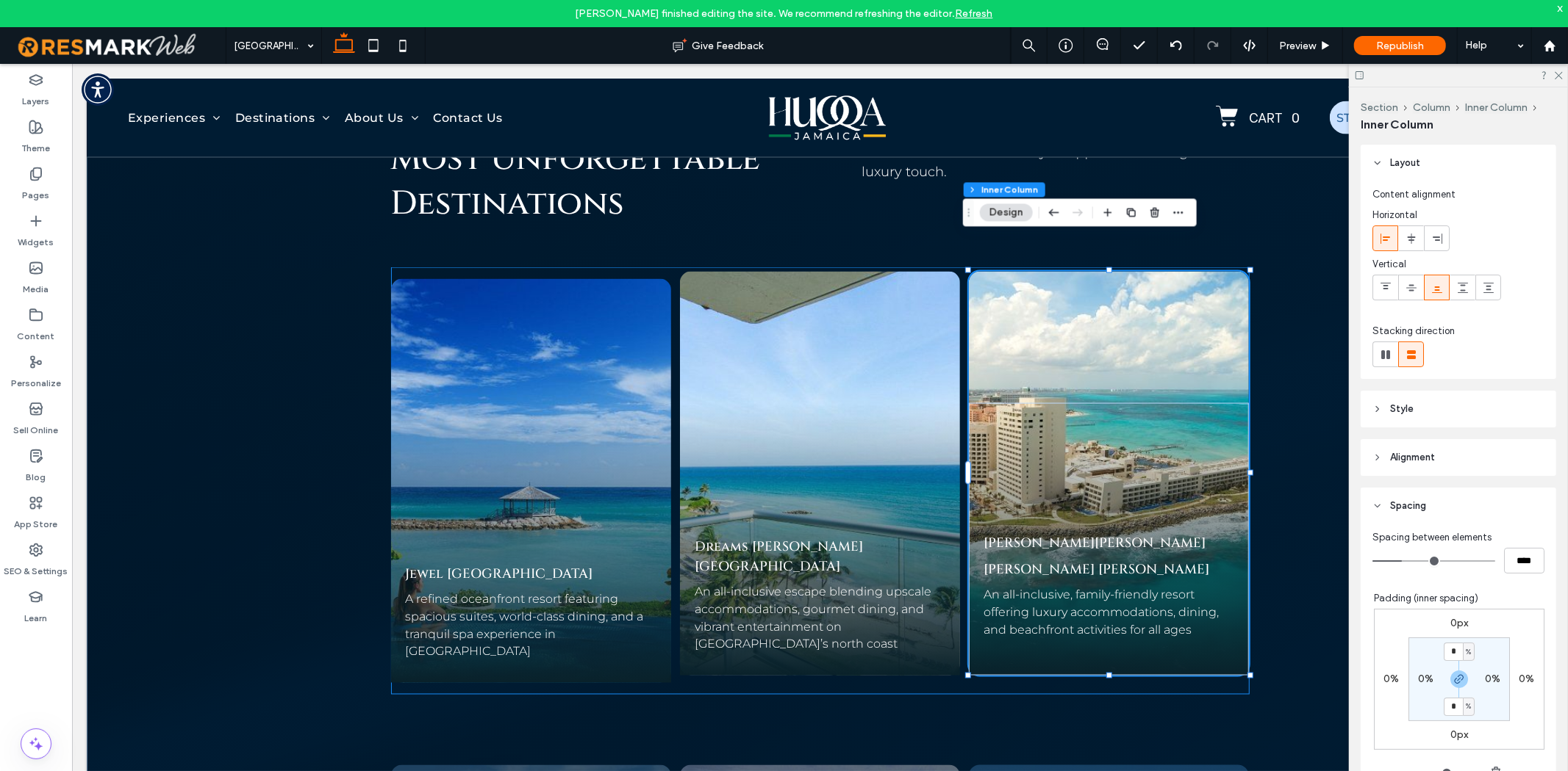
click at [1026, 560] on span "Hyatt Ziva Rose Hall" at bounding box center [1095, 569] width 226 height 18
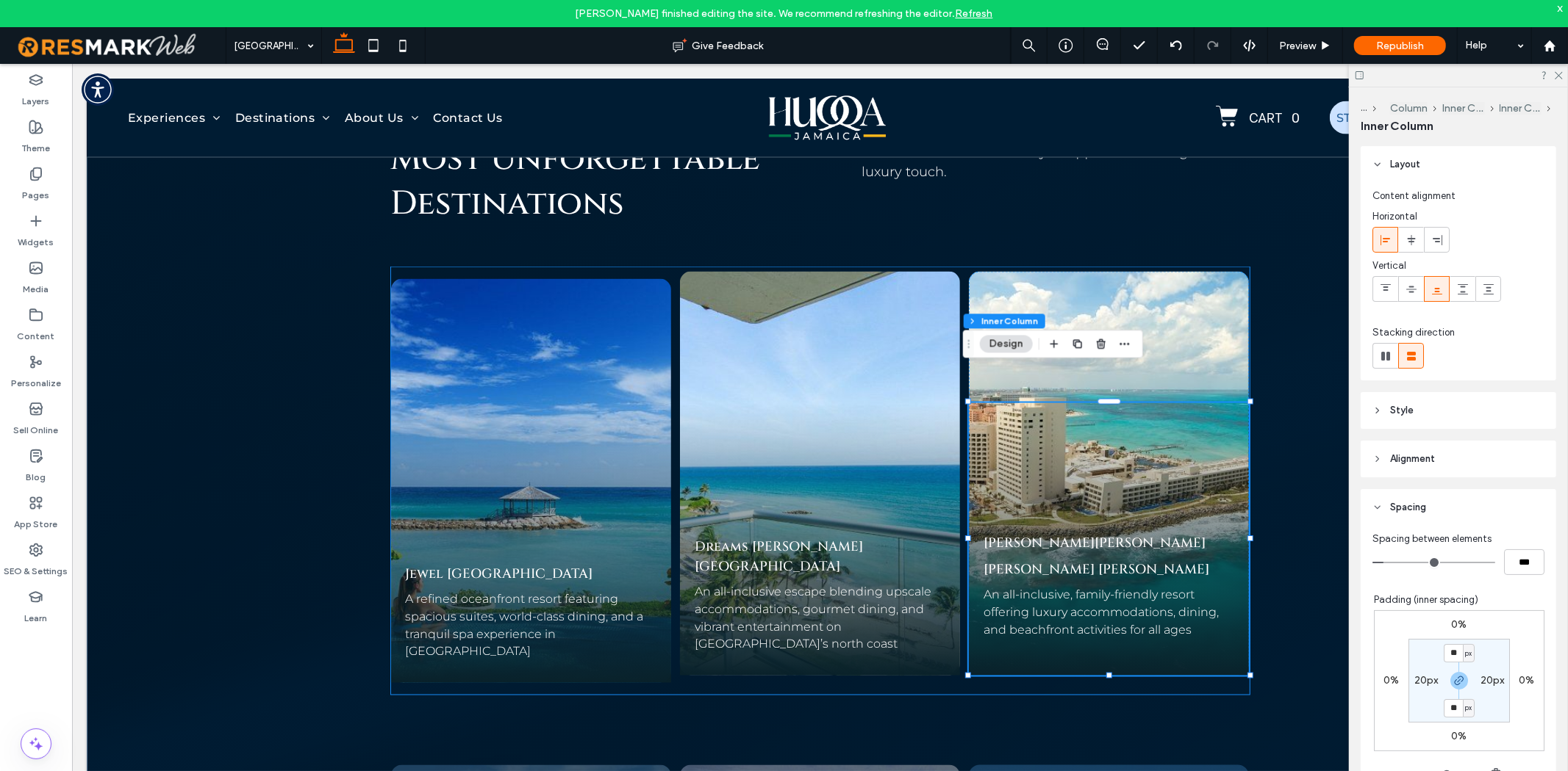
click at [1026, 560] on span "Hyatt Ziva Rose Hall" at bounding box center [1095, 569] width 226 height 18
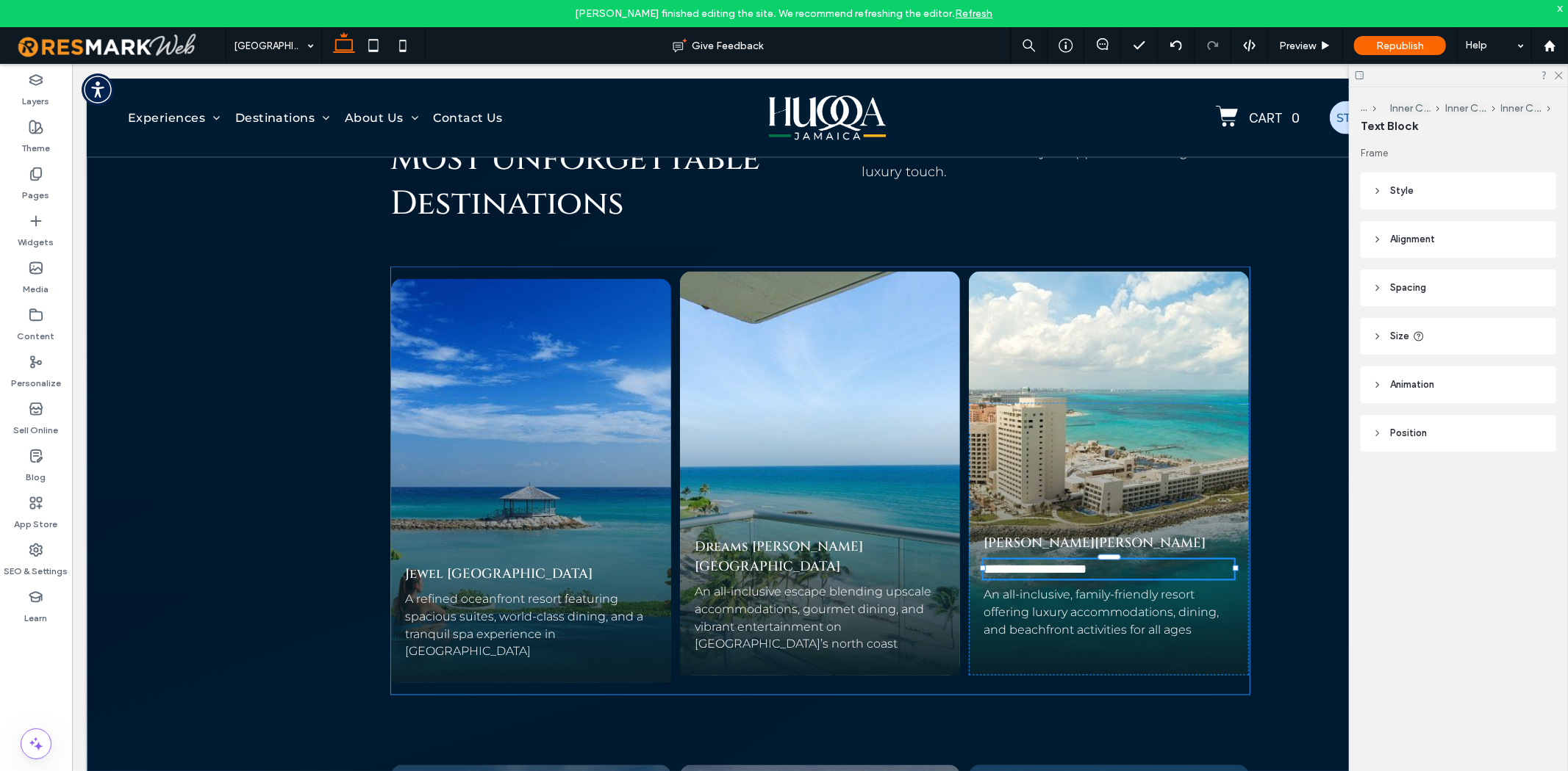
type input "******"
type input "**"
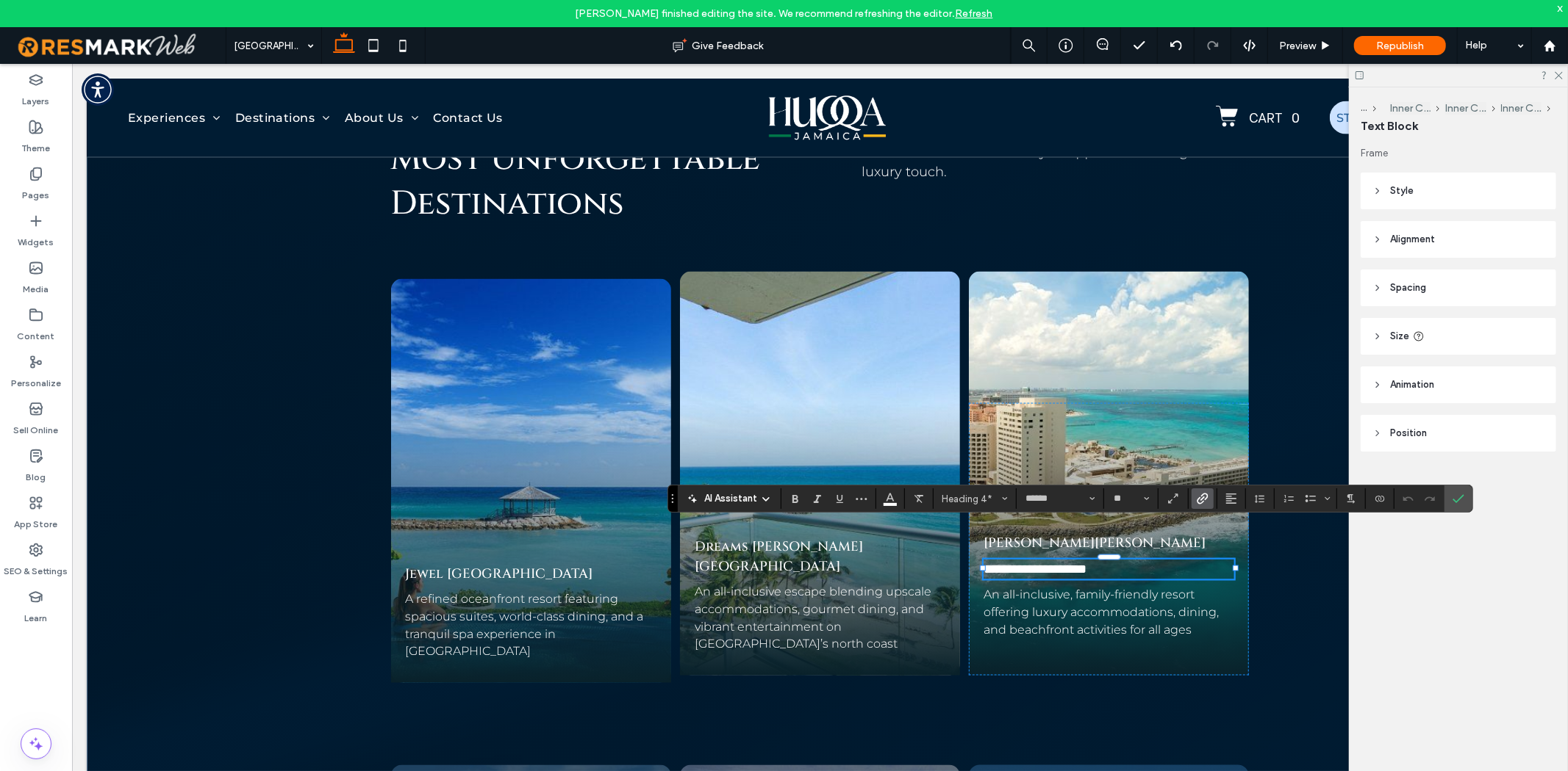
click at [1203, 501] on icon "Link" at bounding box center [1202, 498] width 11 height 11
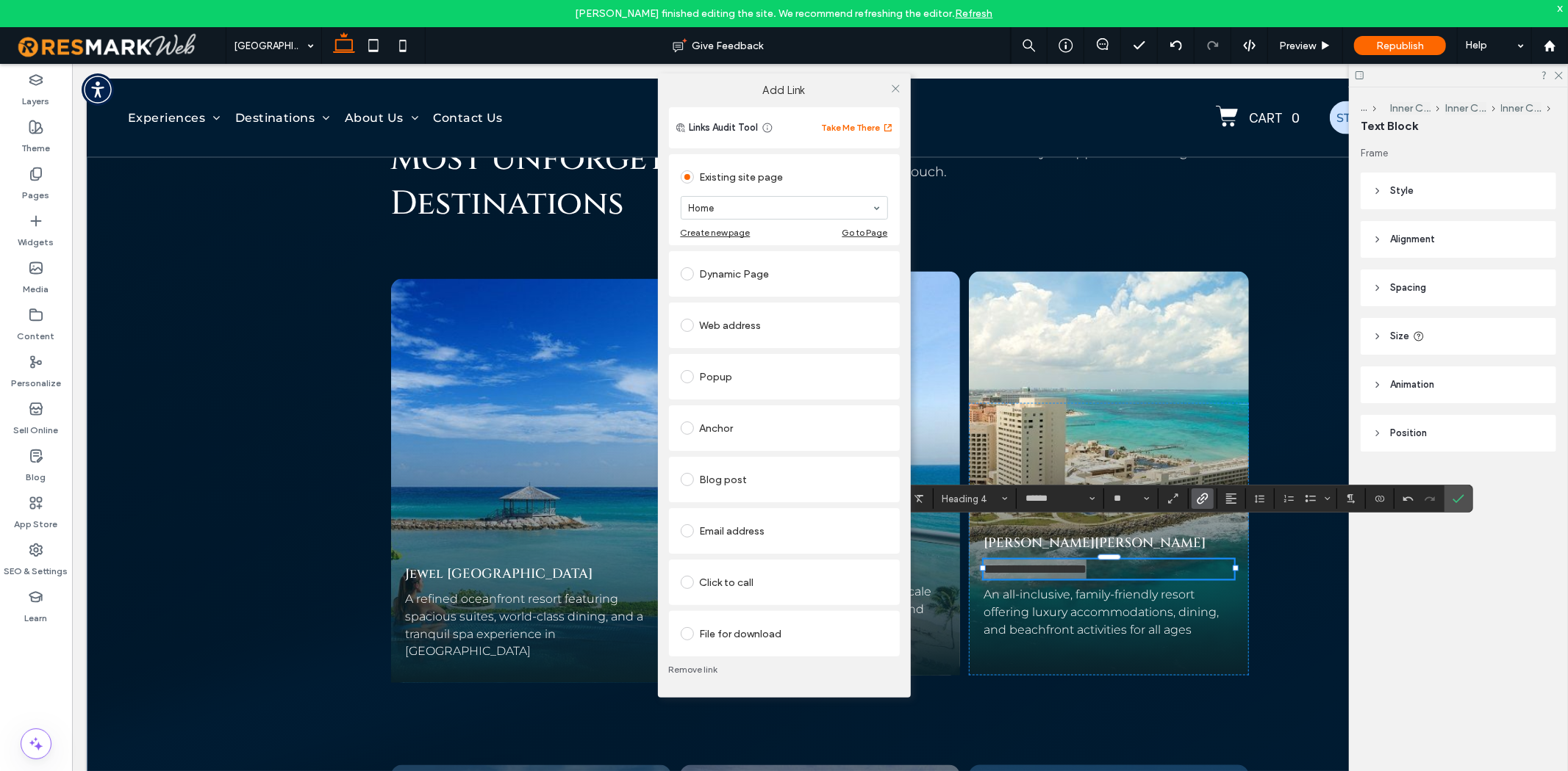
click at [745, 328] on div "Web address" at bounding box center [784, 325] width 208 height 24
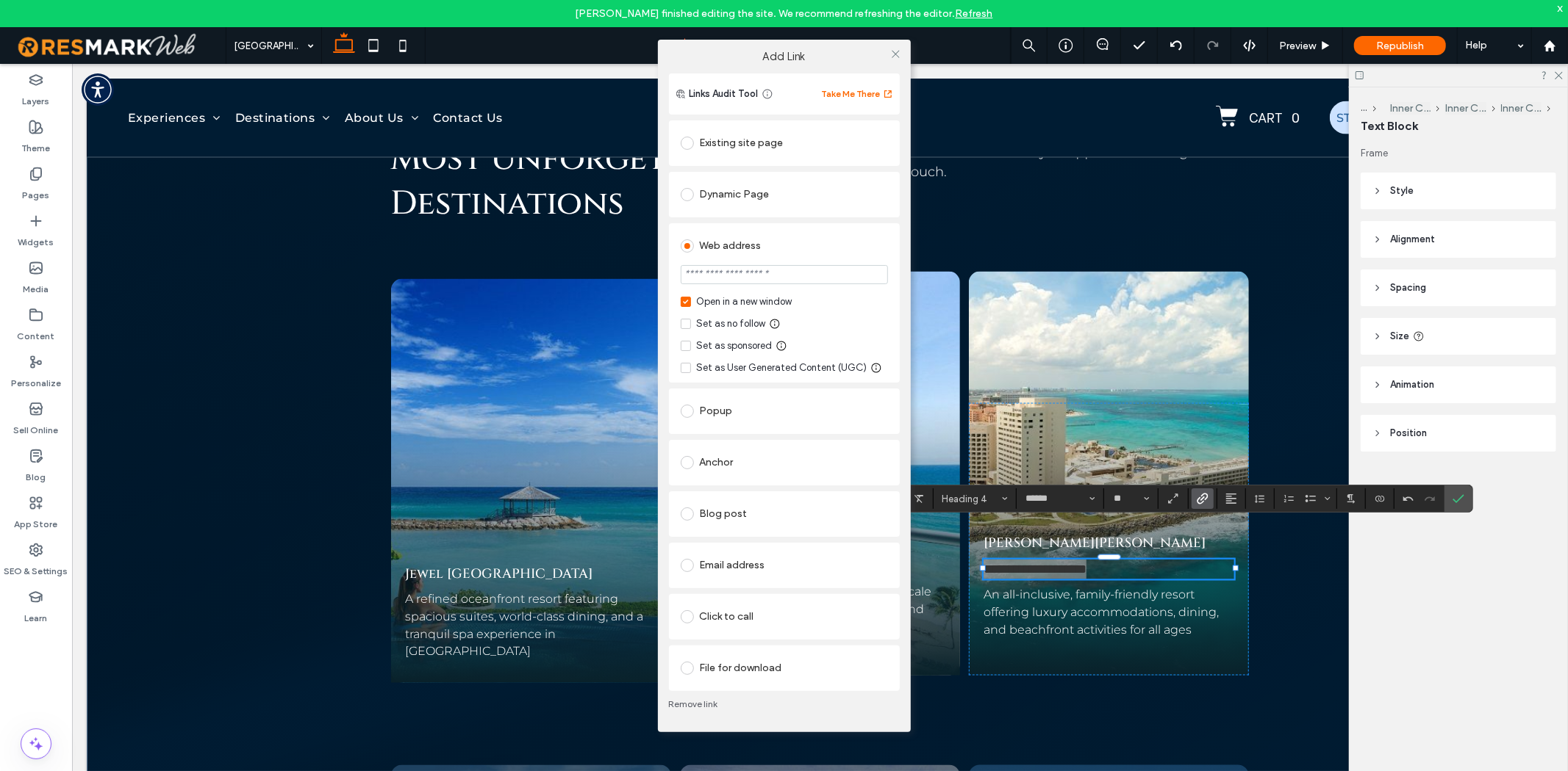
type input "**********"
click at [794, 276] on input "**********" at bounding box center [784, 275] width 208 height 21
click at [795, 276] on input "**********" at bounding box center [784, 275] width 208 height 21
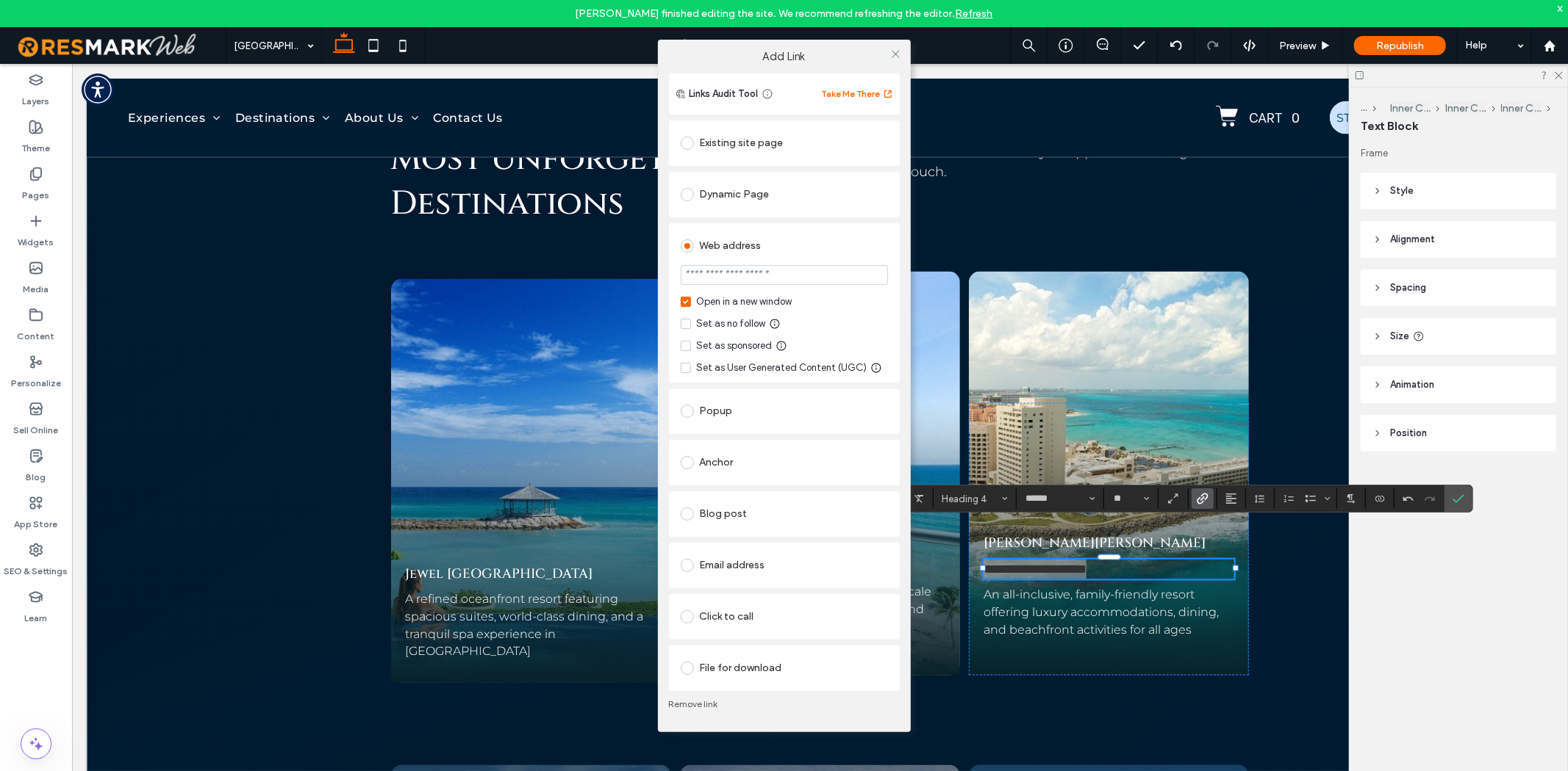
scroll to position [0, 0]
type input "*******"
click at [893, 60] on icon at bounding box center [895, 54] width 11 height 11
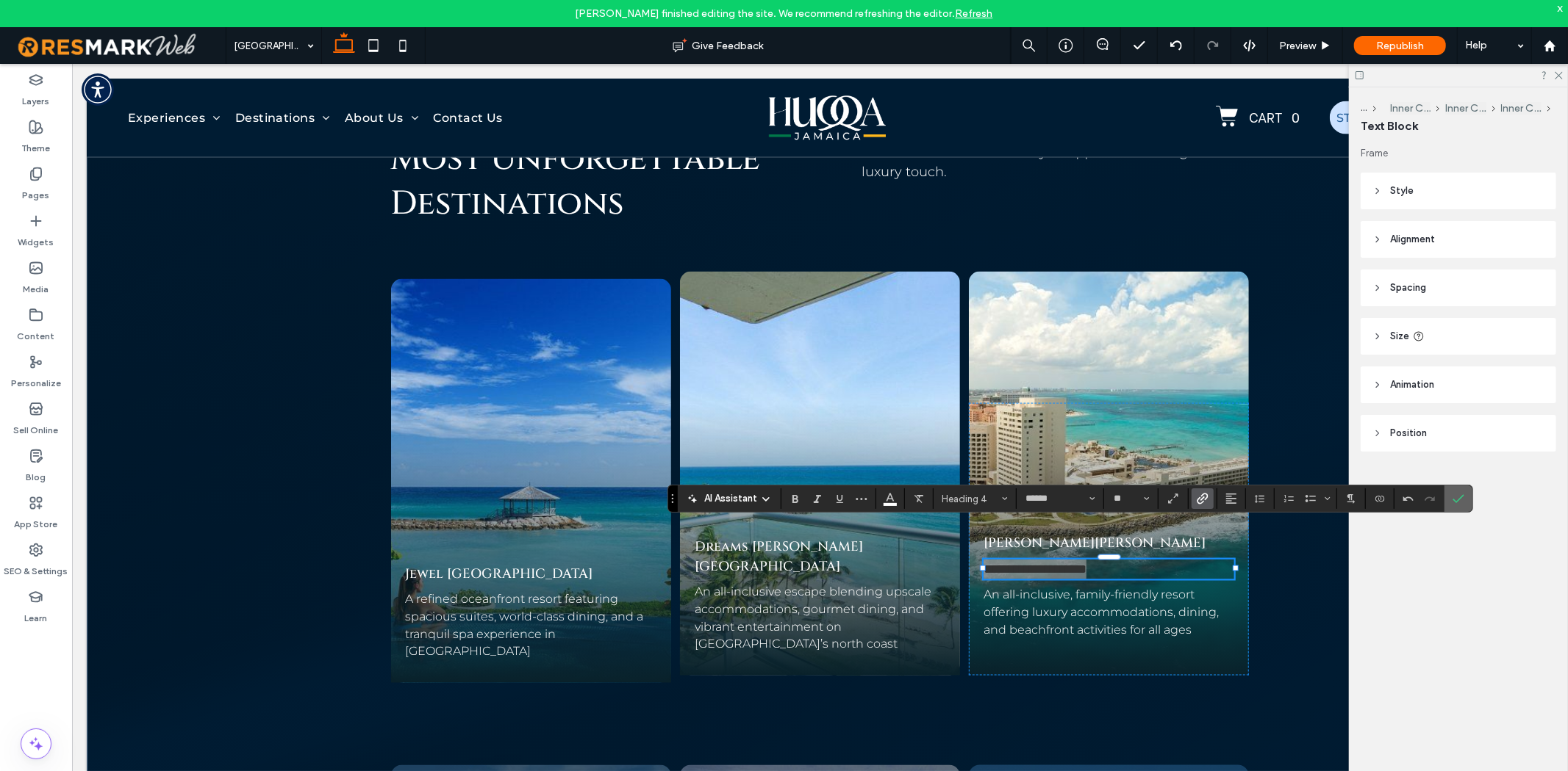
click at [1455, 499] on icon "Confirm" at bounding box center [1458, 498] width 11 height 11
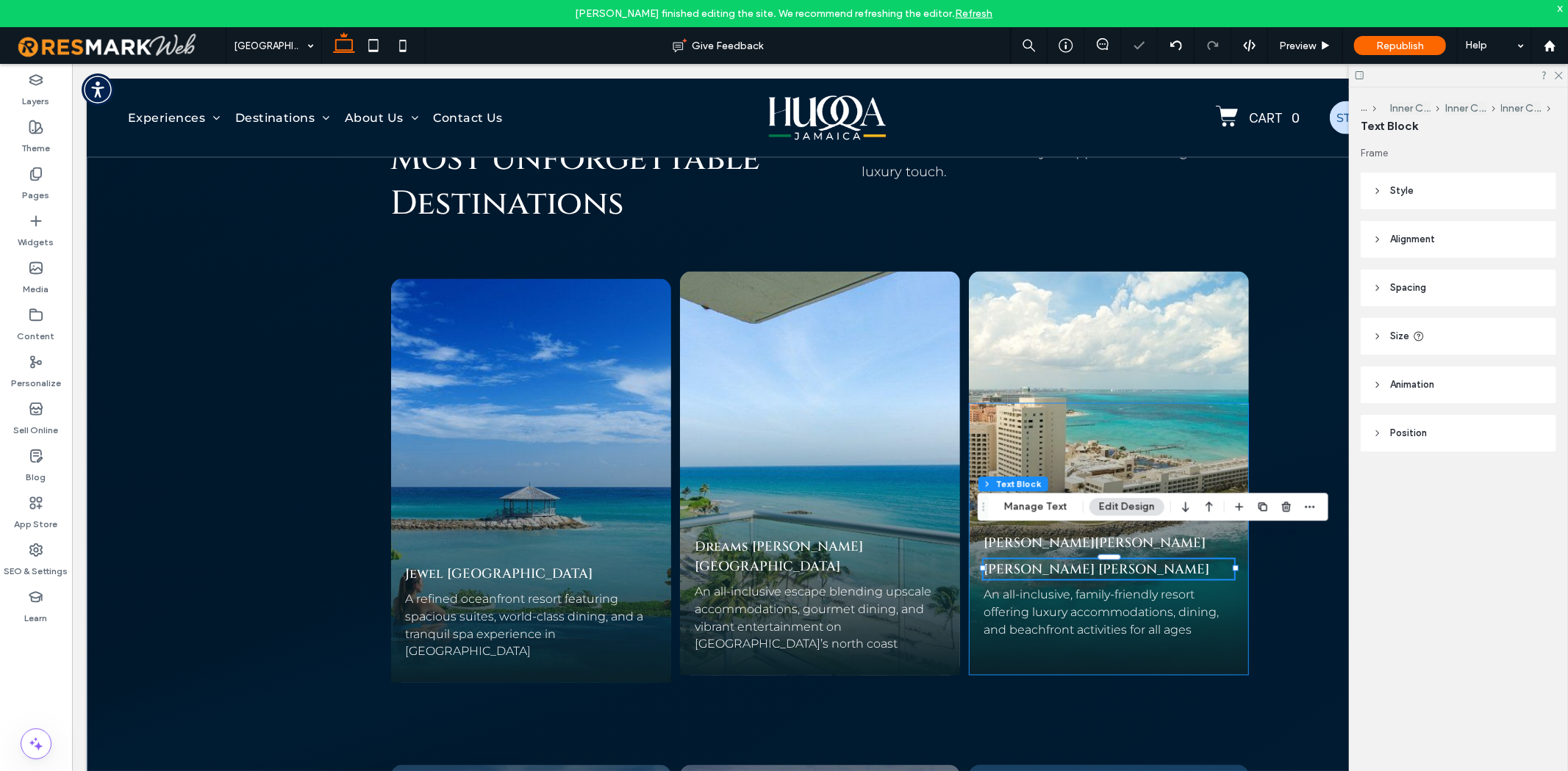
click at [1105, 472] on div "Hyatt Ziva Rose Hall Hyatt Ziva Rose Hall An all-inclusive, family-friendly res…" at bounding box center [1108, 539] width 281 height 273
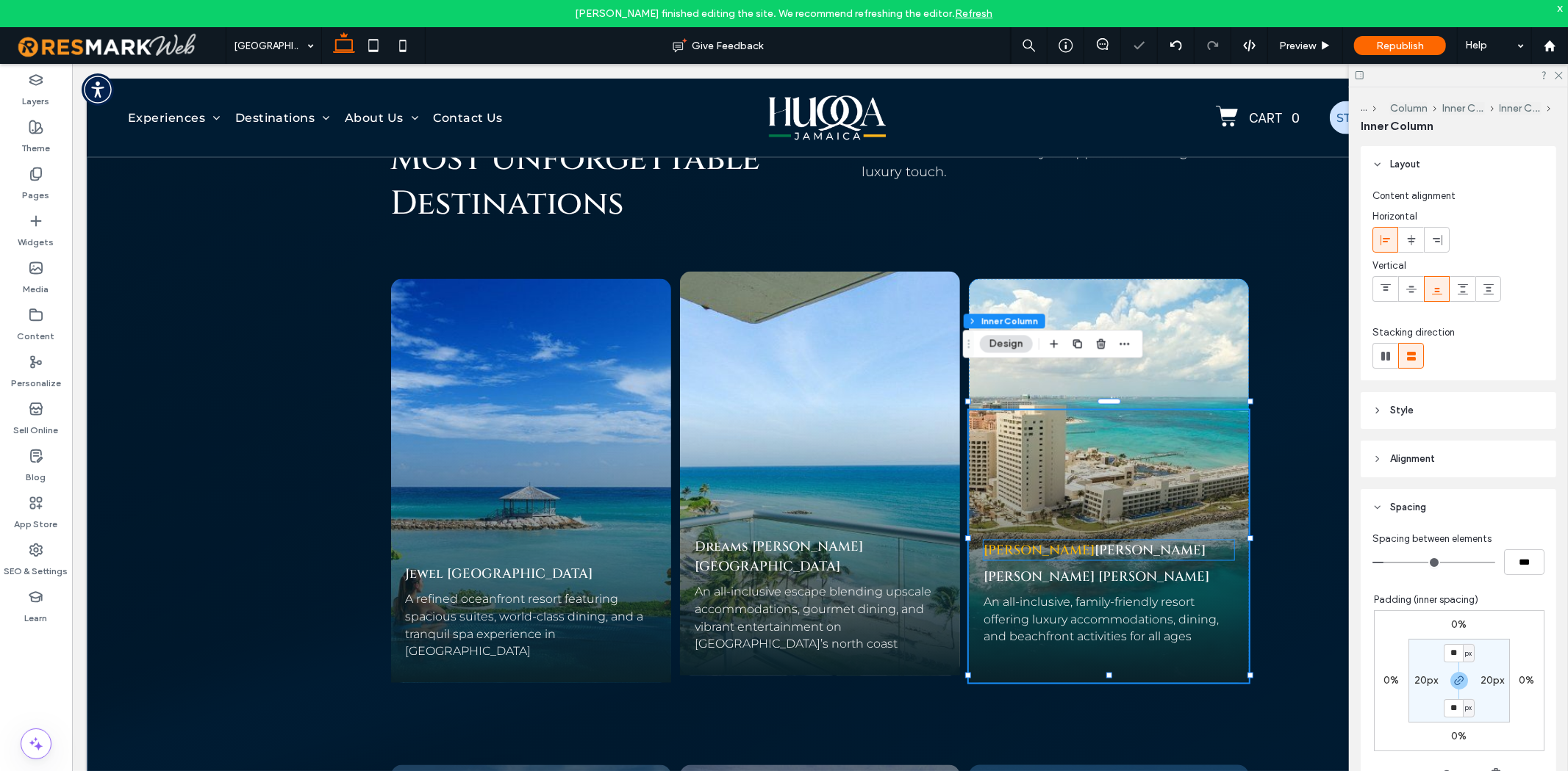
click at [1026, 506] on div "Hyatt Ziva Rose Hall Hyatt Ziva Rose Hall An all-inclusive, family-friendly res…" at bounding box center [1108, 546] width 281 height 273
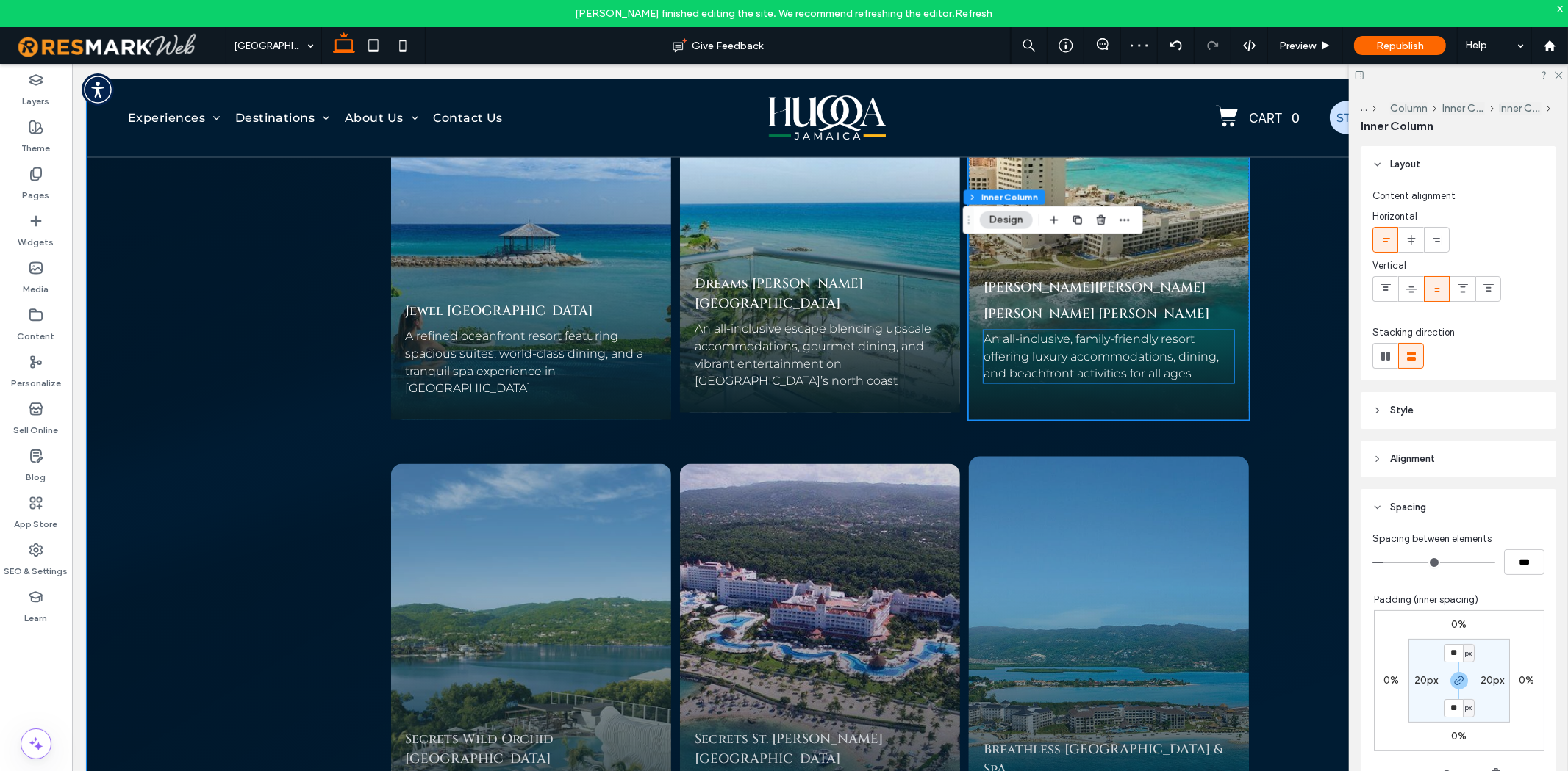
scroll to position [6574, 0]
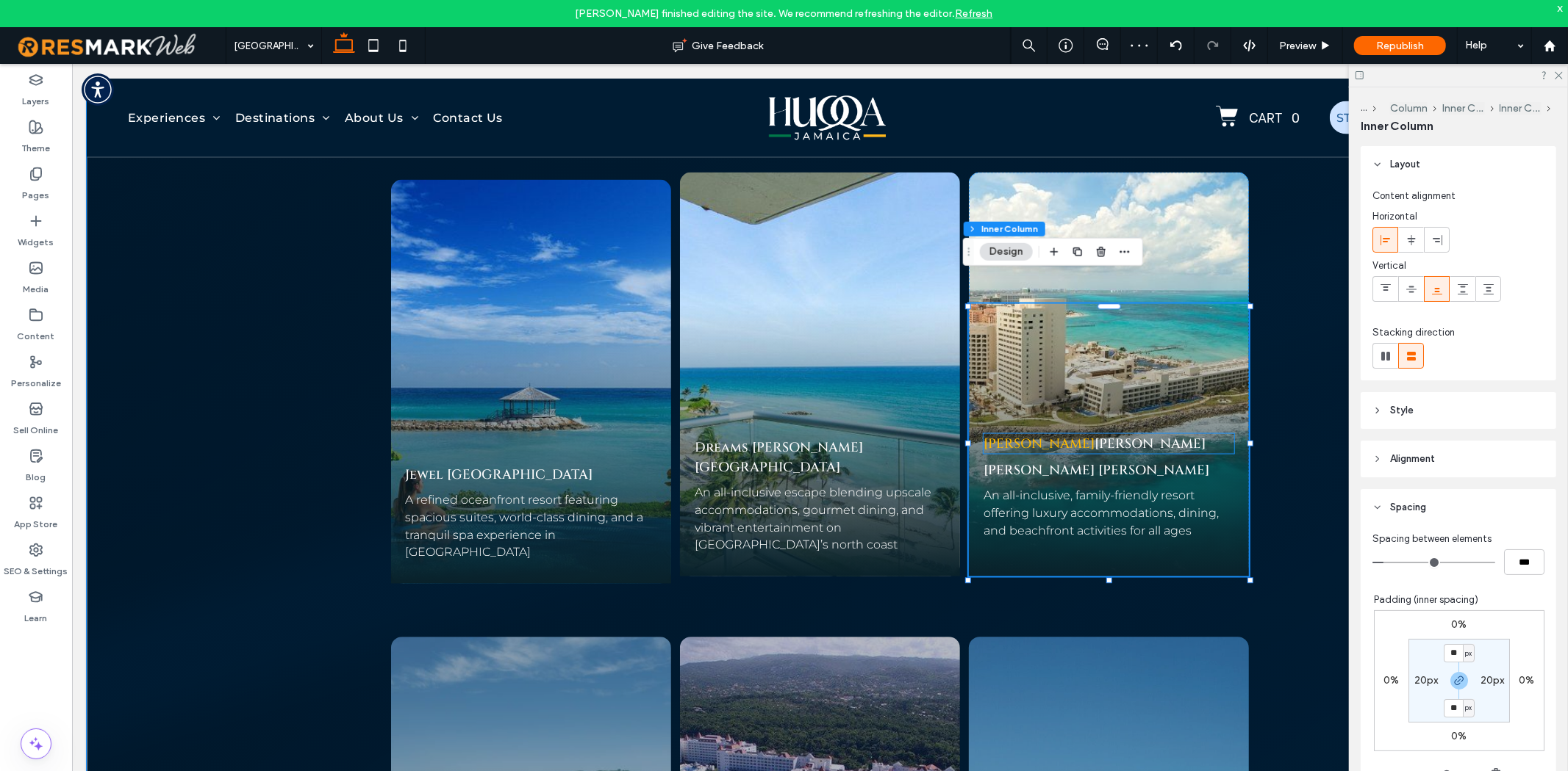
click at [1046, 434] on link "Hyatt Ziva" at bounding box center [1038, 443] width 111 height 18
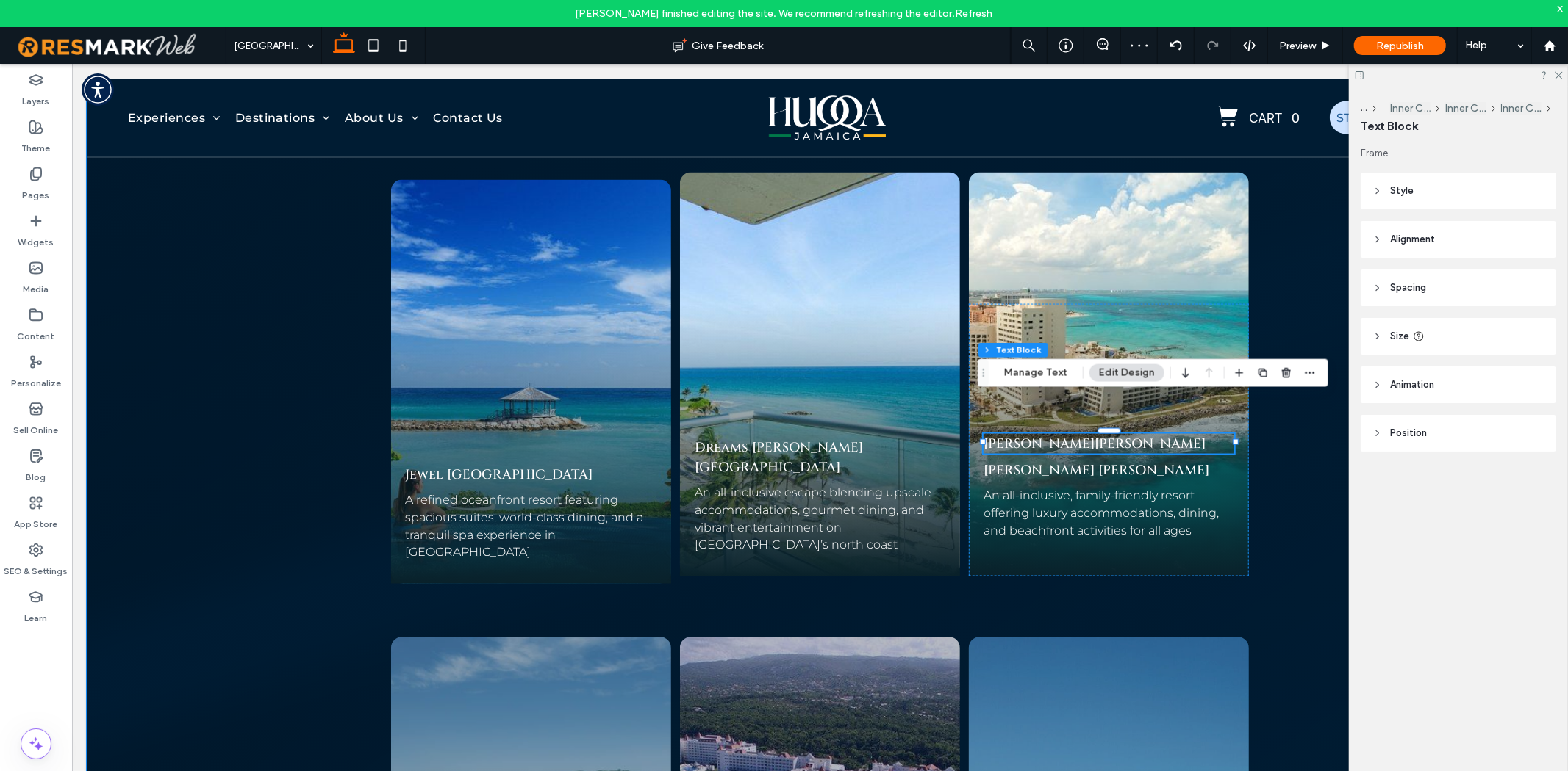
click at [1046, 433] on div "Hyatt Ziva Rose Hall" at bounding box center [1108, 443] width 251 height 20
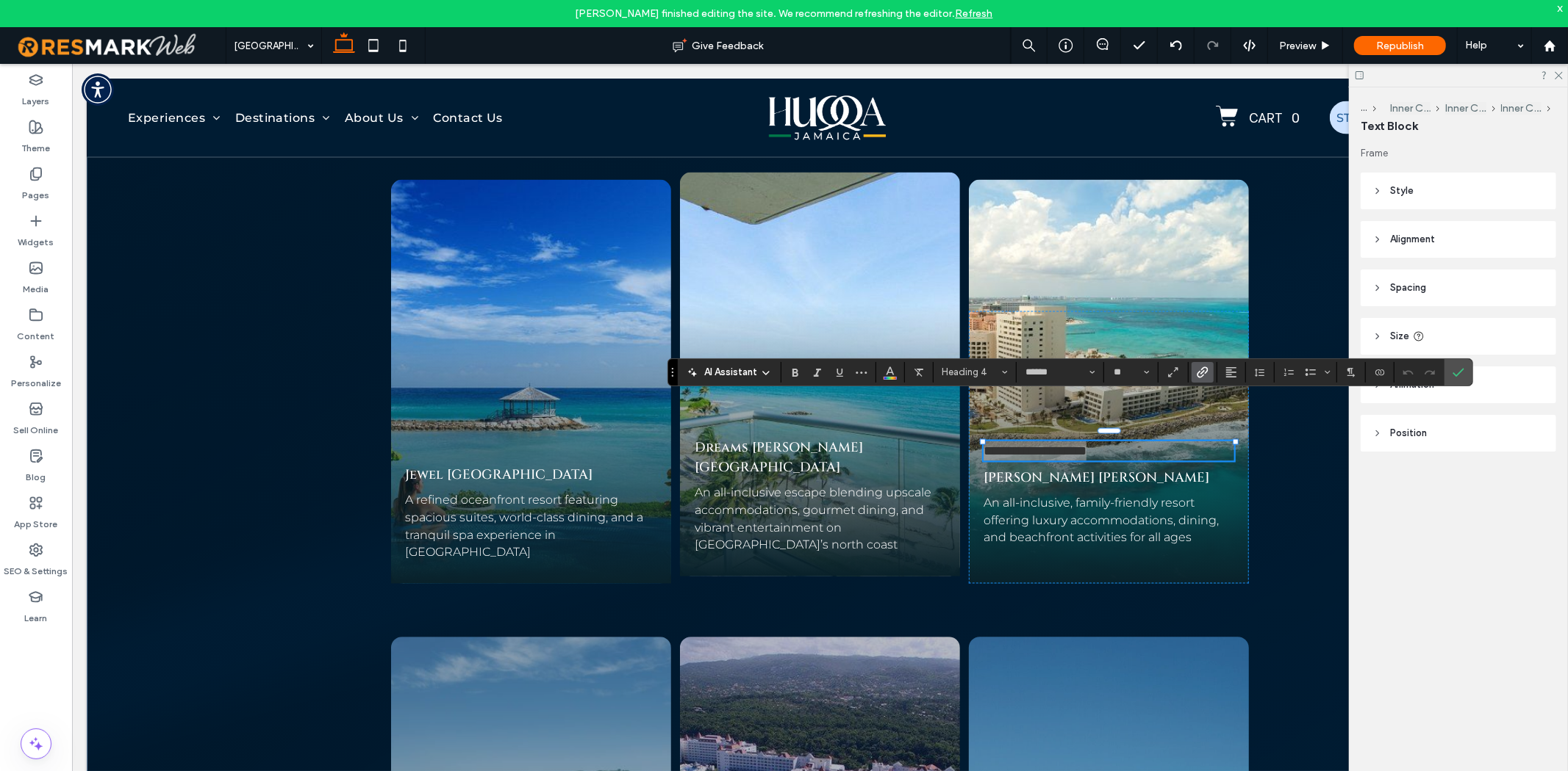
click at [1210, 373] on label "Link" at bounding box center [1202, 372] width 22 height 21
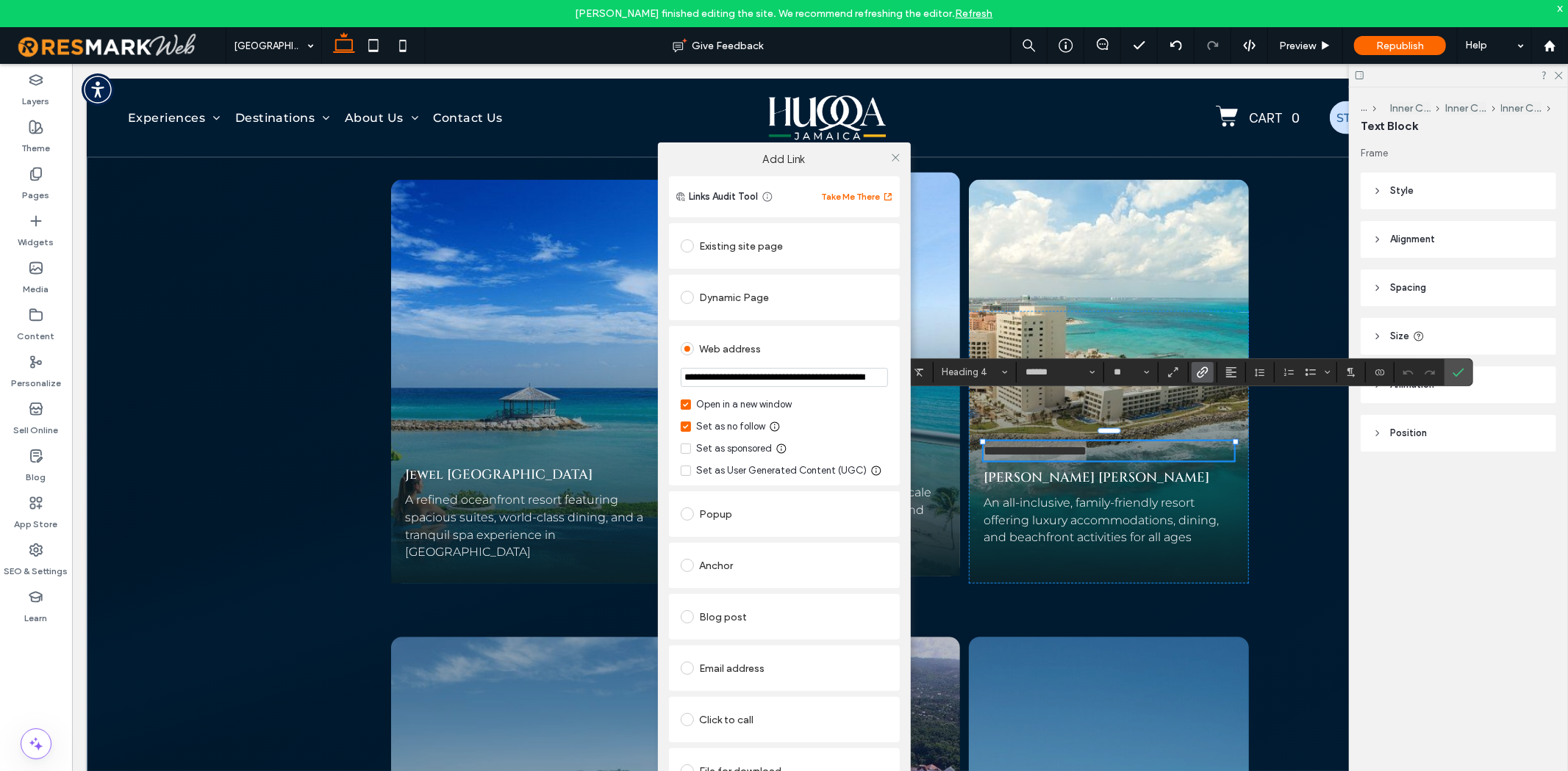
click at [844, 378] on input "**********" at bounding box center [784, 377] width 208 height 19
click at [853, 356] on div "Web address" at bounding box center [784, 348] width 208 height 24
click at [764, 422] on div "Set as no follow" at bounding box center [784, 426] width 208 height 15
click at [752, 428] on div "Set as no follow" at bounding box center [732, 426] width 69 height 15
click at [892, 153] on icon at bounding box center [895, 158] width 11 height 11
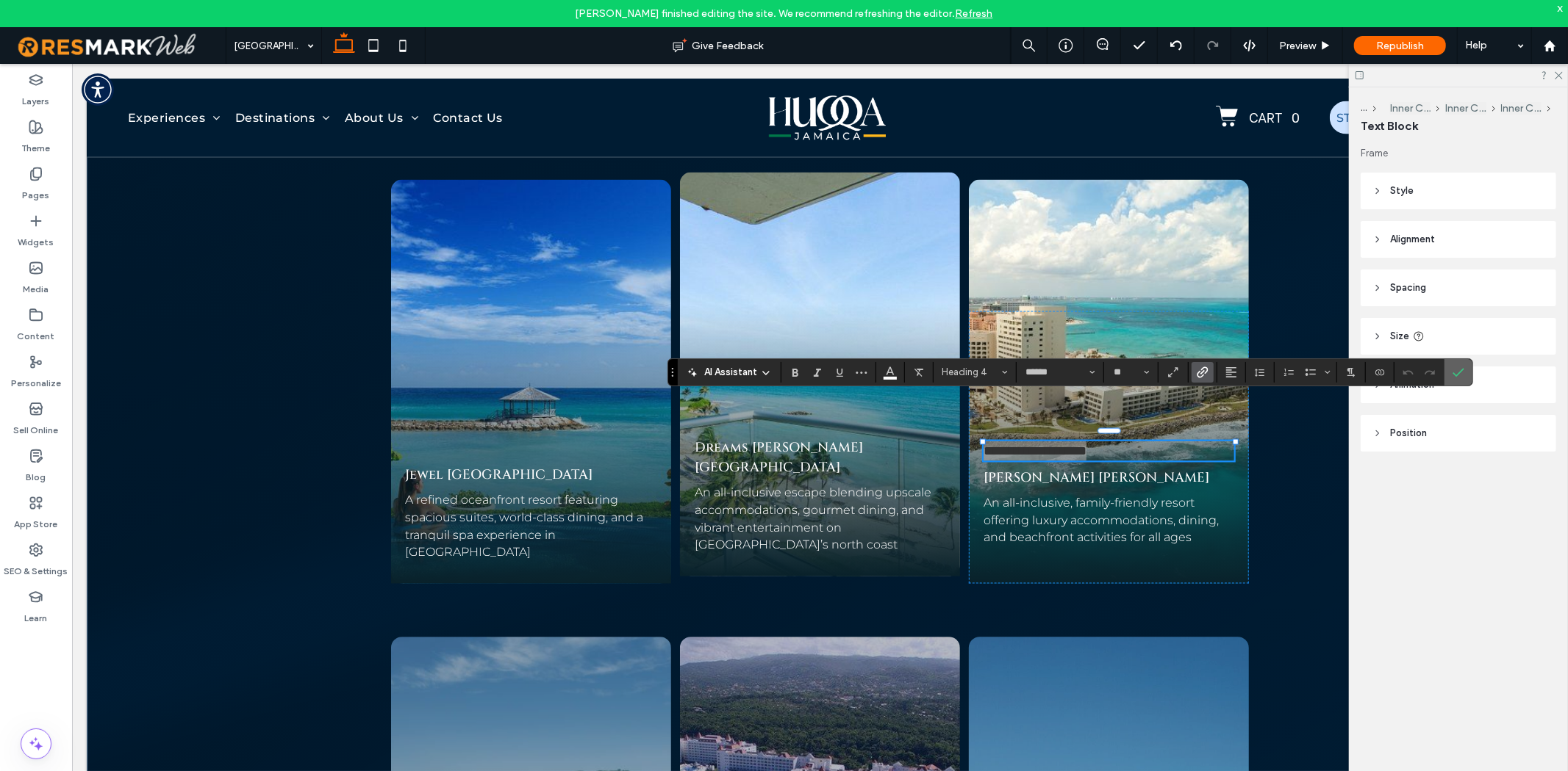
click at [1458, 368] on icon "Confirm" at bounding box center [1458, 372] width 11 height 11
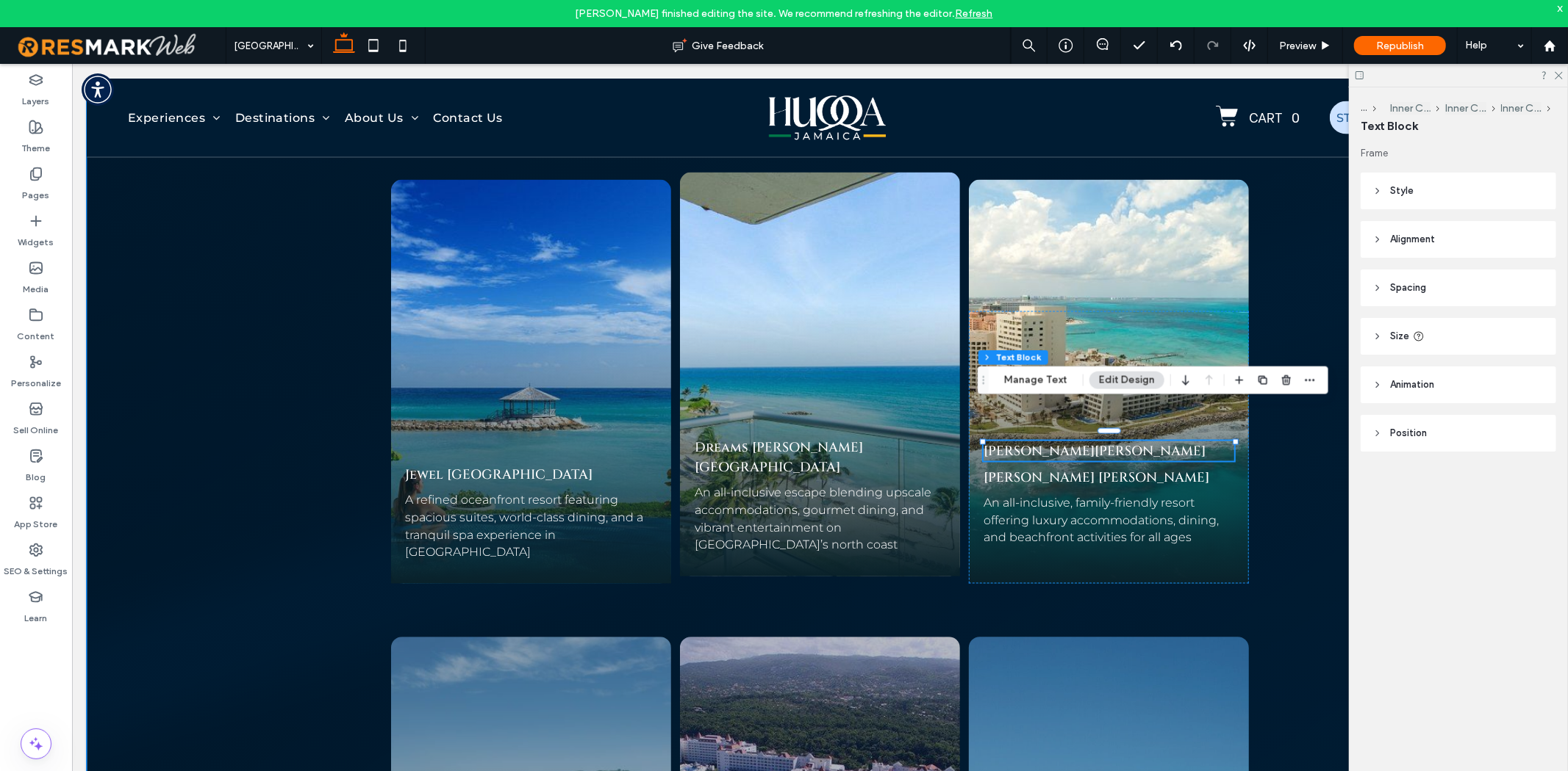
click at [1289, 461] on div "Our Partner Resorts Discover Jamaica’s Most Unforgettable Destinations Explore …" at bounding box center [819, 705] width 1466 height 1682
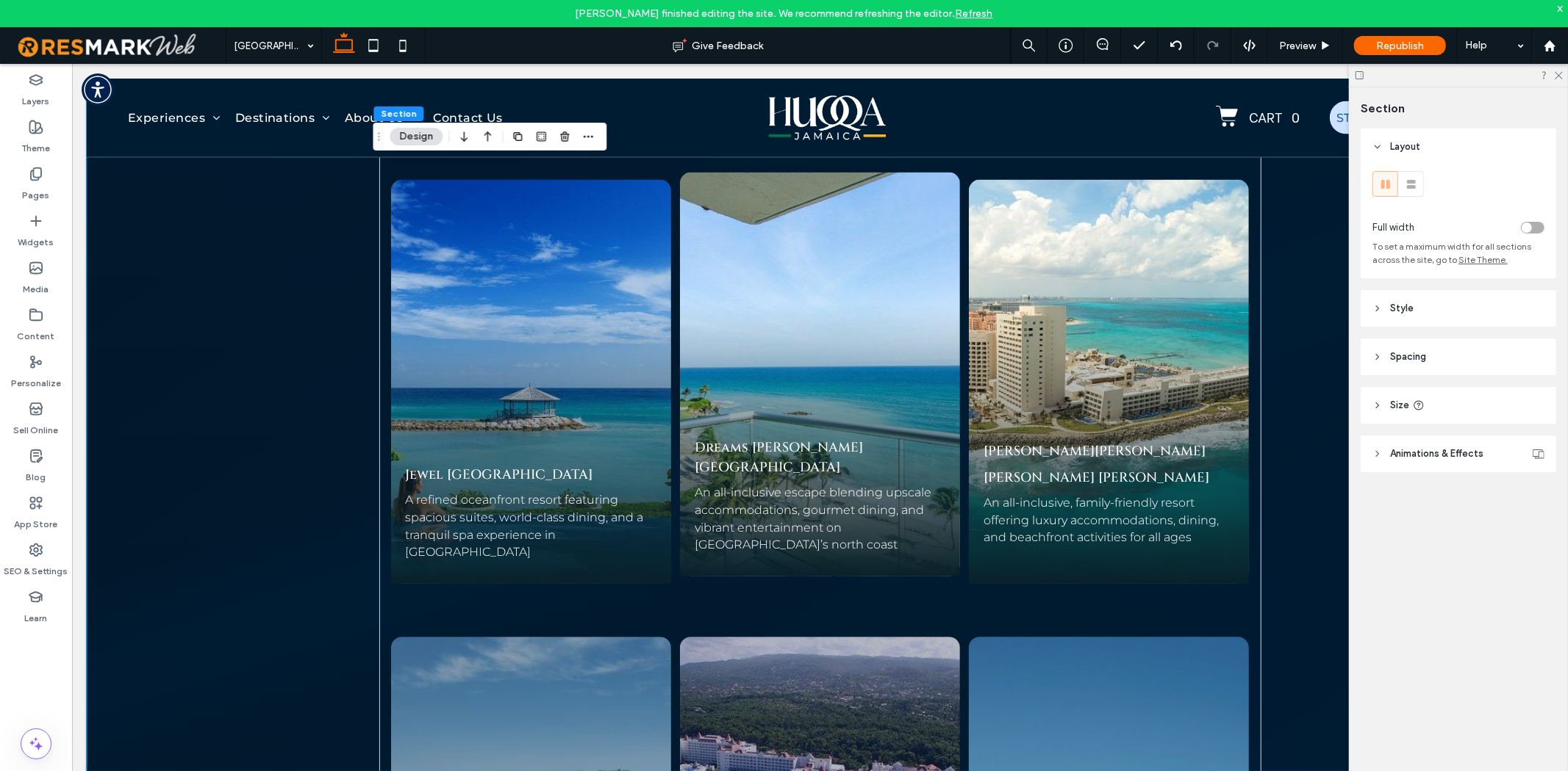
click at [1557, 6] on div "x" at bounding box center [1560, 8] width 7 height 12
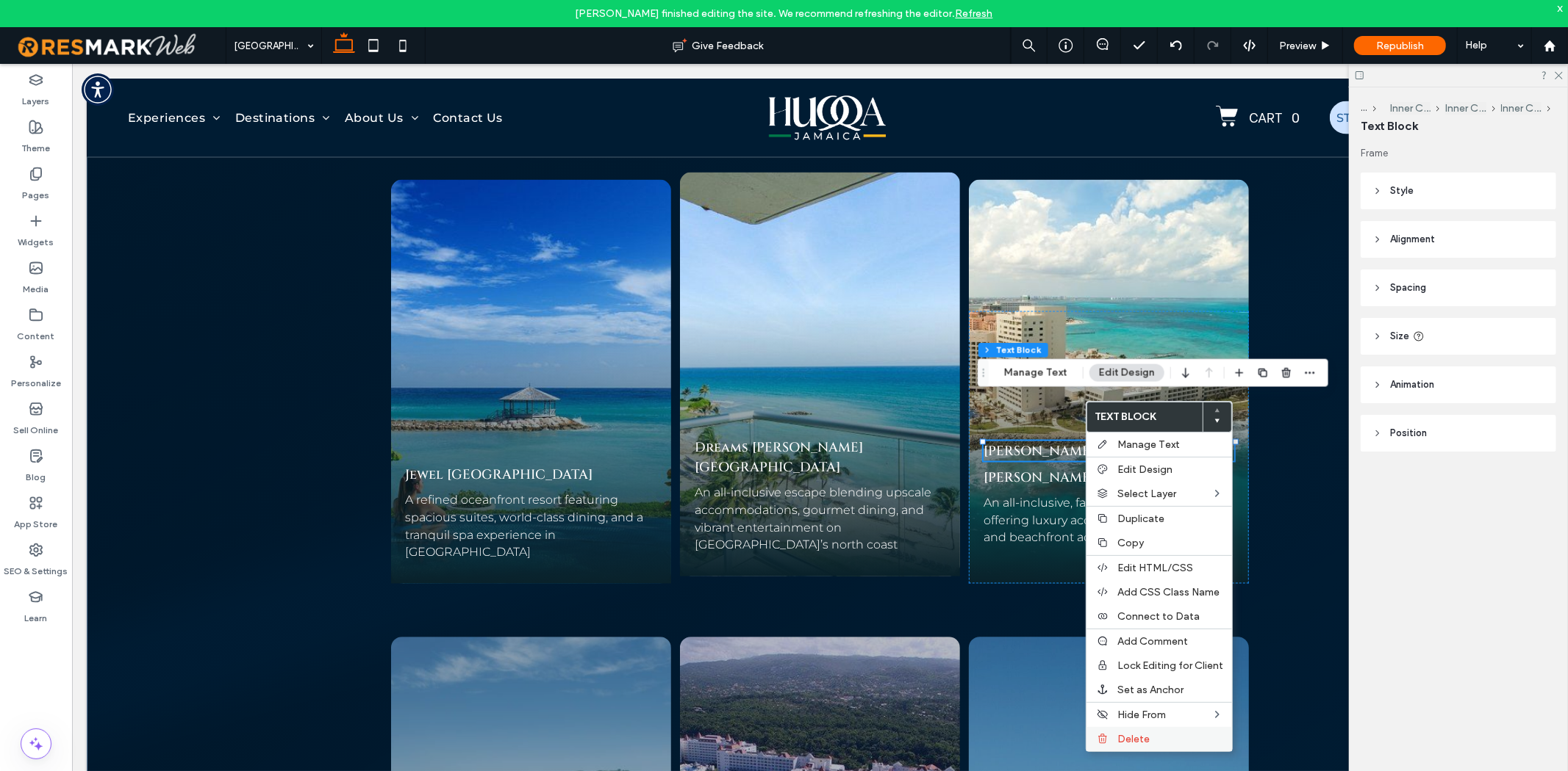
click at [1141, 733] on span "Delete" at bounding box center [1133, 740] width 32 height 12
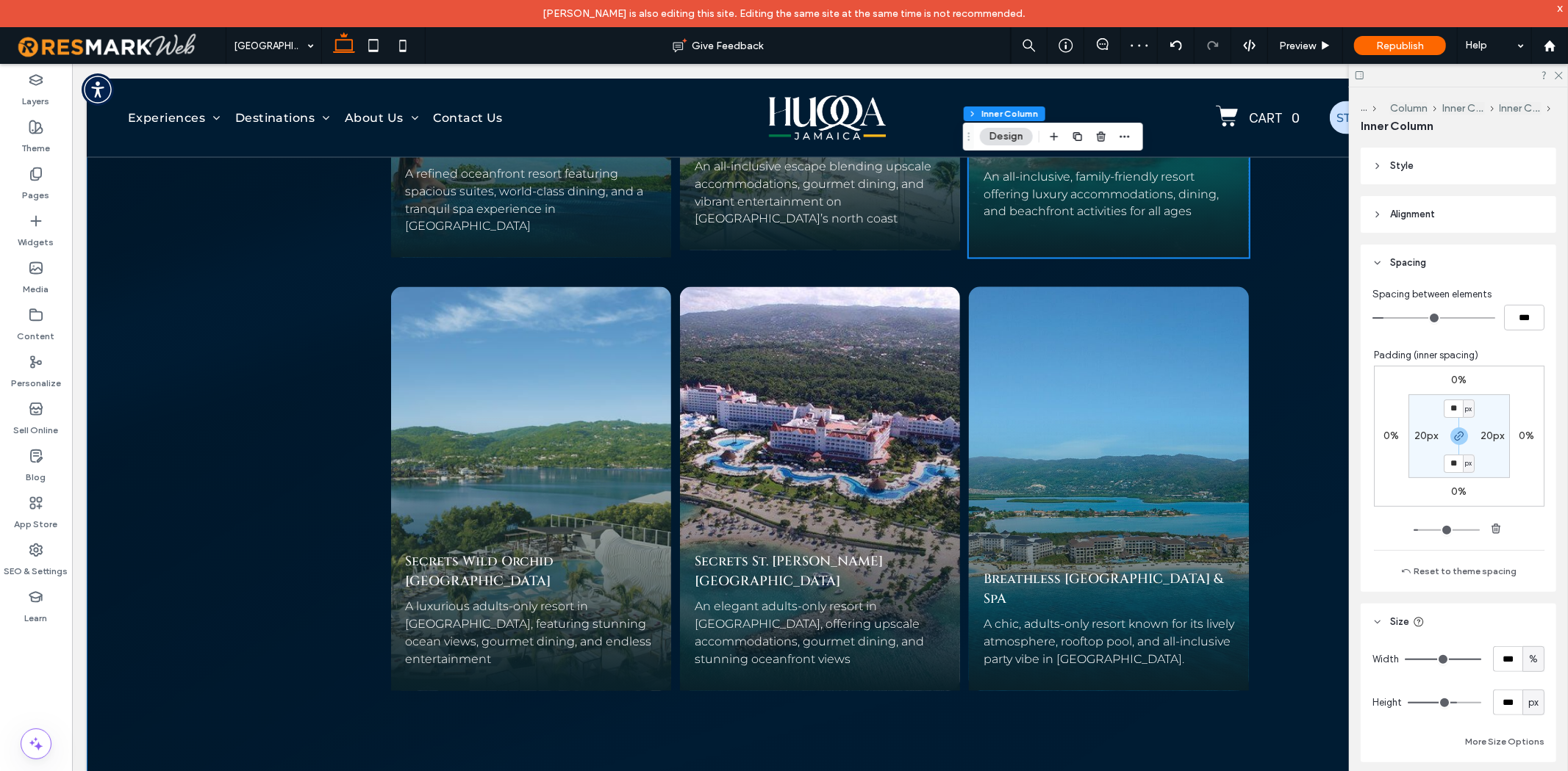
scroll to position [6901, 0]
click at [1300, 543] on div "Our Partner Resorts Discover Jamaica’s Most Unforgettable Destinations Explore …" at bounding box center [819, 378] width 1466 height 1682
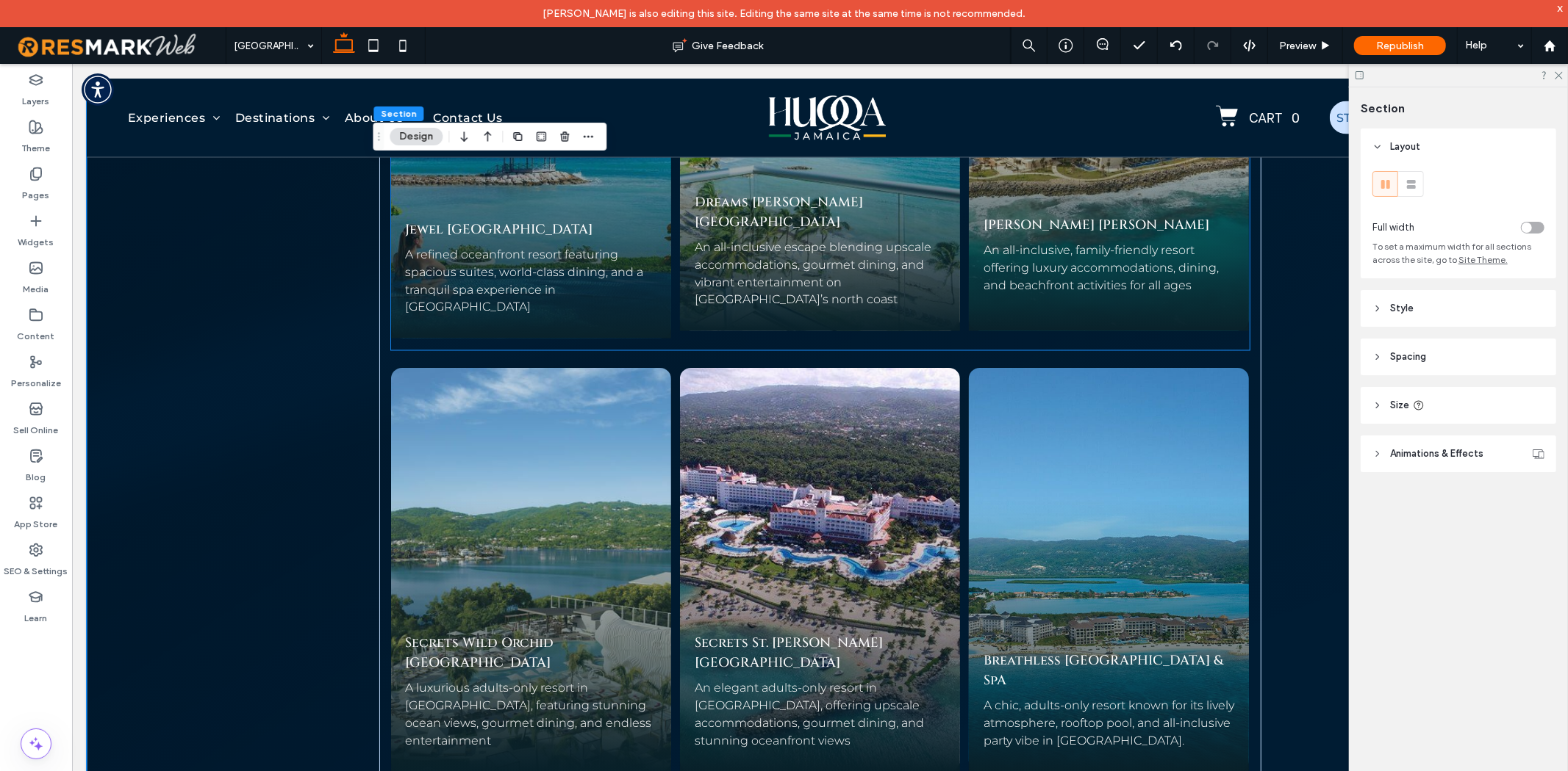
scroll to position [6656, 0]
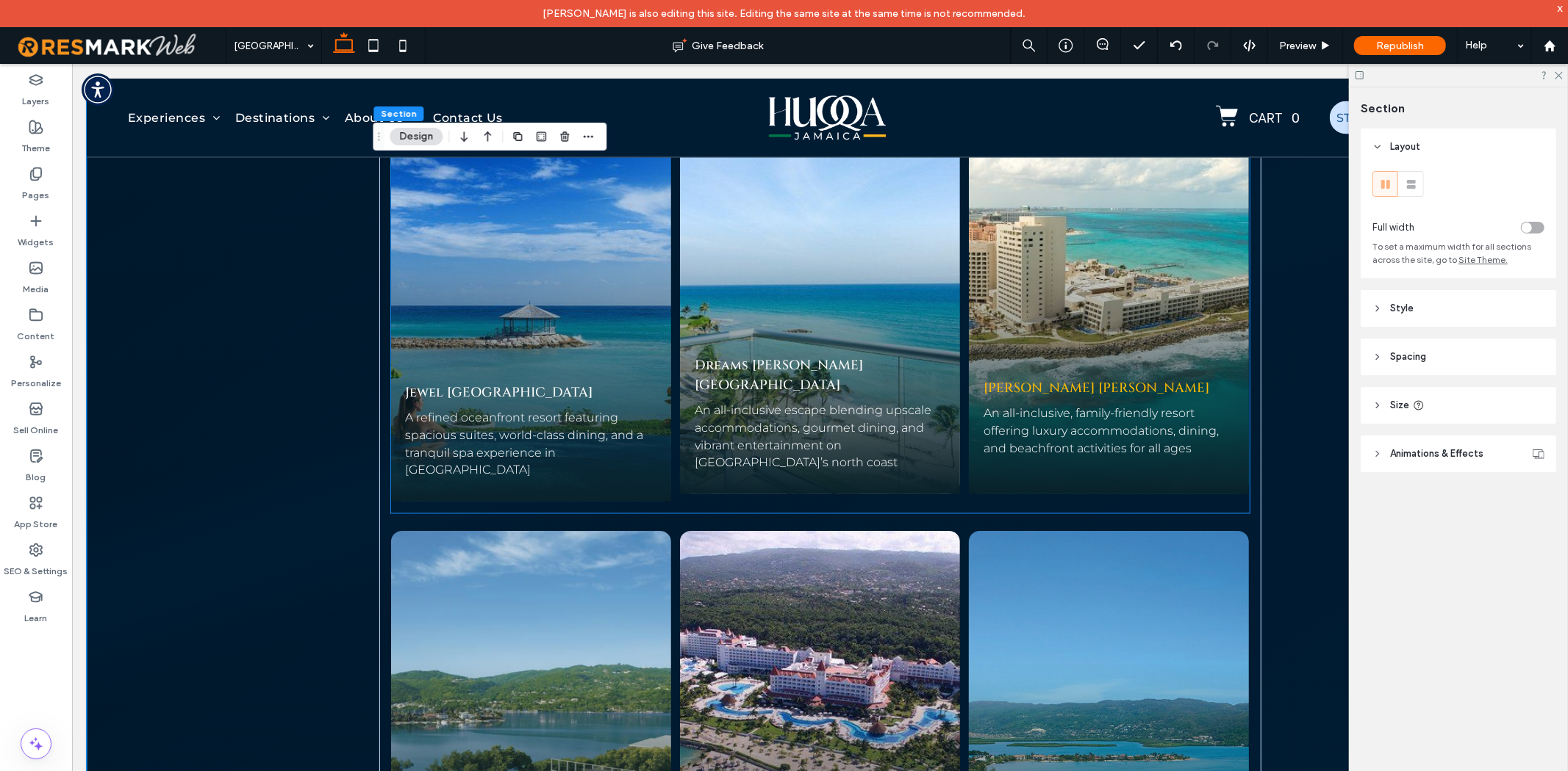
click at [1026, 378] on link "Hyatt Ziva Rose Hall" at bounding box center [1095, 387] width 226 height 18
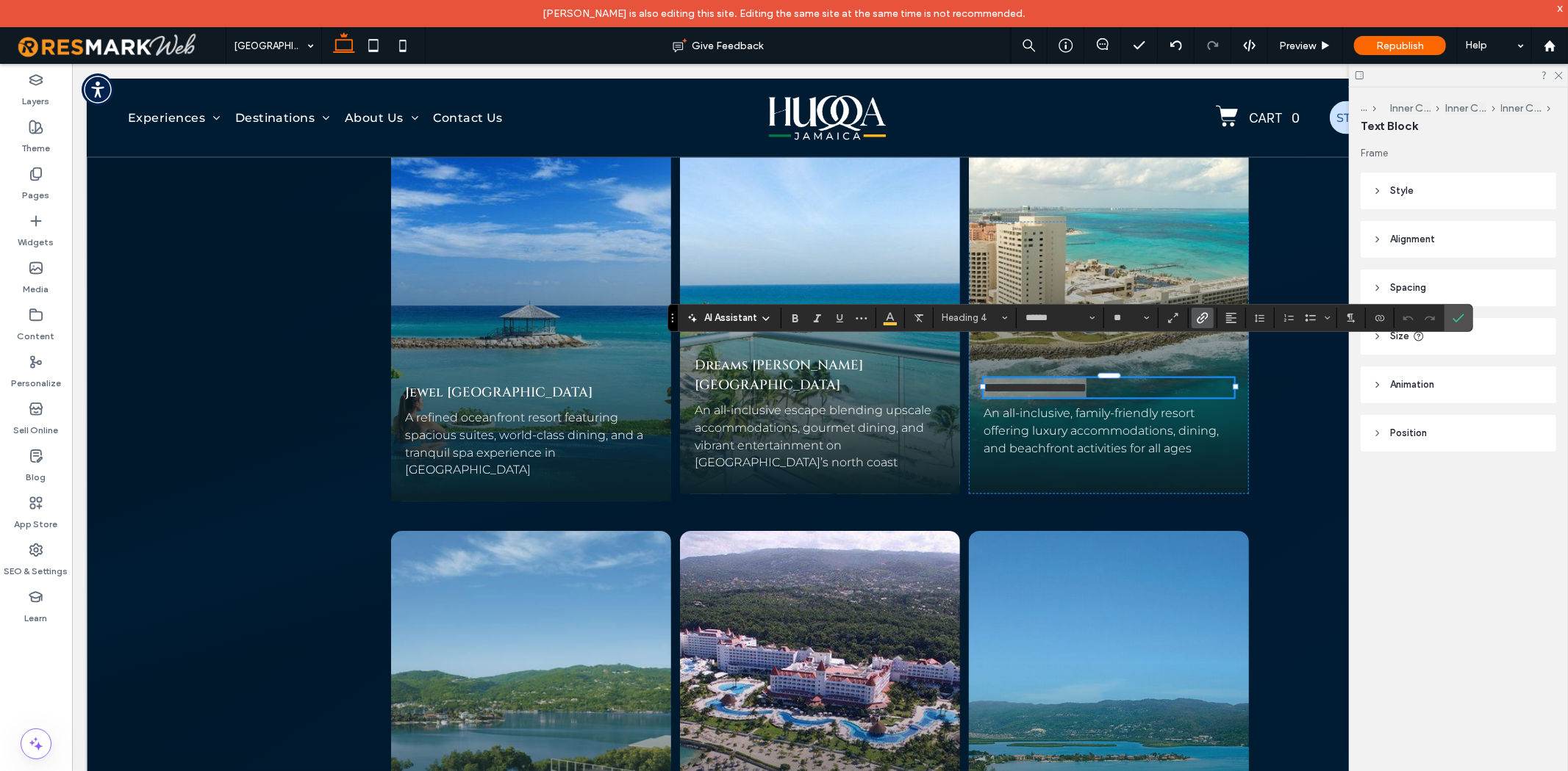
click at [1201, 312] on icon "Link" at bounding box center [1202, 318] width 11 height 11
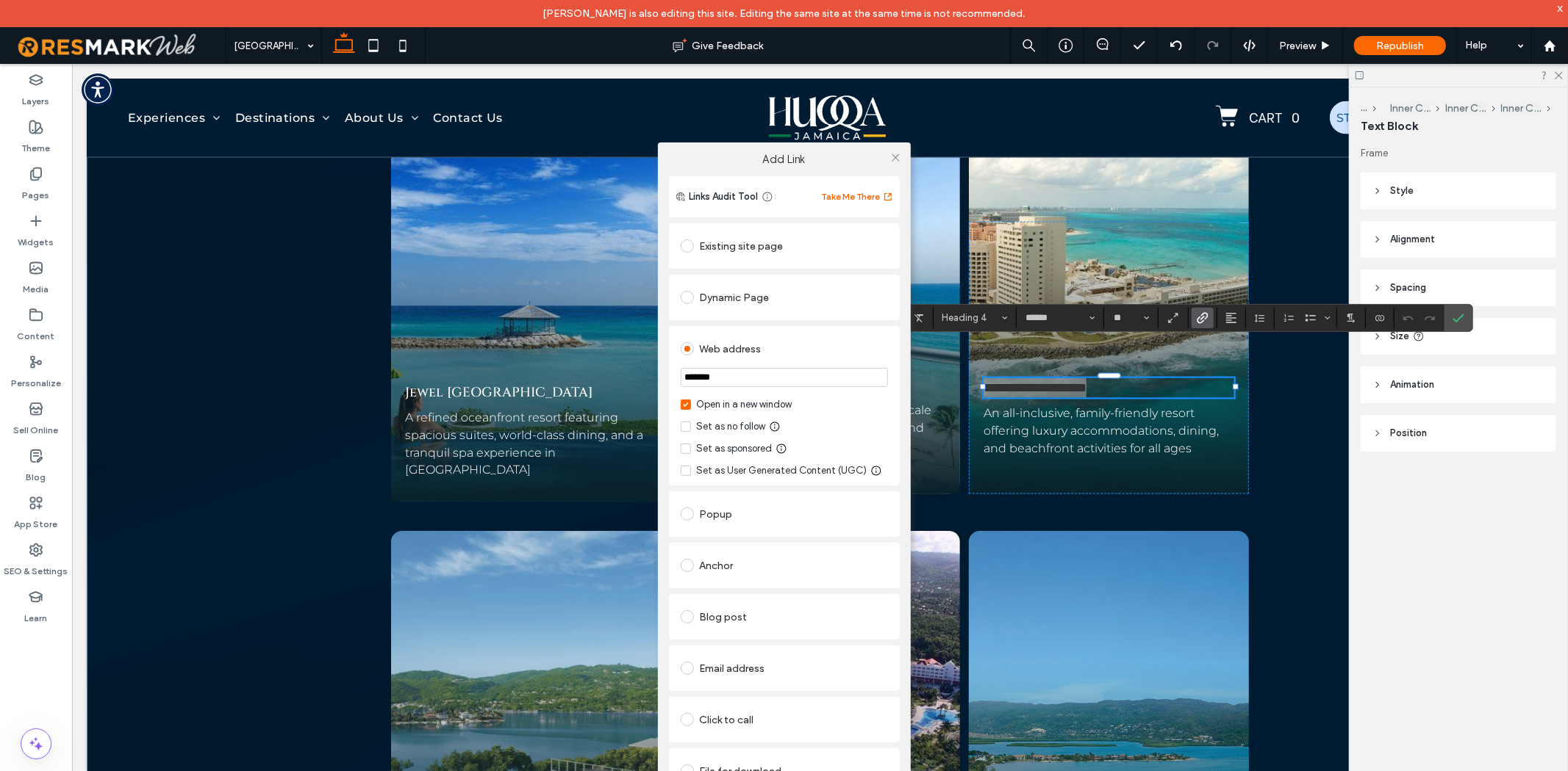
click at [767, 385] on input "*******" at bounding box center [784, 377] width 208 height 19
type input "*******"
click at [895, 158] on span at bounding box center [895, 157] width 11 height 22
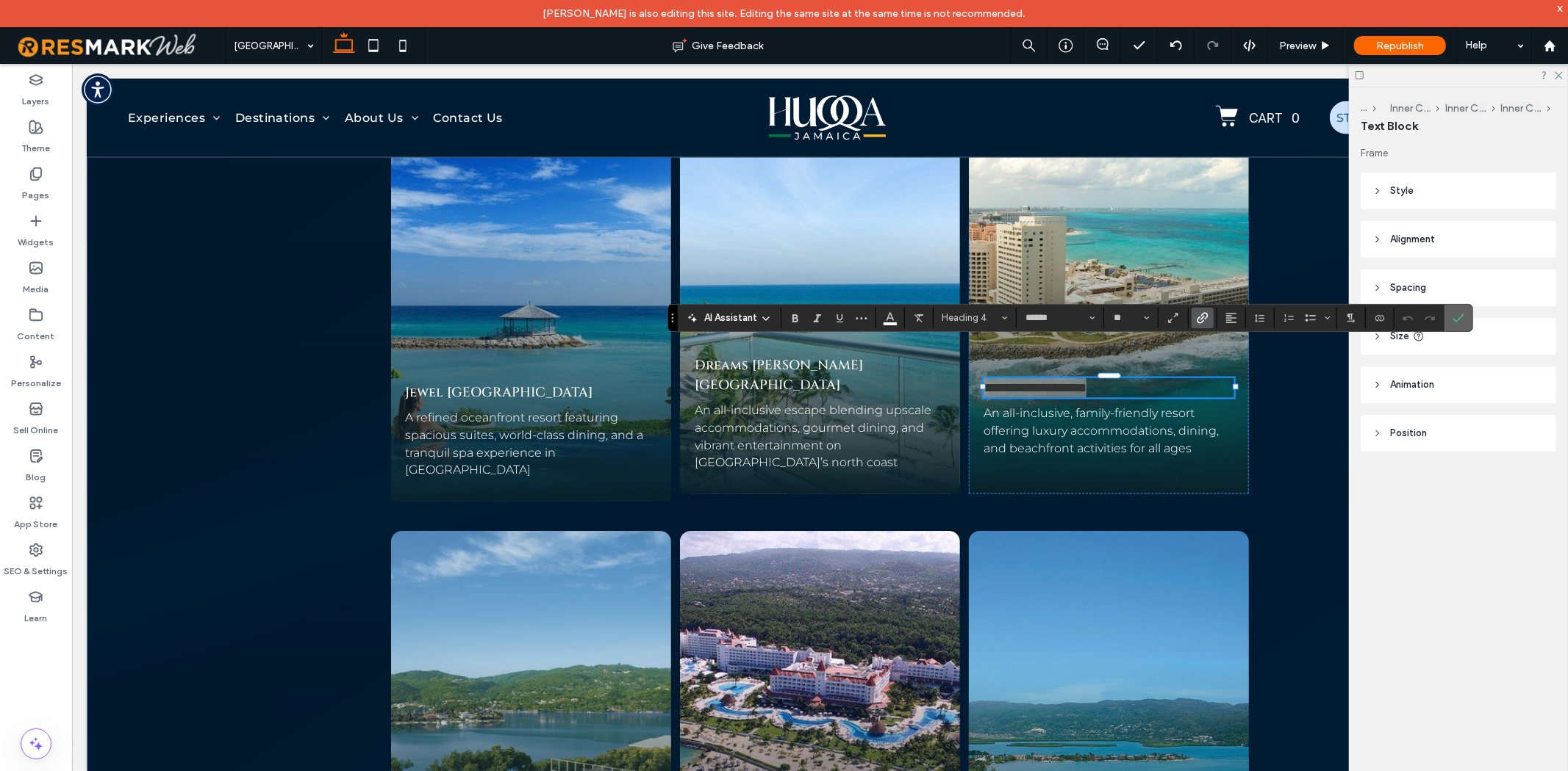
click at [1466, 317] on label "Confirm" at bounding box center [1458, 318] width 22 height 27
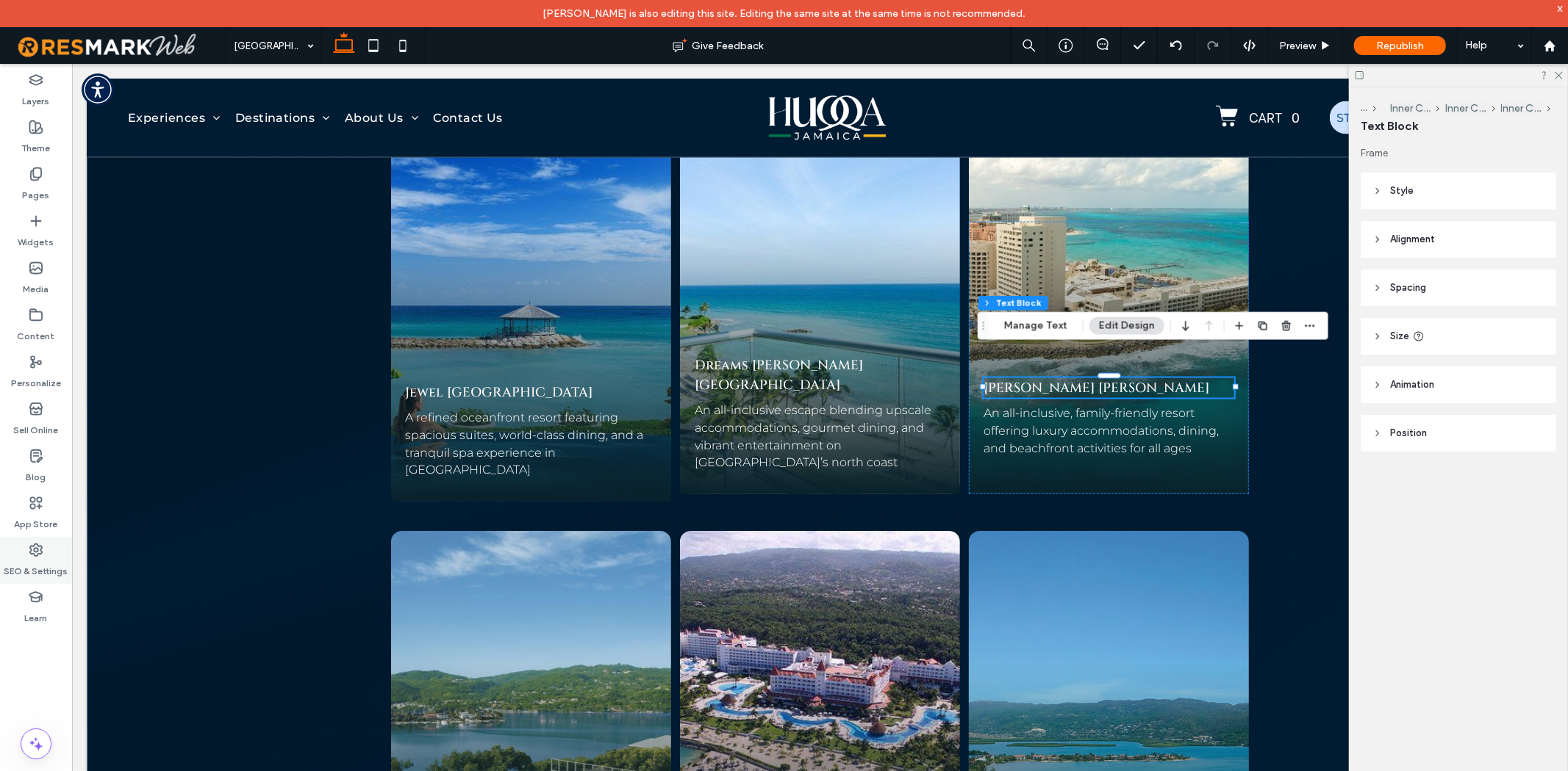
click at [57, 577] on label "SEO & Settings" at bounding box center [36, 567] width 64 height 21
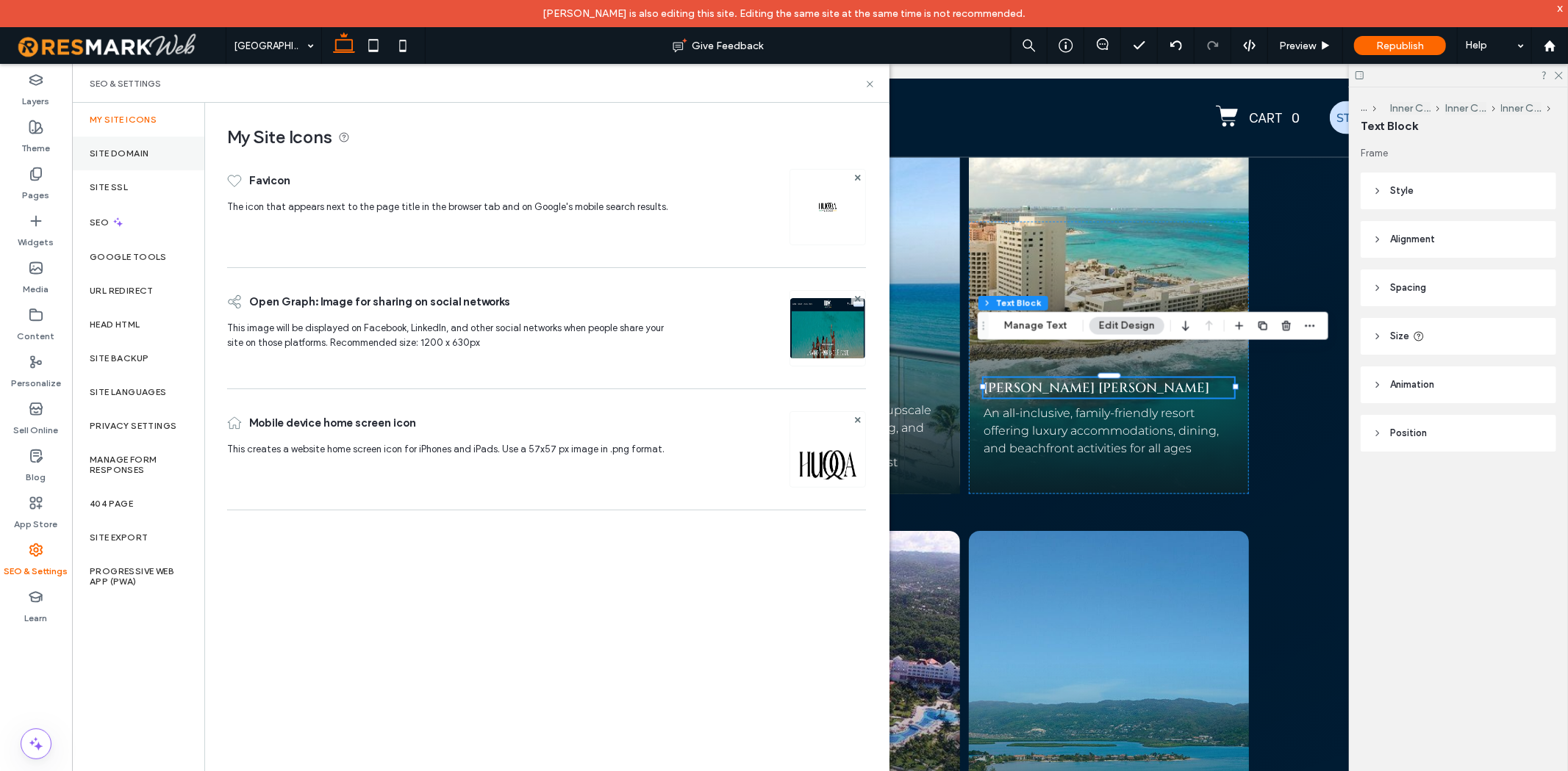
click at [150, 143] on div "Site Domain" at bounding box center [138, 153] width 133 height 34
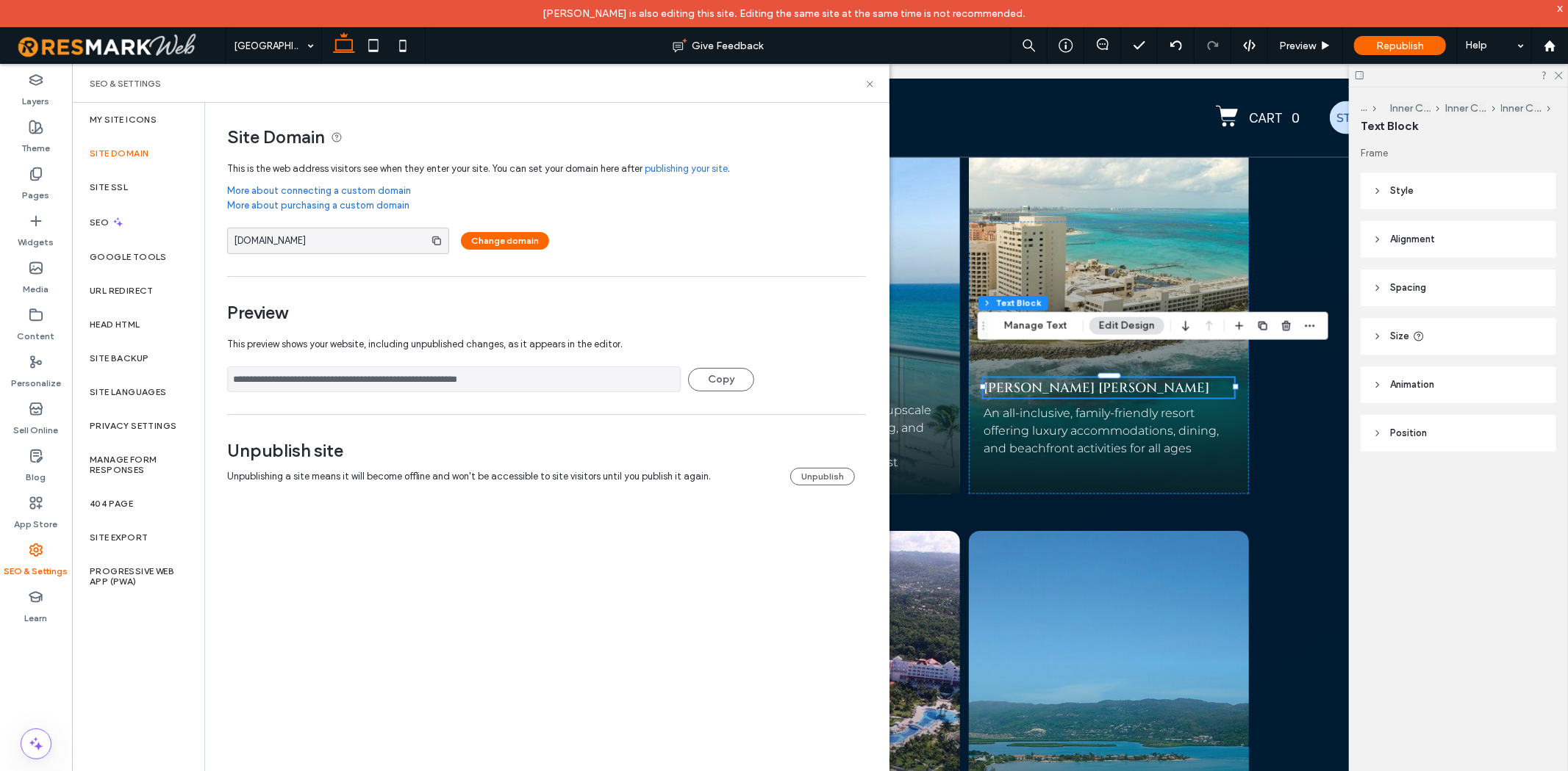
click at [319, 241] on span "huqqa-jamaica.resmarkweb.com" at bounding box center [322, 240] width 191 height 25
copy span "huqqa-jamaica.resmarkweb.com"
click at [1033, 378] on link "Hyatt Ziva Rose Hall" at bounding box center [1095, 387] width 226 height 18
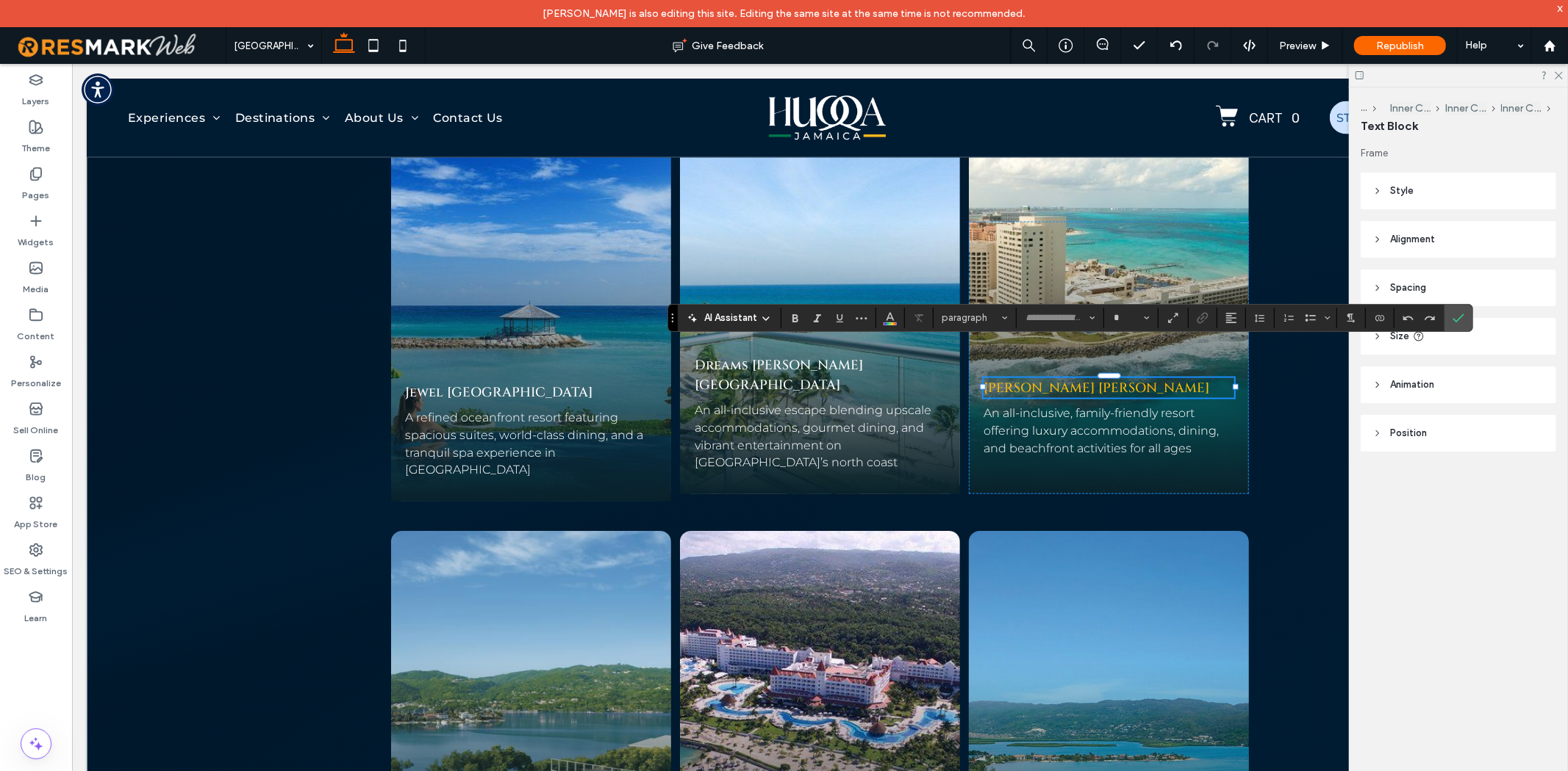
type input "******"
type input "**"
click at [1201, 317] on icon "Link" at bounding box center [1202, 318] width 11 height 11
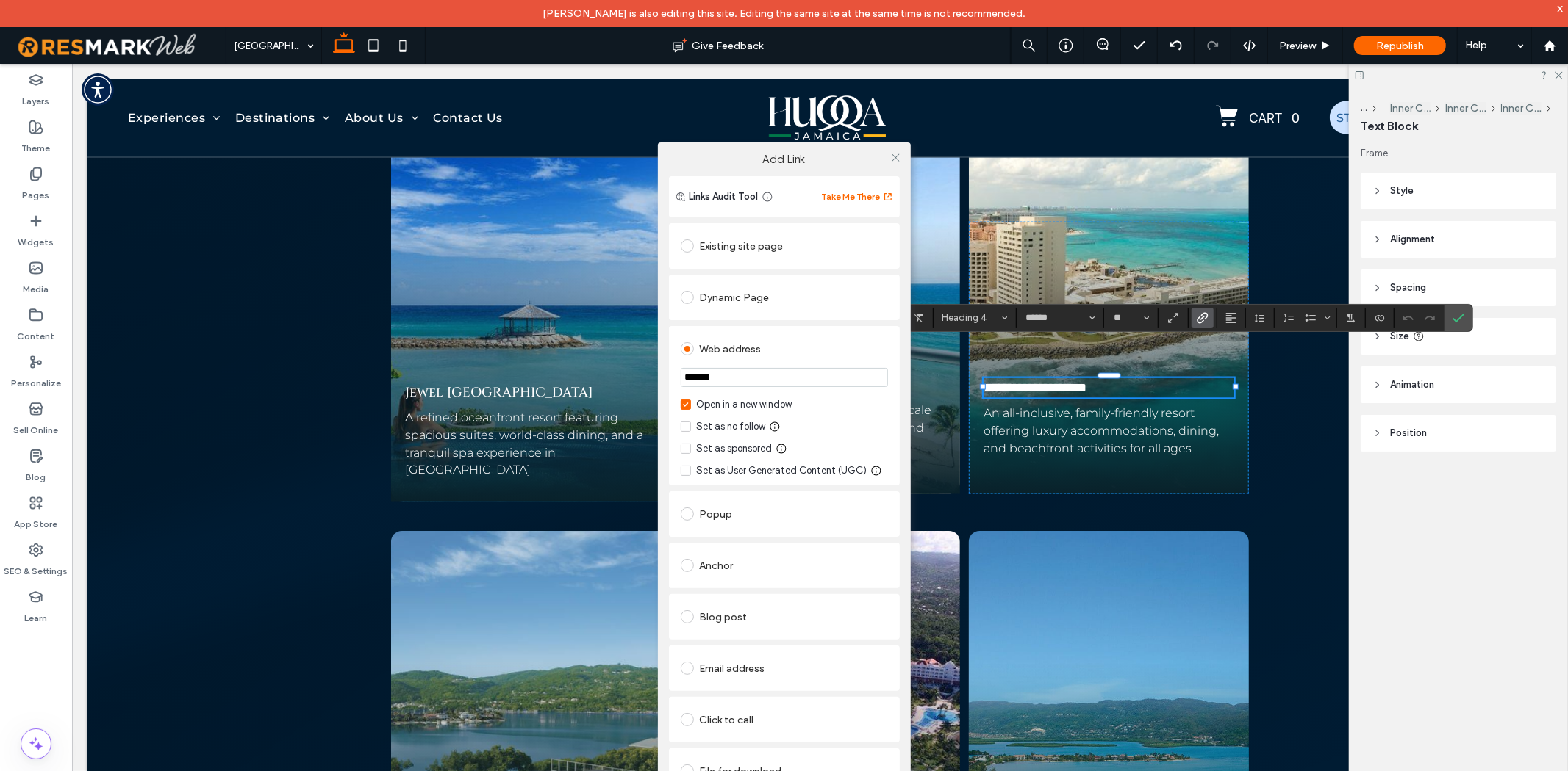
click at [798, 385] on input "*******" at bounding box center [784, 377] width 208 height 19
click at [680, 385] on input "**********" at bounding box center [784, 378] width 208 height 21
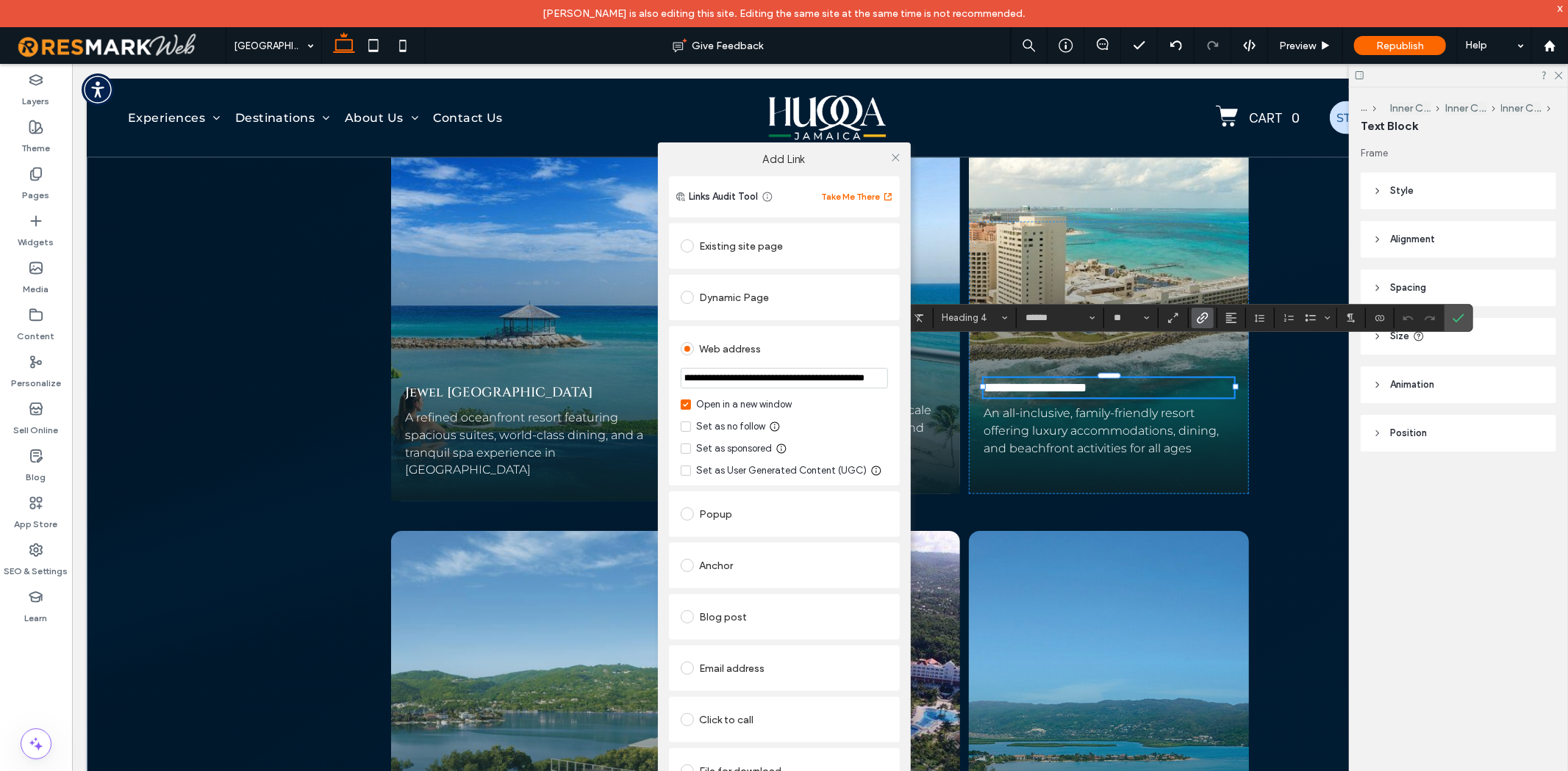
click at [712, 383] on input "**********" at bounding box center [784, 378] width 208 height 21
drag, startPoint x: 685, startPoint y: 377, endPoint x: 677, endPoint y: 384, distance: 10.6
click at [684, 377] on input "**********" at bounding box center [784, 378] width 208 height 21
type input "**********"
click at [676, 384] on div "**********" at bounding box center [784, 406] width 231 height 159
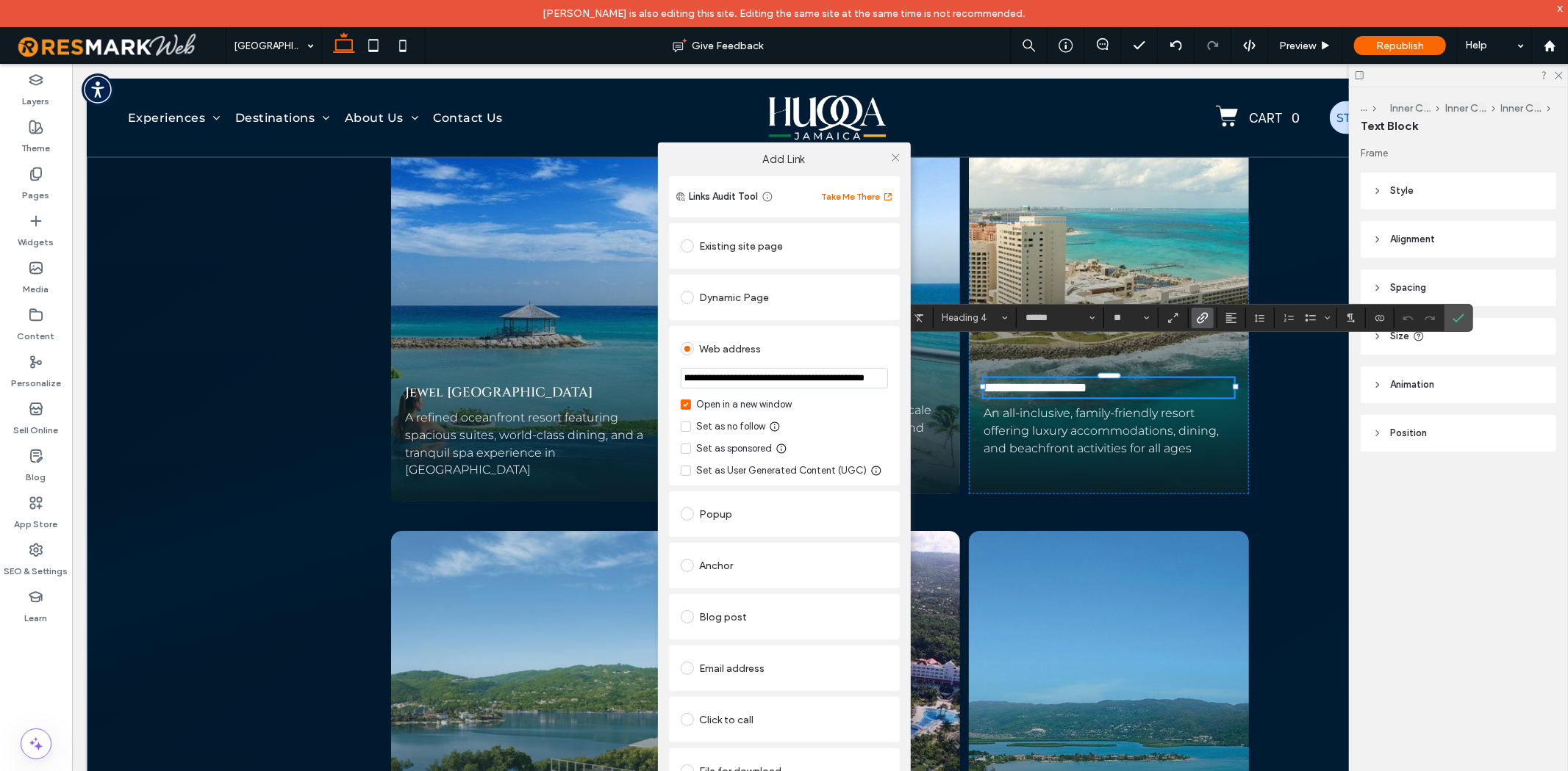
scroll to position [0, 0]
click at [890, 154] on icon at bounding box center [895, 158] width 11 height 11
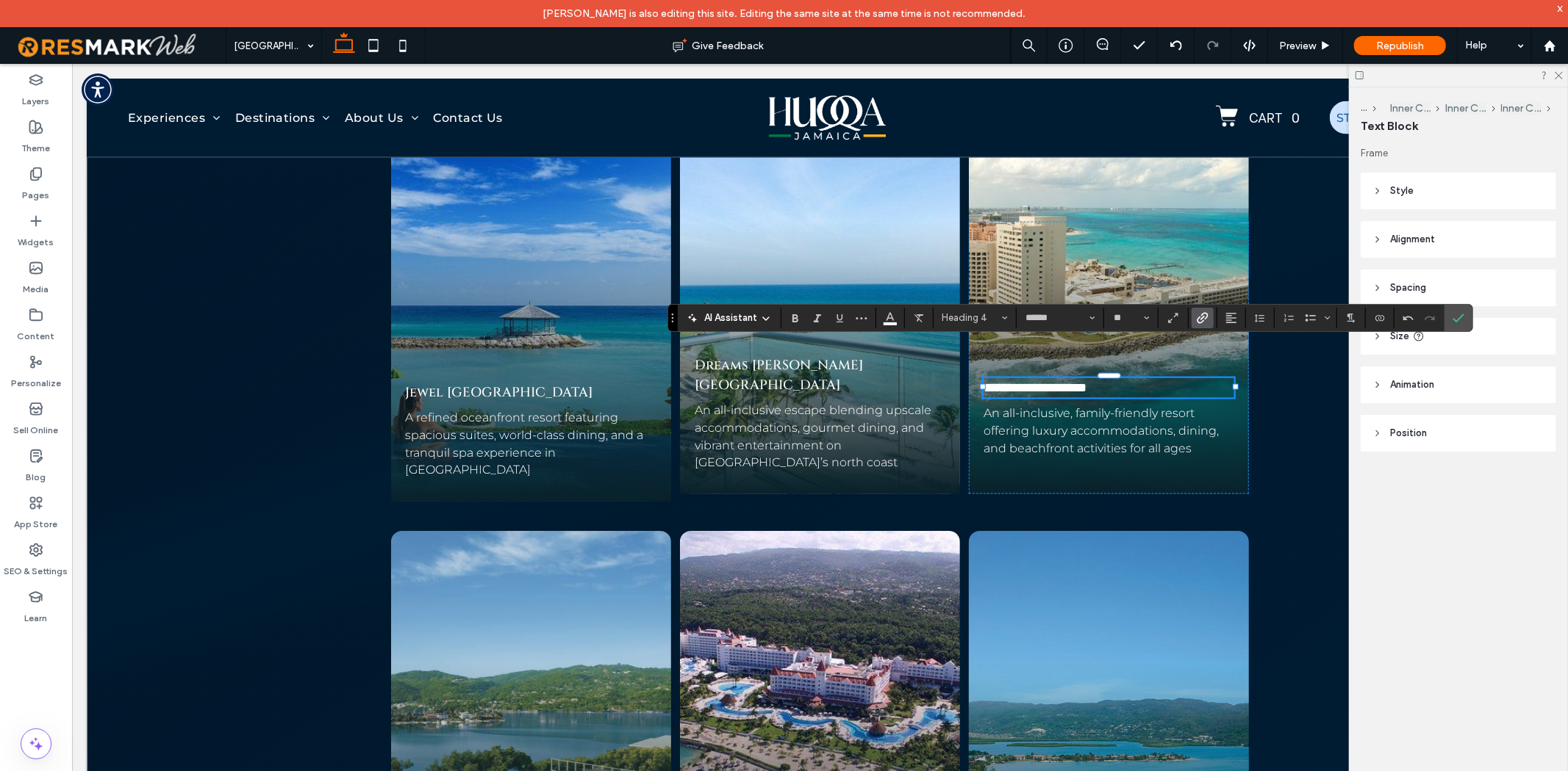
click at [1457, 316] on icon "Confirm" at bounding box center [1458, 318] width 11 height 11
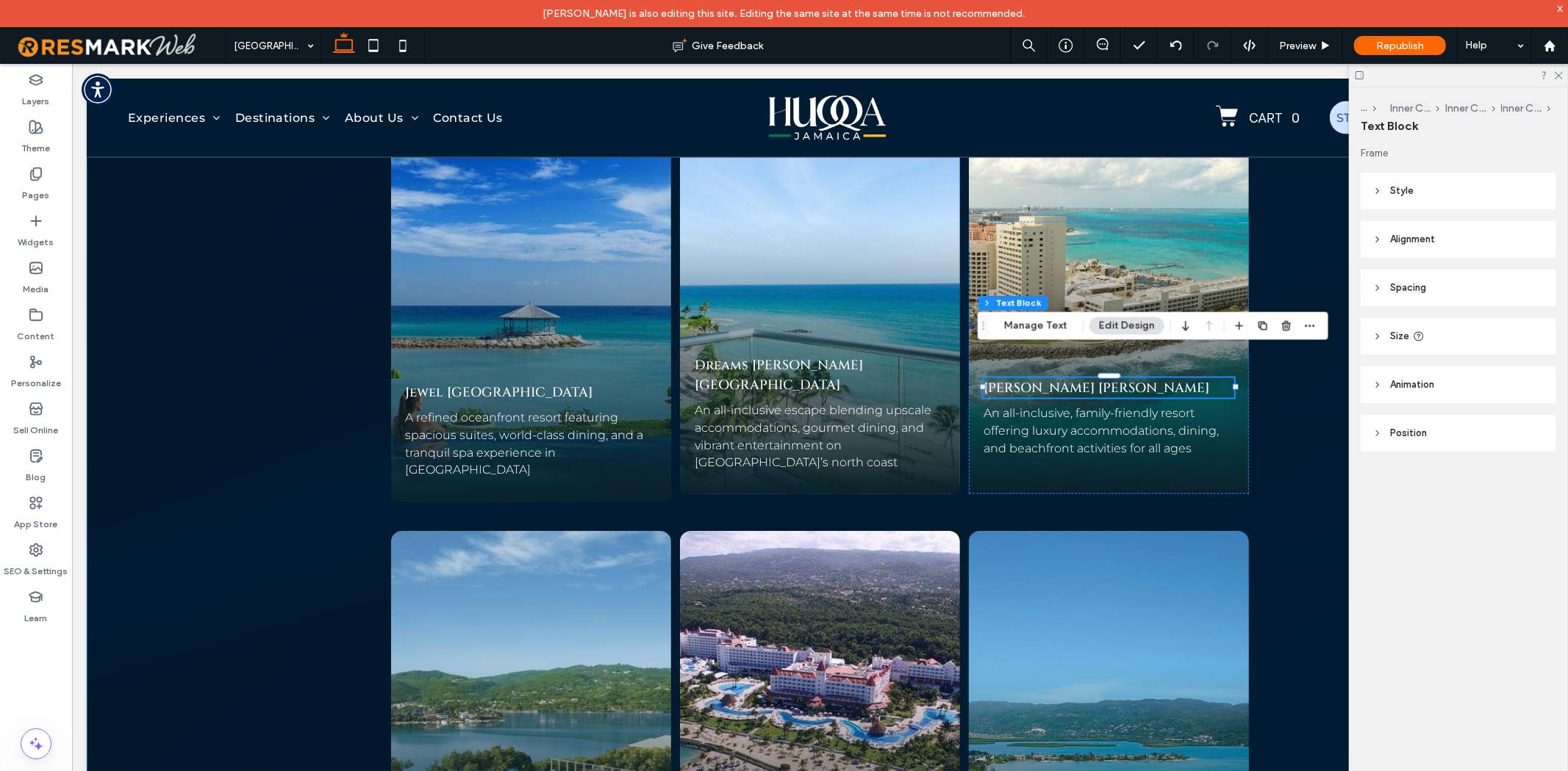
click at [1316, 423] on div "Our Partner Resorts Discover Jamaica’s Most Unforgettable Destinations Explore …" at bounding box center [819, 623] width 1466 height 1682
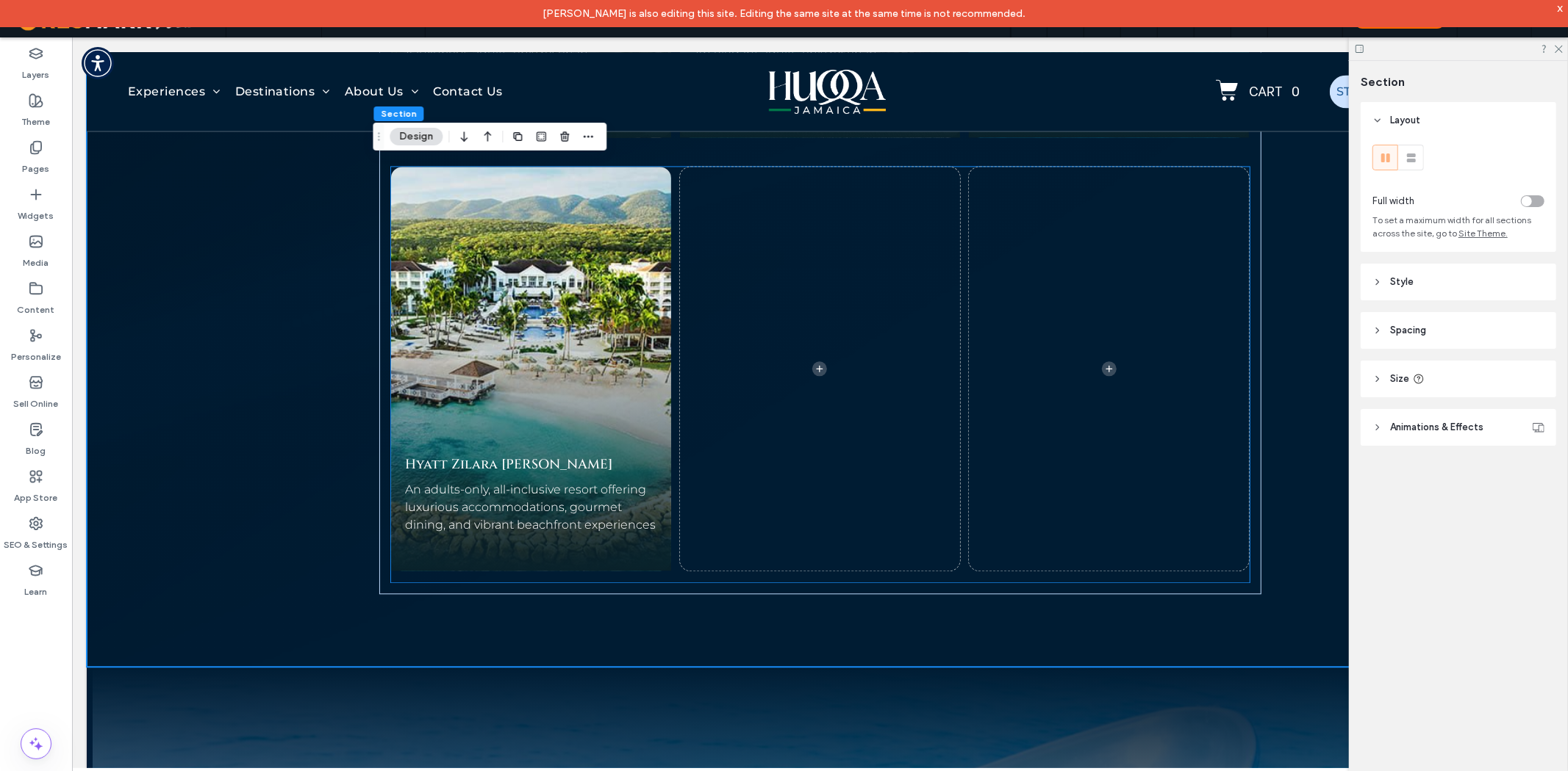
scroll to position [7472, 0]
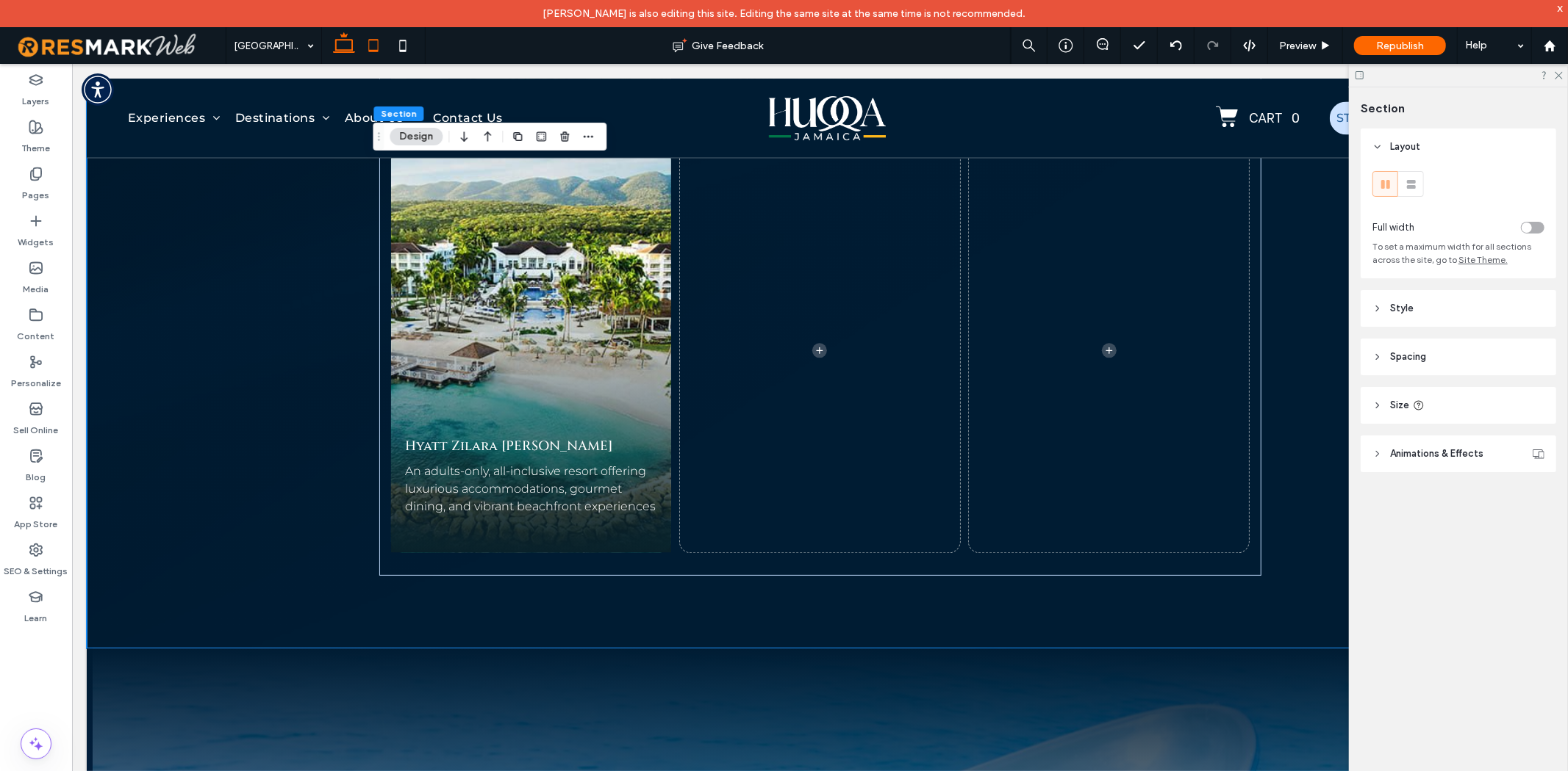
click at [382, 41] on icon at bounding box center [373, 45] width 29 height 29
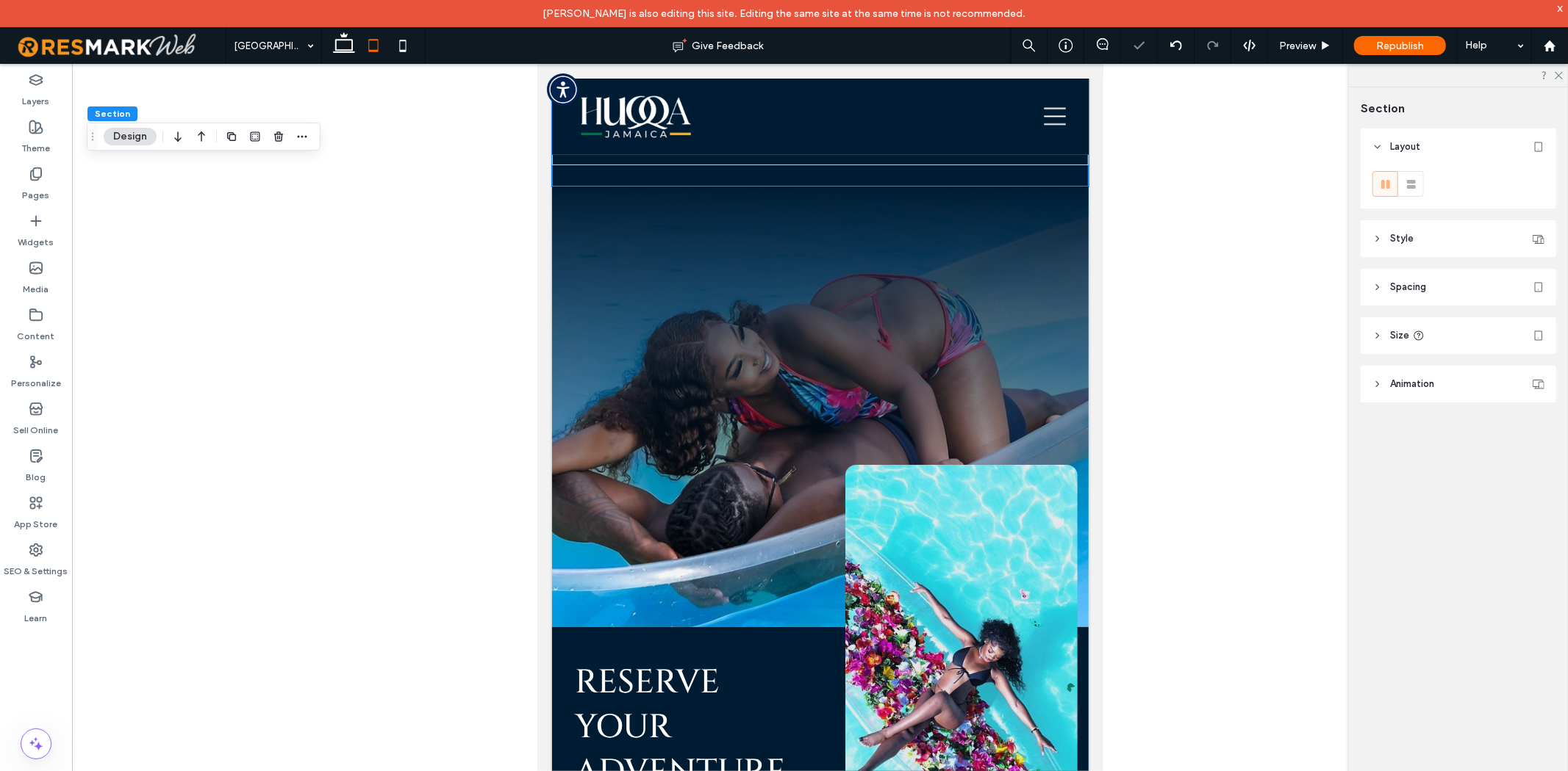
type input "*"
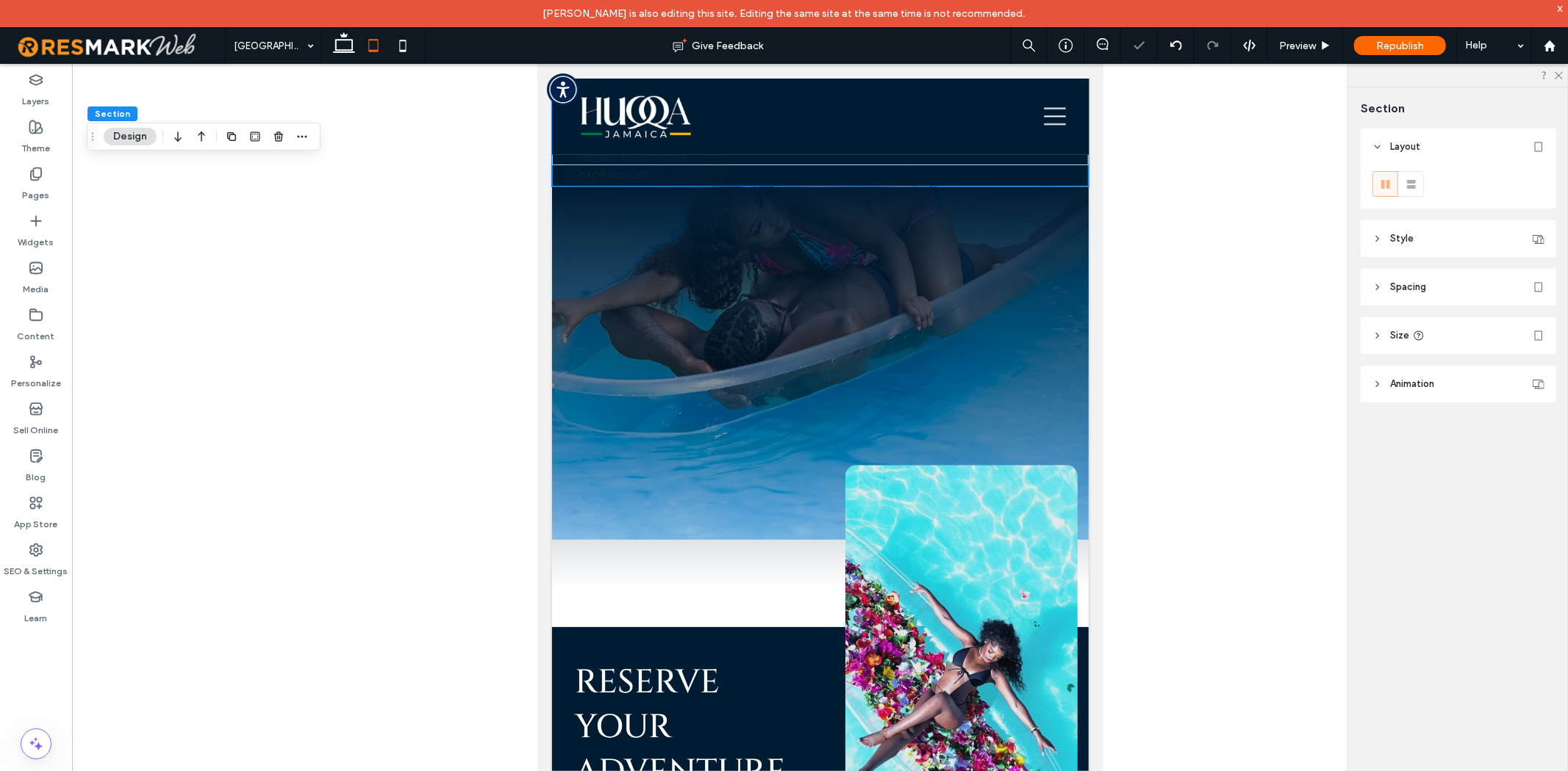
scroll to position [6481, 0]
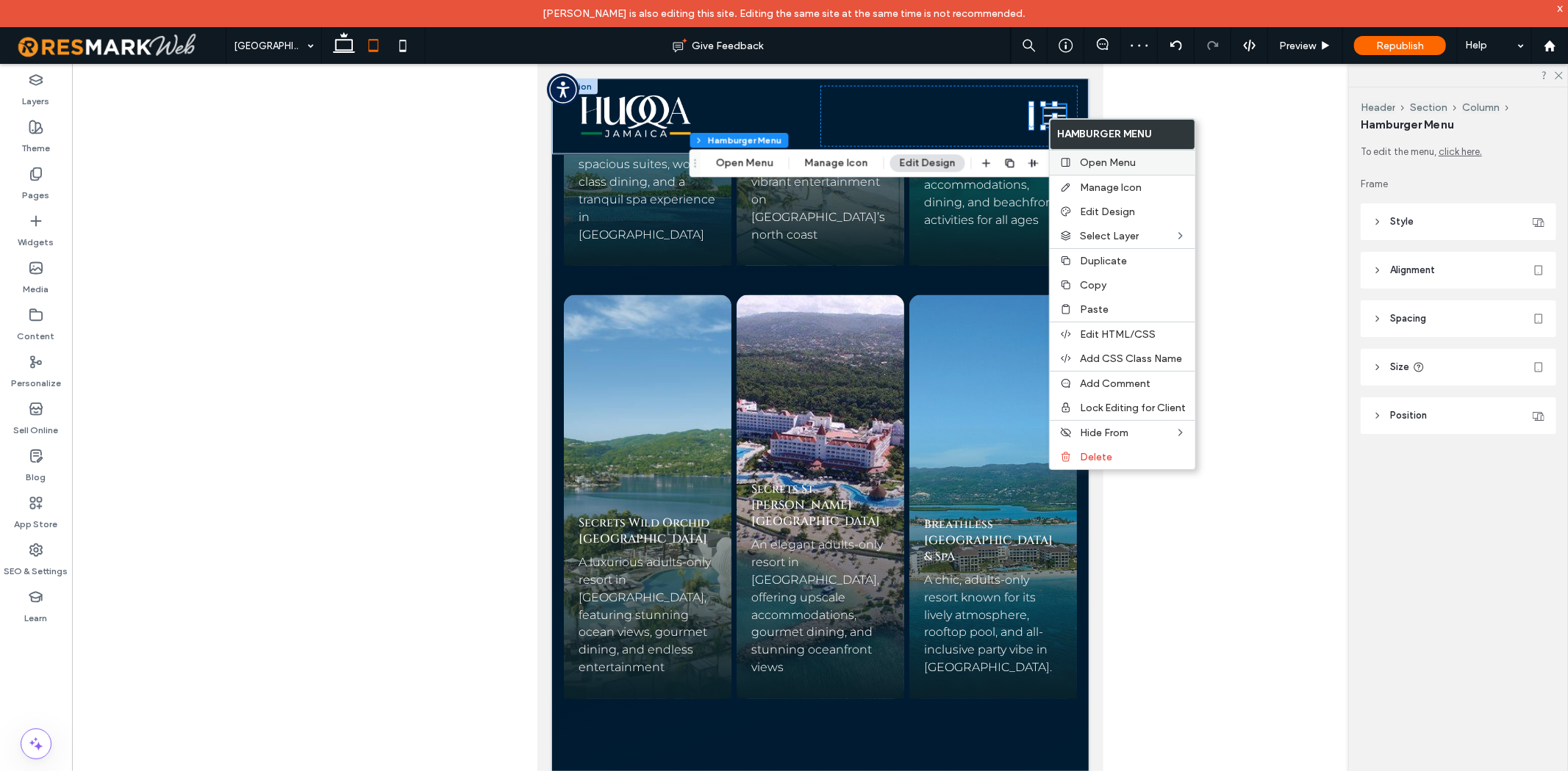
click at [1082, 165] on span "Open Menu" at bounding box center [1108, 162] width 56 height 12
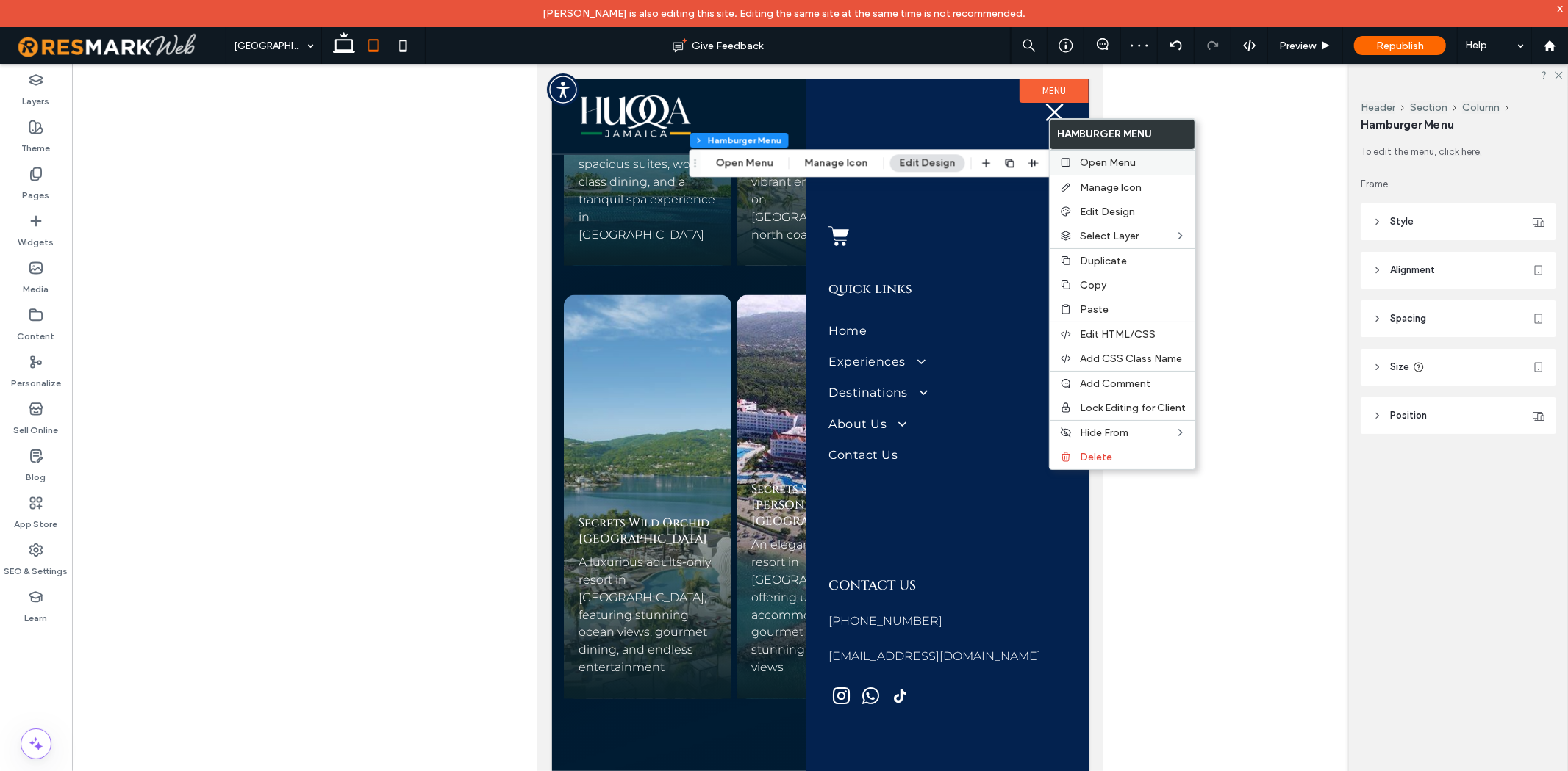
scroll to position [0, 0]
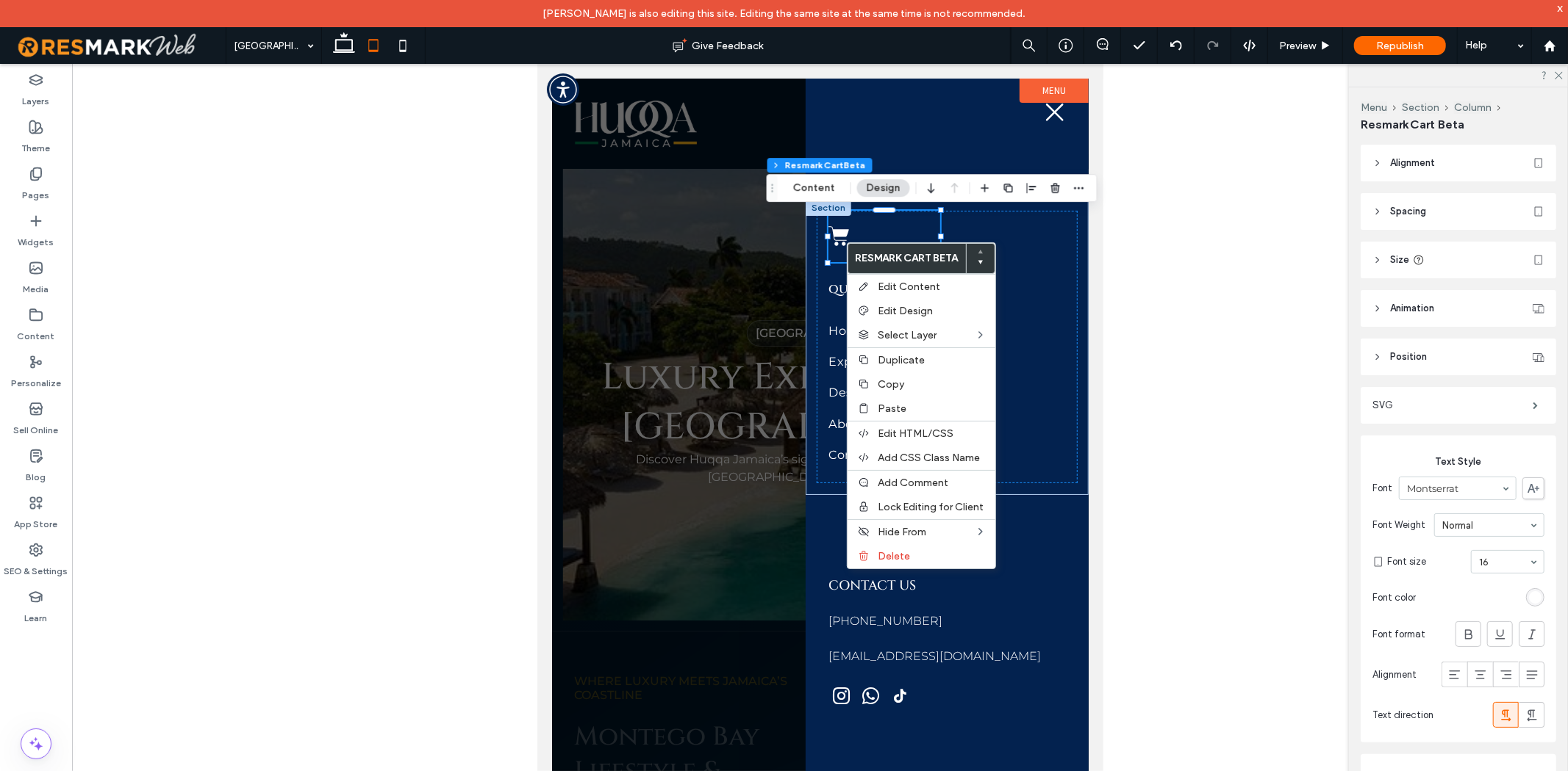
click at [836, 238] on icon at bounding box center [837, 235] width 21 height 51
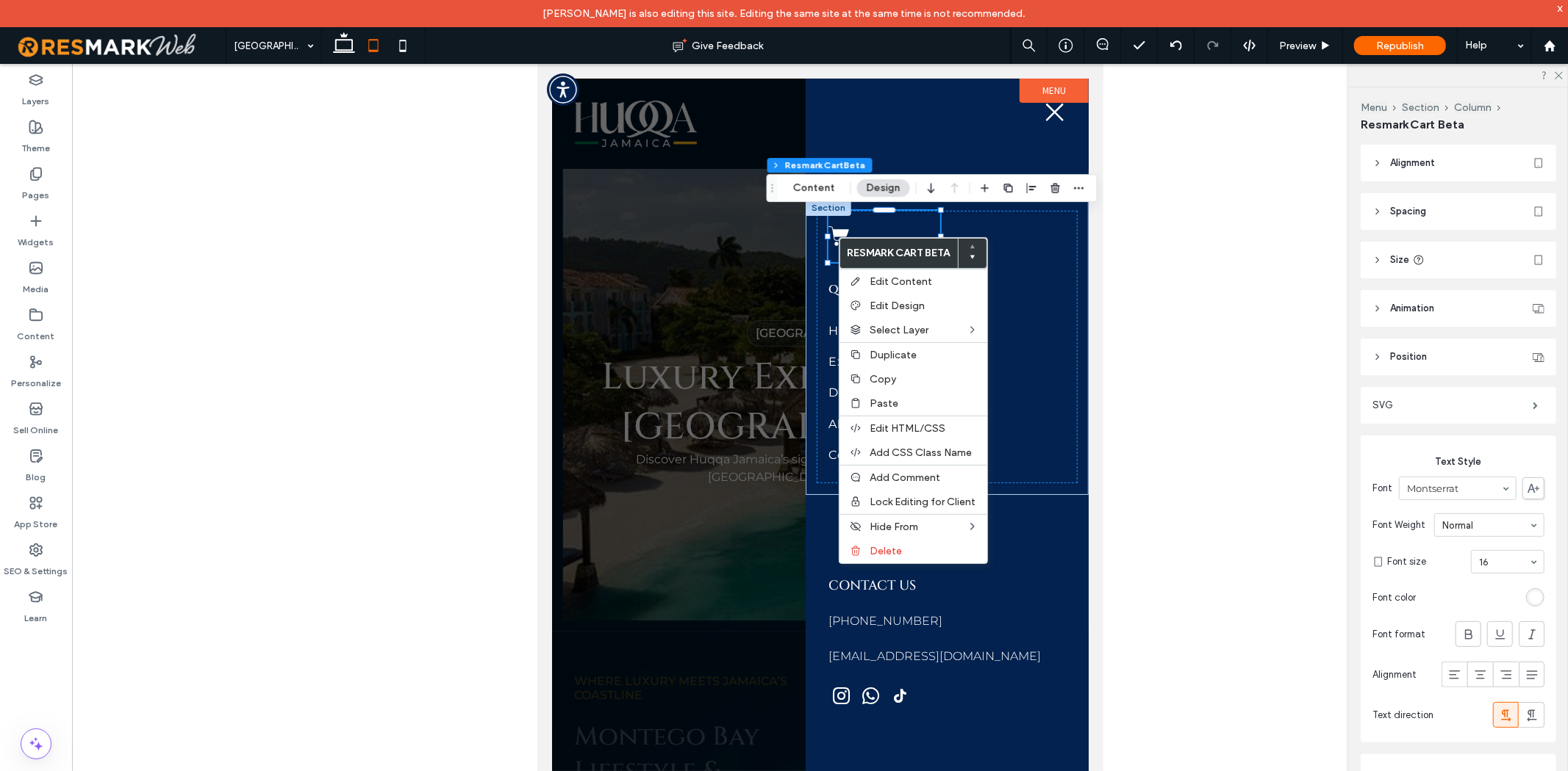
drag, startPoint x: 1378, startPoint y: 302, endPoint x: 846, endPoint y: 223, distance: 537.8
click at [846, 223] on icon at bounding box center [837, 235] width 21 height 51
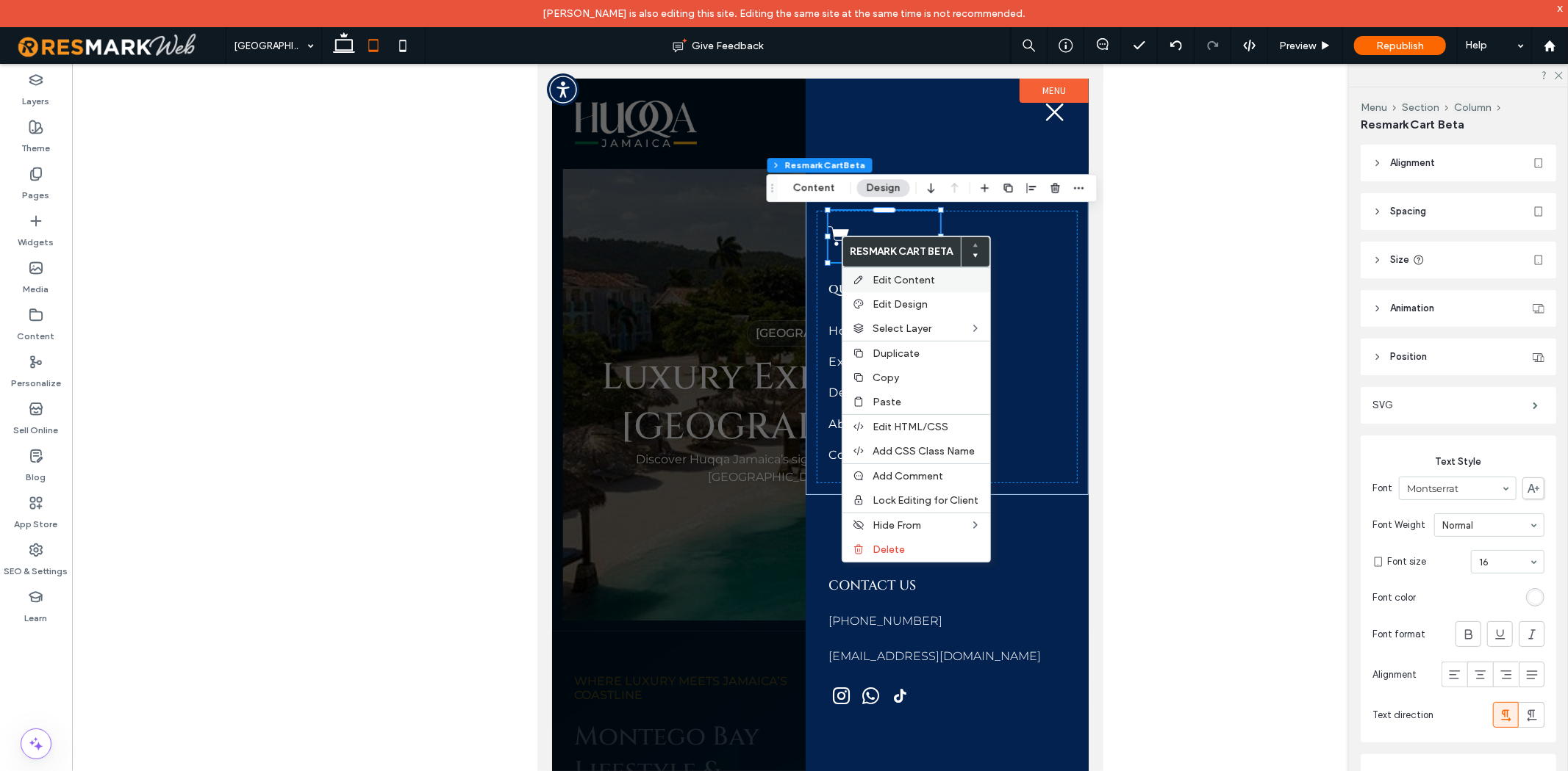
click at [876, 272] on div "Edit Content" at bounding box center [916, 279] width 148 height 25
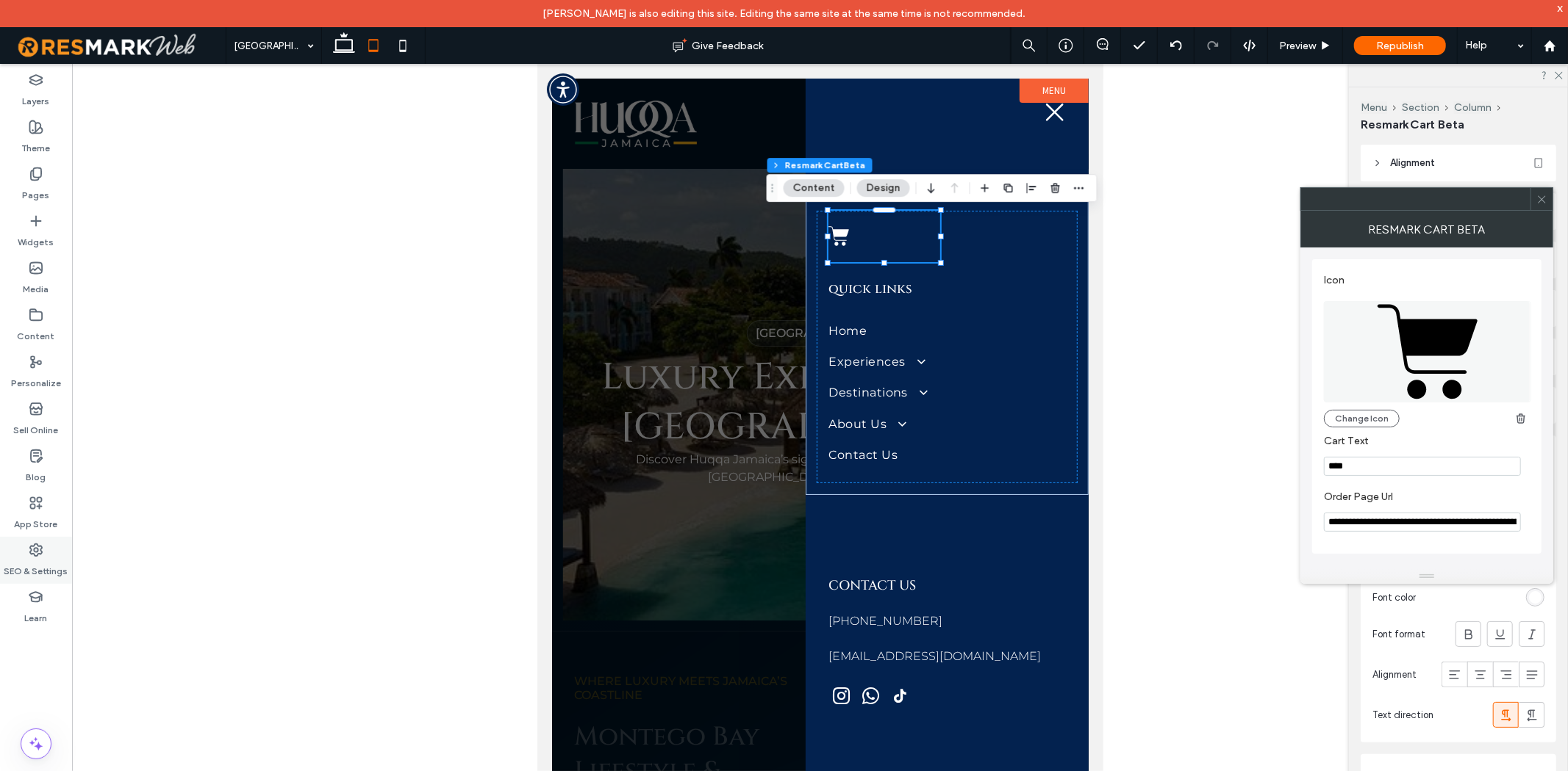
click at [15, 544] on div "SEO & Settings" at bounding box center [36, 560] width 72 height 47
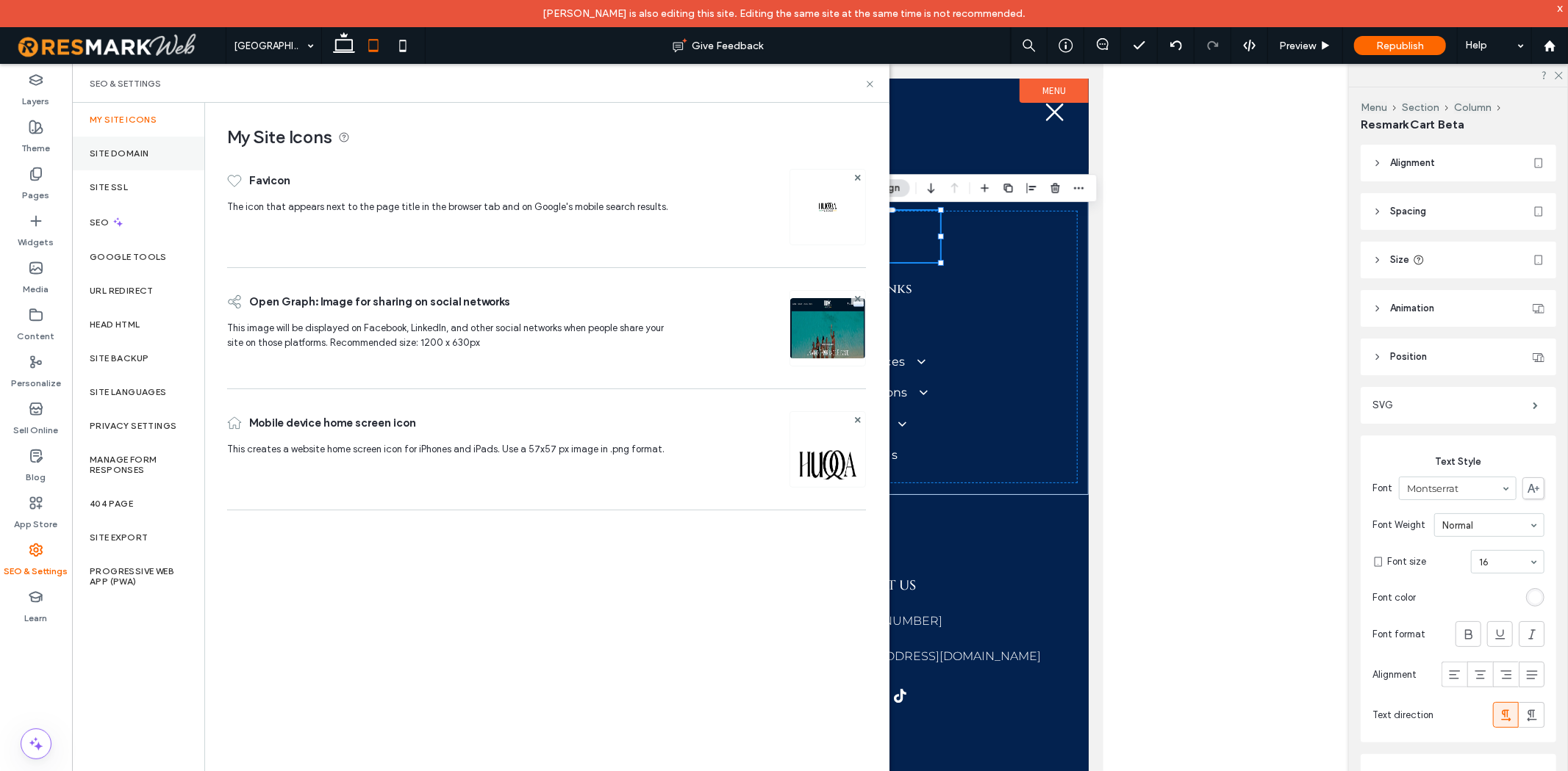
click at [159, 155] on div "Site Domain" at bounding box center [138, 153] width 133 height 34
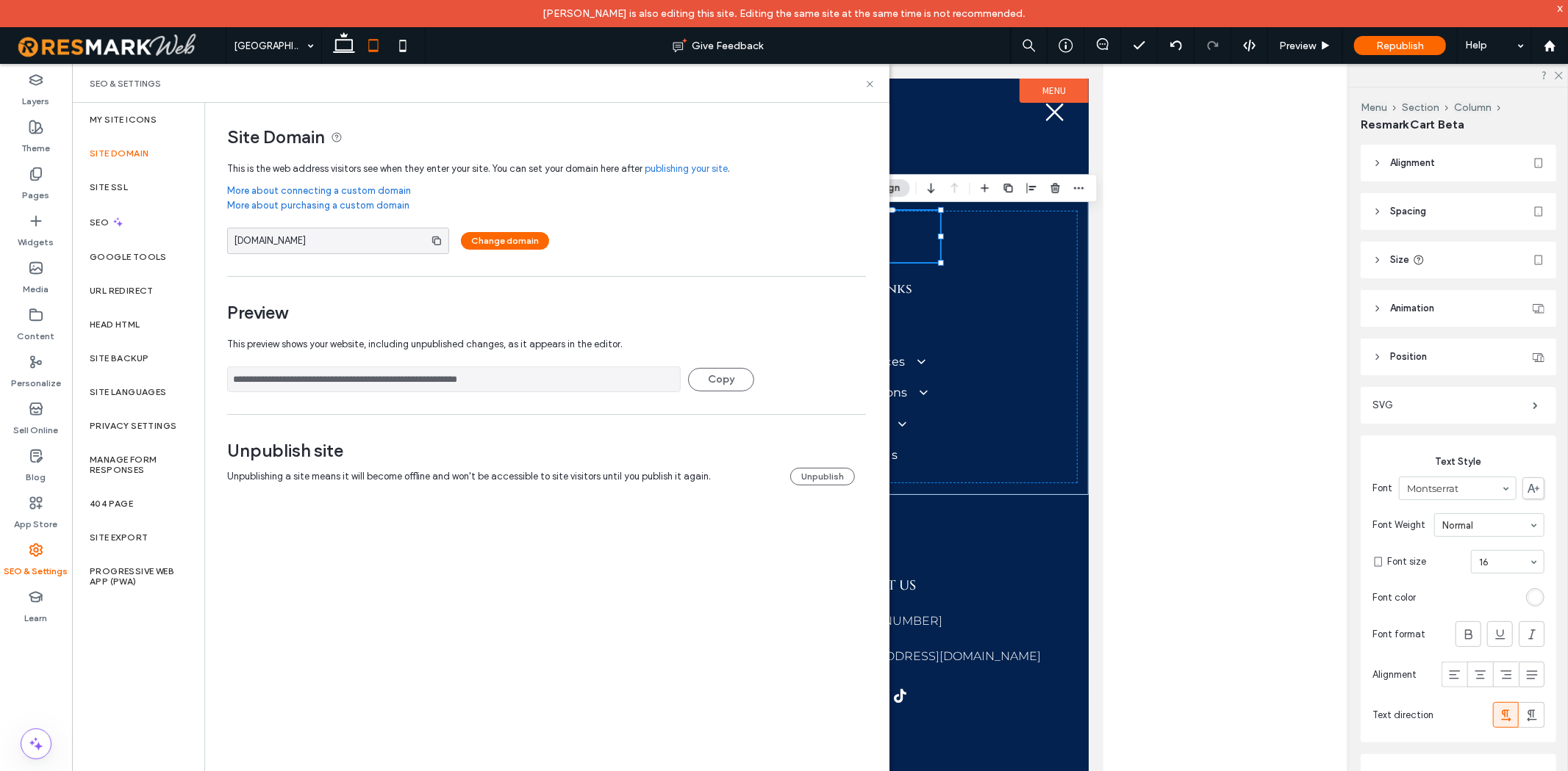
click at [386, 392] on div "**********" at bounding box center [540, 368] width 627 height 77
click at [386, 391] on input "**********" at bounding box center [453, 380] width 453 height 26
click at [386, 390] on input "**********" at bounding box center [453, 380] width 453 height 26
click at [385, 390] on input "**********" at bounding box center [453, 380] width 453 height 26
drag, startPoint x: 385, startPoint y: 390, endPoint x: 376, endPoint y: 384, distance: 10.8
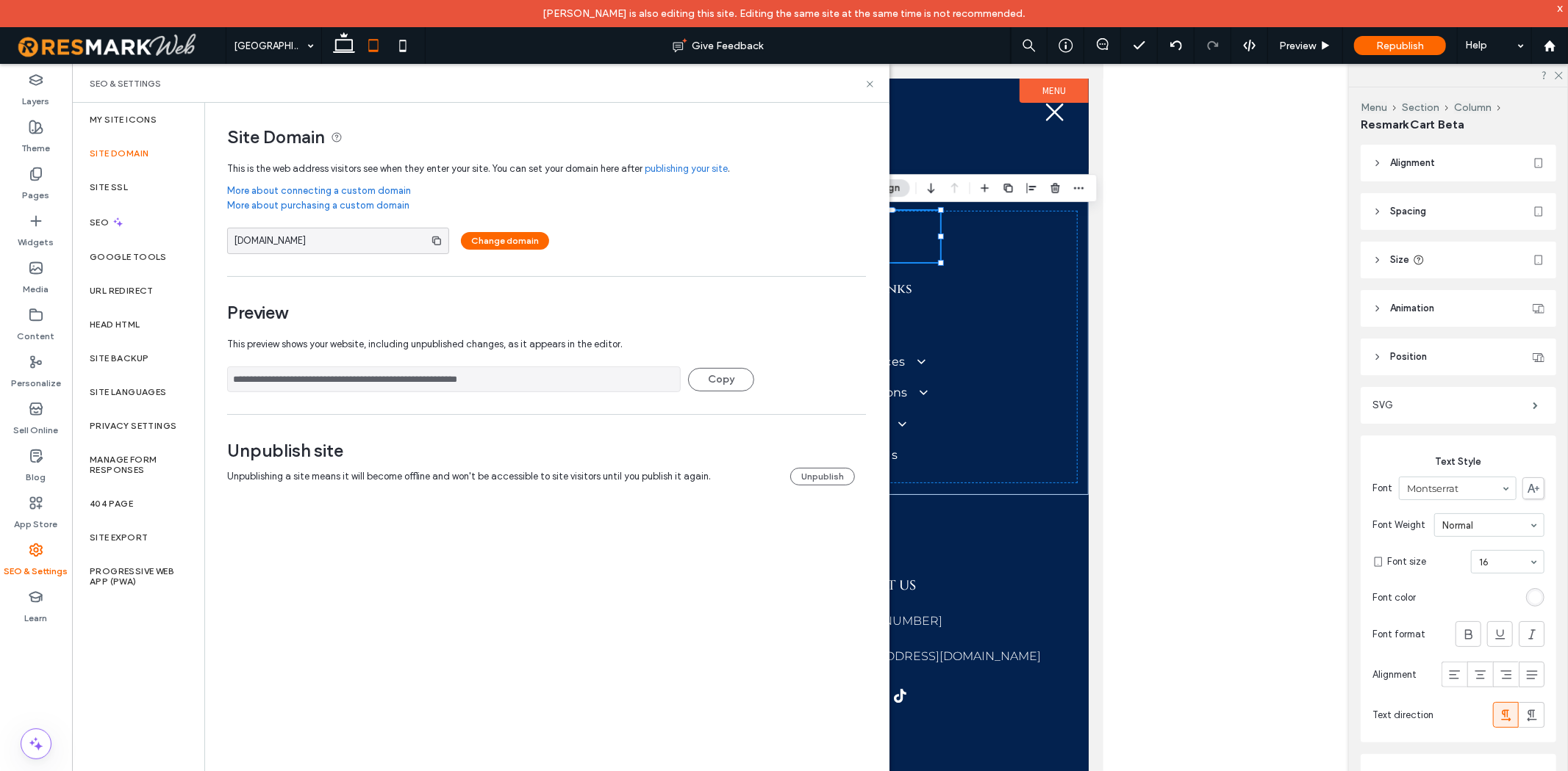
click at [376, 384] on input "**********" at bounding box center [453, 380] width 453 height 26
click at [870, 79] on icon at bounding box center [869, 84] width 11 height 11
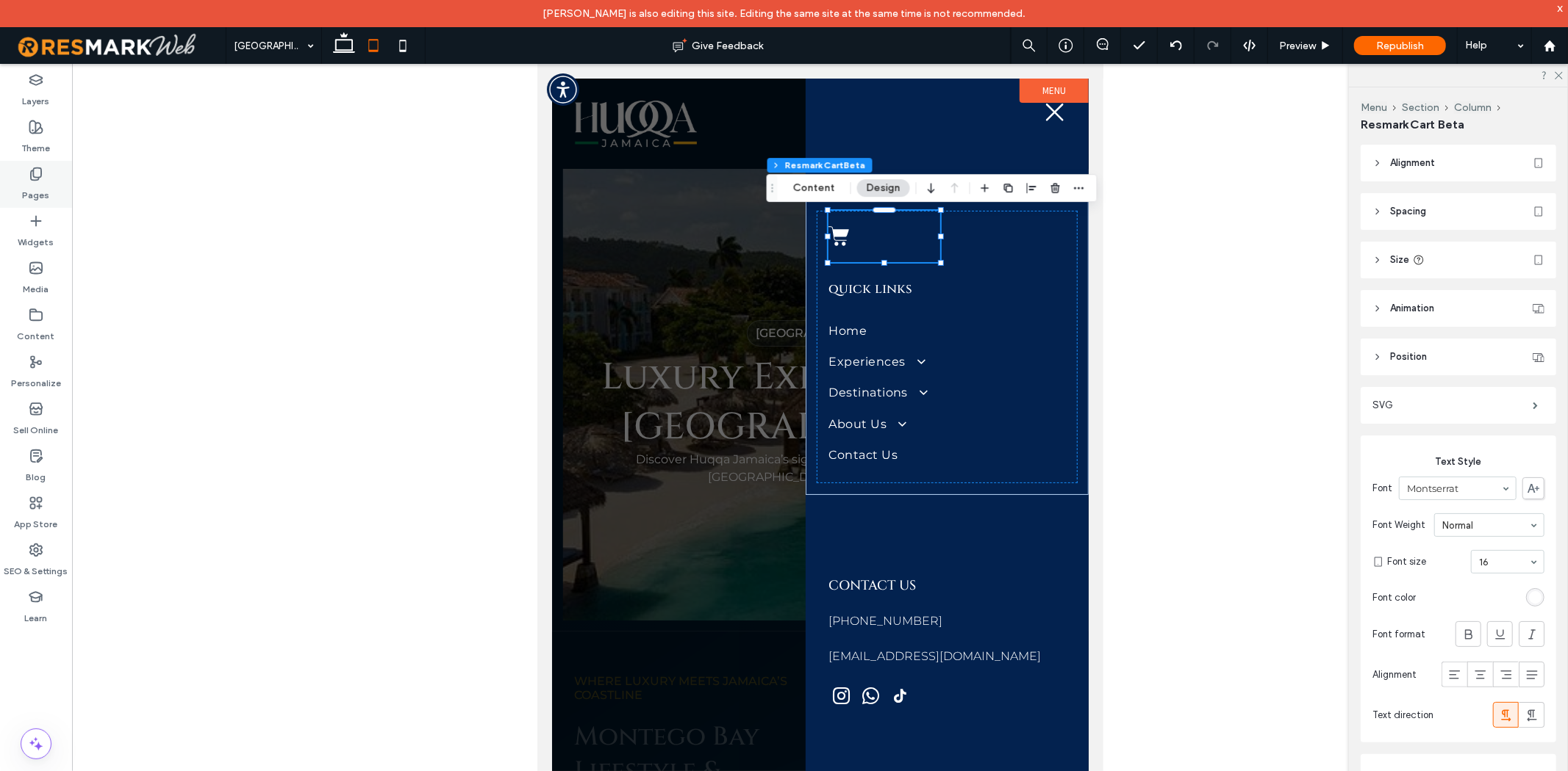
drag, startPoint x: 47, startPoint y: 157, endPoint x: 44, endPoint y: 178, distance: 21.2
click at [47, 157] on div "Theme" at bounding box center [36, 137] width 72 height 47
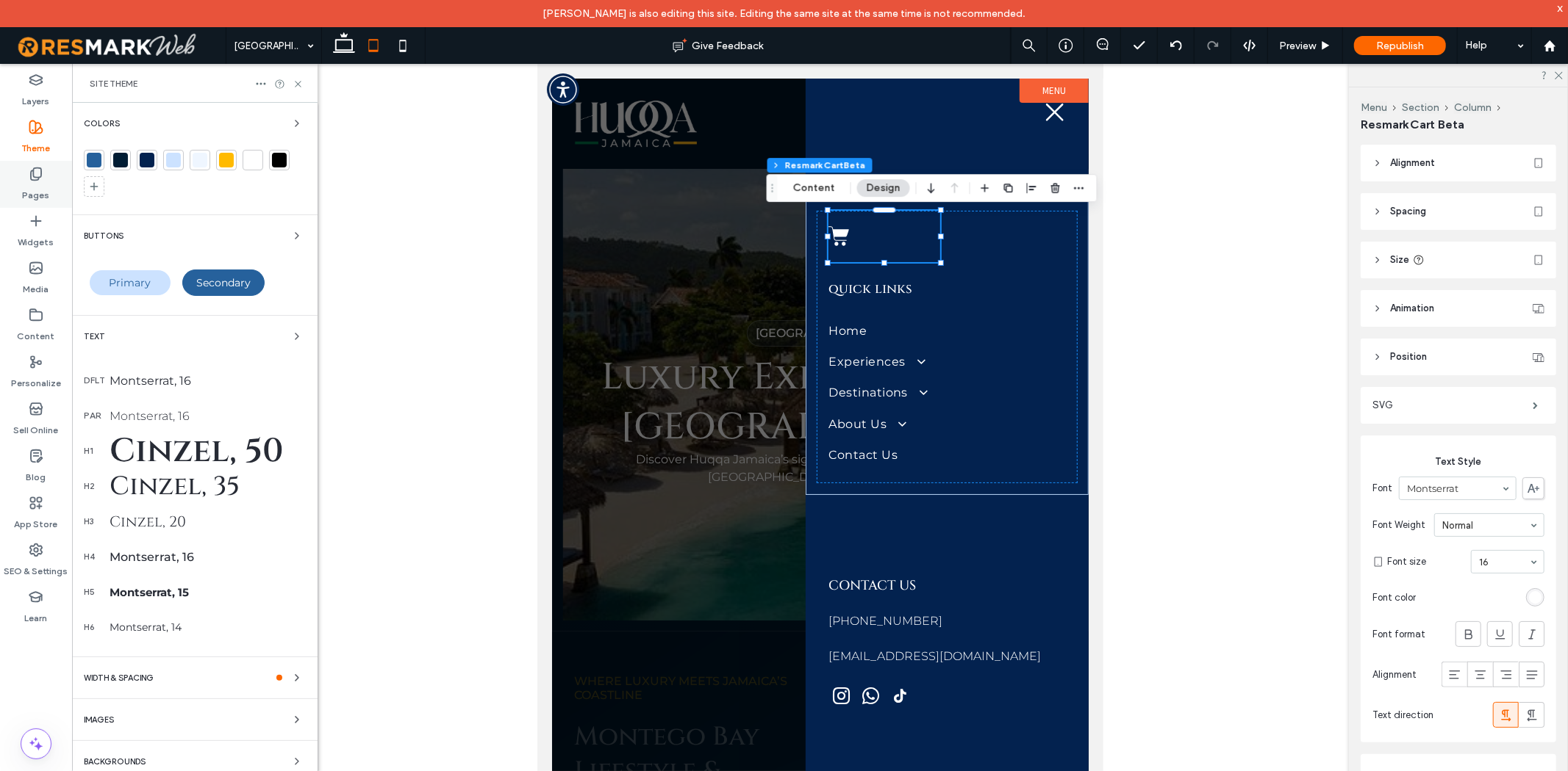
click at [44, 178] on div "Pages" at bounding box center [36, 184] width 72 height 47
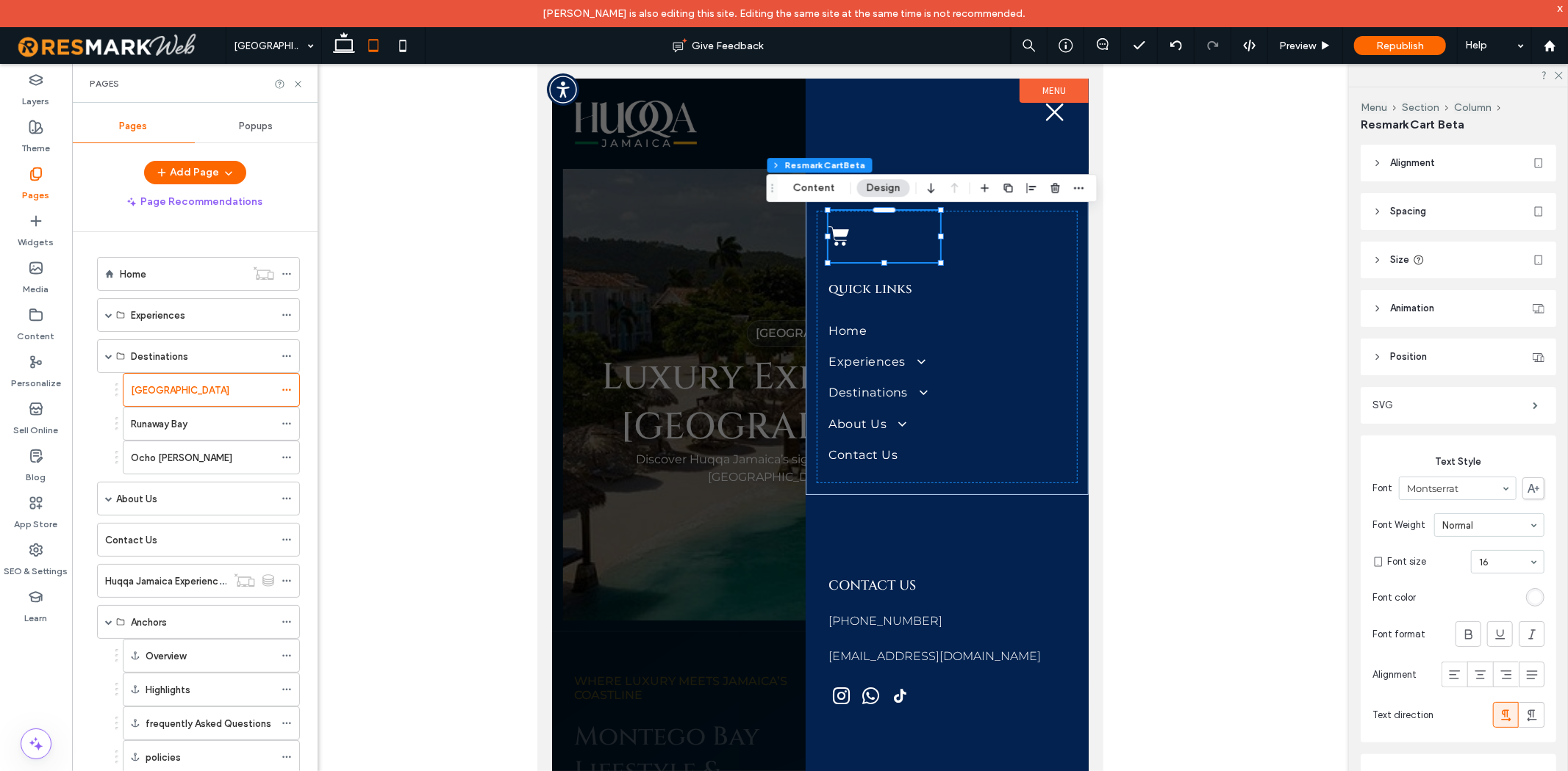
click at [181, 391] on label "[GEOGRAPHIC_DATA]" at bounding box center [180, 390] width 99 height 26
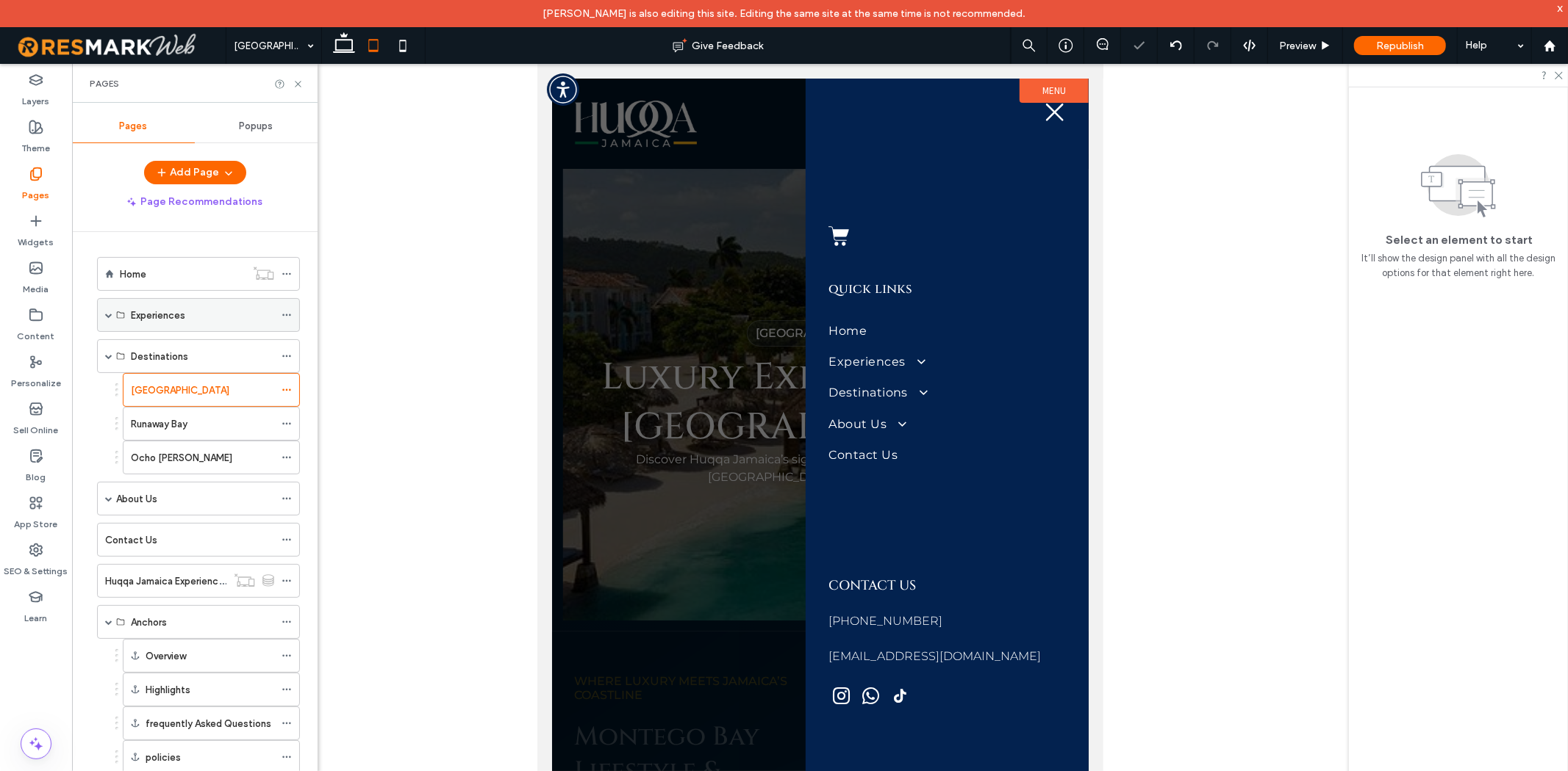
click at [110, 314] on span at bounding box center [109, 315] width 8 height 8
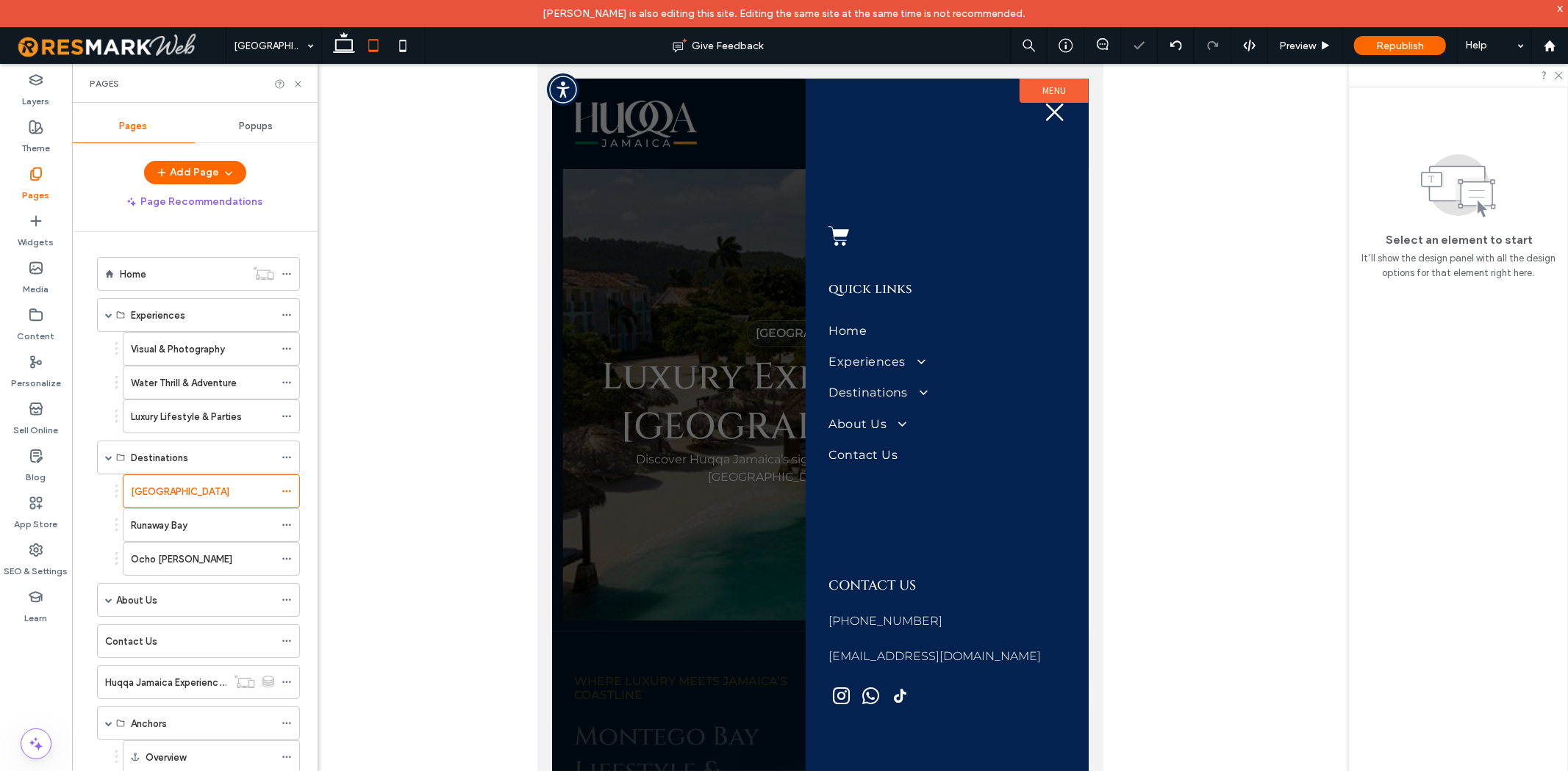
click at [131, 354] on label "Visual & Photography" at bounding box center [178, 349] width 94 height 26
click at [329, 51] on icon at bounding box center [344, 45] width 29 height 29
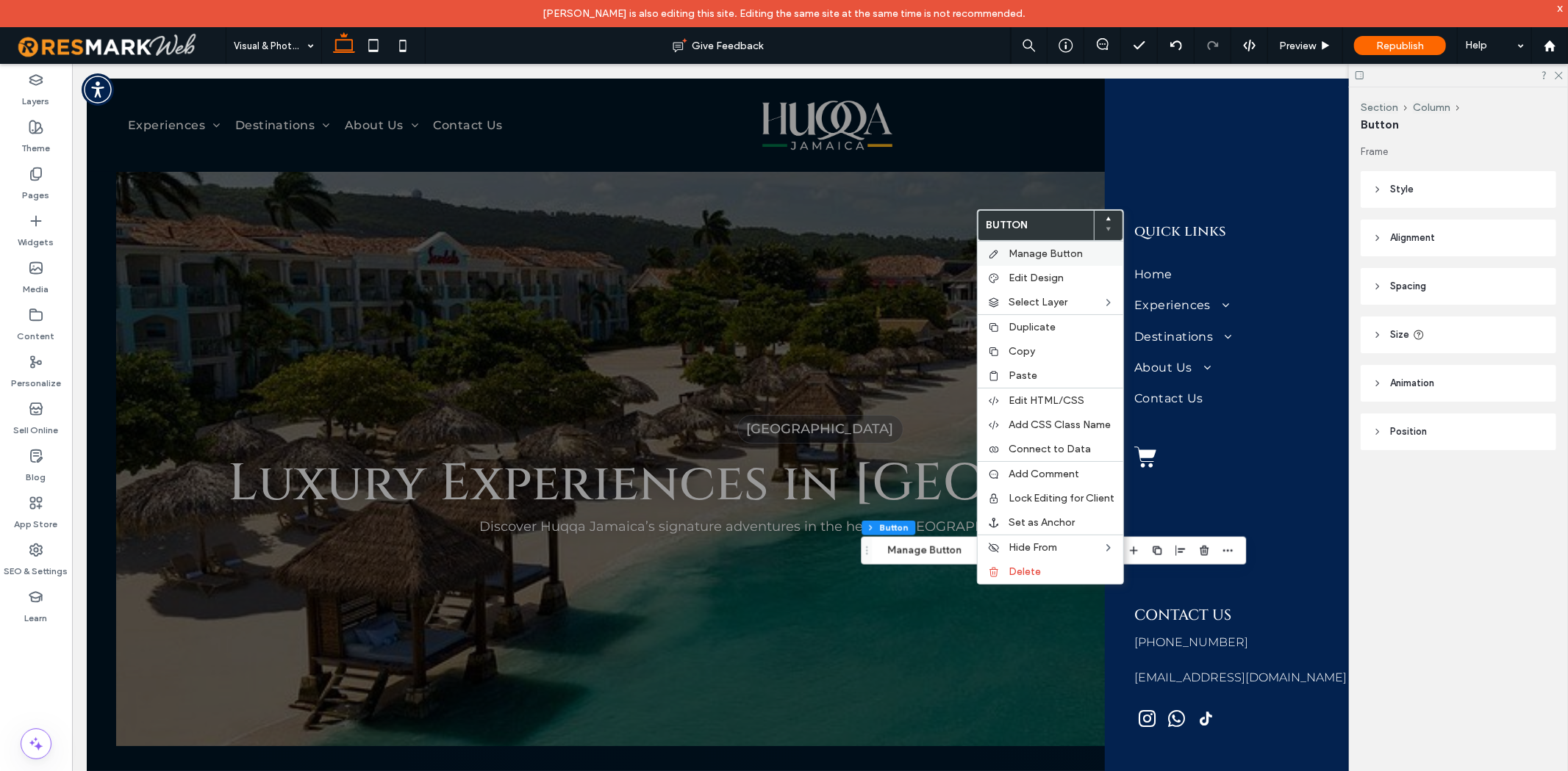
click at [1057, 247] on span "Manage Button" at bounding box center [1045, 253] width 74 height 12
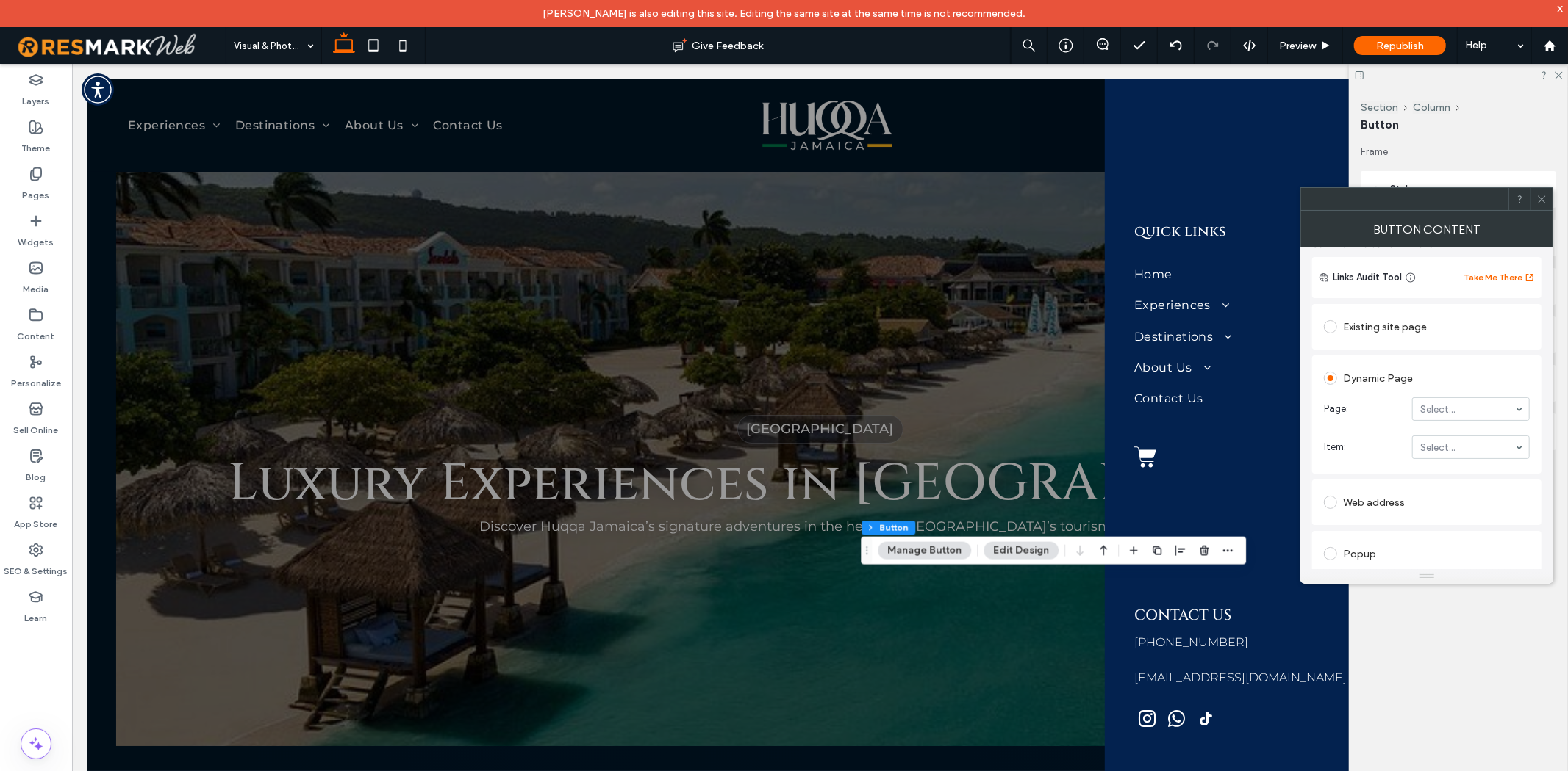
scroll to position [163, 0]
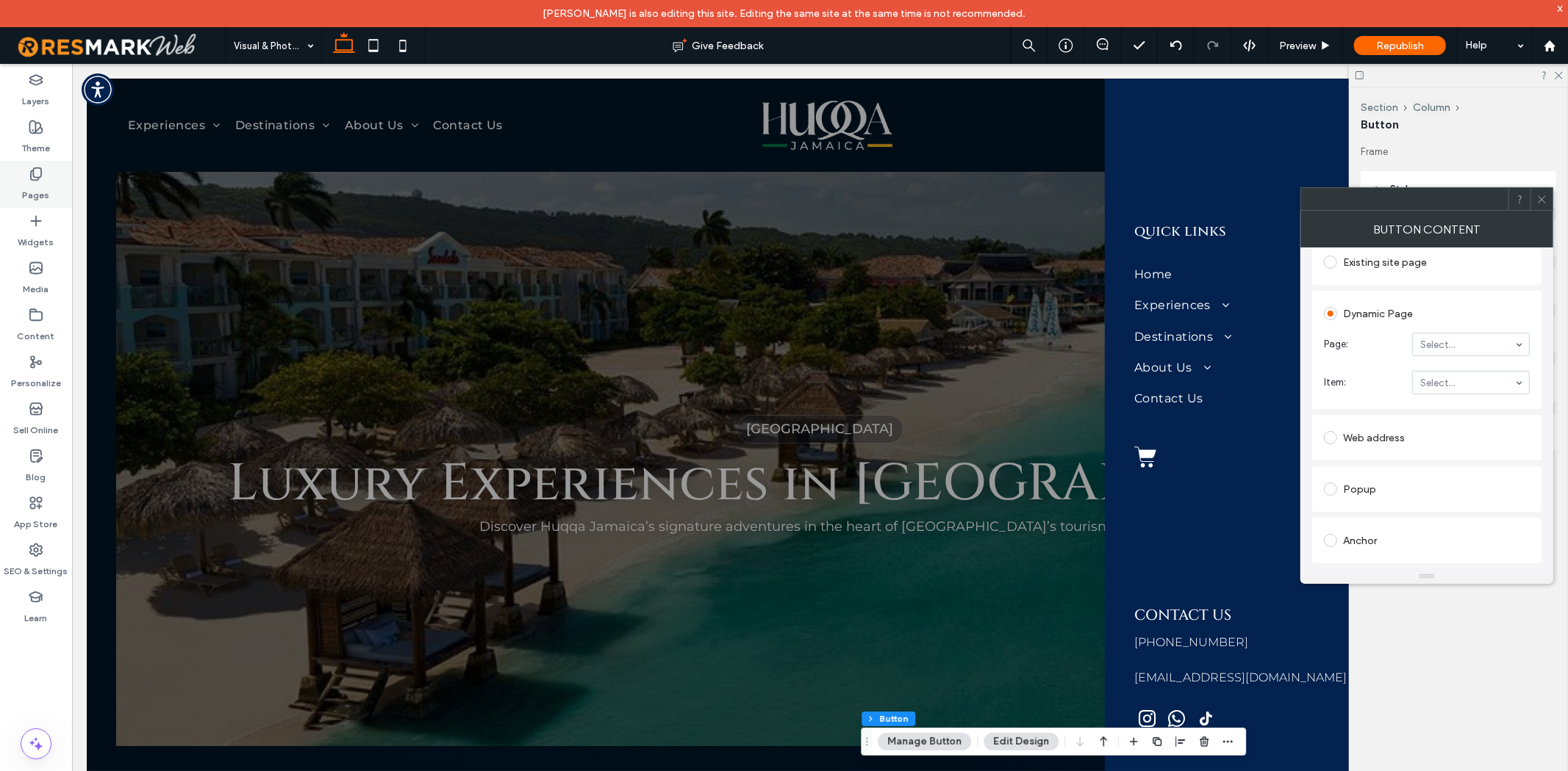
click at [53, 197] on div "Pages" at bounding box center [36, 184] width 72 height 47
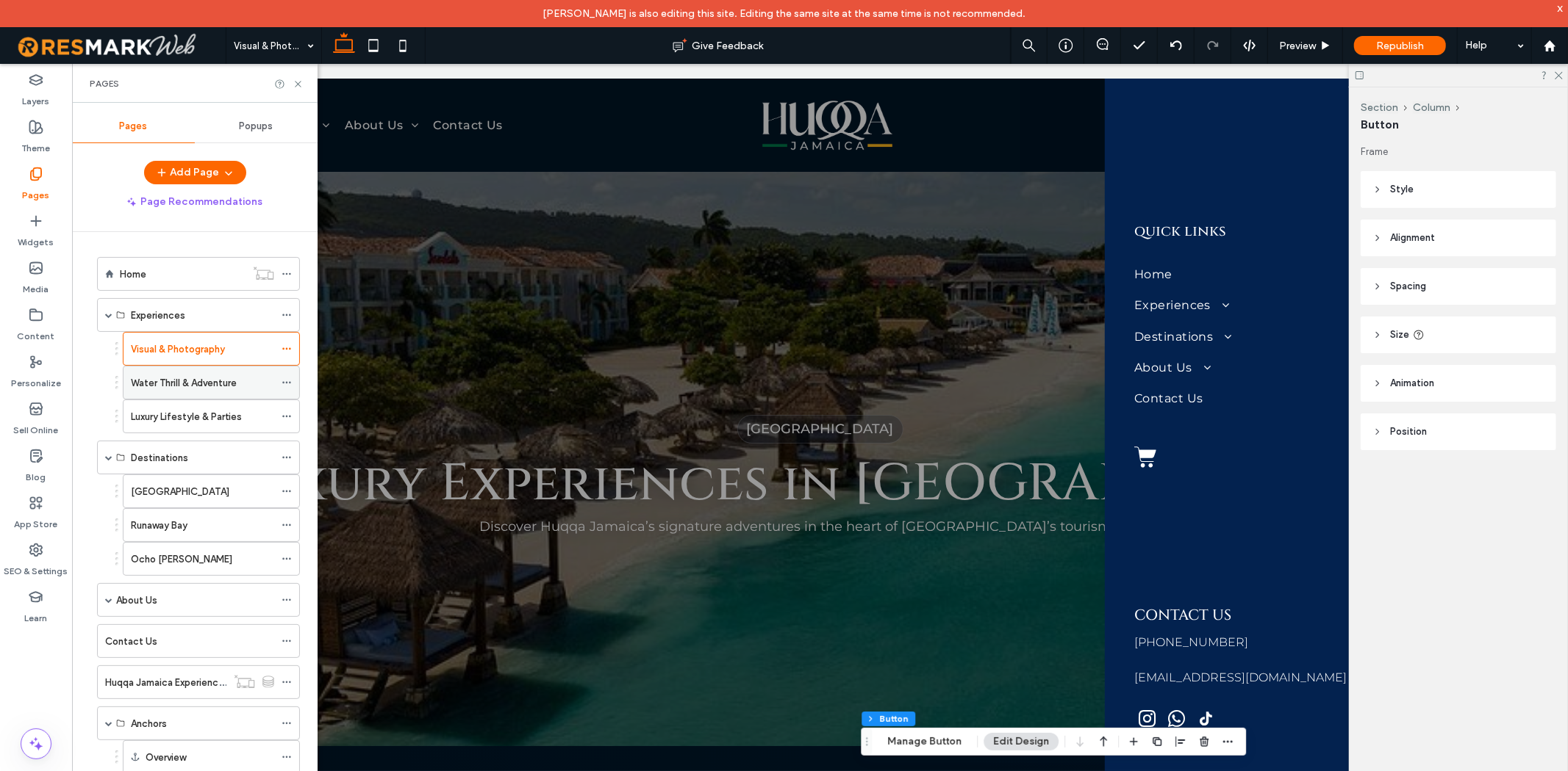
click at [202, 371] on div "Water Thrill & Adventure" at bounding box center [202, 383] width 143 height 32
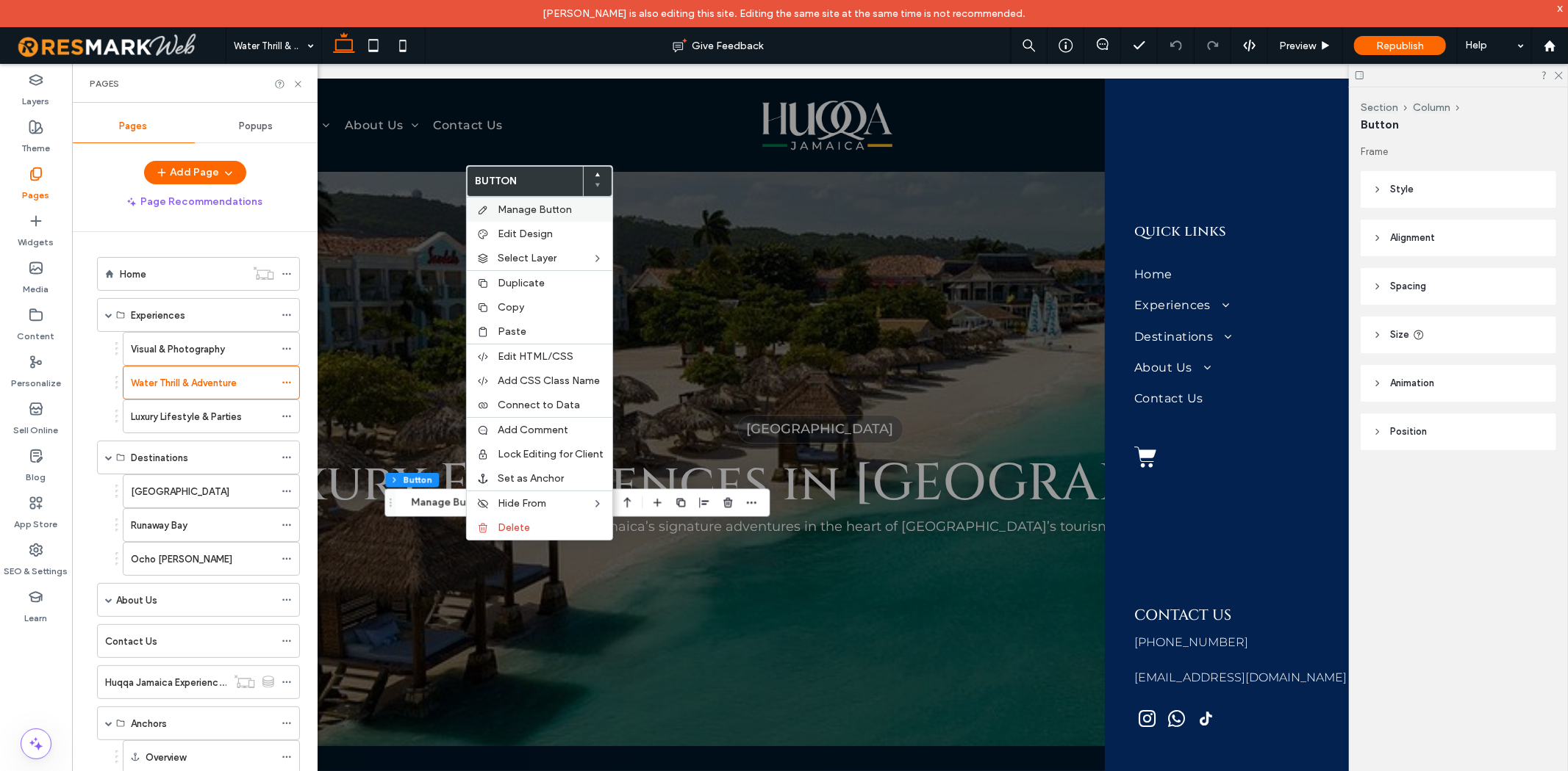
click at [561, 206] on span "Manage Button" at bounding box center [535, 210] width 74 height 12
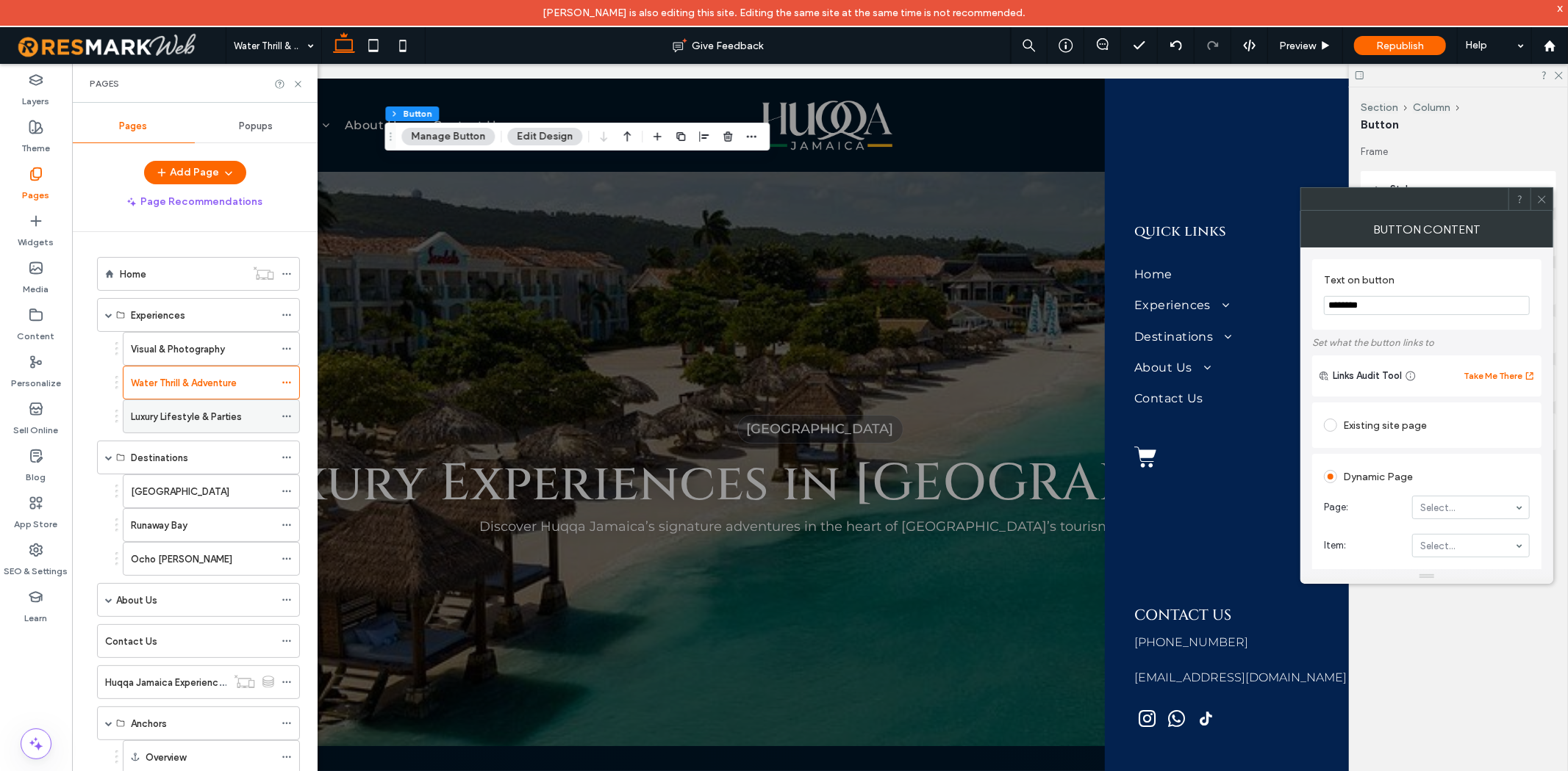
click at [231, 426] on div "Luxury Lifestyle & Parties" at bounding box center [202, 417] width 143 height 32
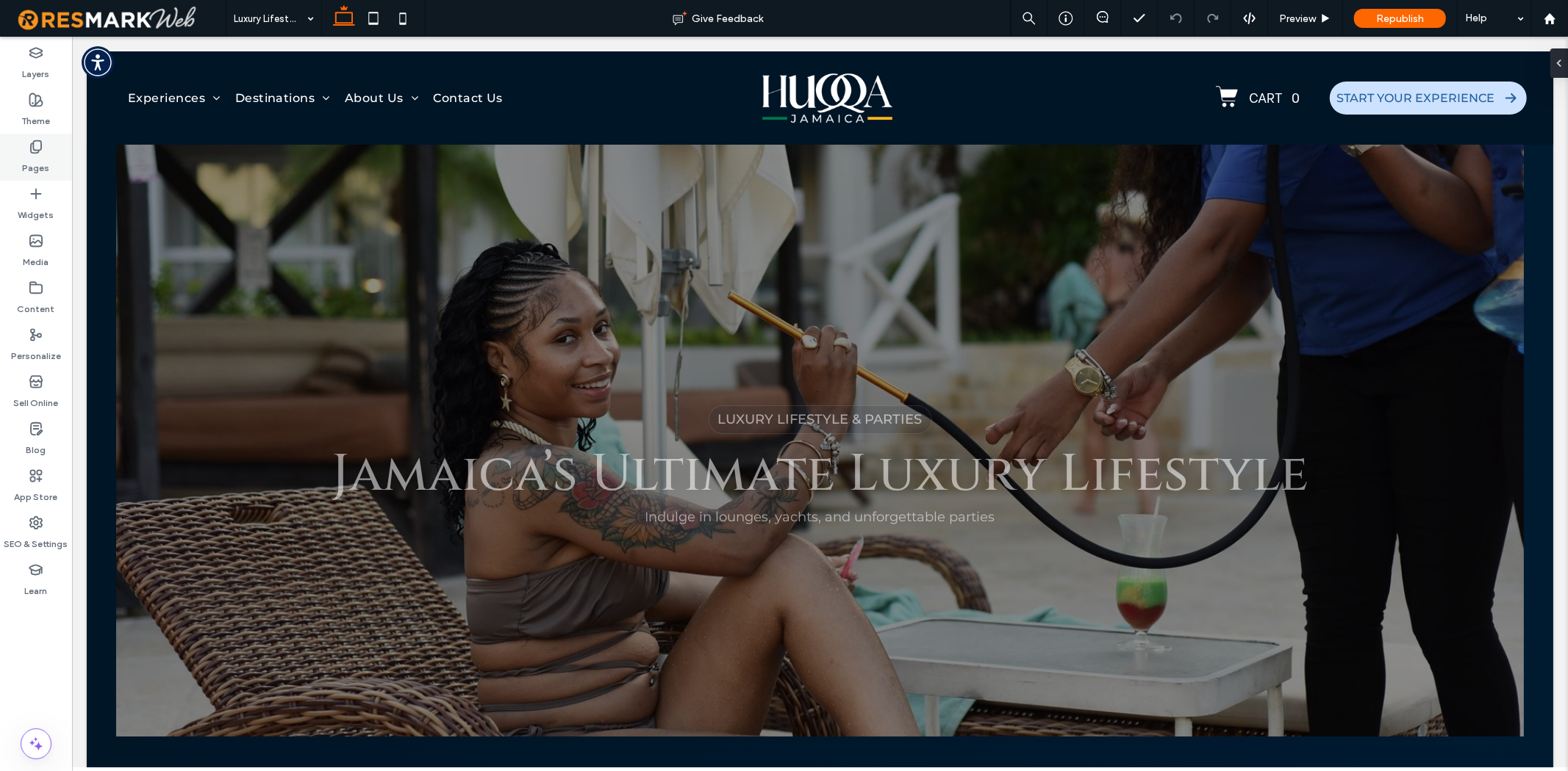
click at [40, 172] on label "Pages" at bounding box center [37, 164] width 28 height 21
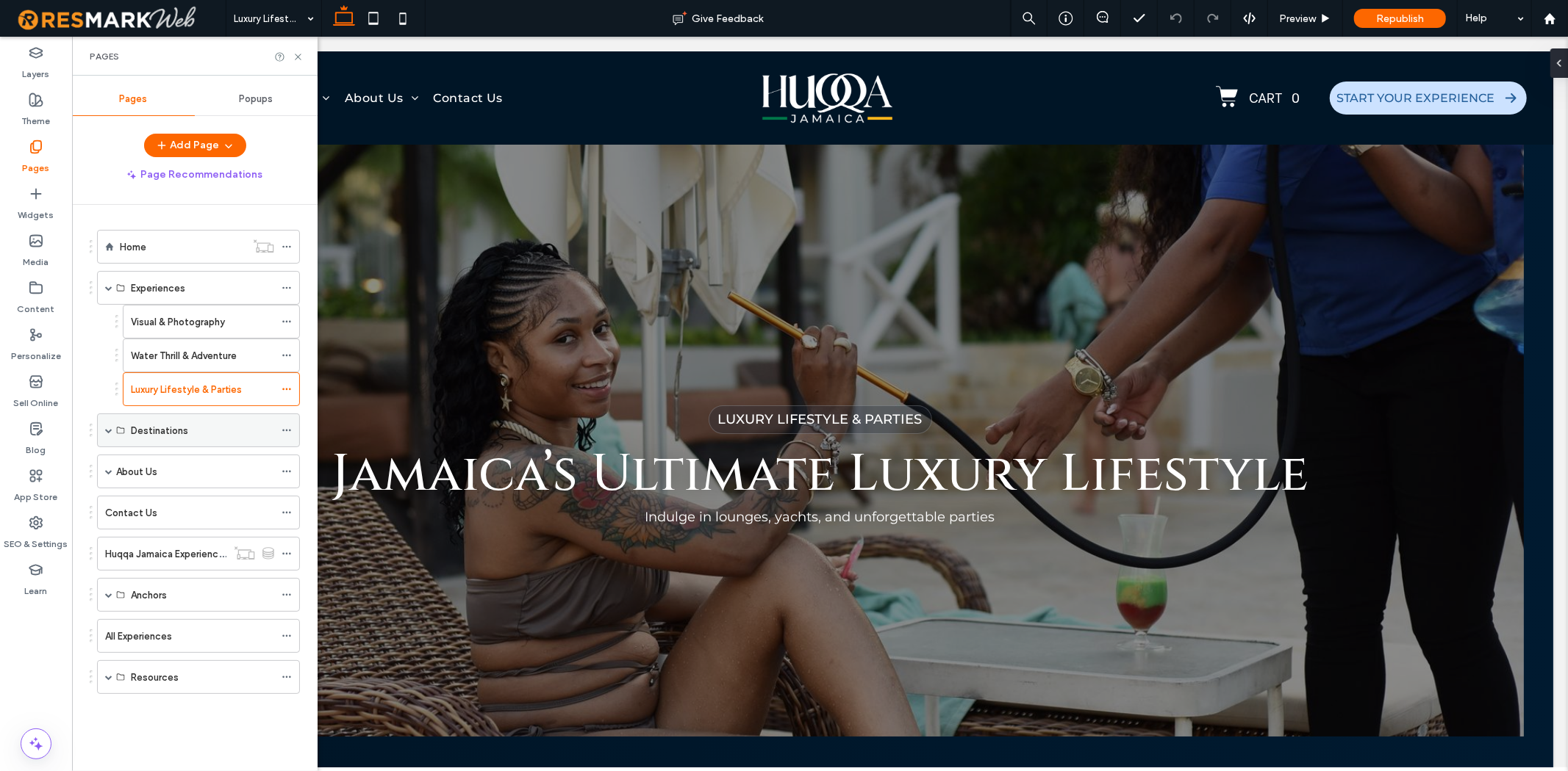
click at [103, 429] on div "Destinations" at bounding box center [198, 430] width 203 height 34
click at [108, 431] on span at bounding box center [109, 430] width 8 height 8
